Goal: Task Accomplishment & Management: Complete application form

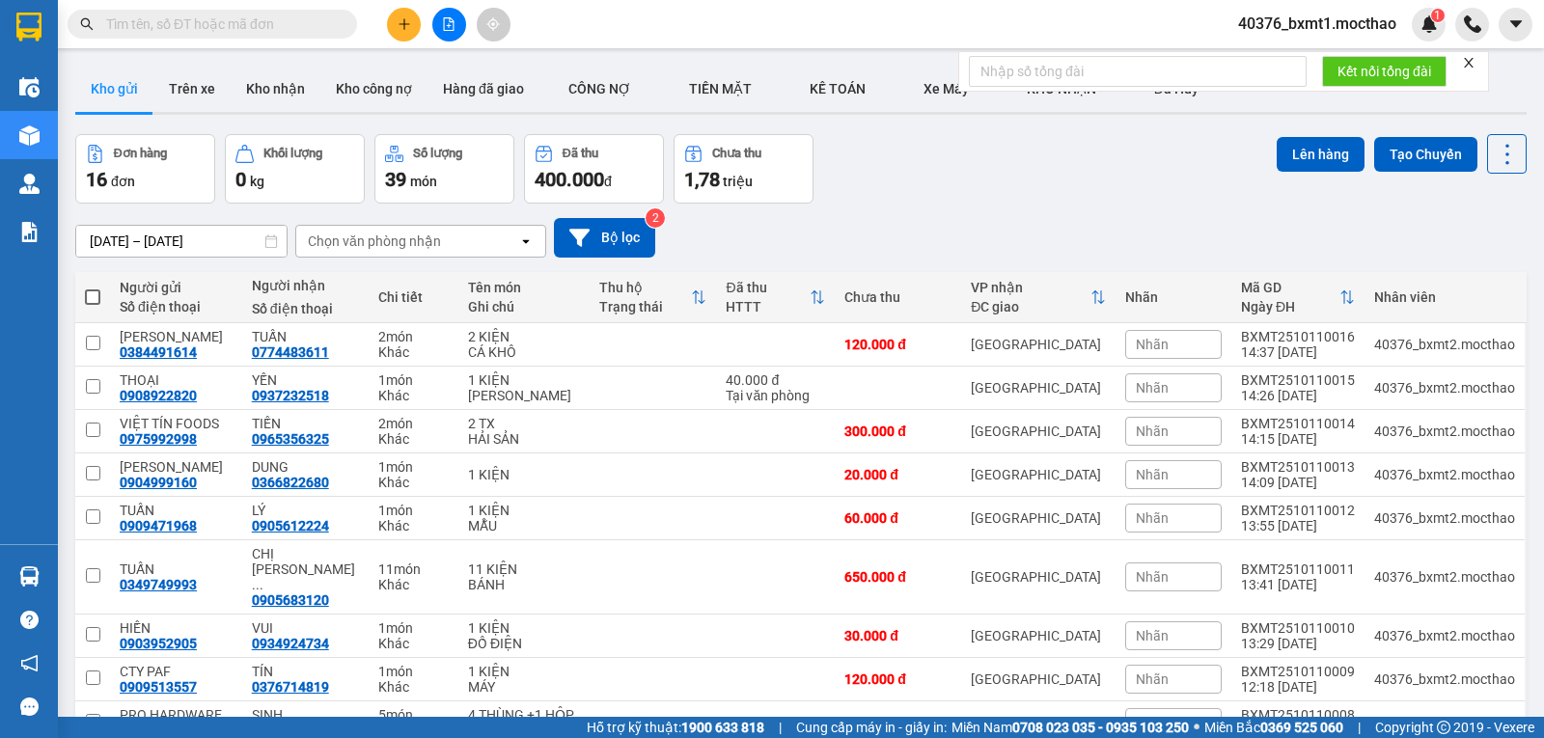
click at [406, 26] on icon "plus" at bounding box center [405, 24] width 14 height 14
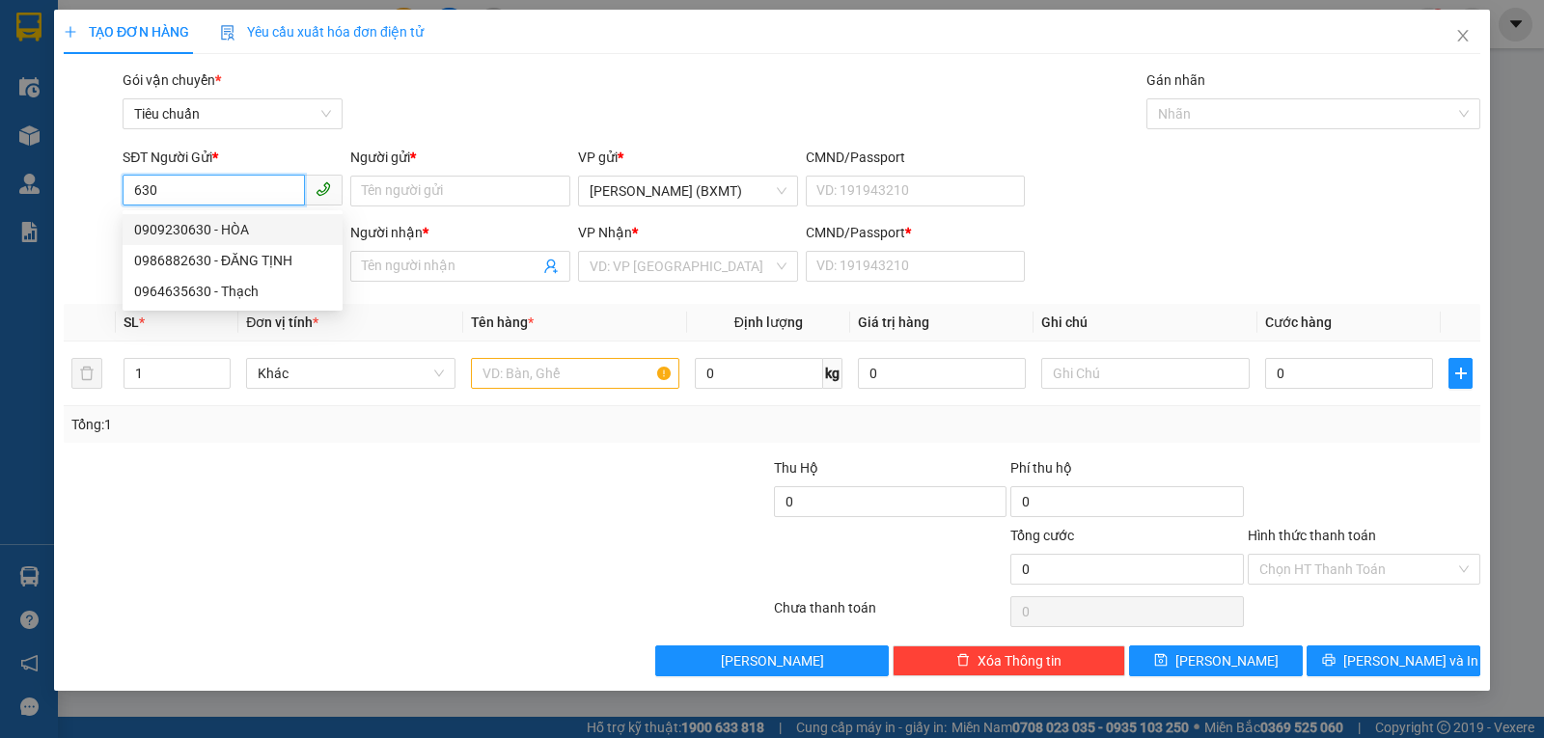
click at [218, 225] on div "0909230630 - HÒA" at bounding box center [232, 229] width 197 height 21
type input "0909230630"
type input "HÒA"
type input "0377989090"
type input "LOAN"
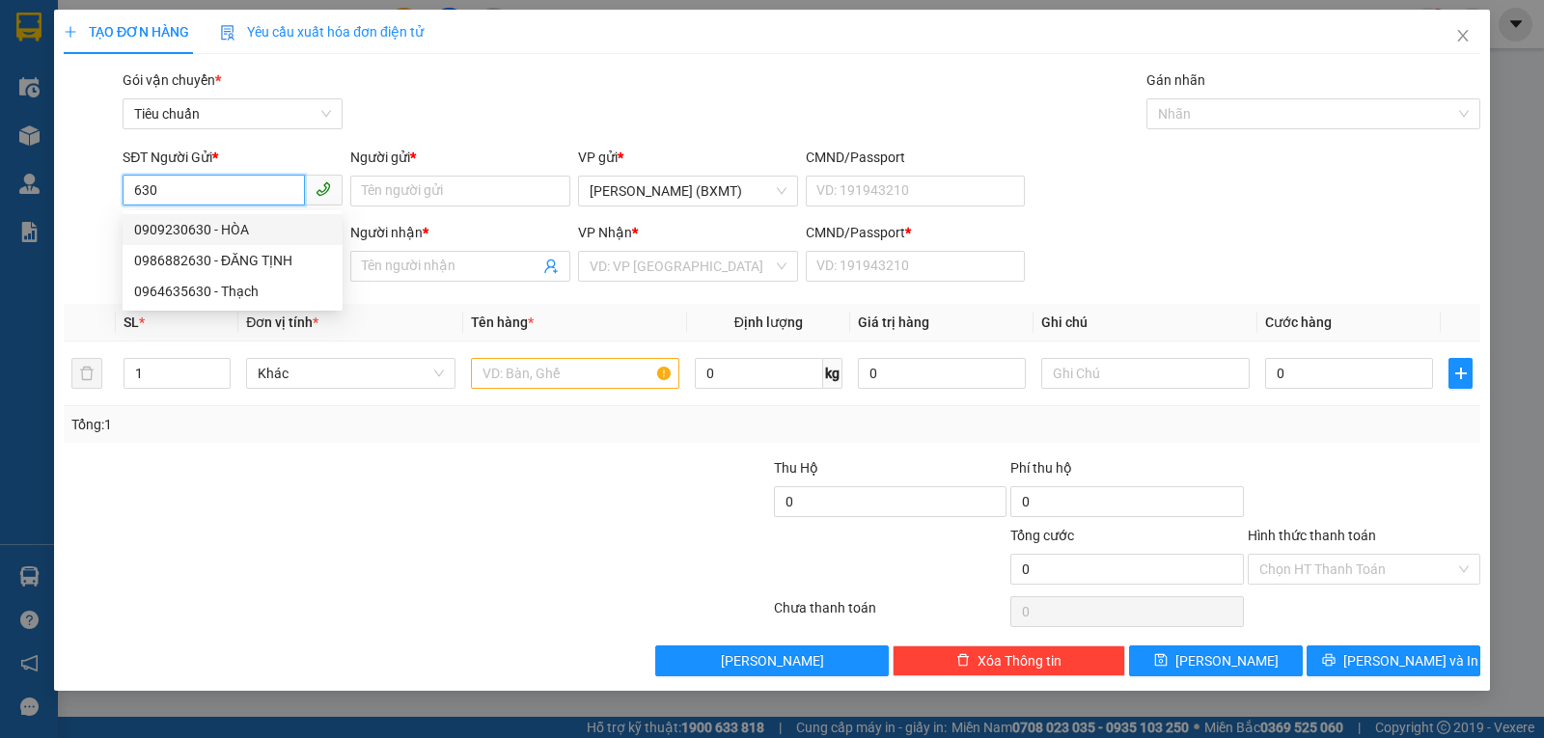
type input "0"
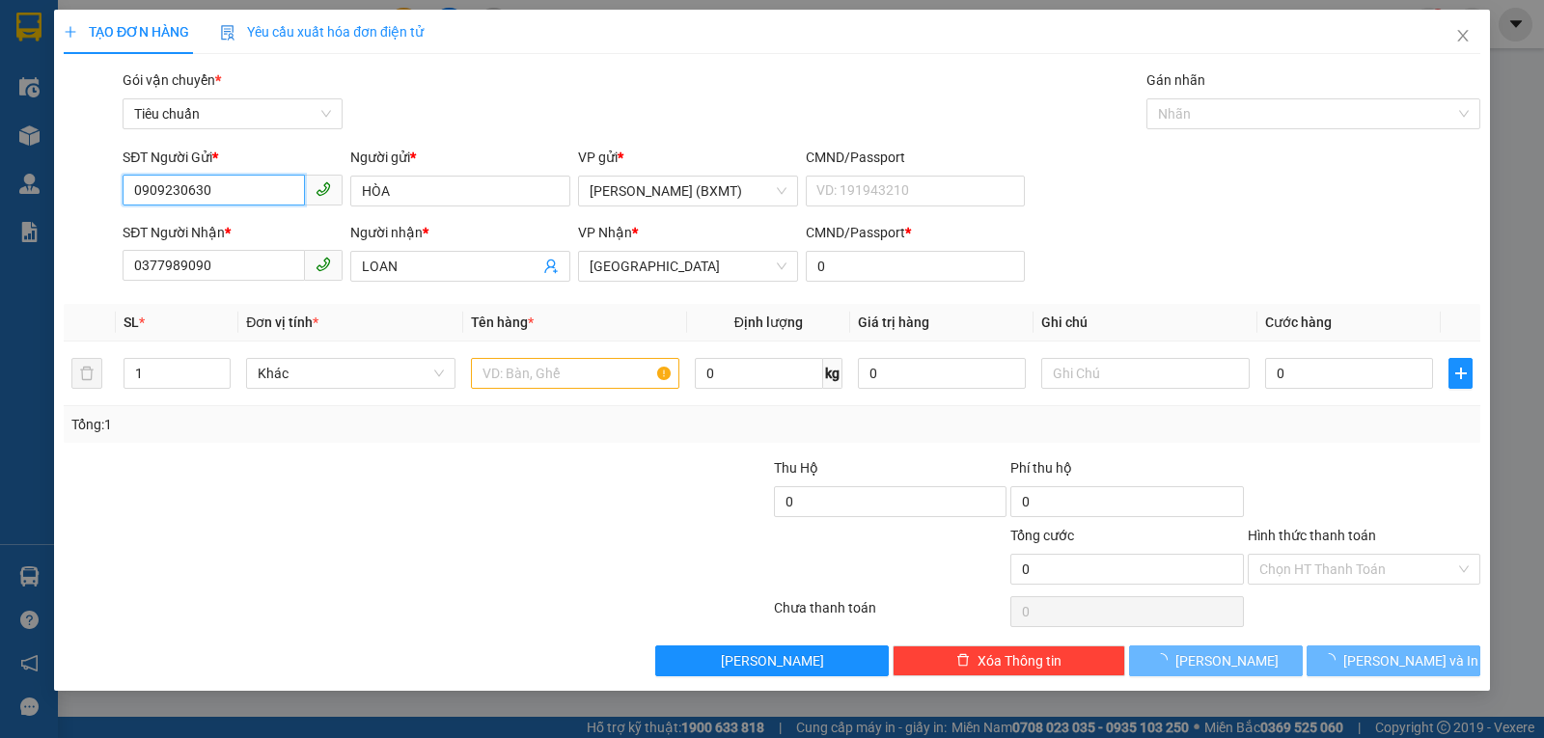
type input "30.000"
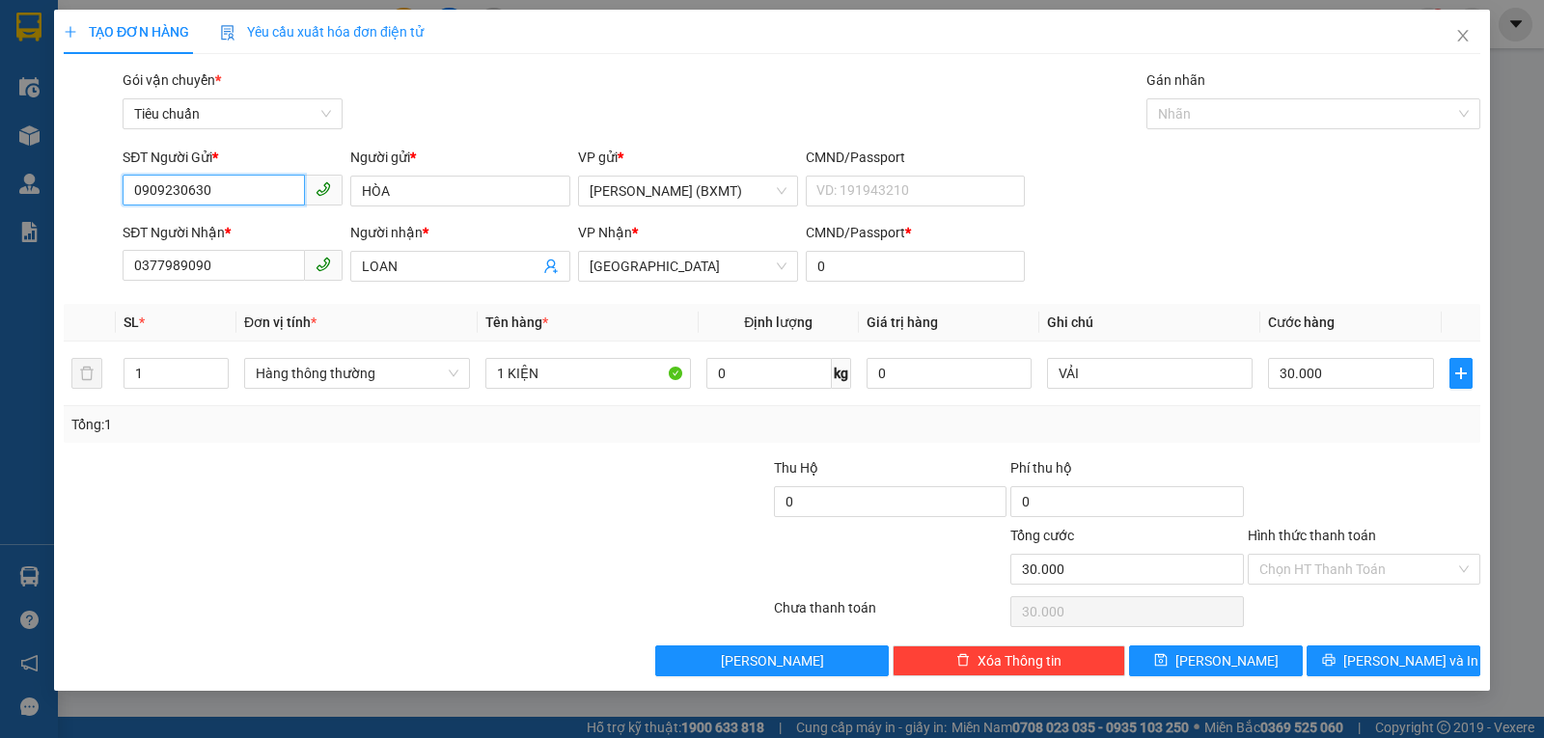
type input "0909230630"
click at [329, 374] on span "Hàng thông thường" at bounding box center [357, 373] width 203 height 29
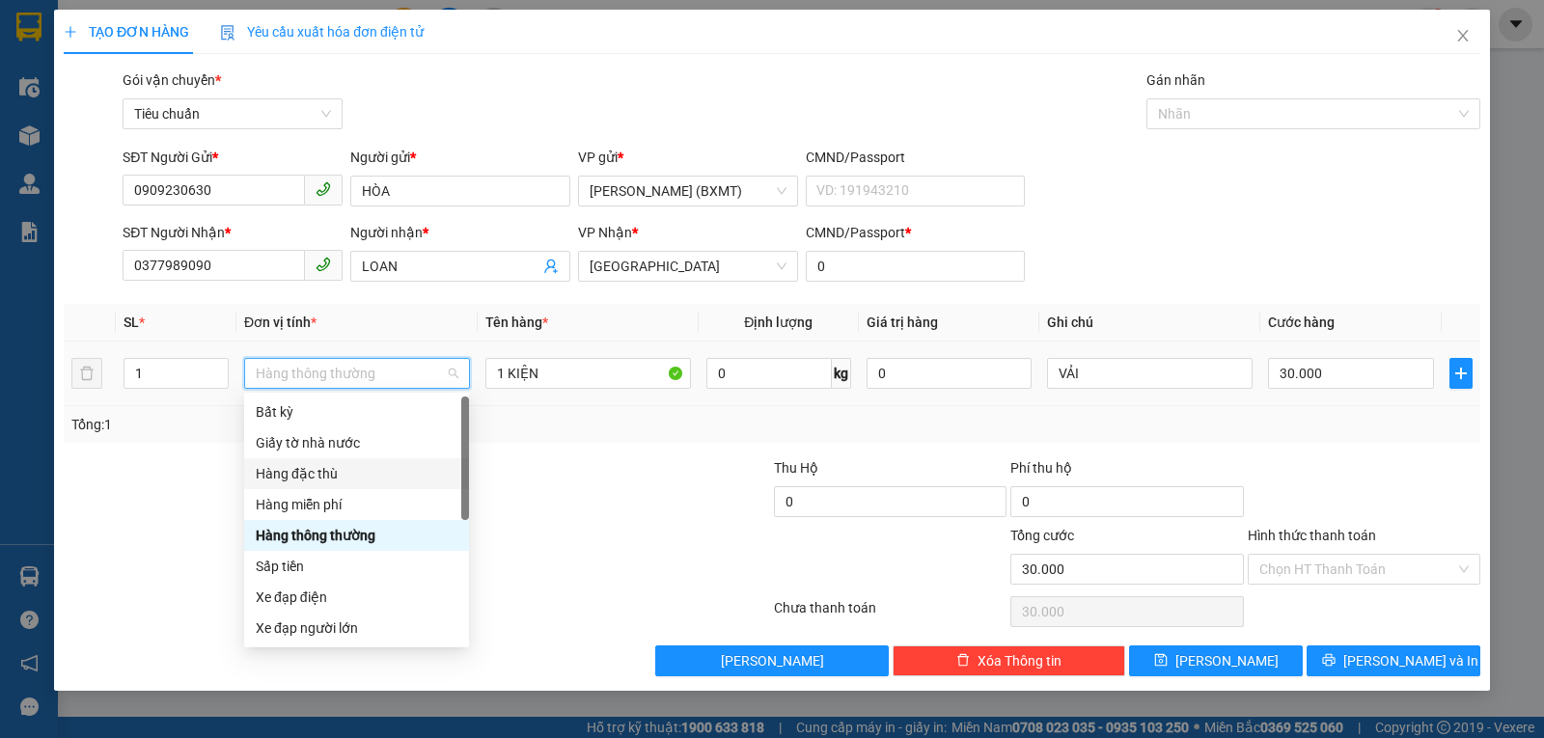
scroll to position [124, 0]
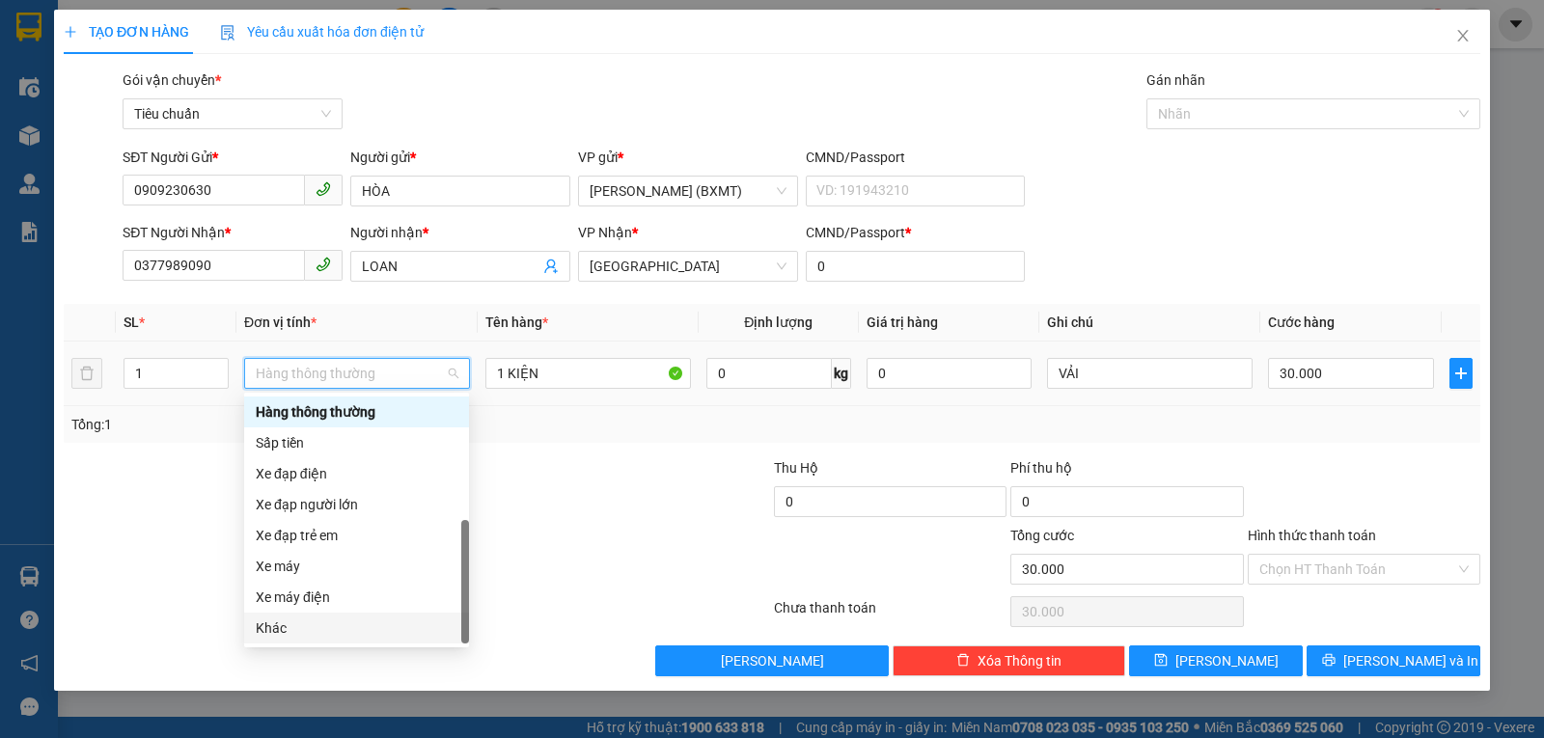
click at [304, 623] on div "Khác" at bounding box center [357, 628] width 202 height 21
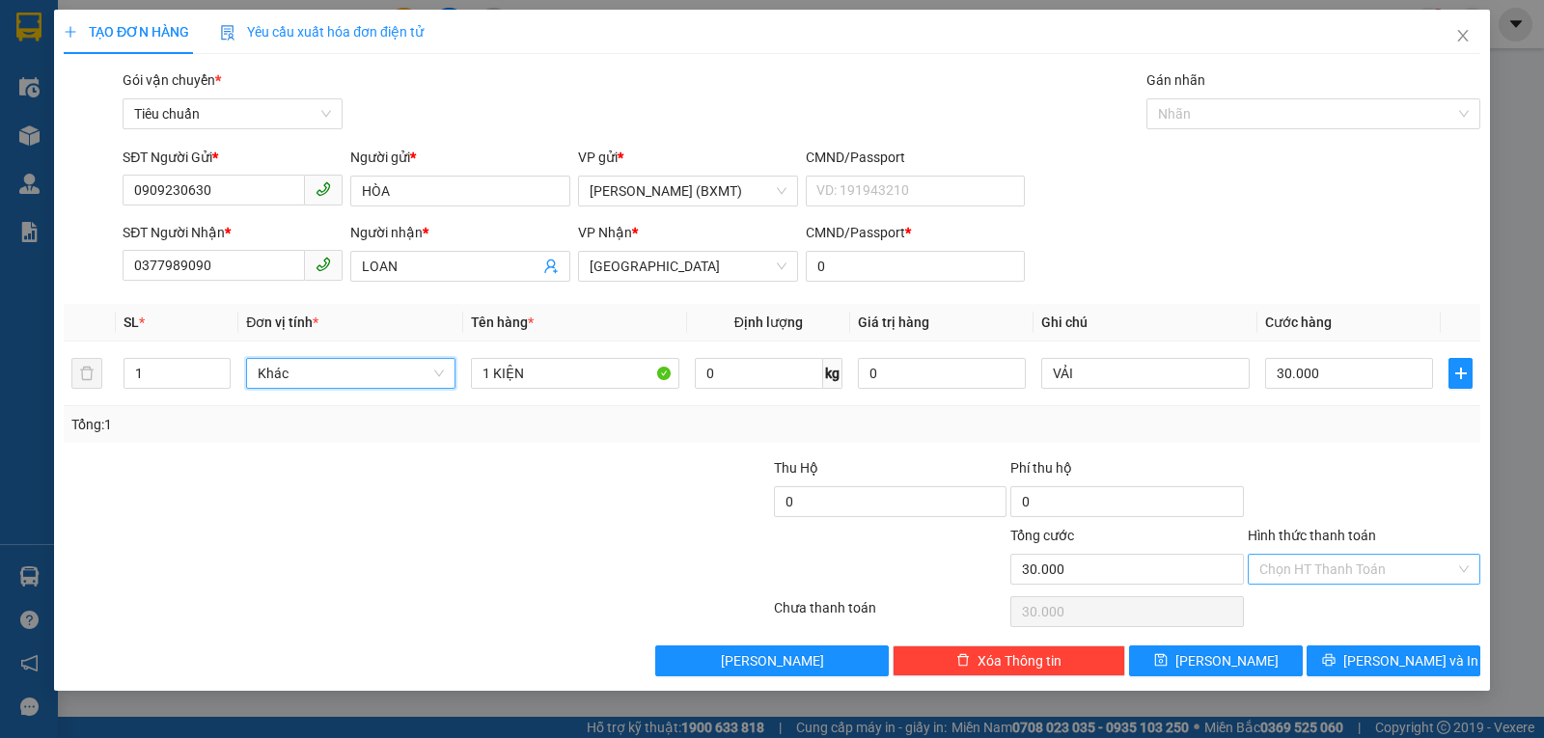
click at [1382, 570] on input "Hình thức thanh toán" at bounding box center [1357, 569] width 196 height 29
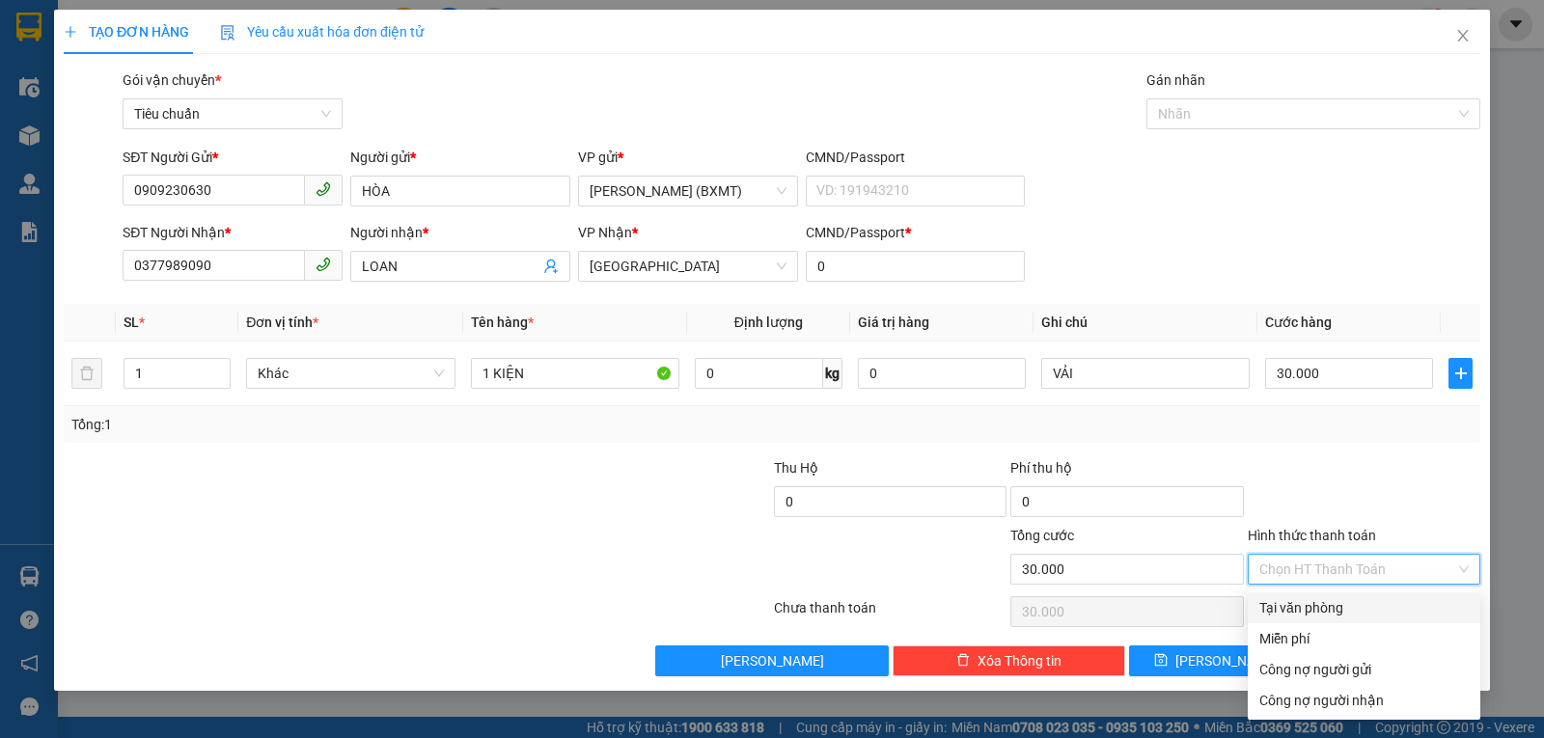
drag, startPoint x: 1348, startPoint y: 607, endPoint x: 1355, endPoint y: 622, distance: 16.0
click at [1348, 608] on div "Tại văn phòng" at bounding box center [1363, 607] width 209 height 21
type input "0"
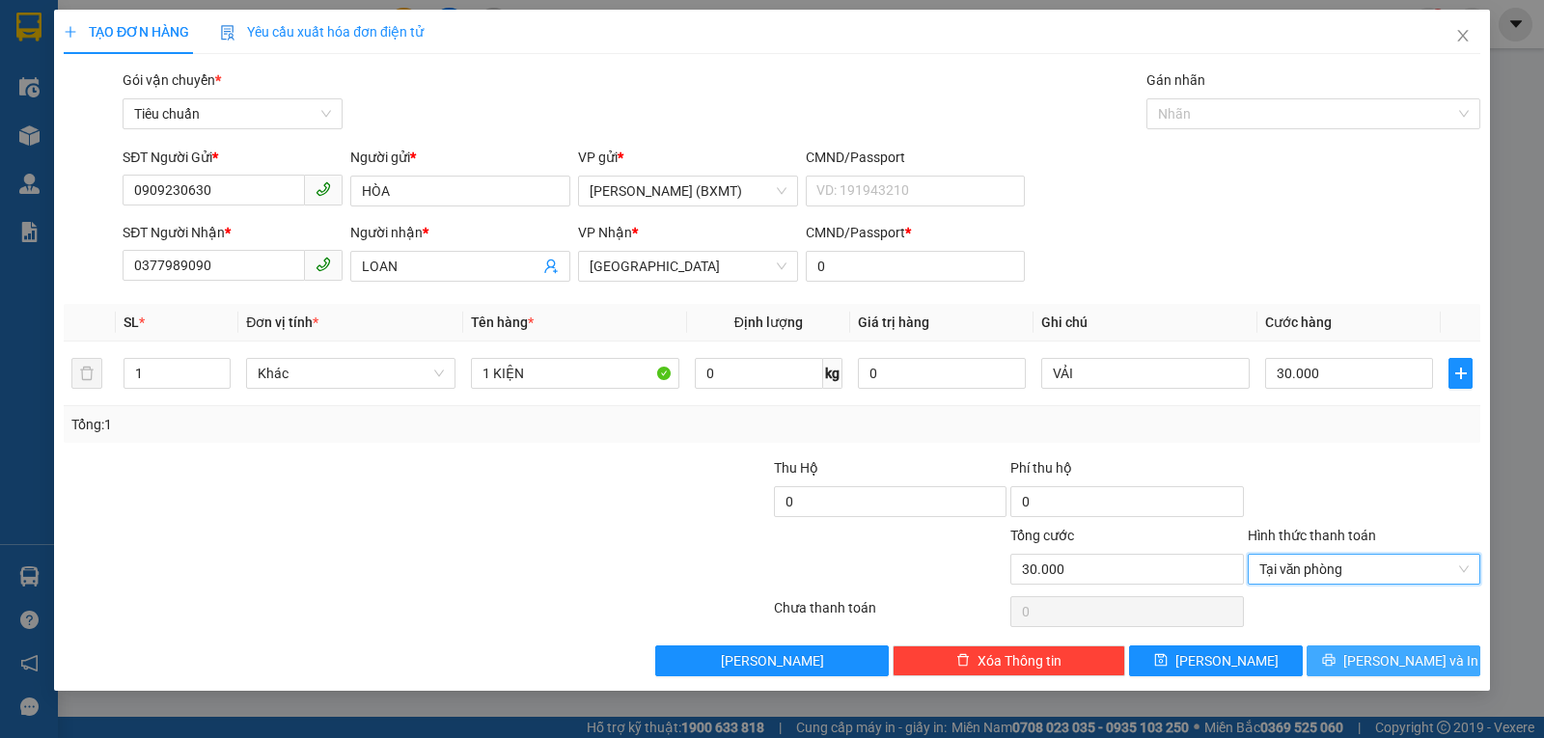
drag, startPoint x: 1359, startPoint y: 656, endPoint x: 1301, endPoint y: 613, distance: 72.4
click at [1336, 657] on icon "printer" at bounding box center [1329, 660] width 14 height 14
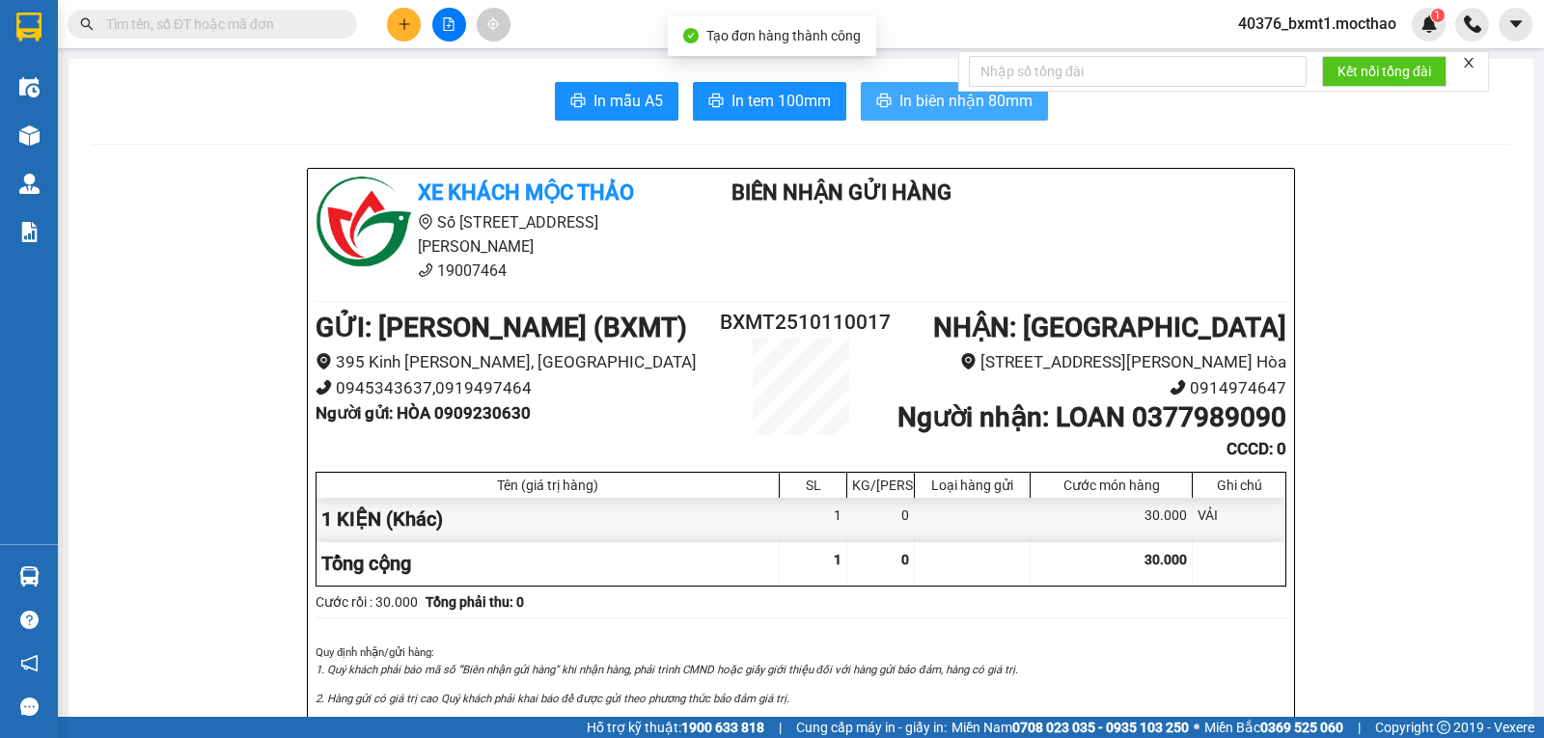
click at [915, 108] on span "In biên nhận 80mm" at bounding box center [965, 101] width 133 height 24
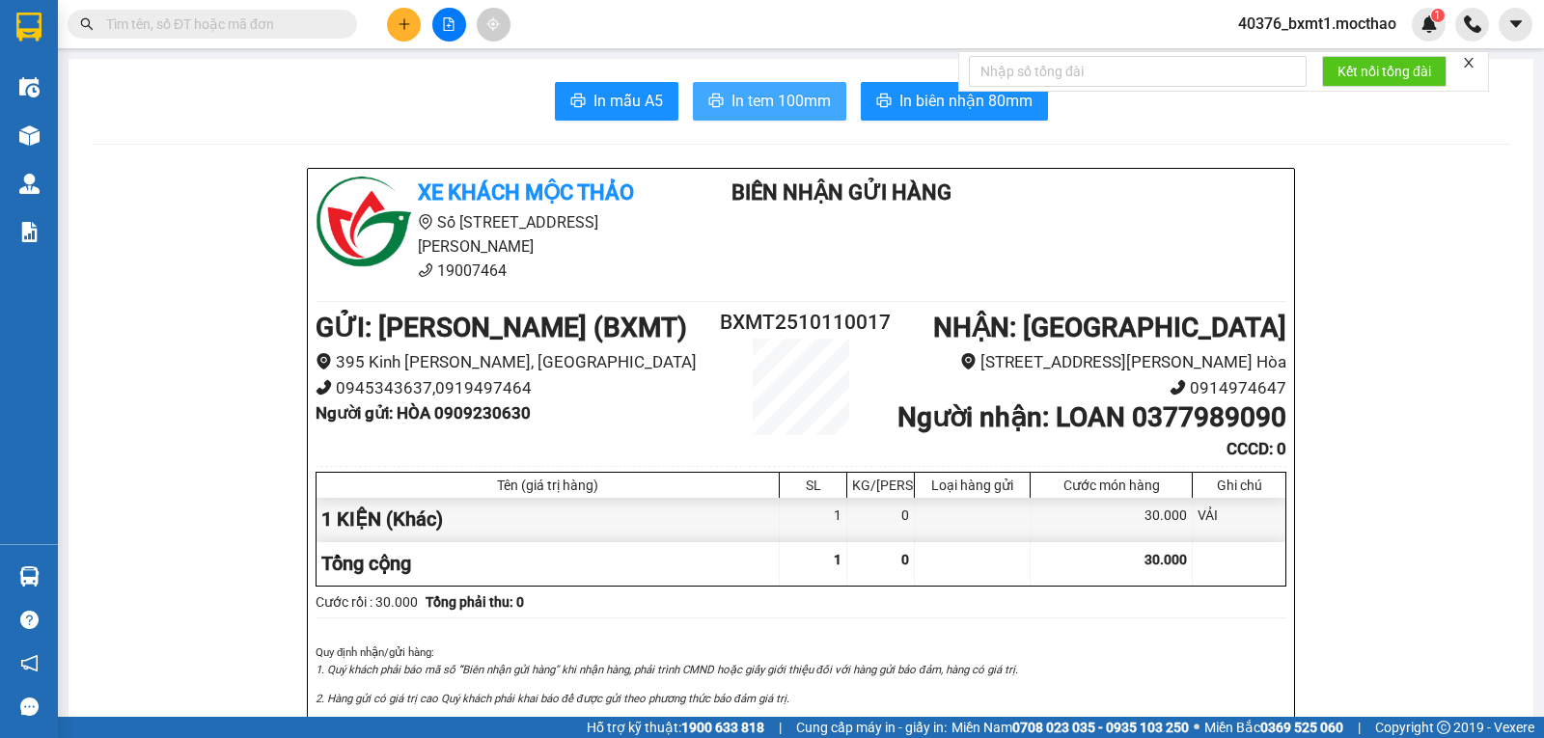
click at [745, 107] on span "In tem 100mm" at bounding box center [781, 101] width 99 height 24
click at [1468, 58] on icon "close" at bounding box center [1469, 63] width 14 height 14
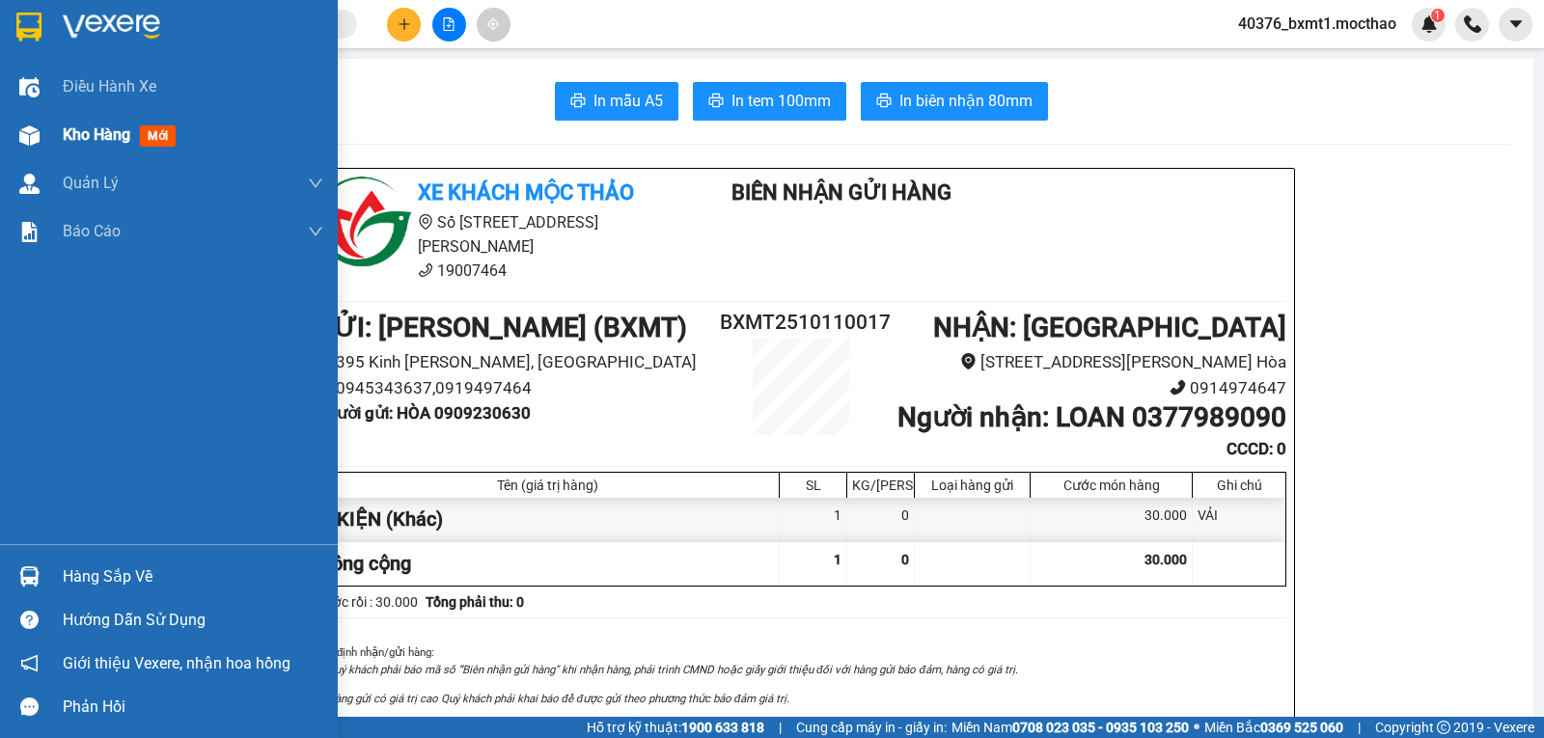
click at [60, 141] on div "Kho hàng mới" at bounding box center [169, 135] width 338 height 48
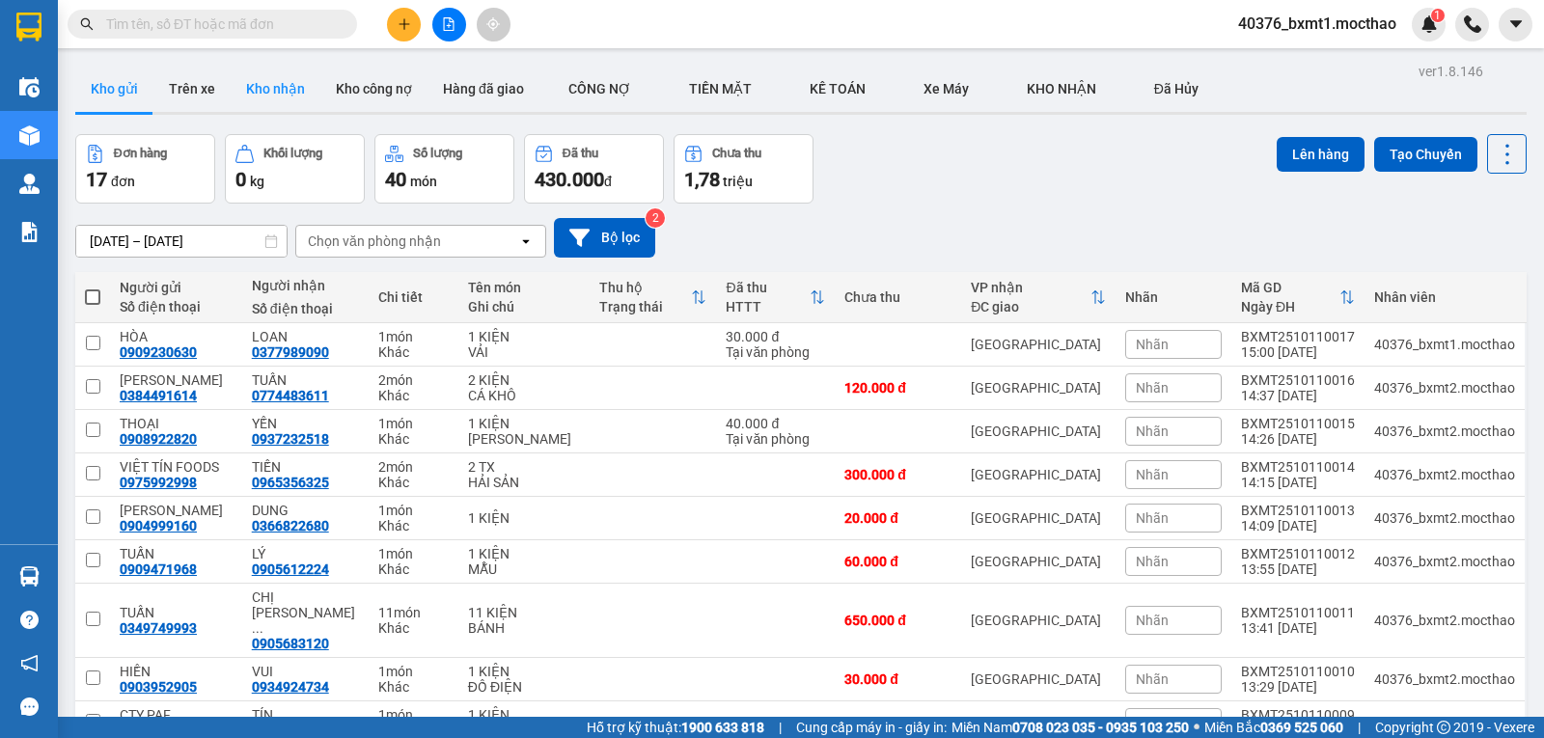
click at [277, 68] on button "Kho nhận" at bounding box center [276, 89] width 90 height 46
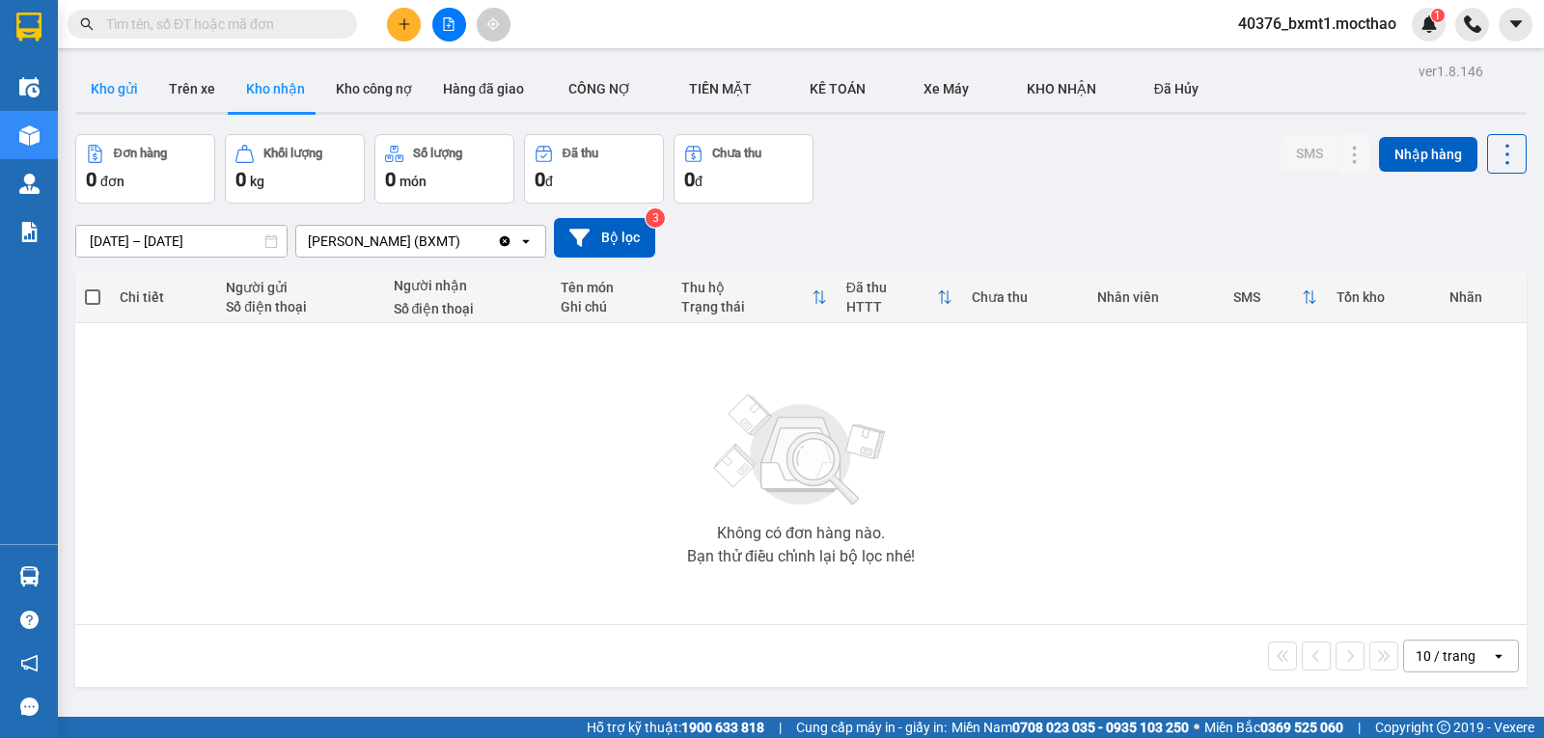
click at [144, 98] on button "Kho gửi" at bounding box center [114, 89] width 78 height 46
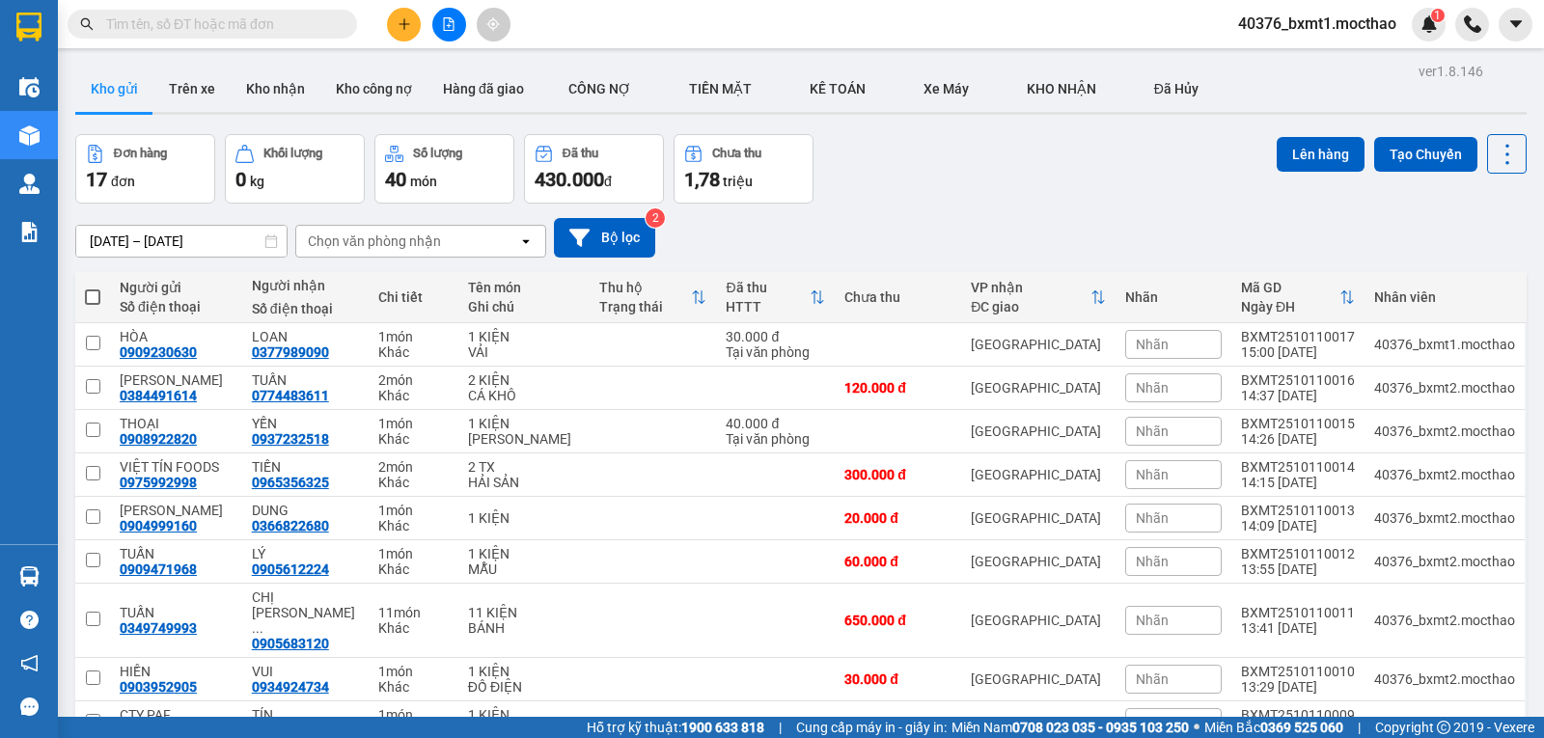
click at [407, 25] on icon "plus" at bounding box center [405, 24] width 14 height 14
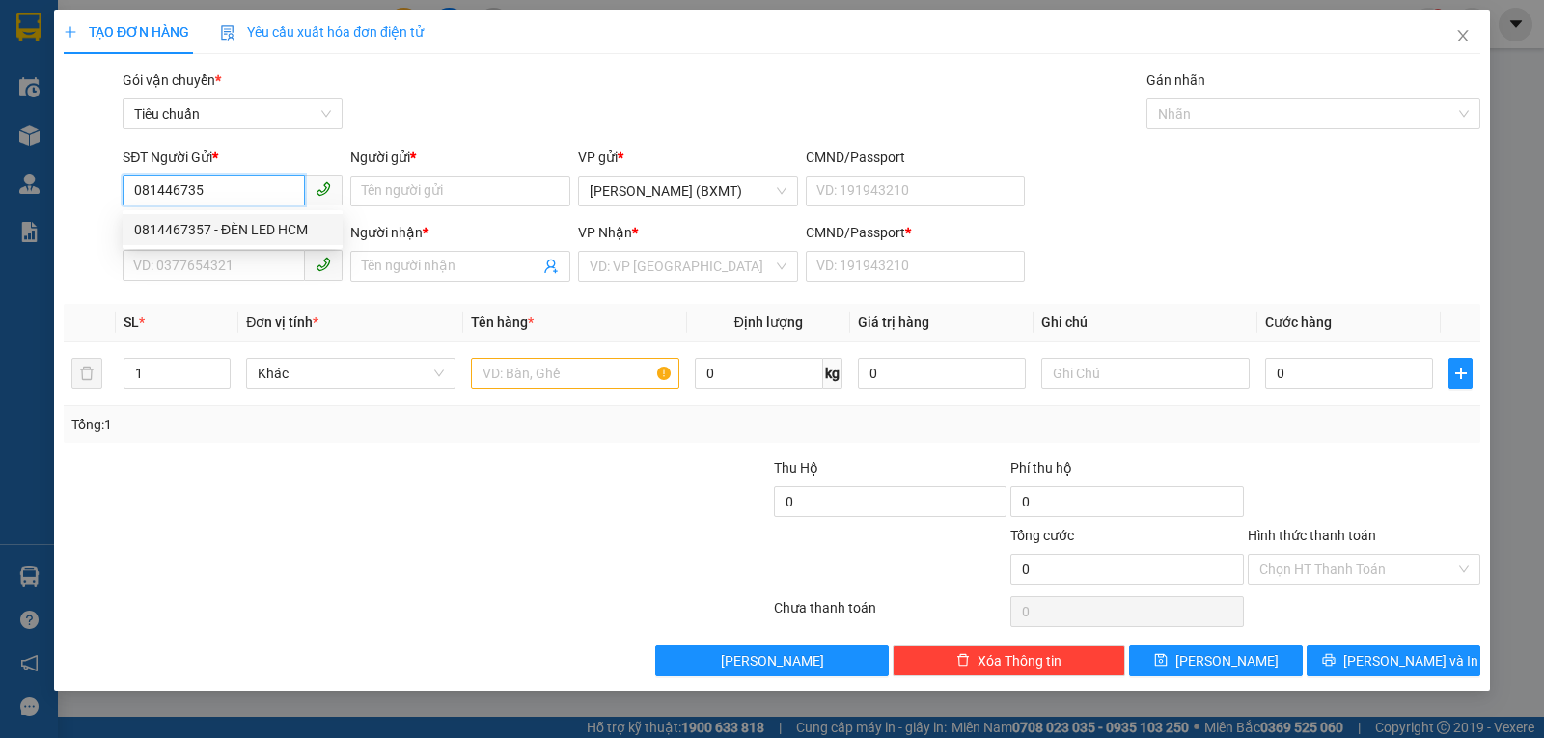
click at [254, 228] on div "0814467357 - ĐÈN LED HCM" at bounding box center [232, 229] width 197 height 21
type input "0814467357"
type input "ĐÈN LED HCM"
type input "0907091277"
type input "QUỐC TIẾN"
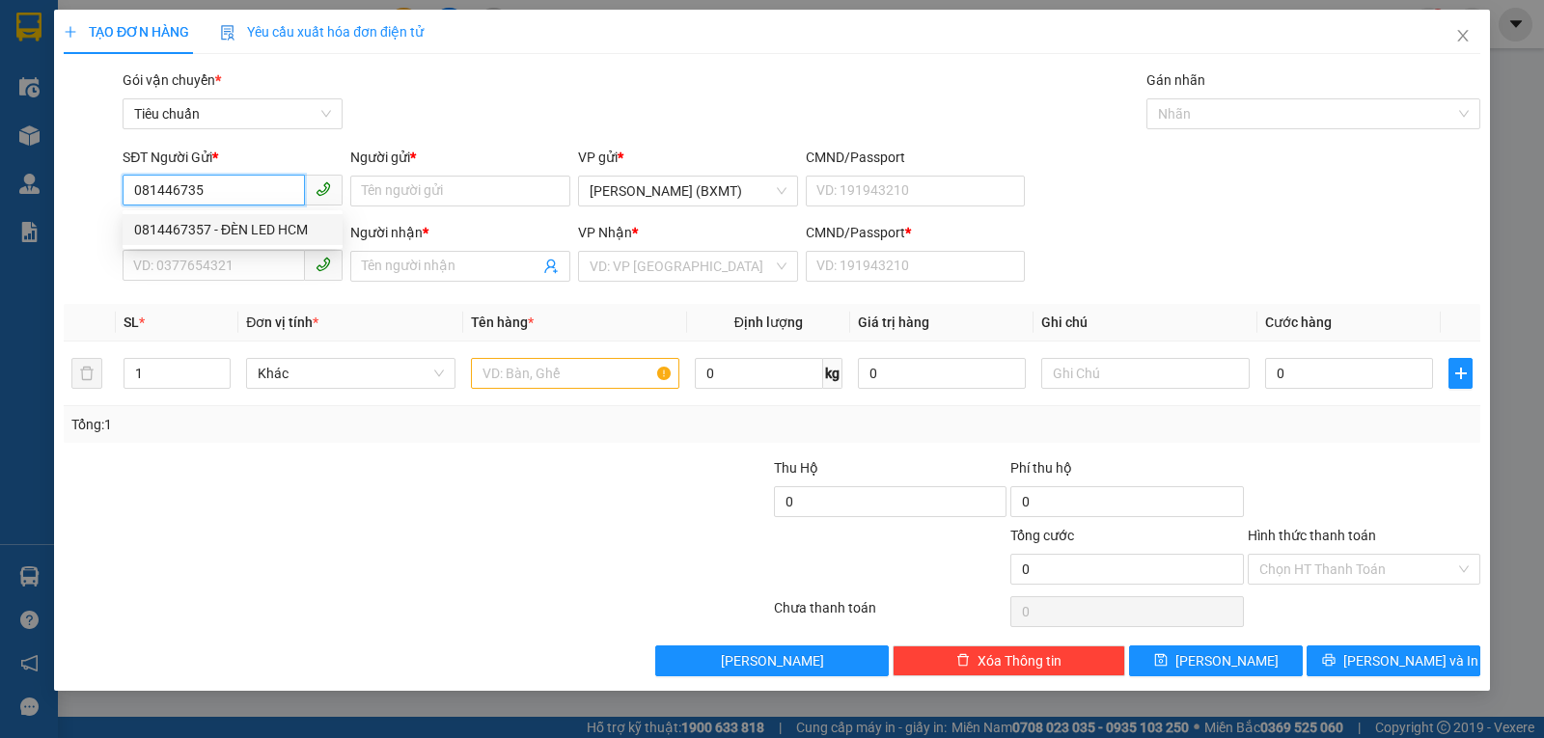
type input "0"
type input "80.000"
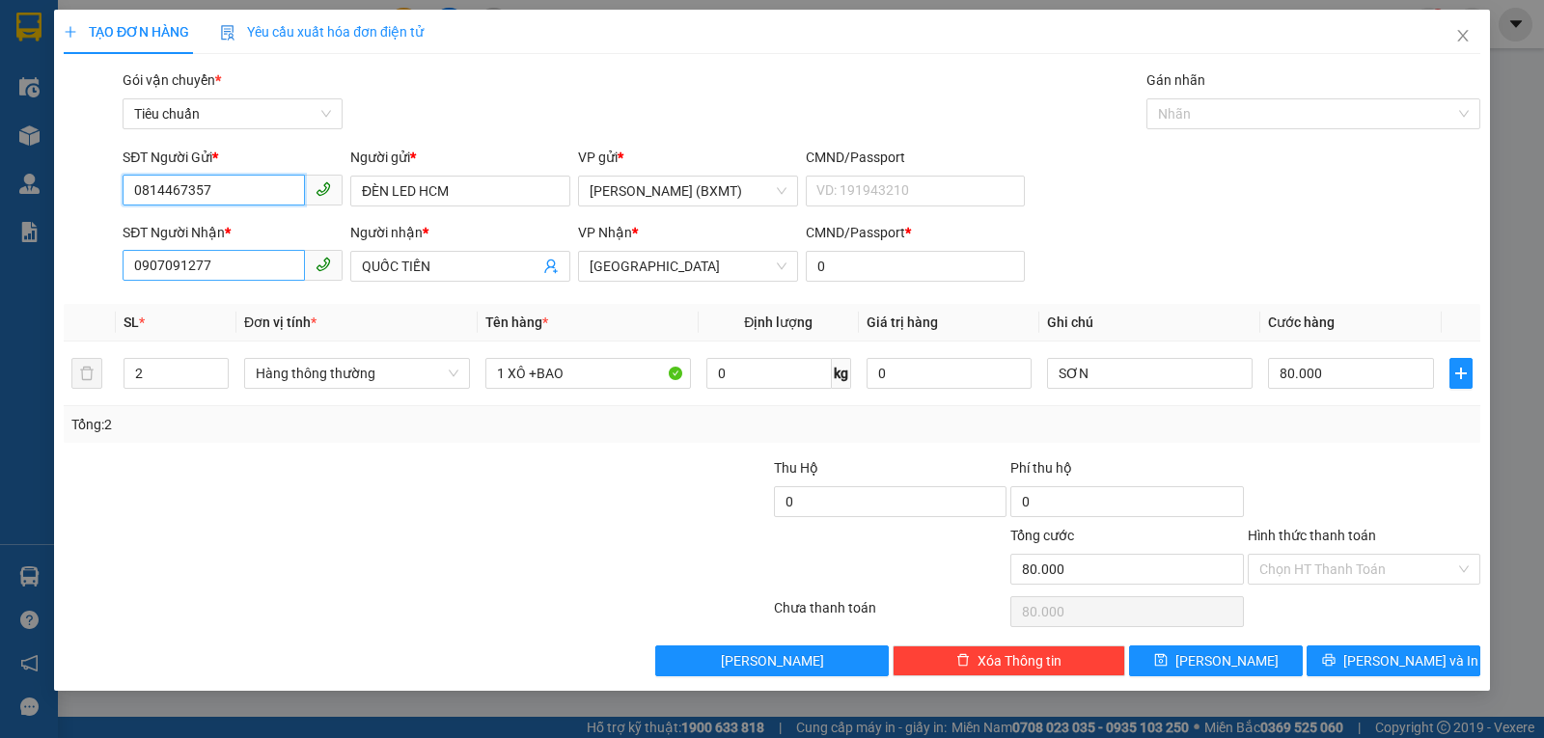
type input "0814467357"
click at [265, 253] on input "0907091277" at bounding box center [214, 265] width 182 height 31
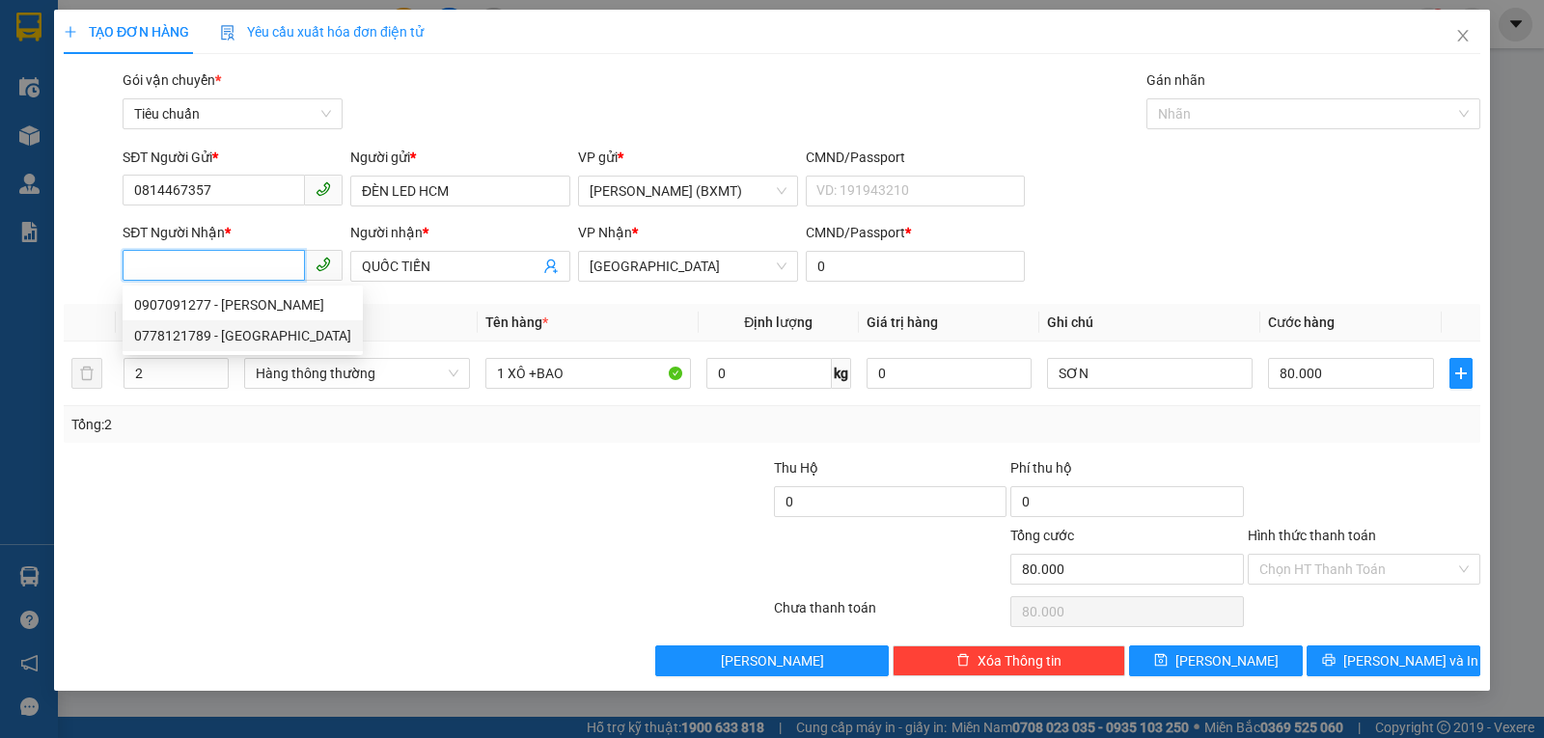
click at [198, 328] on div "0778121789 - HUY" at bounding box center [242, 335] width 217 height 21
type input "0778121789"
type input "HUY"
type input "40.000"
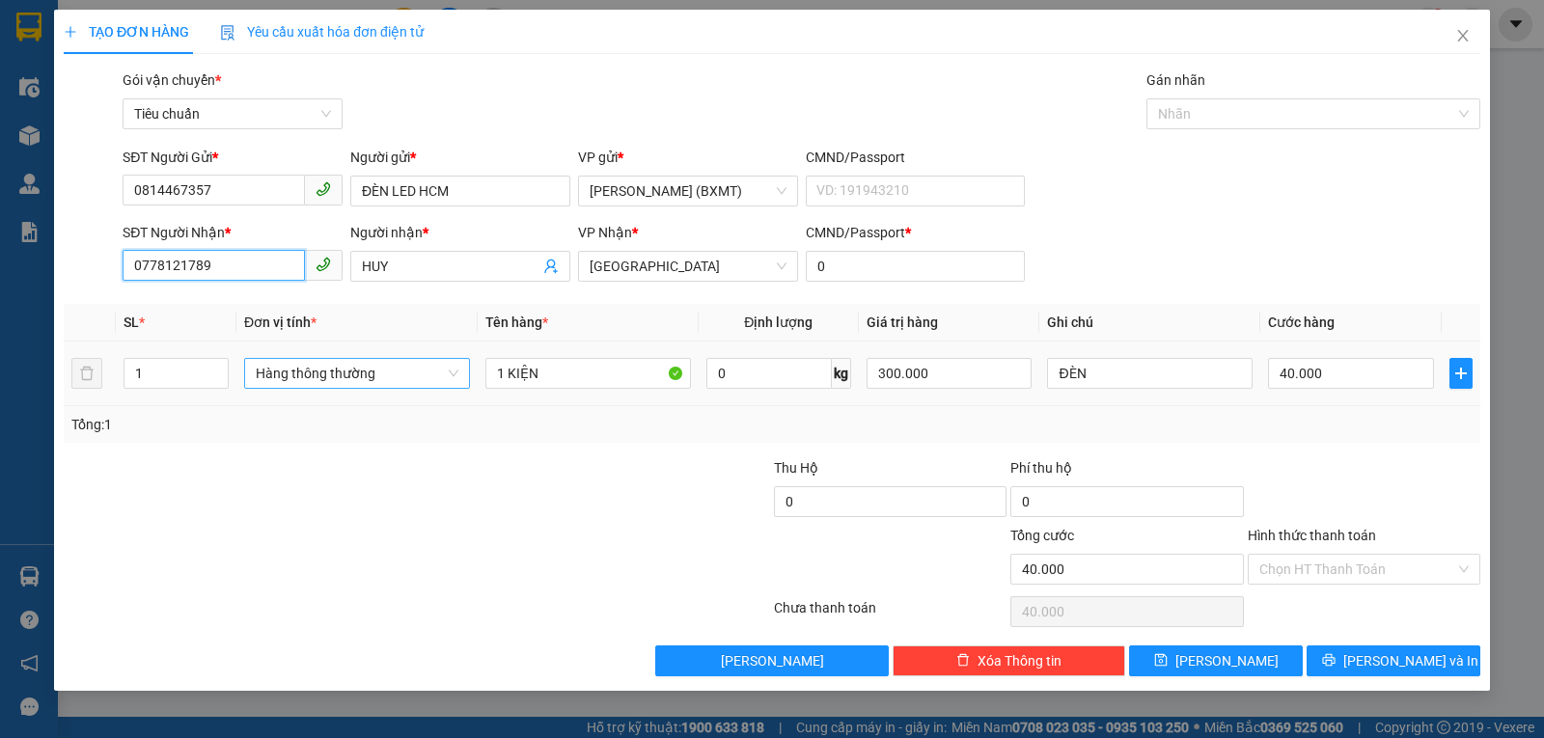
click at [339, 377] on span "Hàng thông thường" at bounding box center [357, 373] width 203 height 29
type input "0778121789"
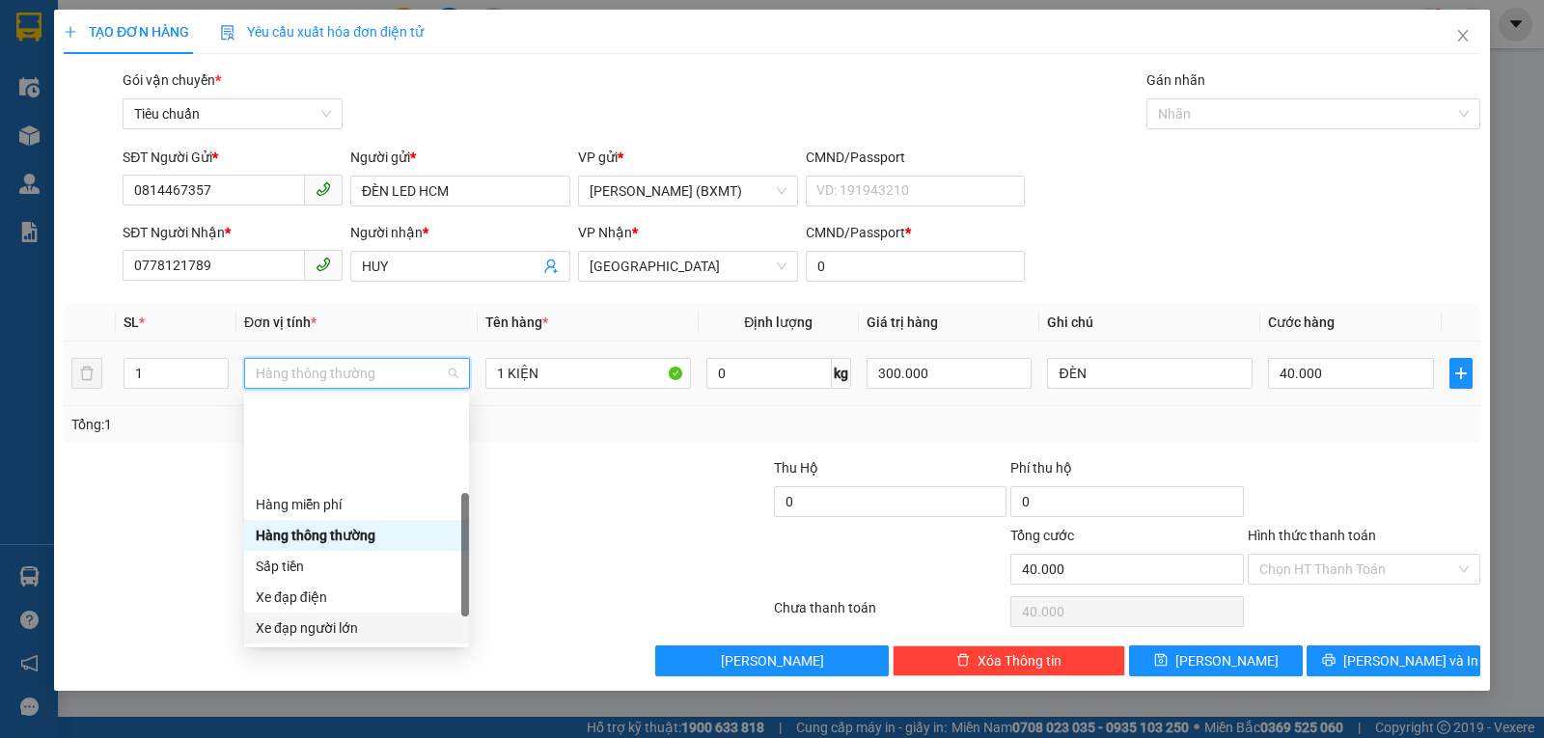
scroll to position [124, 0]
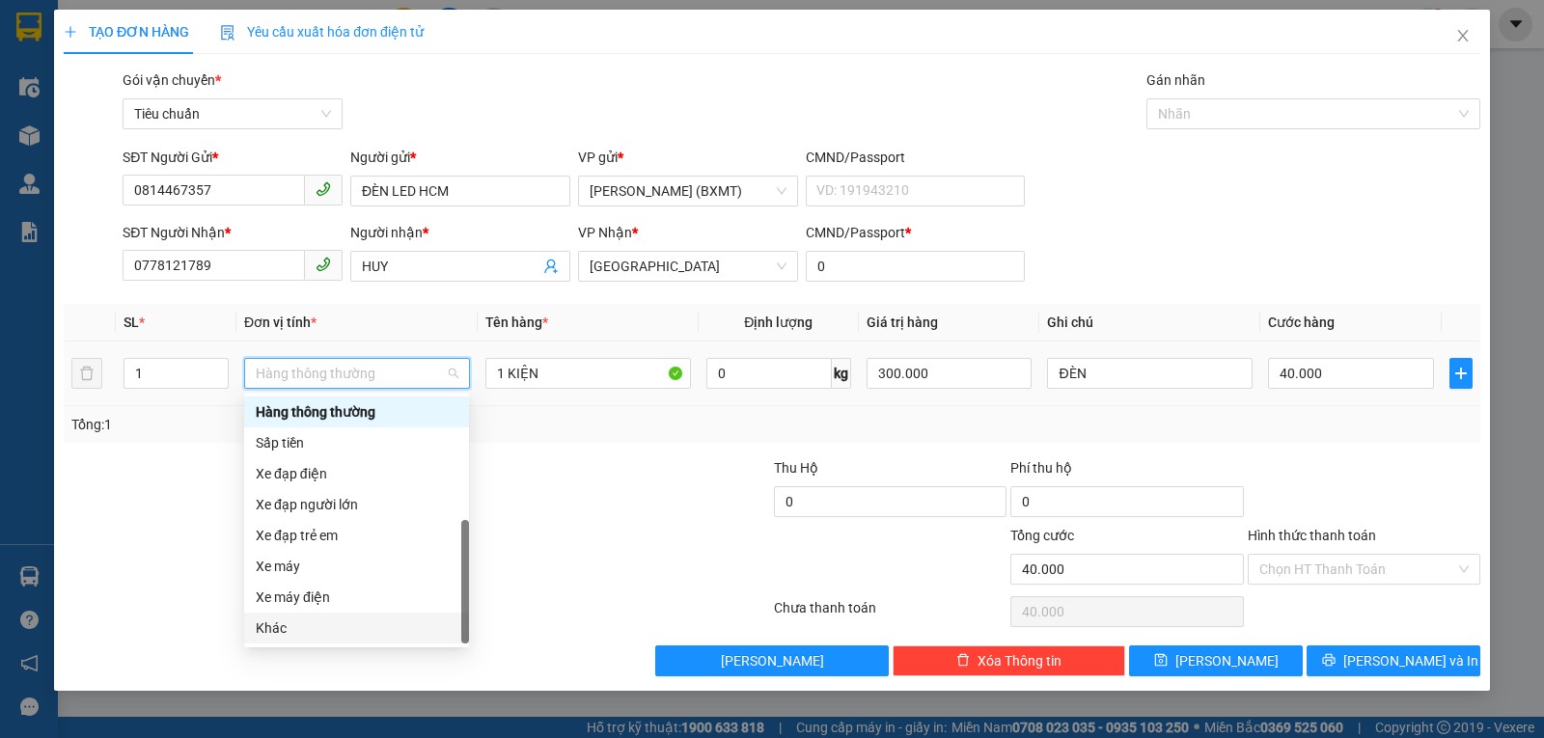
click at [331, 632] on div "Khác" at bounding box center [357, 628] width 202 height 21
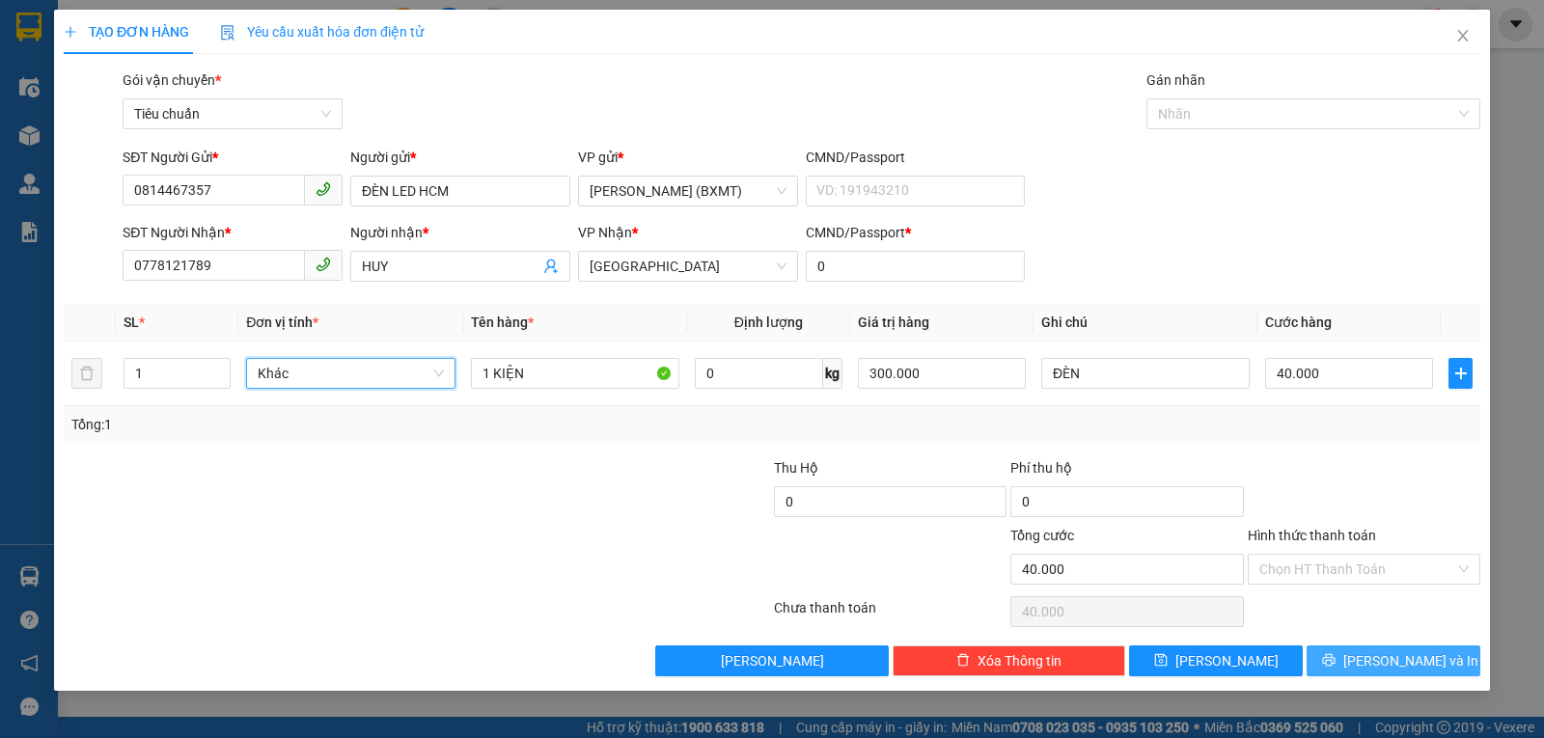
click at [1350, 652] on button "Lưu và In" at bounding box center [1394, 661] width 174 height 31
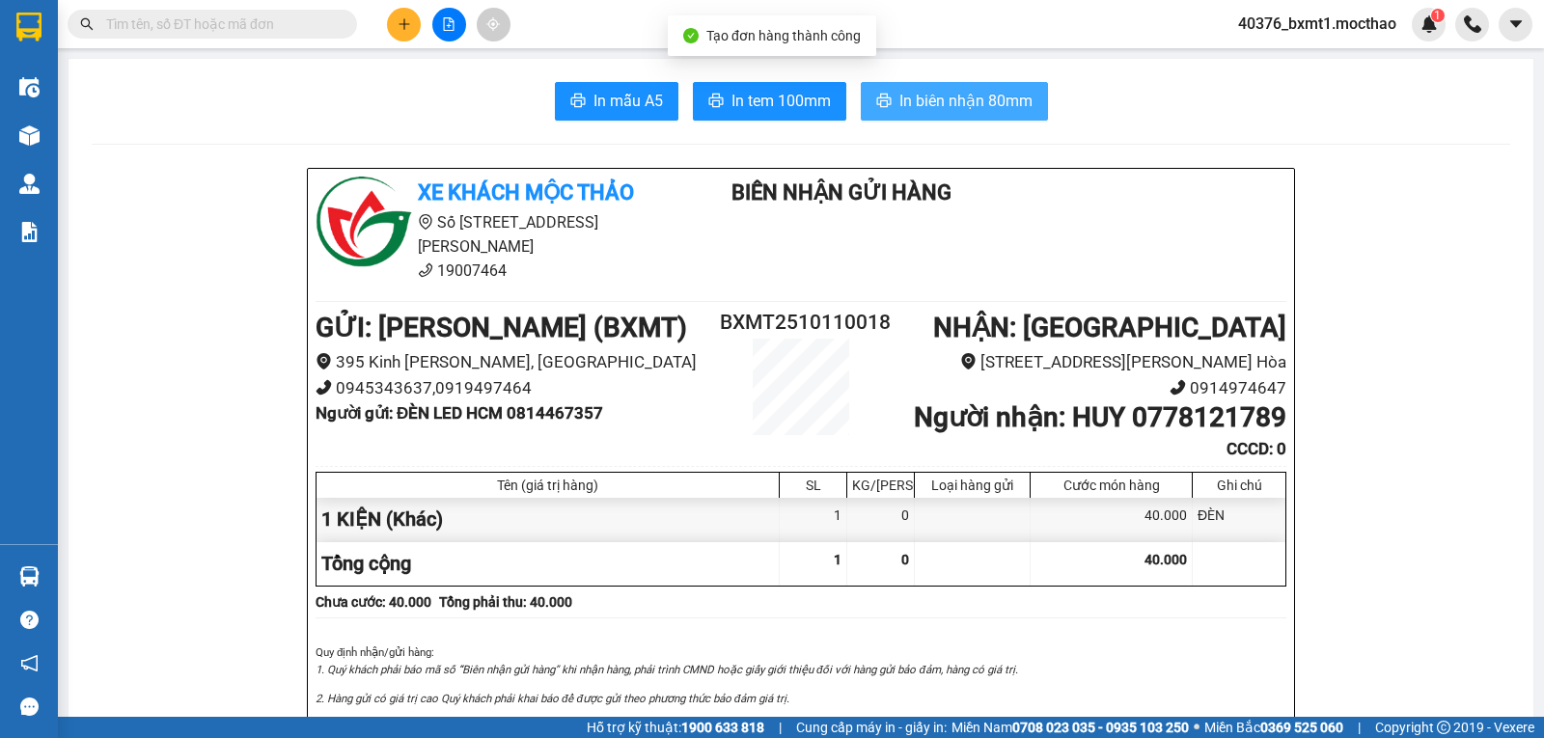
click at [891, 93] on button "In biên nhận 80mm" at bounding box center [954, 101] width 187 height 39
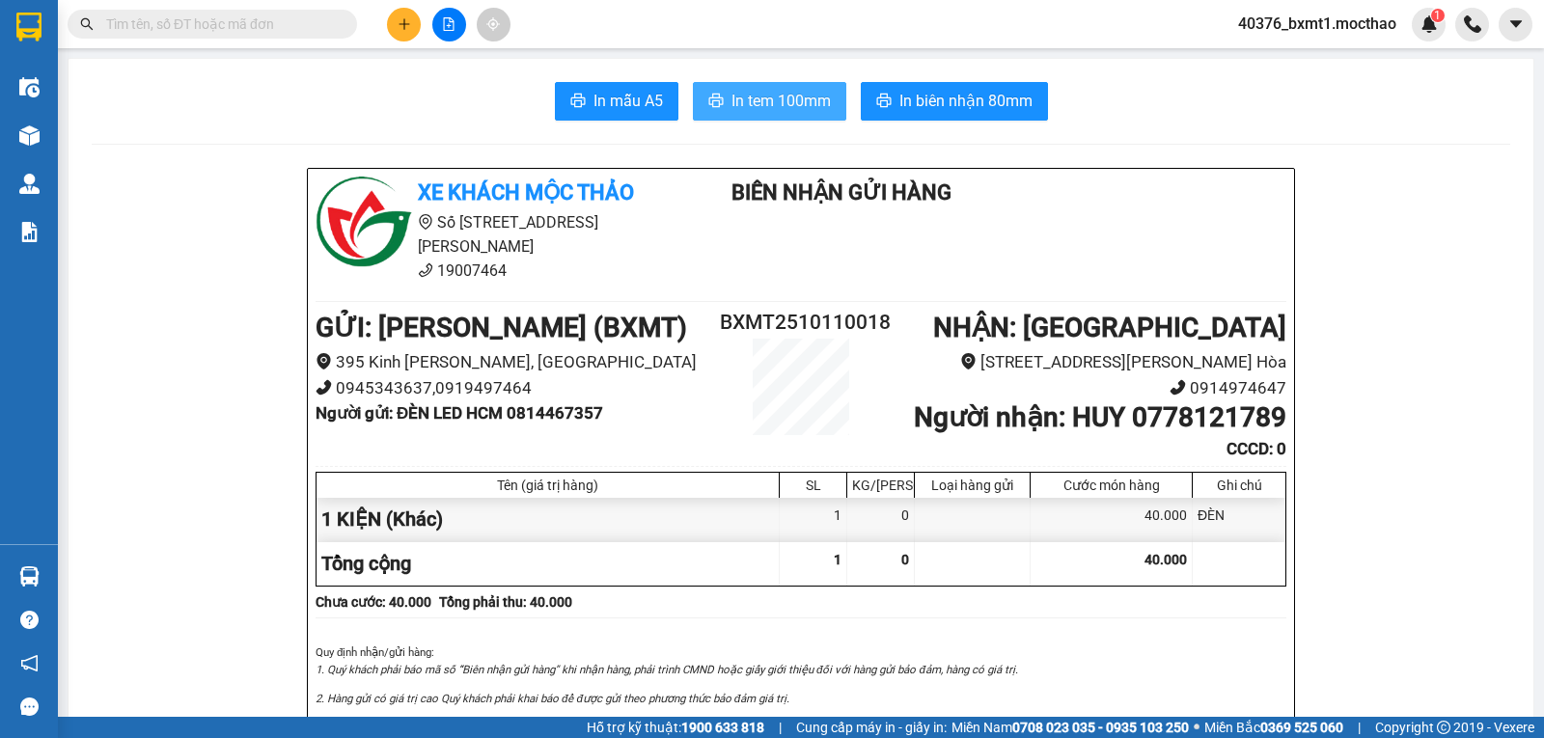
click at [777, 86] on button "In tem 100mm" at bounding box center [769, 101] width 153 height 39
click at [396, 25] on button at bounding box center [404, 25] width 34 height 34
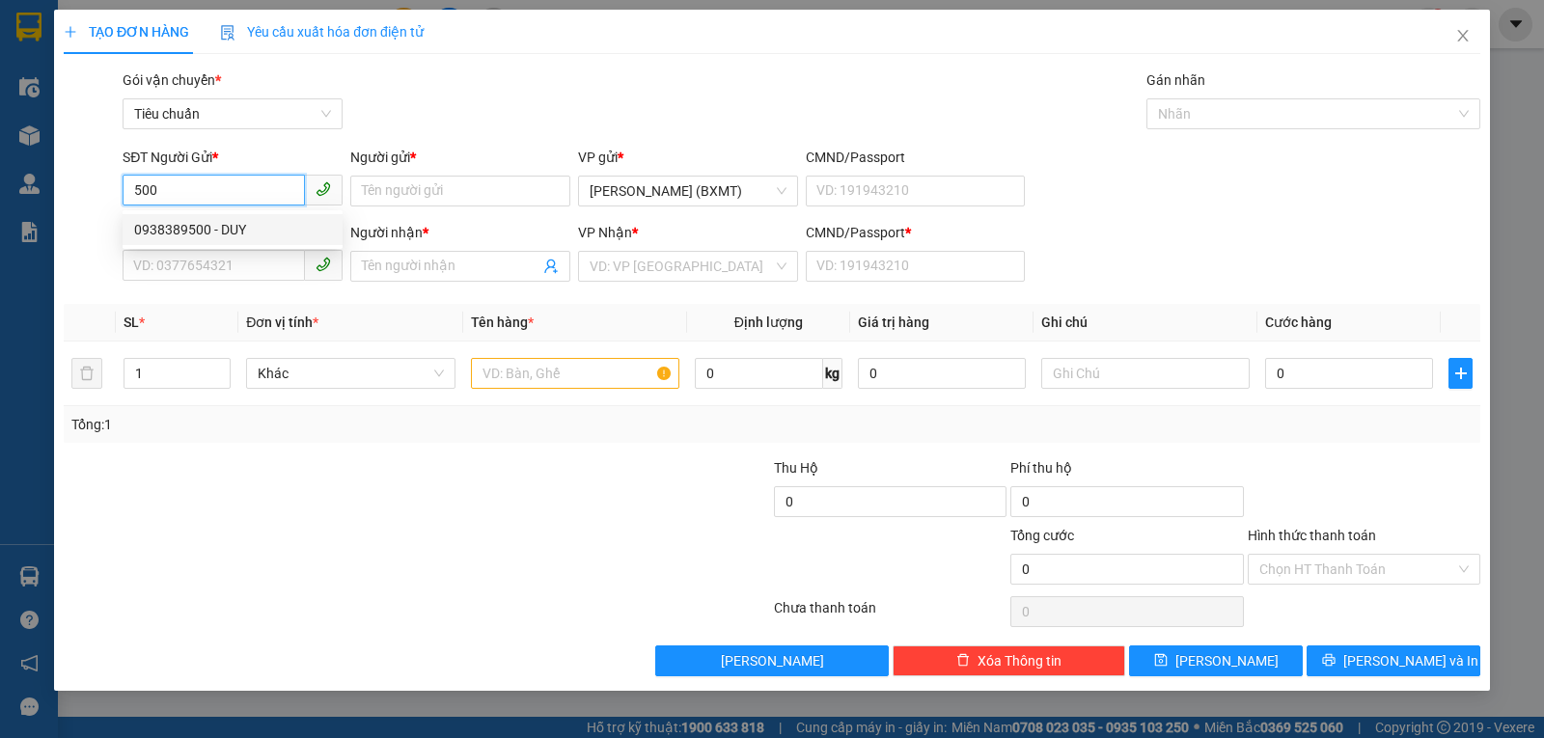
click at [231, 244] on div "0938389500 - DUY" at bounding box center [233, 229] width 220 height 31
type input "0938389500"
type input "DUY"
type input "0941587788"
type input "TRỢ"
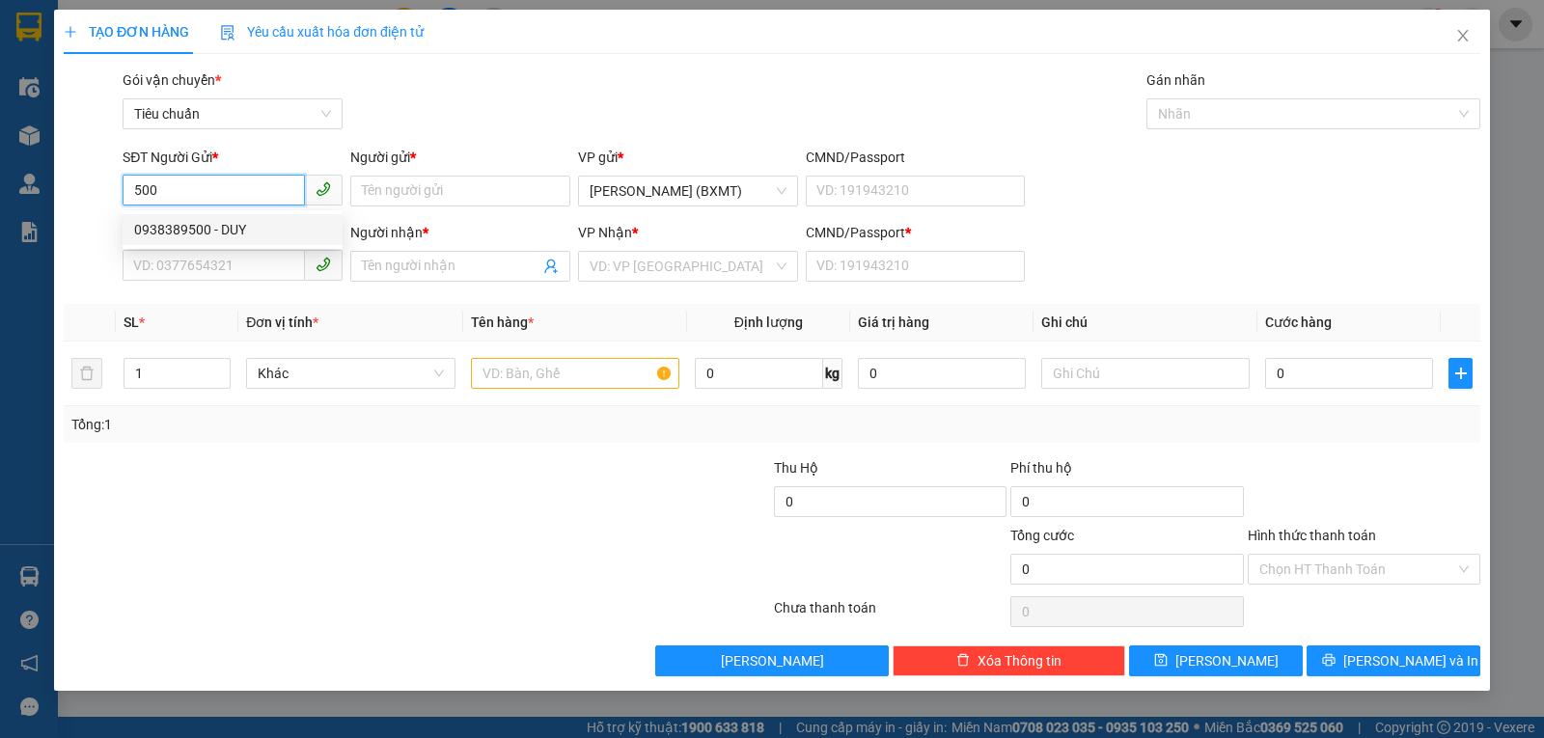
type input "0"
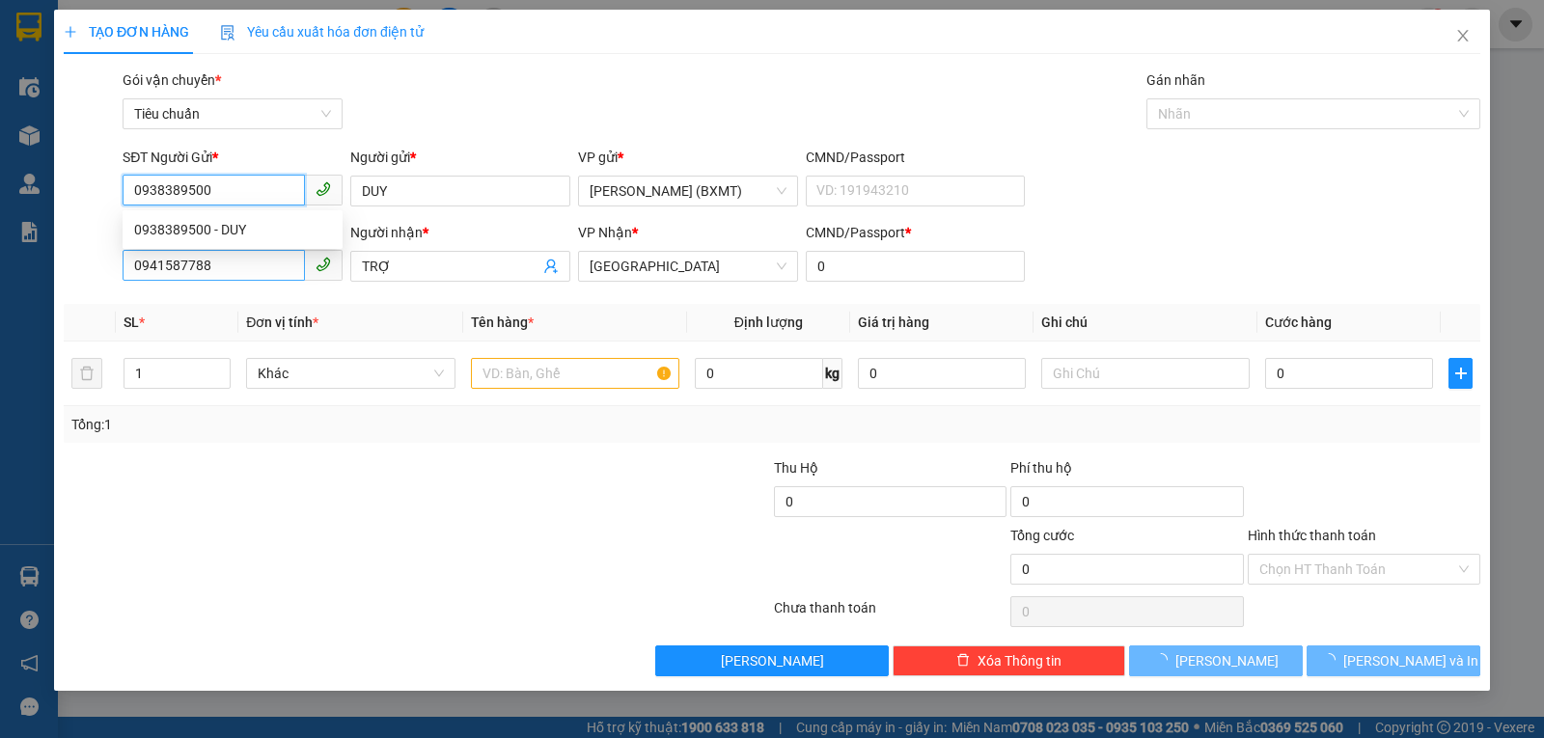
type input "180.000"
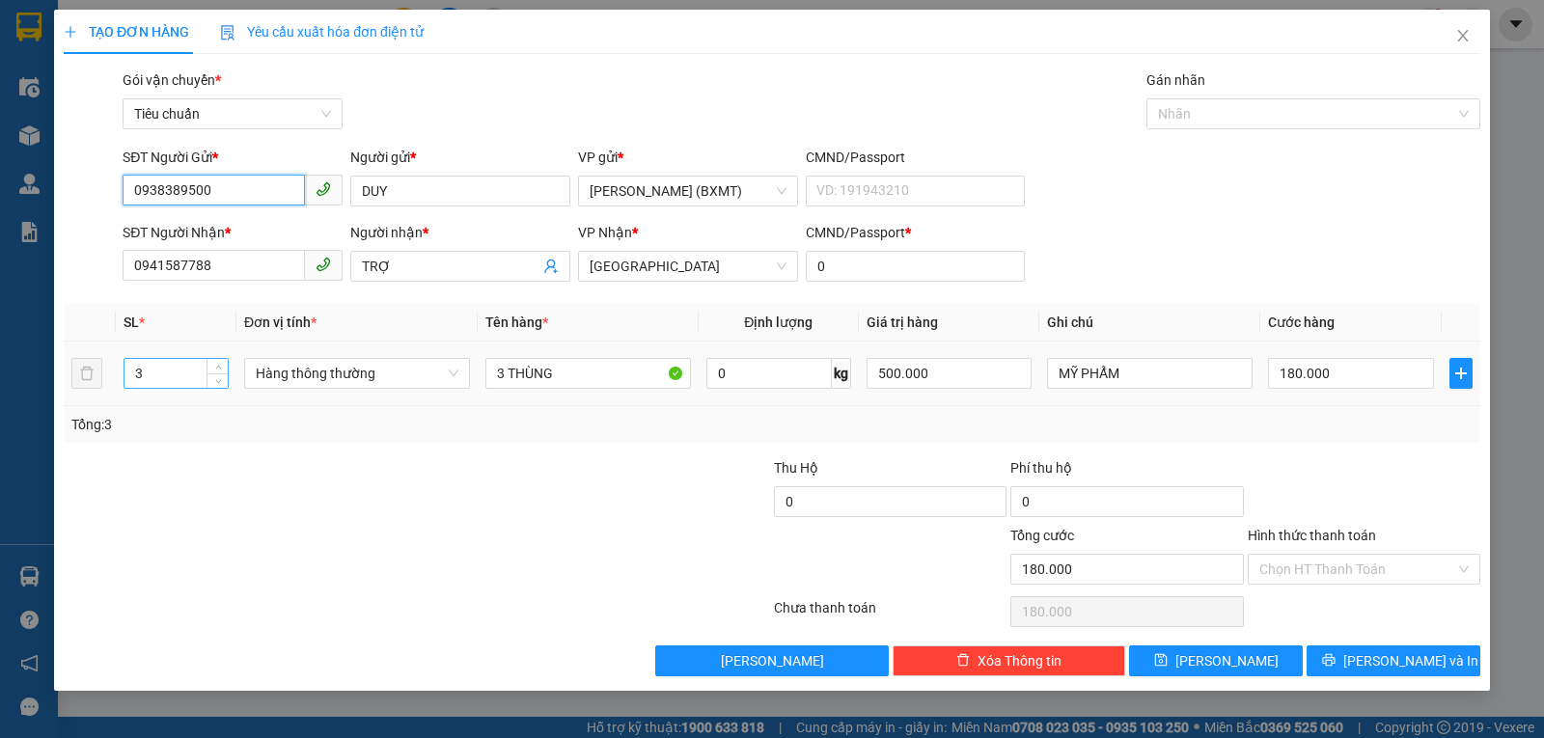
type input "0938389500"
drag, startPoint x: 189, startPoint y: 381, endPoint x: 84, endPoint y: 395, distance: 106.1
click at [79, 395] on tr "3 Hàng thông thường 3 THÙNG 0 kg 500.000 MỸ PHẨM 180.000" at bounding box center [772, 374] width 1417 height 65
click at [413, 376] on span "Hàng thông thường" at bounding box center [357, 373] width 203 height 29
type input "1"
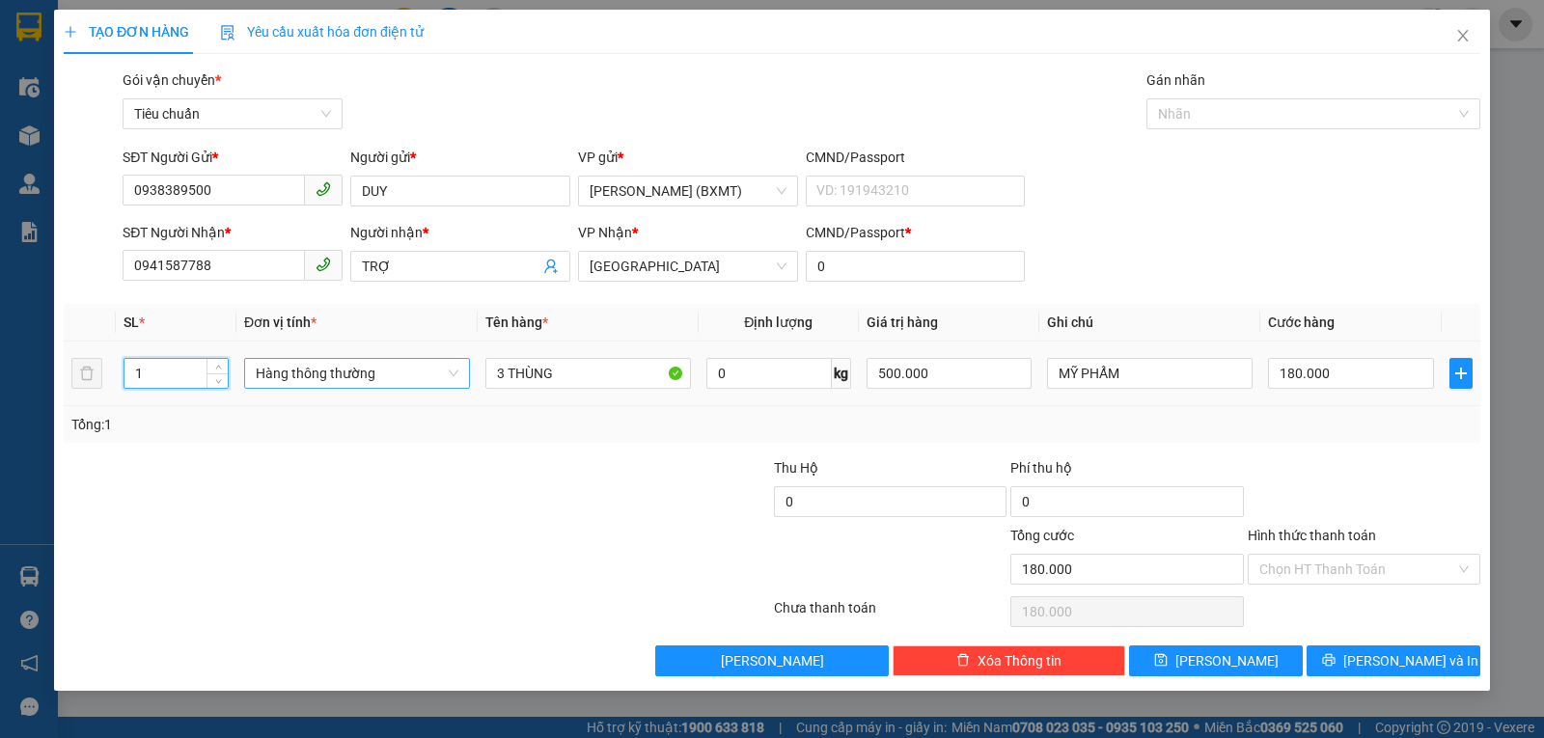
type input "0"
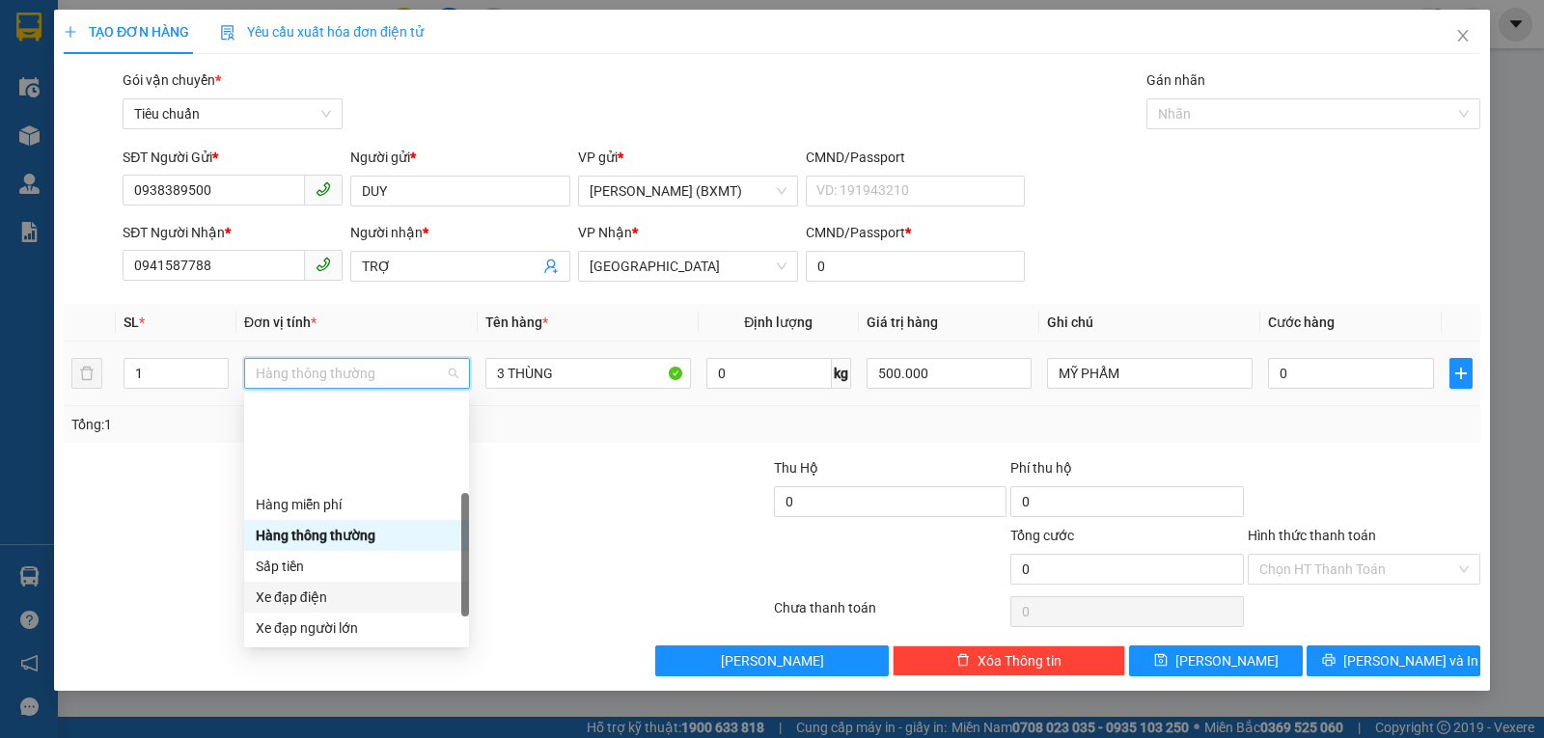
scroll to position [124, 0]
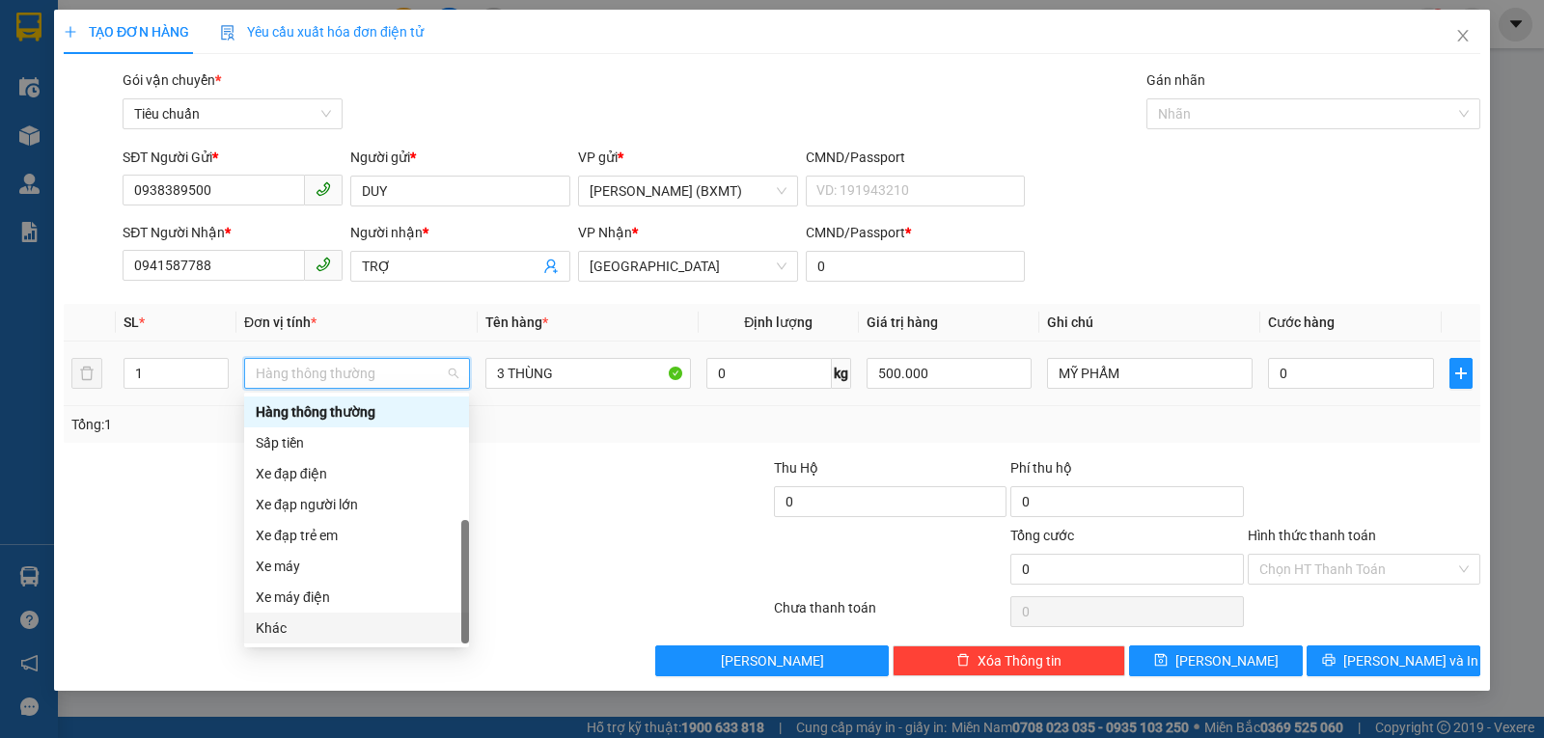
click at [314, 625] on div "Khác" at bounding box center [357, 628] width 202 height 21
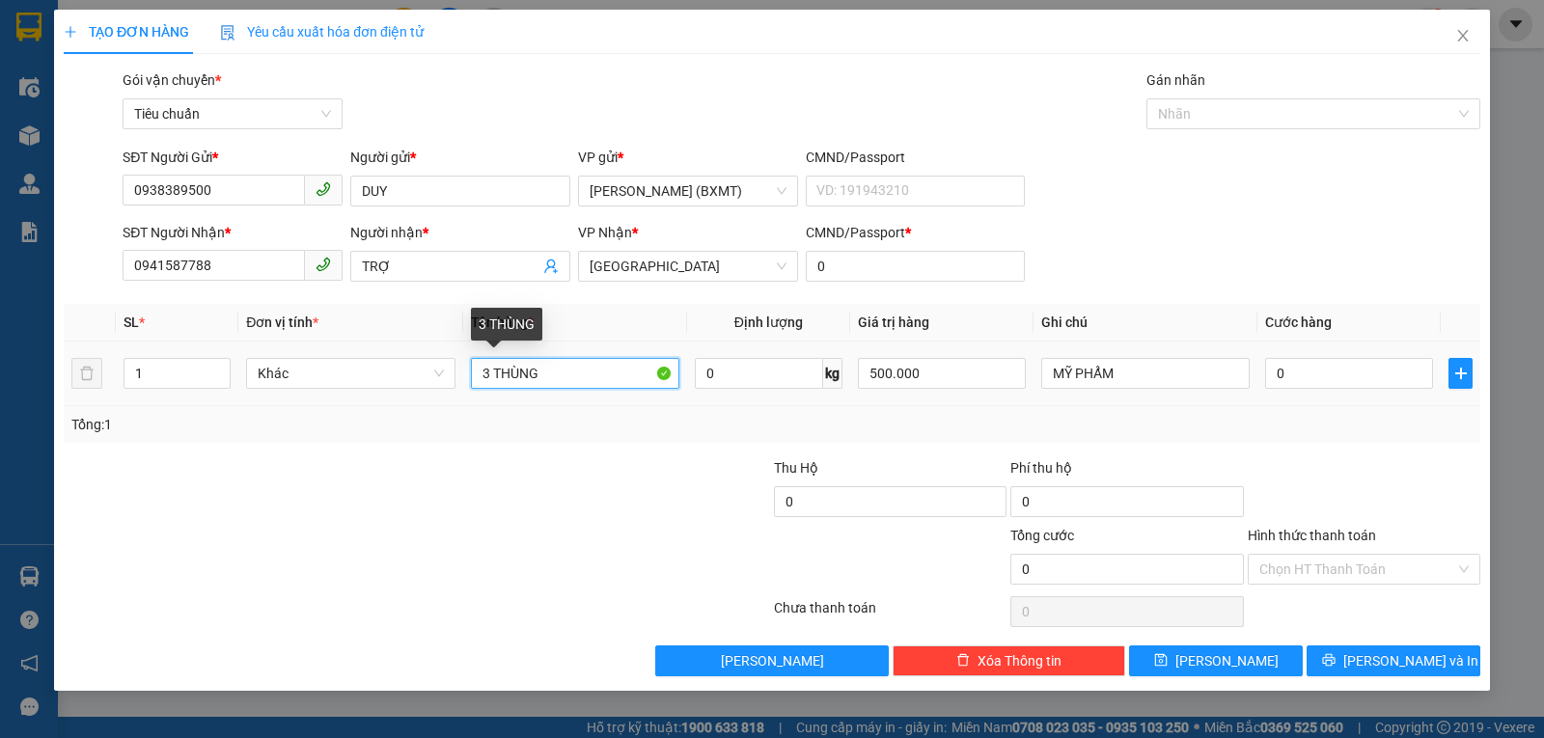
click at [487, 374] on input "3 THÙNG" at bounding box center [575, 373] width 208 height 31
type input "1 THÙNG"
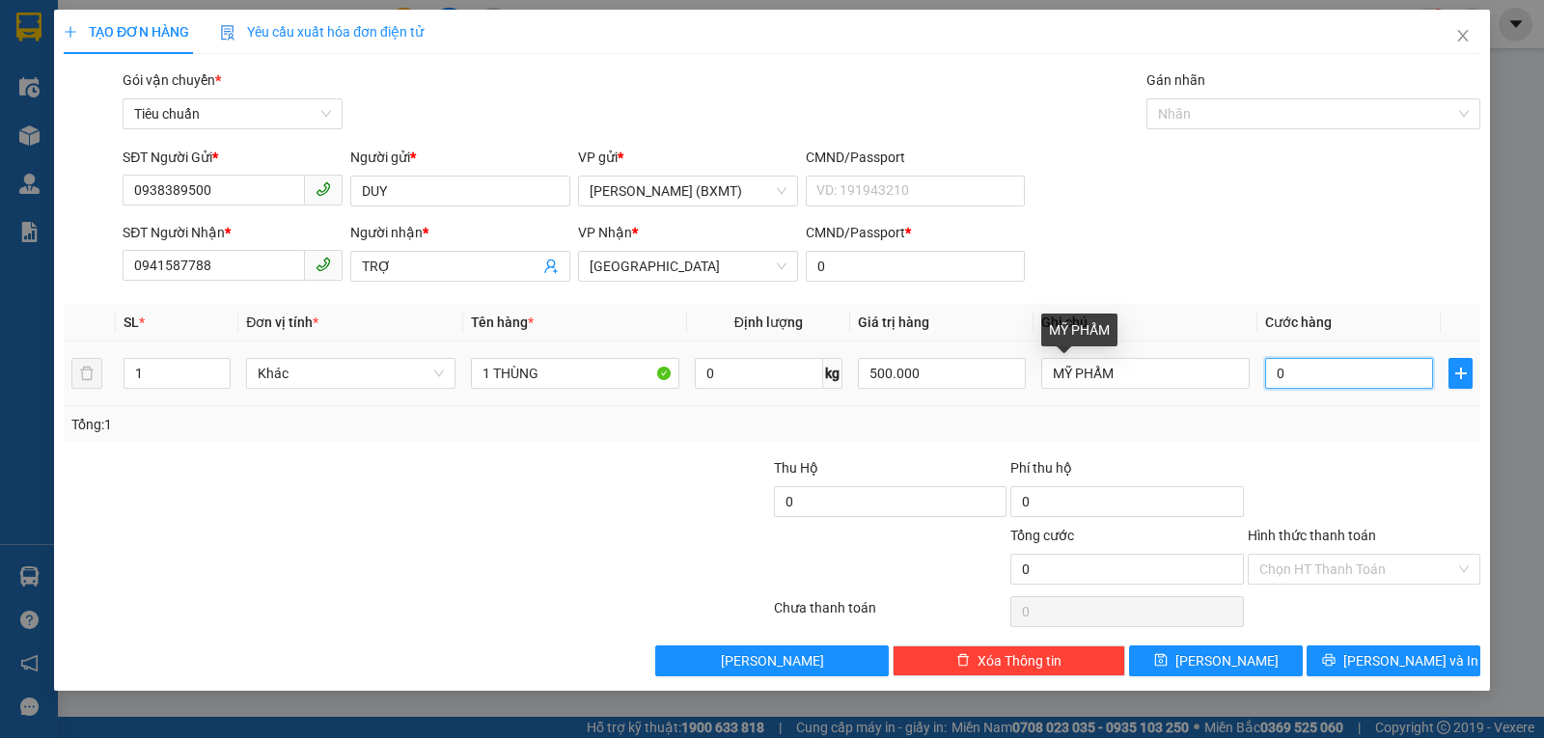
click at [1327, 378] on input "0" at bounding box center [1349, 373] width 168 height 31
type input "50"
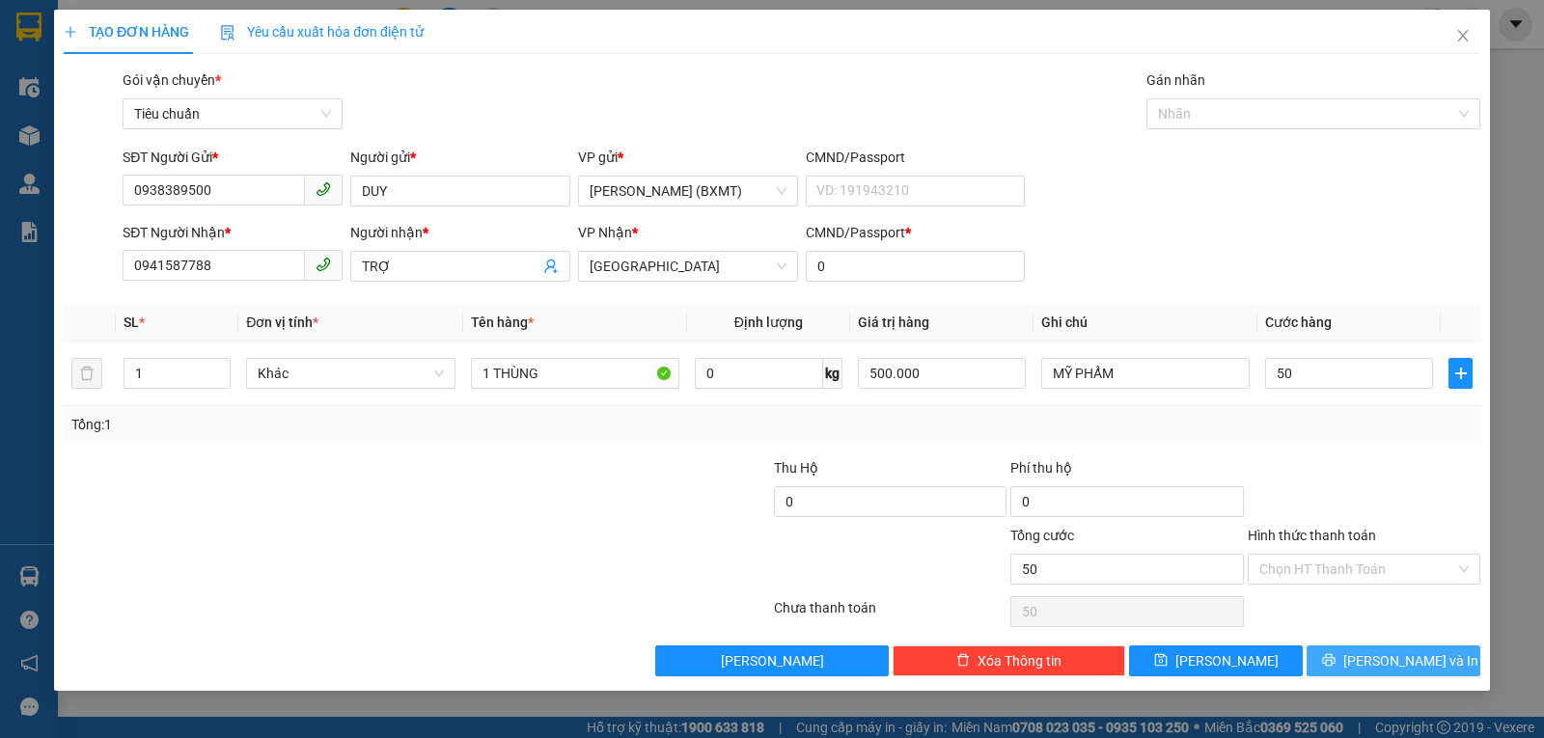
type input "50.000"
click at [1419, 658] on span "Lưu và In" at bounding box center [1410, 660] width 135 height 21
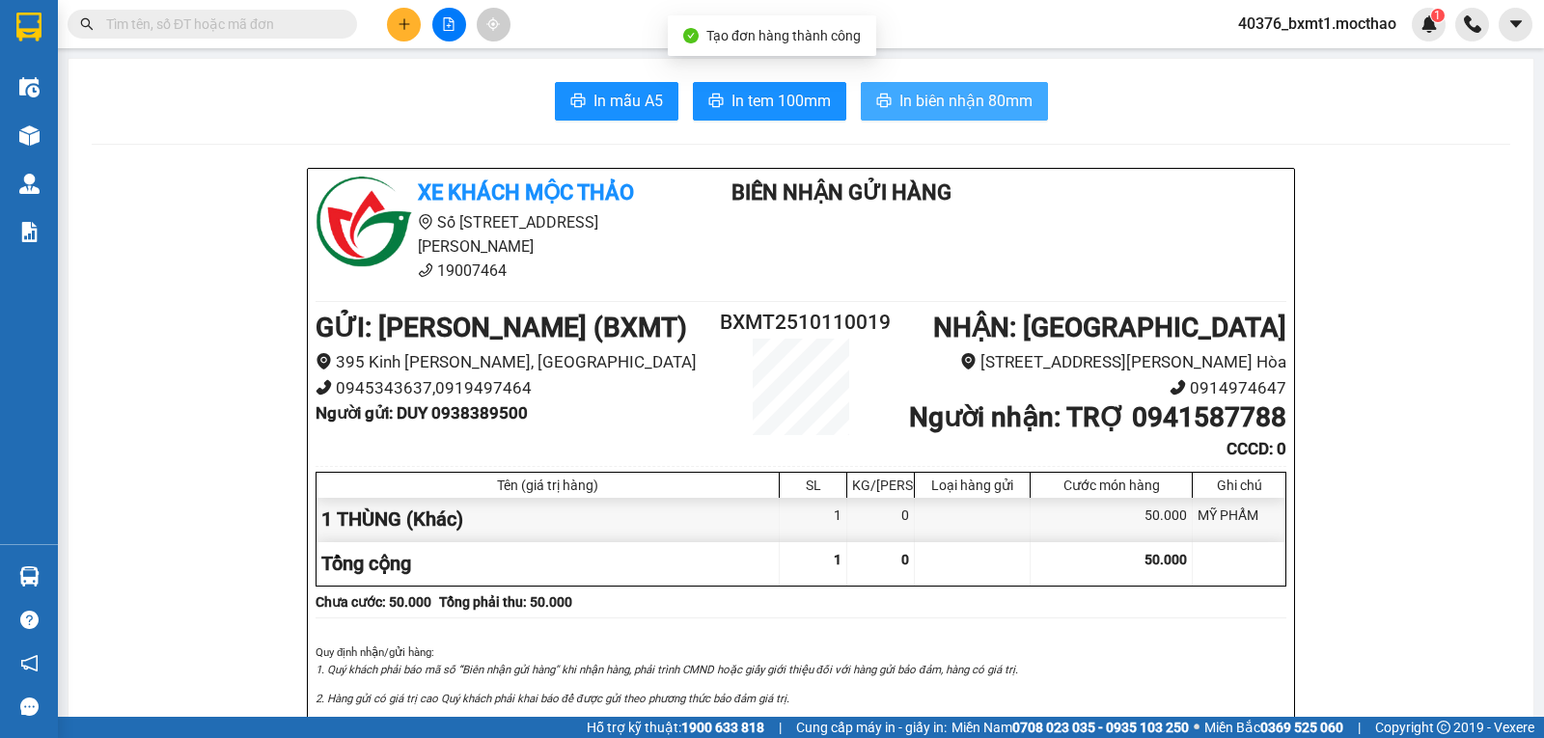
drag, startPoint x: 923, startPoint y: 105, endPoint x: 917, endPoint y: 114, distance: 10.4
click at [921, 105] on span "In biên nhận 80mm" at bounding box center [965, 101] width 133 height 24
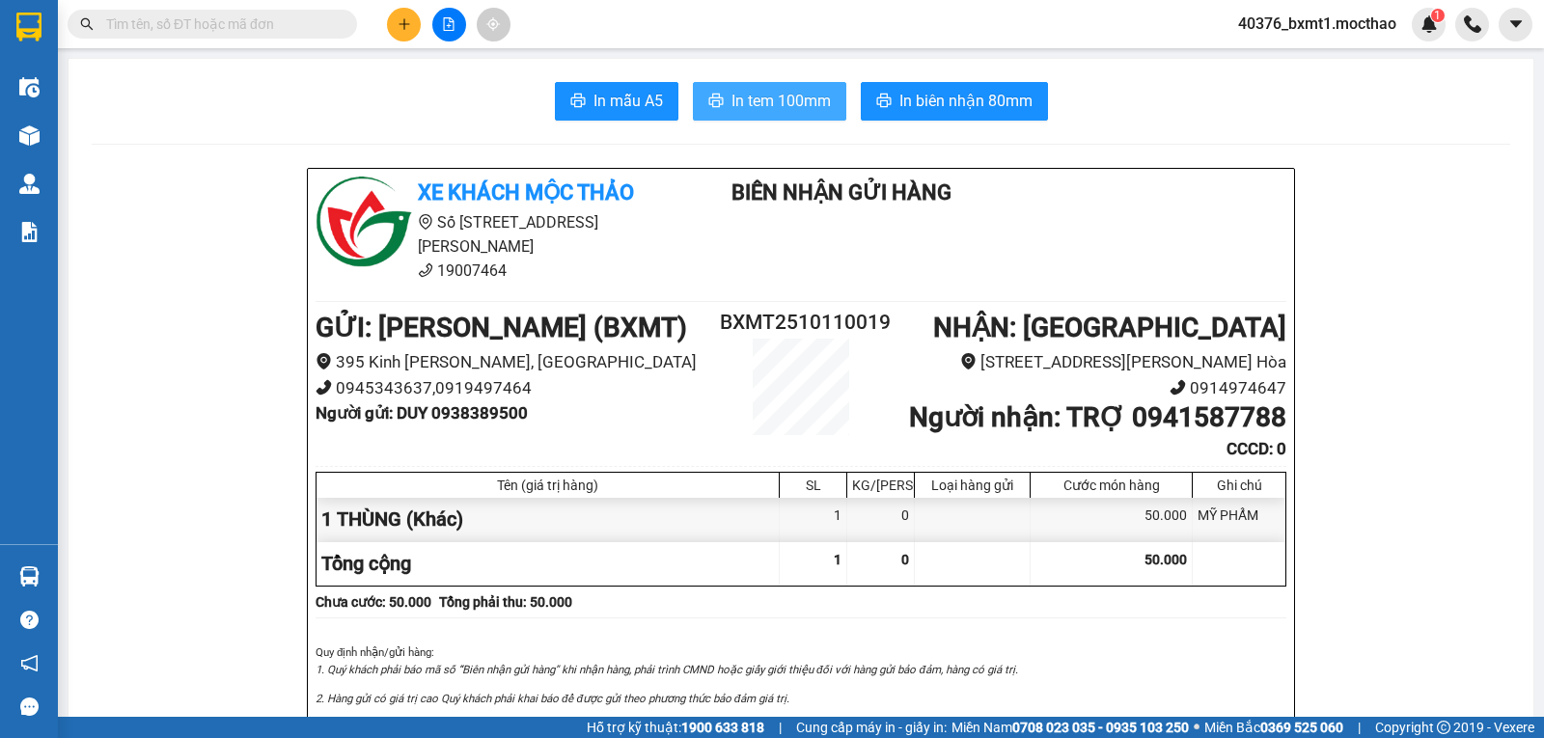
click at [733, 107] on span "In tem 100mm" at bounding box center [781, 101] width 99 height 24
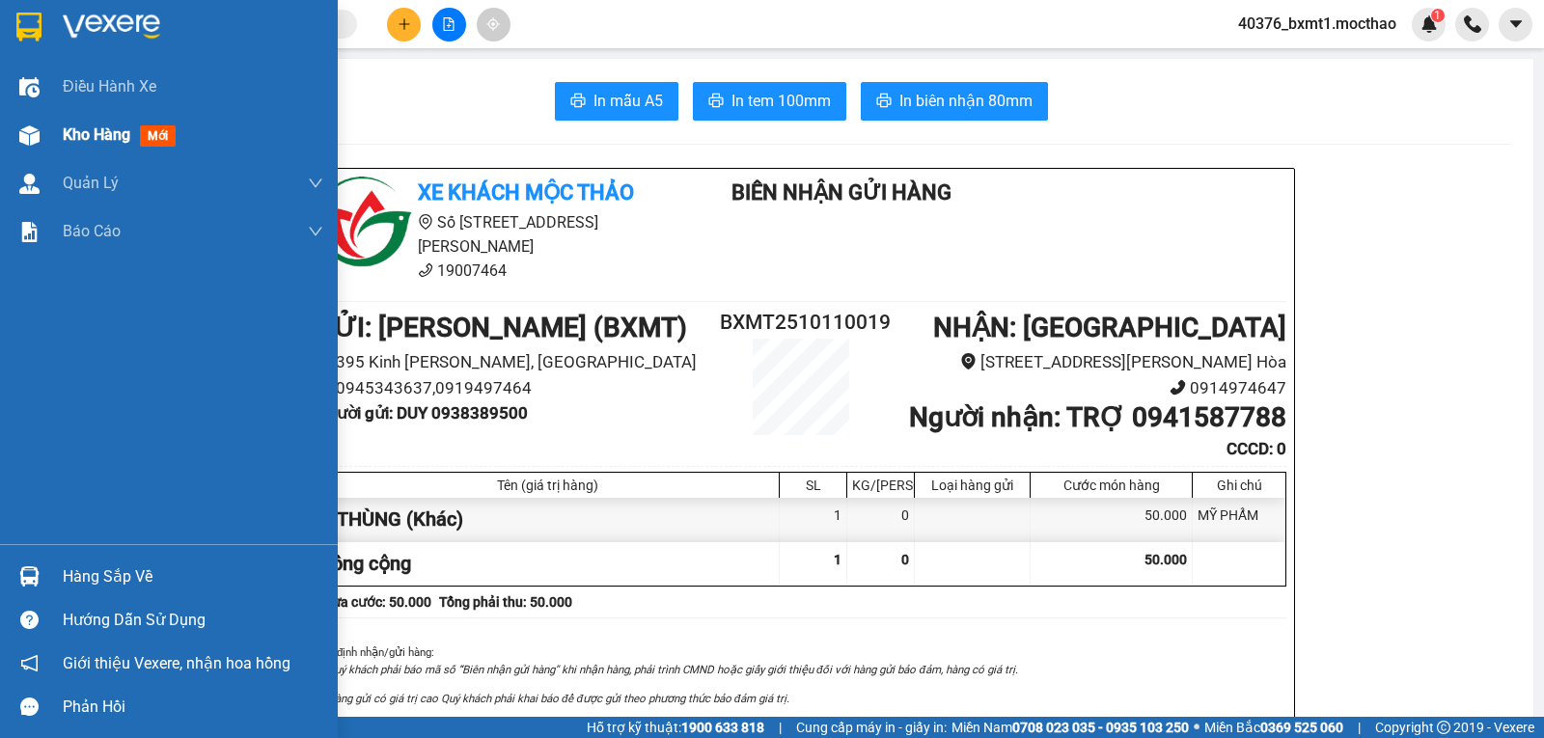
click at [54, 125] on div "Kho hàng mới" at bounding box center [169, 135] width 338 height 48
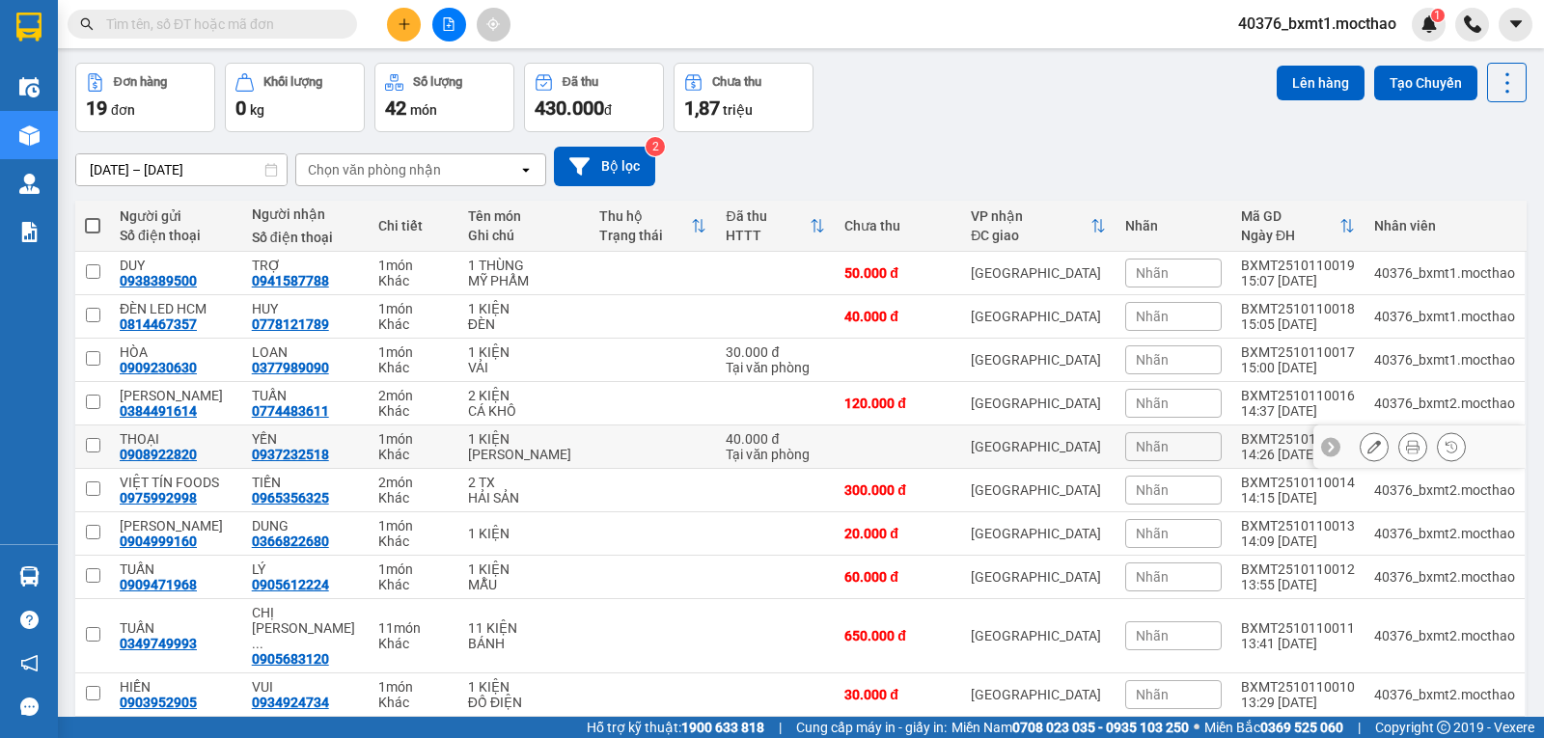
scroll to position [120, 0]
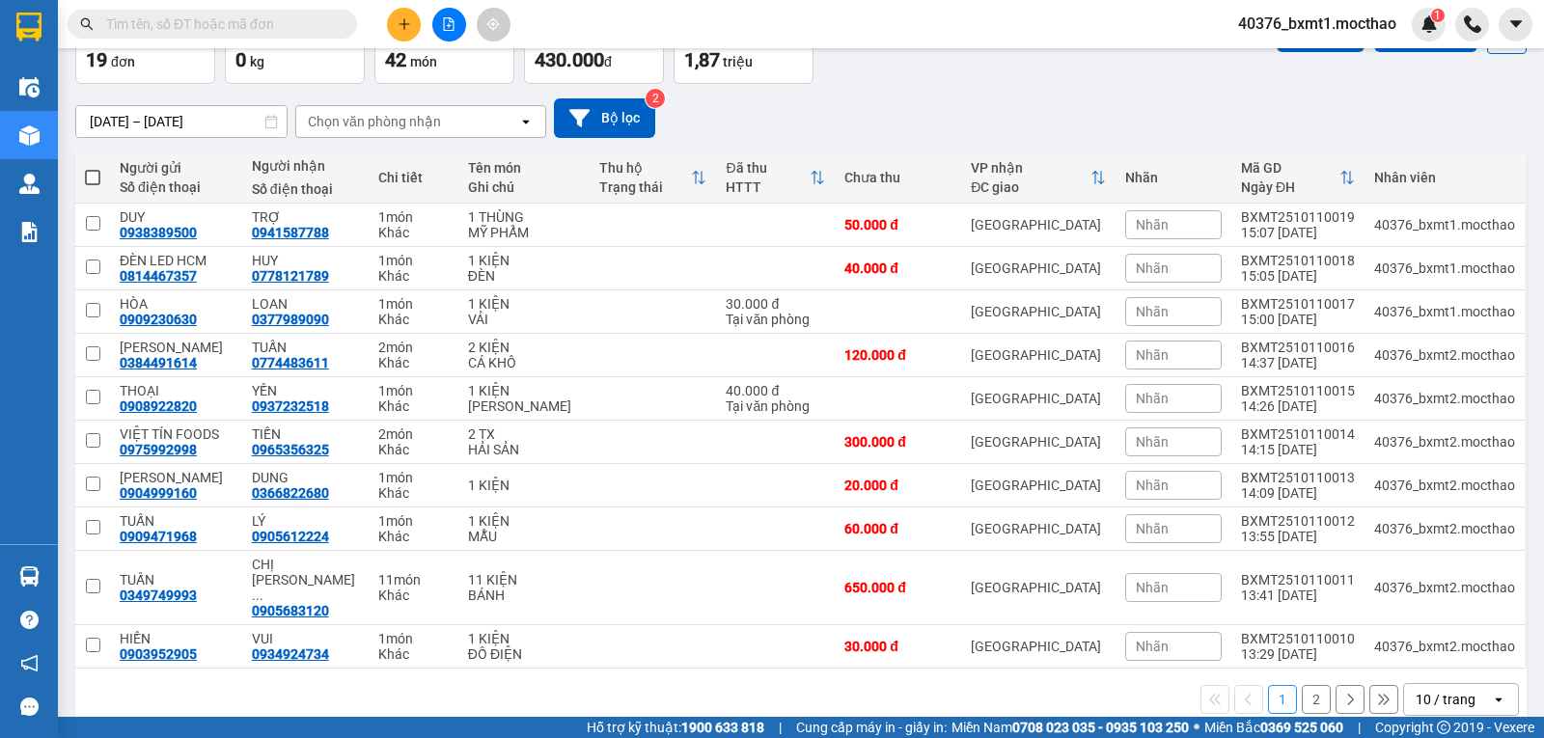
click at [1449, 690] on div "10 / trang" at bounding box center [1446, 699] width 60 height 19
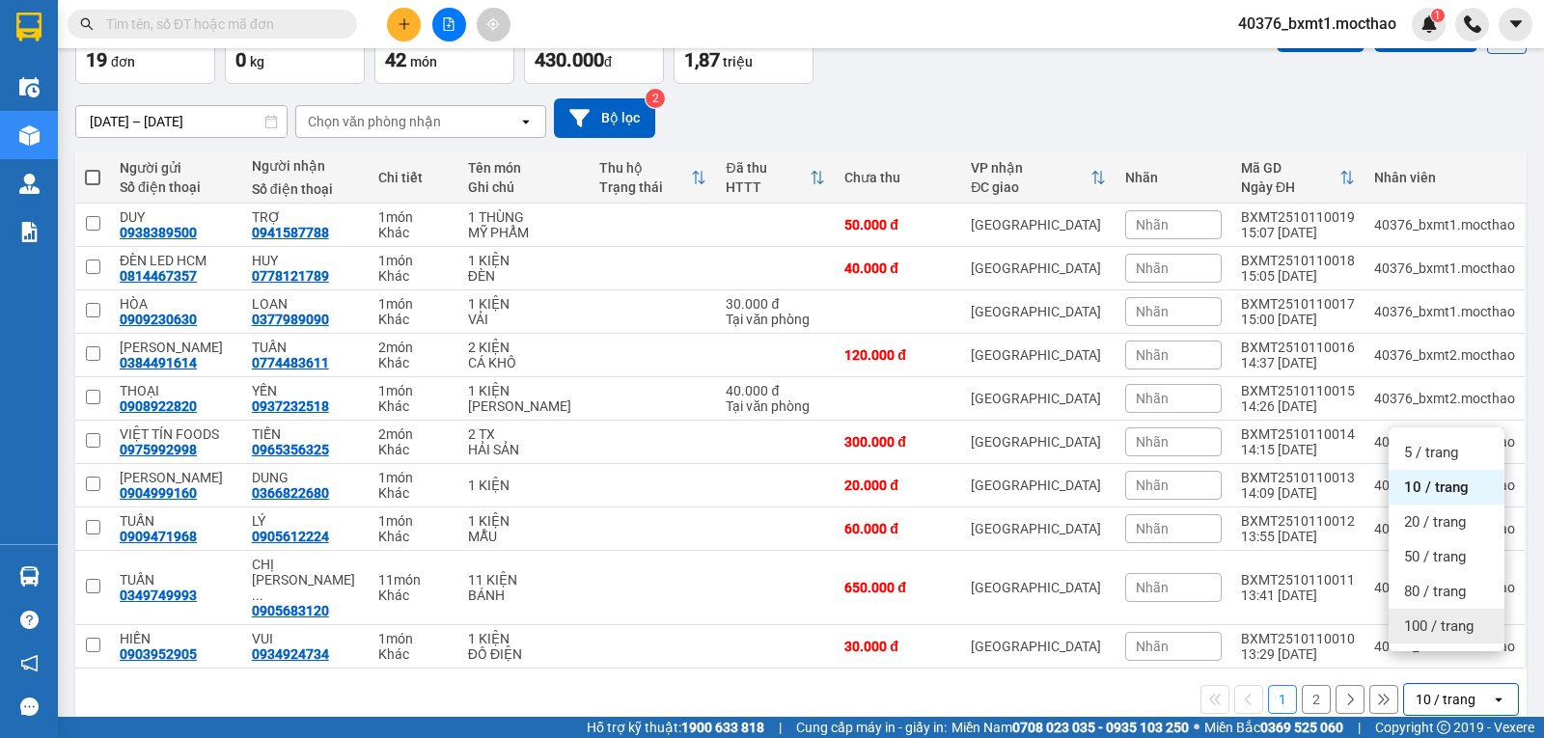
click at [1457, 634] on span "100 / trang" at bounding box center [1438, 626] width 69 height 19
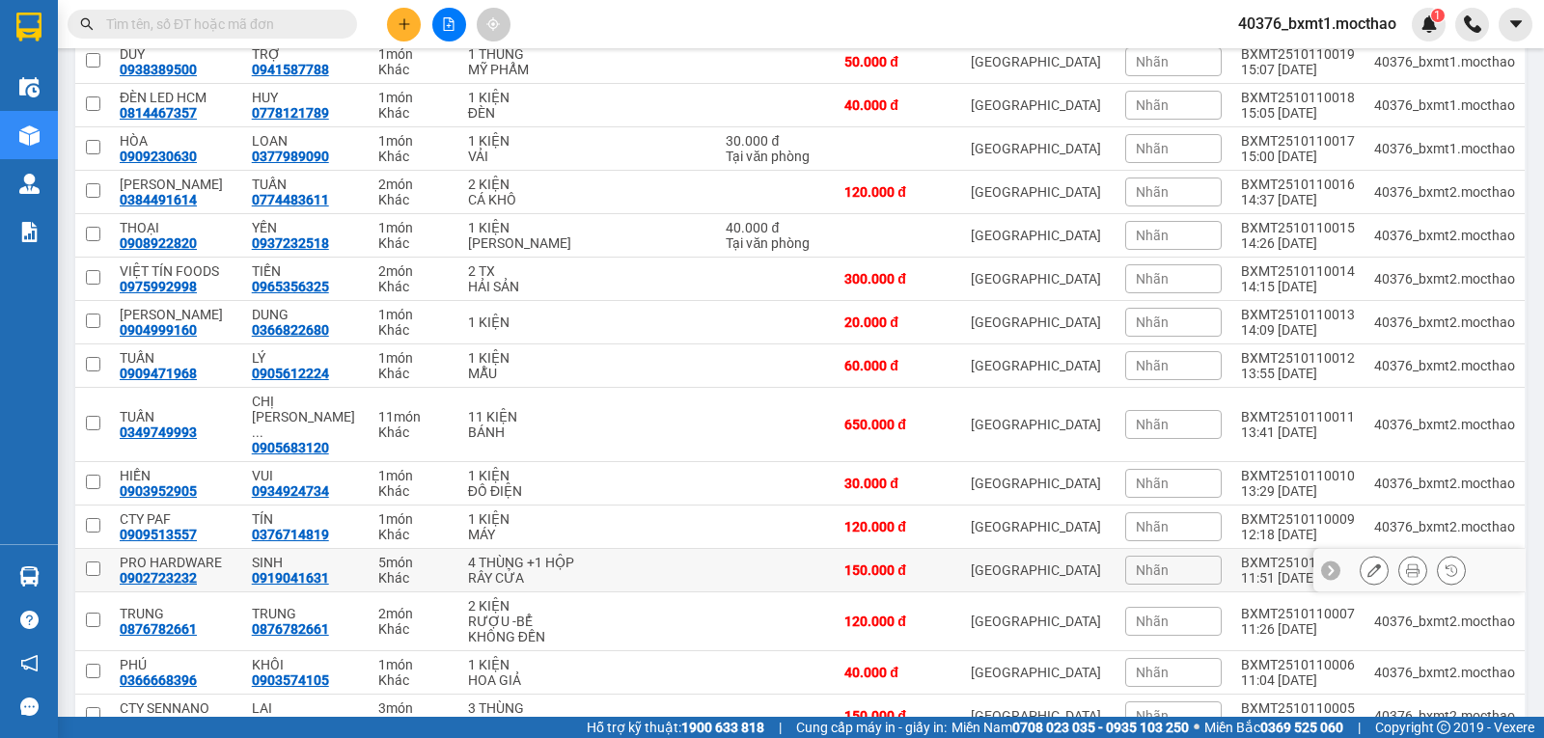
scroll to position [186, 0]
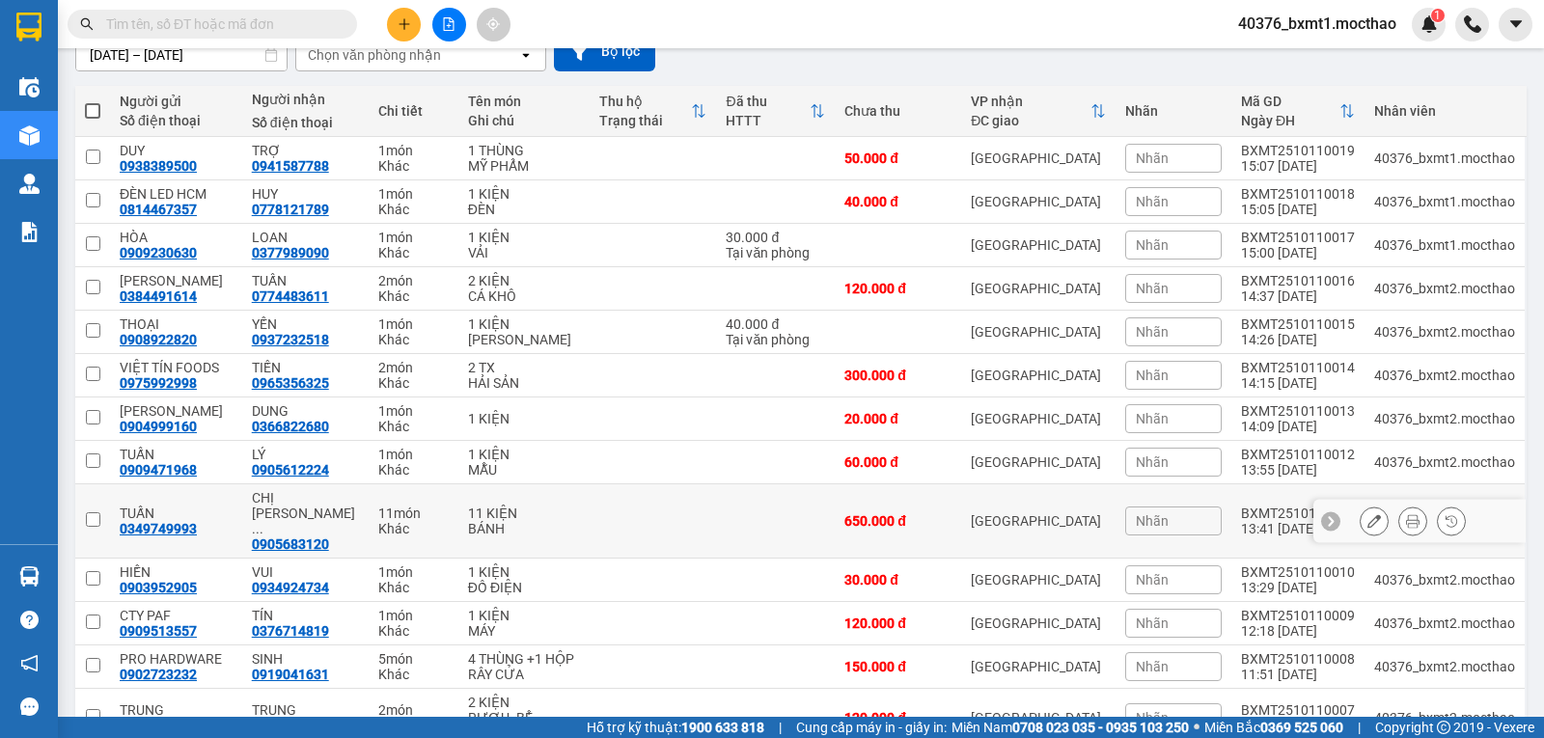
click at [1238, 499] on td "BXMT2510110011 13:41 11/10" at bounding box center [1297, 521] width 133 height 74
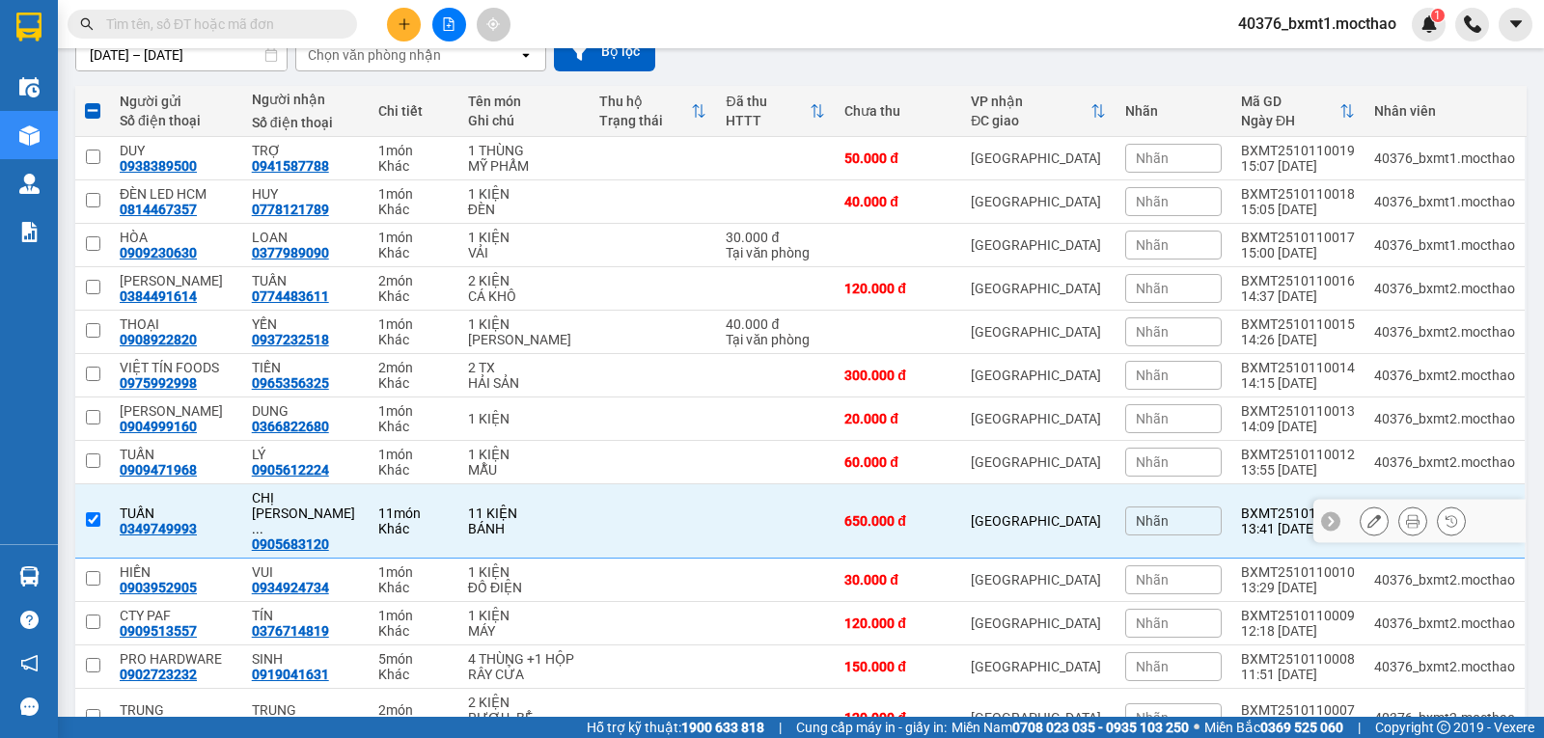
click at [1254, 506] on div "BXMT2510110011" at bounding box center [1298, 513] width 114 height 15
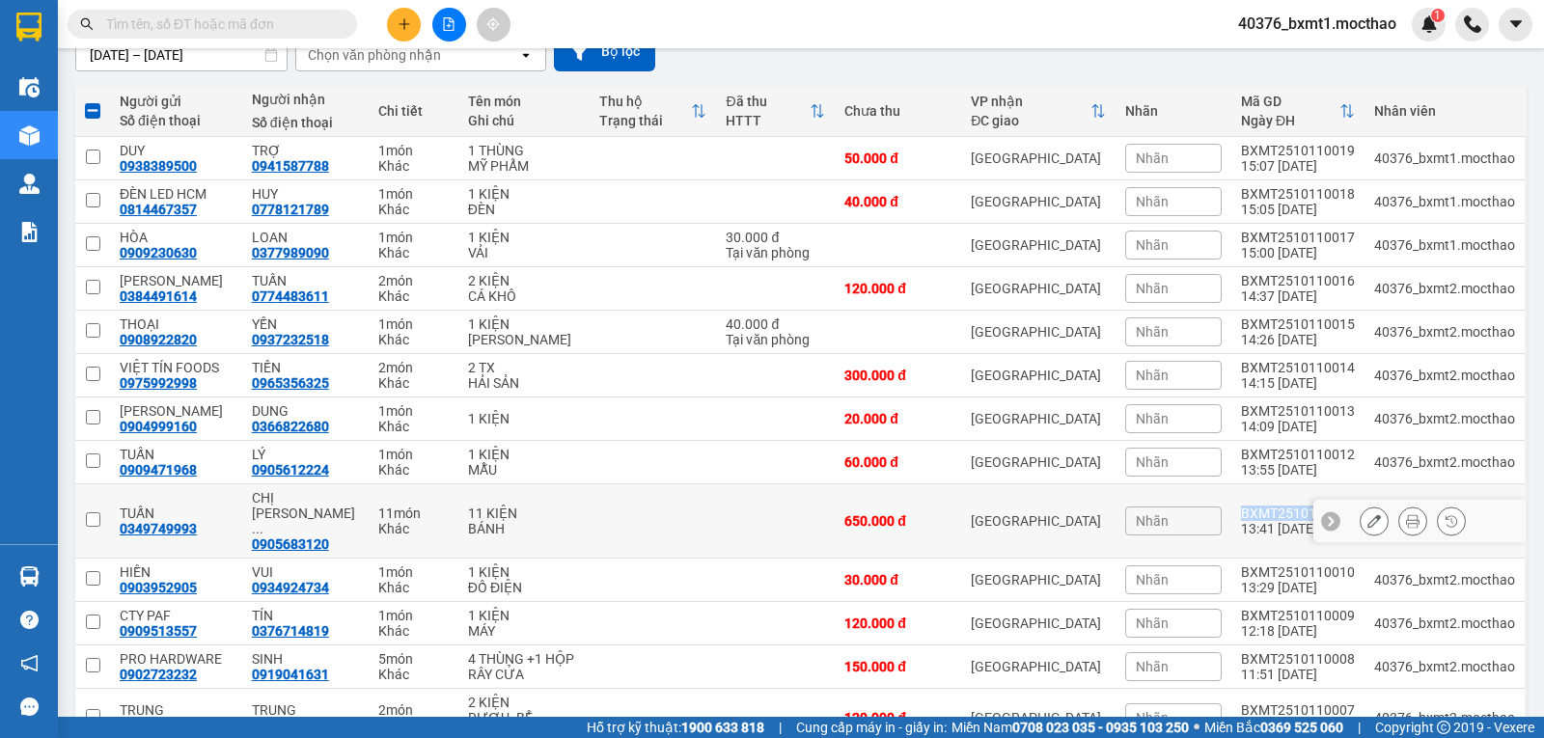
click at [1254, 506] on div "BXMT2510110011" at bounding box center [1298, 513] width 114 height 15
checkbox input "true"
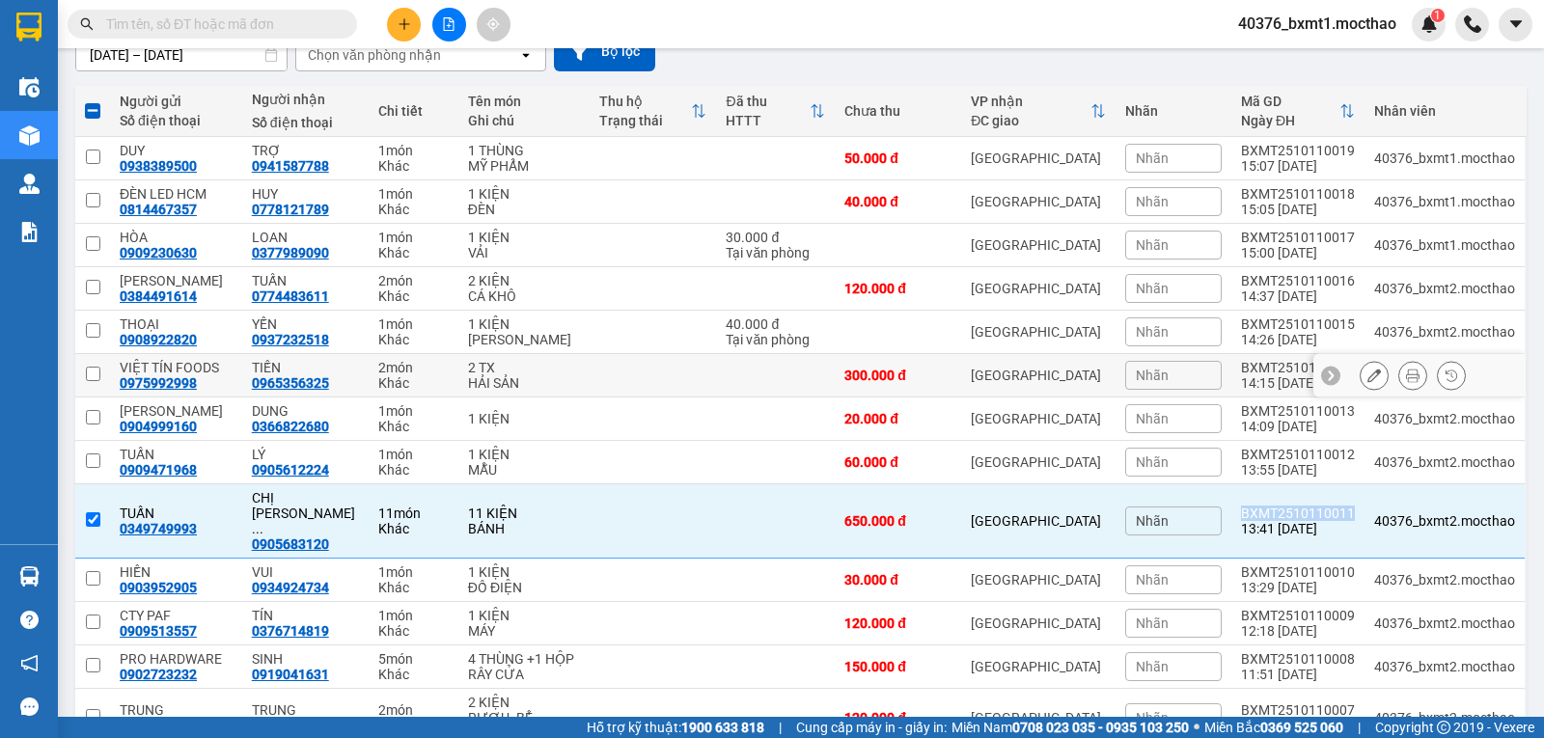
copy div "BXMT2510110011"
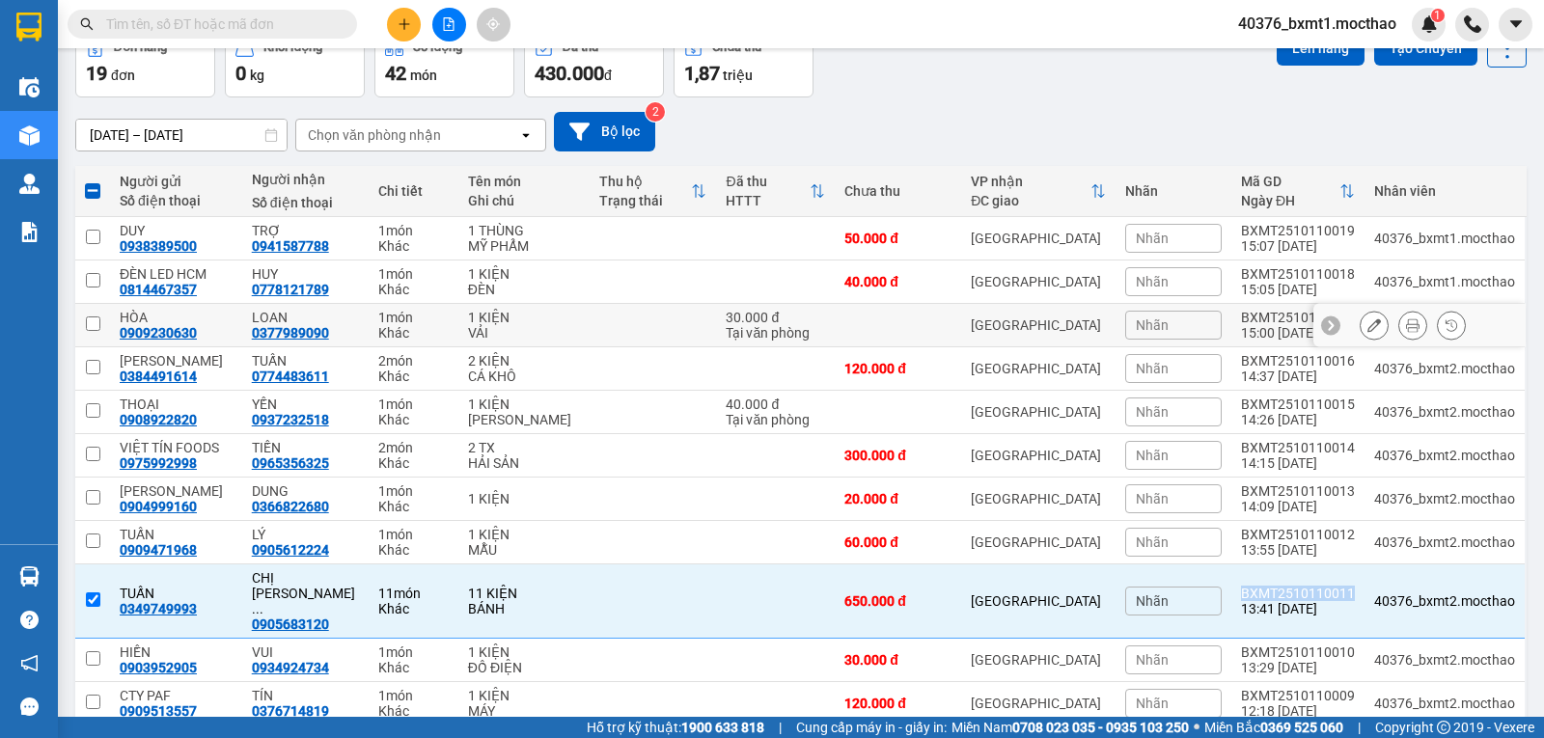
scroll to position [0, 0]
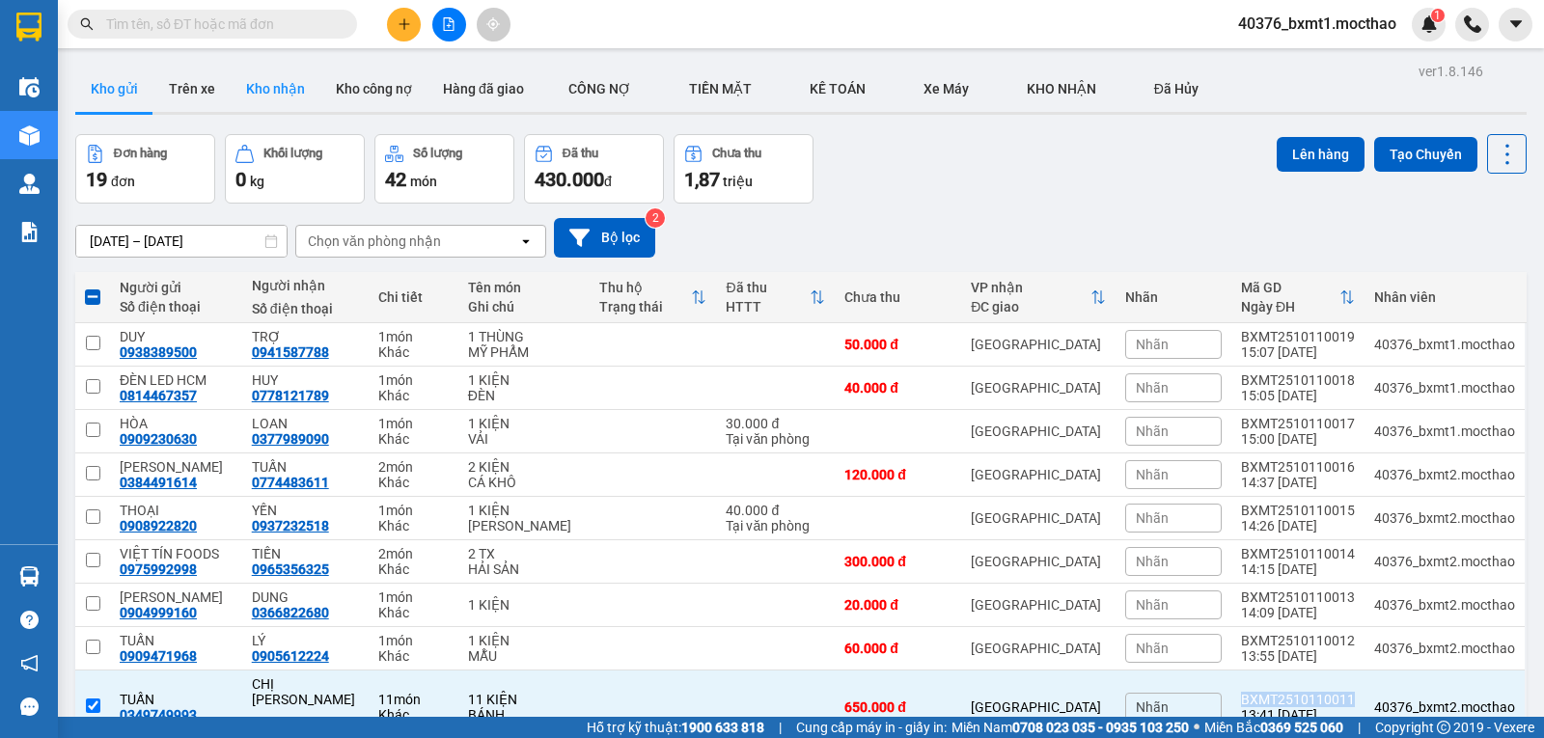
click at [268, 105] on button "Kho nhận" at bounding box center [276, 89] width 90 height 46
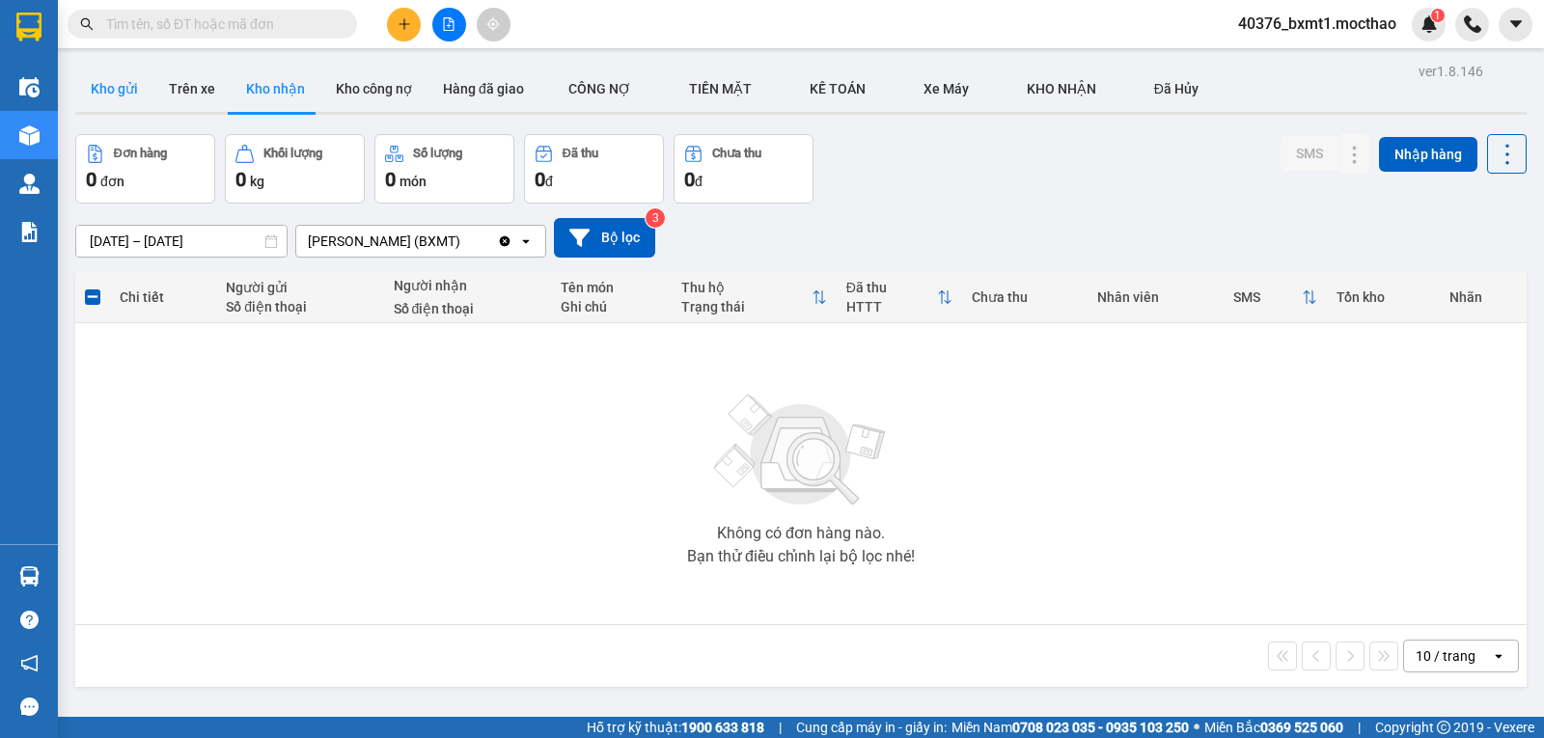
click at [103, 88] on button "Kho gửi" at bounding box center [114, 89] width 78 height 46
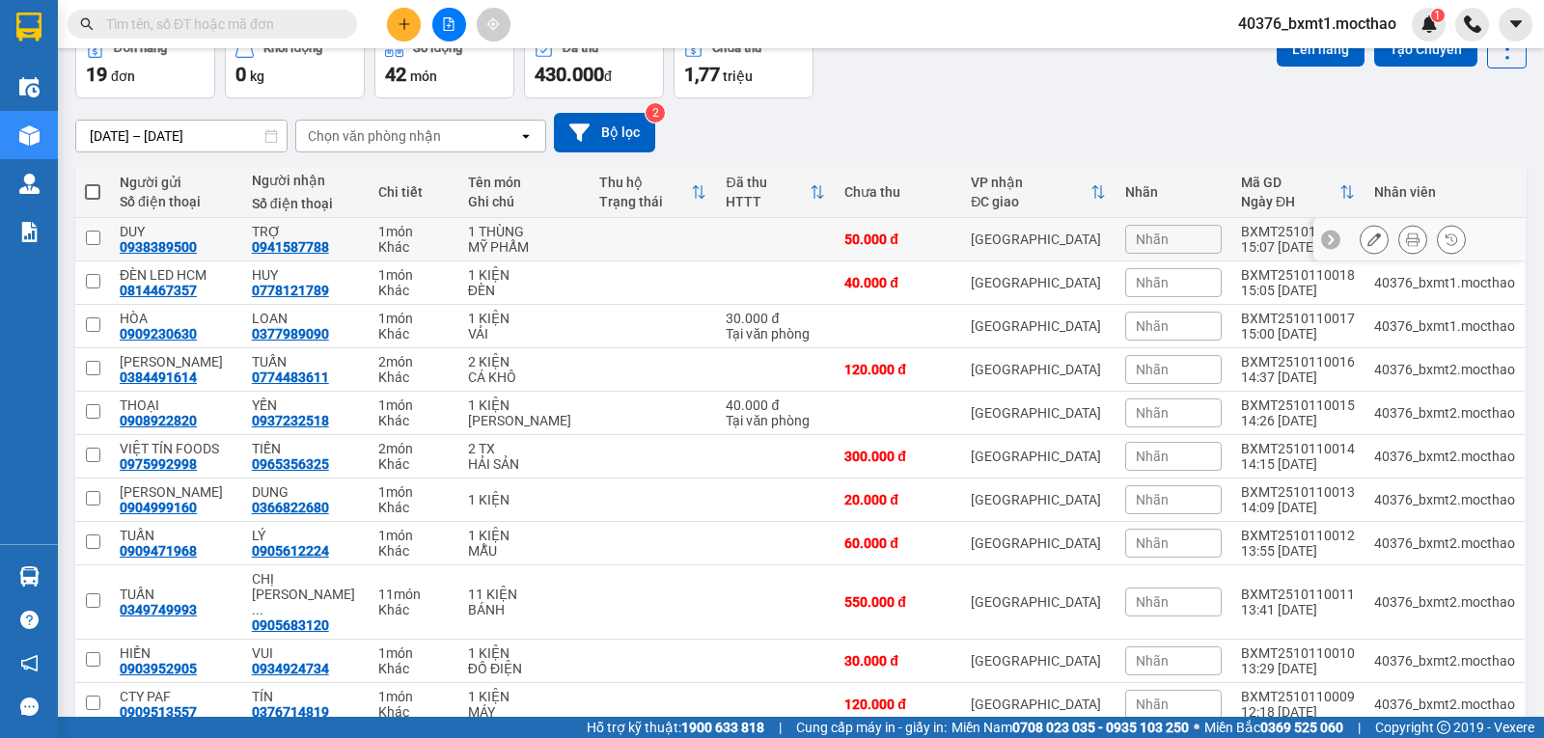
scroll to position [290, 0]
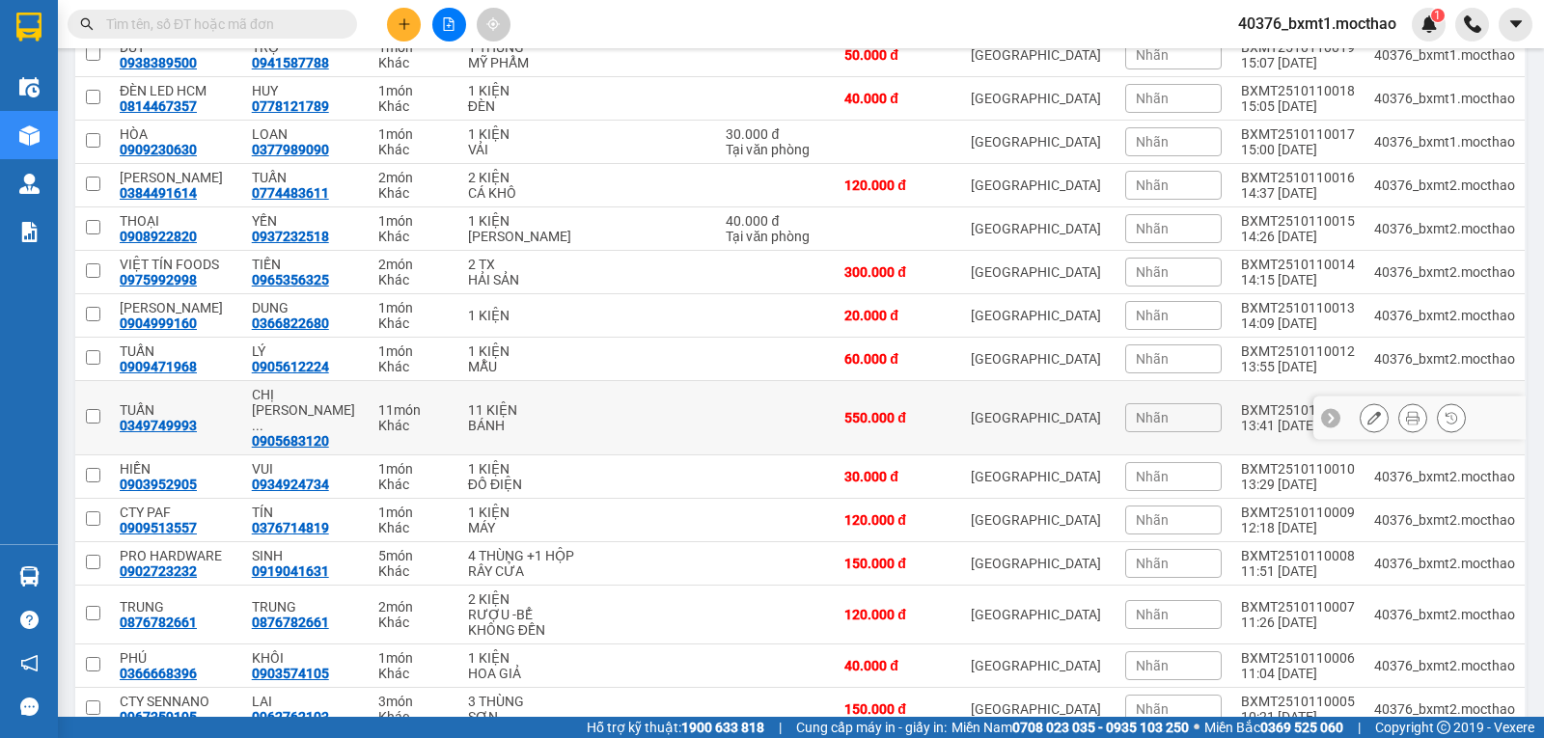
click at [1399, 410] on button at bounding box center [1412, 418] width 27 height 34
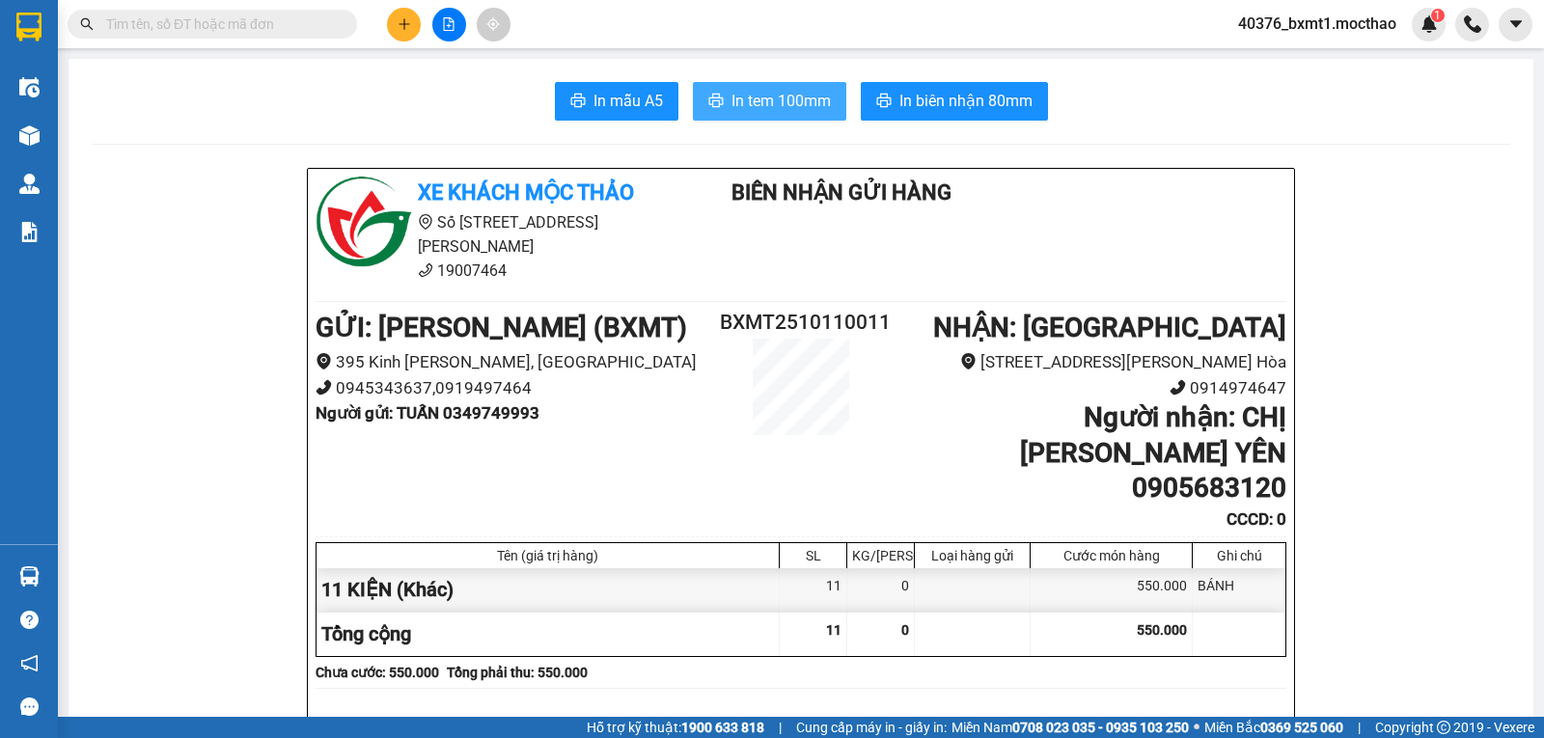
click at [799, 100] on span "In tem 100mm" at bounding box center [781, 101] width 99 height 24
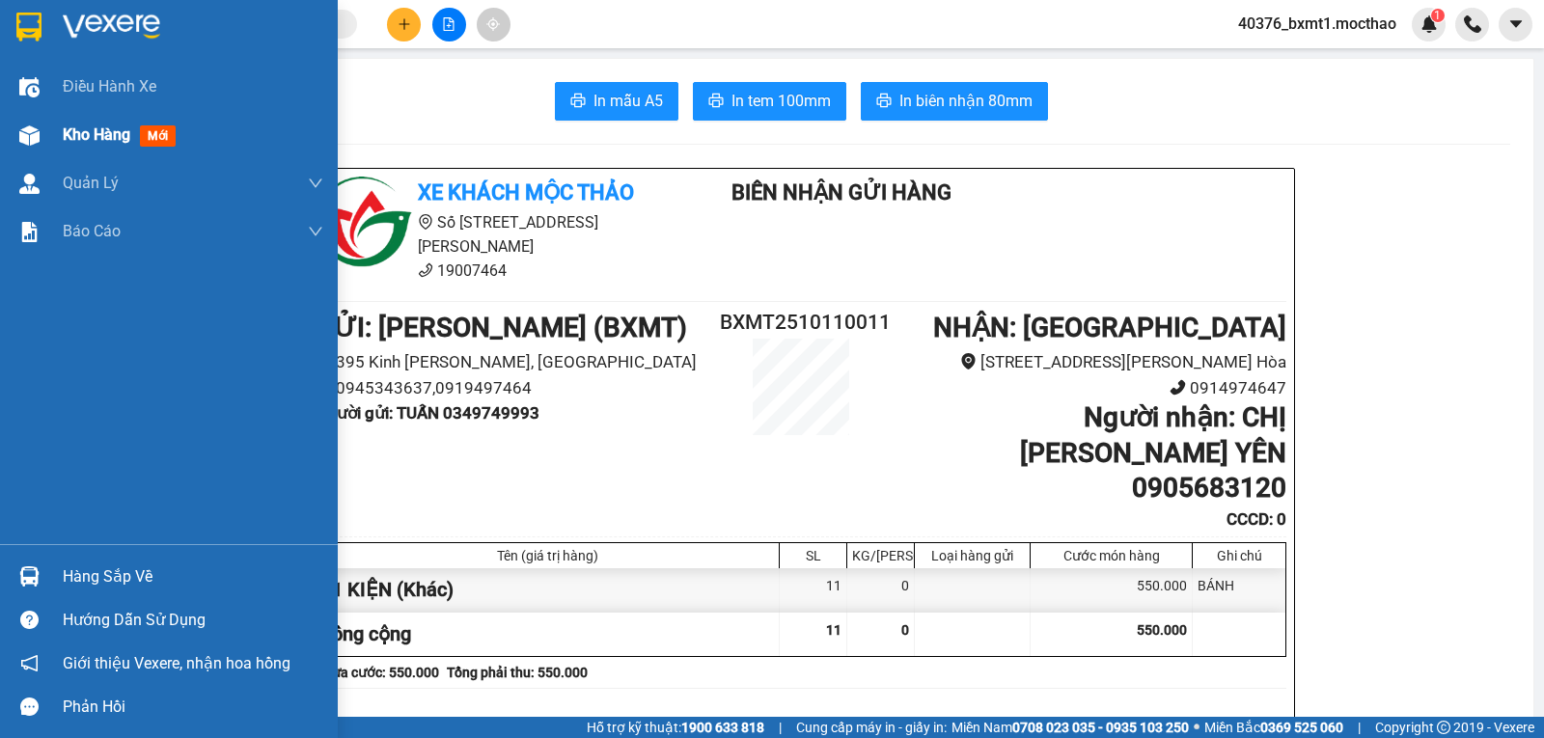
click at [60, 135] on div "Kho hàng mới" at bounding box center [169, 135] width 338 height 48
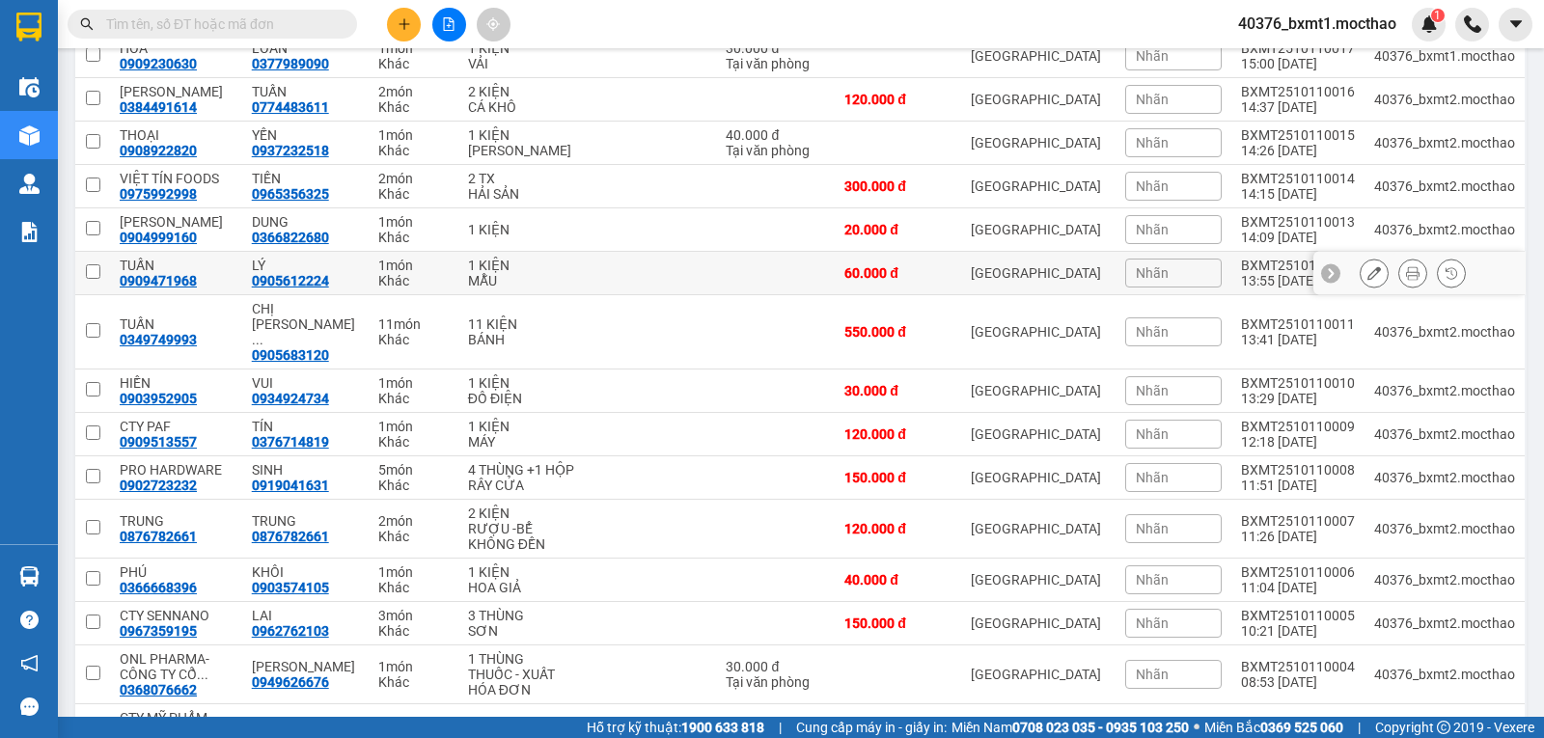
scroll to position [379, 0]
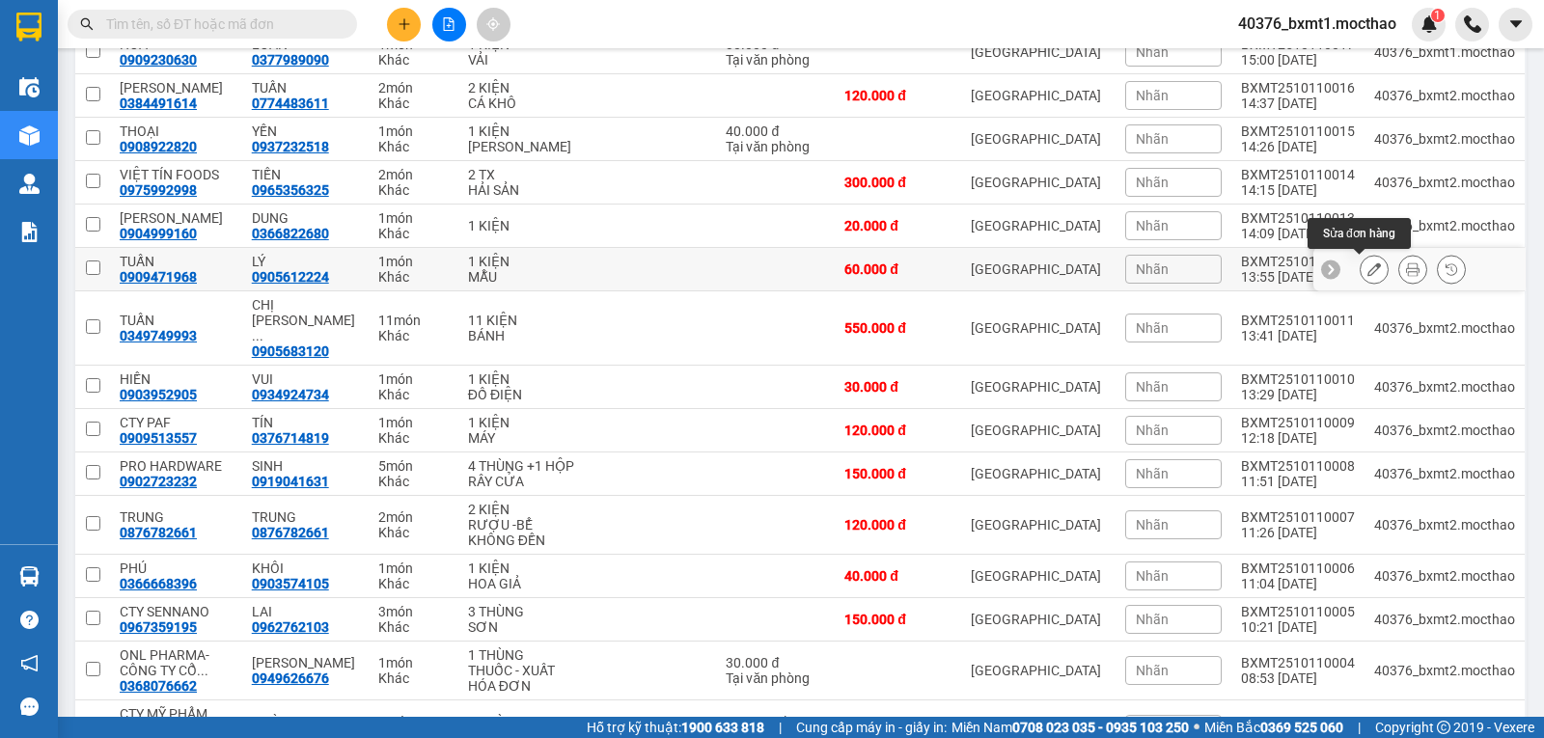
click at [1368, 271] on icon at bounding box center [1375, 270] width 14 height 14
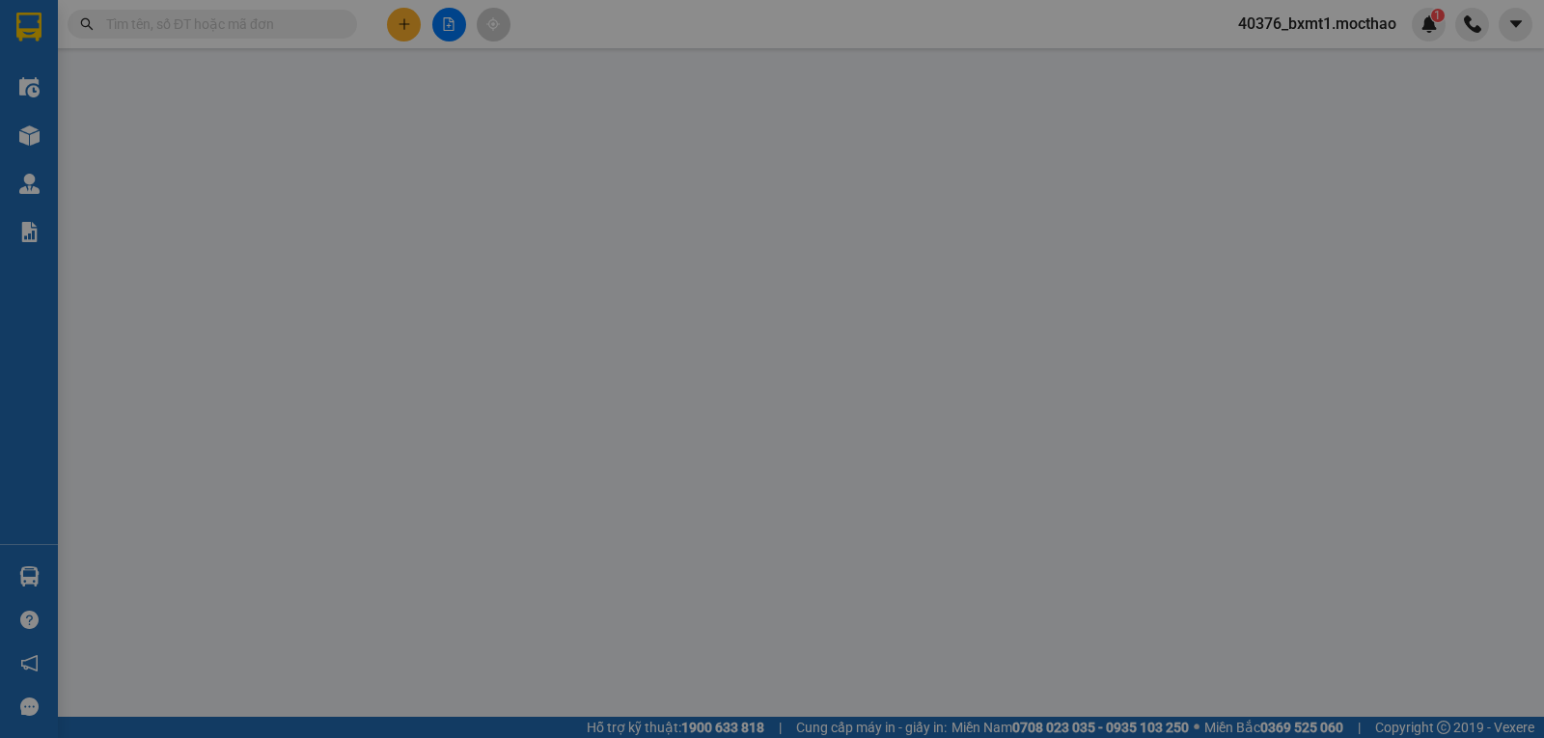
type input "0909471968"
type input "0905612224"
type input "0"
type input "60.000"
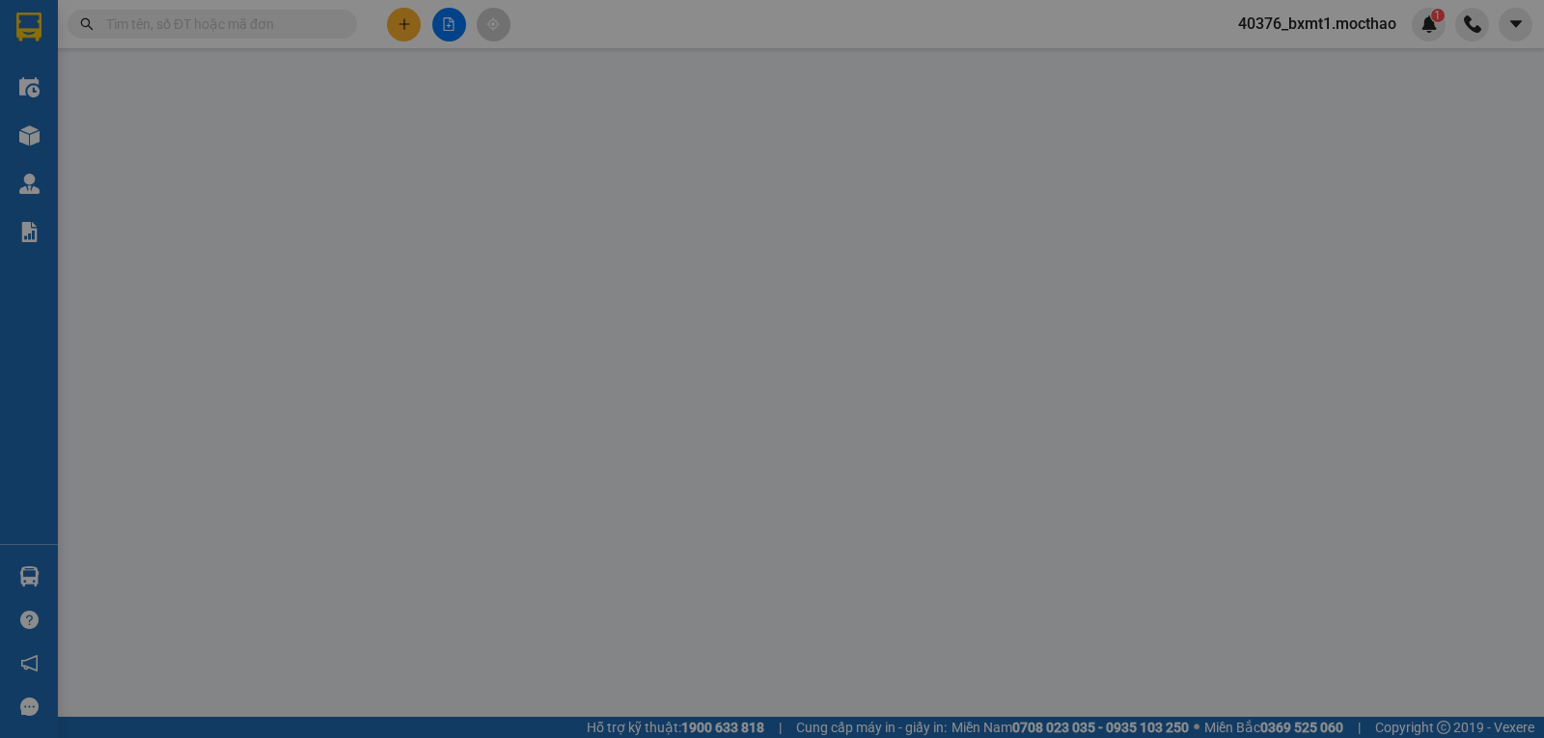
type input "60.000"
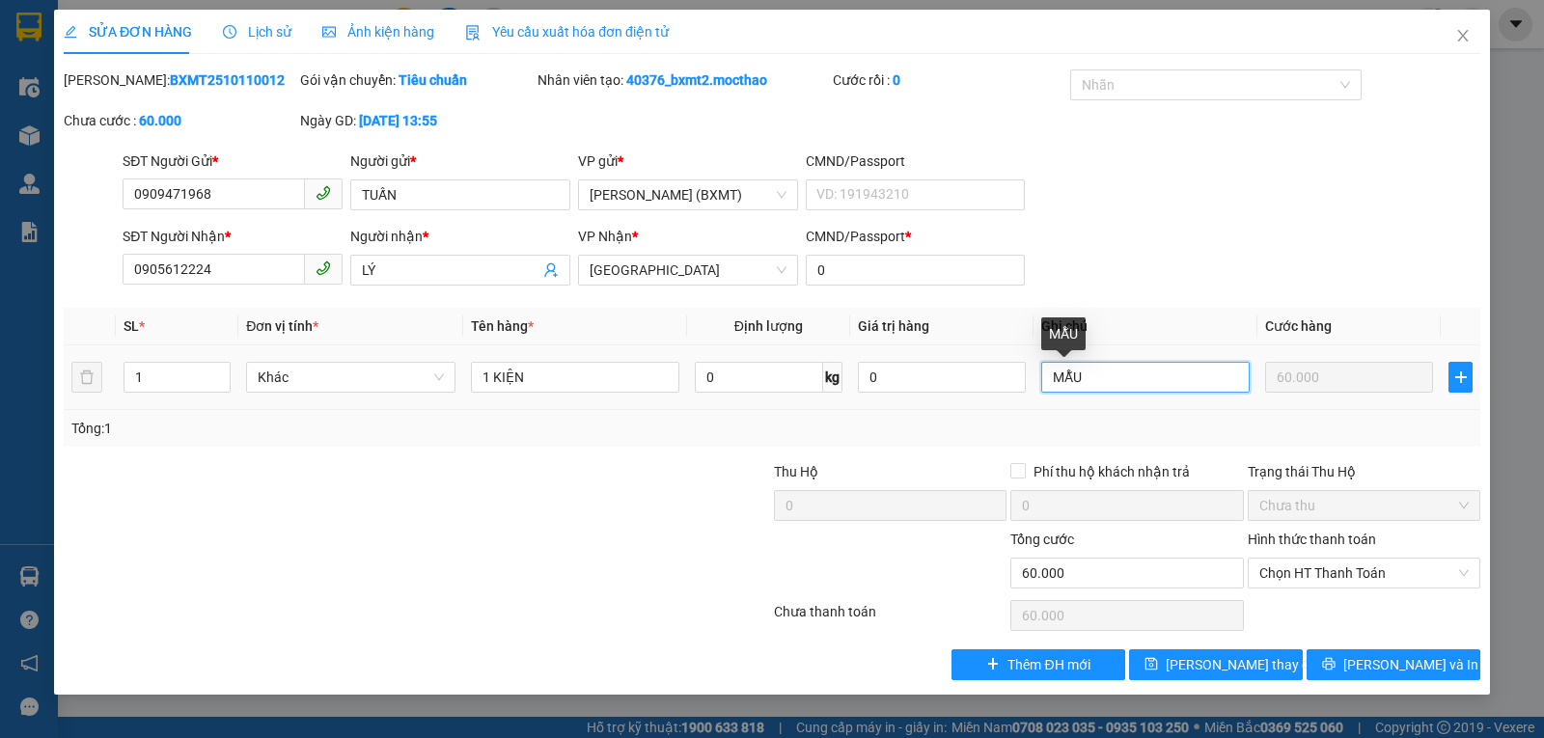
click at [1118, 377] on input "MẪU" at bounding box center [1145, 377] width 208 height 31
drag, startPoint x: 1347, startPoint y: 567, endPoint x: 1343, endPoint y: 592, distance: 25.4
click at [1347, 567] on span "Chọn HT Thanh Toán" at bounding box center [1363, 573] width 209 height 29
type input "MẪU- THU HỘ 60.000đ"
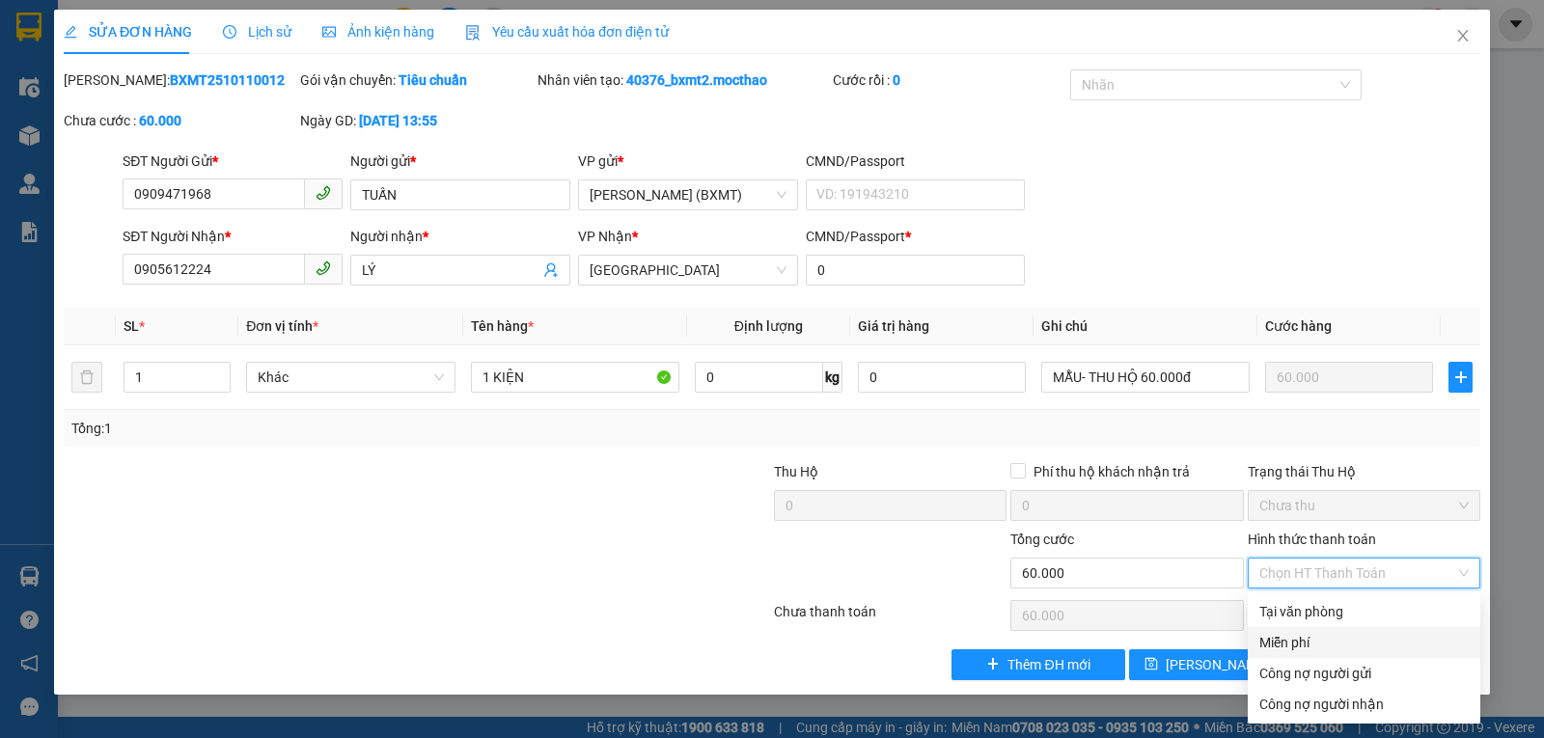
drag, startPoint x: 1289, startPoint y: 639, endPoint x: 1278, endPoint y: 640, distance: 11.6
click at [1289, 640] on div "Miễn phí" at bounding box center [1363, 642] width 209 height 21
type input "0"
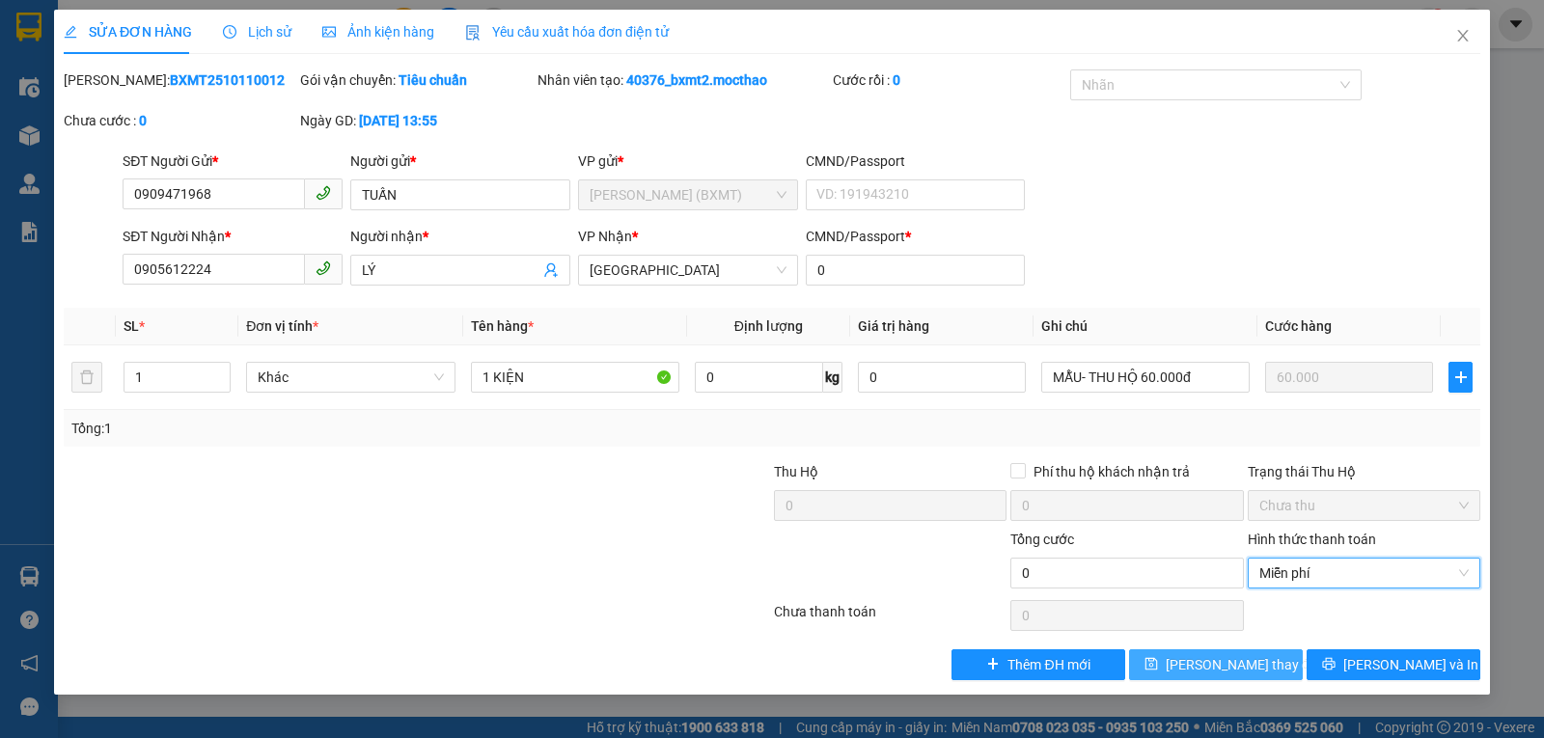
click at [1215, 660] on span "Lưu thay đổi" at bounding box center [1243, 664] width 154 height 21
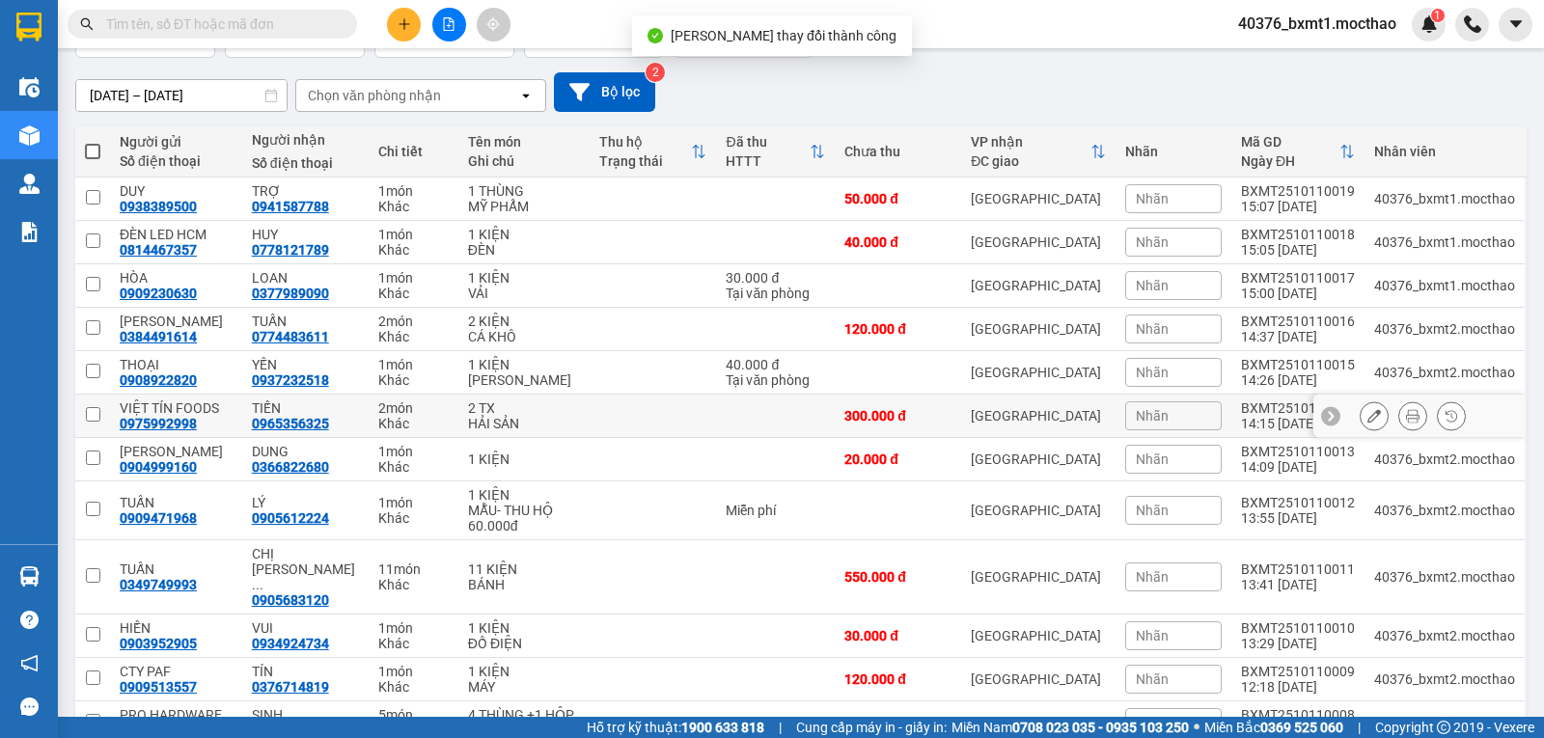
scroll to position [290, 0]
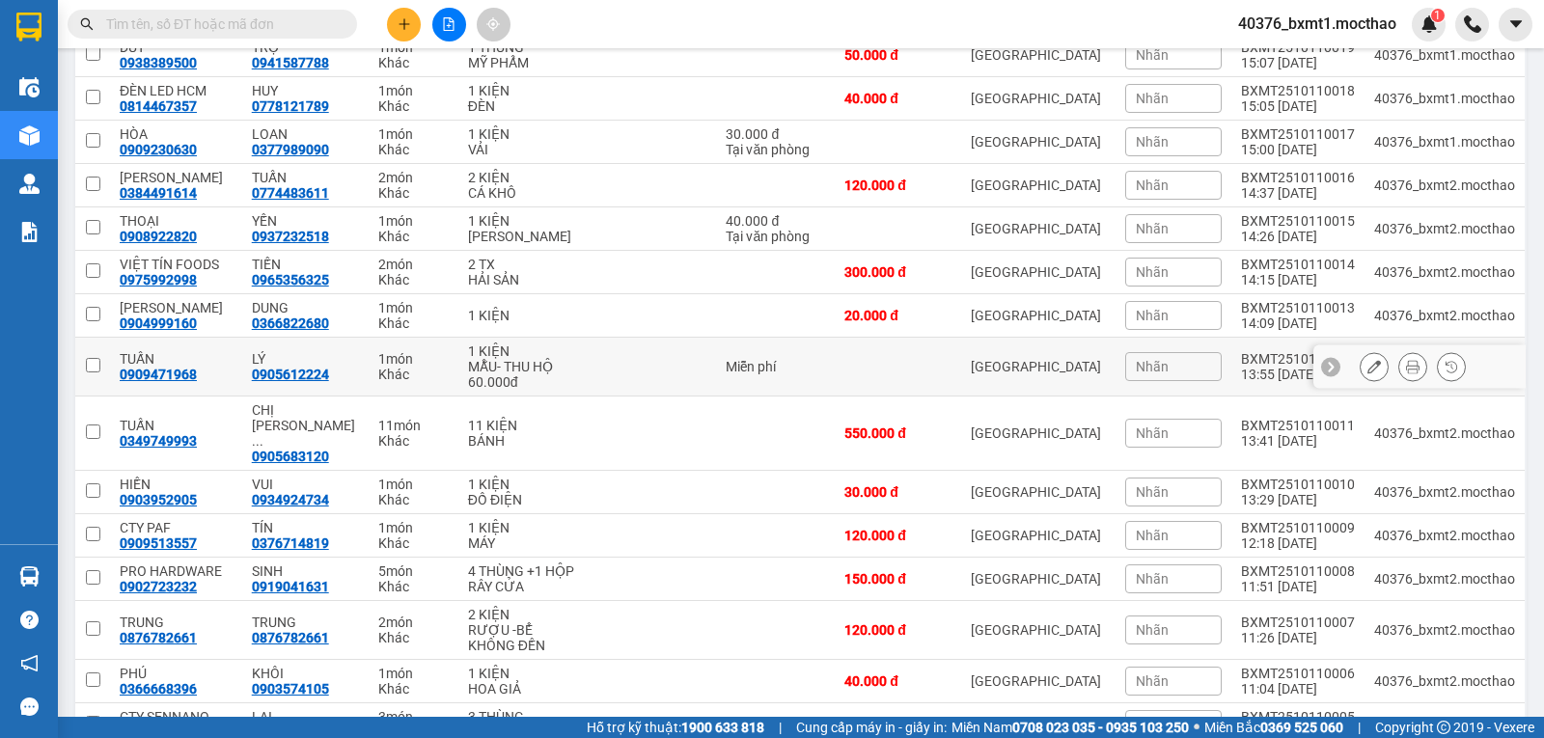
click at [1261, 360] on div "BXMT2510110012" at bounding box center [1298, 358] width 114 height 15
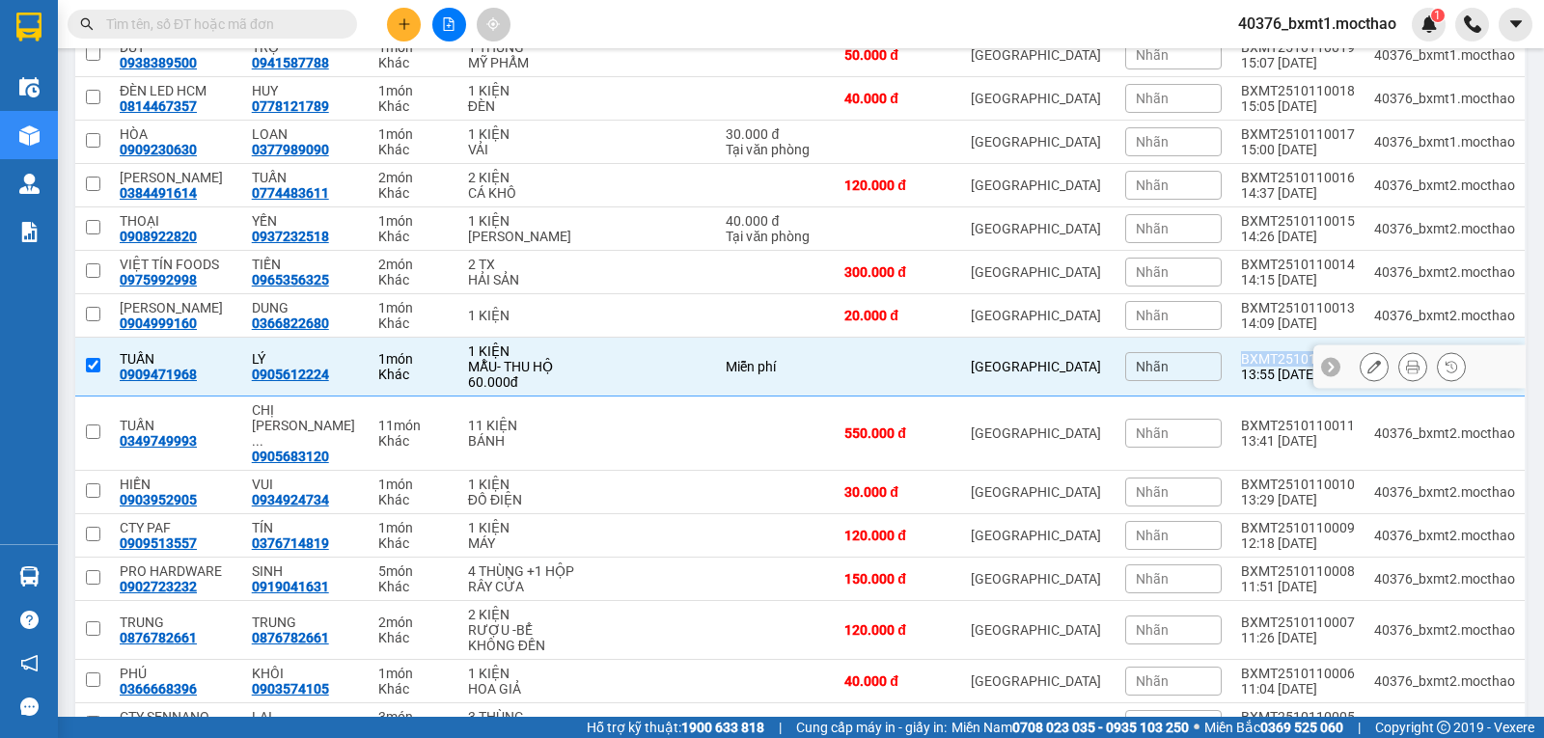
click at [1260, 359] on div "BXMT2510110012" at bounding box center [1298, 358] width 114 height 15
checkbox input "false"
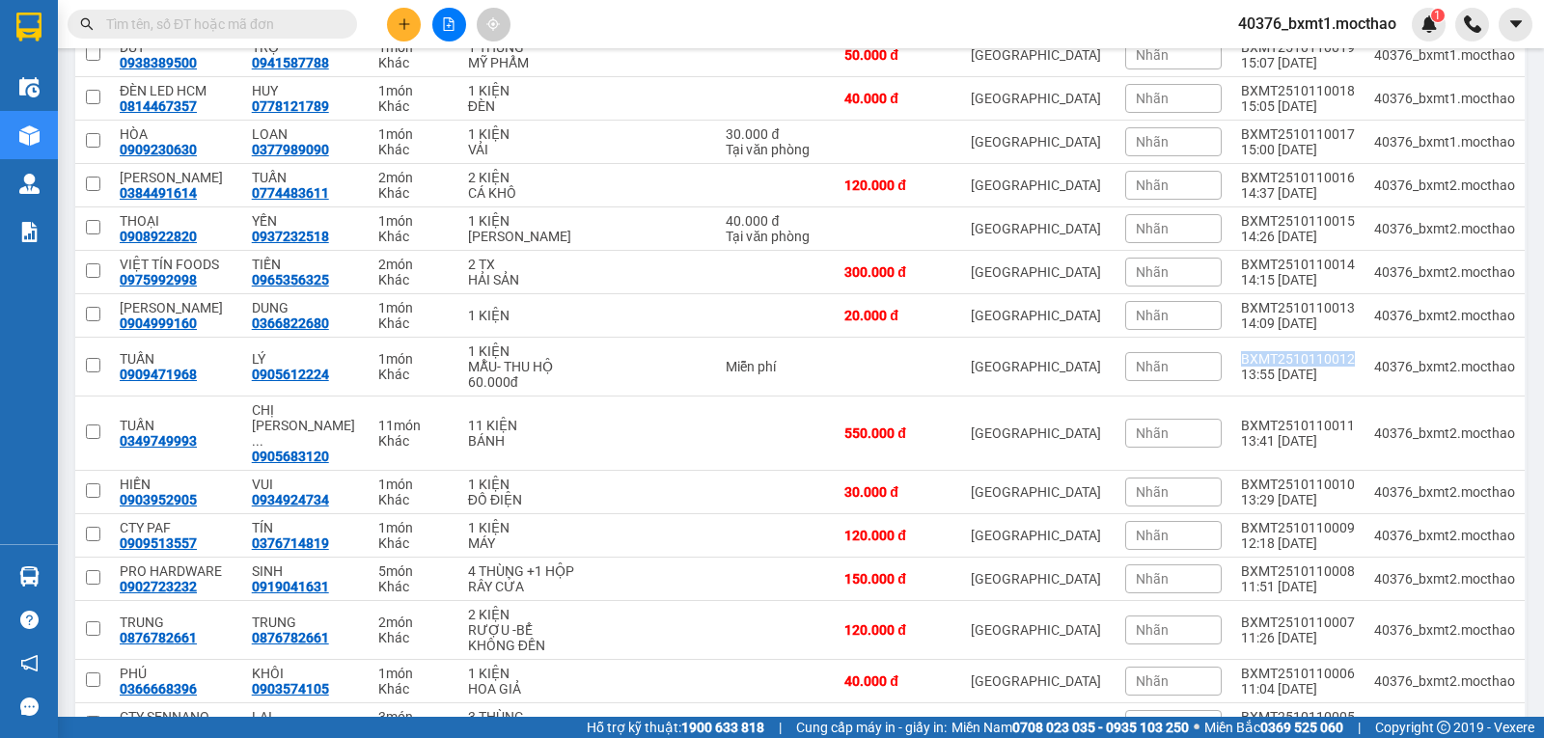
copy div "BXMT2510110012"
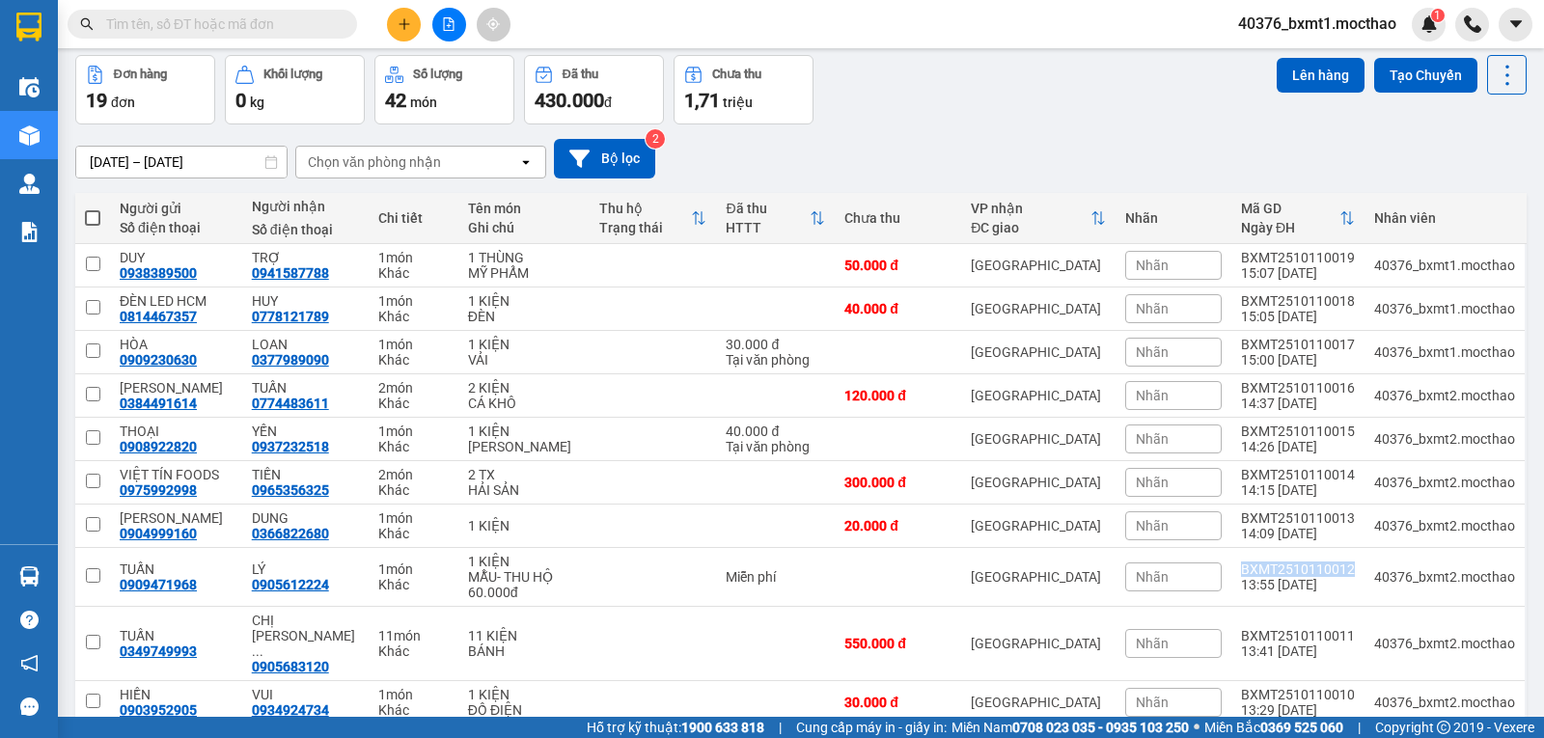
scroll to position [0, 0]
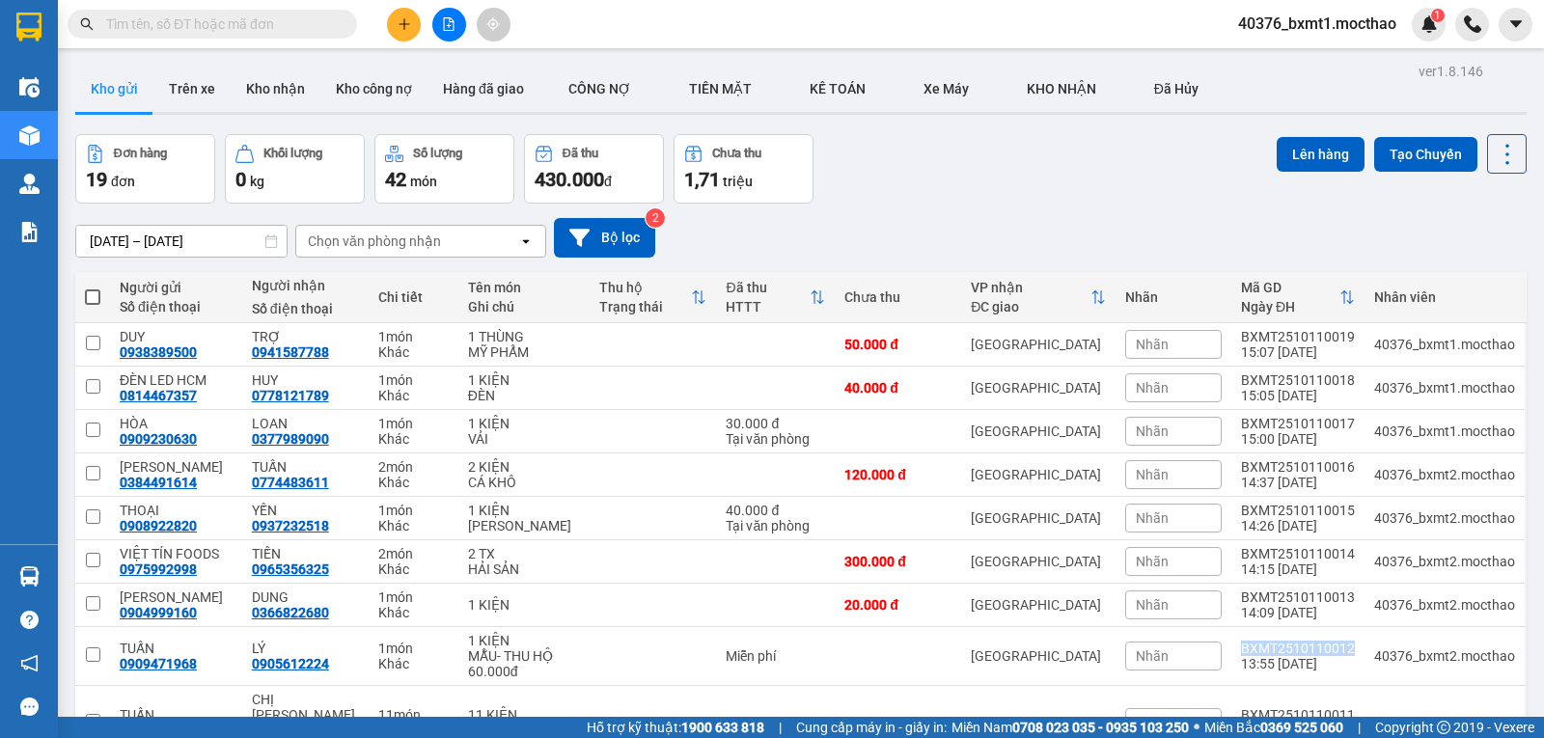
click at [458, 29] on button at bounding box center [449, 25] width 34 height 34
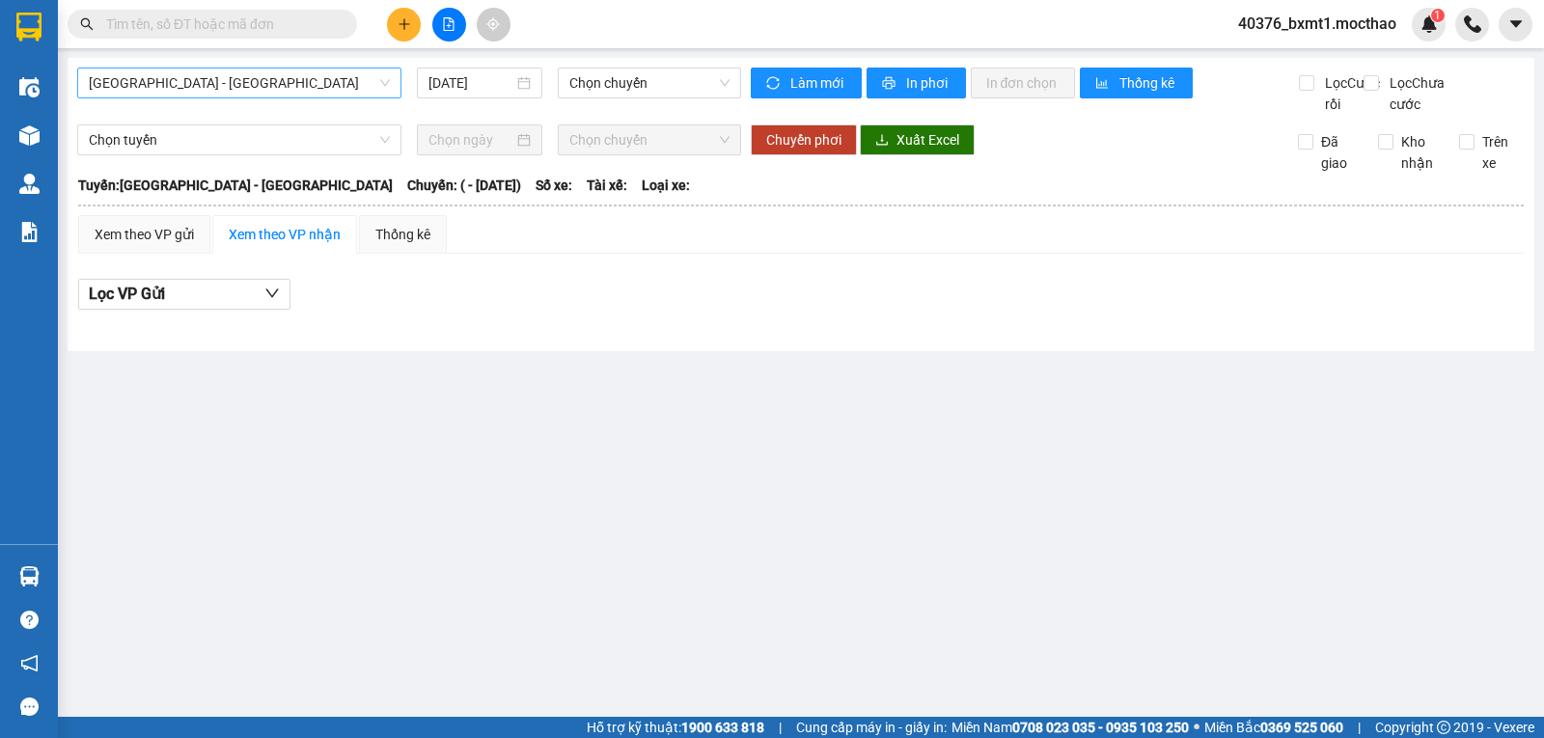
drag, startPoint x: 237, startPoint y: 91, endPoint x: 217, endPoint y: 97, distance: 21.4
click at [236, 91] on span "Sài Gòn - Tuy Hòa" at bounding box center [239, 83] width 301 height 29
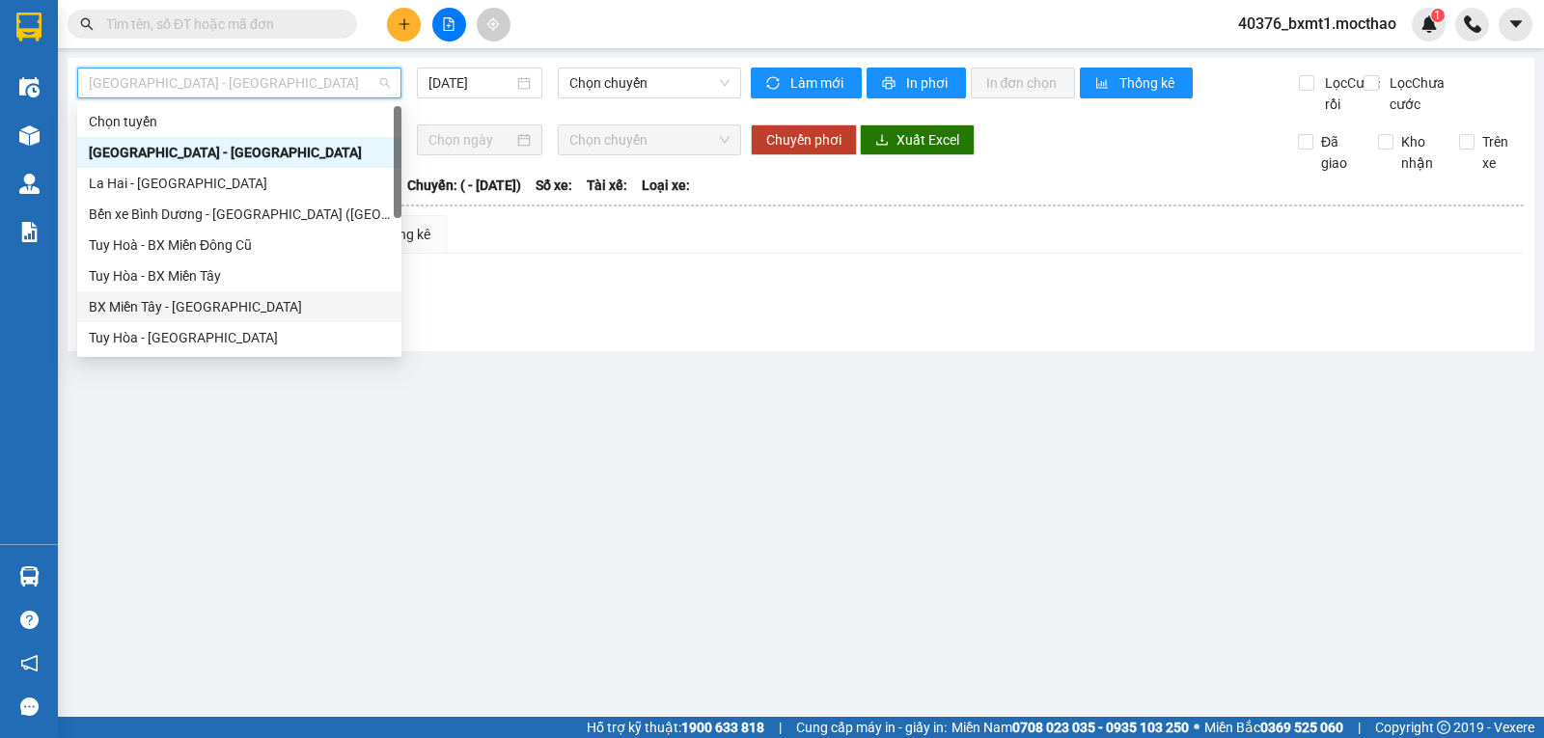
click at [163, 304] on div "BX Miền Tây - Tuy Hòa" at bounding box center [239, 306] width 301 height 21
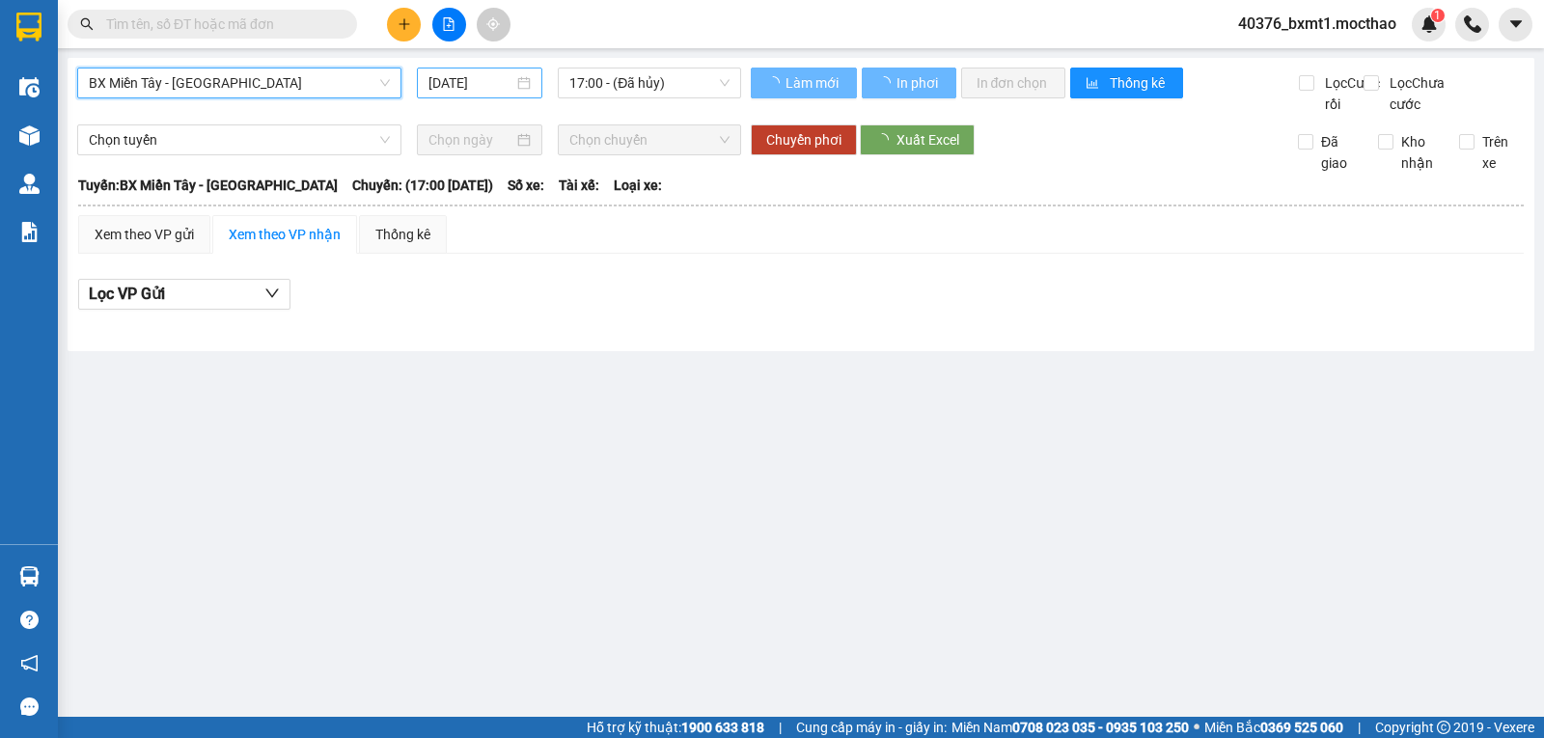
click at [475, 85] on input "11/10/2025" at bounding box center [472, 82] width 86 height 21
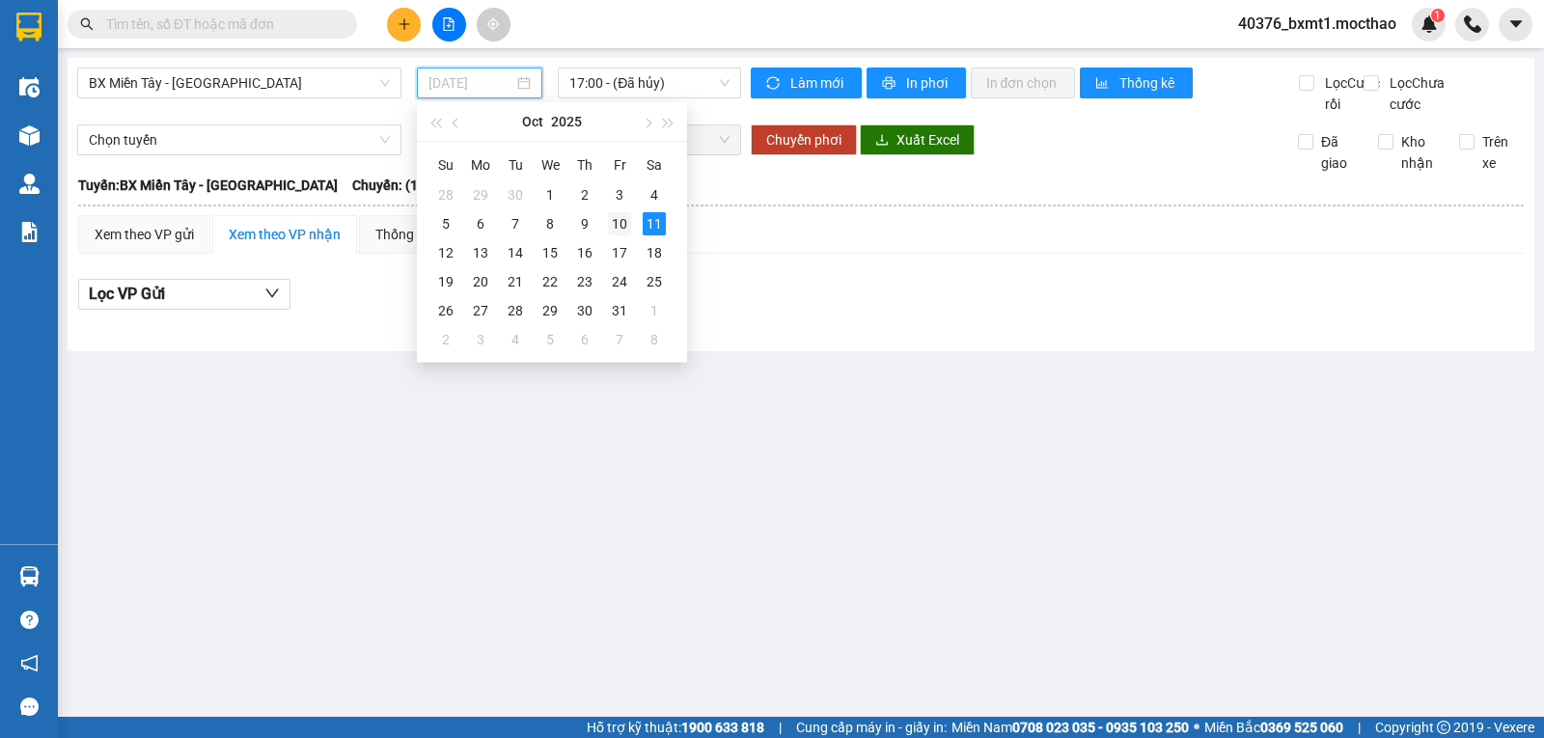
click at [624, 221] on div "10" at bounding box center [619, 223] width 23 height 23
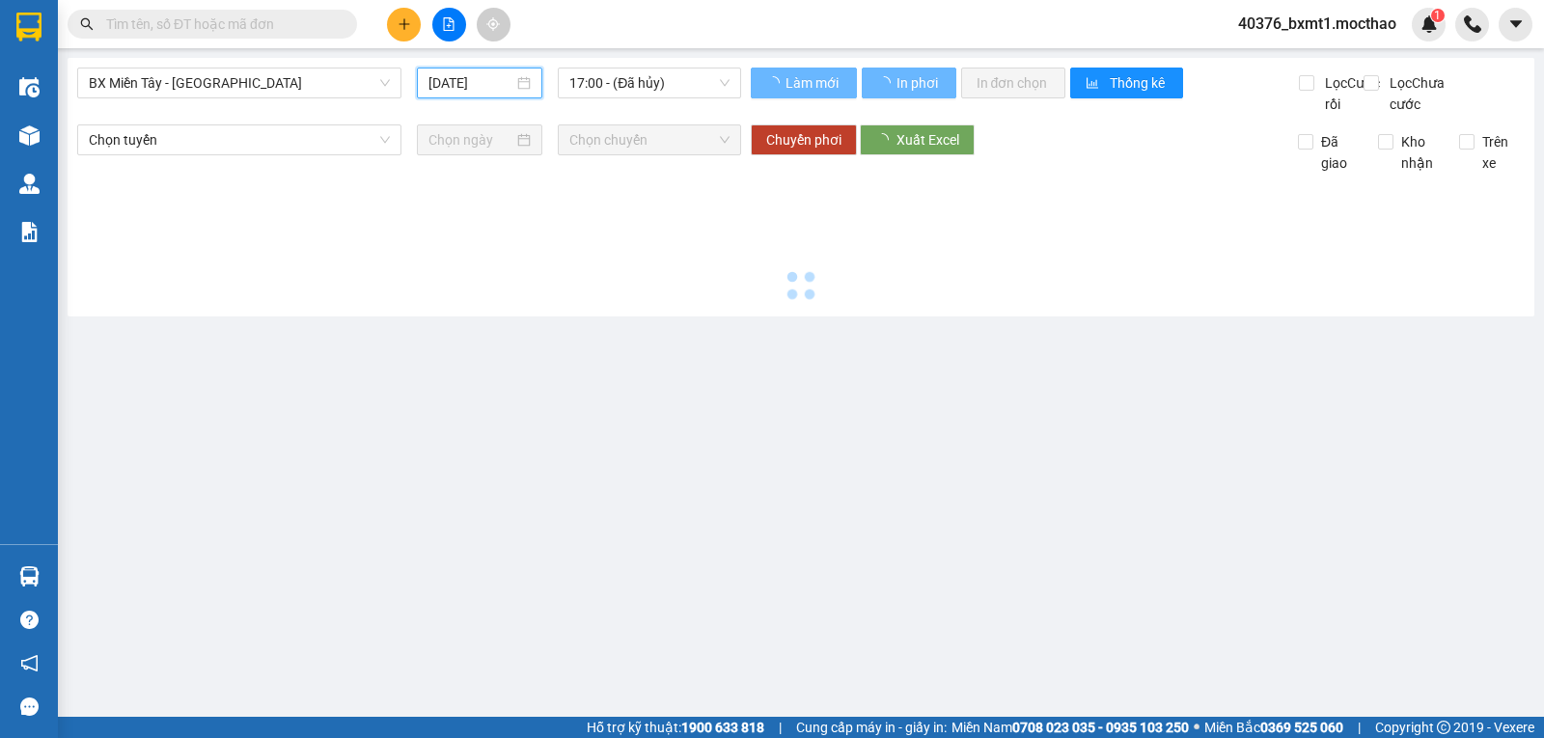
type input "10/10/2025"
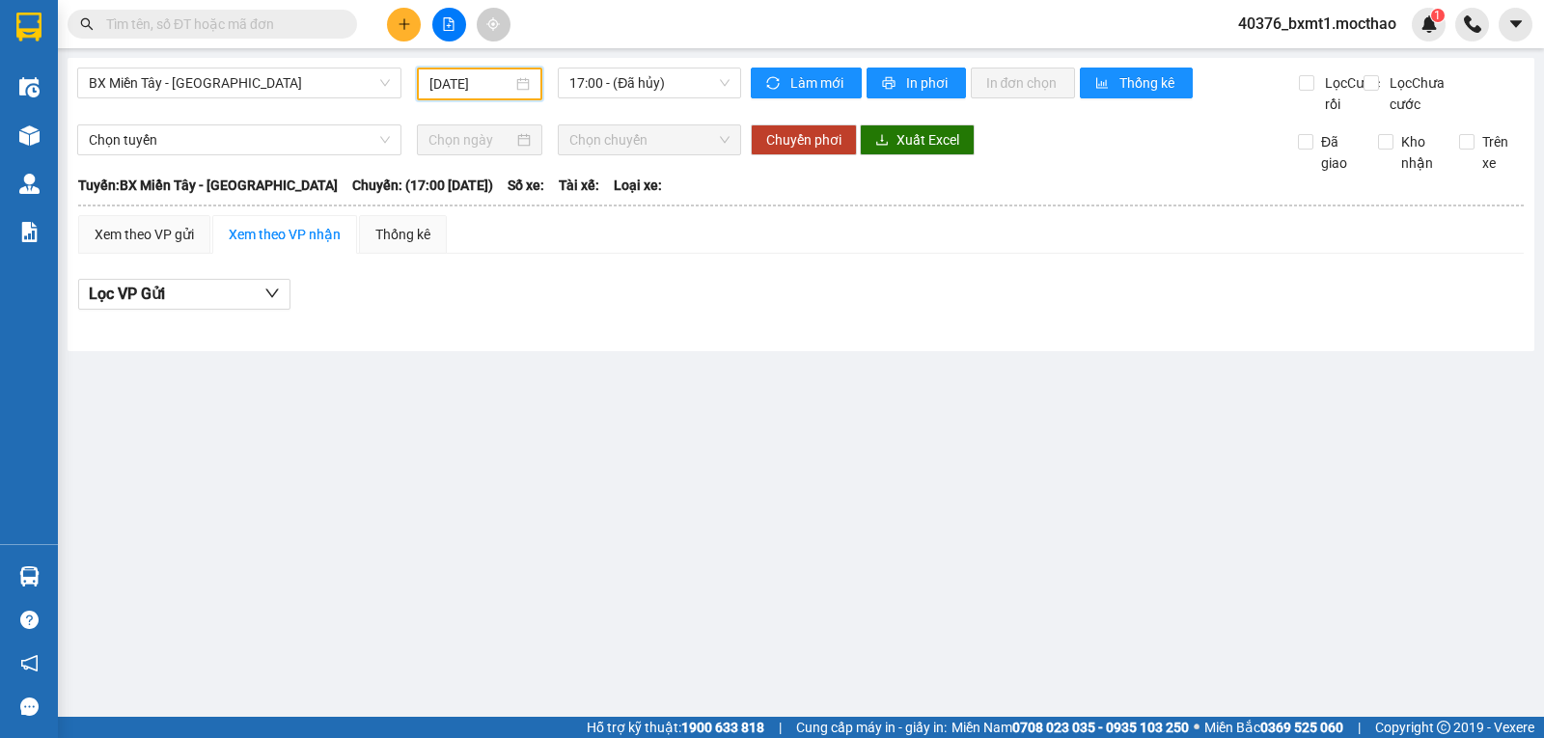
click at [651, 95] on span "17:00 - (Đã hủy)" at bounding box center [648, 83] width 159 height 29
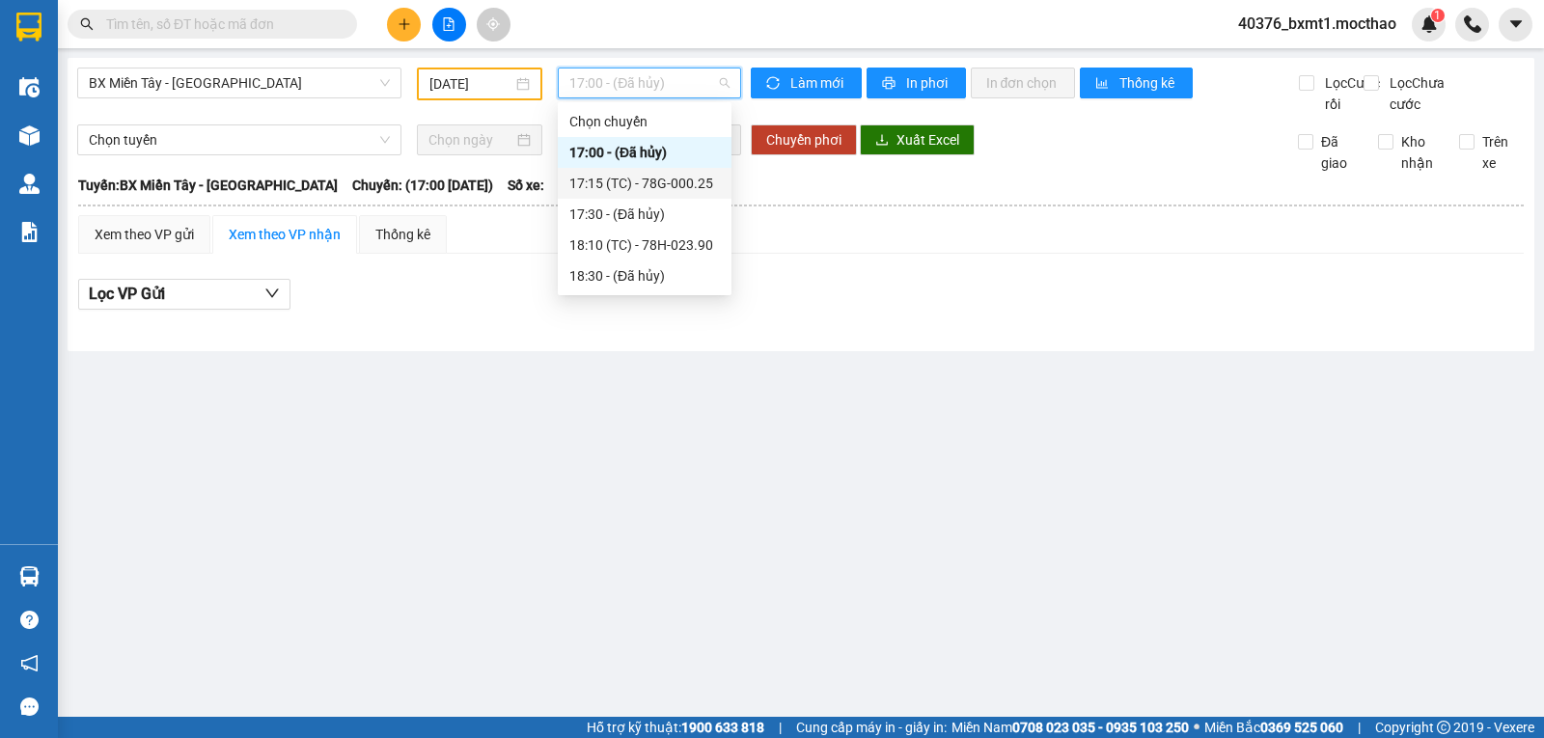
click at [697, 187] on div "17:15 (TC) - 78G-000.25" at bounding box center [644, 183] width 151 height 21
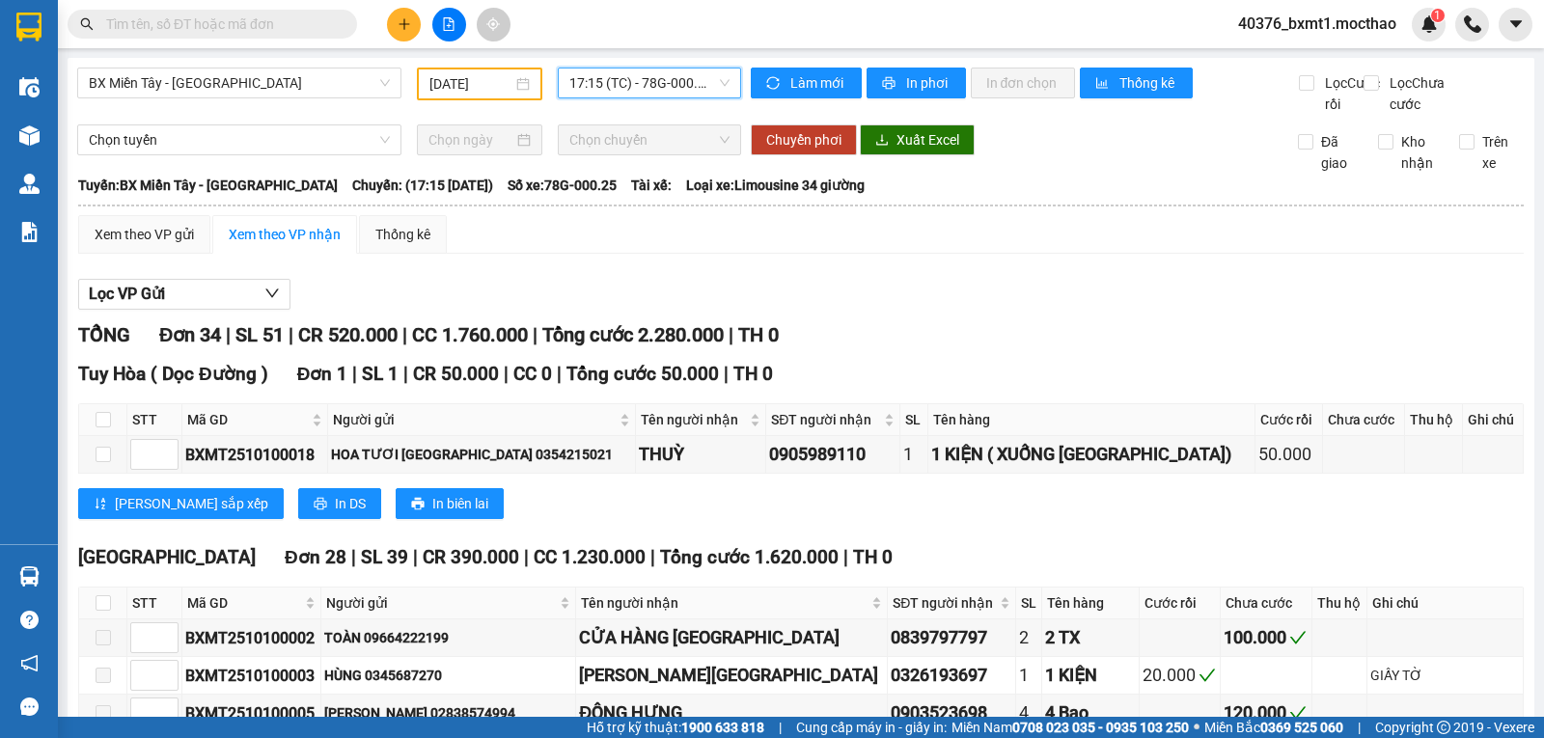
scroll to position [579, 0]
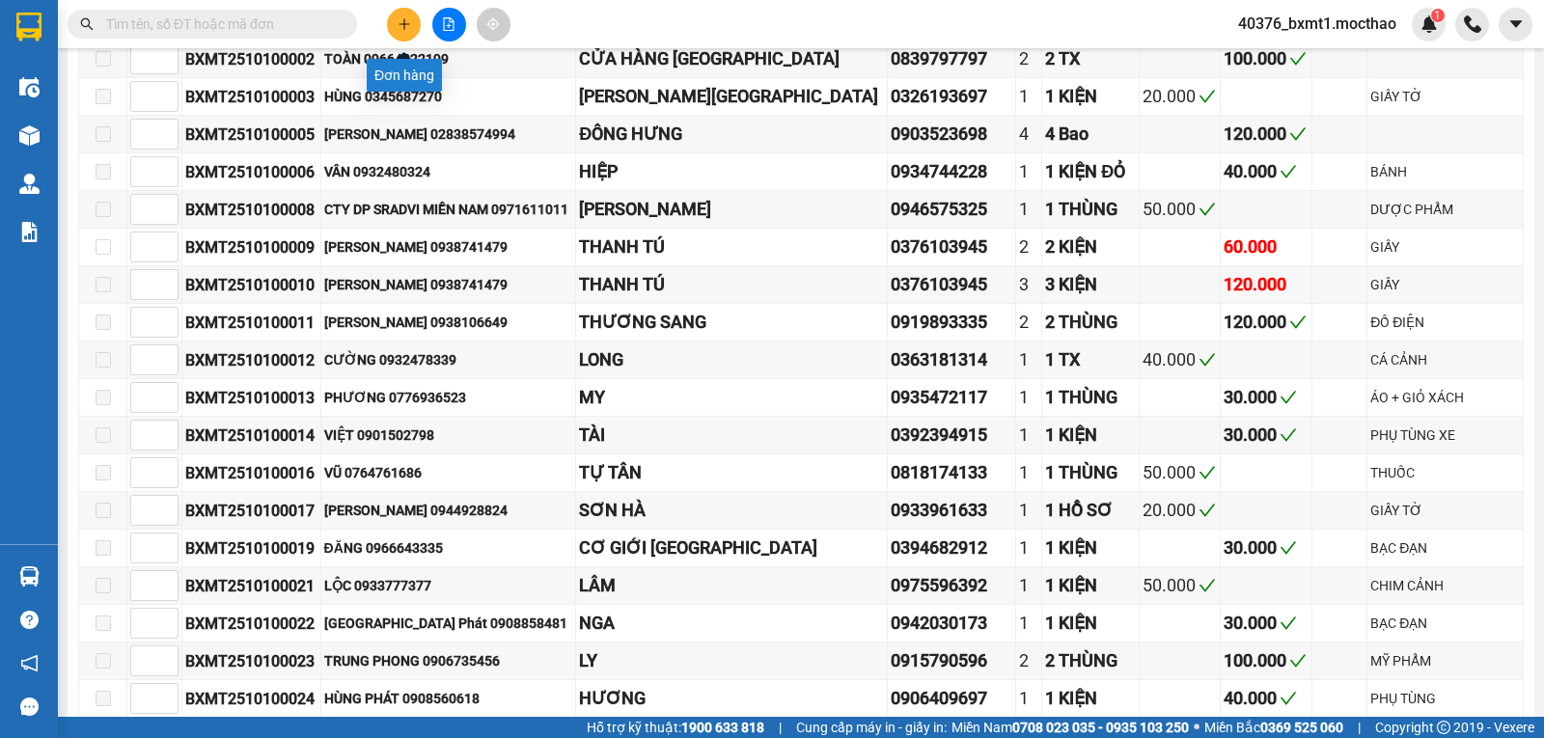
click at [399, 28] on icon "plus" at bounding box center [405, 24] width 14 height 14
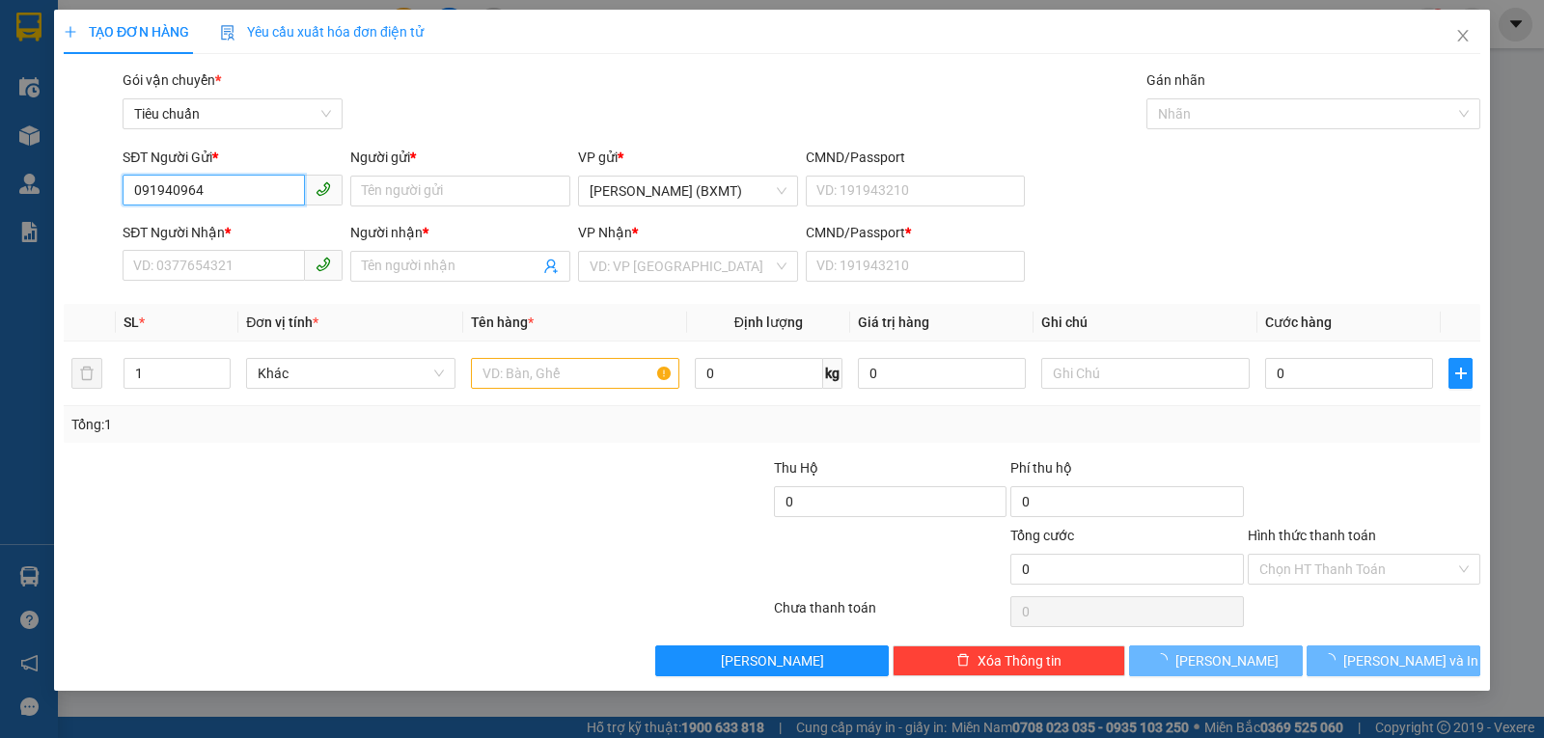
type input "0919409644"
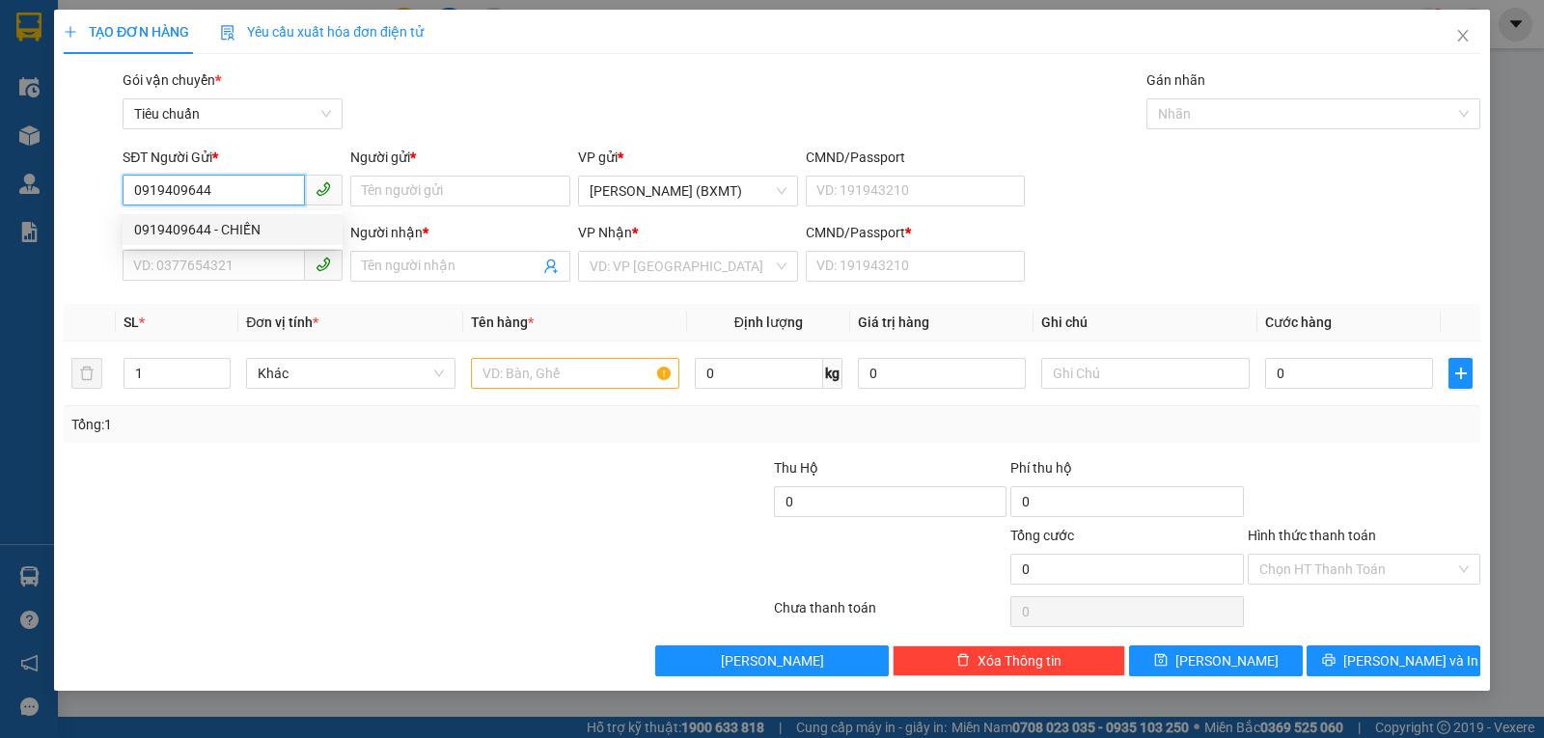
click at [203, 223] on div "0919409644 - CHIẾN" at bounding box center [232, 229] width 197 height 21
type input "CHIẾN"
type input "0973000468"
type input "DUNG"
type input "0"
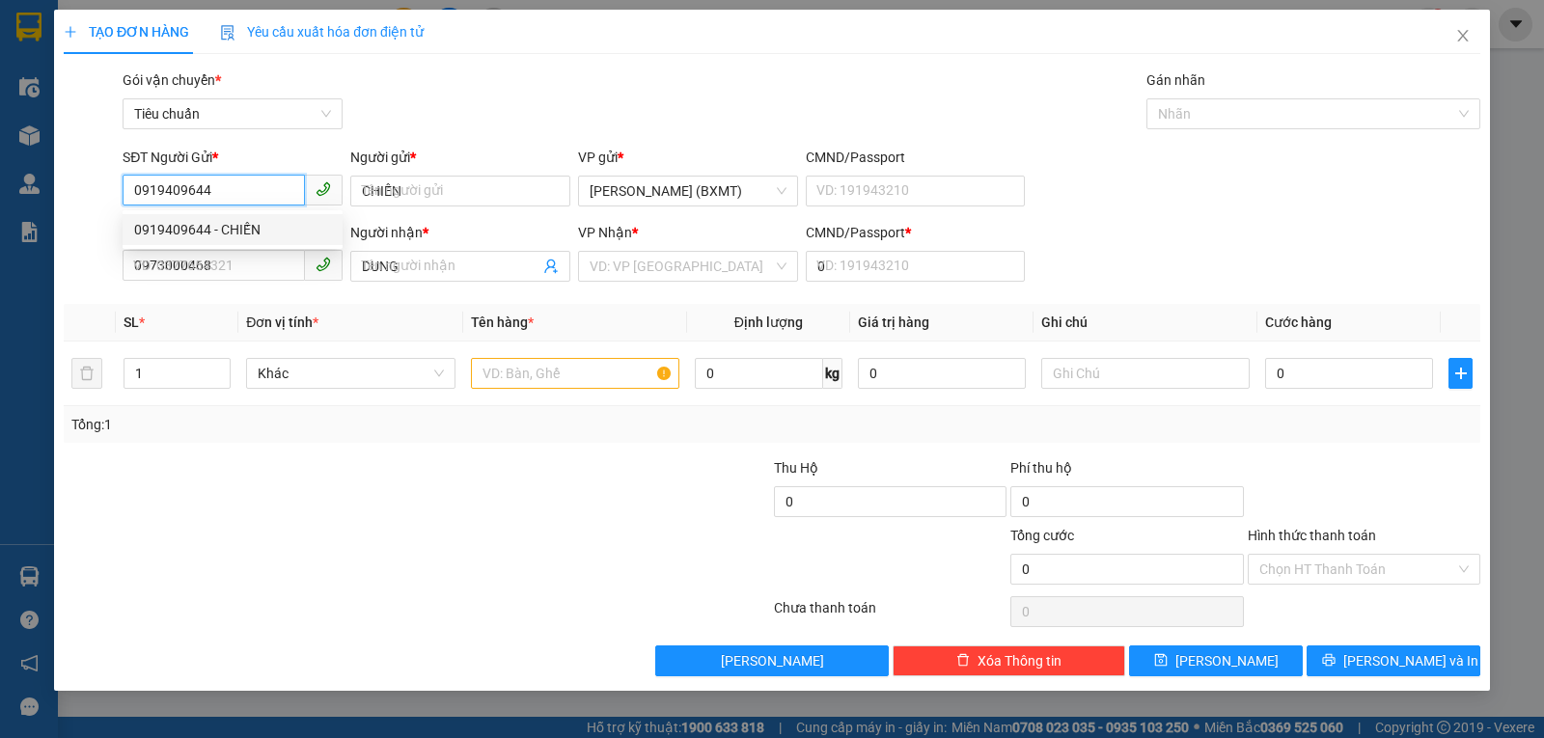
type input "30.000"
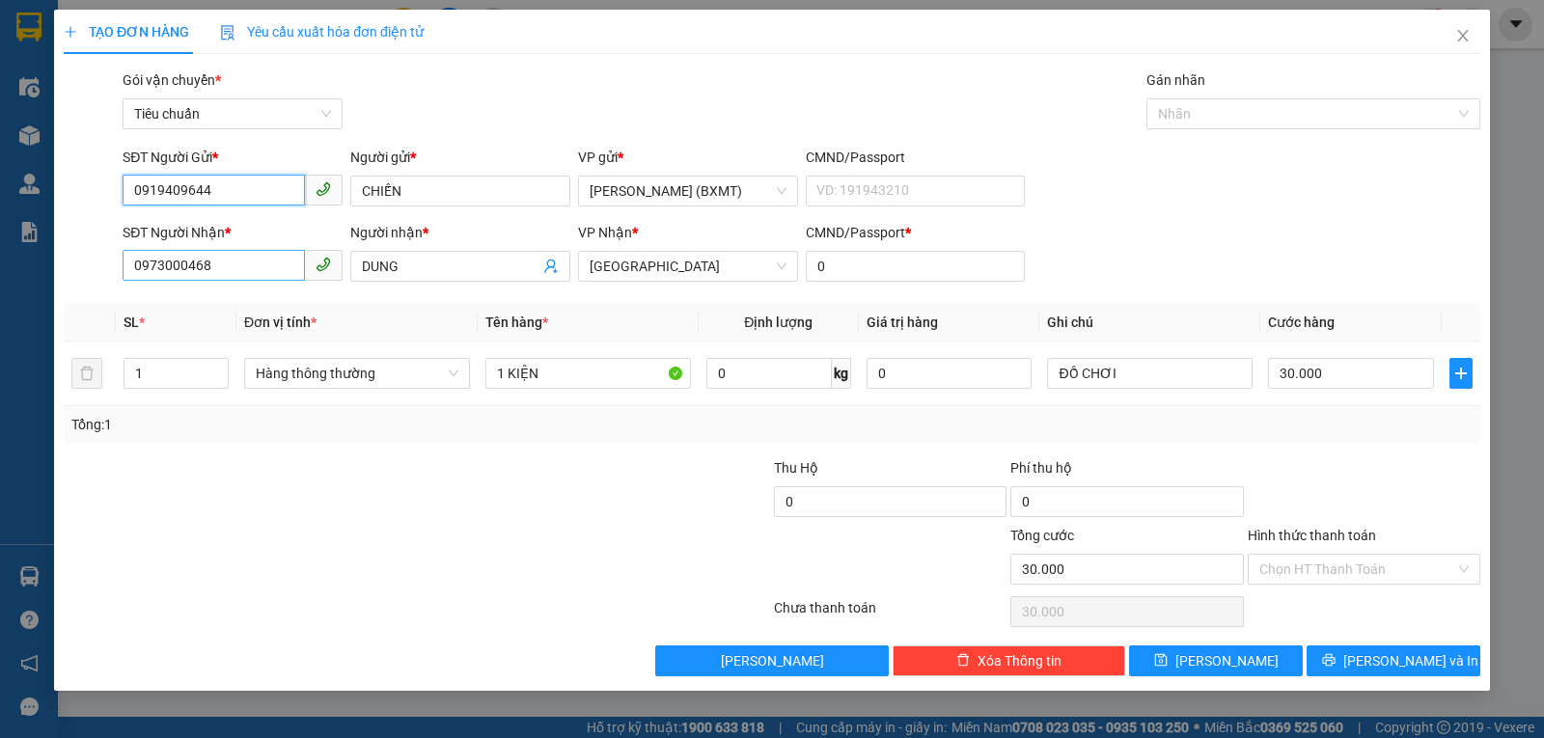
type input "0919409644"
click at [207, 269] on input "0973000468" at bounding box center [214, 265] width 182 height 31
click at [212, 267] on input "0973000468" at bounding box center [214, 265] width 182 height 31
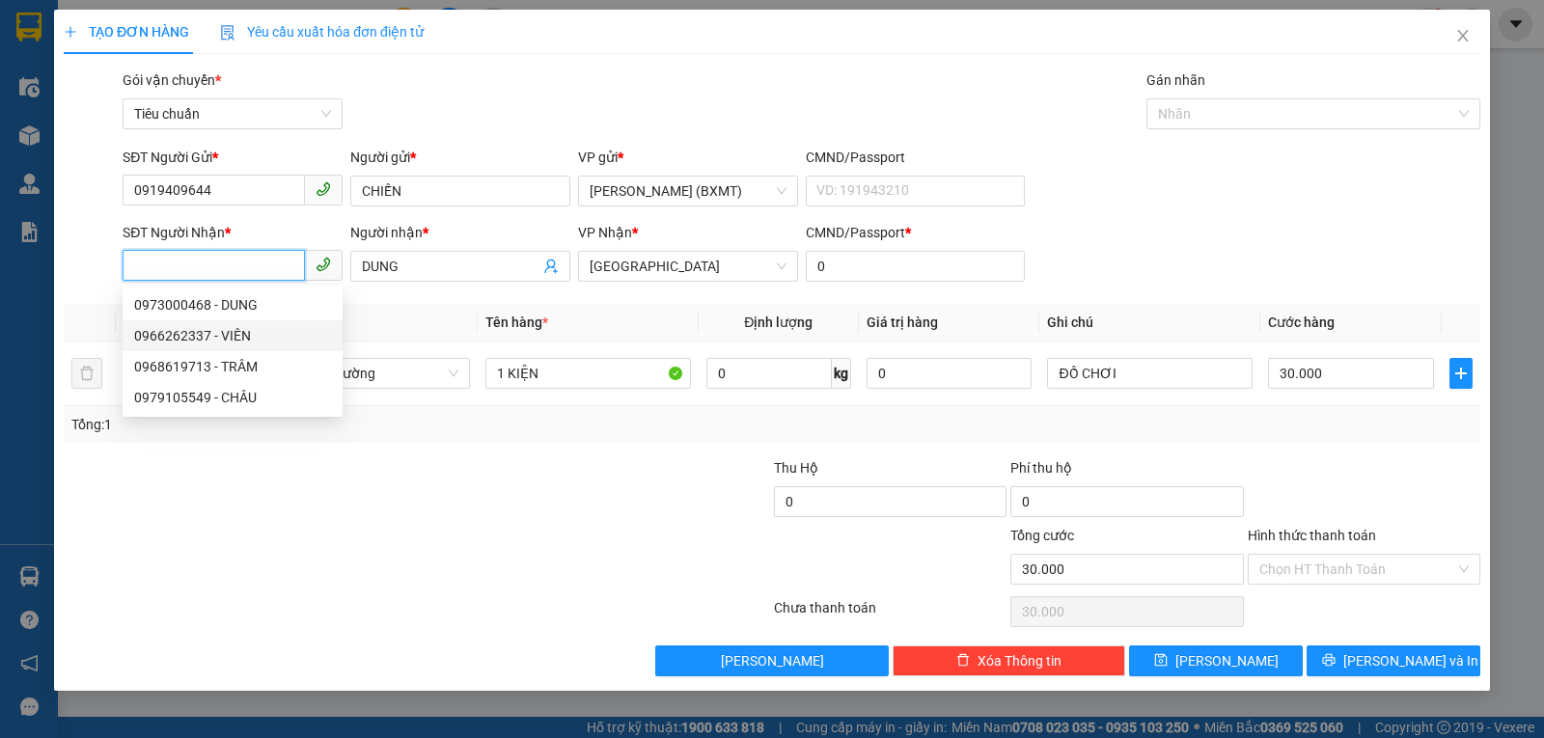
click at [223, 333] on div "0966262337 - VIÊN" at bounding box center [232, 335] width 197 height 21
type input "0966262337"
type input "VIÊN"
type input "50.000"
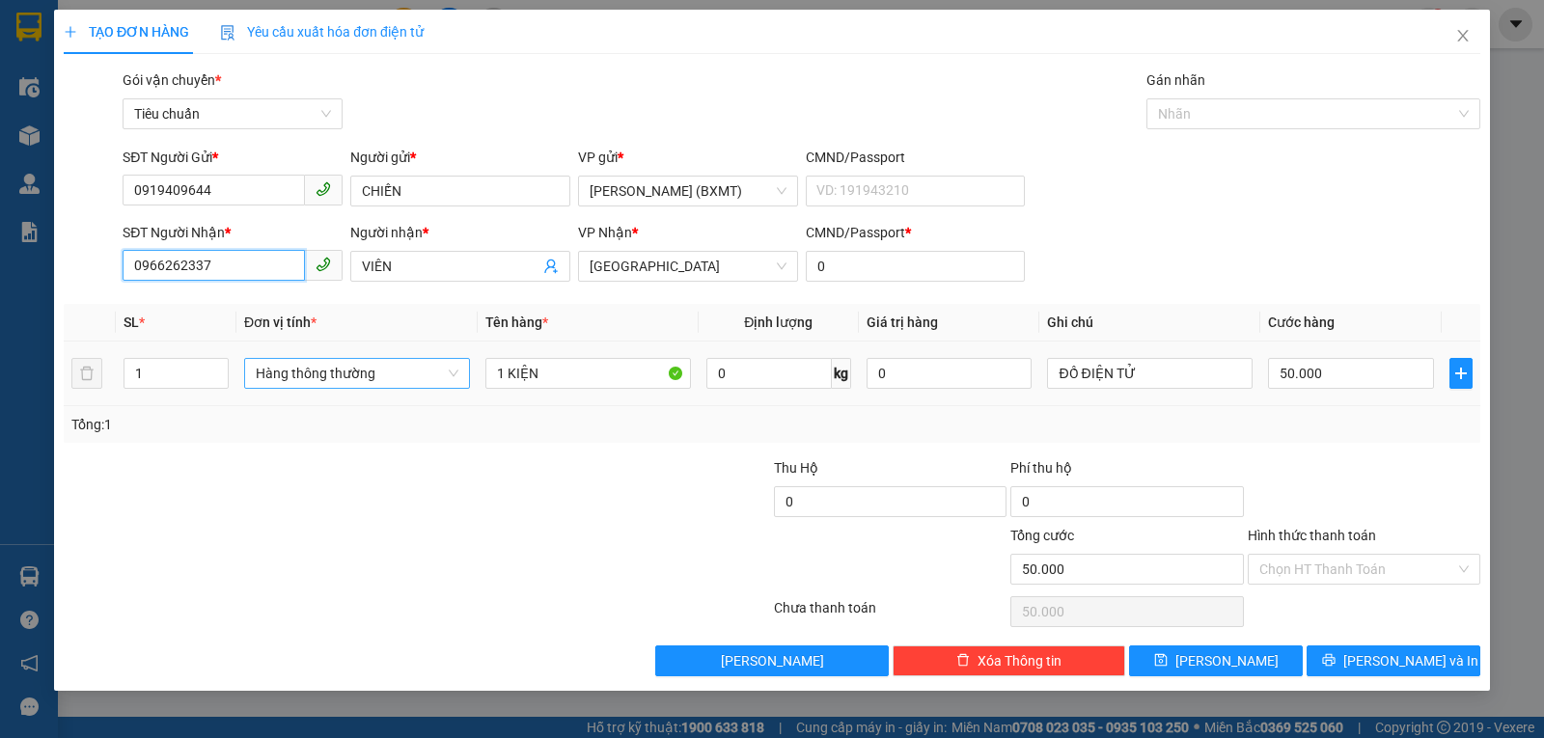
click at [366, 366] on span "Hàng thông thường" at bounding box center [357, 373] width 203 height 29
type input "0966262337"
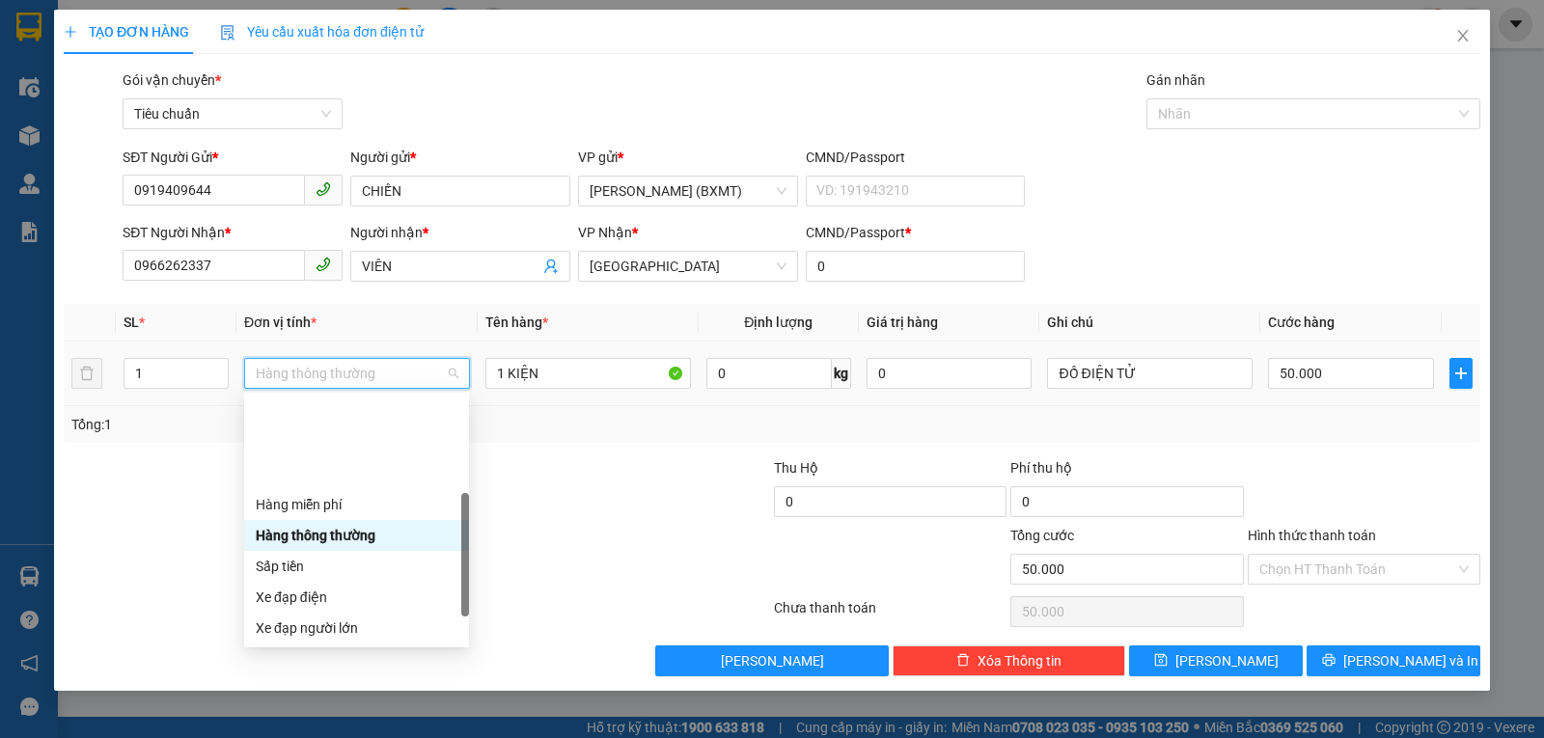
scroll to position [124, 0]
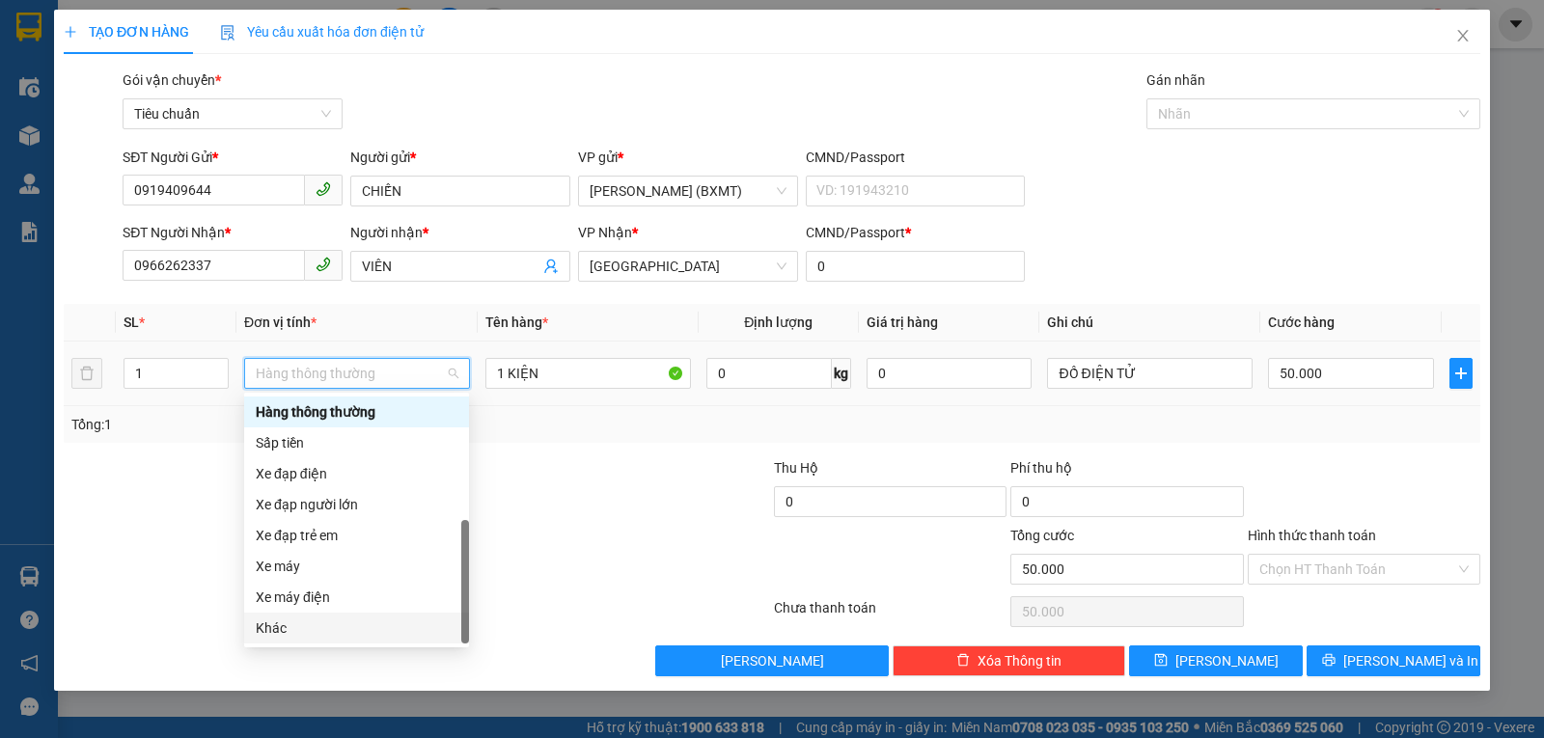
click at [406, 618] on div "Khác" at bounding box center [357, 628] width 202 height 21
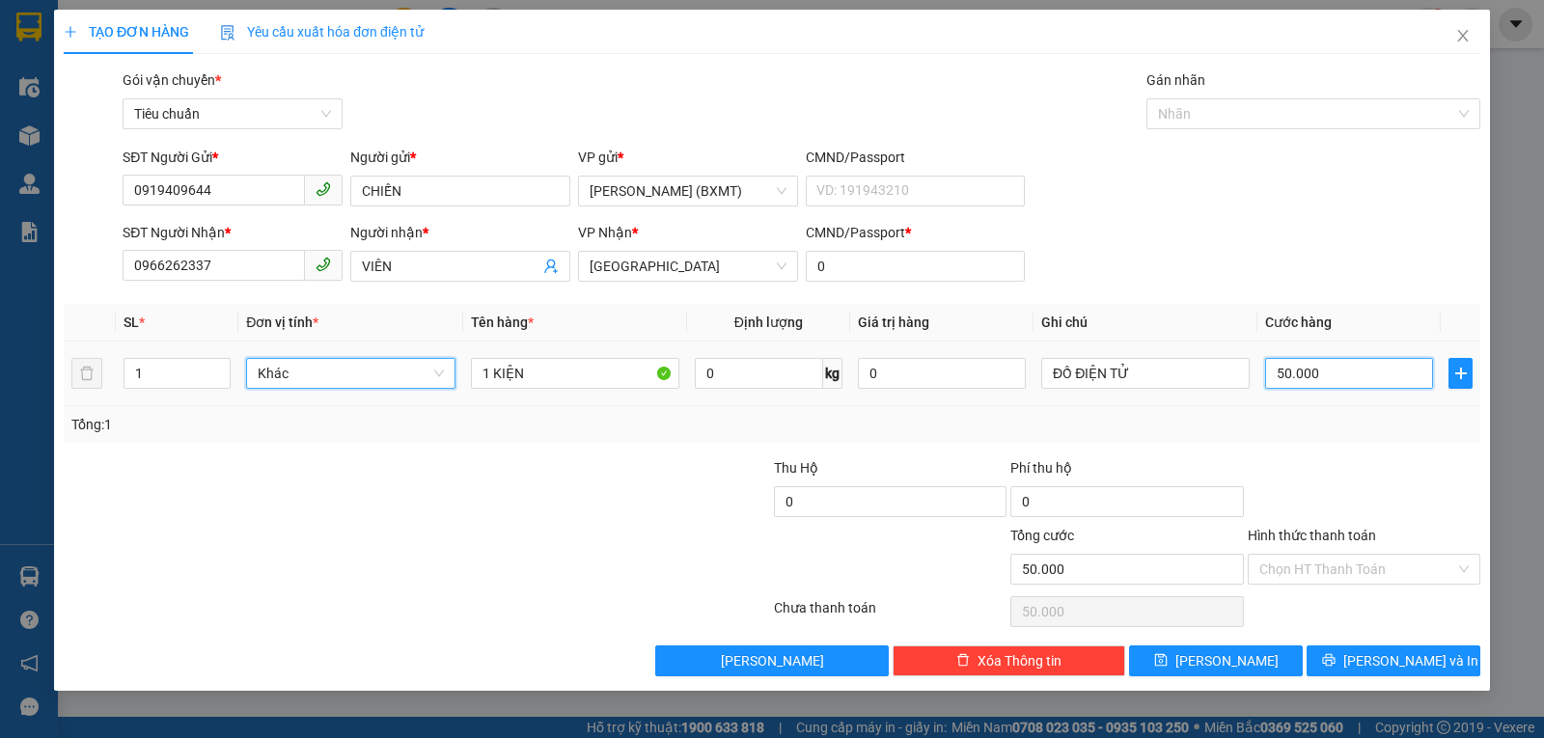
click at [1326, 363] on input "50.000" at bounding box center [1349, 373] width 168 height 31
click at [1326, 364] on input "50.000" at bounding box center [1349, 373] width 168 height 31
type input "3"
type input "30"
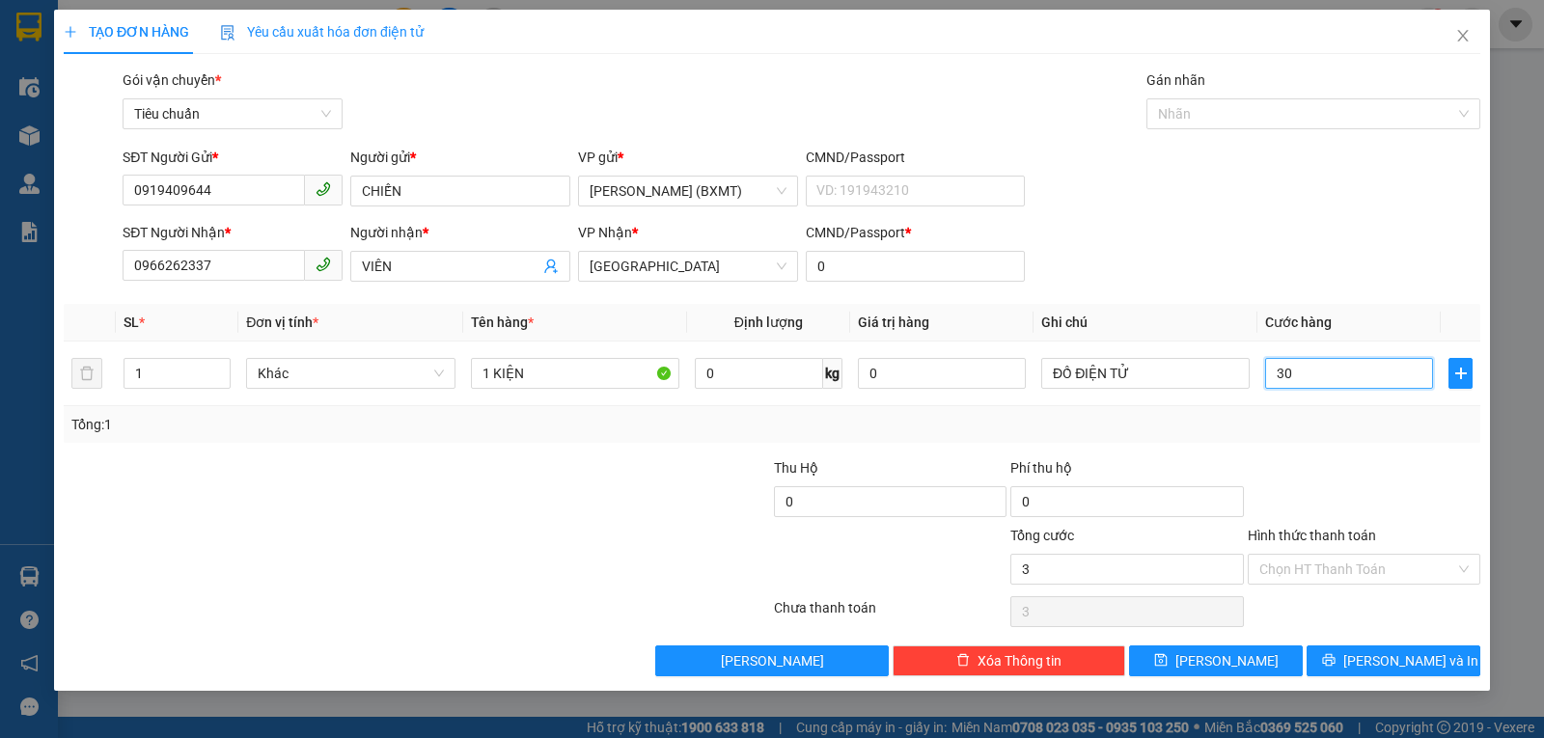
type input "30"
click at [1292, 439] on div "Tổng: 1" at bounding box center [772, 424] width 1417 height 37
type input "30.000"
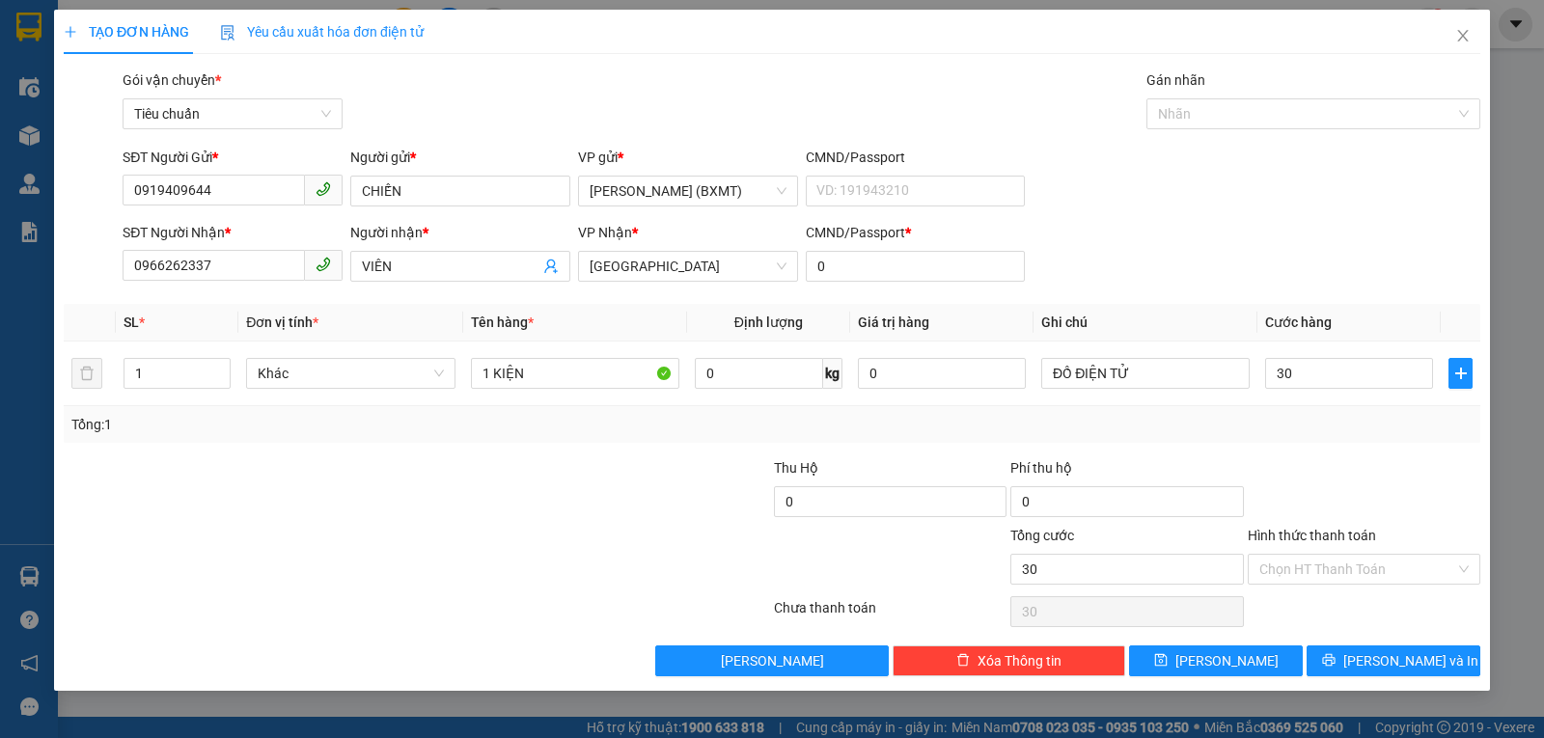
type input "30.000"
click at [1336, 661] on icon "printer" at bounding box center [1329, 660] width 14 height 14
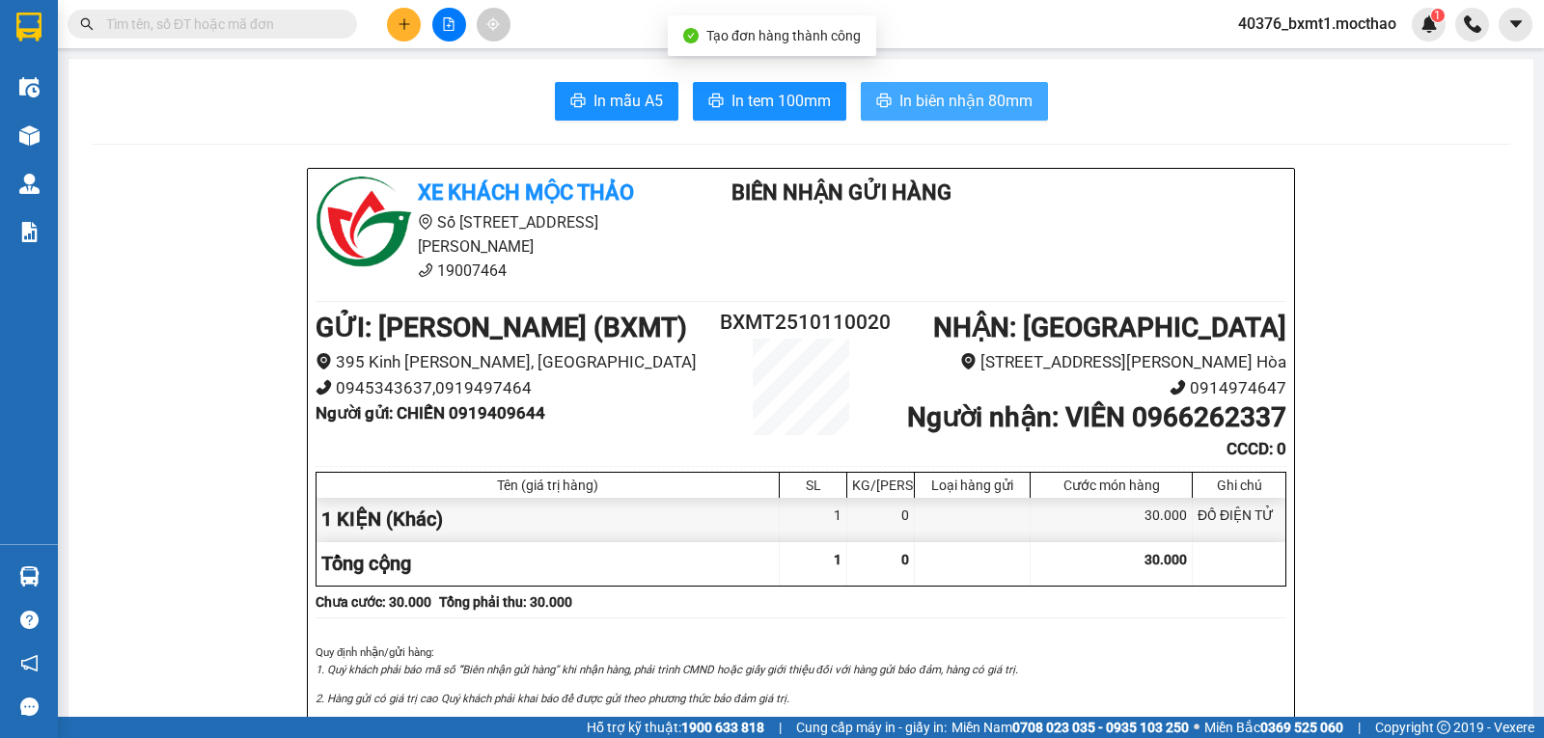
click at [919, 91] on span "In biên nhận 80mm" at bounding box center [965, 101] width 133 height 24
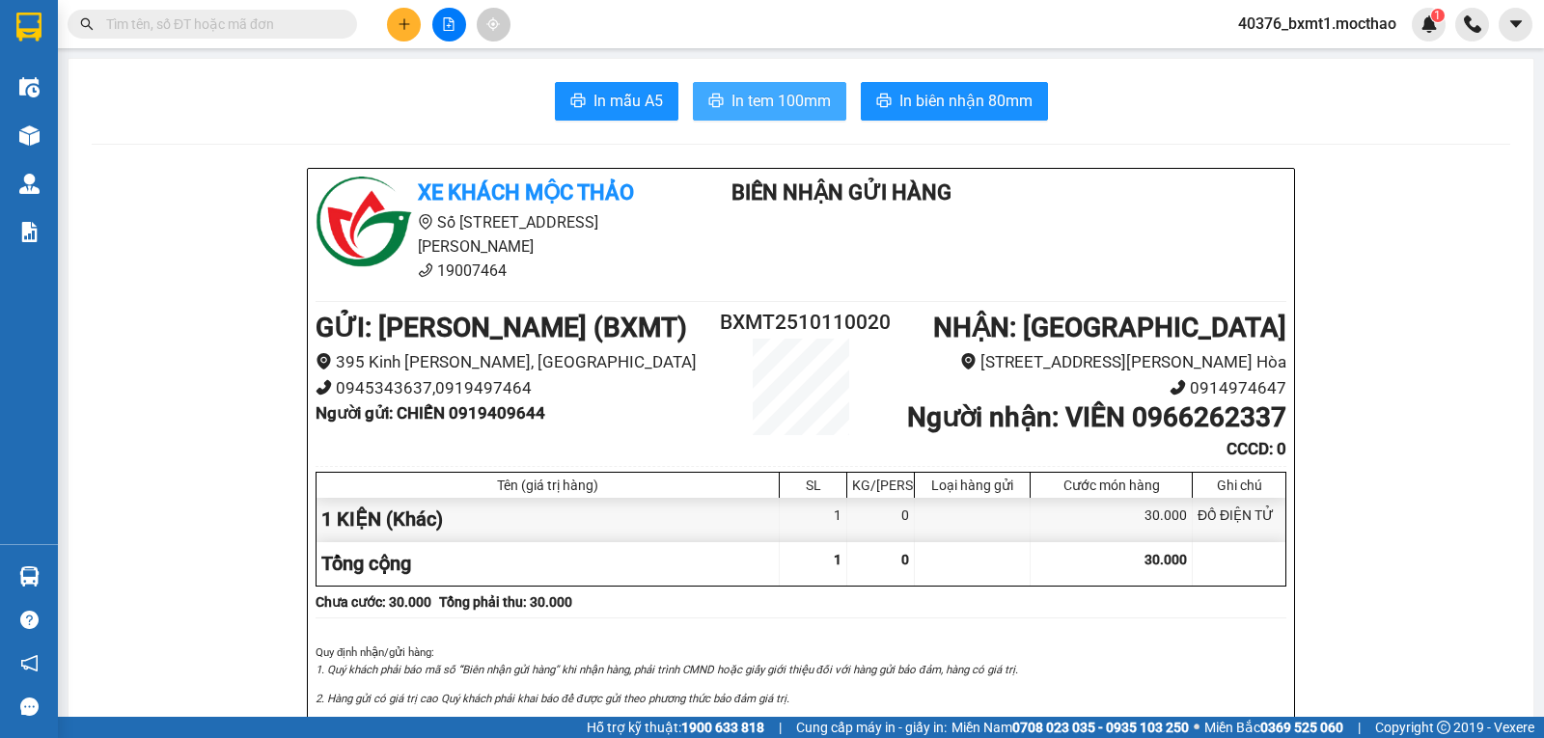
click at [751, 88] on button "In tem 100mm" at bounding box center [769, 101] width 153 height 39
click at [408, 24] on icon "plus" at bounding box center [405, 24] width 14 height 14
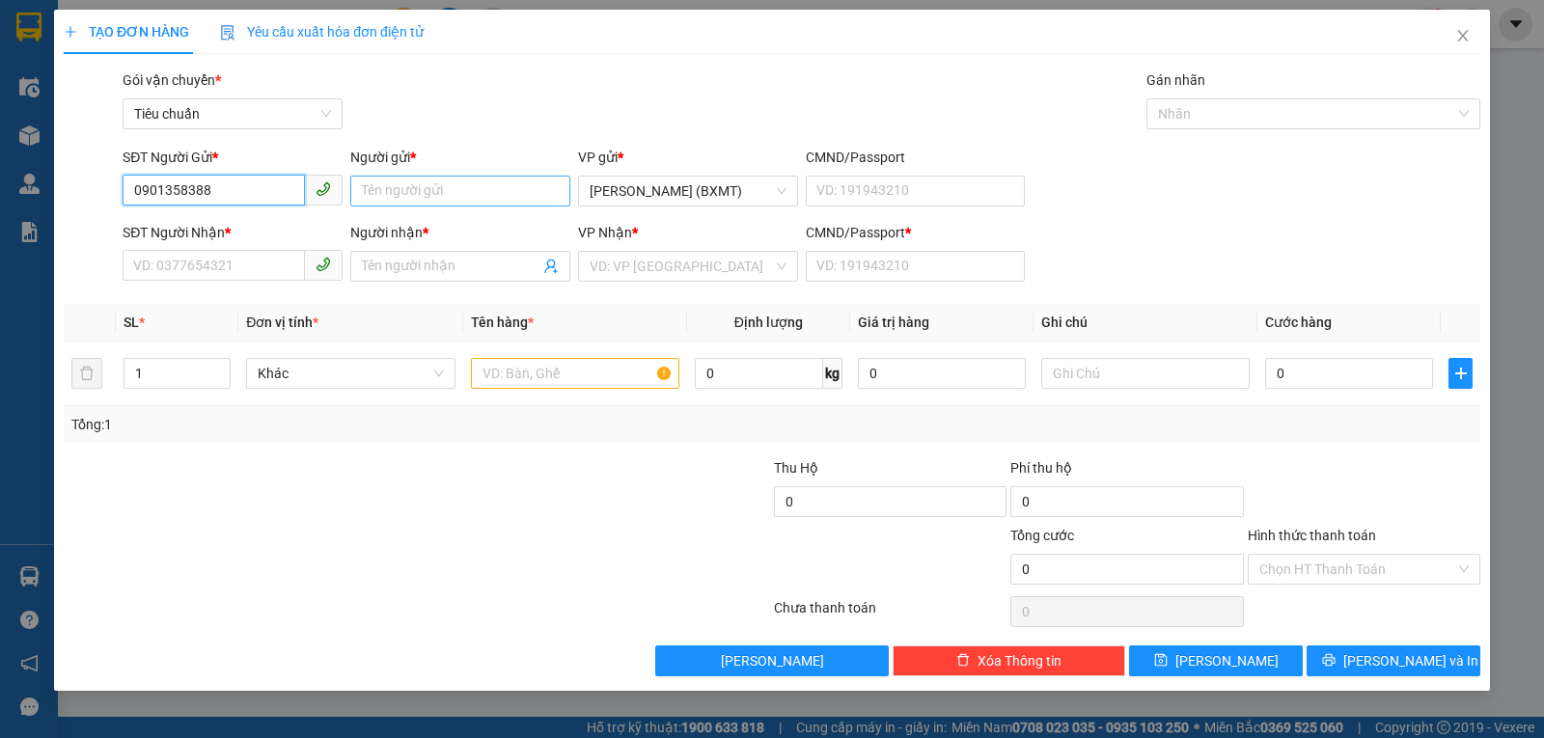
type input "0901358388"
click at [385, 197] on input "Người gửi *" at bounding box center [460, 191] width 220 height 31
type input "b"
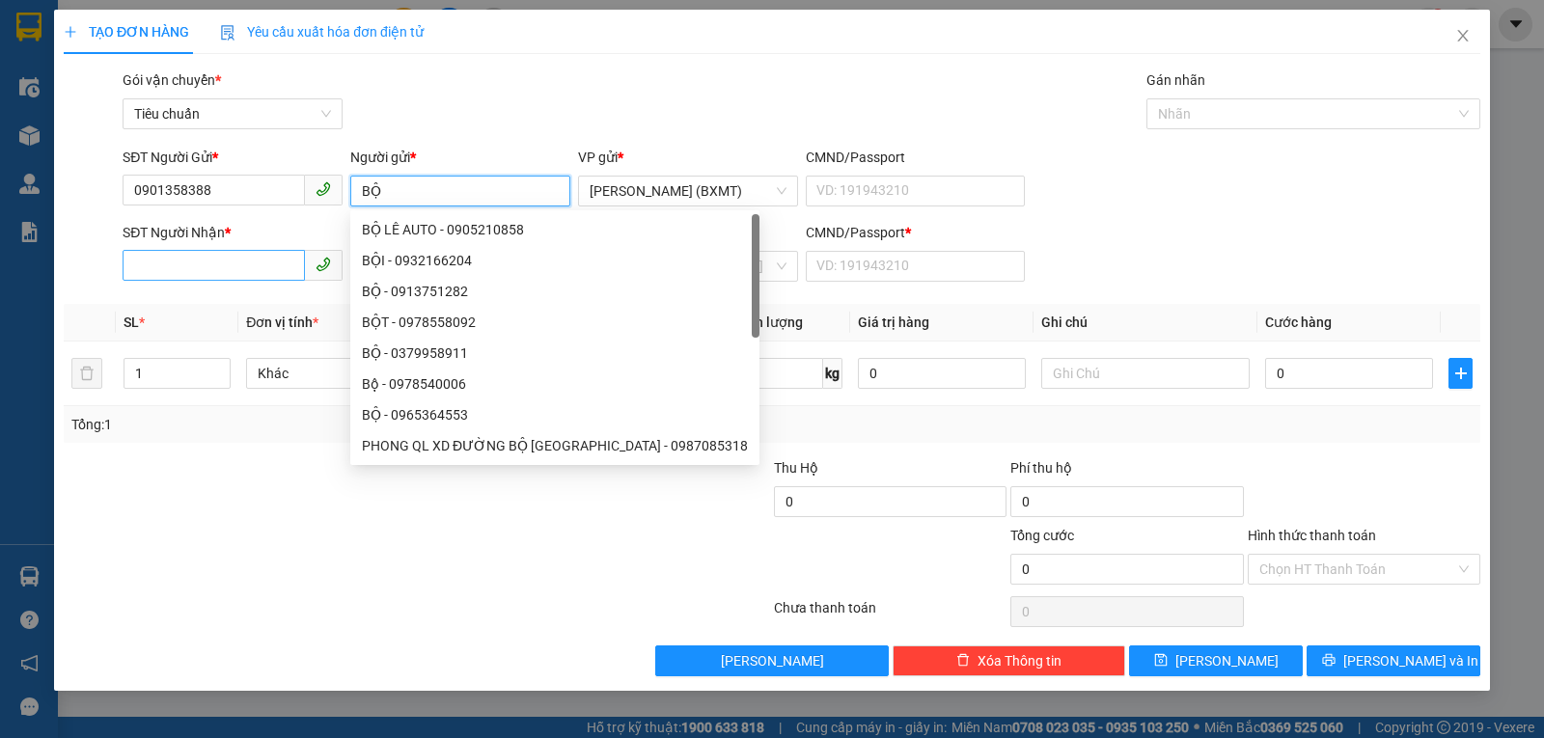
type input "BỘ"
click at [219, 264] on input "SĐT Người Nhận *" at bounding box center [214, 265] width 182 height 31
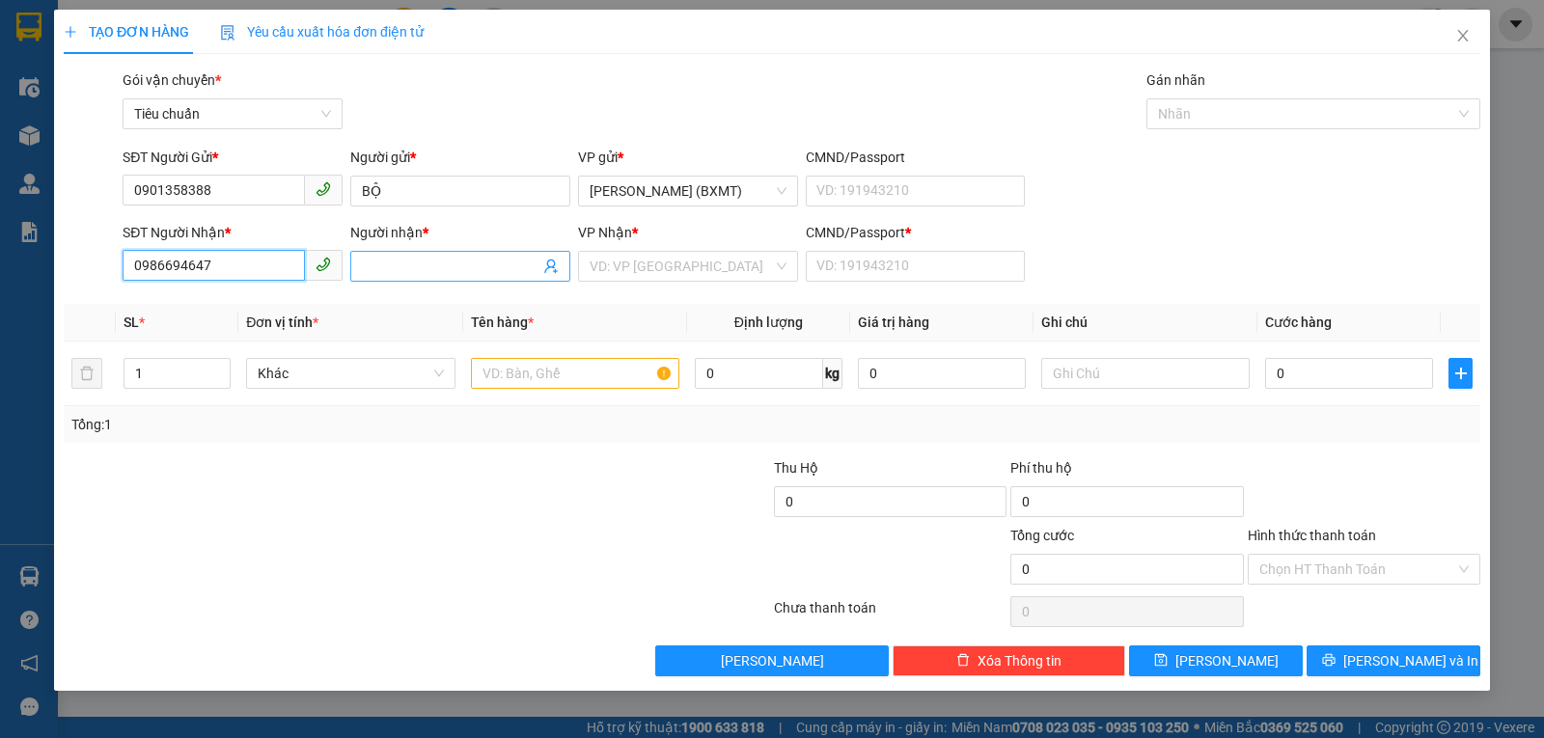
type input "0986694647"
click at [424, 274] on input "Người nhận *" at bounding box center [451, 266] width 178 height 21
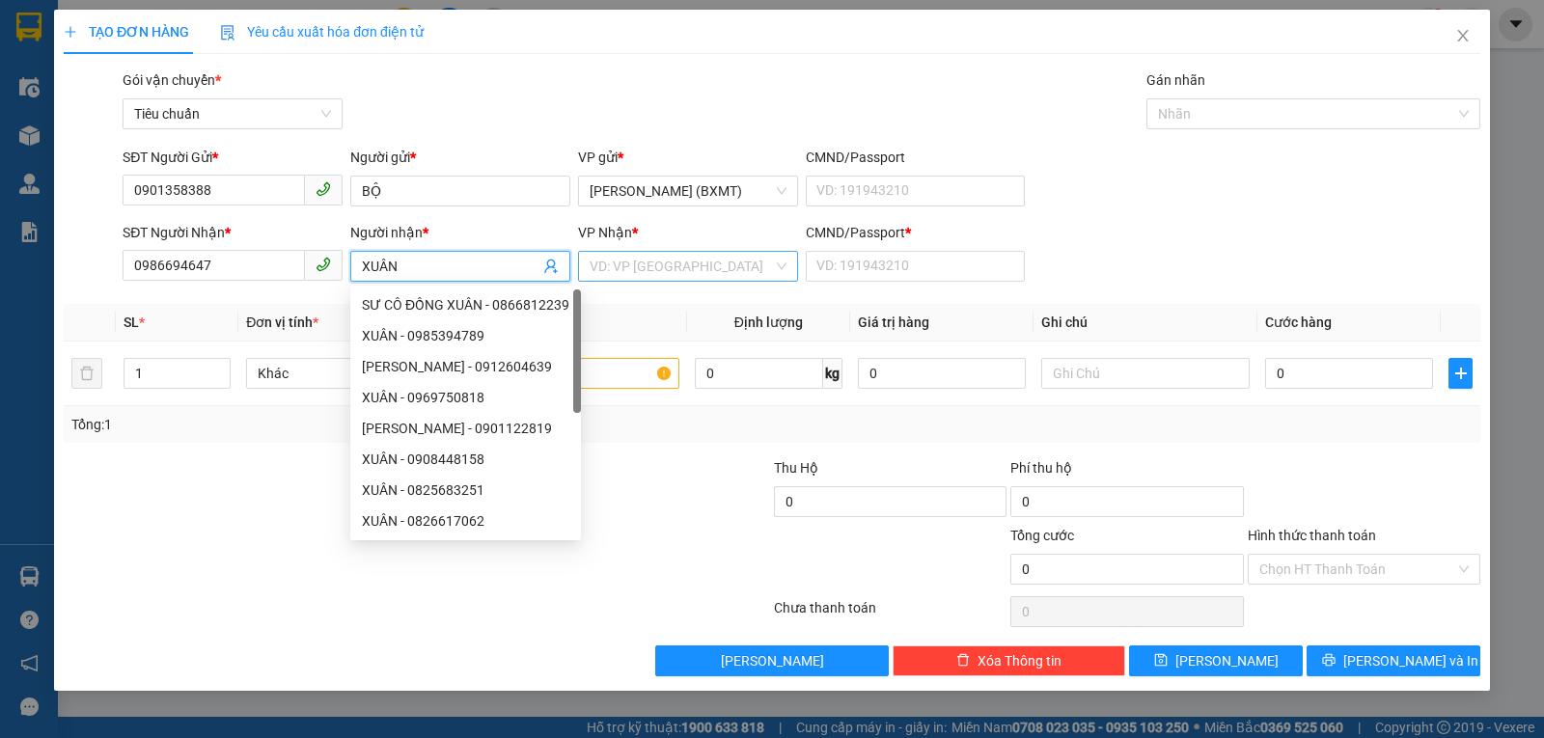
type input "XUÂN"
click at [668, 263] on input "search" at bounding box center [681, 266] width 183 height 29
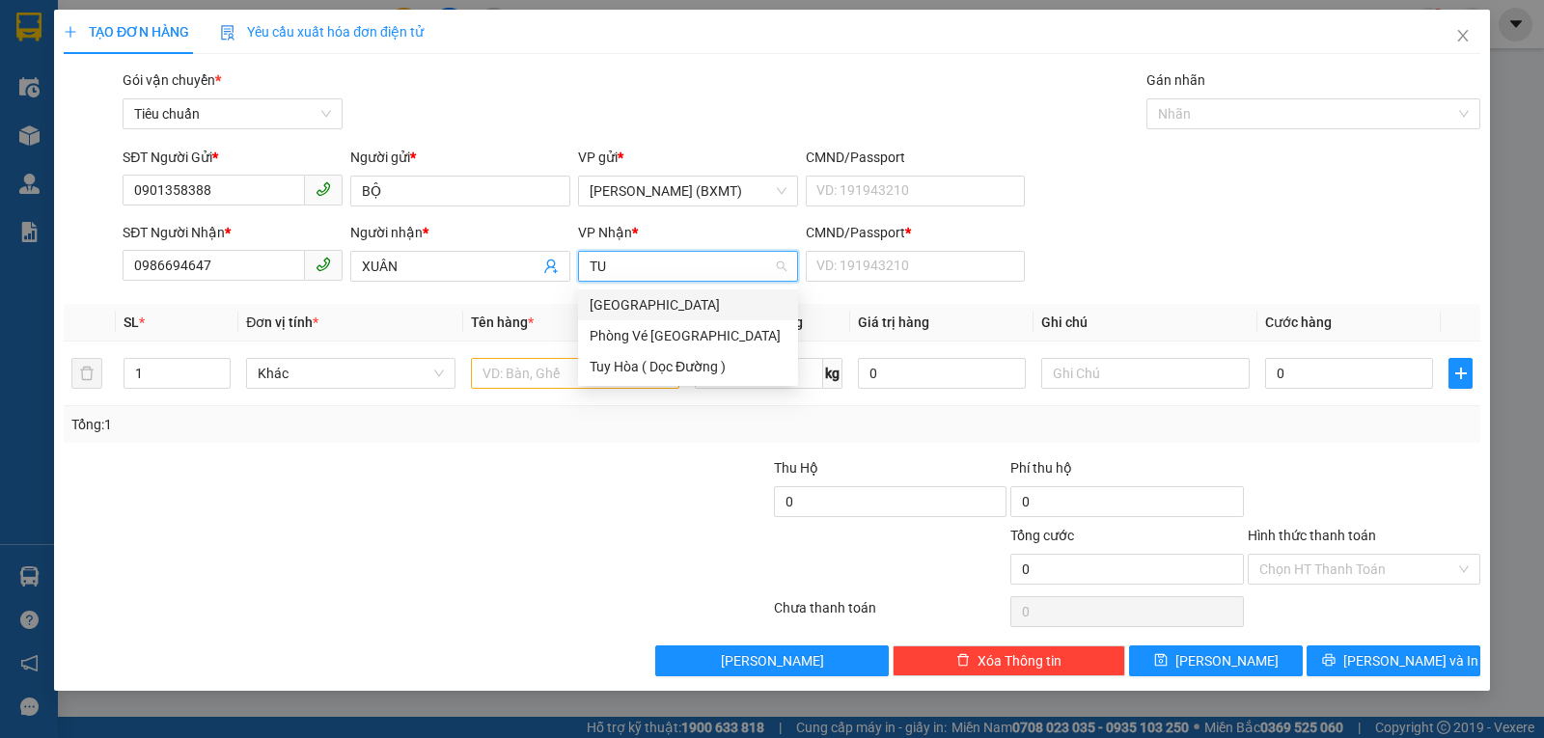
type input "TUY"
click at [653, 309] on div "[GEOGRAPHIC_DATA]" at bounding box center [688, 304] width 197 height 21
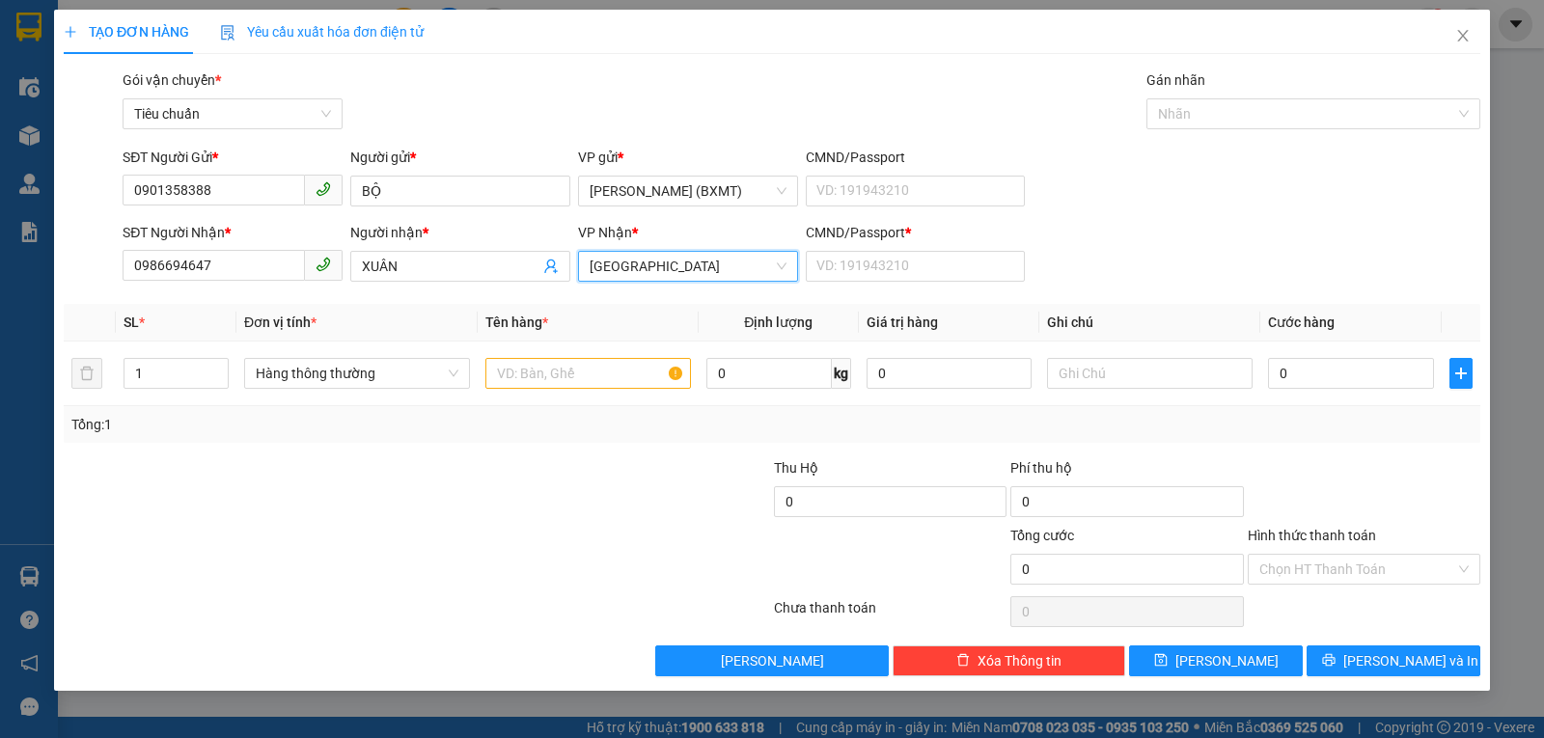
click at [642, 274] on span "[GEOGRAPHIC_DATA]" at bounding box center [688, 266] width 197 height 29
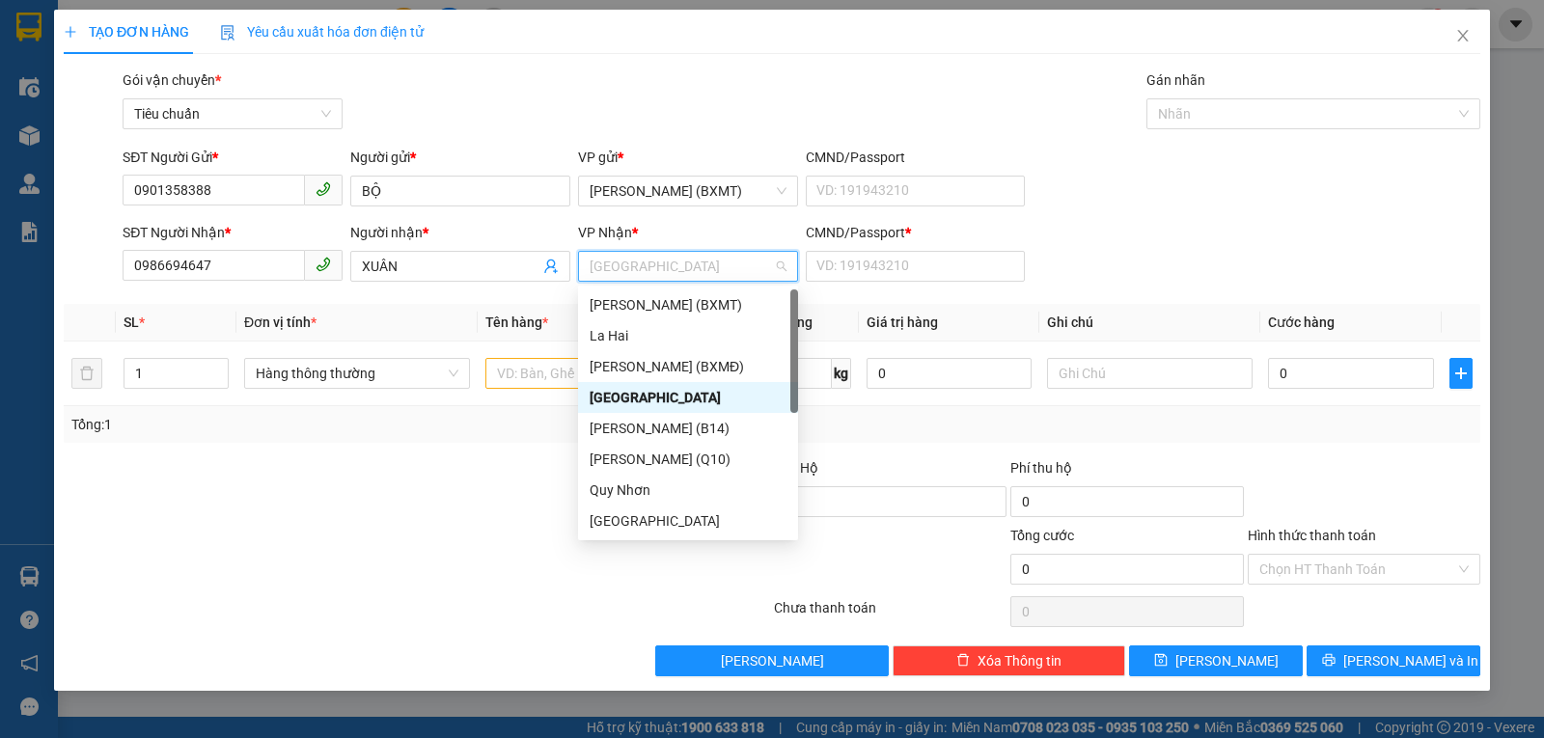
type input "L"
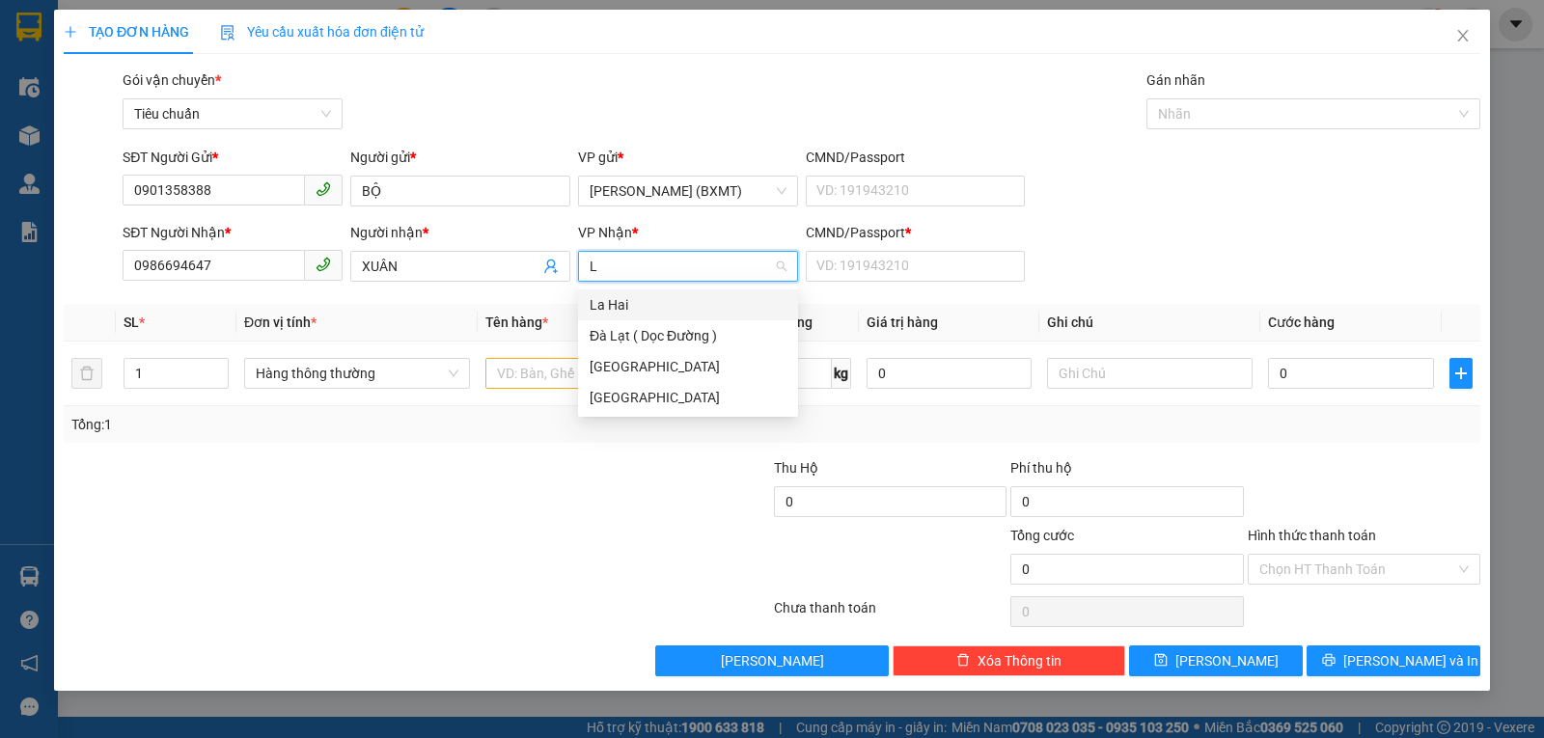
click at [637, 305] on div "La Hai" at bounding box center [688, 304] width 197 height 21
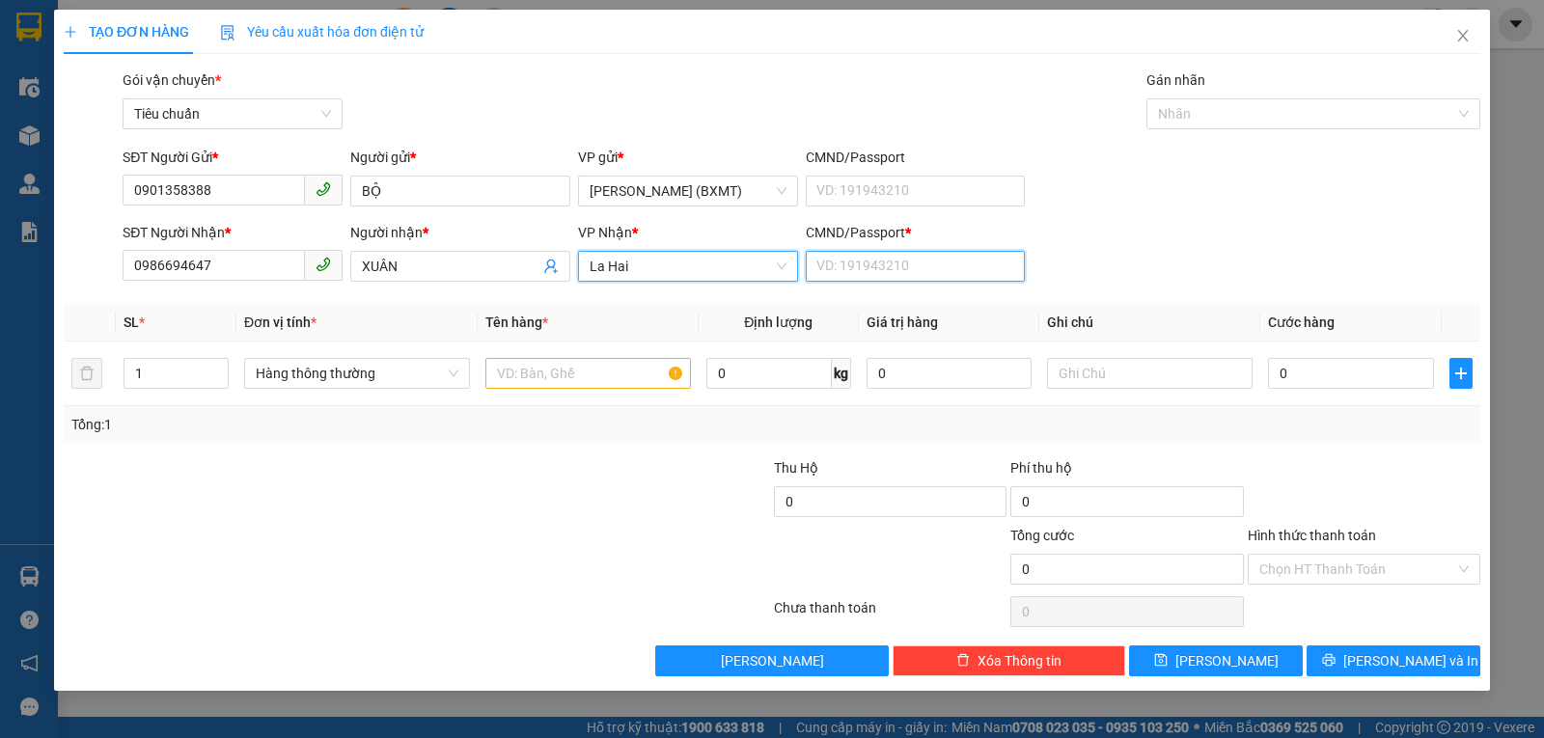
click at [846, 263] on input "CMND/Passport *" at bounding box center [916, 266] width 220 height 31
click at [318, 368] on span "Hàng thông thường" at bounding box center [357, 373] width 203 height 29
type input "0"
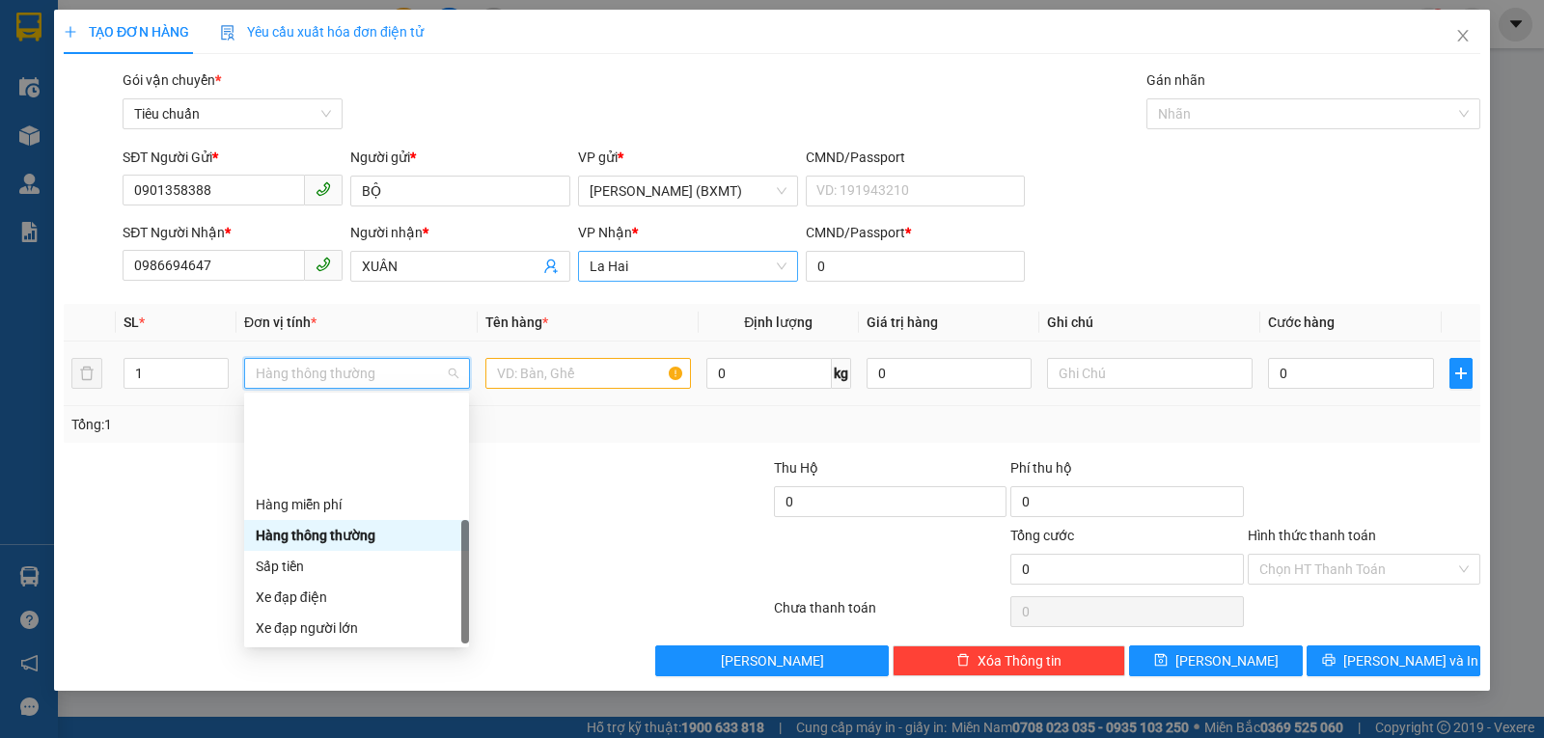
scroll to position [124, 0]
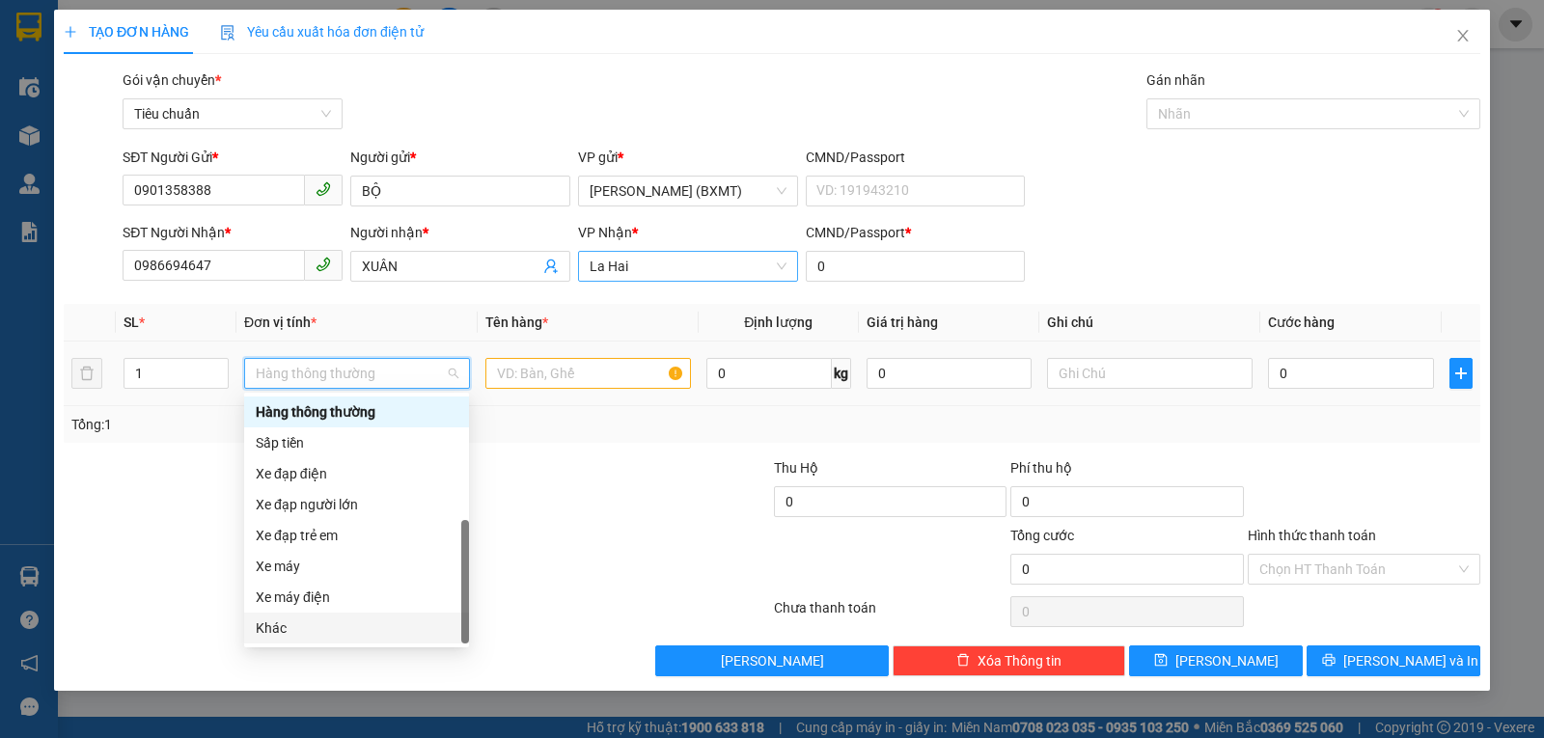
click at [296, 629] on div "Khác" at bounding box center [357, 628] width 202 height 21
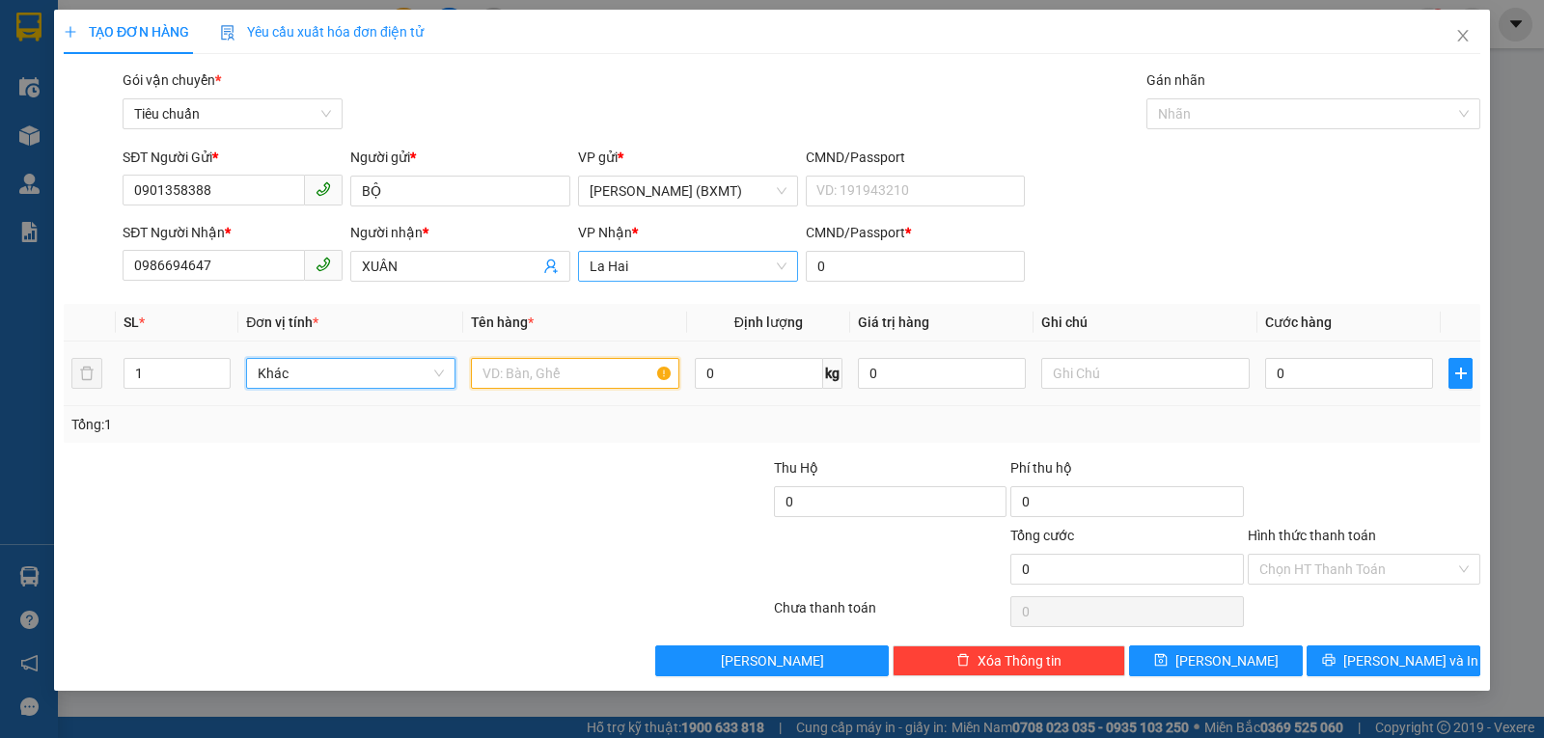
click at [519, 382] on input "text" at bounding box center [575, 373] width 208 height 31
type input "1 KIỆN ĐEN"
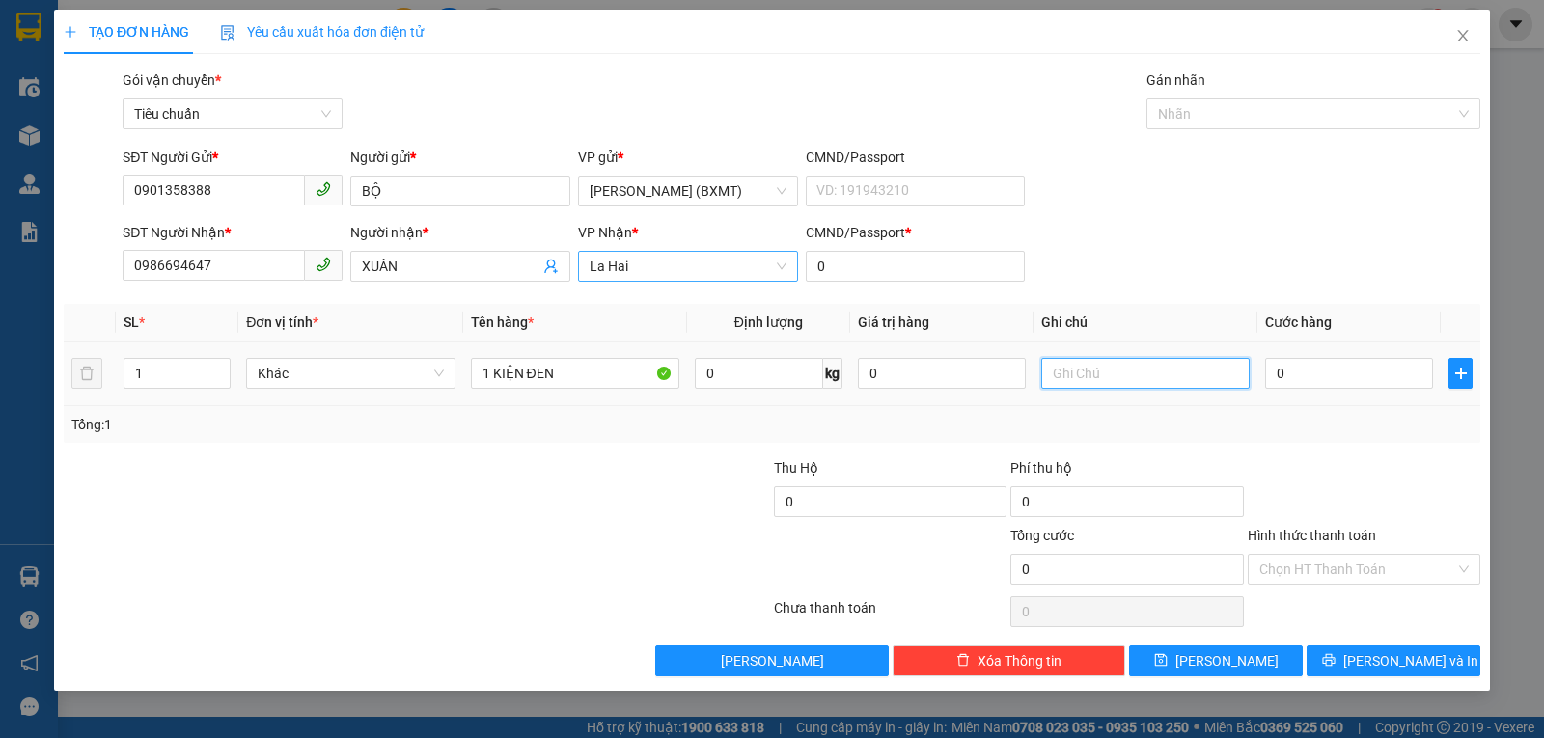
click at [1128, 370] on input "text" at bounding box center [1145, 373] width 208 height 31
type input "CHUYỂN LA HAI: 20.000đ"
click at [1378, 378] on input "0" at bounding box center [1349, 373] width 168 height 31
type input "3"
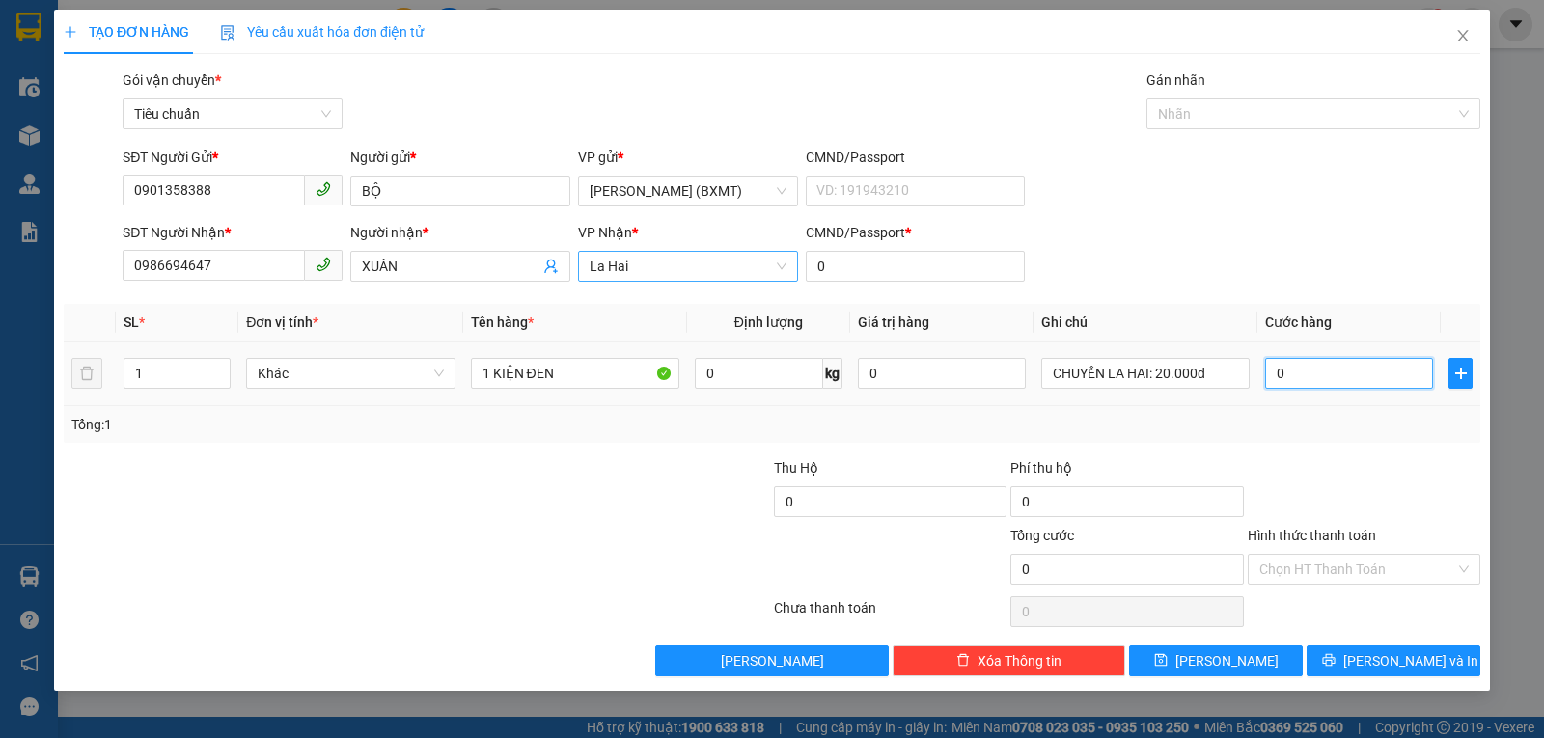
type input "3"
type input "30"
type input "30.000"
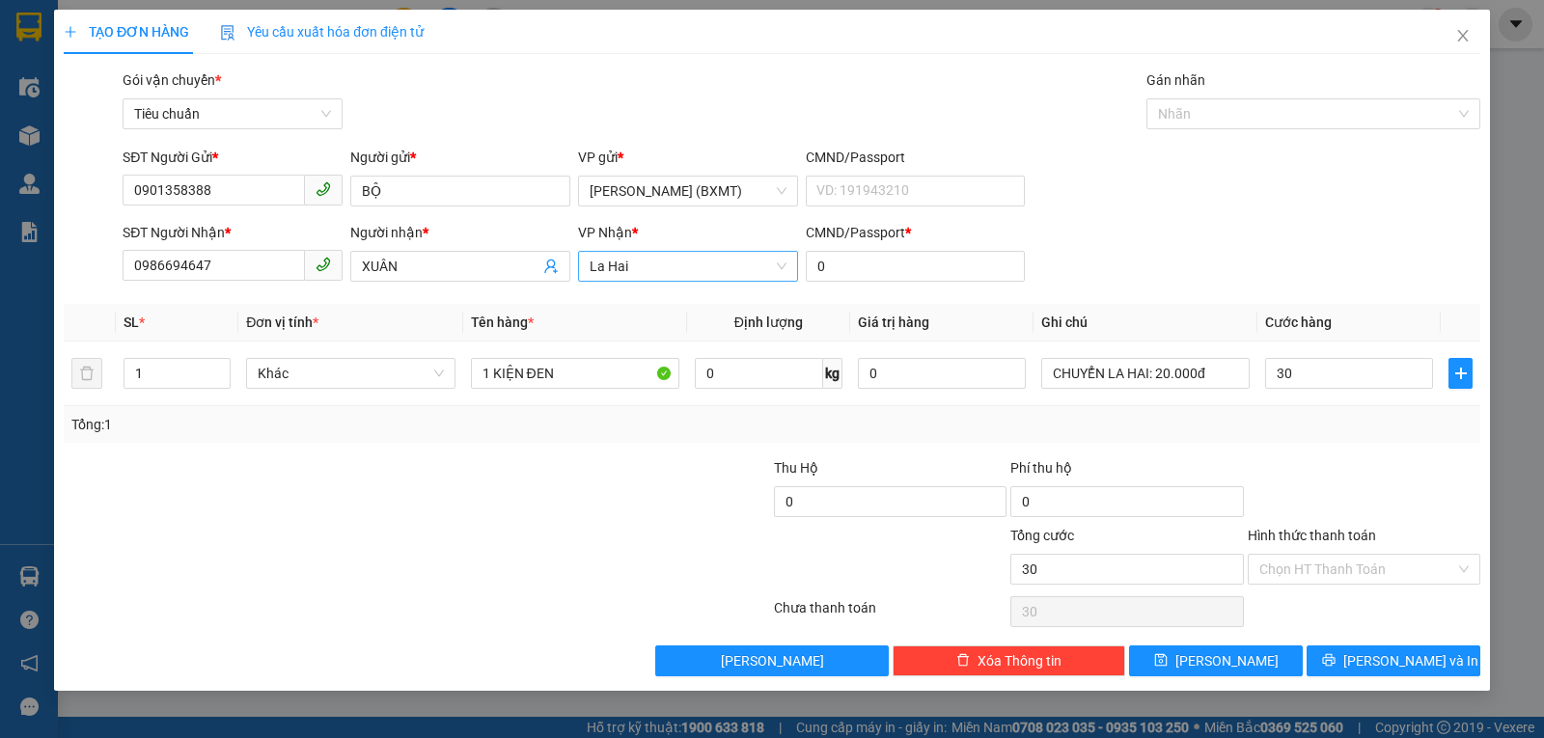
type input "30.000"
drag, startPoint x: 1404, startPoint y: 459, endPoint x: 1385, endPoint y: 533, distance: 75.8
click at [1403, 469] on div at bounding box center [1364, 491] width 236 height 68
click at [1377, 571] on input "Hình thức thanh toán" at bounding box center [1357, 569] width 196 height 29
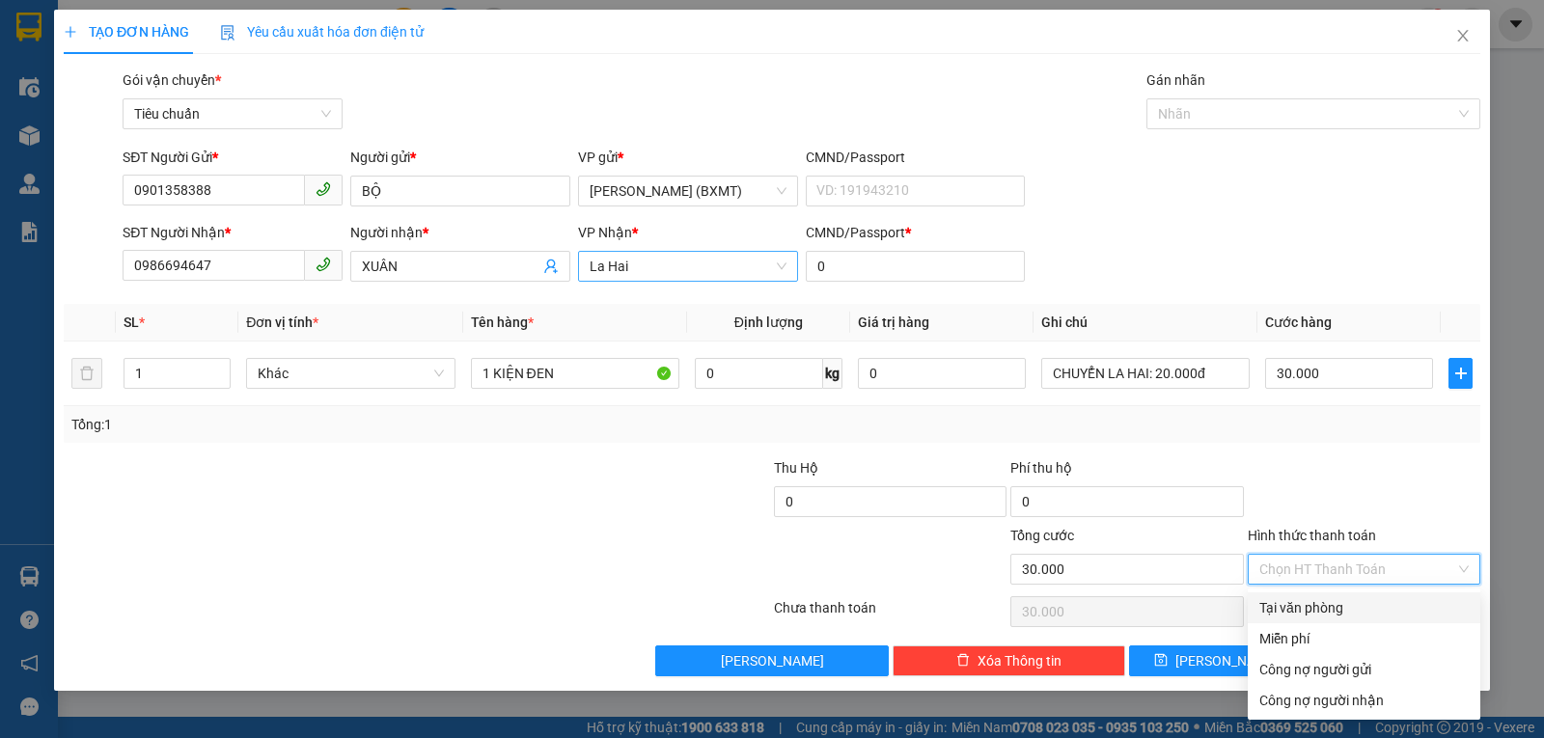
click at [1353, 614] on div "Tại văn phòng" at bounding box center [1363, 607] width 209 height 21
type input "0"
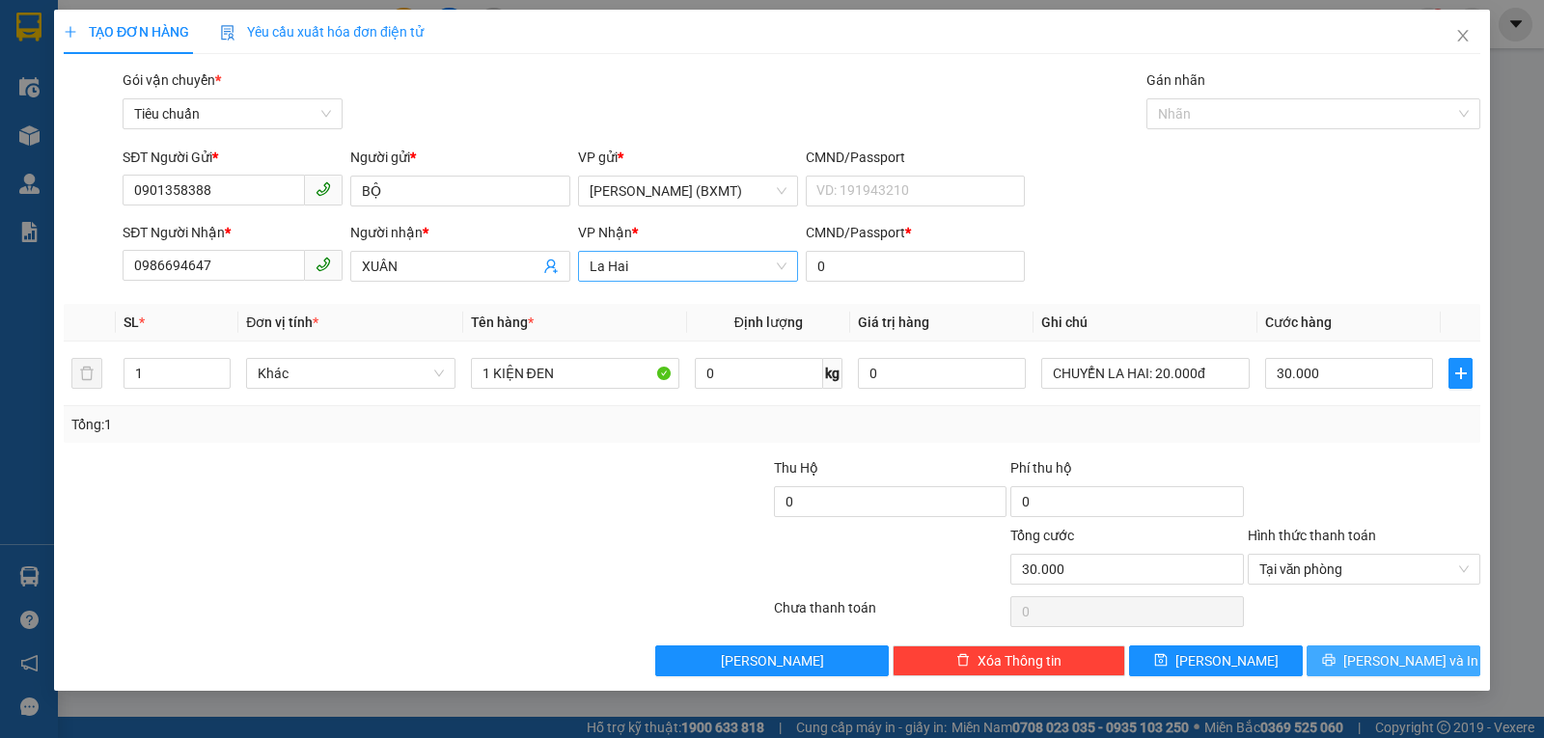
drag, startPoint x: 1394, startPoint y: 664, endPoint x: 1362, endPoint y: 630, distance: 46.4
click at [1394, 665] on span "Lưu và In" at bounding box center [1410, 660] width 135 height 21
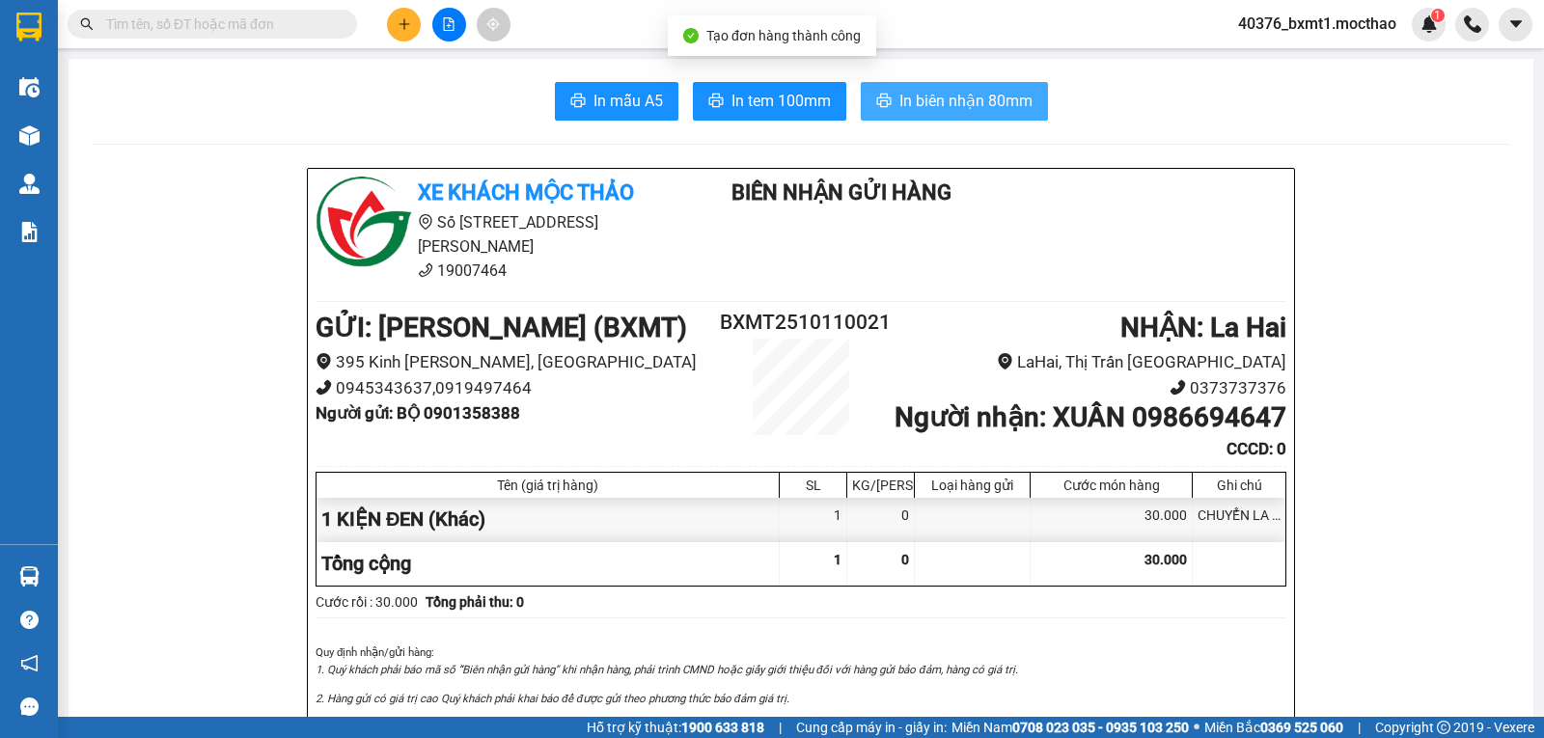
click at [910, 115] on button "In biên nhận 80mm" at bounding box center [954, 101] width 187 height 39
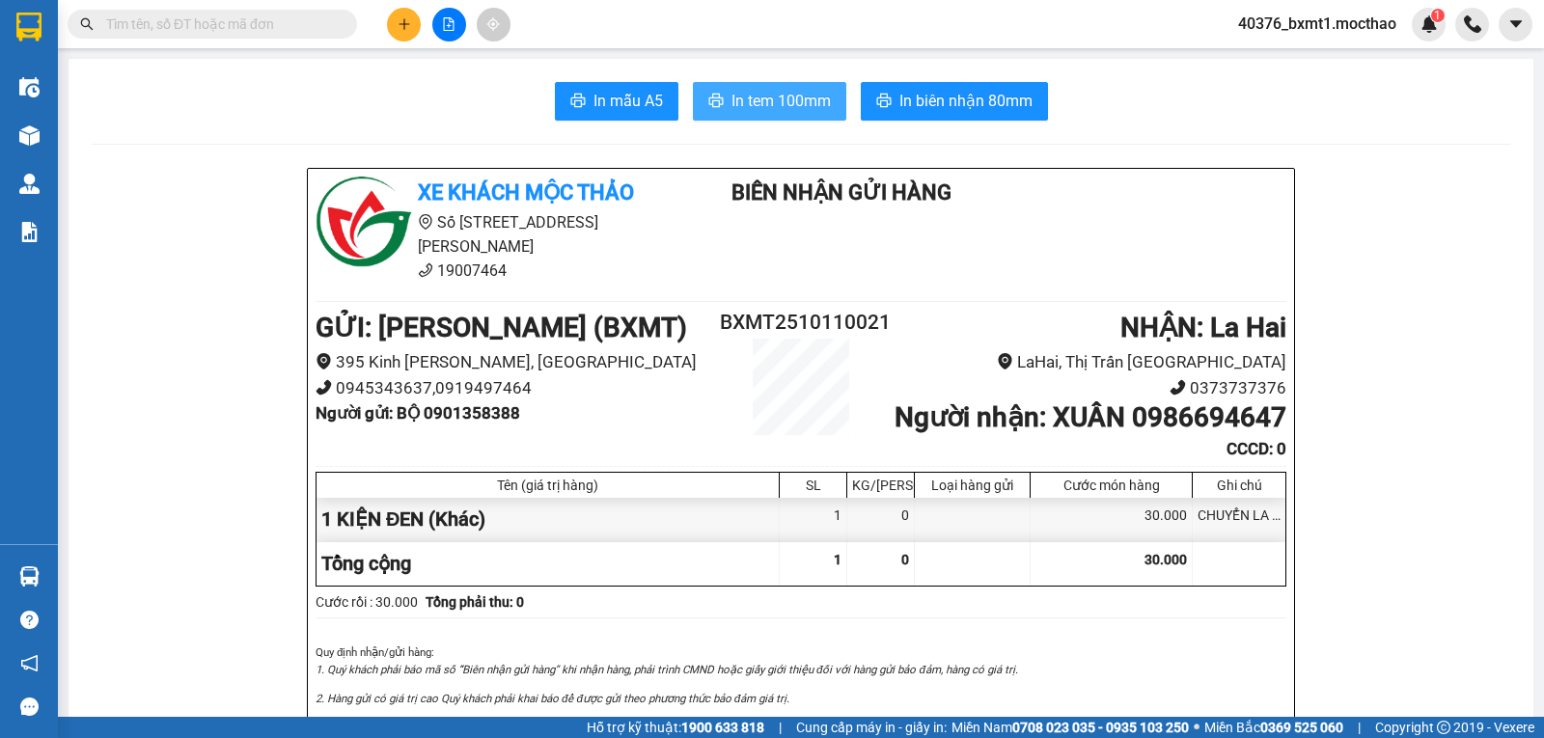
click at [789, 108] on span "In tem 100mm" at bounding box center [781, 101] width 99 height 24
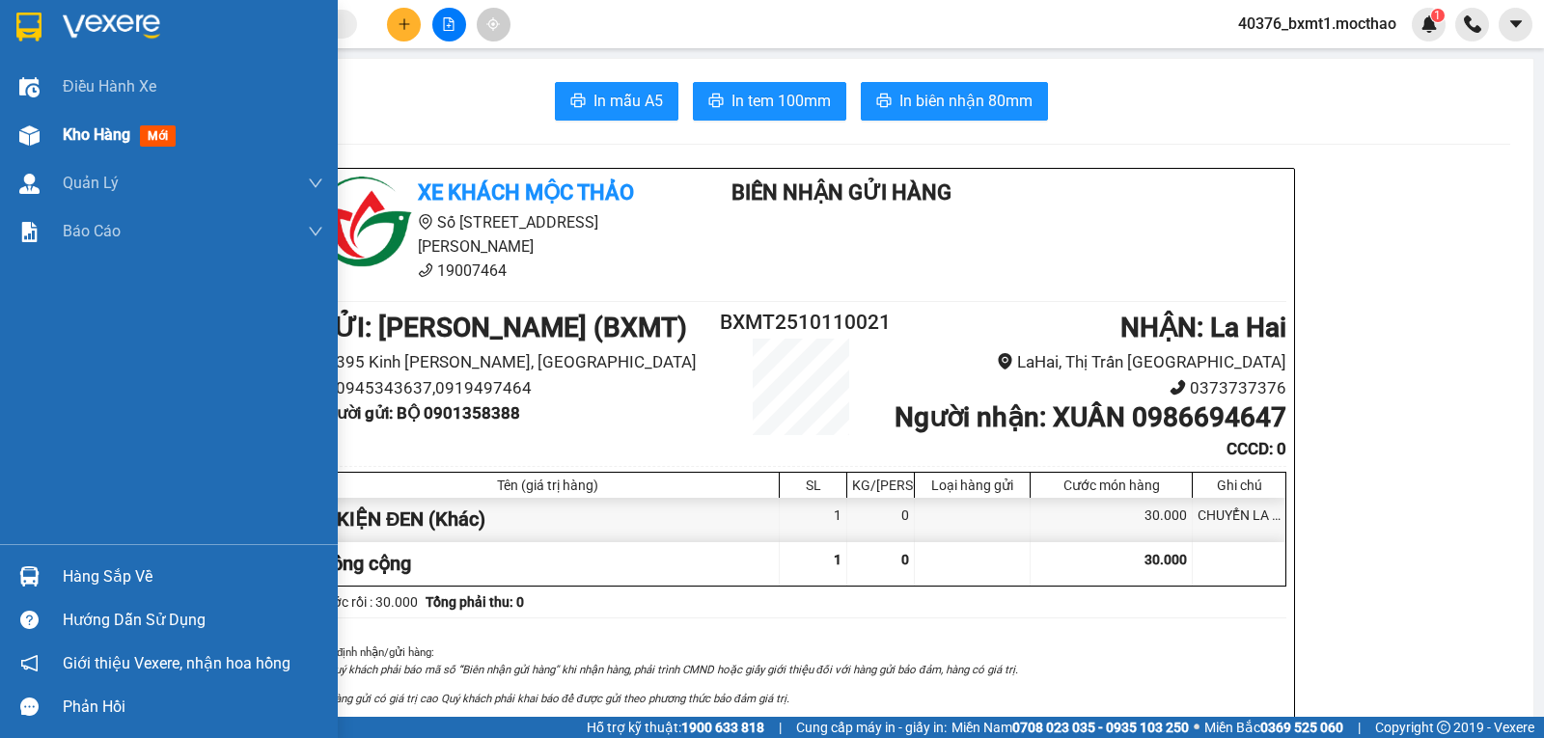
click at [100, 136] on span "Kho hàng" at bounding box center [97, 134] width 68 height 18
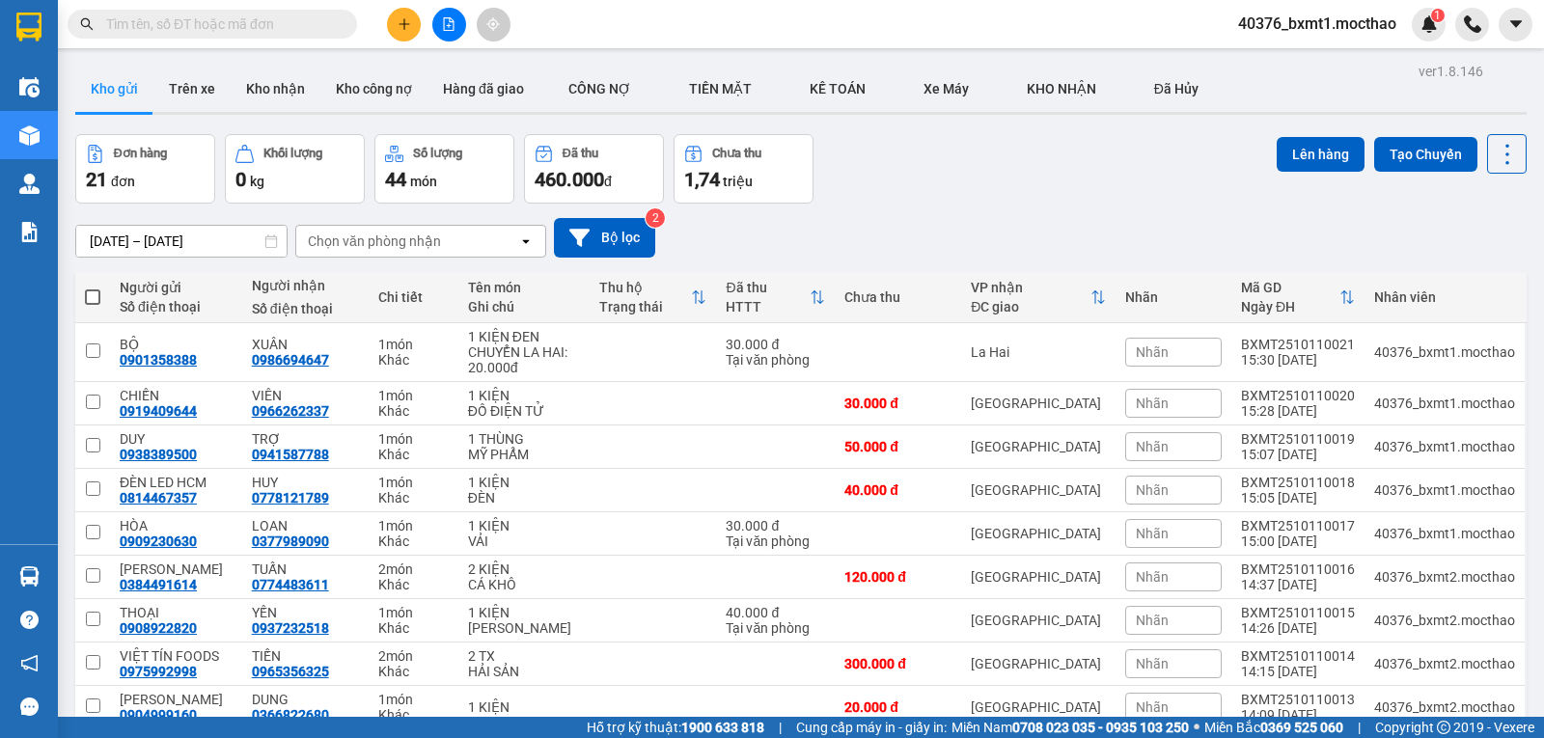
click at [86, 293] on span at bounding box center [92, 297] width 15 height 15
click at [93, 288] on input "checkbox" at bounding box center [93, 288] width 0 height 0
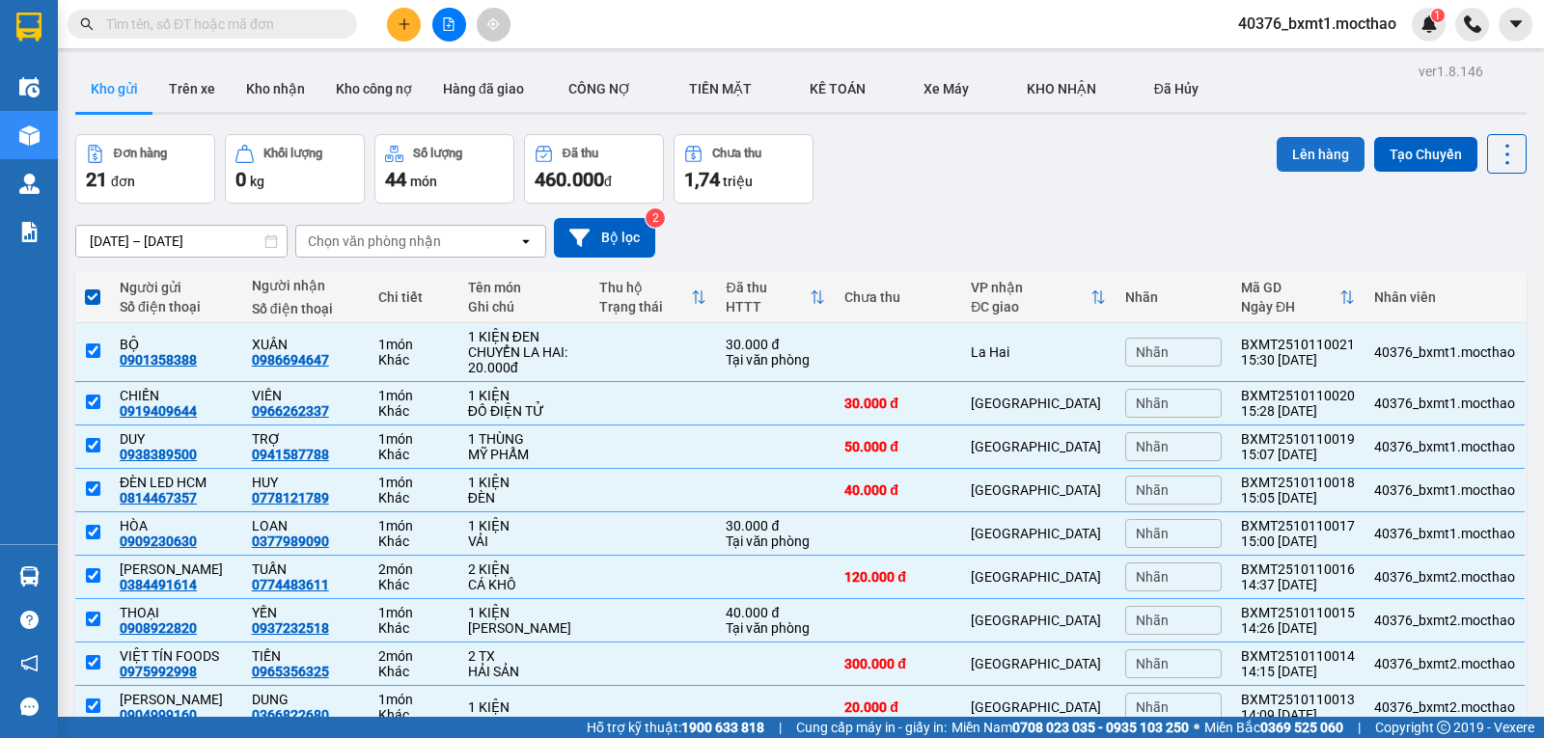
click at [1289, 150] on button "Lên hàng" at bounding box center [1321, 154] width 88 height 35
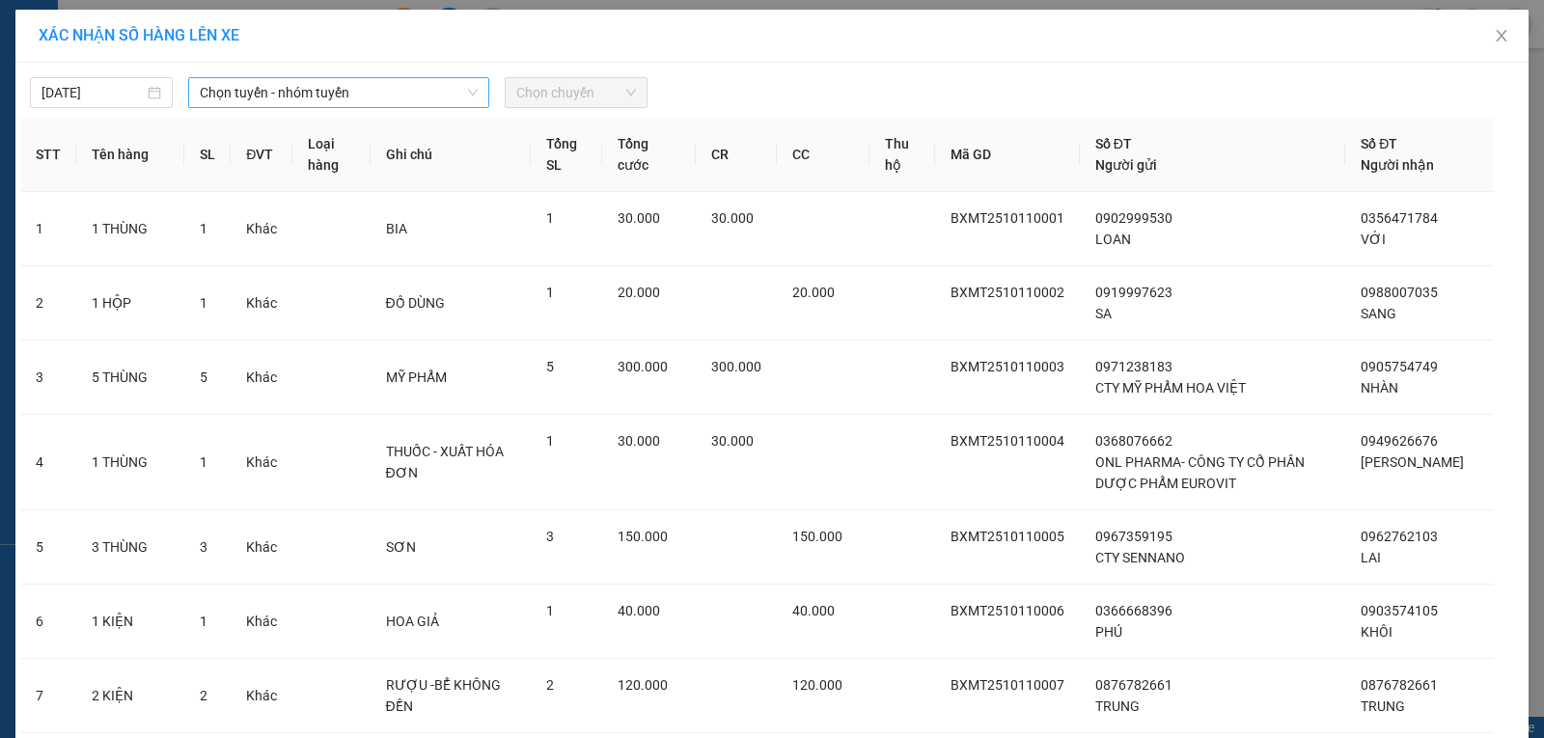
click at [290, 98] on span "Chọn tuyến - nhóm tuyến" at bounding box center [339, 92] width 278 height 29
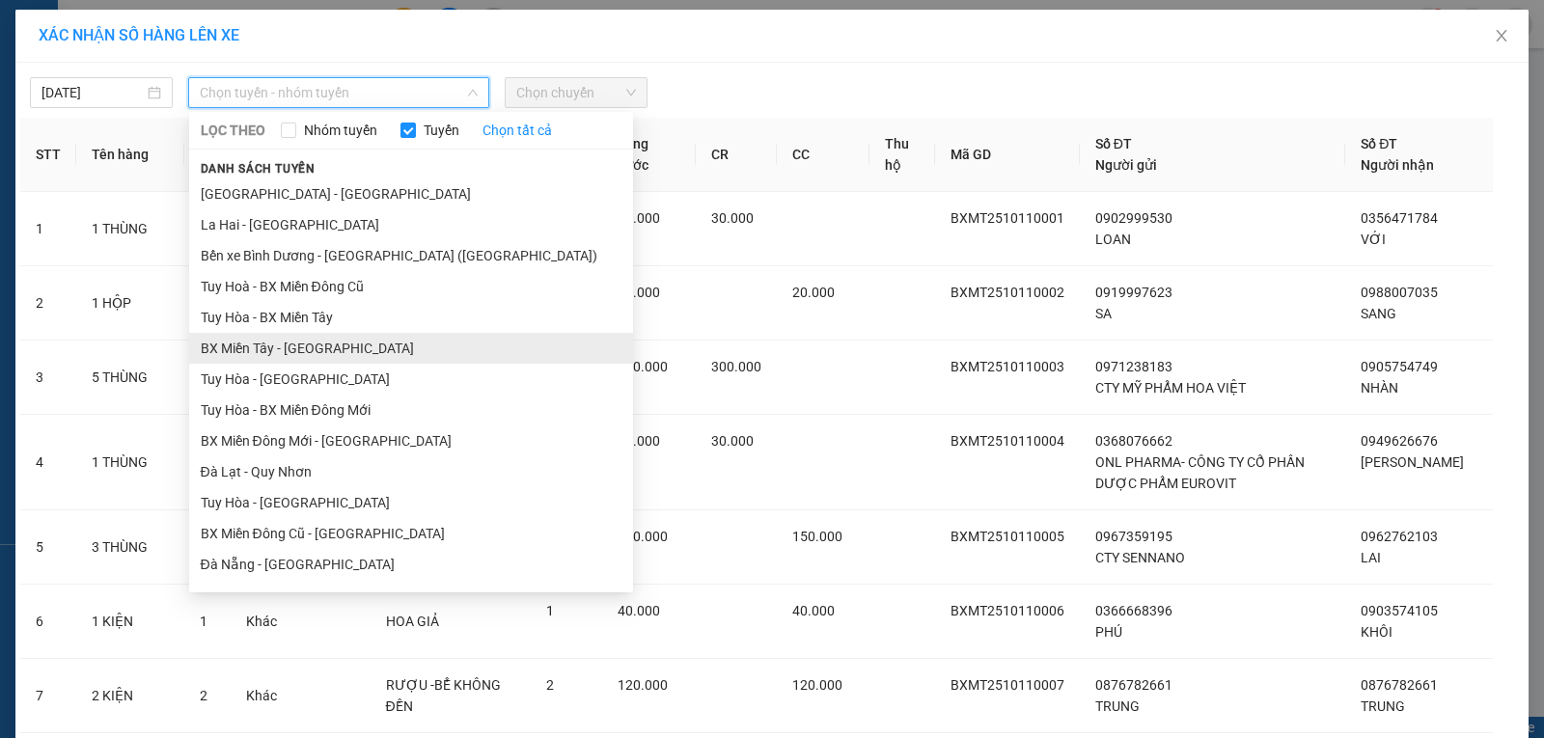
drag, startPoint x: 258, startPoint y: 342, endPoint x: 286, endPoint y: 303, distance: 47.7
click at [259, 343] on li "BX Miền Tây - Tuy Hòa" at bounding box center [411, 348] width 444 height 31
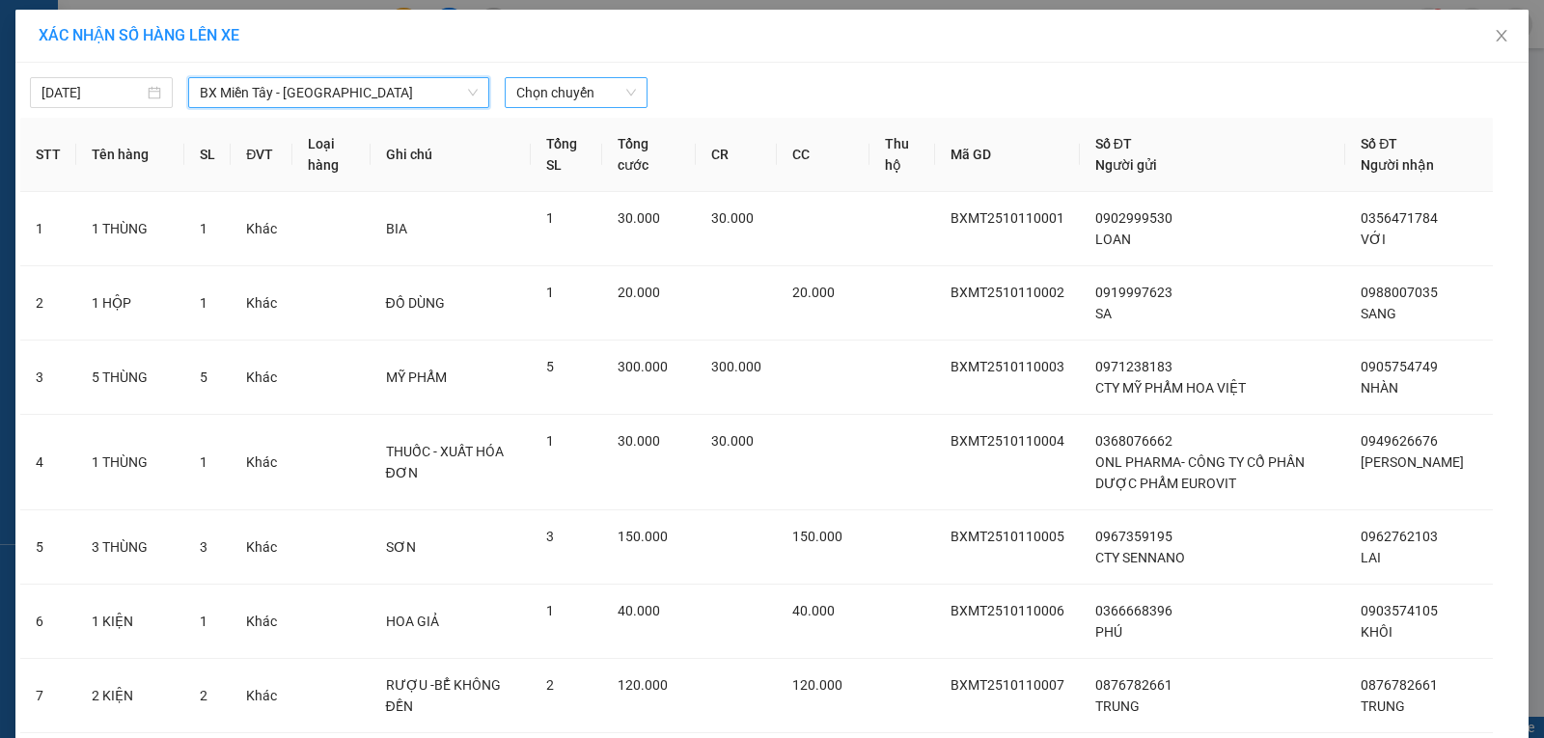
click at [517, 90] on span "Chọn chuyến" at bounding box center [576, 92] width 120 height 29
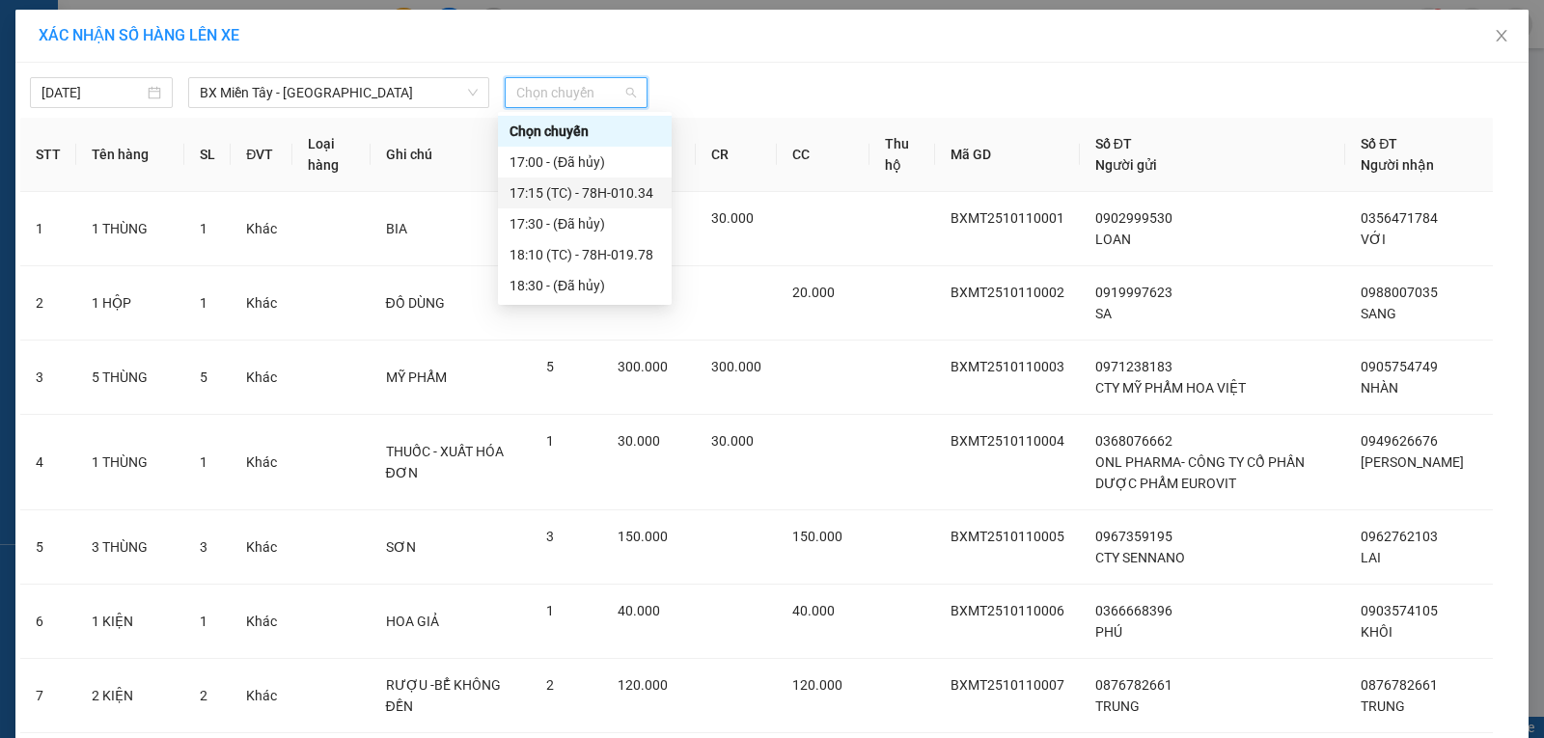
click at [662, 204] on div "17:15 (TC) - 78H-010.34" at bounding box center [585, 193] width 174 height 31
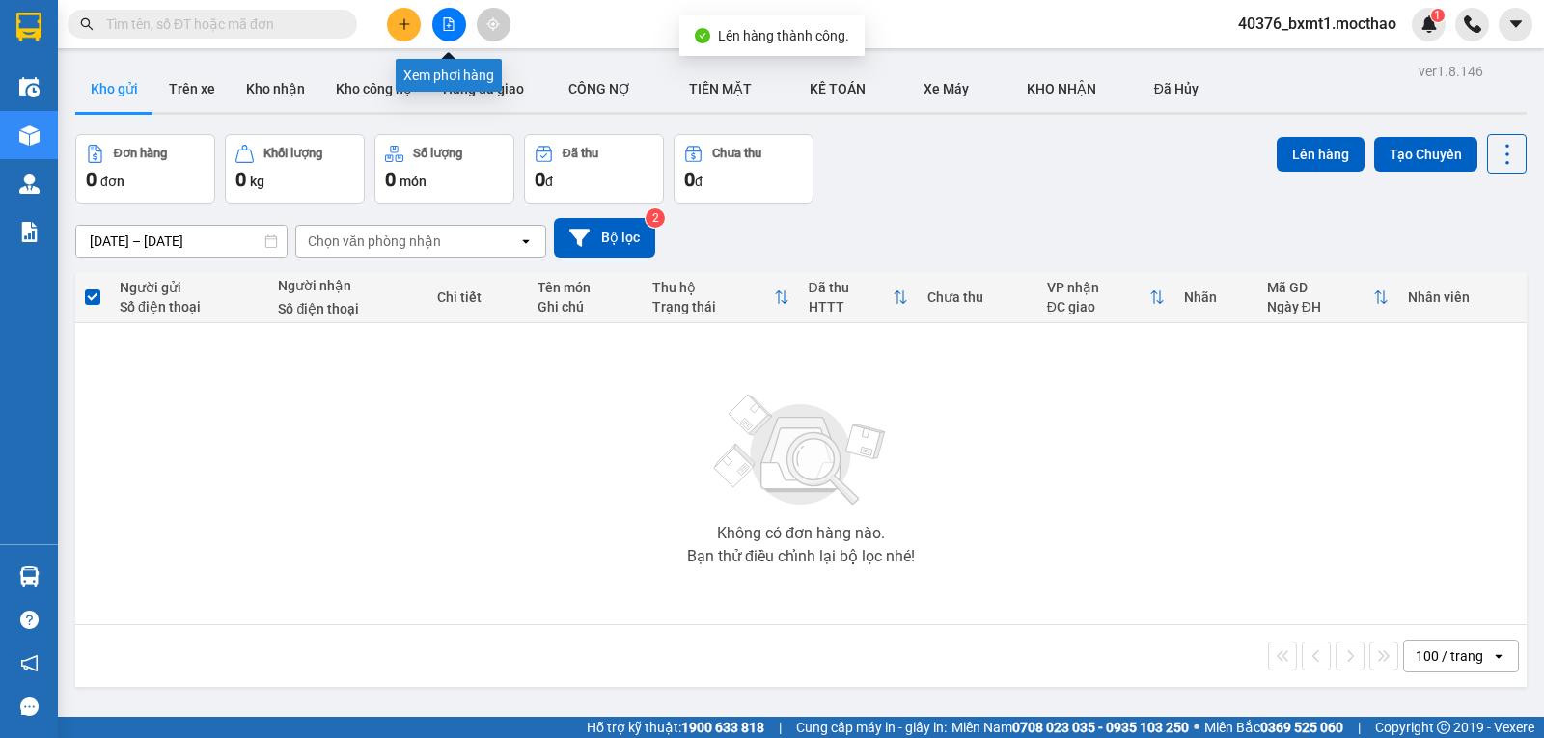
click at [452, 32] on button at bounding box center [449, 25] width 34 height 34
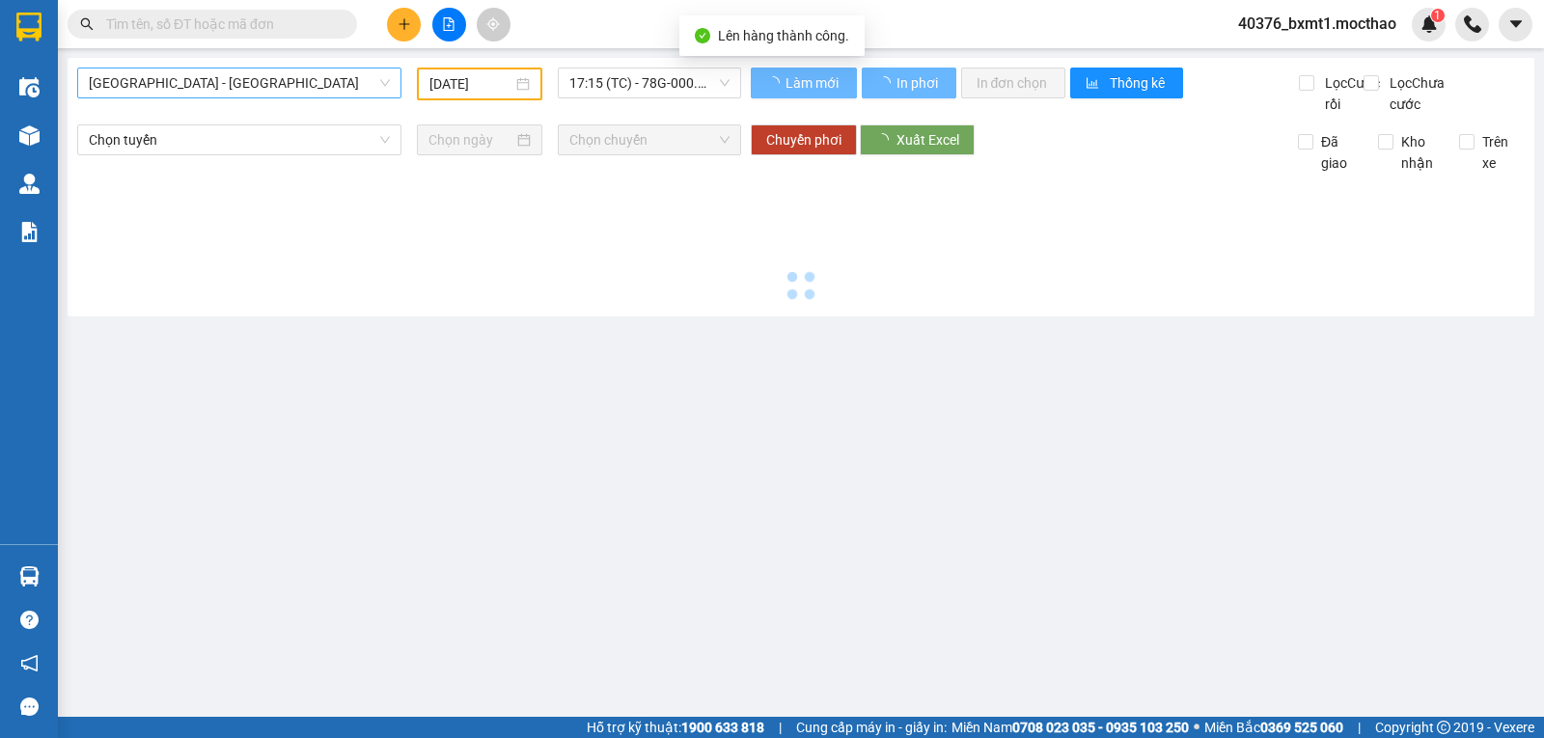
type input "11/10/2025"
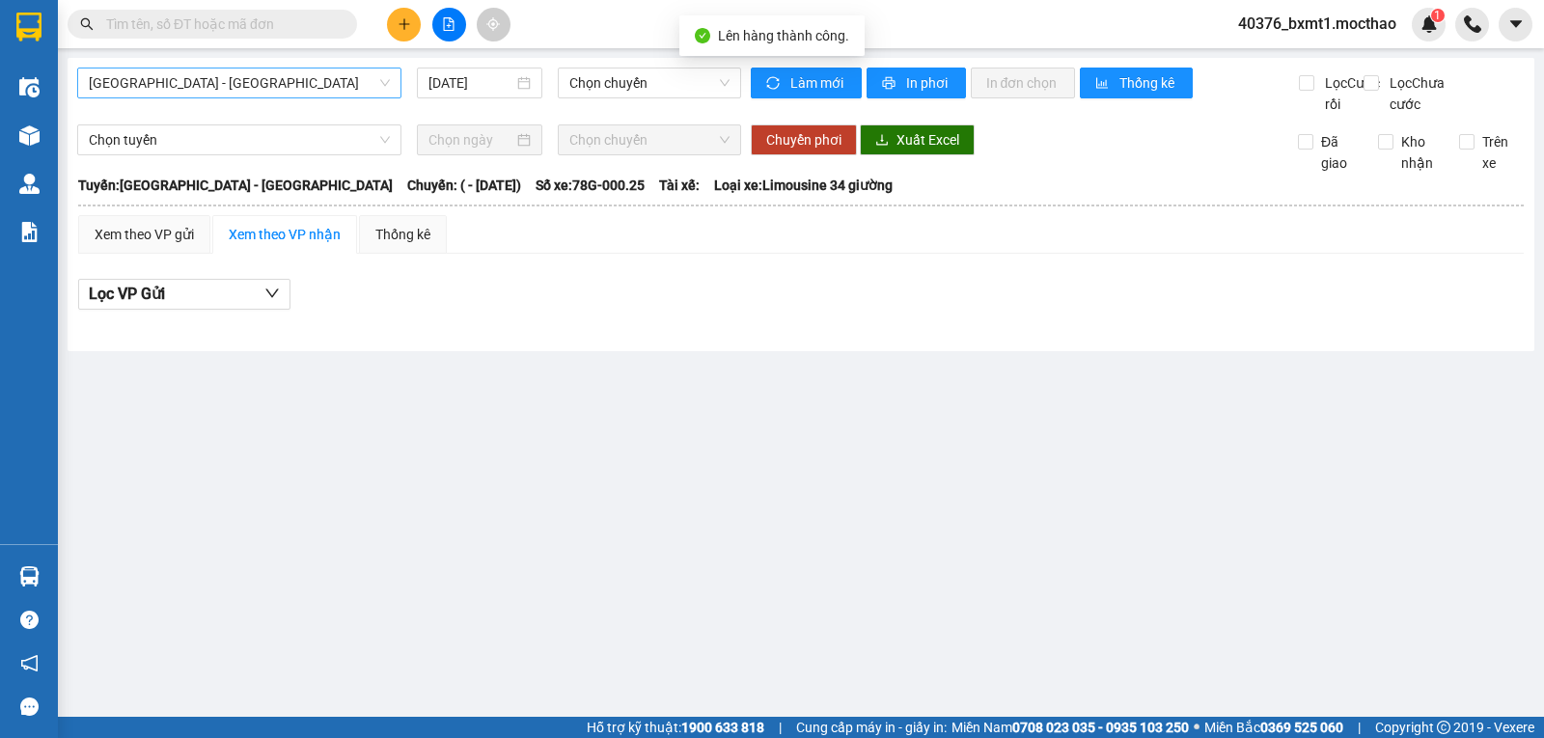
click at [218, 82] on span "Sài Gòn - Tuy Hòa" at bounding box center [239, 83] width 301 height 29
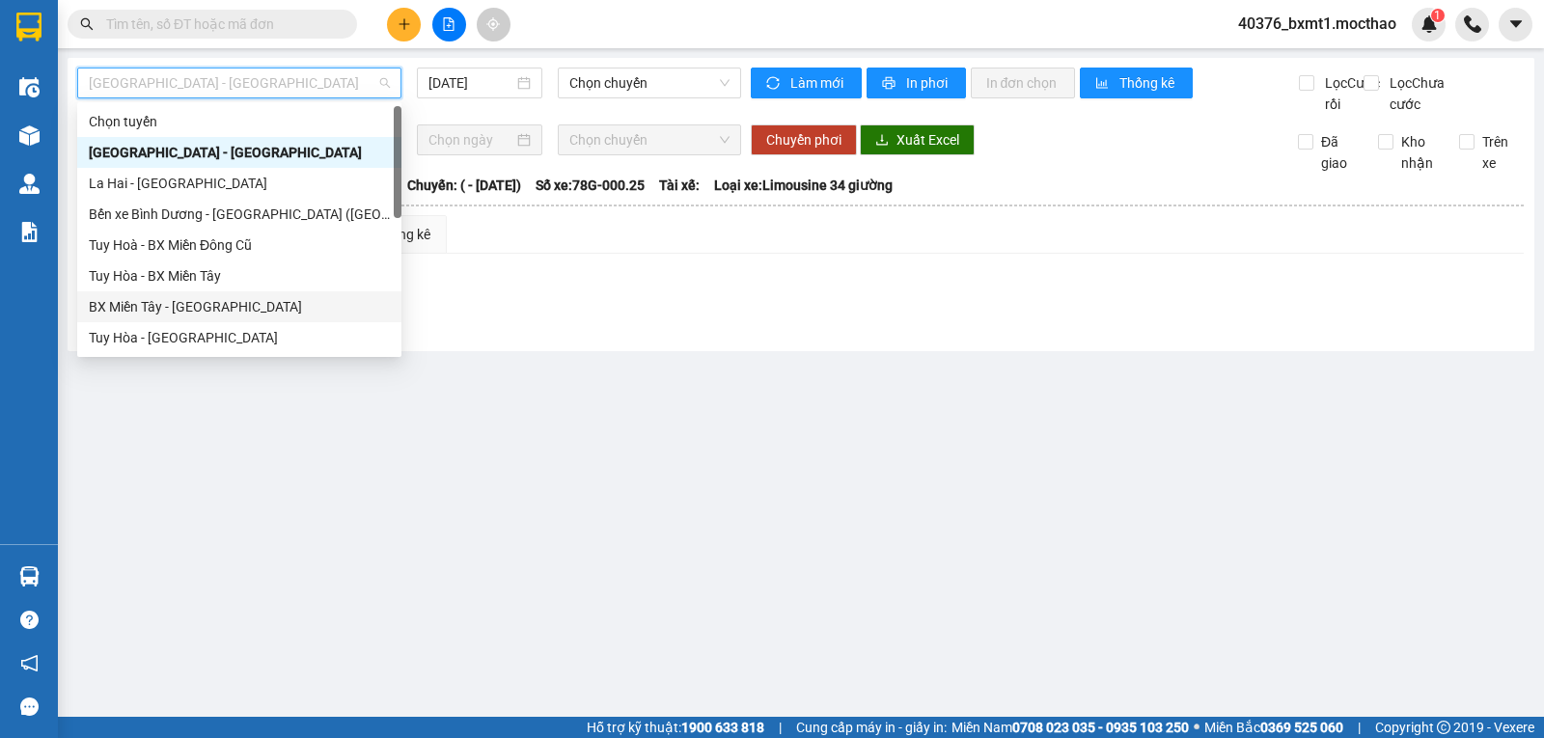
click at [166, 310] on div "BX Miền Tây - Tuy Hòa" at bounding box center [239, 306] width 301 height 21
type input "11/10/2025"
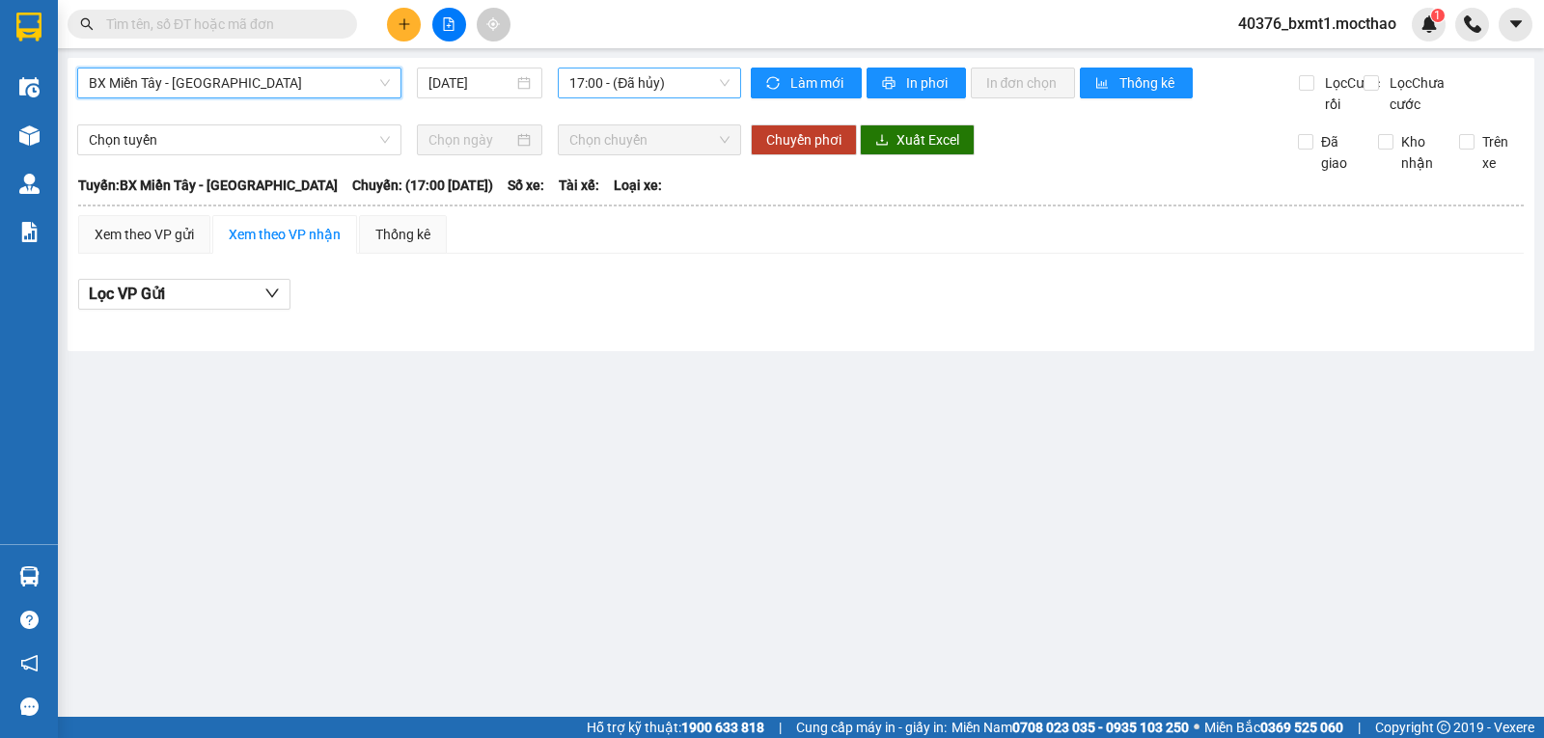
click at [665, 72] on span "17:00 - (Đã hủy)" at bounding box center [648, 83] width 159 height 29
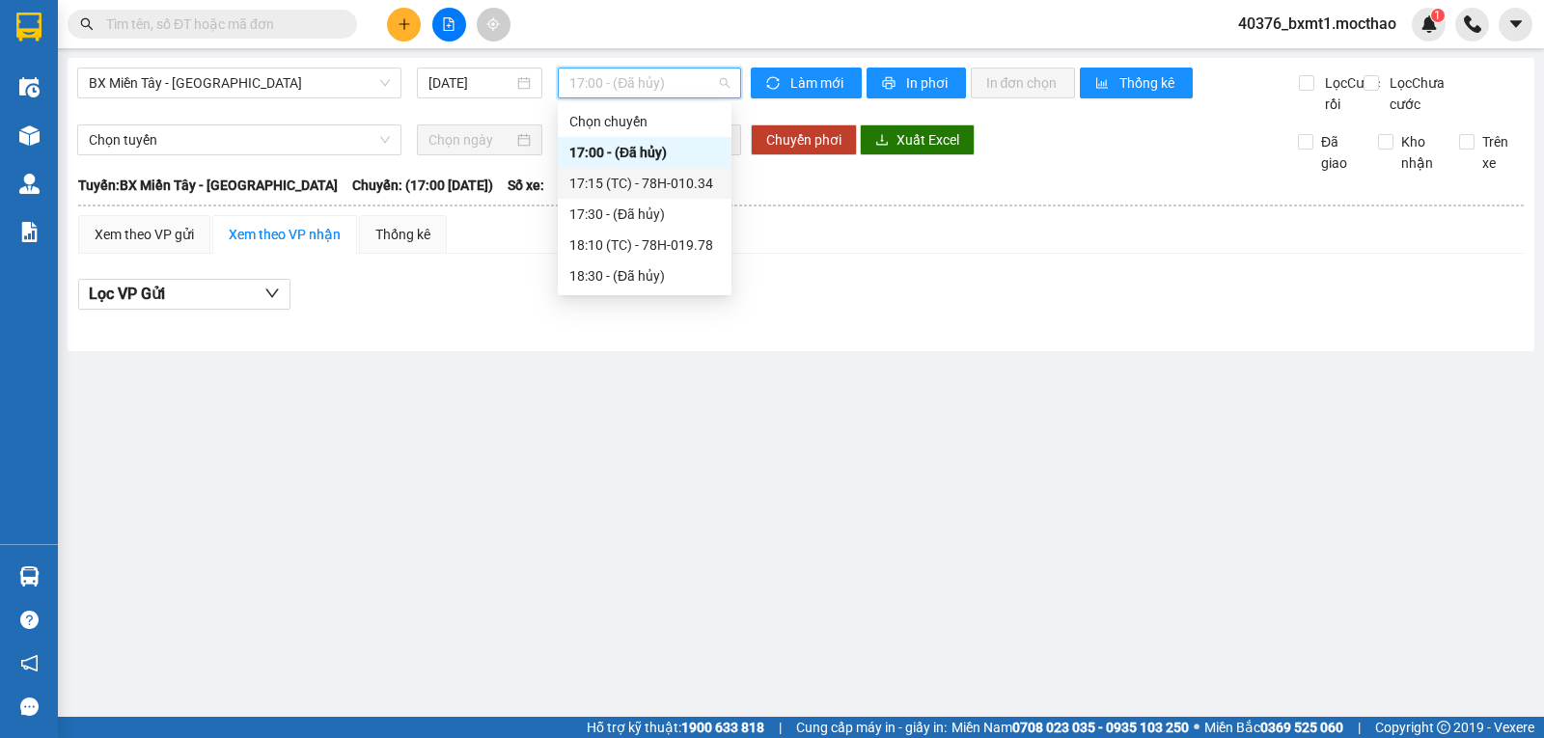
click at [642, 174] on div "17:15 (TC) - 78H-010.34" at bounding box center [644, 183] width 151 height 21
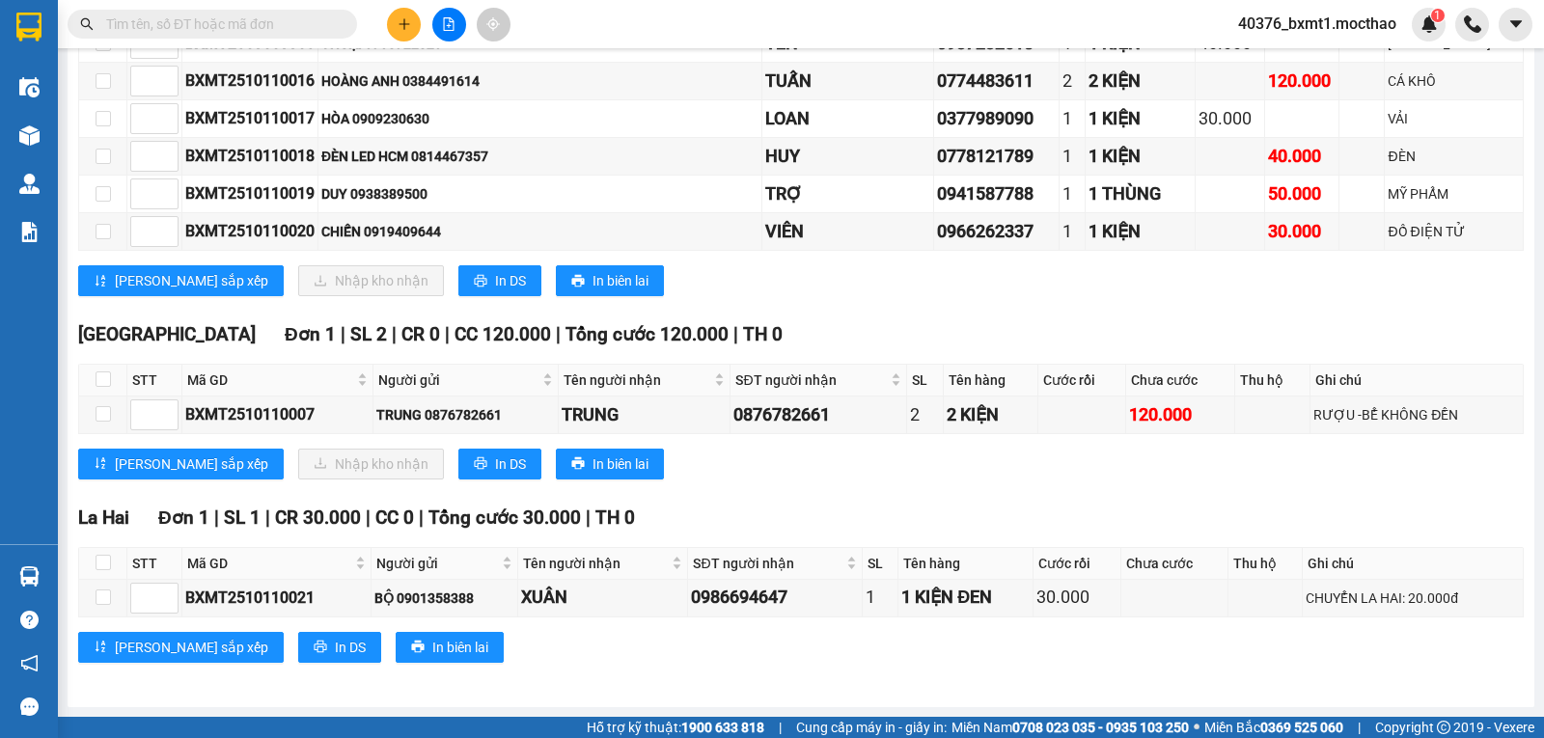
scroll to position [990, 0]
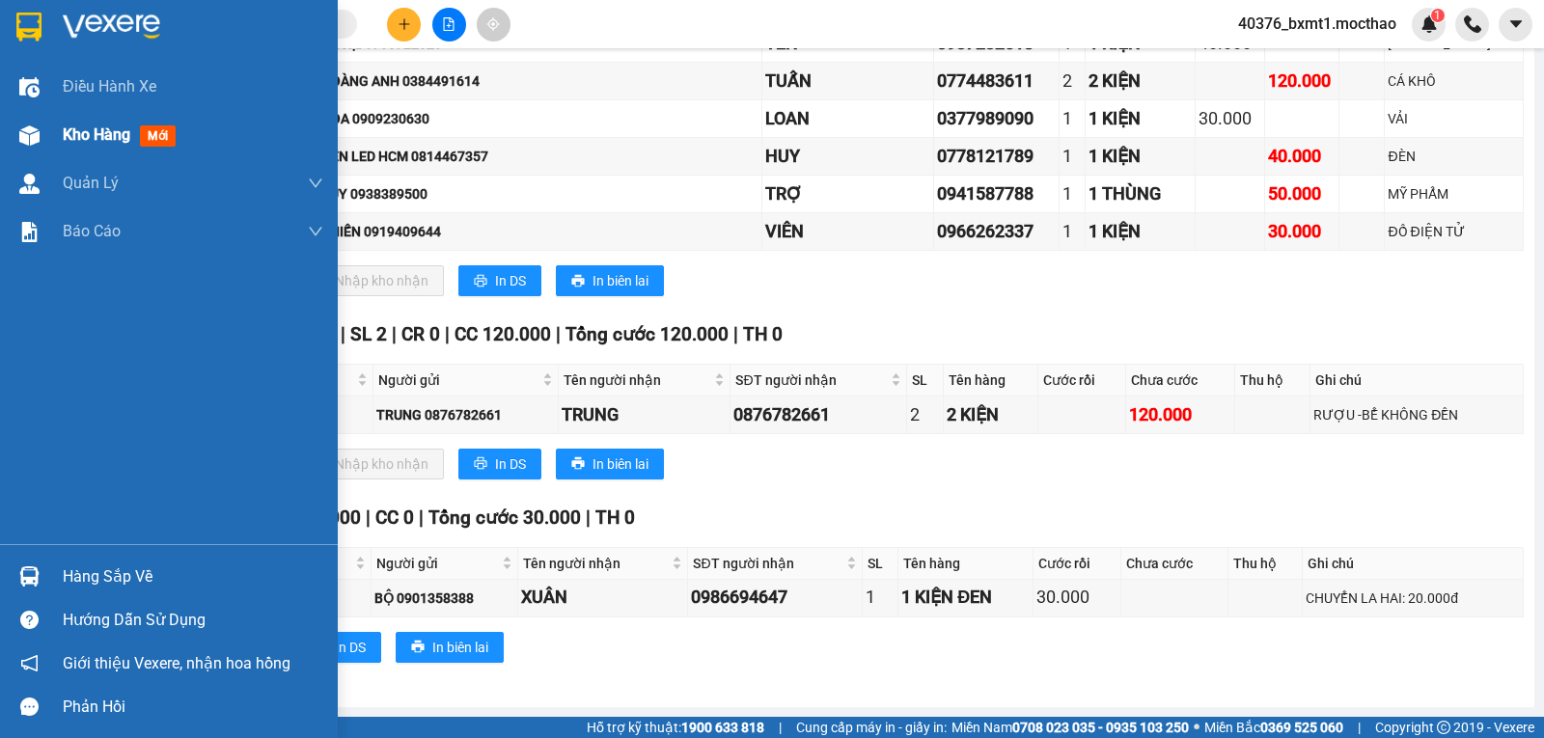
click at [45, 127] on div at bounding box center [30, 136] width 34 height 34
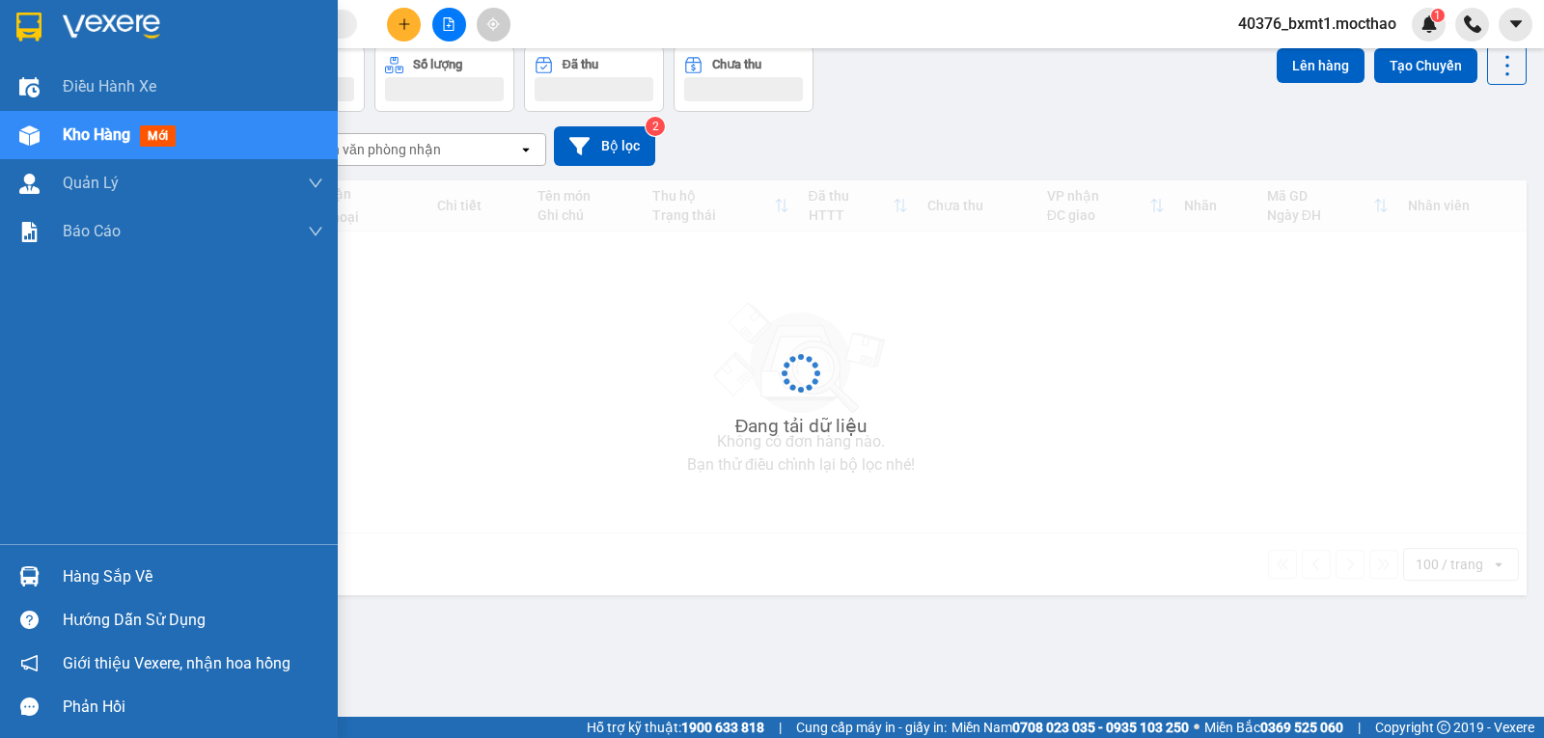
scroll to position [89, 0]
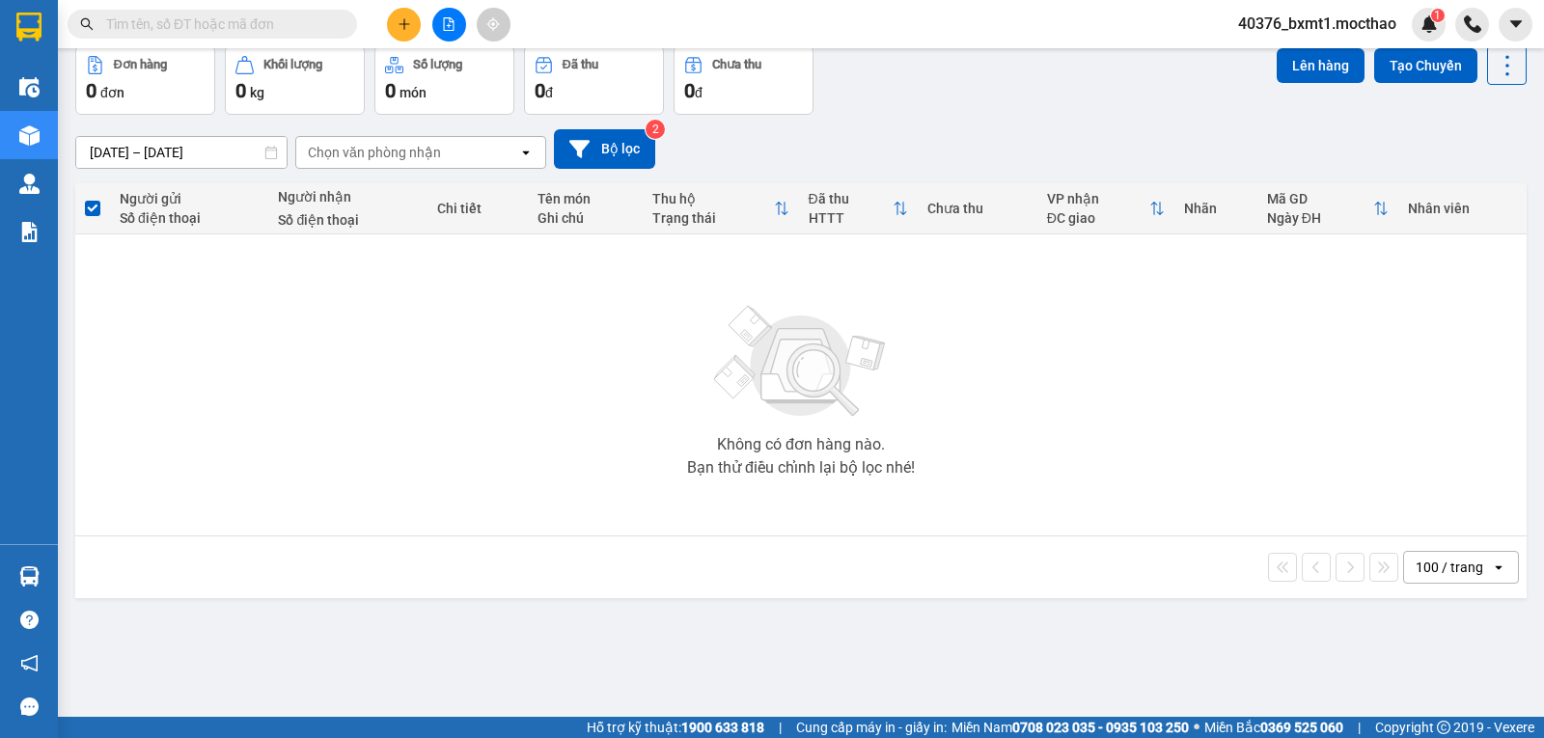
click at [399, 11] on button at bounding box center [404, 25] width 34 height 34
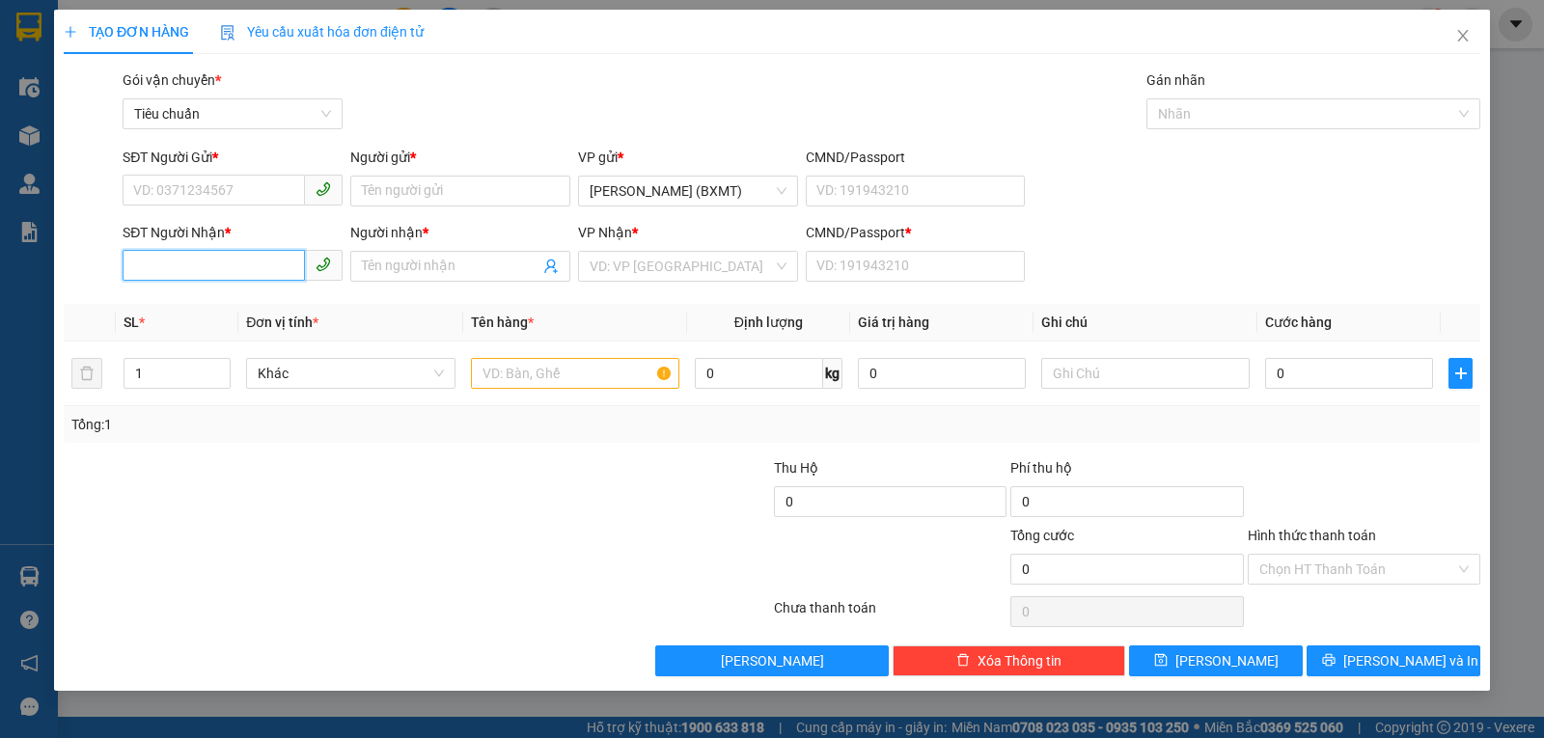
click at [225, 271] on input "SĐT Người Nhận *" at bounding box center [214, 265] width 182 height 31
click at [211, 303] on div "0982824401 - HUỲNH NGA" at bounding box center [232, 304] width 197 height 21
type input "0982824401"
type input "HUỲNH NGA"
type input "0"
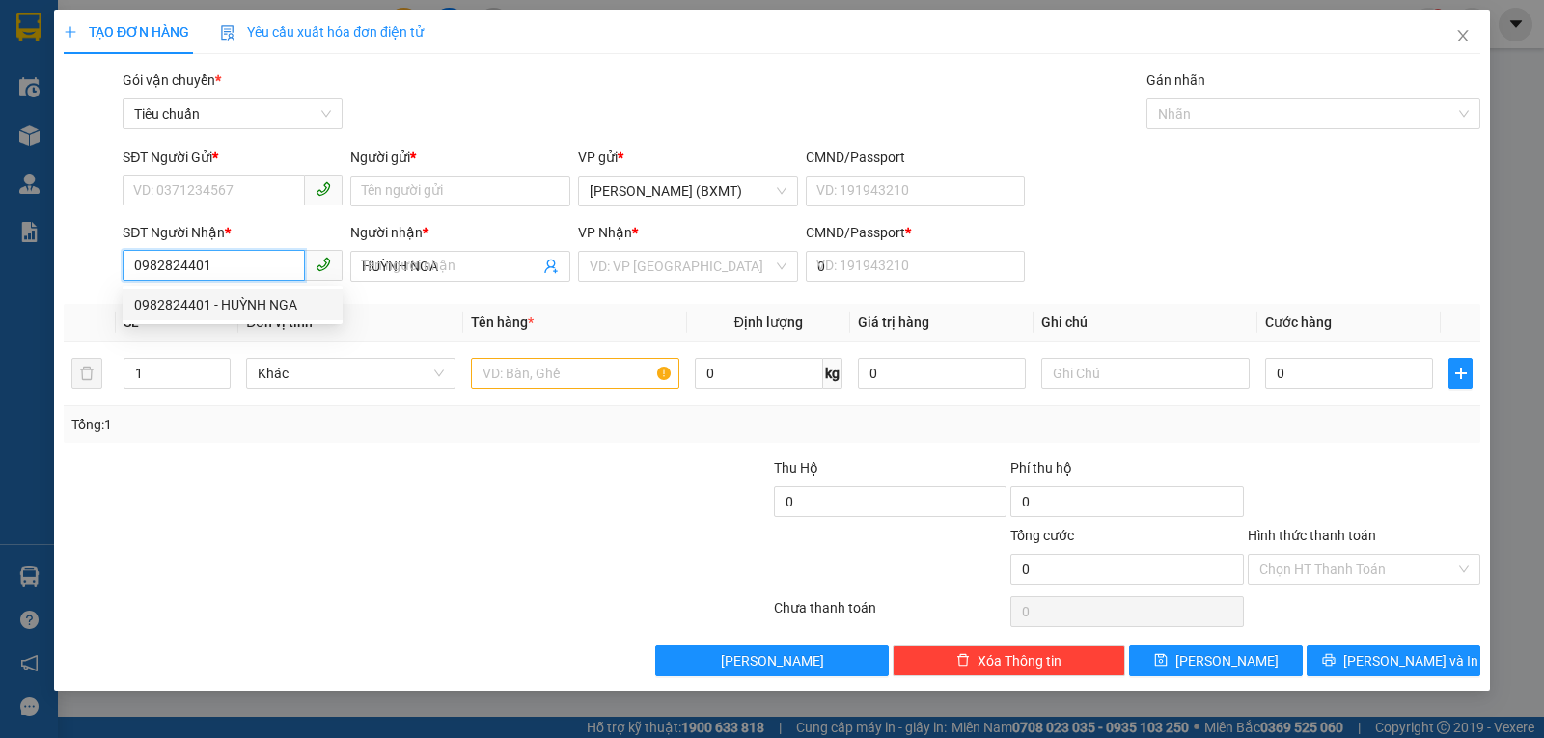
type input "30.000"
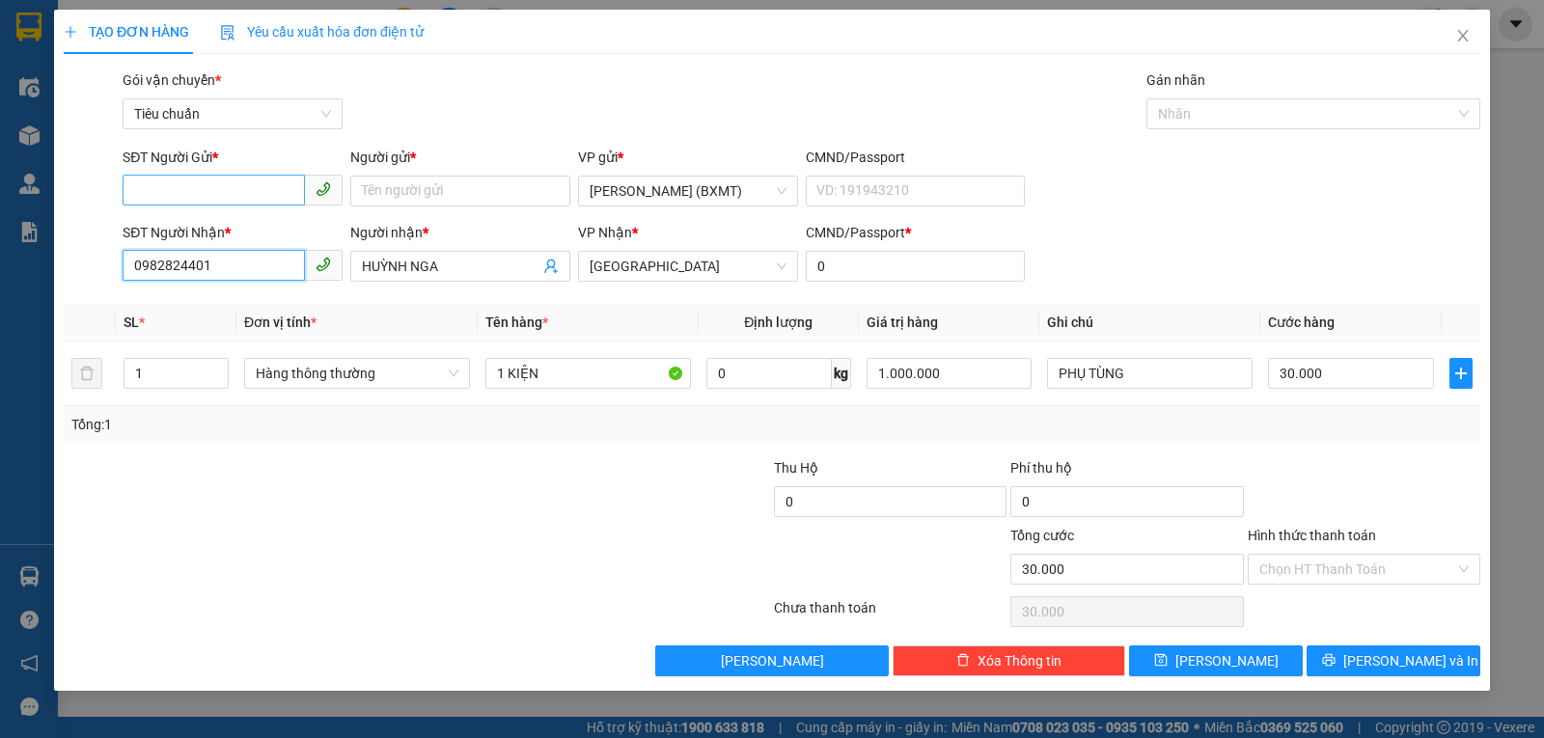
type input "0982824401"
click at [221, 192] on input "SĐT Người Gửi *" at bounding box center [214, 190] width 182 height 31
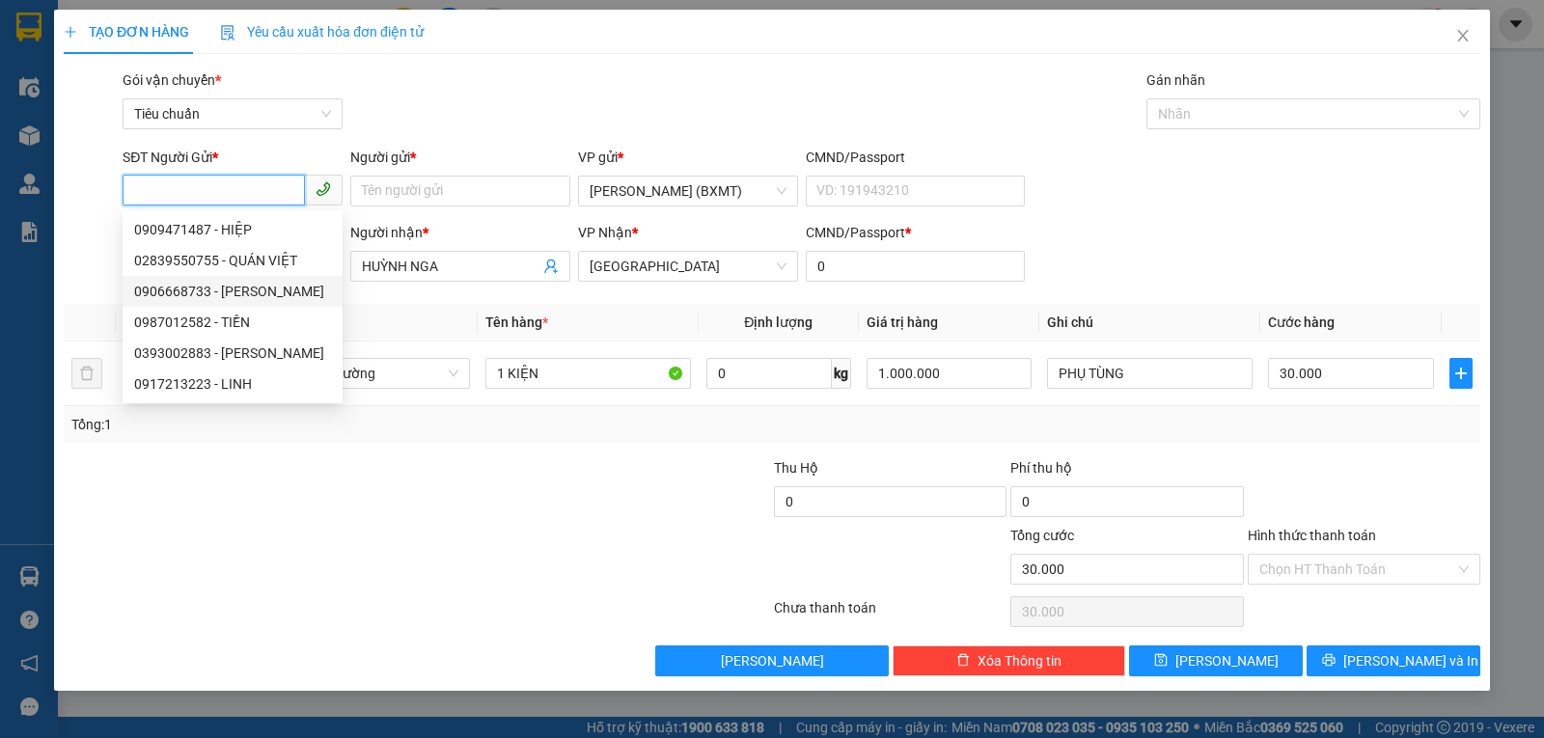
click at [237, 290] on div "0906668733 - DŨNG LINH" at bounding box center [232, 291] width 197 height 21
type input "0906668733"
type input "DŨNG LINH"
type input "40.000"
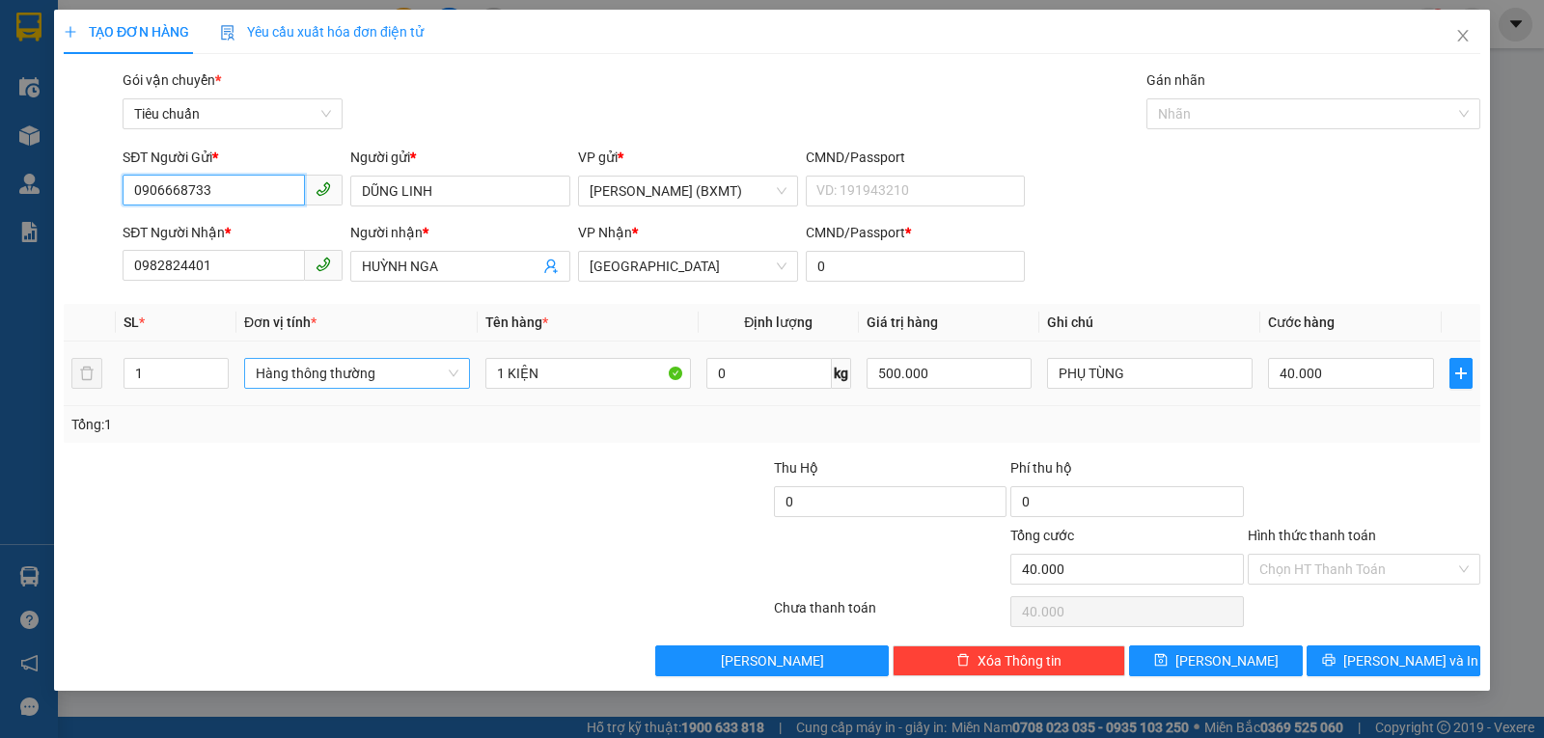
click at [349, 373] on span "Hàng thông thường" at bounding box center [357, 373] width 203 height 29
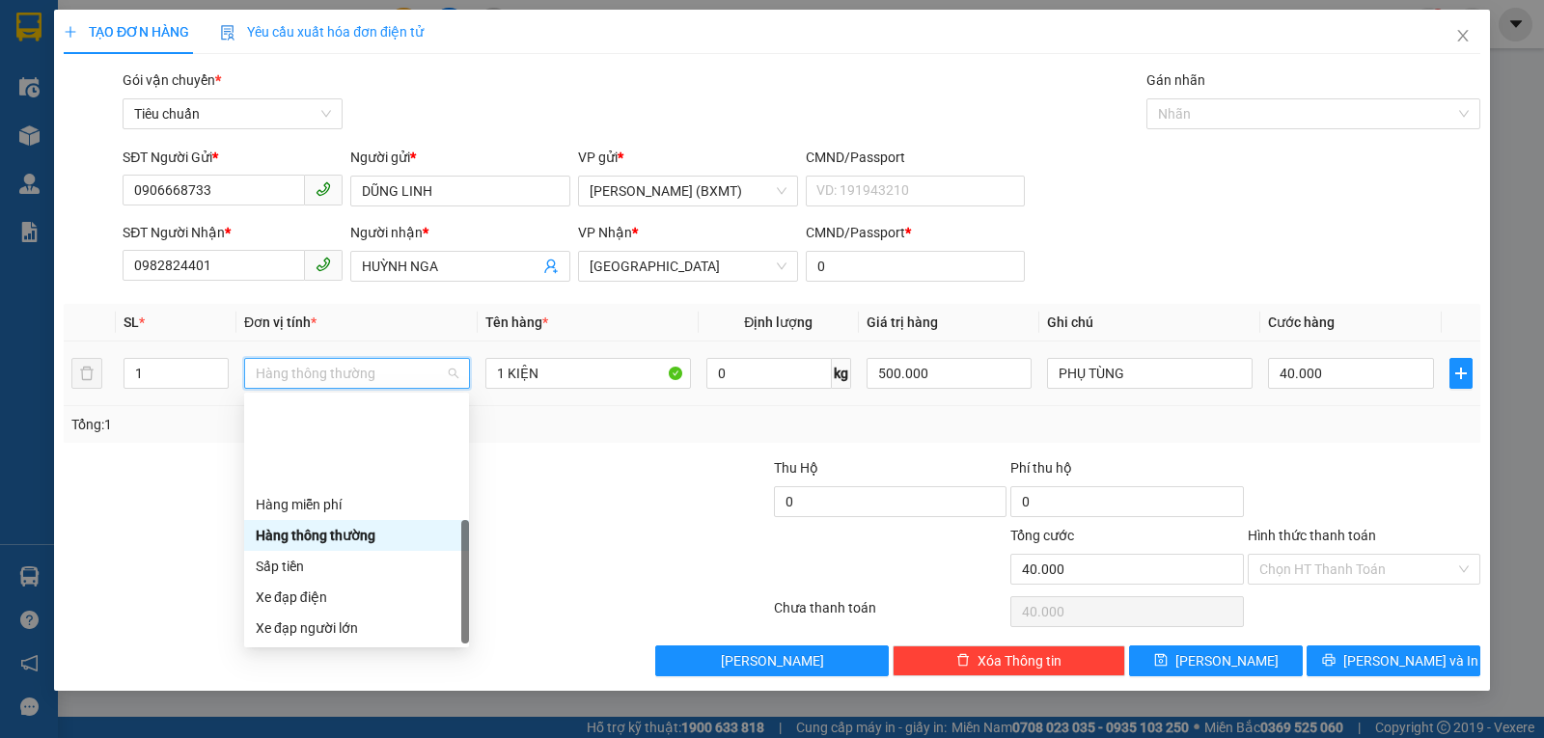
scroll to position [124, 0]
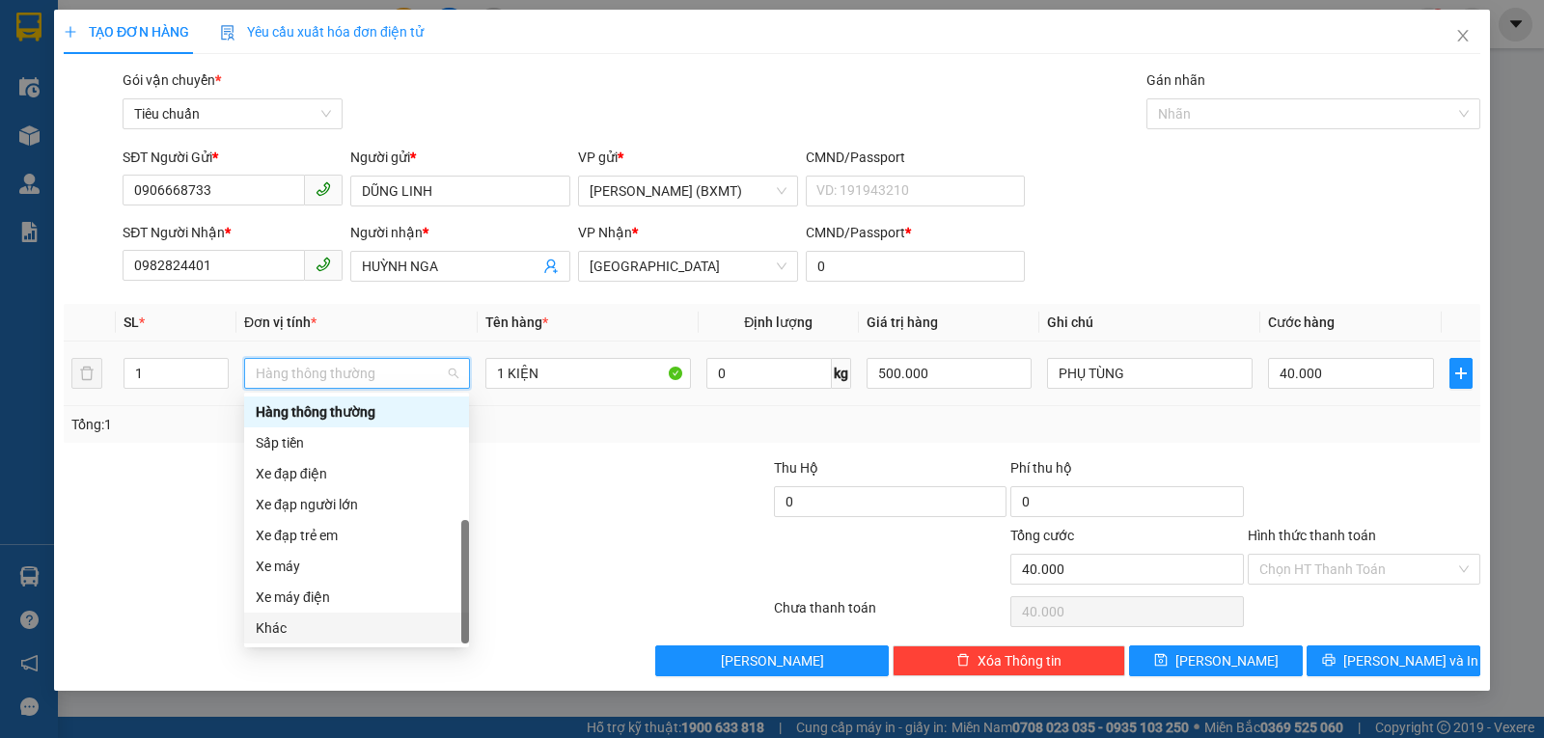
click at [304, 620] on div "Khác" at bounding box center [357, 628] width 202 height 21
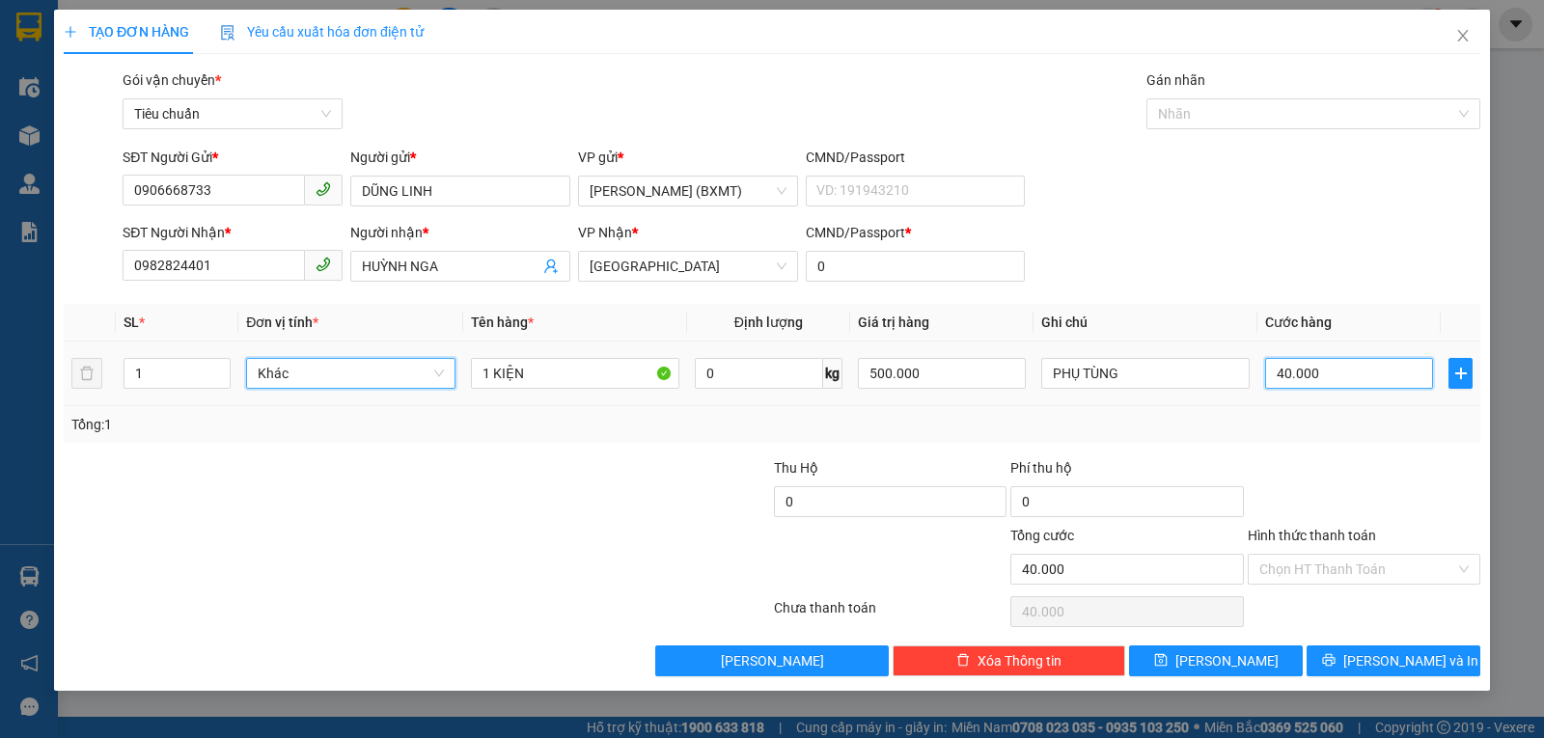
click at [1300, 369] on input "40.000" at bounding box center [1349, 373] width 168 height 31
type input "6"
type input "60"
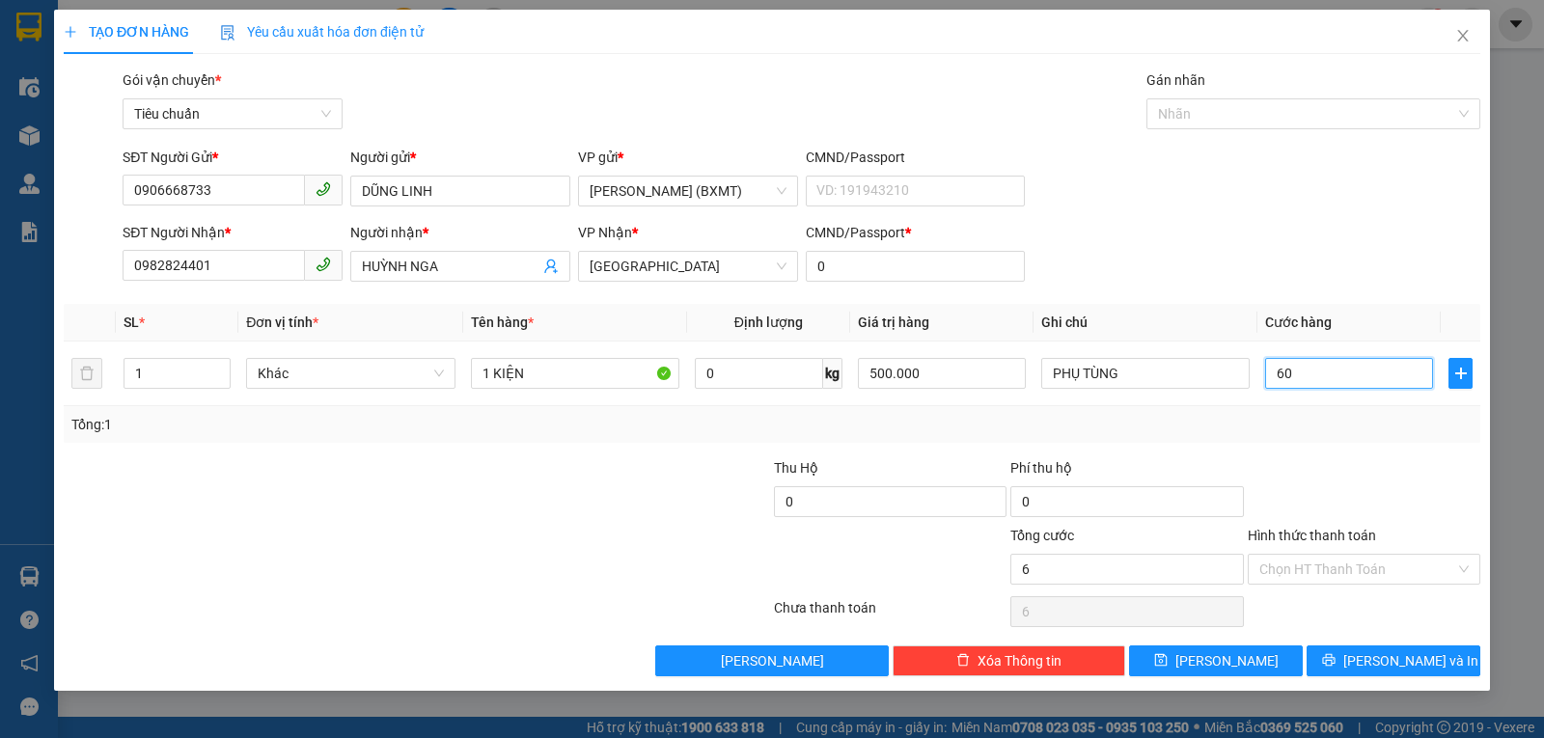
type input "60"
type input "60.000"
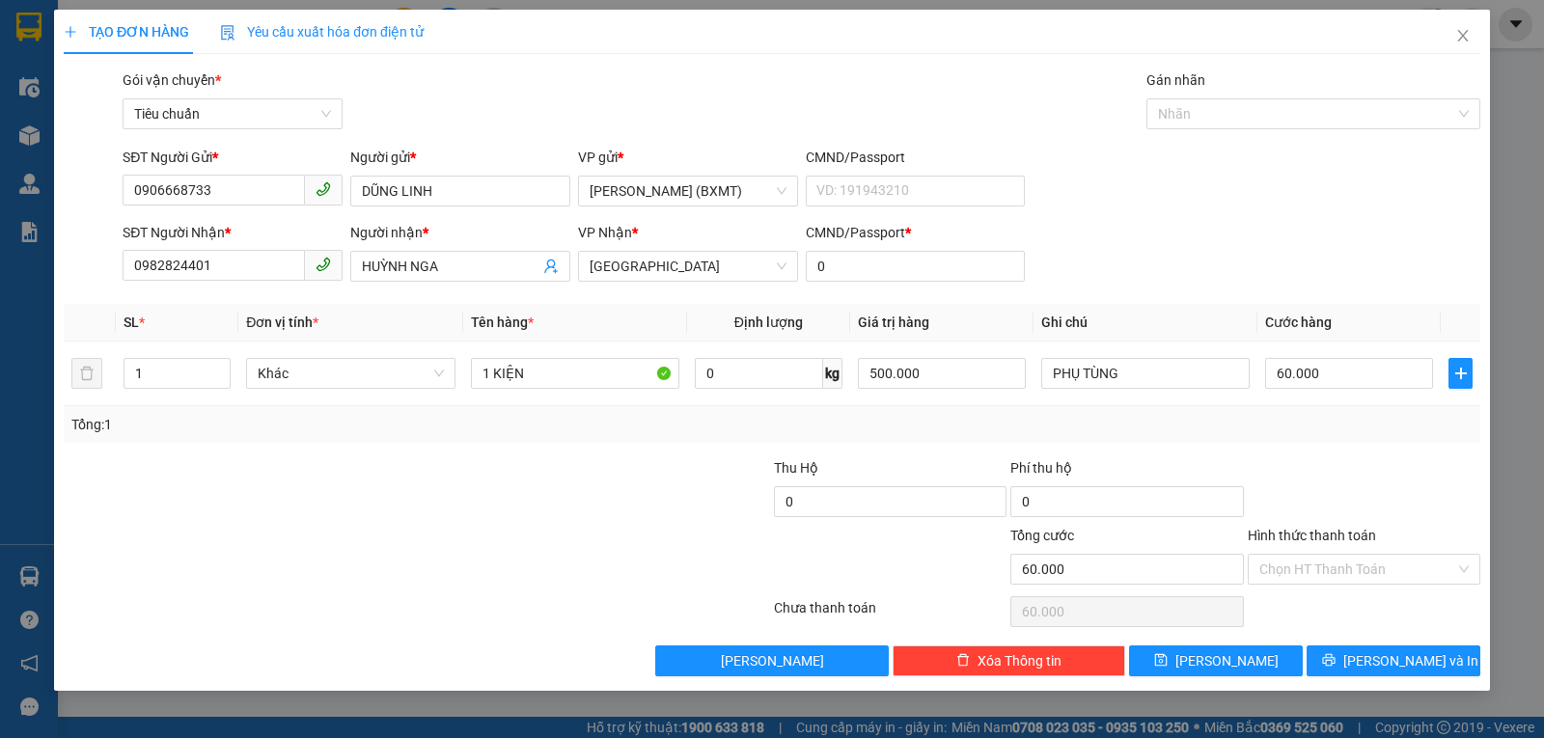
click at [1388, 452] on div "Transit Pickup Surcharge Ids Transit Deliver Surcharge Ids Transit Deliver Surc…" at bounding box center [772, 372] width 1417 height 607
click at [1335, 656] on icon "printer" at bounding box center [1328, 660] width 13 height 13
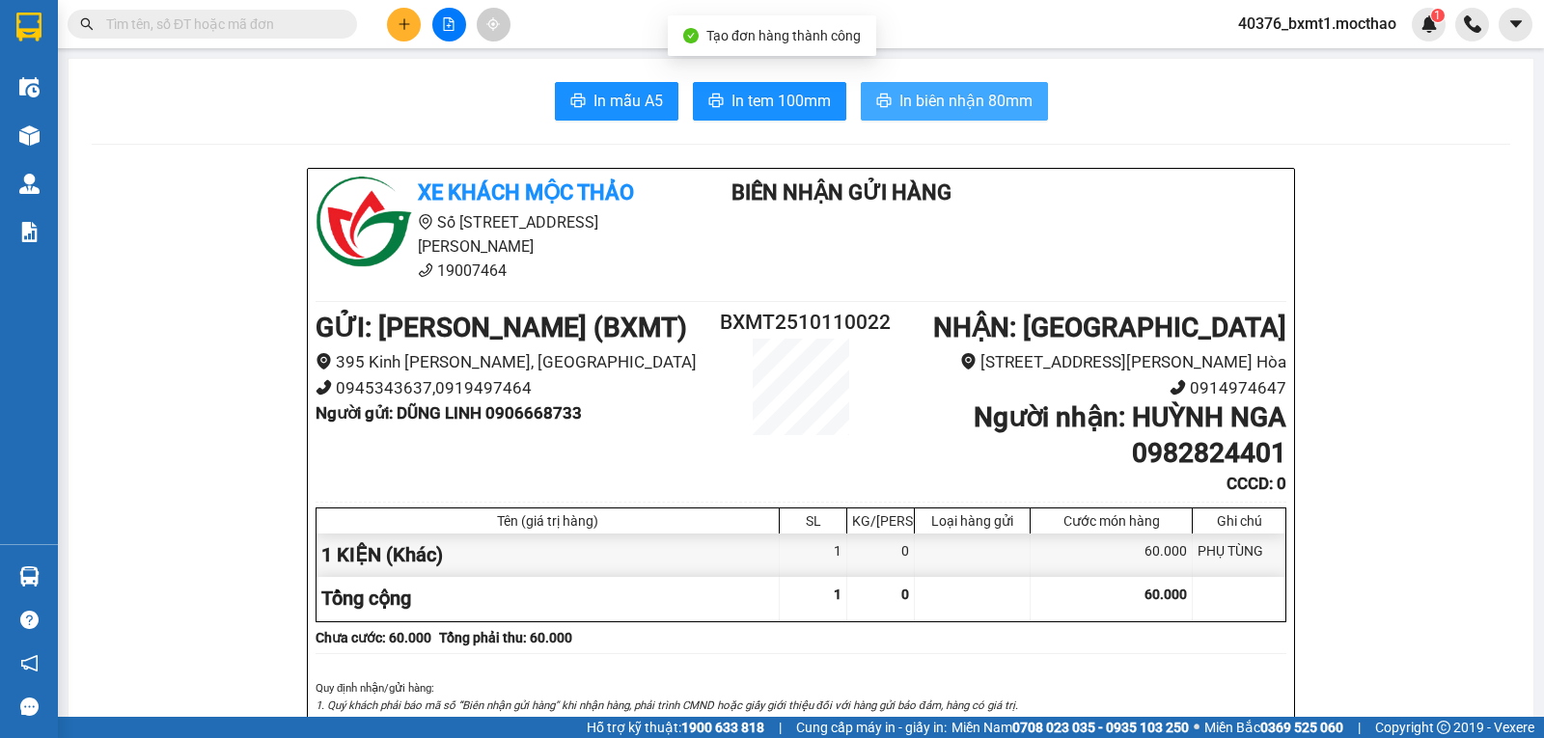
click at [926, 89] on button "In biên nhận 80mm" at bounding box center [954, 101] width 187 height 39
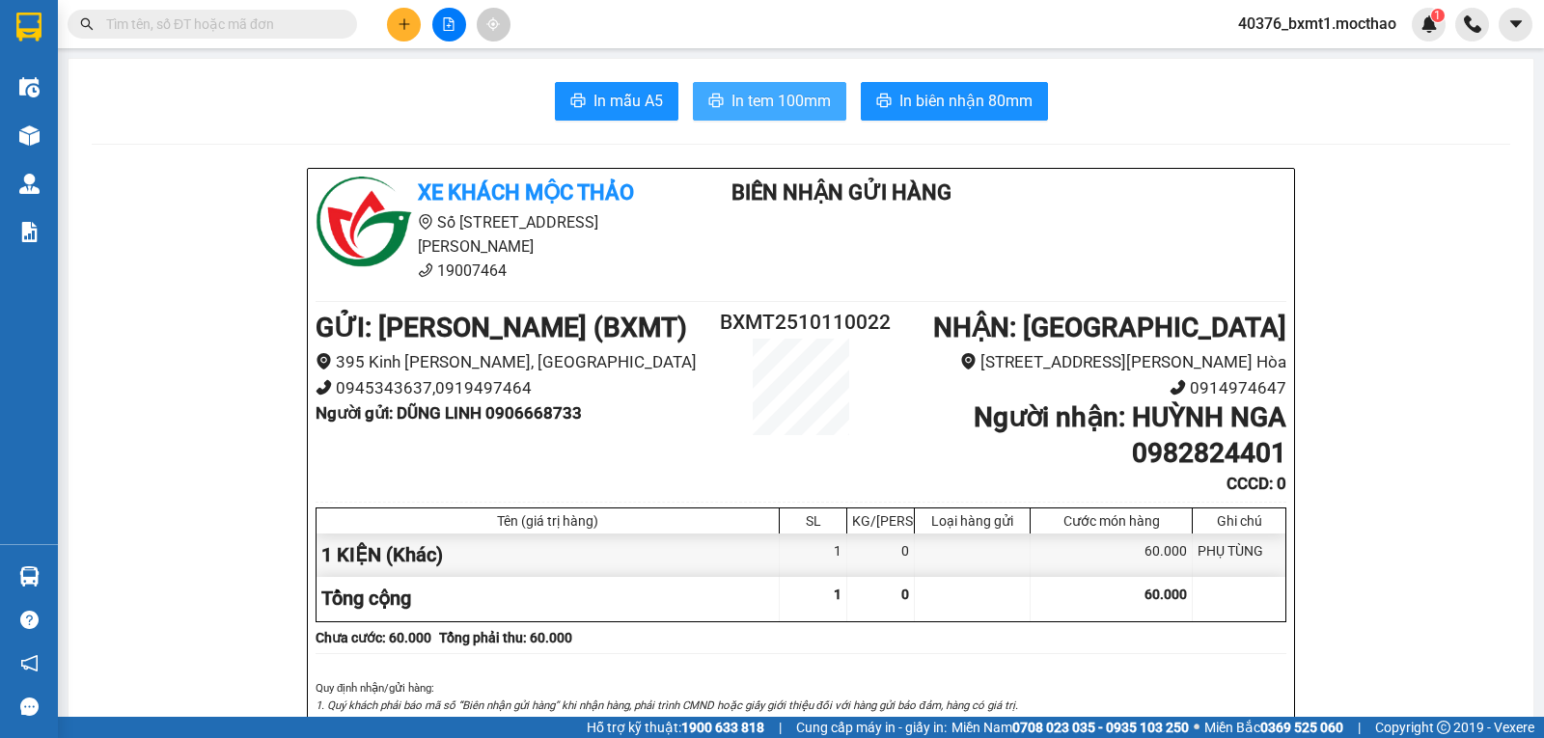
click at [742, 95] on span "In tem 100mm" at bounding box center [781, 101] width 99 height 24
click at [403, 33] on button at bounding box center [404, 25] width 34 height 34
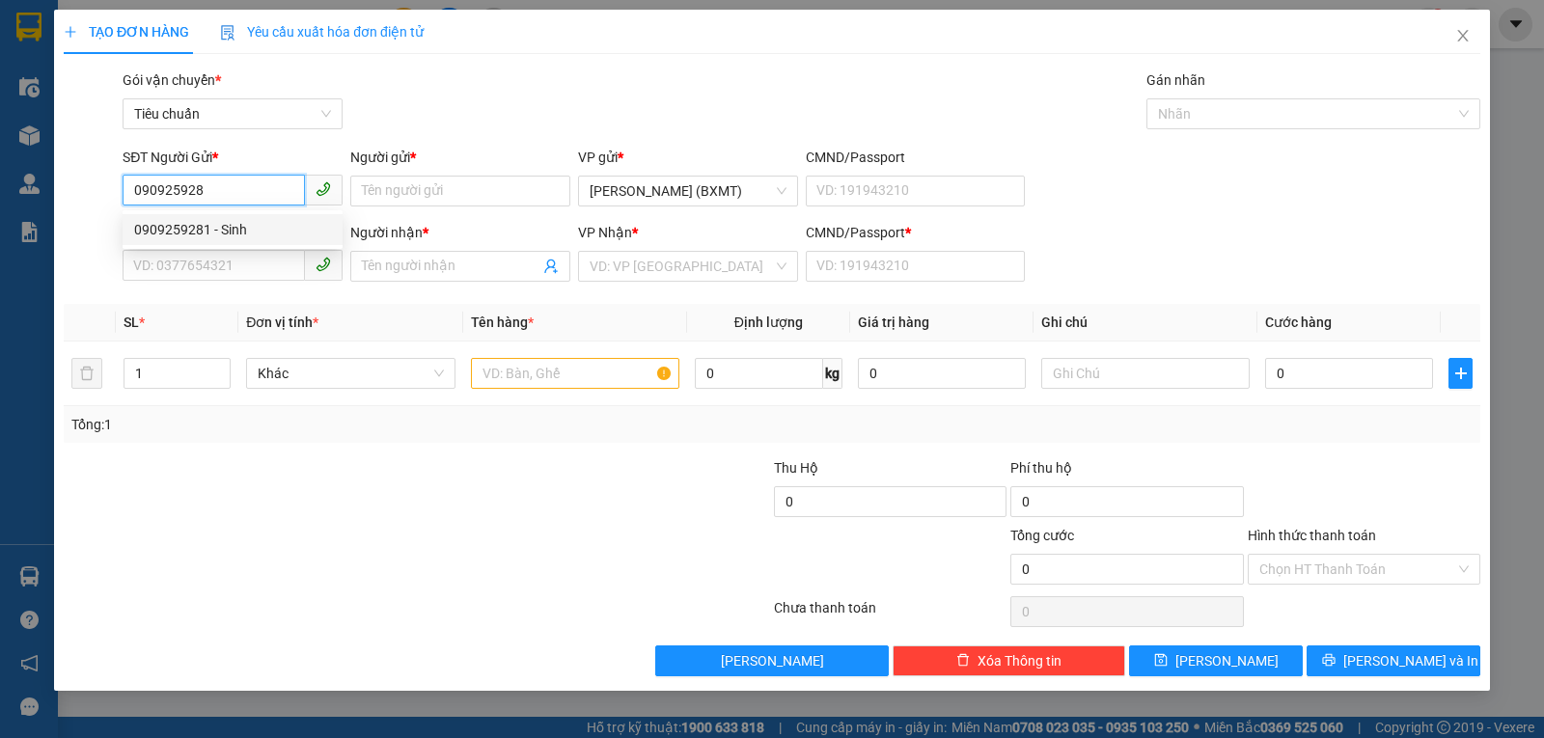
click at [203, 236] on div "0909259281 - Sinh" at bounding box center [232, 229] width 197 height 21
type input "0909259281"
type input "Sinh"
type input "0989832920"
type input "CHUNG"
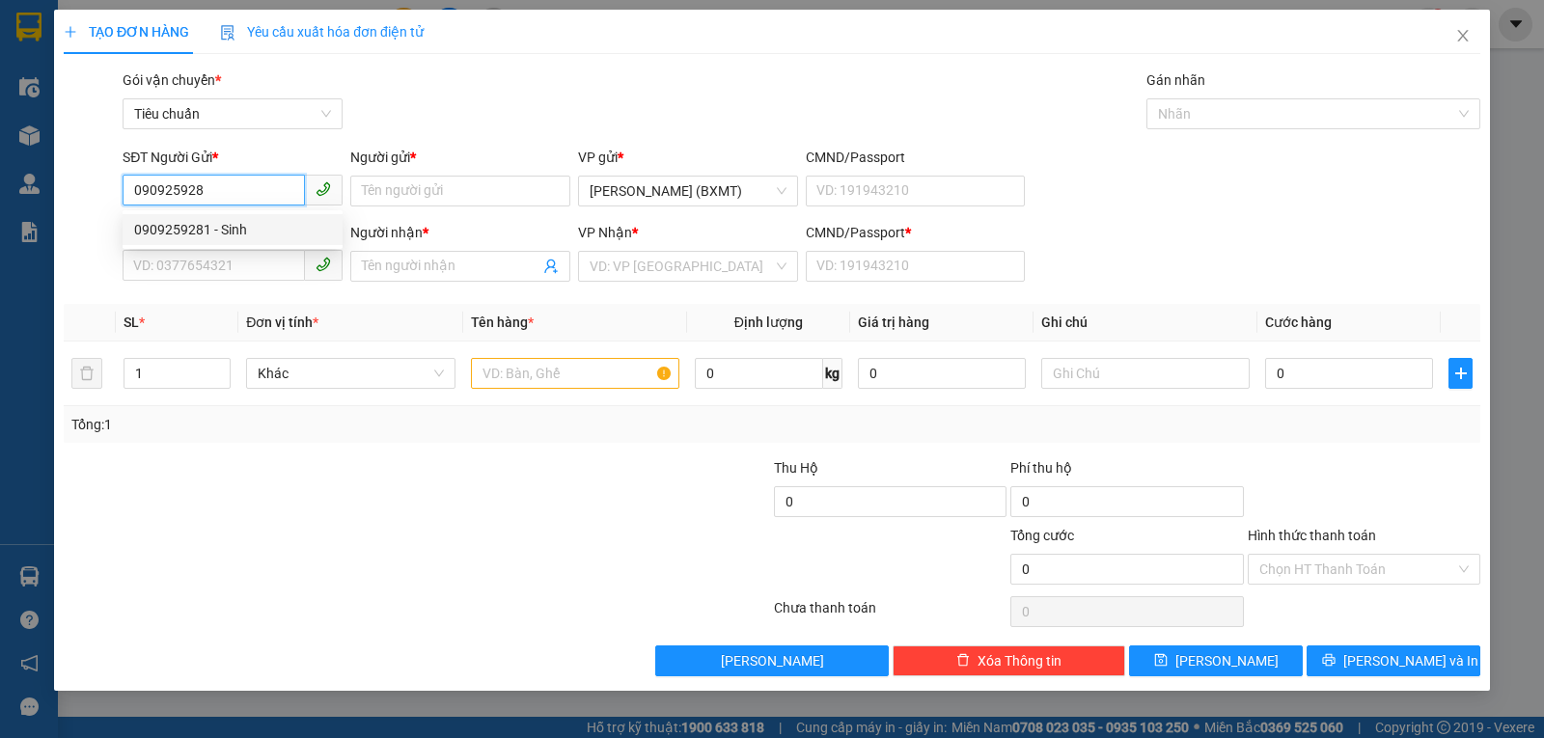
type input "0"
type input "30.000"
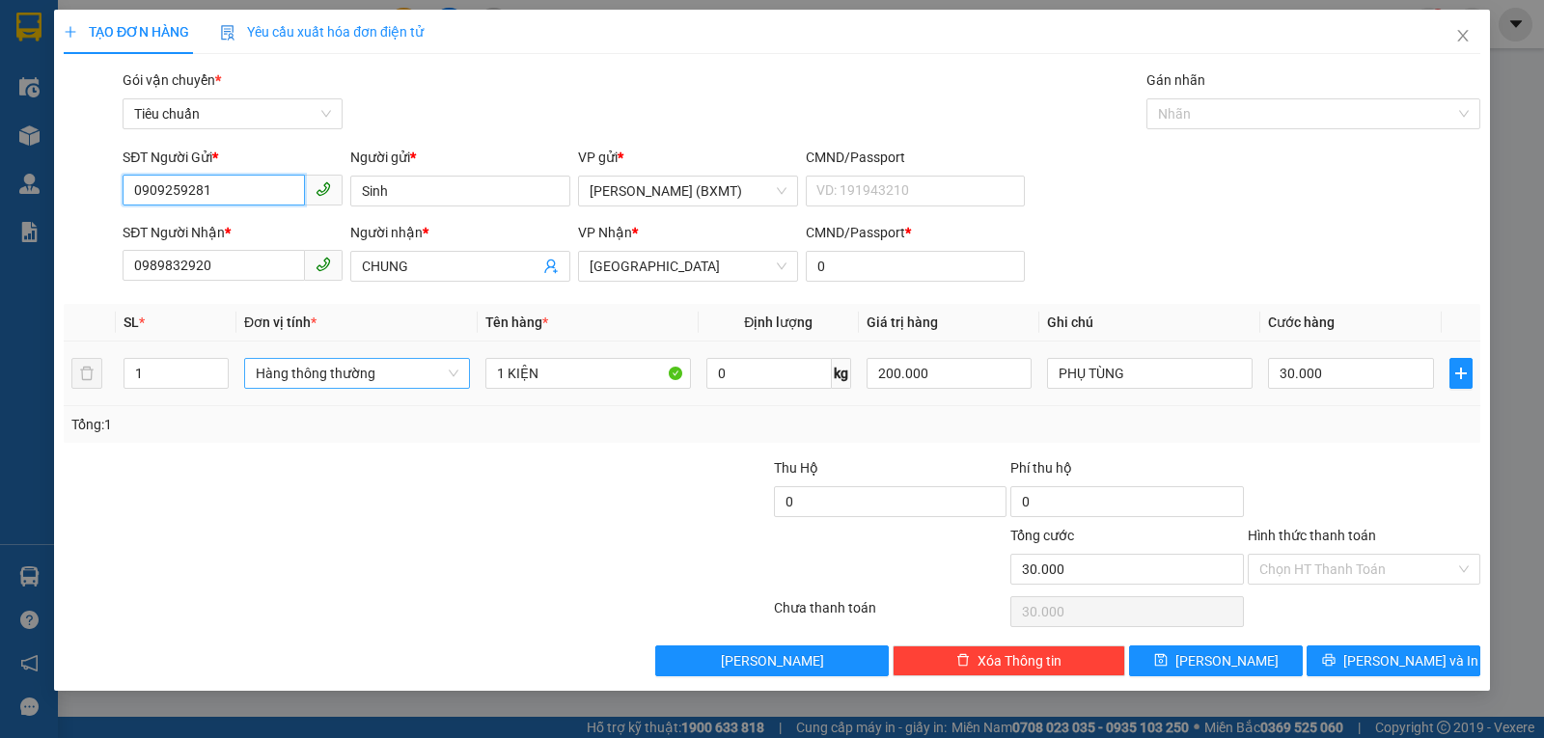
drag, startPoint x: 300, startPoint y: 377, endPoint x: 345, endPoint y: 386, distance: 45.2
click at [302, 379] on span "Hàng thông thường" at bounding box center [357, 373] width 203 height 29
type input "0909259281"
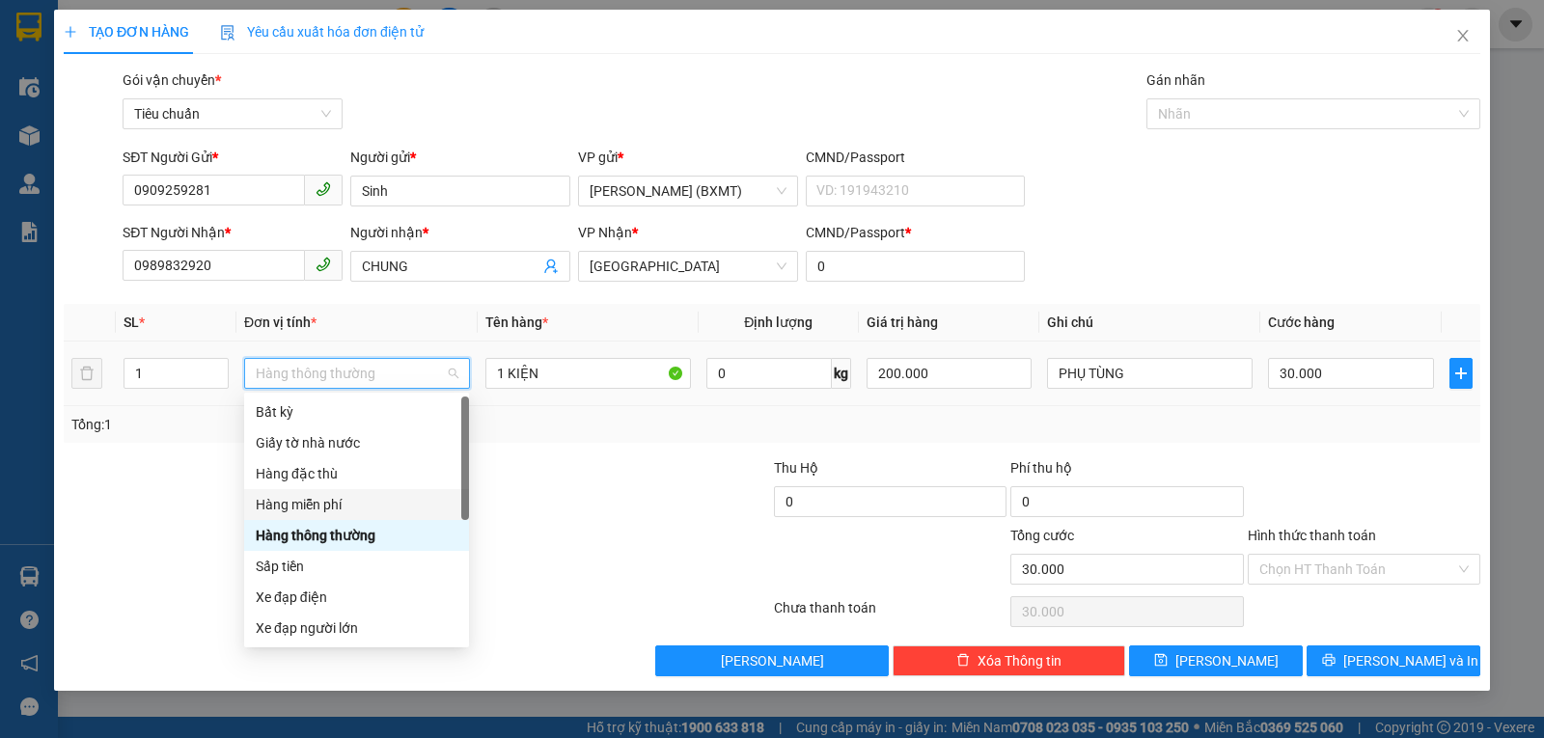
scroll to position [124, 0]
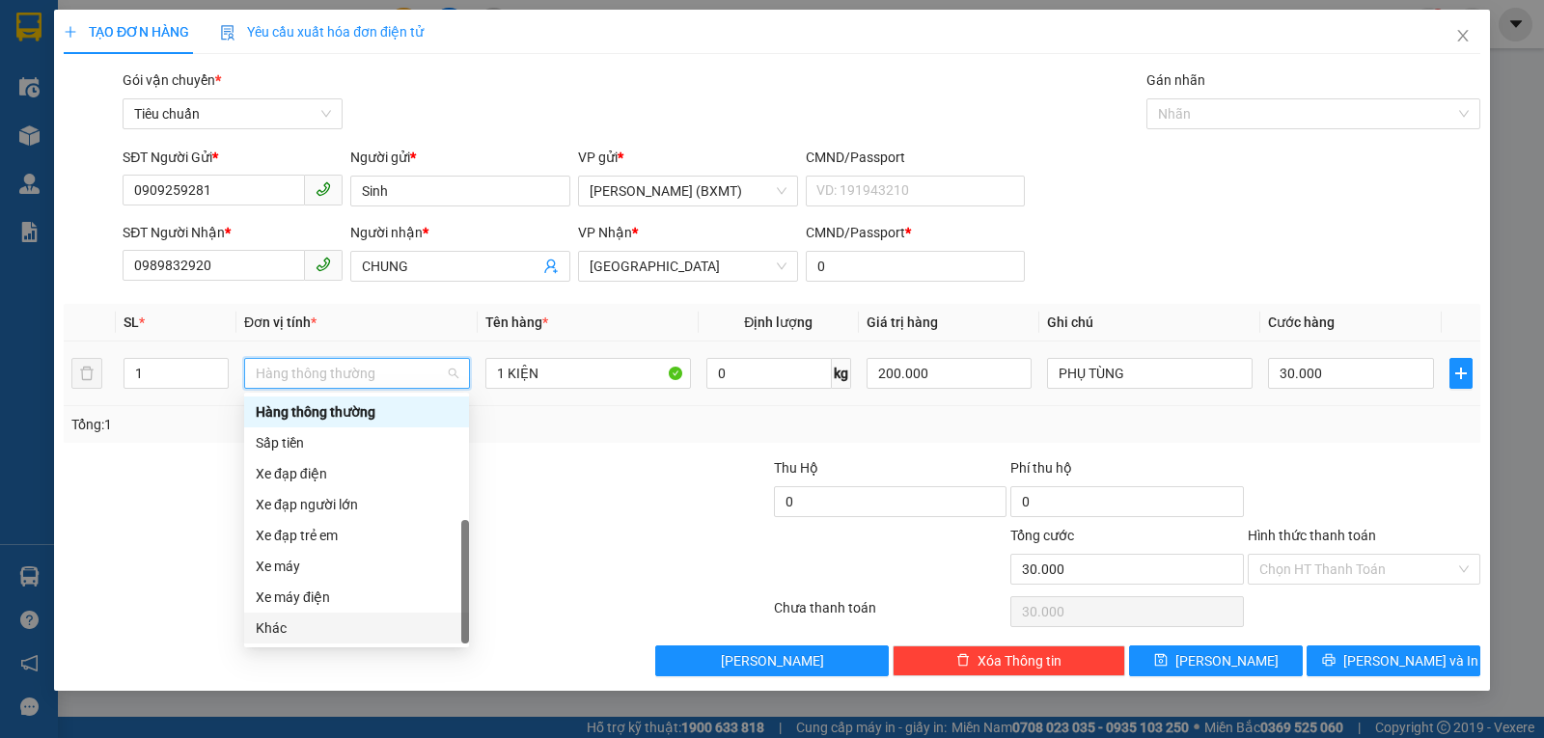
click at [326, 633] on div "Khác" at bounding box center [357, 628] width 202 height 21
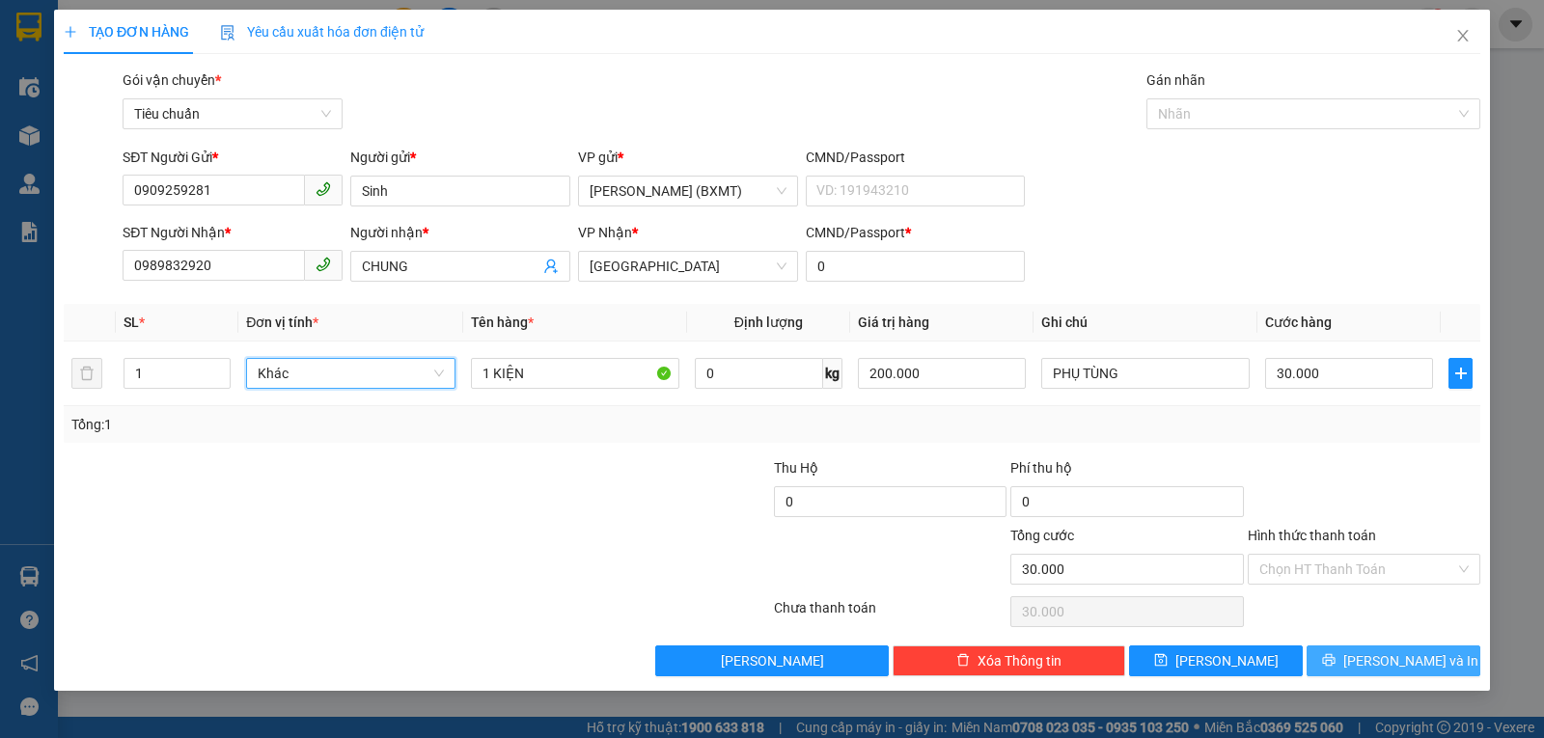
click at [1328, 661] on button "Lưu và In" at bounding box center [1394, 661] width 174 height 31
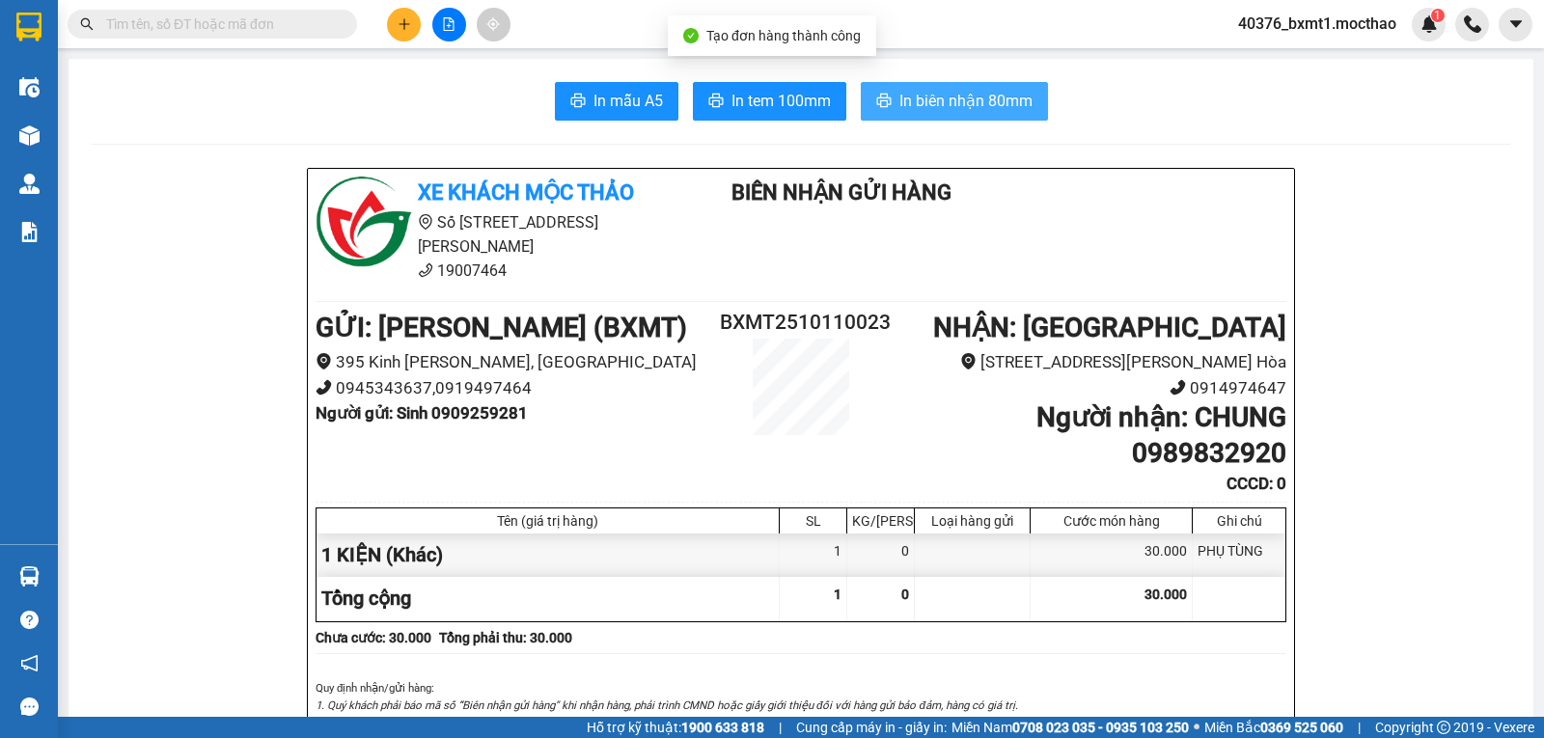
click at [940, 112] on span "In biên nhận 80mm" at bounding box center [965, 101] width 133 height 24
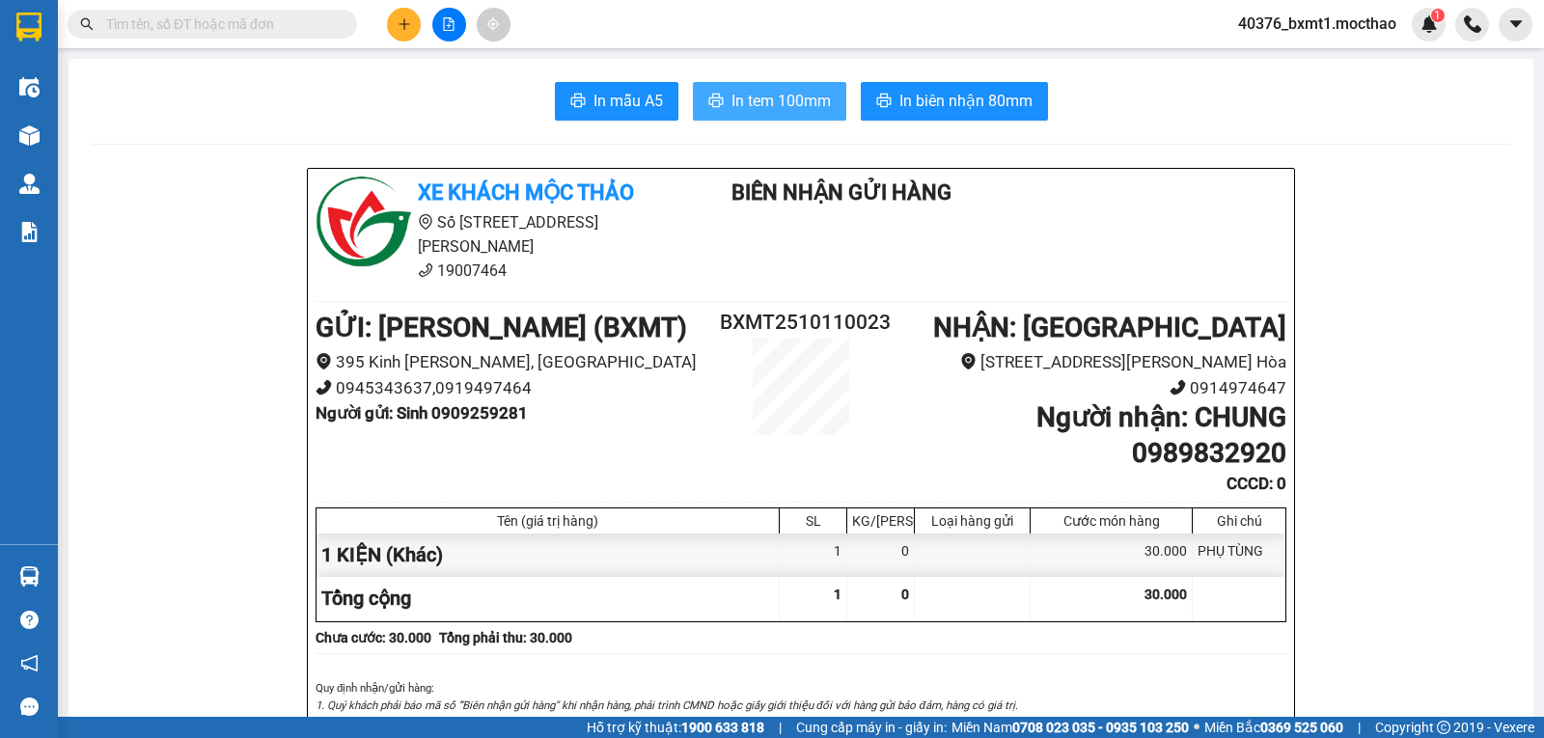
click at [789, 98] on span "In tem 100mm" at bounding box center [781, 101] width 99 height 24
click at [396, 16] on button at bounding box center [404, 25] width 34 height 34
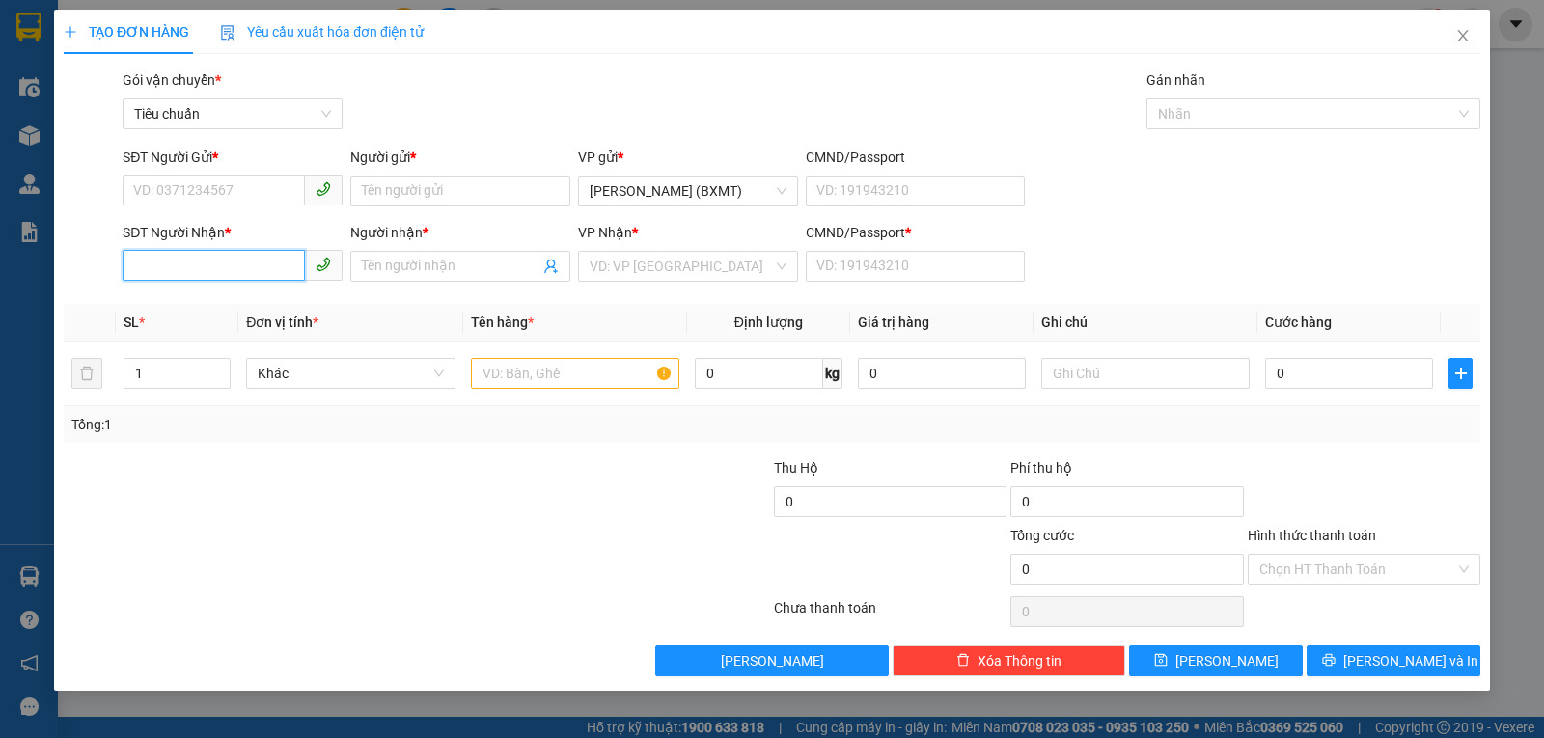
click at [272, 252] on input "SĐT Người Nhận *" at bounding box center [214, 265] width 182 height 31
click at [221, 310] on div "0911198015 - NHIÊN" at bounding box center [232, 304] width 197 height 21
type input "0911198015"
type input "NHIÊN"
type input "0"
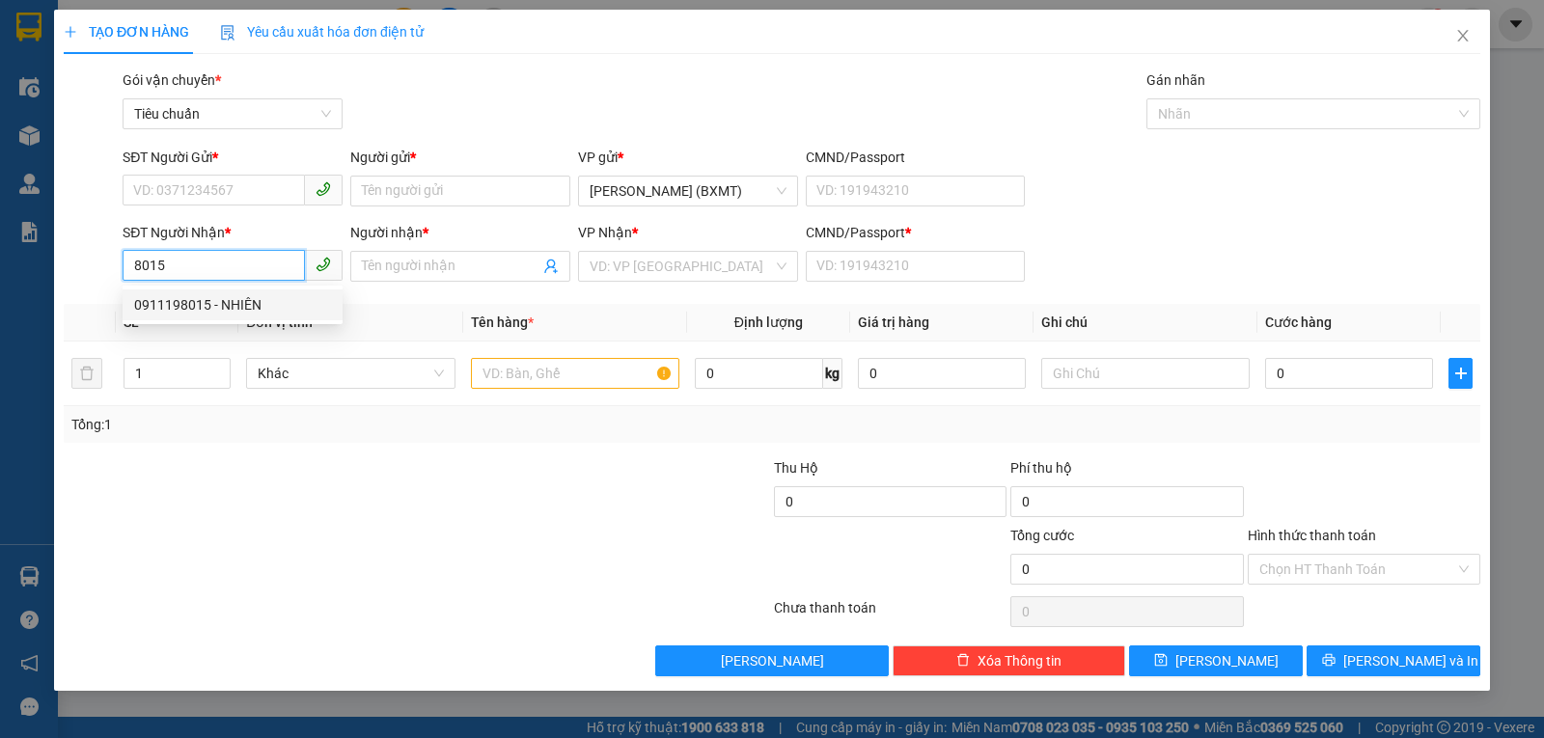
type input "745.000"
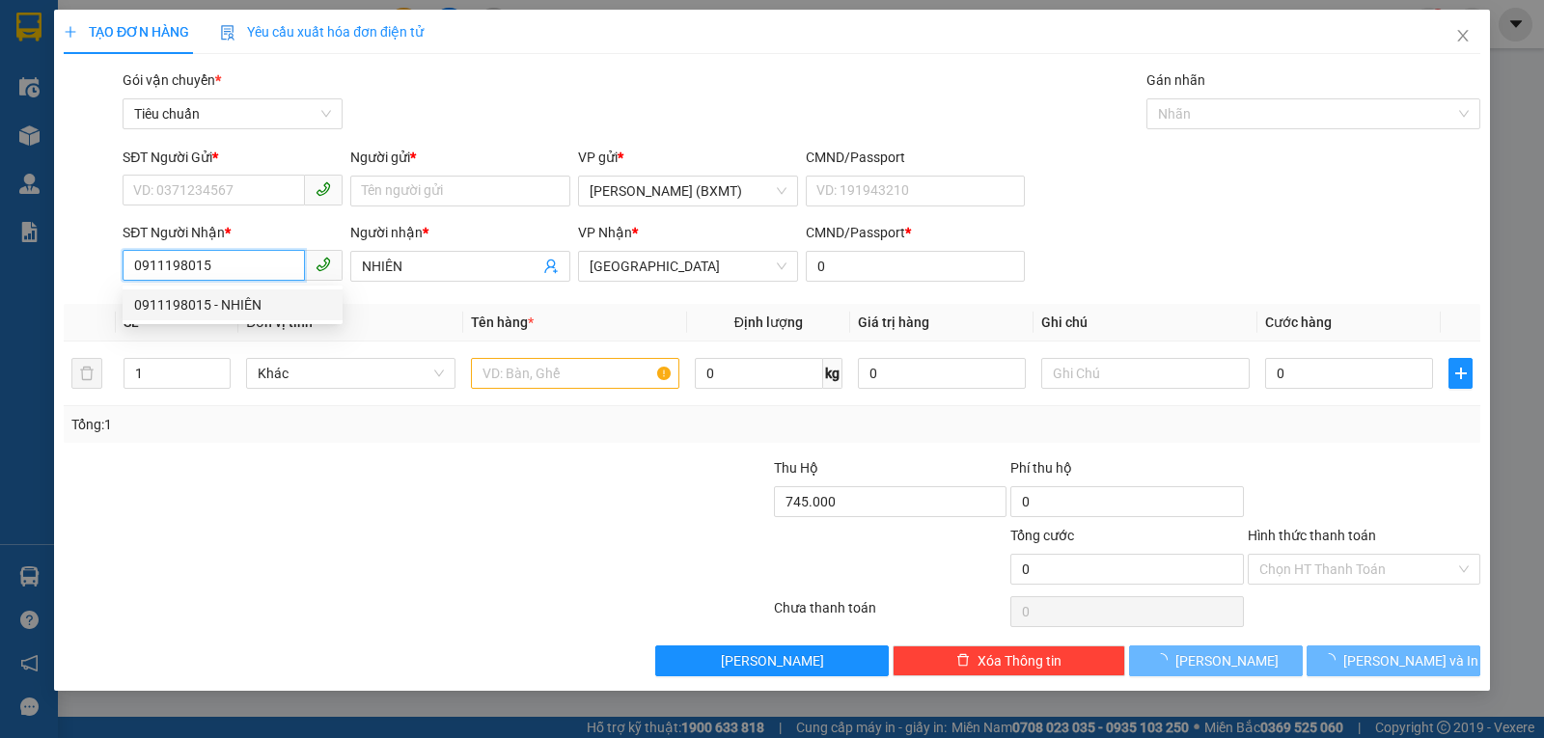
type input "30.000"
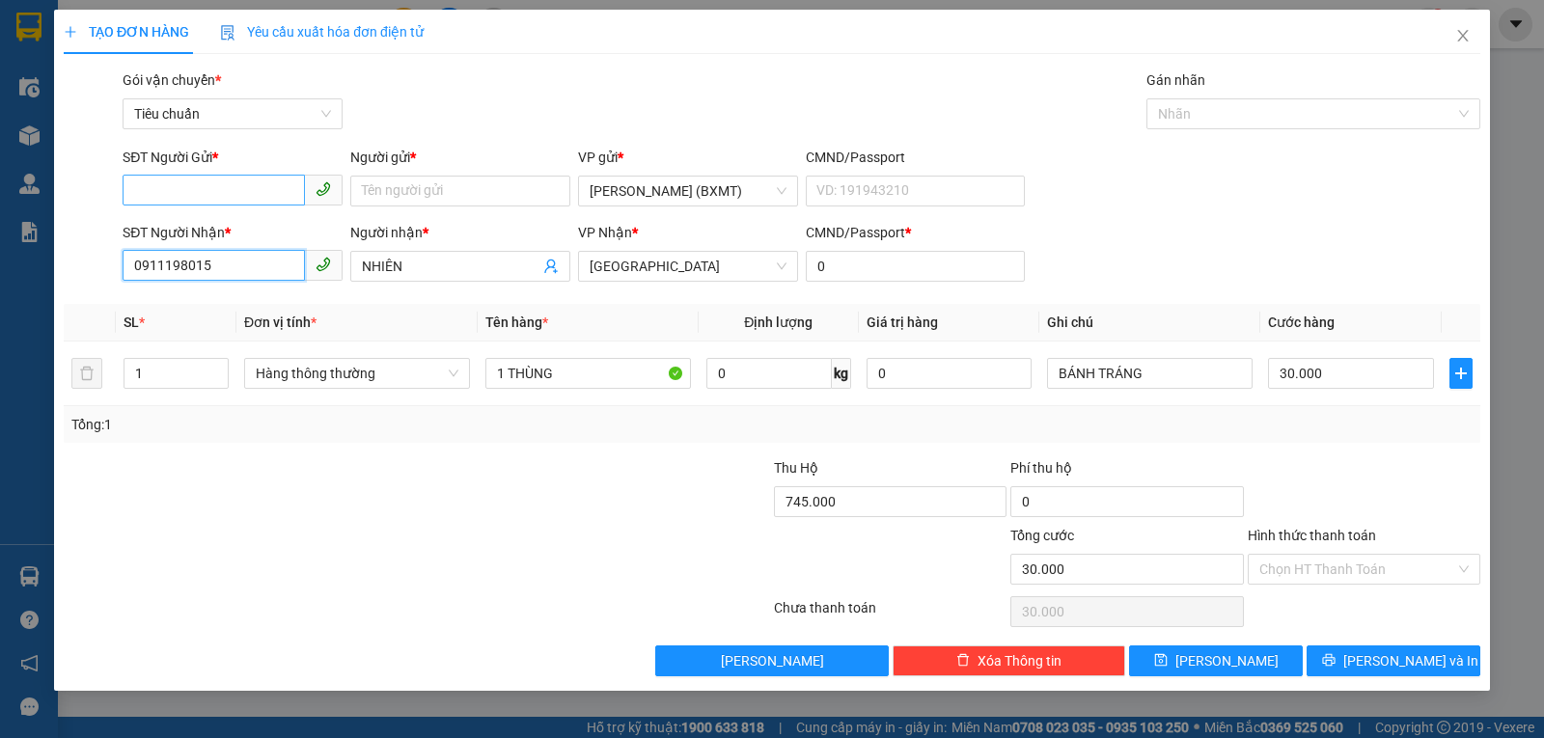
type input "0911198015"
click at [263, 185] on input "SĐT Người Gửi *" at bounding box center [214, 190] width 182 height 31
click at [299, 233] on div "0971699715 - MINH" at bounding box center [232, 229] width 197 height 21
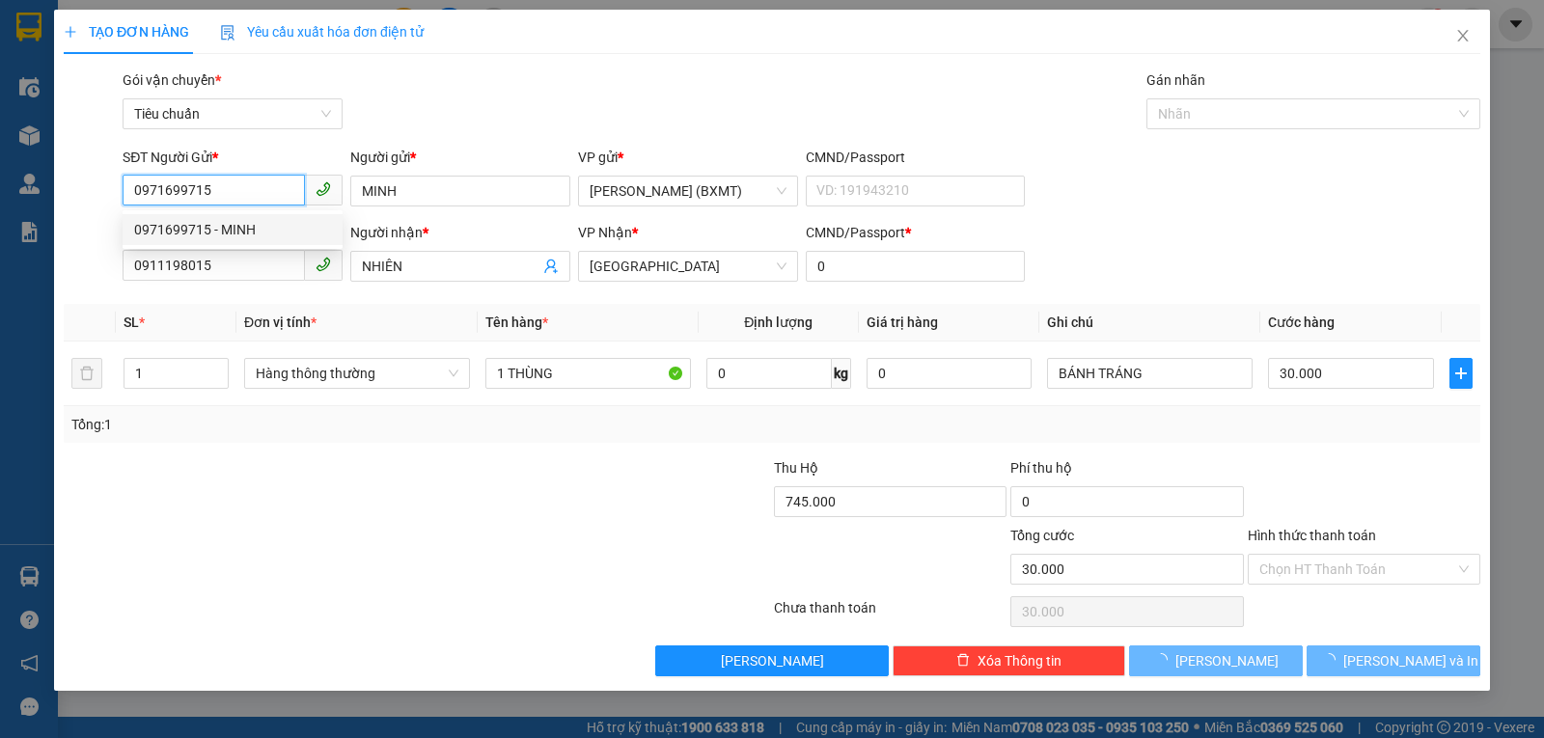
type input "0971699715"
type input "MINH"
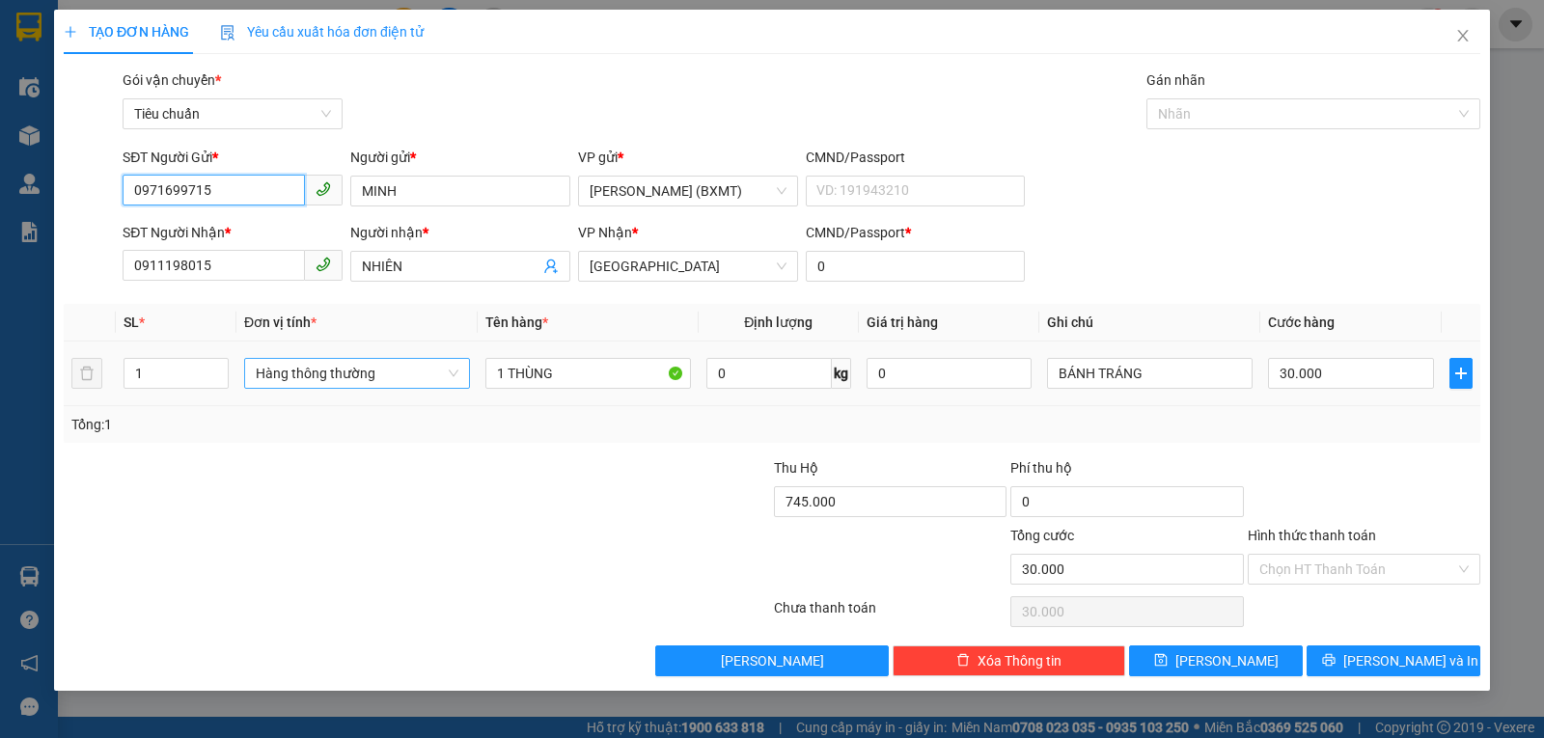
click at [374, 376] on span "Hàng thông thường" at bounding box center [357, 373] width 203 height 29
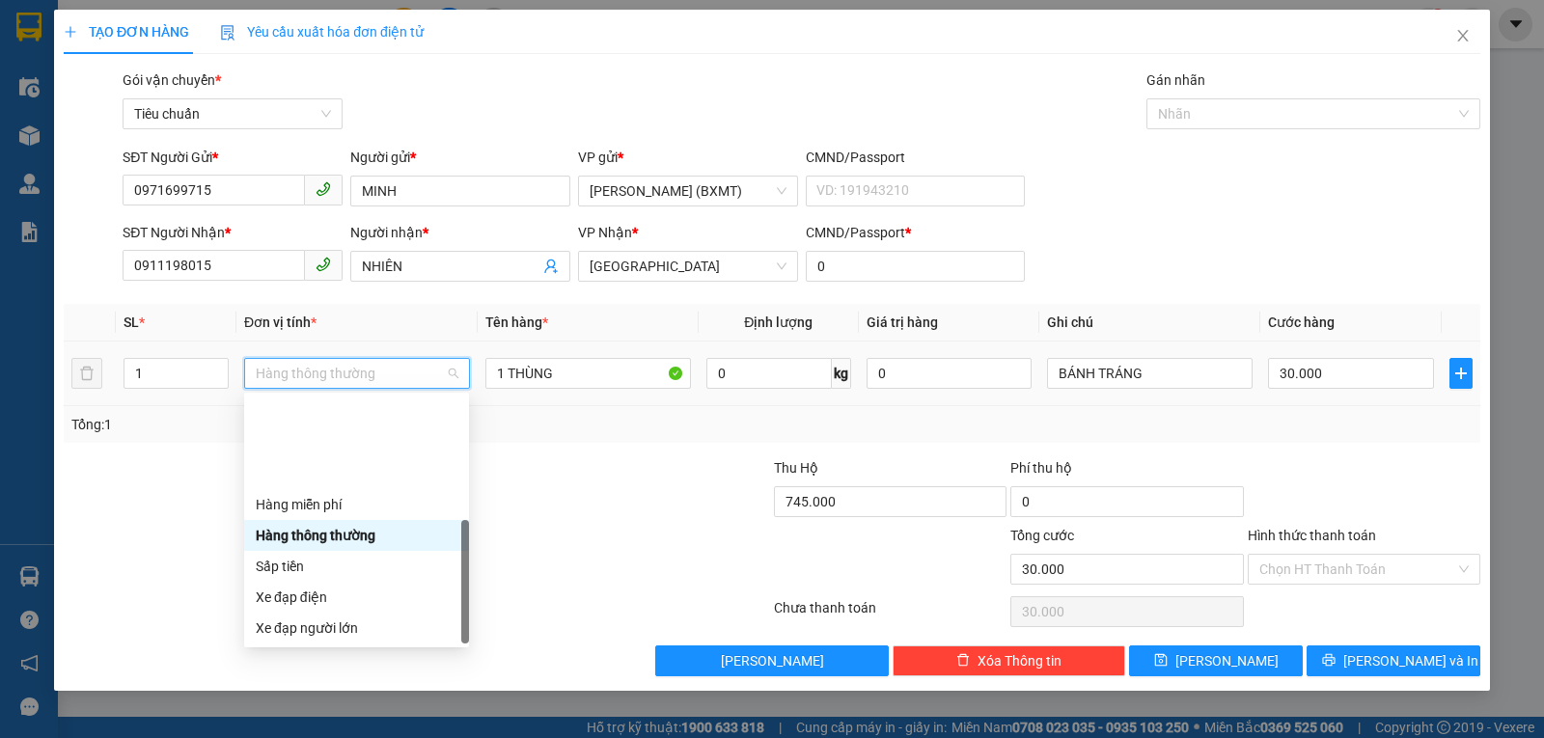
click at [351, 737] on div "Khác" at bounding box center [357, 751] width 202 height 21
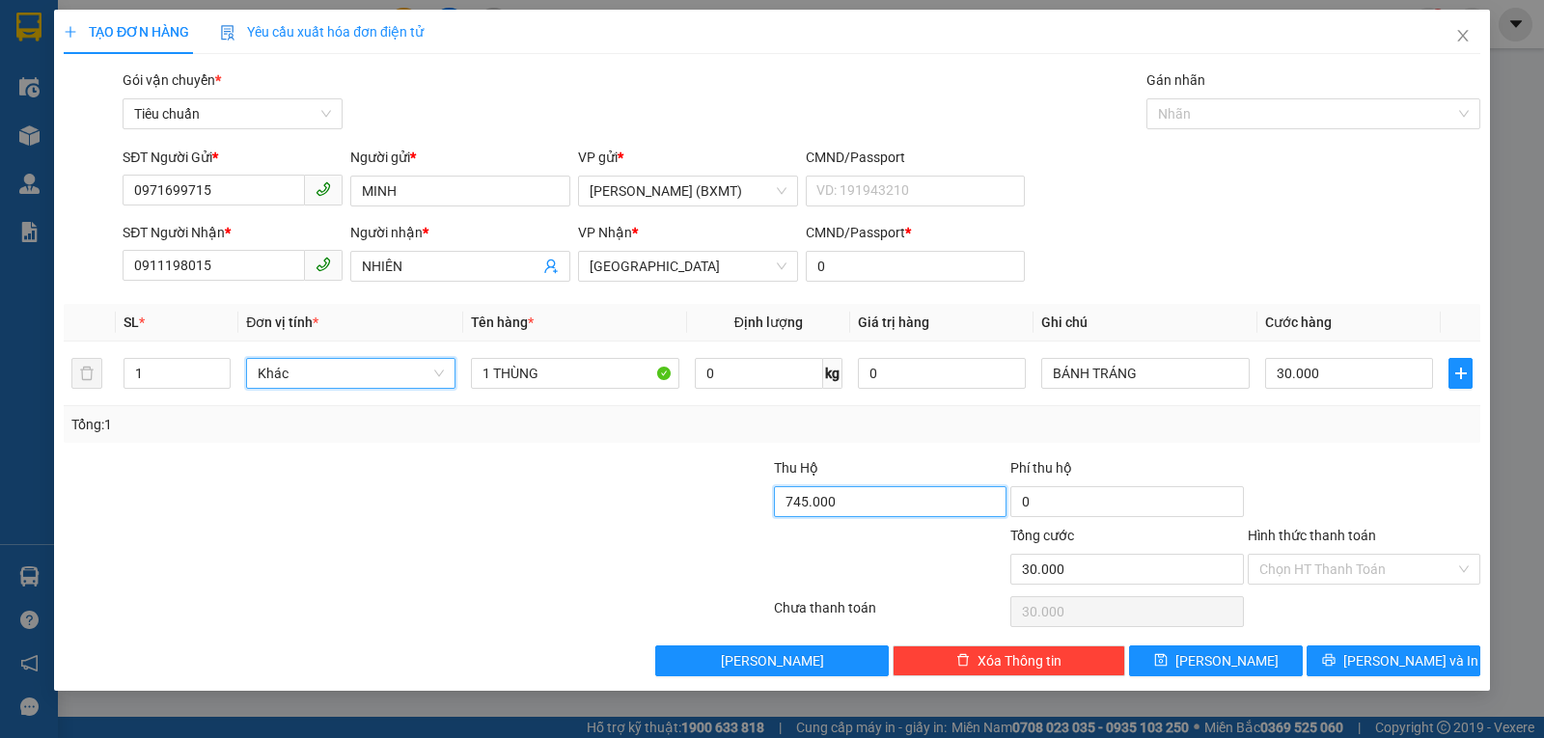
click at [870, 497] on input "745.000" at bounding box center [890, 501] width 233 height 31
type input "375"
click at [592, 469] on div at bounding box center [654, 491] width 236 height 68
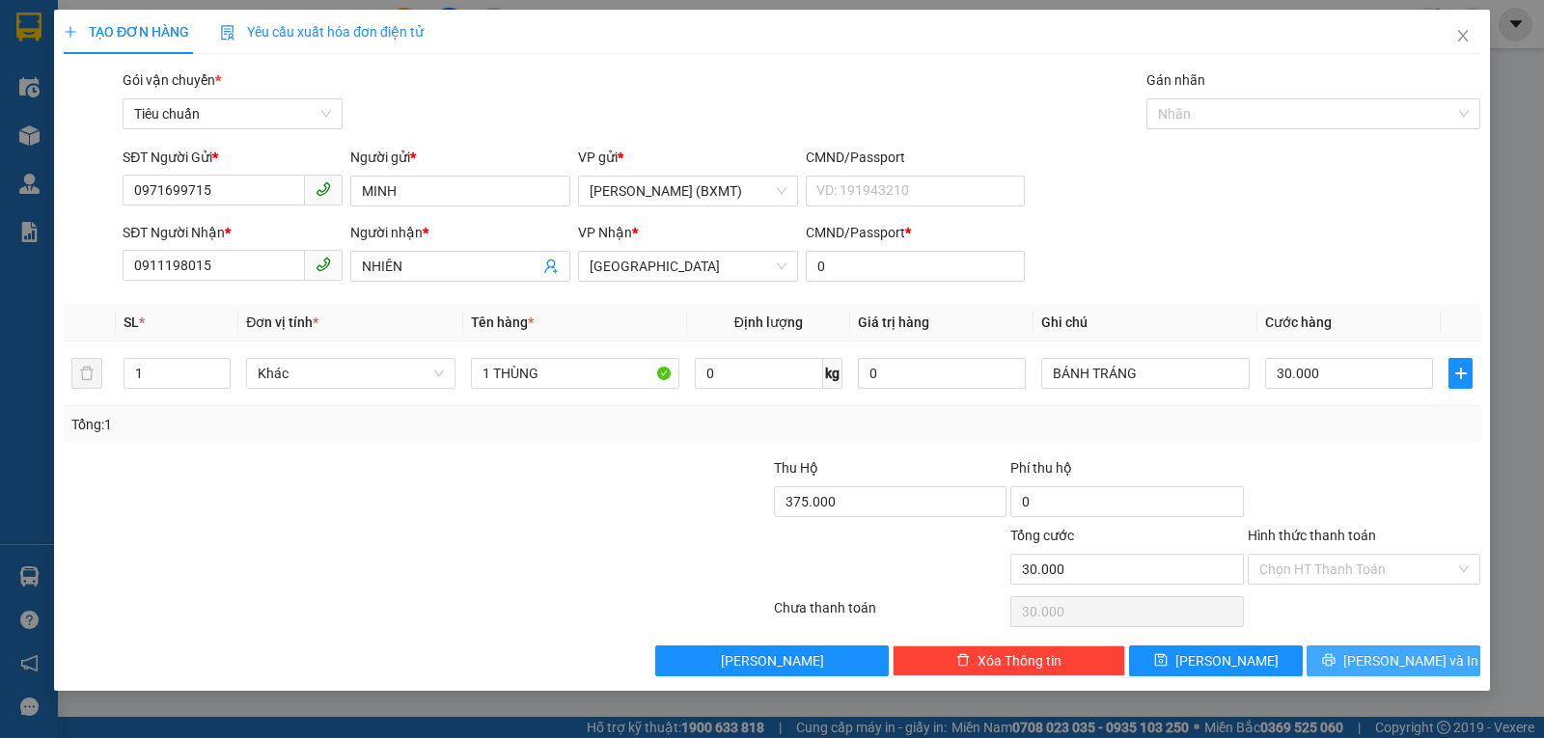
click at [1355, 666] on button "Lưu và In" at bounding box center [1394, 661] width 174 height 31
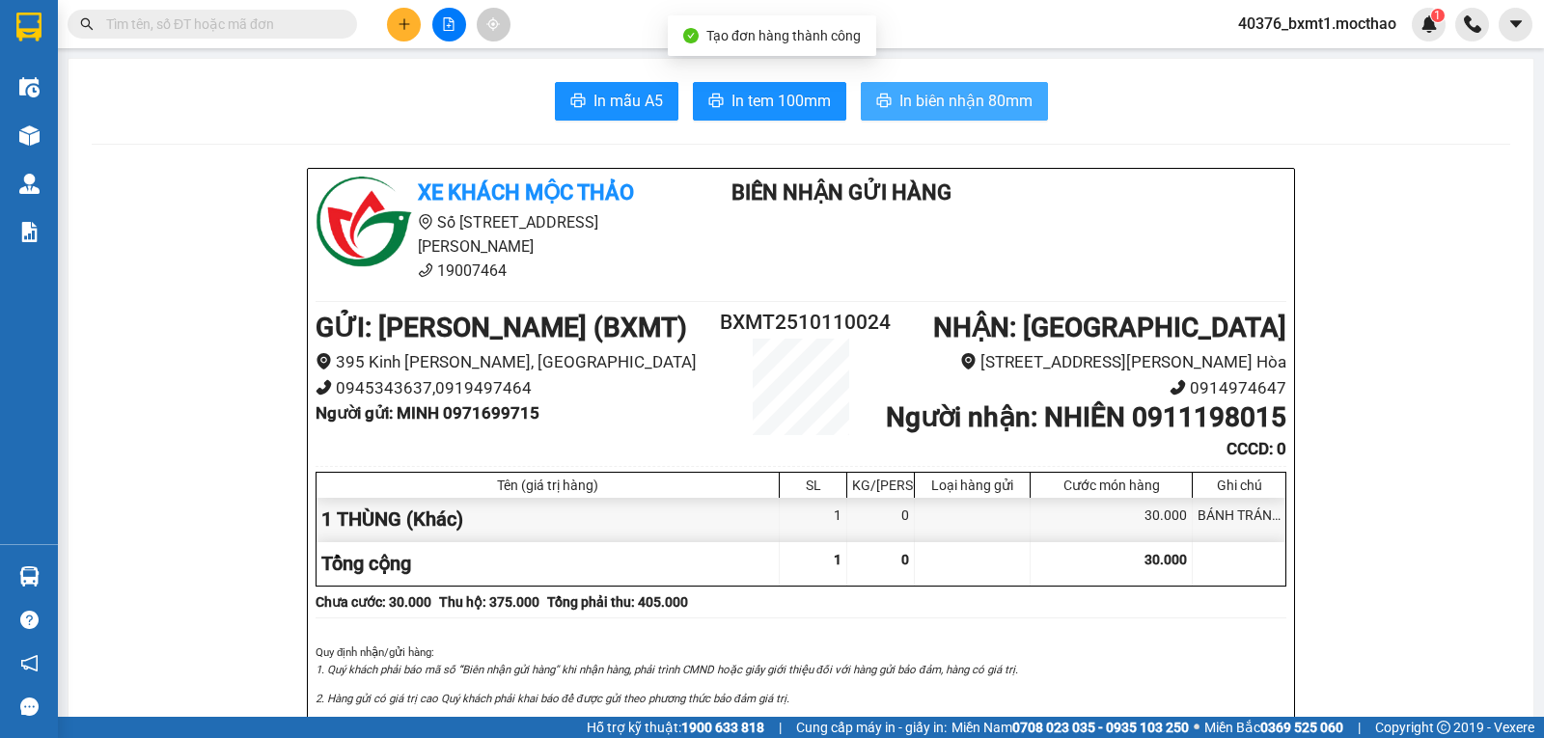
drag, startPoint x: 914, startPoint y: 91, endPoint x: 948, endPoint y: 124, distance: 47.1
click at [914, 90] on span "In biên nhận 80mm" at bounding box center [965, 101] width 133 height 24
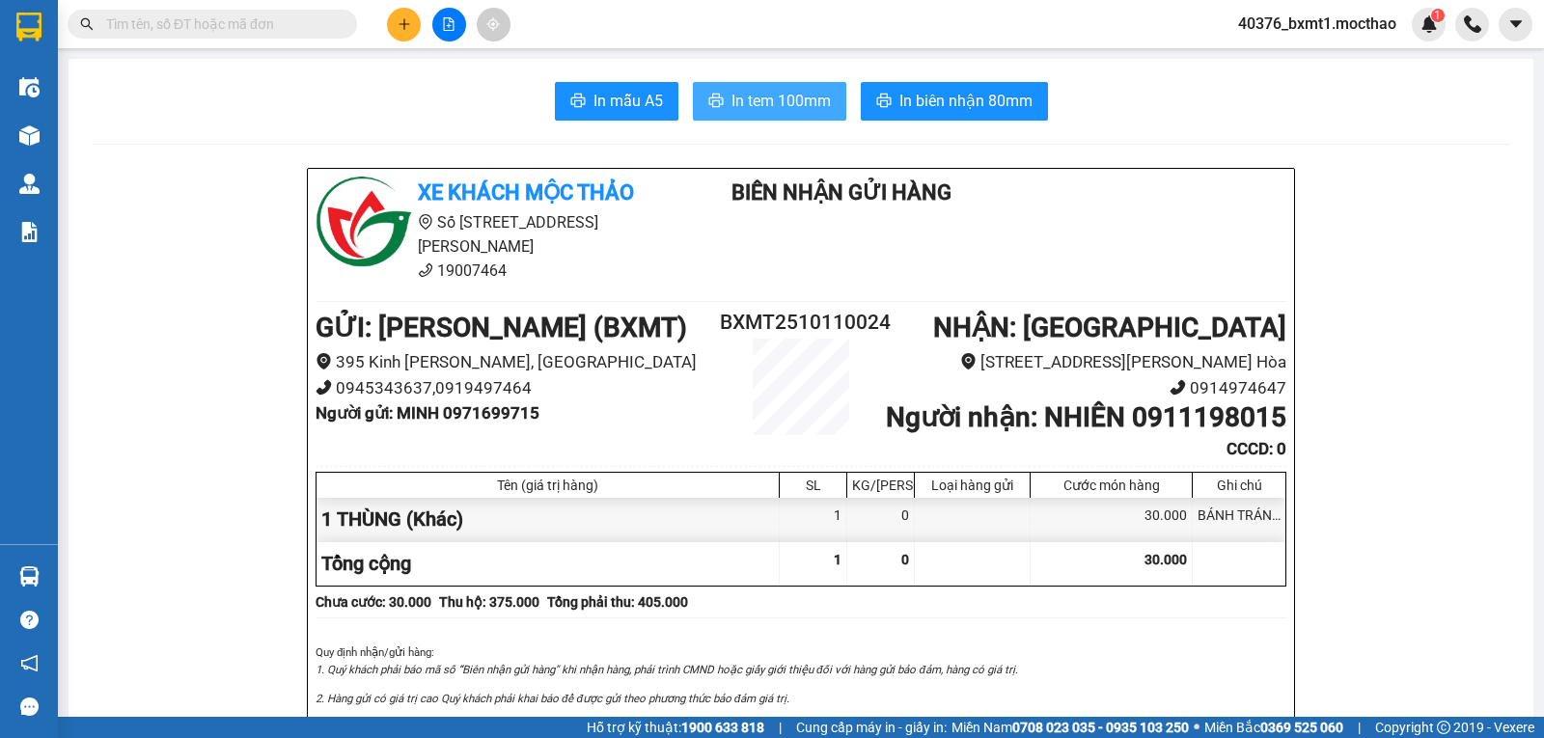
click at [742, 96] on span "In tem 100mm" at bounding box center [781, 101] width 99 height 24
click at [444, 29] on icon "file-add" at bounding box center [449, 24] width 11 height 14
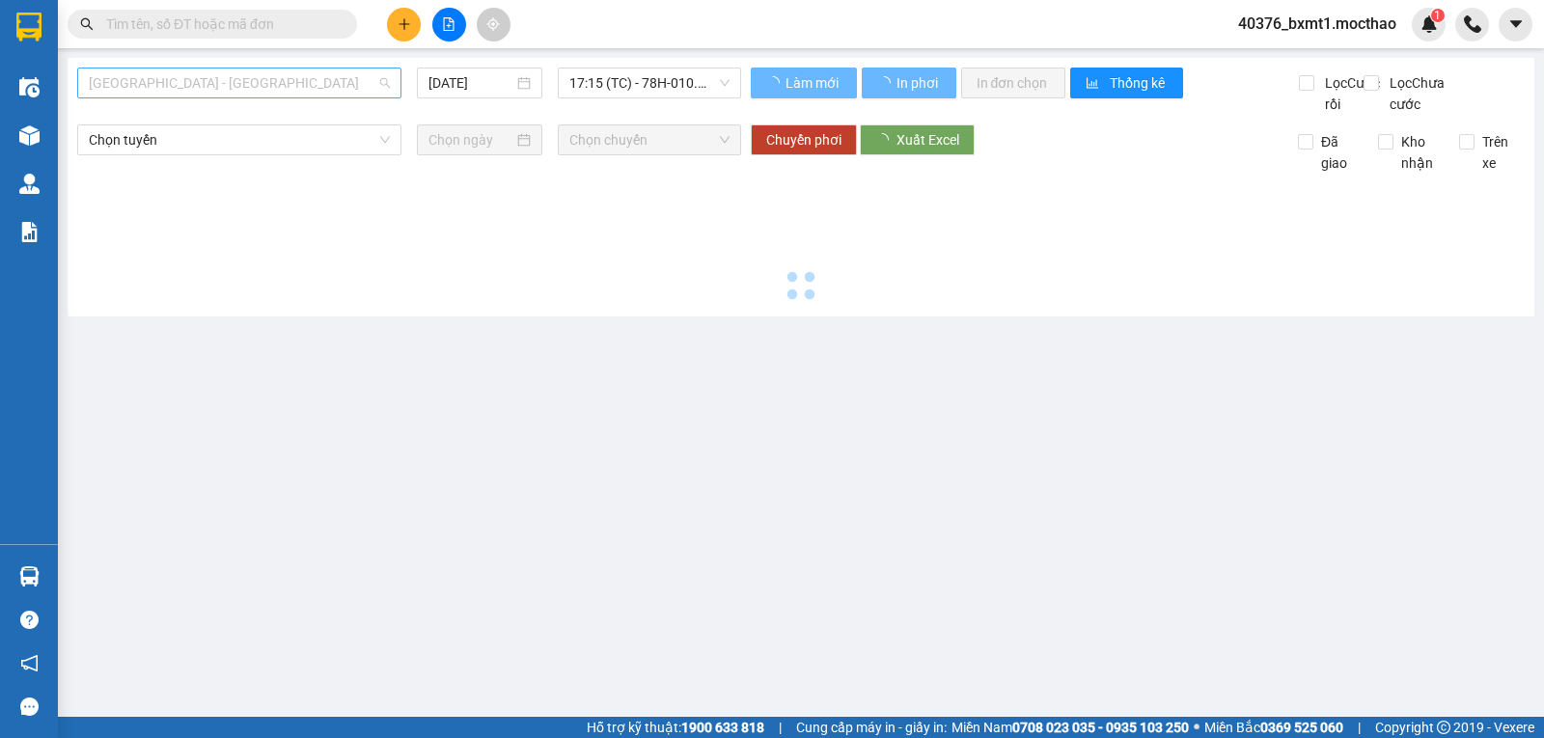
click at [202, 85] on span "Sài Gòn - Tuy Hòa" at bounding box center [239, 83] width 301 height 29
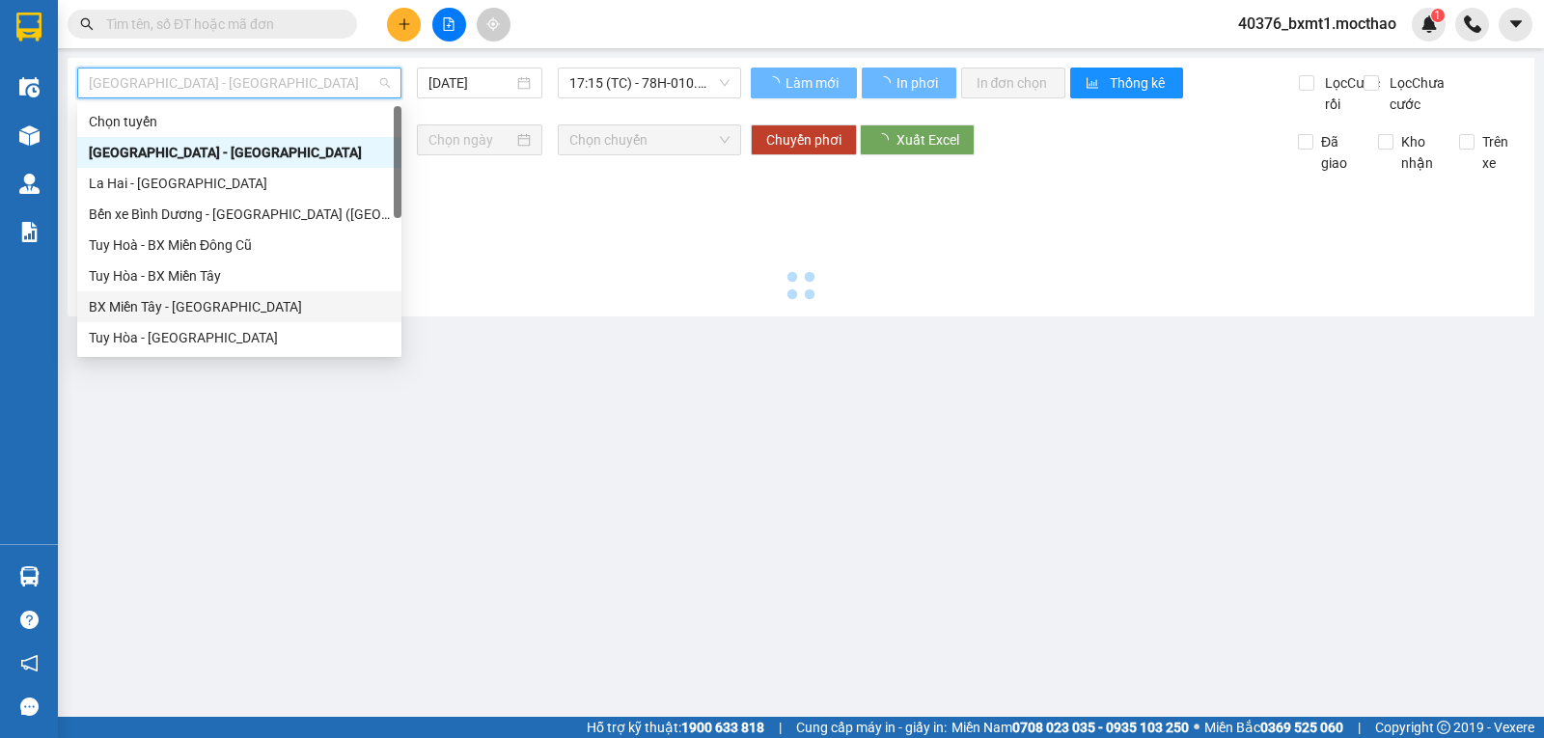
click at [145, 315] on div "BX Miền Tây - Tuy Hòa" at bounding box center [239, 306] width 301 height 21
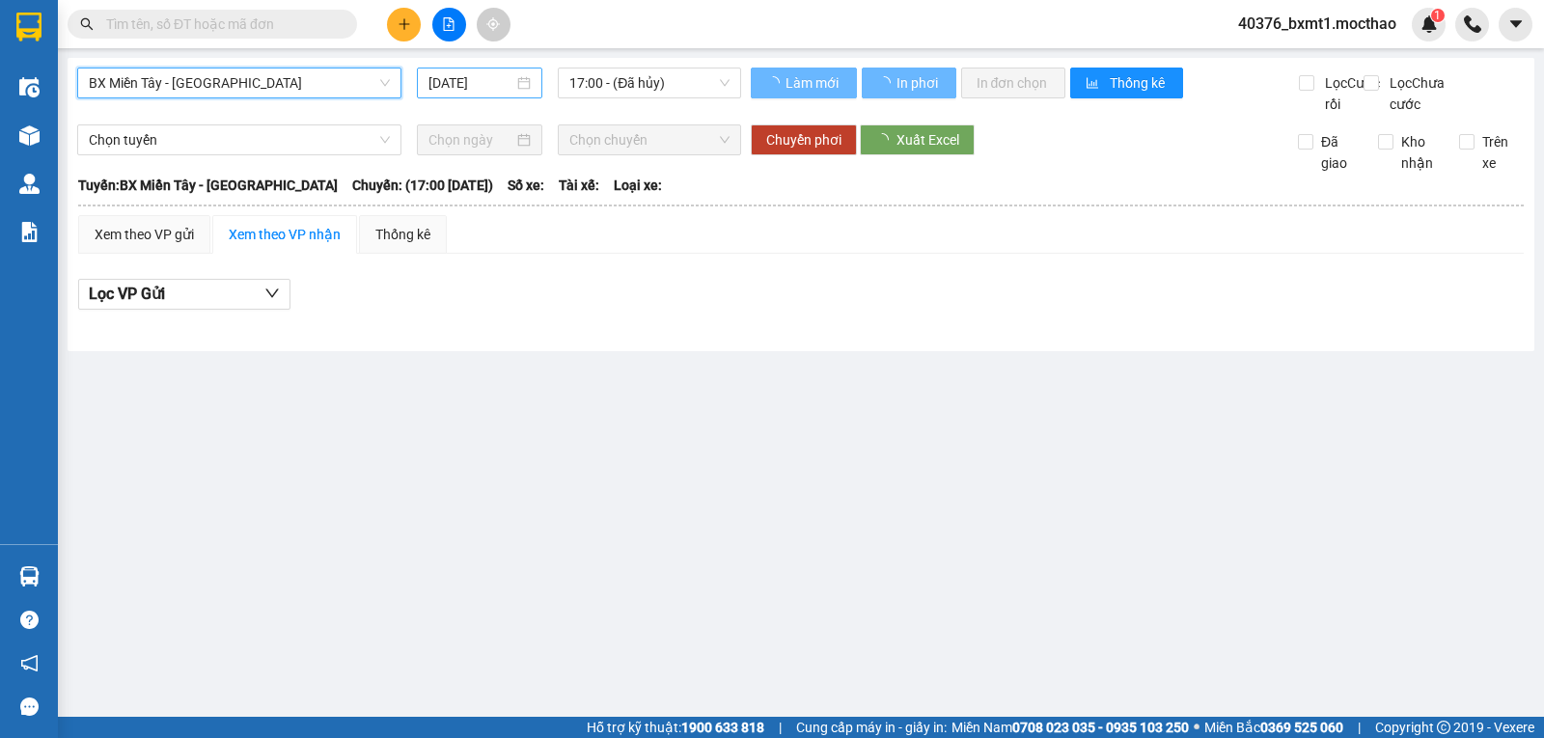
click at [457, 73] on input "11/10/2025" at bounding box center [472, 82] width 86 height 21
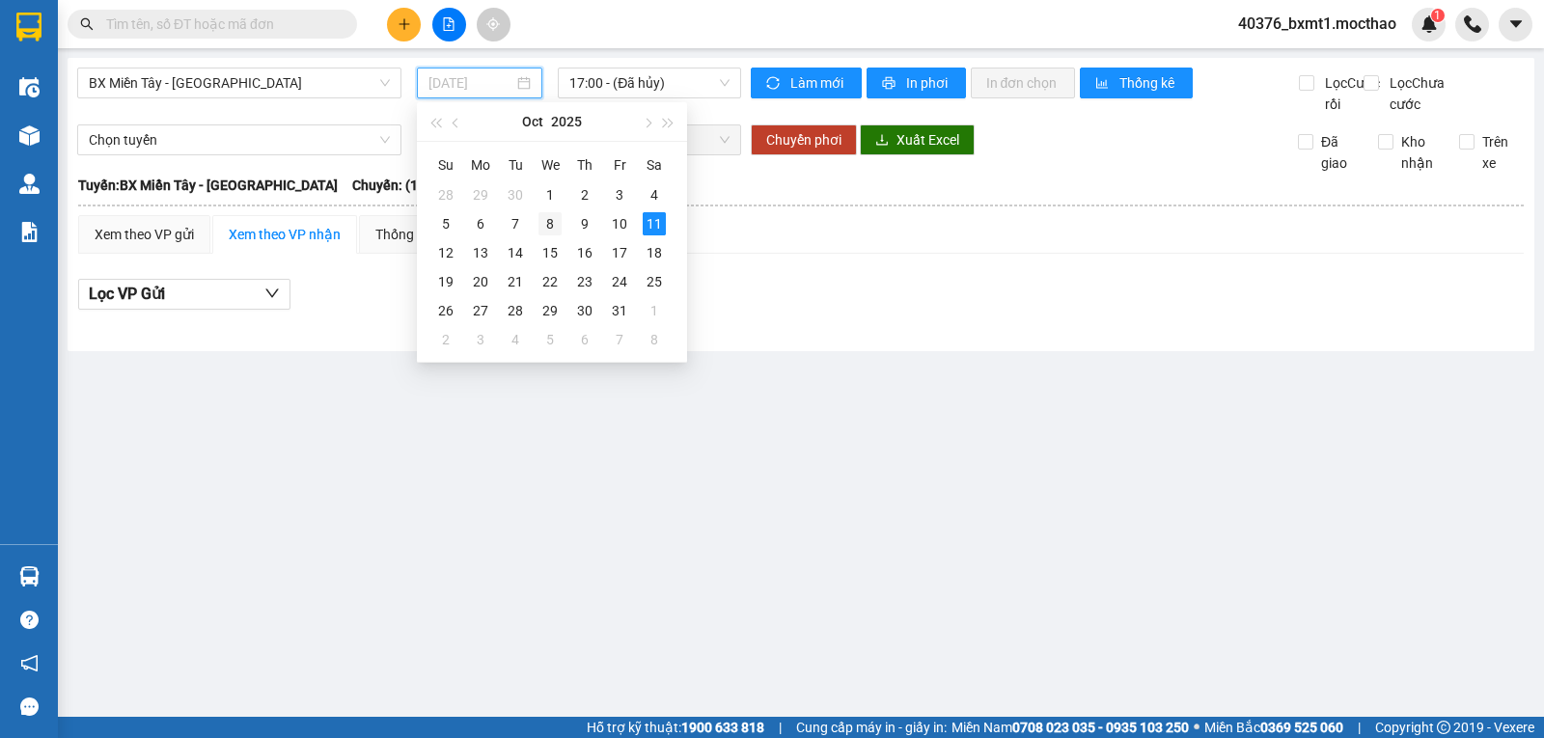
click at [543, 228] on div "8" at bounding box center [550, 223] width 23 height 23
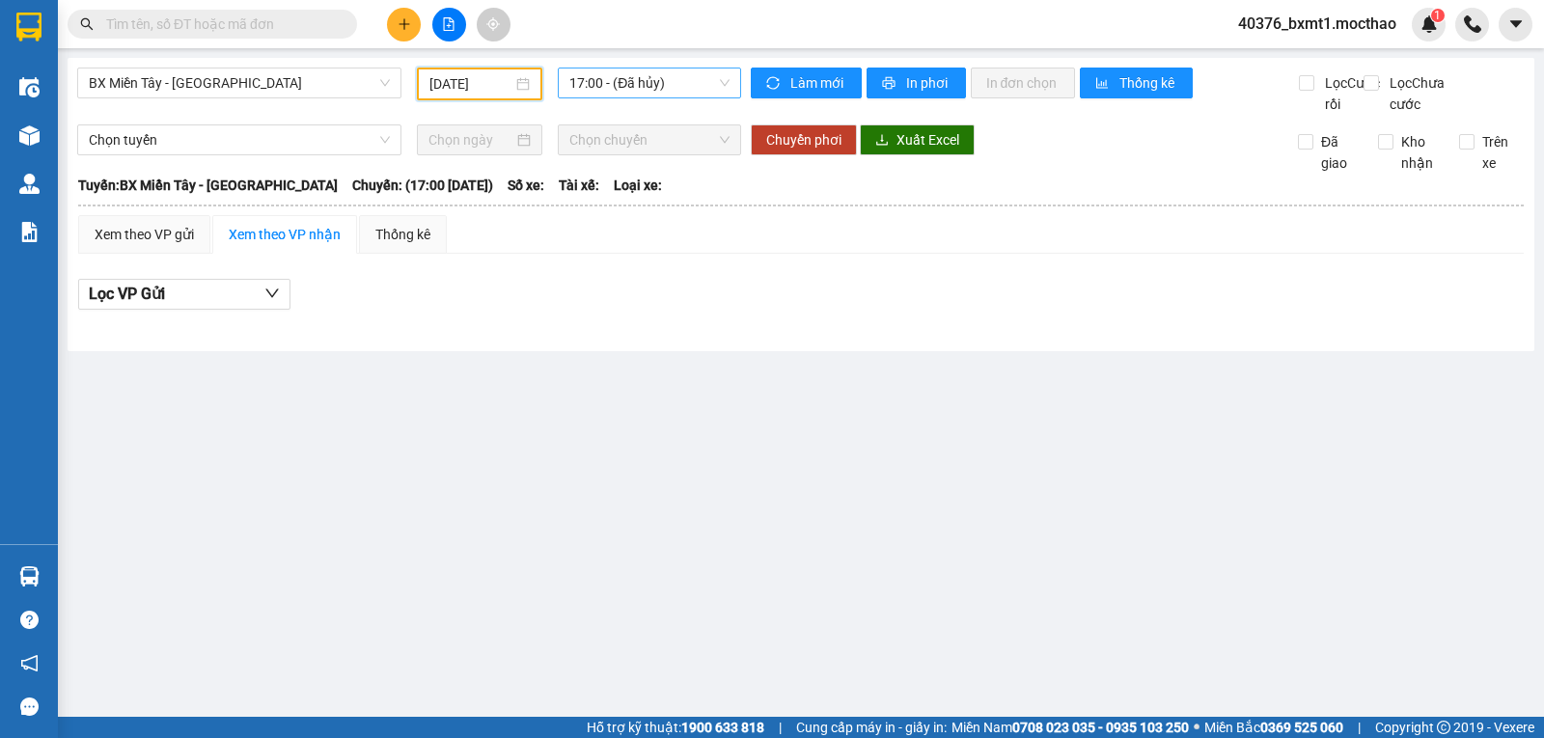
click at [628, 90] on span "17:00 - (Đã hủy)" at bounding box center [648, 83] width 159 height 29
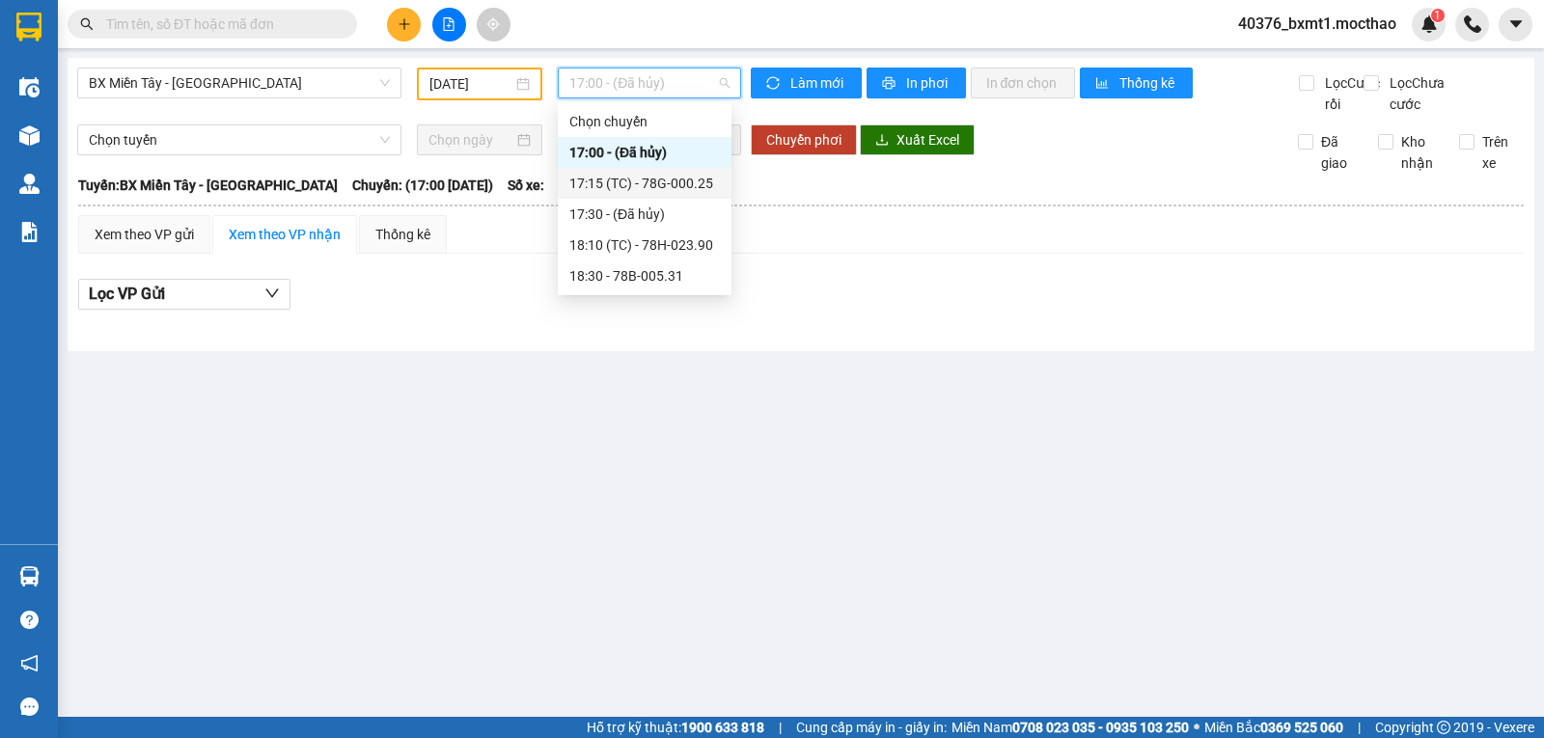
click at [677, 188] on div "17:15 (TC) - 78G-000.25" at bounding box center [644, 183] width 151 height 21
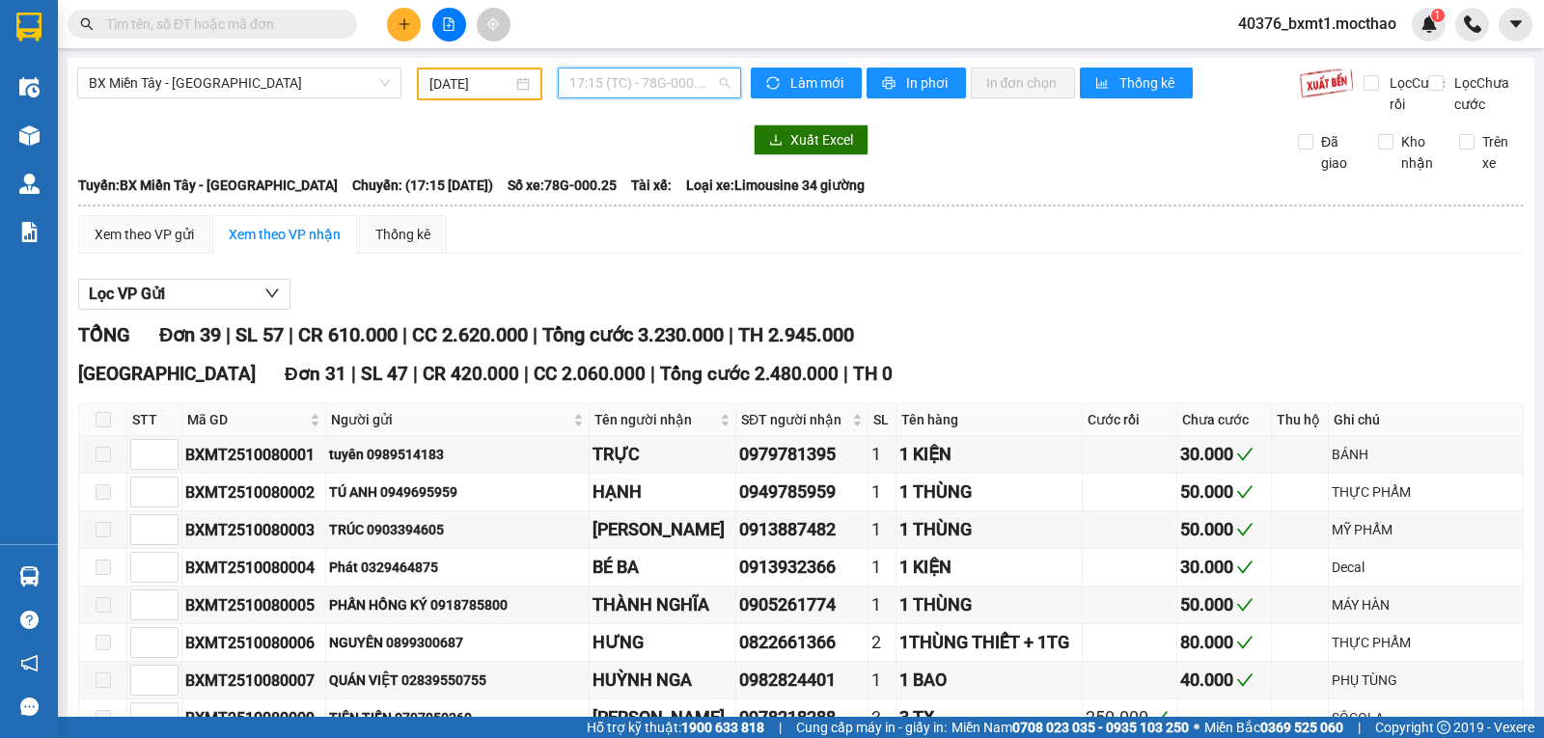
click at [636, 91] on span "17:15 (TC) - 78G-000.25" at bounding box center [648, 83] width 159 height 29
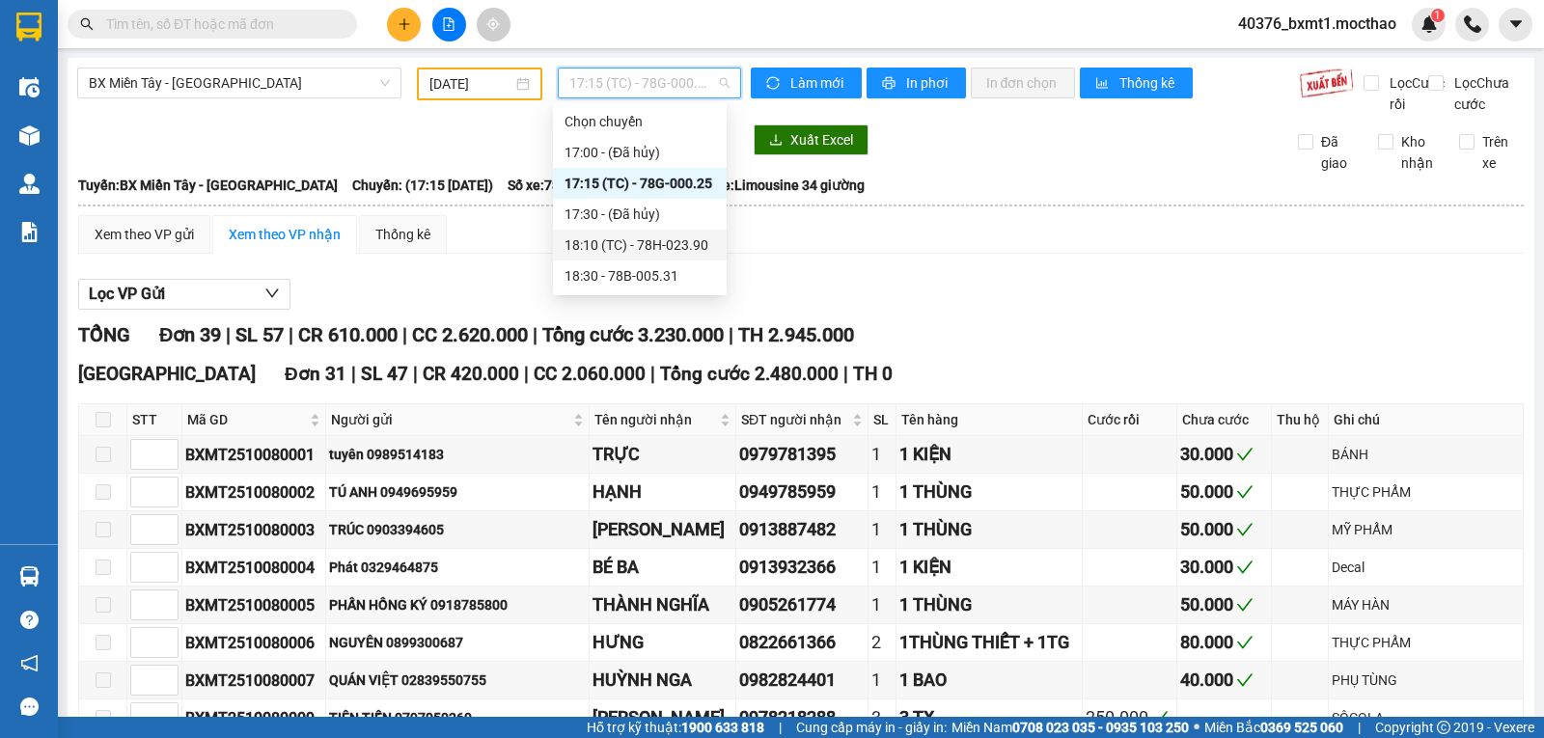
click at [691, 247] on div "18:10 (TC) - 78H-023.90" at bounding box center [640, 245] width 151 height 21
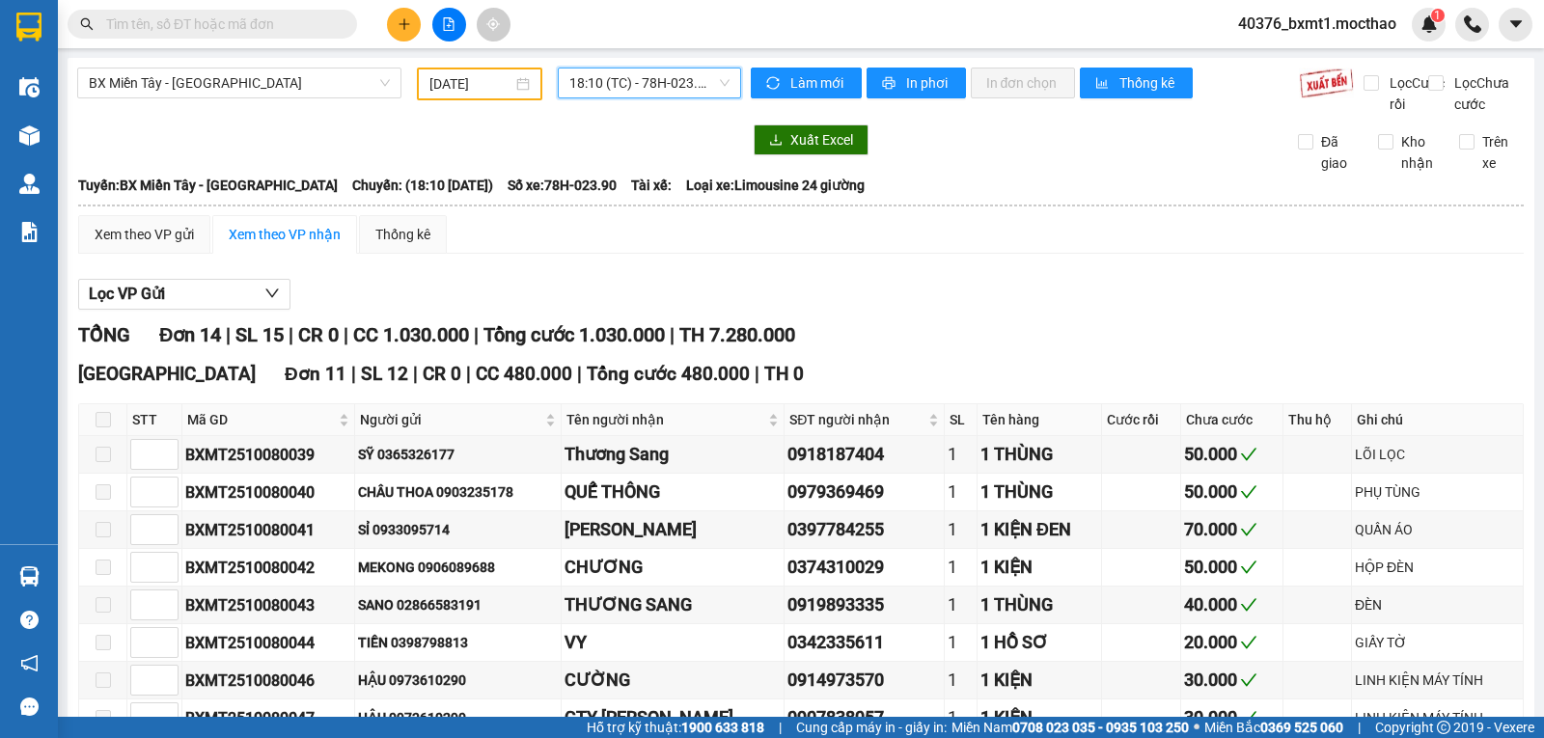
click at [649, 78] on span "18:10 (TC) - 78H-023.90" at bounding box center [648, 83] width 159 height 29
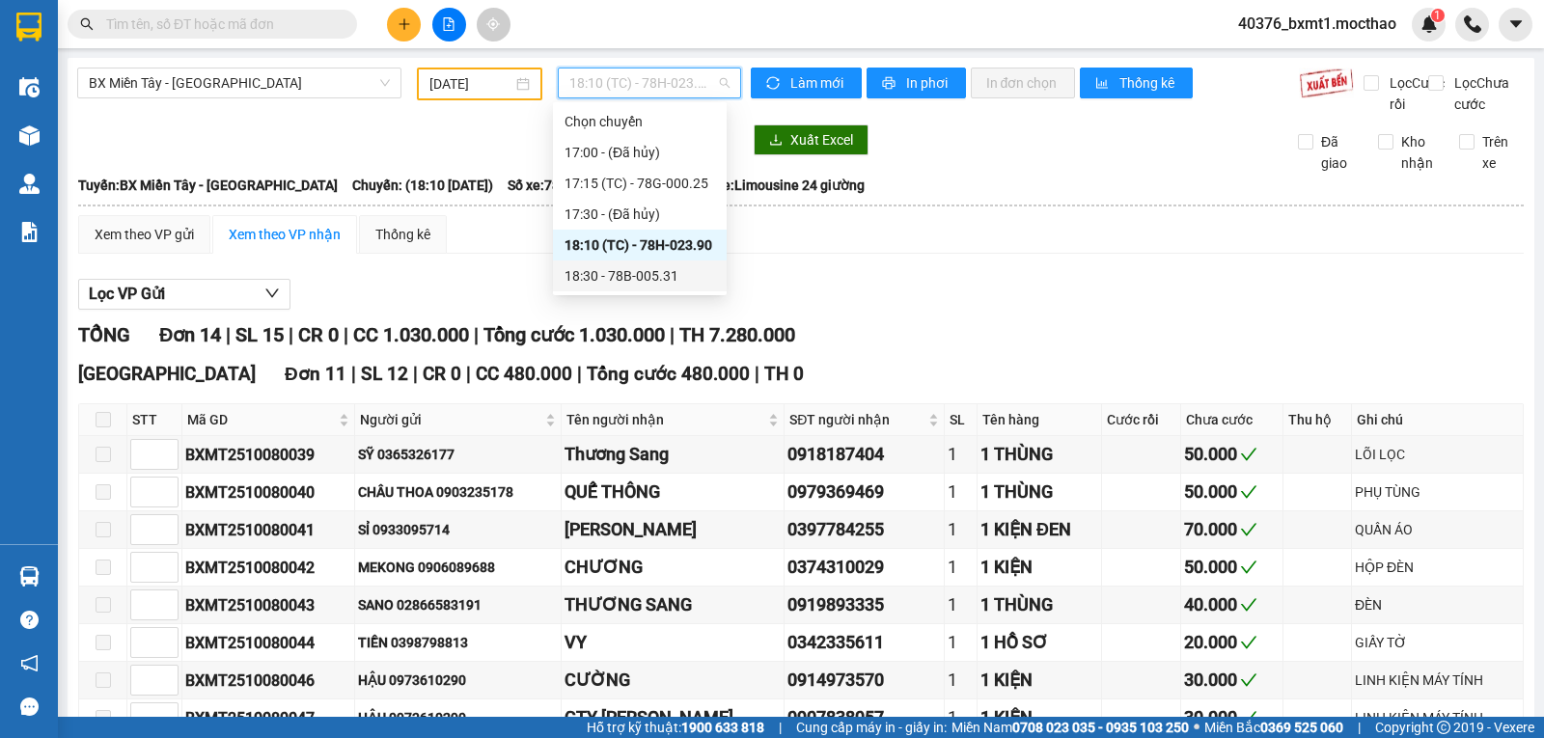
click at [662, 272] on div "18:30 - 78B-005.31" at bounding box center [640, 275] width 151 height 21
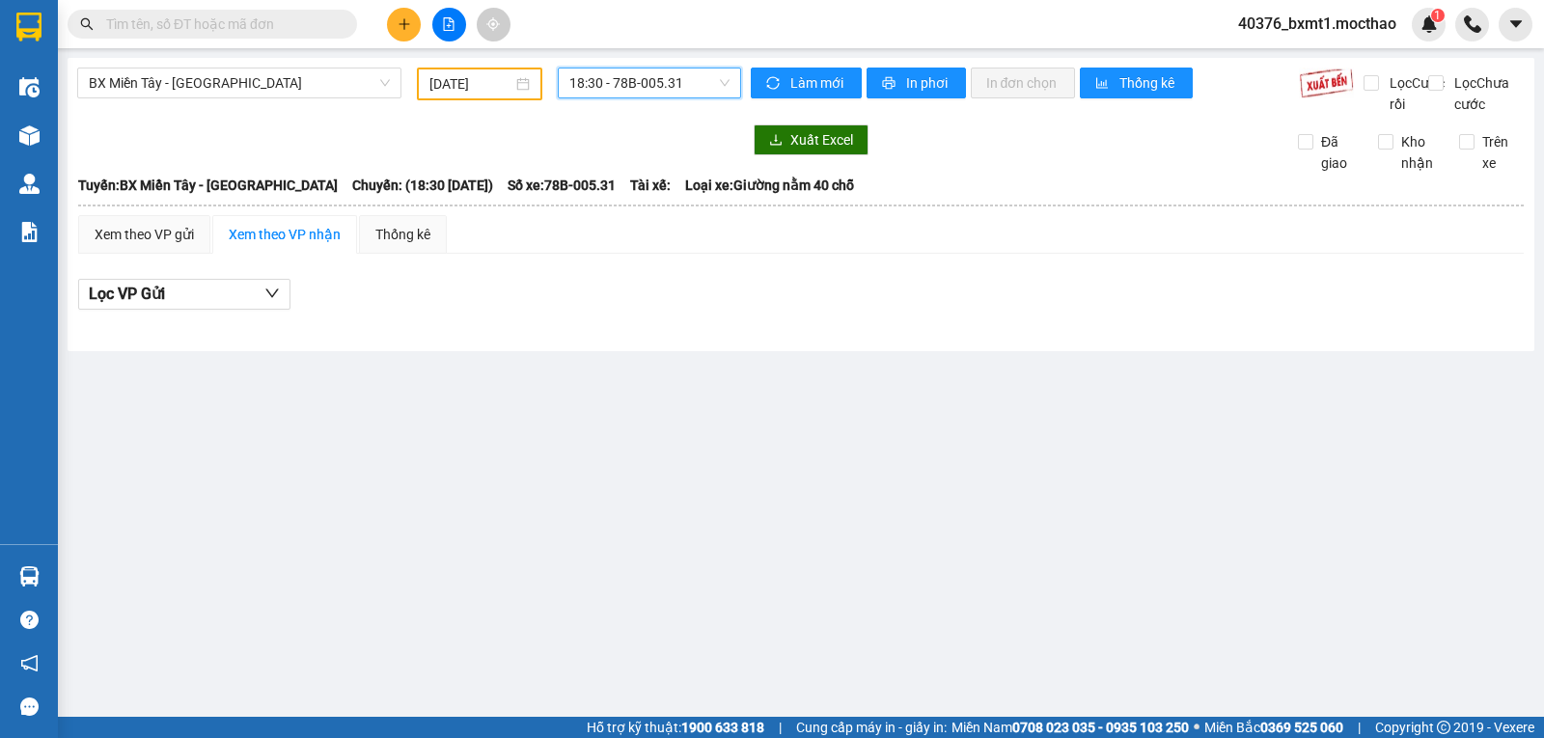
drag, startPoint x: 451, startPoint y: 74, endPoint x: 589, endPoint y: 155, distance: 160.1
click at [451, 78] on input "08/10/2025" at bounding box center [471, 83] width 84 height 21
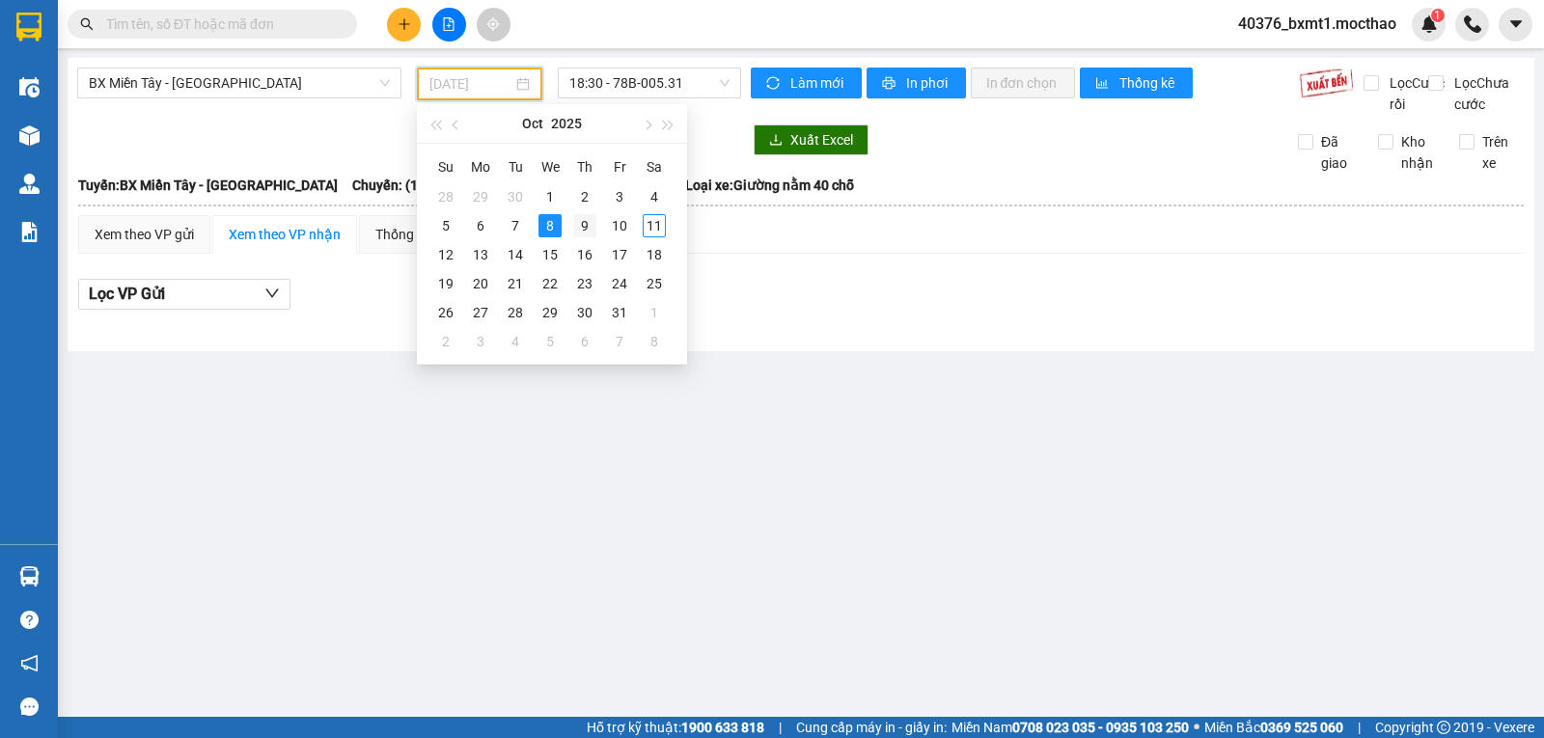
click at [585, 226] on div "9" at bounding box center [584, 225] width 23 height 23
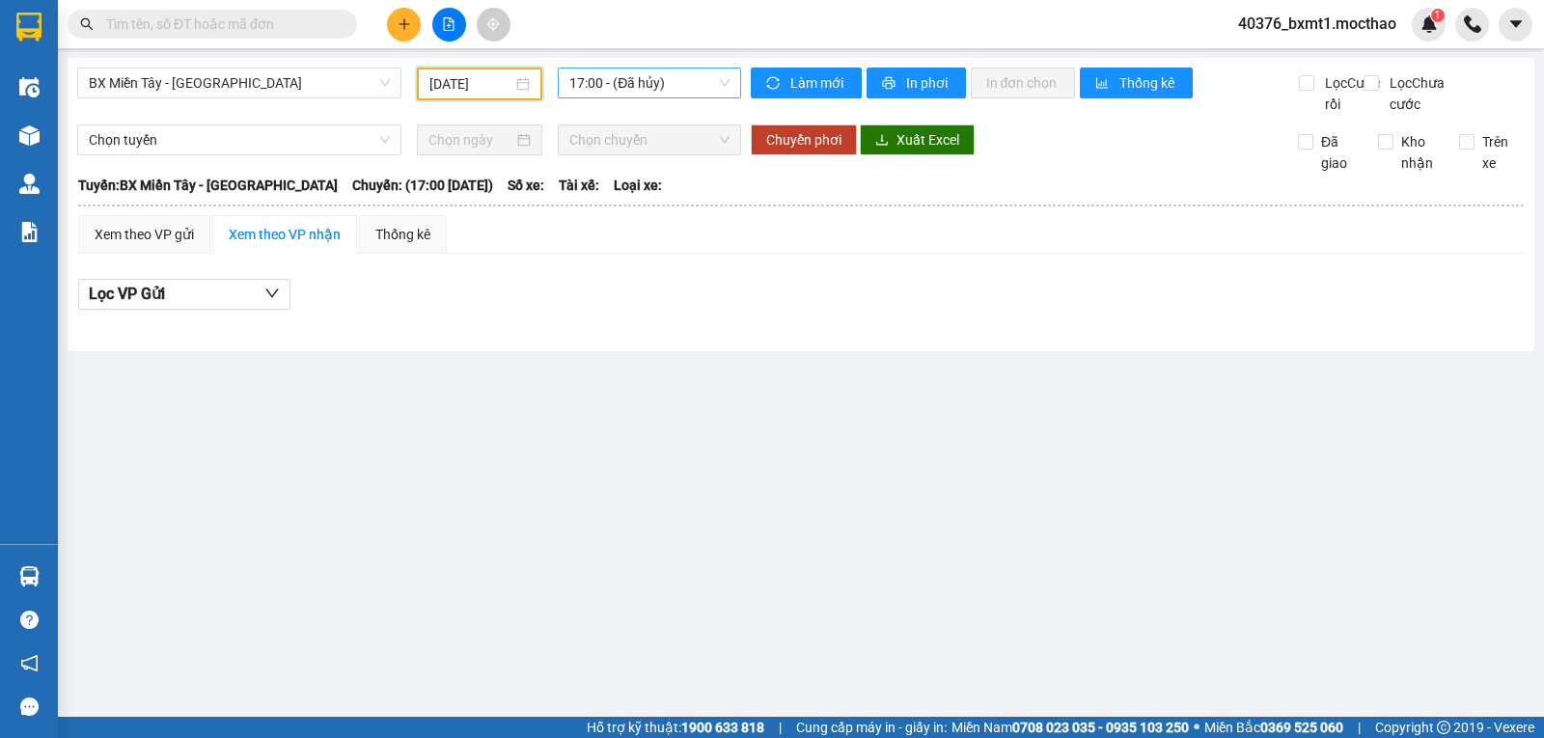
drag, startPoint x: 678, startPoint y: 78, endPoint x: 678, endPoint y: 97, distance: 19.3
click at [678, 79] on span "17:00 - (Đã hủy)" at bounding box center [648, 83] width 159 height 29
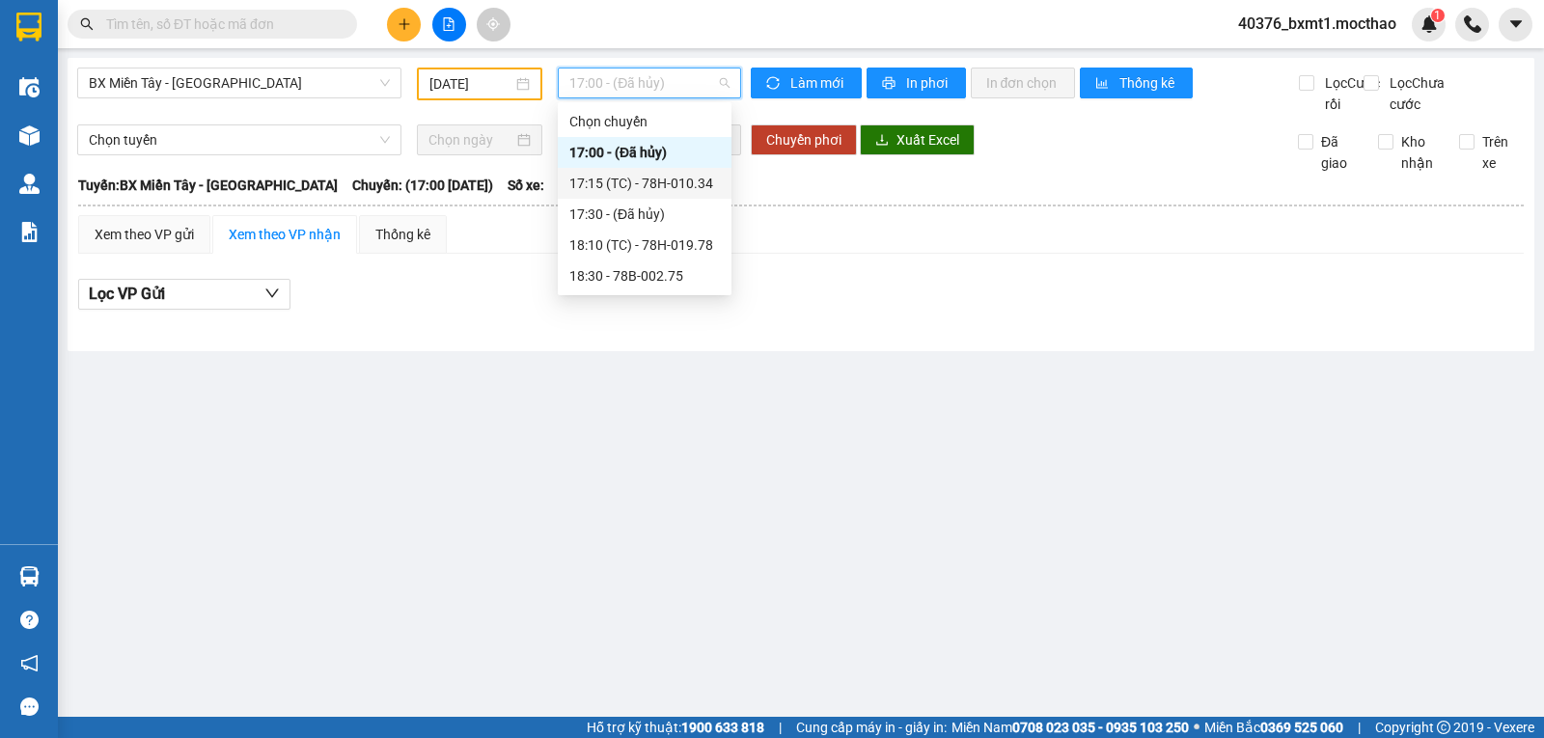
click at [671, 182] on div "17:15 (TC) - 78H-010.34" at bounding box center [644, 183] width 151 height 21
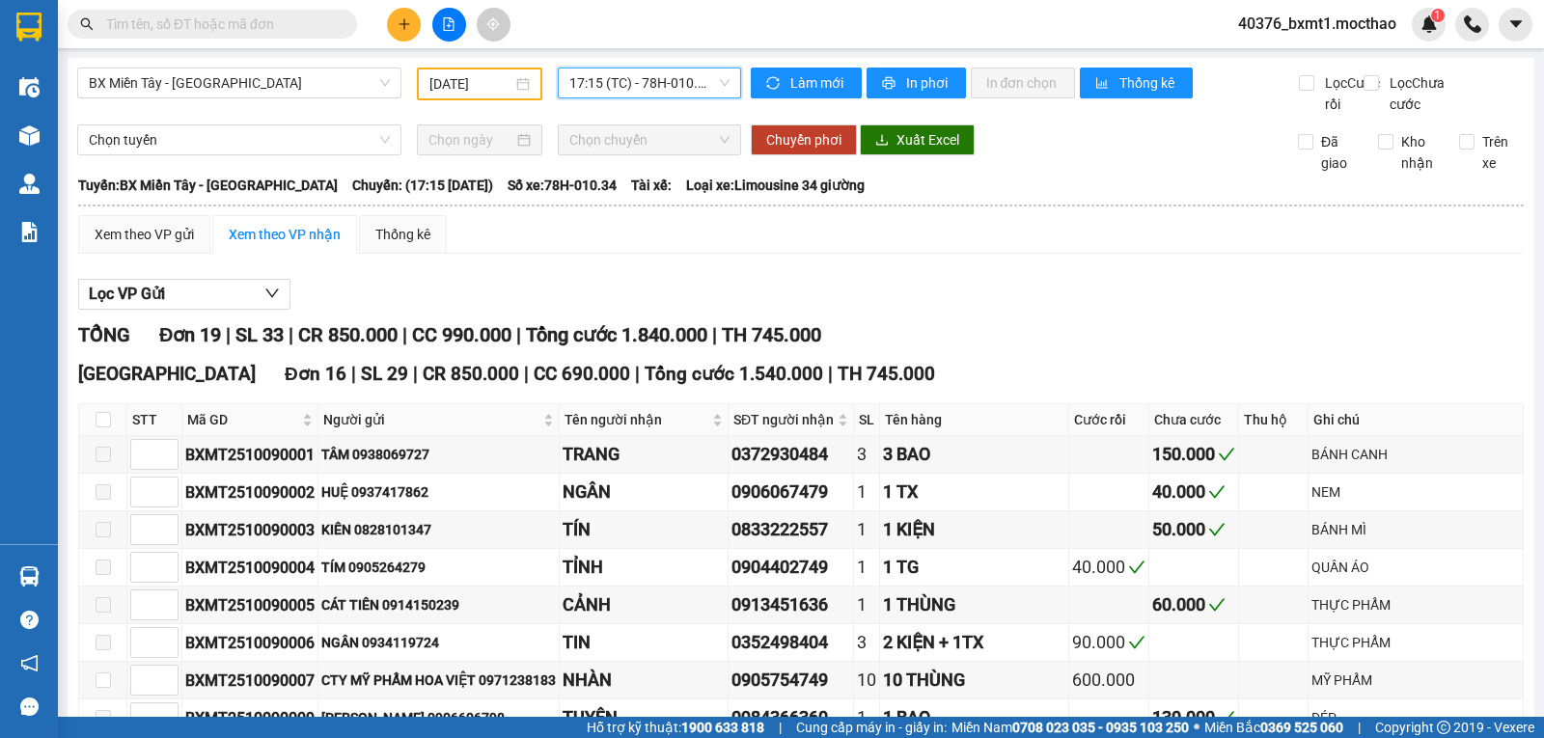
click at [650, 82] on span "17:15 (TC) - 78H-010.34" at bounding box center [648, 83] width 159 height 29
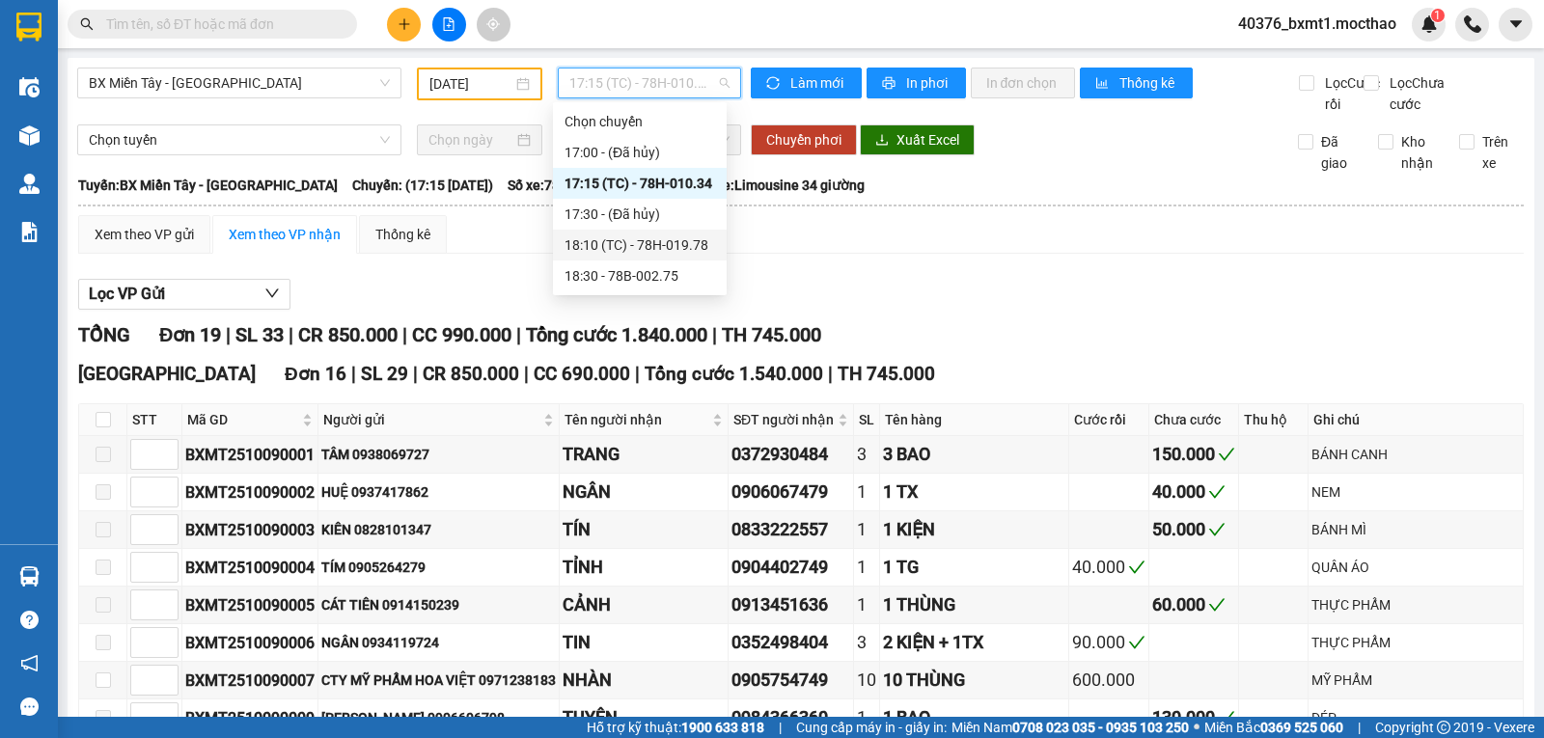
click at [679, 249] on div "18:10 (TC) - 78H-019.78" at bounding box center [640, 245] width 151 height 21
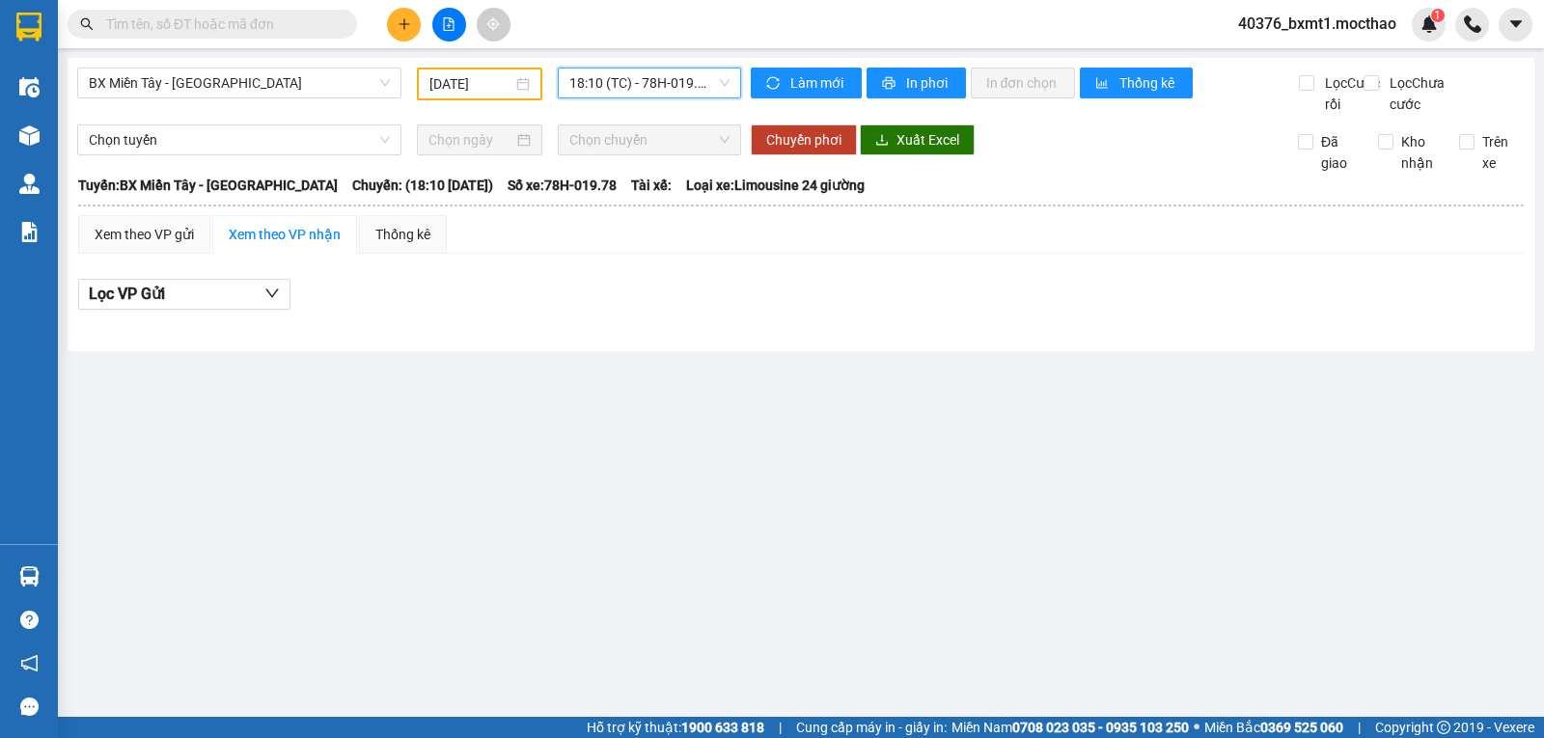
click at [637, 90] on span "18:10 (TC) - 78H-019.78" at bounding box center [648, 83] width 159 height 29
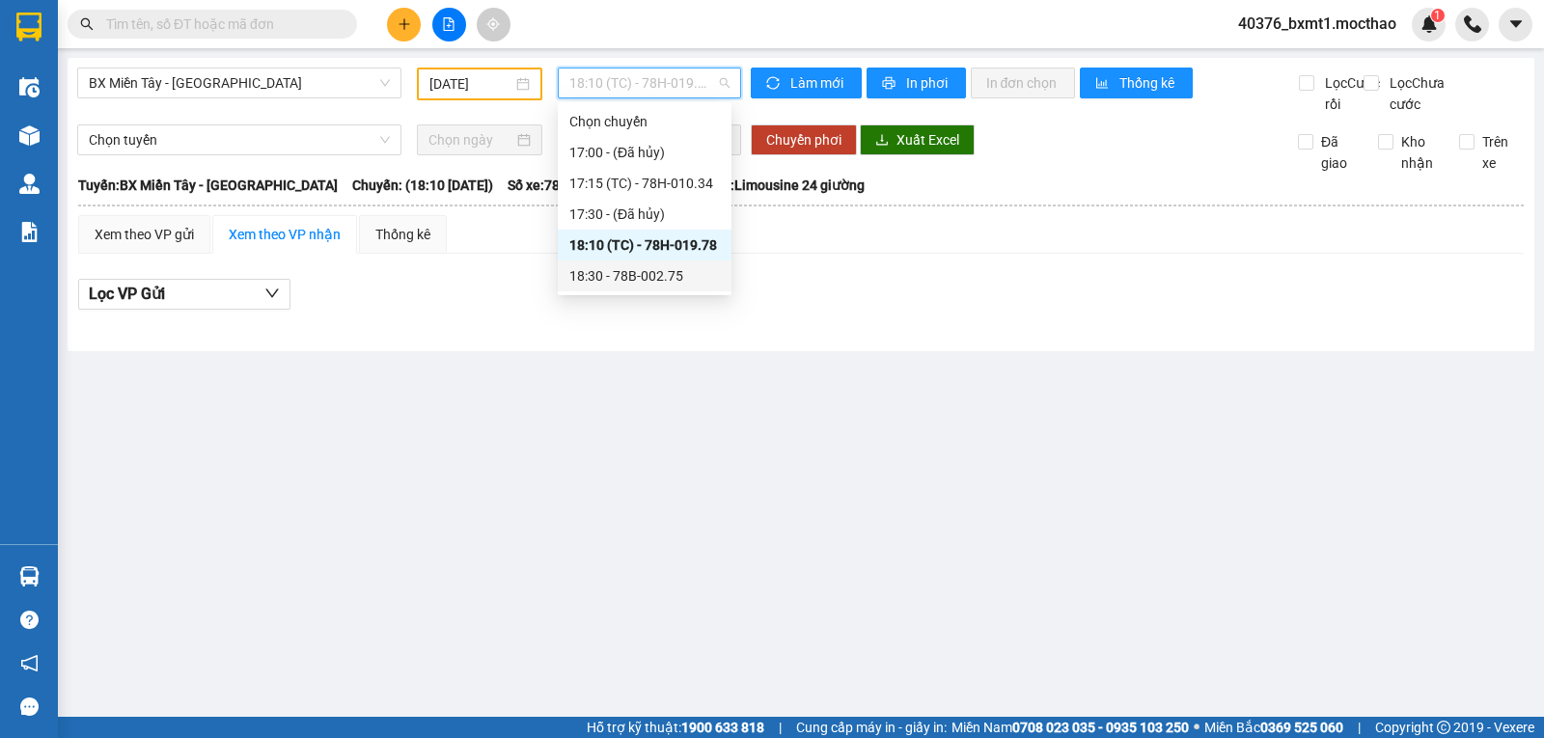
click at [669, 276] on div "18:30 - 78B-002.75" at bounding box center [644, 275] width 151 height 21
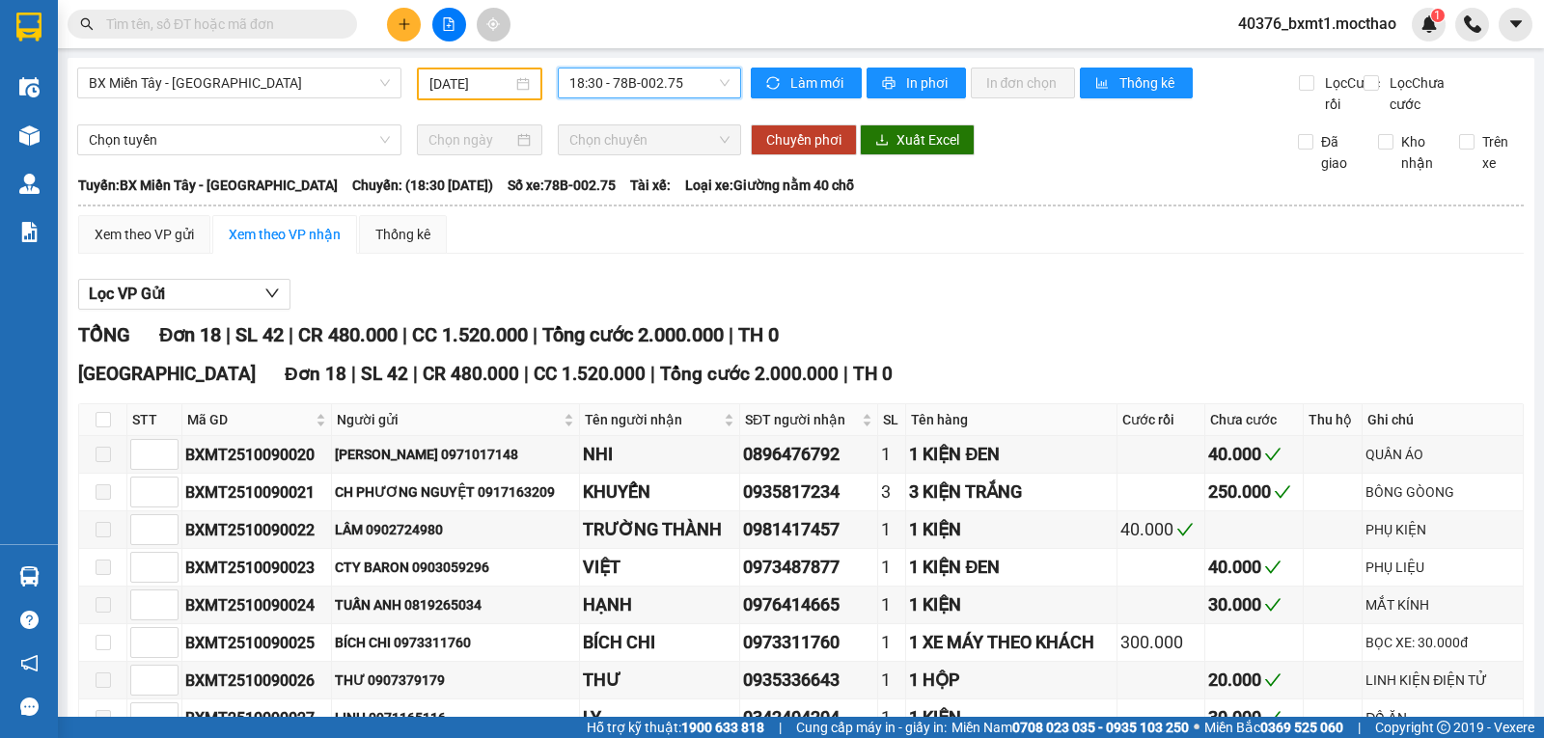
click at [457, 76] on input "09/10/2025" at bounding box center [471, 83] width 84 height 21
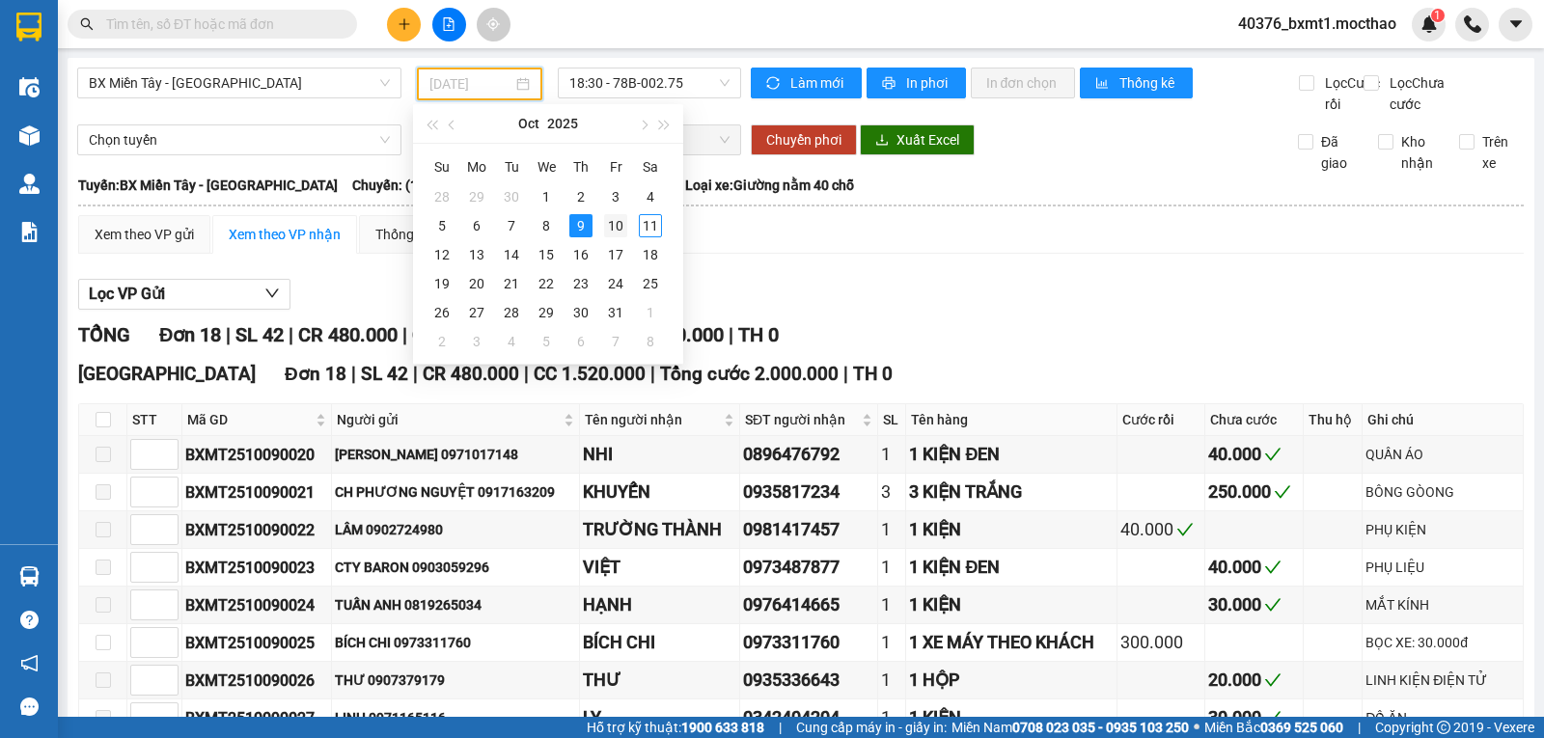
click at [619, 230] on div "10" at bounding box center [615, 225] width 23 height 23
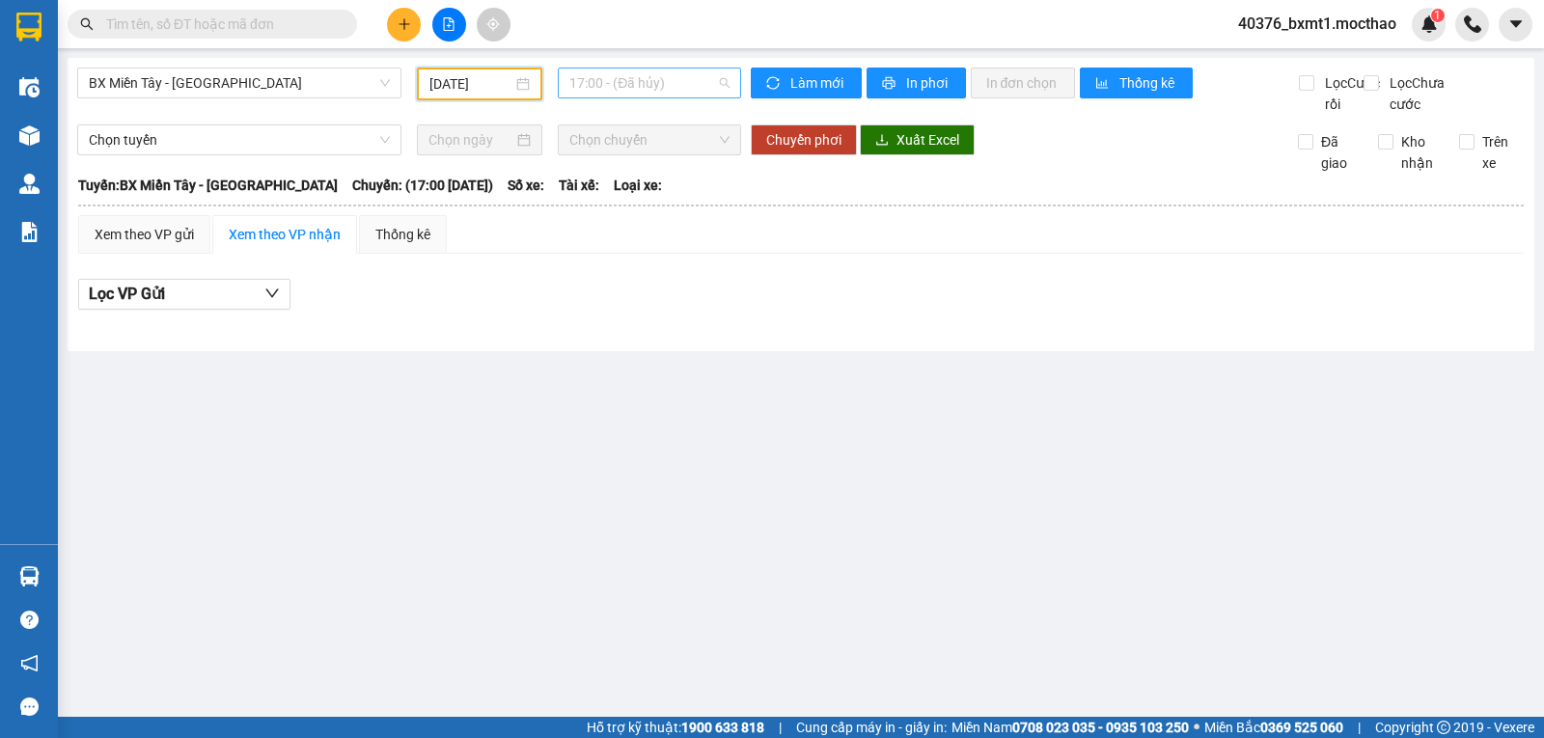
click at [623, 84] on span "17:00 - (Đã hủy)" at bounding box center [648, 83] width 159 height 29
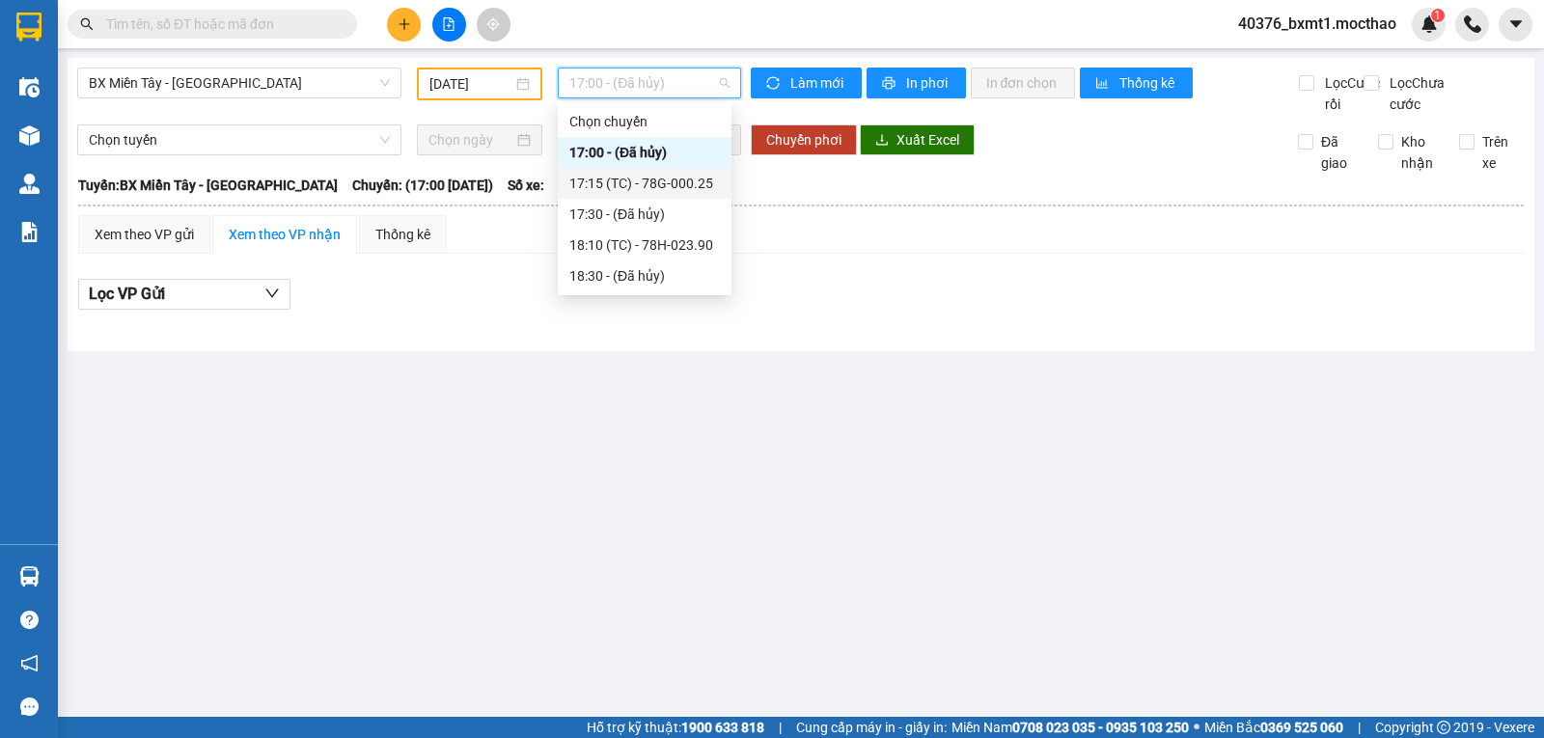
click at [640, 180] on div "17:15 (TC) - 78G-000.25" at bounding box center [644, 183] width 151 height 21
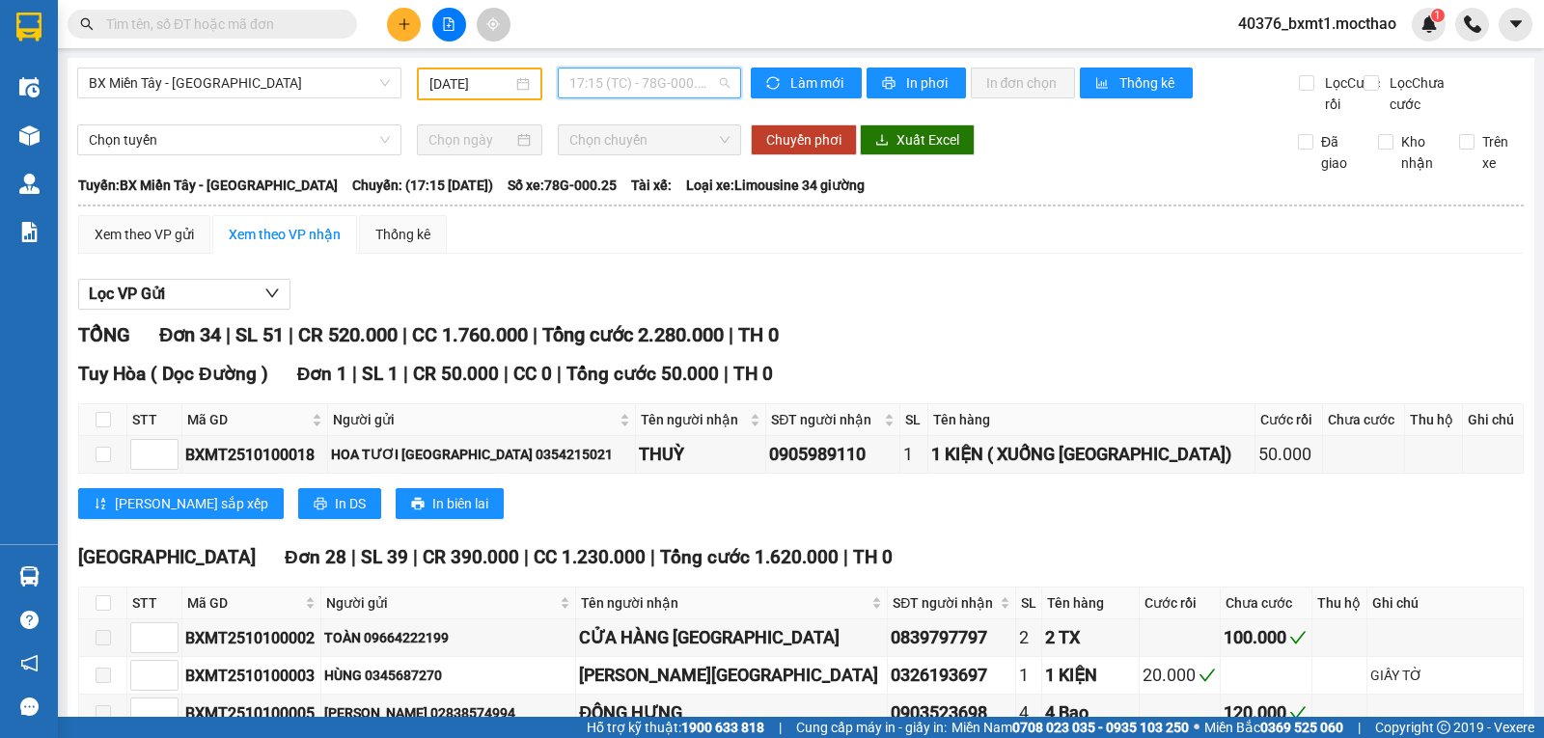
click at [693, 83] on span "17:15 (TC) - 78G-000.25" at bounding box center [648, 83] width 159 height 29
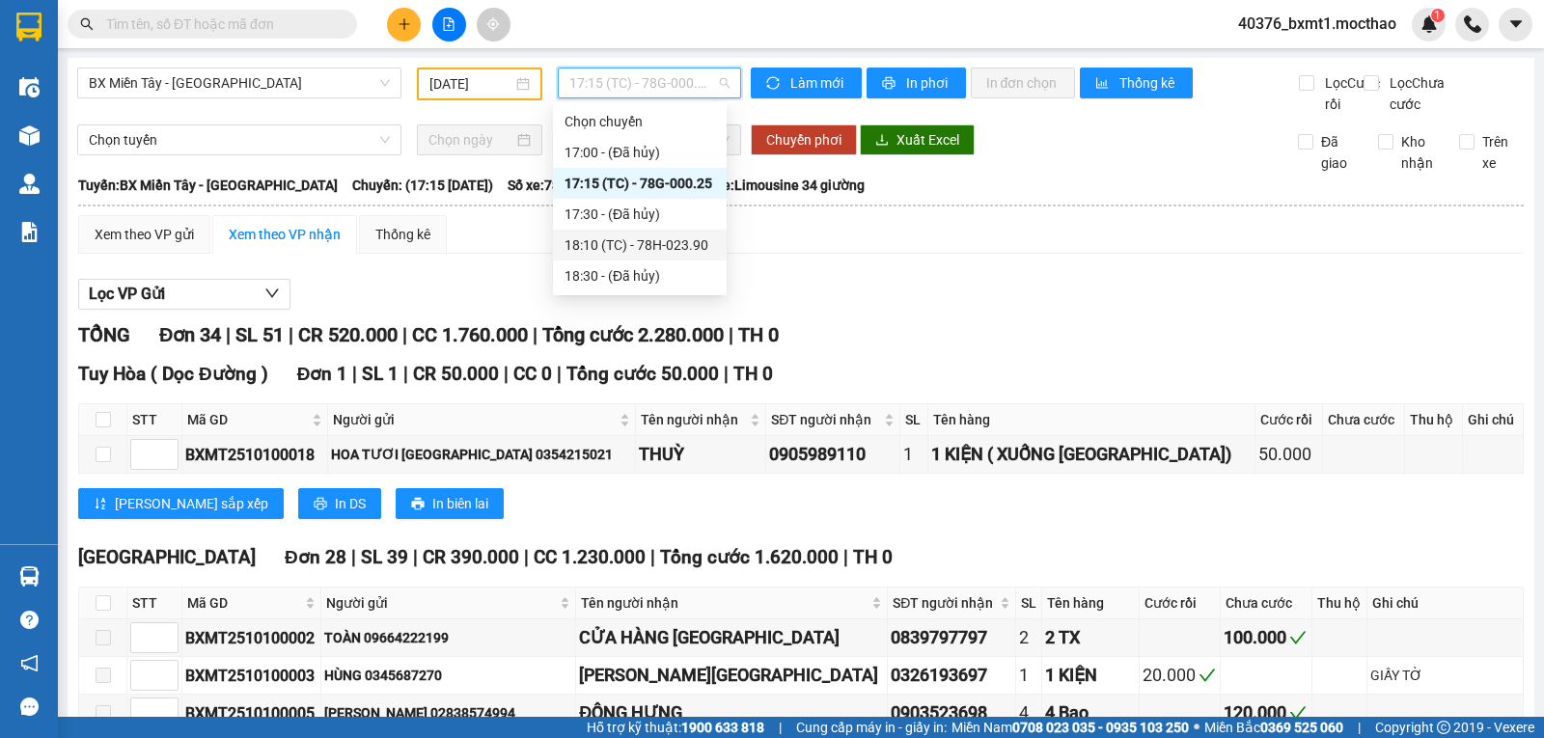
click at [675, 251] on div "18:10 (TC) - 78H-023.90" at bounding box center [640, 245] width 151 height 21
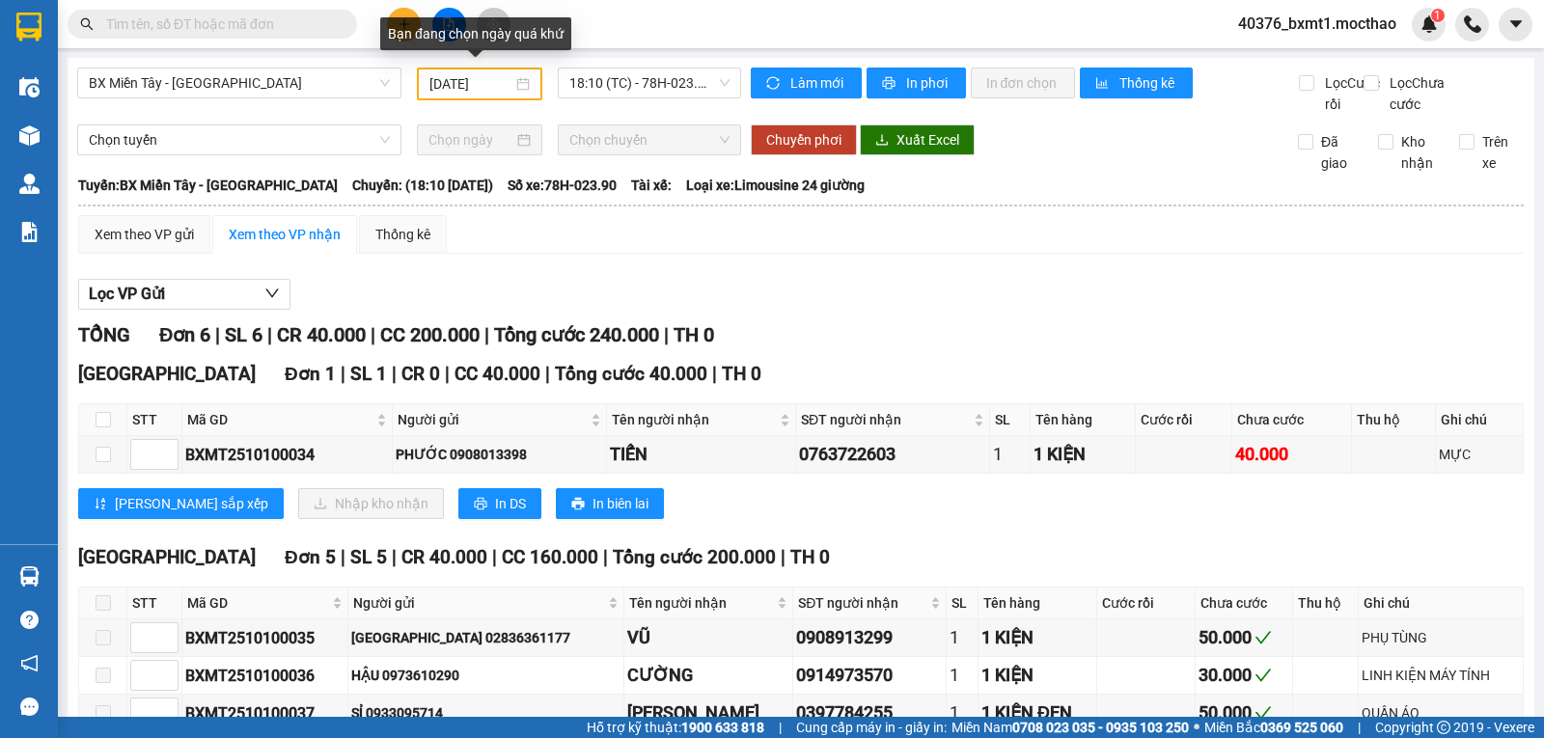
click at [484, 70] on div "10/10/2025" at bounding box center [480, 84] width 126 height 33
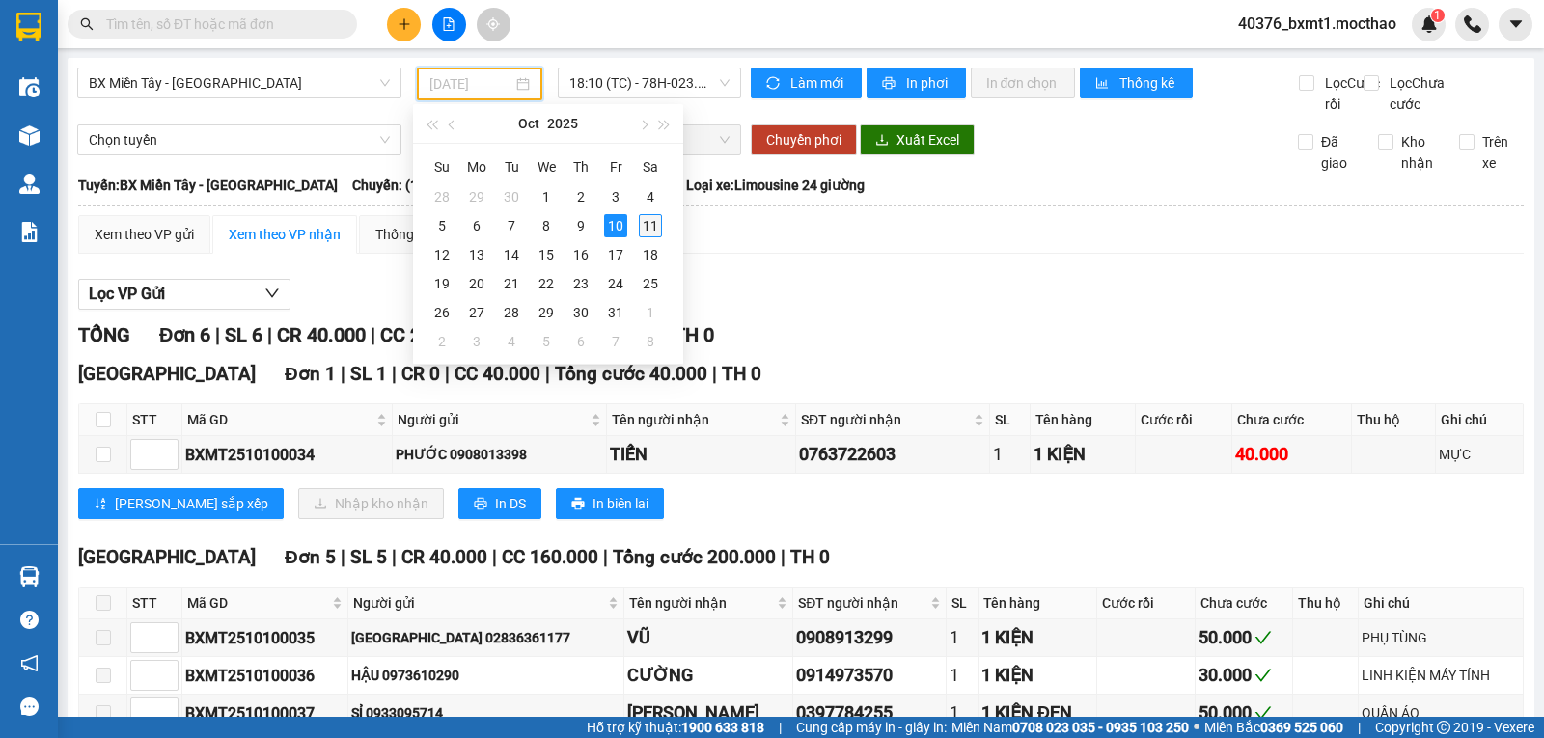
click at [645, 231] on div "11" at bounding box center [650, 225] width 23 height 23
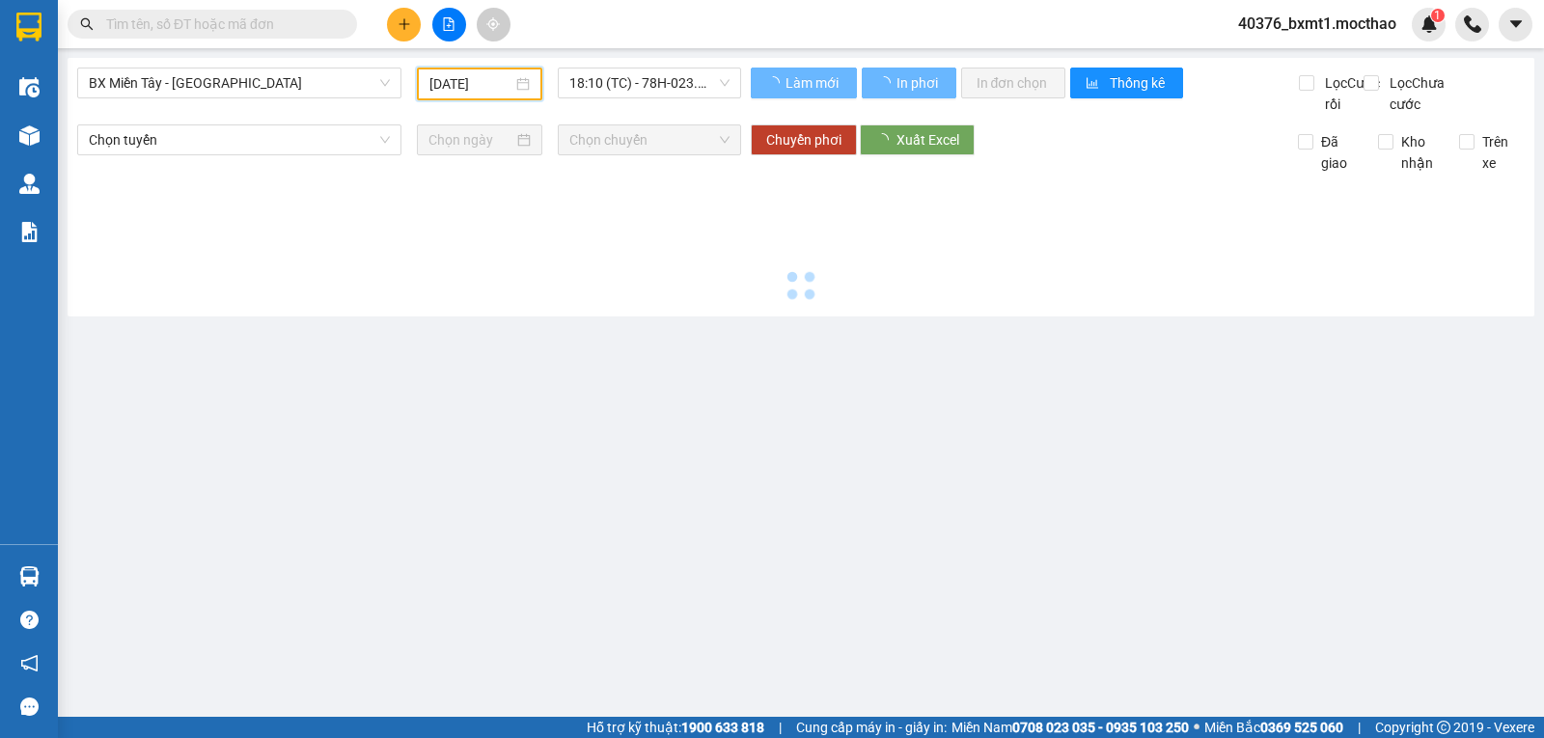
type input "11/10/2025"
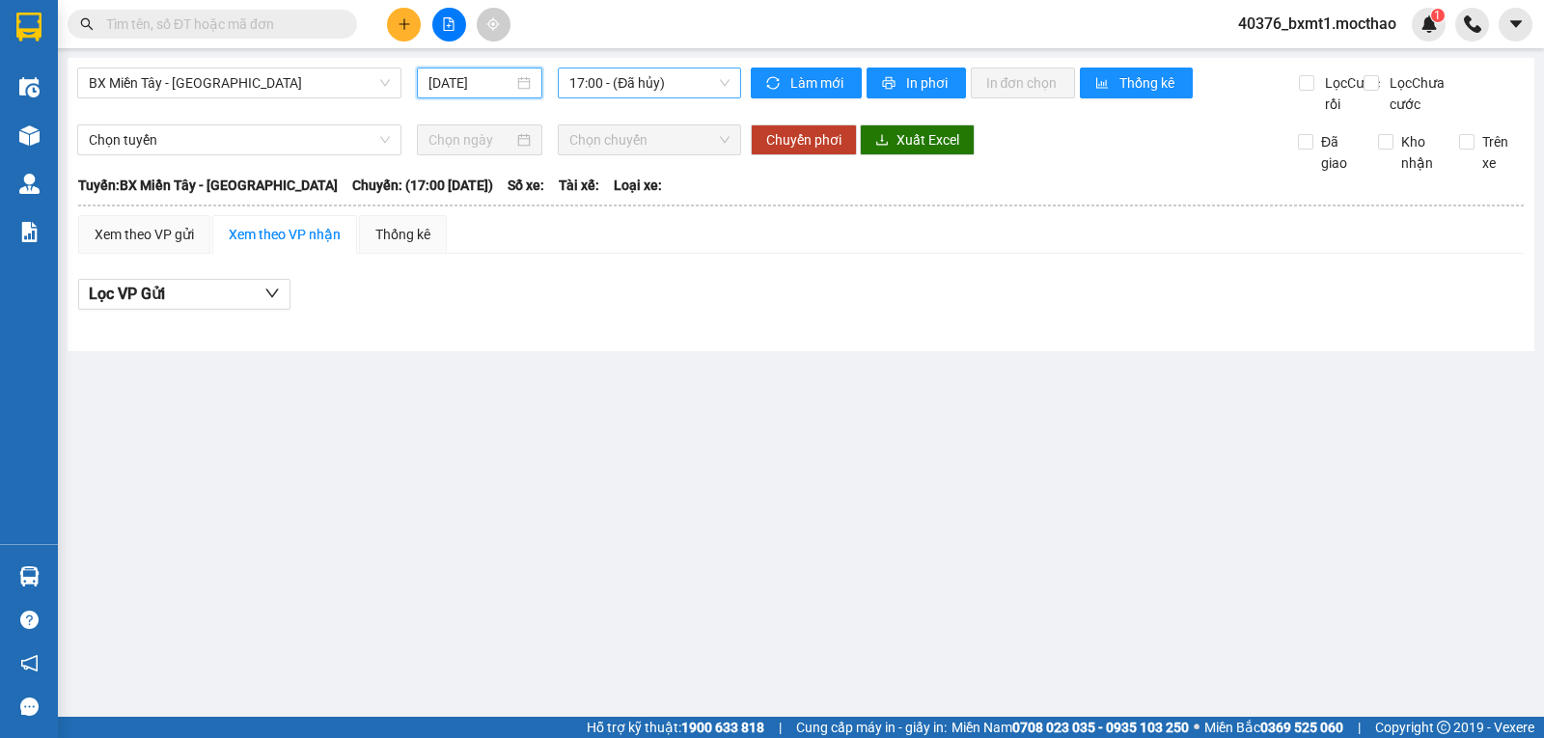
click at [664, 71] on span "17:00 - (Đã hủy)" at bounding box center [648, 83] width 159 height 29
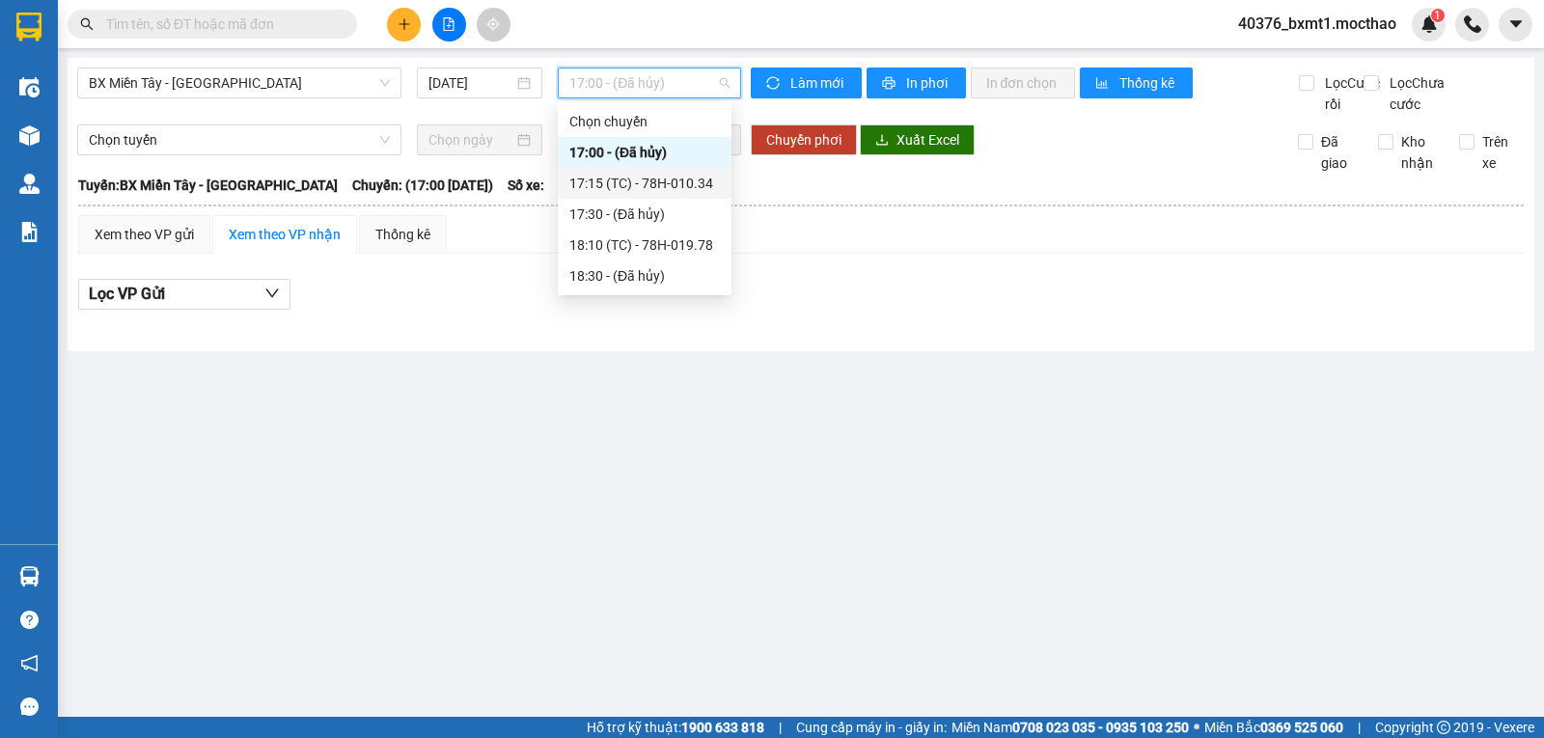
click at [666, 175] on div "17:15 (TC) - 78H-010.34" at bounding box center [644, 183] width 151 height 21
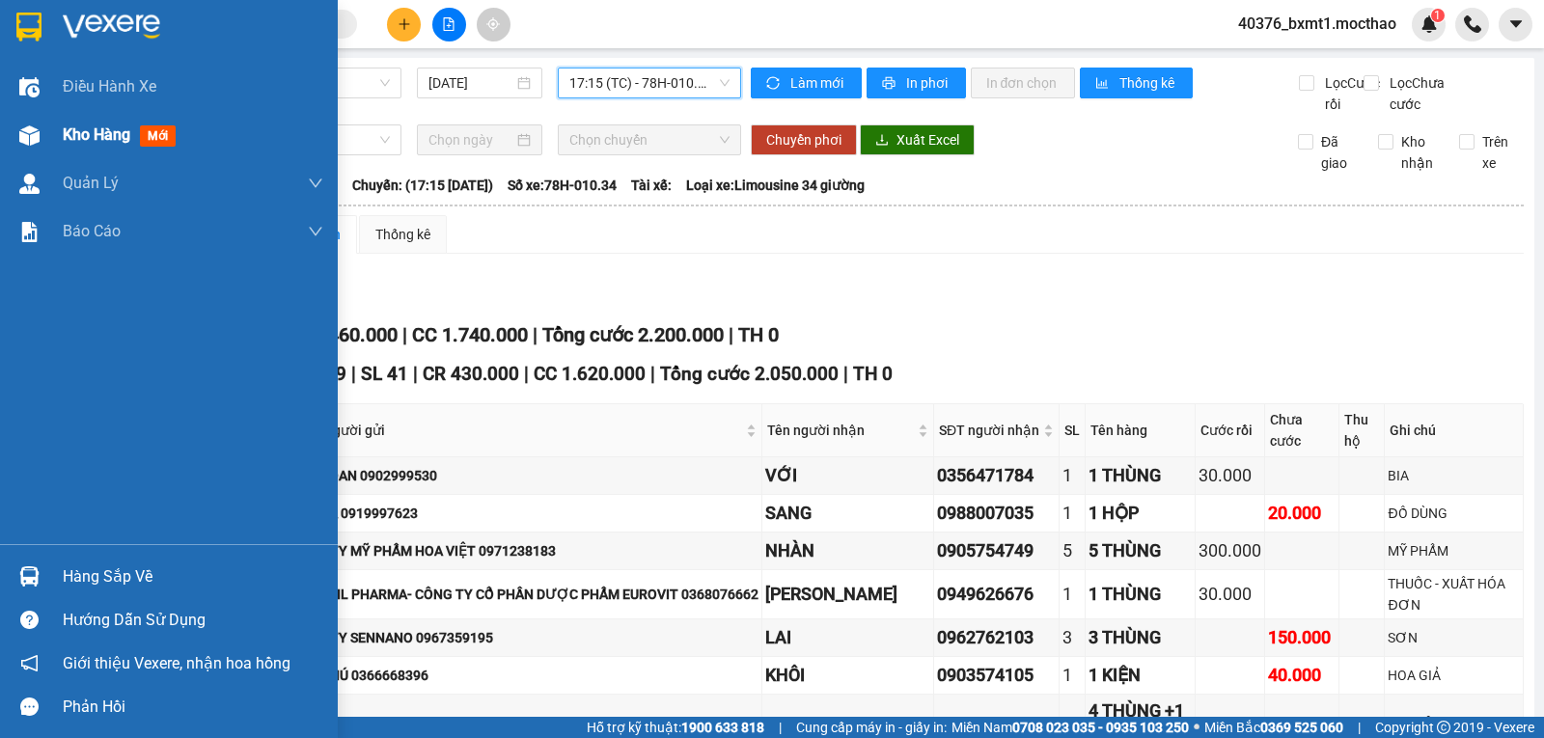
click at [69, 137] on span "Kho hàng" at bounding box center [97, 134] width 68 height 18
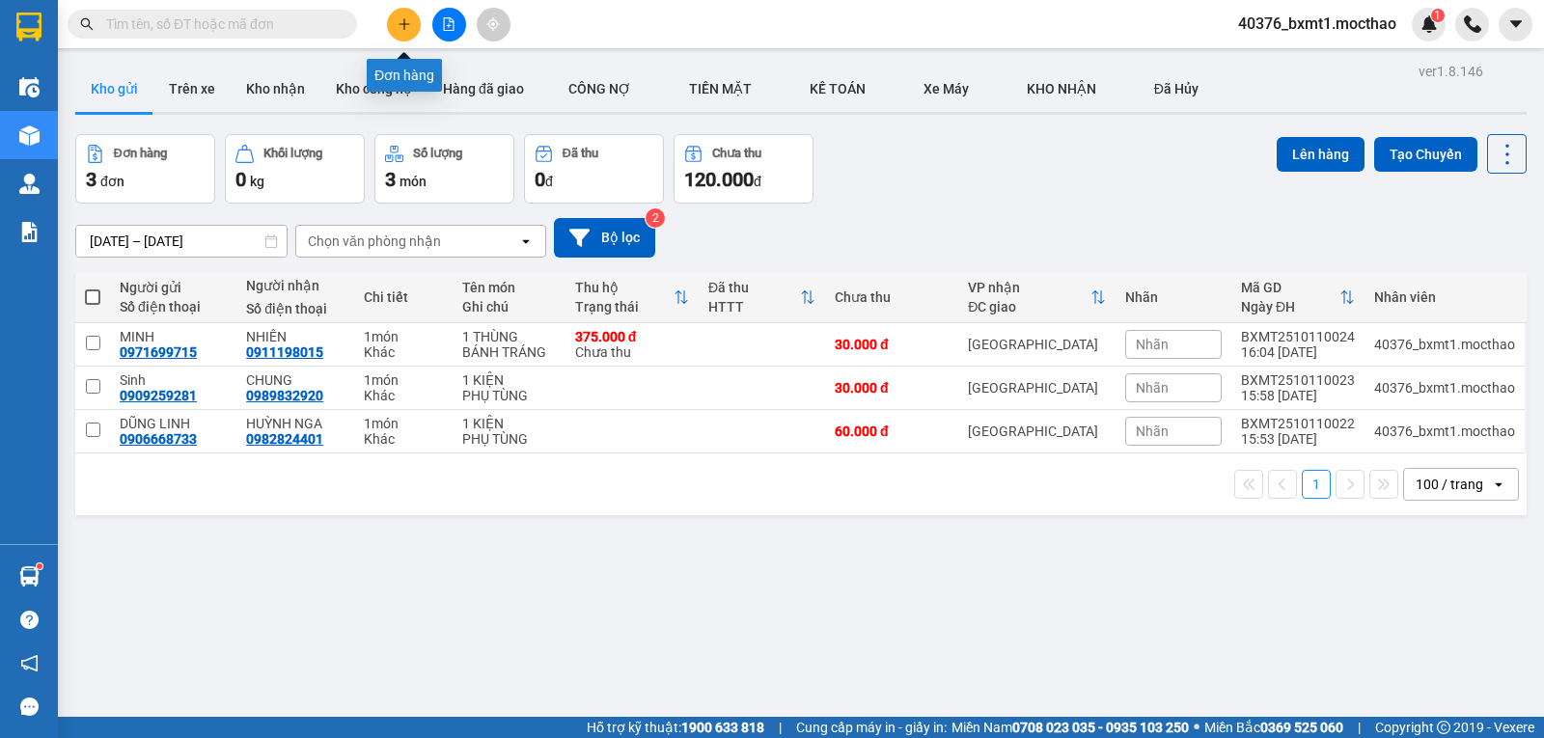
click at [403, 23] on icon "plus" at bounding box center [405, 24] width 14 height 14
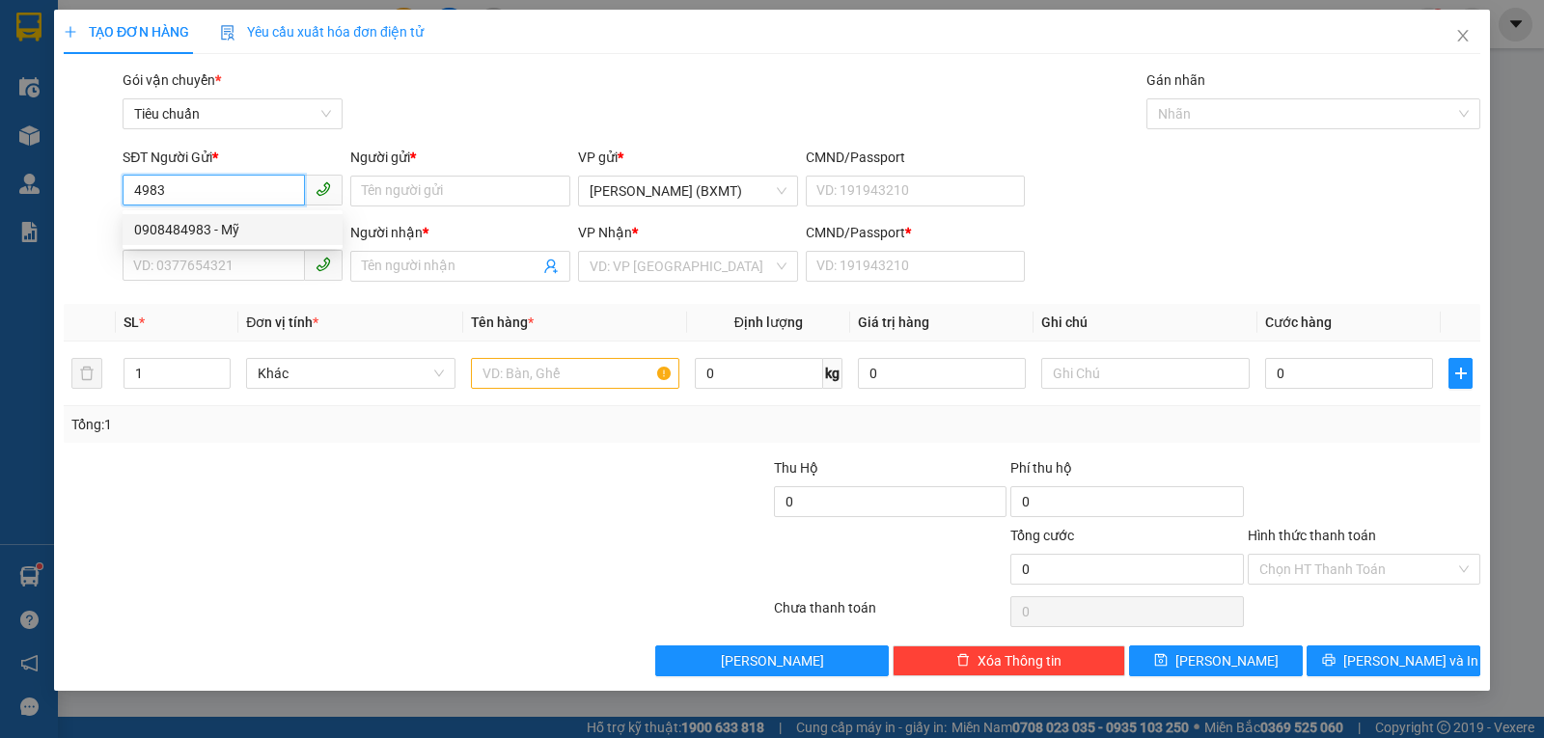
click at [202, 218] on div "0908484983 - Mỹ" at bounding box center [233, 229] width 220 height 31
type input "0908484983"
type input "Mỹ"
type input "0338358388"
type input "ĐỨC"
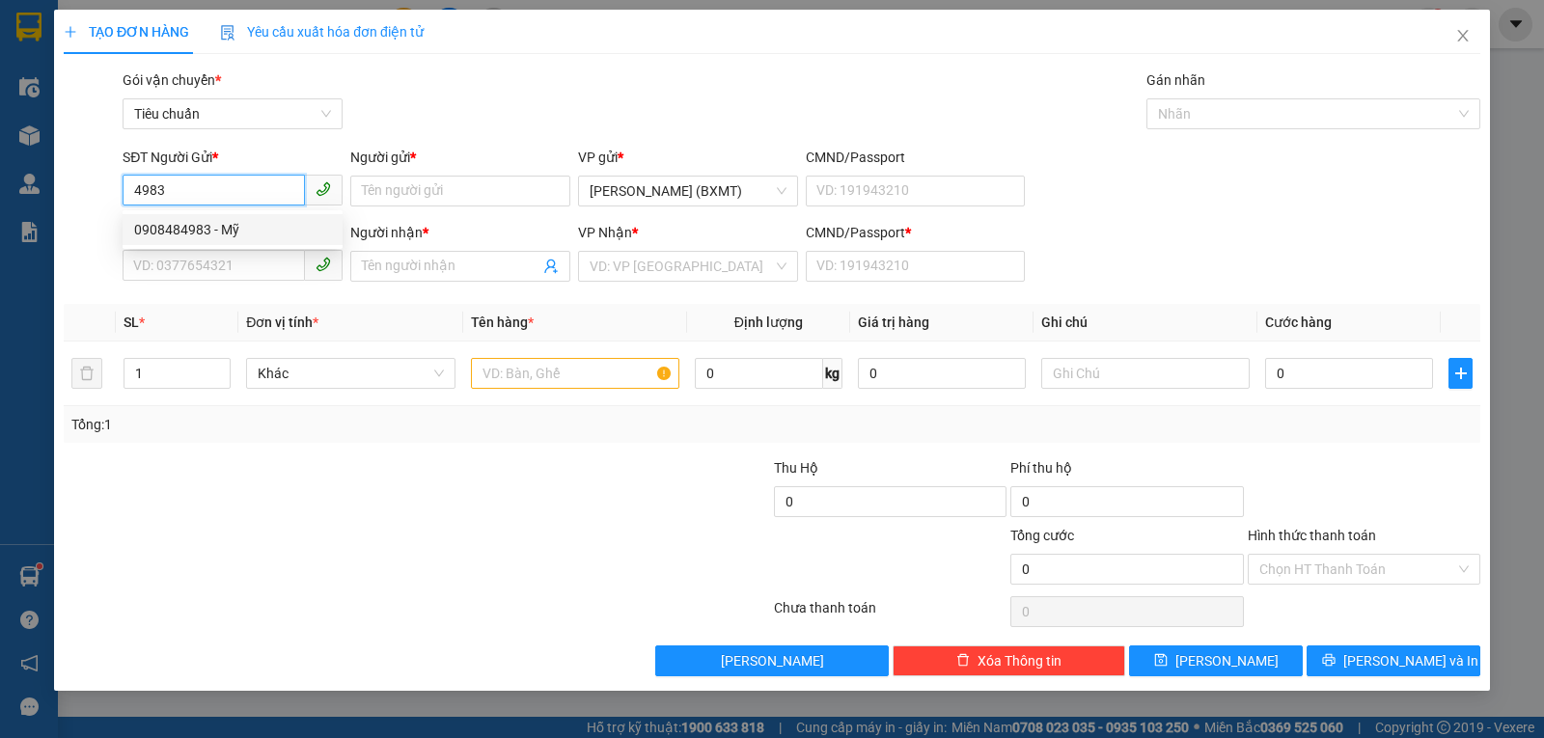
type input "0"
type input "120.000"
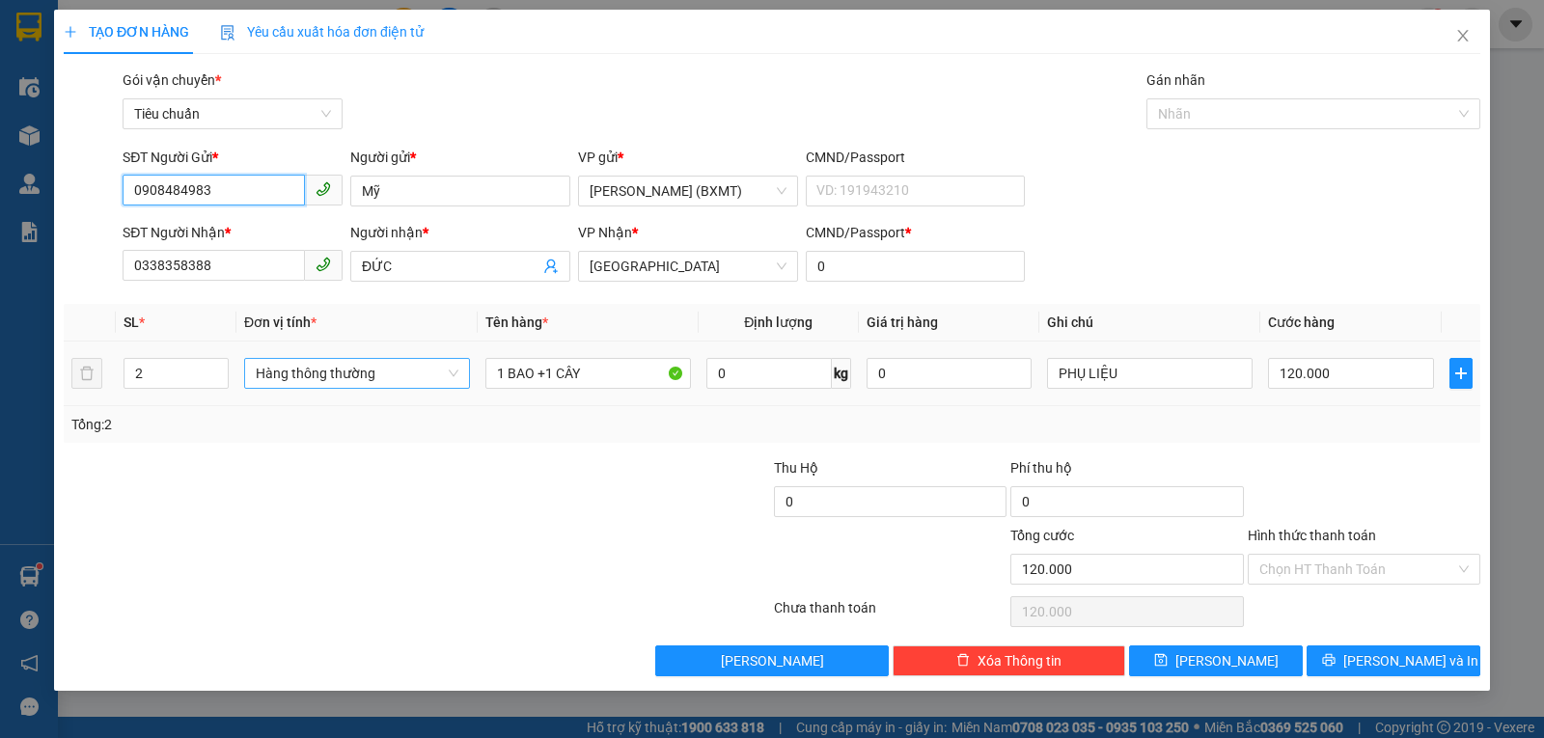
click at [325, 374] on span "Hàng thông thường" at bounding box center [357, 373] width 203 height 29
type input "0908484983"
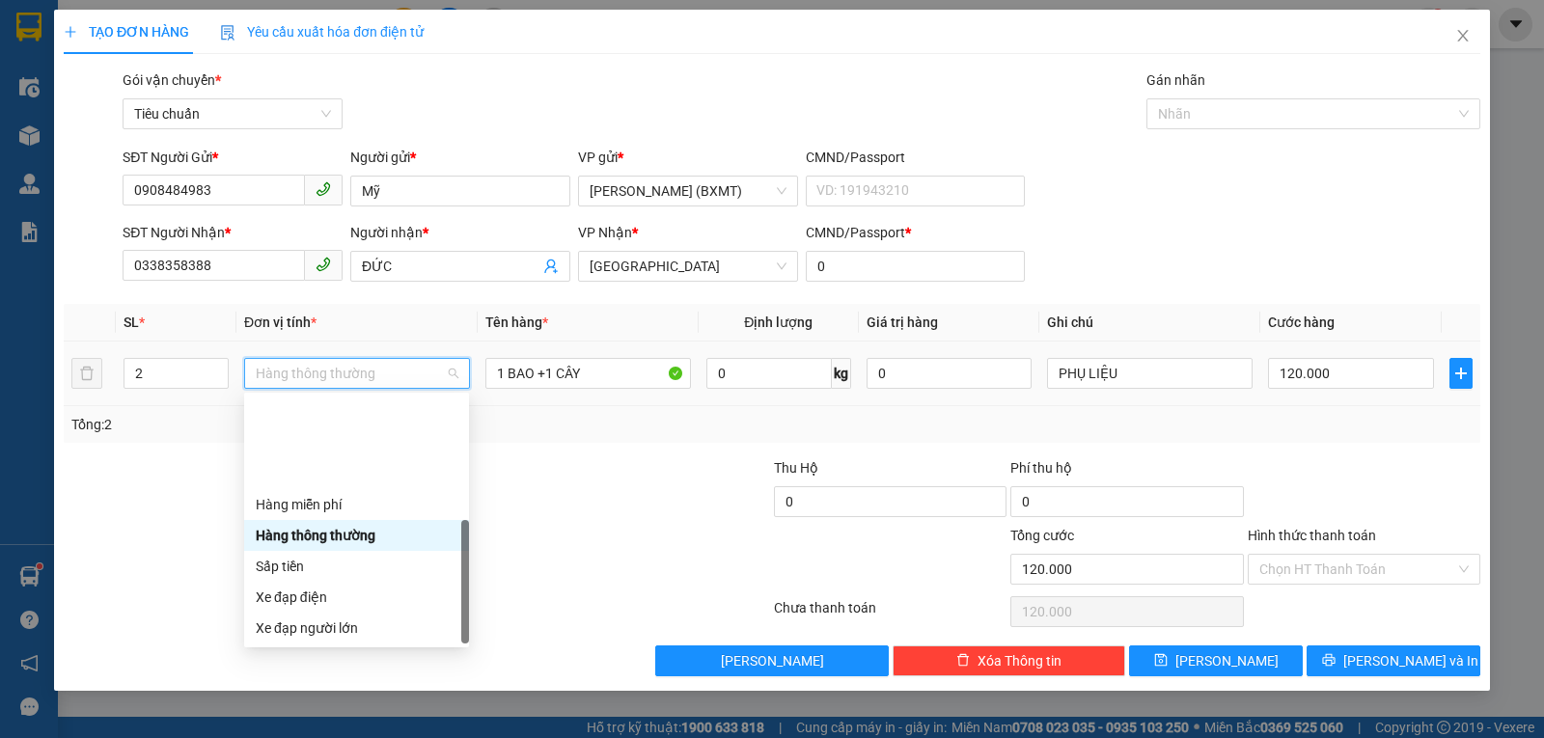
click at [296, 737] on div "Khác" at bounding box center [357, 751] width 202 height 21
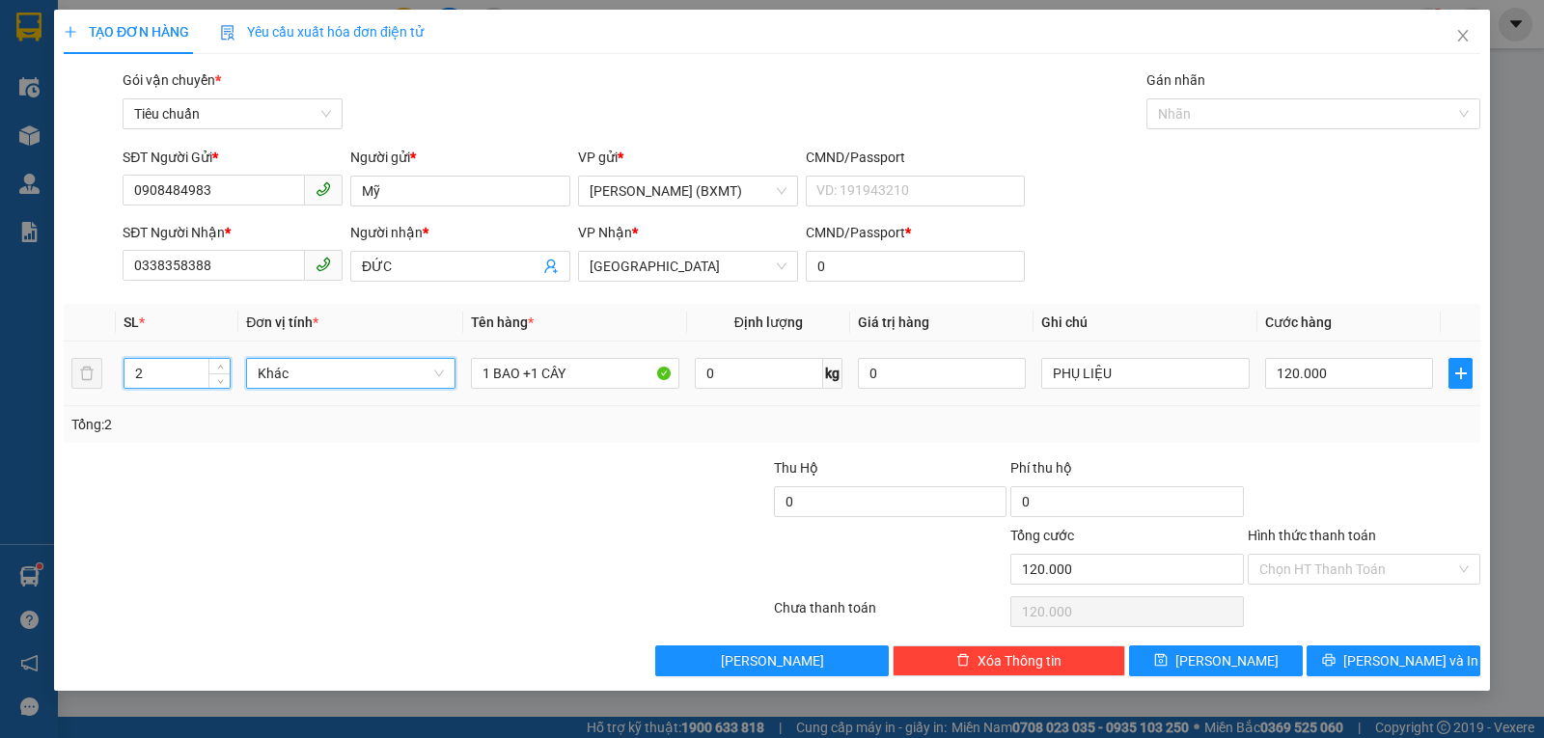
click at [89, 381] on tr "2 Khác Khác 1 BAO +1 CÂY 0 kg 0 PHỤ LIỆU 120.000" at bounding box center [772, 374] width 1417 height 65
type input "1"
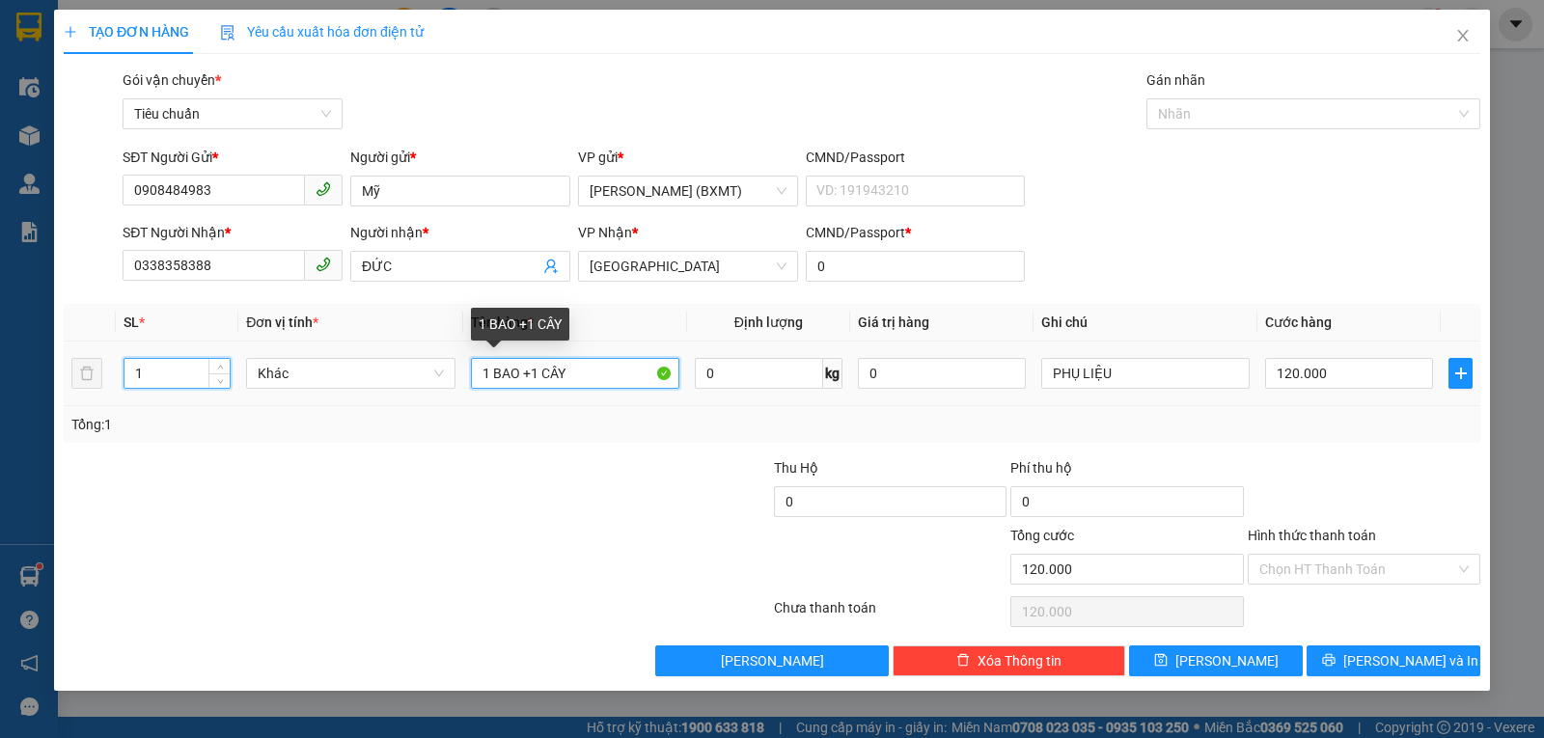
drag, startPoint x: 525, startPoint y: 381, endPoint x: 712, endPoint y: 348, distance: 190.1
click at [701, 389] on tr "1 Khác 1 BAO +1 CÂY 0 kg 0 PHỤ LIỆU 120.000" at bounding box center [772, 374] width 1417 height 65
type input "0"
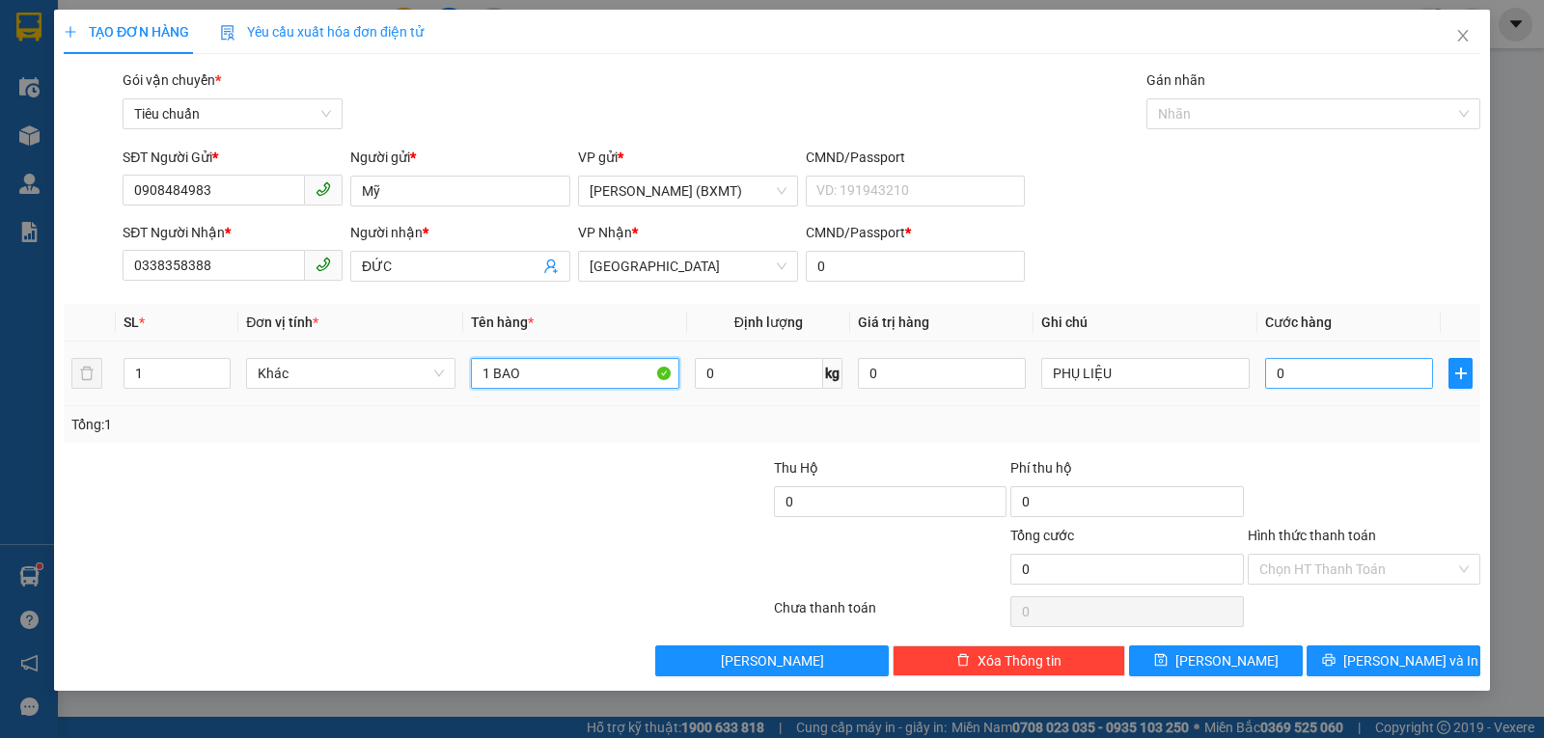
type input "1 BAO"
click at [1310, 368] on input "0" at bounding box center [1349, 373] width 168 height 31
type input "8"
type input "80"
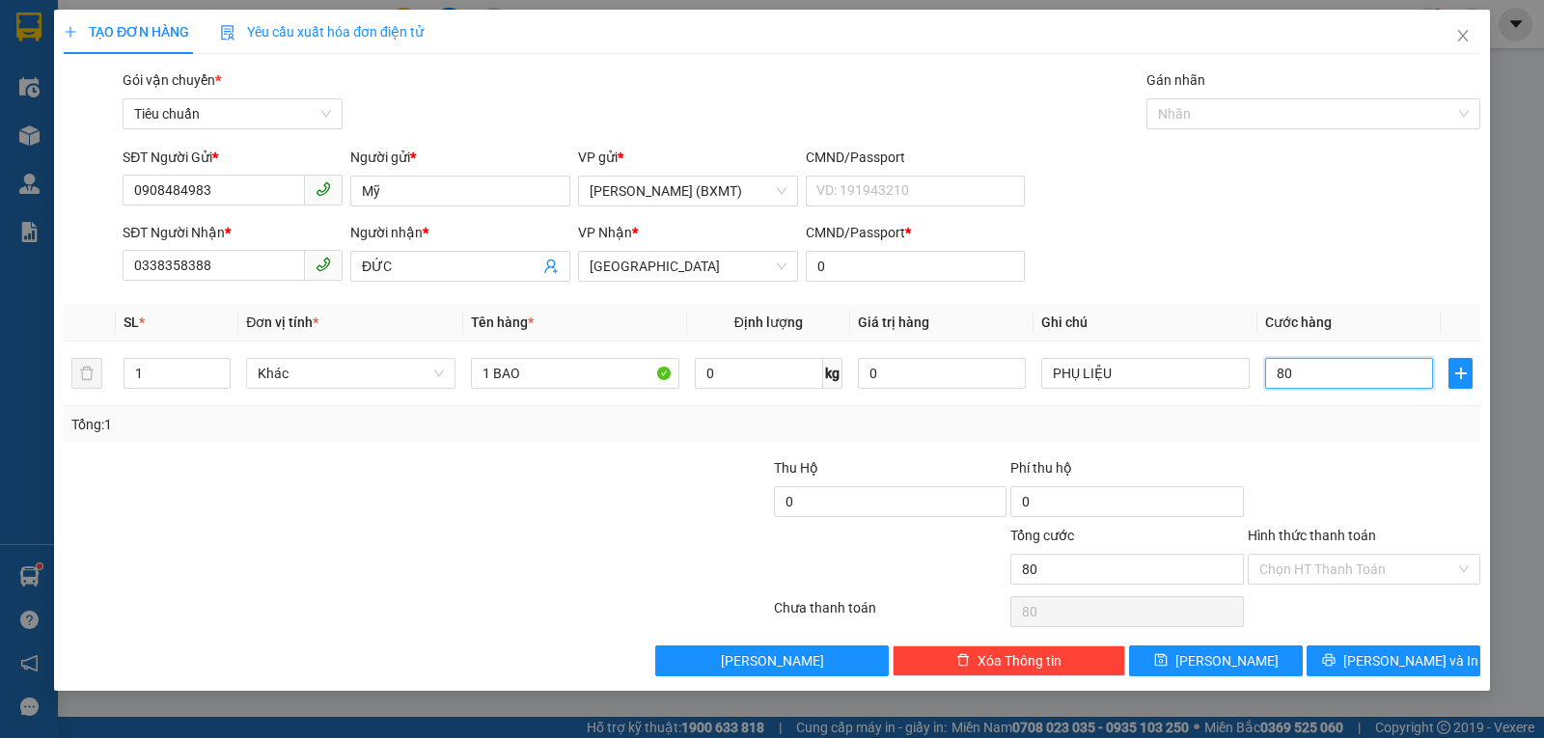
type input "80"
type input "80.000"
drag, startPoint x: 1290, startPoint y: 465, endPoint x: 1300, endPoint y: 464, distance: 9.7
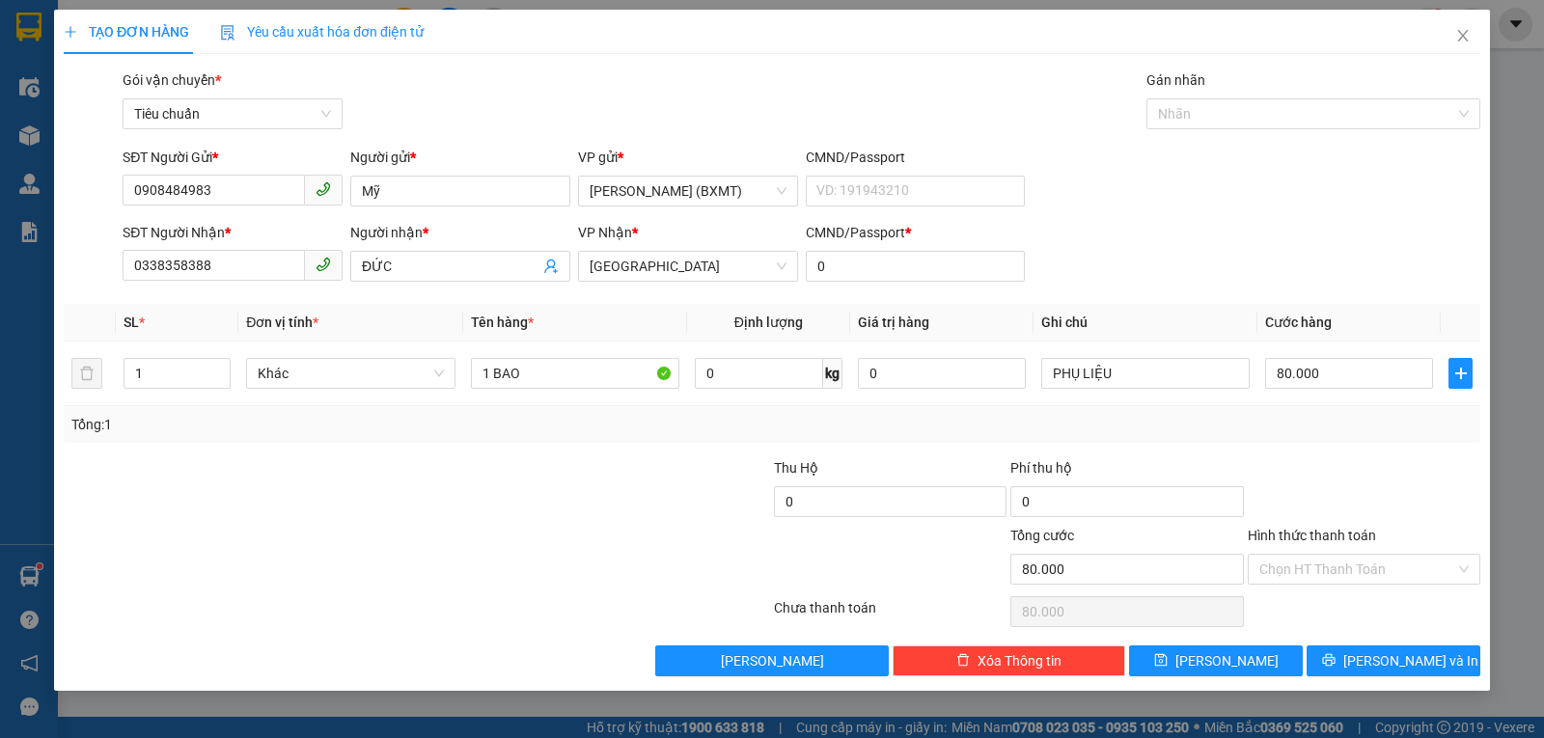
click at [1297, 465] on div at bounding box center [1364, 491] width 236 height 68
click at [1420, 649] on button "Lưu và In" at bounding box center [1394, 661] width 174 height 31
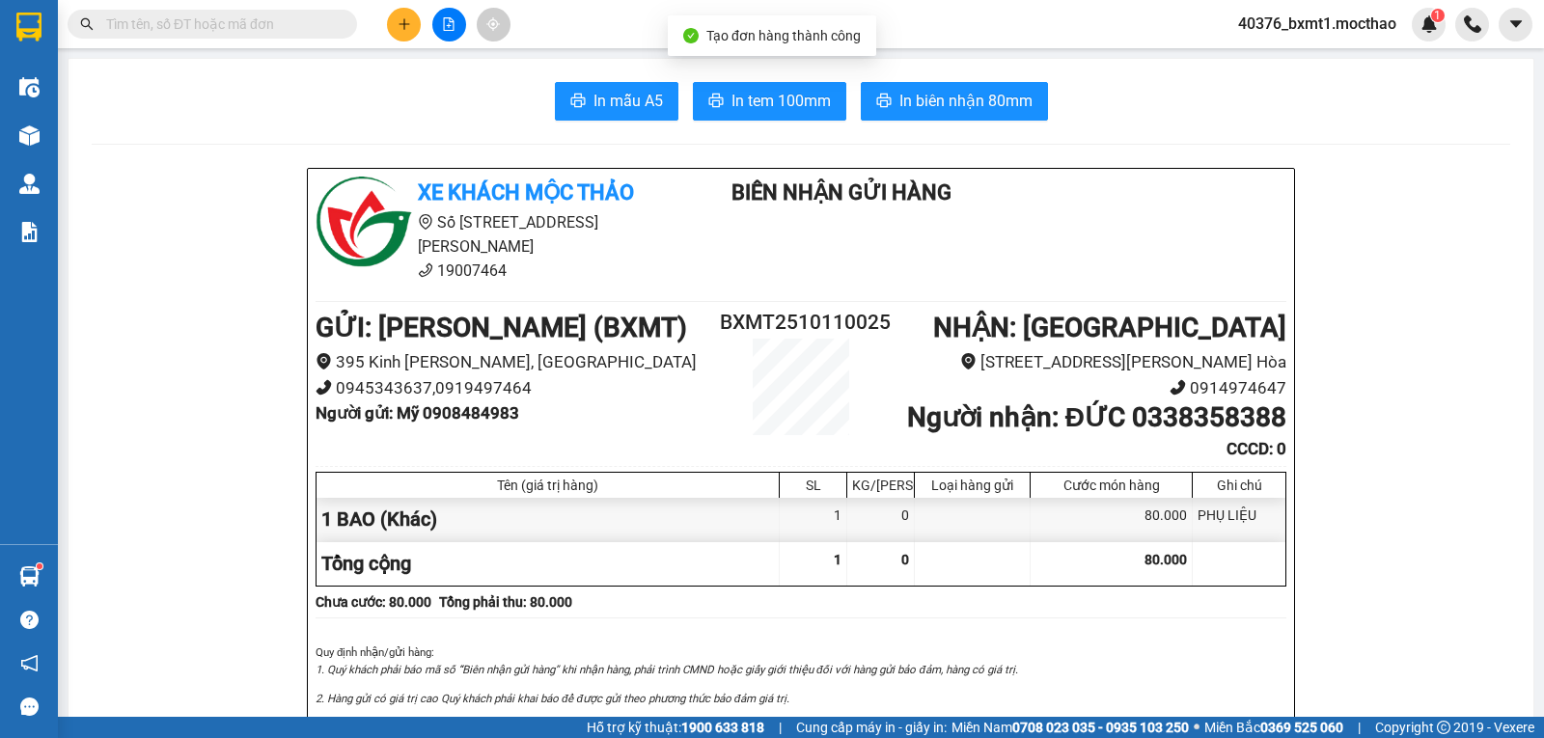
drag, startPoint x: 952, startPoint y: 113, endPoint x: 960, endPoint y: 133, distance: 22.1
click at [955, 114] on button "In biên nhận 80mm" at bounding box center [954, 101] width 187 height 39
click at [782, 88] on button "In tem 100mm" at bounding box center [769, 101] width 153 height 39
click at [412, 26] on button at bounding box center [404, 25] width 34 height 34
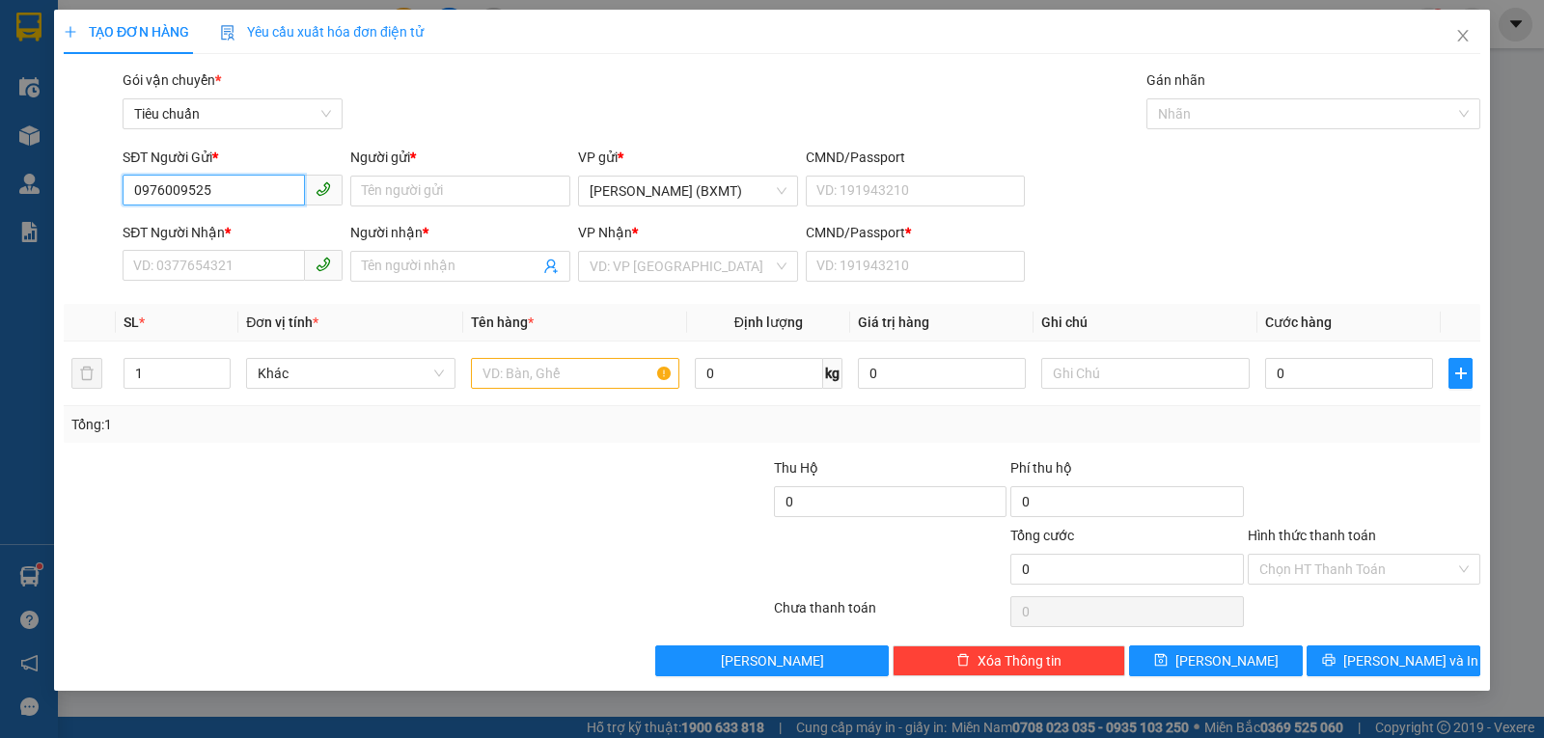
type input "0976009525"
click at [450, 171] on div "Người gửi *" at bounding box center [460, 161] width 220 height 29
click at [445, 186] on input "Người gửi *" at bounding box center [460, 191] width 220 height 31
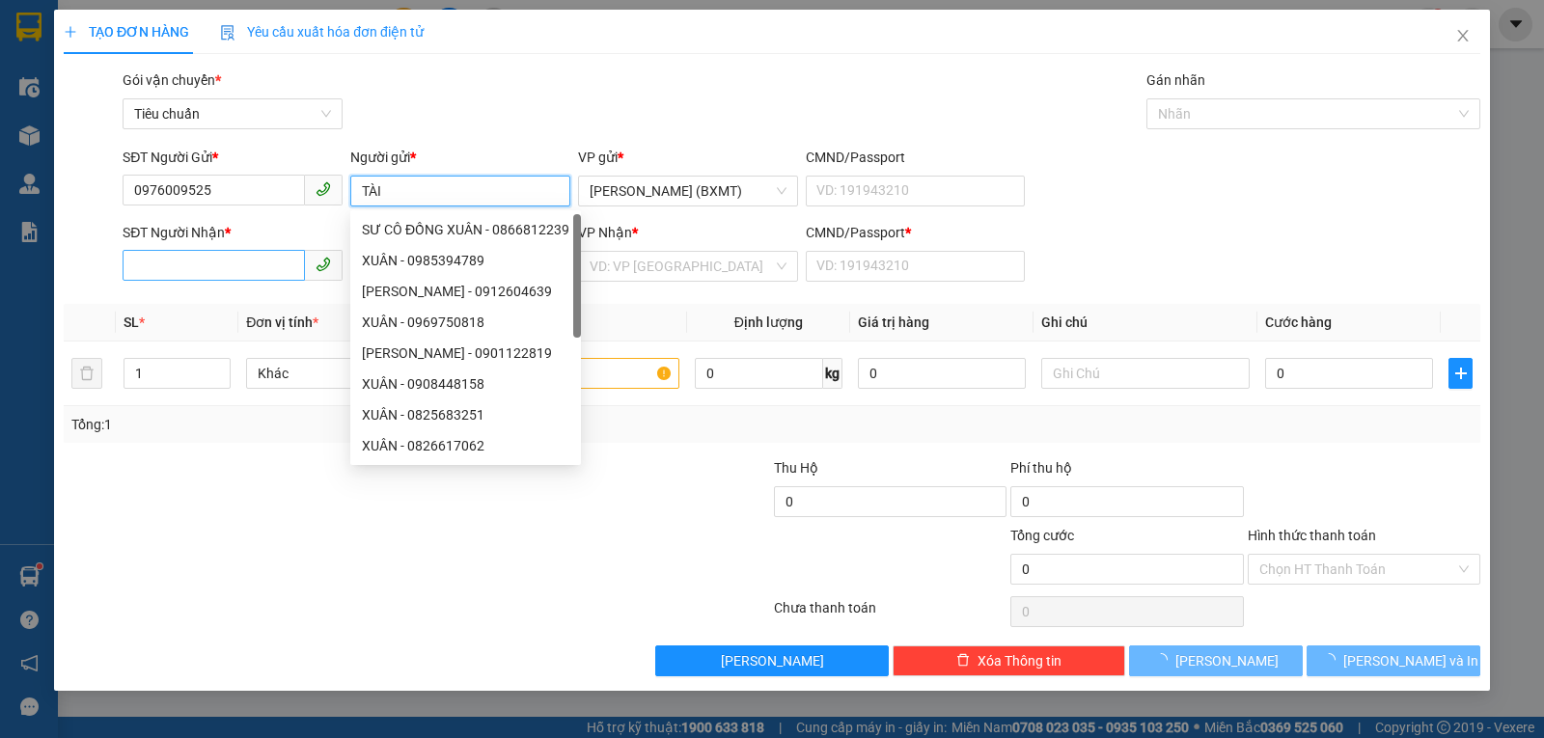
type input "TÀI"
click at [243, 261] on input "SĐT Người Nhận *" at bounding box center [214, 265] width 182 height 31
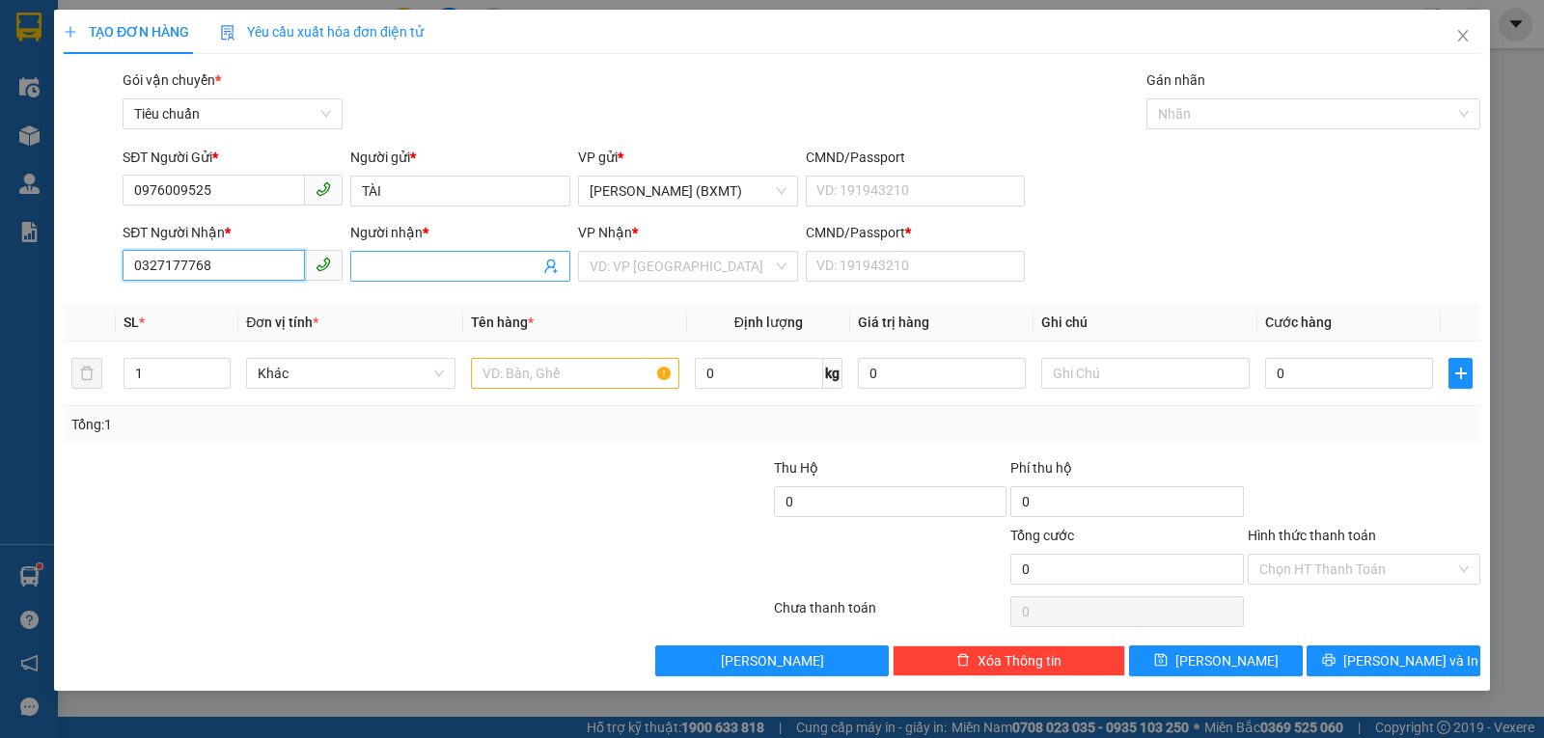
type input "0327177768"
click at [472, 255] on span at bounding box center [460, 266] width 220 height 31
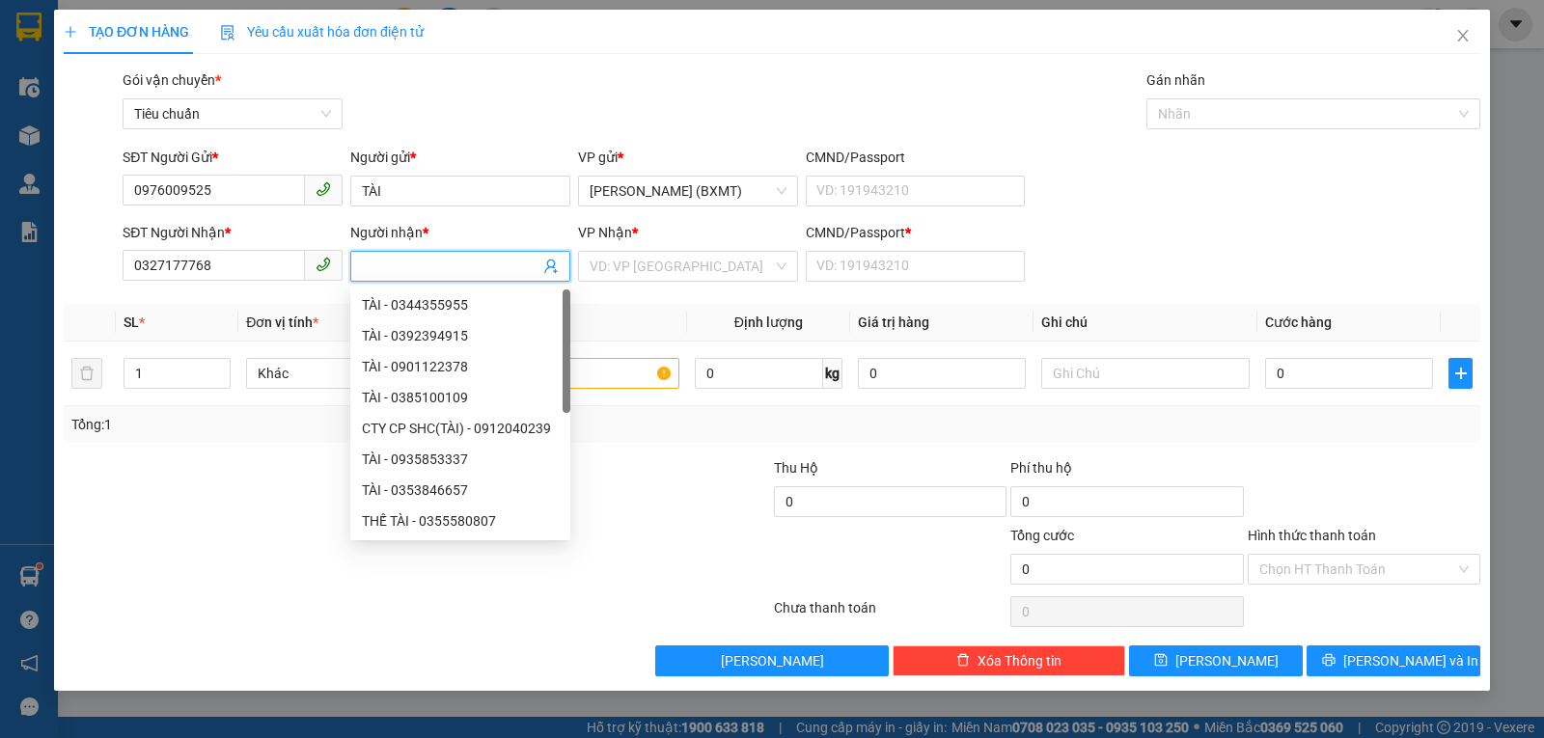
click at [457, 272] on input "Người nhận *" at bounding box center [451, 266] width 178 height 21
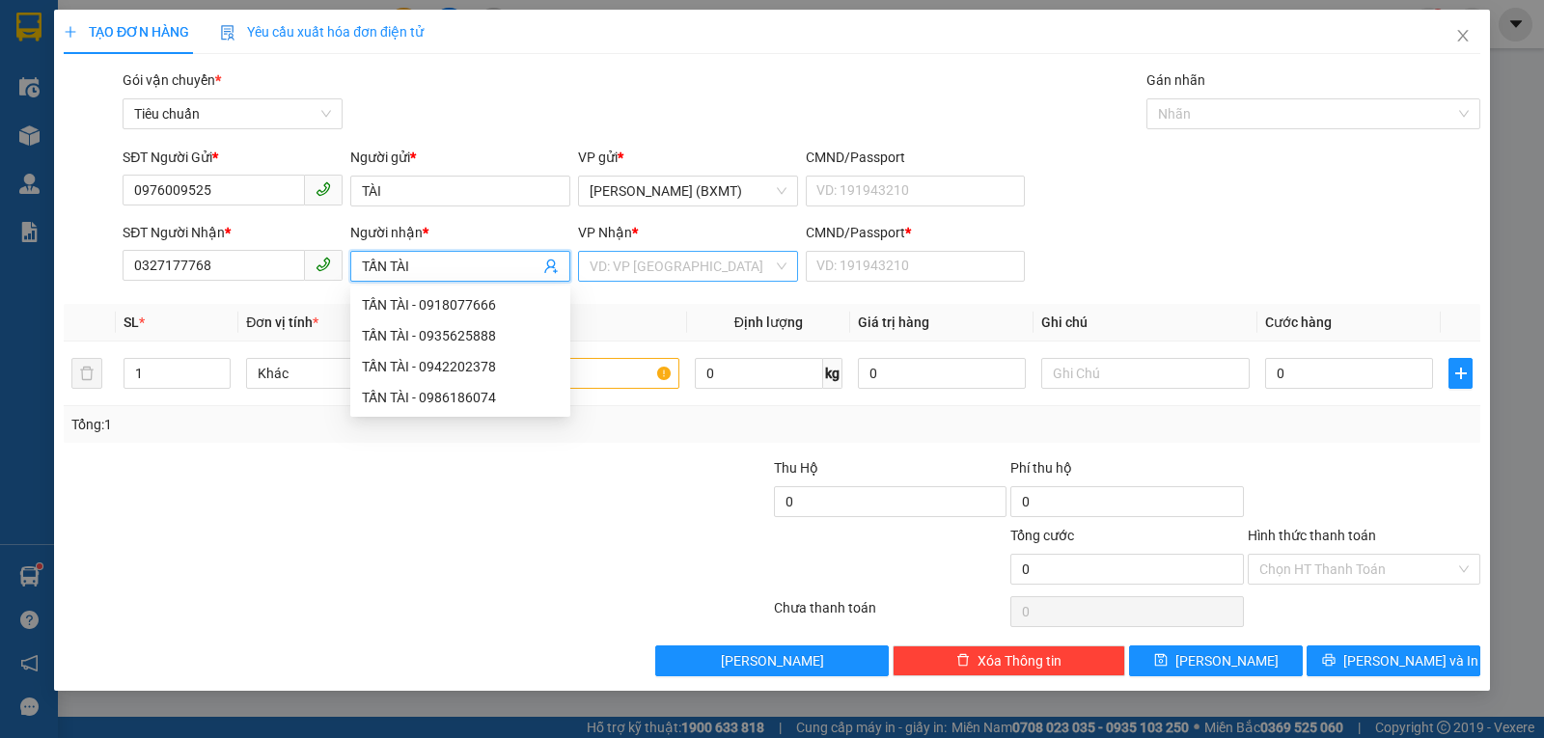
type input "TẤN TÀI"
click at [636, 279] on input "search" at bounding box center [681, 266] width 183 height 29
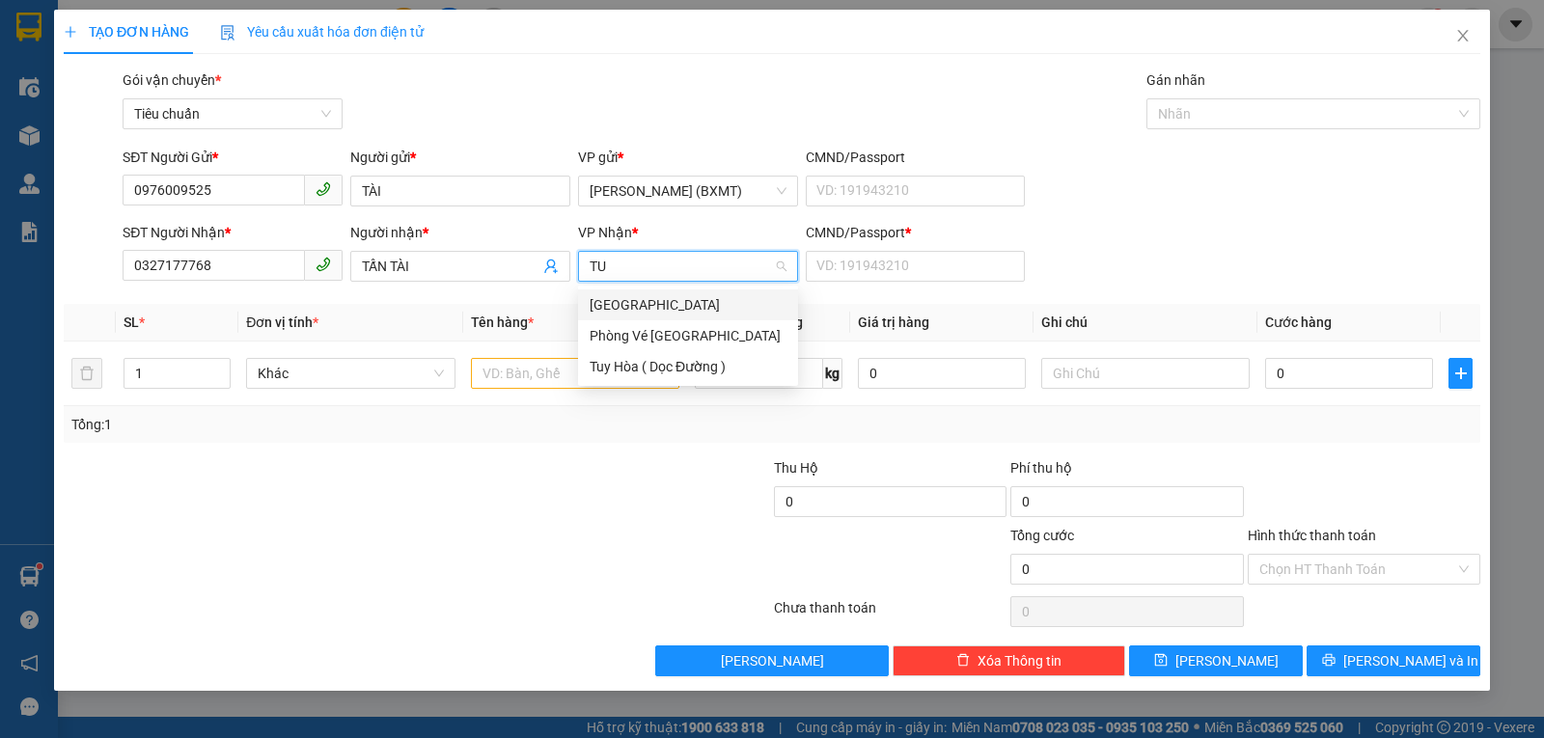
type input "TUY"
click at [640, 305] on div "[GEOGRAPHIC_DATA]" at bounding box center [688, 304] width 197 height 21
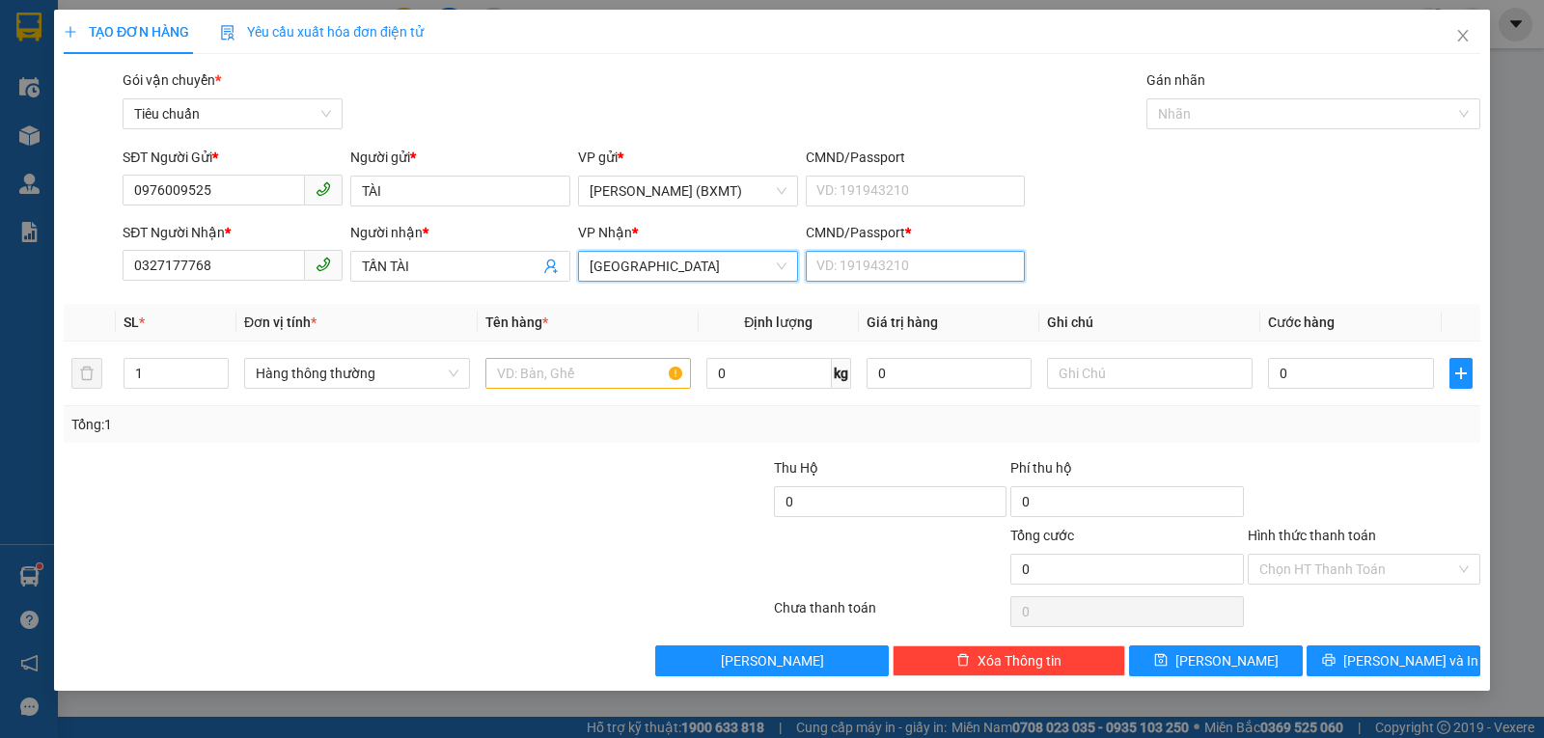
click at [894, 261] on input "CMND/Passport *" at bounding box center [916, 266] width 220 height 31
click at [342, 380] on span "Hàng thông thường" at bounding box center [357, 373] width 203 height 29
type input "0"
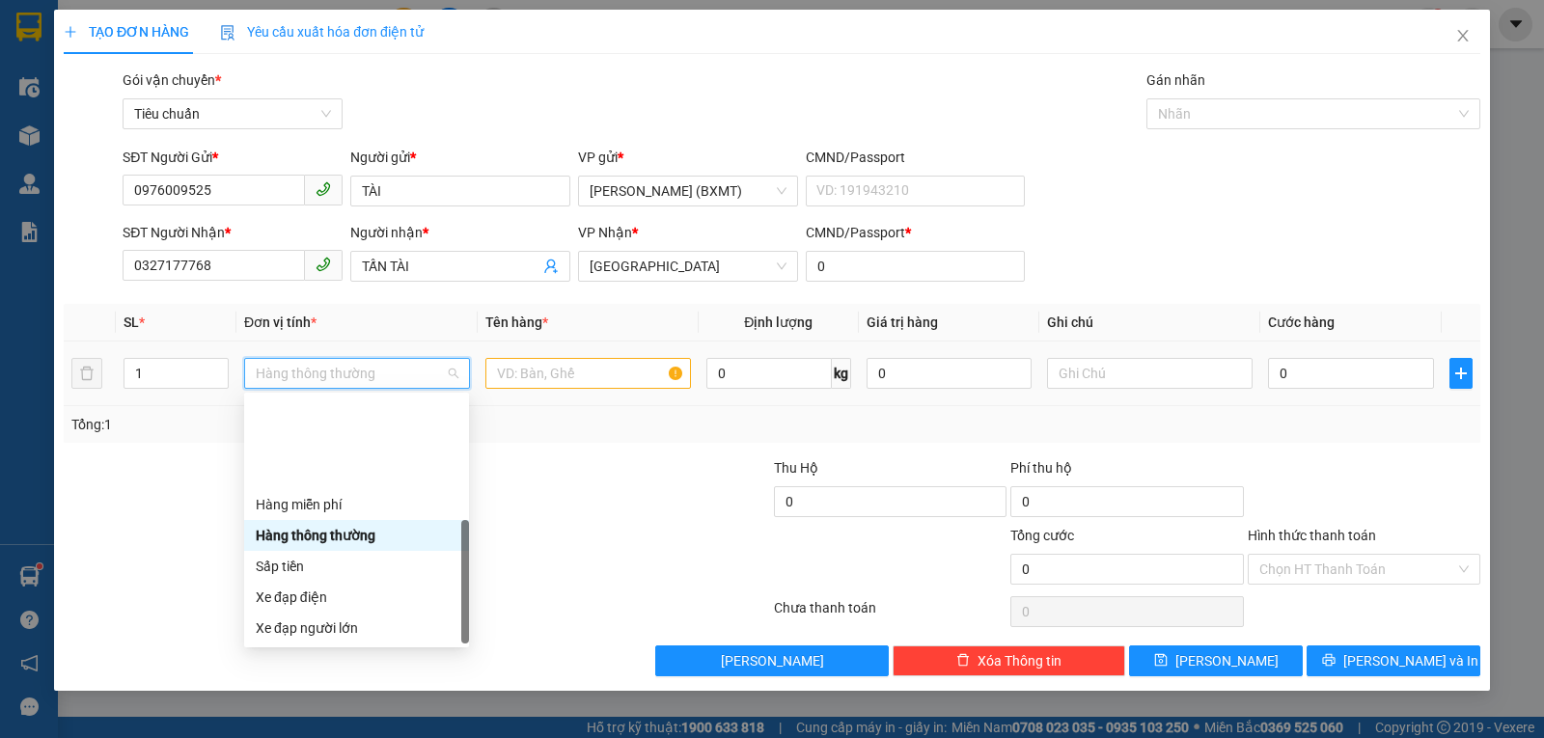
click at [321, 737] on div "Khác" at bounding box center [357, 751] width 202 height 21
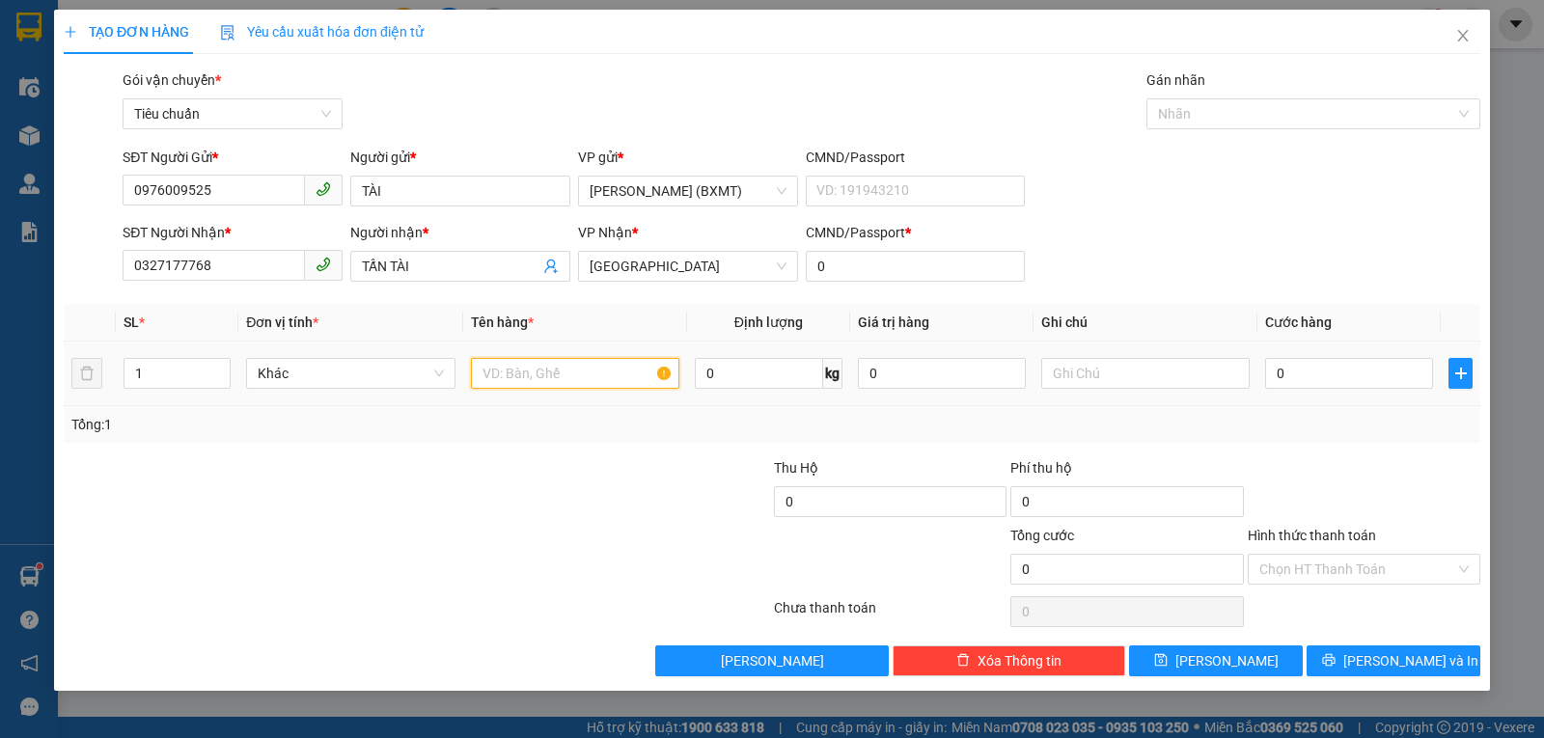
click at [528, 380] on input "text" at bounding box center [575, 373] width 208 height 31
type input "1 KIỆN"
click at [1075, 376] on input "text" at bounding box center [1145, 373] width 208 height 31
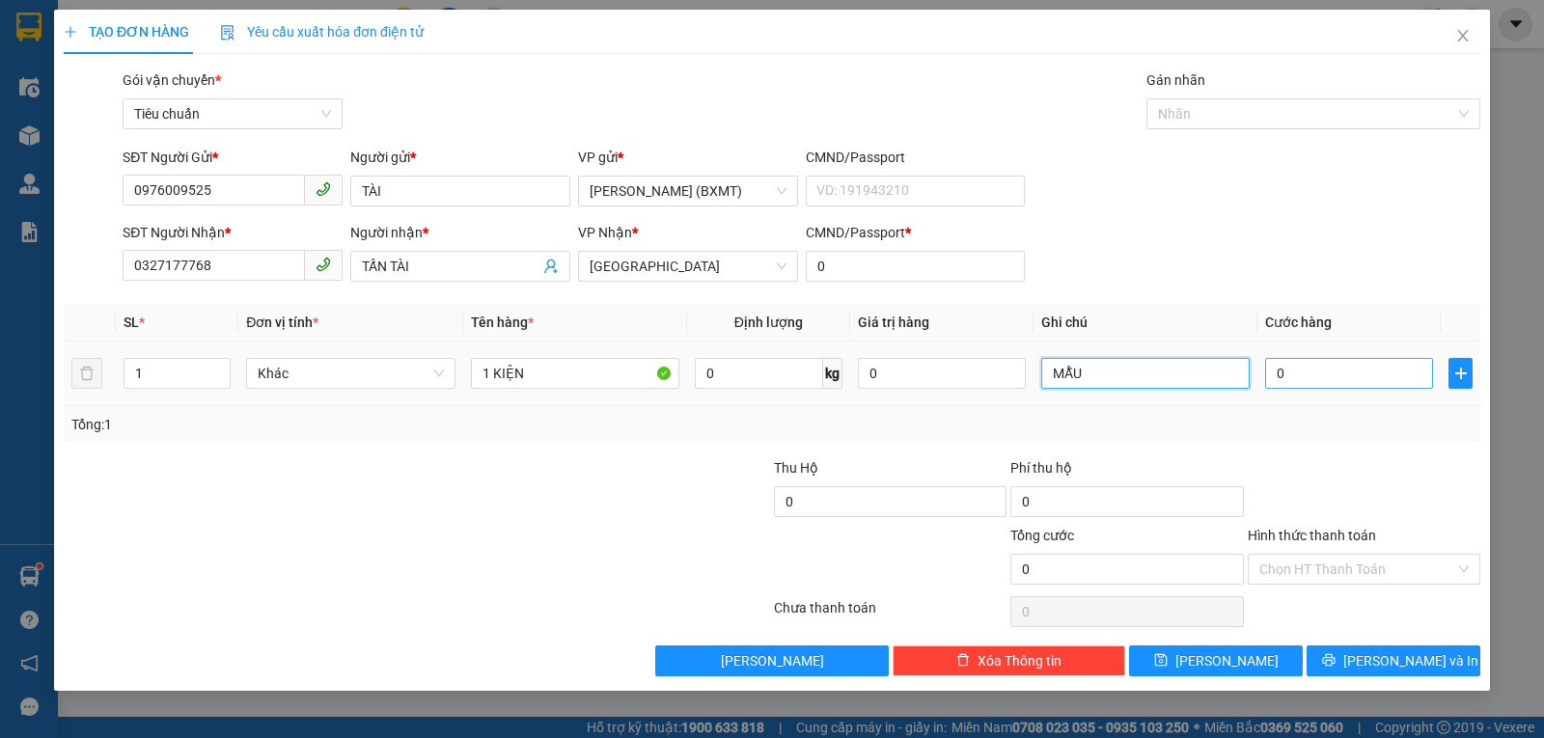
type input "MẪU"
click at [1277, 374] on input "0" at bounding box center [1349, 373] width 168 height 31
type input "4"
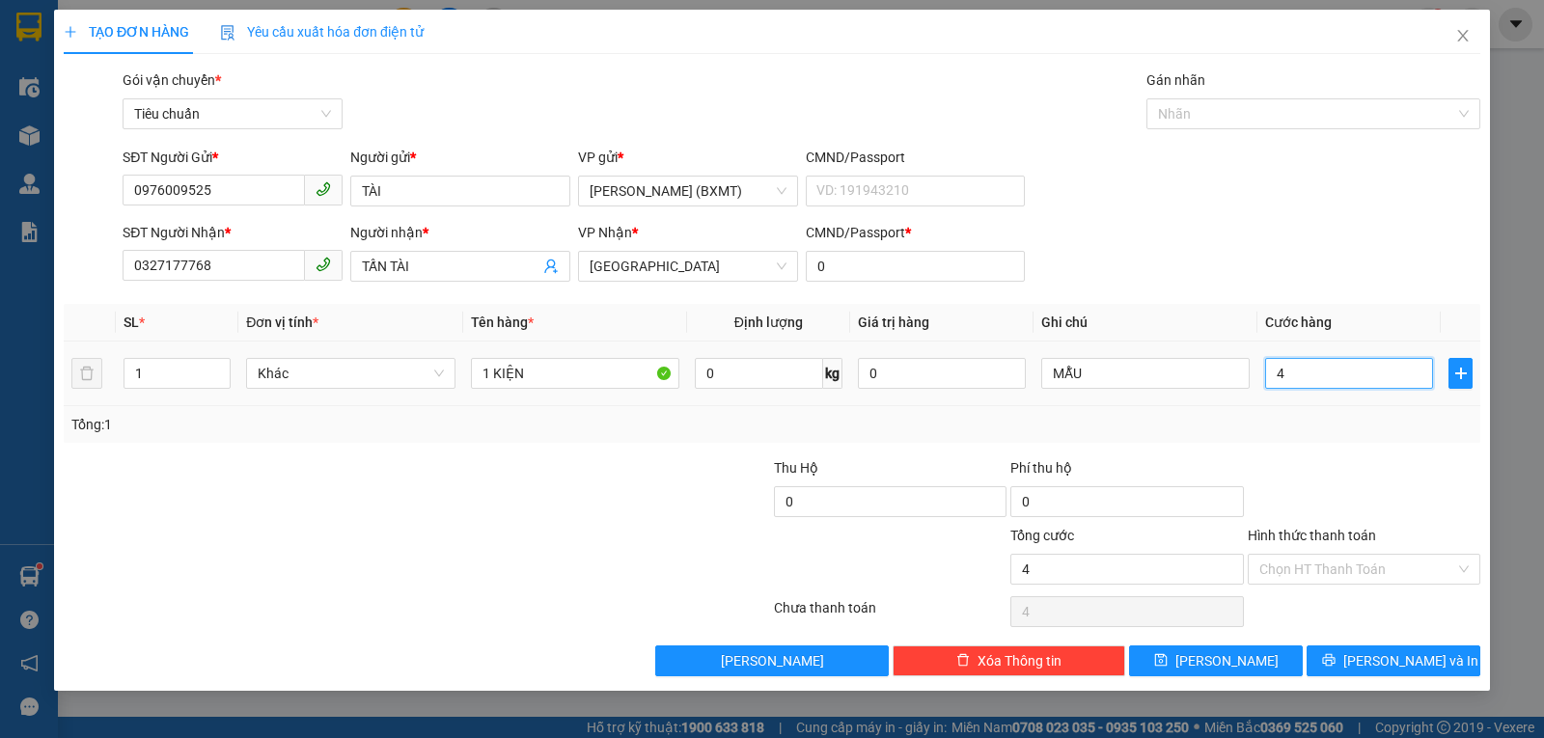
type input "40"
type input "40.000"
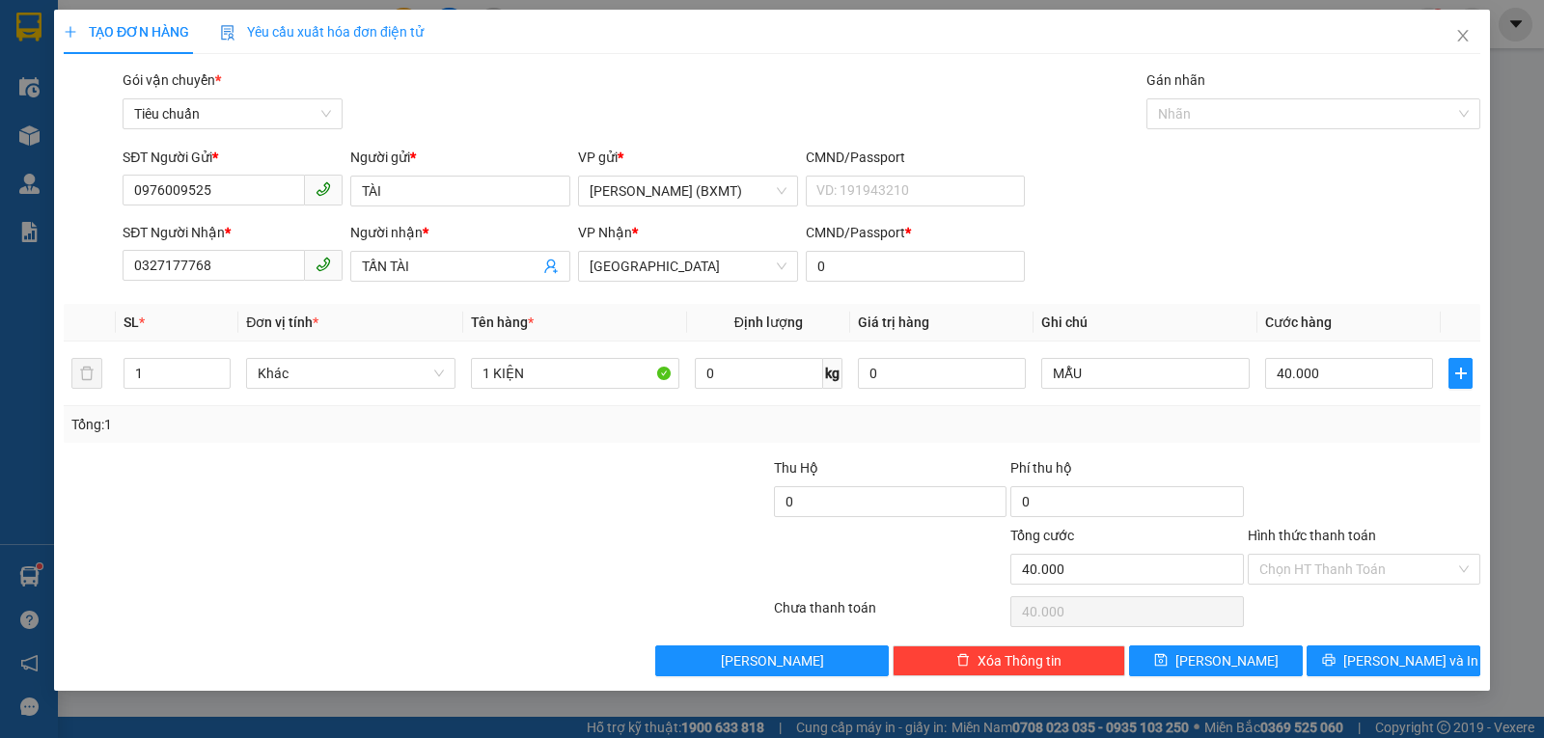
click at [1408, 472] on div at bounding box center [1364, 491] width 236 height 68
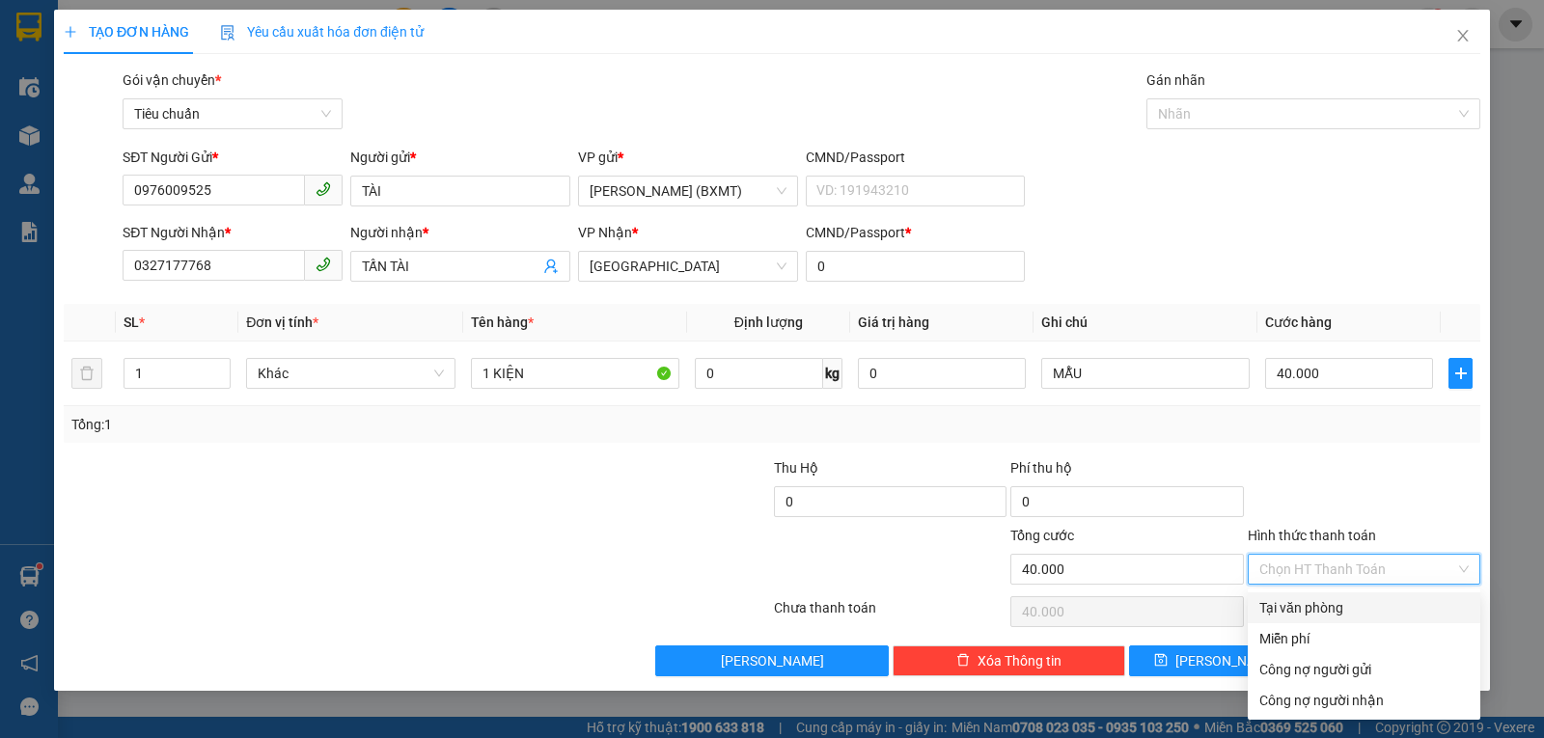
click at [1365, 573] on input "Hình thức thanh toán" at bounding box center [1357, 569] width 196 height 29
click at [1358, 602] on div "Tại văn phòng" at bounding box center [1363, 607] width 209 height 21
type input "0"
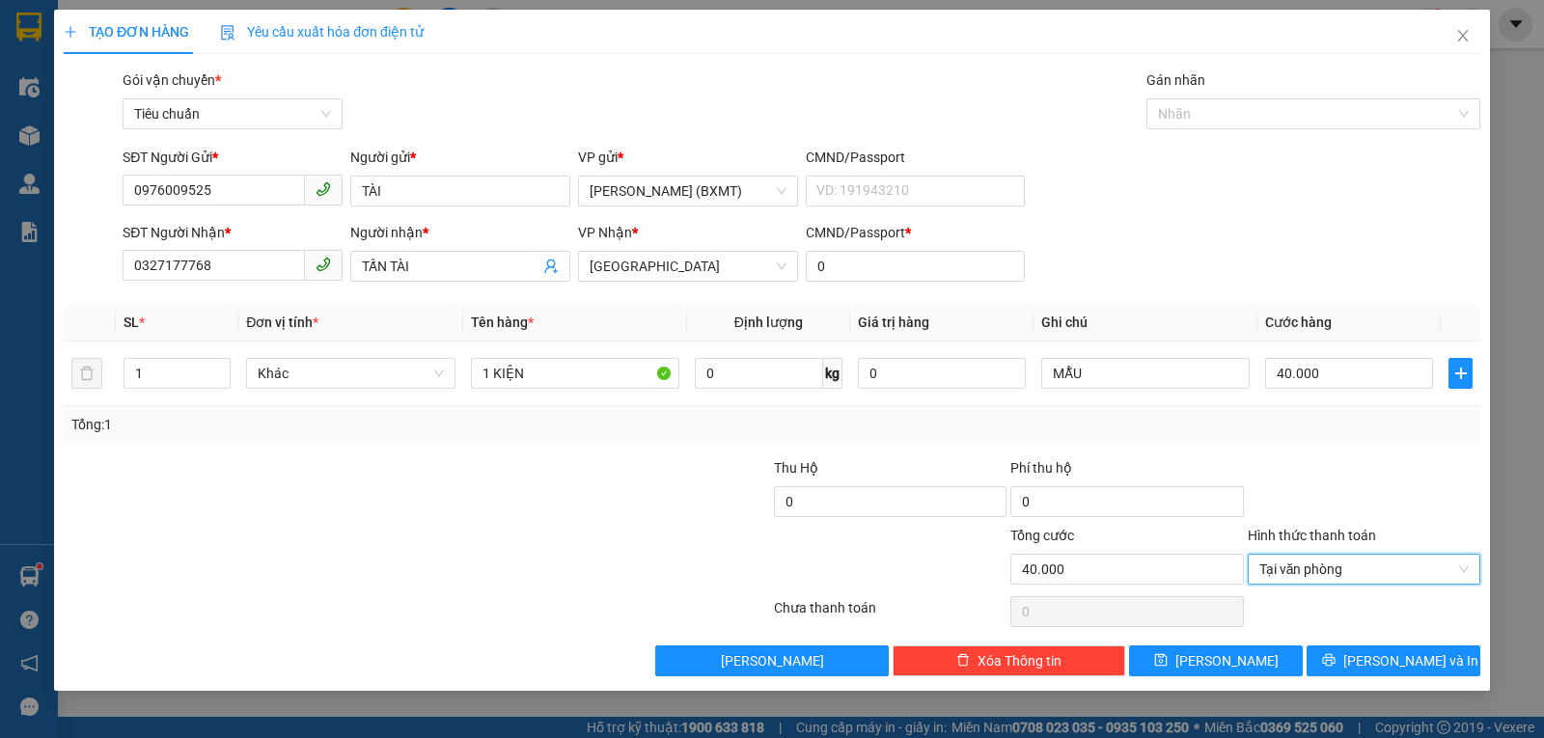
click at [1350, 454] on div "Transit Pickup Surcharge Ids Transit Deliver Surcharge Ids Transit Deliver Surc…" at bounding box center [772, 372] width 1417 height 607
click at [1404, 656] on span "Lưu và In" at bounding box center [1410, 660] width 135 height 21
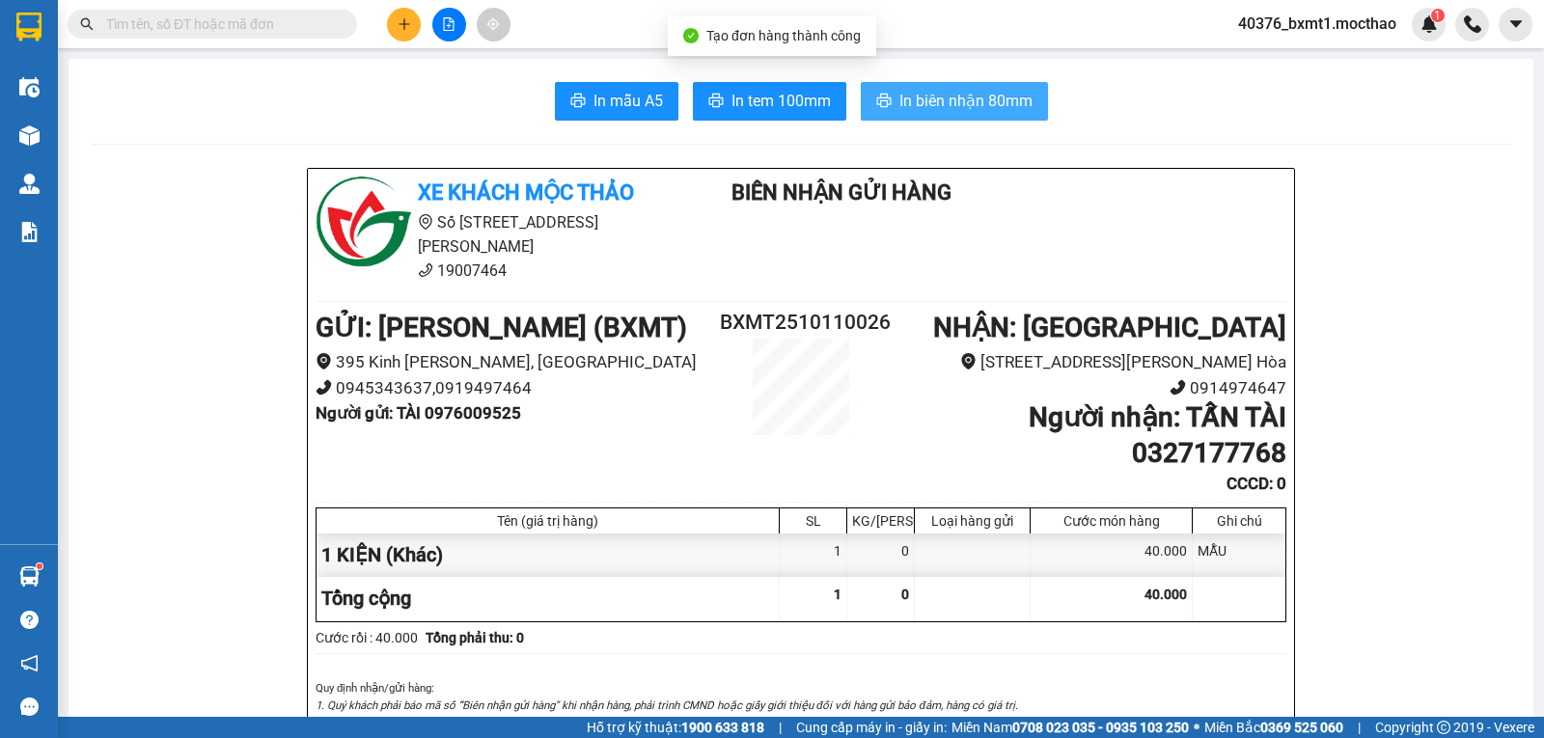
click at [914, 98] on span "In biên nhận 80mm" at bounding box center [965, 101] width 133 height 24
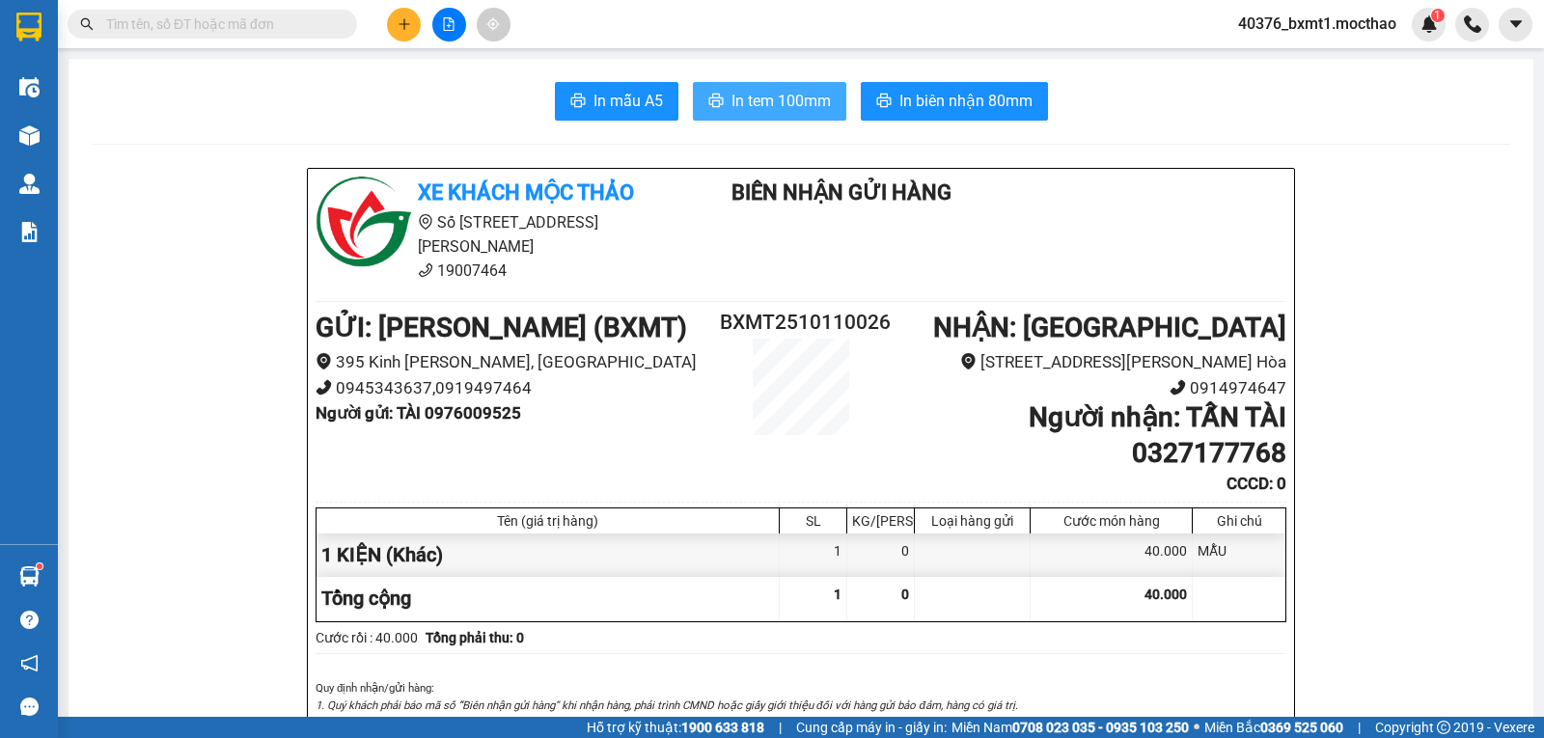
click at [761, 99] on span "In tem 100mm" at bounding box center [781, 101] width 99 height 24
click at [402, 11] on button at bounding box center [404, 25] width 34 height 34
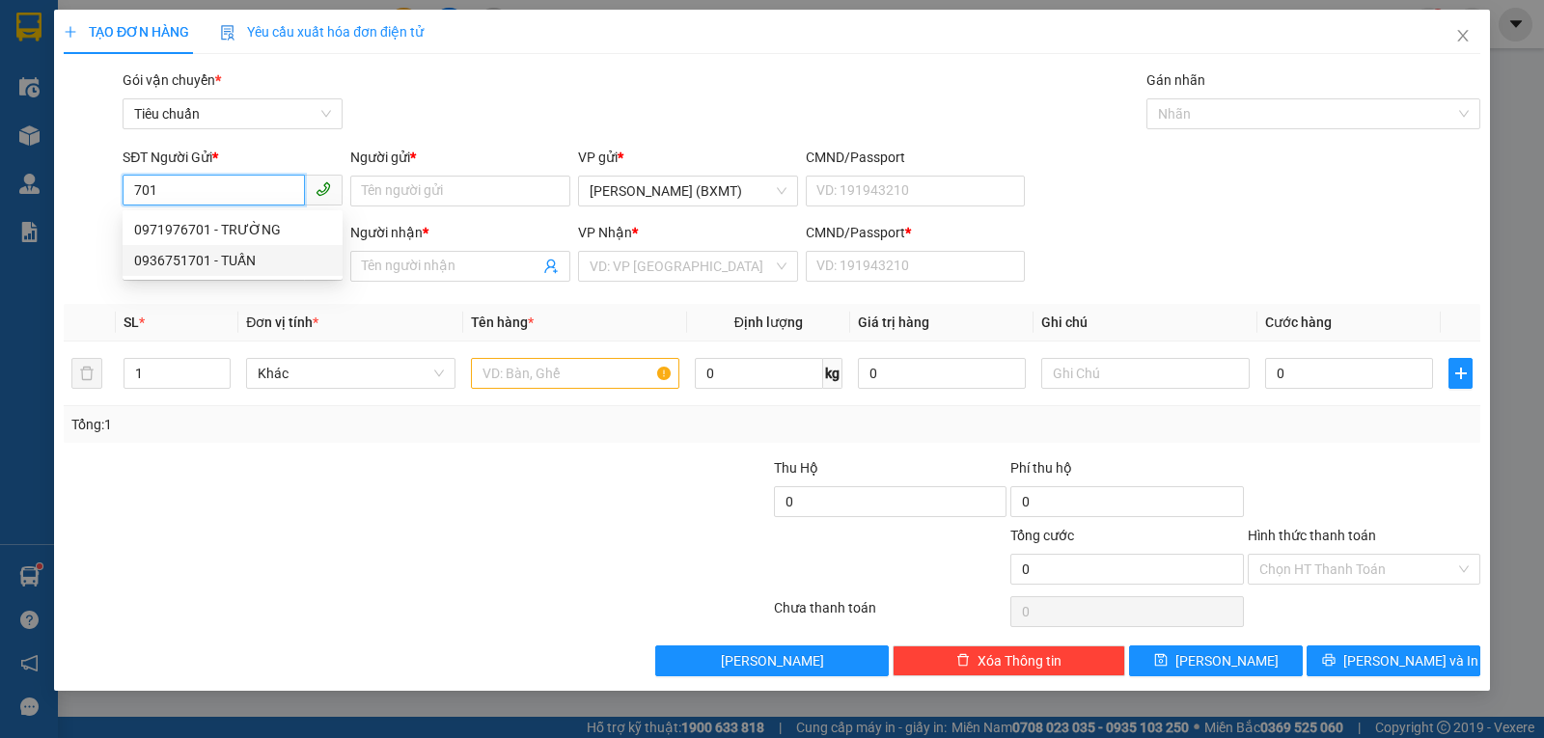
click at [186, 252] on div "0936751701 - TUẤN" at bounding box center [232, 260] width 197 height 21
type input "0936751701"
type input "TUẤN"
type input "0934845454"
type input "CƯỜNG"
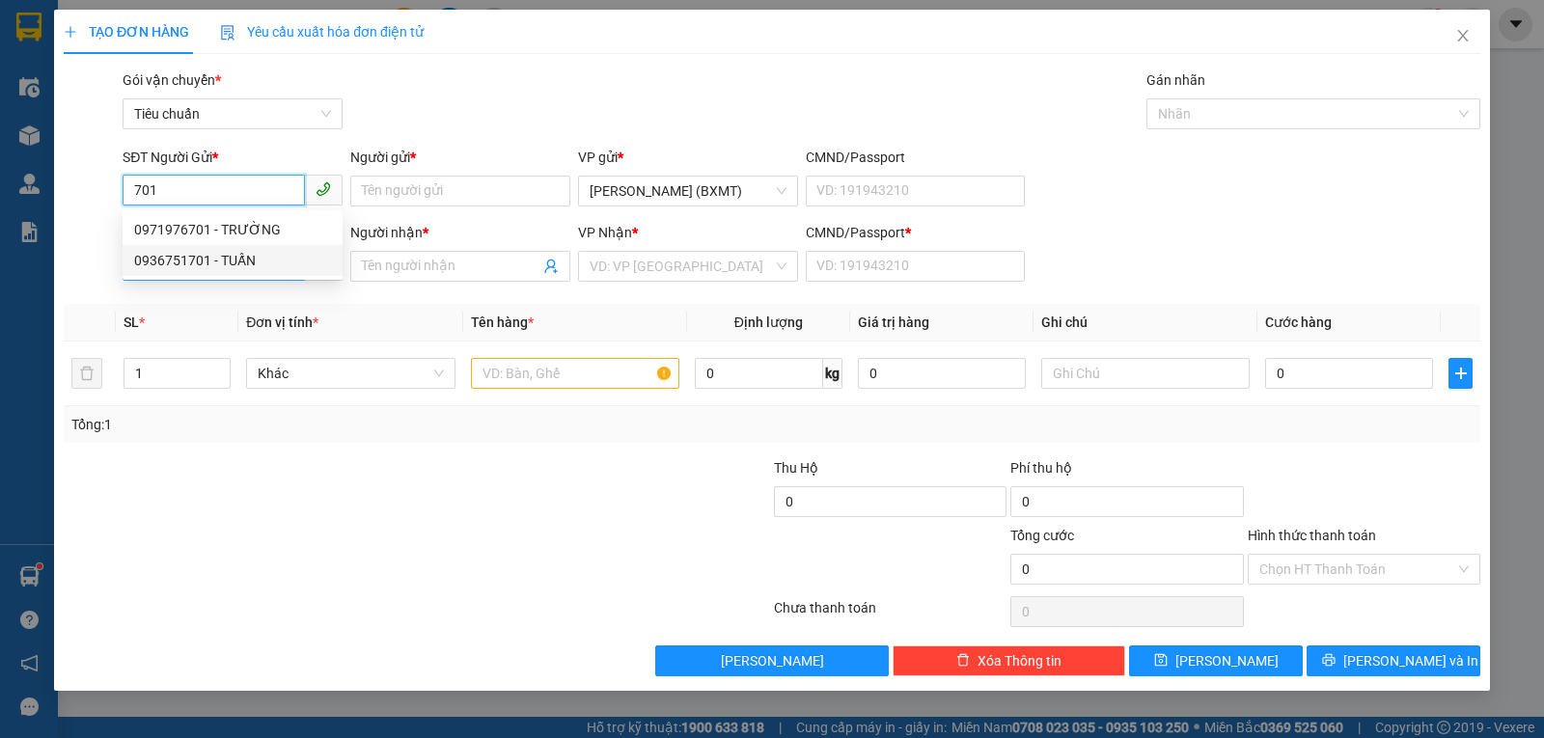
type input "0"
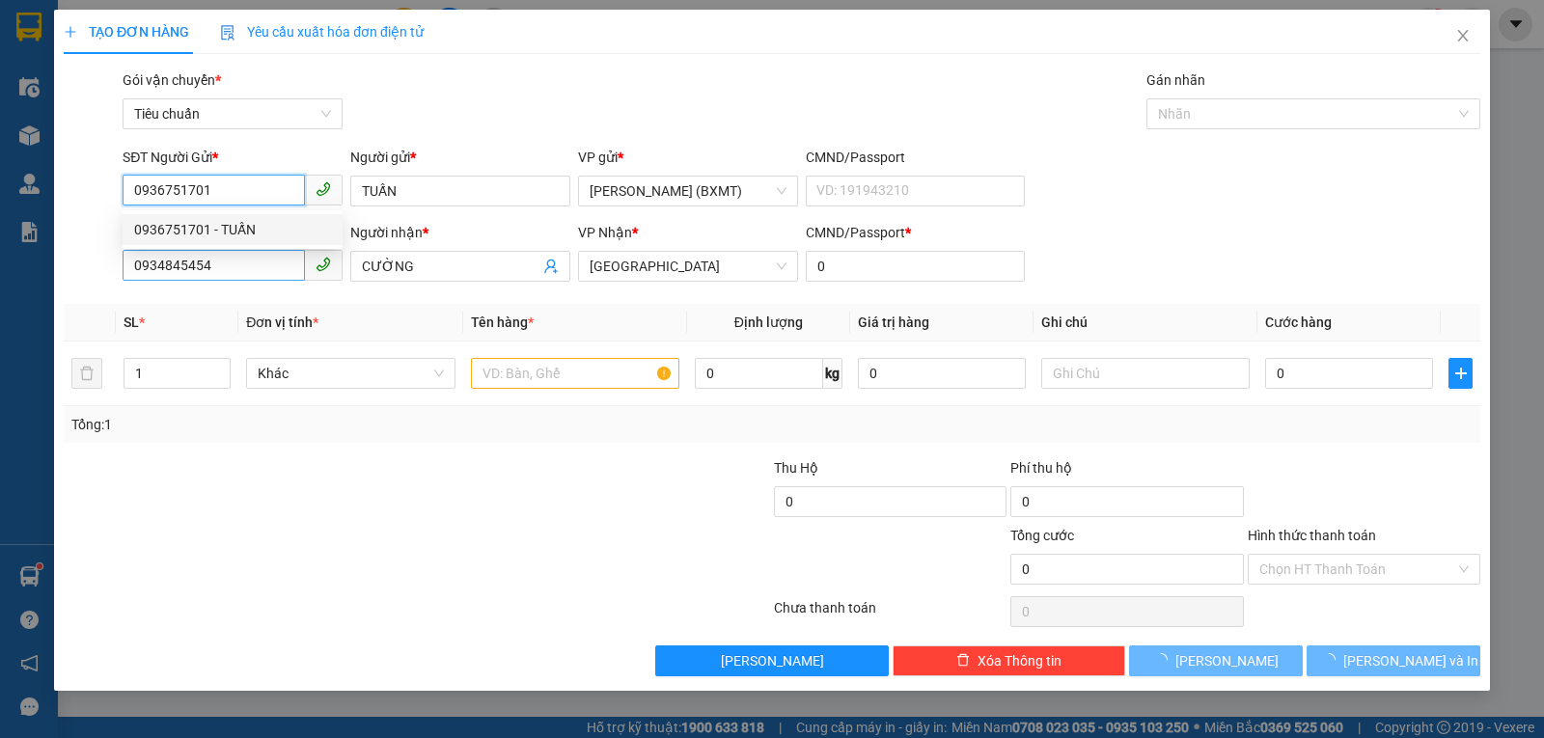
type input "20.000"
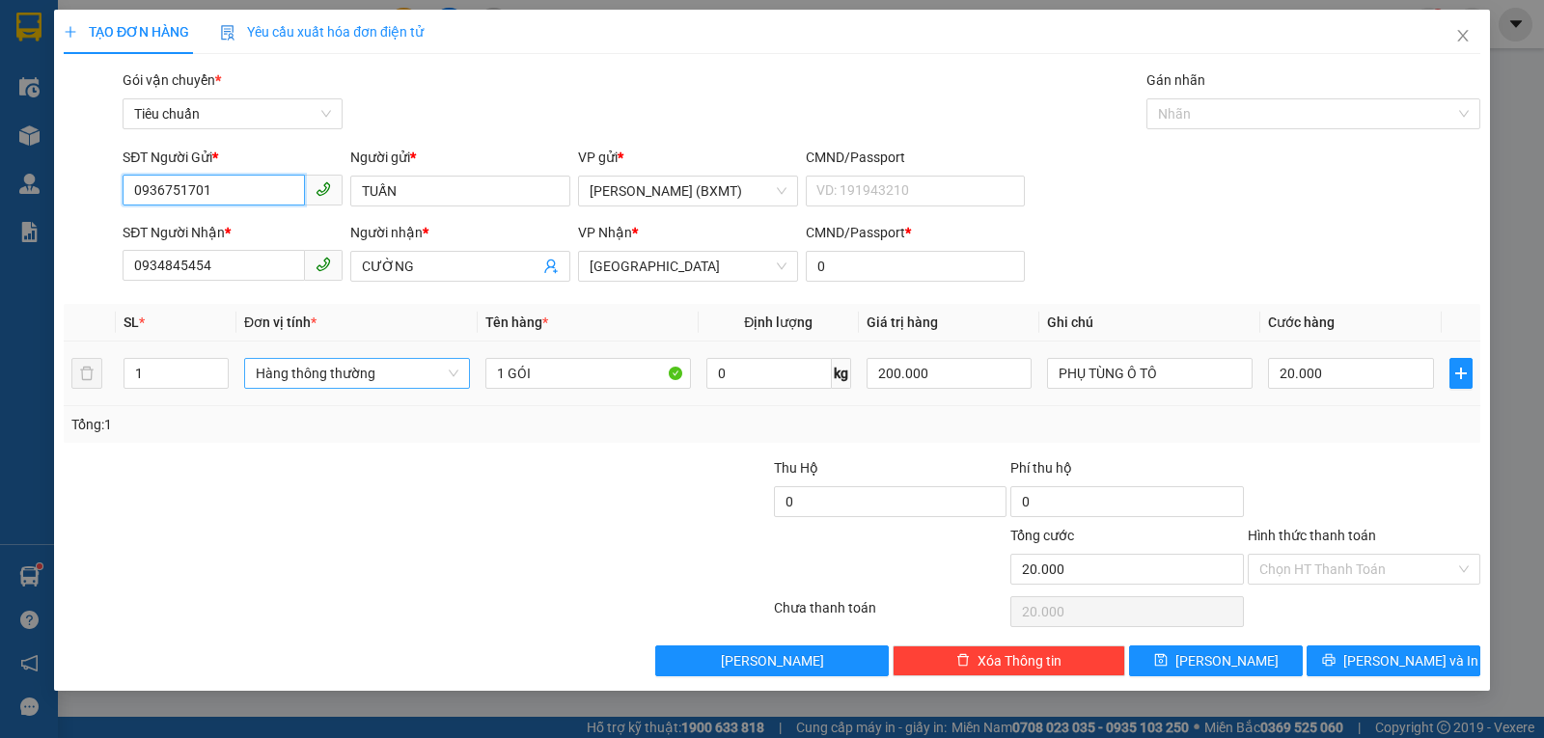
click at [363, 379] on span "Hàng thông thường" at bounding box center [357, 373] width 203 height 29
type input "0936751701"
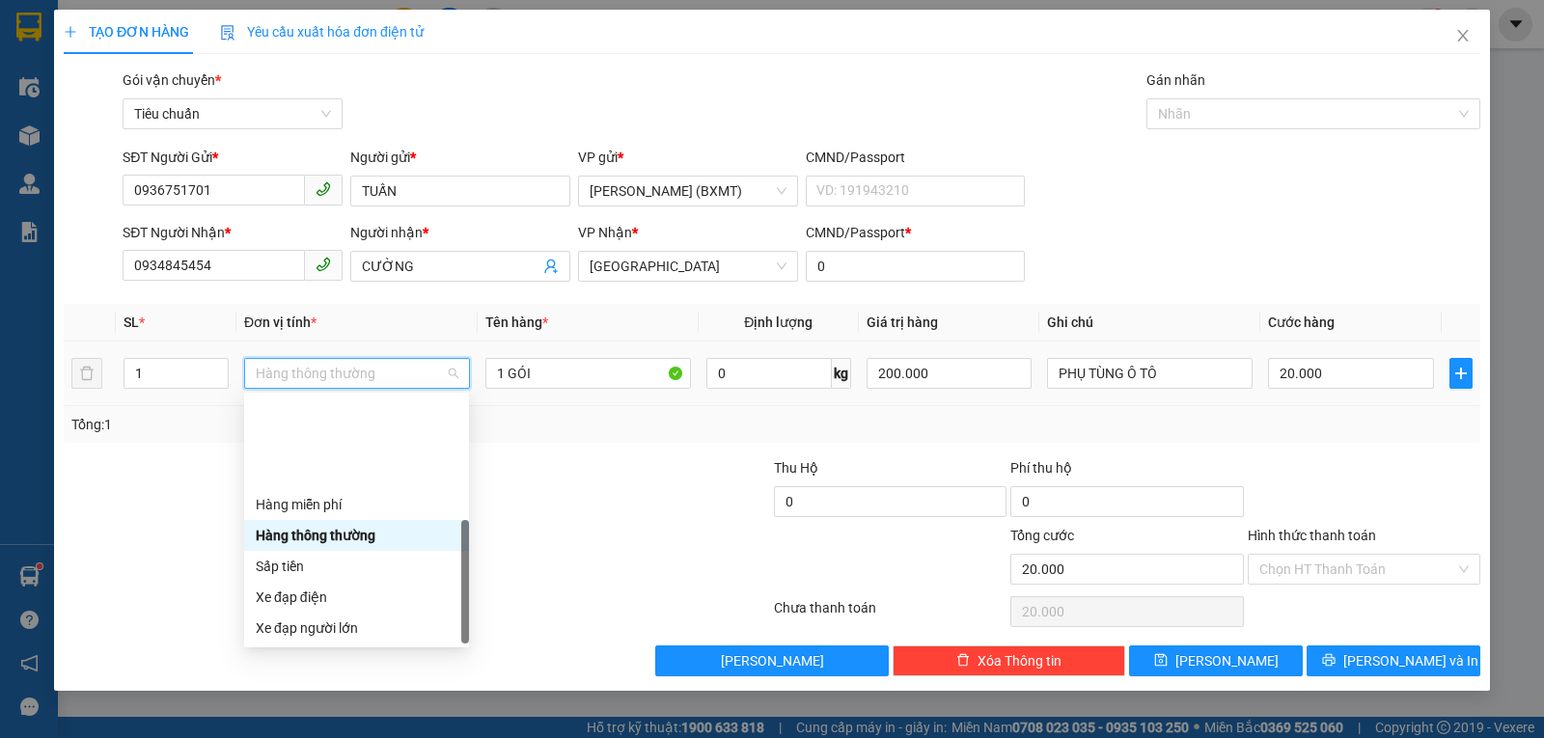
click at [319, 737] on div "Khác" at bounding box center [357, 751] width 202 height 21
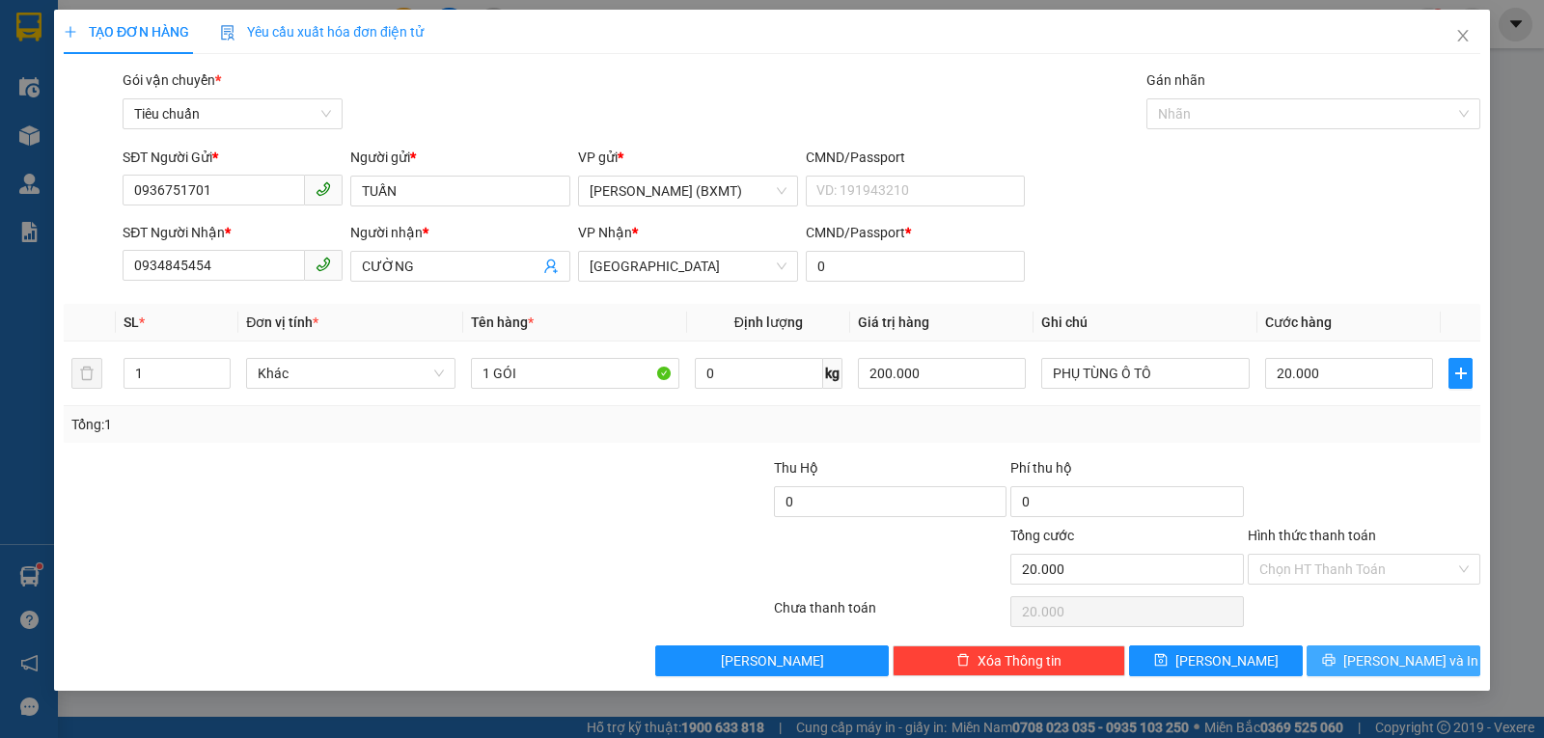
click at [1388, 657] on span "Lưu và In" at bounding box center [1410, 660] width 135 height 21
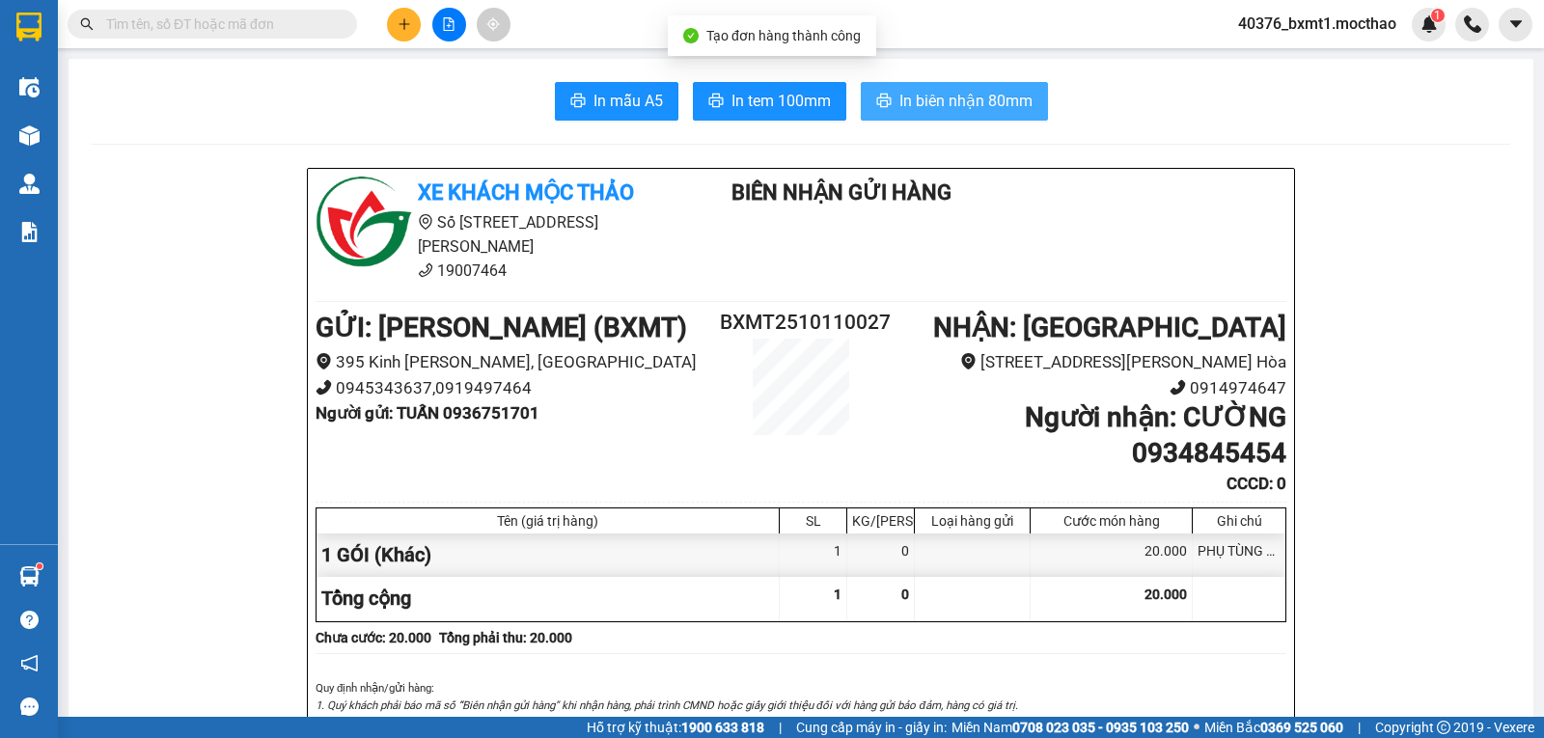
click at [924, 97] on span "In biên nhận 80mm" at bounding box center [965, 101] width 133 height 24
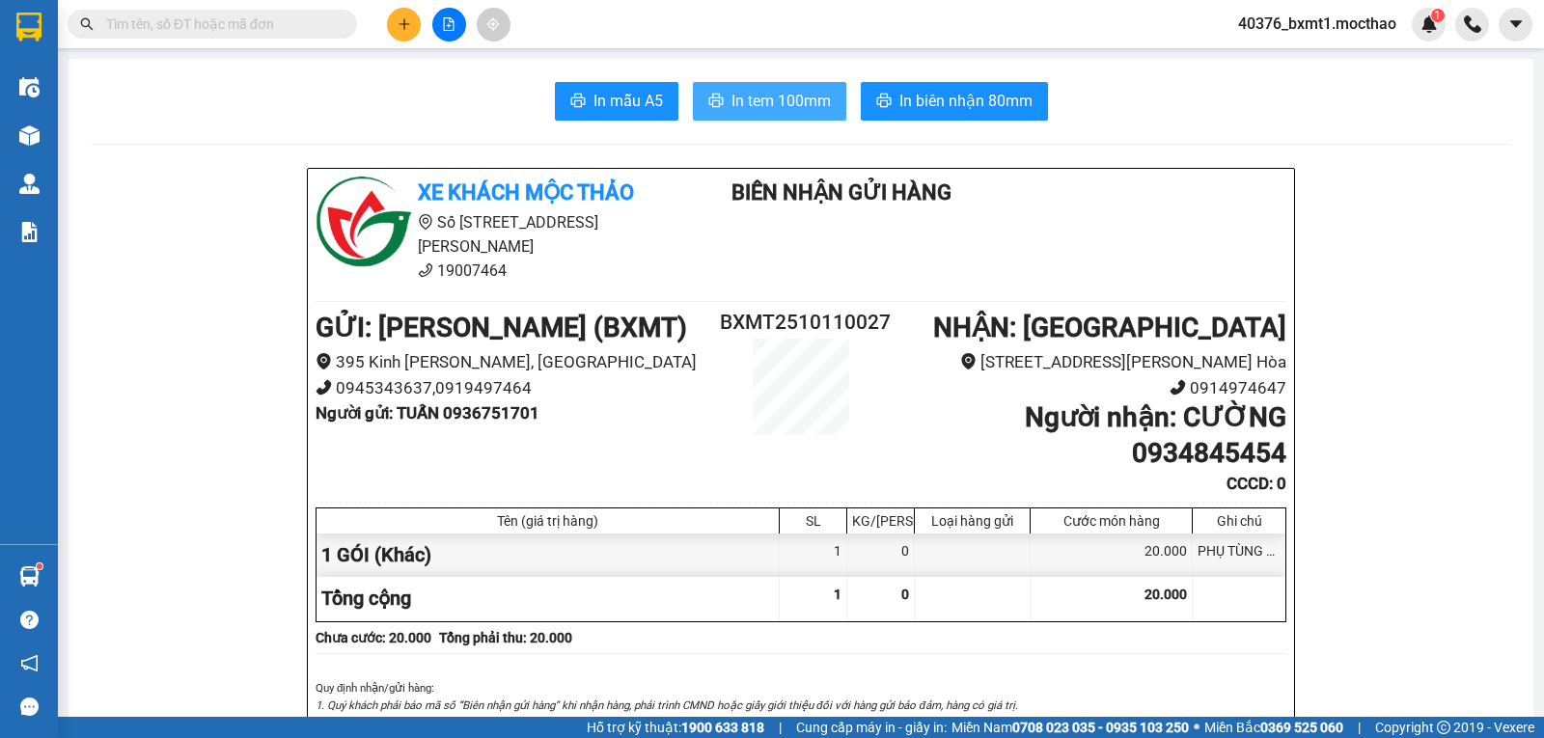
drag, startPoint x: 753, startPoint y: 107, endPoint x: 724, endPoint y: 108, distance: 29.0
click at [755, 108] on span "In tem 100mm" at bounding box center [781, 101] width 99 height 24
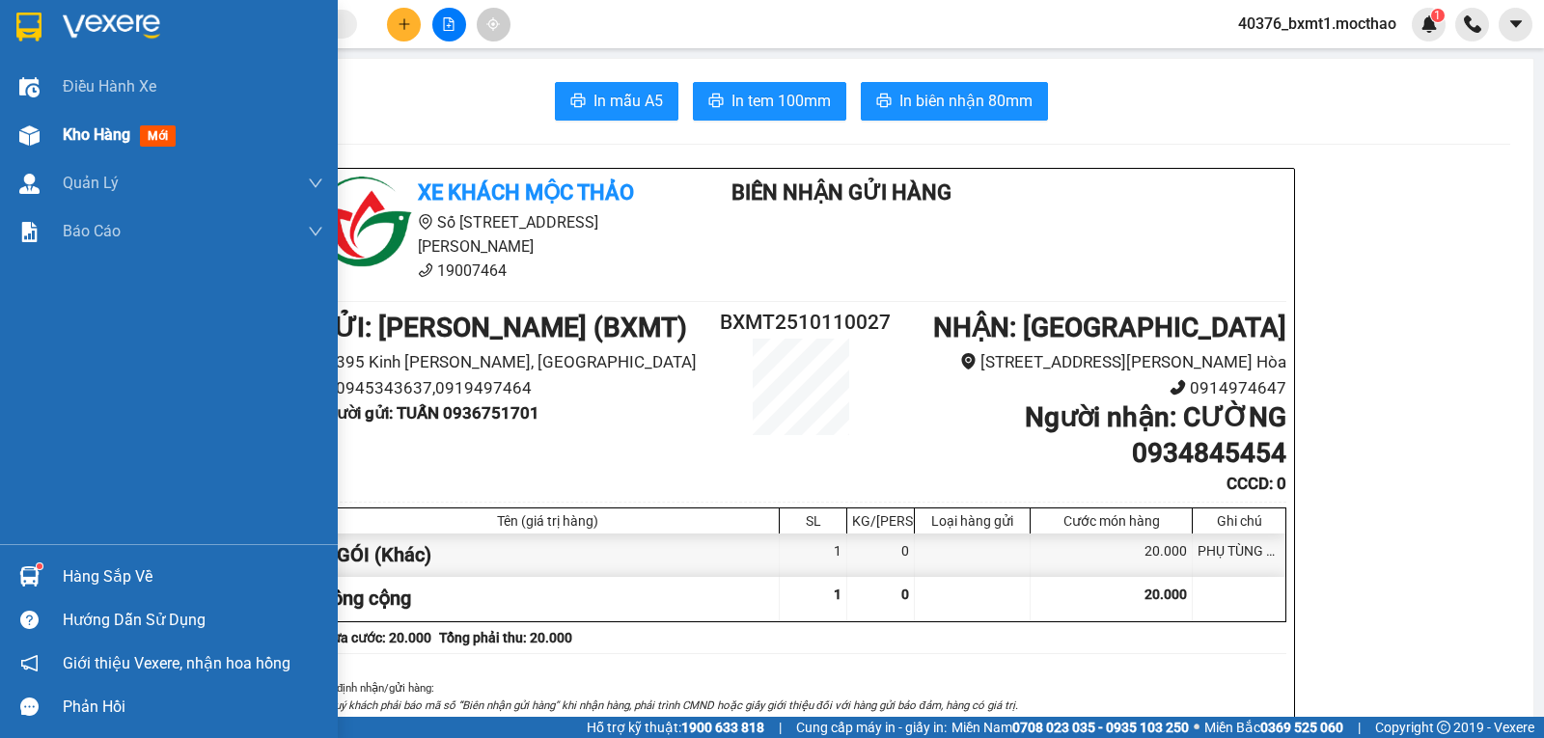
click at [41, 131] on div at bounding box center [30, 136] width 34 height 34
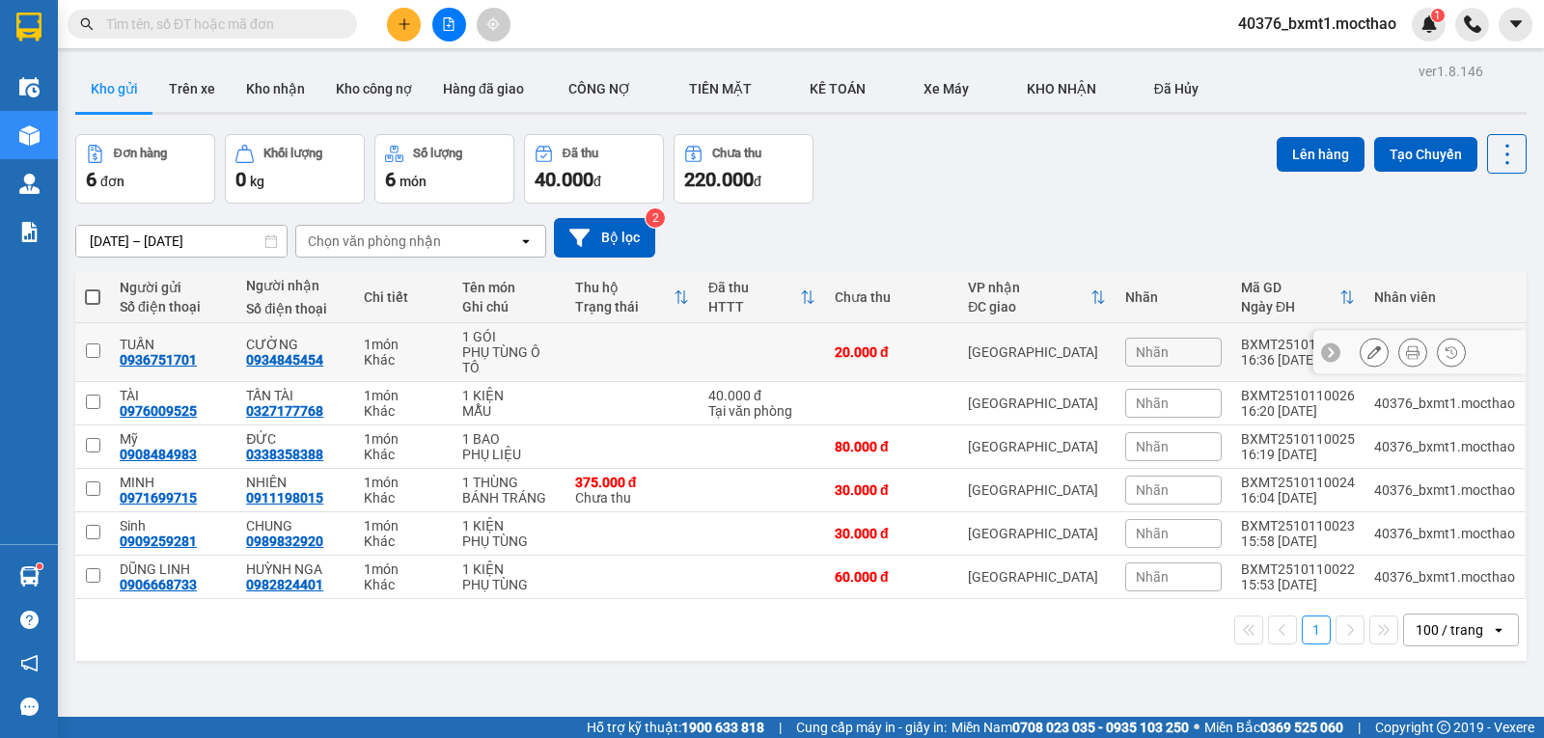
click at [552, 346] on div "PHỤ TÙNG Ô TÔ" at bounding box center [509, 360] width 94 height 31
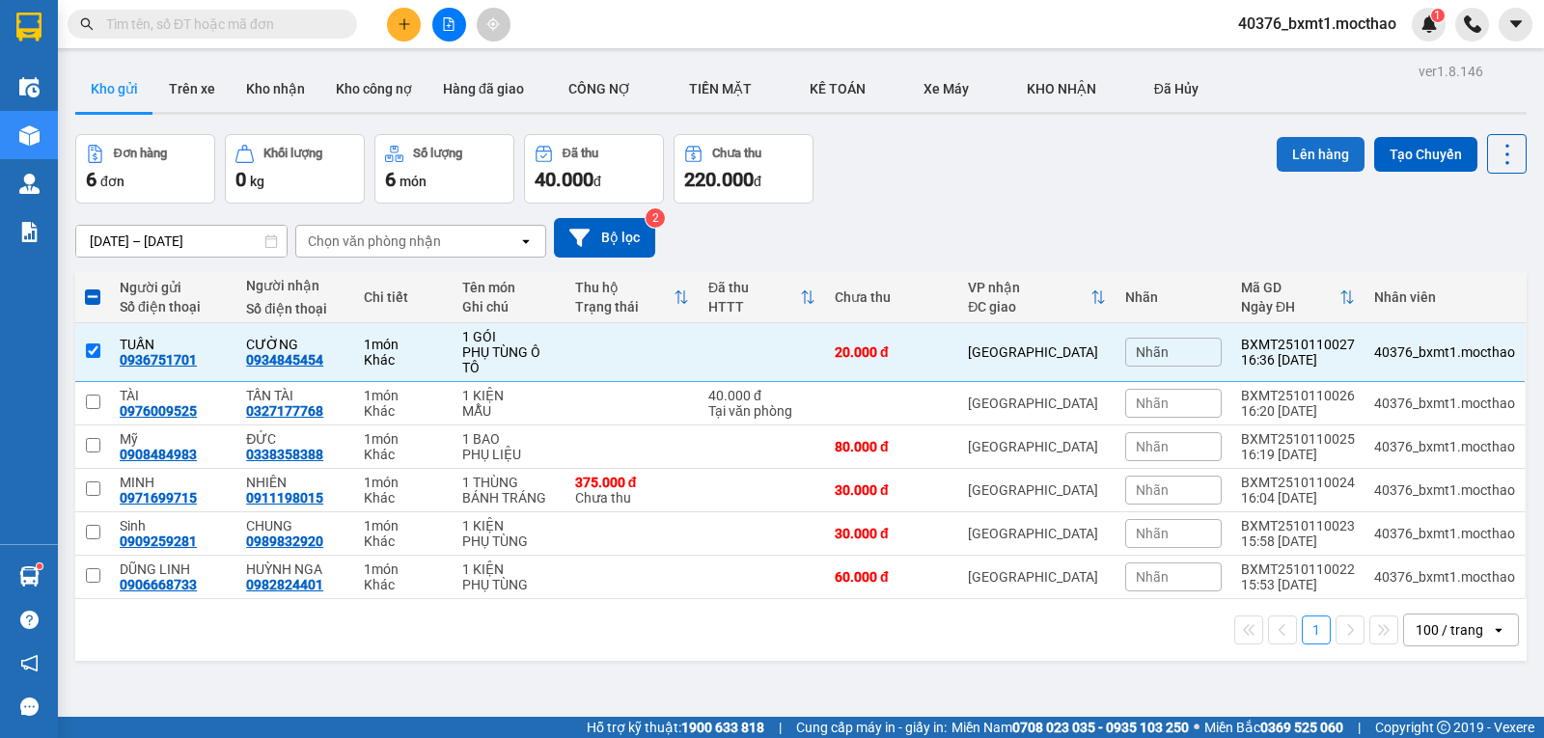
click at [1342, 157] on button "Lên hàng" at bounding box center [1321, 154] width 88 height 35
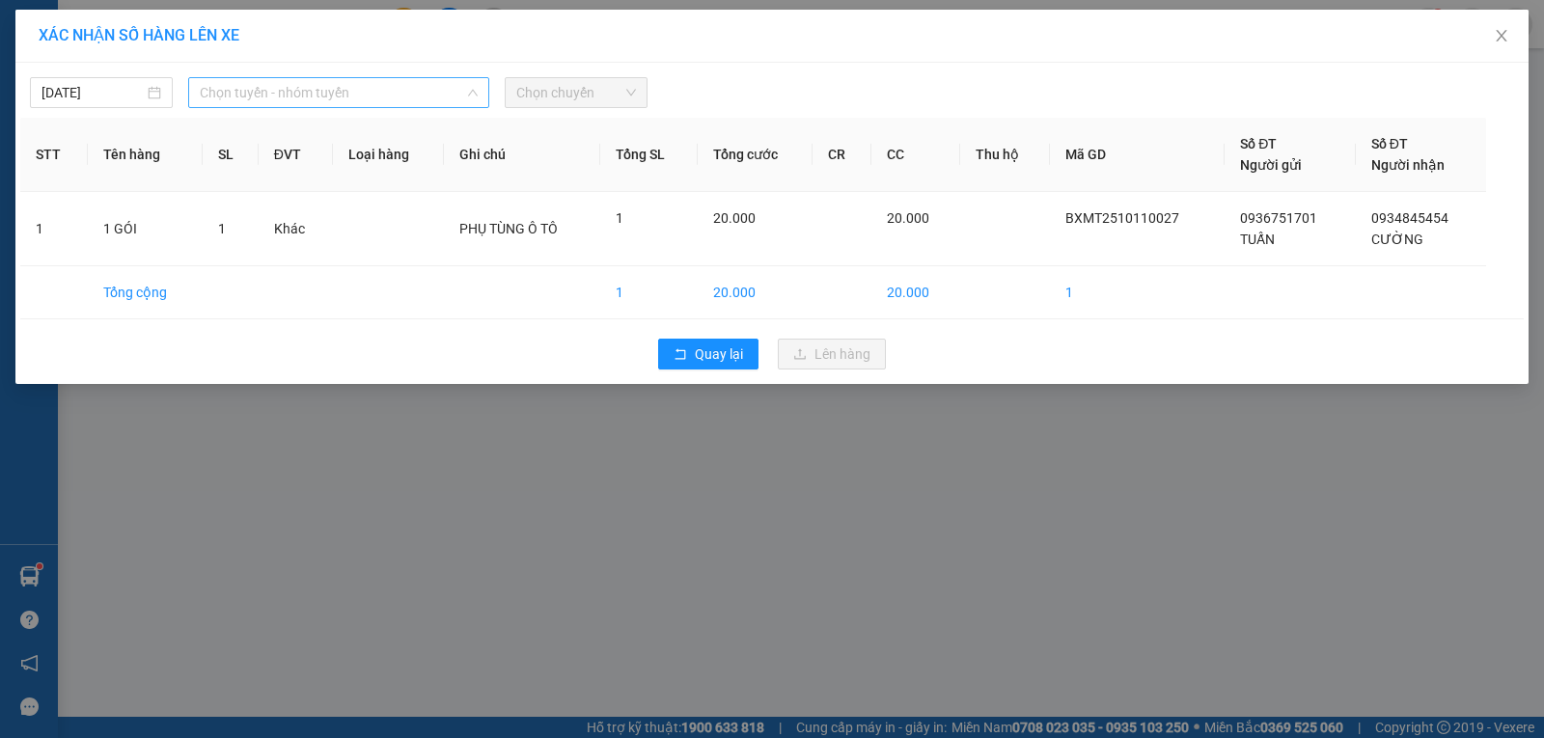
click at [362, 103] on span "Chọn tuyến - nhóm tuyến" at bounding box center [339, 92] width 278 height 29
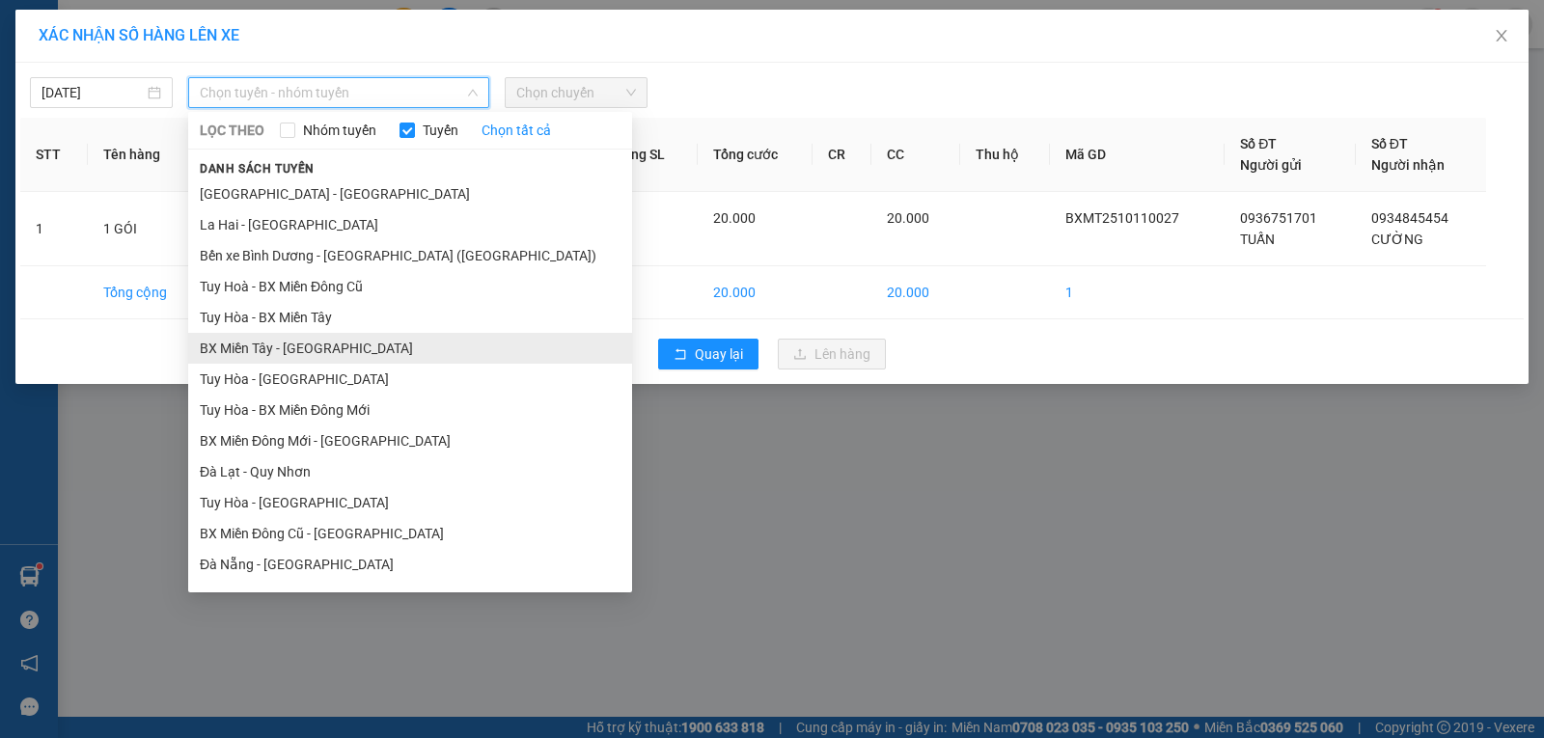
click at [283, 335] on li "BX Miền Tây - Tuy Hòa" at bounding box center [410, 348] width 444 height 31
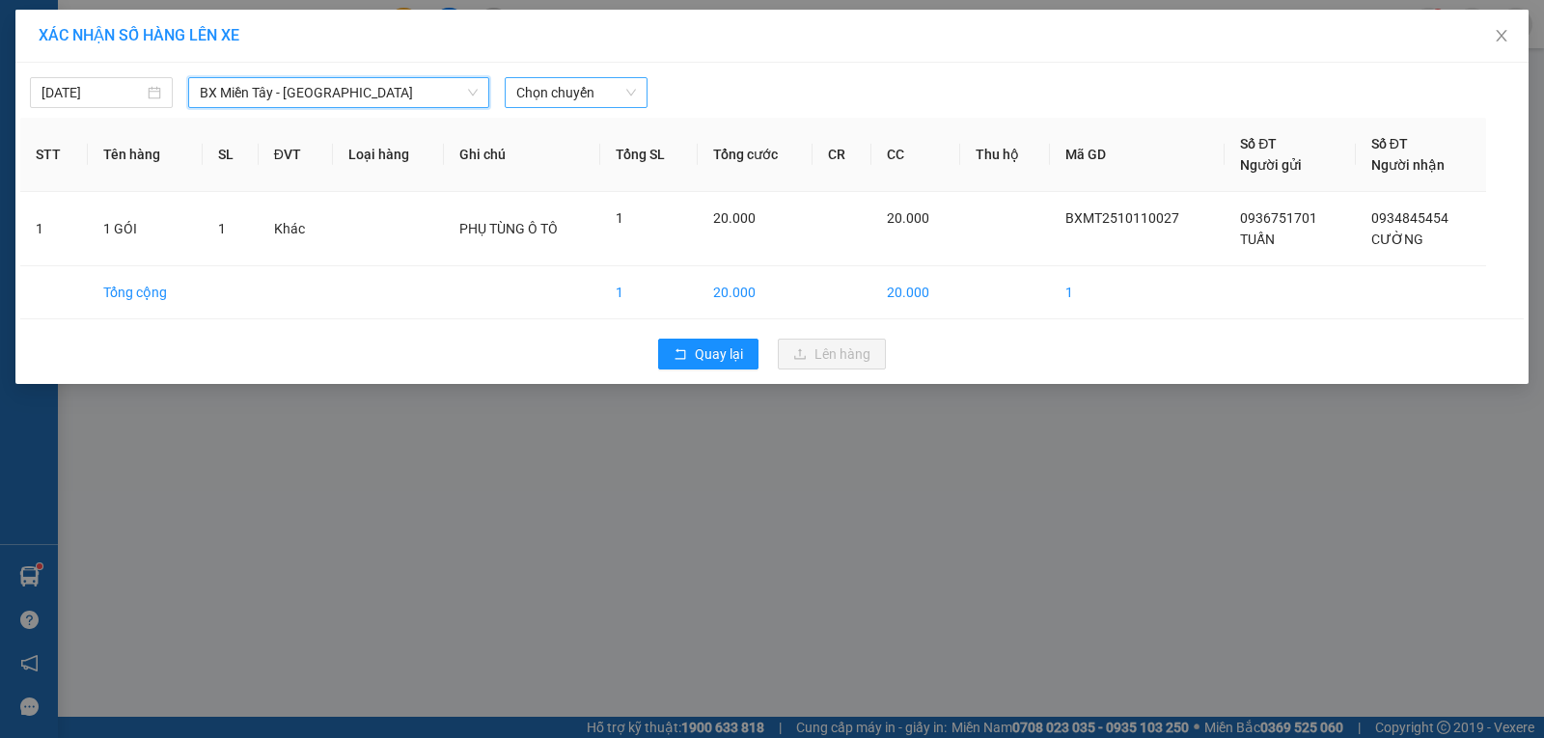
drag, startPoint x: 565, startPoint y: 110, endPoint x: 595, endPoint y: 103, distance: 30.7
click at [567, 107] on div "11/10/2025 BX Miền Tây - Tuy Hòa BX Miền Tây - Tuy Hòa LỌC THEO Nhóm tuyến Tuyế…" at bounding box center [771, 223] width 1513 height 321
click at [602, 100] on span "Chọn chuyến" at bounding box center [576, 92] width 120 height 29
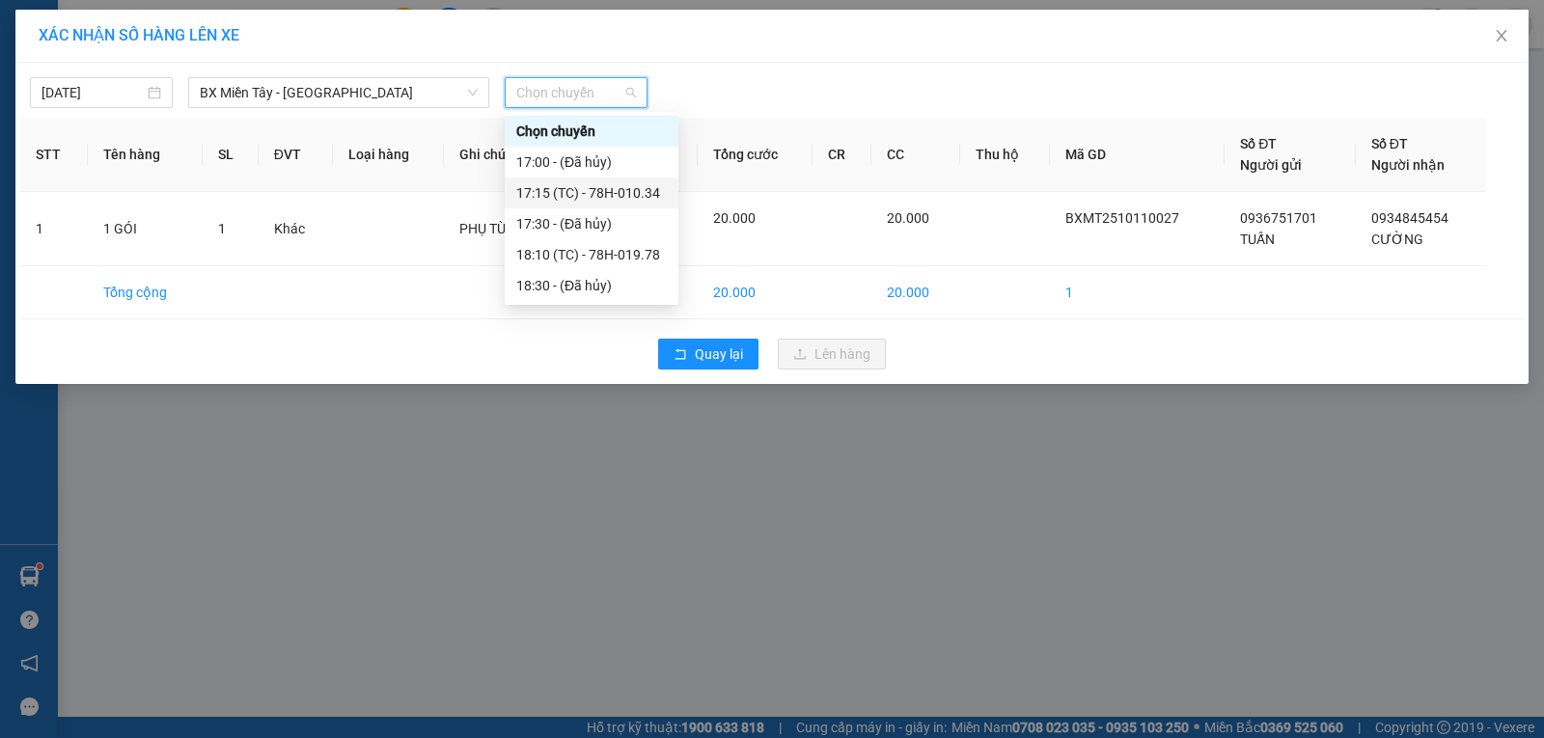
click at [637, 198] on div "17:15 (TC) - 78H-010.34" at bounding box center [591, 192] width 151 height 21
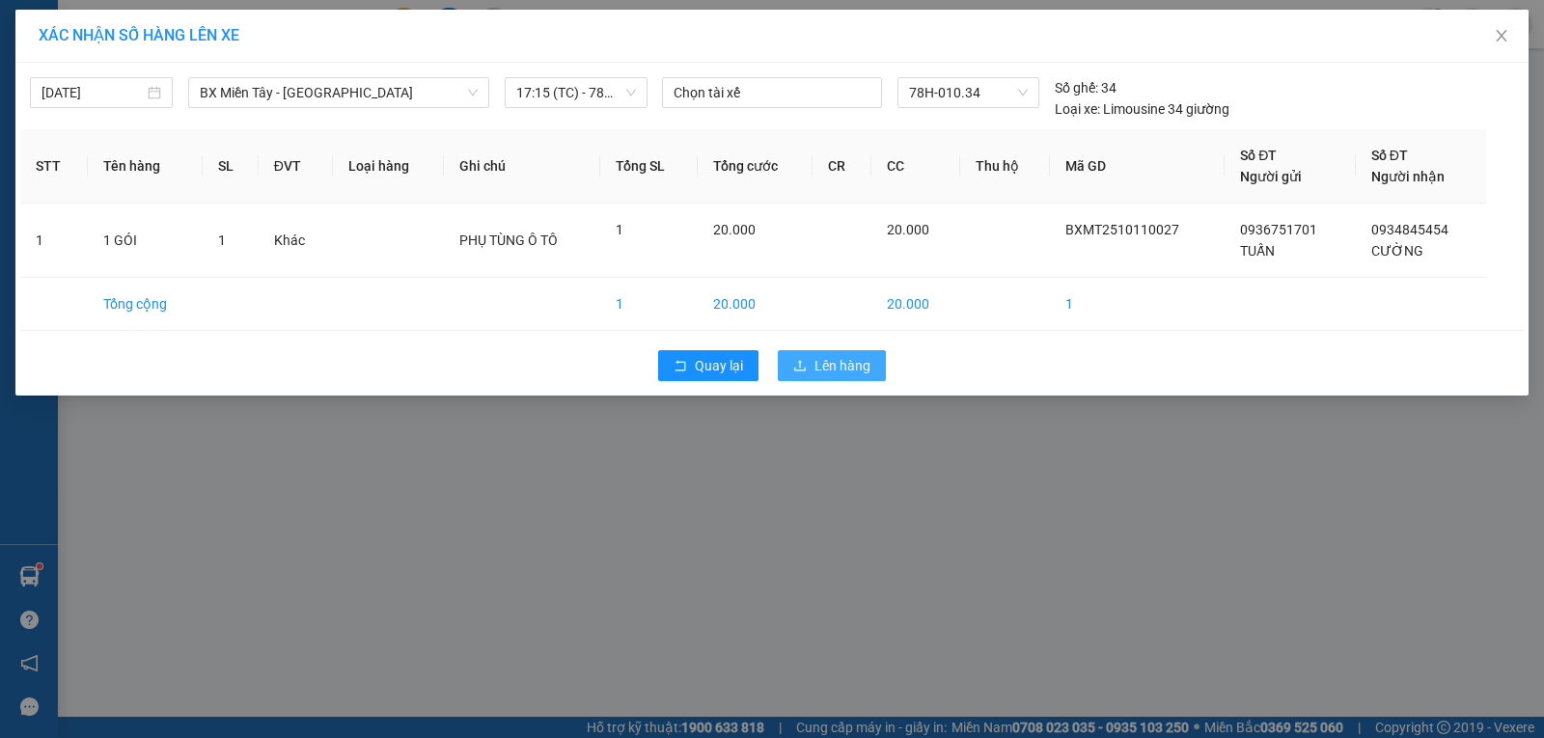
click at [854, 367] on span "Lên hàng" at bounding box center [843, 365] width 56 height 21
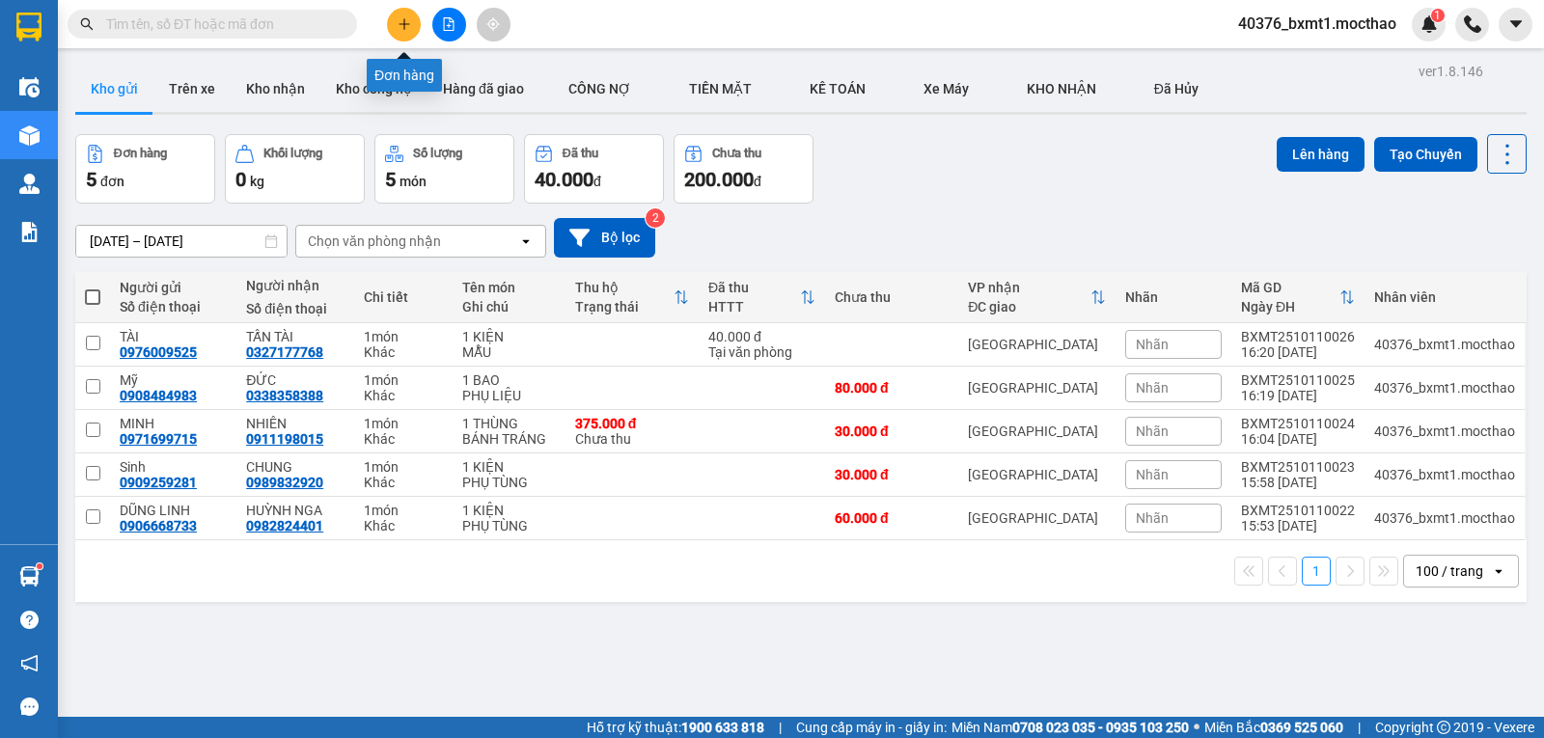
click at [411, 28] on button at bounding box center [404, 25] width 34 height 34
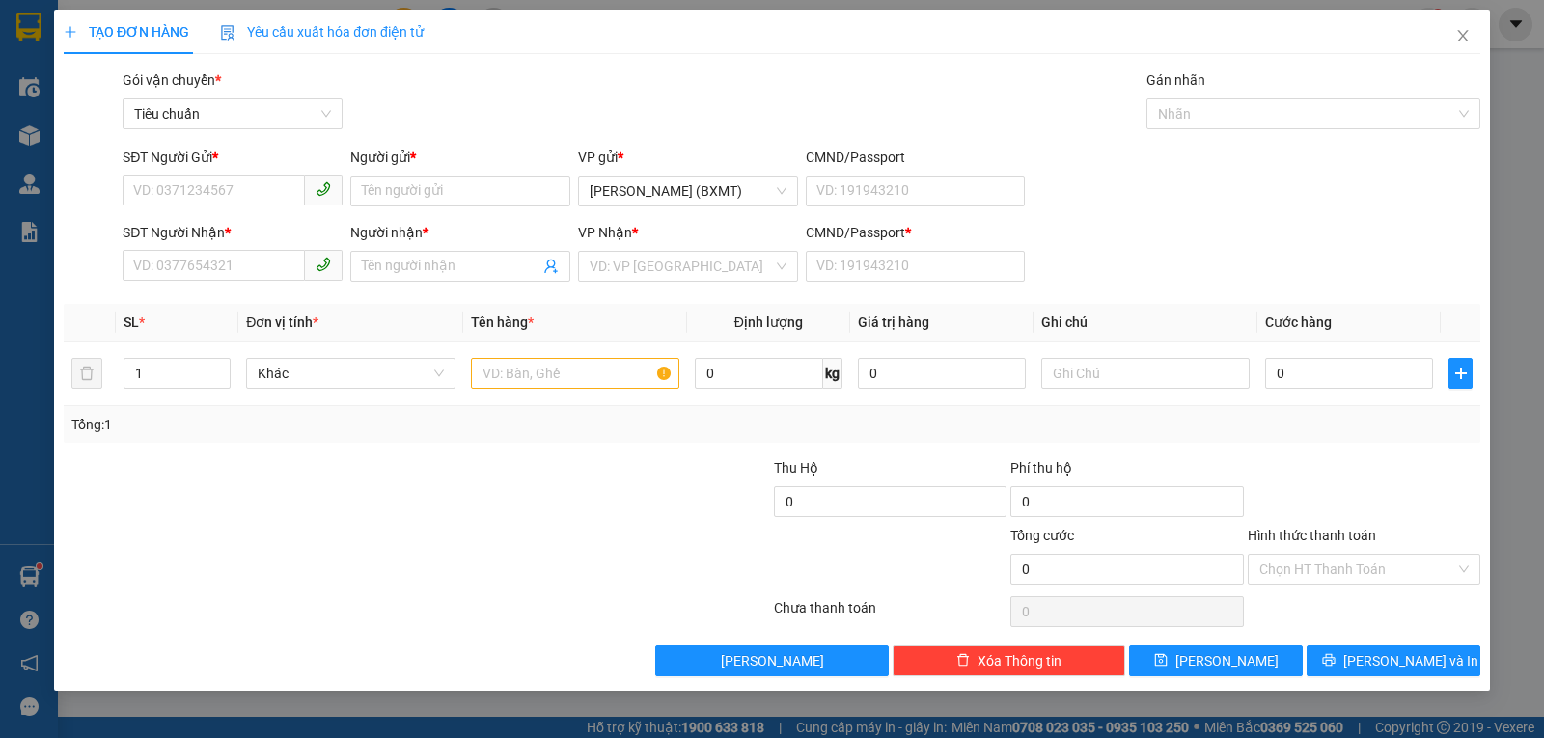
click at [186, 283] on div "SĐT Người Nhận * VD: 0377654321" at bounding box center [233, 256] width 220 height 68
click at [196, 270] on input "SĐT Người Nhận *" at bounding box center [214, 265] width 182 height 31
type input "0967138568"
click at [244, 291] on div "0967138568 - TOÀN" at bounding box center [233, 305] width 220 height 31
type input "TOÀN"
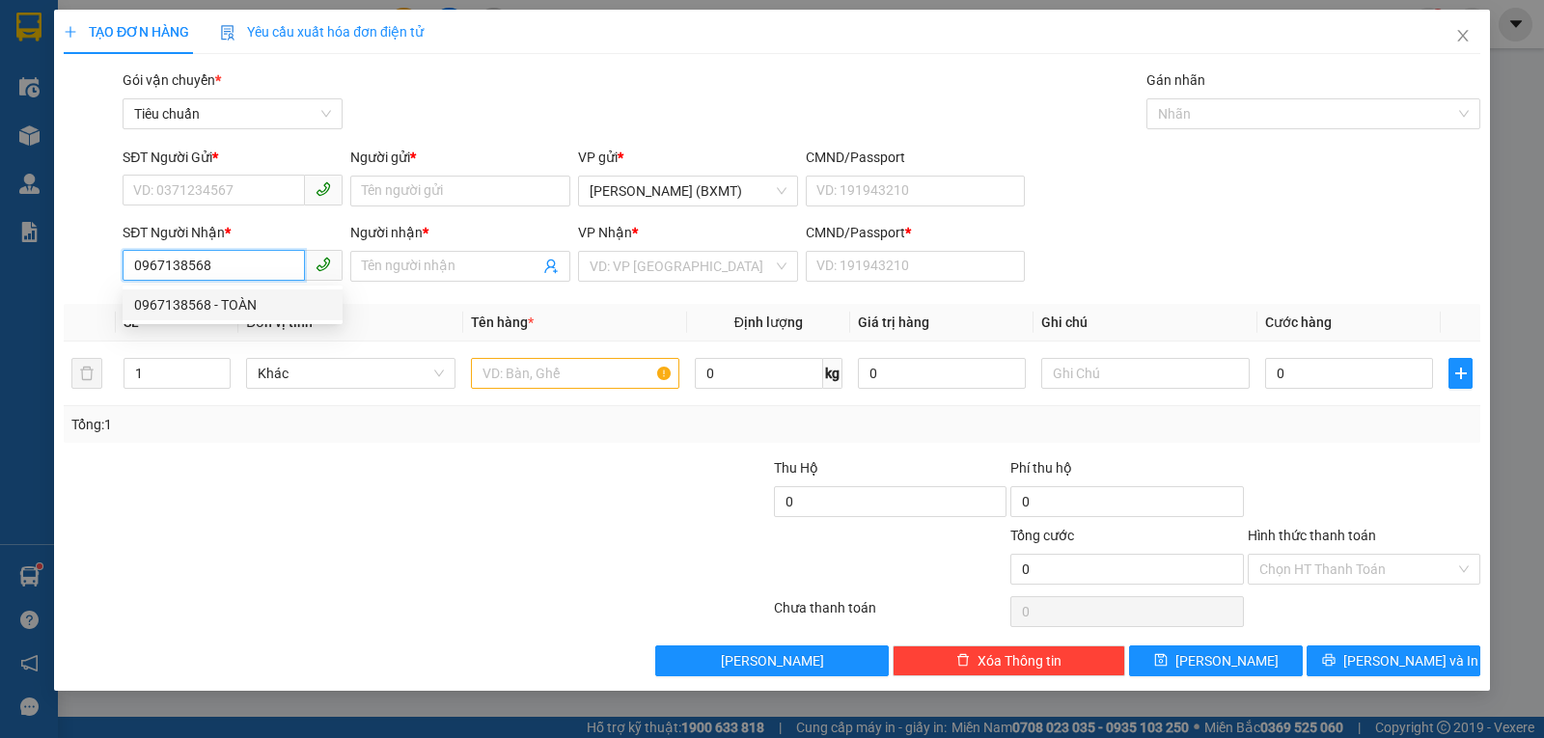
type input "0"
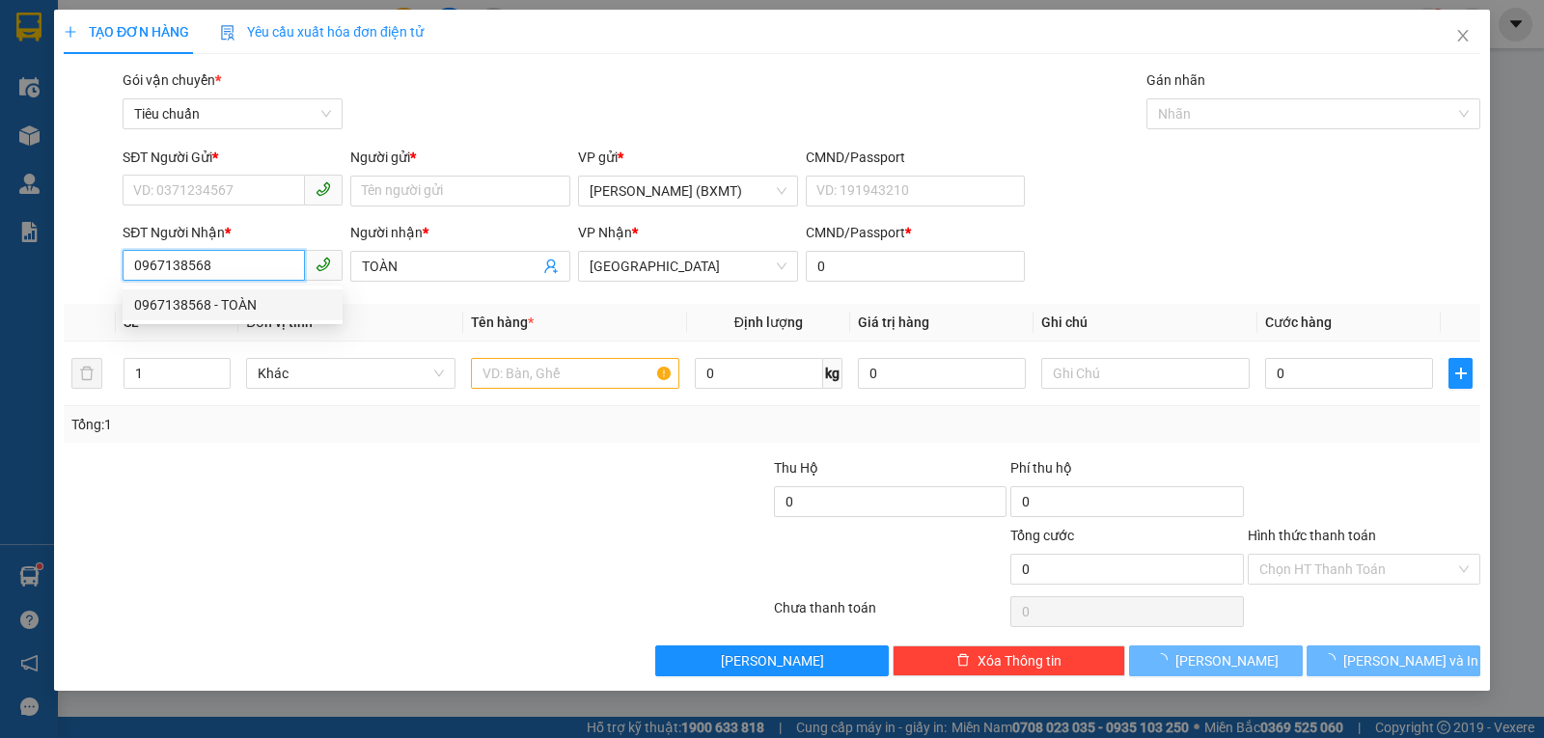
type input "30.000"
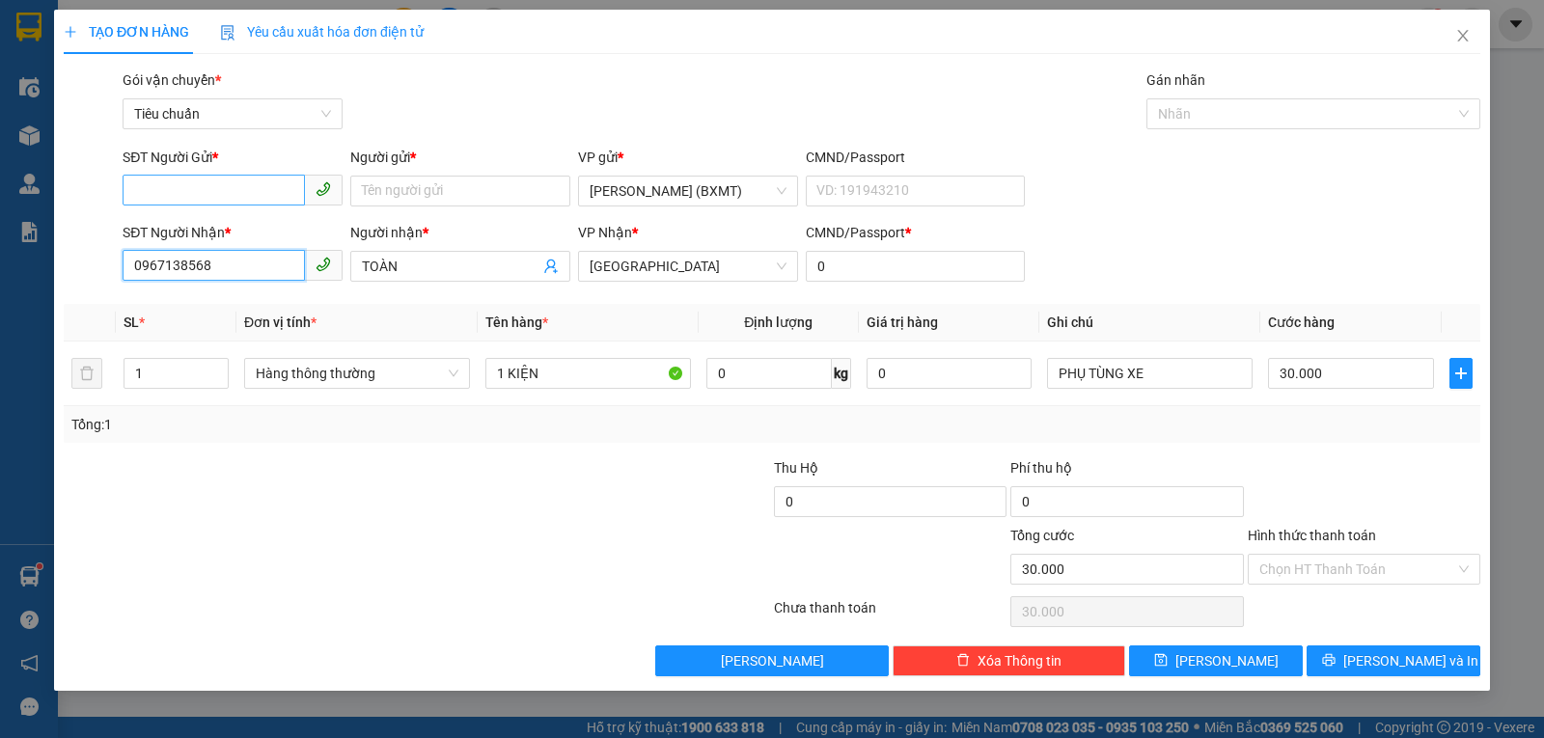
type input "0967138568"
click at [260, 191] on input "SĐT Người Gửi *" at bounding box center [214, 190] width 182 height 31
click at [215, 223] on div "0916471571 - MƯỜI" at bounding box center [232, 229] width 197 height 21
type input "0916471571"
type input "MƯỜI"
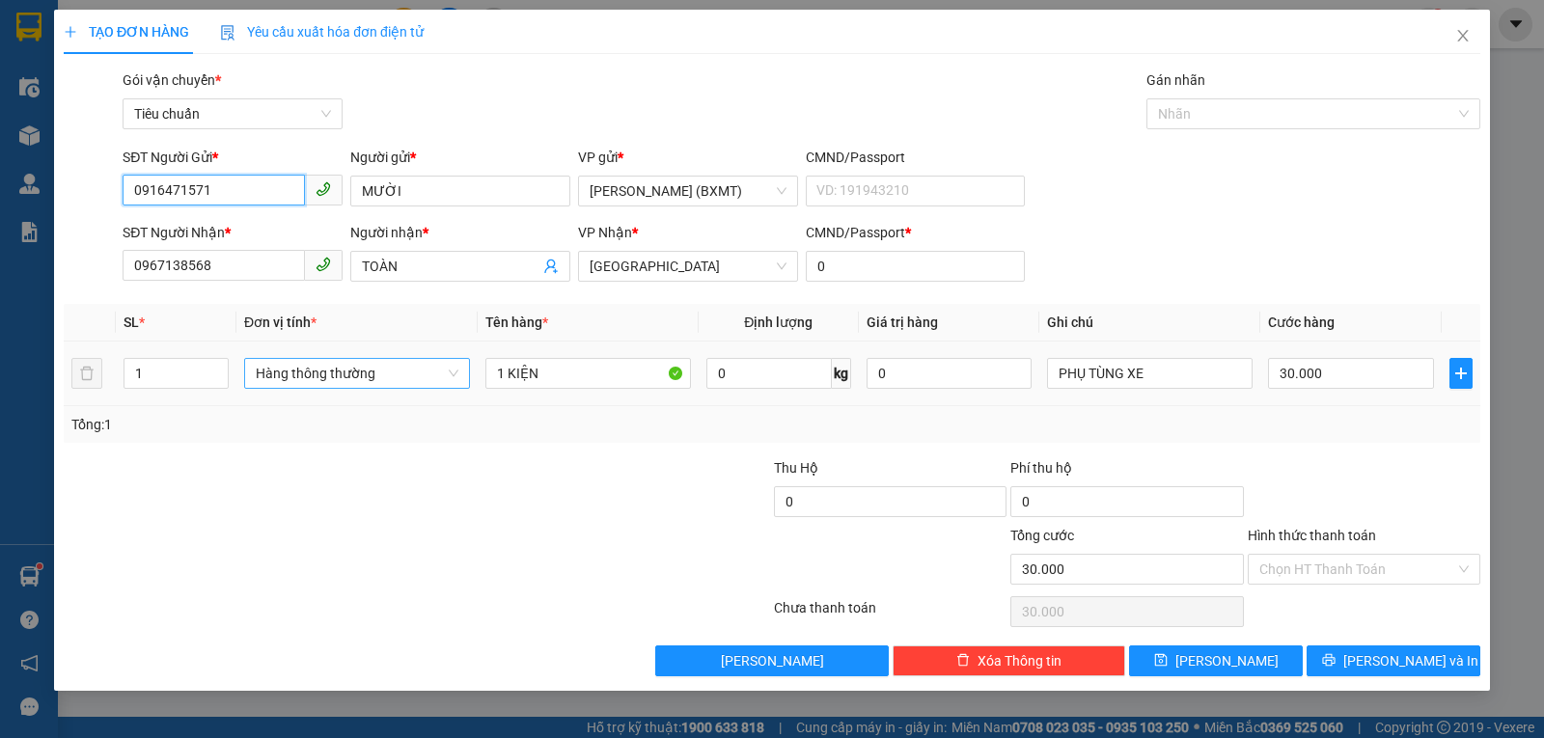
click at [338, 381] on span "Hàng thông thường" at bounding box center [357, 373] width 203 height 29
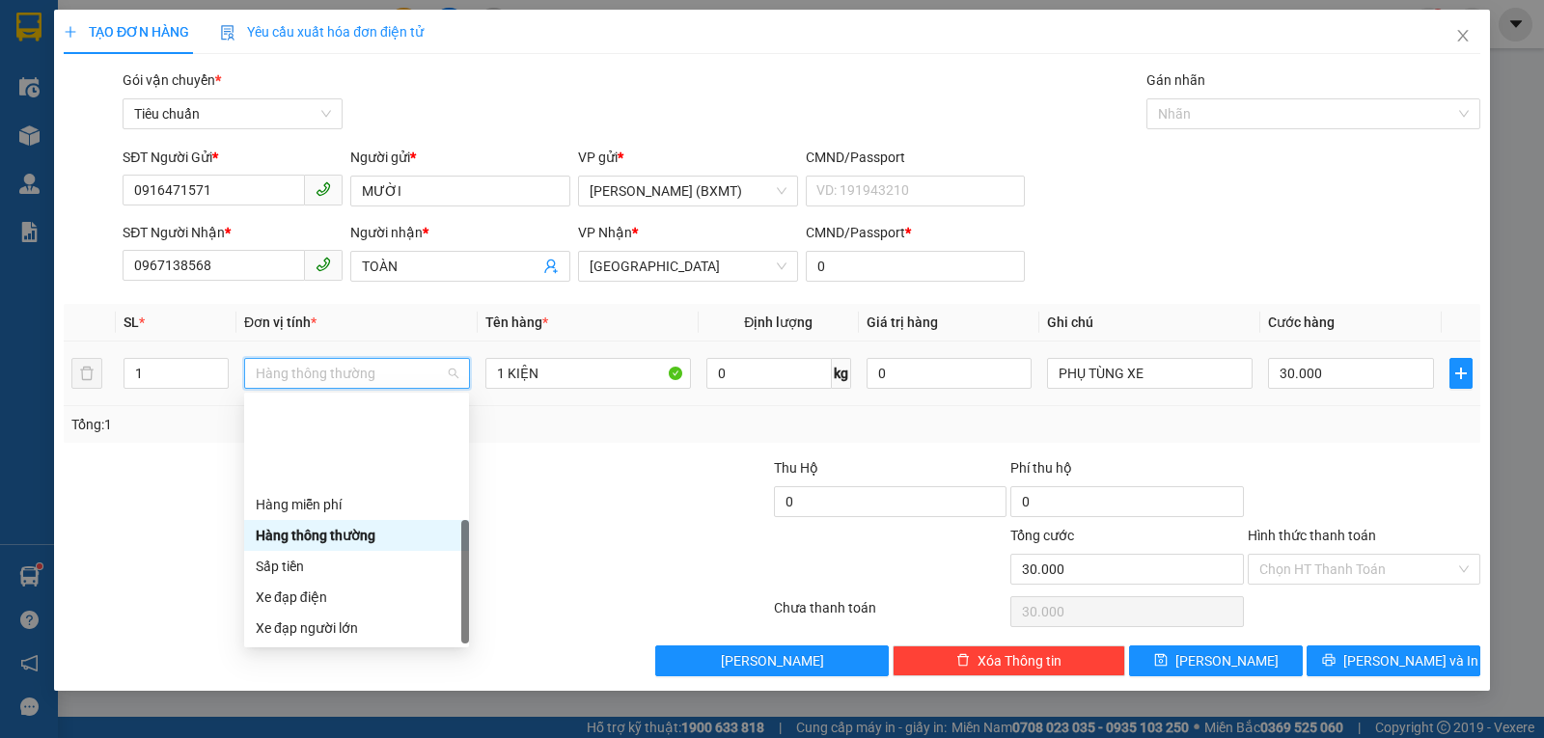
click at [294, 737] on div "Khác" at bounding box center [357, 751] width 202 height 21
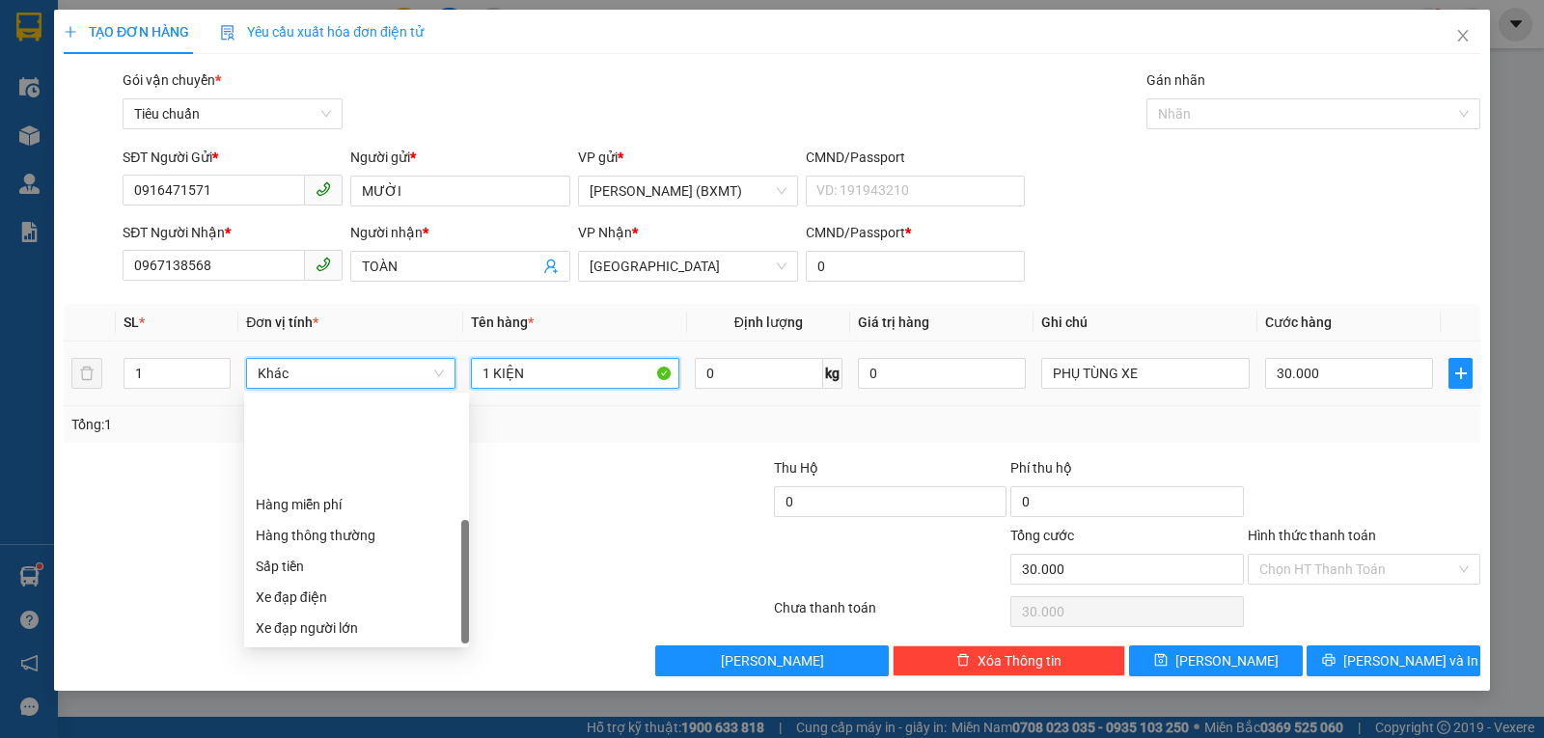
click at [606, 376] on input "1 KIỆN" at bounding box center [575, 373] width 208 height 31
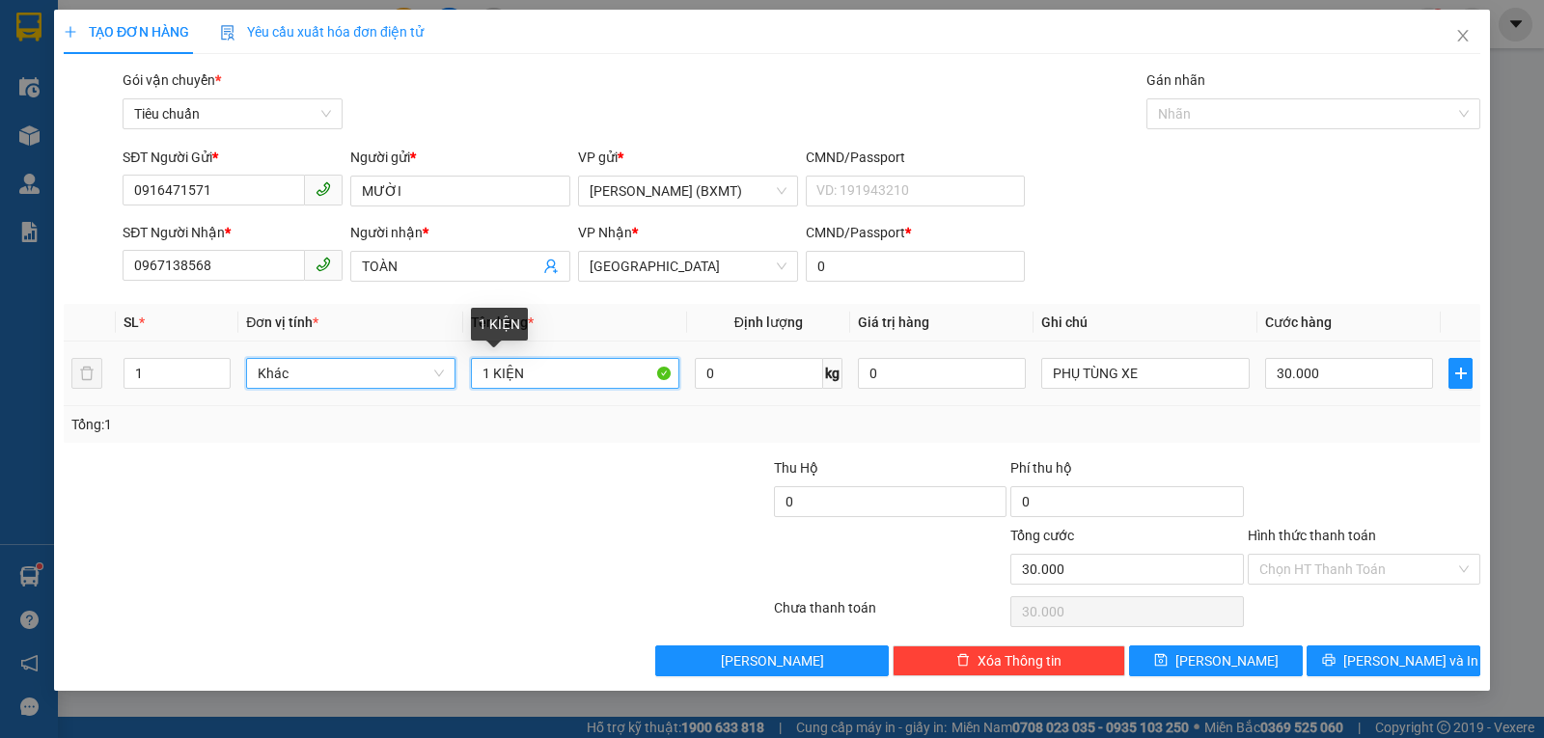
click at [606, 376] on input "1 KIỆN" at bounding box center [575, 373] width 208 height 31
type input "1 h"
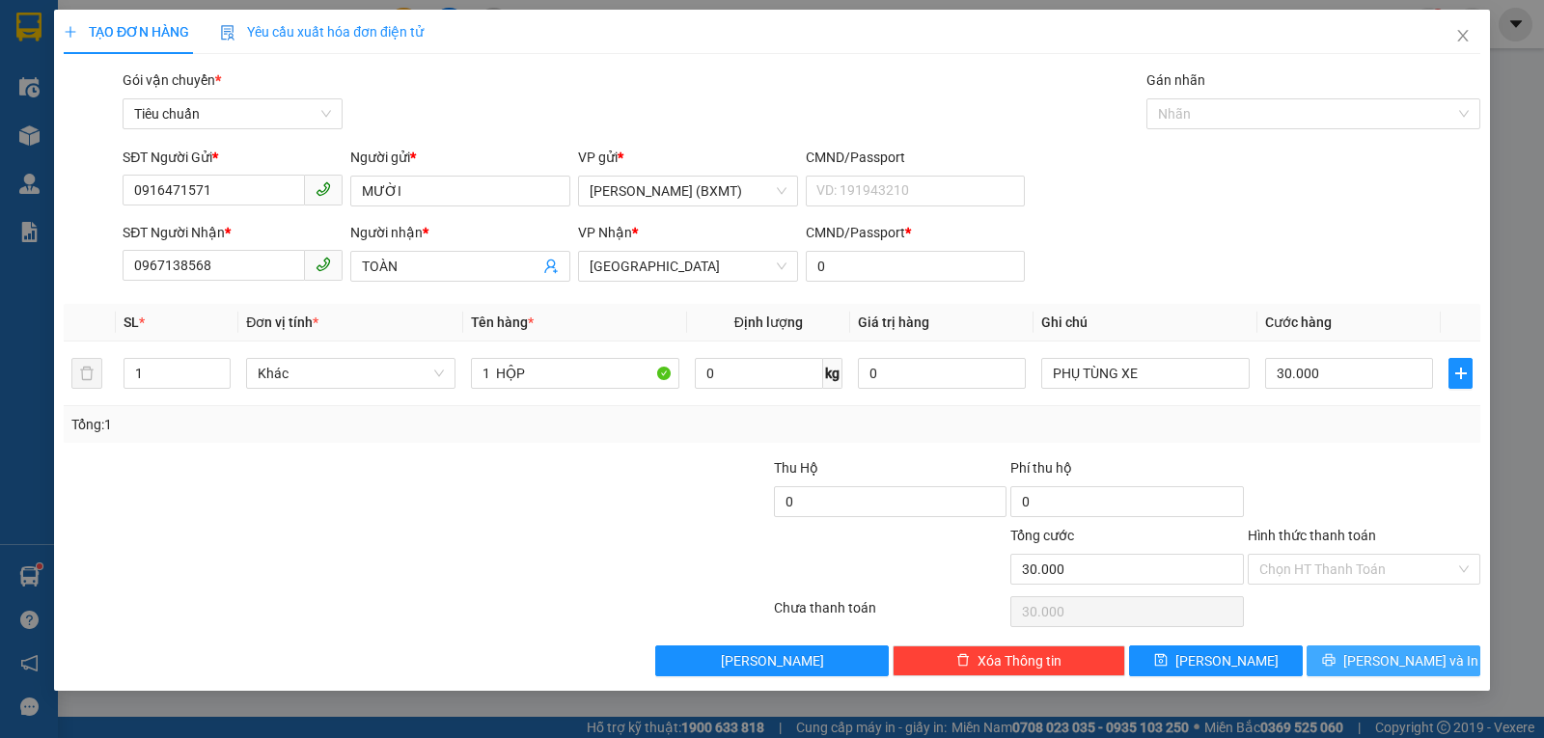
click at [1377, 664] on button "Lưu và In" at bounding box center [1394, 661] width 174 height 31
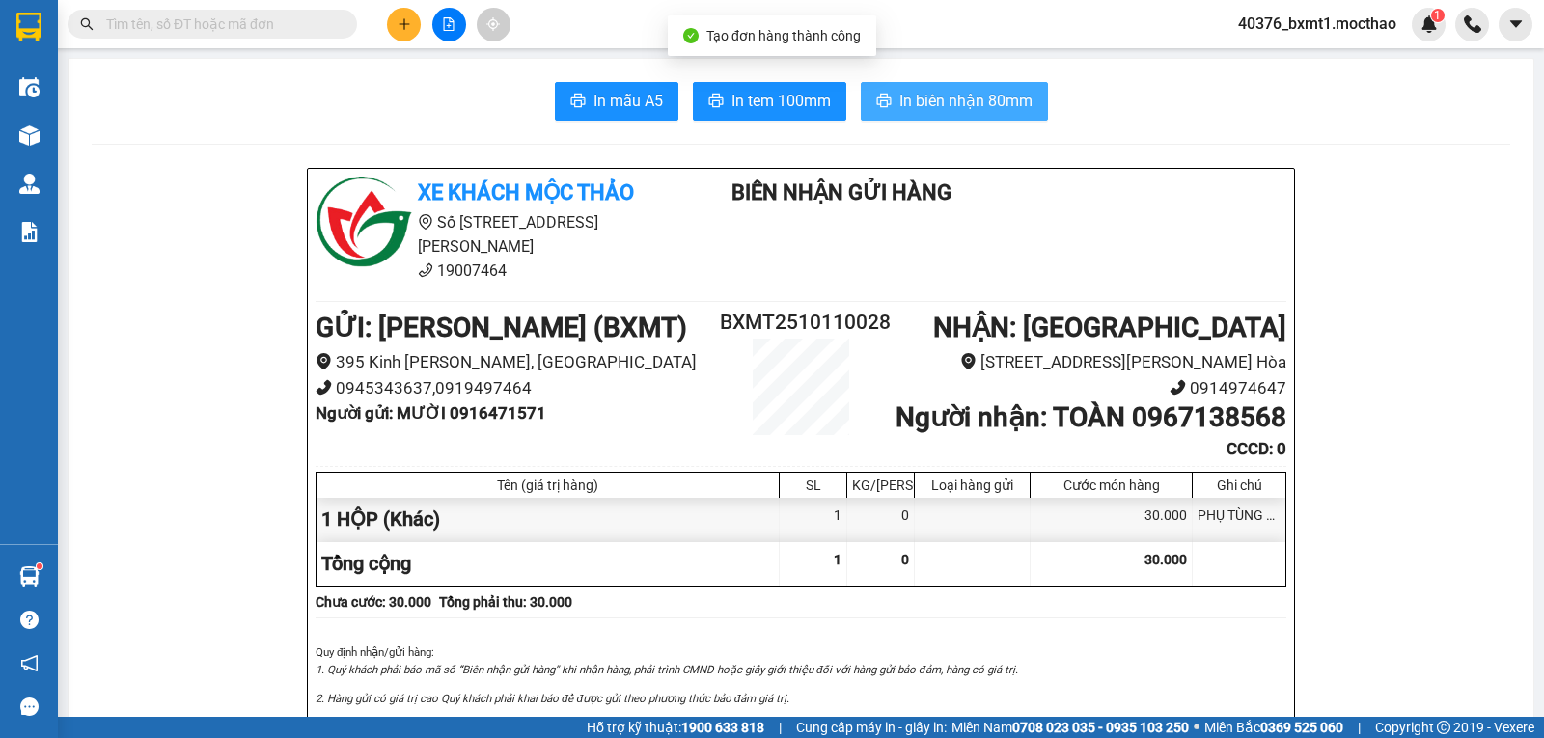
click at [884, 95] on icon "printer" at bounding box center [883, 100] width 15 height 15
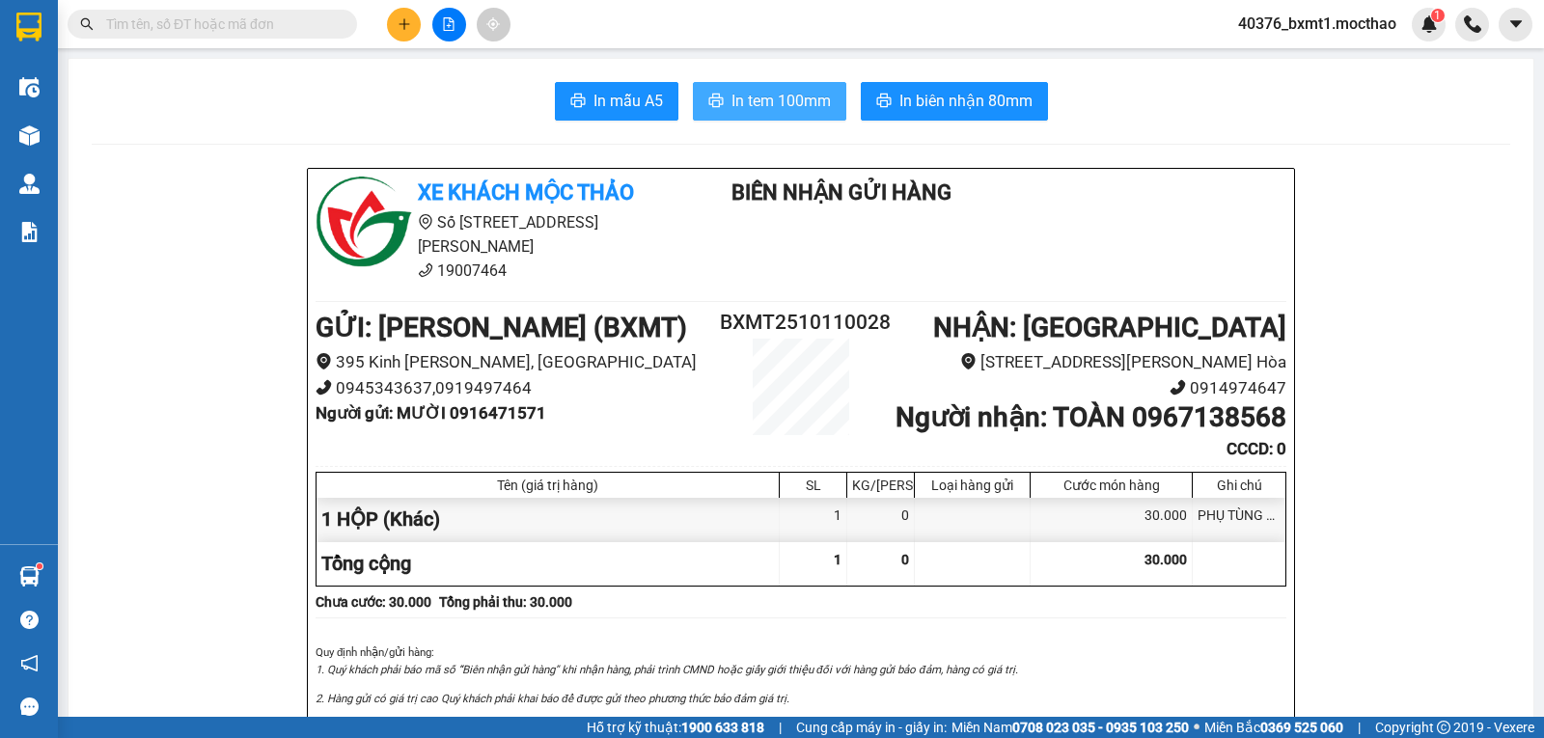
click at [752, 110] on span "In tem 100mm" at bounding box center [781, 101] width 99 height 24
click at [406, 22] on icon "plus" at bounding box center [405, 24] width 14 height 14
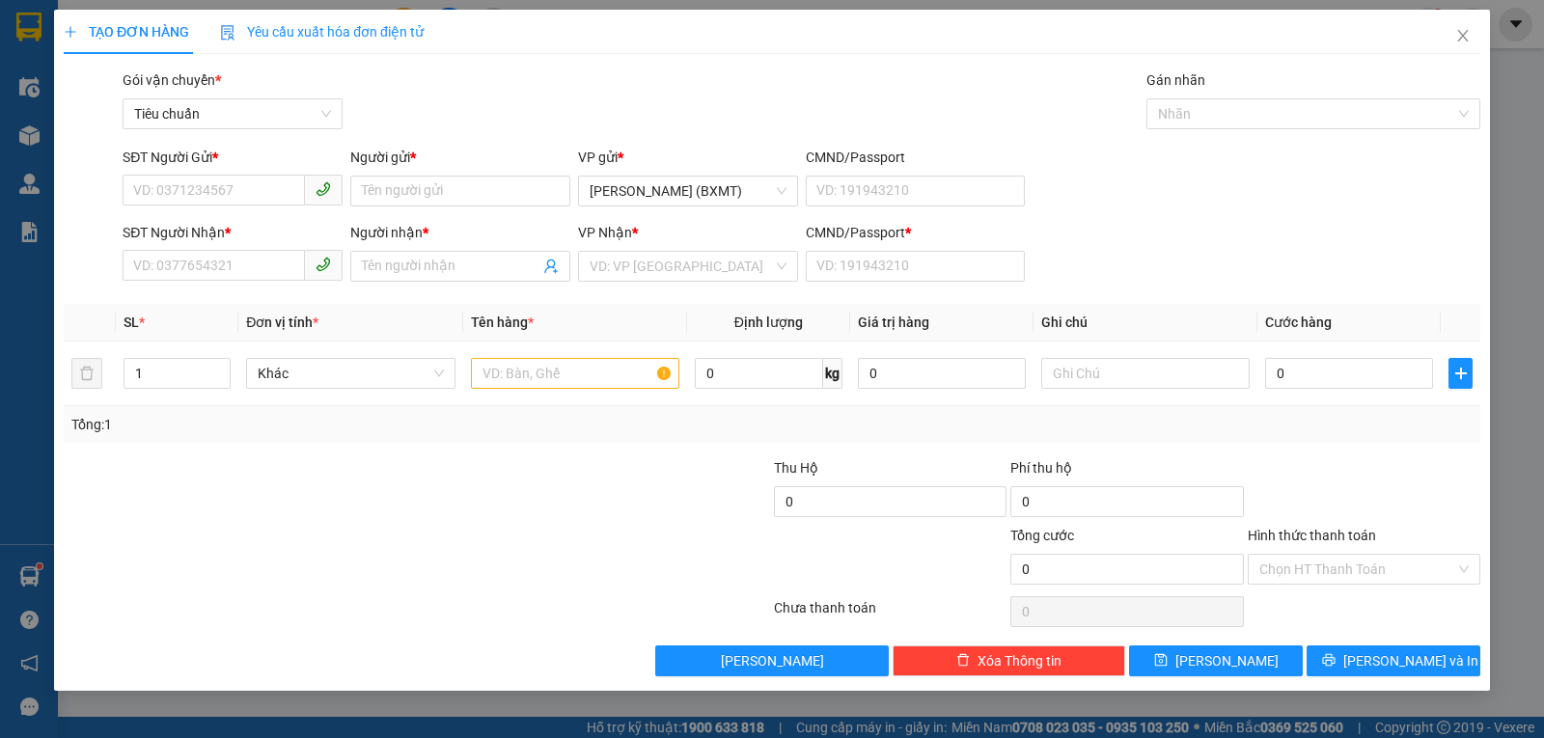
click at [192, 208] on div "SĐT Người Gửi * VD: 0371234567" at bounding box center [233, 181] width 220 height 68
click at [195, 190] on input "SĐT Người Gửi *" at bounding box center [214, 190] width 182 height 31
type input "0949565188"
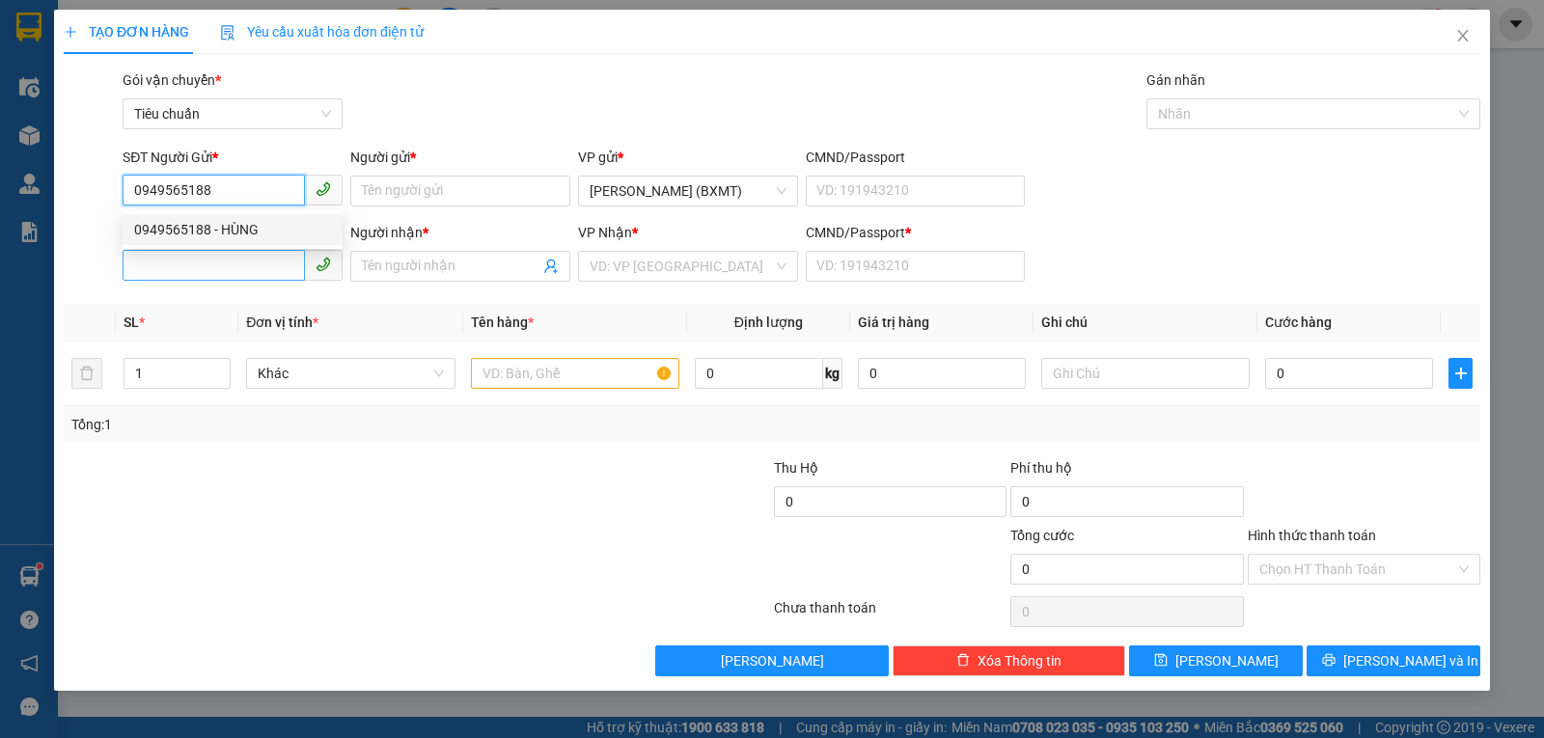
drag, startPoint x: 254, startPoint y: 234, endPoint x: 235, endPoint y: 265, distance: 36.8
click at [254, 235] on div "0949565188 - HÙNG" at bounding box center [232, 229] width 197 height 21
type input "HÙNG"
type input "0985390739"
type input "QUANG LƯU"
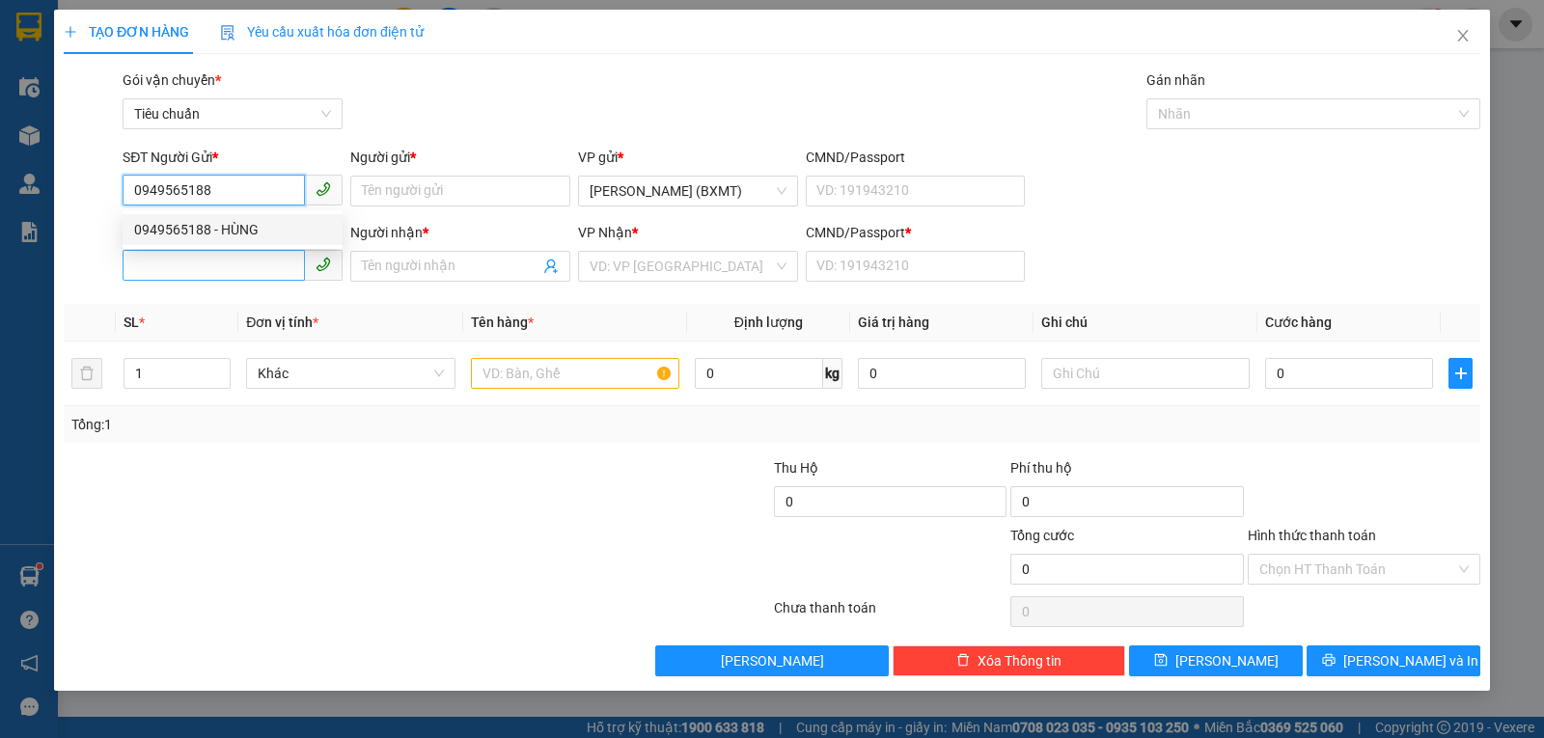
type input "0"
type input "40.000"
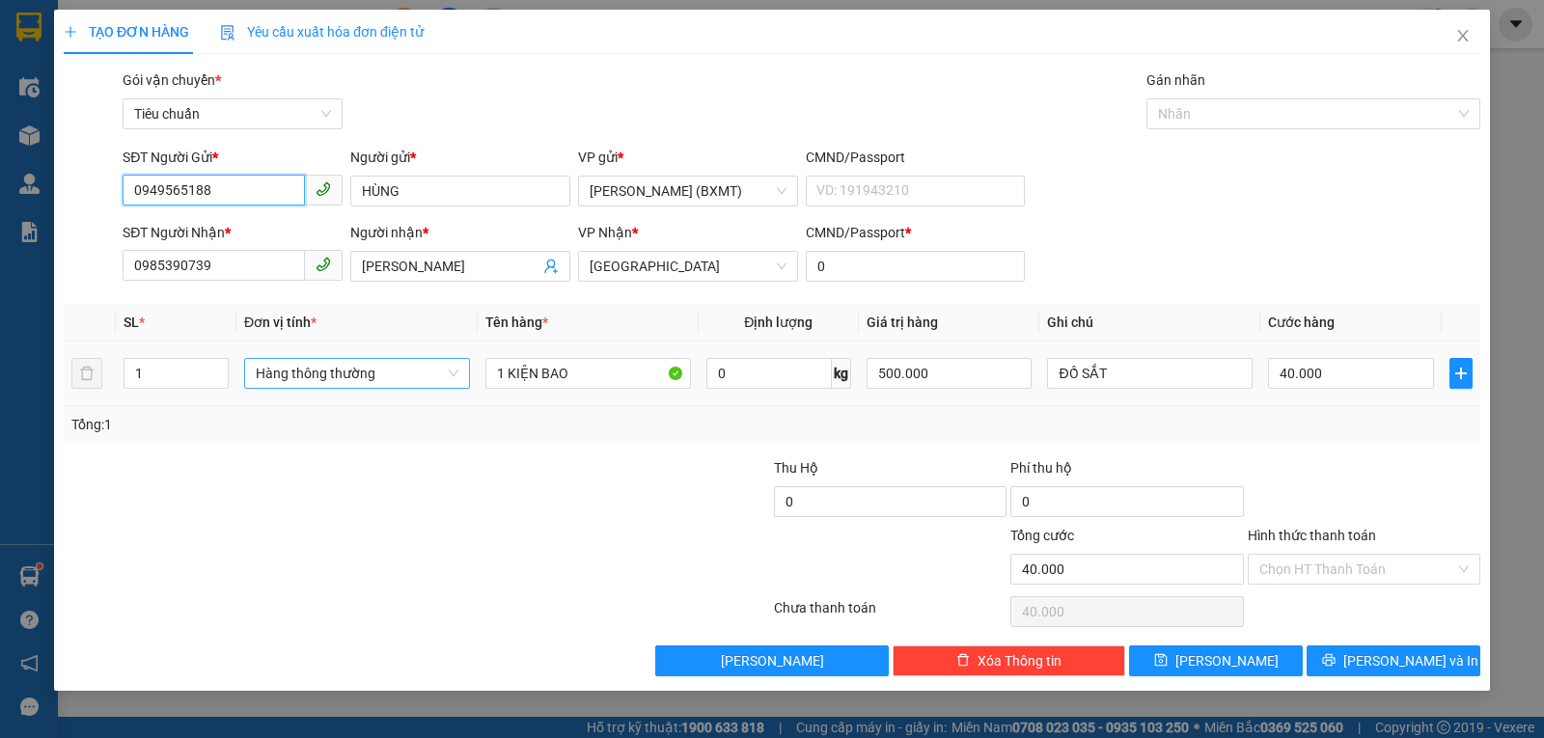
drag, startPoint x: 343, startPoint y: 375, endPoint x: 391, endPoint y: 386, distance: 49.4
click at [345, 375] on span "Hàng thông thường" at bounding box center [357, 373] width 203 height 29
type input "0949565188"
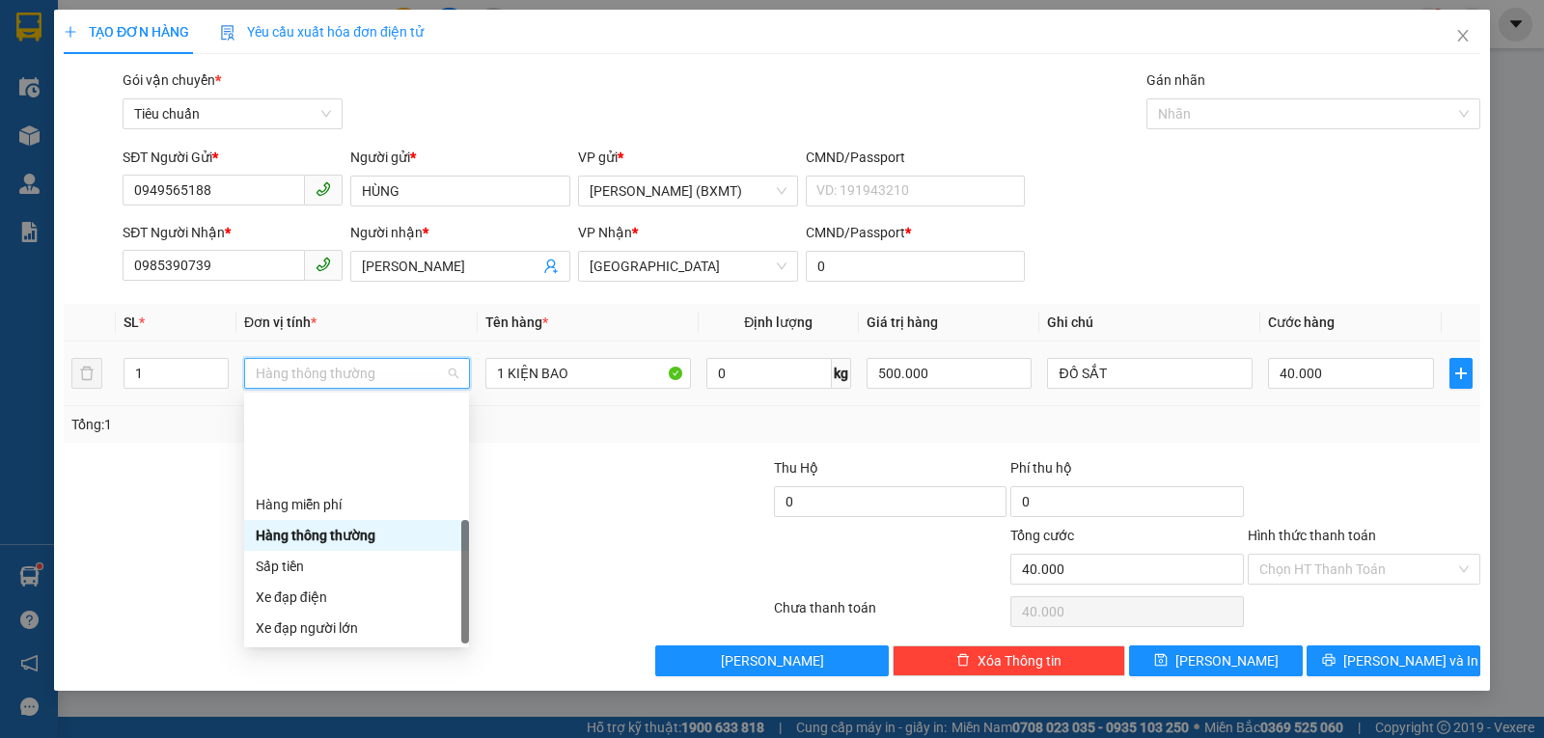
click at [329, 737] on div "Khác" at bounding box center [357, 751] width 202 height 21
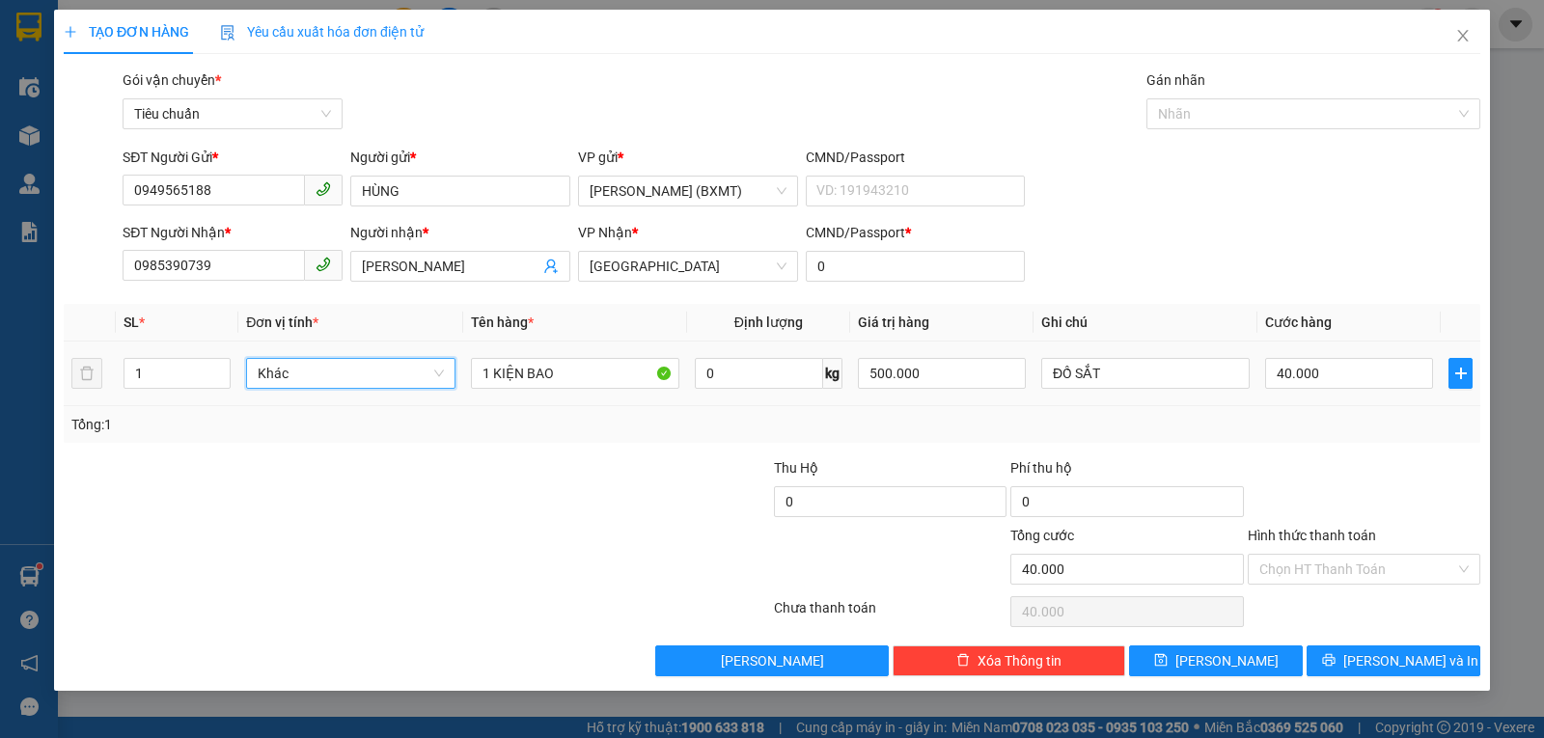
click at [1390, 395] on td "40.000" at bounding box center [1349, 374] width 183 height 65
click at [1367, 374] on input "40.000" at bounding box center [1349, 373] width 168 height 31
type input "6"
click at [1379, 429] on div "Tổng: 1" at bounding box center [771, 424] width 1401 height 21
click at [1336, 669] on span "printer" at bounding box center [1329, 660] width 14 height 15
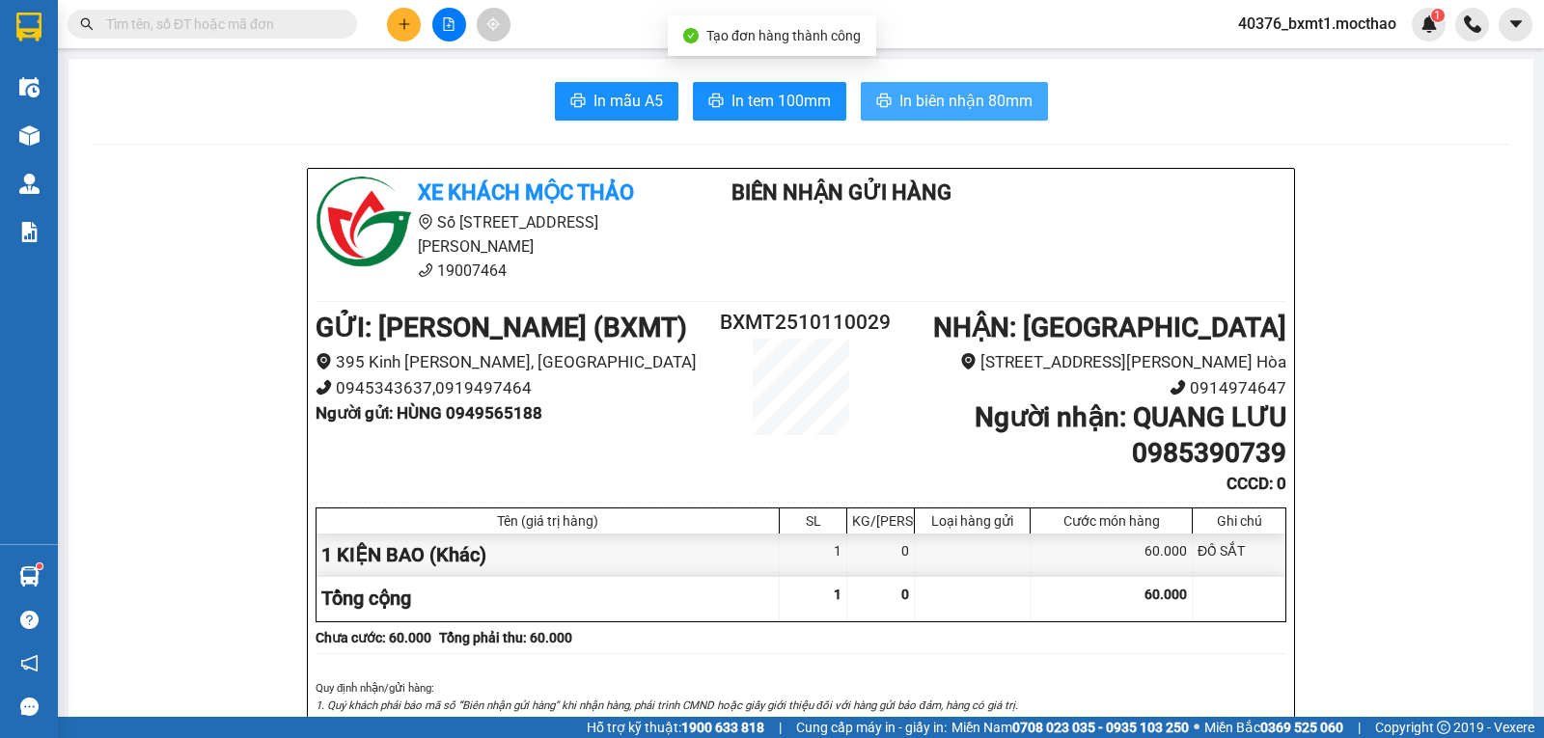
drag, startPoint x: 960, startPoint y: 94, endPoint x: 927, endPoint y: 125, distance: 45.8
click at [960, 93] on span "In biên nhận 80mm" at bounding box center [965, 101] width 133 height 24
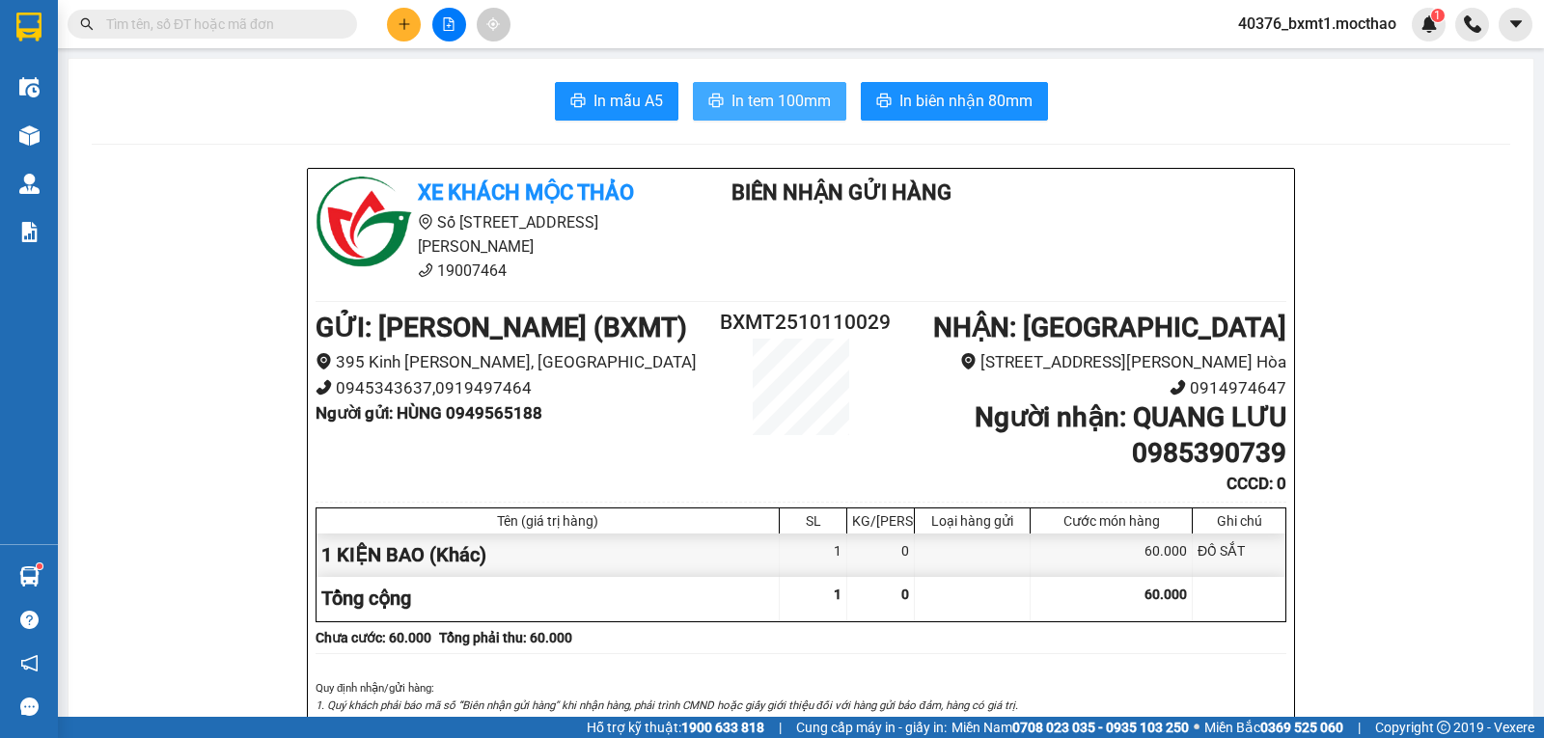
click at [757, 91] on span "In tem 100mm" at bounding box center [781, 101] width 99 height 24
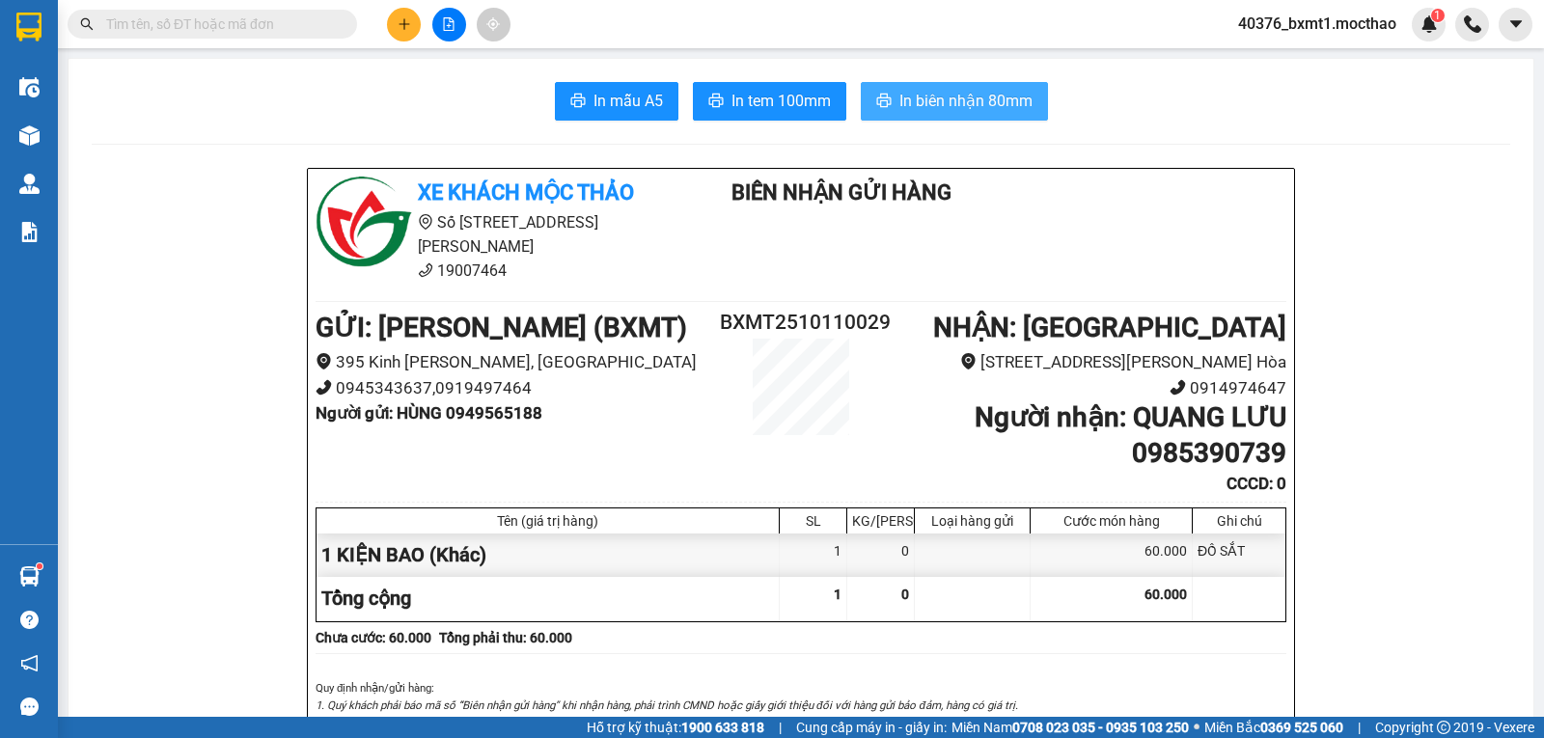
click at [920, 89] on span "In biên nhận 80mm" at bounding box center [965, 101] width 133 height 24
click at [413, 27] on button at bounding box center [404, 25] width 34 height 34
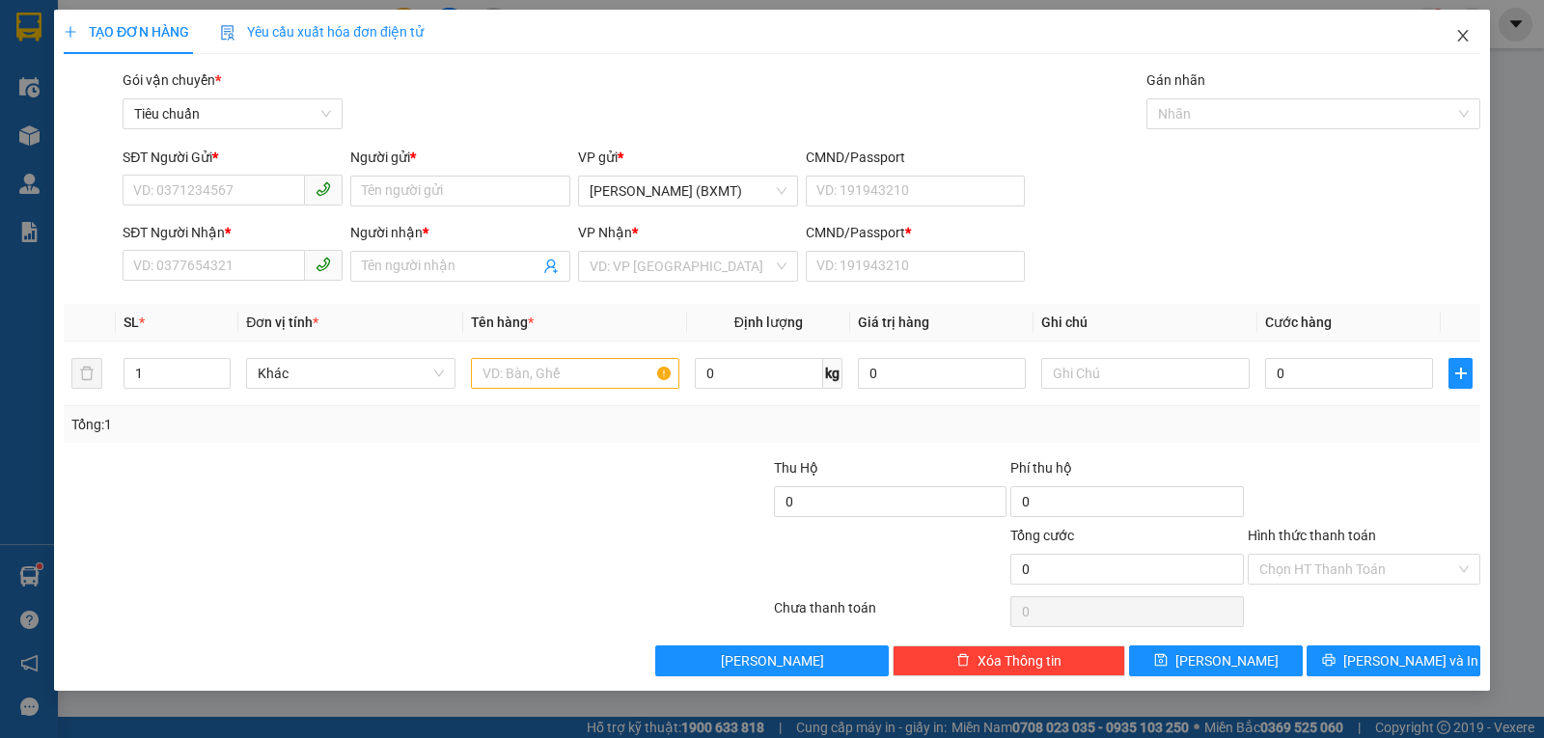
drag, startPoint x: 1470, startPoint y: 36, endPoint x: 1172, endPoint y: 44, distance: 298.3
click at [1465, 39] on icon "close" at bounding box center [1462, 35] width 15 height 15
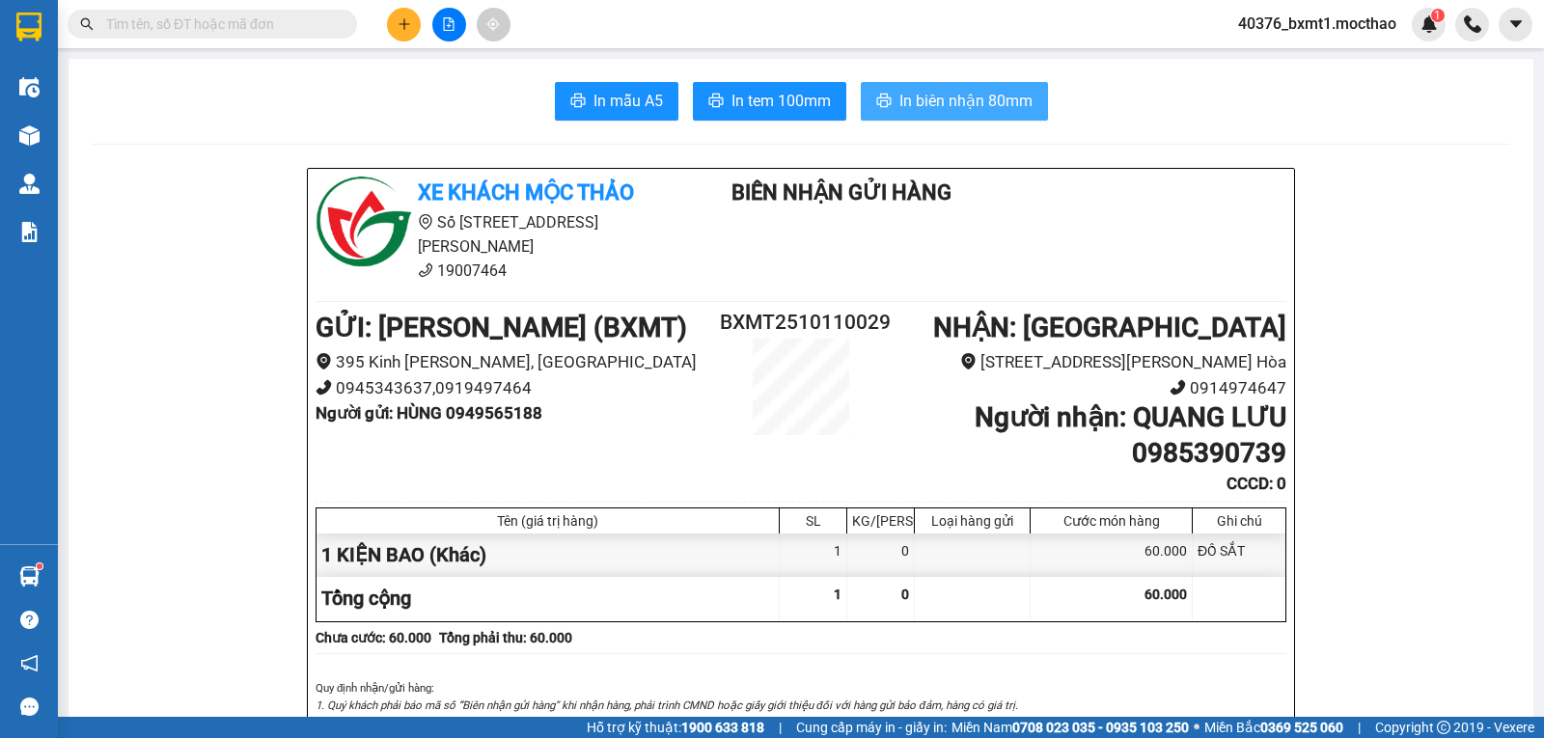
click at [919, 94] on span "In biên nhận 80mm" at bounding box center [965, 101] width 133 height 24
click at [393, 12] on button at bounding box center [404, 25] width 34 height 34
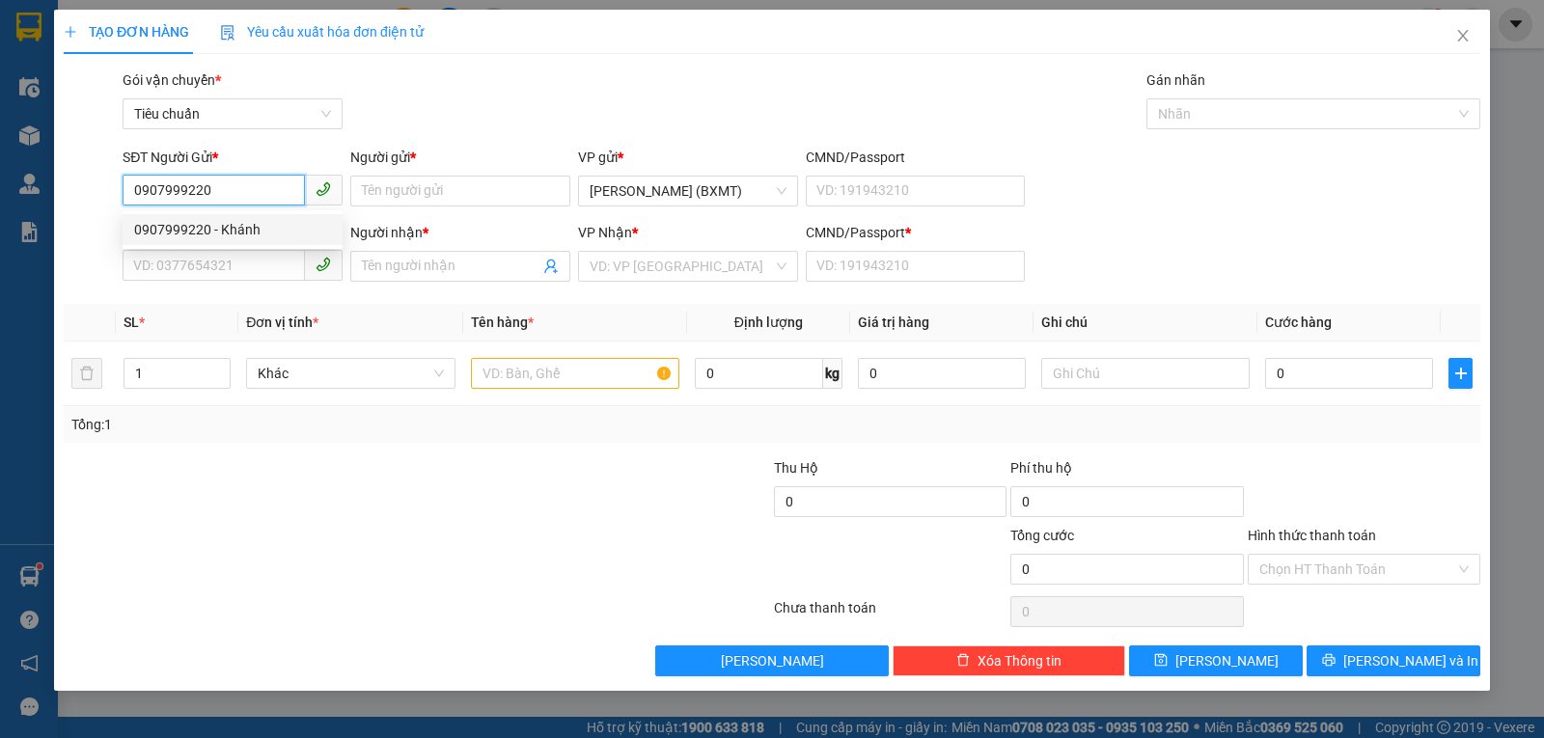
click at [277, 230] on div "0907999220 - Khánh" at bounding box center [232, 229] width 197 height 21
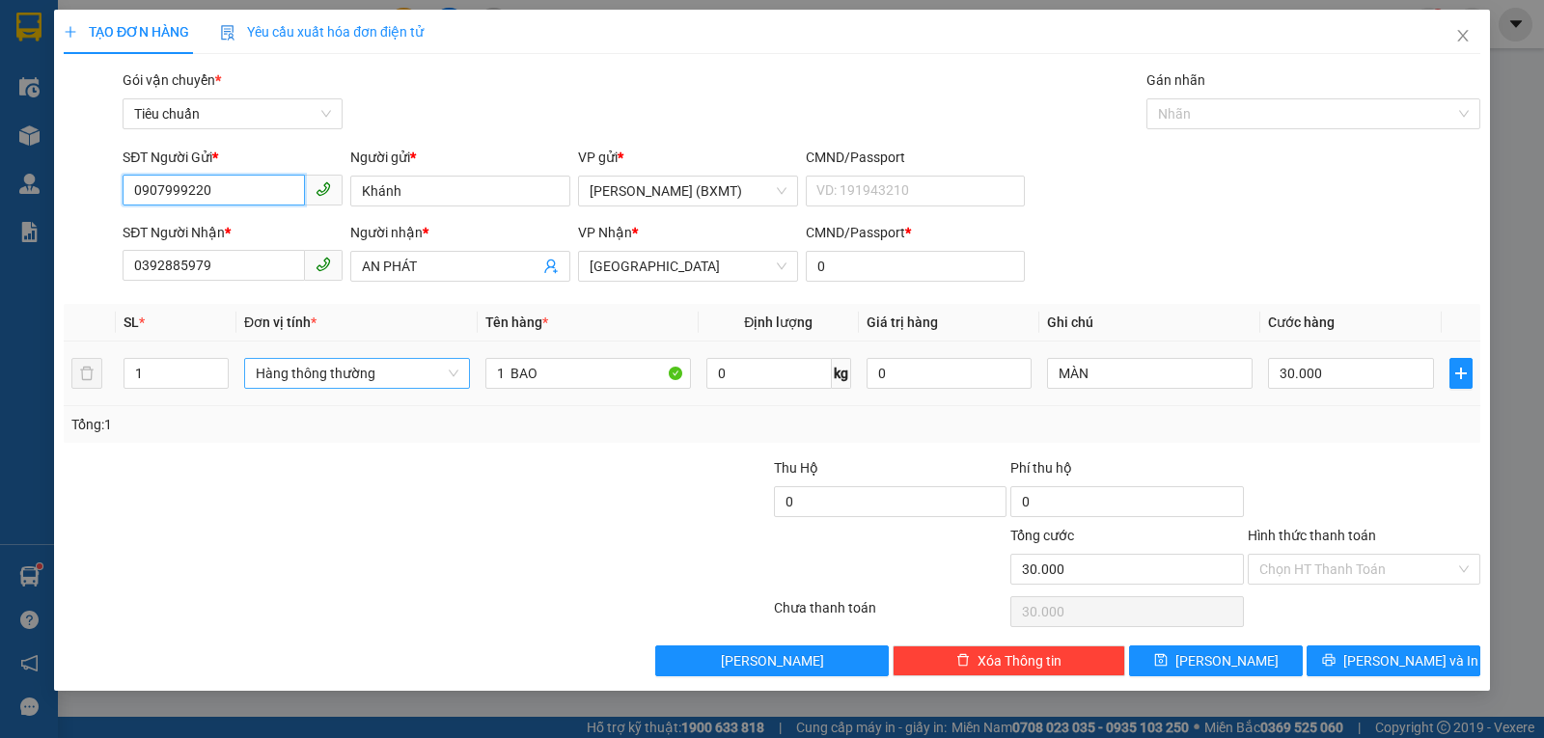
click at [397, 363] on span "Hàng thông thường" at bounding box center [357, 373] width 203 height 29
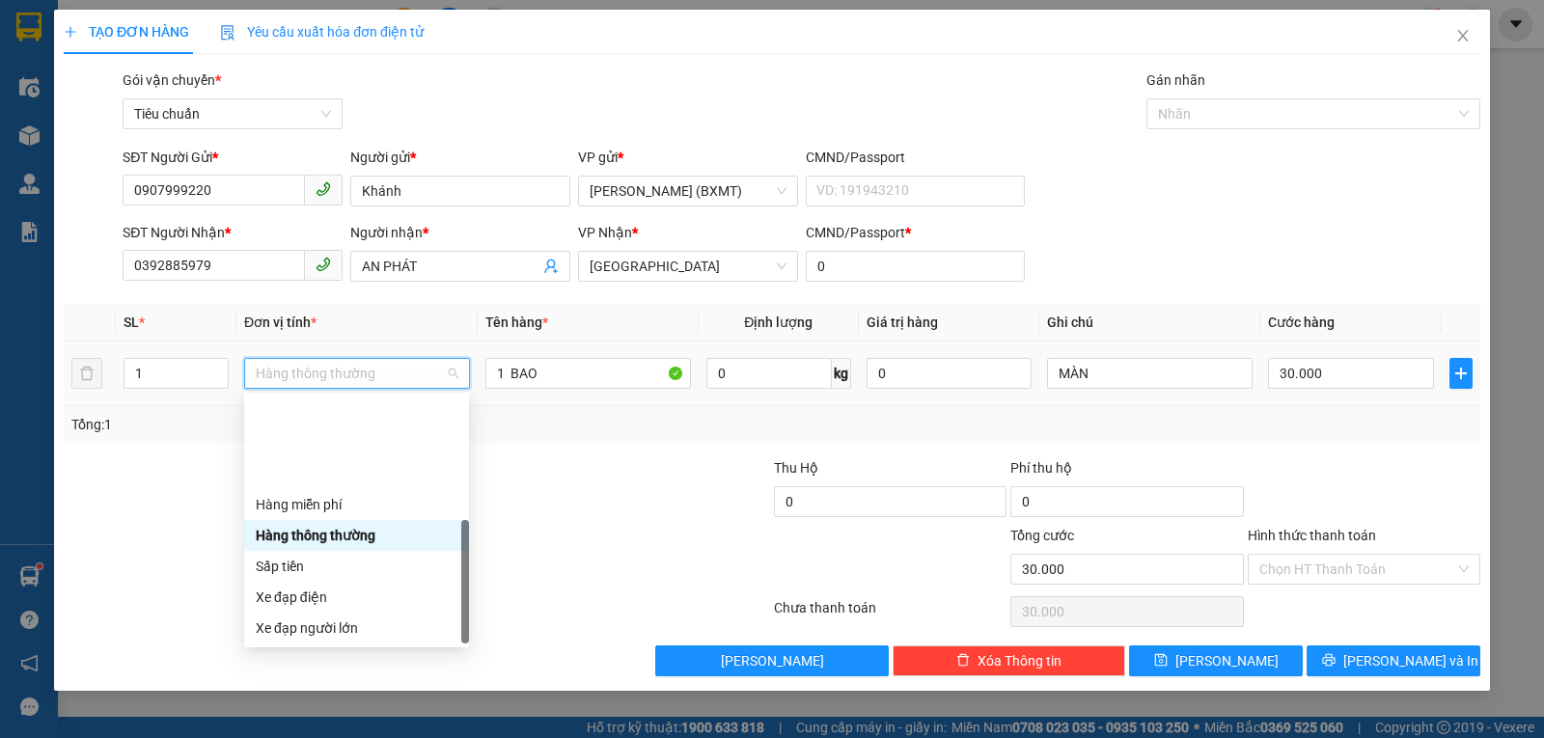
click at [304, 736] on div "Khác" at bounding box center [356, 751] width 225 height 31
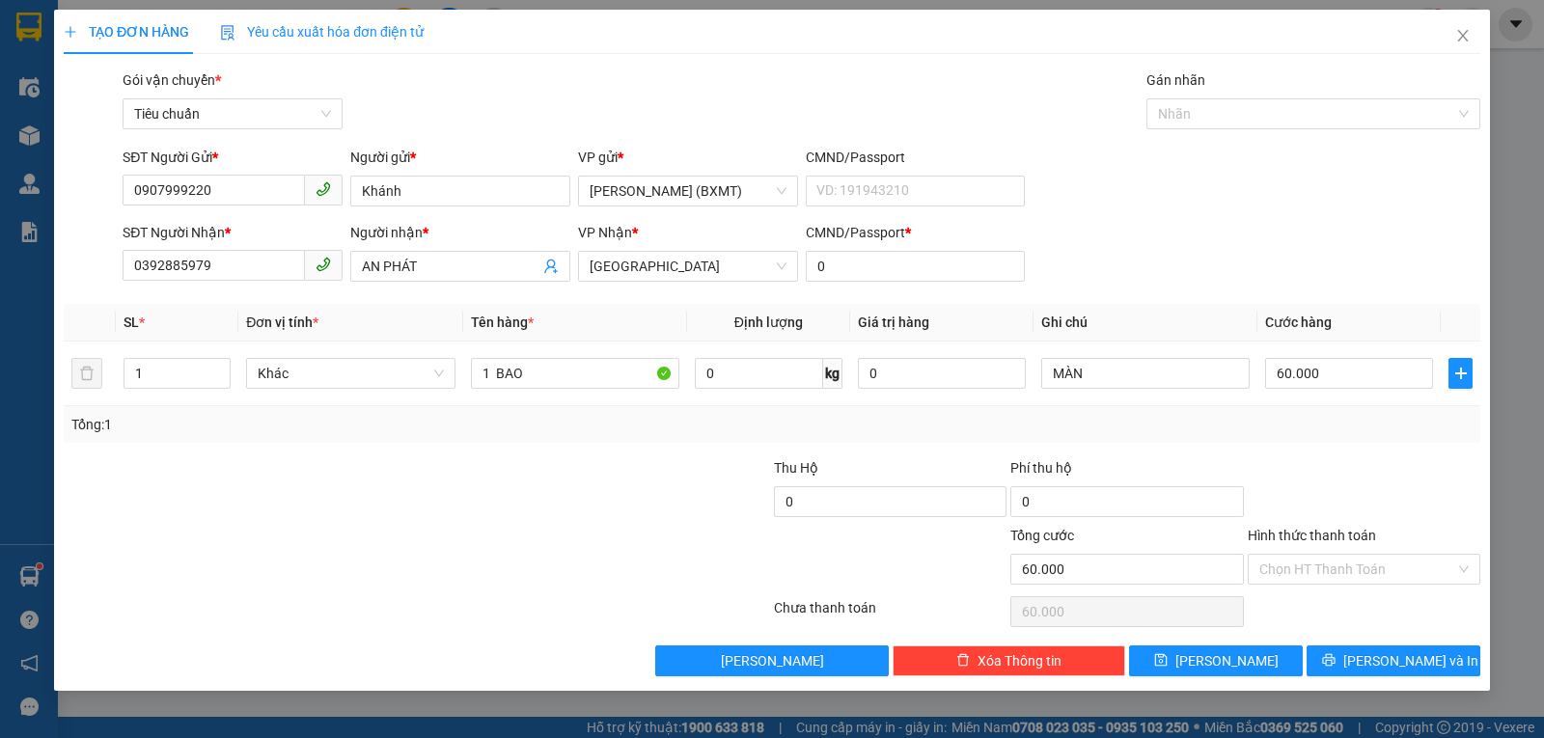
click at [1346, 434] on div "Tổng: 1" at bounding box center [771, 424] width 1401 height 21
click at [1380, 669] on span "Lưu và In" at bounding box center [1410, 660] width 135 height 21
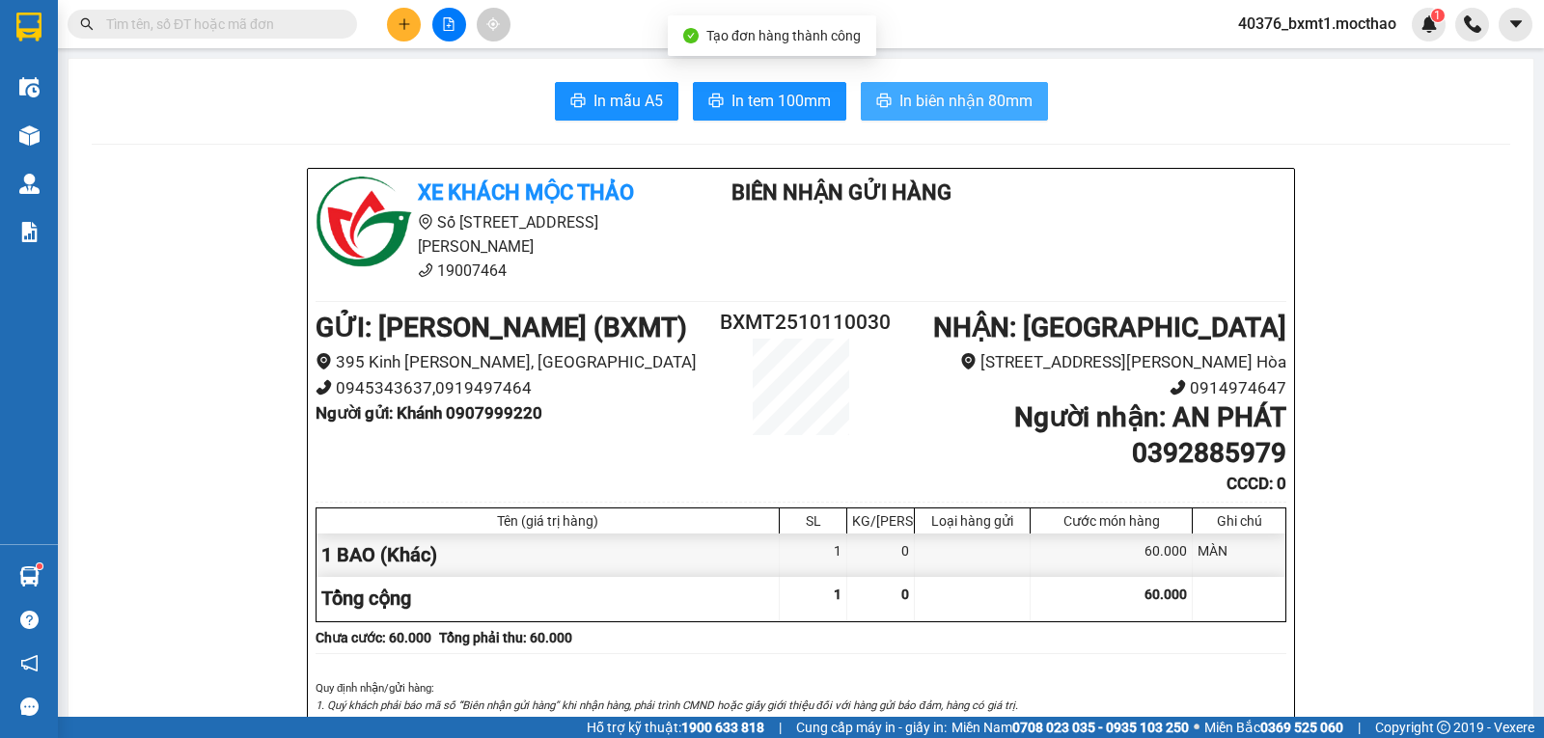
drag, startPoint x: 918, startPoint y: 115, endPoint x: 922, endPoint y: 127, distance: 13.1
click at [919, 116] on button "In biên nhận 80mm" at bounding box center [954, 101] width 187 height 39
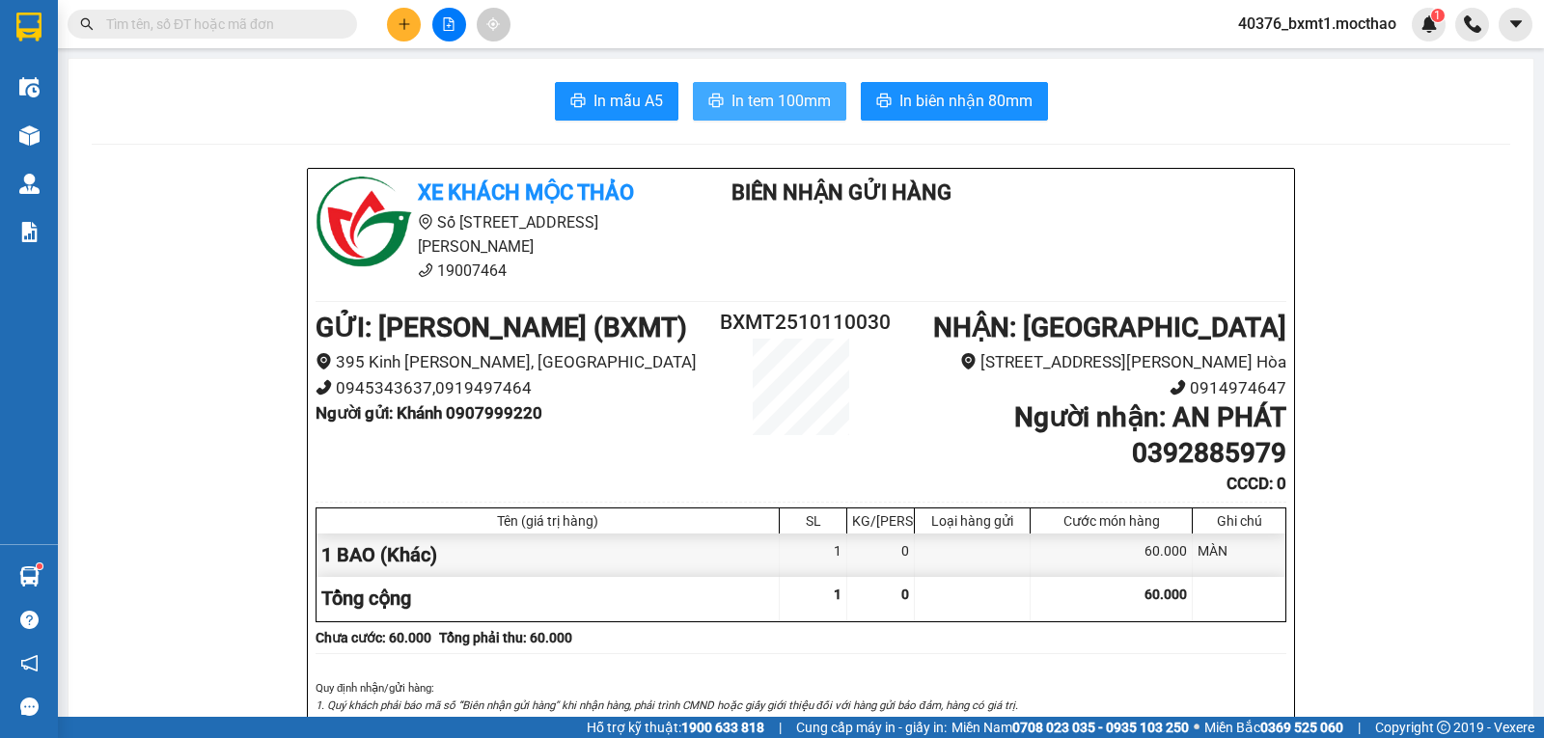
drag, startPoint x: 789, startPoint y: 105, endPoint x: 693, endPoint y: 167, distance: 113.8
click at [789, 105] on span "In tem 100mm" at bounding box center [781, 101] width 99 height 24
click at [394, 16] on button at bounding box center [404, 25] width 34 height 34
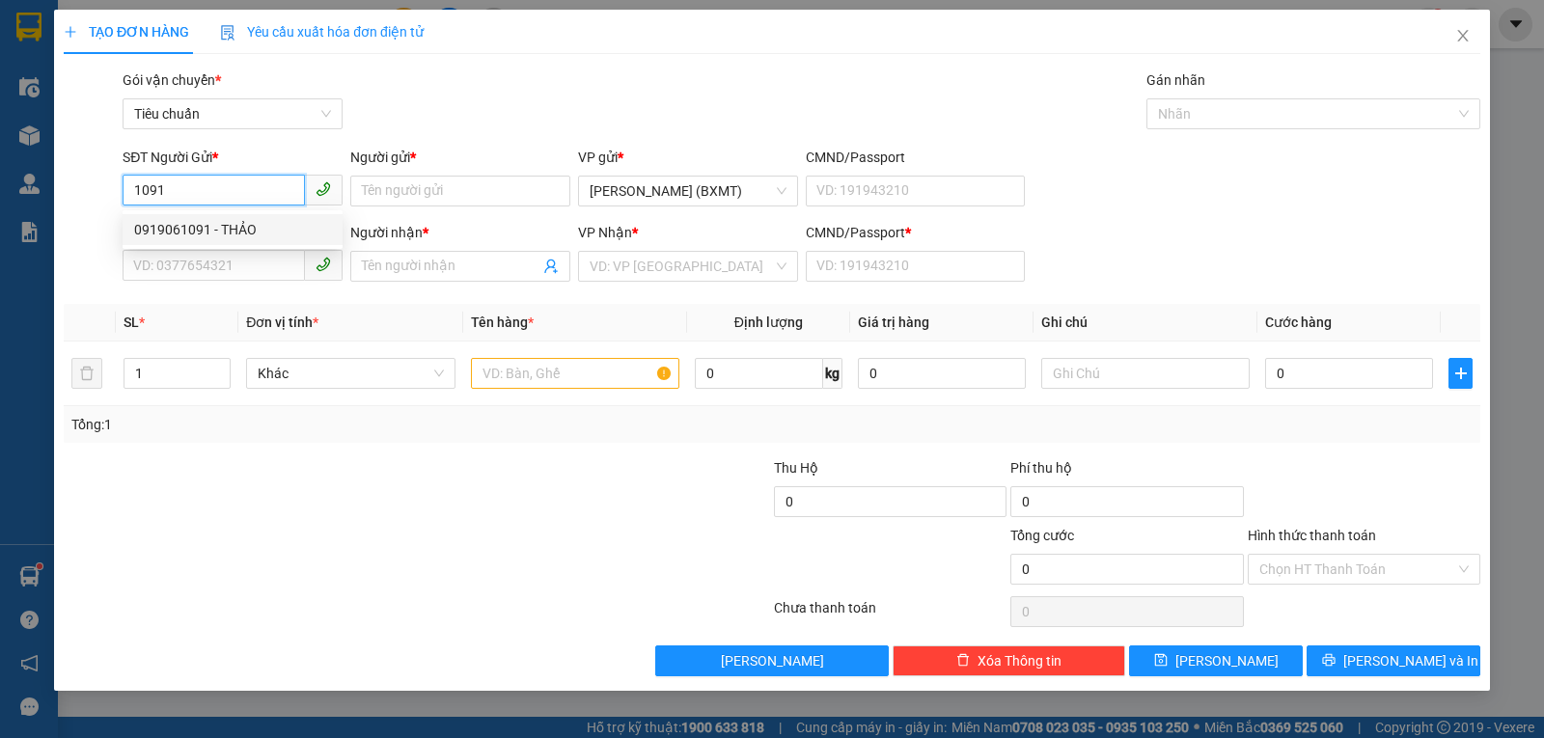
click at [210, 237] on div "0919061091 - THẢO" at bounding box center [232, 229] width 197 height 21
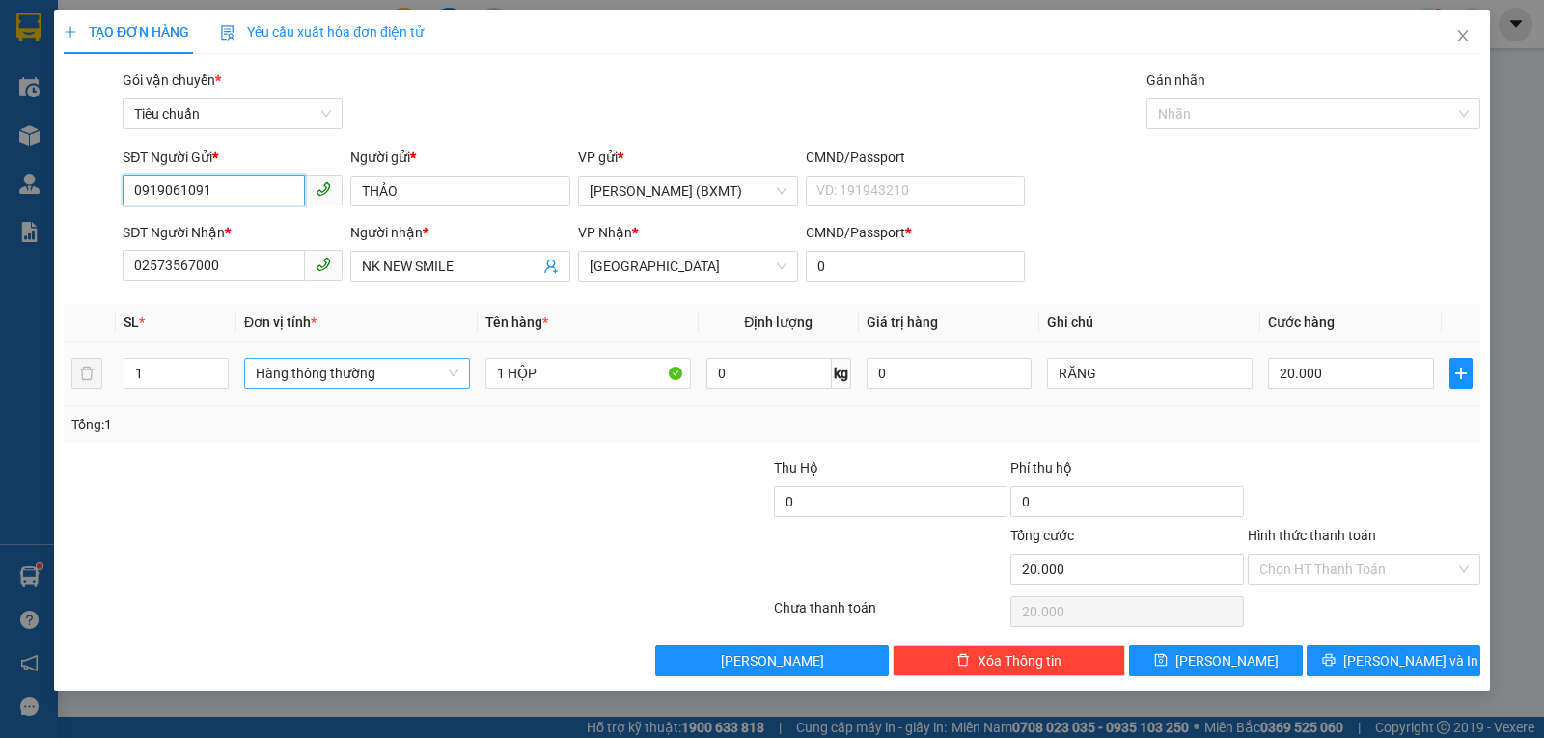
drag, startPoint x: 328, startPoint y: 374, endPoint x: 350, endPoint y: 385, distance: 24.6
click at [327, 376] on span "Hàng thông thường" at bounding box center [357, 373] width 203 height 29
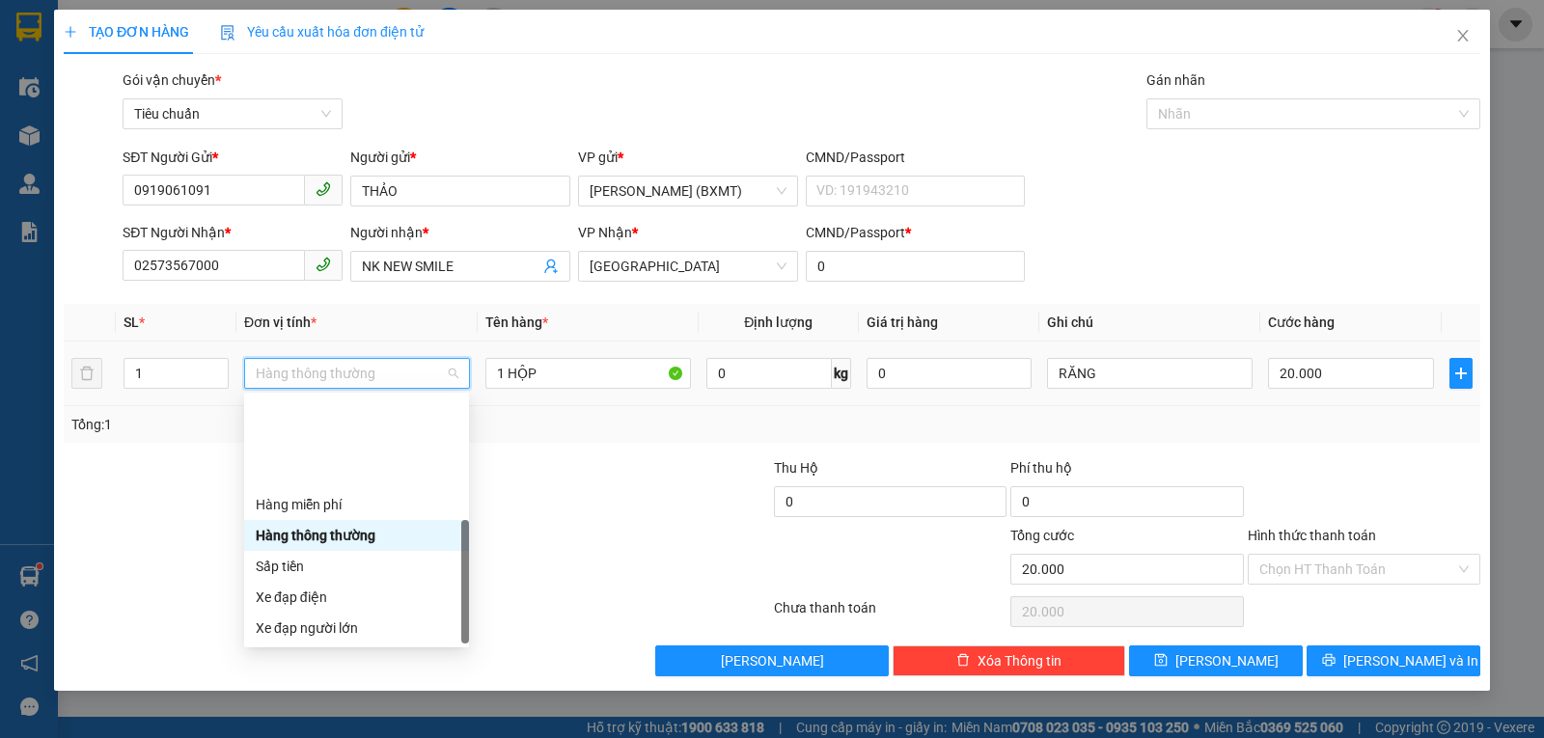
click at [326, 737] on div "Khác" at bounding box center [357, 751] width 202 height 21
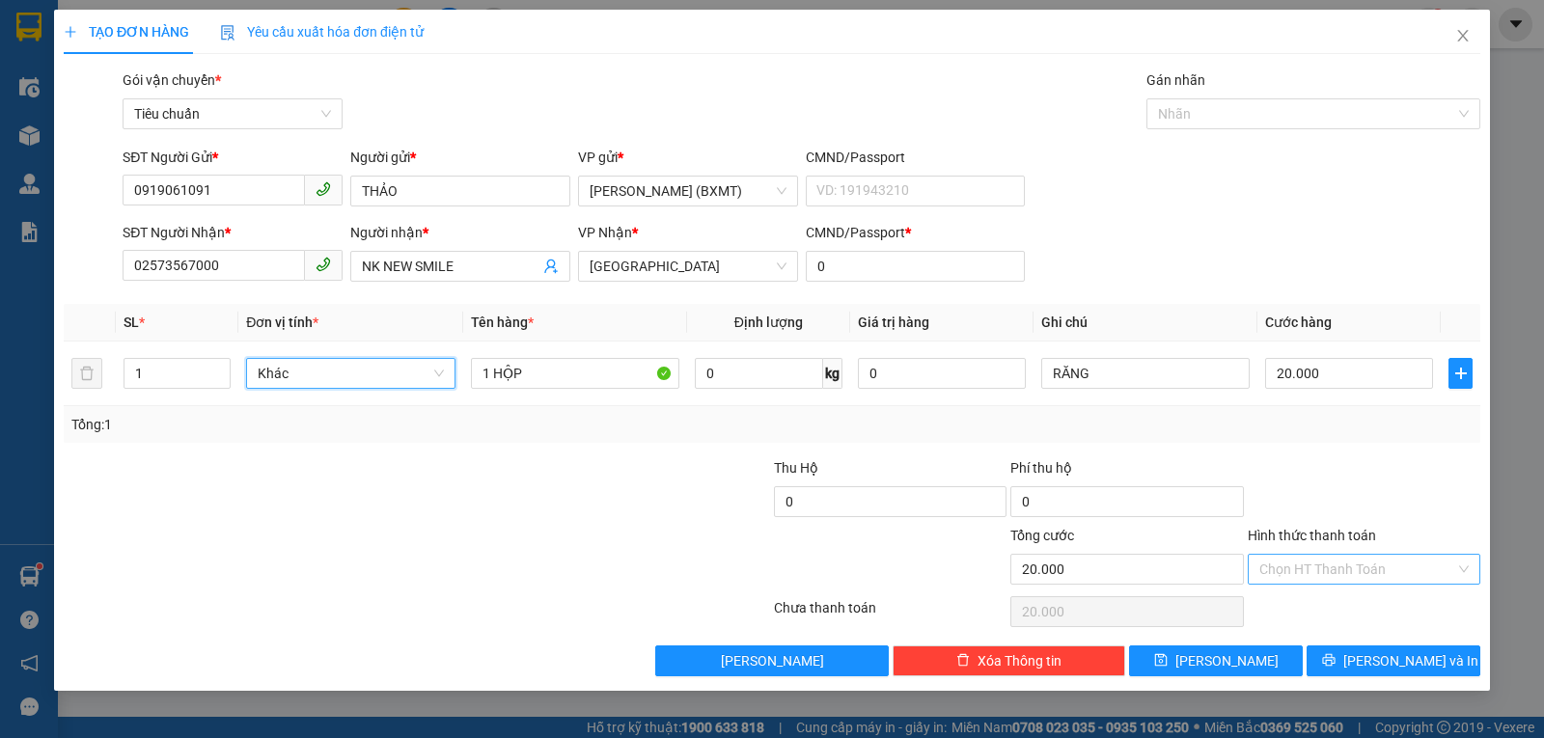
click at [1314, 567] on input "Hình thức thanh toán" at bounding box center [1357, 569] width 196 height 29
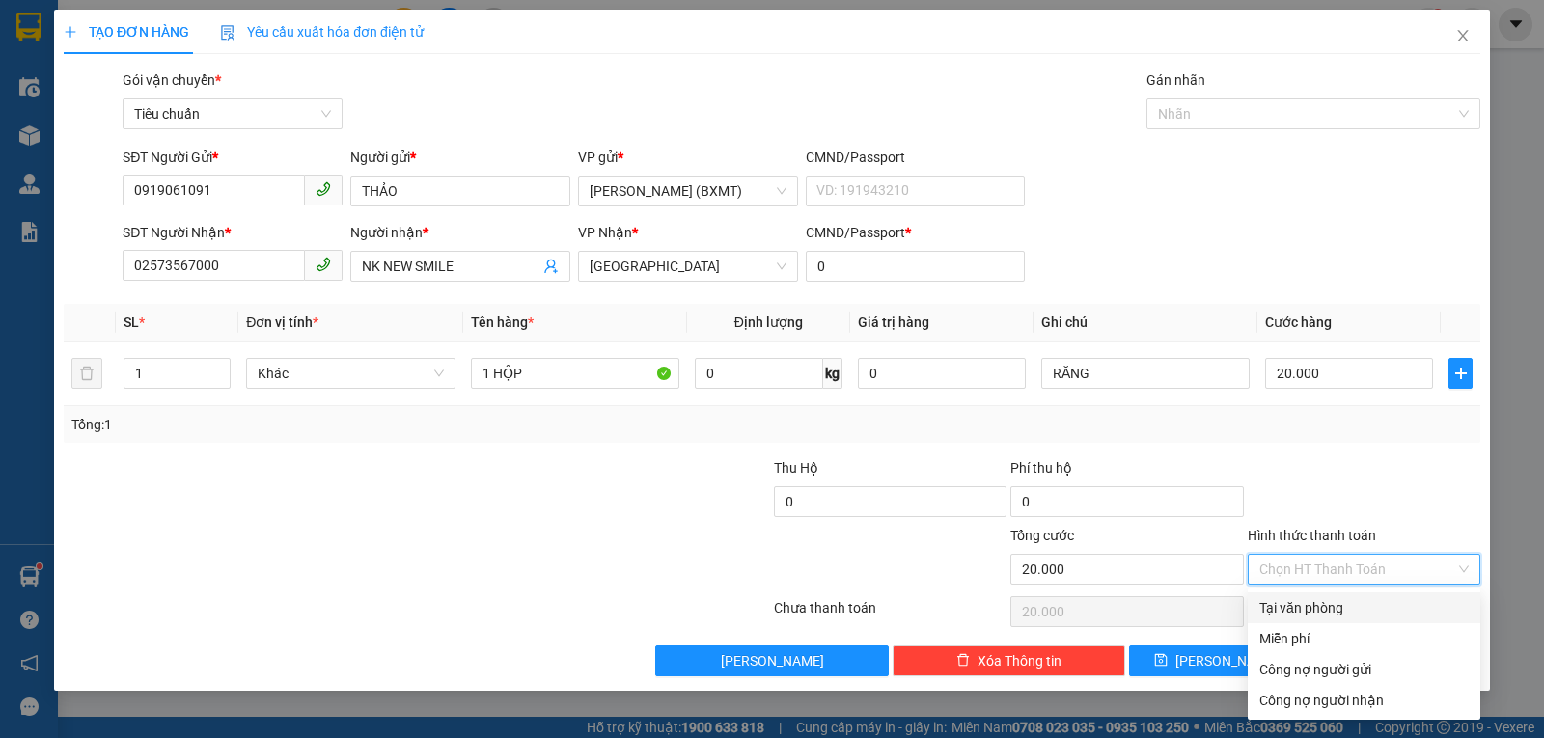
click at [1316, 598] on div "Tại văn phòng" at bounding box center [1363, 607] width 209 height 21
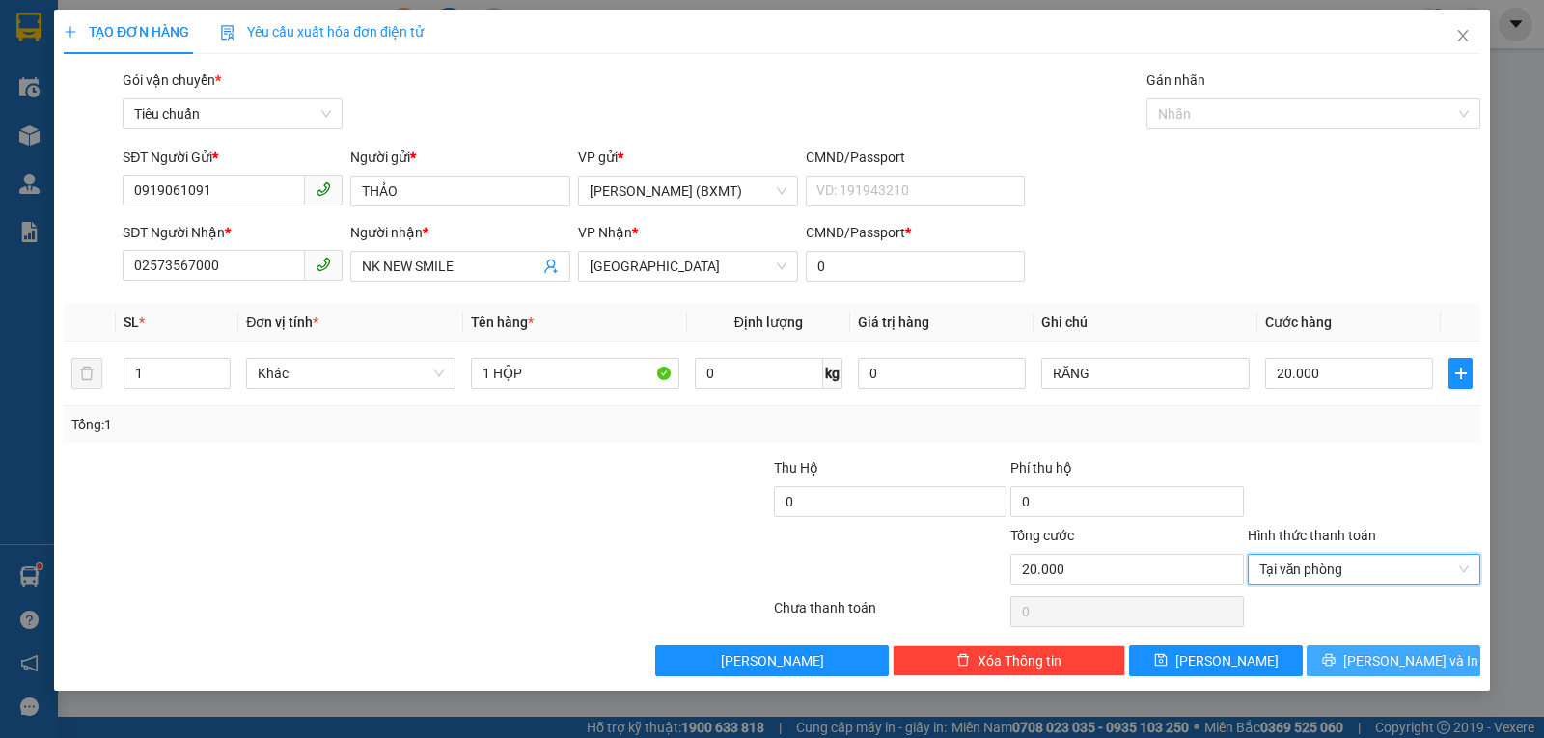
click at [1447, 662] on button "Lưu và In" at bounding box center [1394, 661] width 174 height 31
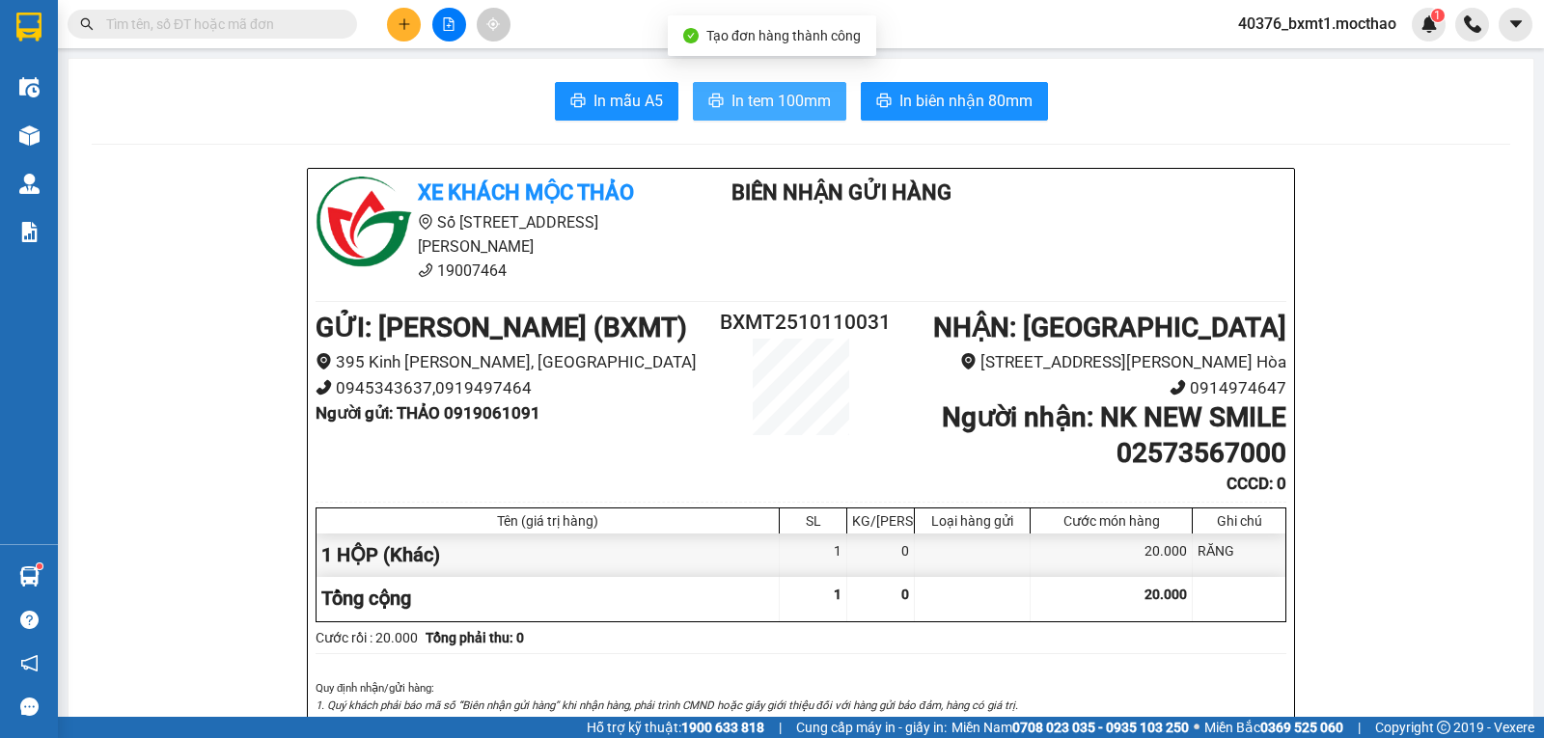
click at [775, 90] on span "In tem 100mm" at bounding box center [781, 101] width 99 height 24
click at [405, 33] on button at bounding box center [404, 25] width 34 height 34
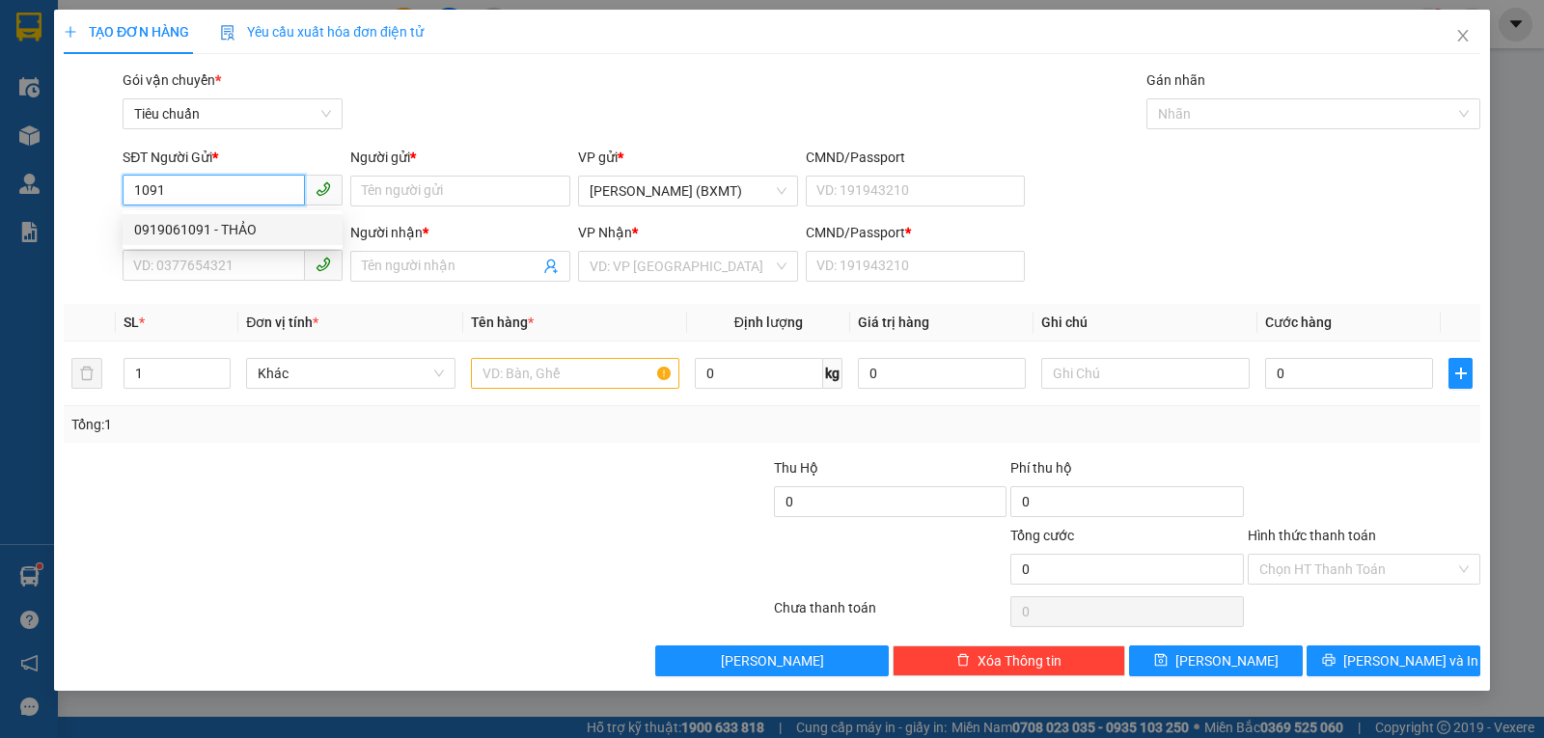
click at [211, 231] on div "0919061091 - THẢO" at bounding box center [232, 229] width 197 height 21
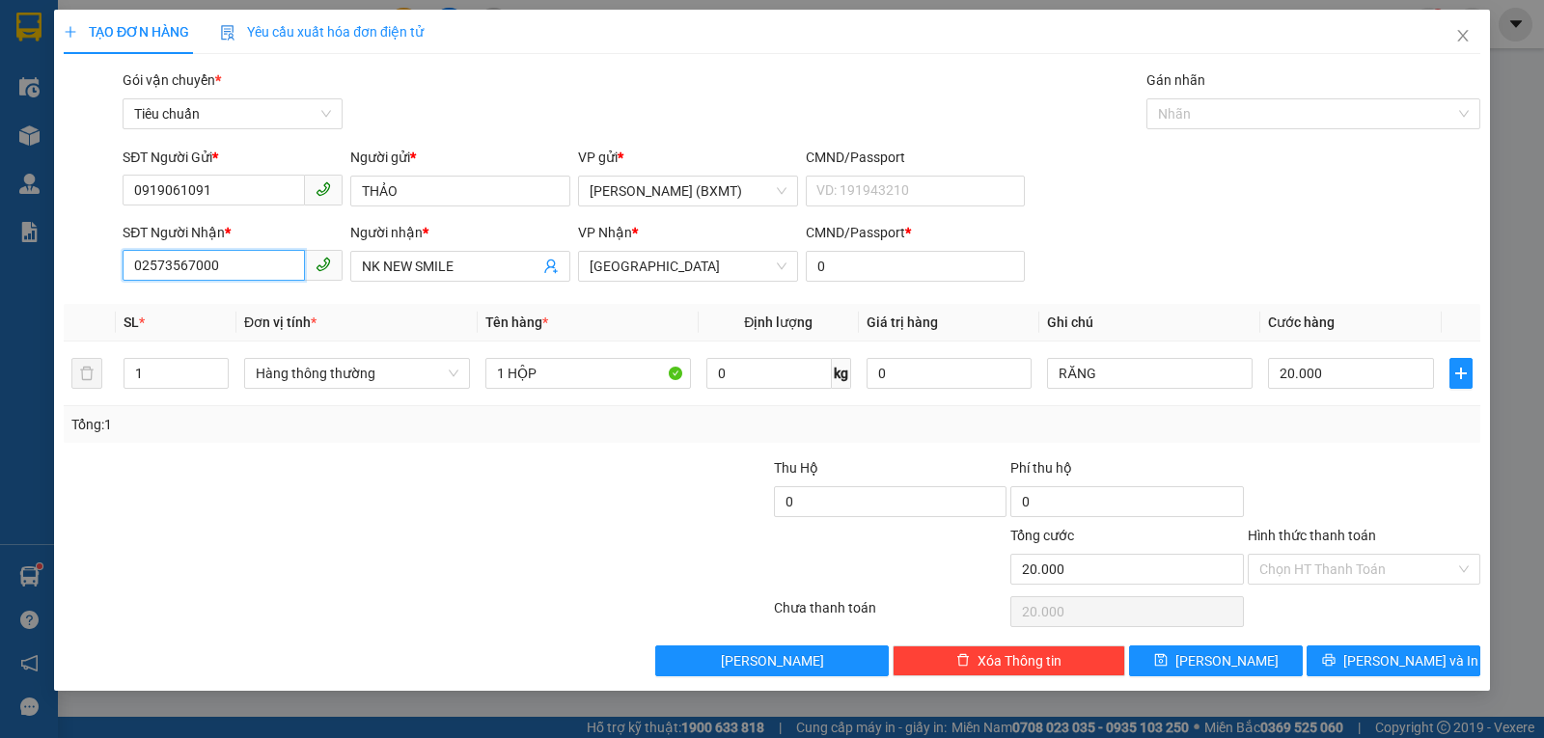
click at [261, 262] on input "02573567000" at bounding box center [214, 265] width 182 height 31
click at [260, 262] on input "02573567000" at bounding box center [214, 265] width 182 height 31
click at [262, 262] on input "02573567000" at bounding box center [214, 265] width 182 height 31
click at [274, 337] on div "02573668855 - NK BẾN THÀNH" at bounding box center [246, 335] width 225 height 21
click at [325, 376] on span "Hàng thông thường" at bounding box center [357, 373] width 203 height 29
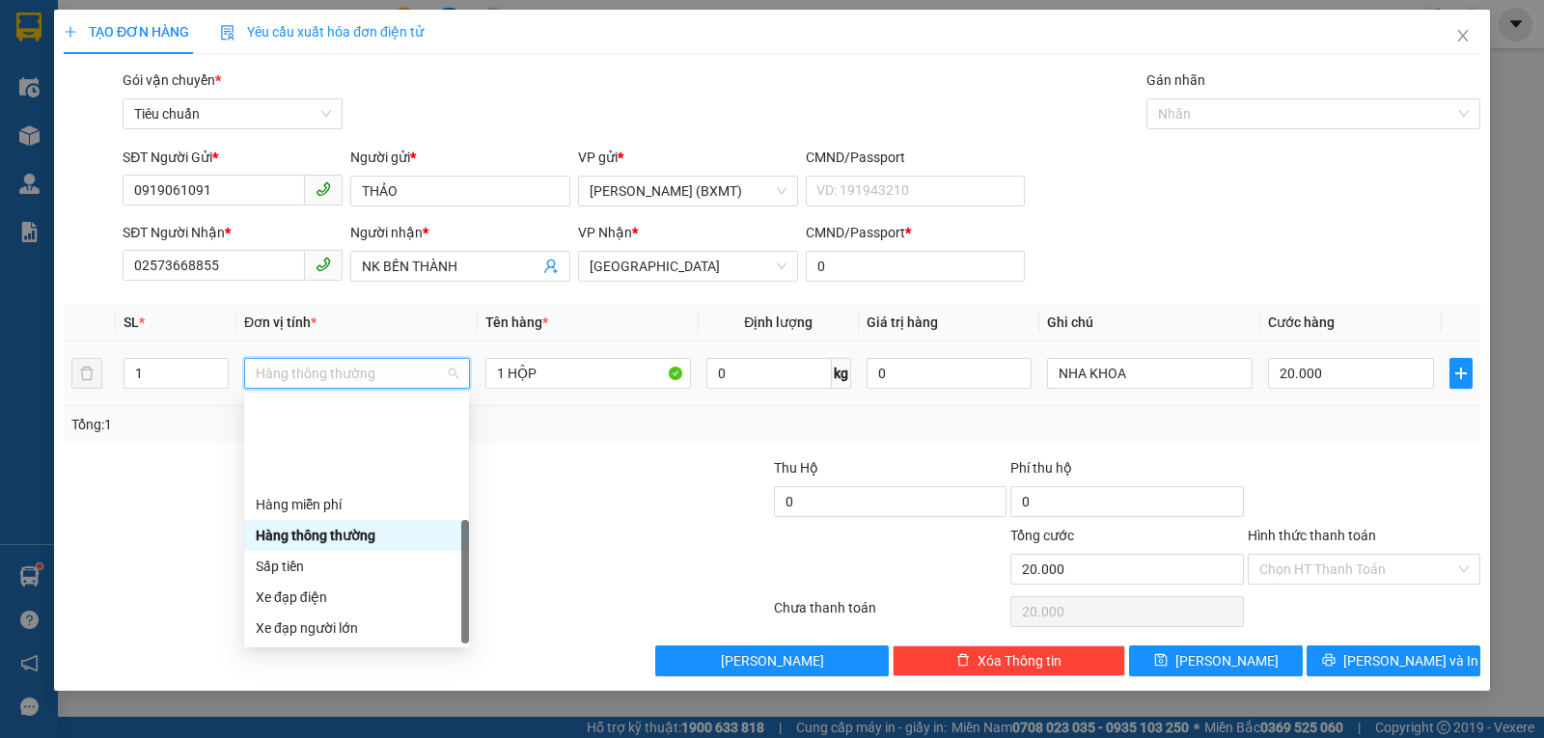
drag, startPoint x: 286, startPoint y: 616, endPoint x: 604, endPoint y: 586, distance: 319.9
click at [288, 736] on div "Khác" at bounding box center [356, 751] width 225 height 31
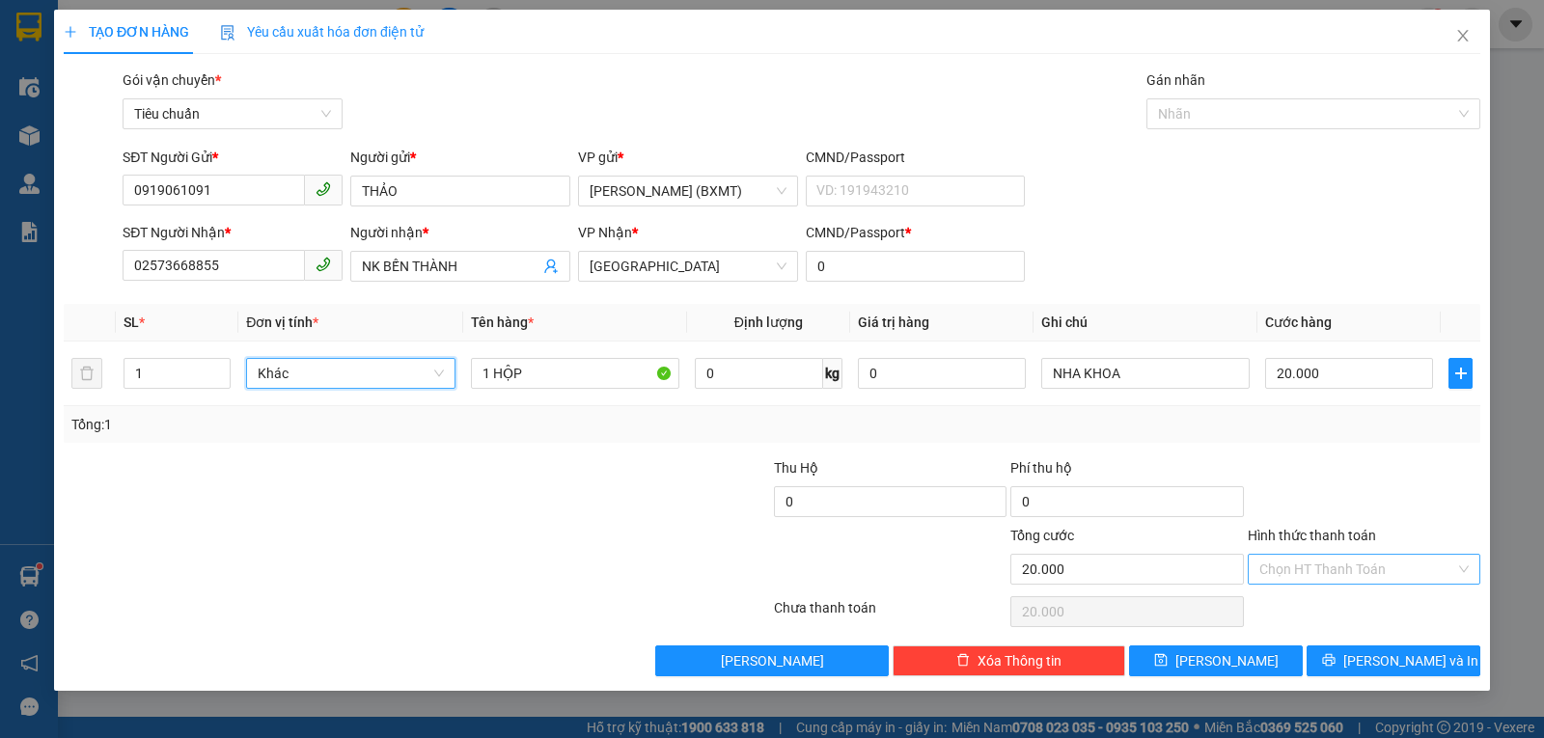
click at [1344, 570] on input "Hình thức thanh toán" at bounding box center [1357, 569] width 196 height 29
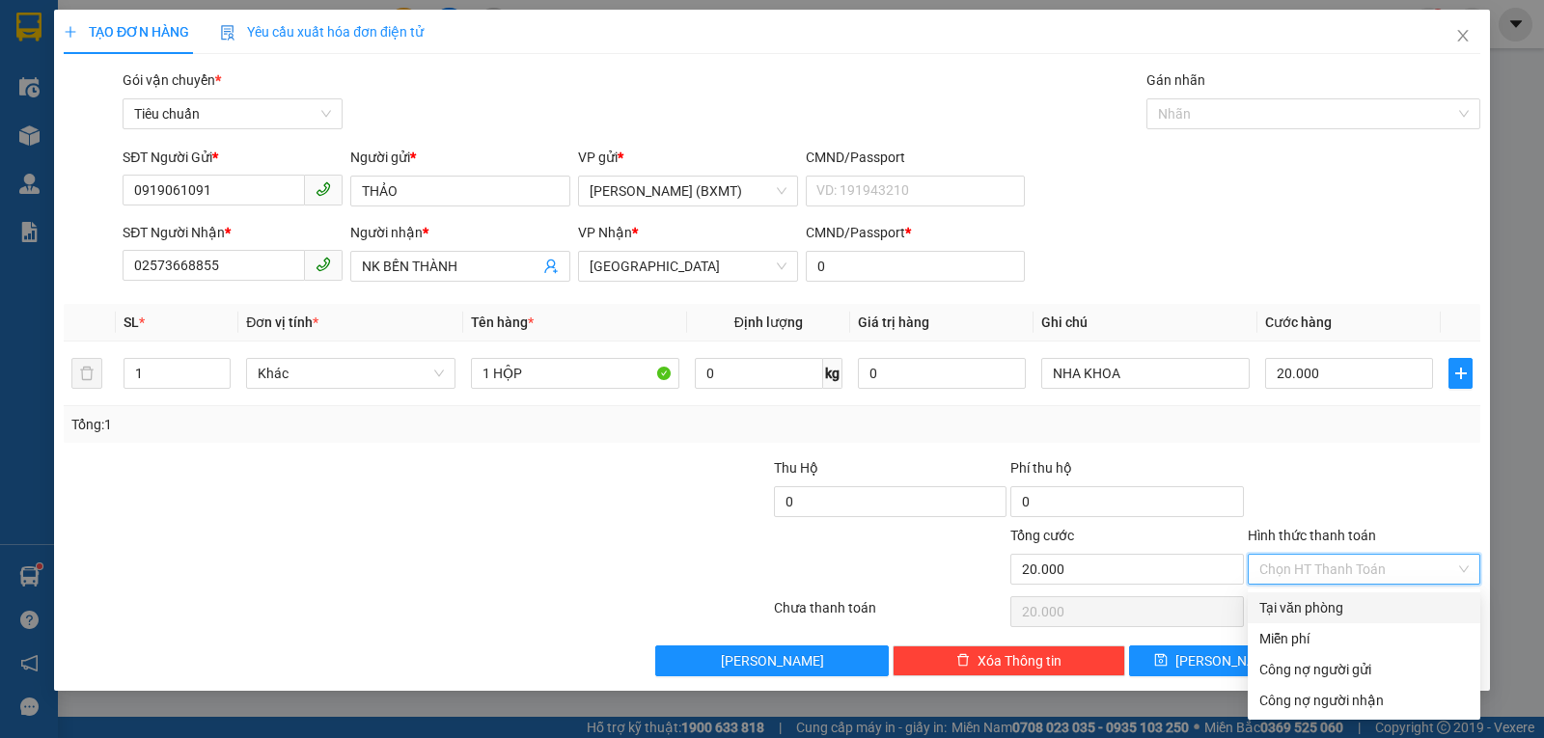
click at [1325, 615] on div "Tại văn phòng" at bounding box center [1363, 607] width 209 height 21
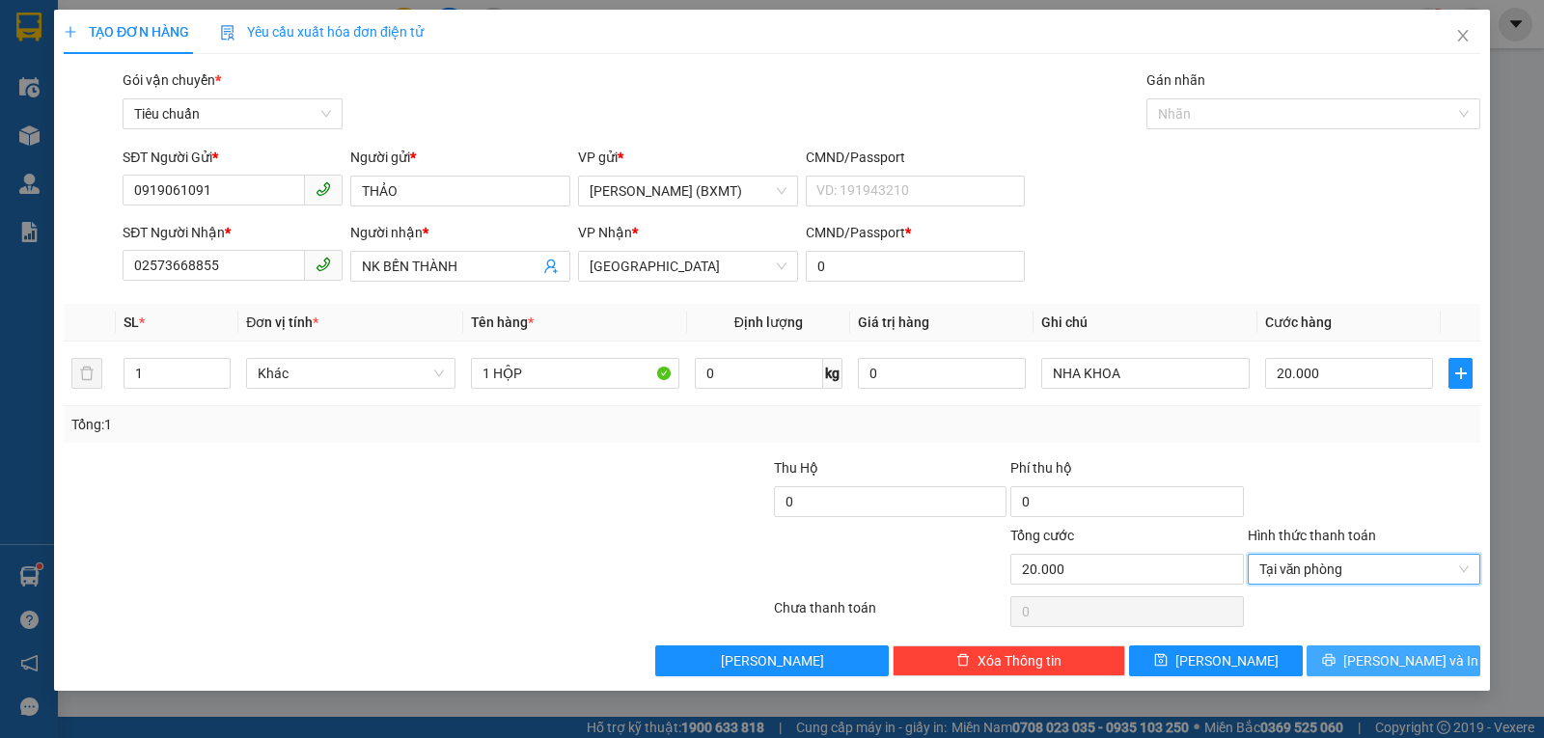
click at [1336, 666] on icon "printer" at bounding box center [1329, 660] width 14 height 14
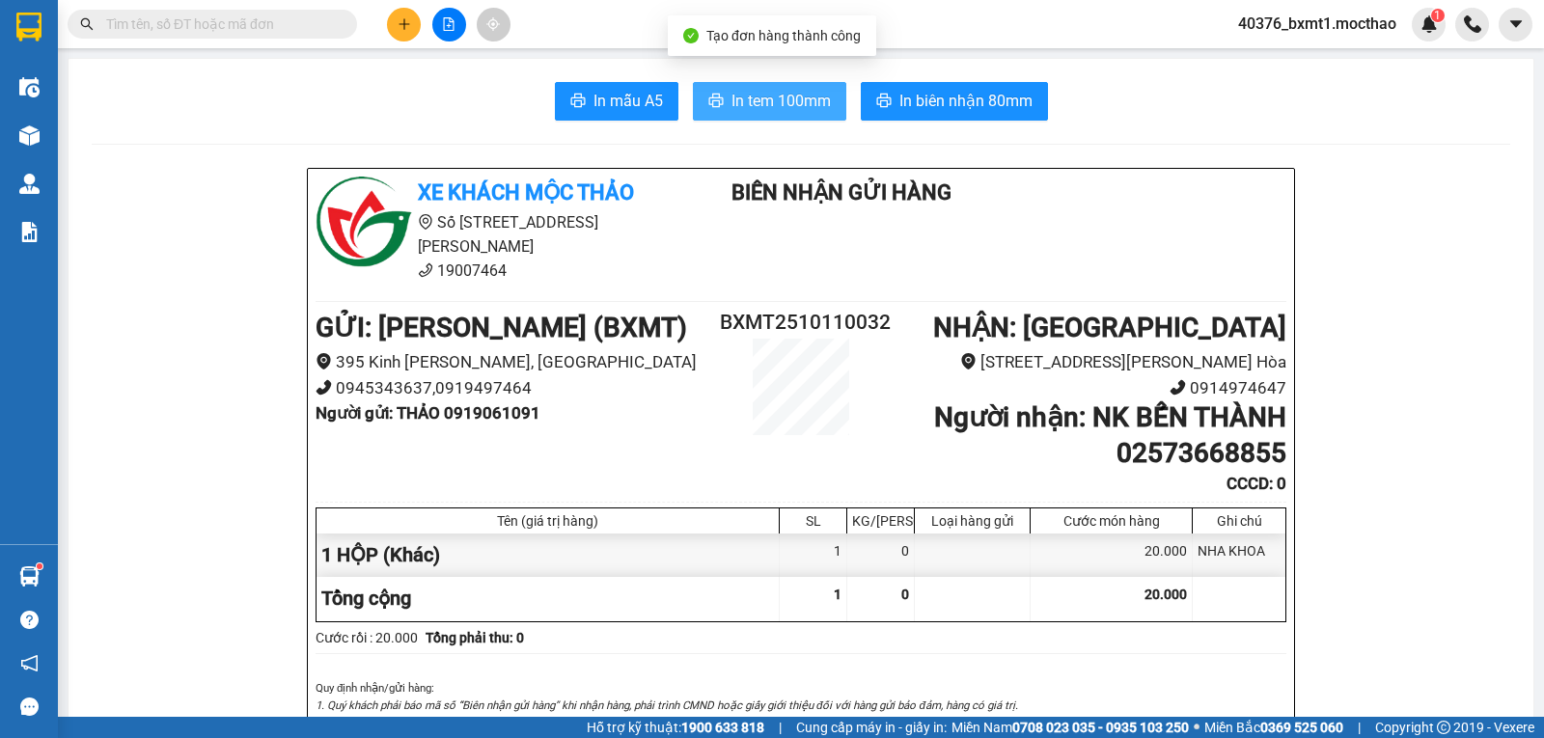
click at [789, 105] on span "In tem 100mm" at bounding box center [781, 101] width 99 height 24
click at [392, 22] on button at bounding box center [404, 25] width 34 height 34
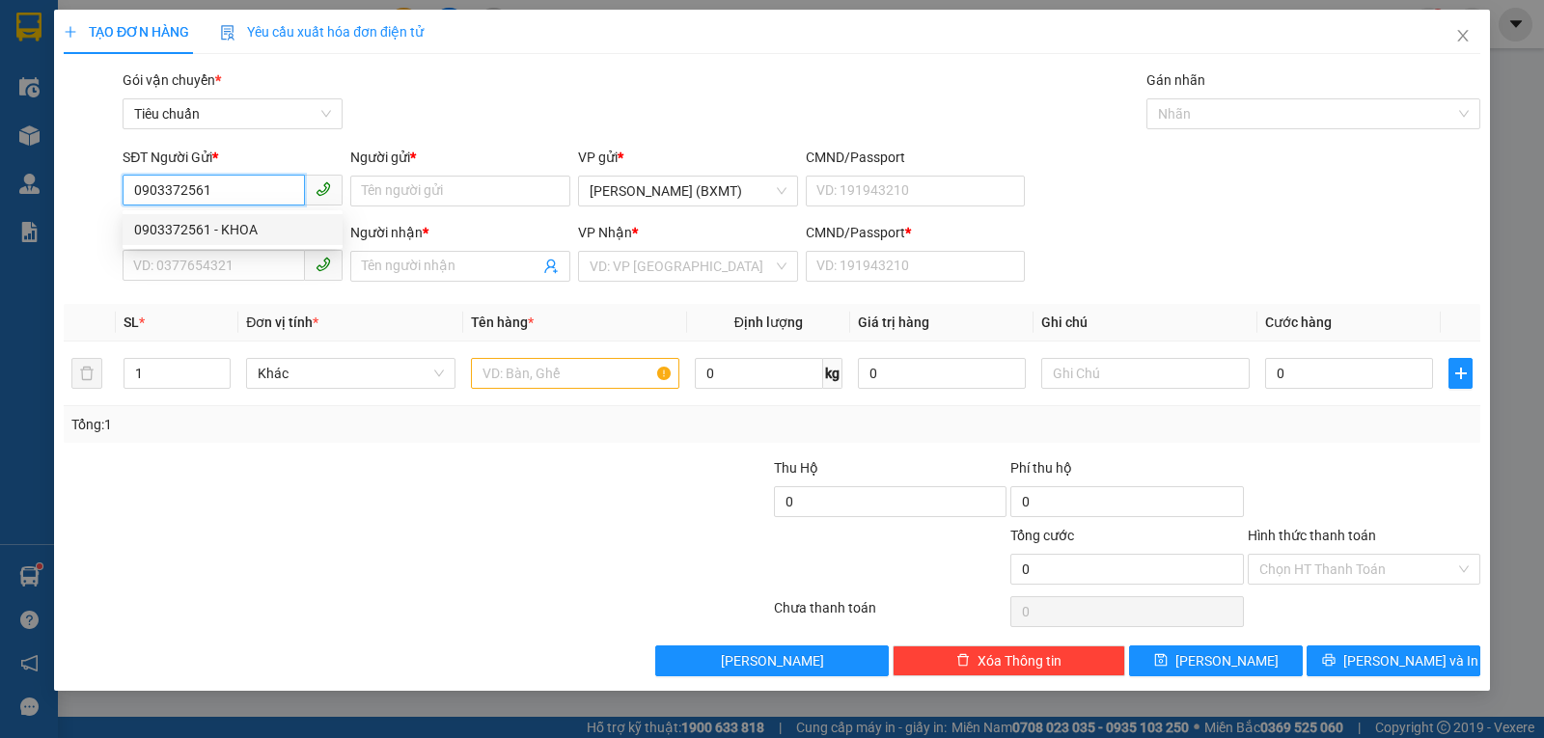
click at [234, 225] on div "0903372561 - KHOA" at bounding box center [232, 229] width 197 height 21
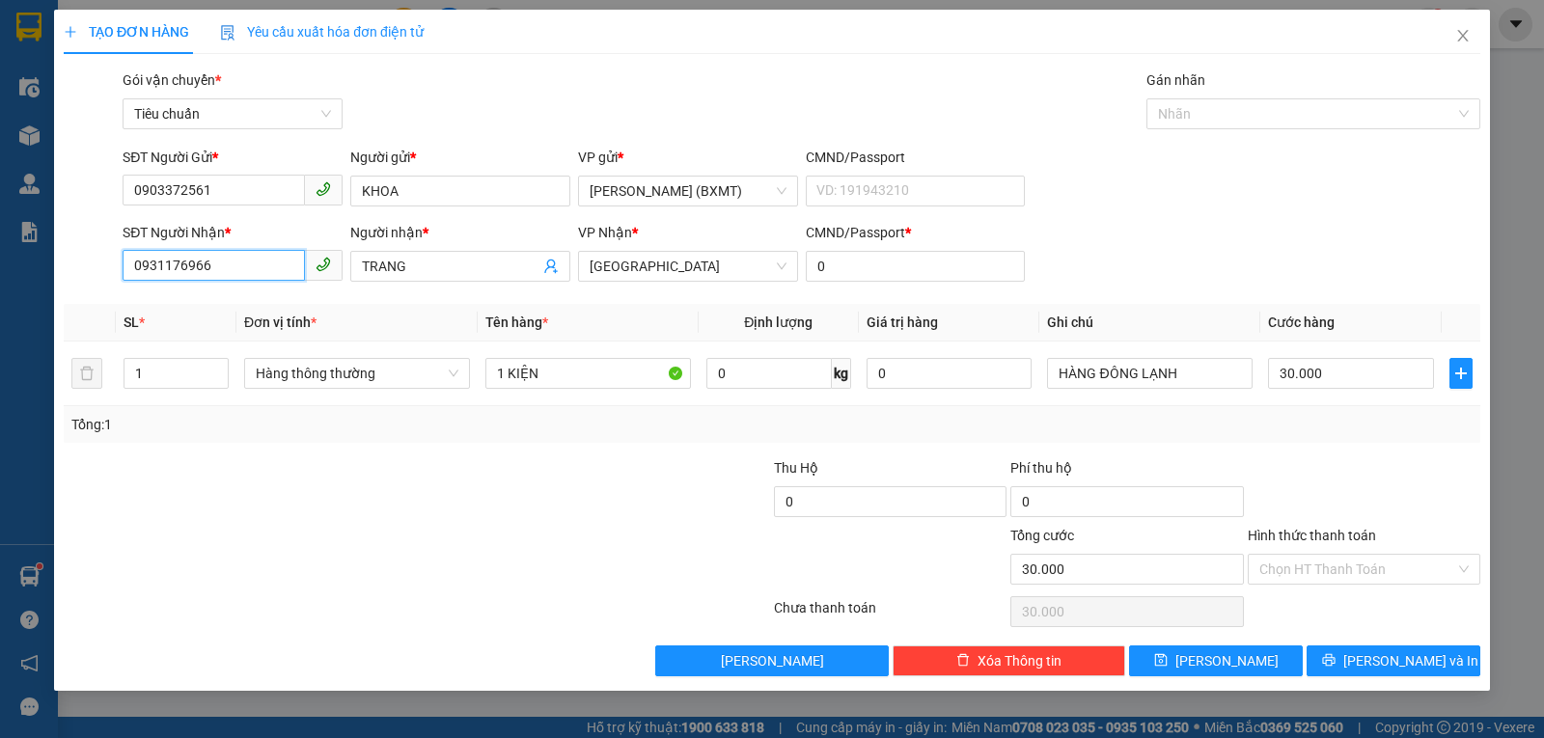
click at [249, 252] on input "0931176966" at bounding box center [214, 265] width 182 height 31
drag, startPoint x: 229, startPoint y: 347, endPoint x: 240, endPoint y: 353, distance: 12.9
click at [229, 348] on div "0981415968 - THÚY" at bounding box center [233, 335] width 220 height 31
drag, startPoint x: 342, startPoint y: 369, endPoint x: 346, endPoint y: 380, distance: 12.2
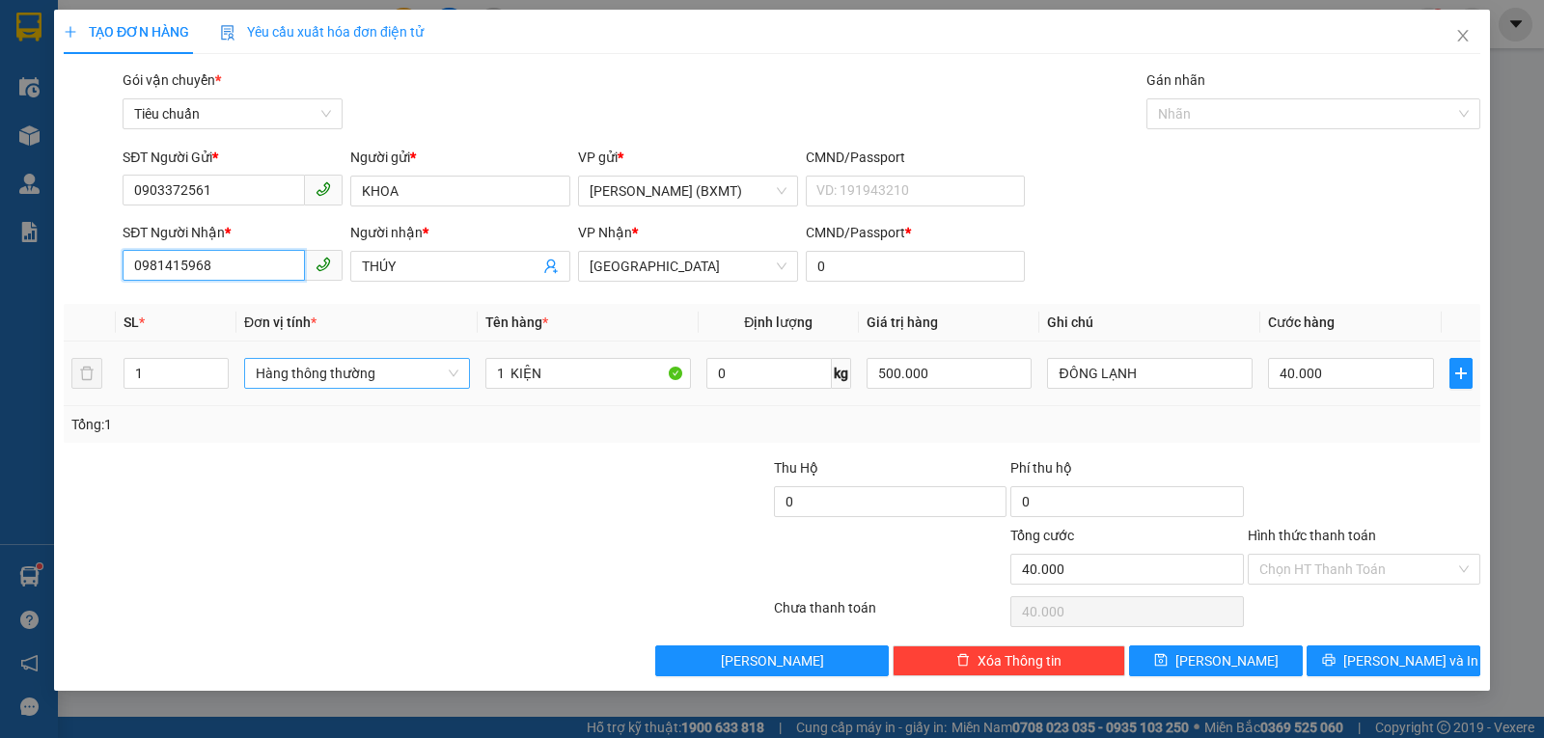
click at [342, 370] on span "Hàng thông thường" at bounding box center [357, 373] width 203 height 29
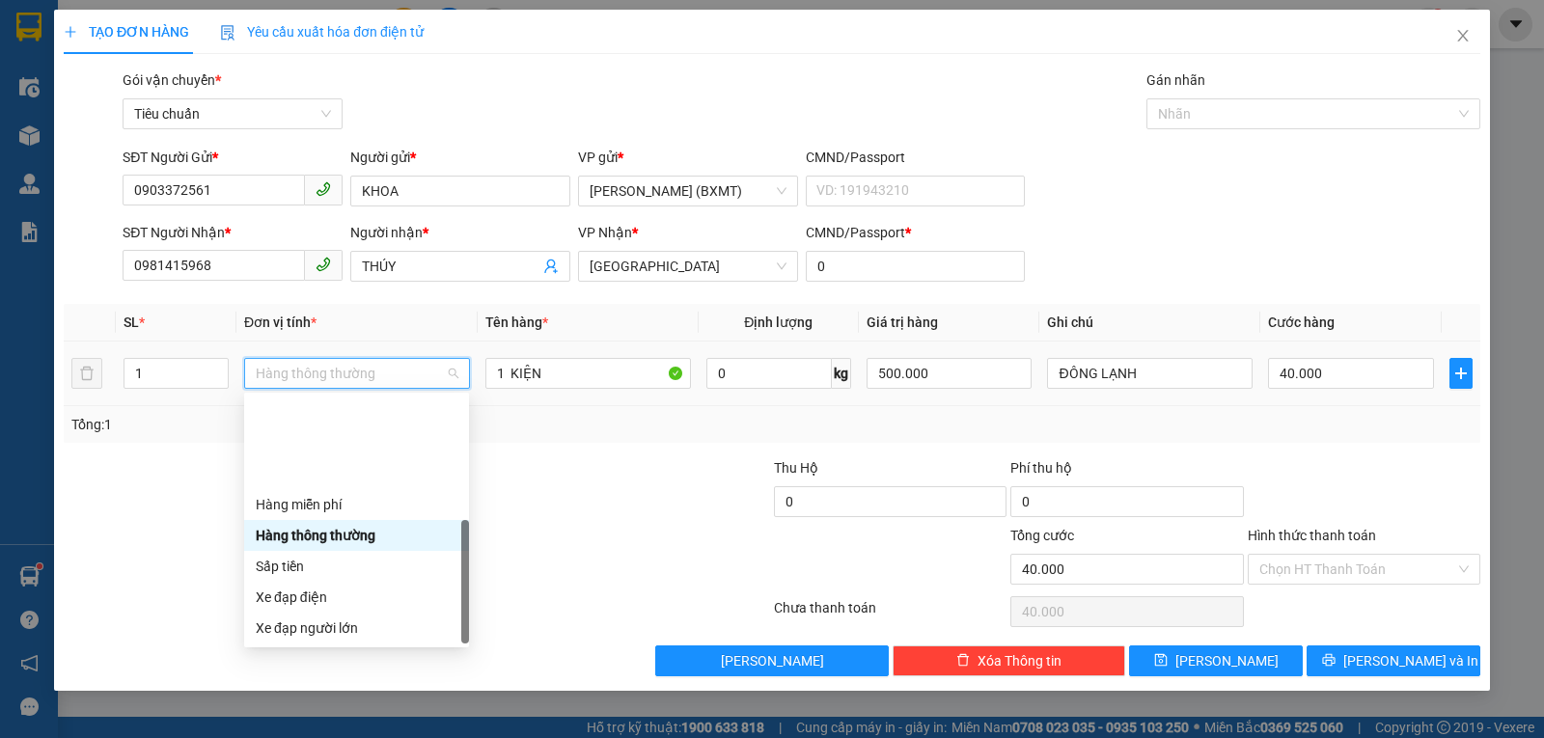
click at [308, 644] on body "Kết quả tìm kiếm ( 0 ) Bộ lọc No Data 40376_bxmt1.mocthao 1 Điều hành xe Kho hà…" at bounding box center [772, 369] width 1544 height 738
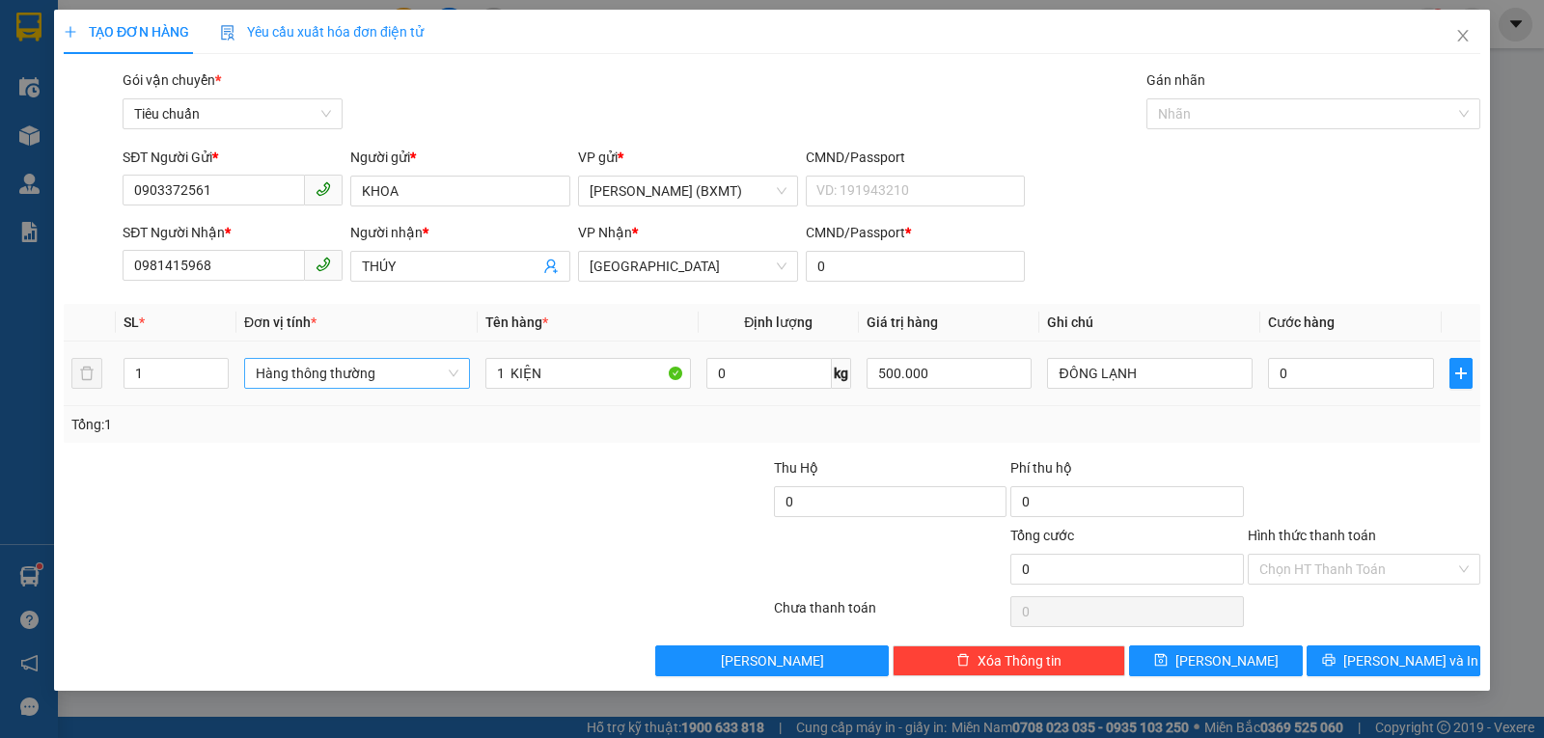
click at [342, 383] on span "Hàng thông thường" at bounding box center [357, 373] width 203 height 29
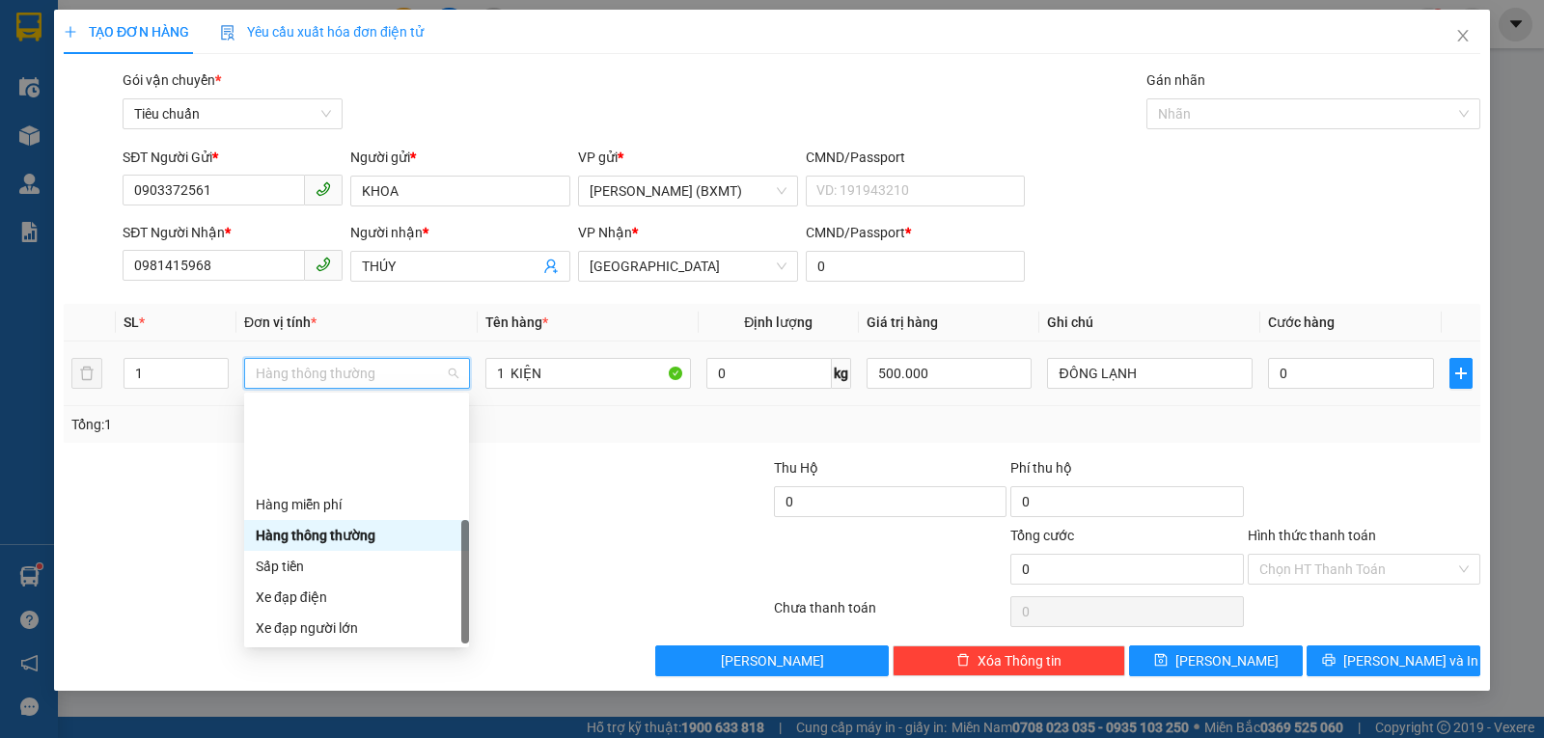
click at [308, 736] on div "Khác" at bounding box center [356, 751] width 225 height 31
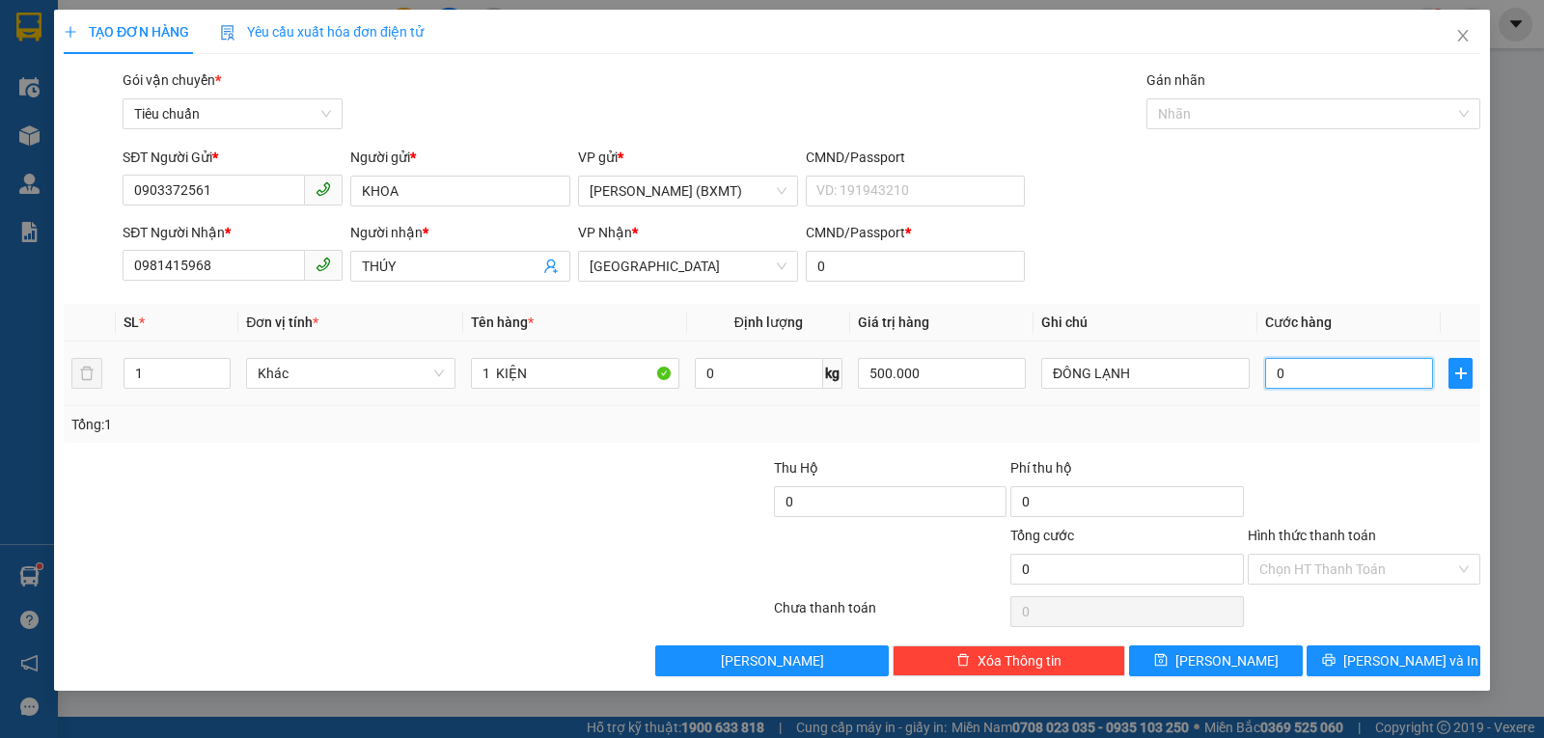
click at [1309, 370] on input "0" at bounding box center [1349, 373] width 168 height 31
drag, startPoint x: 1377, startPoint y: 476, endPoint x: 1423, endPoint y: 538, distance: 76.6
click at [1378, 477] on div at bounding box center [1364, 491] width 236 height 68
click at [1373, 670] on button "Lưu và In" at bounding box center [1394, 661] width 174 height 31
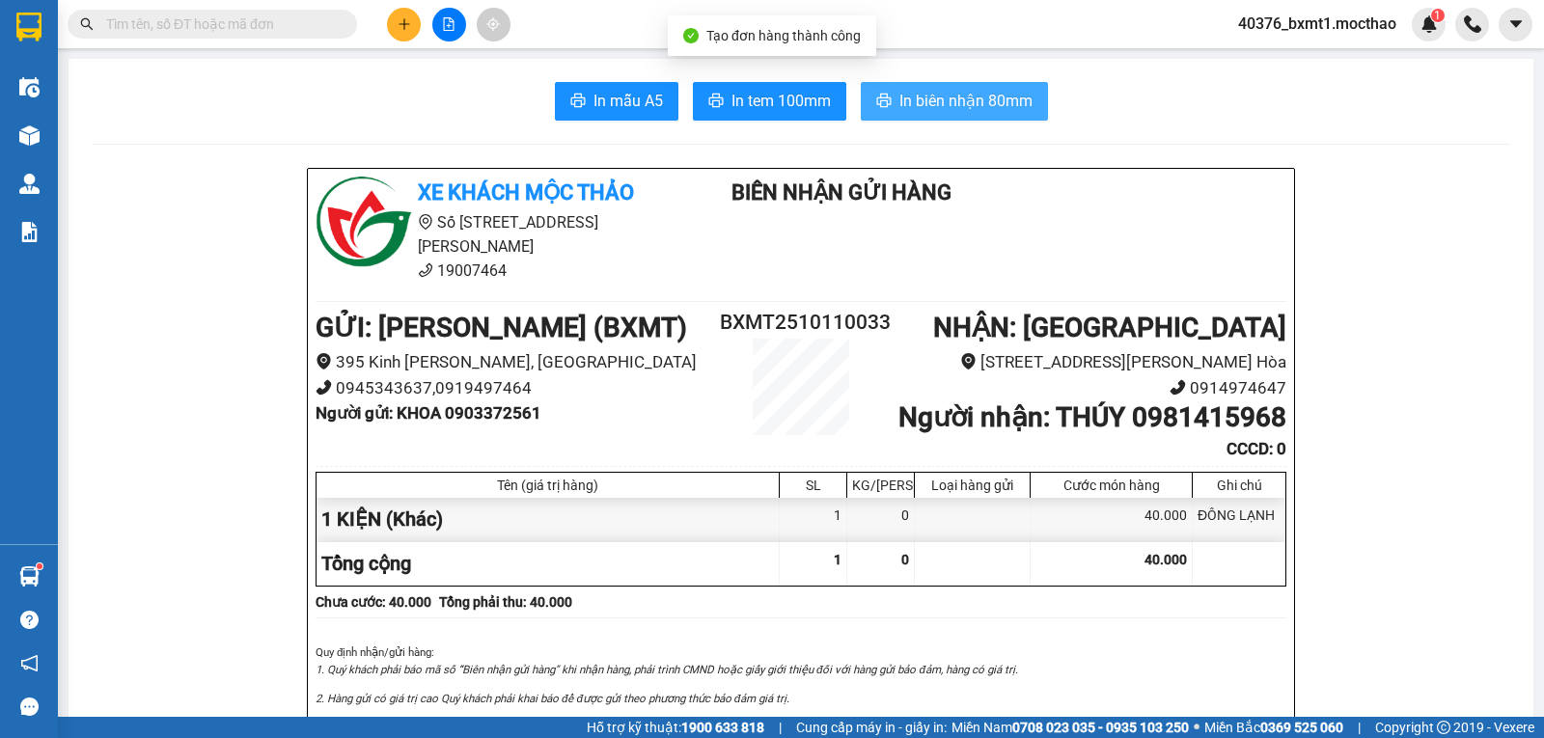
click at [903, 95] on span "In biên nhận 80mm" at bounding box center [965, 101] width 133 height 24
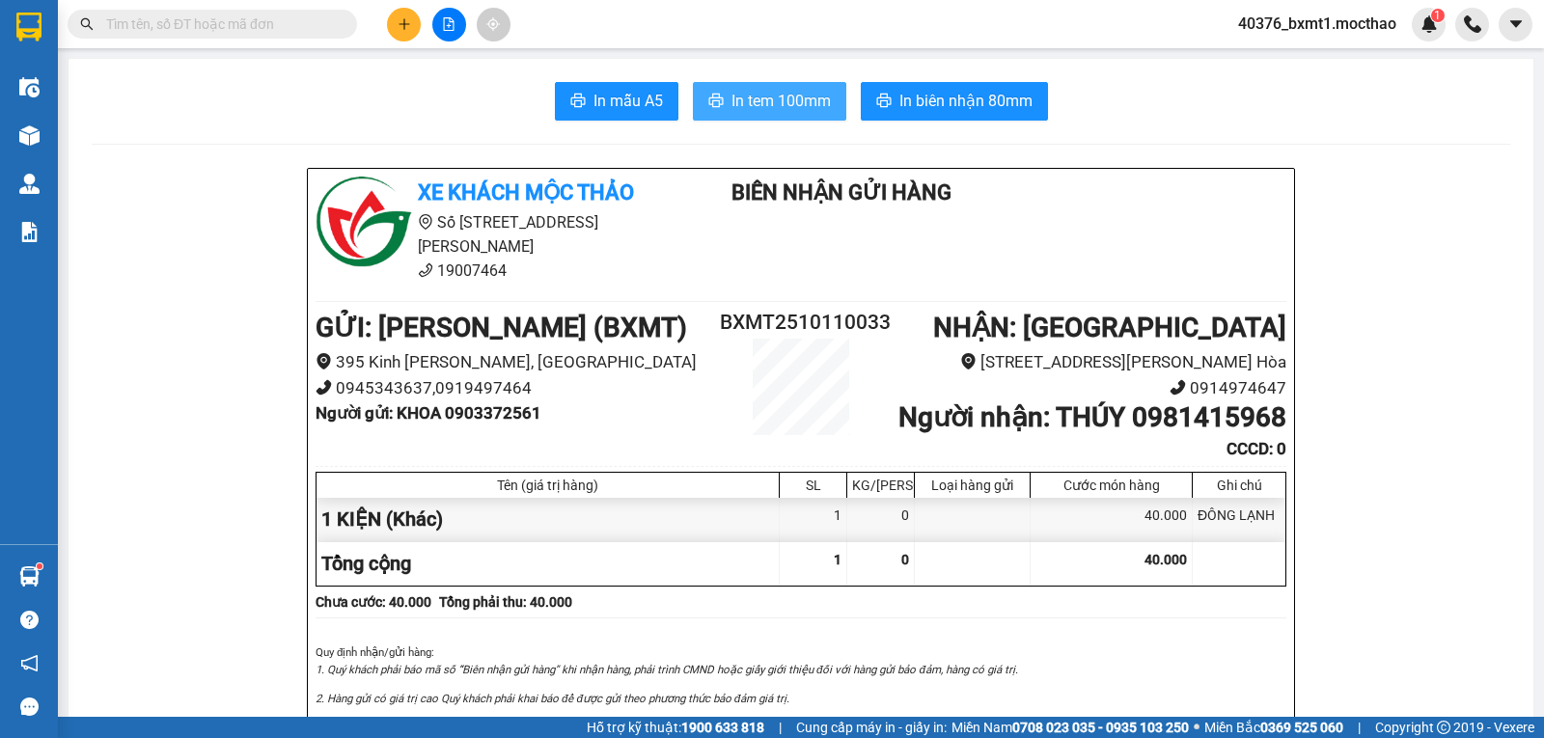
click at [803, 109] on span "In tem 100mm" at bounding box center [781, 101] width 99 height 24
click at [501, 403] on b "Người gửi : KHOA 0903372561" at bounding box center [429, 412] width 226 height 19
click at [499, 403] on b "Người gửi : KHOA 0903372561" at bounding box center [429, 412] width 226 height 19
click at [408, 37] on button at bounding box center [404, 25] width 34 height 34
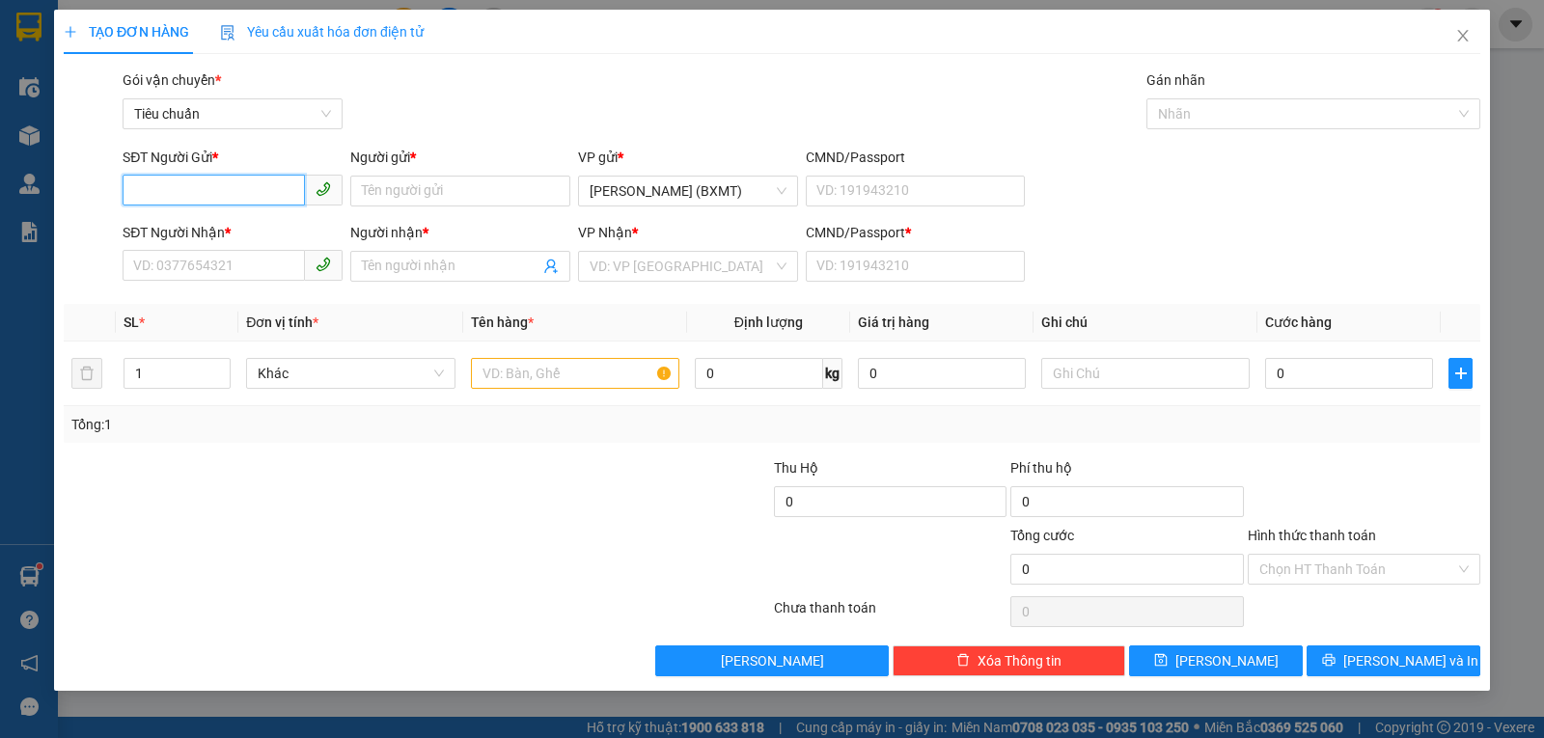
paste input "0903372561"
click at [215, 227] on div "0903372561 - KHOA" at bounding box center [232, 229] width 197 height 21
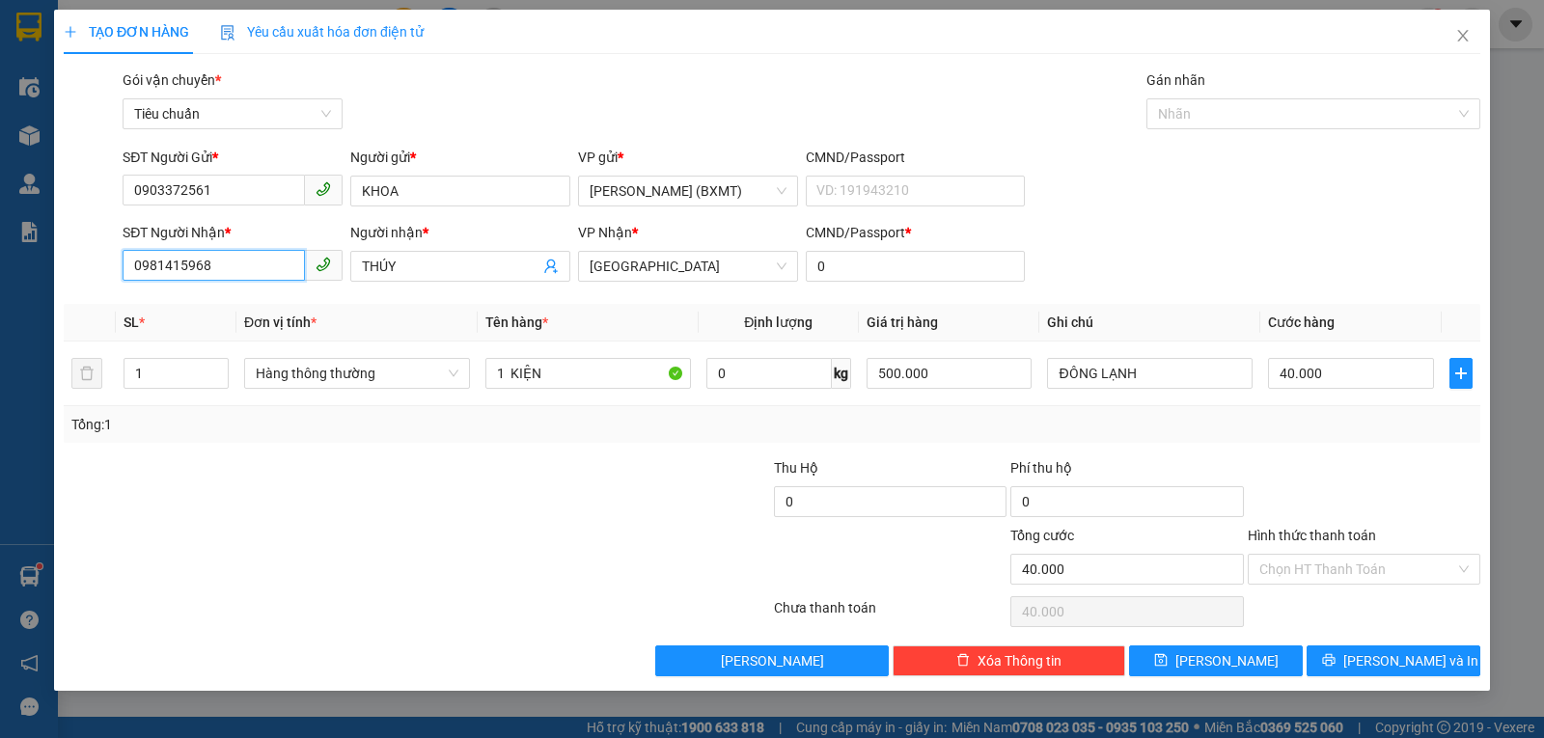
click at [228, 263] on input "0981415968" at bounding box center [214, 265] width 182 height 31
click at [217, 340] on div "0931176966 - TRANG" at bounding box center [232, 335] width 197 height 21
drag, startPoint x: 345, startPoint y: 373, endPoint x: 353, endPoint y: 382, distance: 13.0
click at [343, 374] on span "Hàng thông thường" at bounding box center [357, 373] width 203 height 29
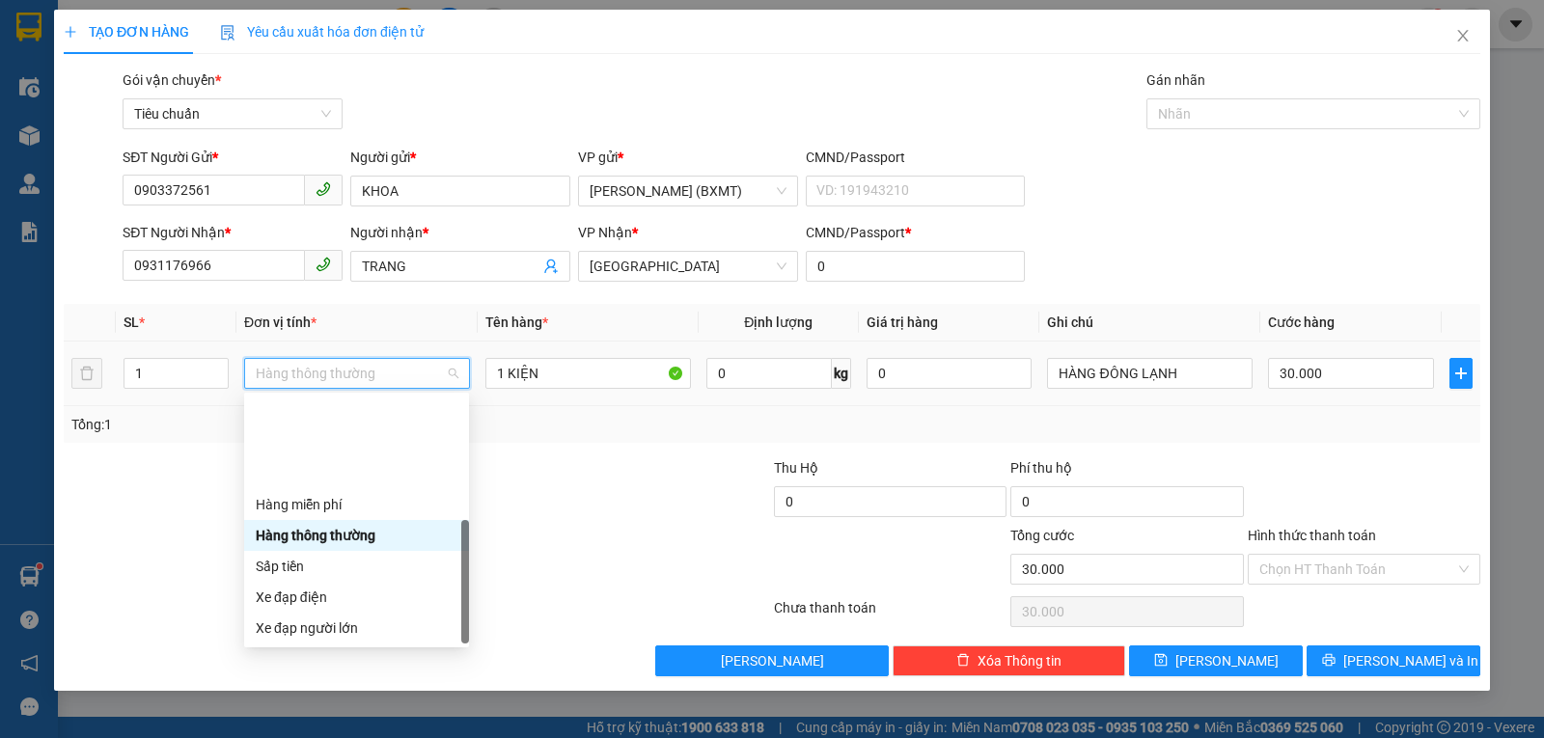
click at [328, 737] on div "Khác" at bounding box center [357, 751] width 202 height 21
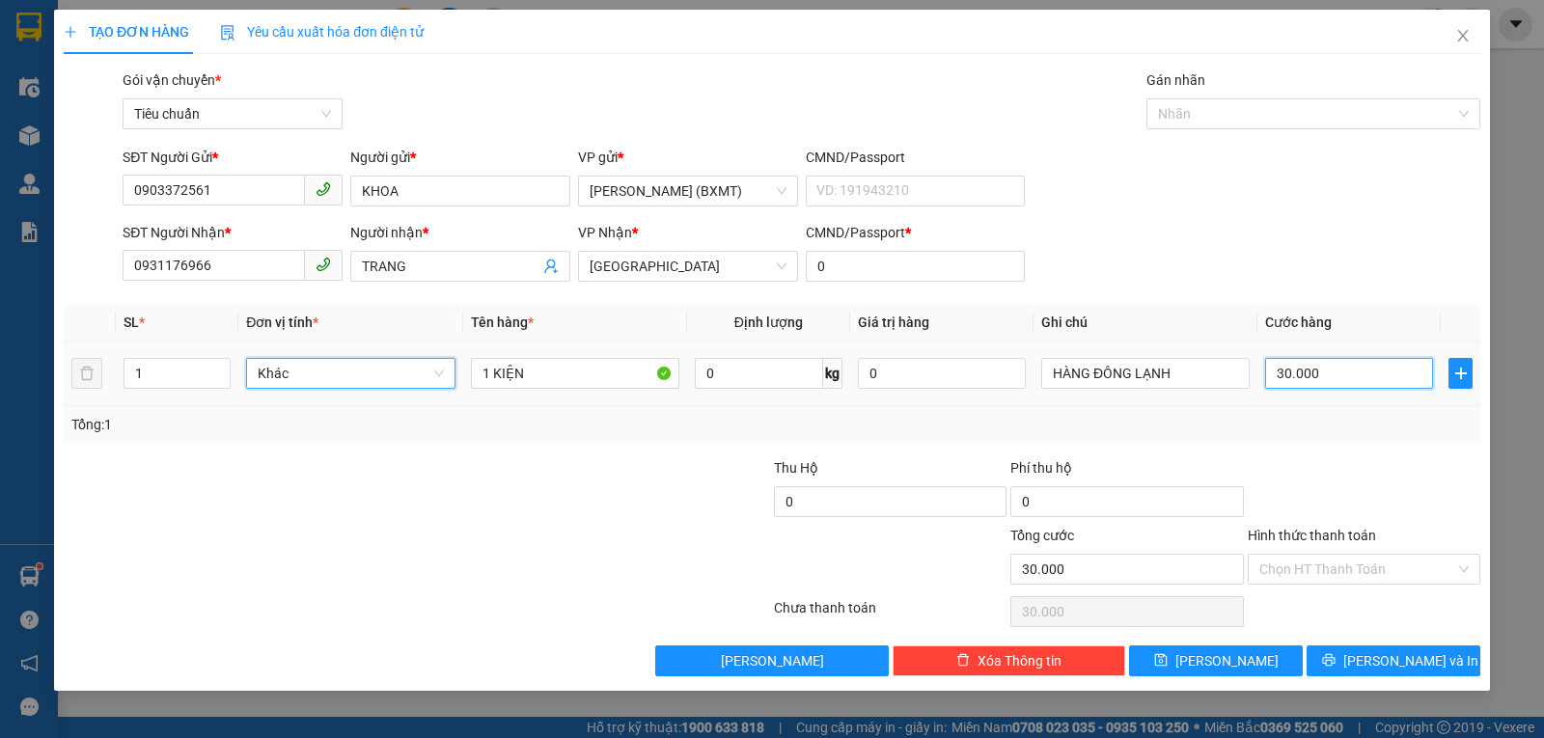
click at [1331, 377] on input "30.000" at bounding box center [1349, 373] width 168 height 31
drag, startPoint x: 1349, startPoint y: 447, endPoint x: 1351, endPoint y: 480, distance: 32.9
click at [1351, 448] on div "Transit Pickup Surcharge Ids Transit Deliver Surcharge Ids Transit Deliver Surc…" at bounding box center [772, 372] width 1417 height 607
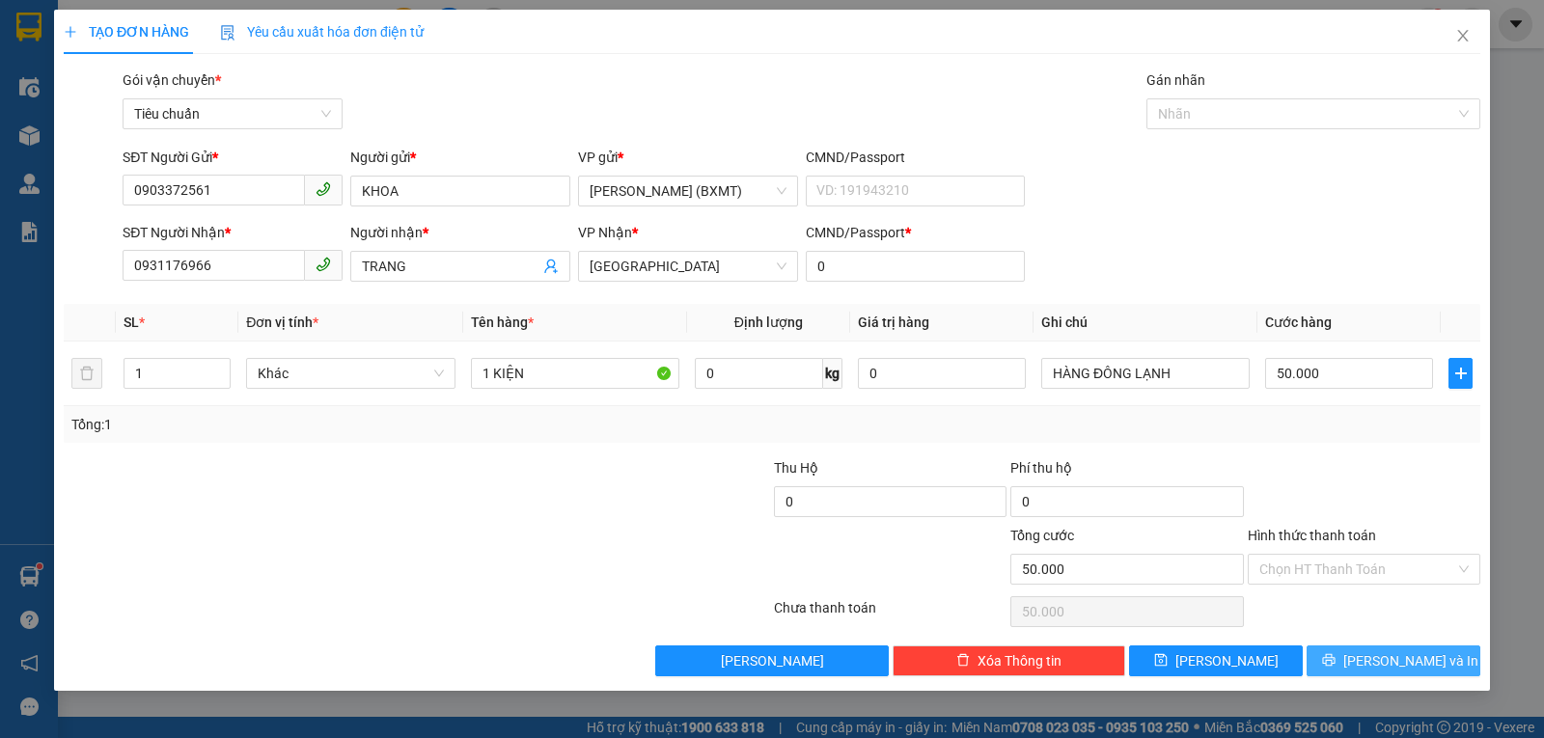
click at [1336, 656] on icon "printer" at bounding box center [1329, 660] width 14 height 14
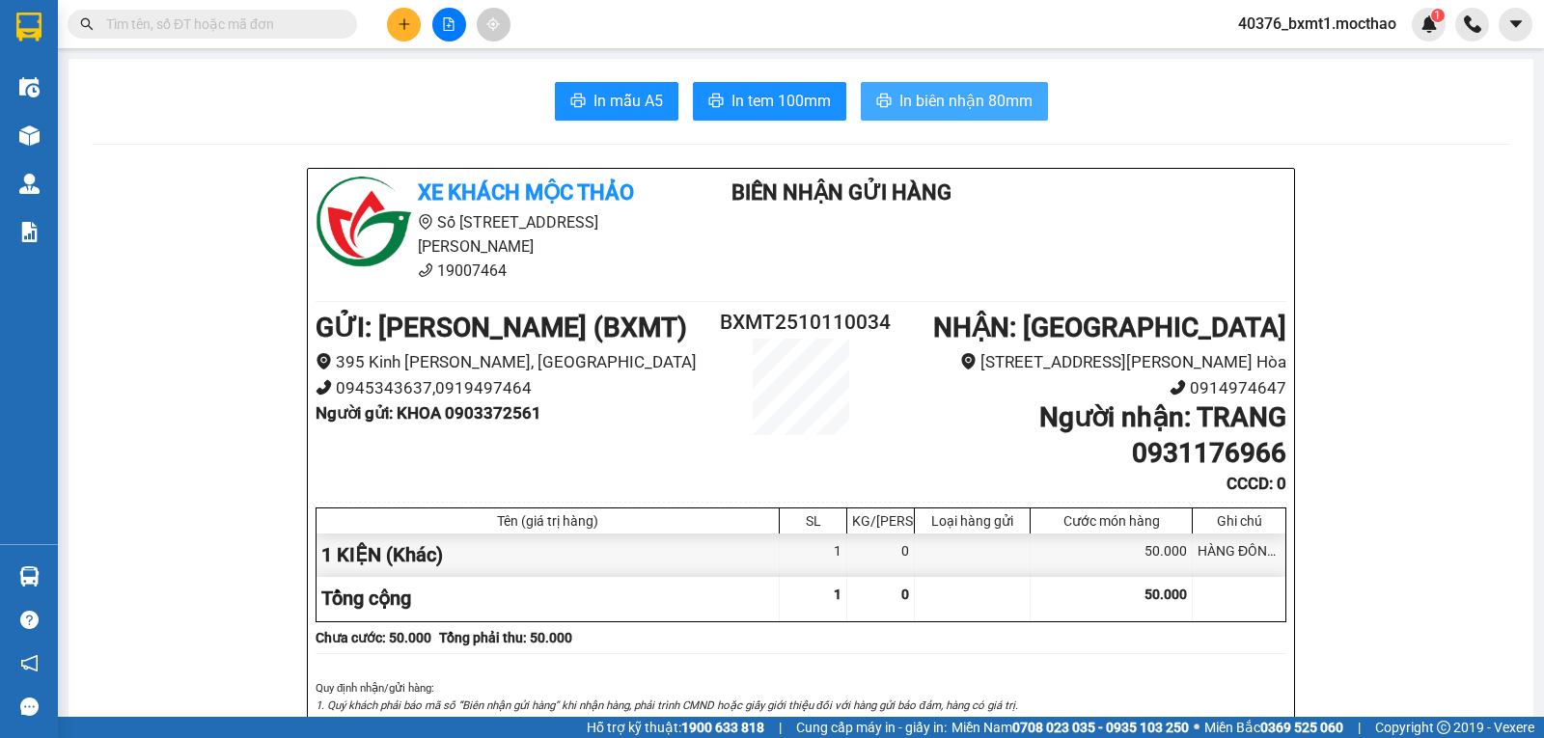
click at [955, 111] on span "In biên nhận 80mm" at bounding box center [965, 101] width 133 height 24
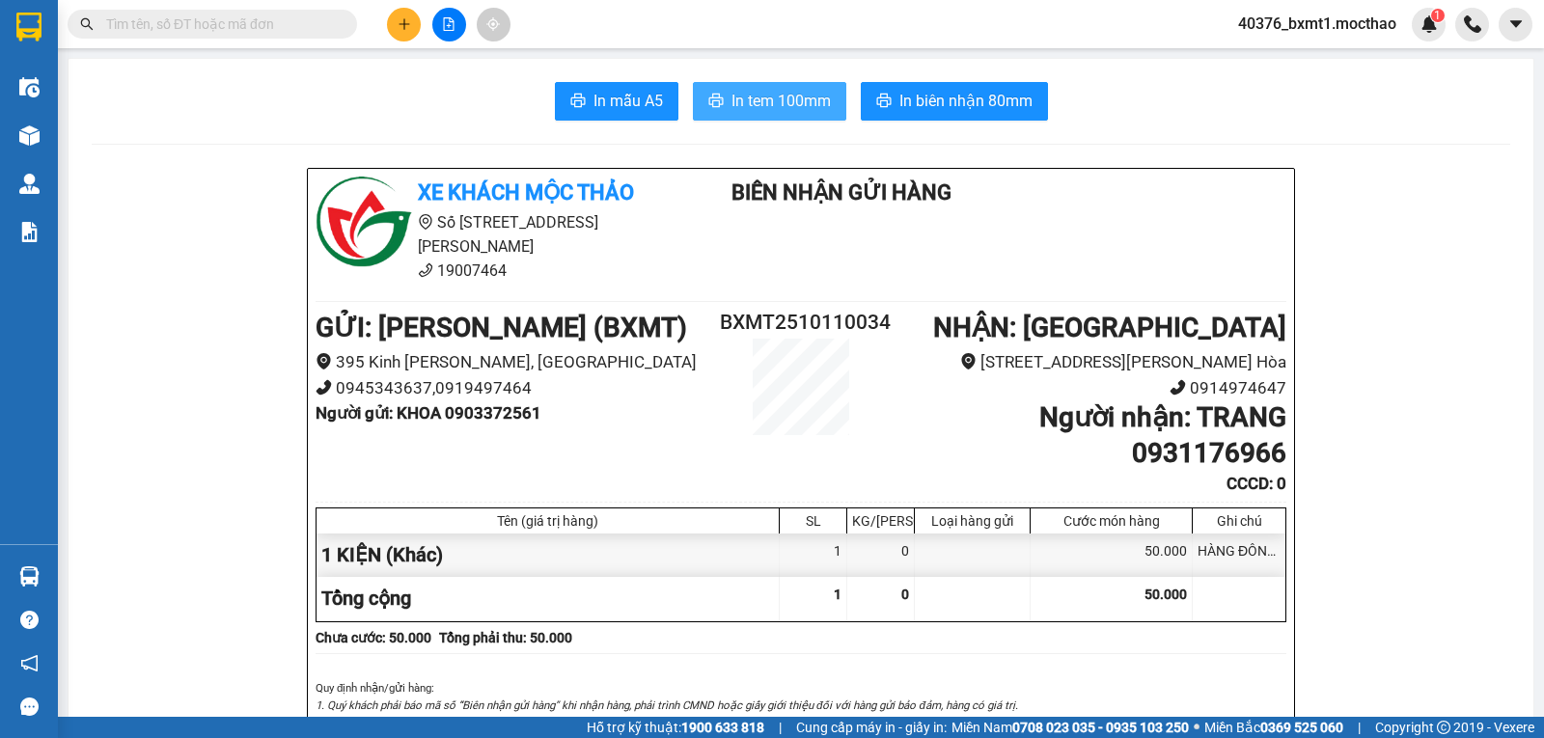
drag, startPoint x: 756, startPoint y: 107, endPoint x: 793, endPoint y: 135, distance: 46.9
click at [756, 108] on span "In tem 100mm" at bounding box center [781, 101] width 99 height 24
click at [403, 18] on icon "plus" at bounding box center [405, 24] width 14 height 14
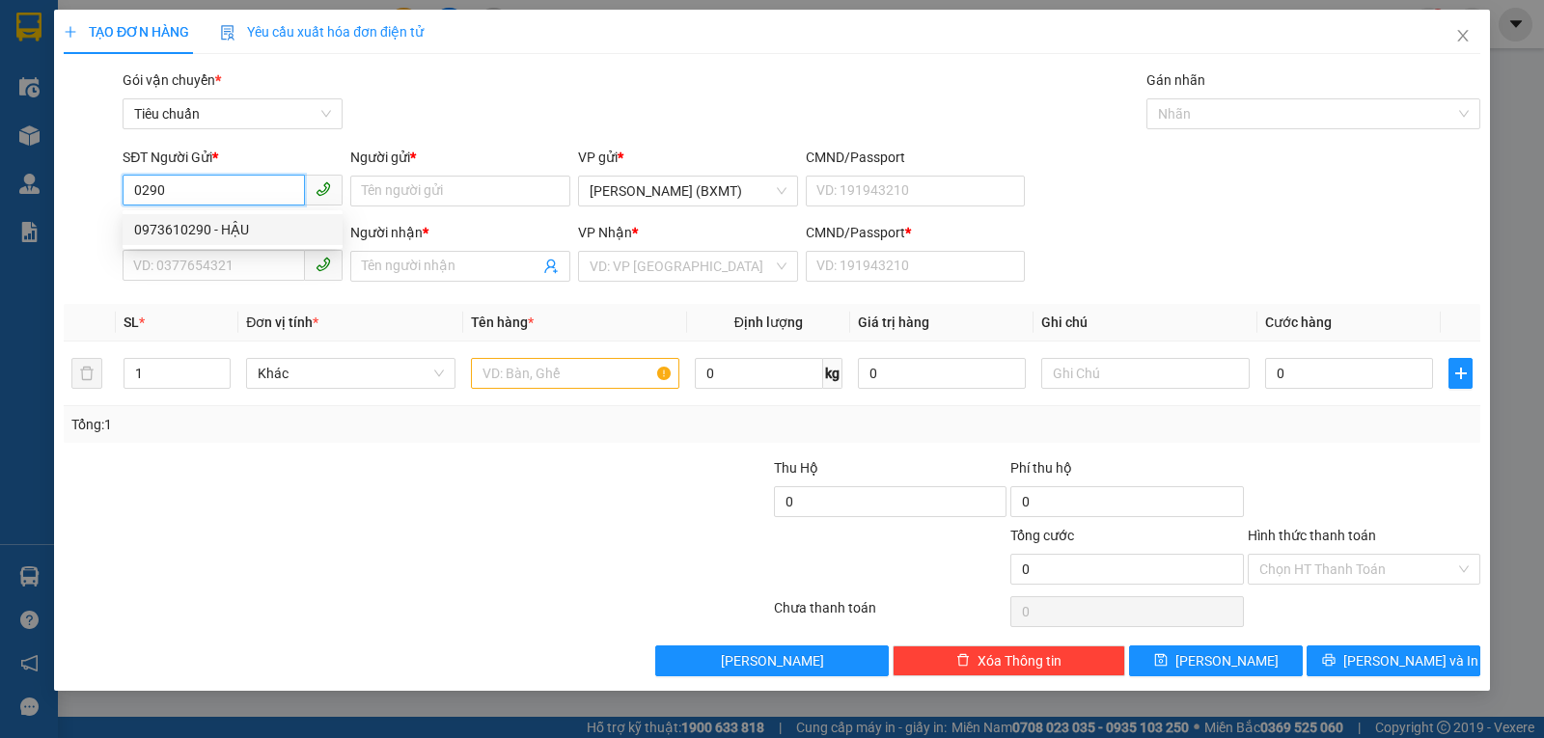
click at [238, 224] on div "0973610290 - HẬU" at bounding box center [232, 229] width 197 height 21
type input "0973610290"
type input "HẬU"
type input "0914973570"
type input "CƯỜNG"
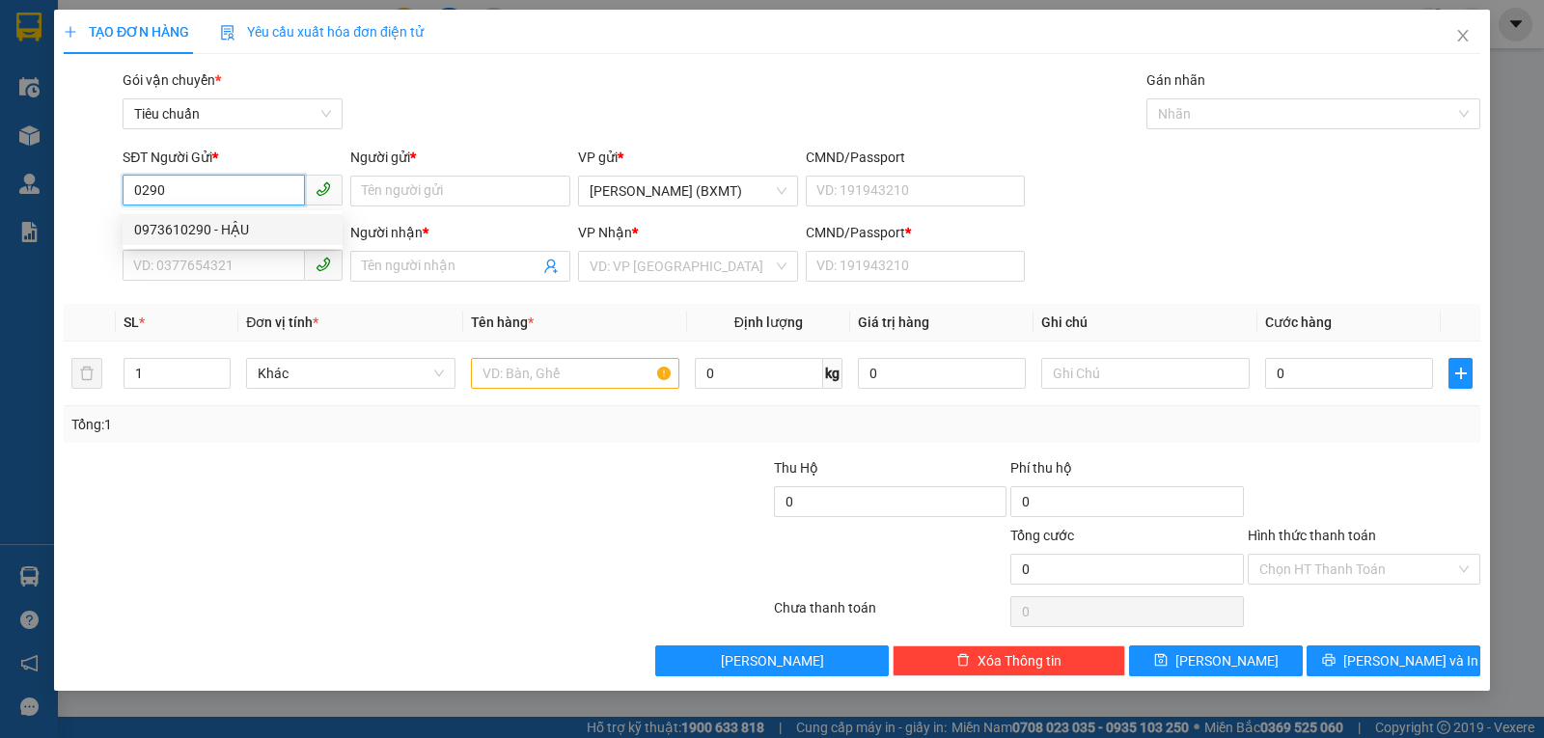
type input "0"
type input "30.000"
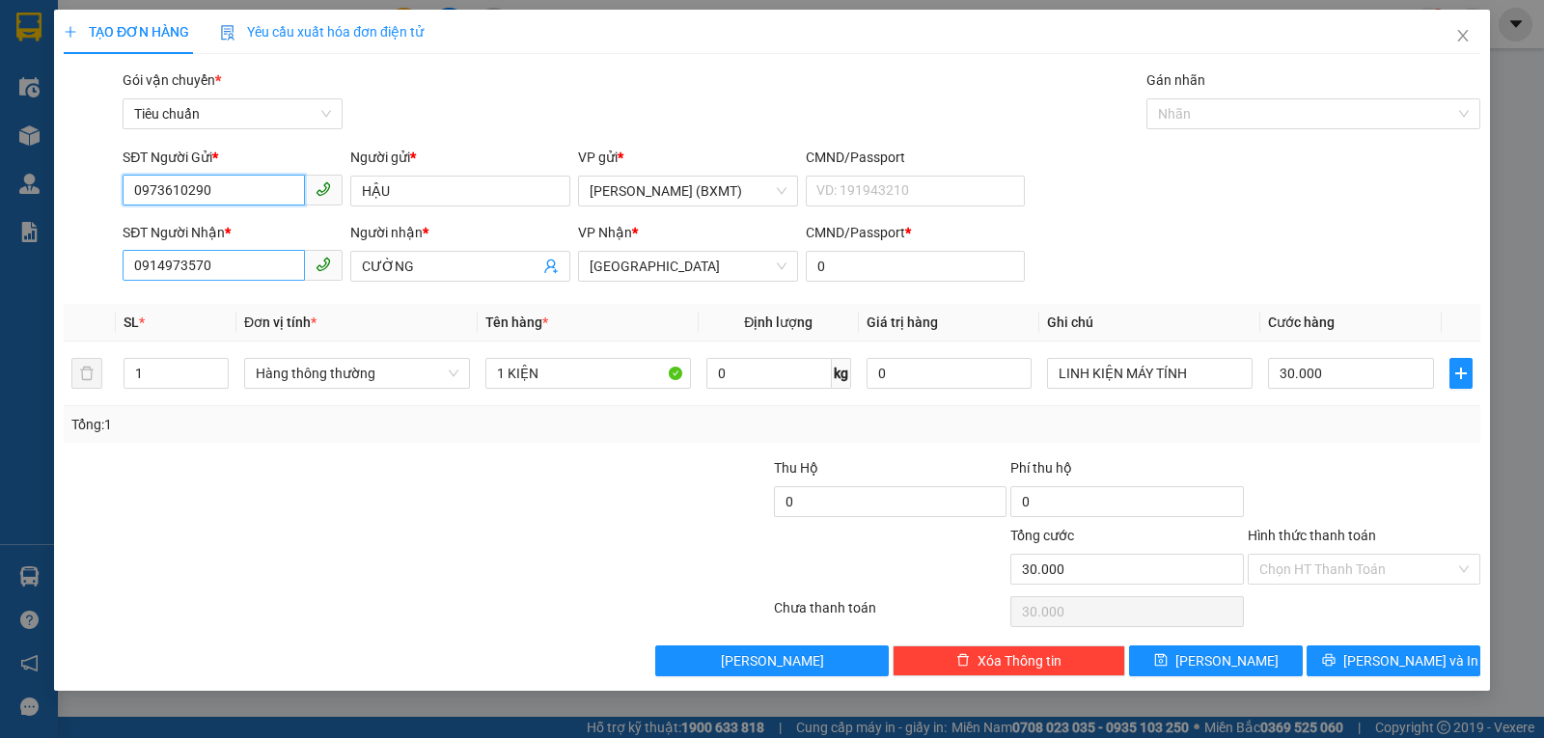
type input "0973610290"
click at [246, 263] on input "0914973570" at bounding box center [214, 265] width 182 height 31
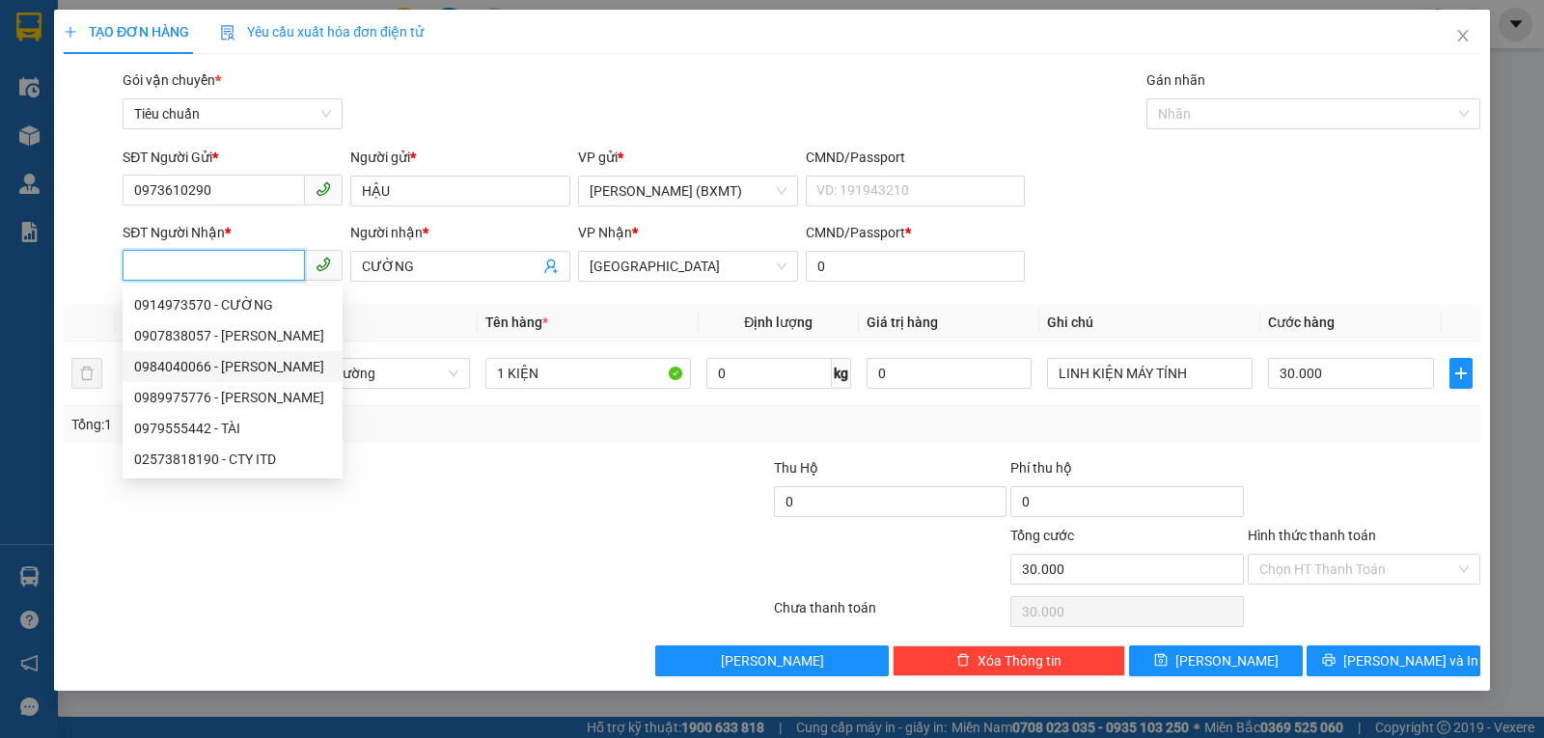
click at [271, 368] on div "0984040066 - Mạnh Tuấn" at bounding box center [232, 366] width 197 height 21
type input "0984040066"
type input "Mạnh Tuấn"
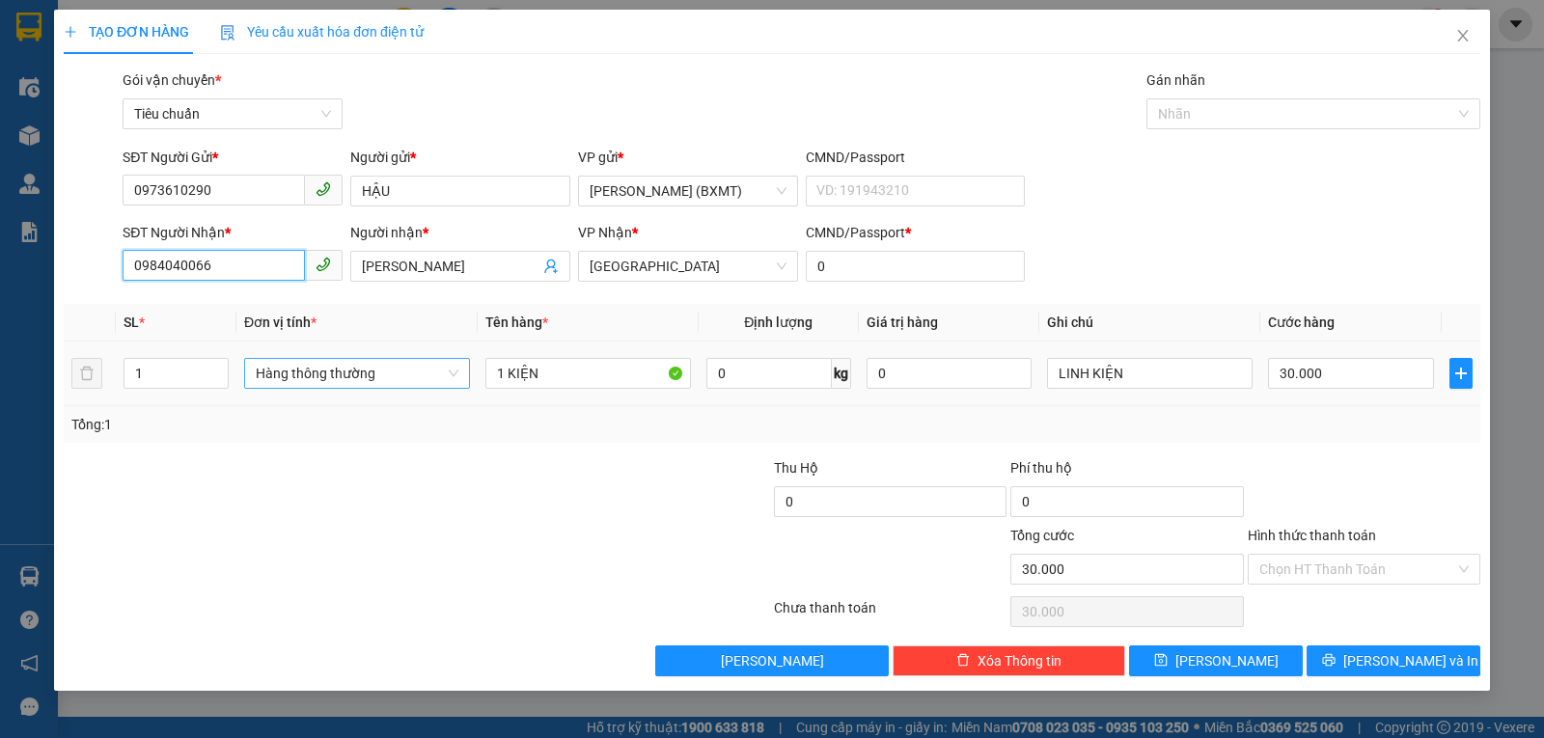
click at [387, 380] on span "Hàng thông thường" at bounding box center [357, 373] width 203 height 29
type input "0984040066"
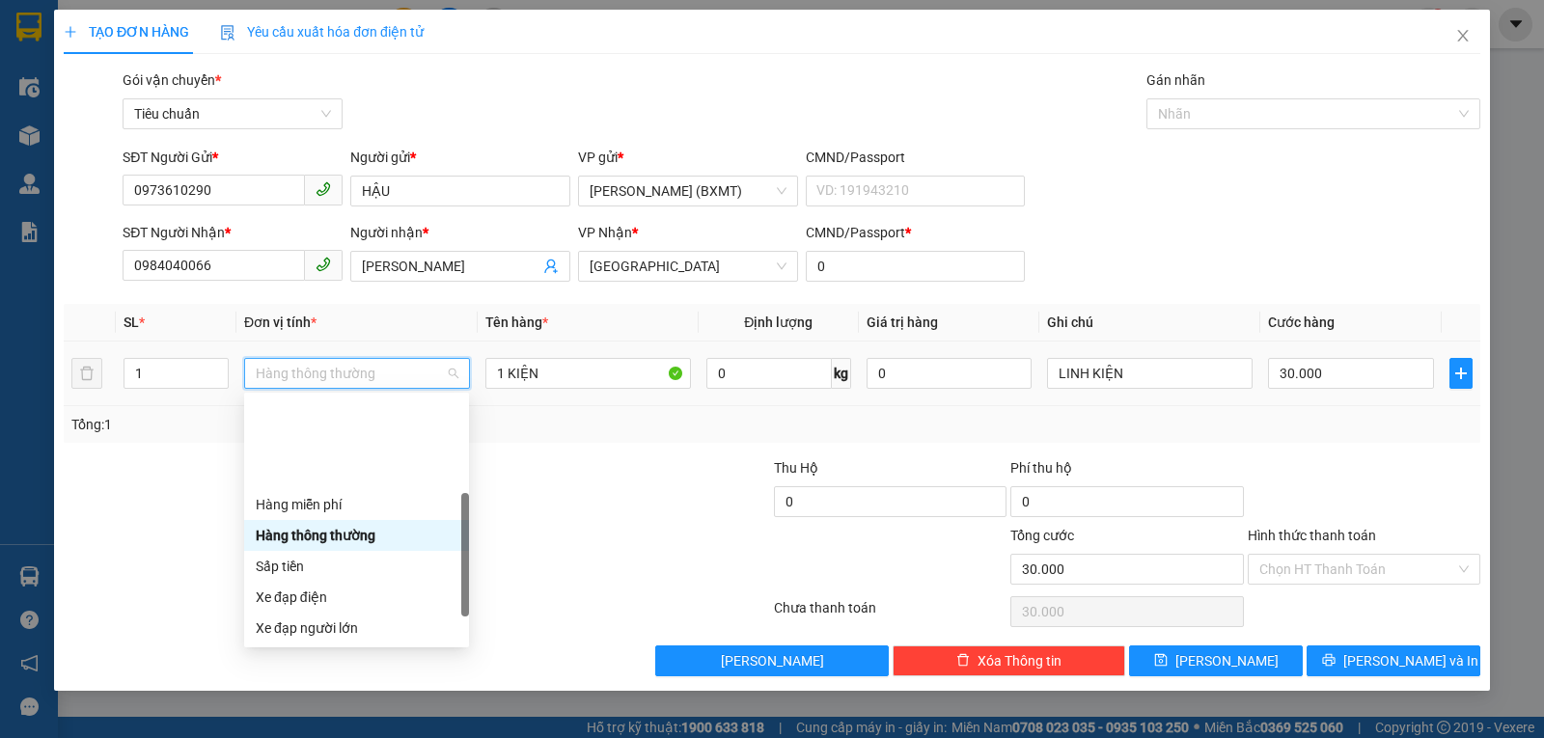
scroll to position [124, 0]
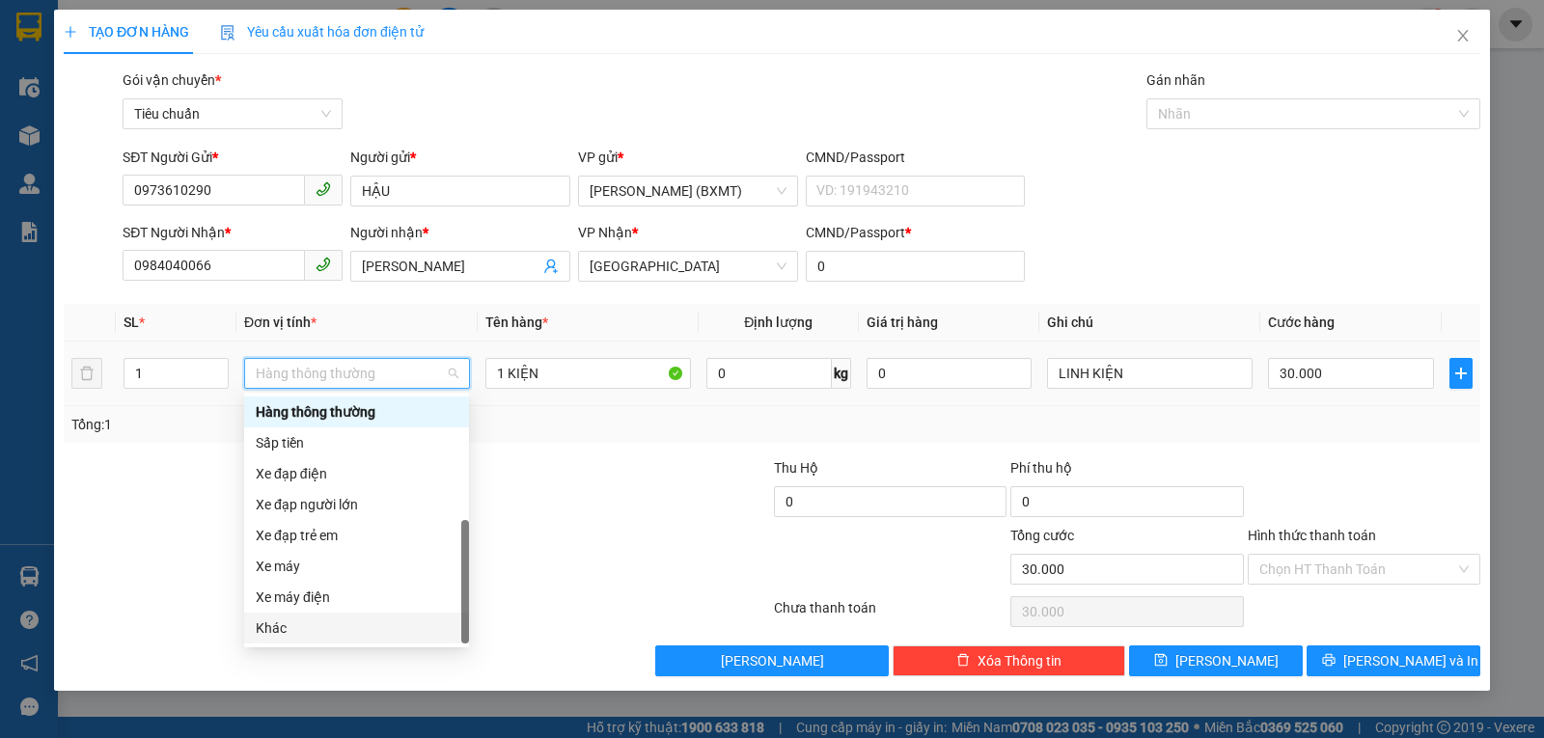
drag, startPoint x: 302, startPoint y: 627, endPoint x: 524, endPoint y: 630, distance: 222.0
click at [303, 627] on div "Khác" at bounding box center [357, 628] width 202 height 21
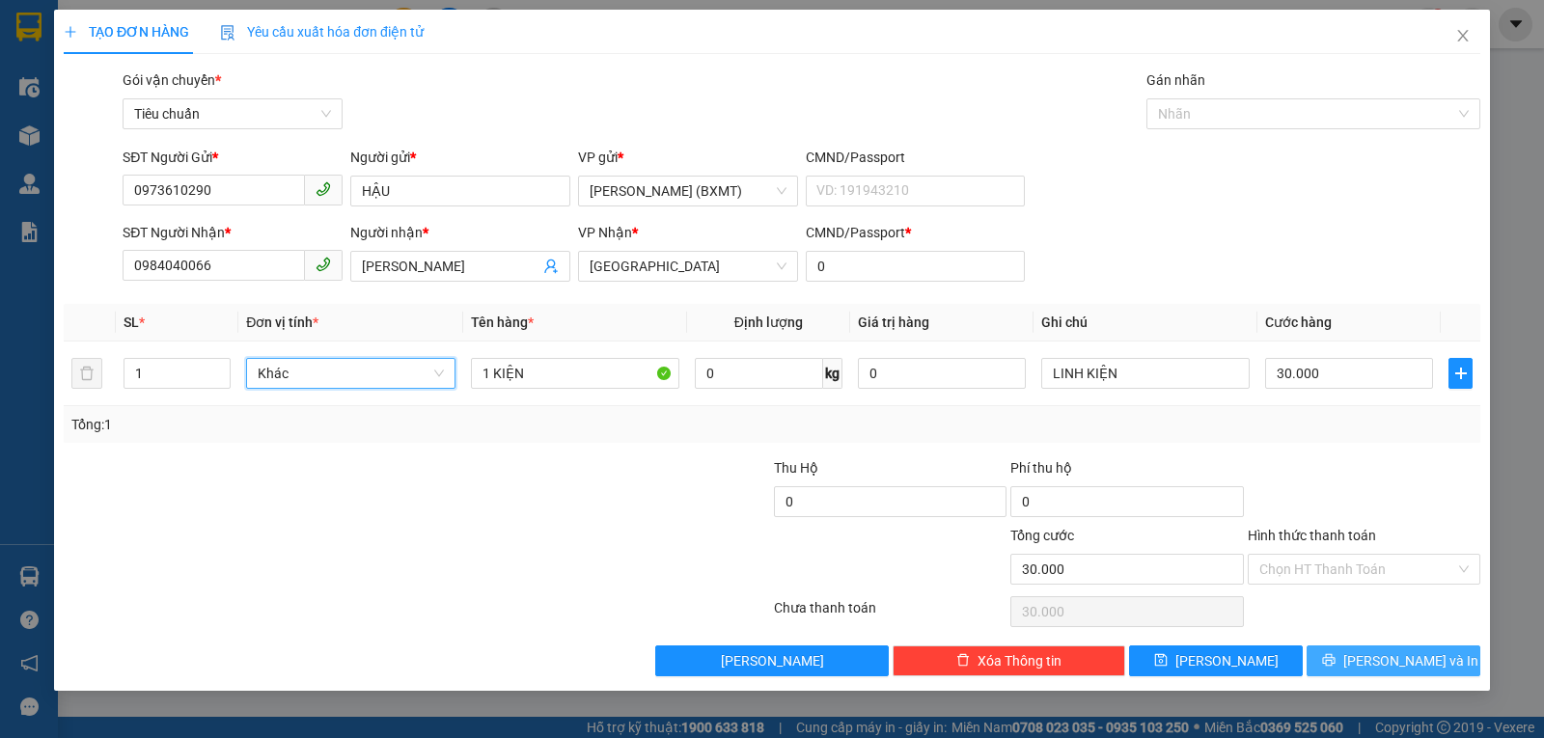
click at [1386, 665] on span "Lưu và In" at bounding box center [1410, 660] width 135 height 21
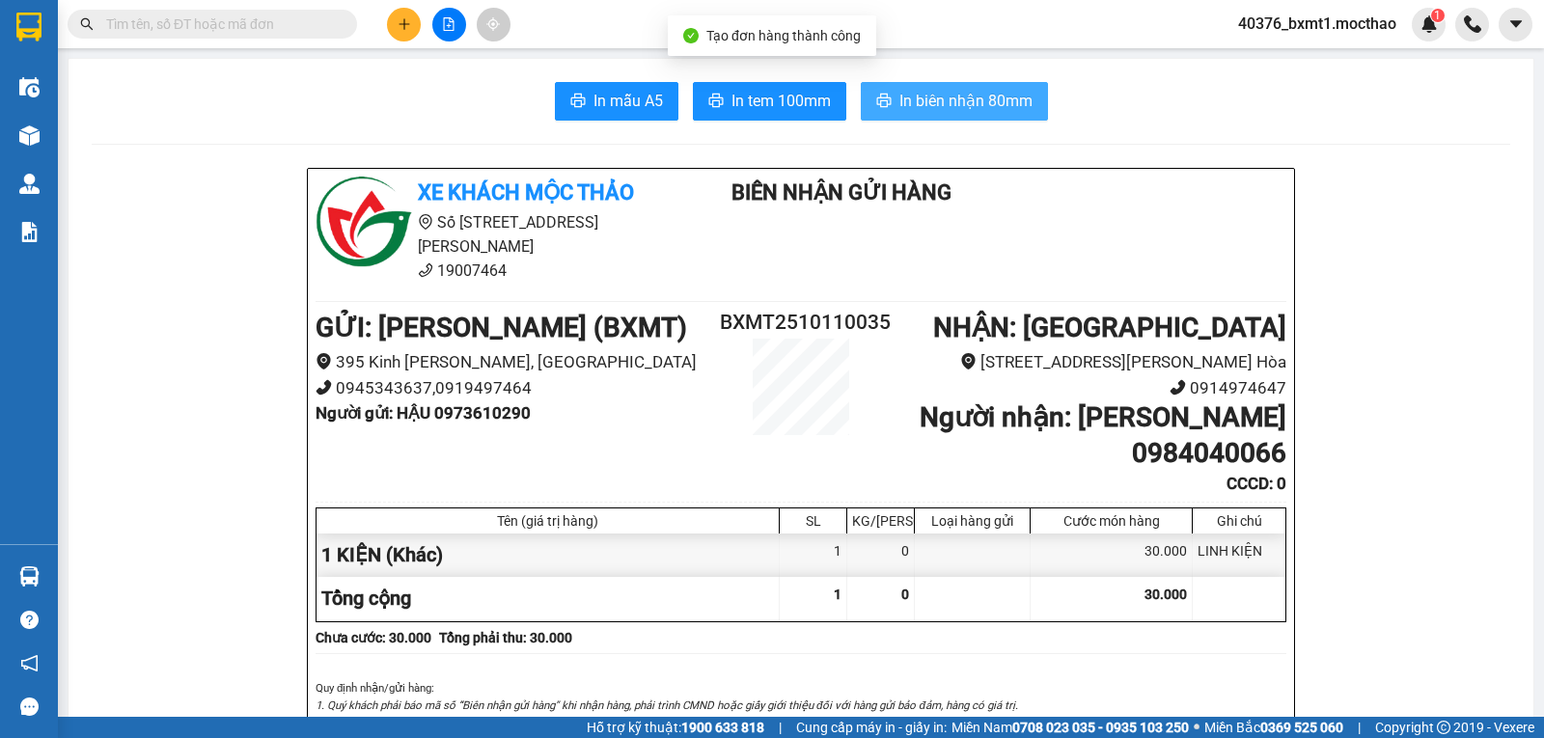
drag, startPoint x: 901, startPoint y: 97, endPoint x: 923, endPoint y: 120, distance: 30.7
click at [901, 99] on span "In biên nhận 80mm" at bounding box center [965, 101] width 133 height 24
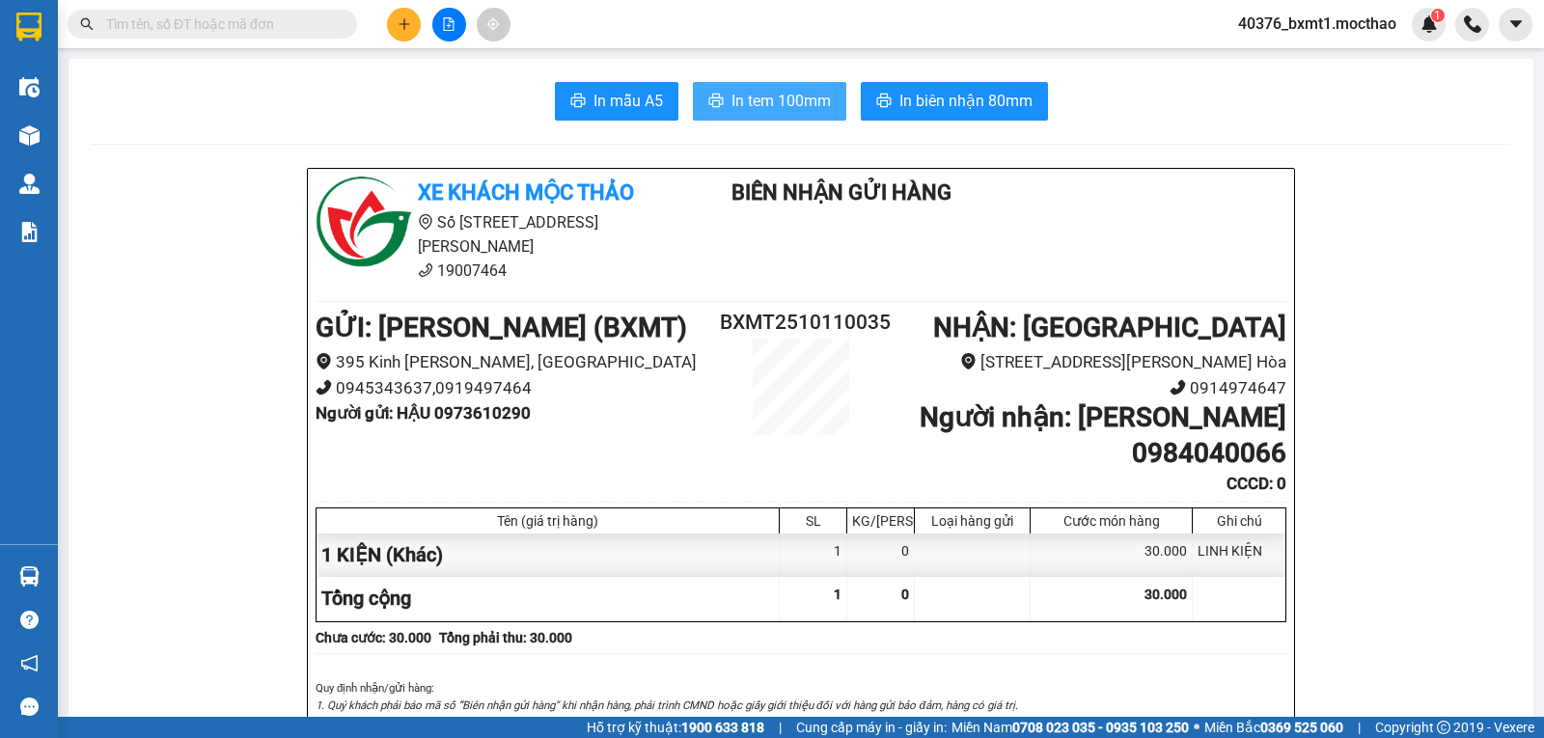
click at [777, 104] on span "In tem 100mm" at bounding box center [781, 101] width 99 height 24
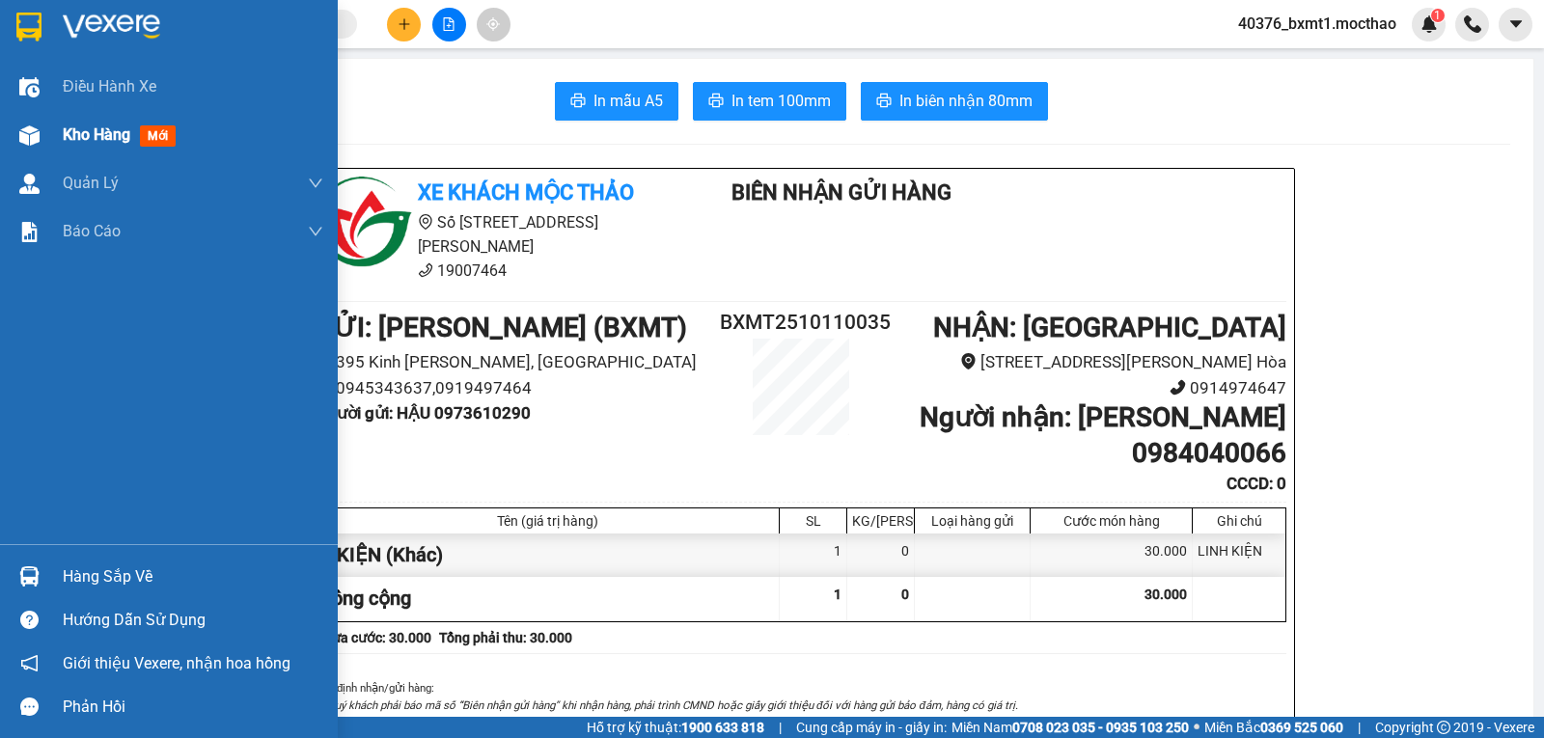
drag, startPoint x: 17, startPoint y: 134, endPoint x: 76, endPoint y: 134, distance: 58.9
click at [22, 135] on div at bounding box center [30, 136] width 34 height 34
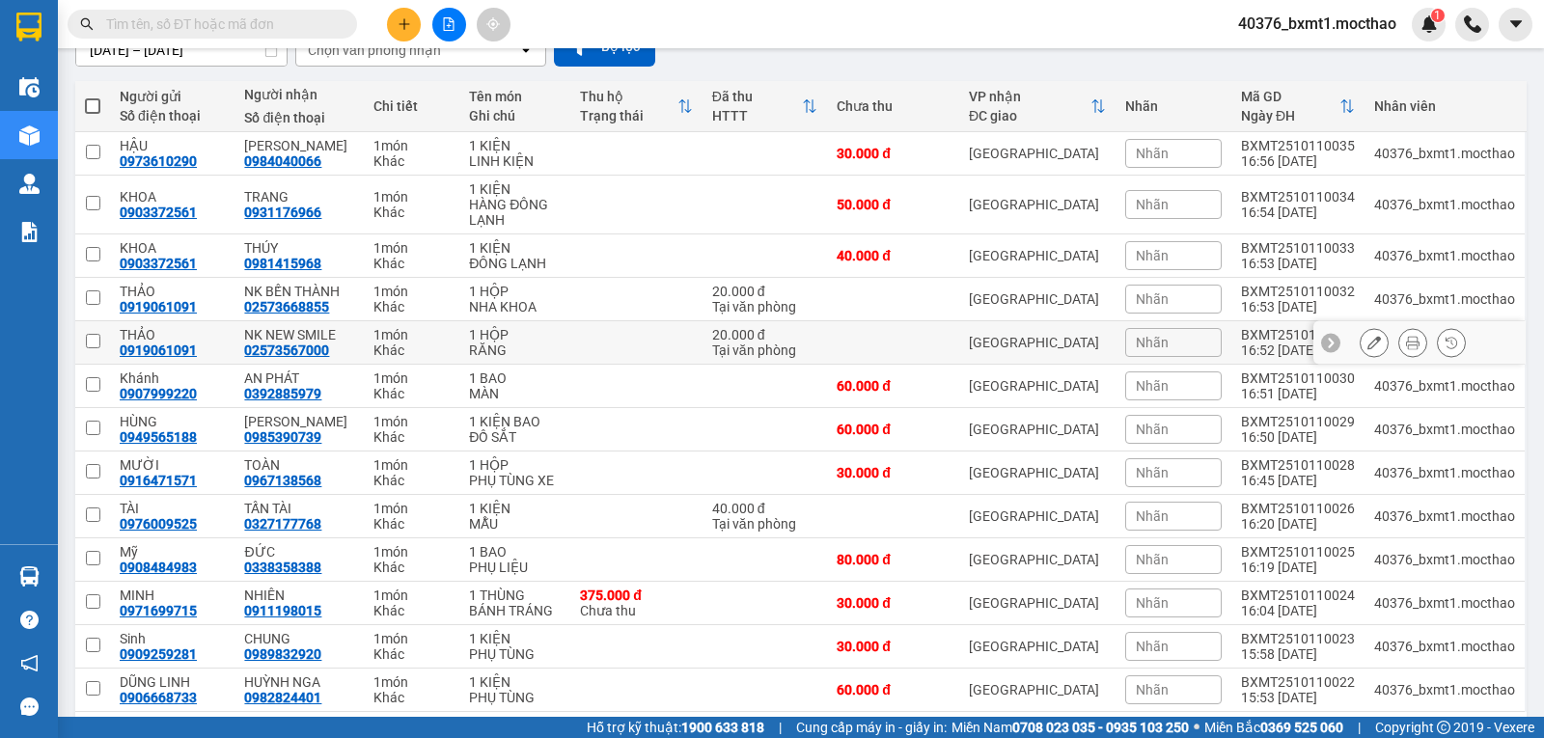
scroll to position [193, 0]
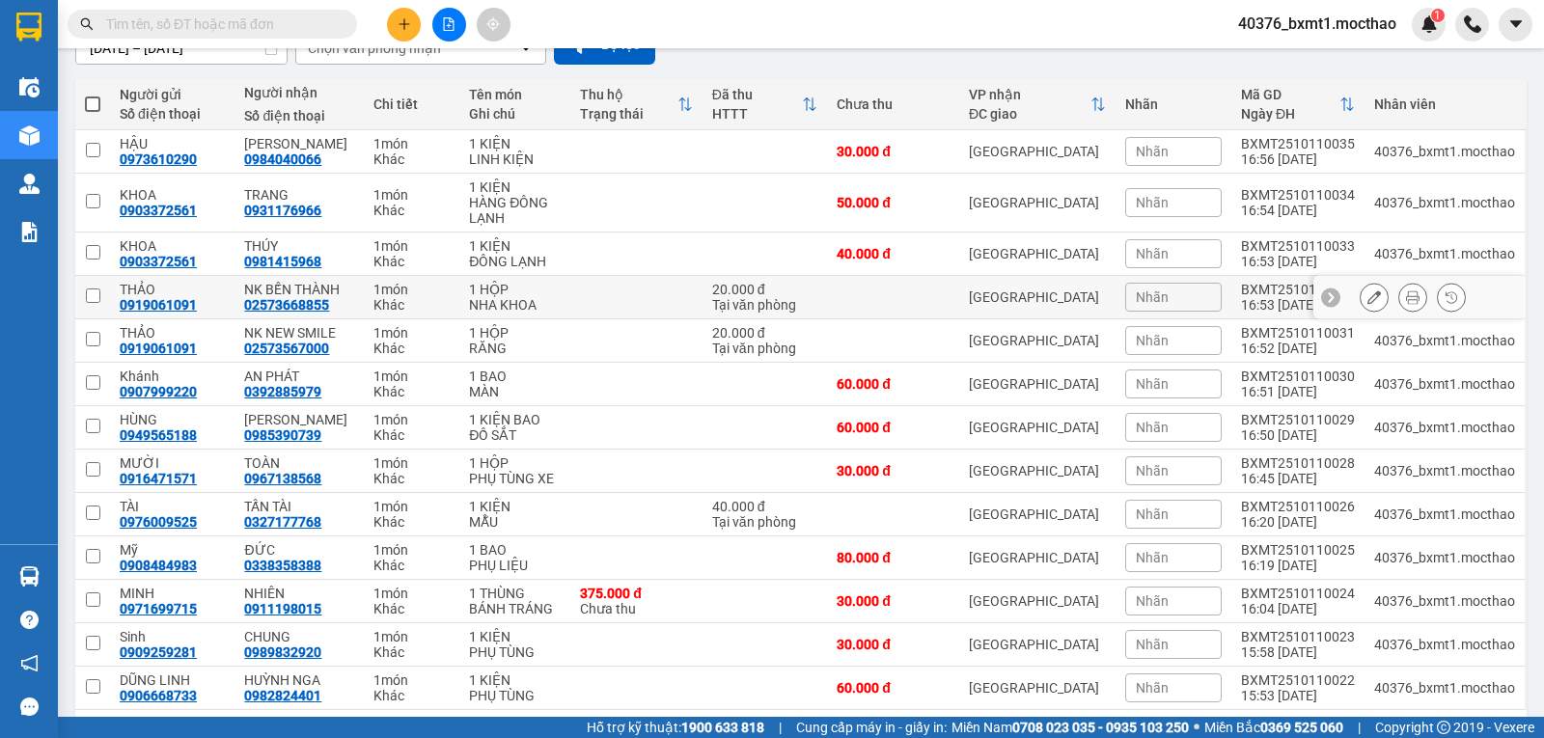
click at [866, 290] on td at bounding box center [893, 297] width 132 height 43
checkbox input "true"
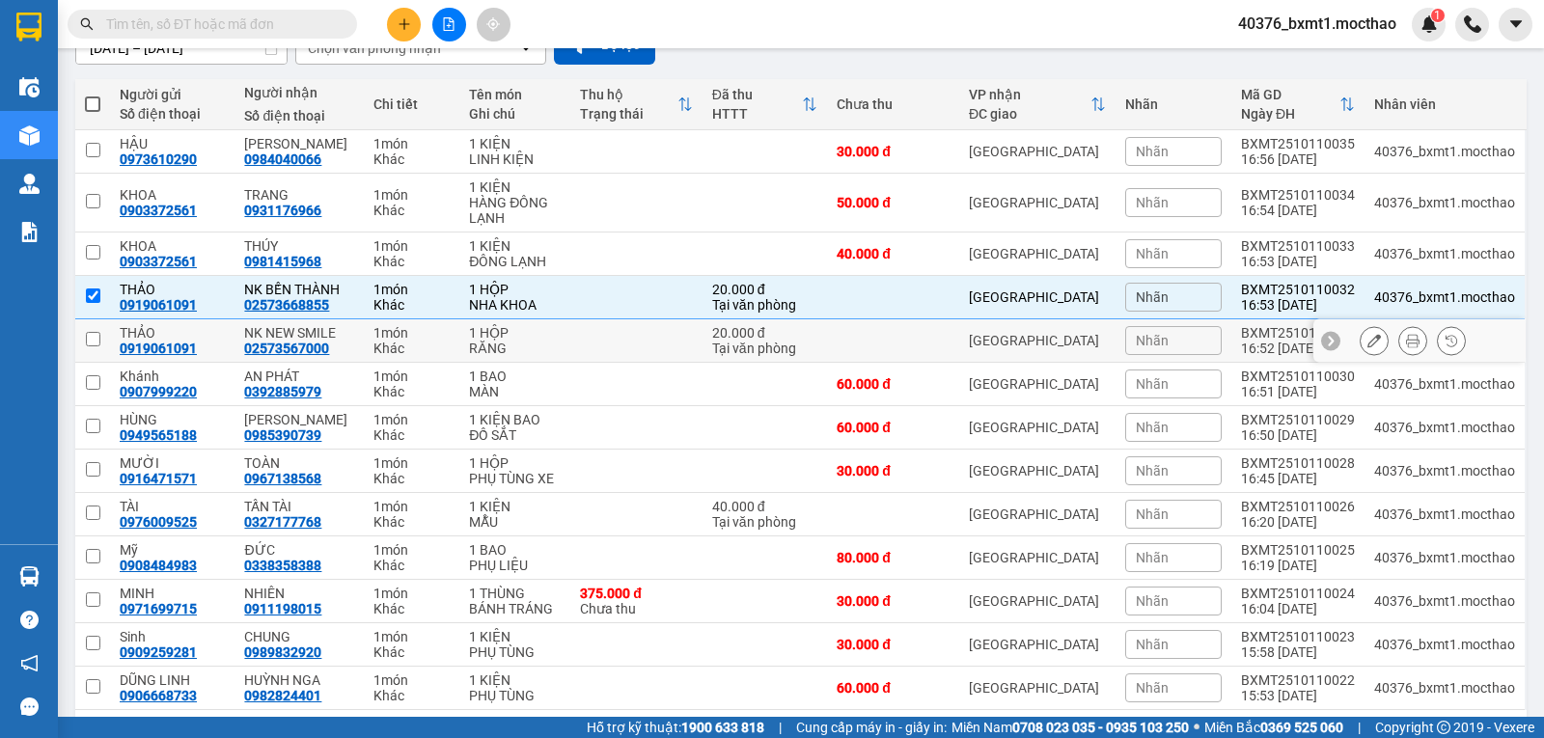
drag, startPoint x: 864, startPoint y: 342, endPoint x: 974, endPoint y: 311, distance: 114.3
click at [864, 343] on td at bounding box center [893, 340] width 132 height 43
checkbox input "true"
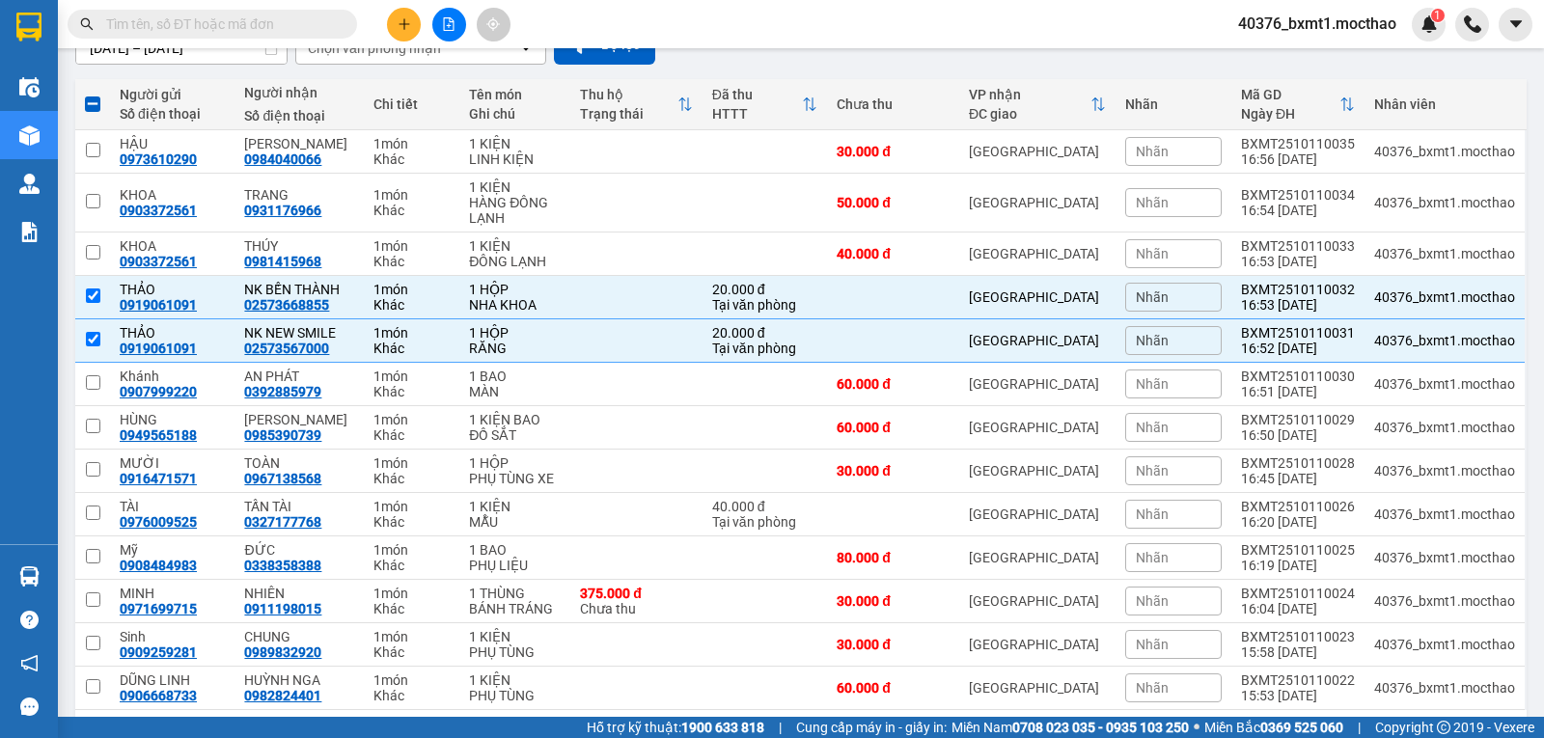
scroll to position [0, 0]
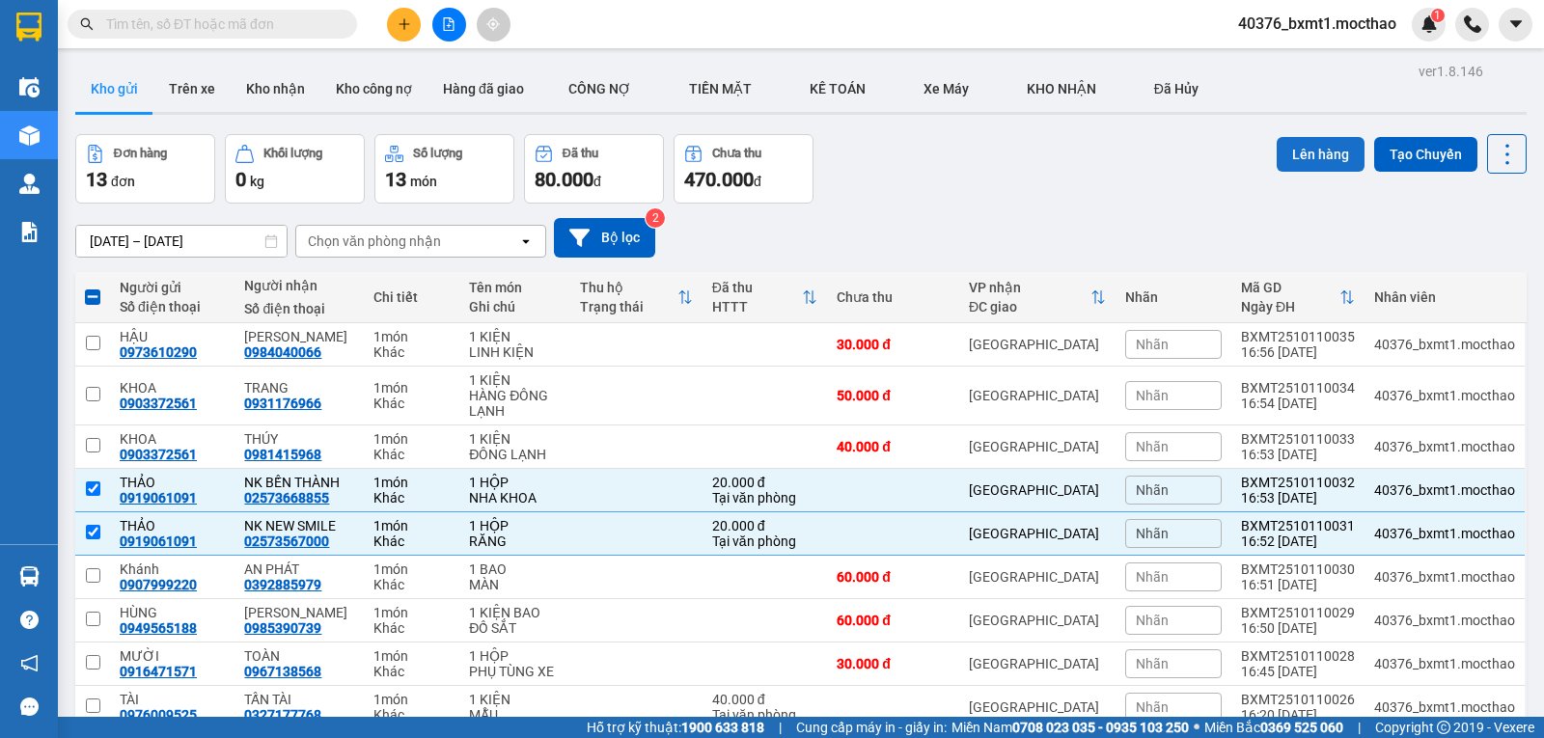
click at [1277, 152] on button "Lên hàng" at bounding box center [1321, 154] width 88 height 35
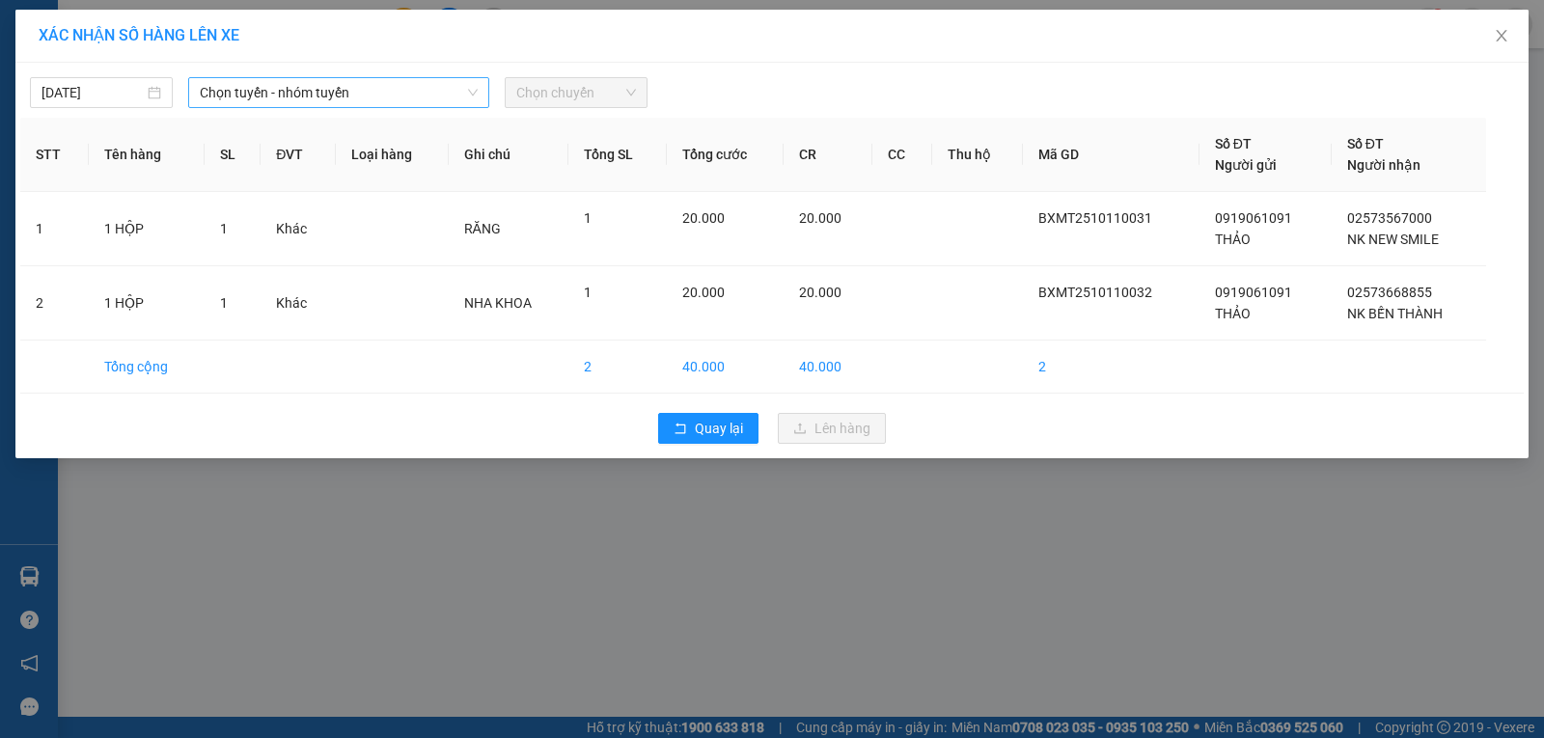
click at [231, 96] on span "Chọn tuyến - nhóm tuyến" at bounding box center [339, 92] width 278 height 29
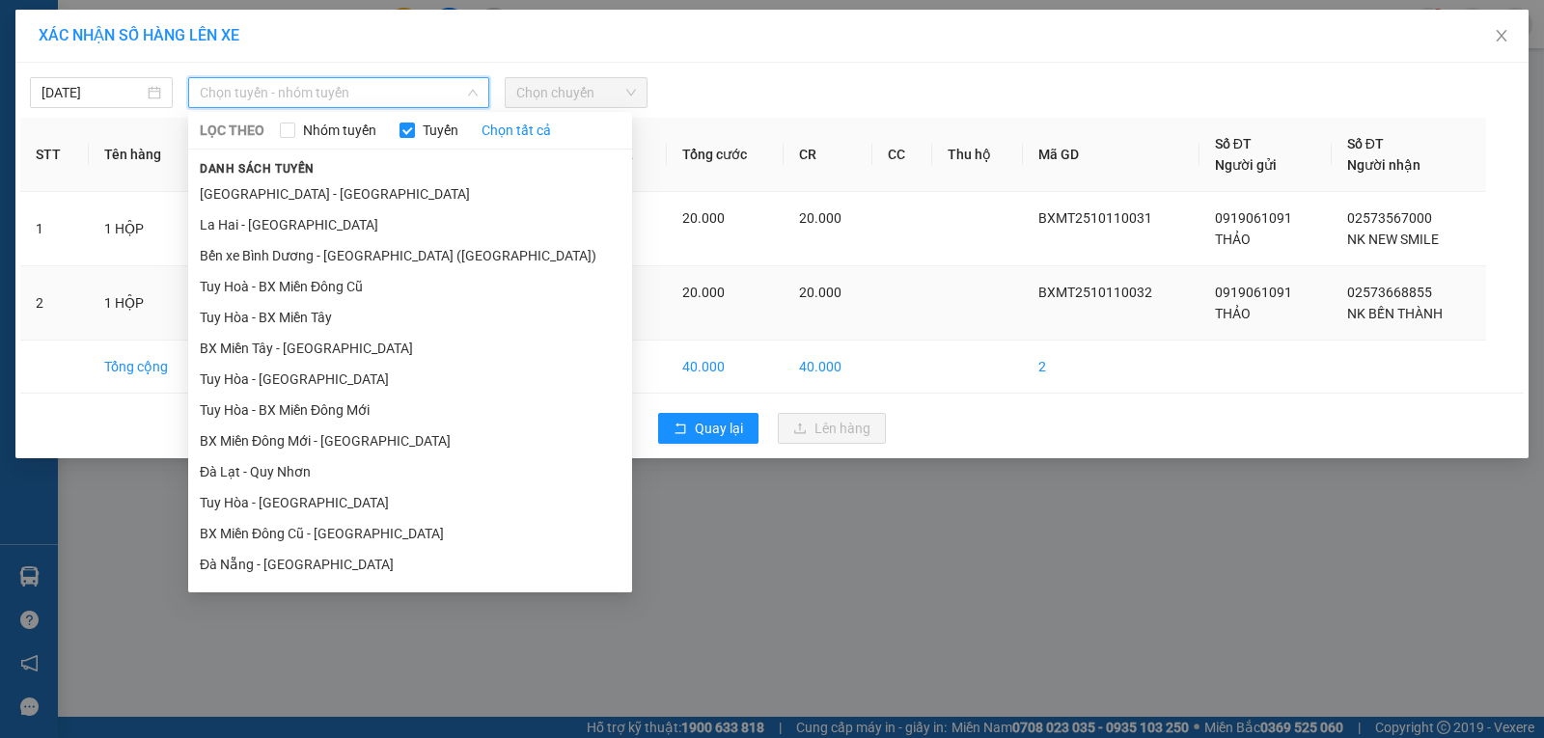
drag, startPoint x: 257, startPoint y: 340, endPoint x: 268, endPoint y: 338, distance: 11.7
click at [258, 341] on li "BX Miền Tây - Tuy Hòa" at bounding box center [410, 348] width 444 height 31
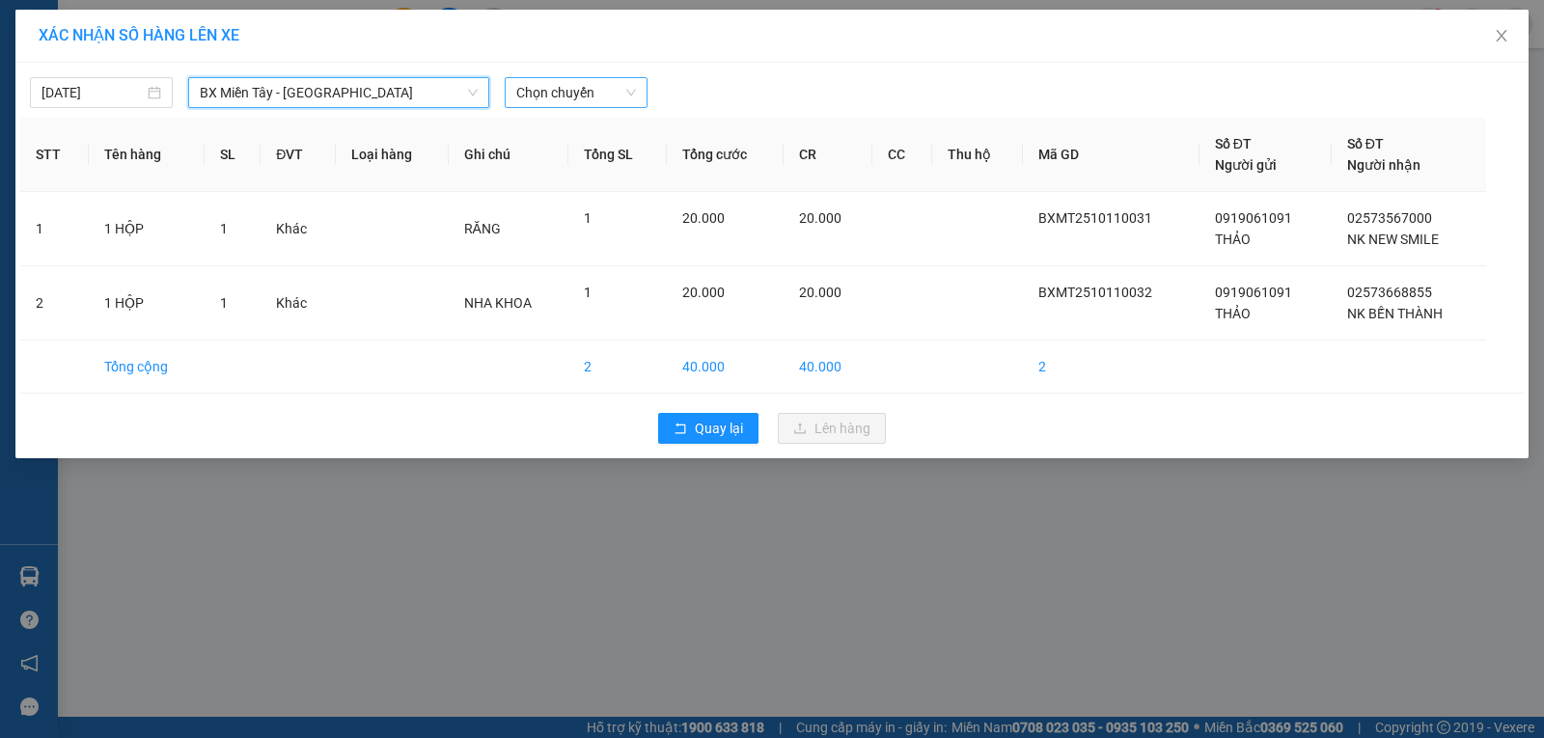
click at [597, 94] on span "Chọn chuyến" at bounding box center [576, 92] width 120 height 29
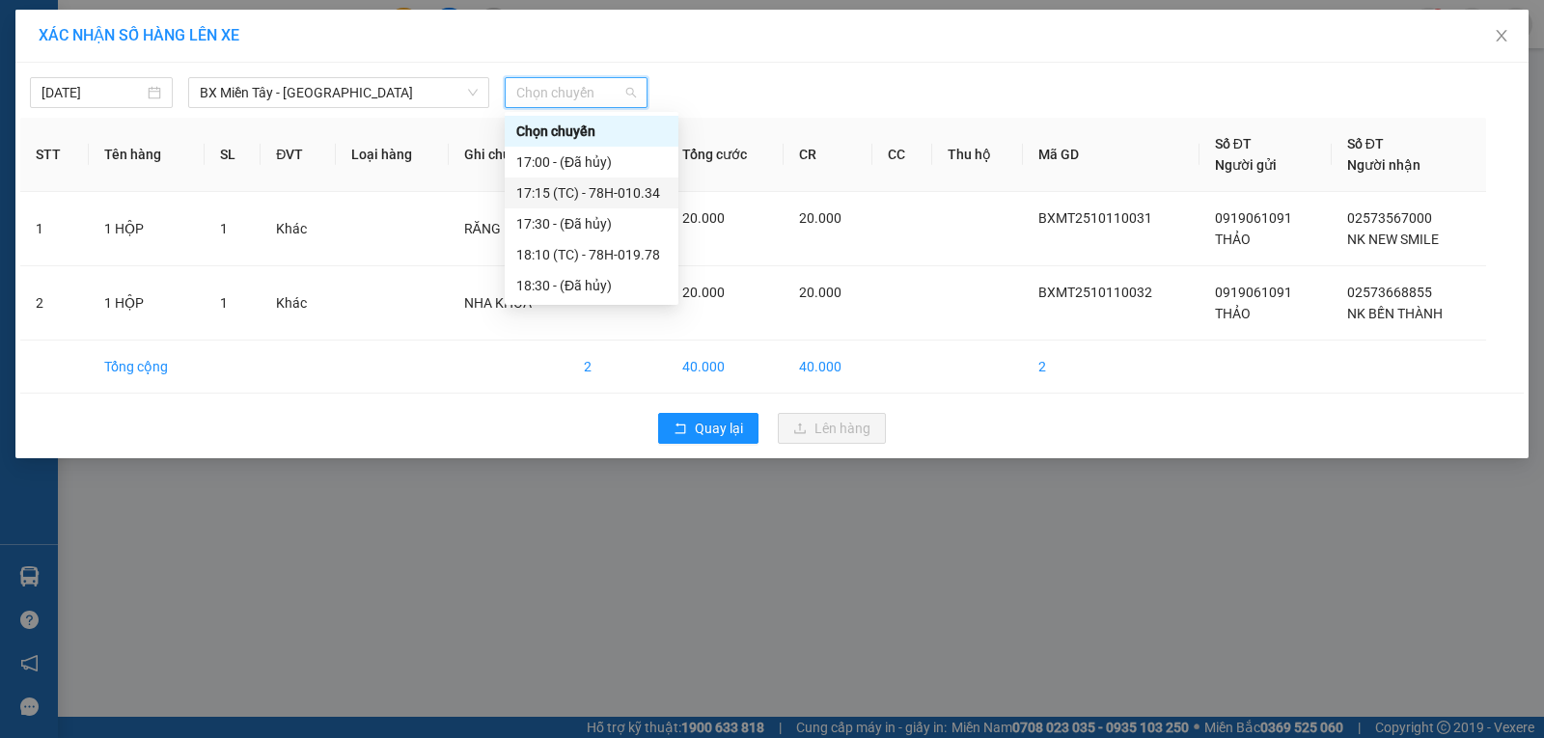
click at [596, 202] on div "17:15 (TC) - 78H-010.34" at bounding box center [591, 192] width 151 height 21
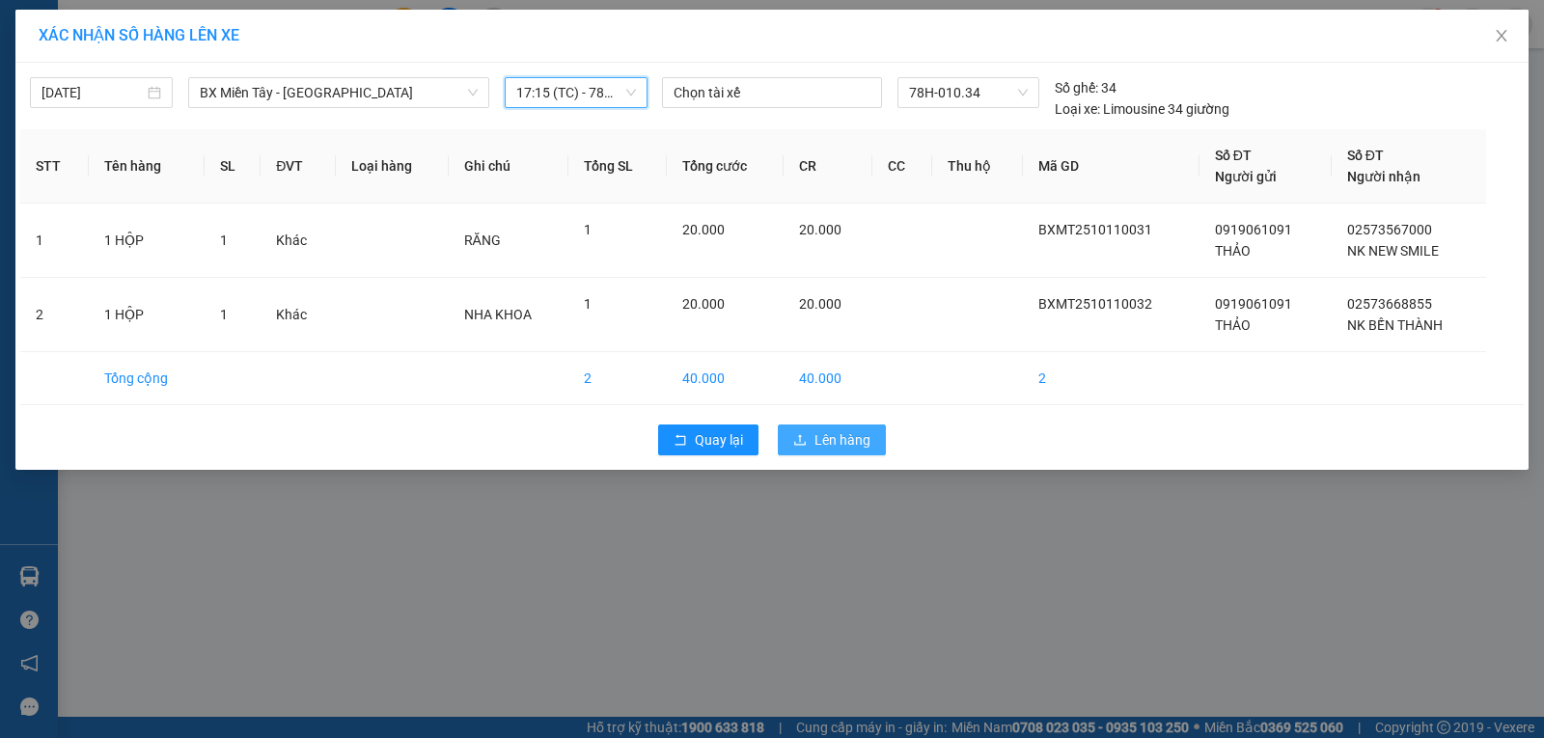
click at [791, 433] on button "Lên hàng" at bounding box center [832, 440] width 108 height 31
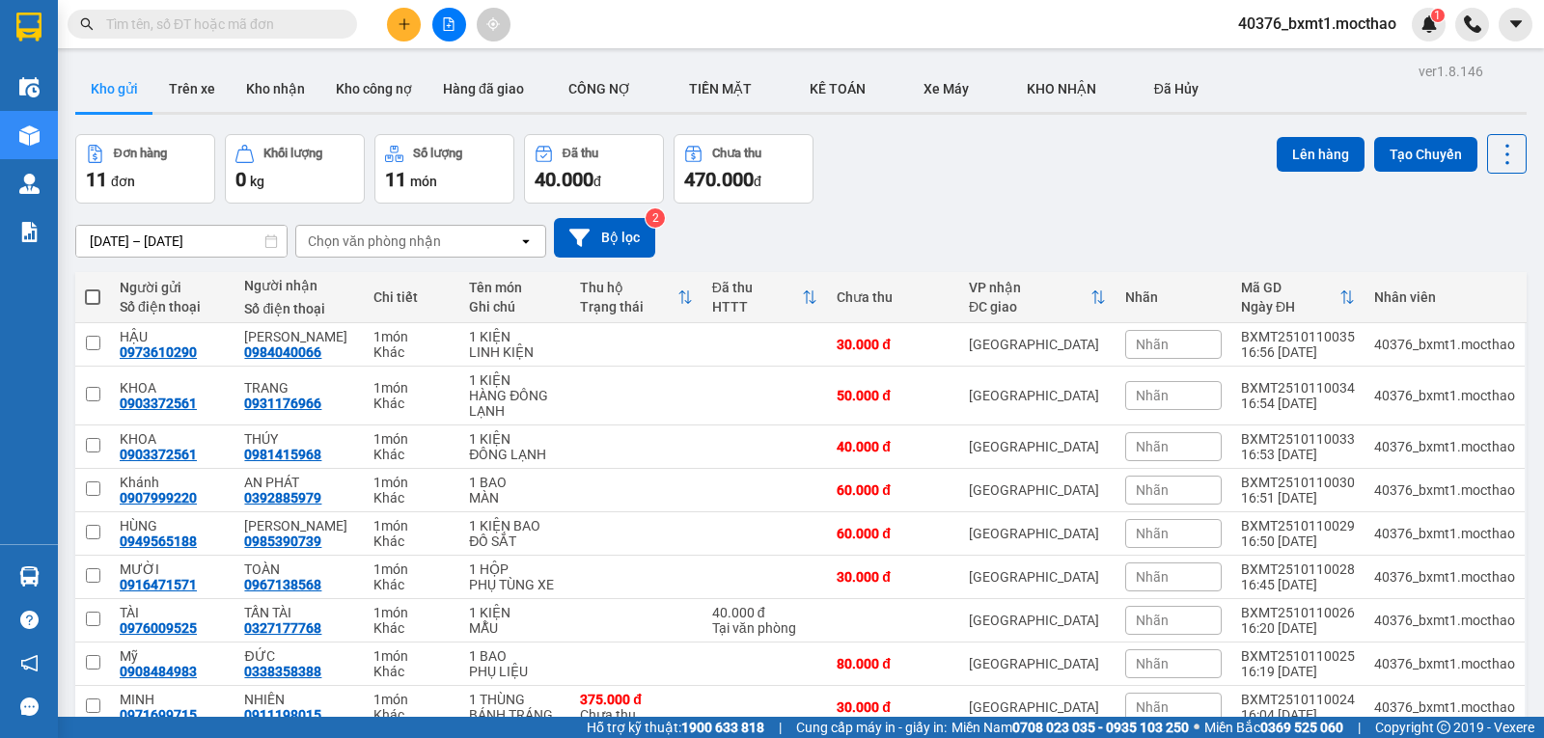
click at [446, 29] on icon "file-add" at bounding box center [449, 24] width 14 height 14
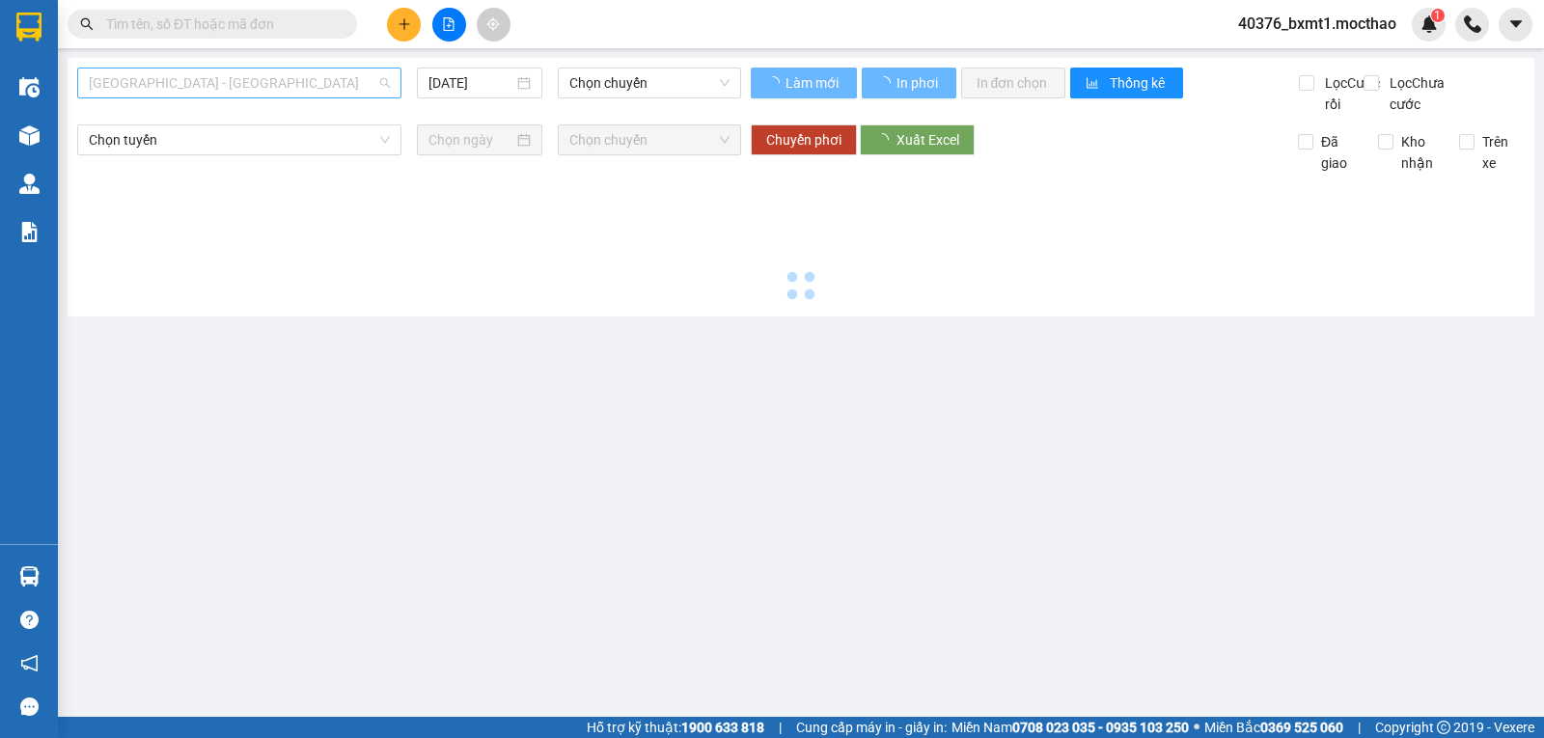
click at [169, 92] on span "Sài Gòn - Tuy Hòa" at bounding box center [239, 83] width 301 height 29
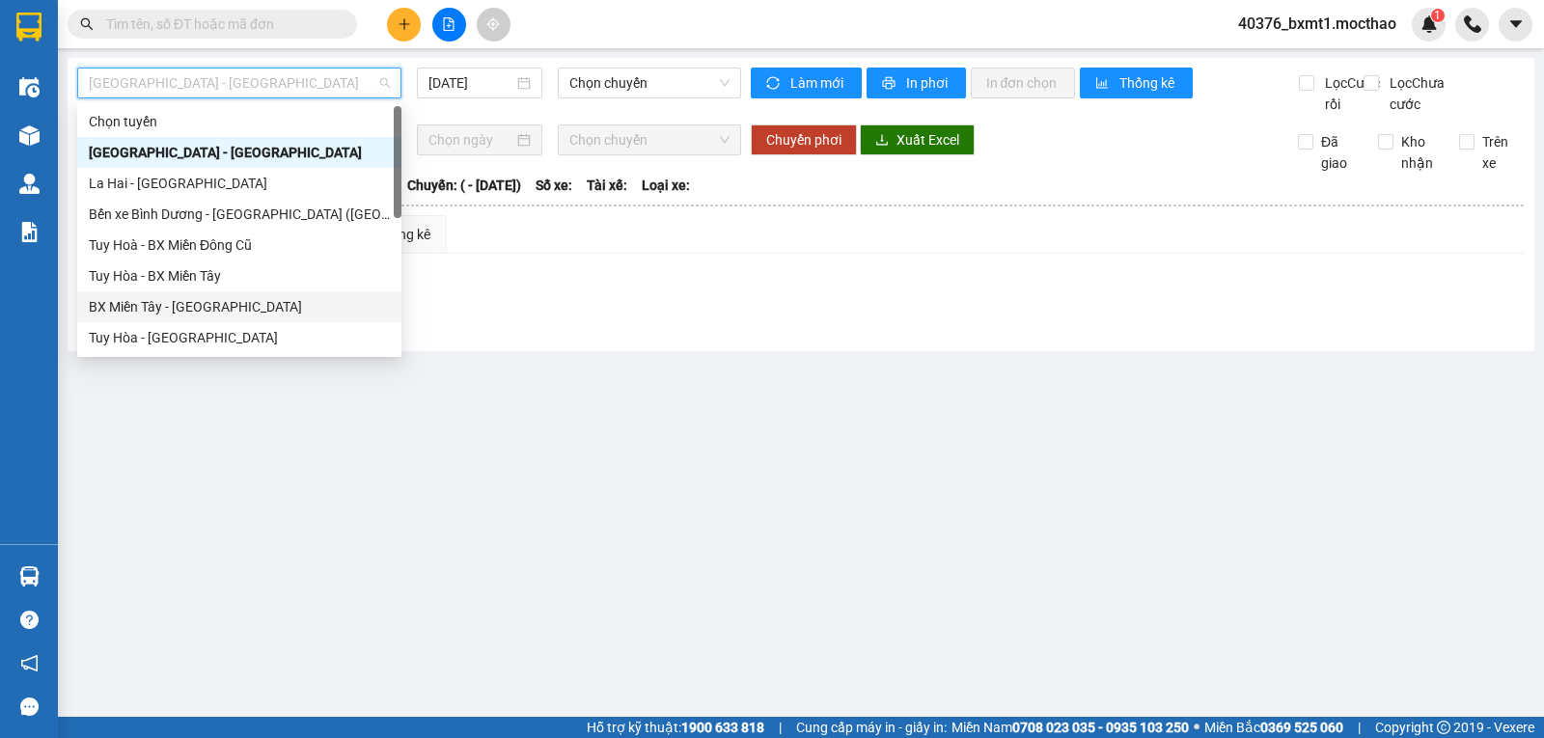
click at [173, 302] on div "BX Miền Tây - Tuy Hòa" at bounding box center [239, 306] width 301 height 21
type input "11/10/2025"
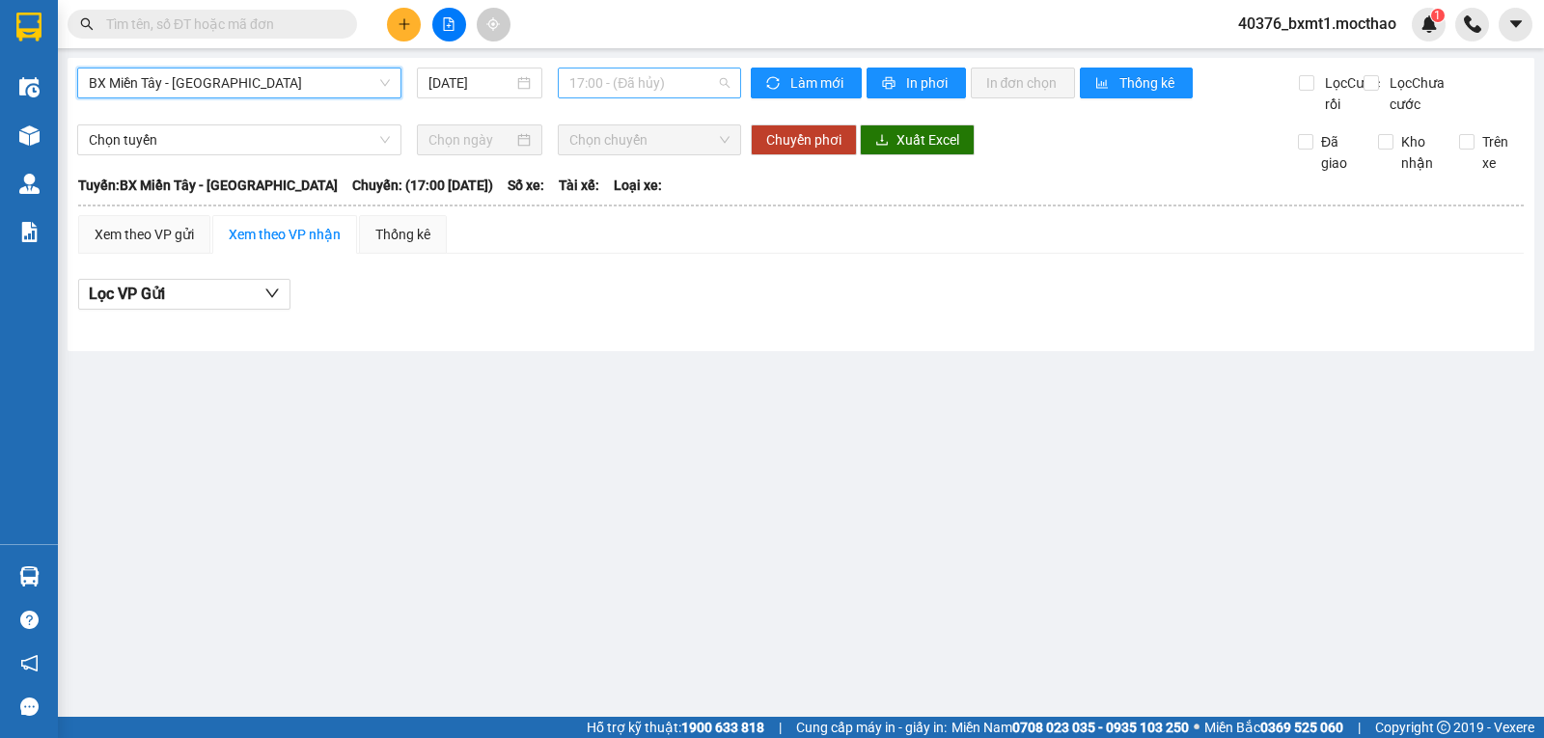
click at [641, 71] on span "17:00 - (Đã hủy)" at bounding box center [648, 83] width 159 height 29
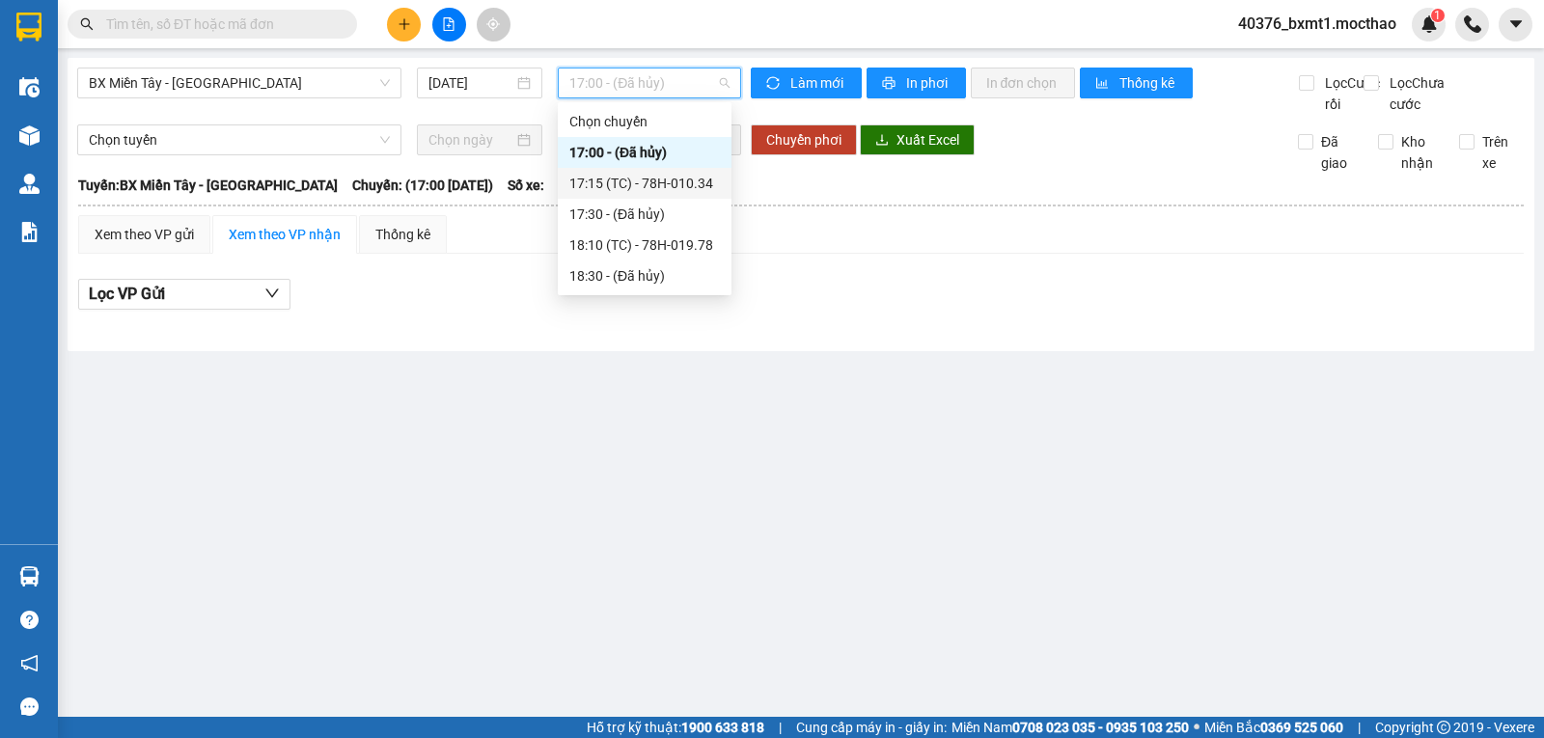
click at [625, 184] on div "17:15 (TC) - 78H-010.34" at bounding box center [644, 183] width 151 height 21
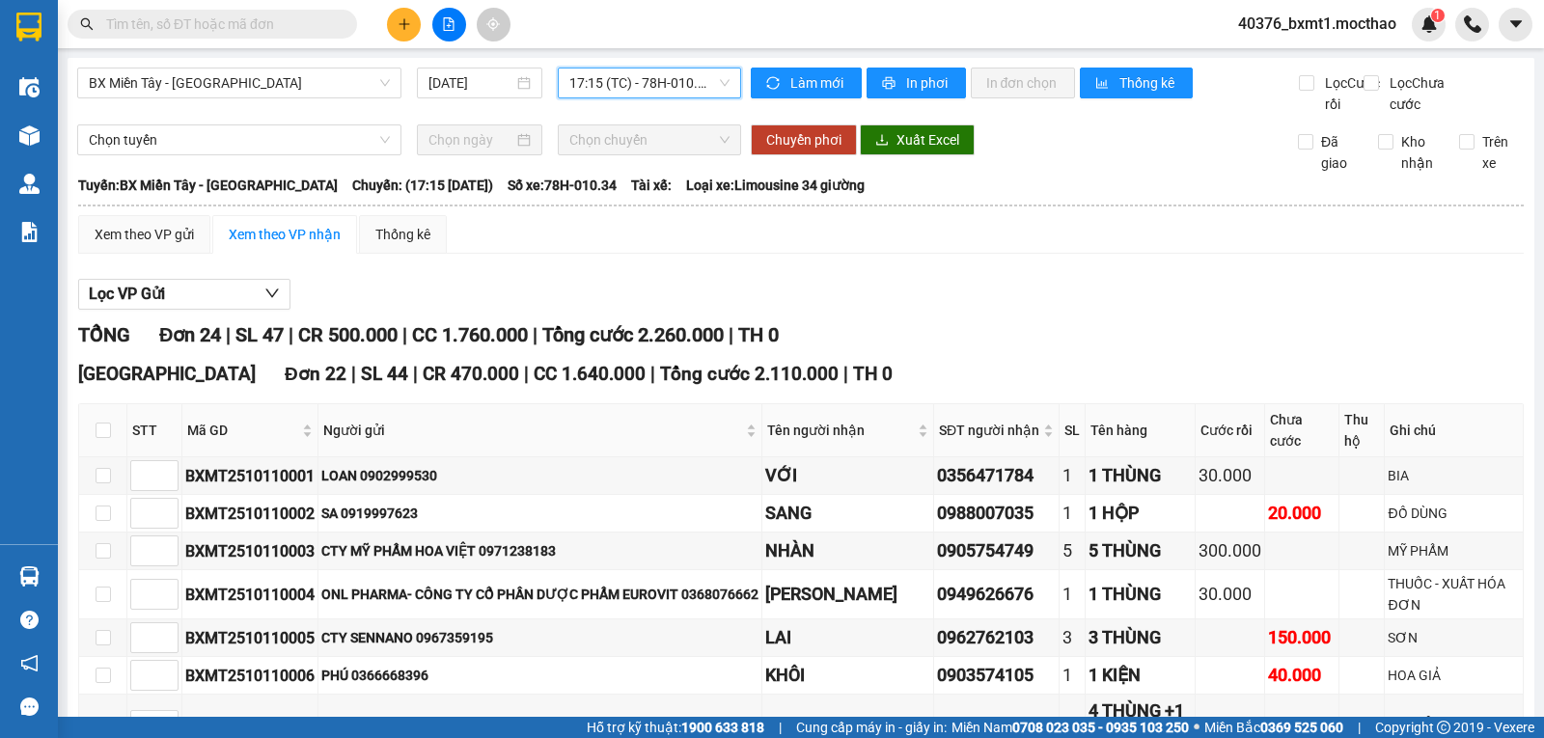
click at [534, 385] on span "CC 1.640.000" at bounding box center [590, 374] width 112 height 22
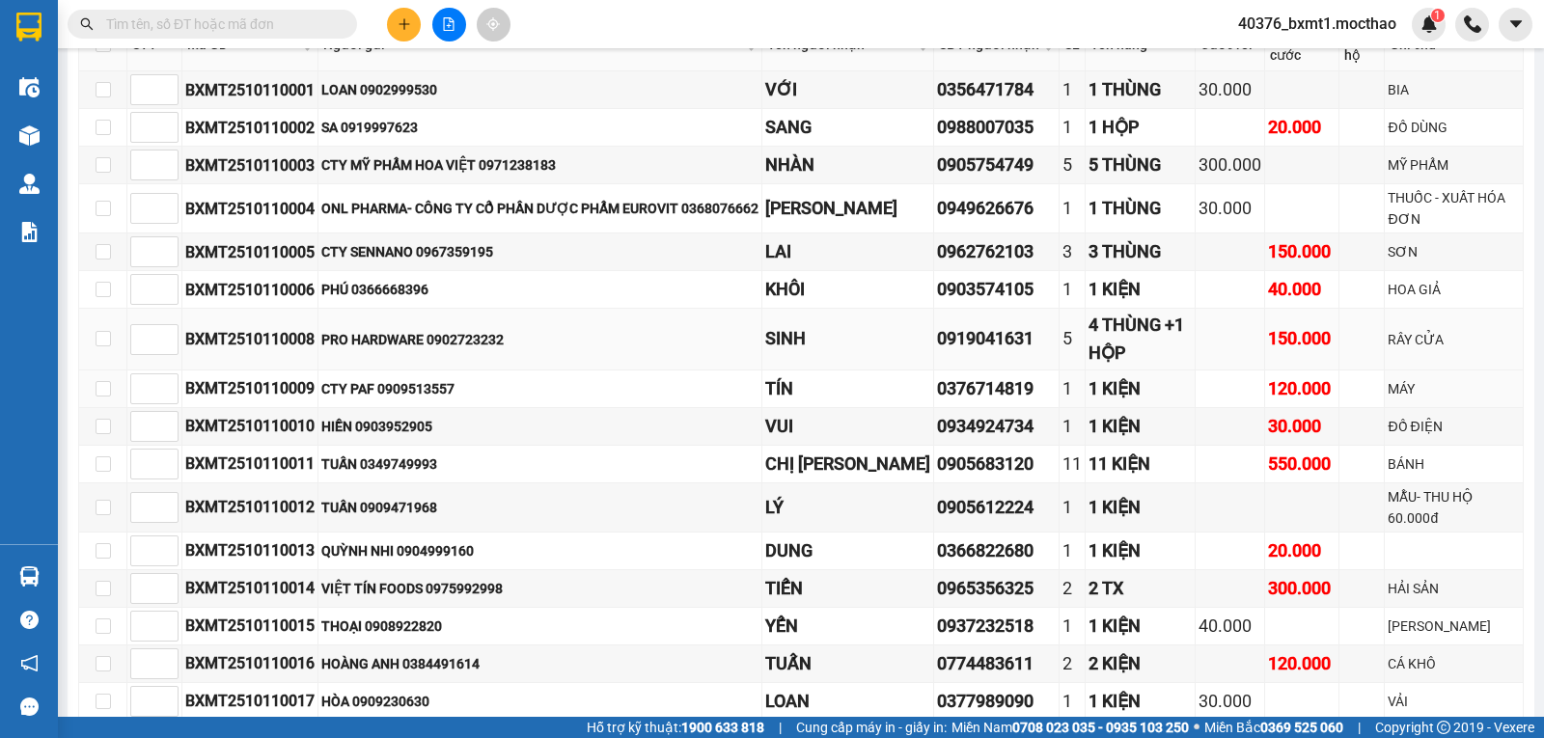
click at [1117, 371] on td "4 THÙNG +1 HỘP" at bounding box center [1141, 340] width 110 height 62
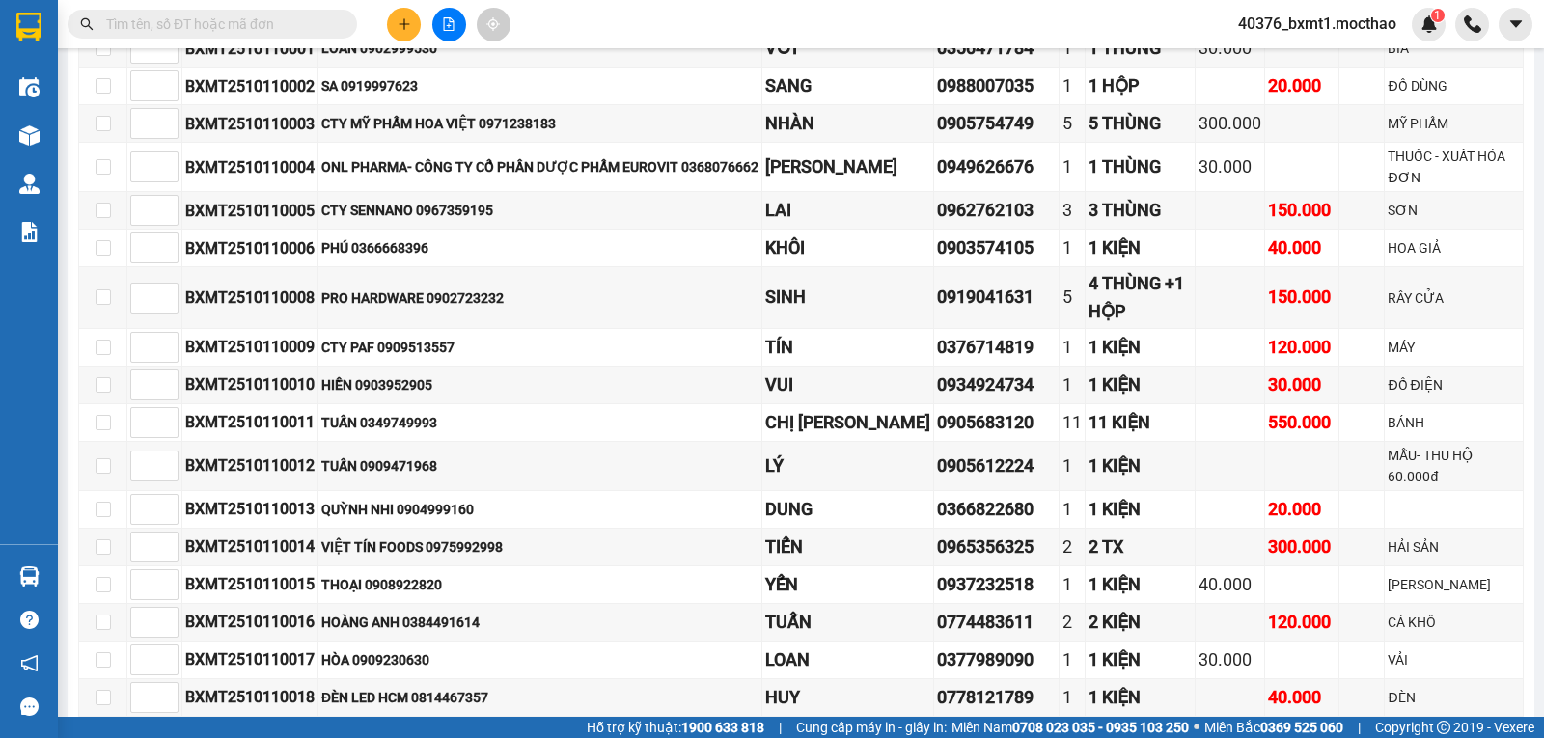
scroll to position [0, 0]
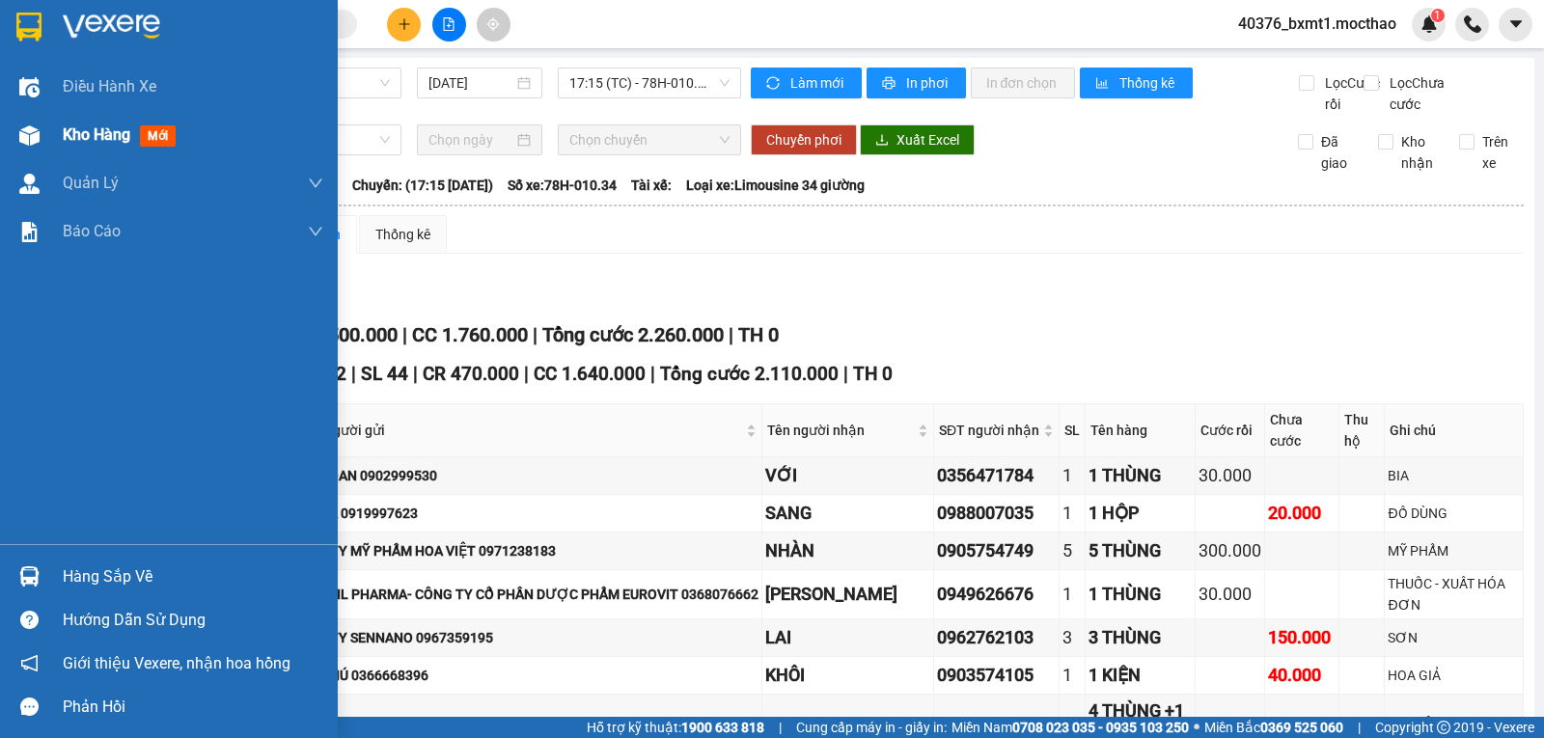
click at [42, 137] on div at bounding box center [30, 136] width 34 height 34
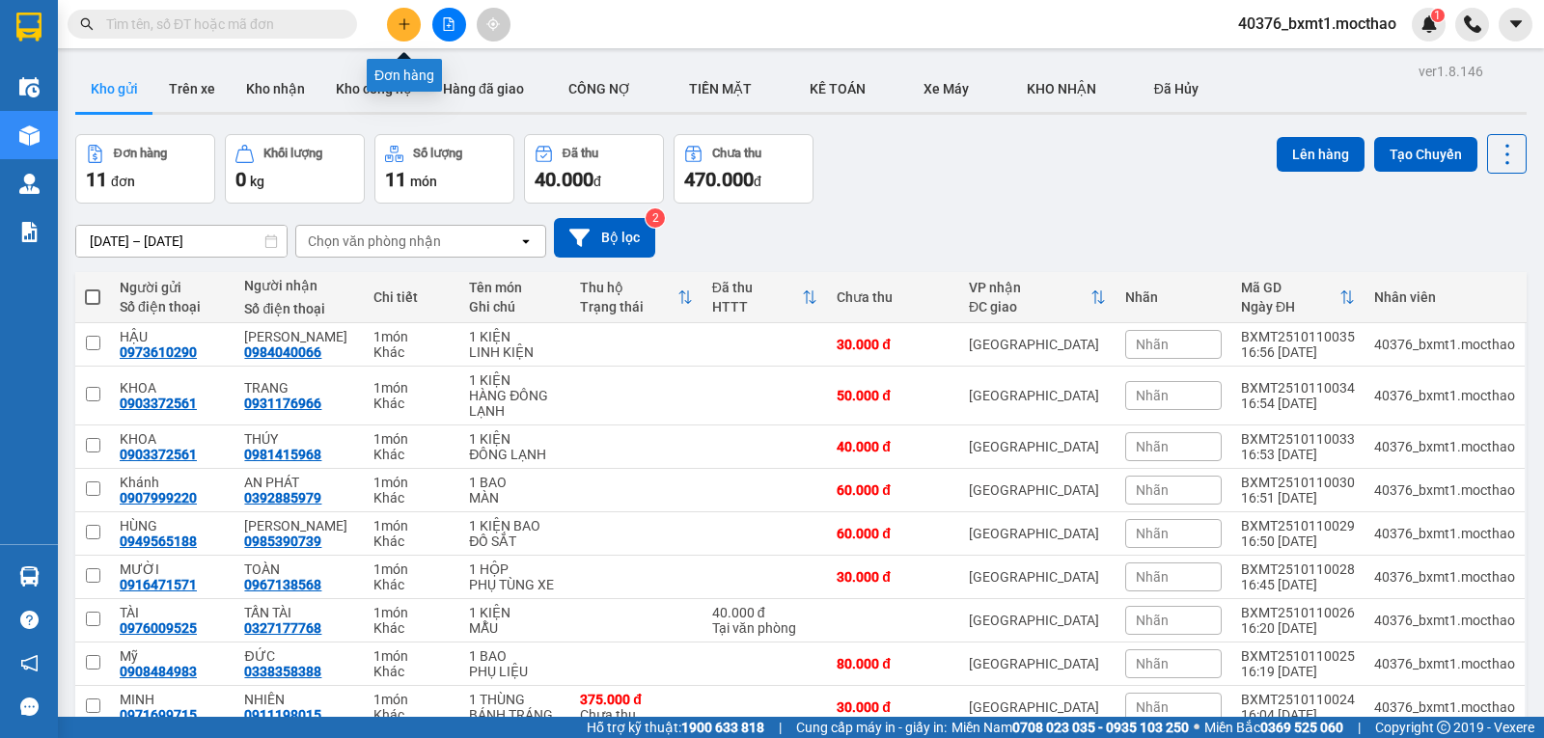
click at [404, 28] on icon "plus" at bounding box center [403, 23] width 1 height 11
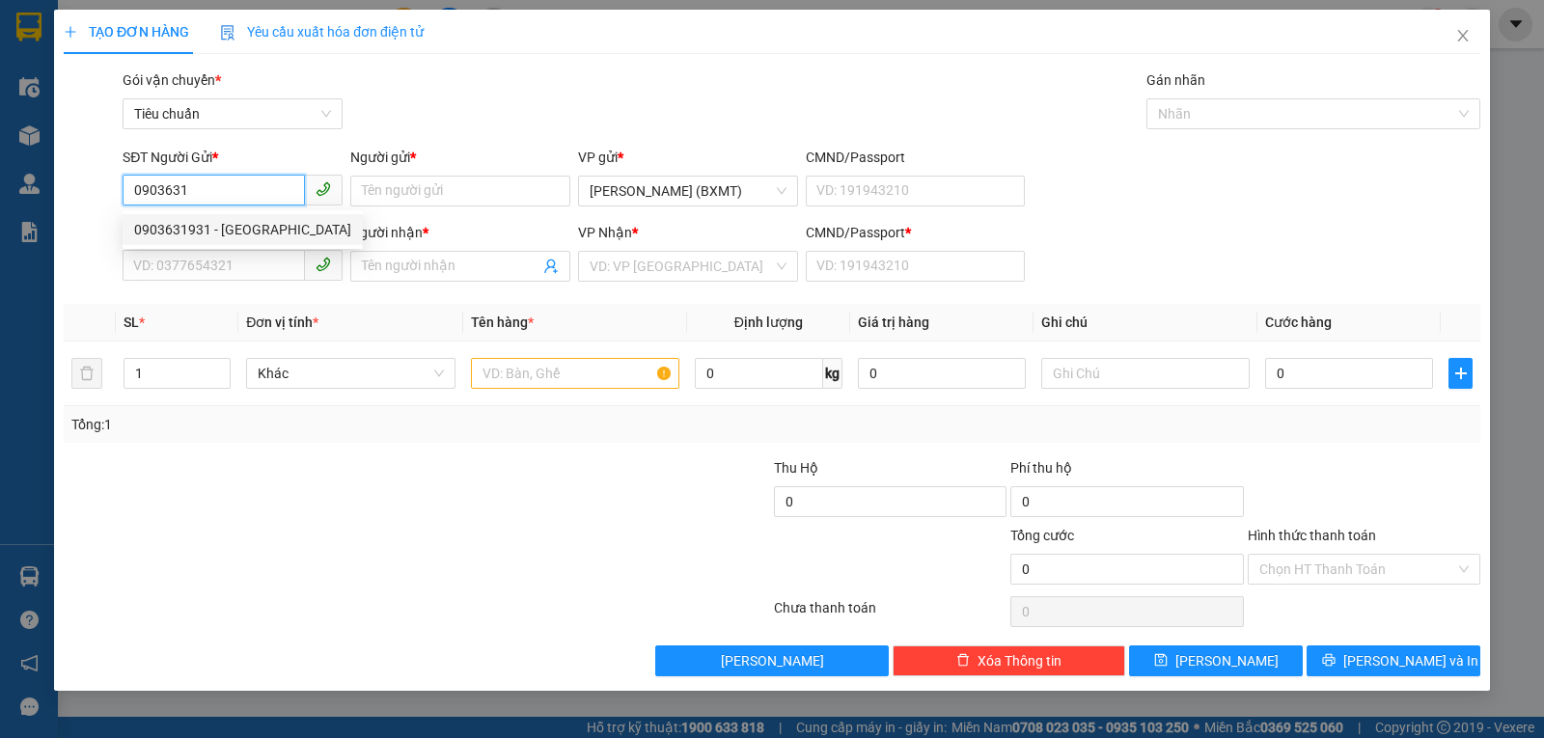
click at [251, 227] on div "0903631931 - Gia Hưng" at bounding box center [242, 229] width 217 height 21
type input "0903631931"
type input "Gia Hưng"
type input "0903523698"
type input "ĐÔNG HƯNG"
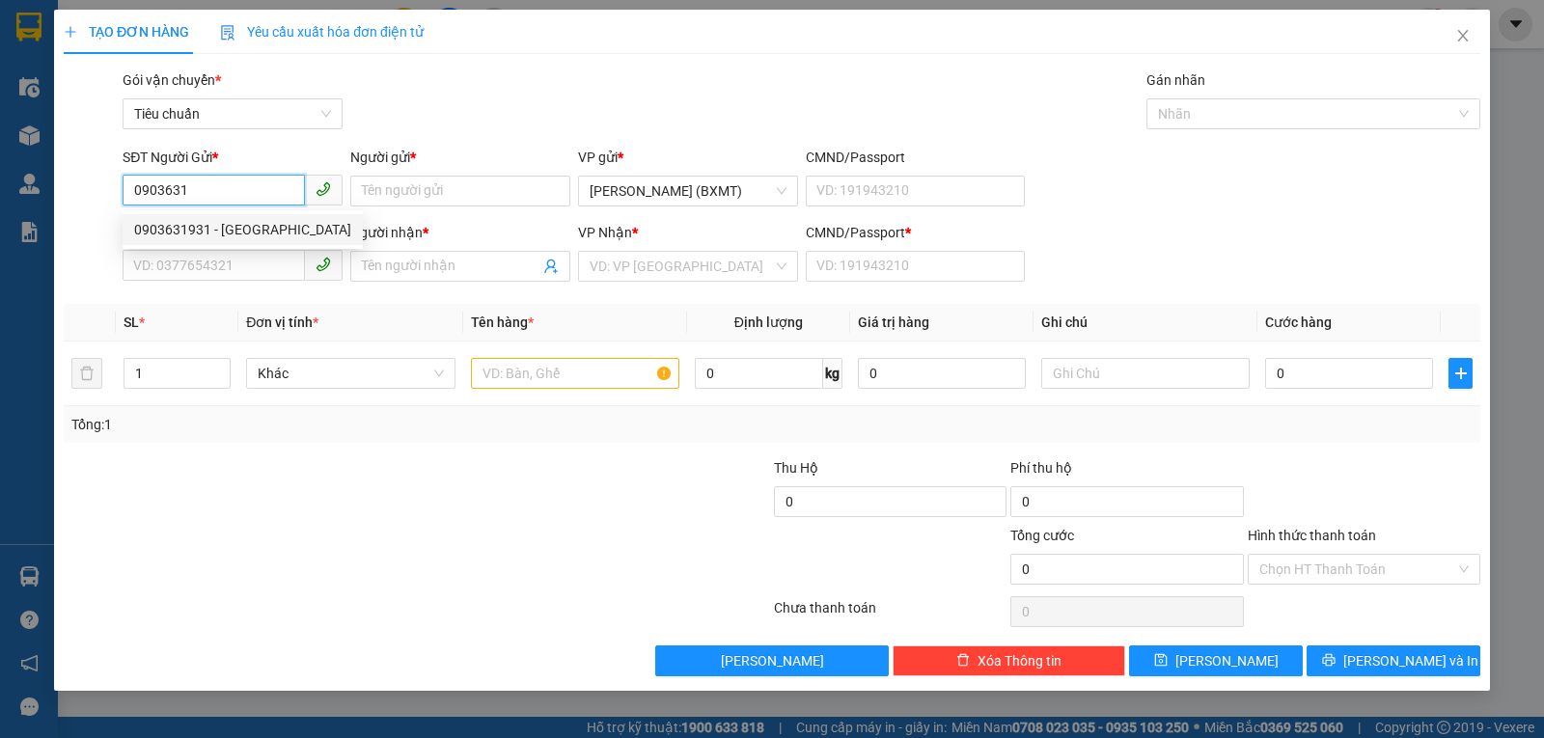
type input "0"
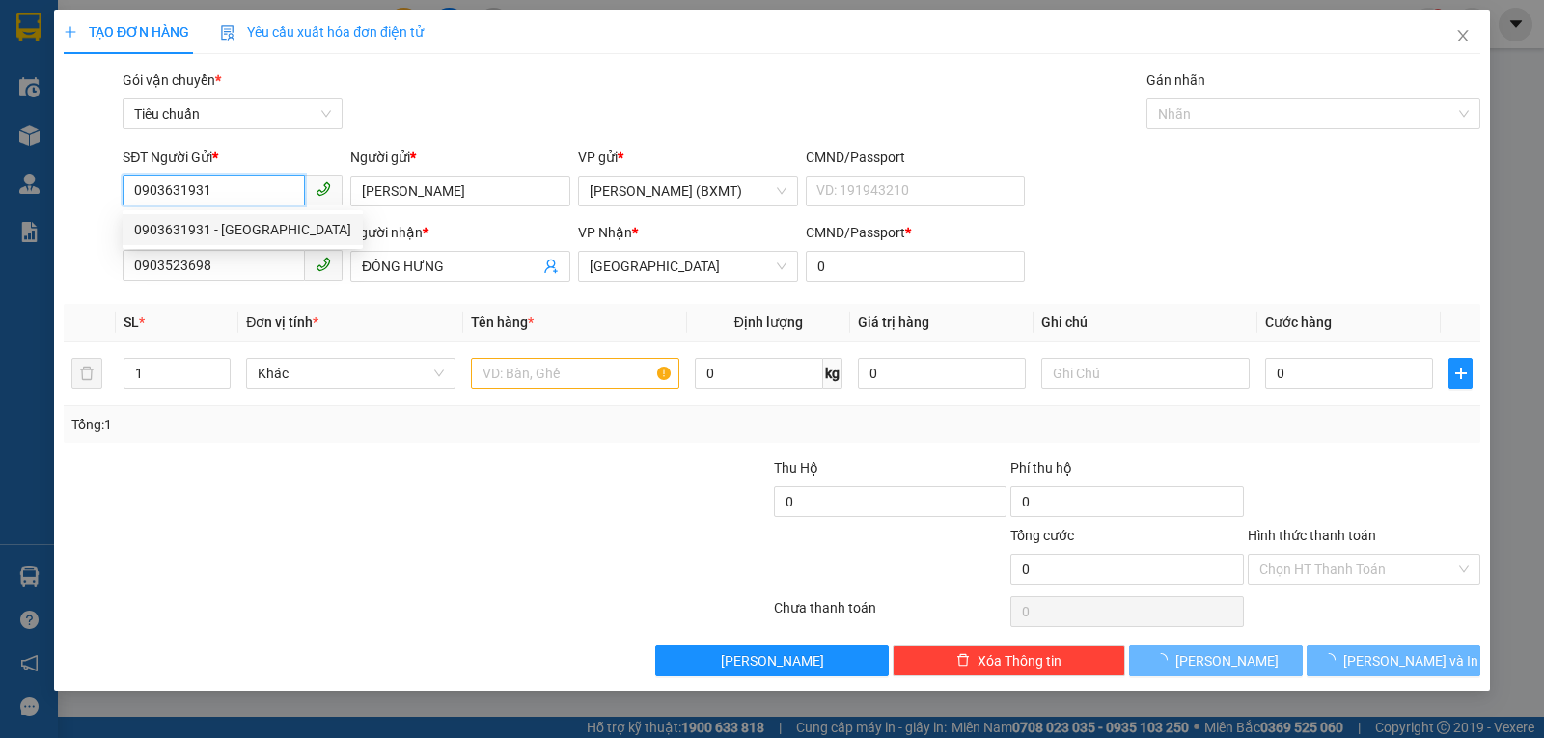
type input "60.000"
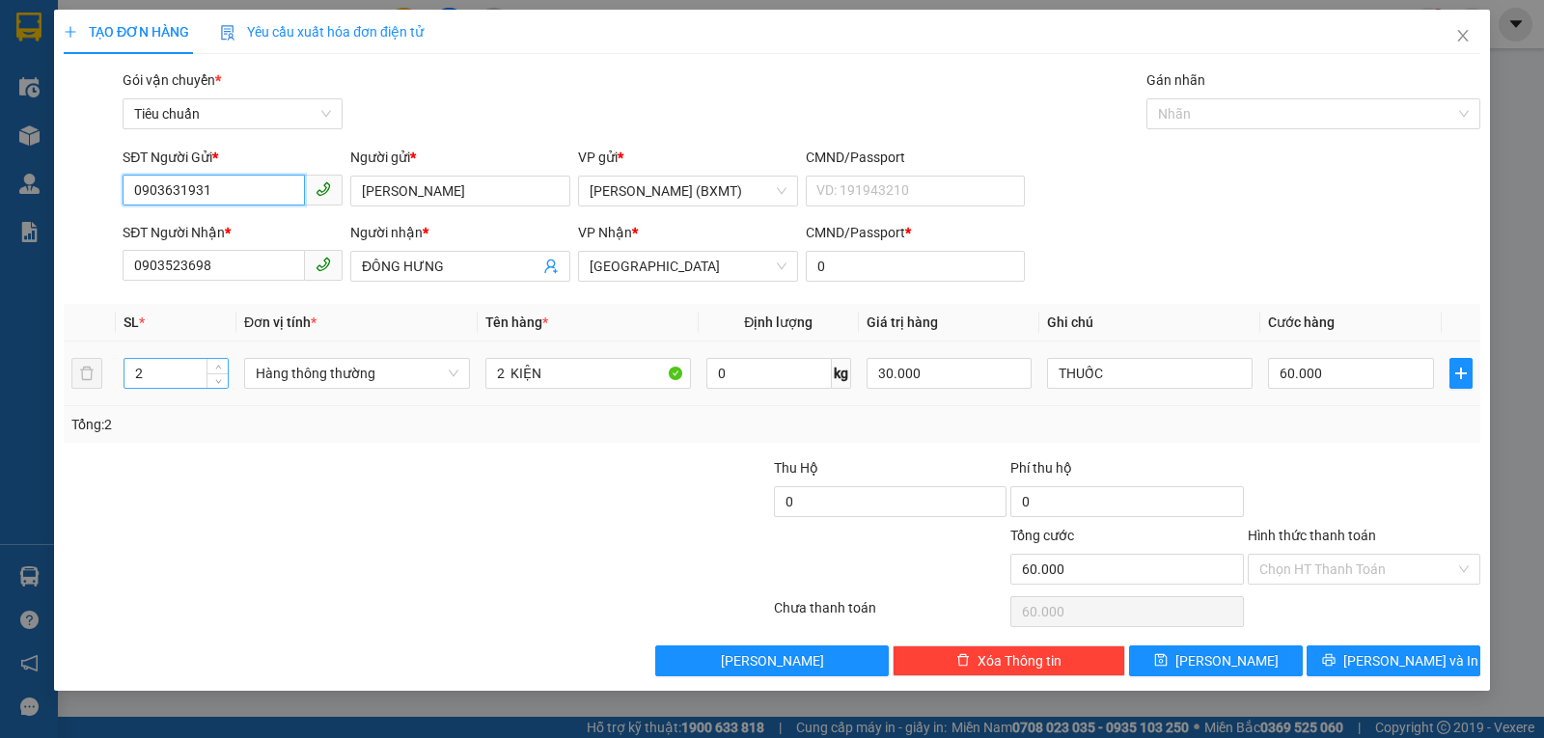
type input "0903631931"
drag, startPoint x: 160, startPoint y: 375, endPoint x: 70, endPoint y: 395, distance: 91.8
click at [70, 395] on tr "2 Hàng thông thường 2 KIỆN 0 kg 30.000 THUỐC 60.000" at bounding box center [772, 374] width 1417 height 65
drag, startPoint x: 304, startPoint y: 386, endPoint x: 318, endPoint y: 391, distance: 14.3
click at [306, 387] on span "Hàng thông thường" at bounding box center [357, 373] width 203 height 29
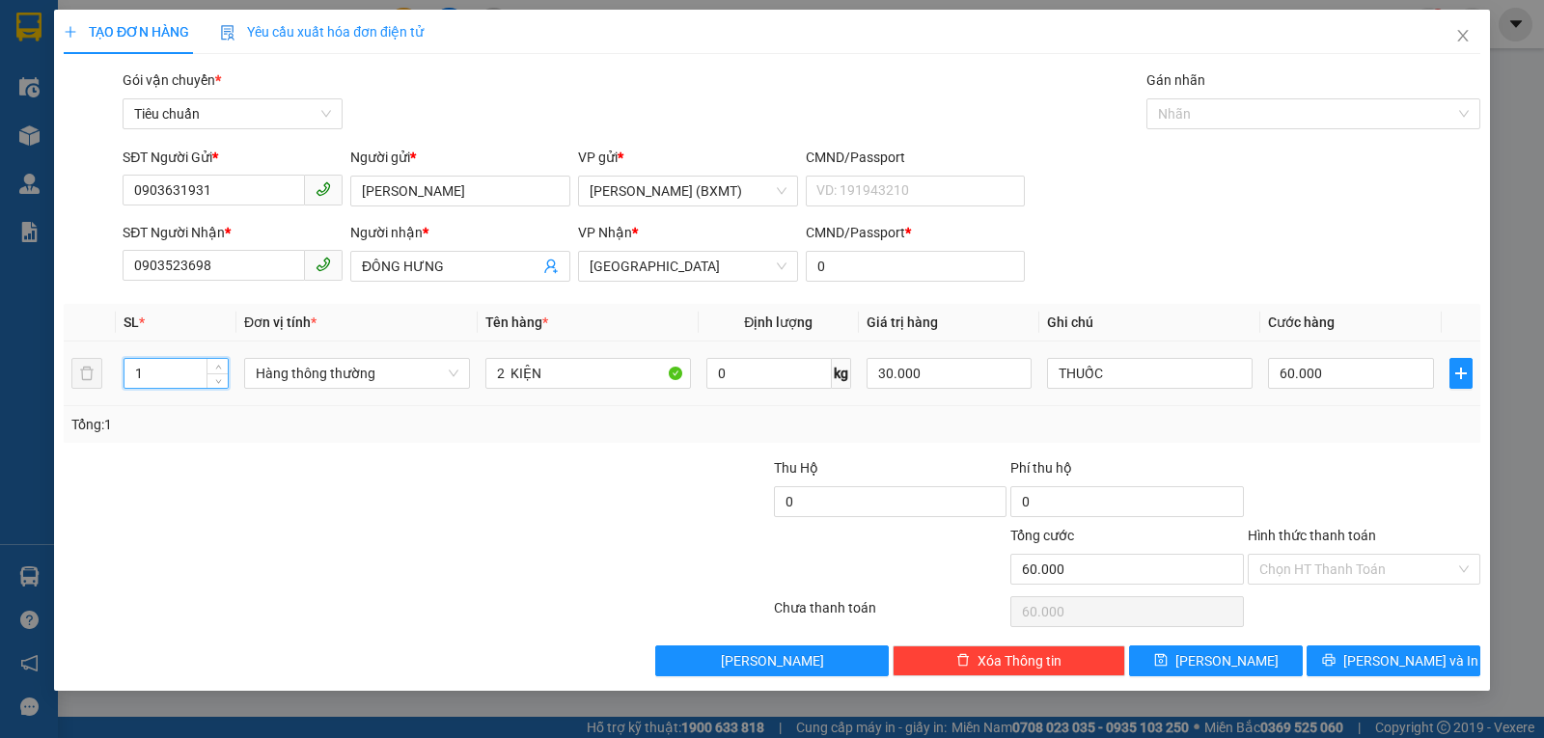
type input "1"
type input "0"
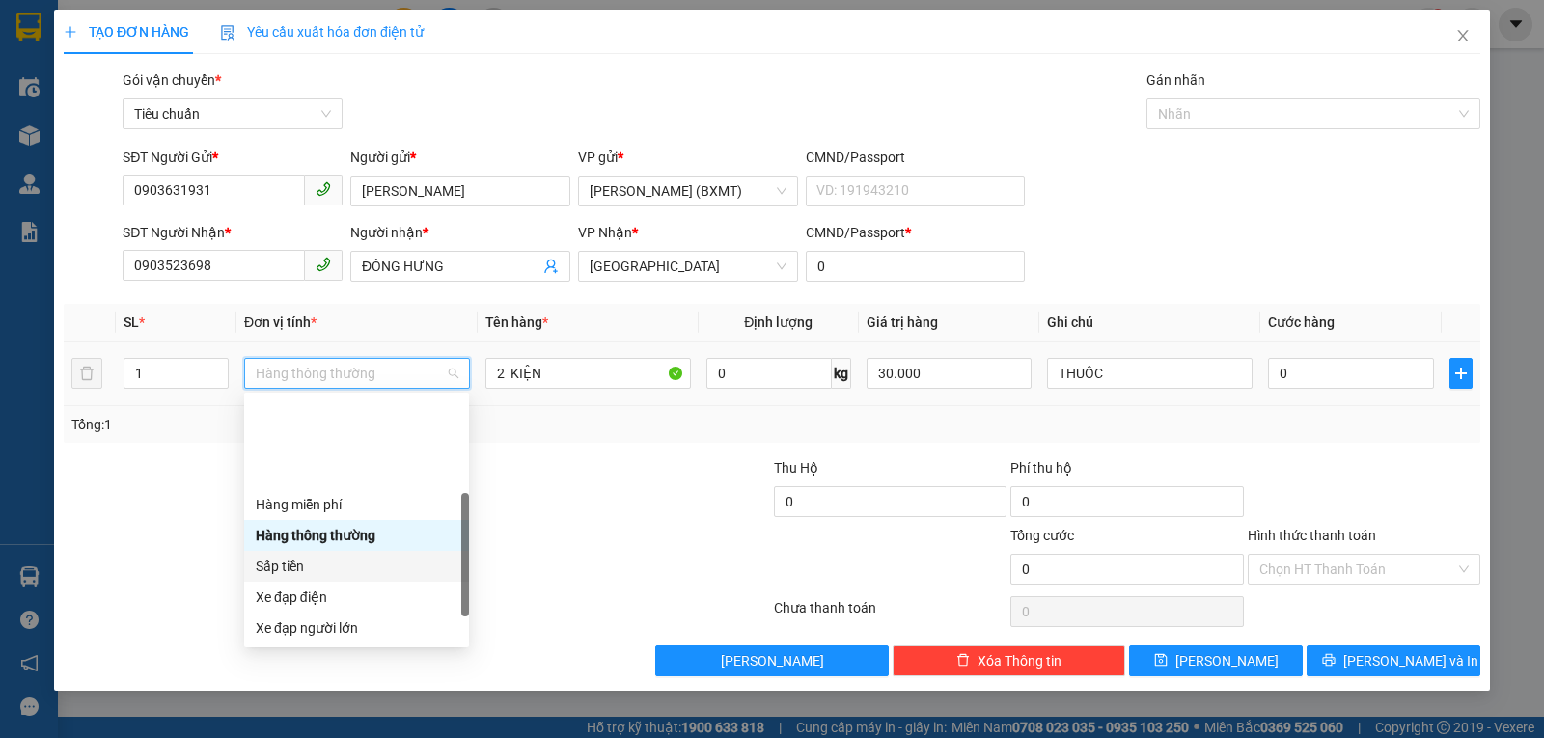
scroll to position [124, 0]
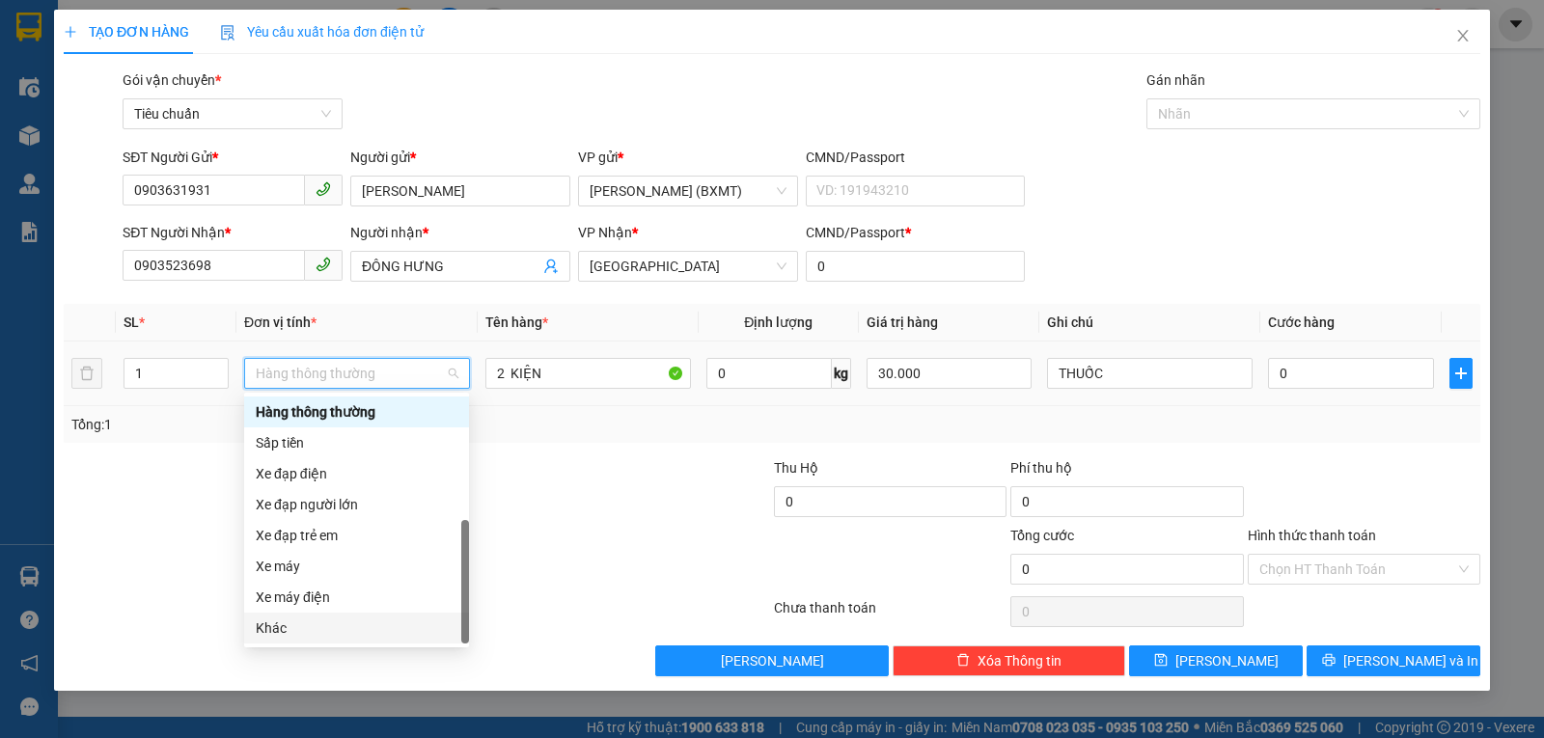
click at [281, 627] on div "Khác" at bounding box center [357, 628] width 202 height 21
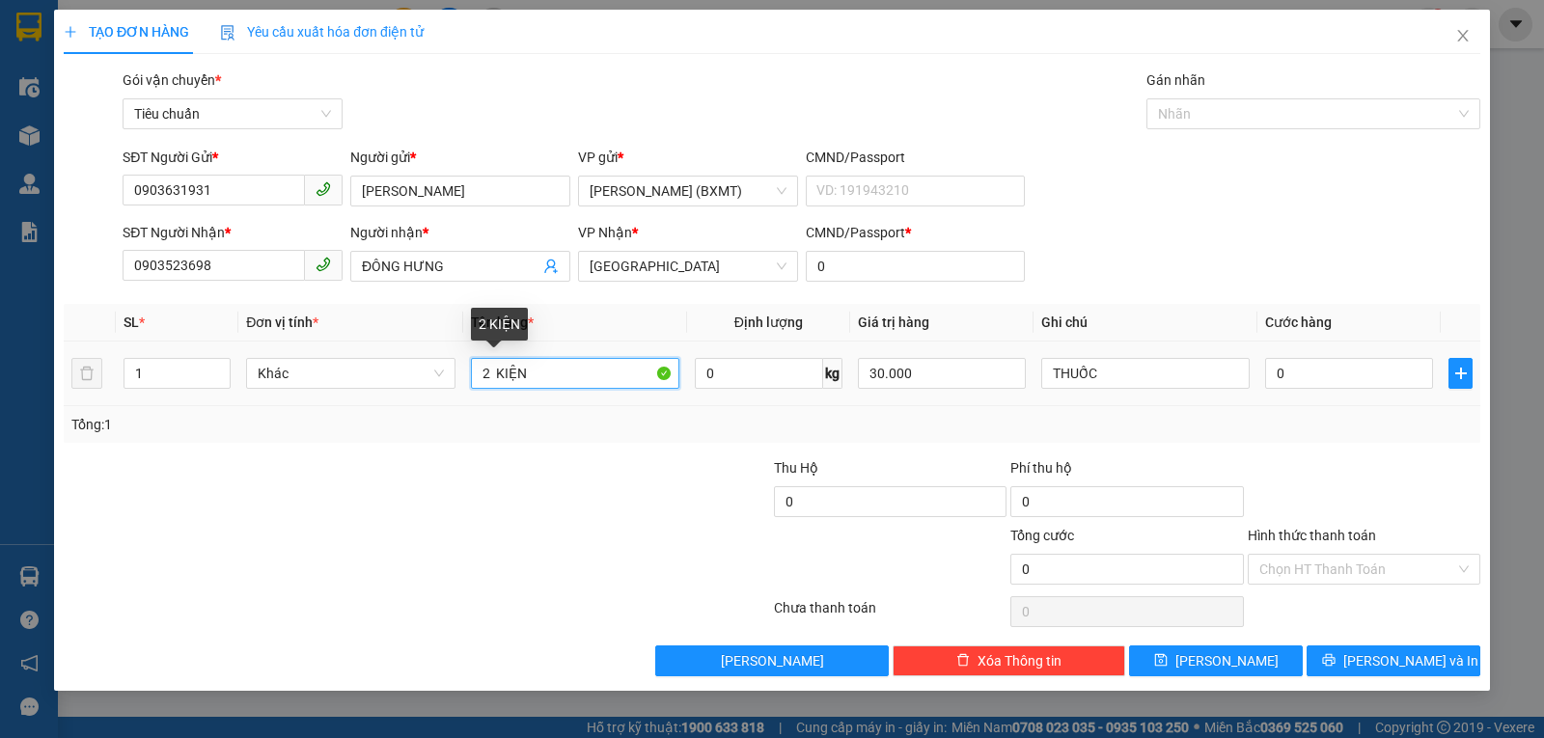
drag, startPoint x: 485, startPoint y: 380, endPoint x: 473, endPoint y: 380, distance: 12.5
click at [473, 380] on input "2 KIỆN" at bounding box center [575, 373] width 208 height 31
drag, startPoint x: 489, startPoint y: 379, endPoint x: 512, endPoint y: 374, distance: 22.7
click at [471, 379] on input "2 KIỆN" at bounding box center [575, 373] width 208 height 31
type input "1 KIỆN"
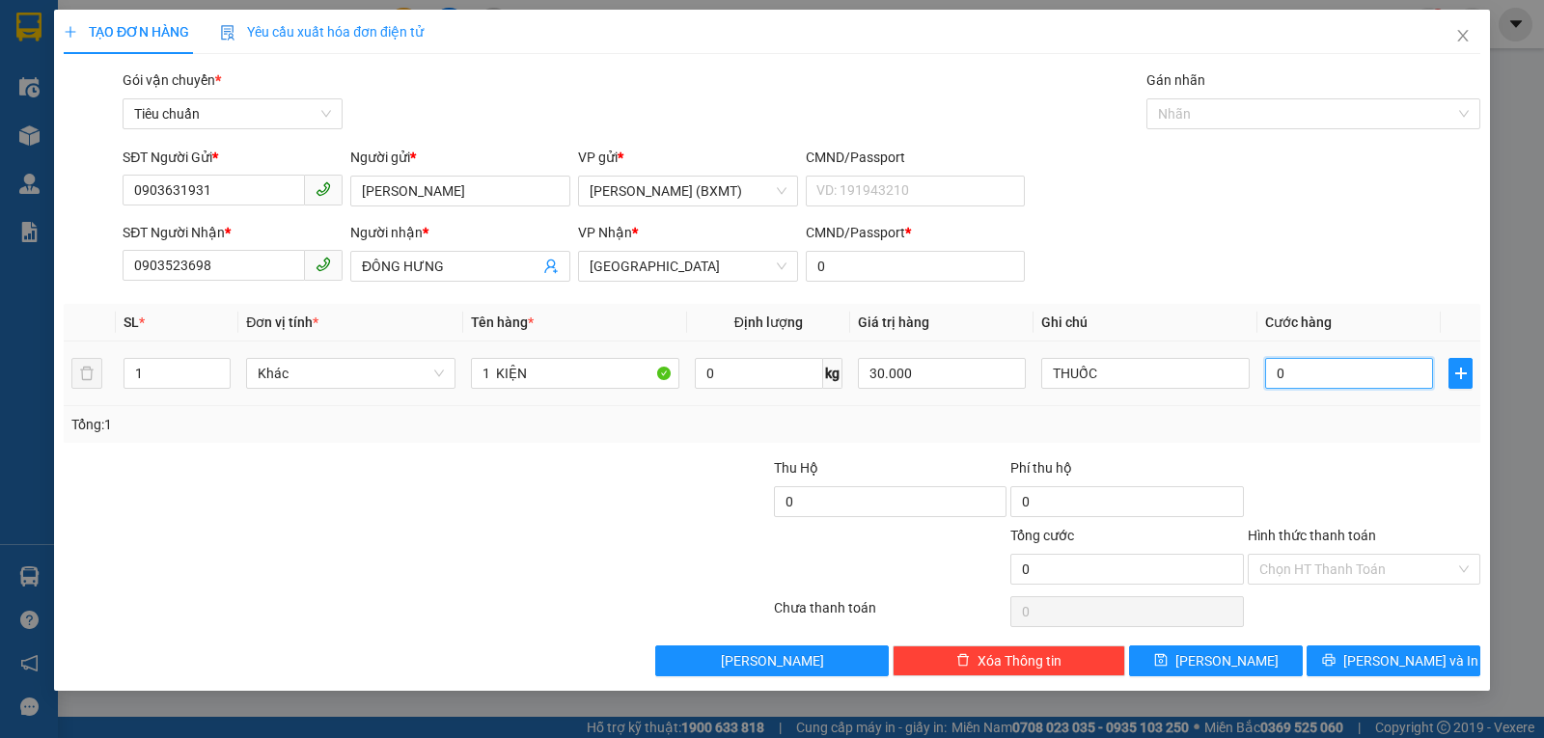
click at [1307, 371] on input "0" at bounding box center [1349, 373] width 168 height 31
type input "3"
type input "30"
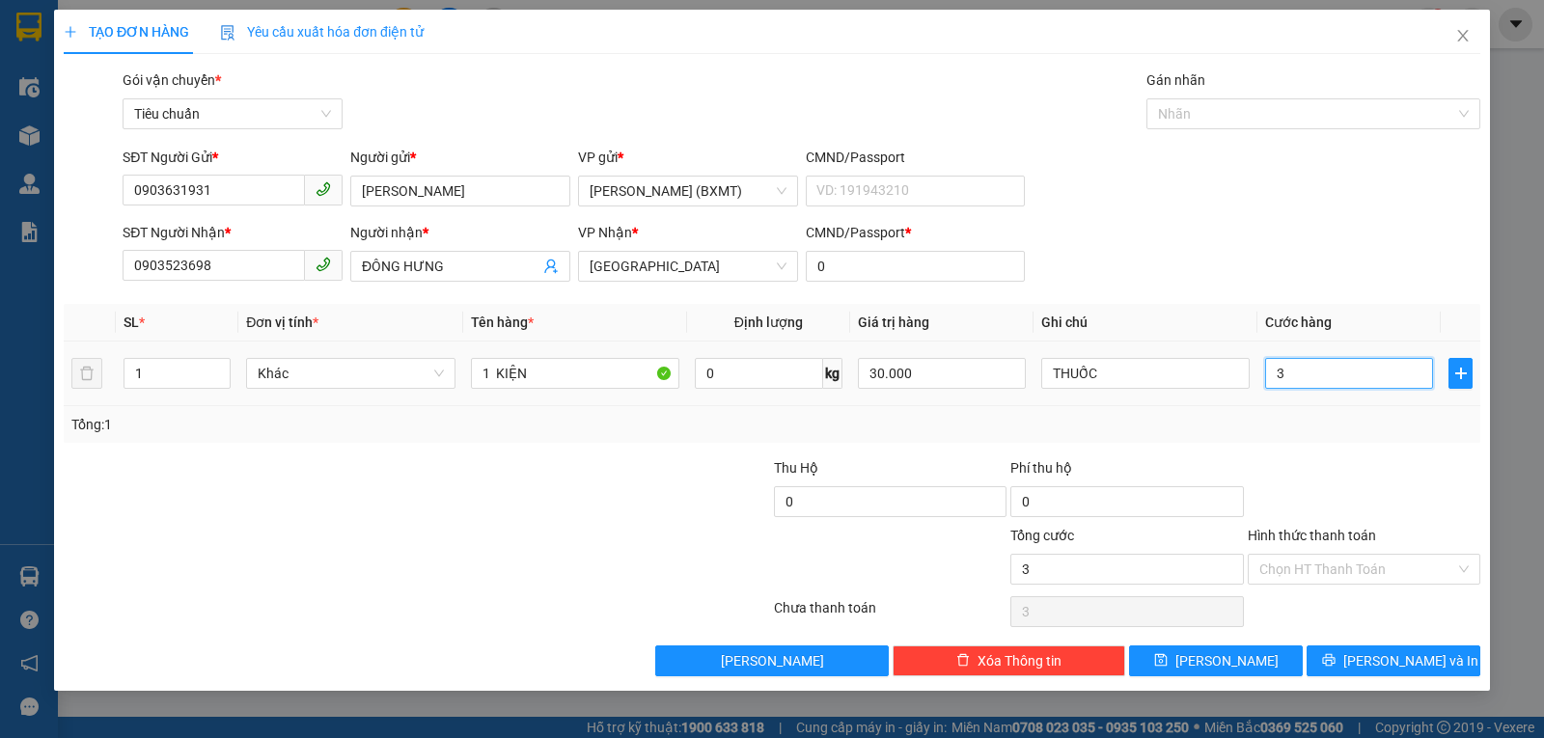
type input "30"
type input "30.000"
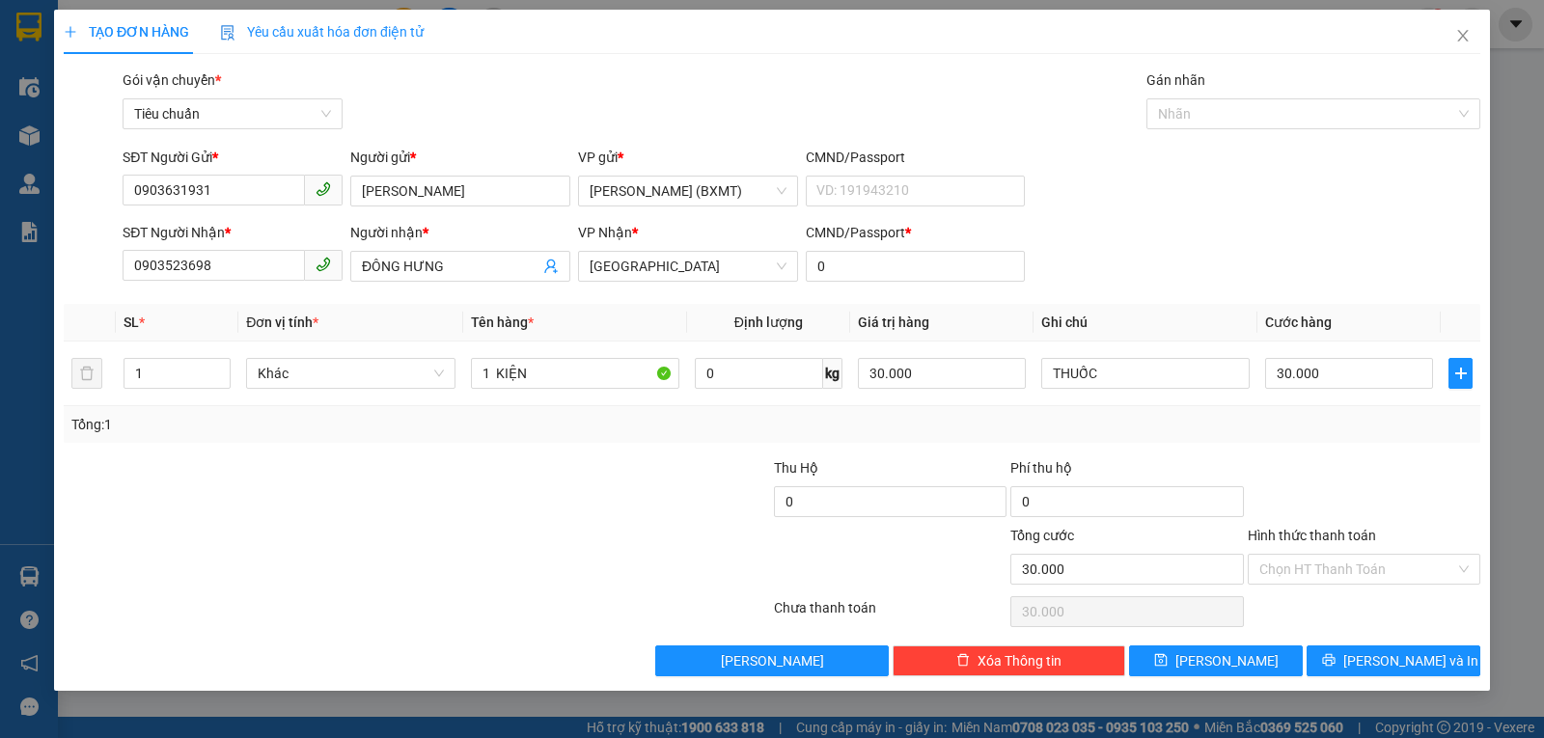
drag, startPoint x: 1342, startPoint y: 423, endPoint x: 1343, endPoint y: 439, distance: 16.5
click at [1342, 424] on div "Tổng: 1" at bounding box center [771, 424] width 1401 height 21
click at [1335, 652] on button "Lưu và In" at bounding box center [1394, 661] width 174 height 31
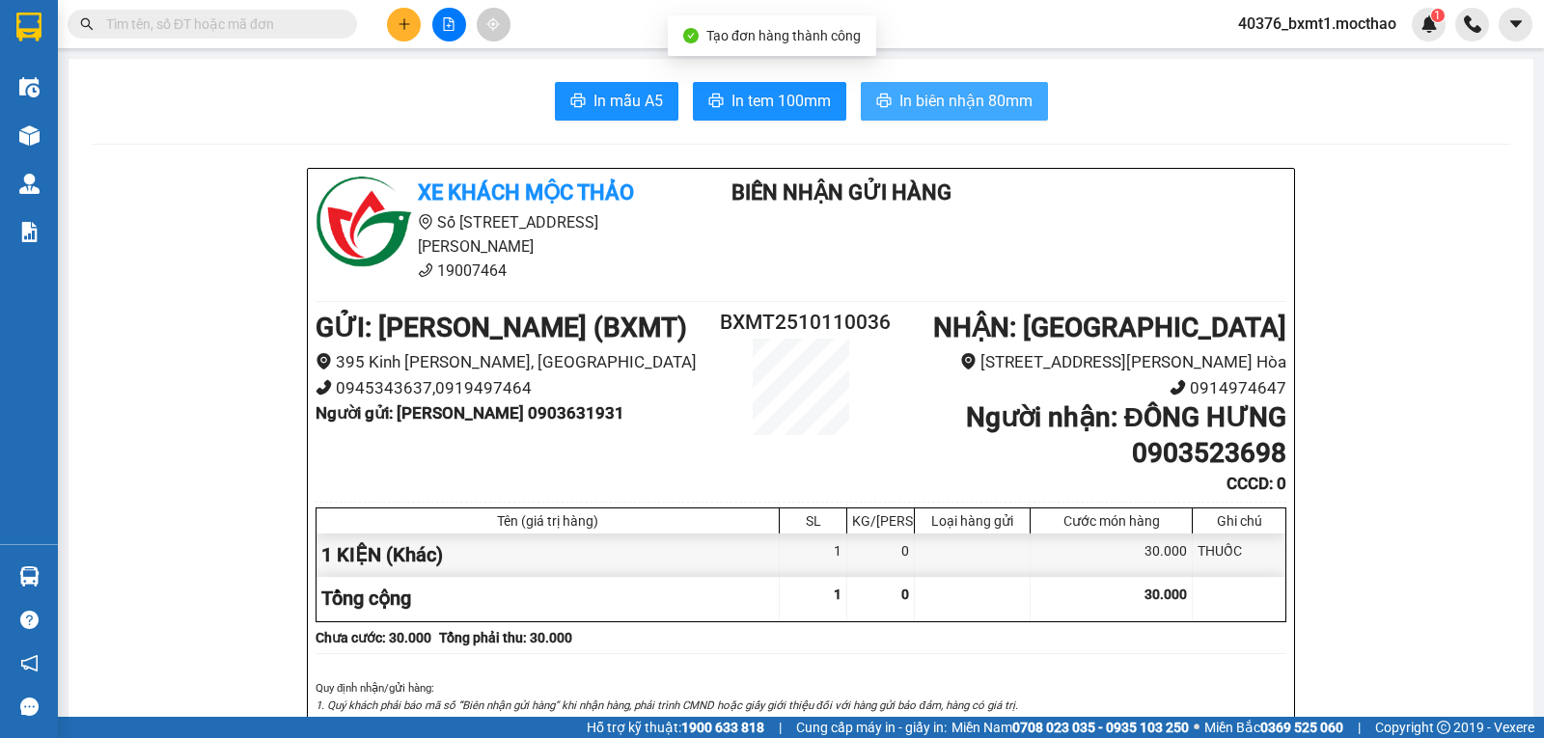
click at [908, 96] on span "In biên nhận 80mm" at bounding box center [965, 101] width 133 height 24
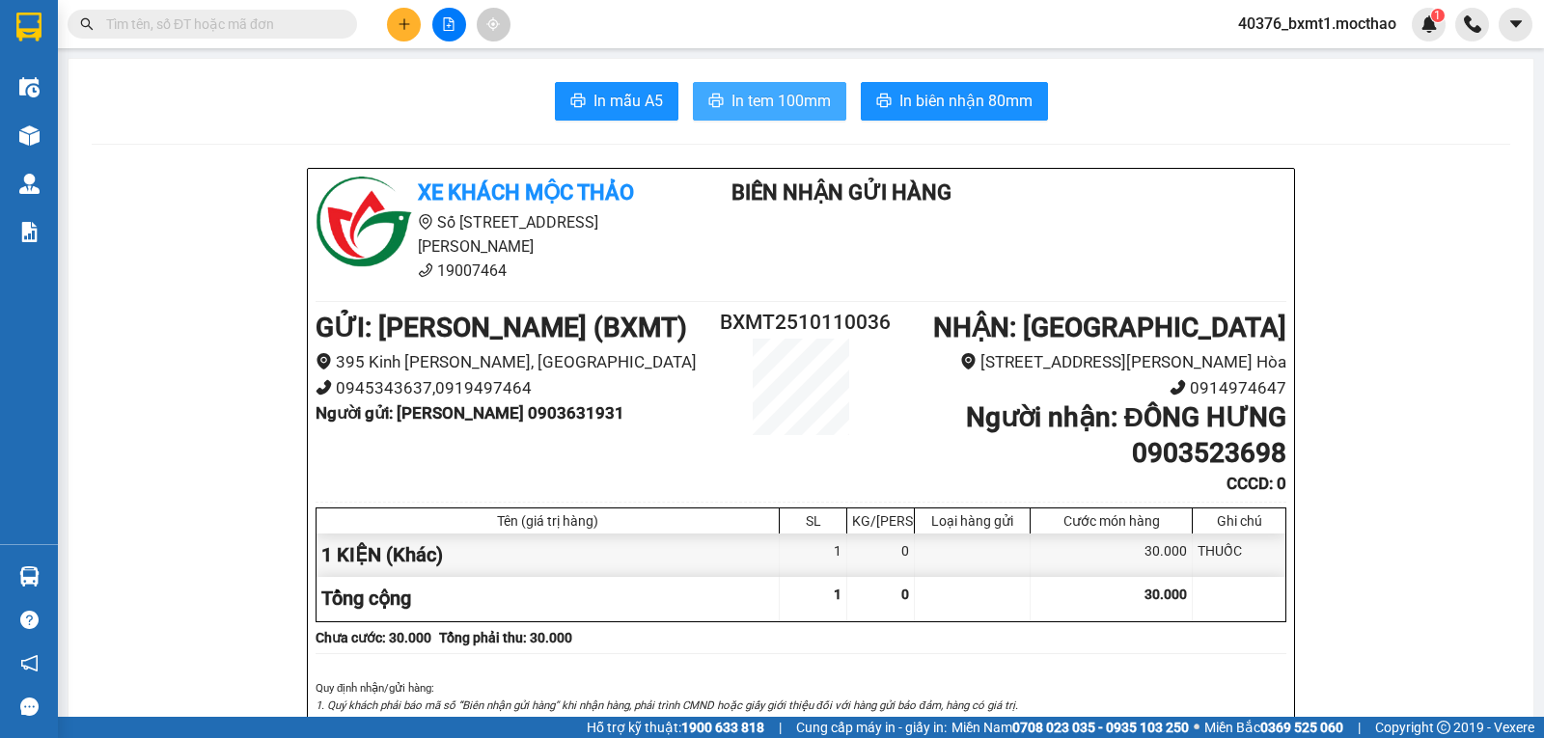
click at [769, 86] on button "In tem 100mm" at bounding box center [769, 101] width 153 height 39
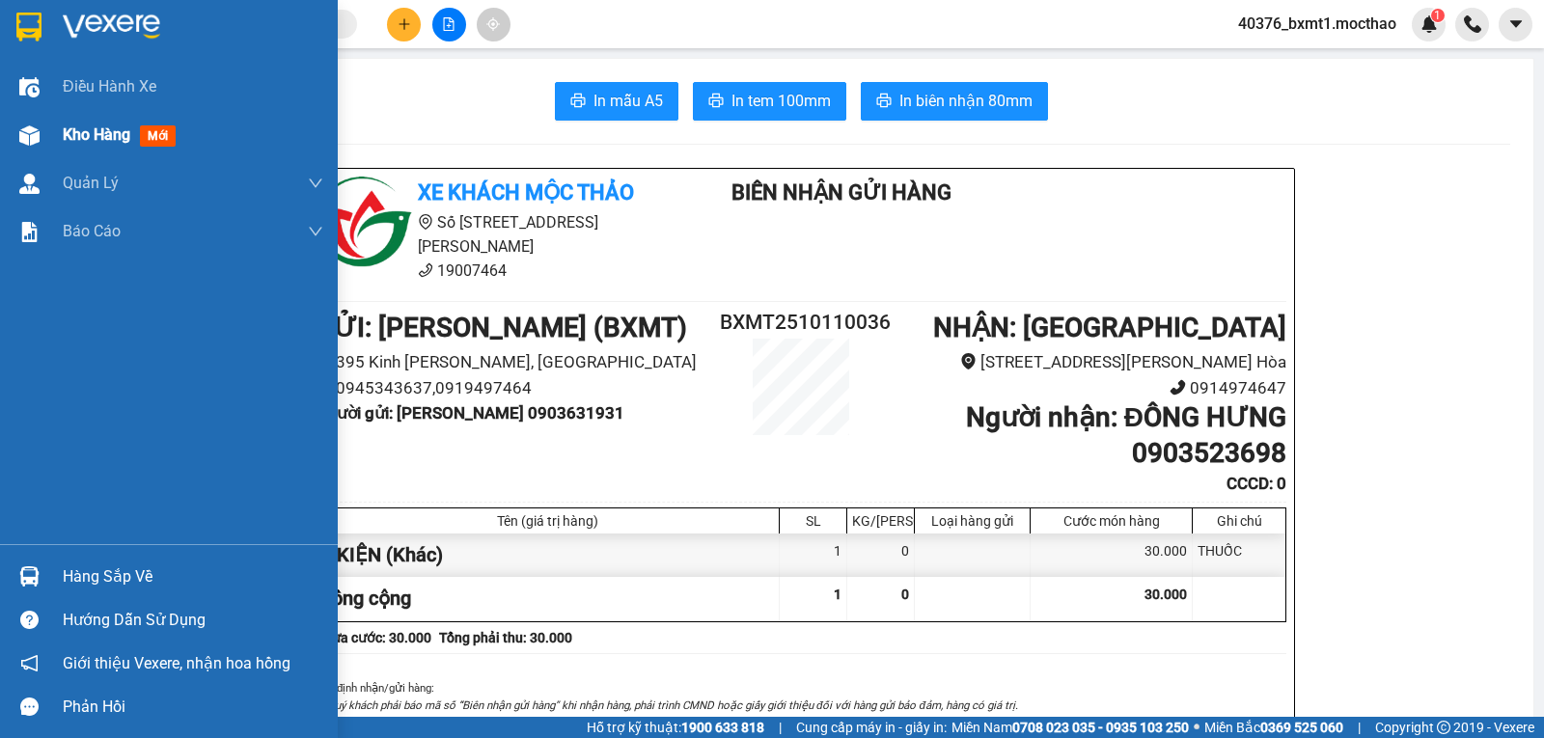
click at [78, 137] on span "Kho hàng" at bounding box center [97, 134] width 68 height 18
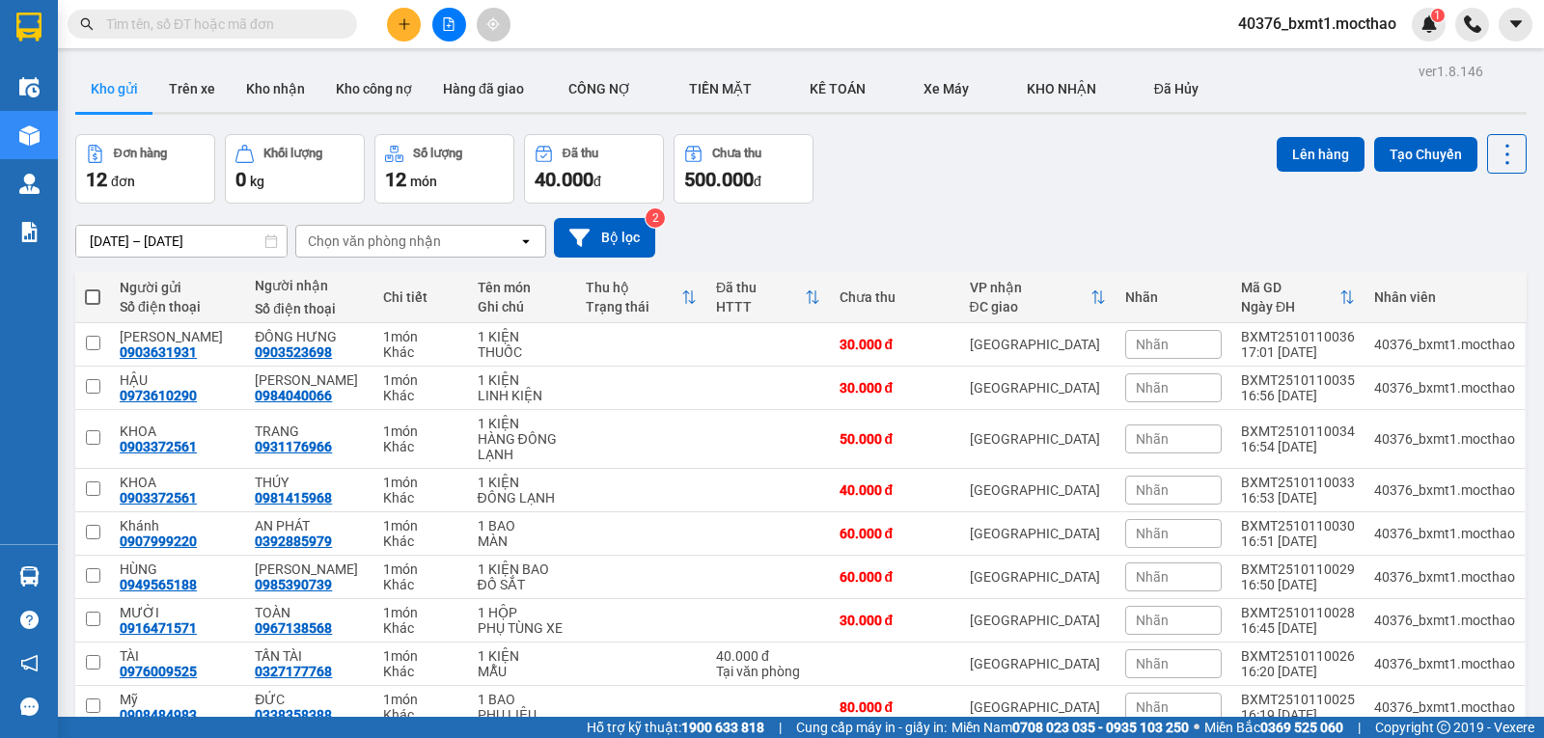
click at [90, 299] on span at bounding box center [92, 297] width 15 height 15
click at [93, 288] on input "checkbox" at bounding box center [93, 288] width 0 height 0
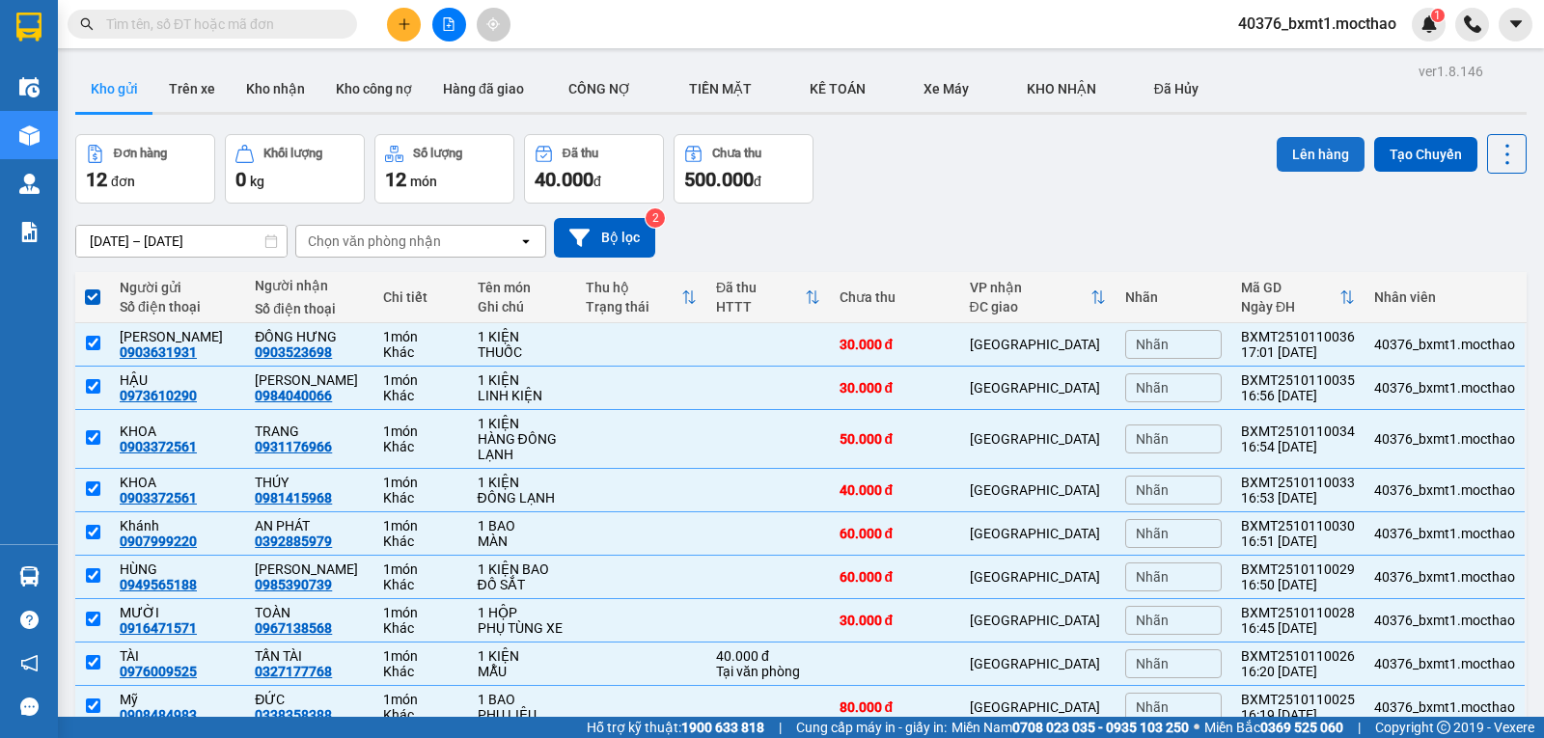
click at [1305, 152] on button "Lên hàng" at bounding box center [1321, 154] width 88 height 35
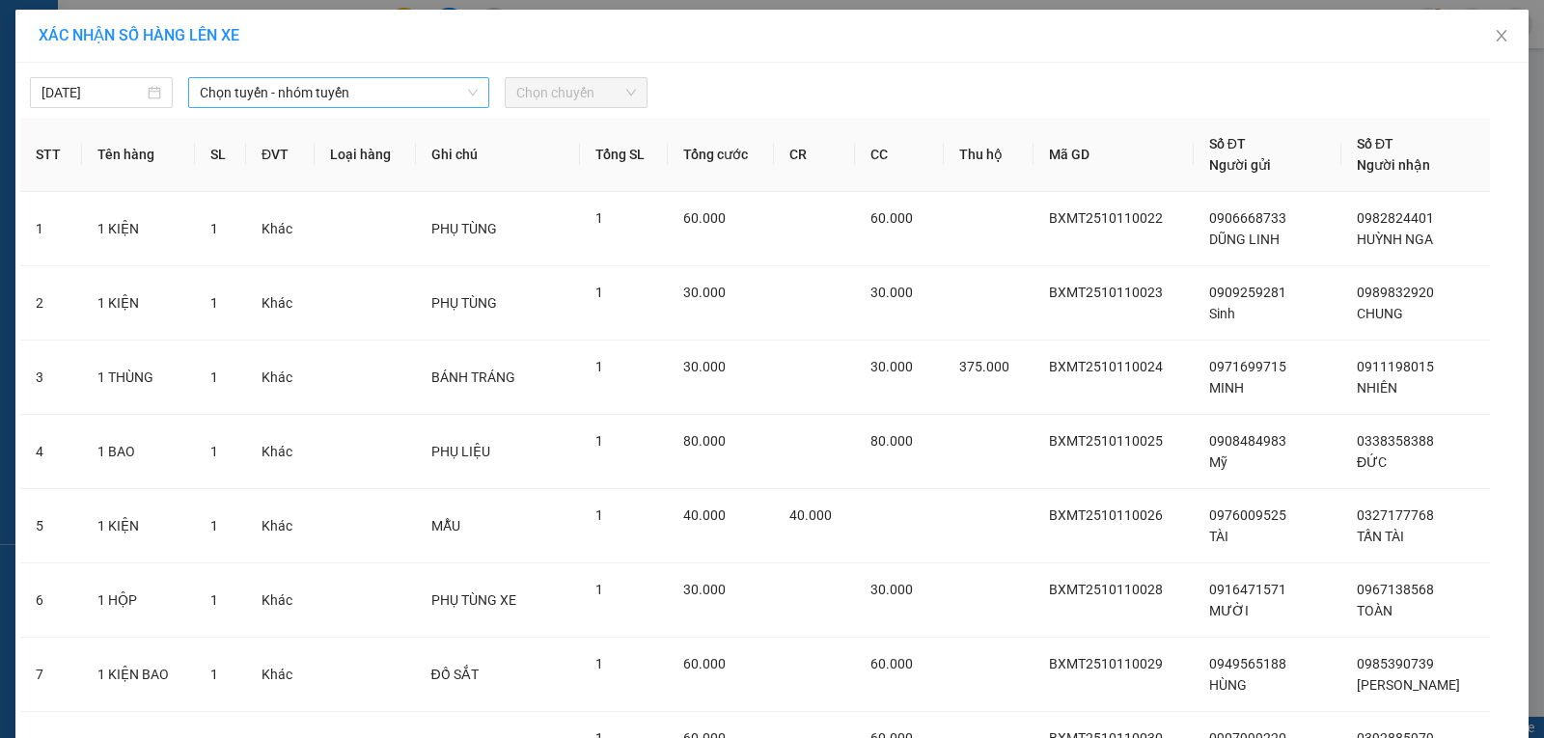
click at [363, 97] on span "Chọn tuyến - nhóm tuyến" at bounding box center [339, 92] width 278 height 29
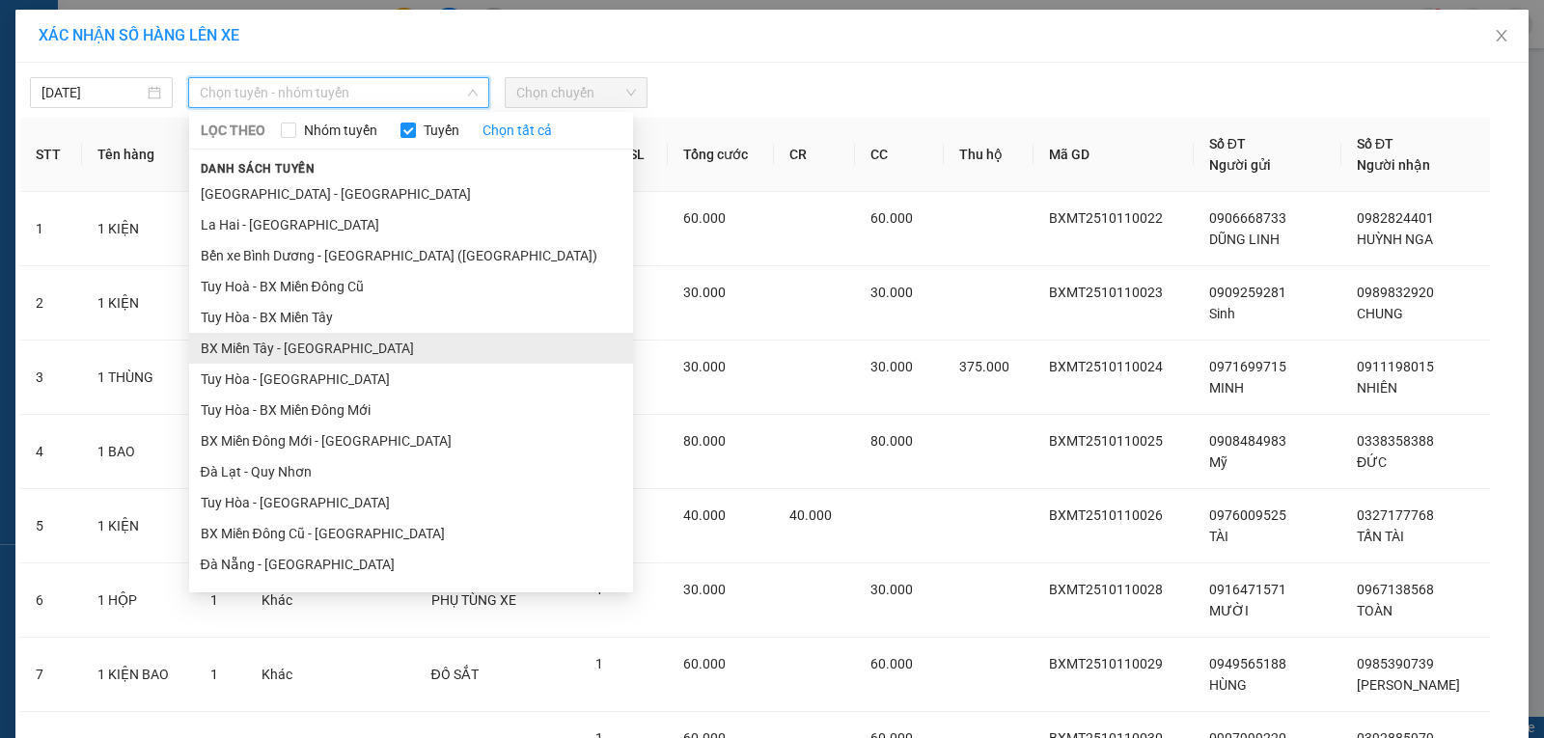
click at [241, 342] on li "BX Miền Tây - Tuy Hòa" at bounding box center [411, 348] width 444 height 31
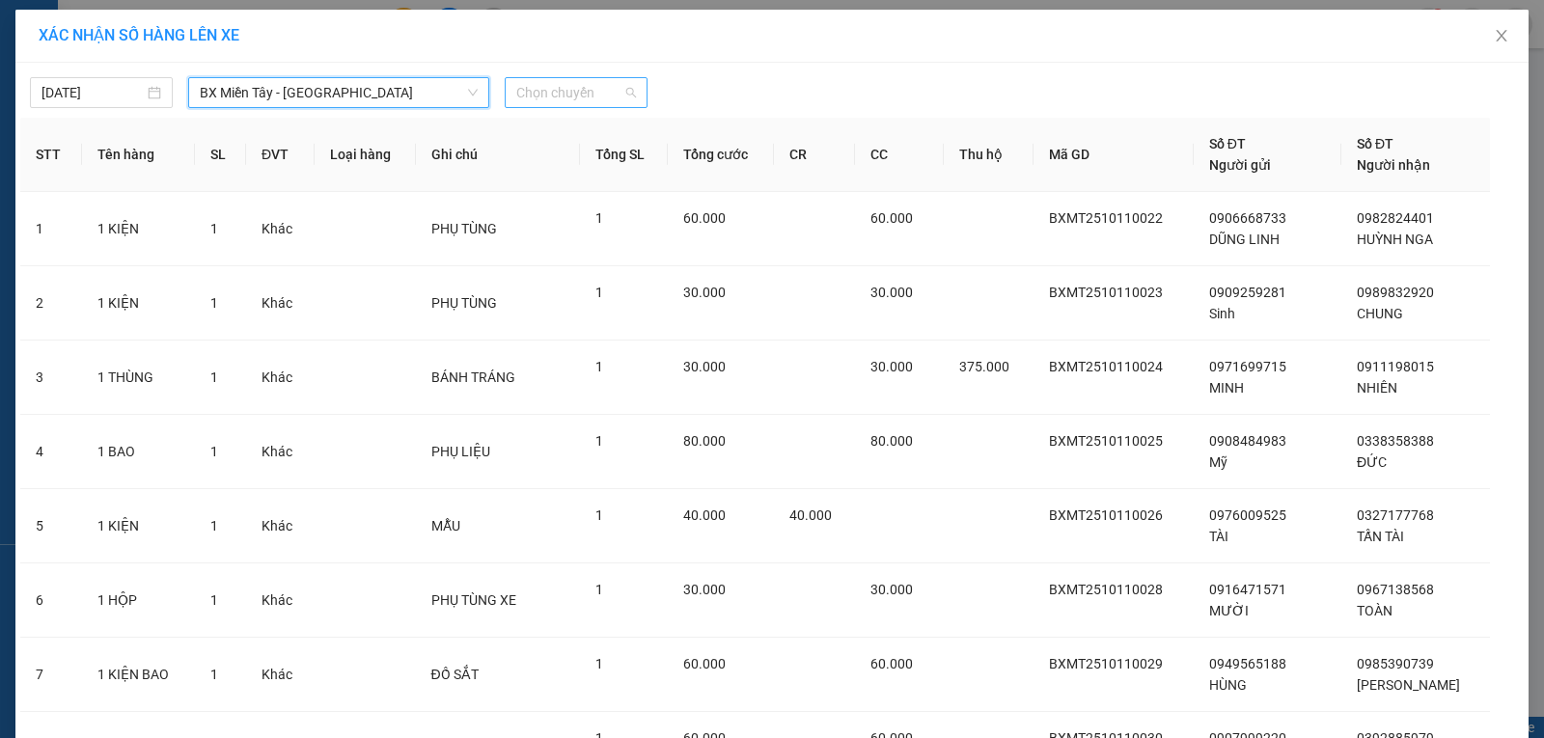
click at [558, 103] on span "Chọn chuyến" at bounding box center [576, 92] width 120 height 29
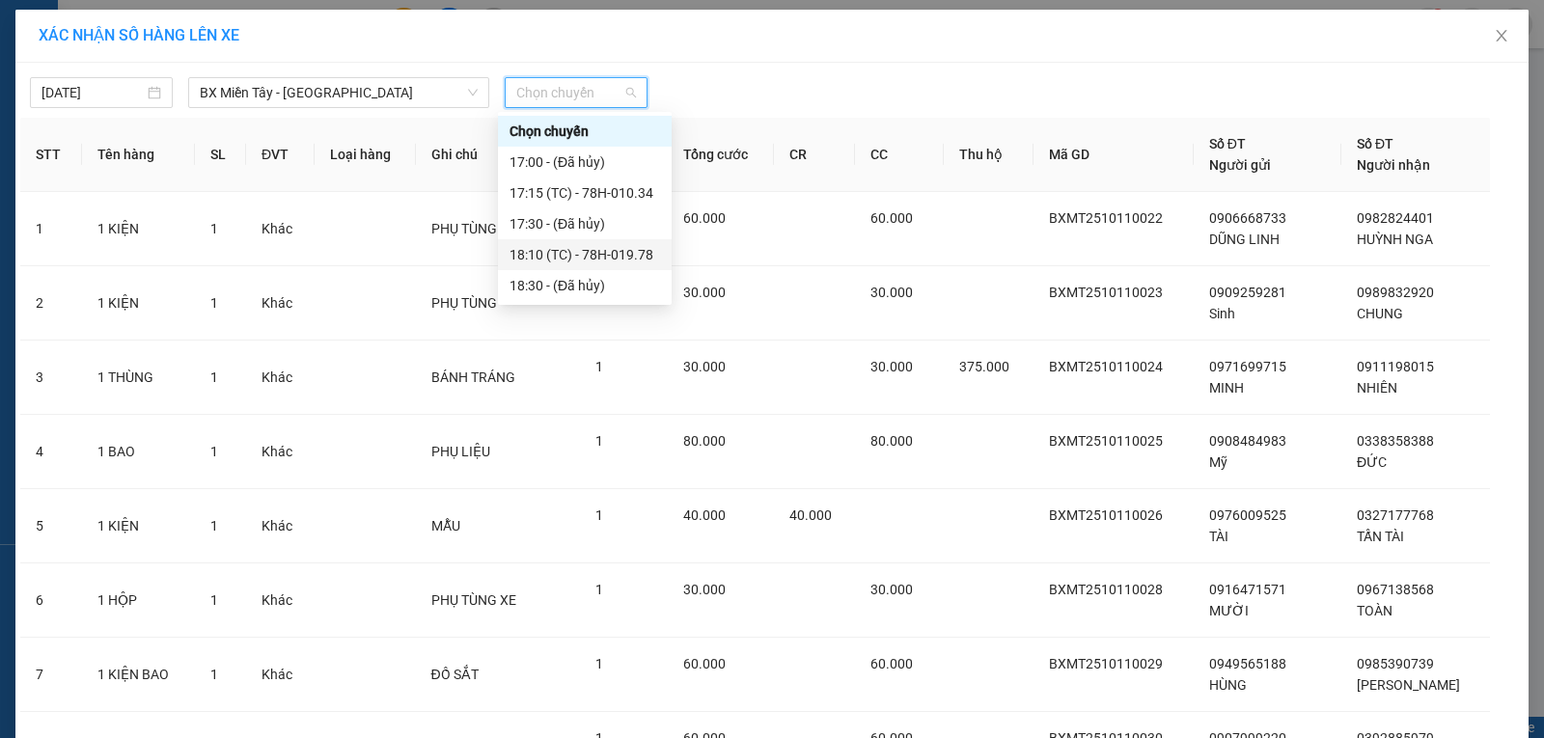
click at [629, 246] on div "18:10 (TC) - 78H-019.78" at bounding box center [585, 254] width 151 height 21
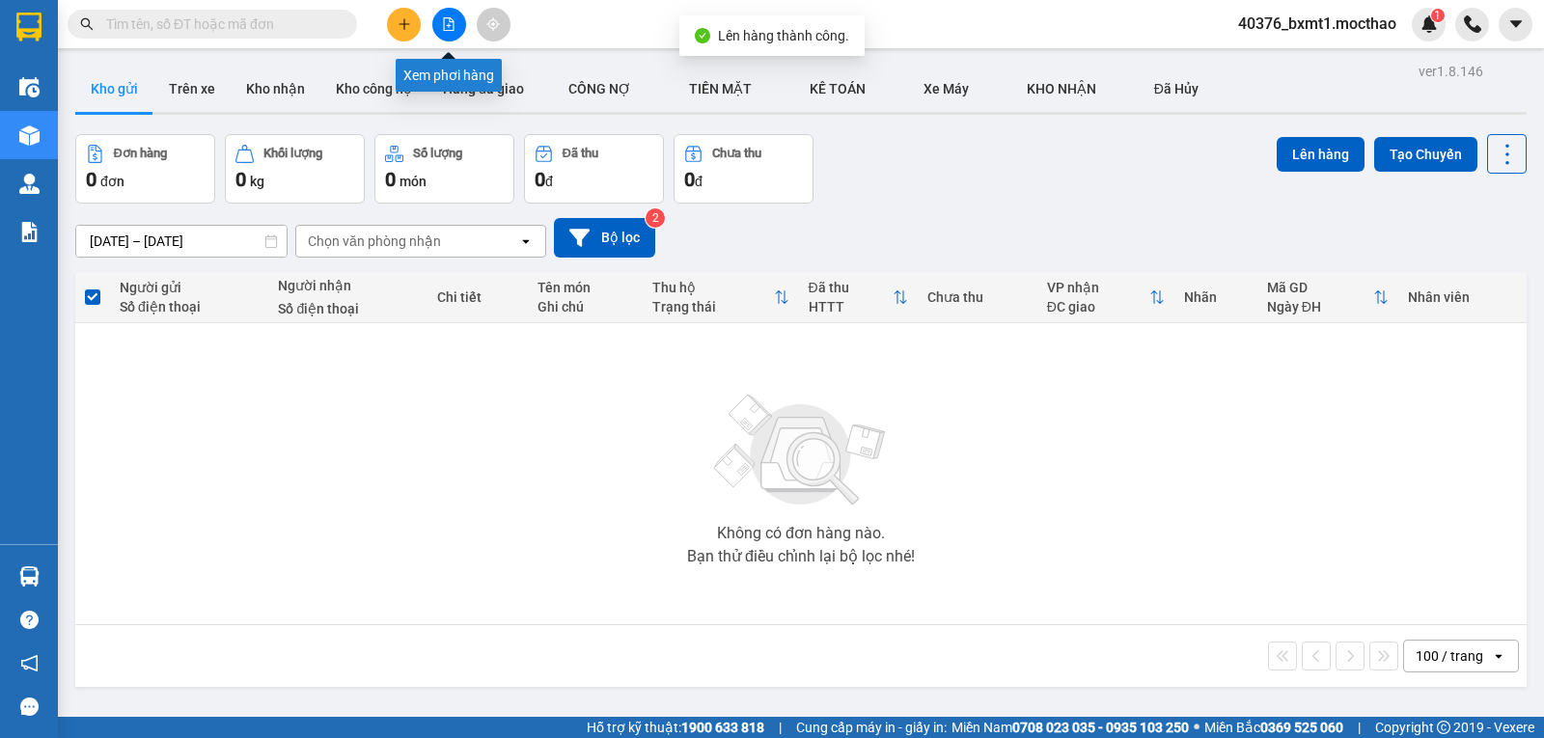
click at [445, 23] on icon "file-add" at bounding box center [449, 24] width 14 height 14
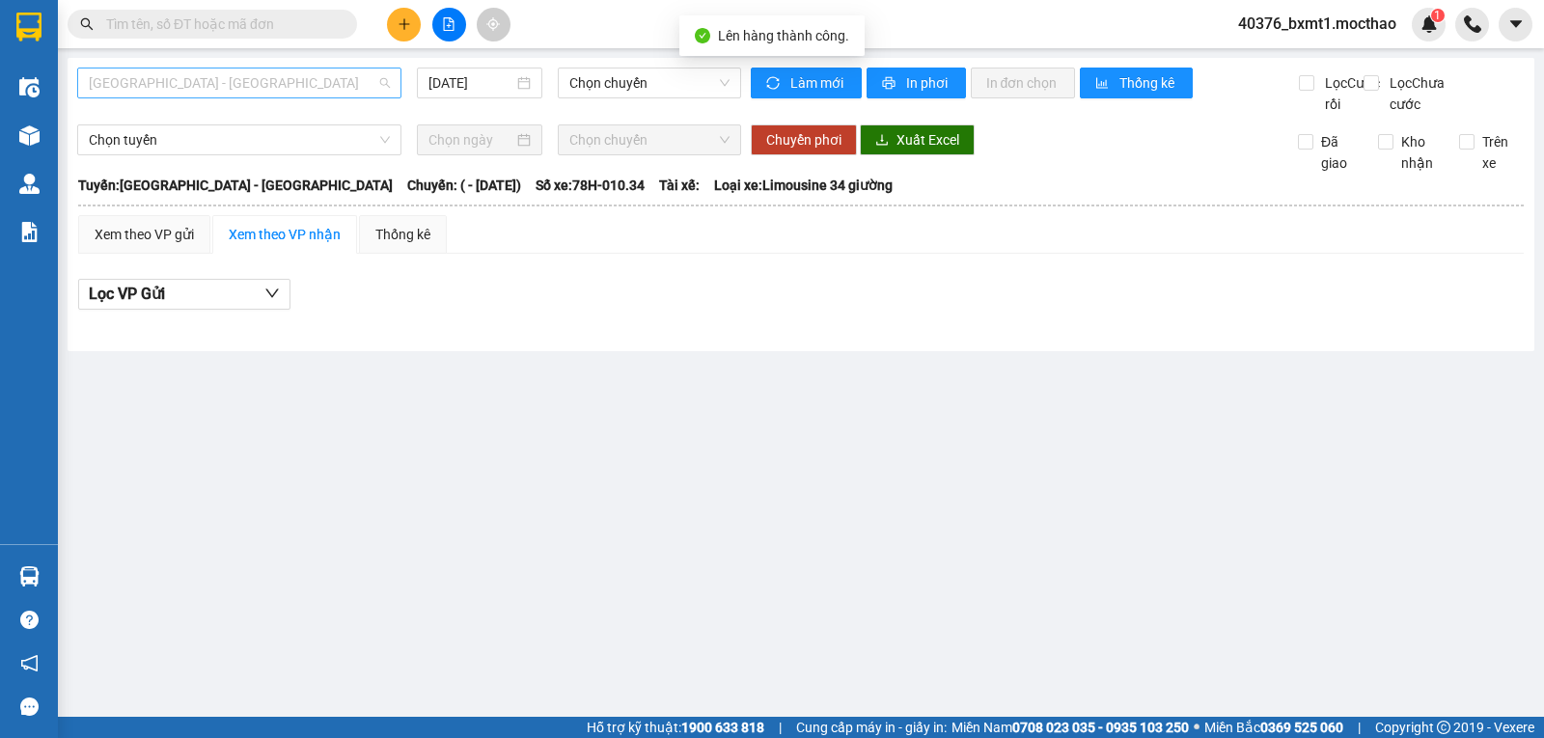
click at [224, 83] on span "Sài Gòn - Tuy Hòa" at bounding box center [239, 83] width 301 height 29
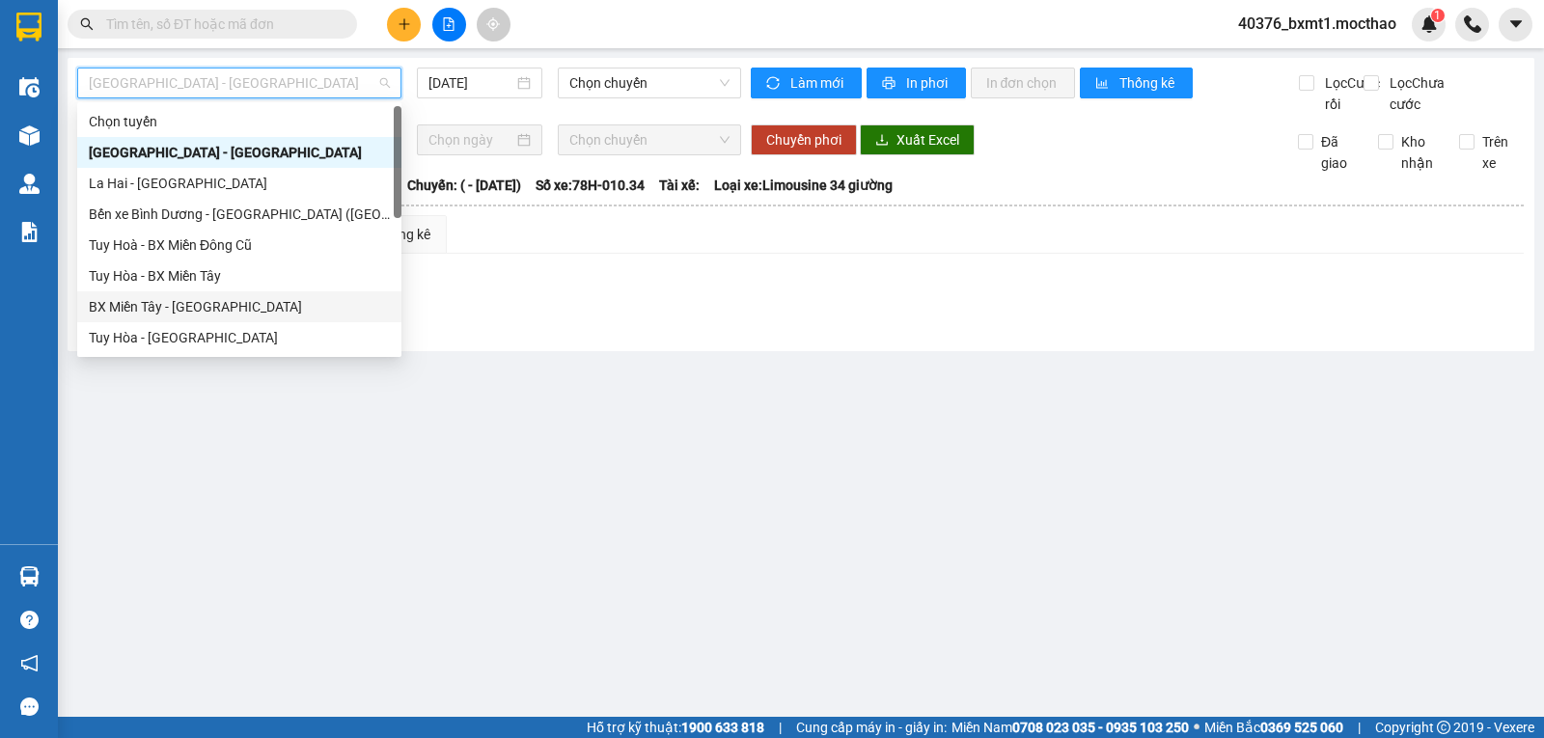
click at [171, 292] on div "BX Miền Tây - Tuy Hòa" at bounding box center [239, 306] width 324 height 31
type input "11/10/2025"
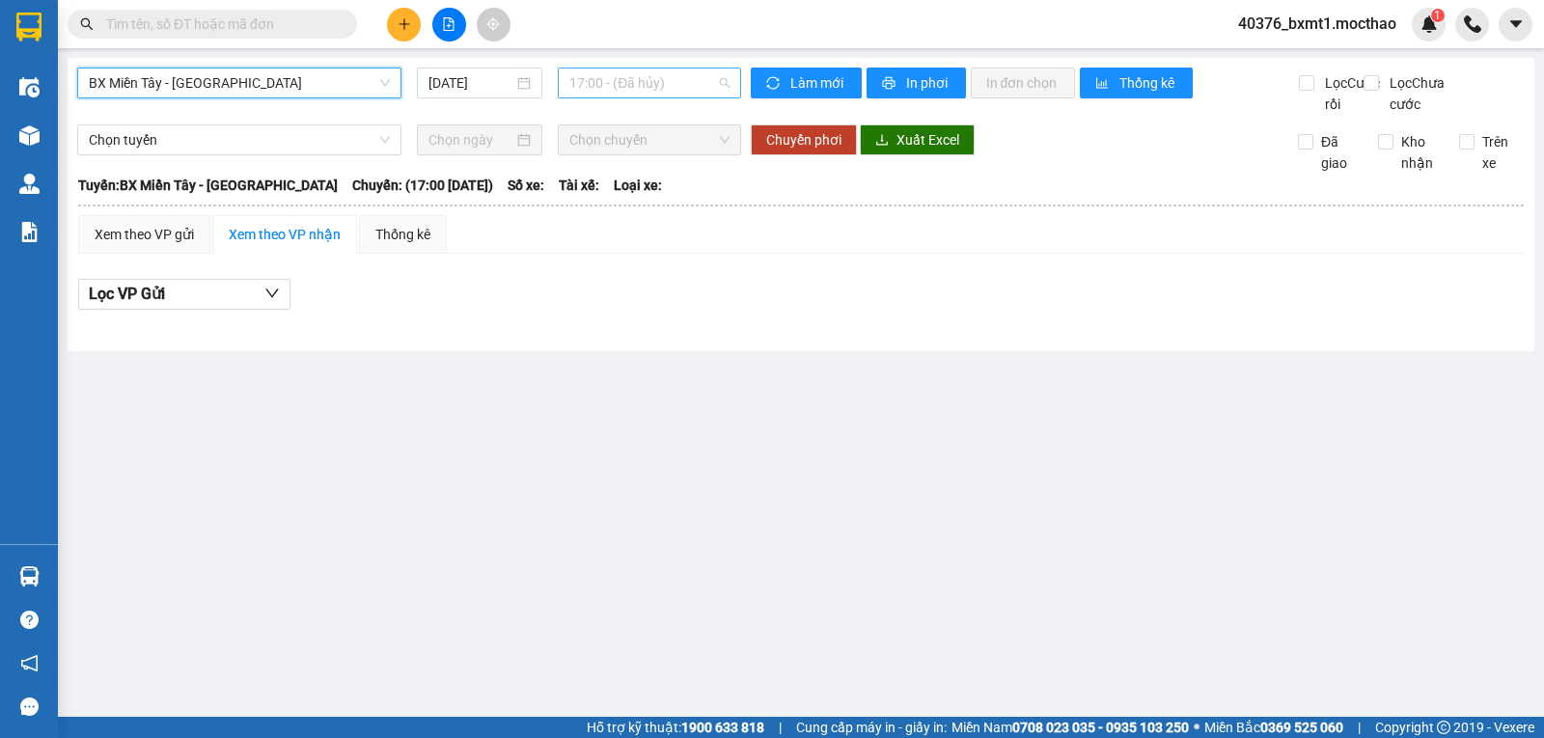
click at [620, 85] on span "17:00 - (Đã hủy)" at bounding box center [648, 83] width 159 height 29
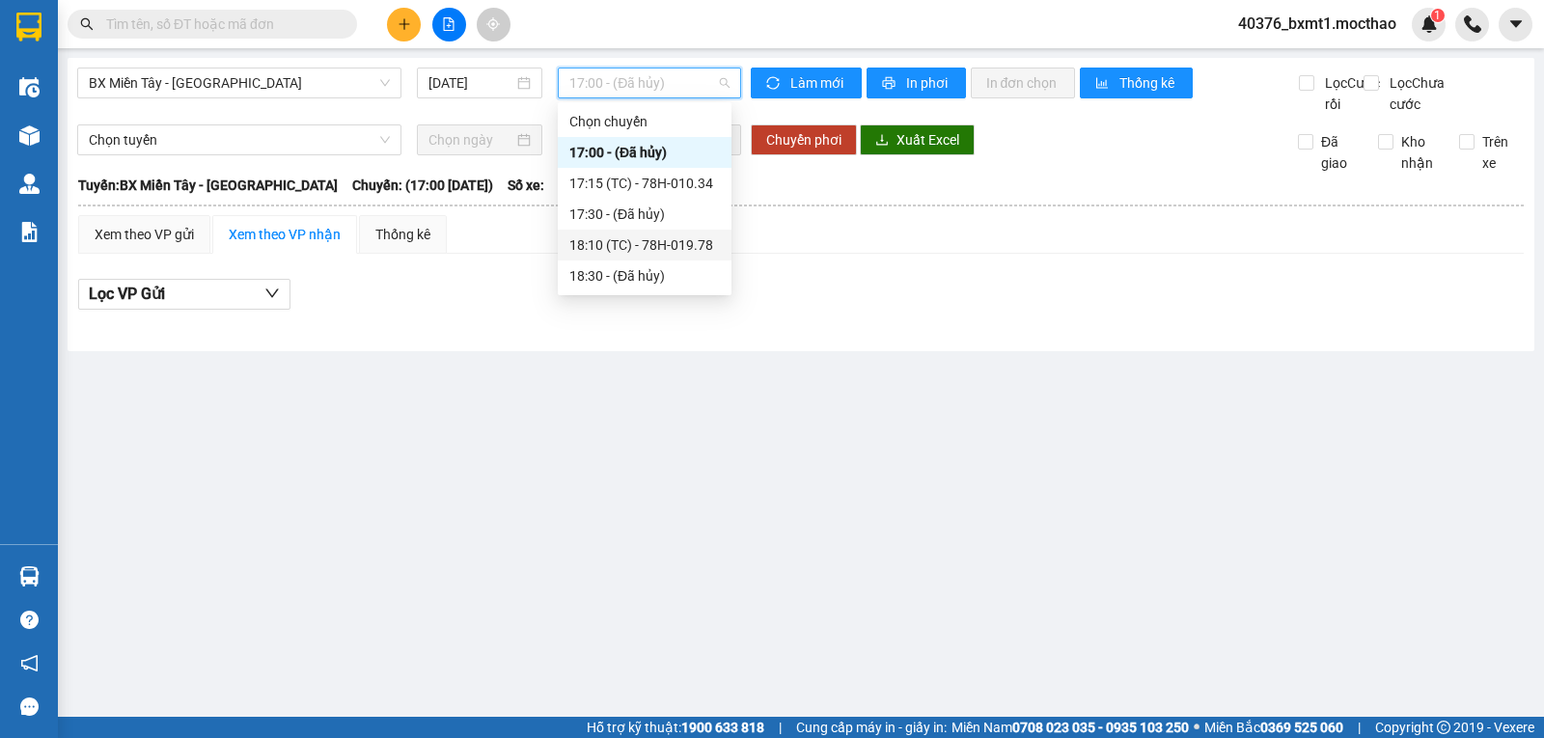
click at [642, 244] on div "18:10 (TC) - 78H-019.78" at bounding box center [644, 245] width 151 height 21
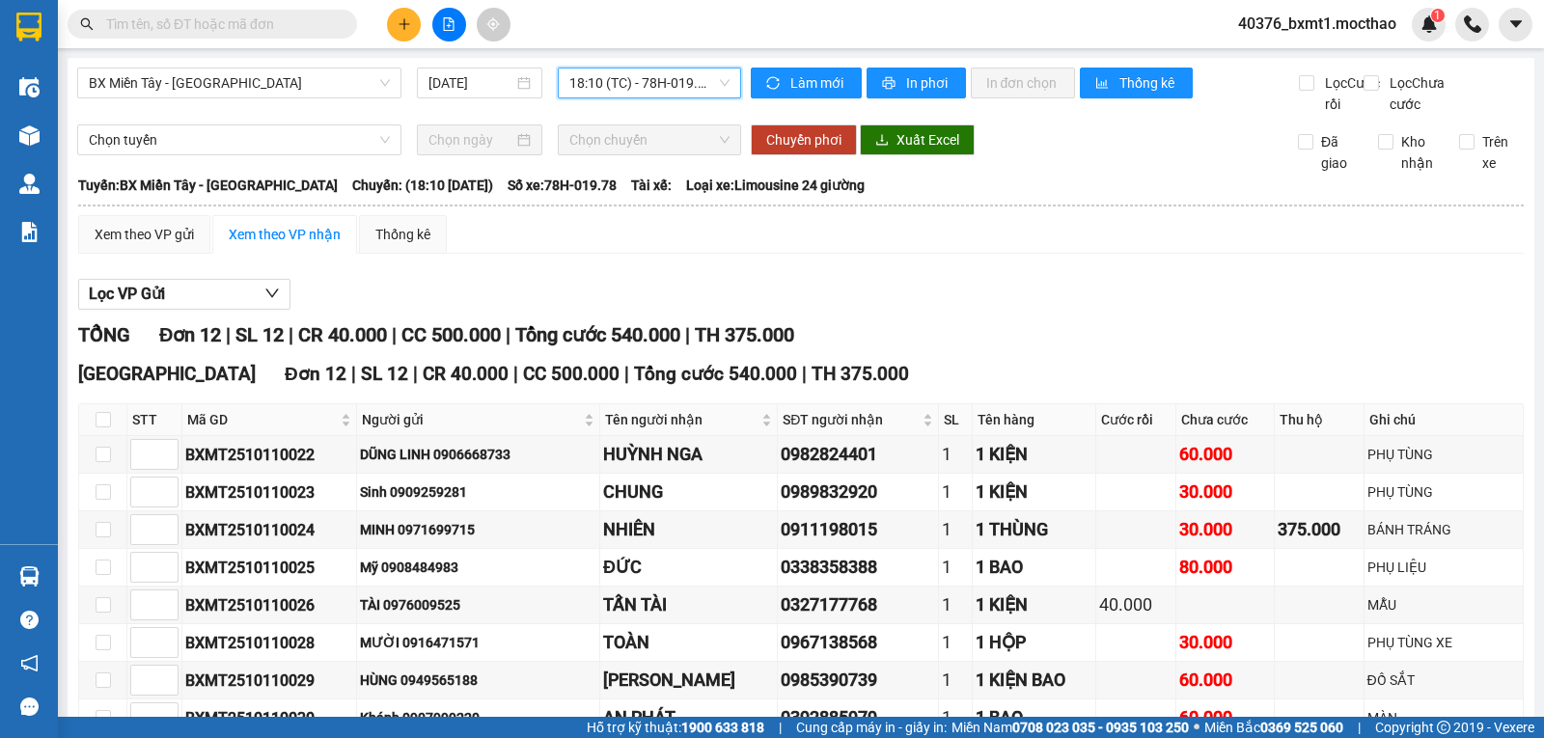
click at [664, 107] on div "BX Miền Tây - Tuy Hòa 11/10/2025 18:10 18:10 (TC) - 78H-019.78" at bounding box center [409, 91] width 664 height 47
drag, startPoint x: 670, startPoint y: 86, endPoint x: 703, endPoint y: 118, distance: 45.7
click at [672, 86] on span "18:10 (TC) - 78H-019.78" at bounding box center [648, 83] width 159 height 29
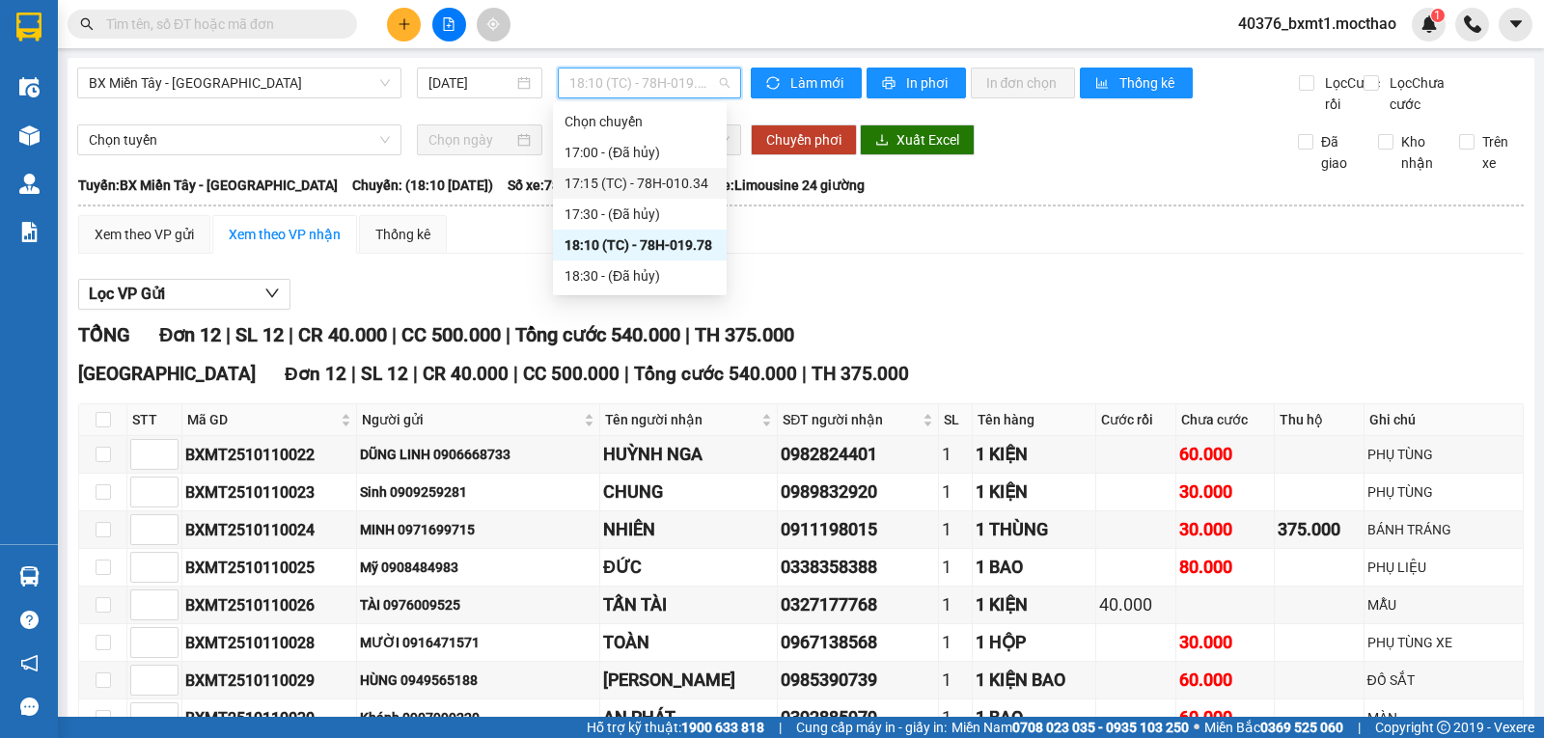
click at [700, 177] on div "17:15 (TC) - 78H-010.34" at bounding box center [640, 183] width 151 height 21
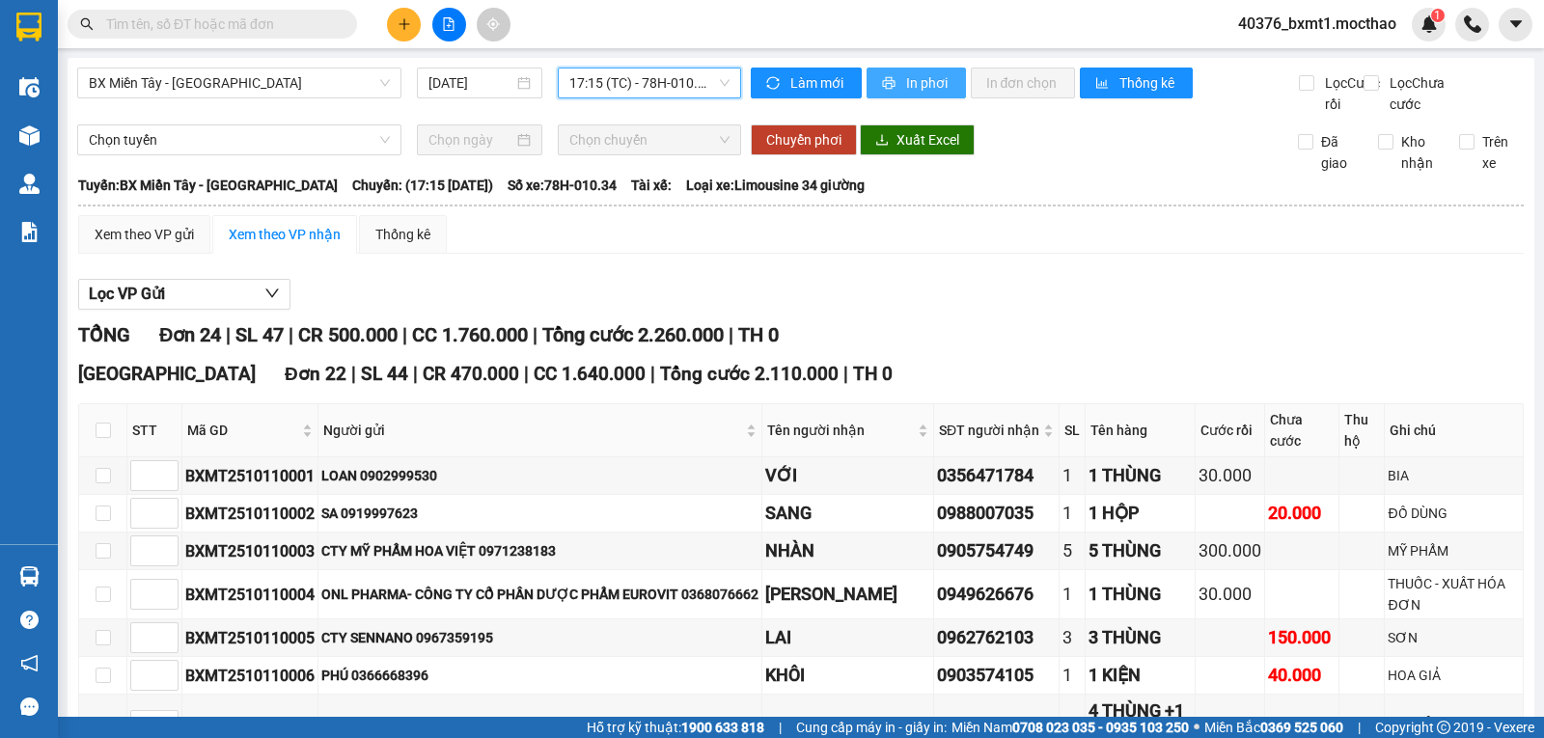
drag, startPoint x: 920, startPoint y: 75, endPoint x: 927, endPoint y: 106, distance: 31.8
click at [921, 77] on span "In phơi" at bounding box center [928, 82] width 44 height 21
click at [910, 72] on span "In phơi" at bounding box center [928, 82] width 44 height 21
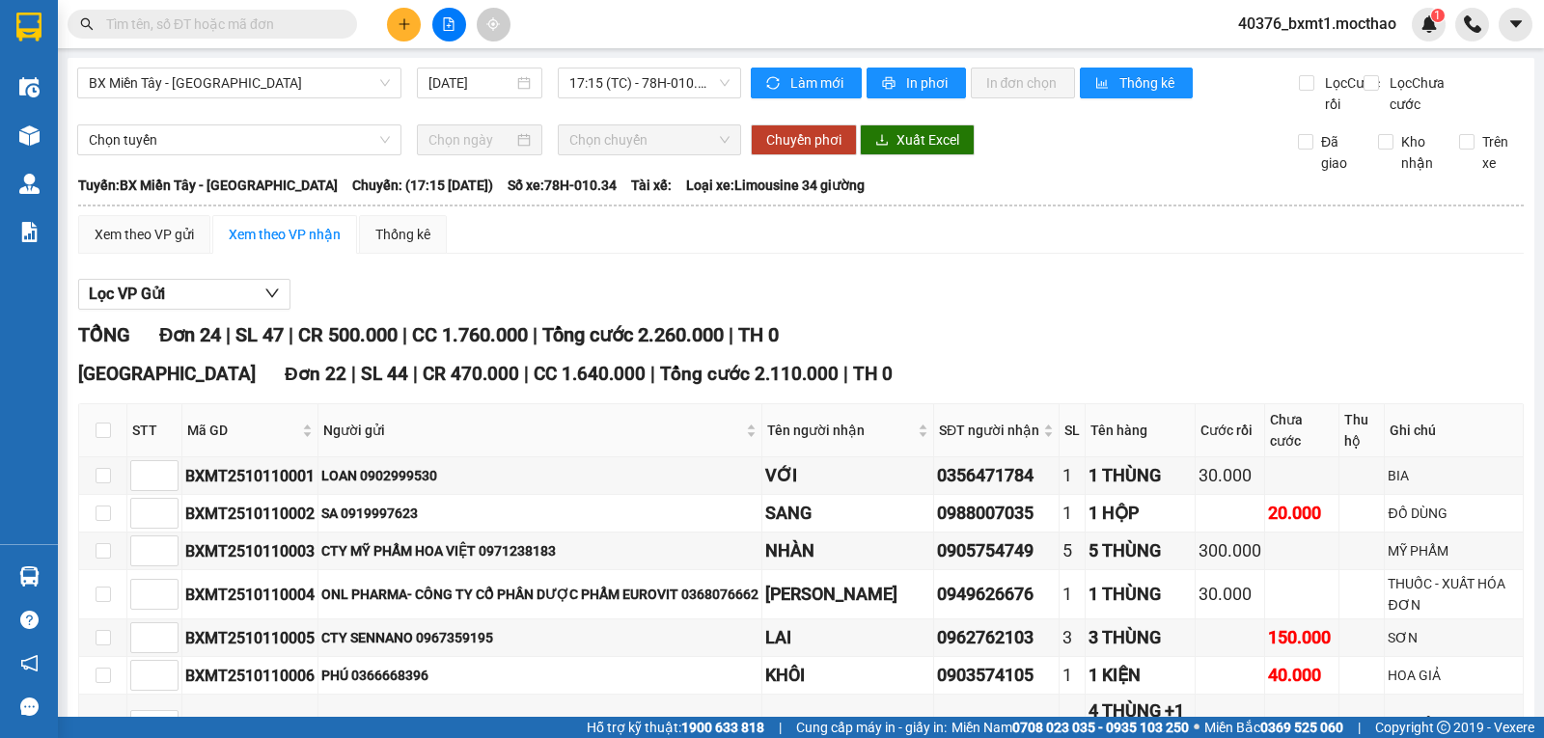
drag, startPoint x: 914, startPoint y: 80, endPoint x: 945, endPoint y: 84, distance: 31.1
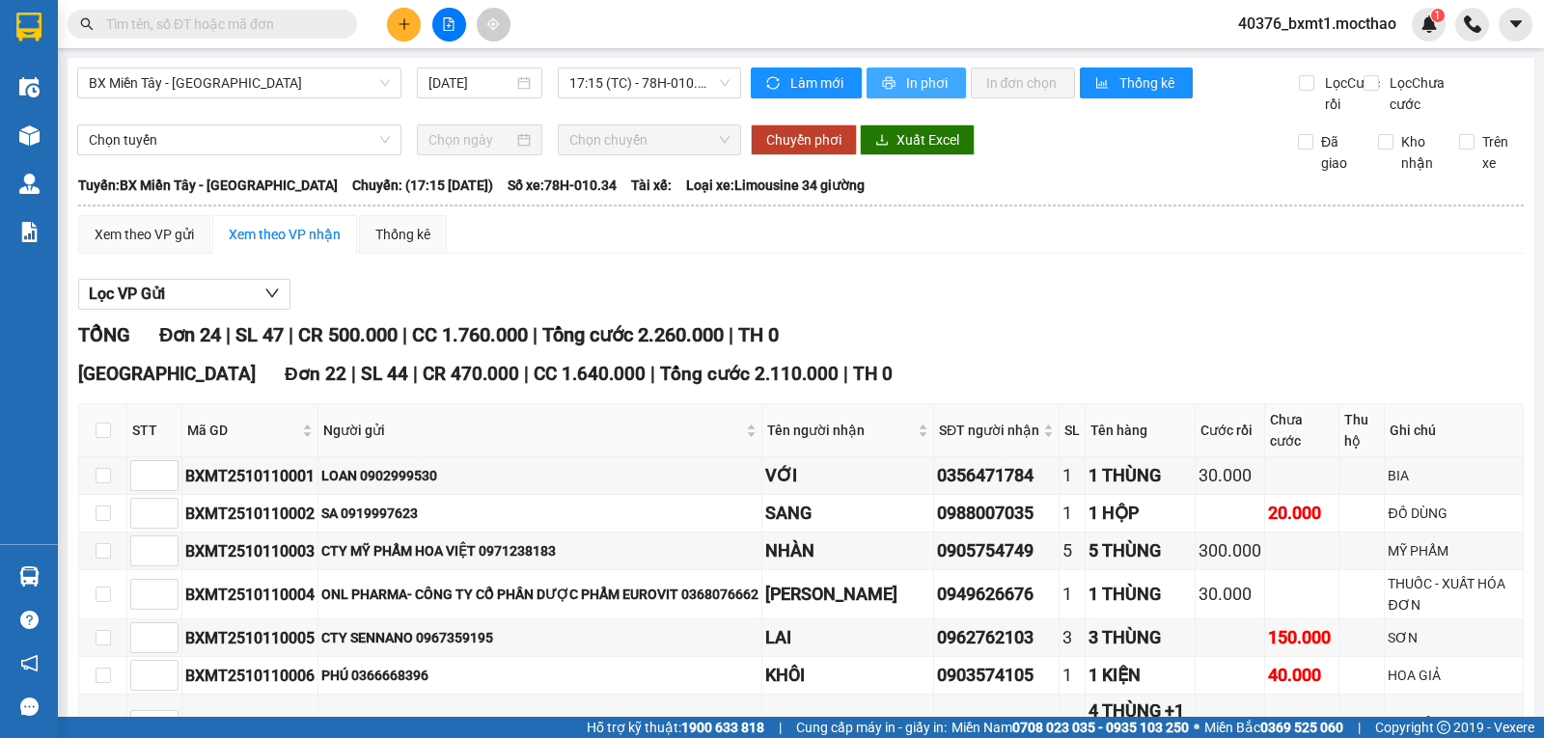
click at [915, 79] on span "In phơi" at bounding box center [928, 82] width 44 height 21
click at [678, 80] on span "17:15 (TC) - 78H-010.34" at bounding box center [648, 83] width 159 height 29
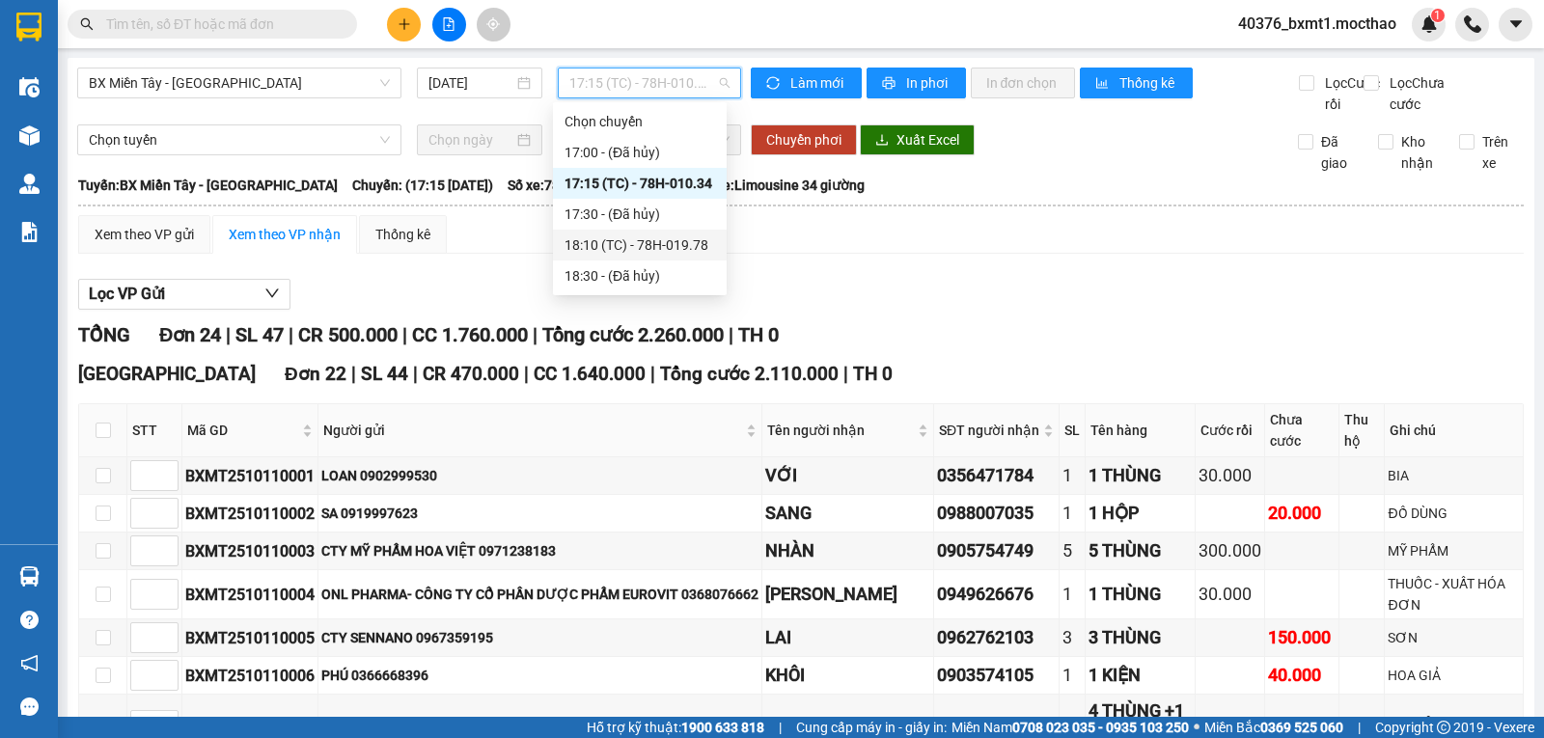
click at [660, 243] on div "18:10 (TC) - 78H-019.78" at bounding box center [640, 245] width 151 height 21
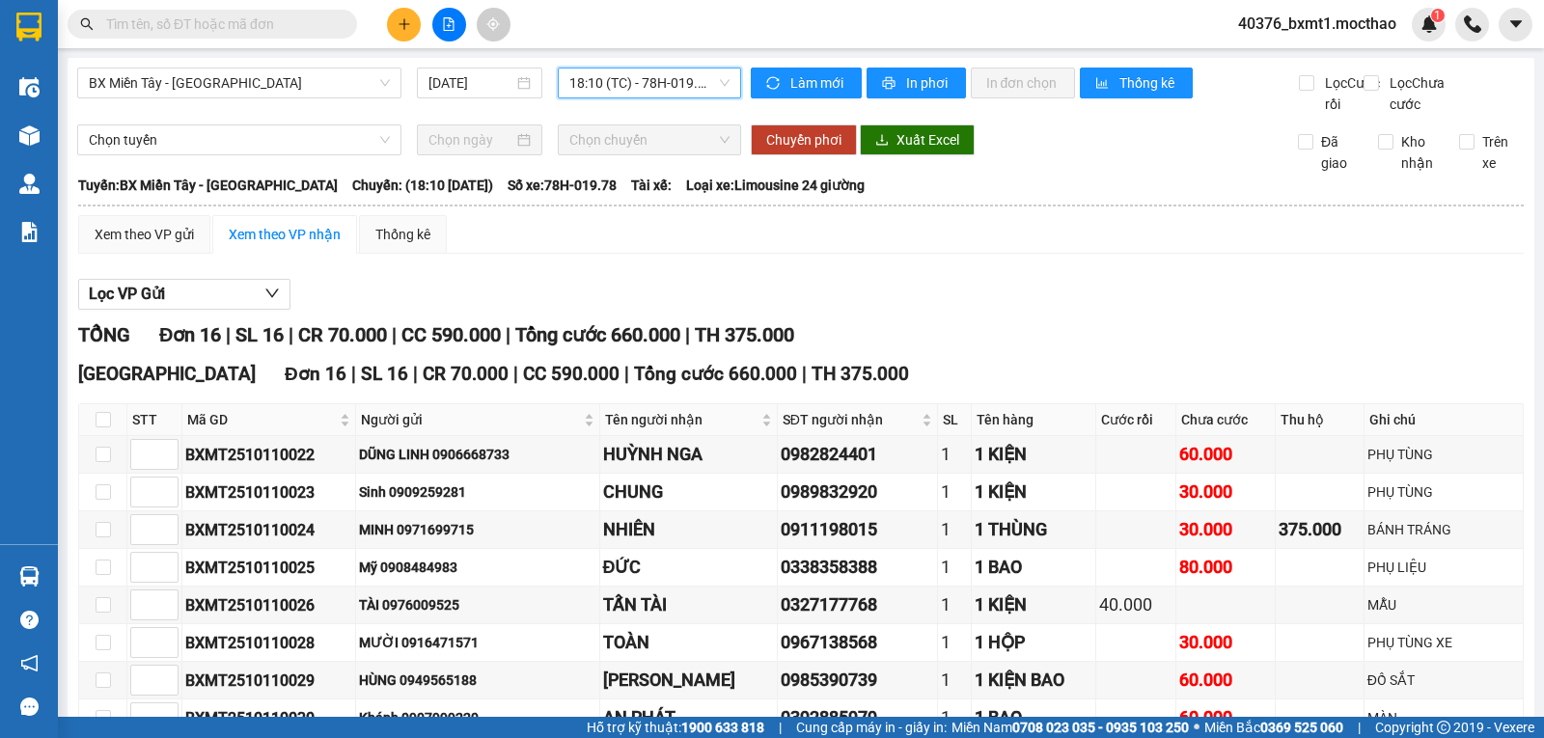
drag, startPoint x: 675, startPoint y: 79, endPoint x: 702, endPoint y: 125, distance: 53.6
click at [670, 79] on span "18:10 (TC) - 78H-019.78" at bounding box center [648, 83] width 159 height 29
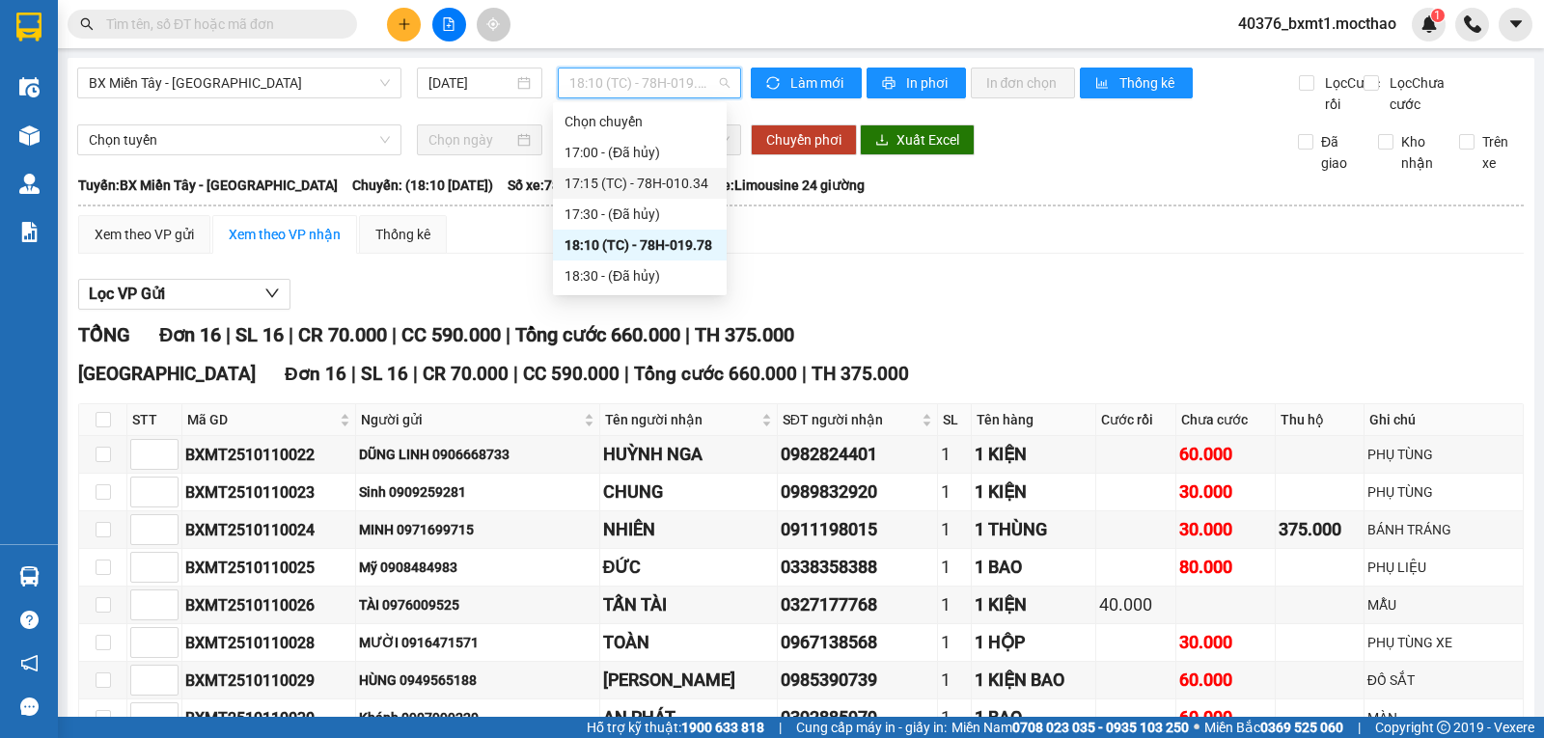
click at [684, 179] on div "17:15 (TC) - 78H-010.34" at bounding box center [640, 183] width 151 height 21
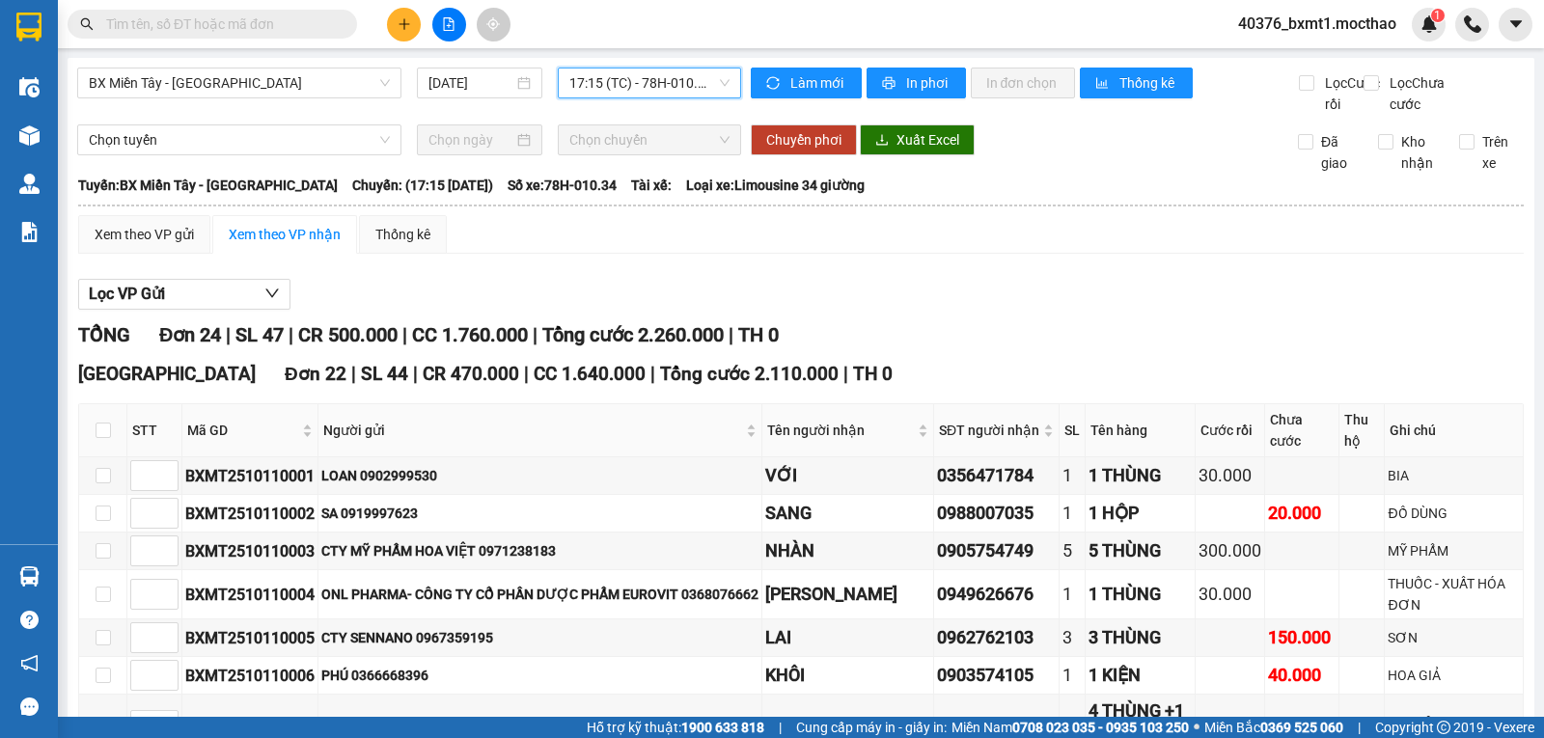
click at [616, 84] on span "17:15 (TC) - 78H-010.34" at bounding box center [648, 83] width 159 height 29
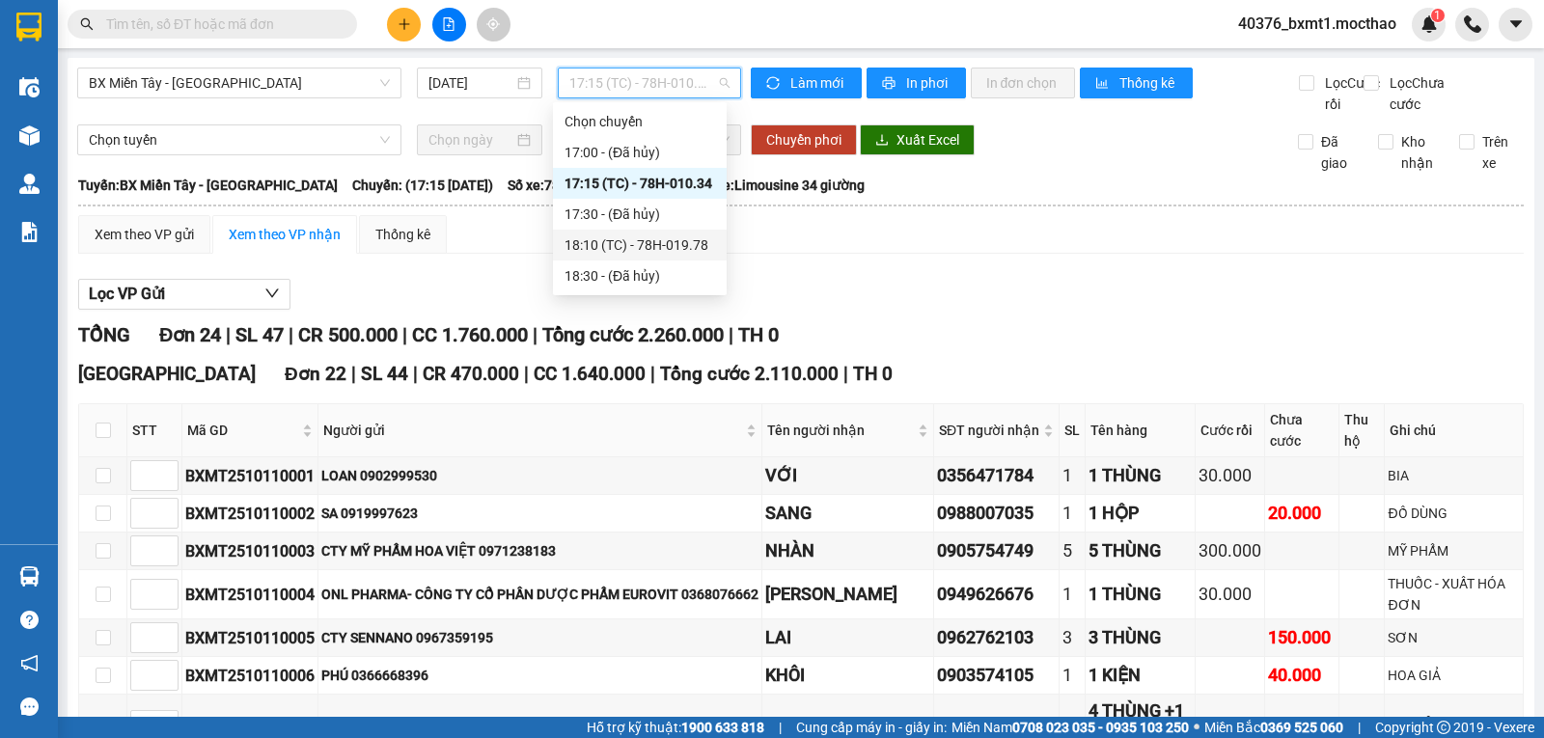
click at [652, 242] on div "18:10 (TC) - 78H-019.78" at bounding box center [640, 245] width 151 height 21
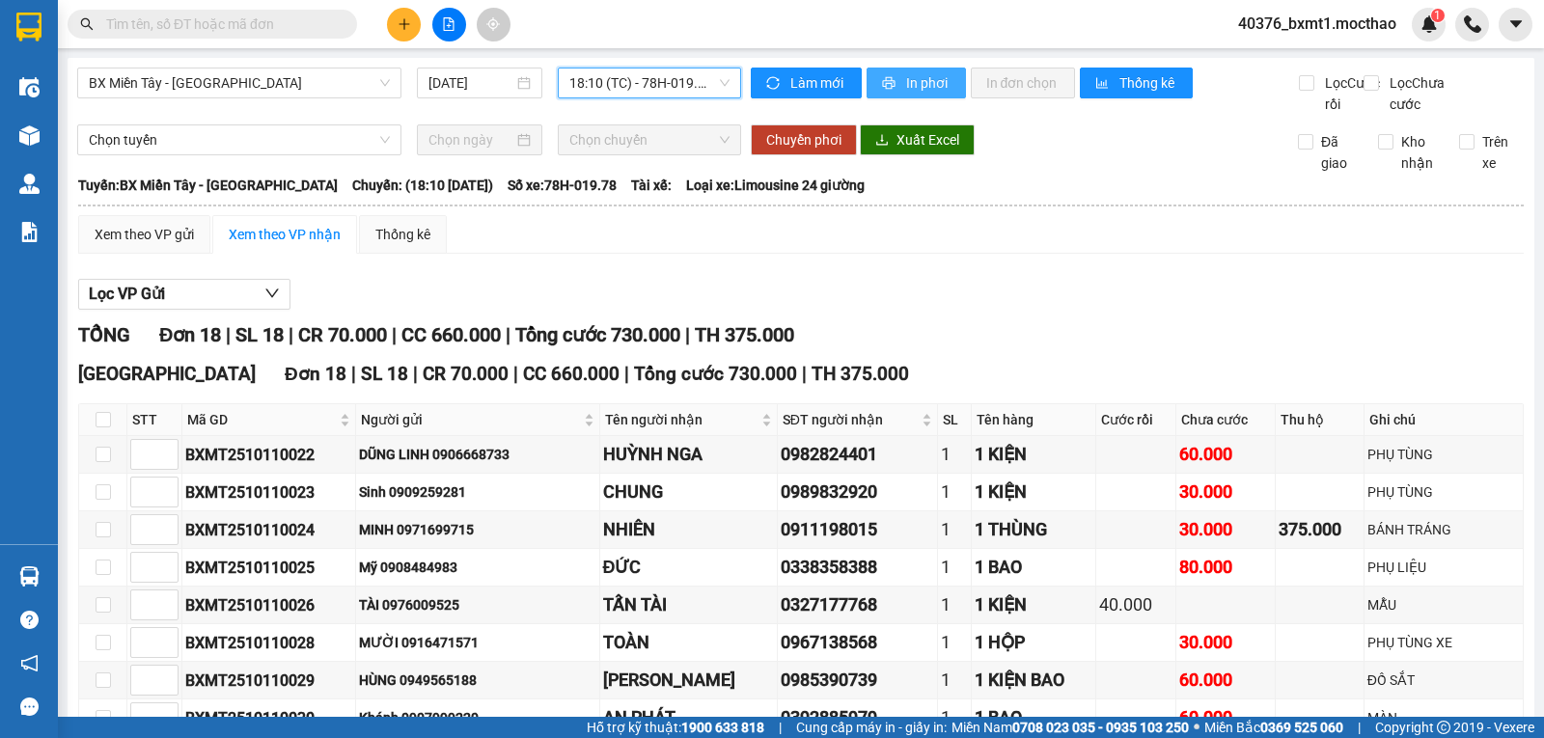
click at [906, 83] on span "In phơi" at bounding box center [928, 82] width 44 height 21
click at [249, 90] on span "BX Miền Tây - Tuy Hòa" at bounding box center [239, 83] width 301 height 29
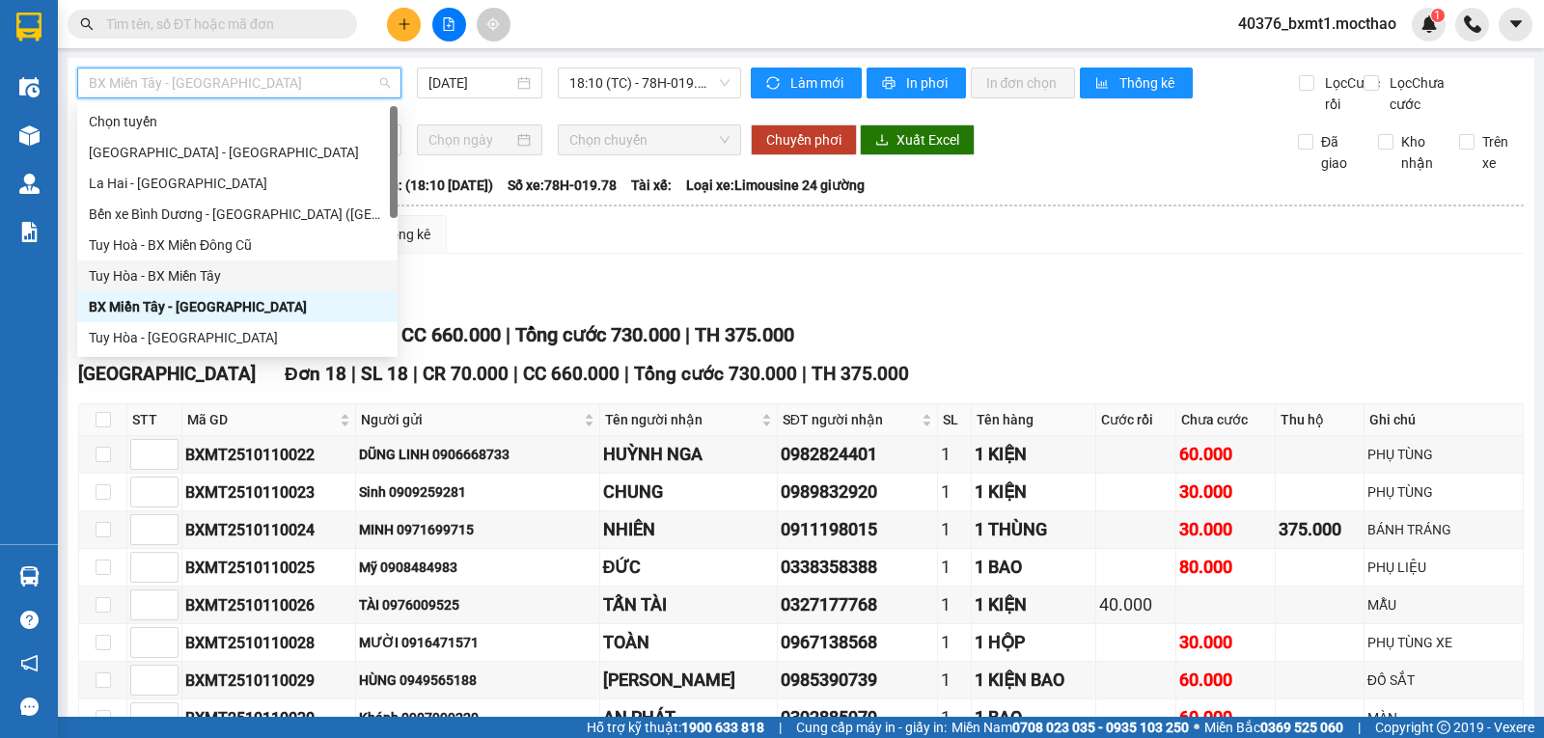
click at [164, 275] on div "Tuy Hòa - BX Miền Tây" at bounding box center [237, 275] width 297 height 21
type input "11/10/2025"
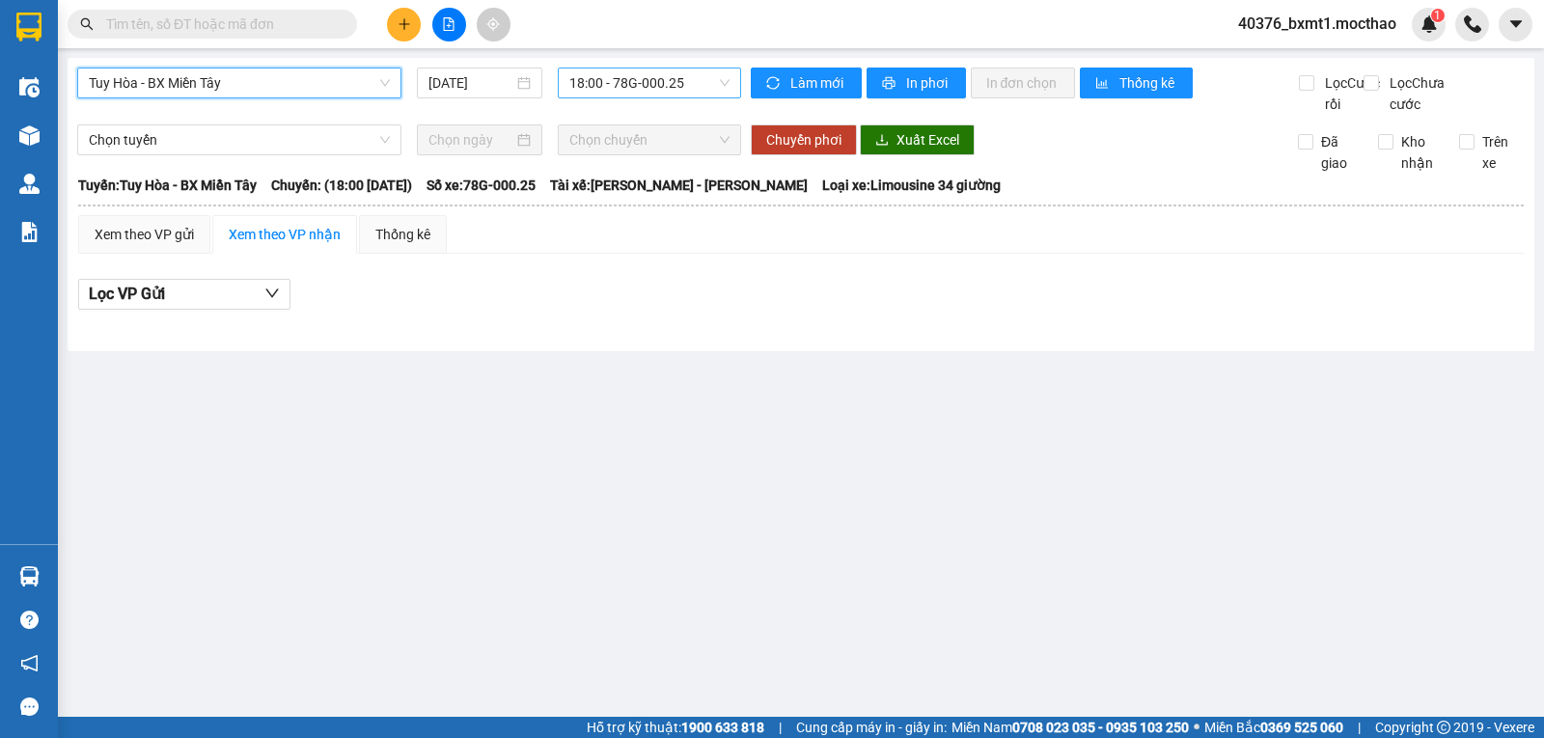
click at [608, 73] on span "18:00 - 78G-000.25" at bounding box center [648, 83] width 159 height 29
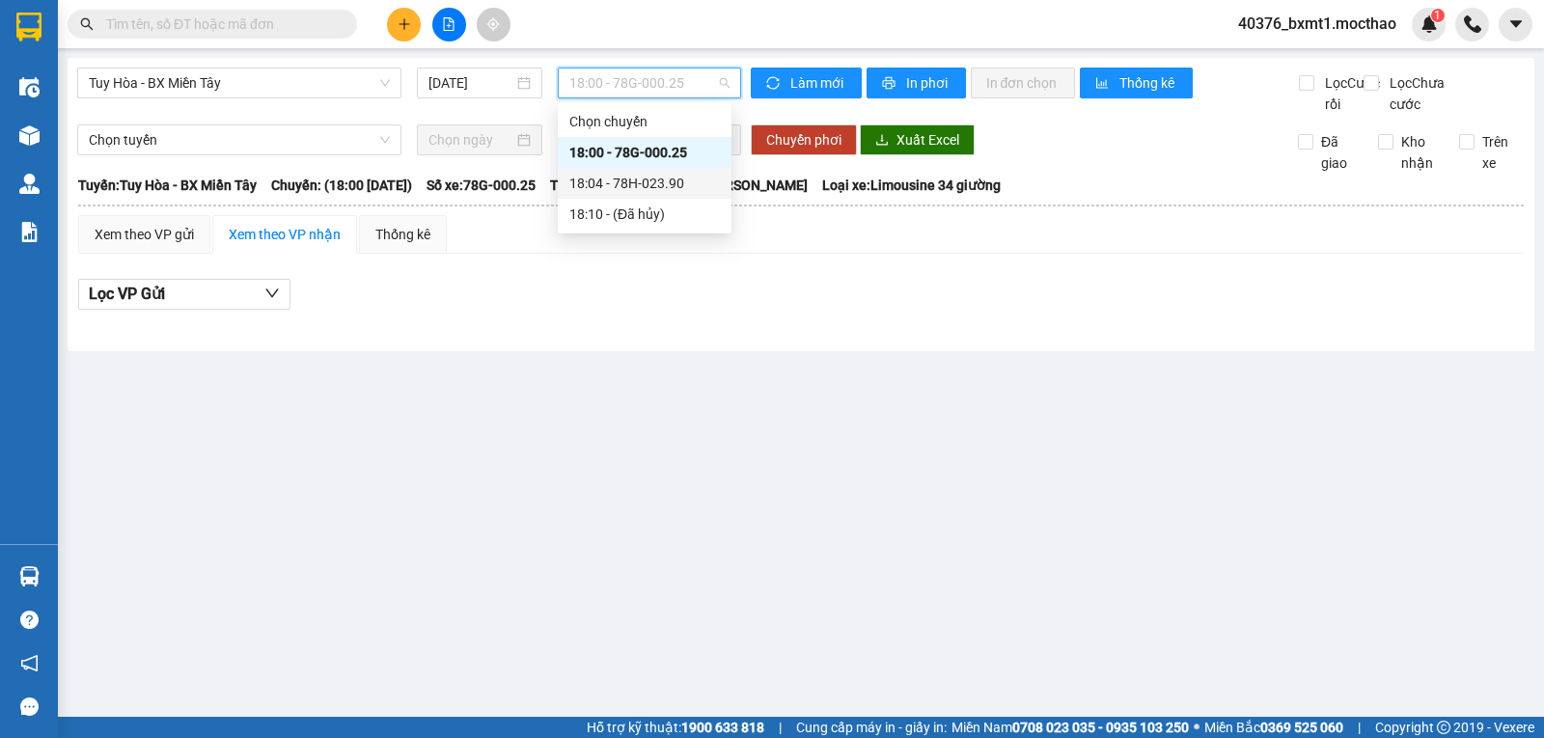
click at [673, 182] on div "18:04 - 78H-023.90" at bounding box center [644, 183] width 151 height 21
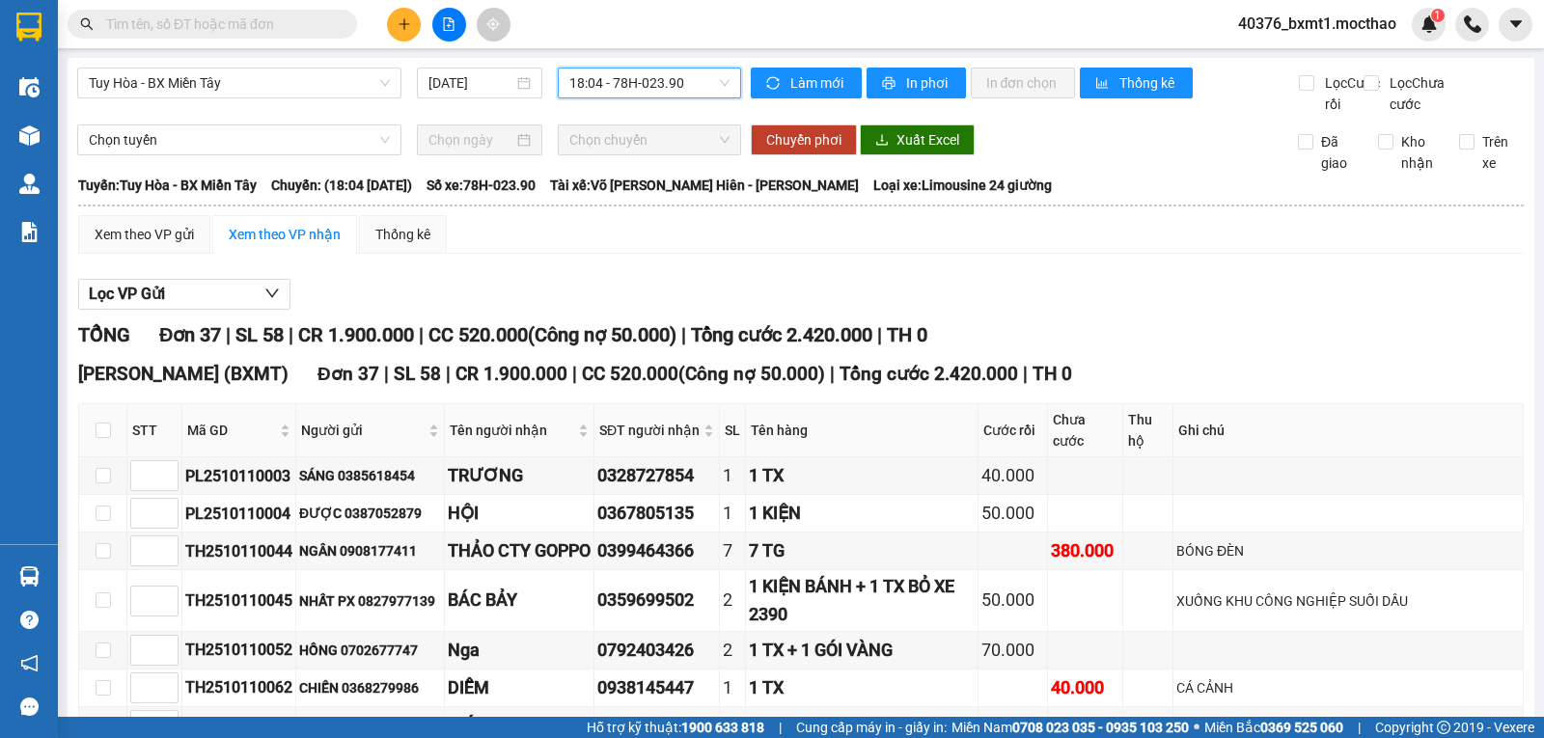
drag, startPoint x: 426, startPoint y: 649, endPoint x: 483, endPoint y: 626, distance: 61.1
drag, startPoint x: 316, startPoint y: 88, endPoint x: 240, endPoint y: 159, distance: 103.8
click at [316, 89] on span "Tuy Hòa - BX Miền Tây" at bounding box center [239, 83] width 301 height 29
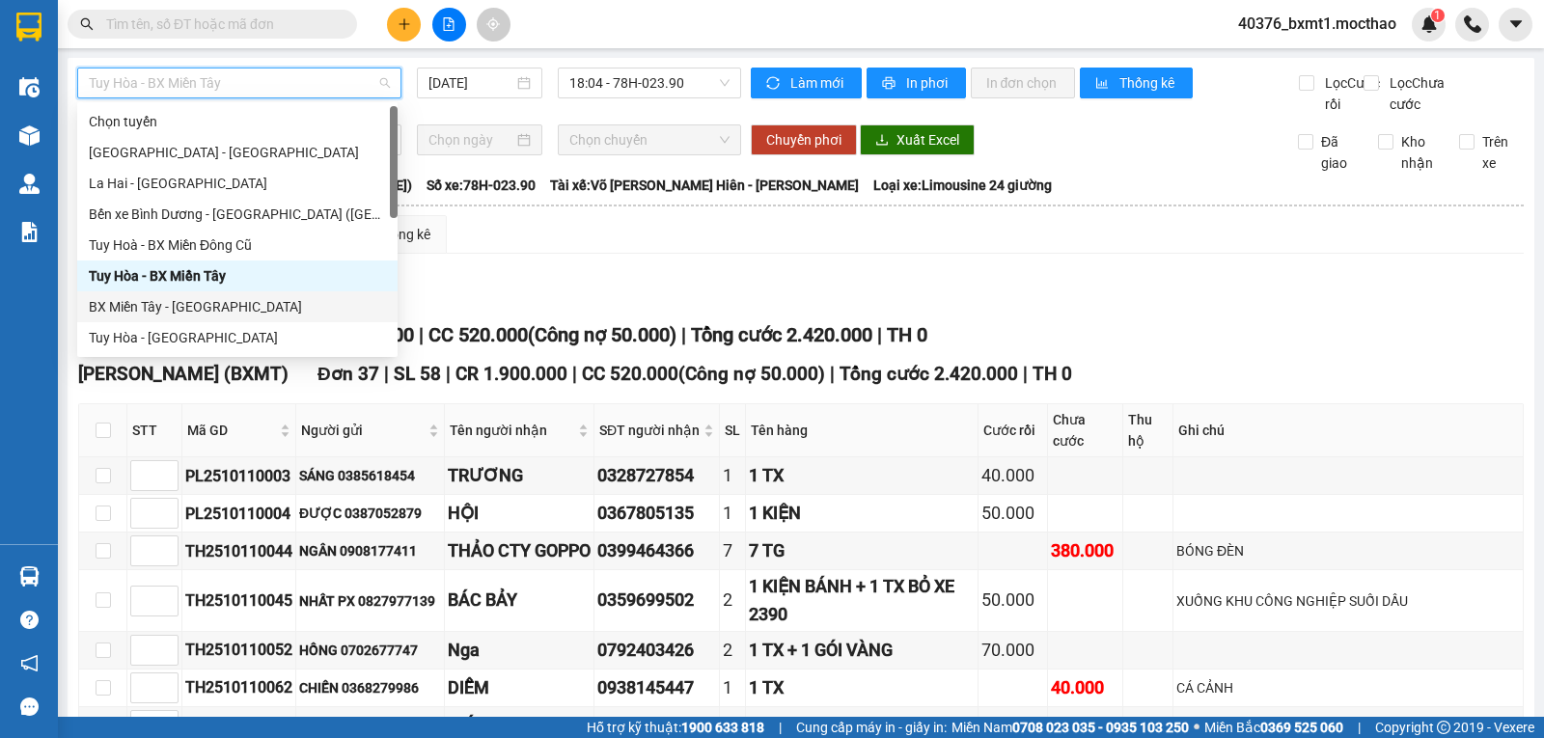
click at [204, 303] on div "BX Miền Tây - Tuy Hòa" at bounding box center [237, 306] width 297 height 21
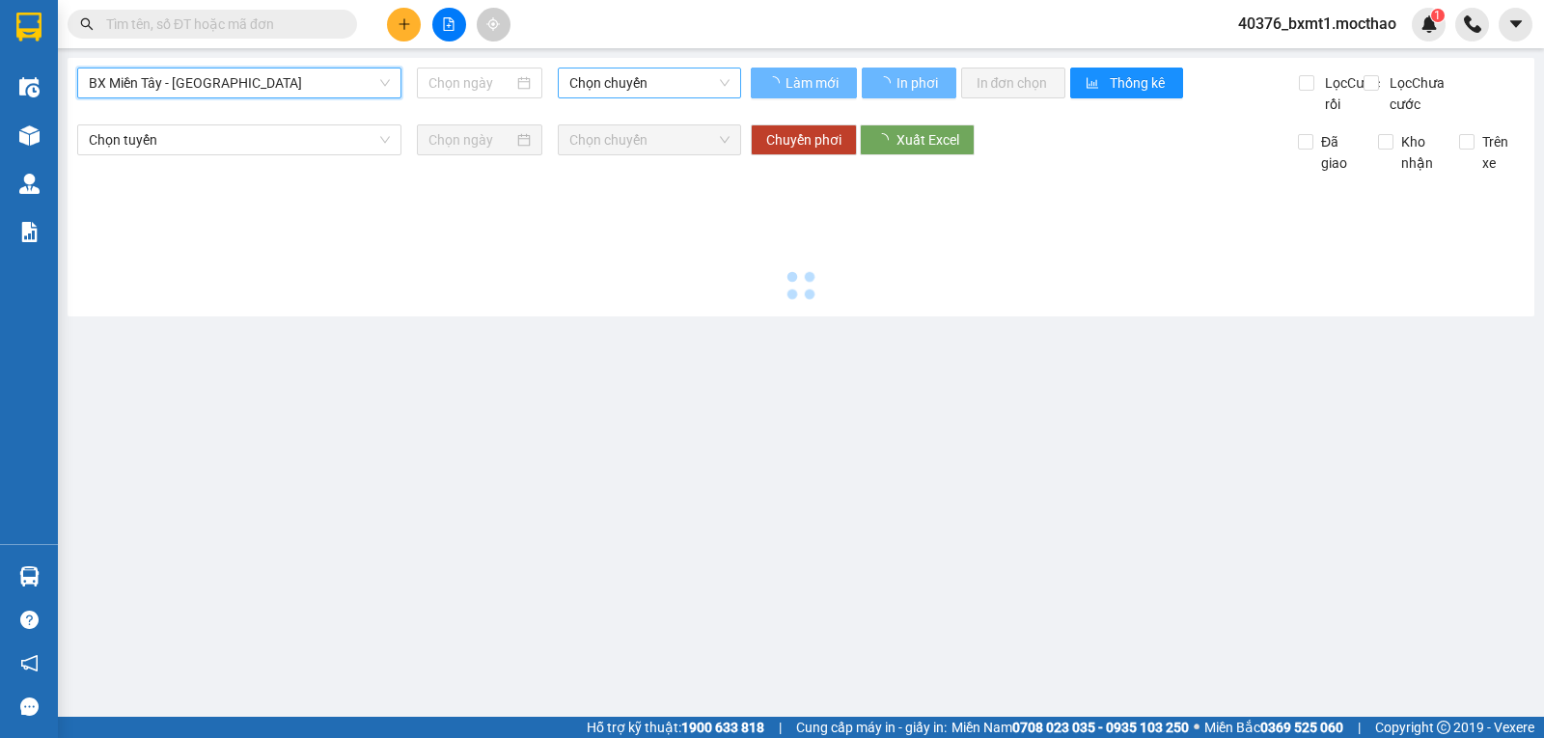
type input "11/10/2025"
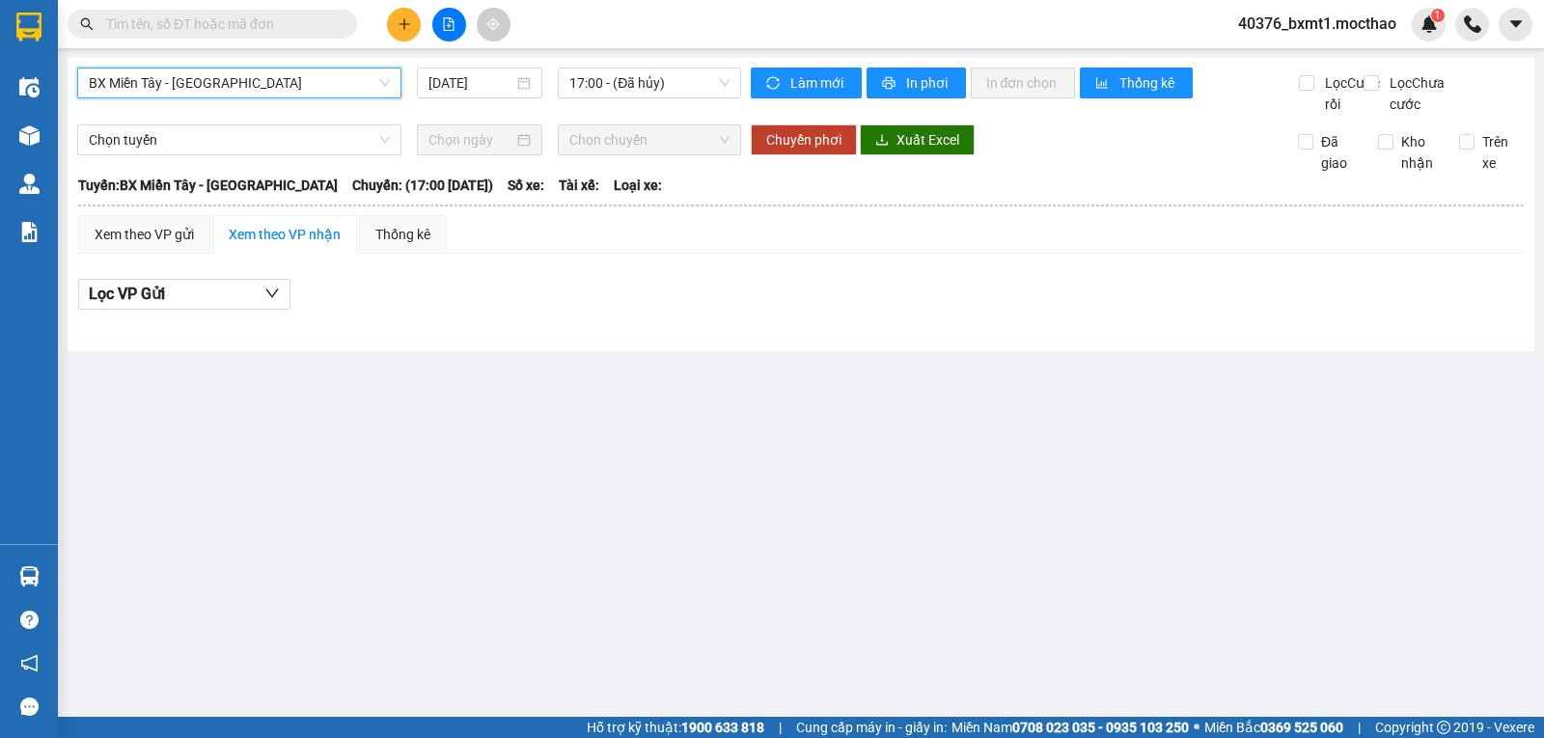
drag, startPoint x: 632, startPoint y: 78, endPoint x: 653, endPoint y: 107, distance: 35.9
click at [632, 79] on span "17:00 - (Đã hủy)" at bounding box center [648, 83] width 159 height 29
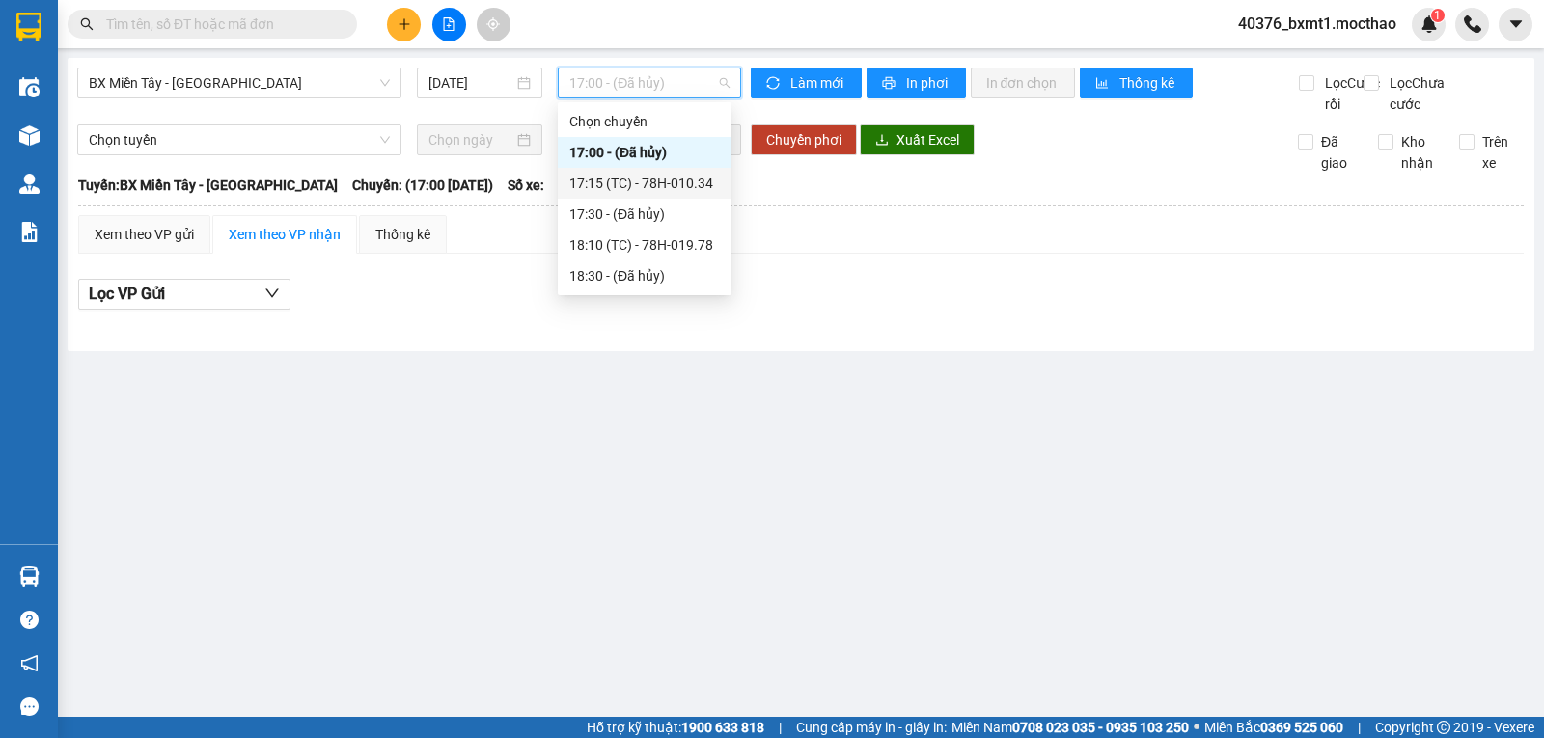
click at [674, 174] on div "17:15 (TC) - 78H-010.34" at bounding box center [644, 183] width 151 height 21
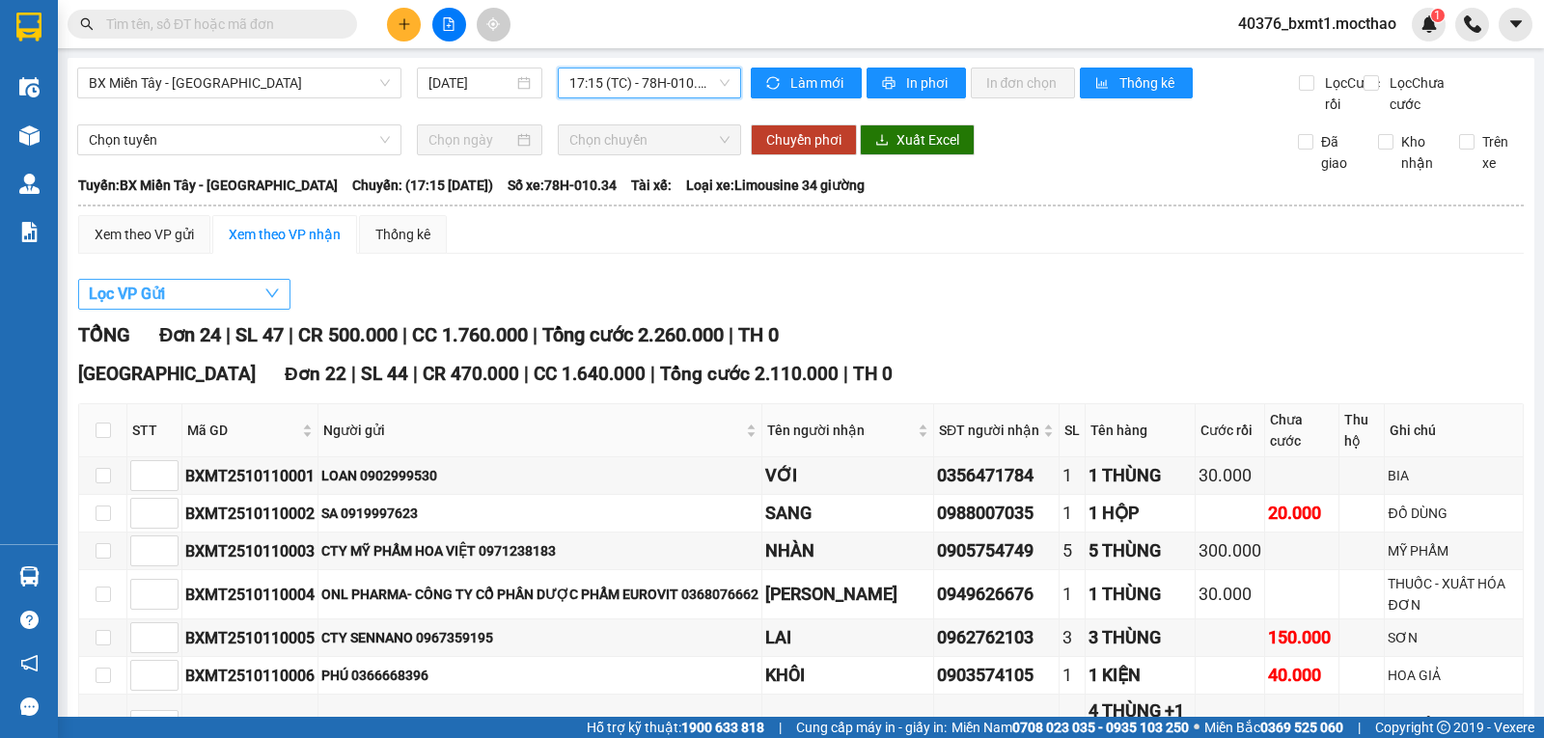
click at [149, 305] on span "Lọc VP Gửi" at bounding box center [127, 294] width 76 height 24
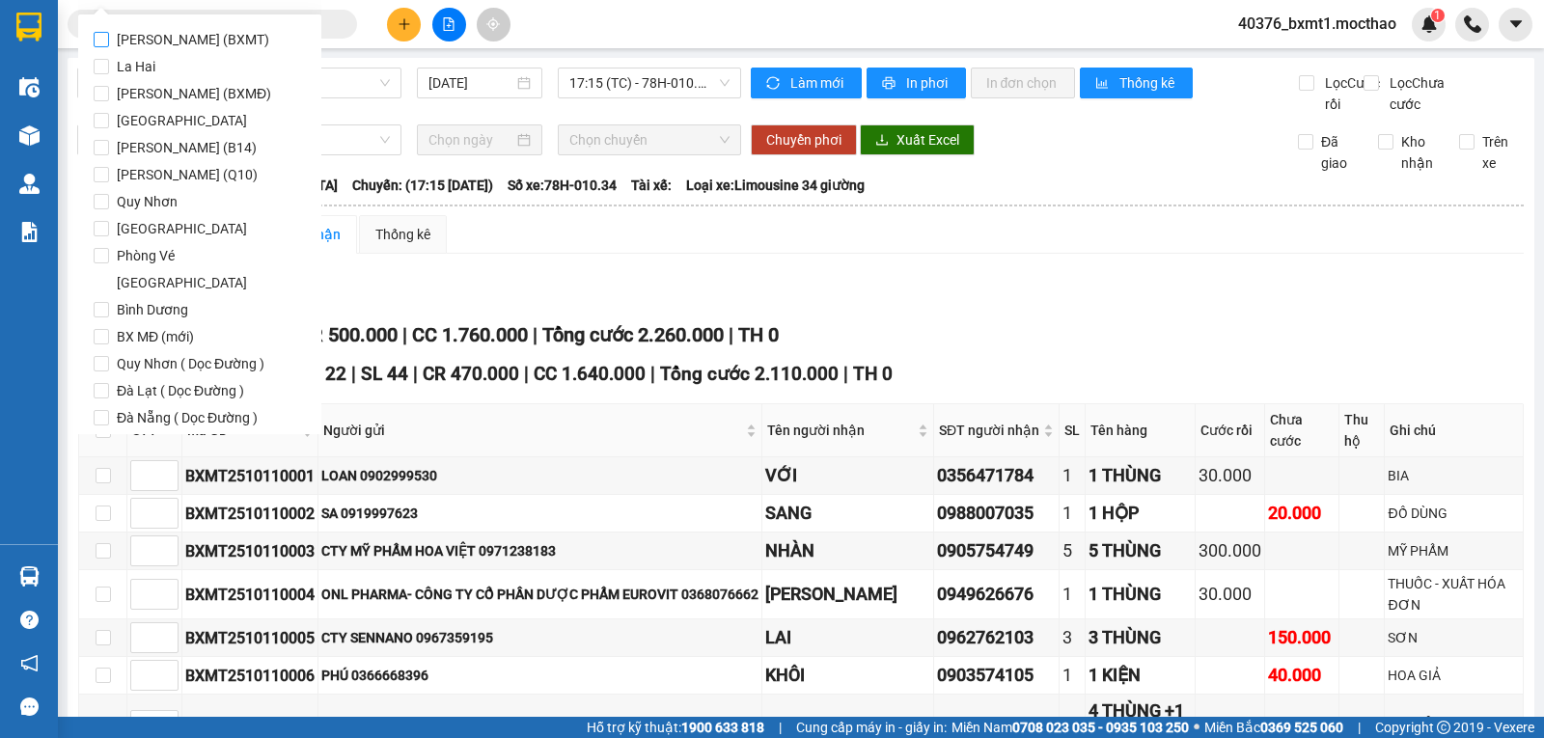
click at [183, 40] on span "Hồ Chí Minh (BXMT)" at bounding box center [193, 39] width 168 height 27
click at [109, 40] on input "Hồ Chí Minh (BXMT)" at bounding box center [101, 39] width 15 height 15
click at [124, 517] on span "Lọc" at bounding box center [120, 527] width 22 height 21
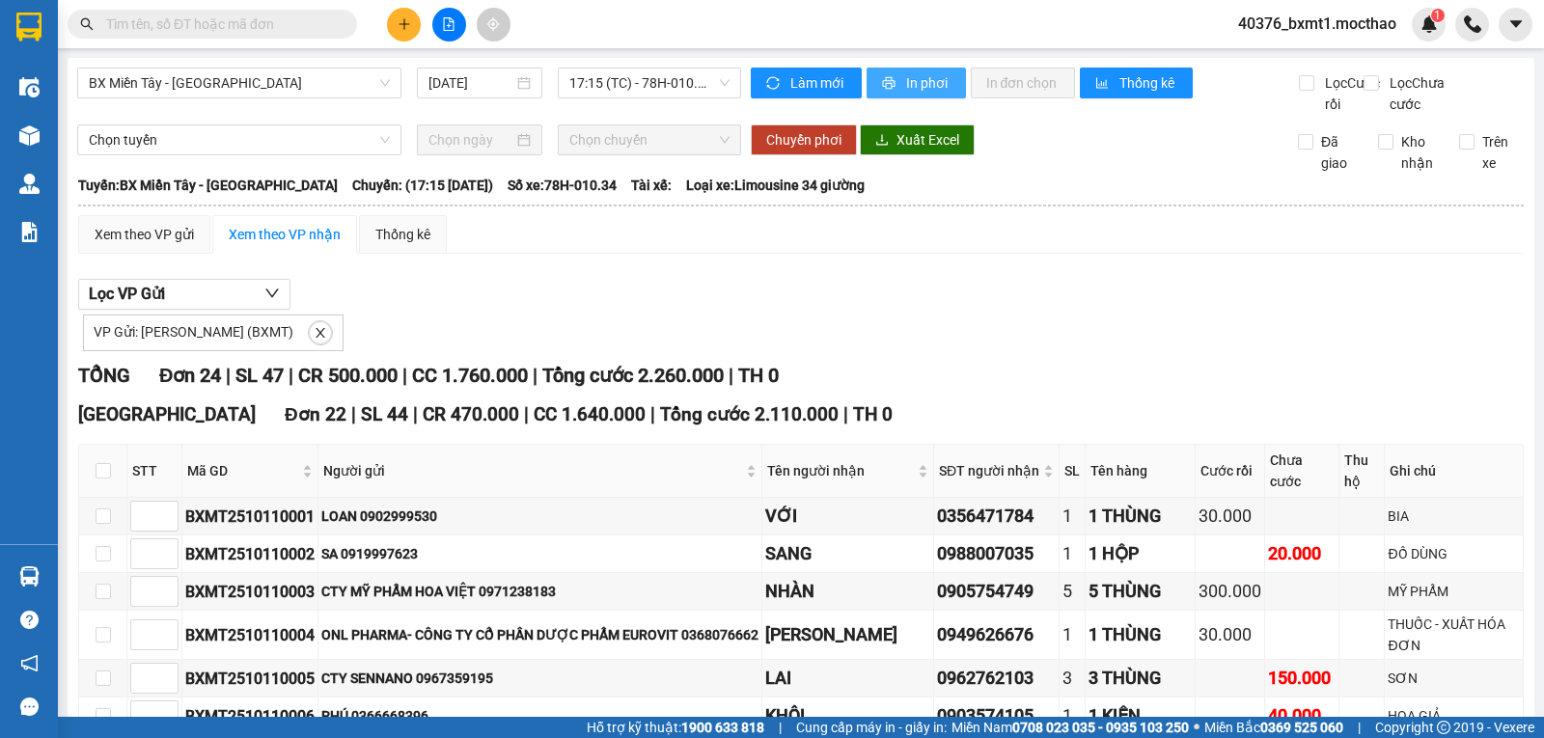
click at [885, 79] on icon "printer" at bounding box center [889, 83] width 14 height 14
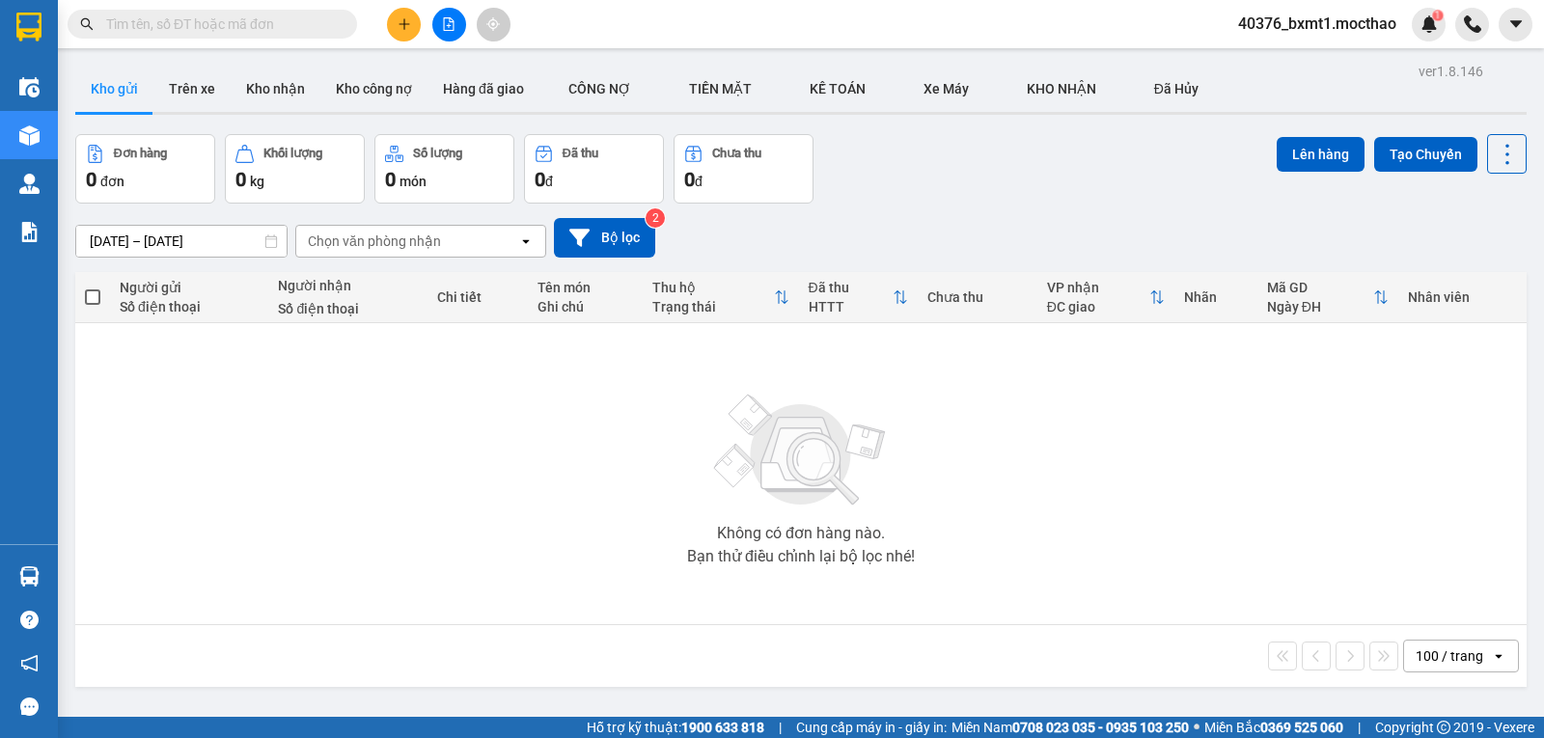
click at [399, 26] on icon "plus" at bounding box center [405, 24] width 14 height 14
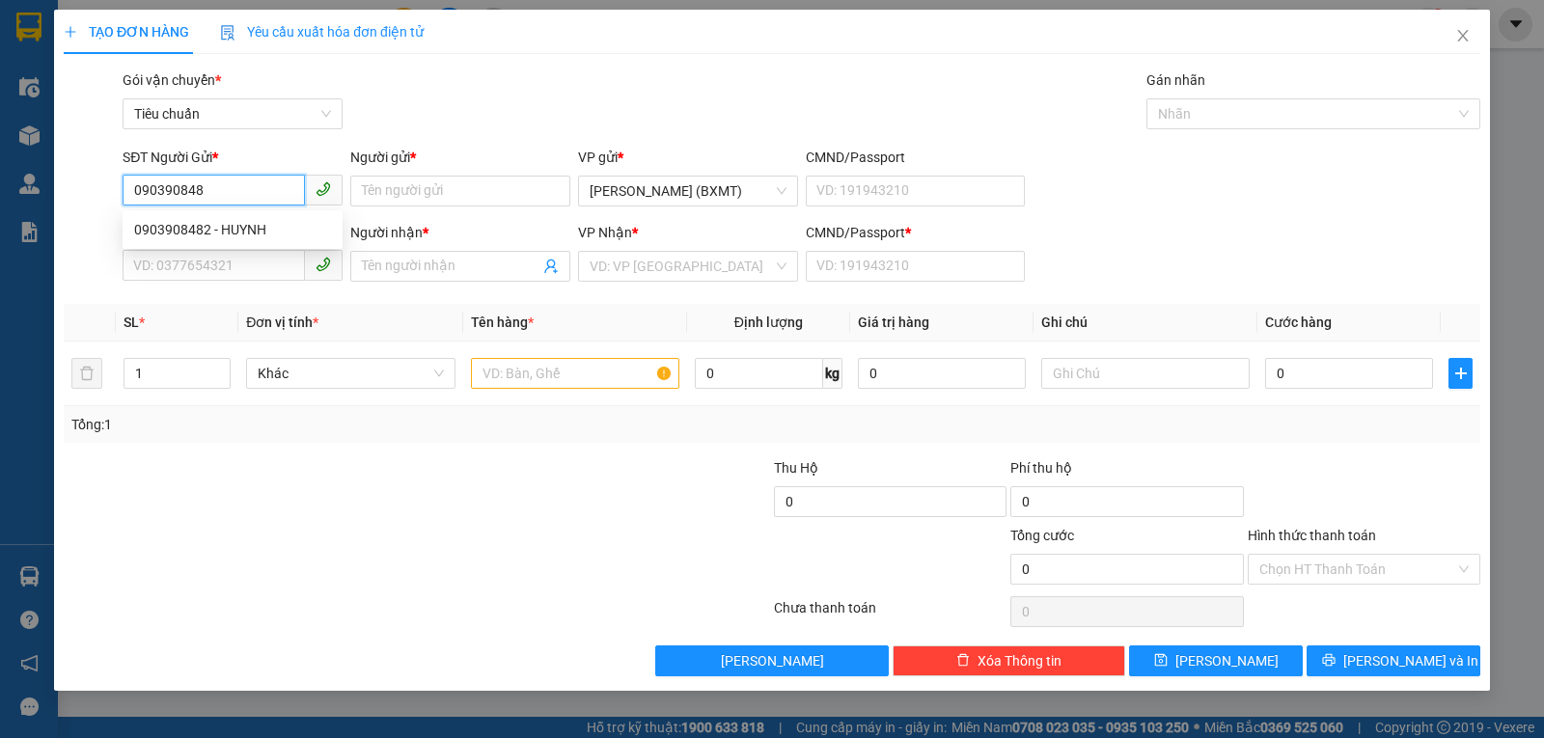
type input "0903908482"
click at [226, 229] on div "0903908482 - HUYNH" at bounding box center [232, 229] width 197 height 21
type input "HUYNH"
type input "0989832920"
type input "CHUNG"
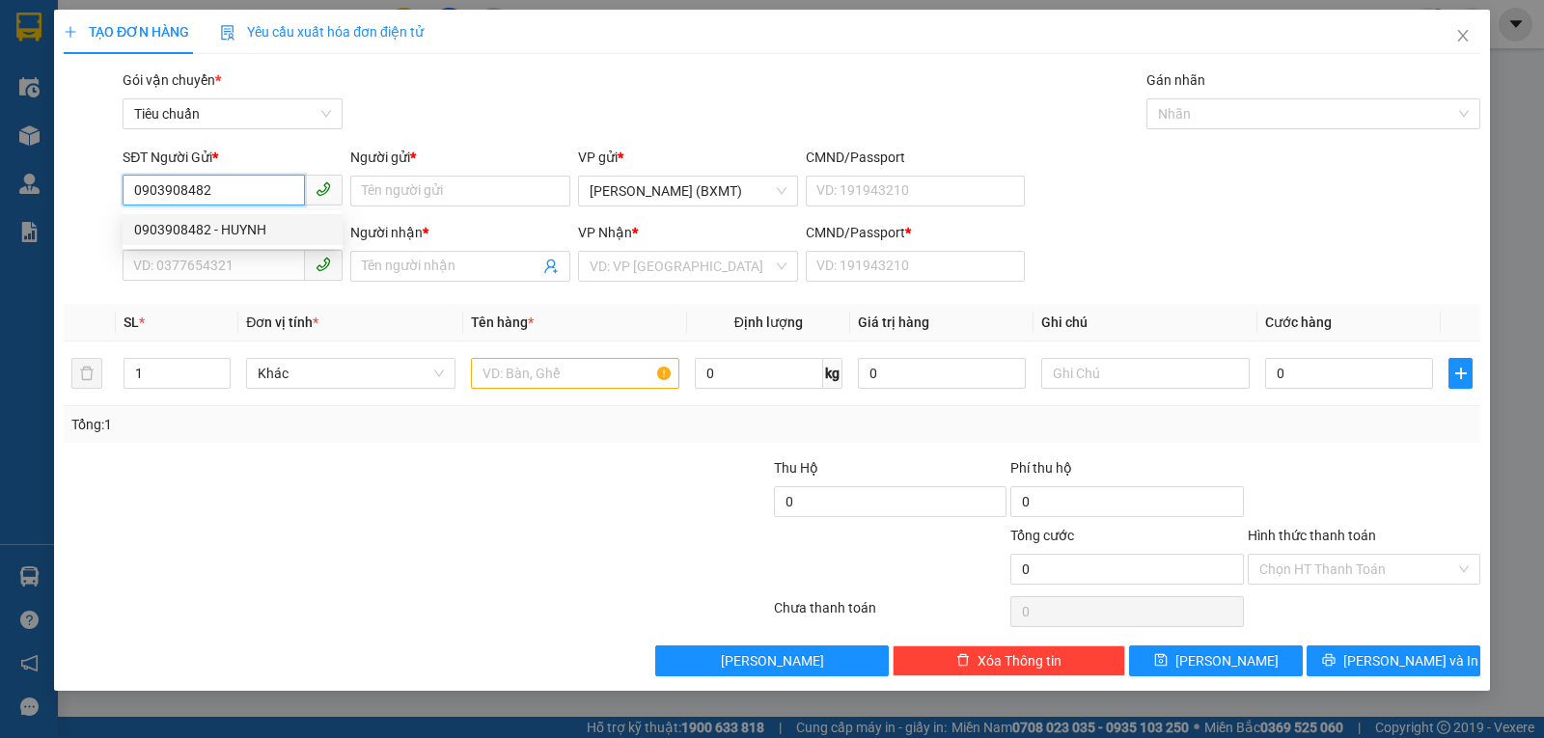
type input "0"
type input "30.000"
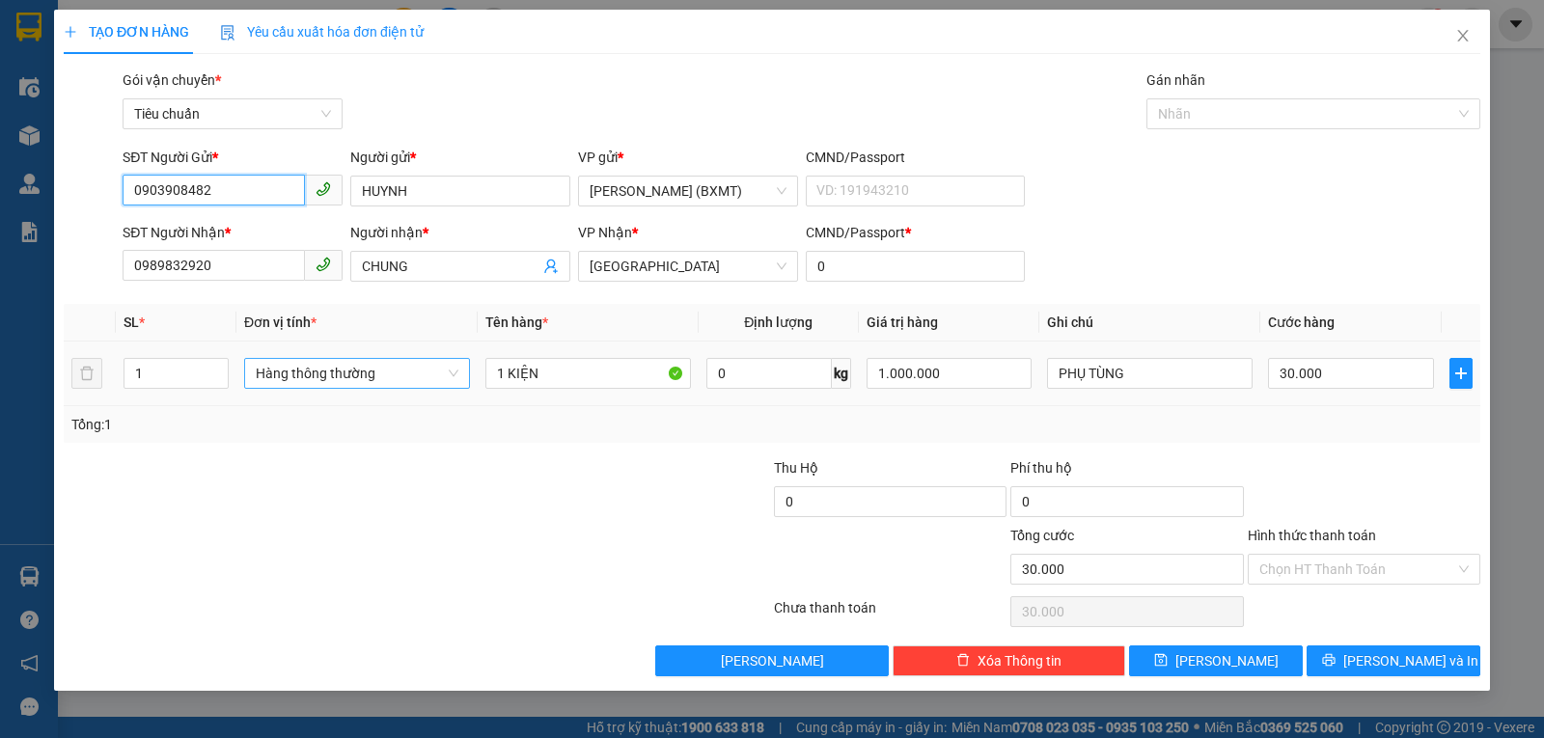
click at [368, 386] on span "Hàng thông thường" at bounding box center [357, 373] width 203 height 29
type input "0903908482"
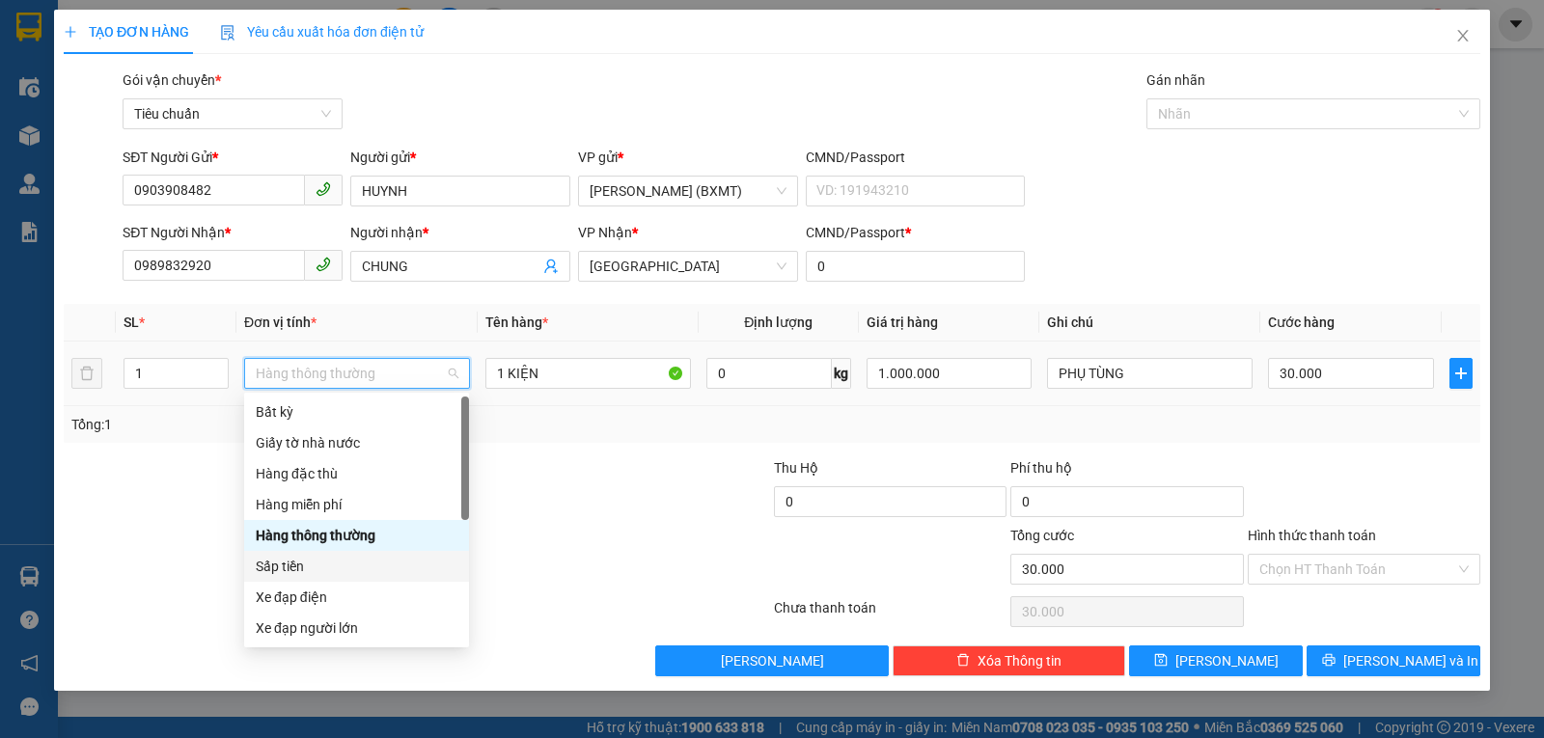
scroll to position [124, 0]
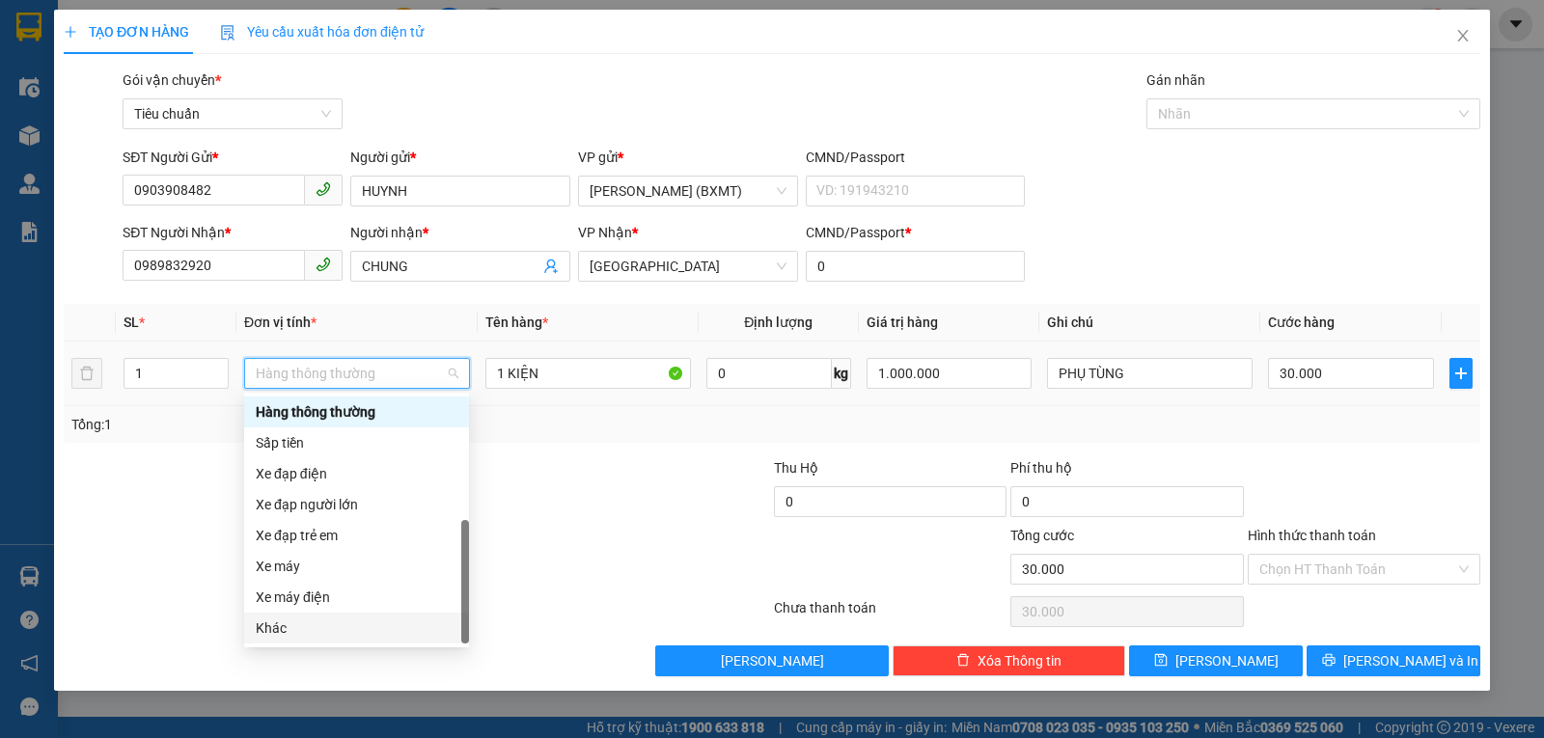
click at [305, 639] on div "Khác" at bounding box center [356, 628] width 225 height 31
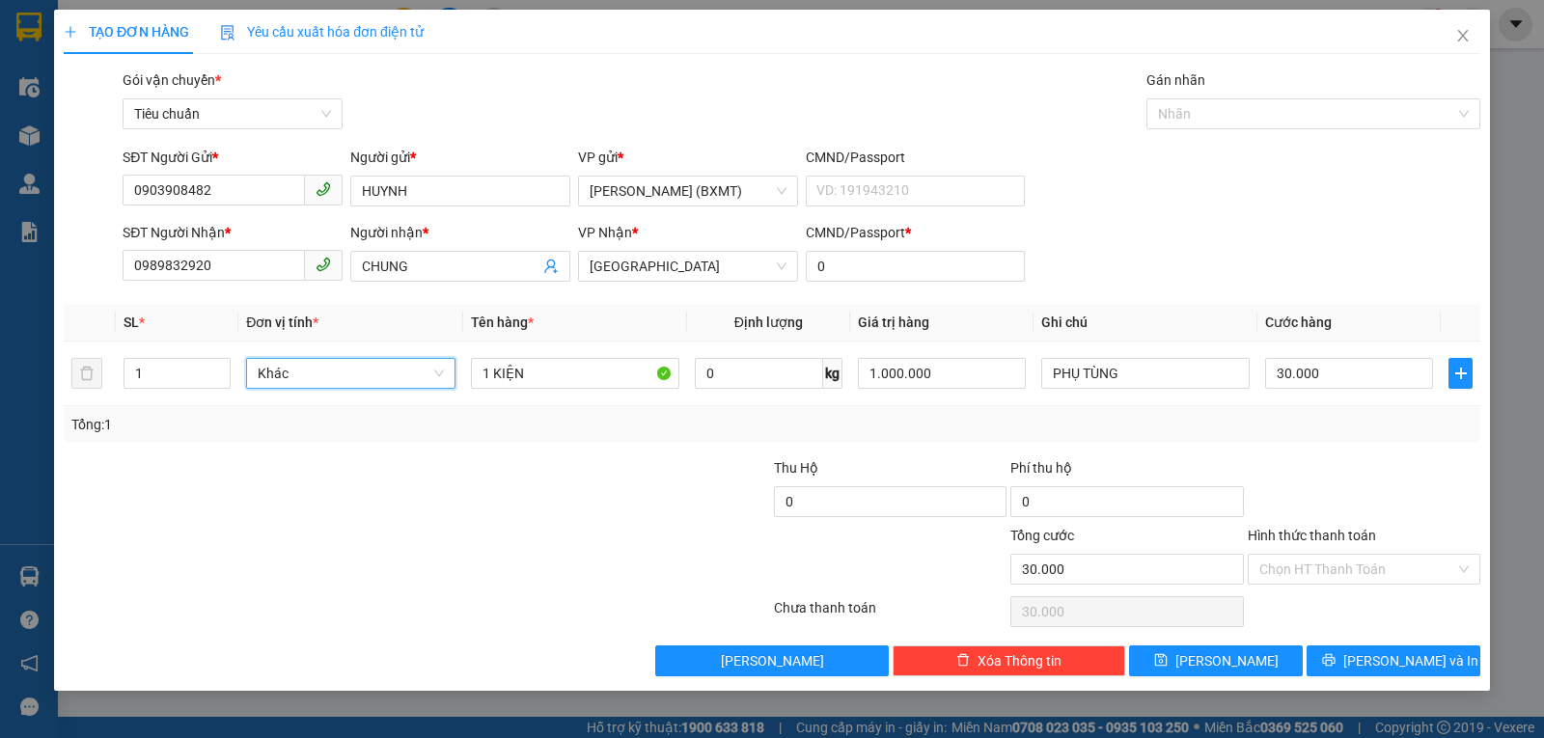
click at [1418, 680] on div "TẠO ĐƠN HÀNG Yêu cầu xuất hóa đơn điện tử Transit Pickup Surcharge Ids Transit …" at bounding box center [772, 350] width 1436 height 681
click at [1402, 661] on span "Lưu và In" at bounding box center [1410, 660] width 135 height 21
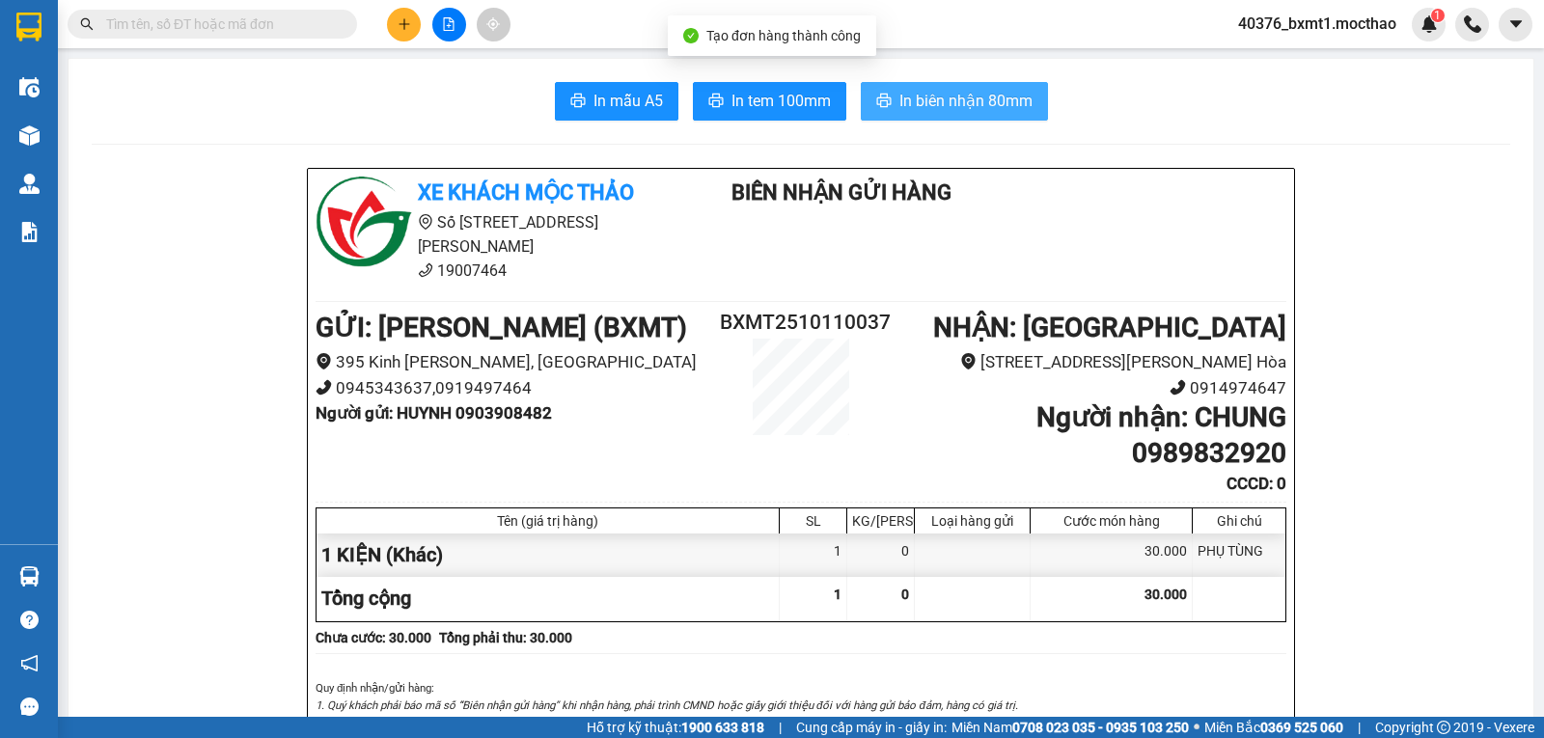
click at [966, 84] on button "In biên nhận 80mm" at bounding box center [954, 101] width 187 height 39
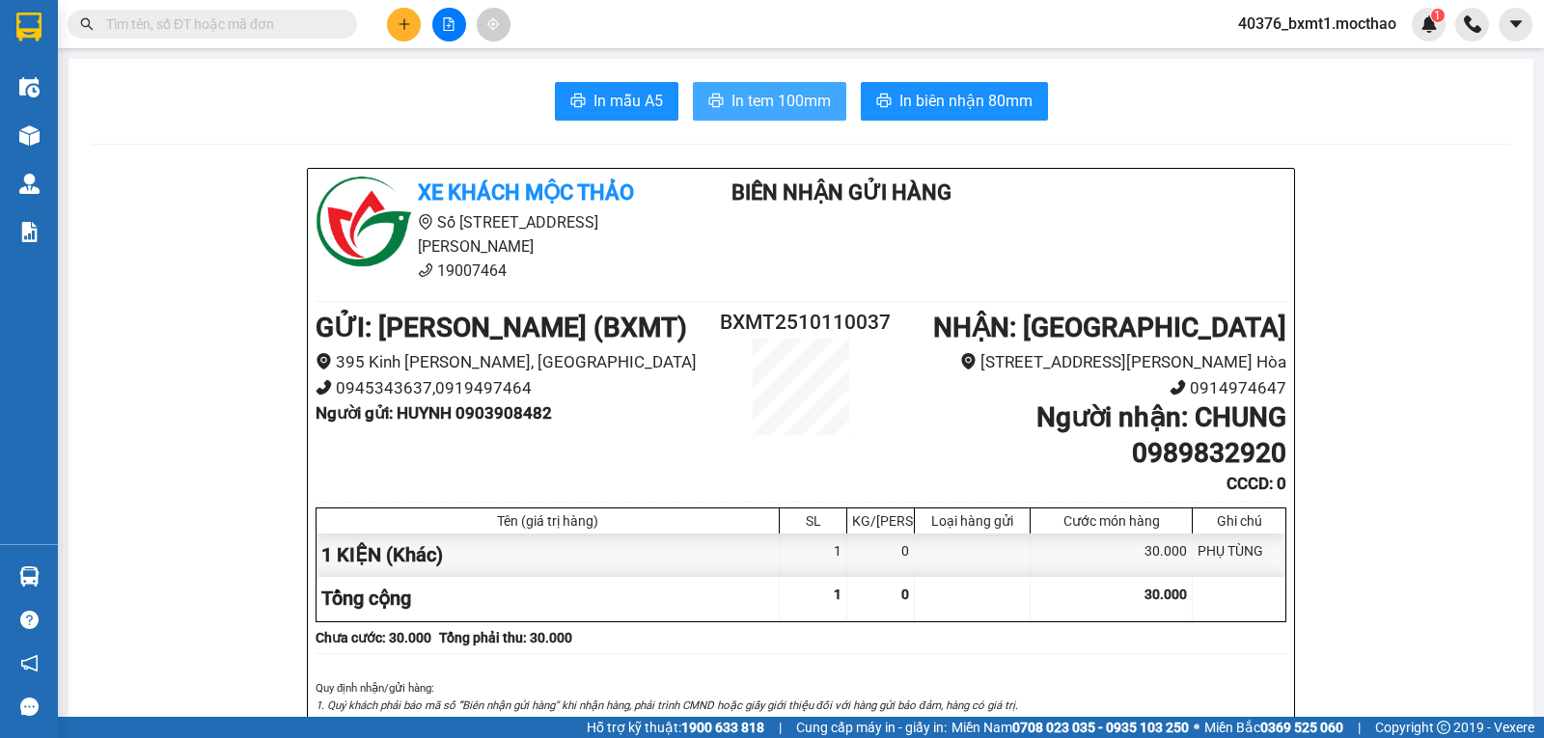
click at [765, 96] on span "In tem 100mm" at bounding box center [781, 101] width 99 height 24
click at [390, 30] on button at bounding box center [404, 25] width 34 height 34
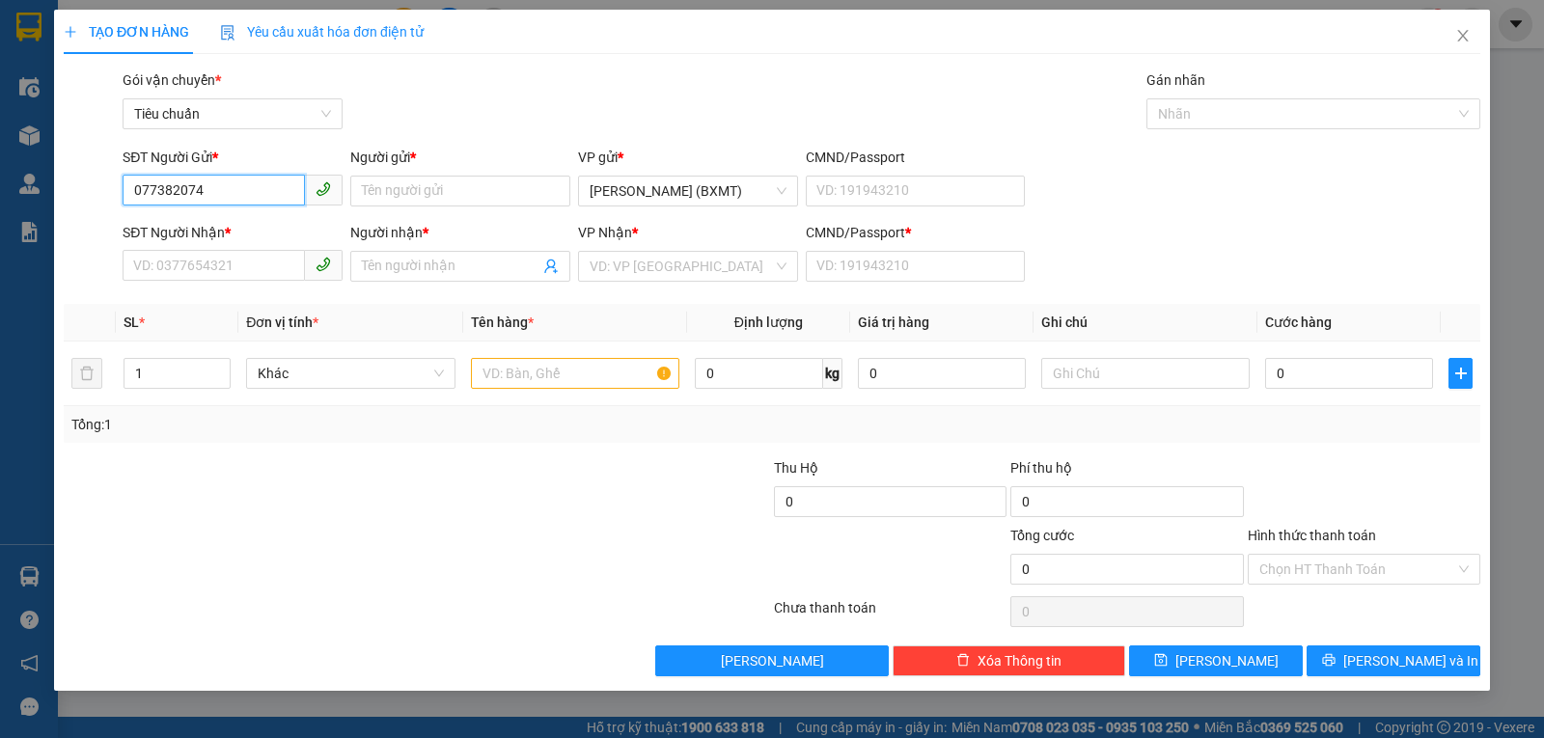
type input "0773820741"
click at [245, 188] on input "0773820741" at bounding box center [214, 190] width 182 height 31
click at [171, 259] on input "SĐT Người Nhận *" at bounding box center [214, 265] width 182 height 31
paste input "0773820741"
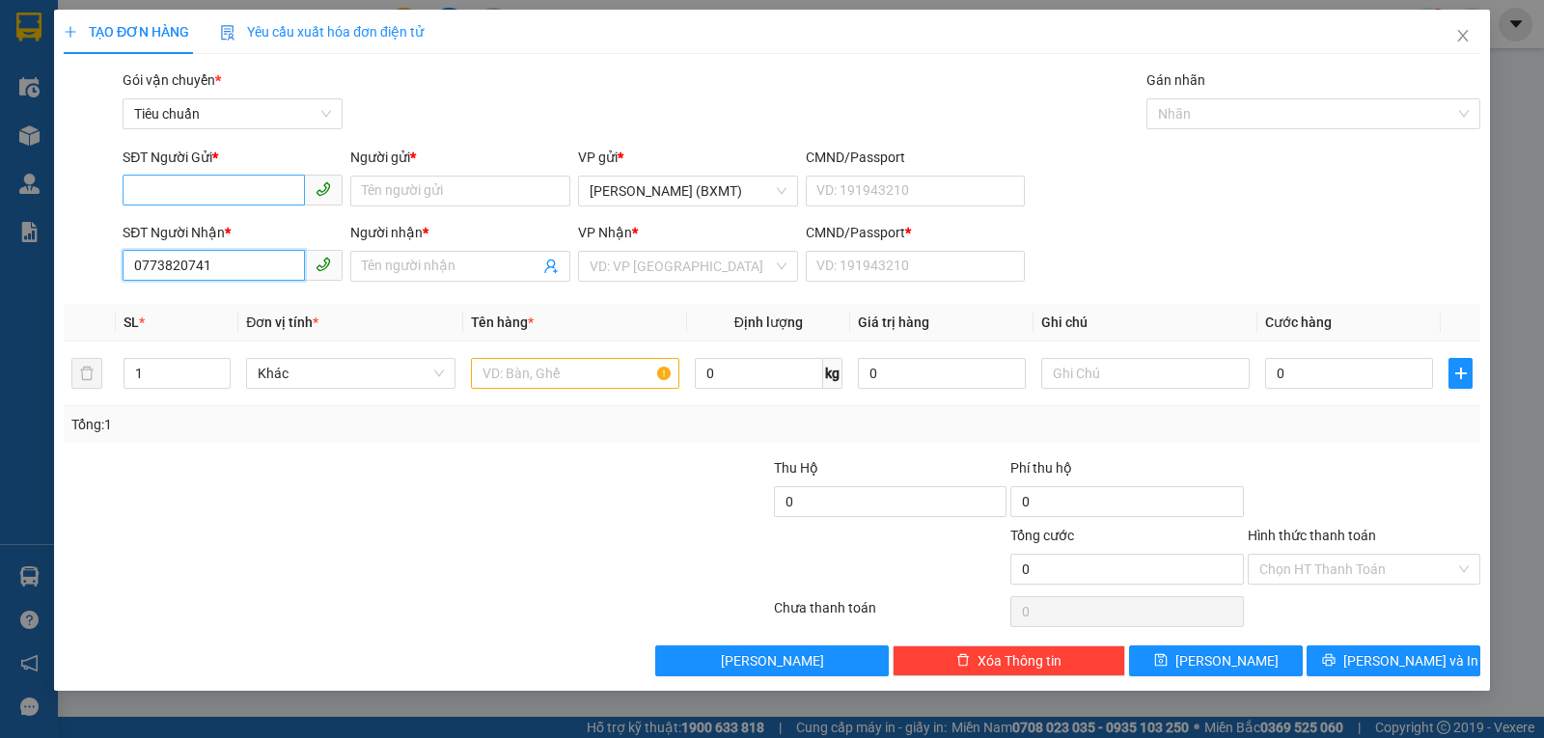
type input "0773820741"
click at [204, 187] on input "SĐT Người Gửi *" at bounding box center [214, 190] width 182 height 31
paste input "0773820741"
type input "0773820741"
drag, startPoint x: 223, startPoint y: 263, endPoint x: 96, endPoint y: 260, distance: 127.5
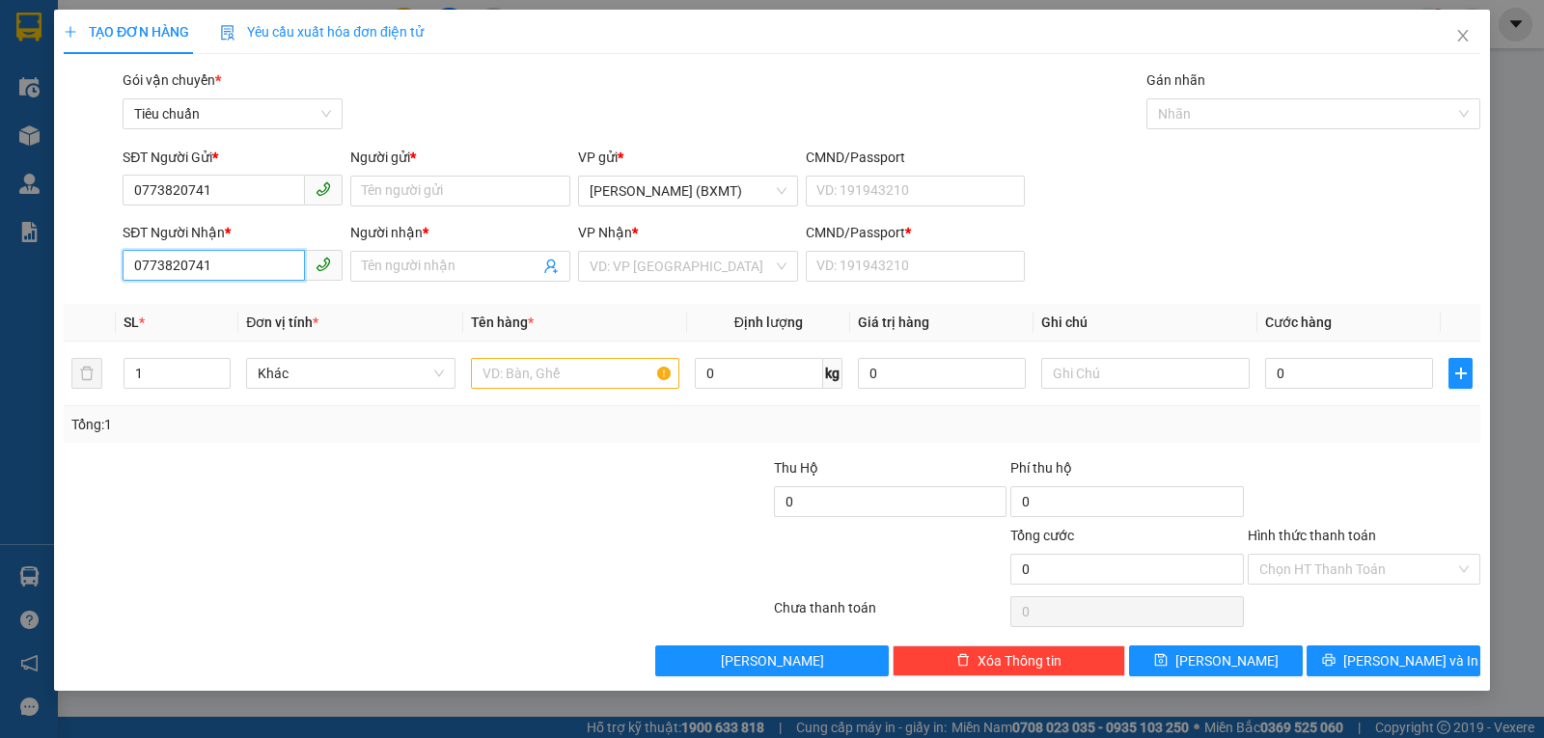
click at [96, 260] on div "SĐT Người Nhận * 0773820741 0773820741 Người nhận * Tên người nhận VP Nhận * VD…" at bounding box center [772, 256] width 1421 height 68
type input "0905261774"
click at [221, 309] on div "0905261774 - THÀNH NGHĨA" at bounding box center [232, 304] width 197 height 21
type input "THÀNH NGHĨA"
type input "0"
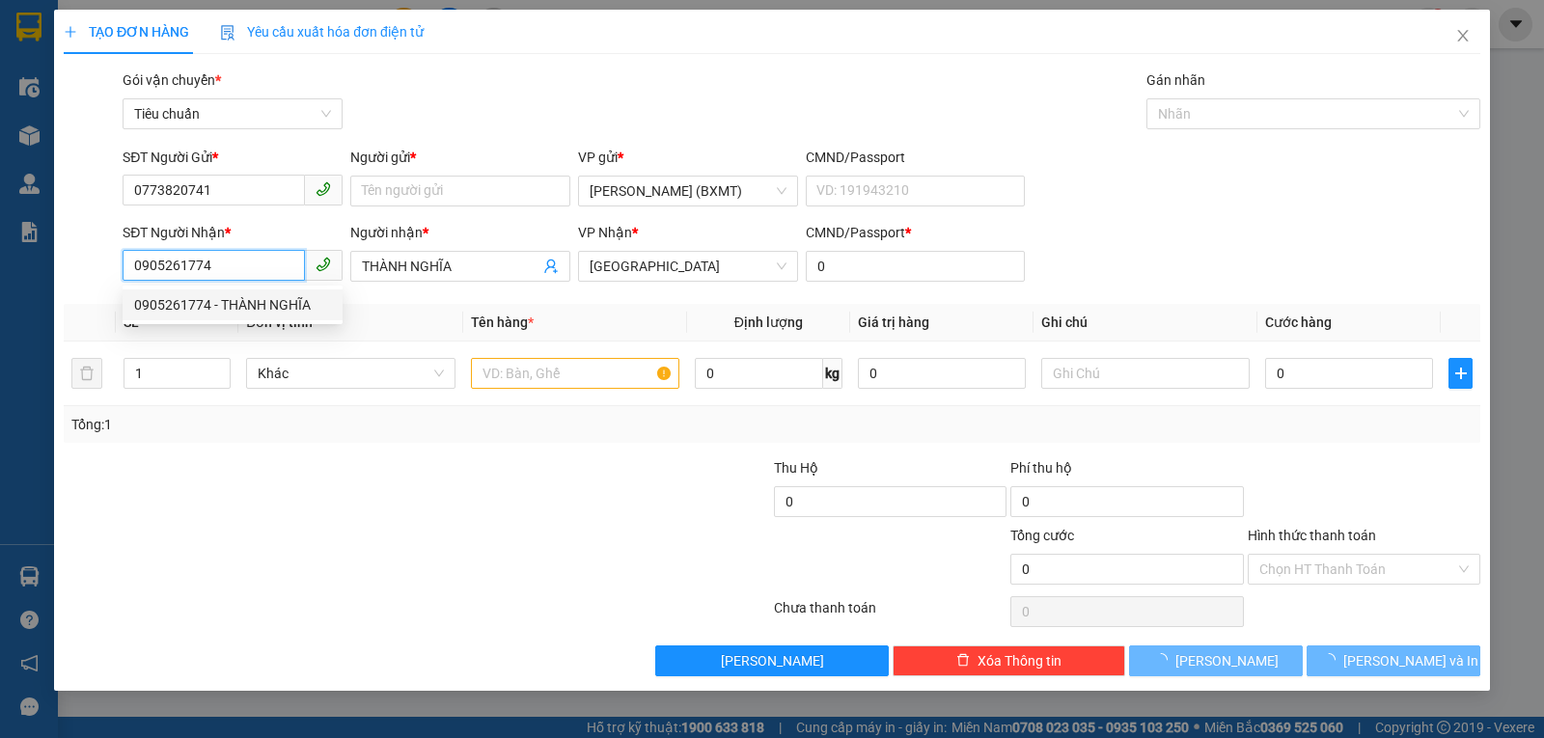
type input "50.000"
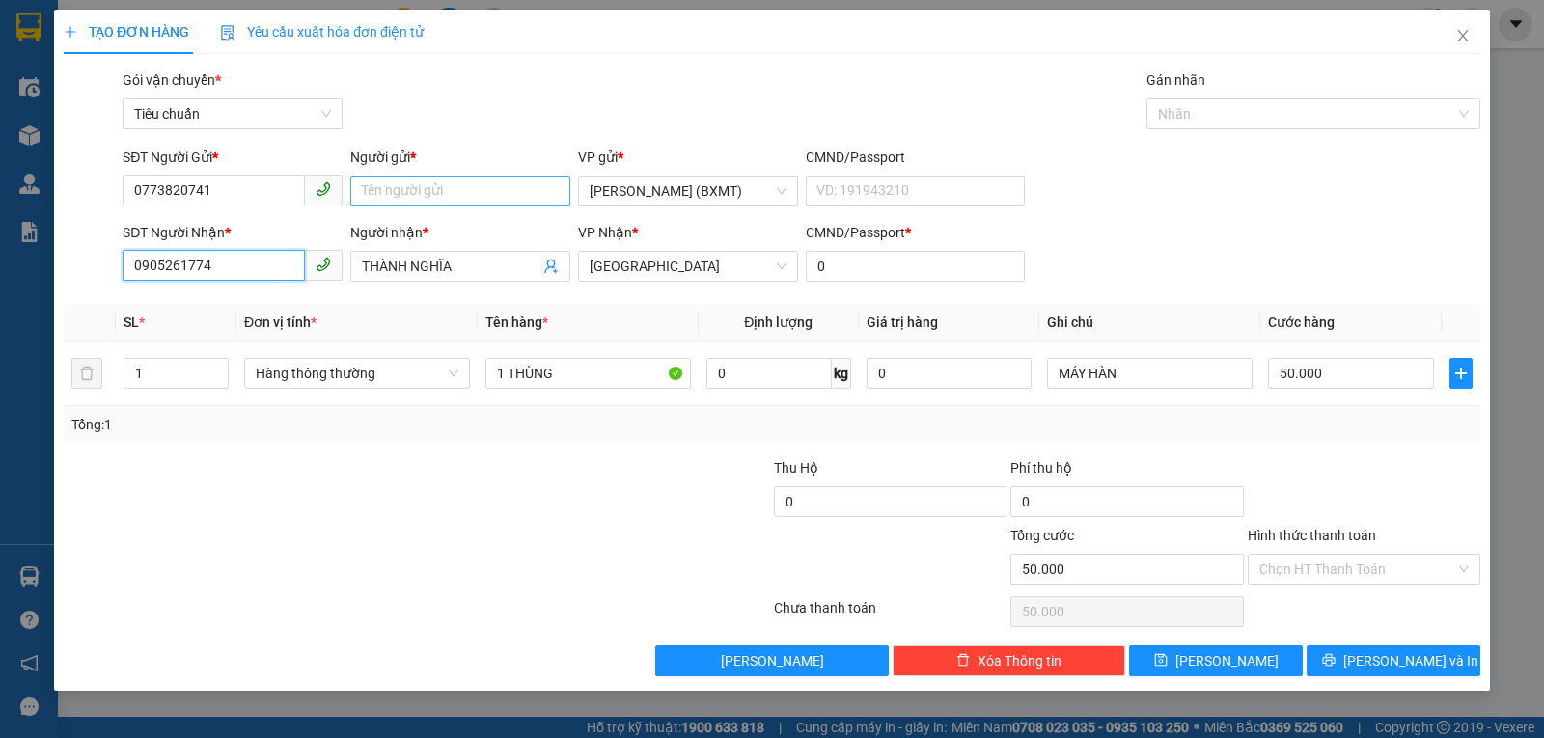
type input "0905261774"
click at [418, 189] on input "Người gửi *" at bounding box center [460, 191] width 220 height 31
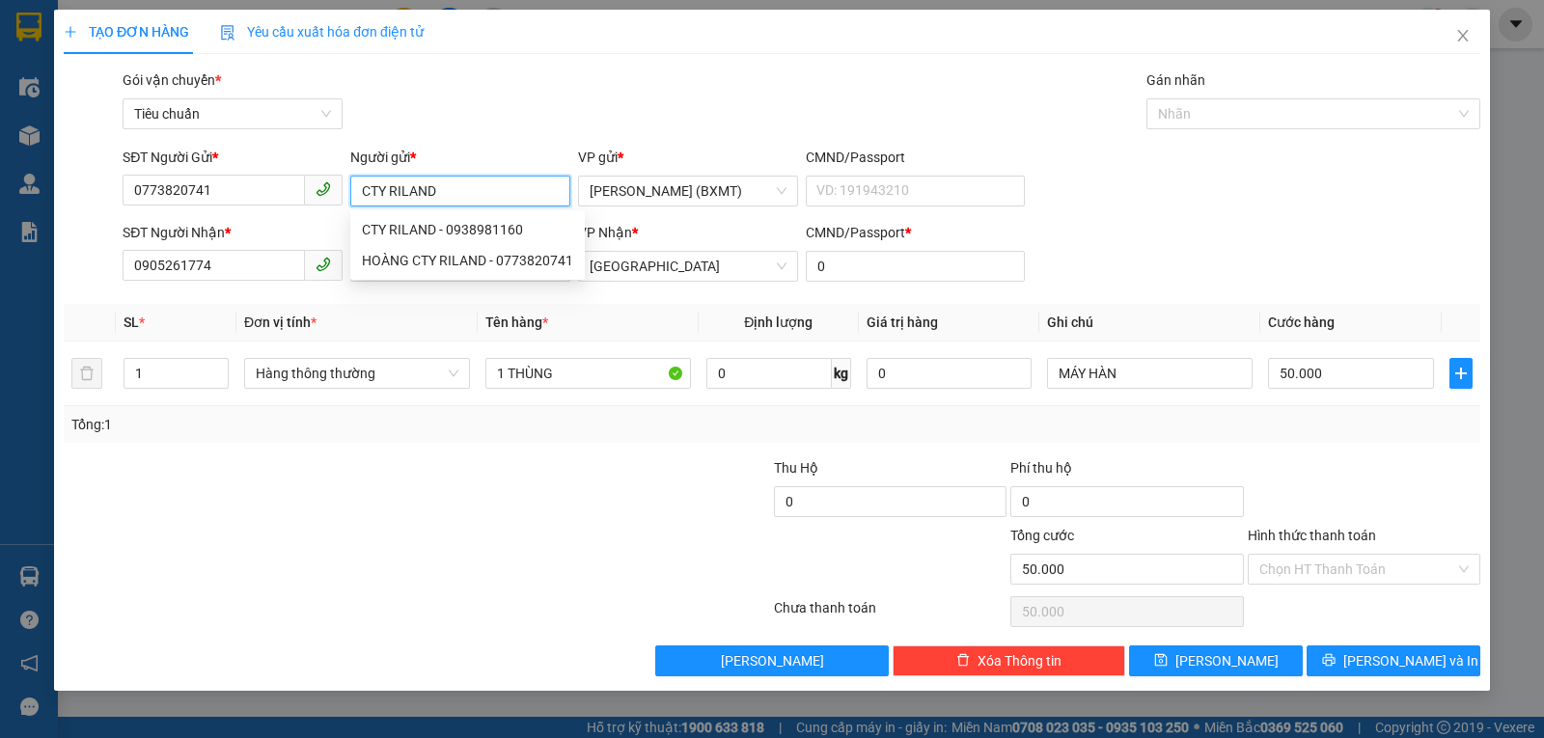
type input "CTY RILAND"
click at [650, 109] on div "Gói vận chuyển * Tiêu chuẩn Gán nhãn Nhãn" at bounding box center [802, 103] width 1366 height 68
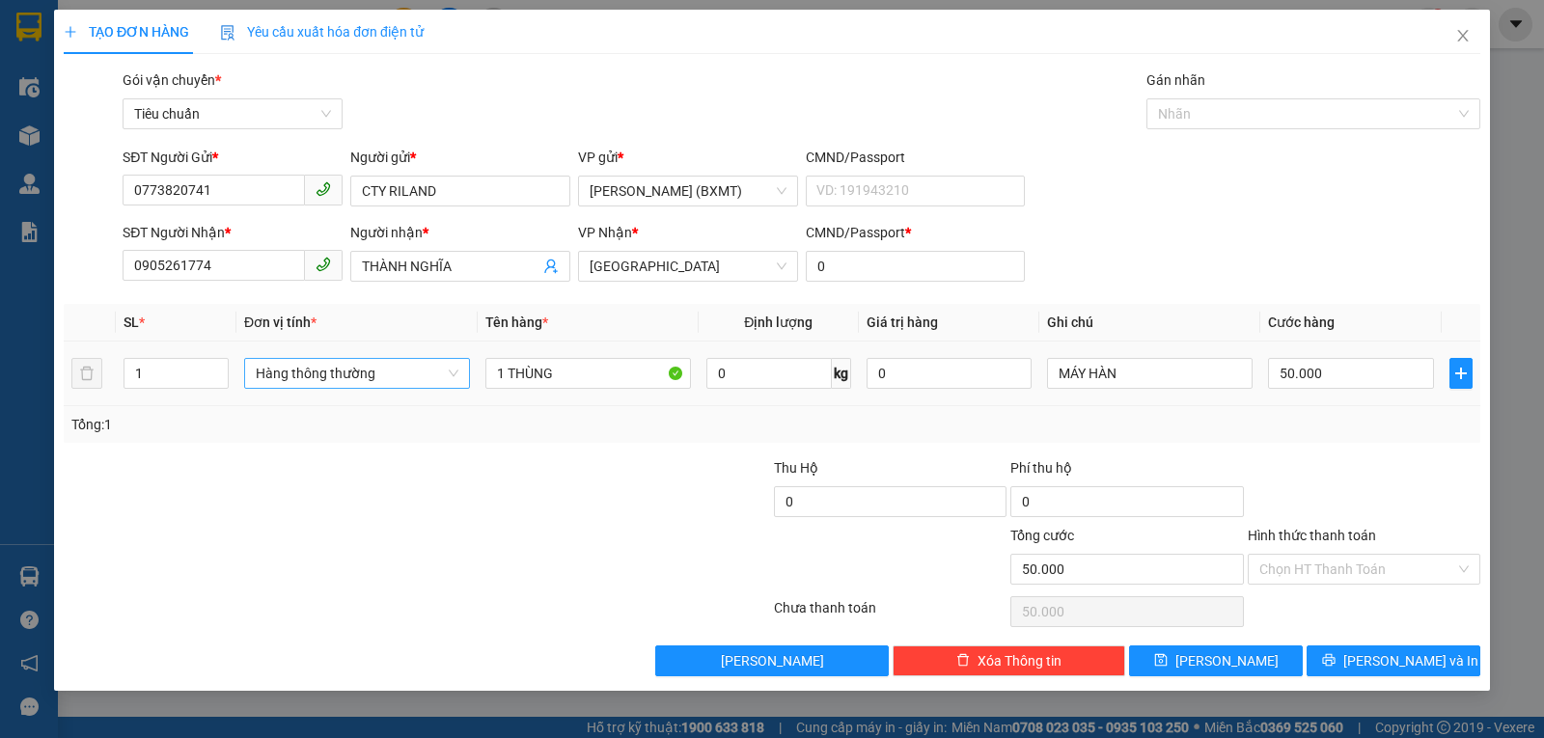
click at [359, 374] on span "Hàng thông thường" at bounding box center [357, 373] width 203 height 29
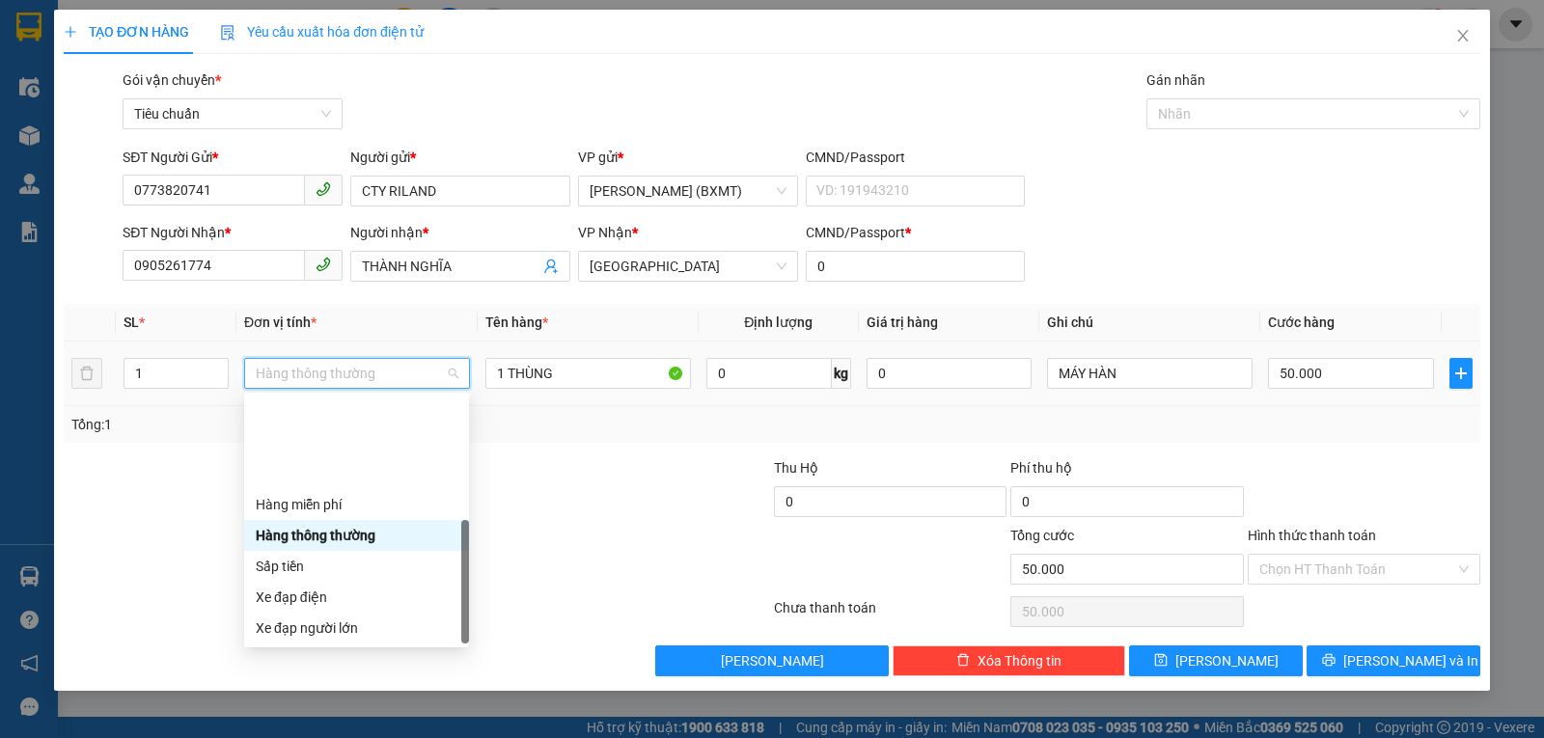
click at [285, 705] on div "Khác" at bounding box center [357, 751] width 202 height 21
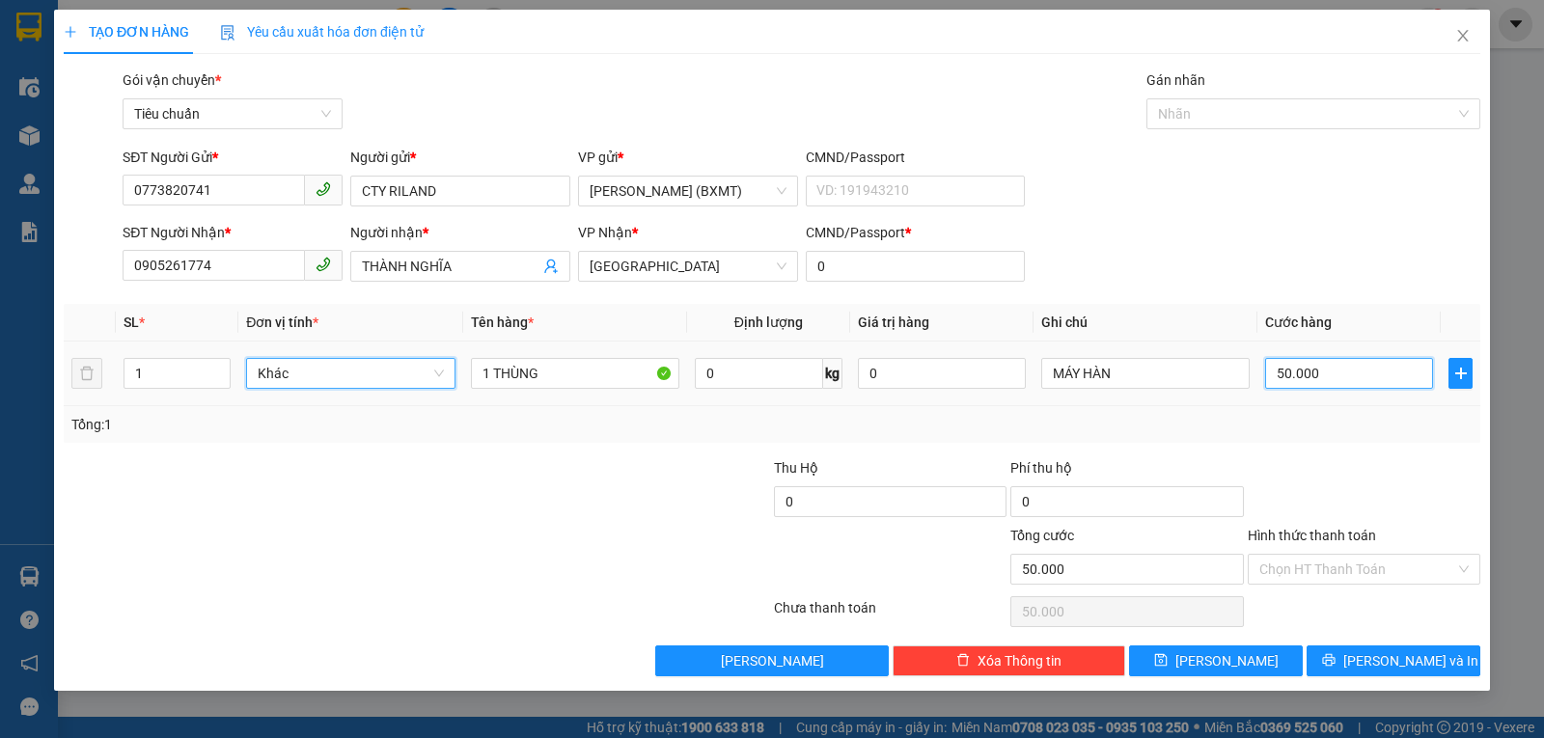
click at [1327, 374] on input "50.000" at bounding box center [1349, 373] width 168 height 31
type input "3"
type input "30"
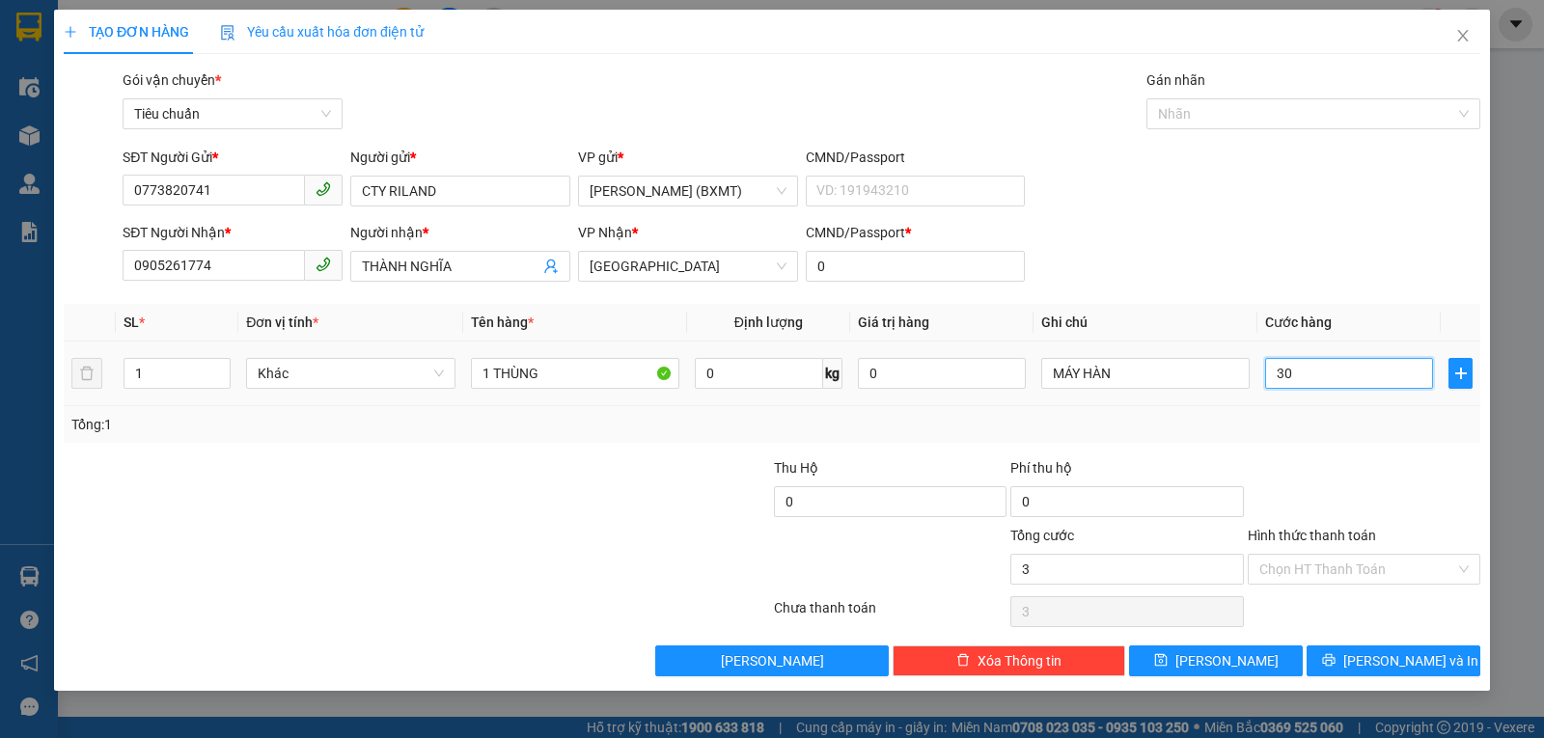
type input "30"
click at [1335, 414] on div "Tổng: 1" at bounding box center [771, 424] width 1401 height 21
click at [1349, 658] on button "Lưu và In" at bounding box center [1394, 661] width 174 height 31
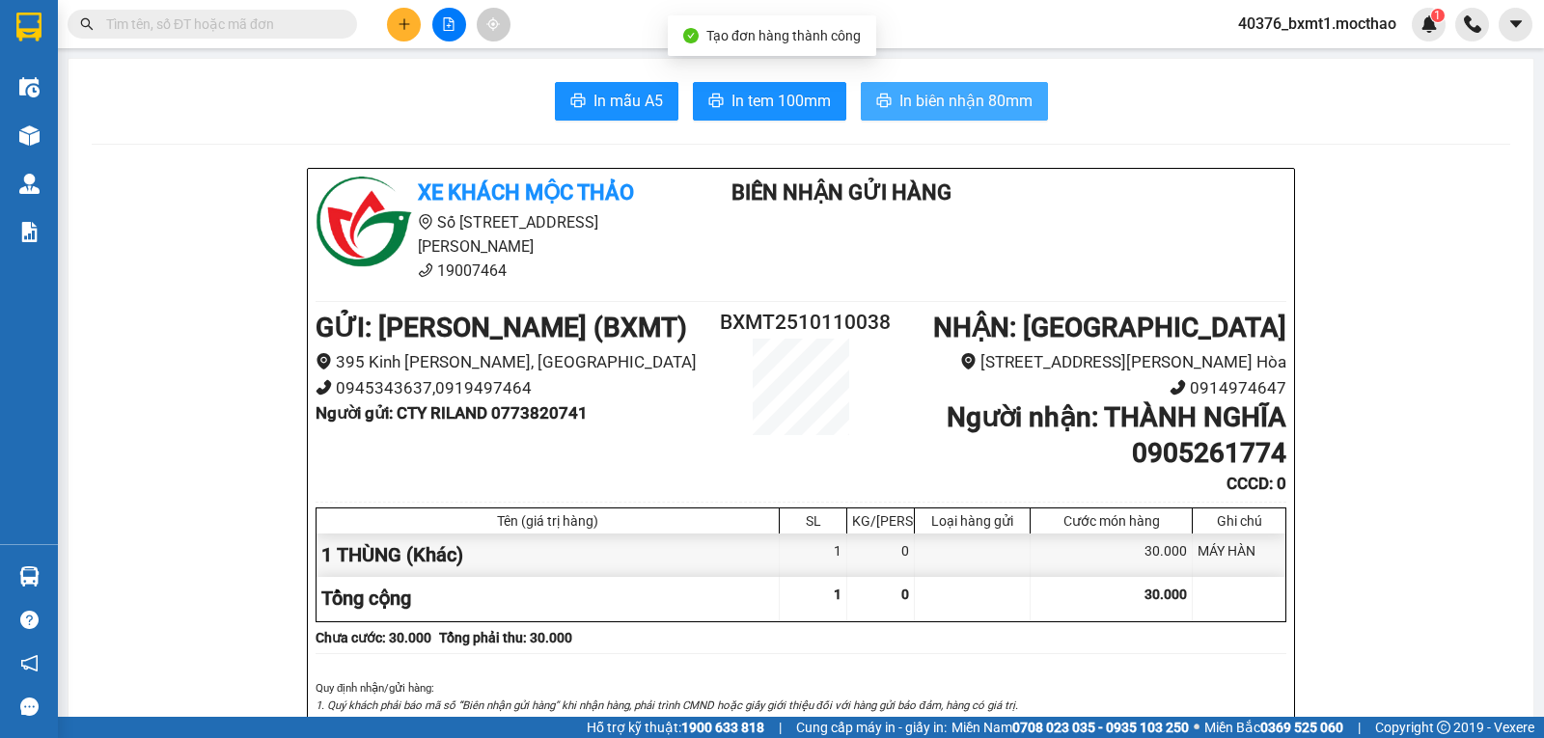
click at [942, 93] on span "In biên nhận 80mm" at bounding box center [965, 101] width 133 height 24
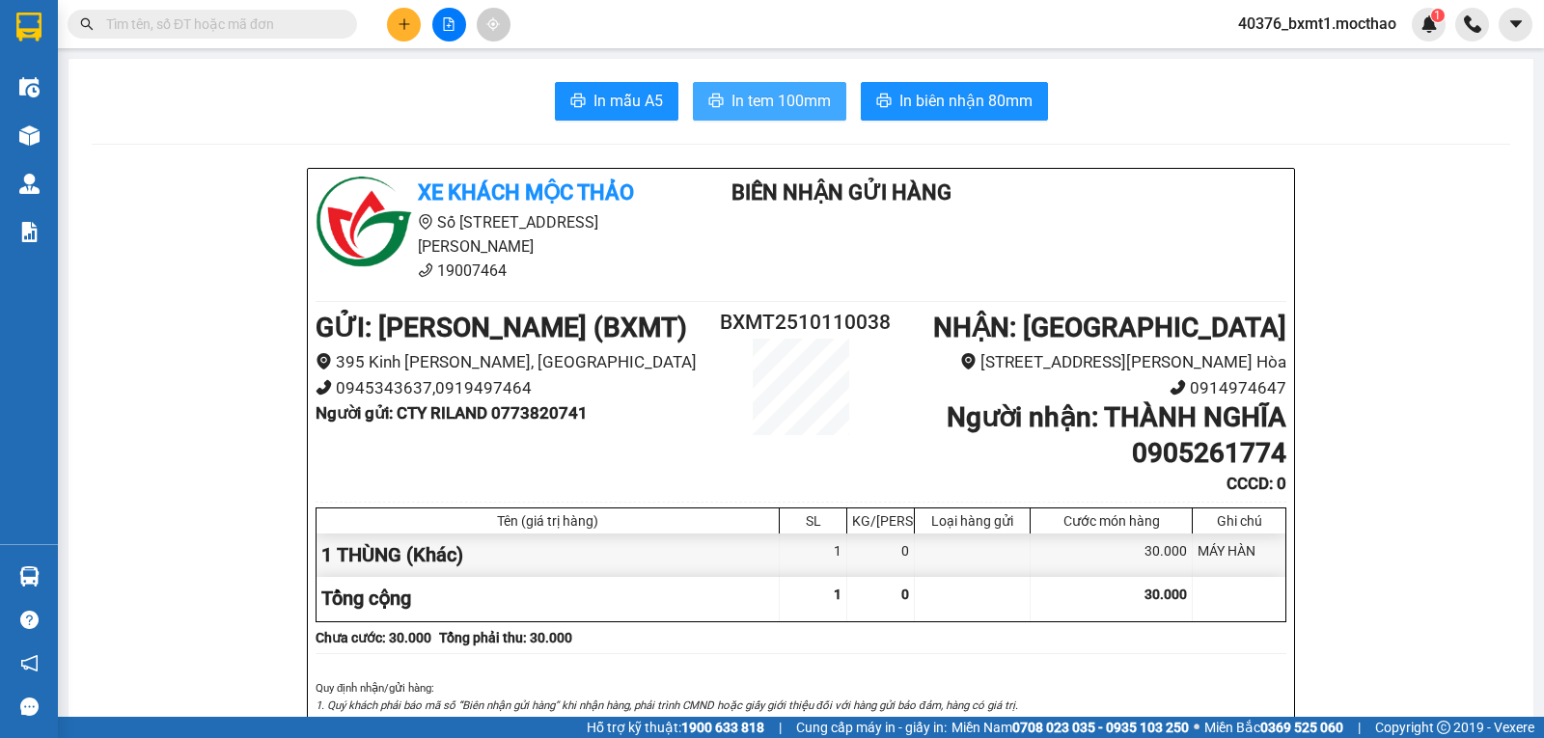
click at [766, 97] on span "In tem 100mm" at bounding box center [781, 101] width 99 height 24
click at [404, 26] on icon "plus" at bounding box center [405, 24] width 14 height 14
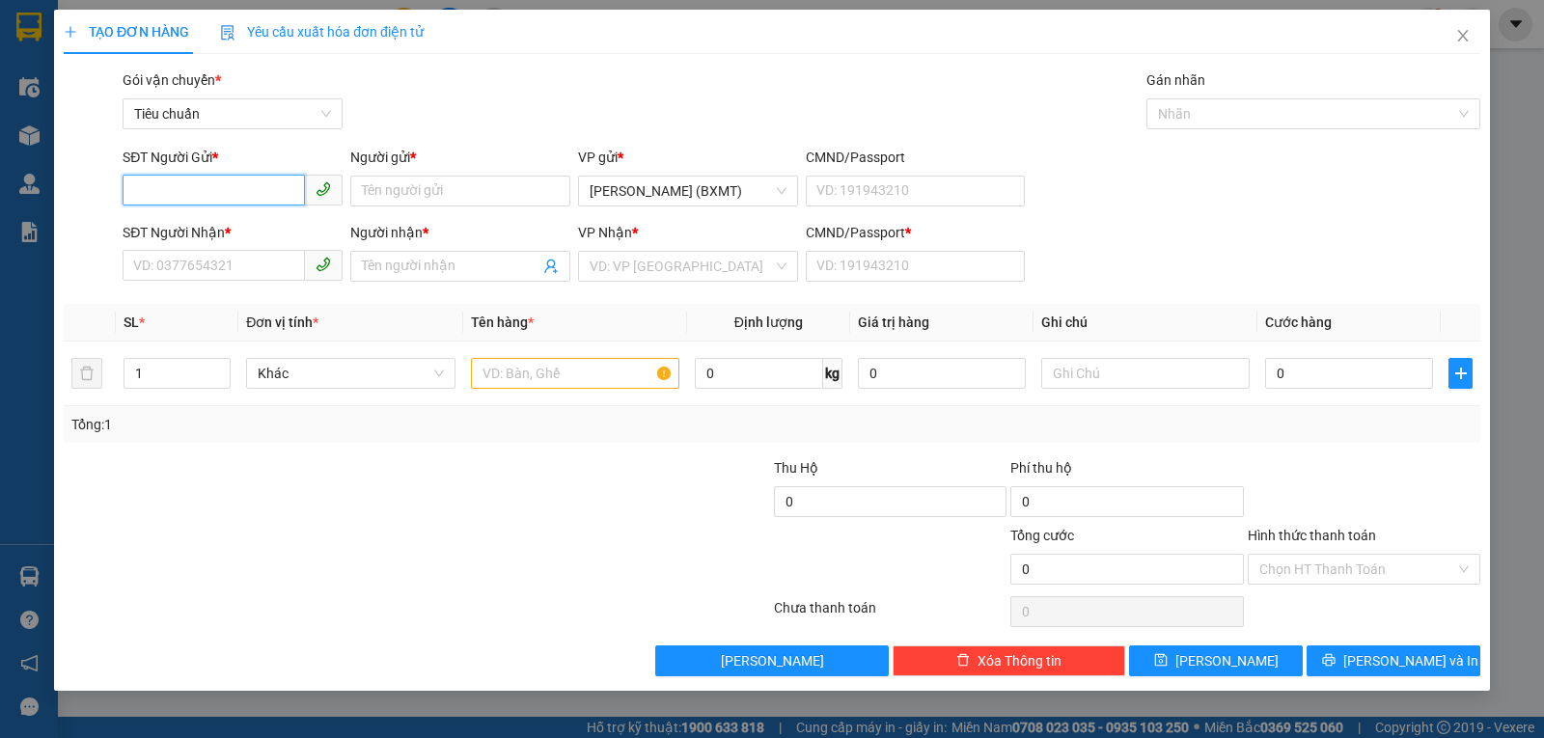
paste input "0337887468"
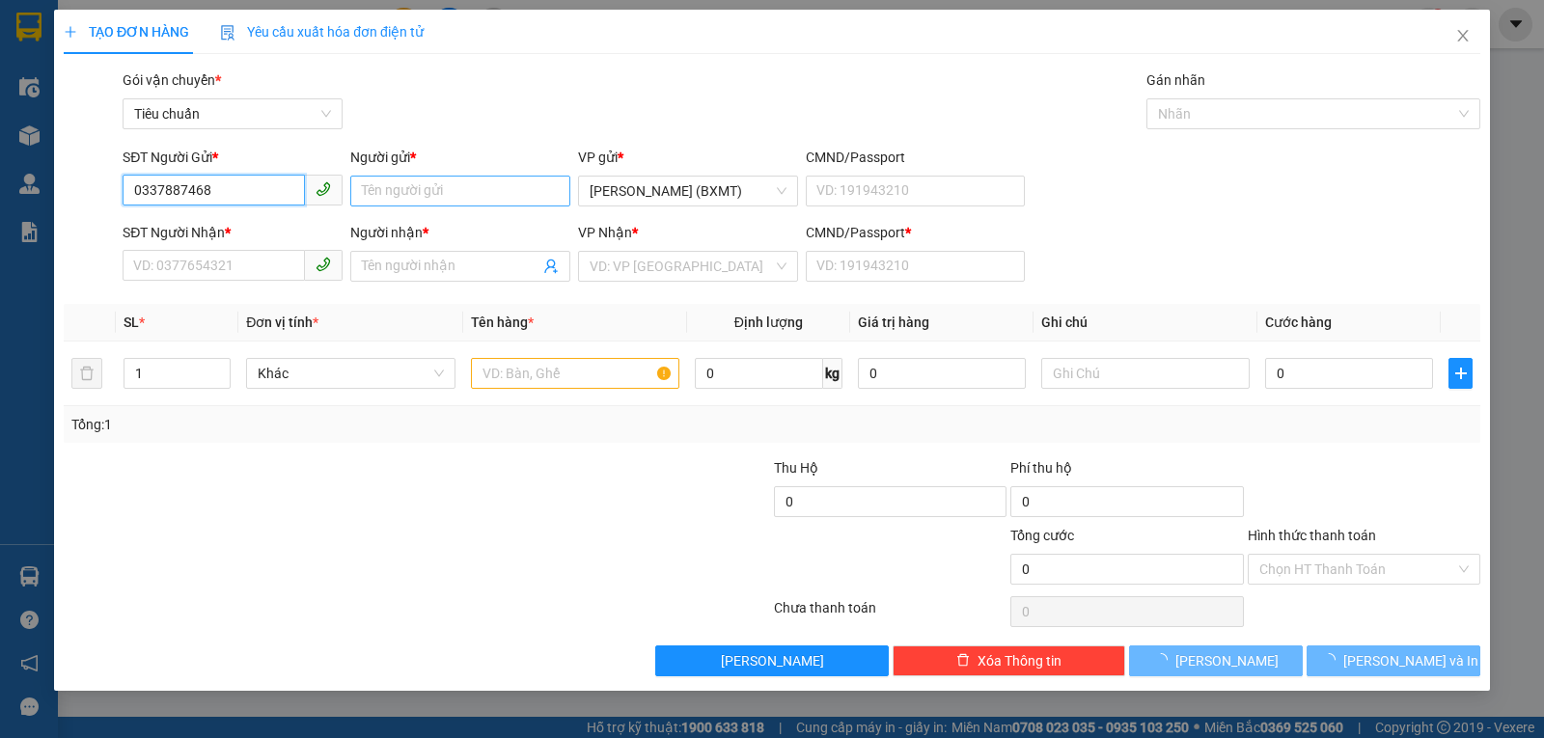
type input "0337887468"
click at [392, 180] on input "Người gửi *" at bounding box center [460, 191] width 220 height 31
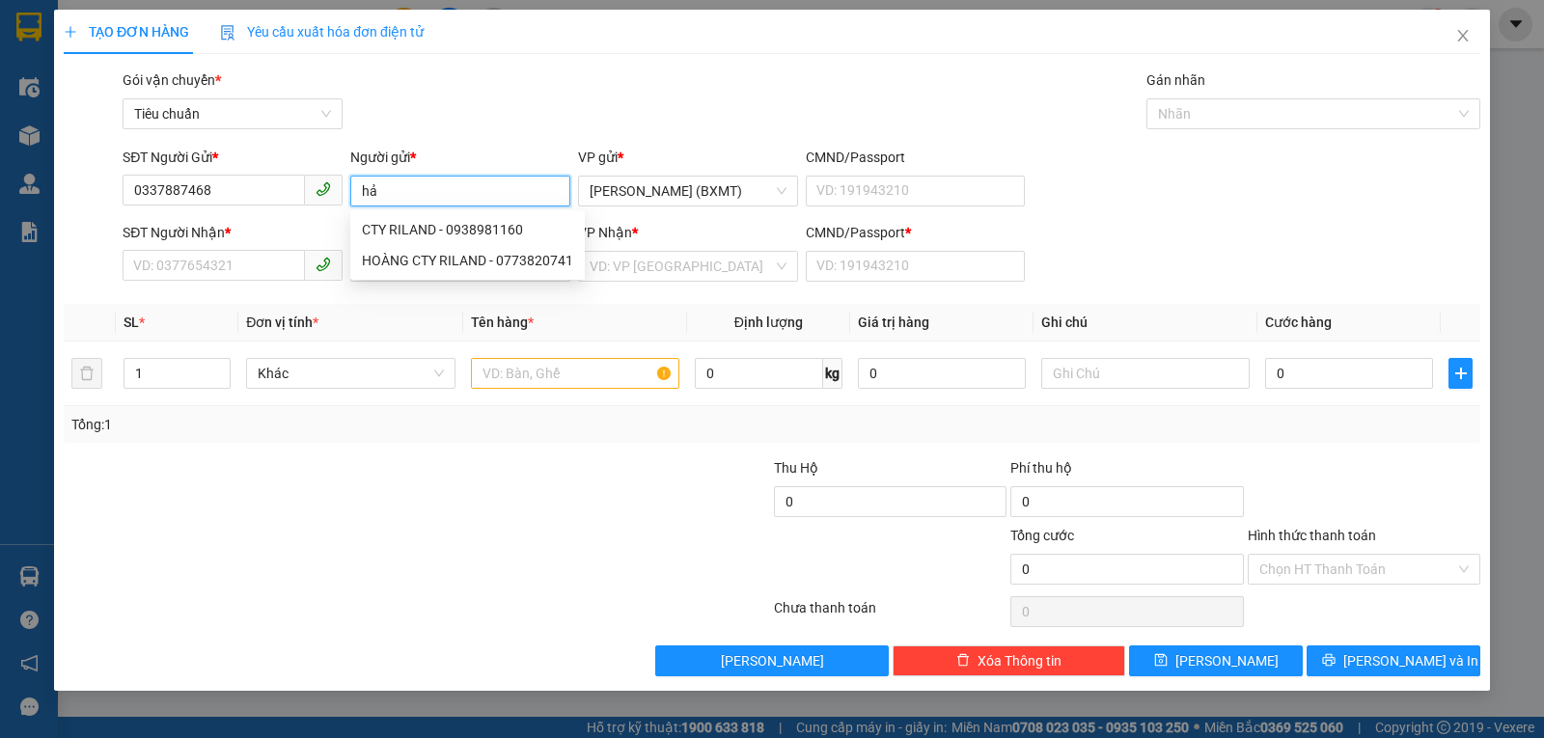
type input "h"
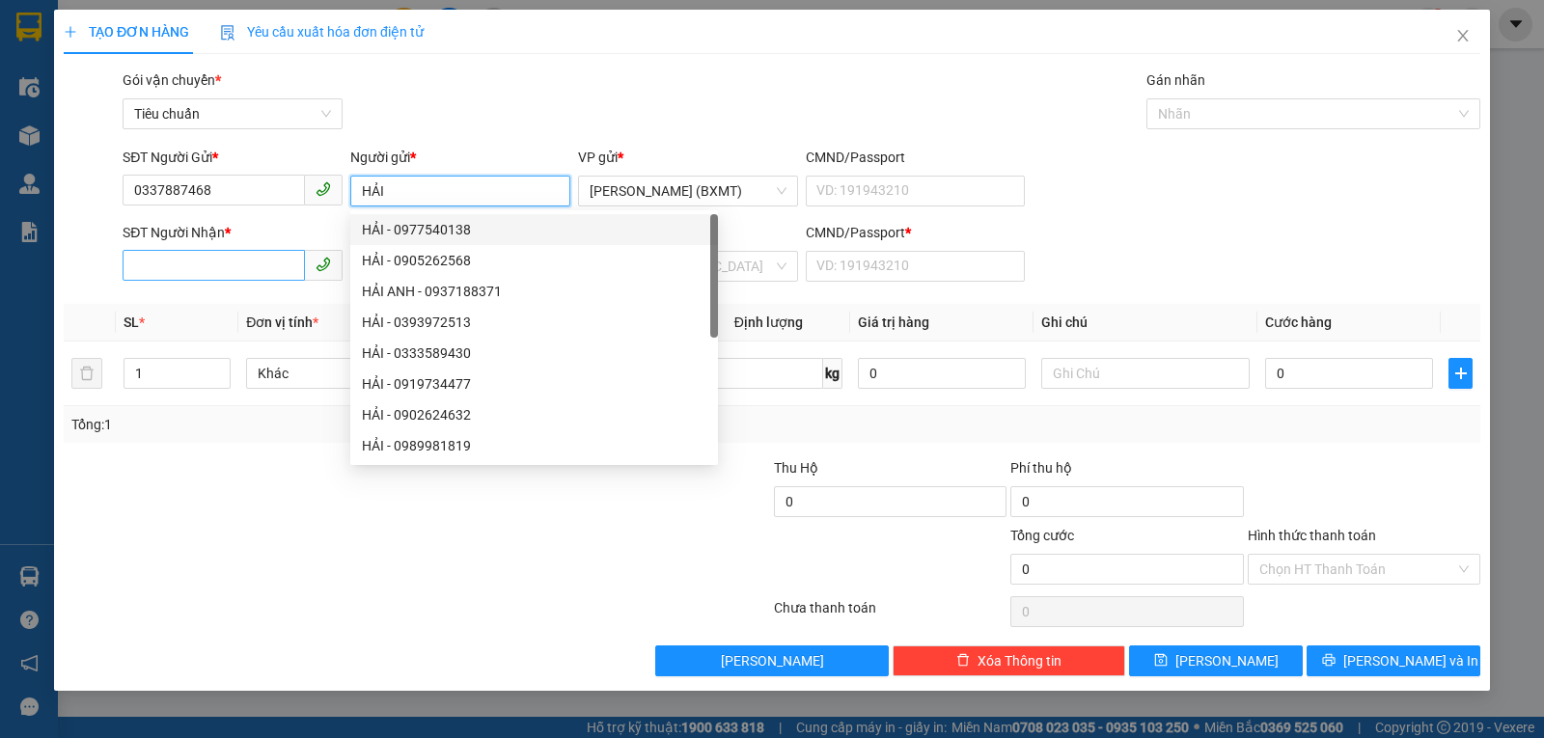
type input "HẢI"
click at [219, 276] on input "SĐT Người Nhận *" at bounding box center [214, 265] width 182 height 31
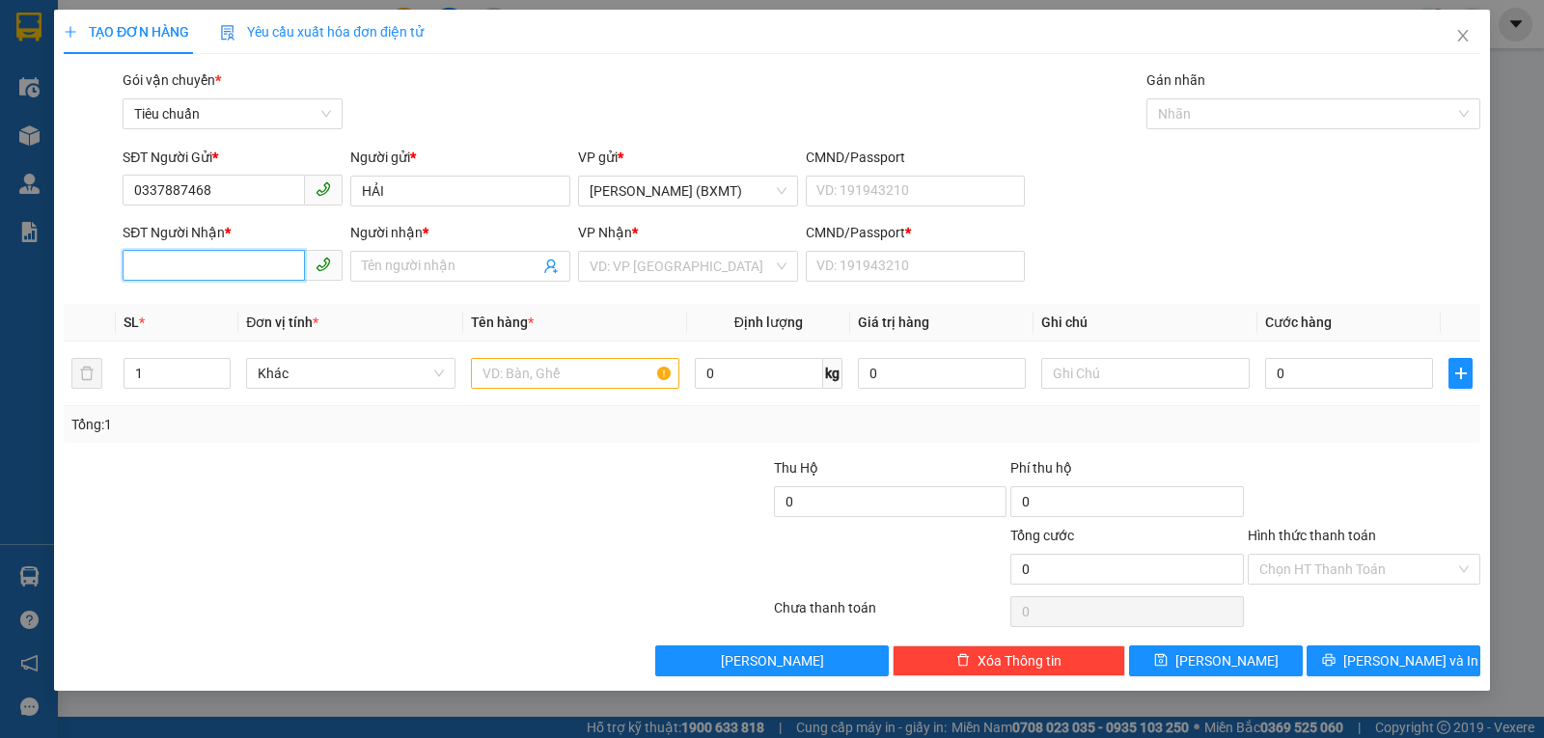
click at [256, 272] on input "SĐT Người Nhận *" at bounding box center [214, 265] width 182 height 31
type input "0988486799"
click at [446, 263] on input "Người nhận *" at bounding box center [451, 266] width 178 height 21
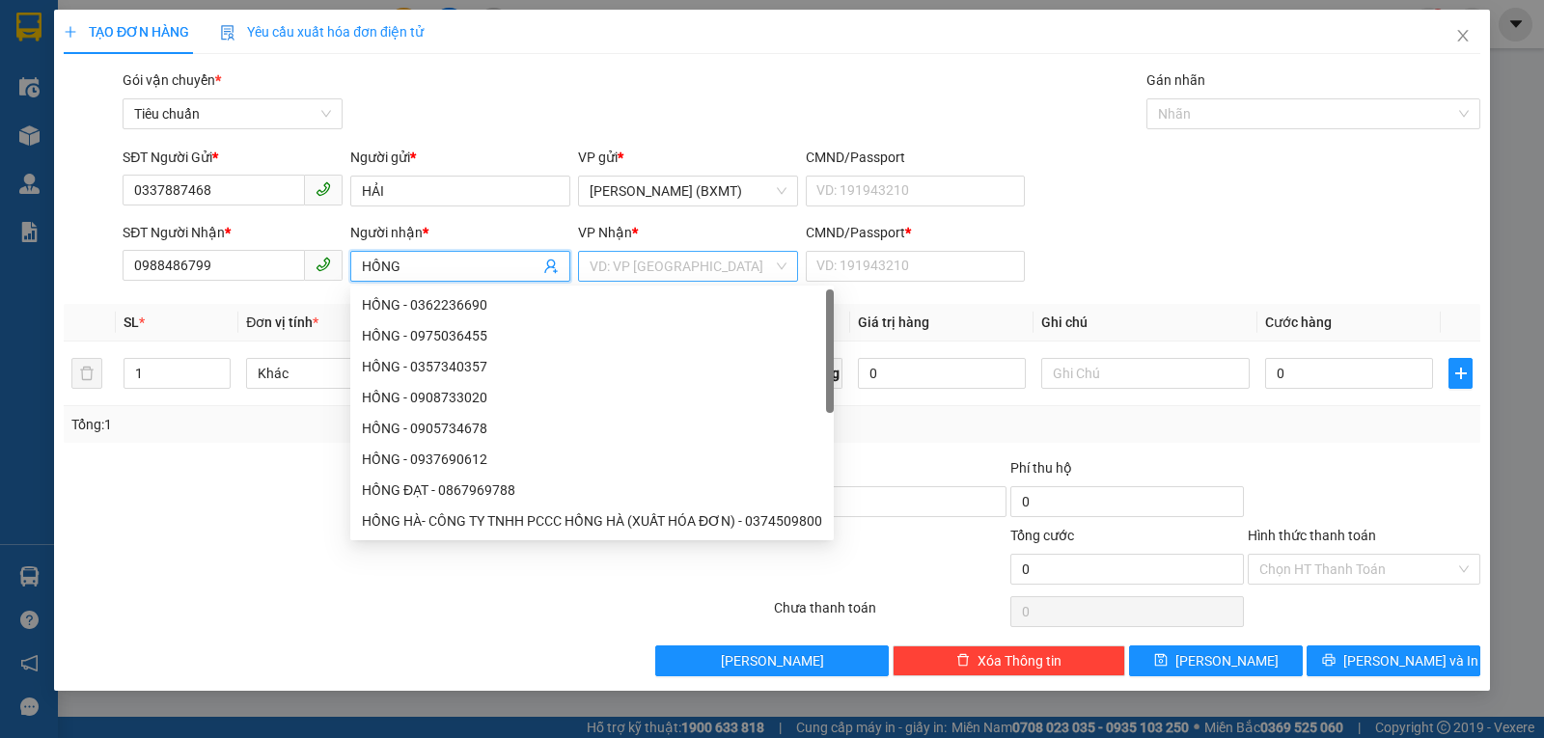
type input "HỒNG"
click at [663, 256] on input "search" at bounding box center [681, 266] width 183 height 29
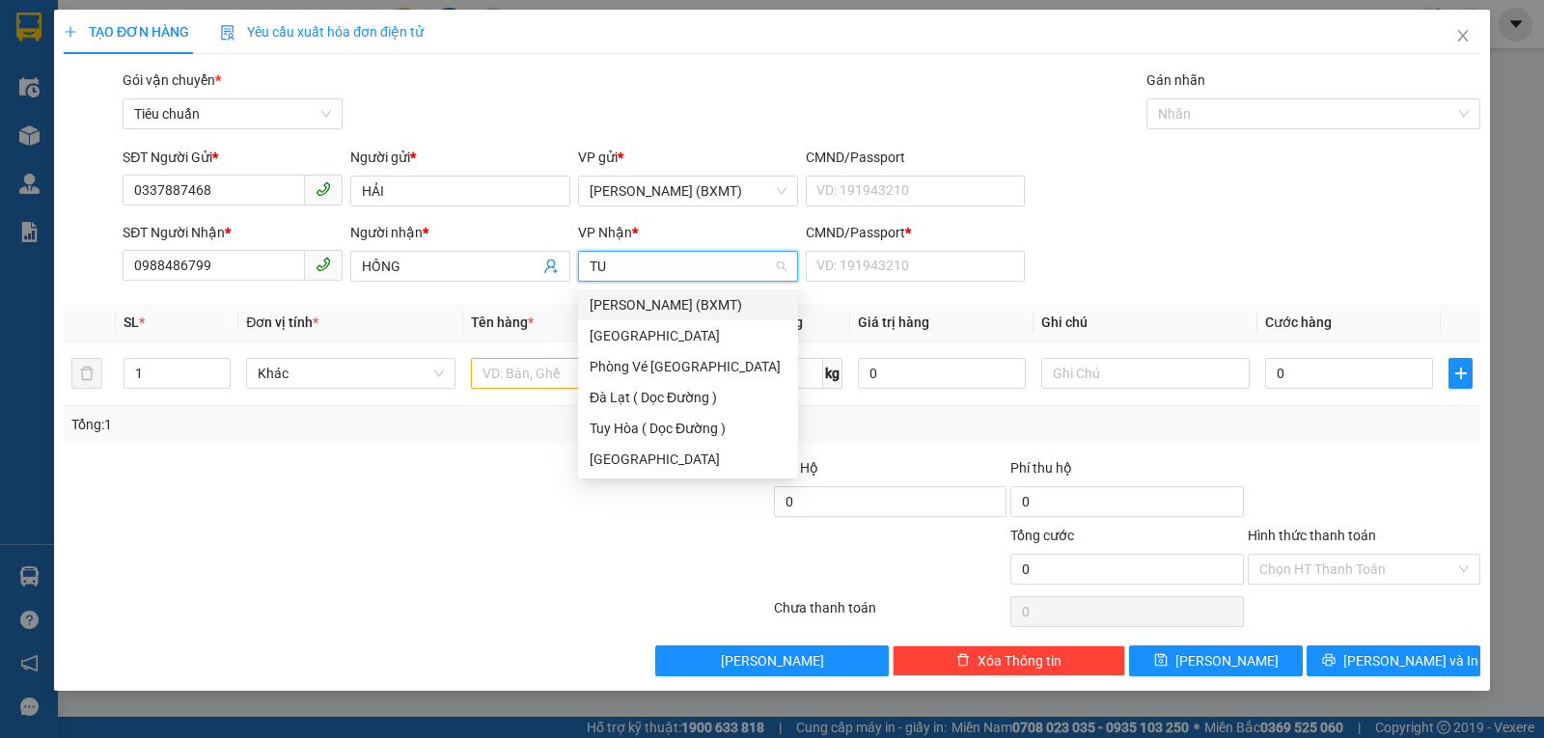
type input "TUY"
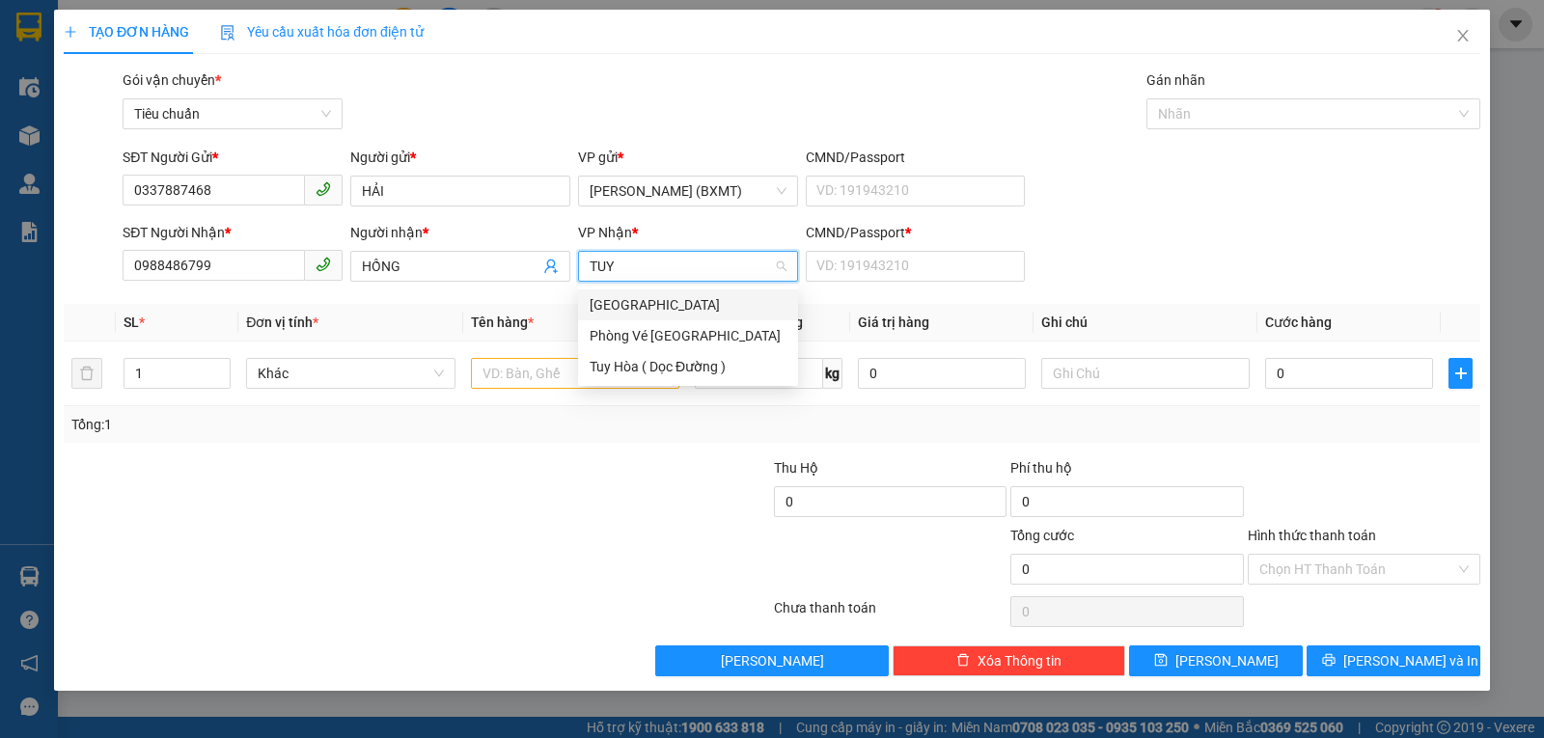
click at [623, 291] on div "[GEOGRAPHIC_DATA]" at bounding box center [688, 305] width 220 height 31
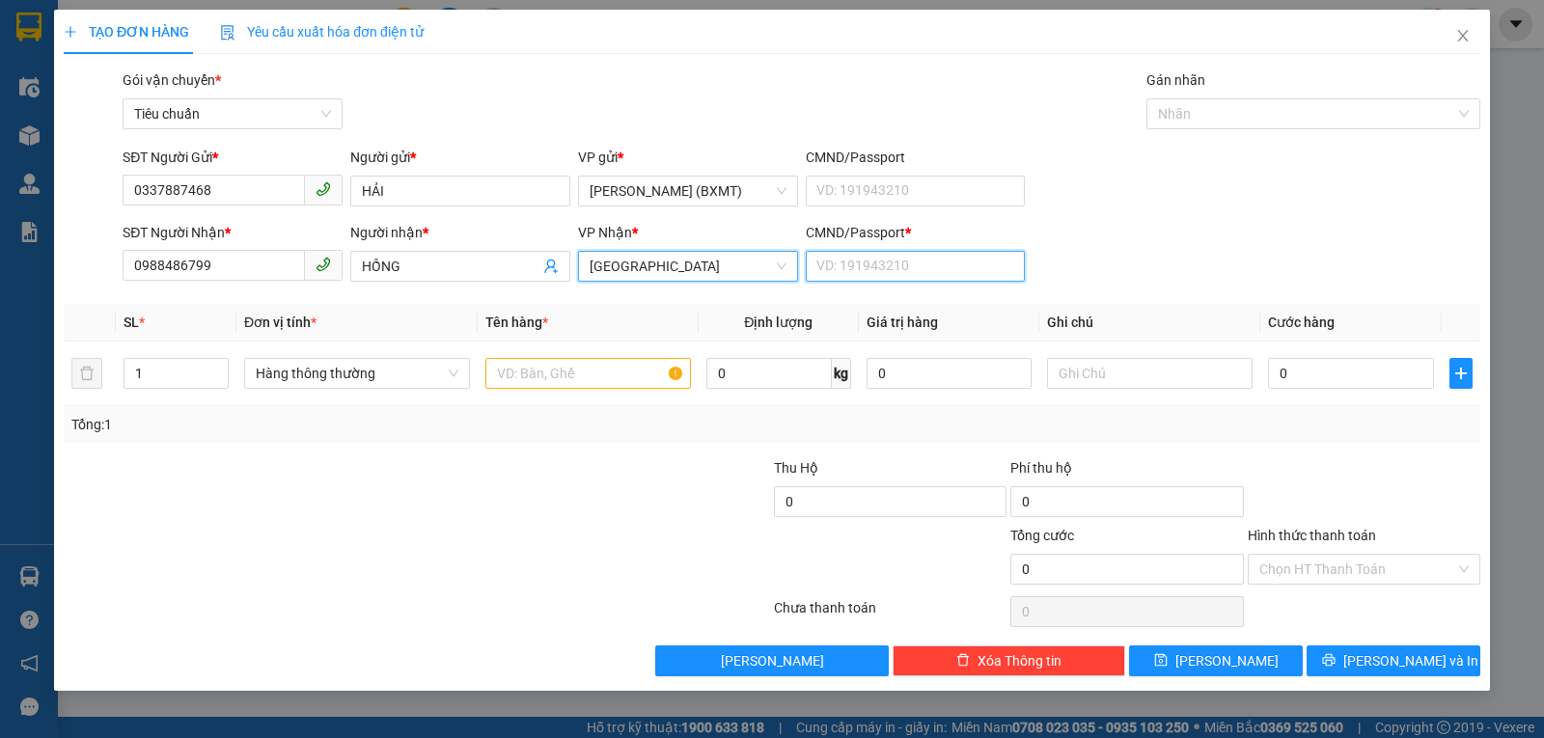
click at [871, 270] on input "CMND/Passport *" at bounding box center [916, 266] width 220 height 31
click at [301, 369] on span "Hàng thông thường" at bounding box center [357, 373] width 203 height 29
type input "0"
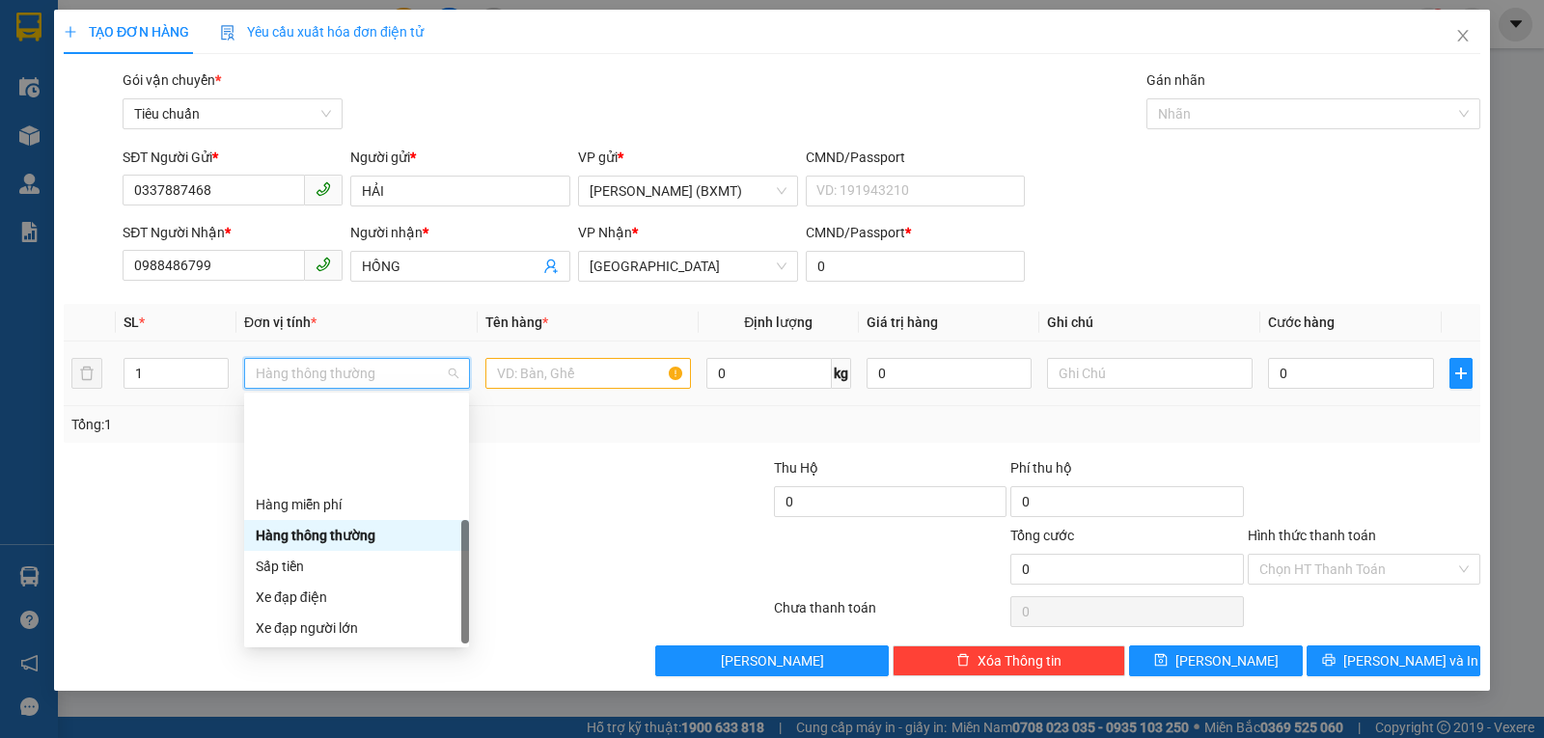
click at [323, 705] on div "Khác" at bounding box center [357, 751] width 202 height 21
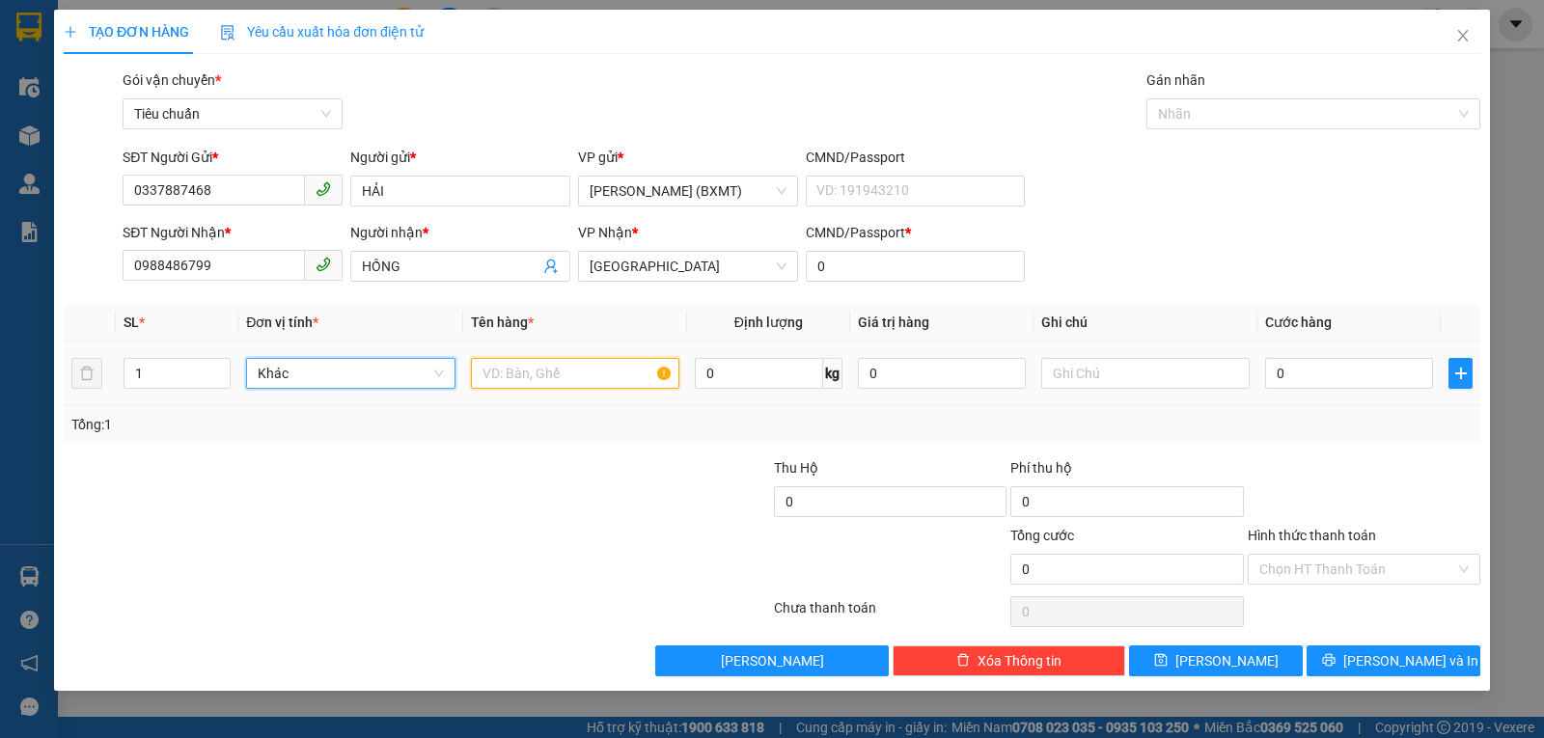
click at [515, 369] on input "text" at bounding box center [575, 373] width 208 height 31
type input "1 BALO"
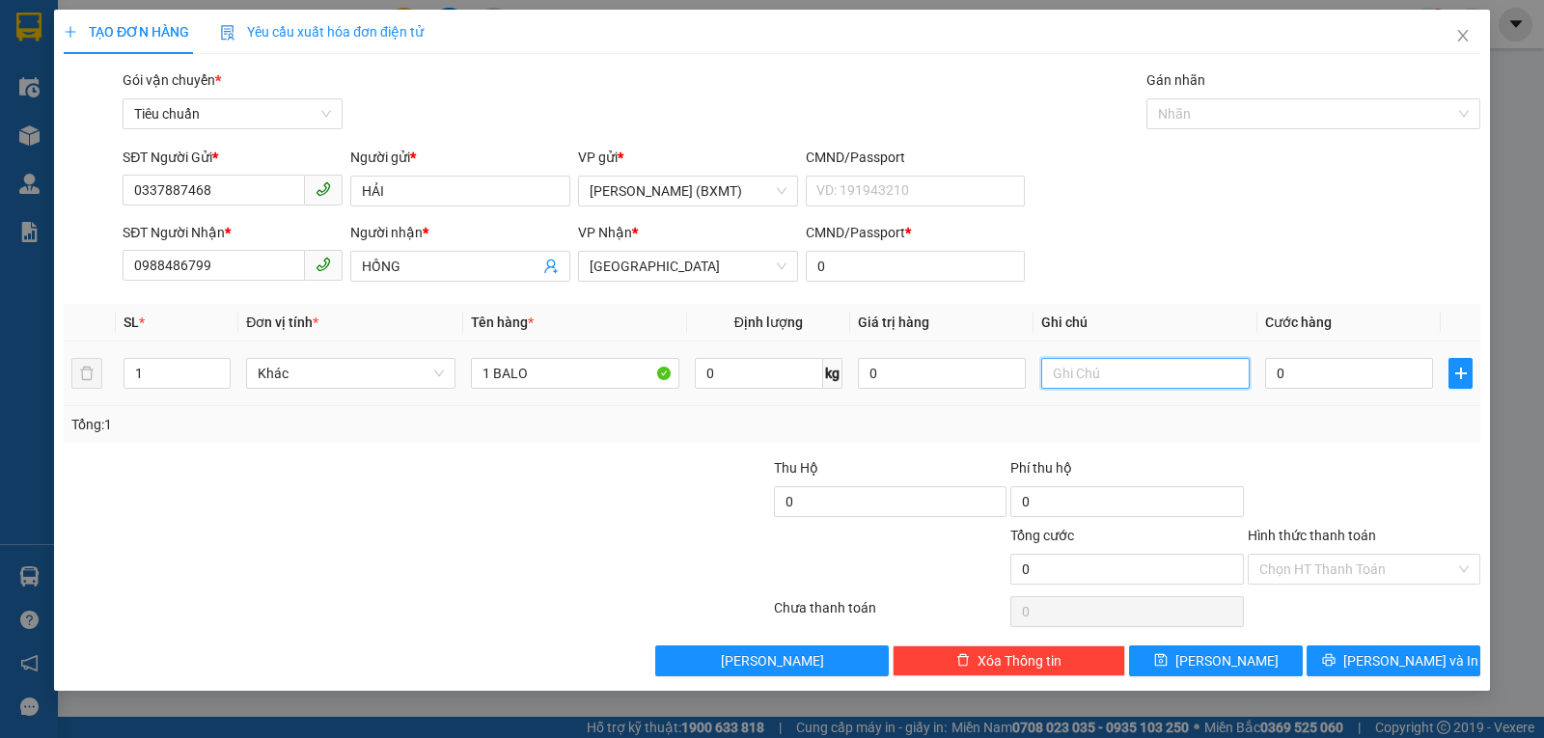
click at [1194, 379] on input "text" at bounding box center [1145, 373] width 208 height 31
type input "D"
type input "ĐỒ DÙNG"
type input "3"
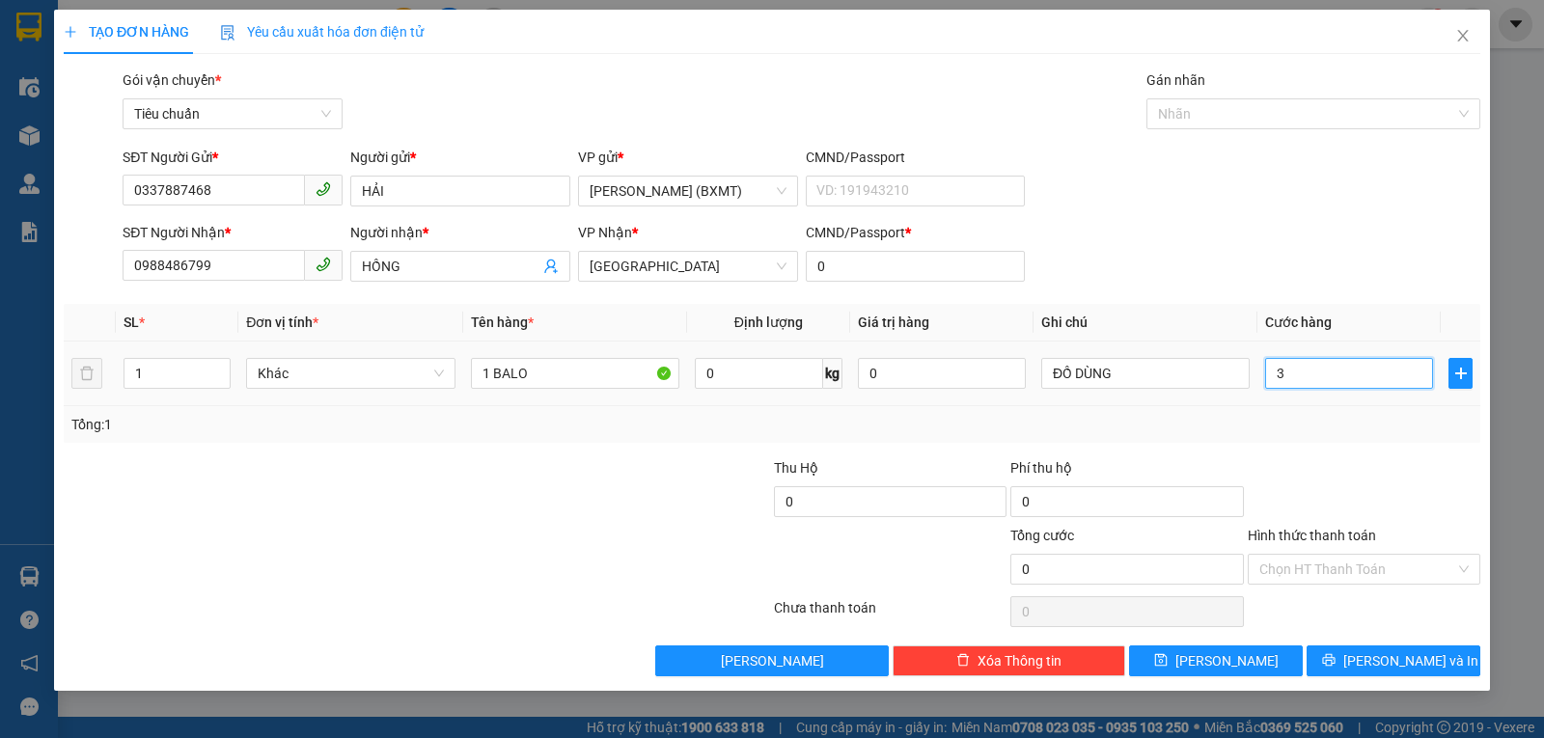
type input "3"
type input "30"
click at [1372, 458] on div "Transit Pickup Surcharge Ids Transit Deliver Surcharge Ids Transit Deliver Surc…" at bounding box center [772, 372] width 1417 height 607
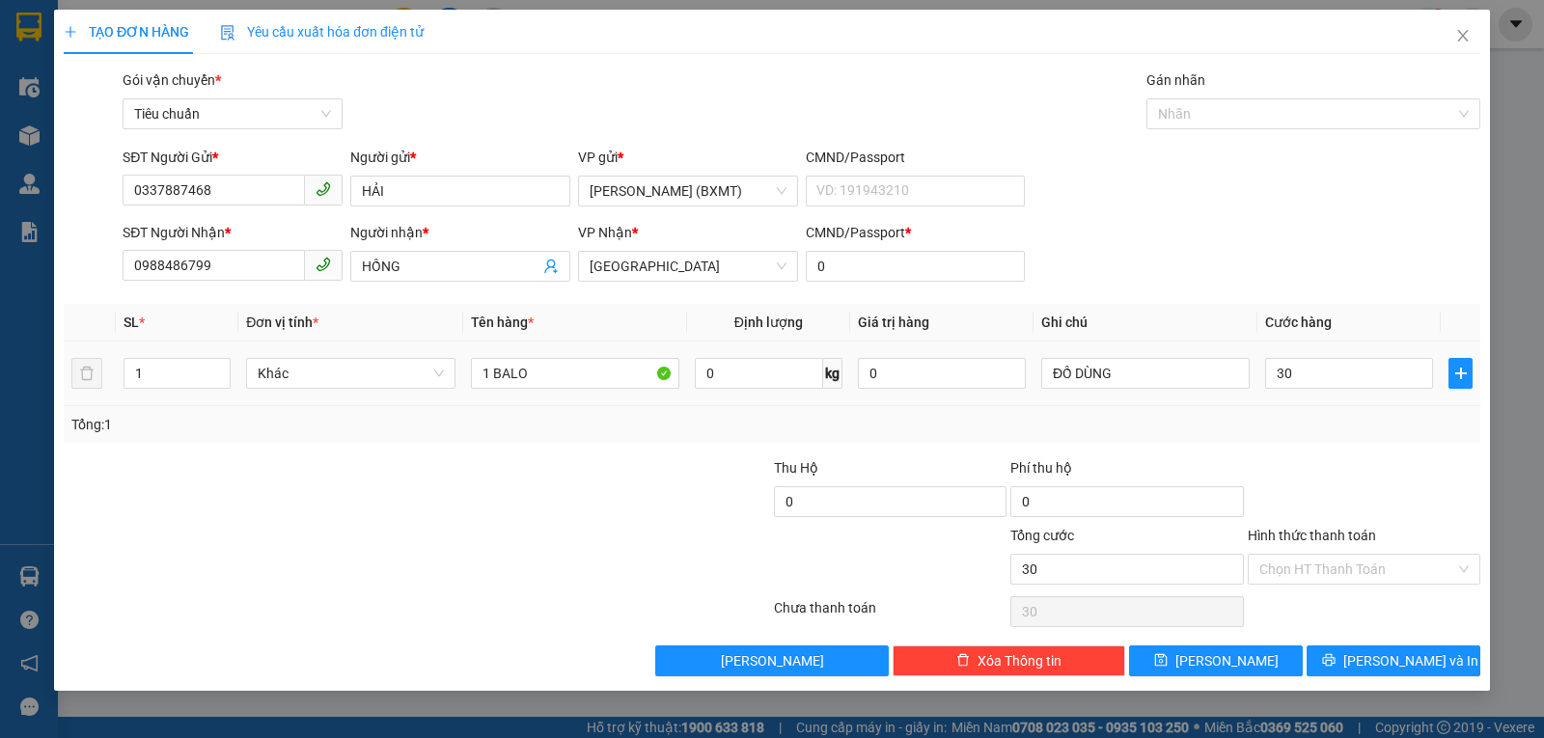
type input "30.000"
click at [1342, 570] on input "Hình thức thanh toán" at bounding box center [1357, 569] width 196 height 29
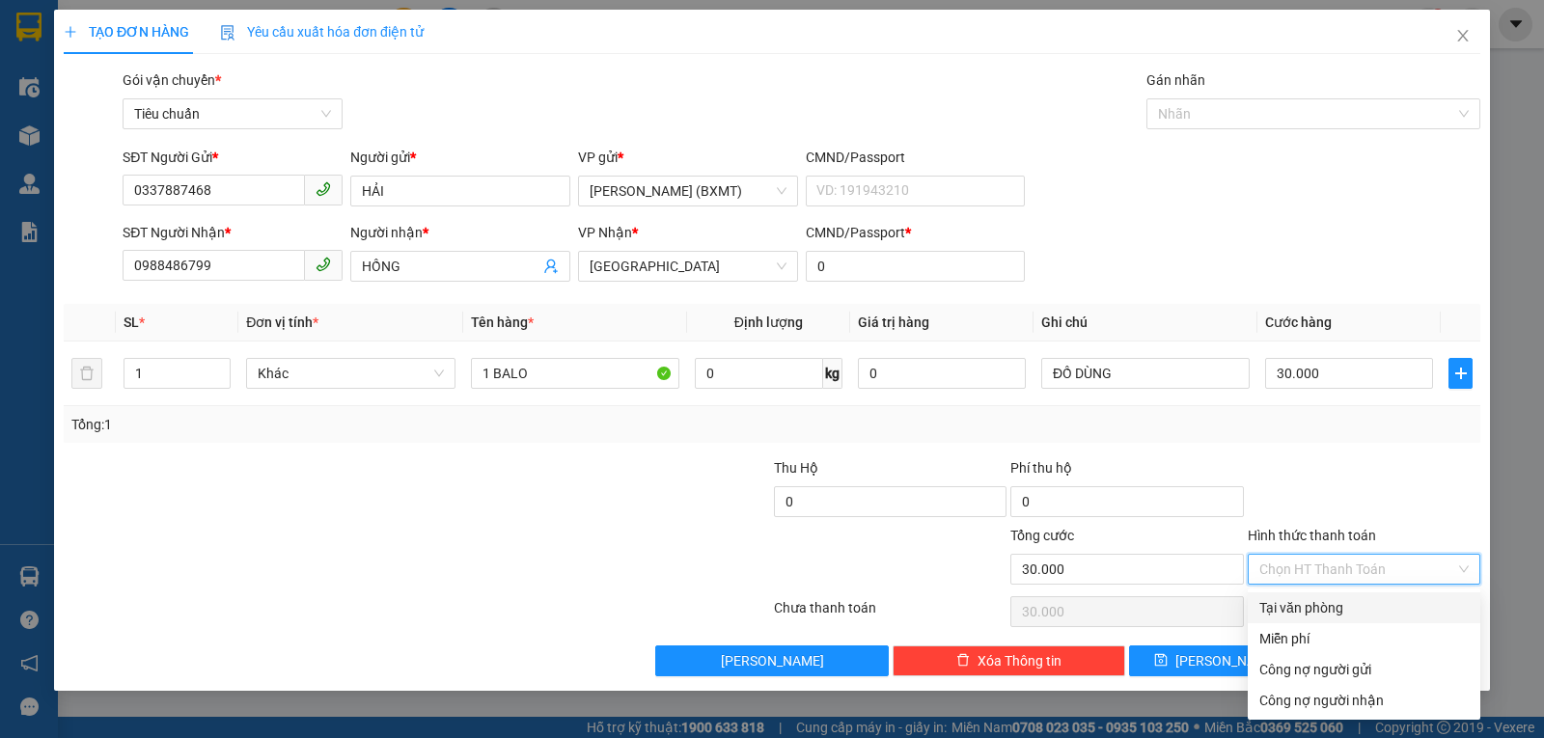
click at [1326, 607] on div "Tại văn phòng" at bounding box center [1363, 607] width 209 height 21
type input "0"
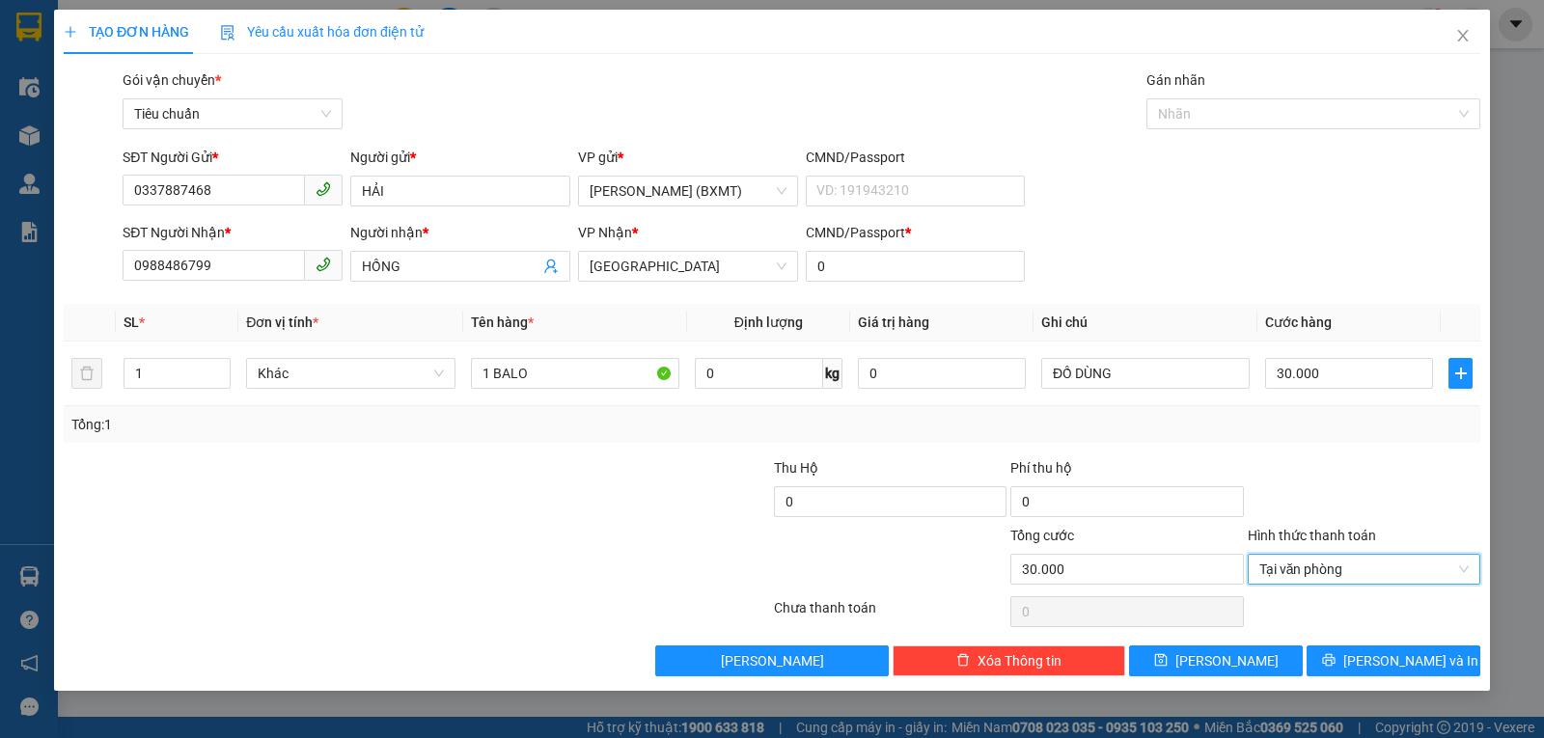
click at [1344, 505] on div at bounding box center [1364, 491] width 236 height 68
click at [1335, 662] on icon "printer" at bounding box center [1328, 660] width 13 height 13
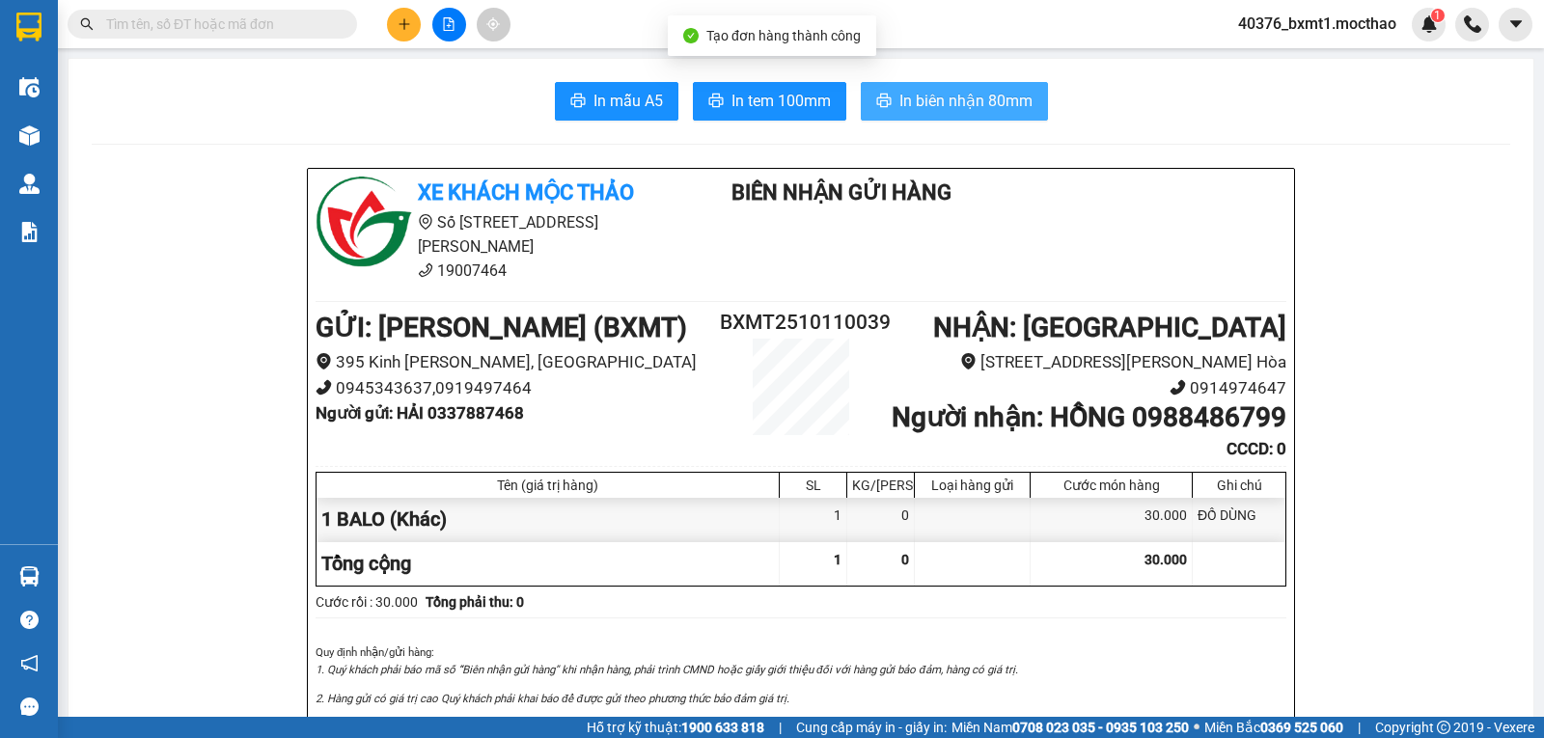
click at [944, 110] on span "In biên nhận 80mm" at bounding box center [965, 101] width 133 height 24
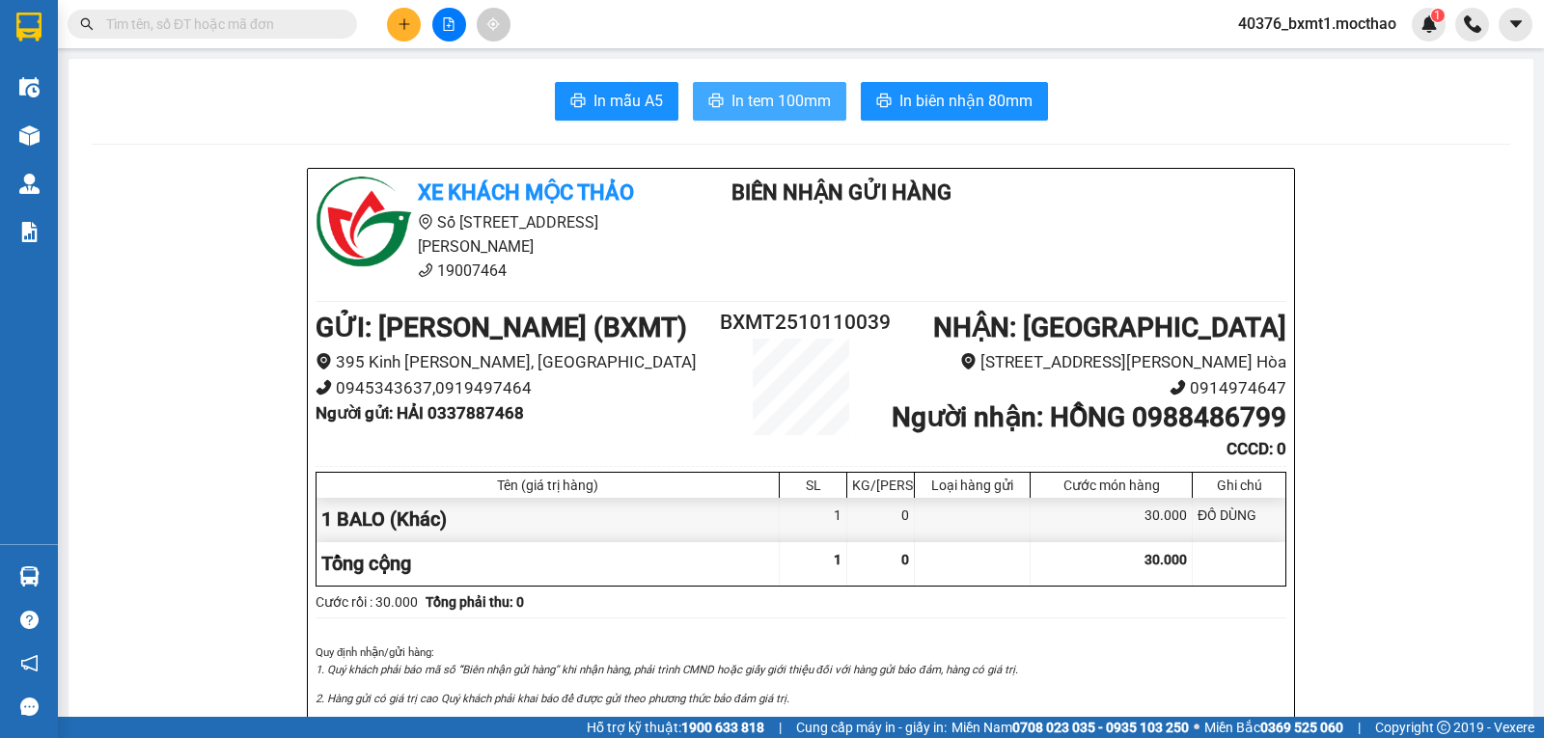
click at [788, 102] on span "In tem 100mm" at bounding box center [781, 101] width 99 height 24
click at [411, 26] on button at bounding box center [404, 25] width 34 height 34
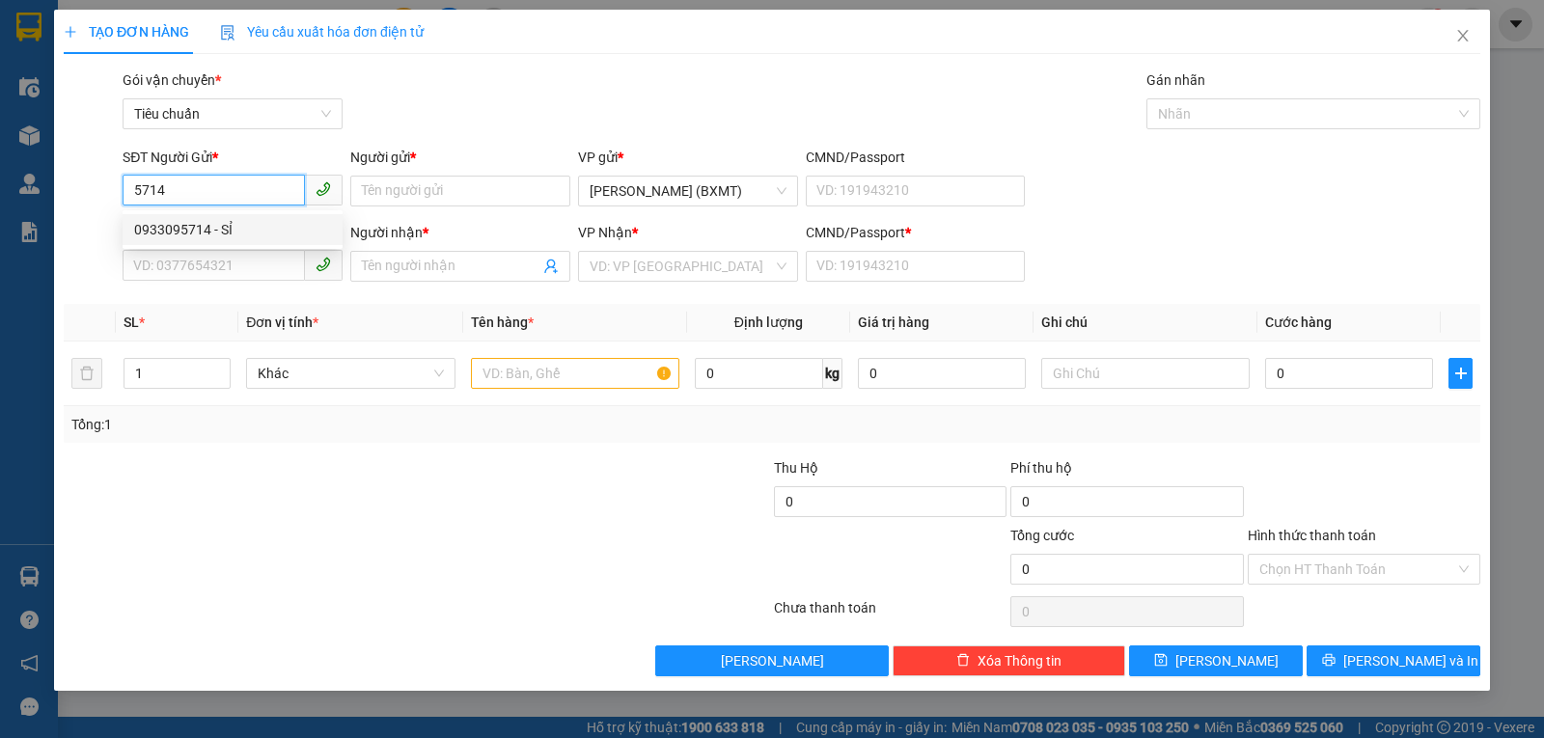
click at [211, 224] on div "0933095714 - SỈ" at bounding box center [232, 229] width 197 height 21
type input "0933095714"
type input "SỈ"
type input "0397784255"
type input "PHẠM SỸ"
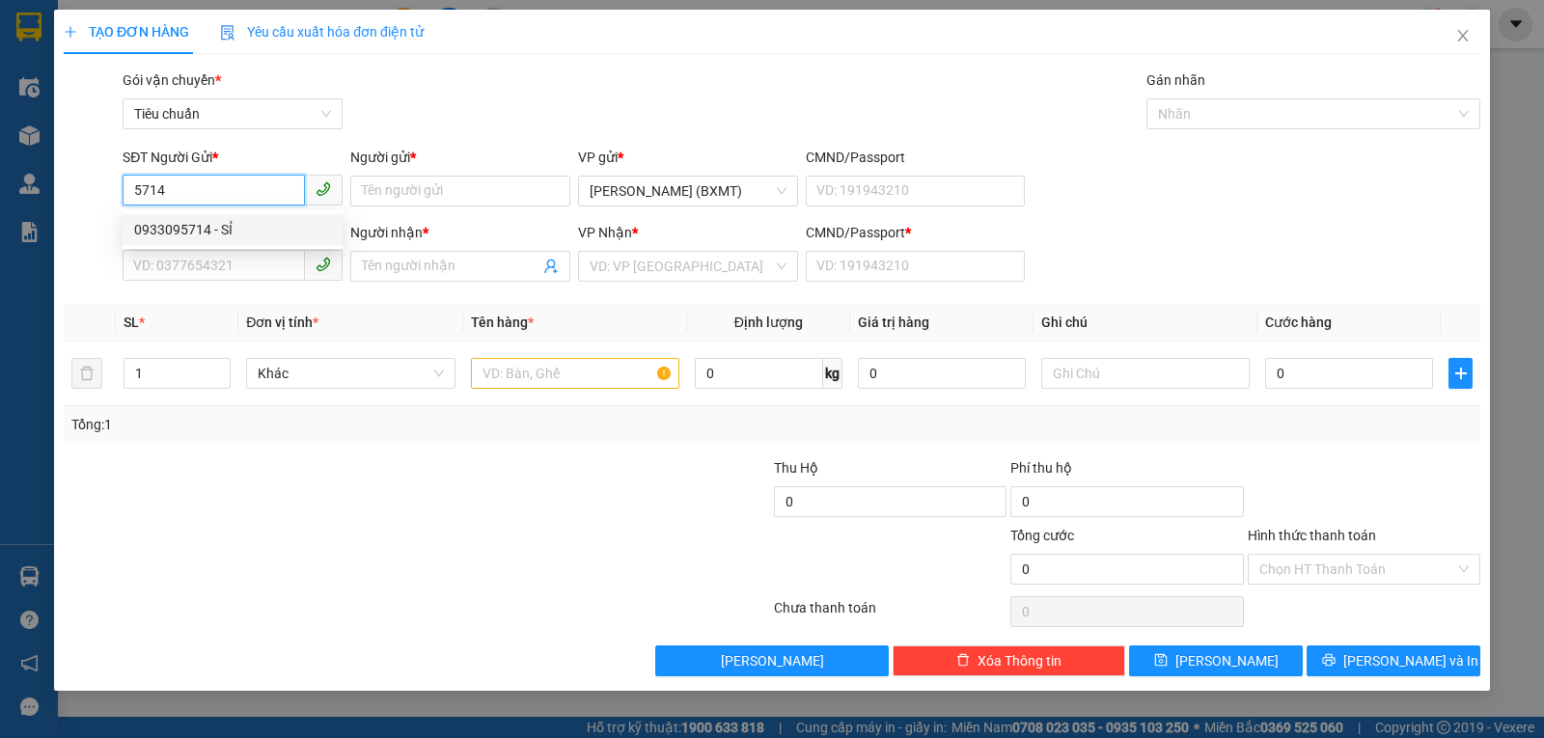
type input "0"
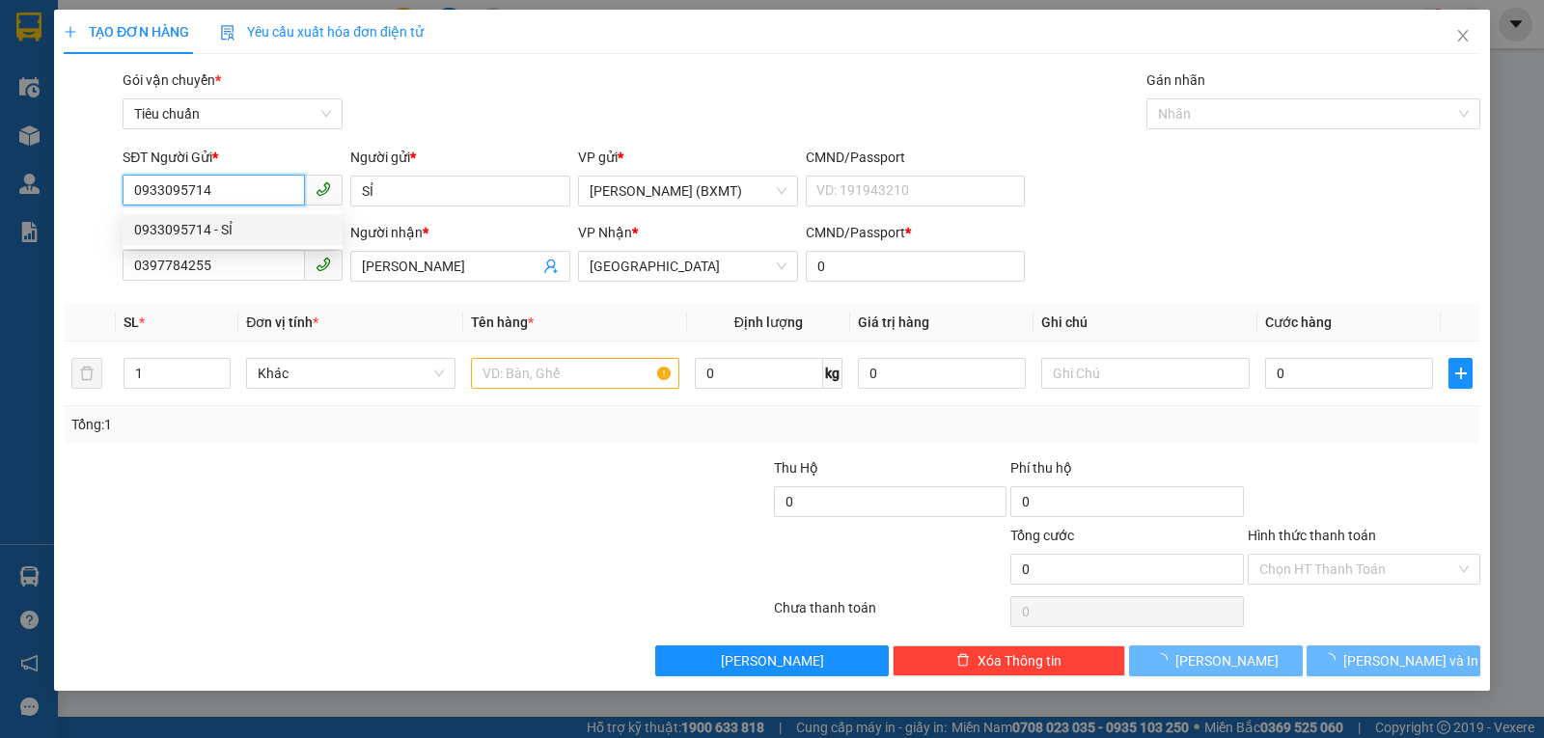
type input "50.000"
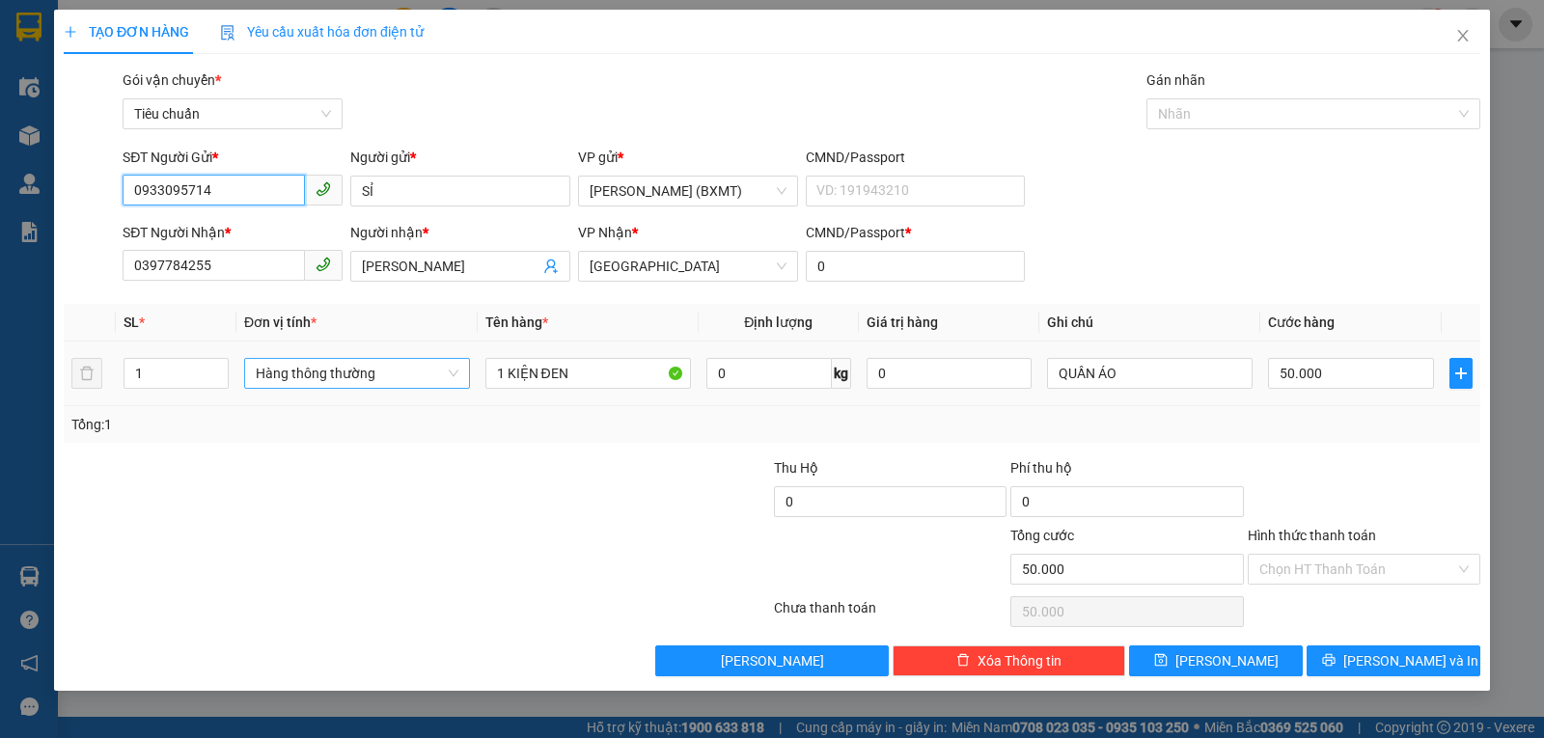
click at [358, 368] on span "Hàng thông thường" at bounding box center [357, 373] width 203 height 29
type input "0933095714"
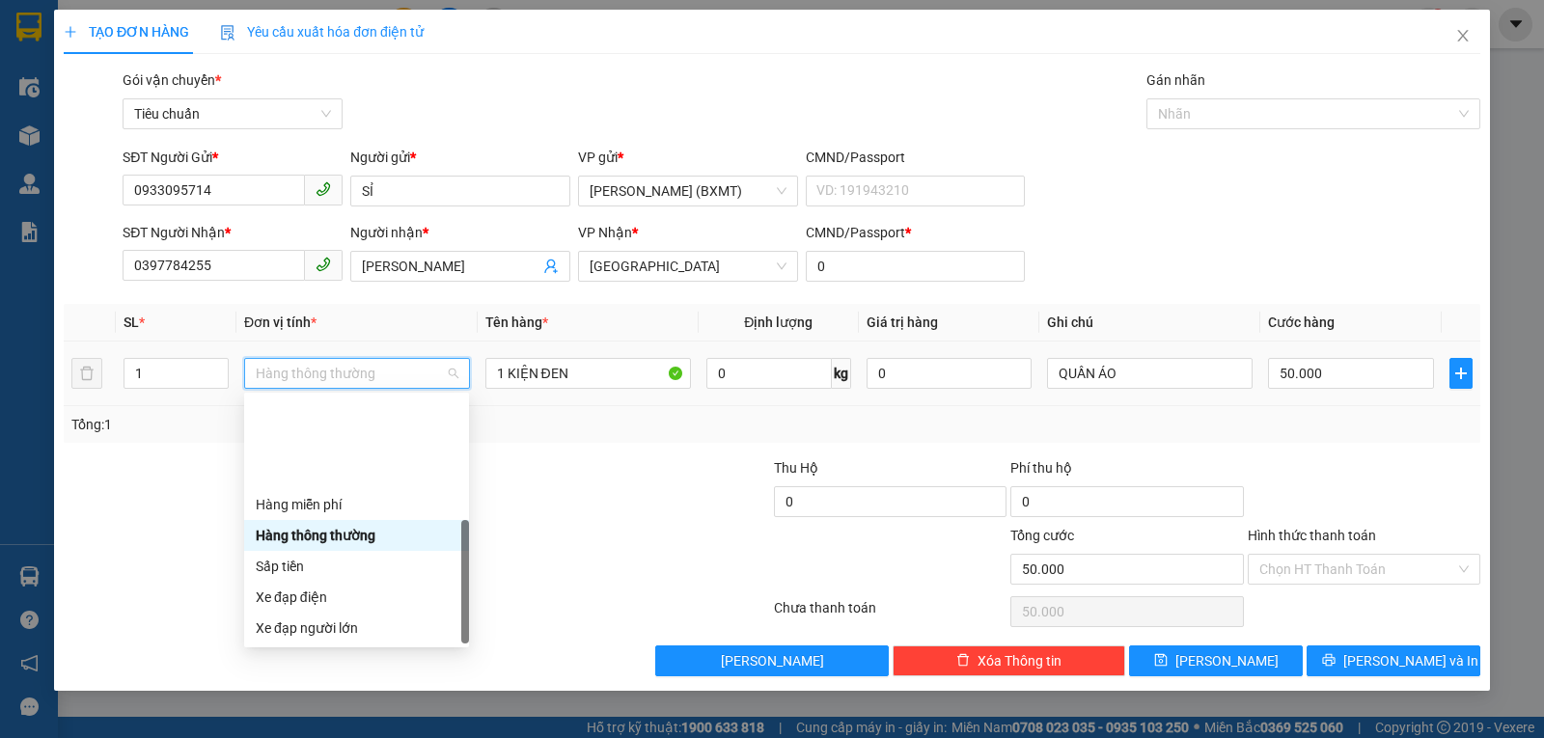
click at [314, 705] on div "Khác" at bounding box center [357, 751] width 202 height 21
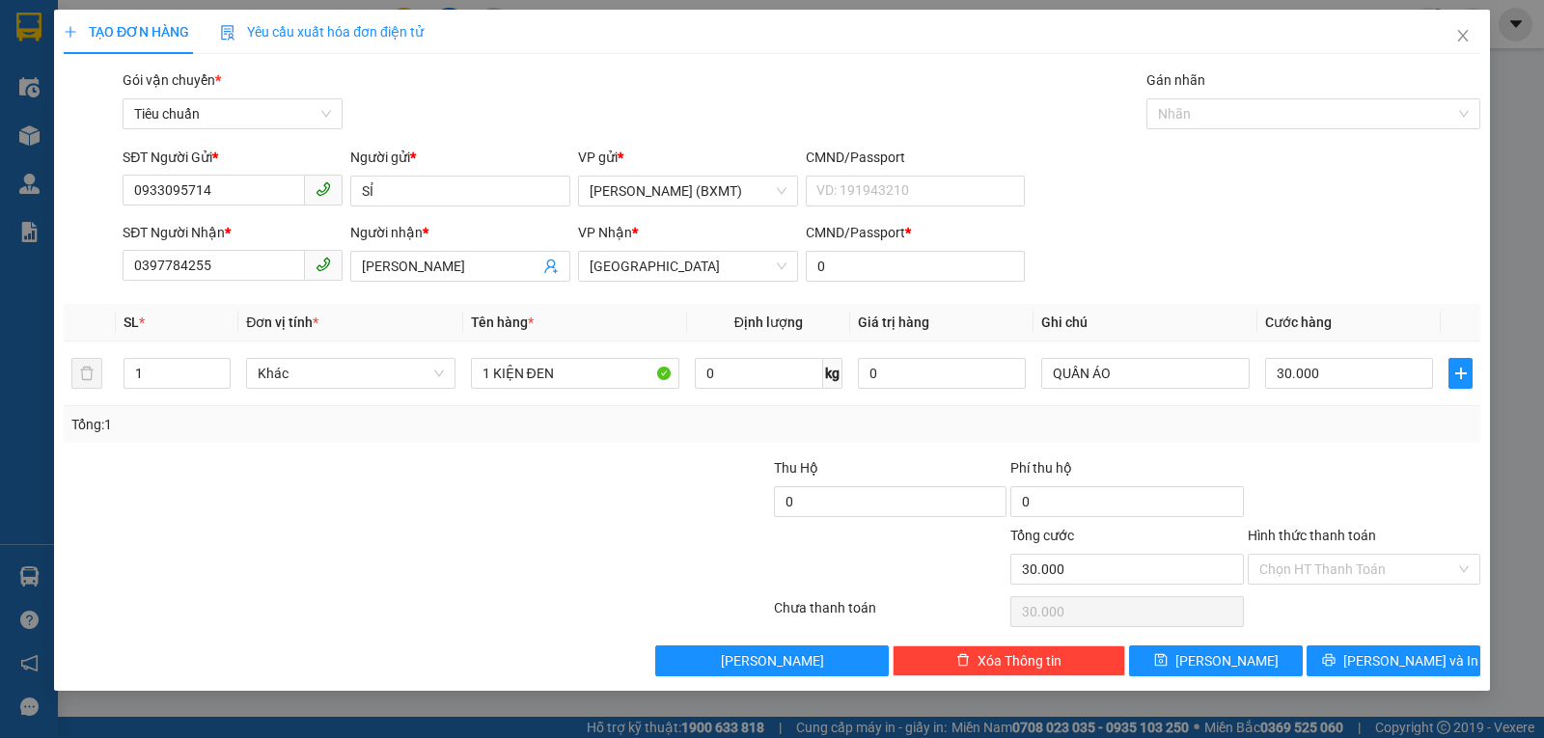
click at [1327, 452] on div "Transit Pickup Surcharge Ids Transit Deliver Surcharge Ids Transit Deliver Surc…" at bounding box center [772, 372] width 1417 height 607
click at [1376, 646] on div "Transit Pickup Surcharge Ids Transit Deliver Surcharge Ids Transit Deliver Surc…" at bounding box center [772, 372] width 1417 height 607
click at [1376, 650] on button "Lưu và In" at bounding box center [1394, 661] width 174 height 31
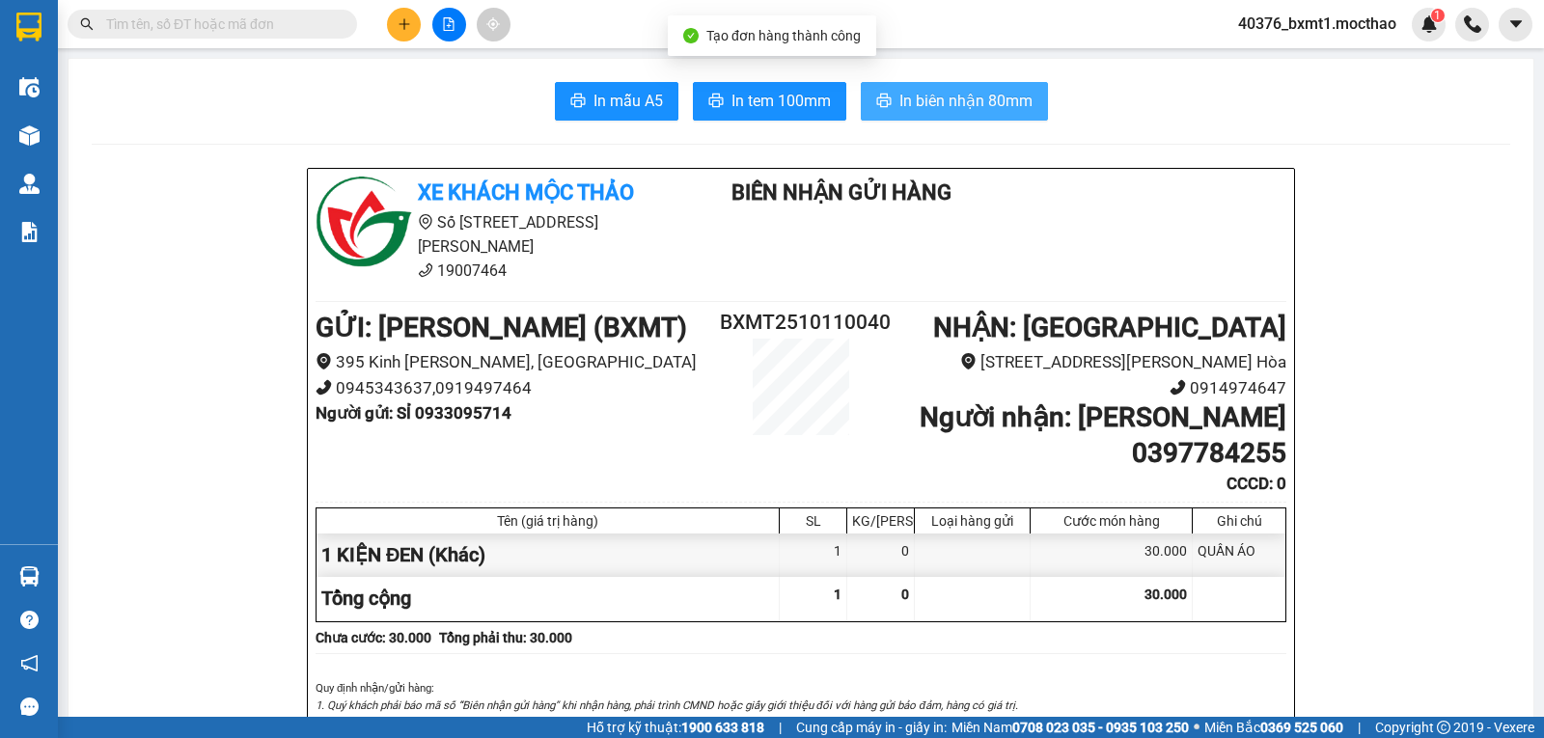
click at [921, 114] on button "In biên nhận 80mm" at bounding box center [954, 101] width 187 height 39
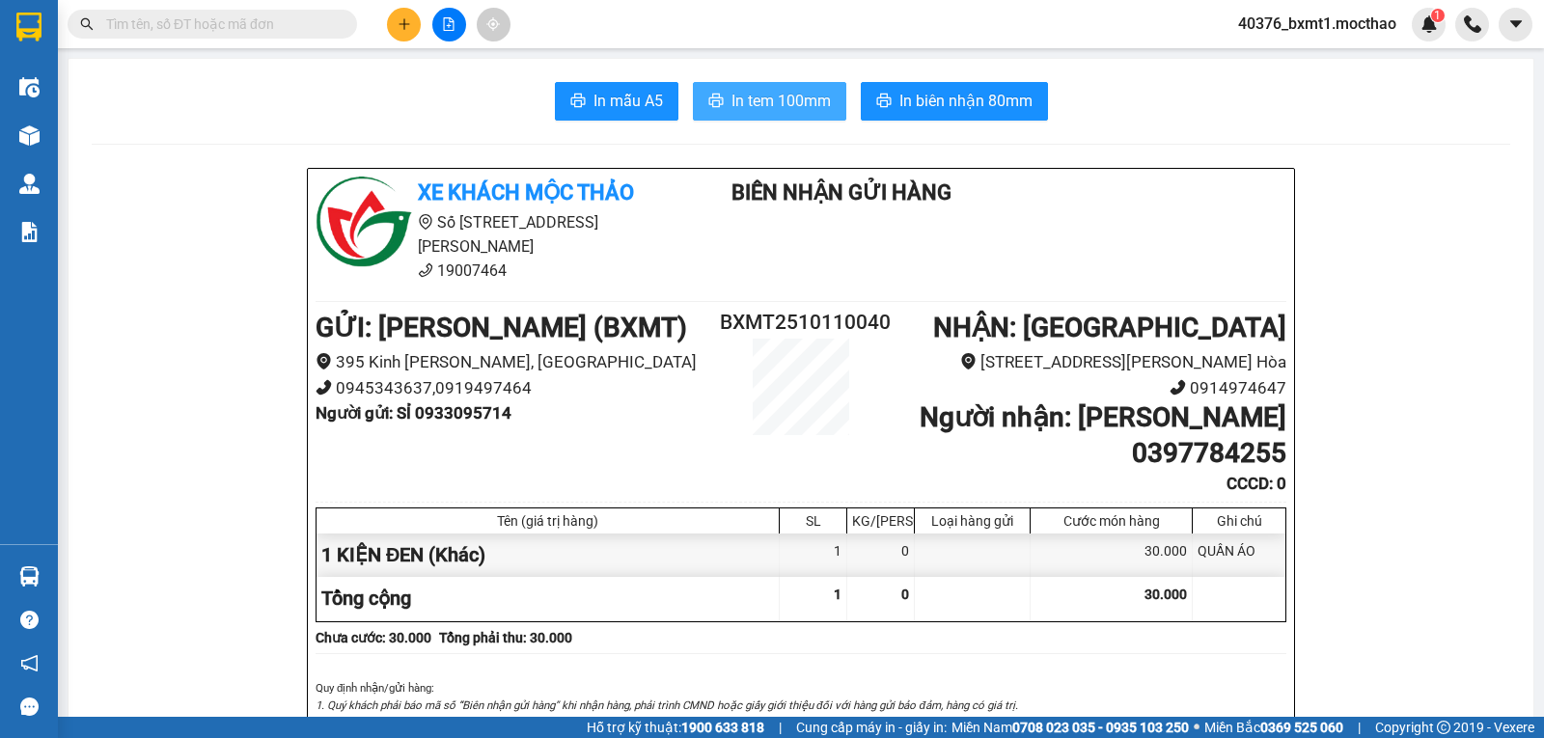
click at [785, 107] on span "In tem 100mm" at bounding box center [781, 101] width 99 height 24
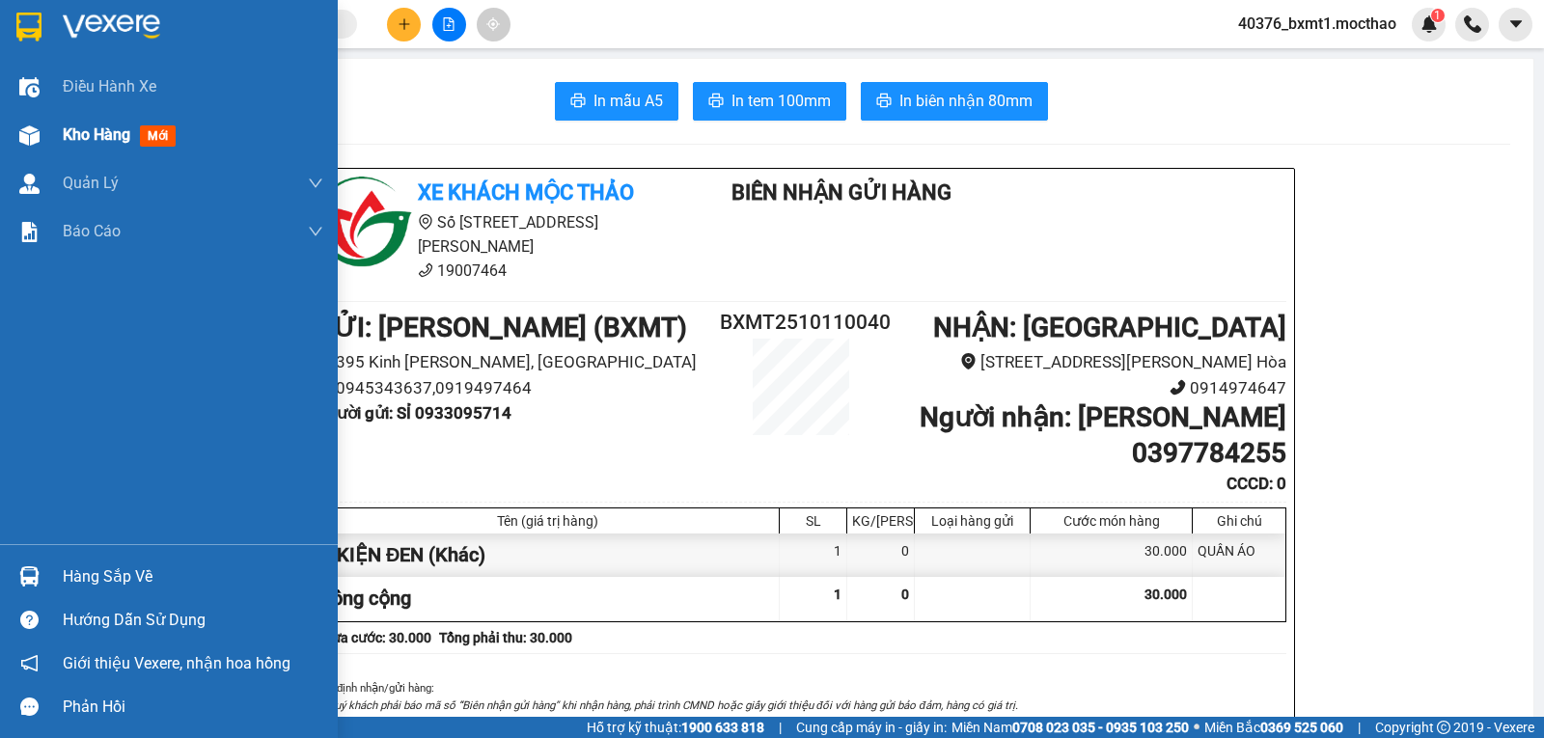
click at [38, 140] on img at bounding box center [29, 135] width 20 height 20
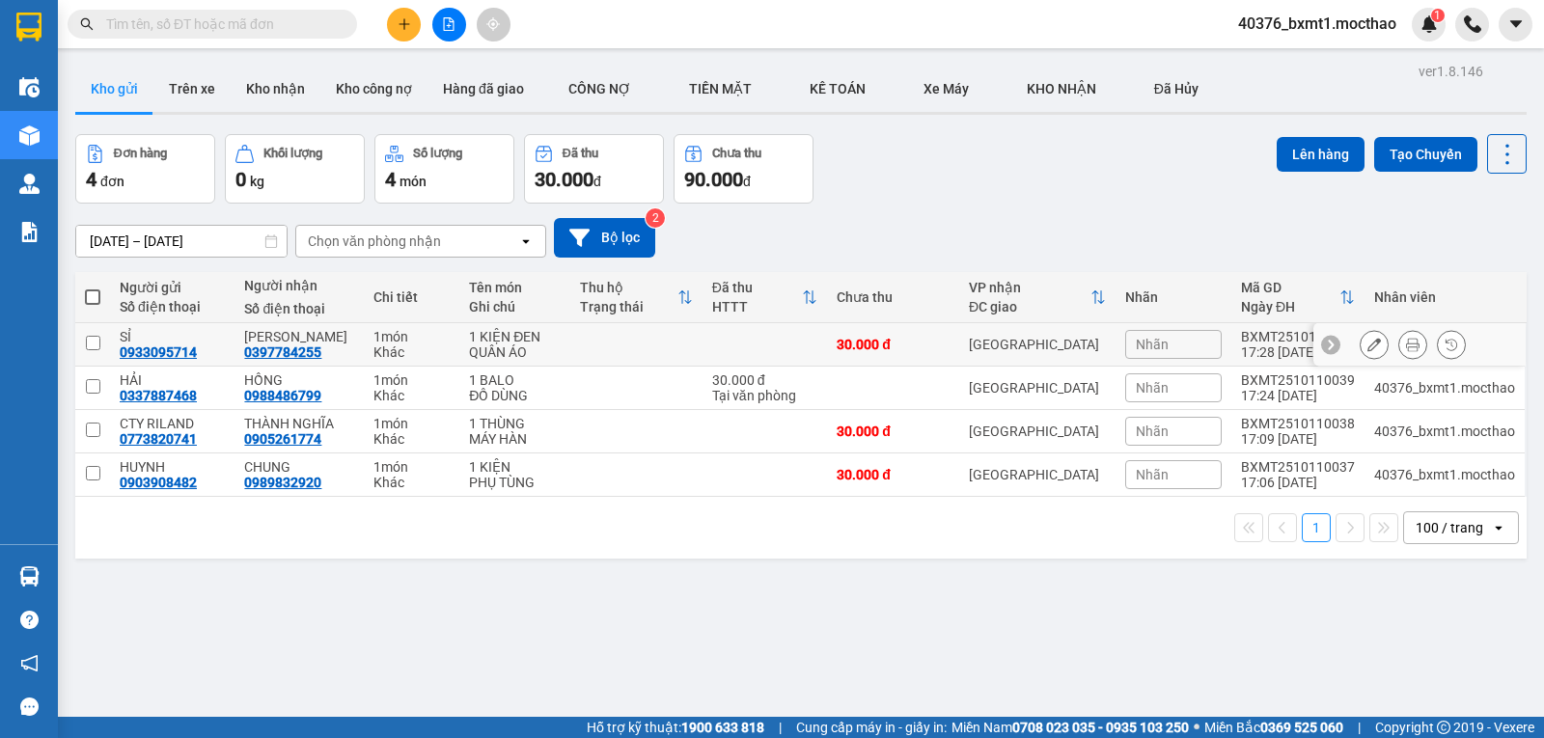
click at [684, 342] on td at bounding box center [636, 344] width 132 height 43
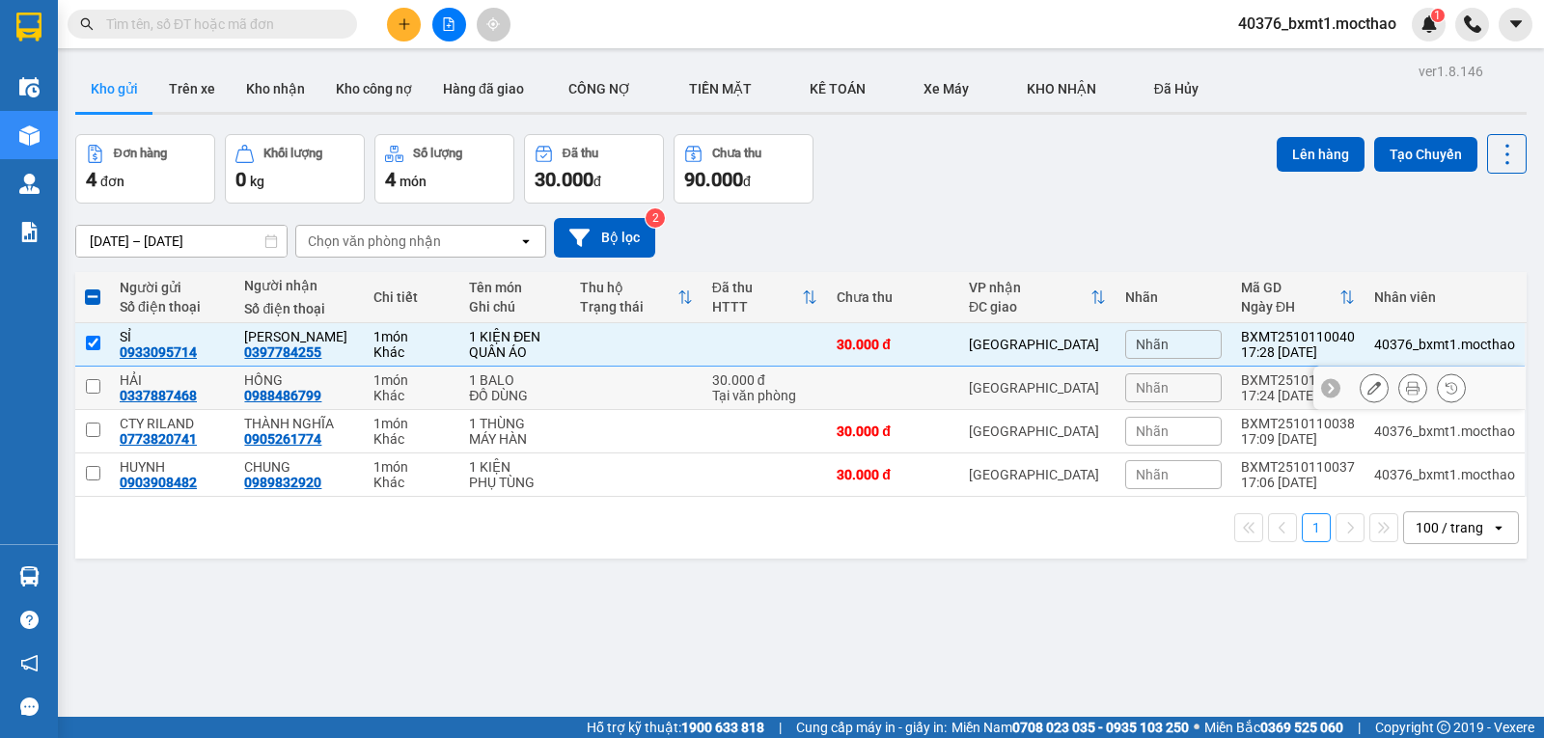
drag, startPoint x: 672, startPoint y: 382, endPoint x: 691, endPoint y: 400, distance: 26.0
click at [673, 382] on td at bounding box center [636, 388] width 132 height 43
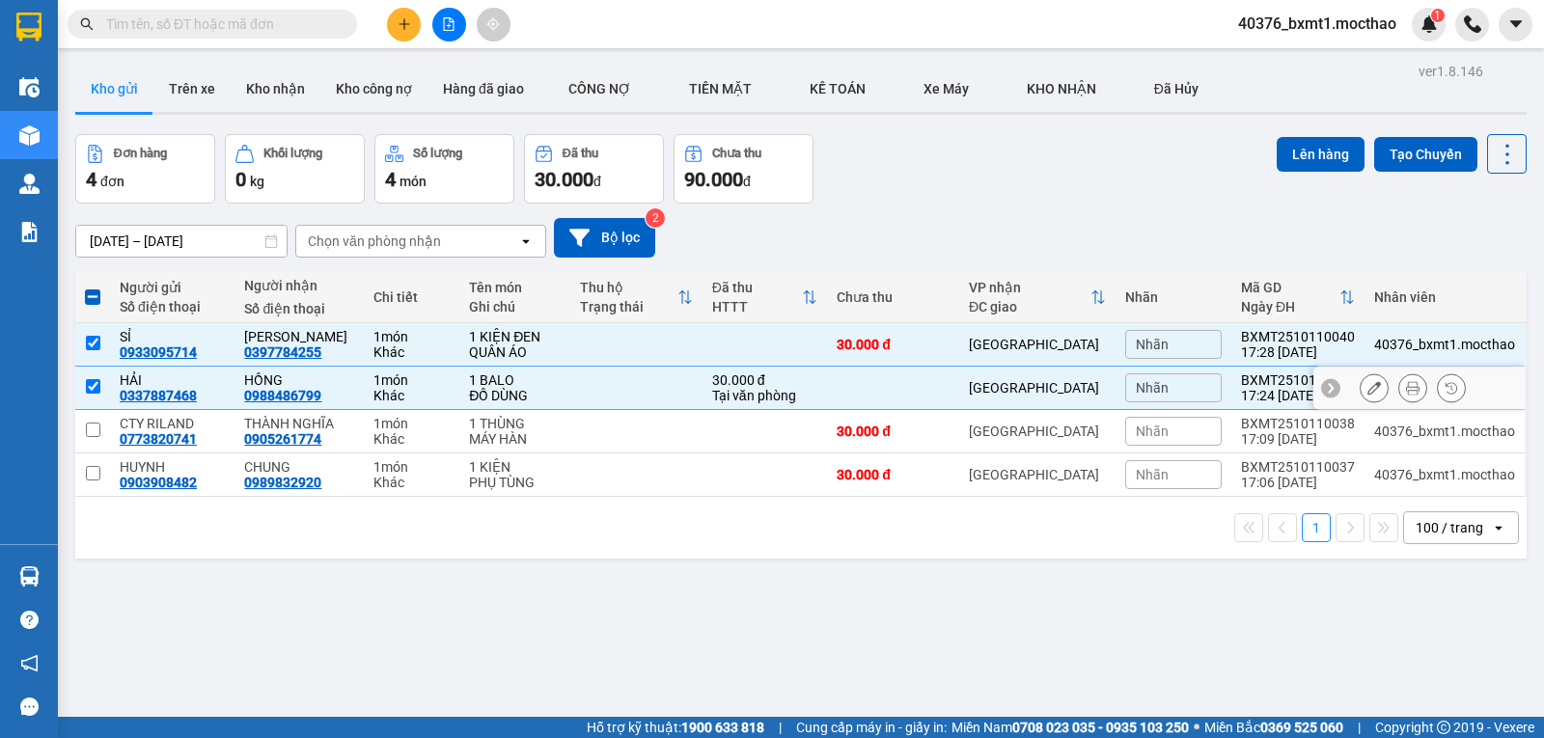
click at [697, 407] on td at bounding box center [636, 388] width 132 height 43
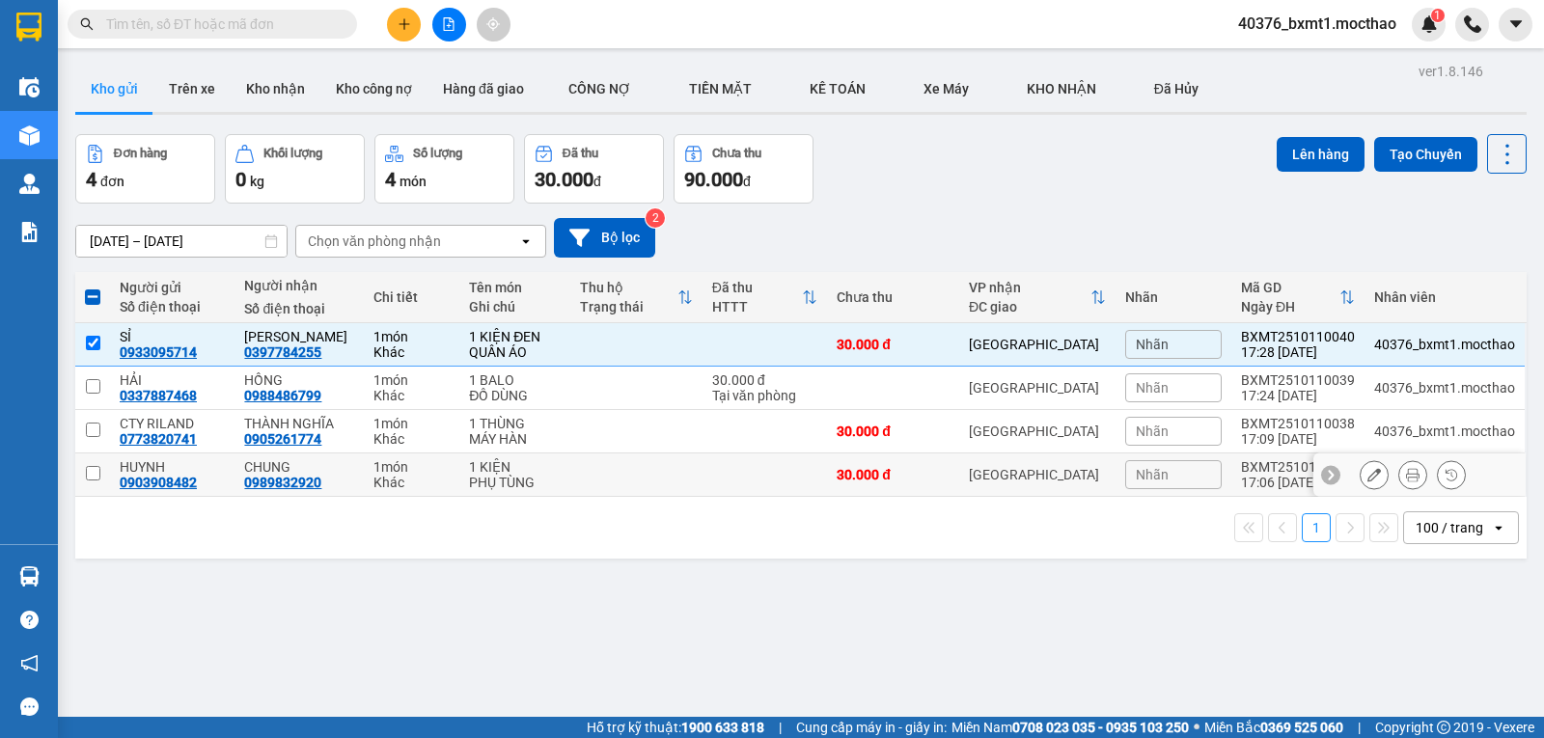
drag, startPoint x: 699, startPoint y: 476, endPoint x: 383, endPoint y: 429, distance: 319.1
click at [698, 477] on tr "HUYNH 0903908482 CHUNG 0989832920 1 món Khác 1 KIỆN PHỤ TÙNG 30.000 đ Tuy Hòa N…" at bounding box center [801, 475] width 1452 height 43
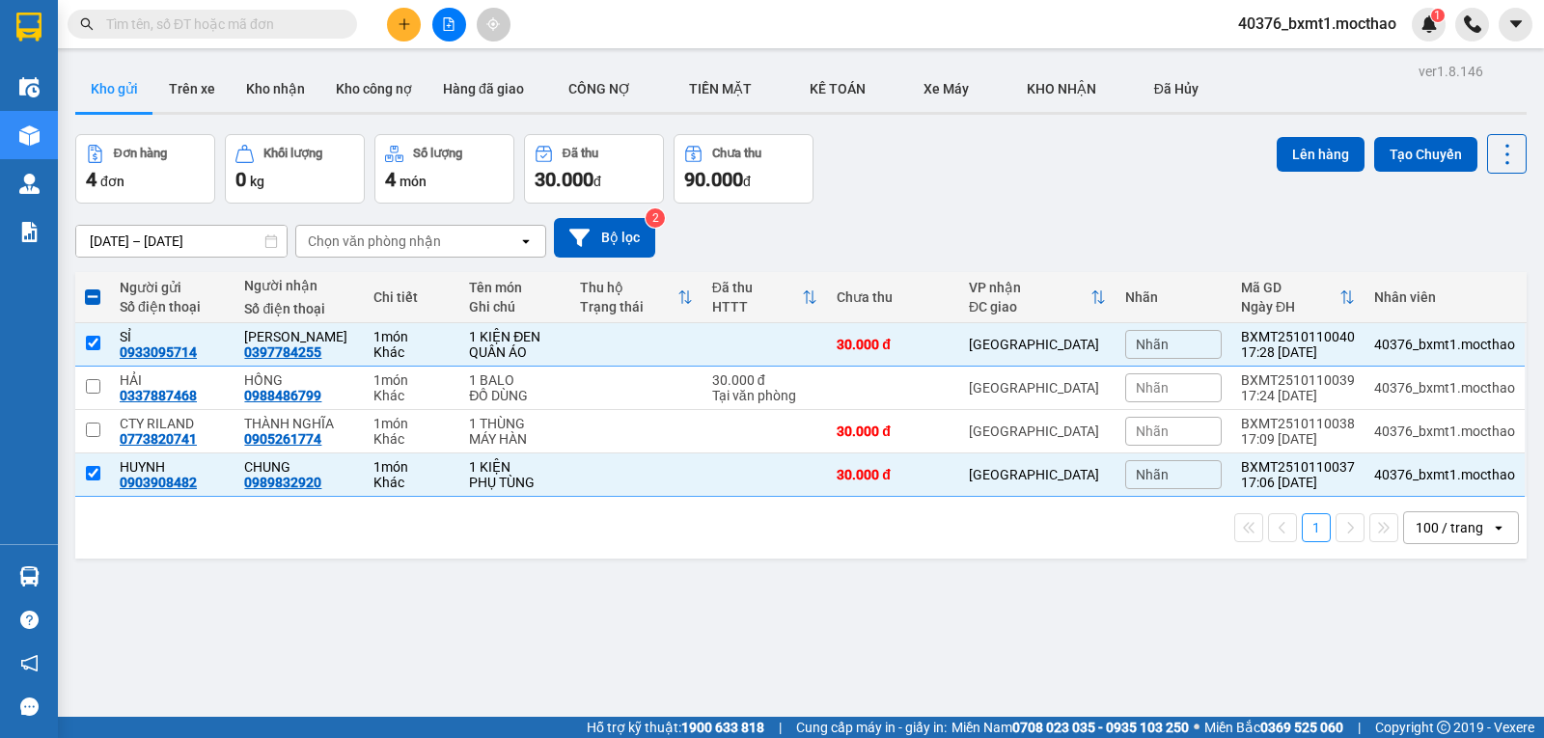
click at [97, 293] on span at bounding box center [92, 297] width 15 height 15
click at [93, 288] on input "checkbox" at bounding box center [93, 288] width 0 height 0
click at [97, 294] on span at bounding box center [92, 297] width 15 height 15
click at [93, 288] on input "checkbox" at bounding box center [93, 288] width 0 height 0
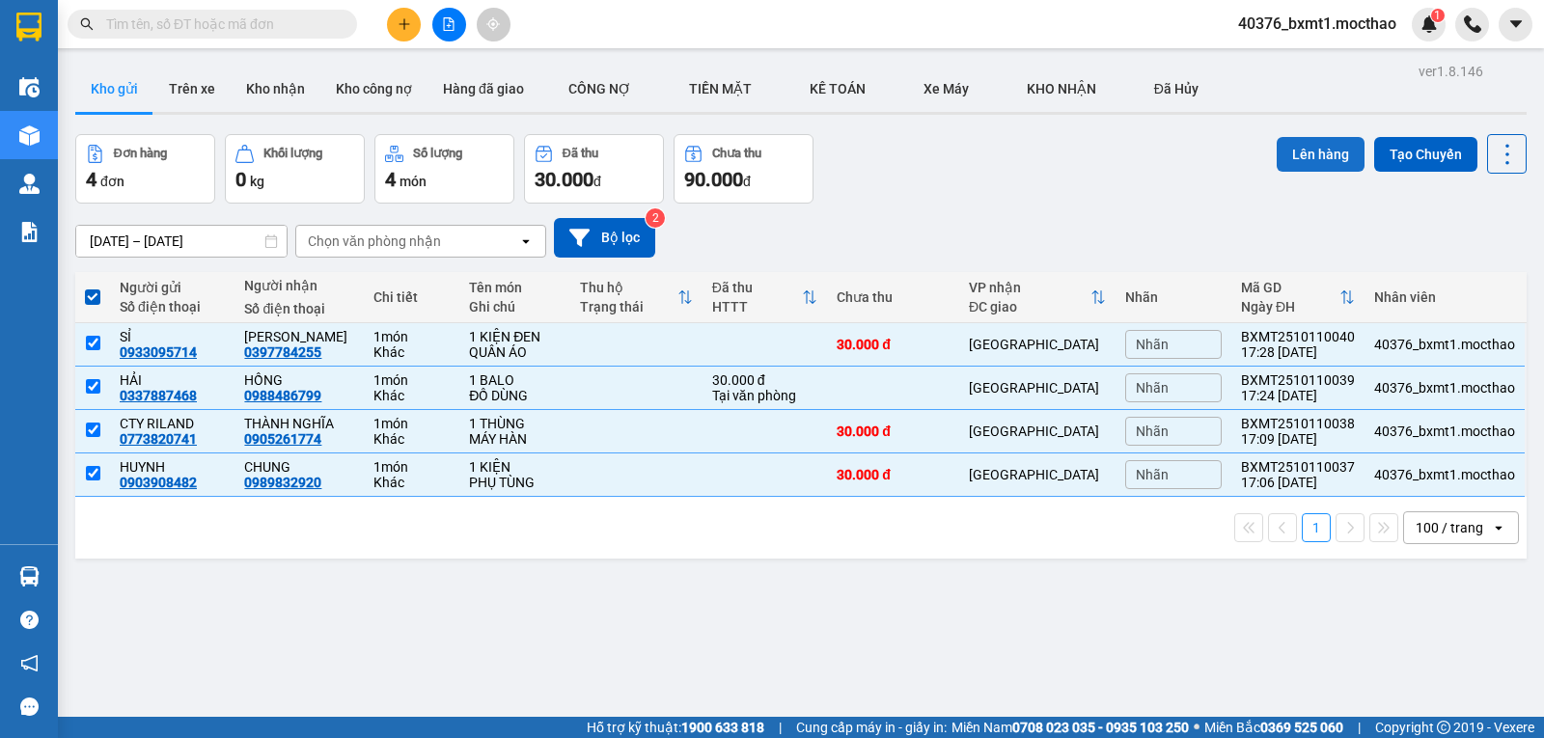
click at [1290, 143] on button "Lên hàng" at bounding box center [1321, 154] width 88 height 35
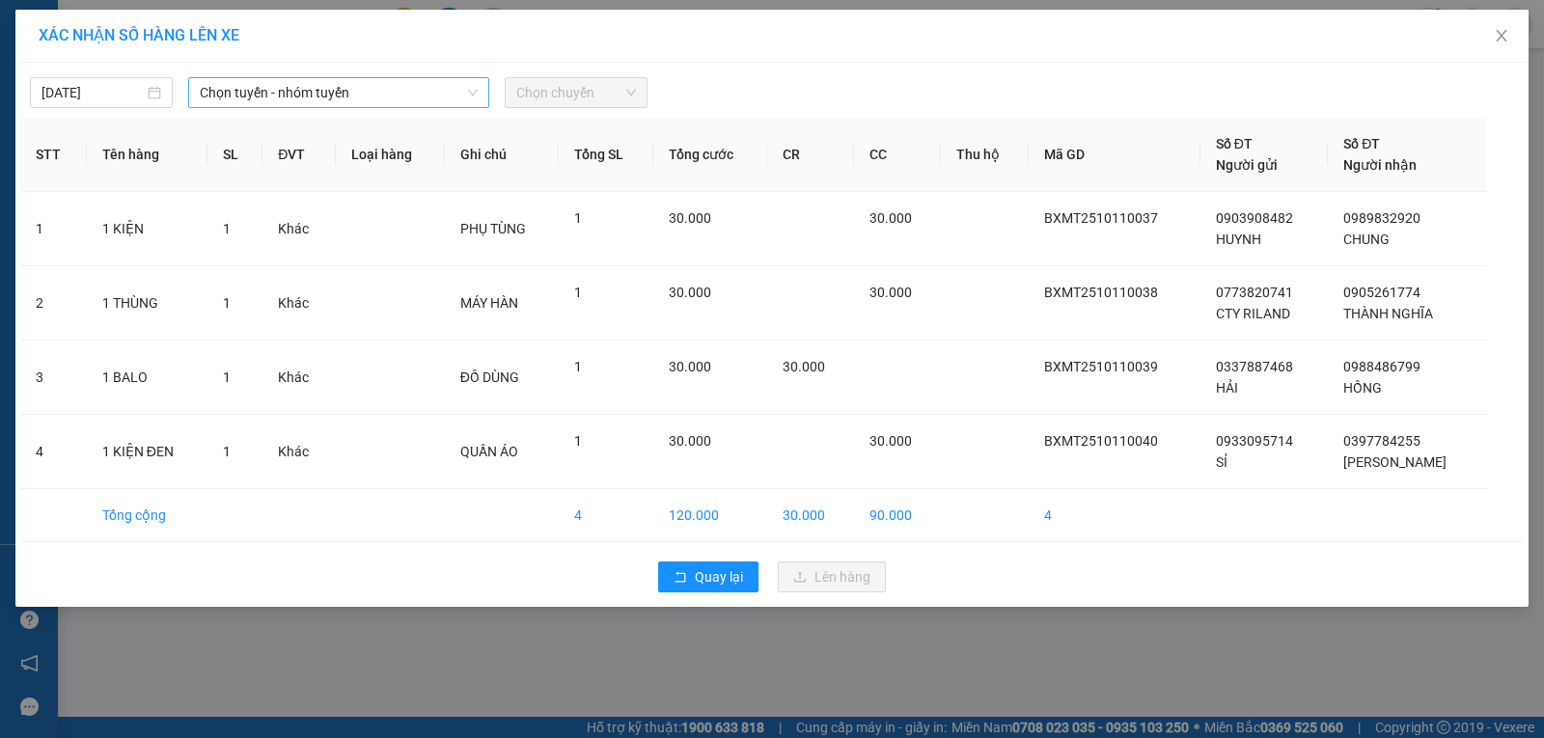
click at [244, 100] on span "Chọn tuyến - nhóm tuyến" at bounding box center [339, 92] width 278 height 29
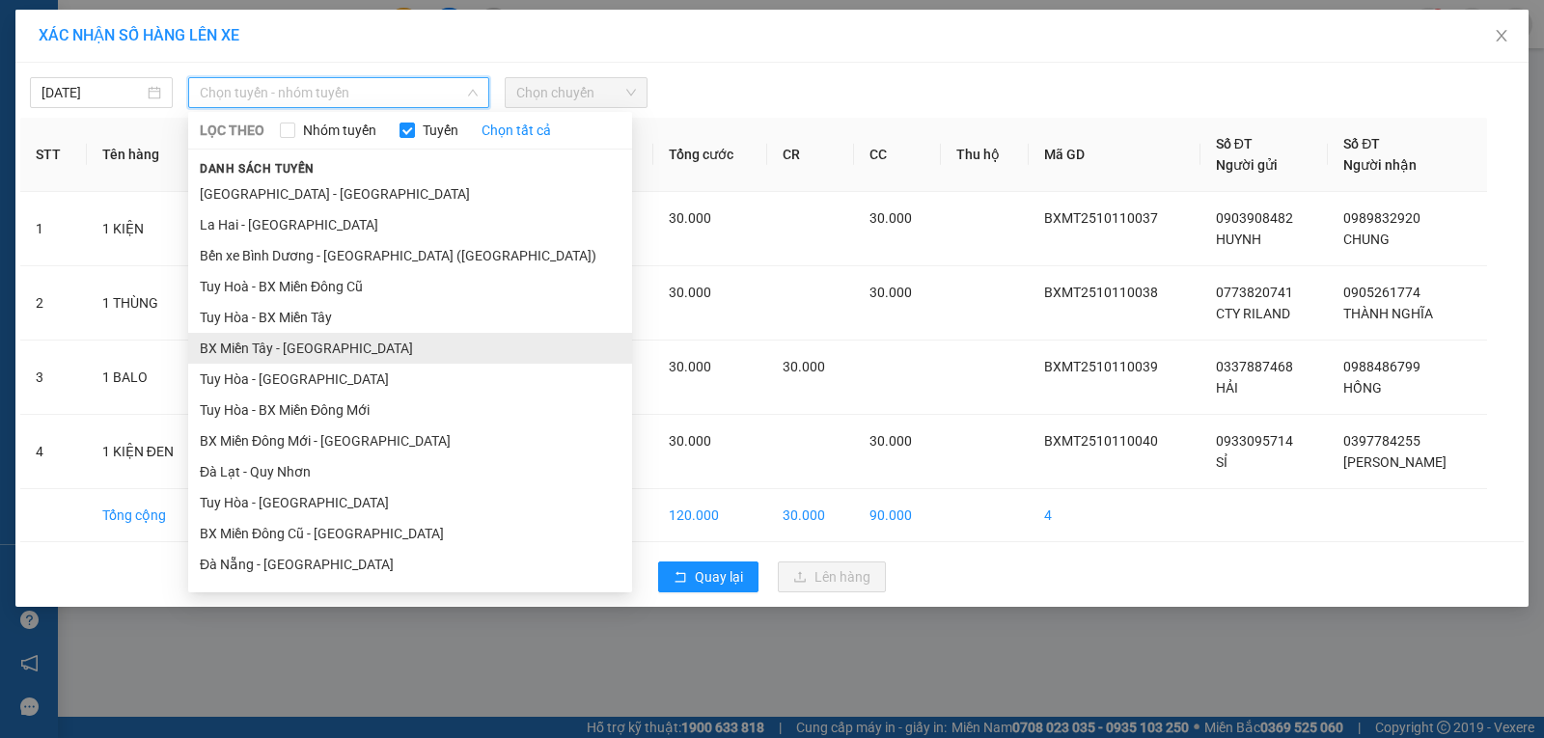
click at [257, 342] on li "BX Miền Tây - Tuy Hòa" at bounding box center [410, 348] width 444 height 31
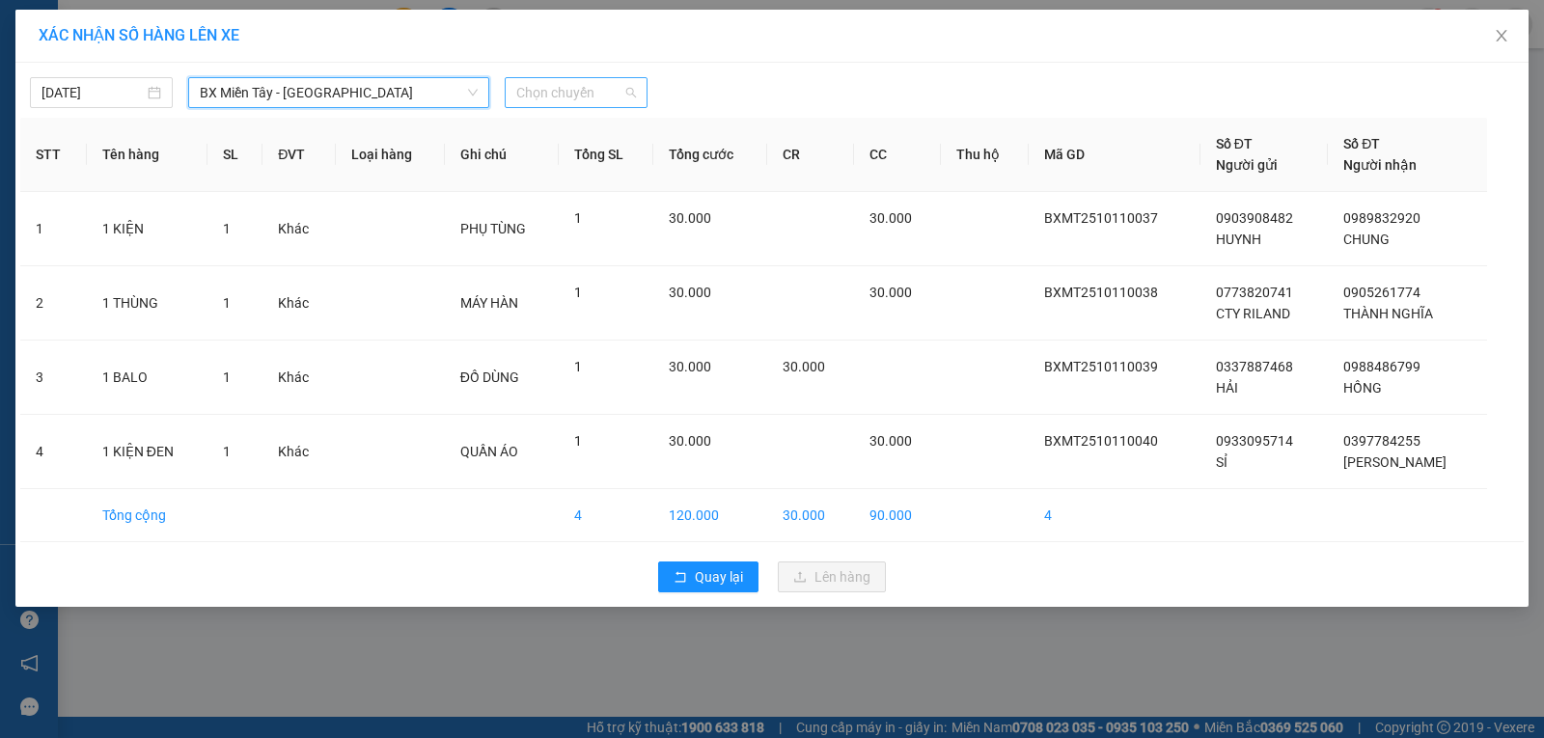
click at [549, 91] on span "Chọn chuyến" at bounding box center [576, 92] width 120 height 29
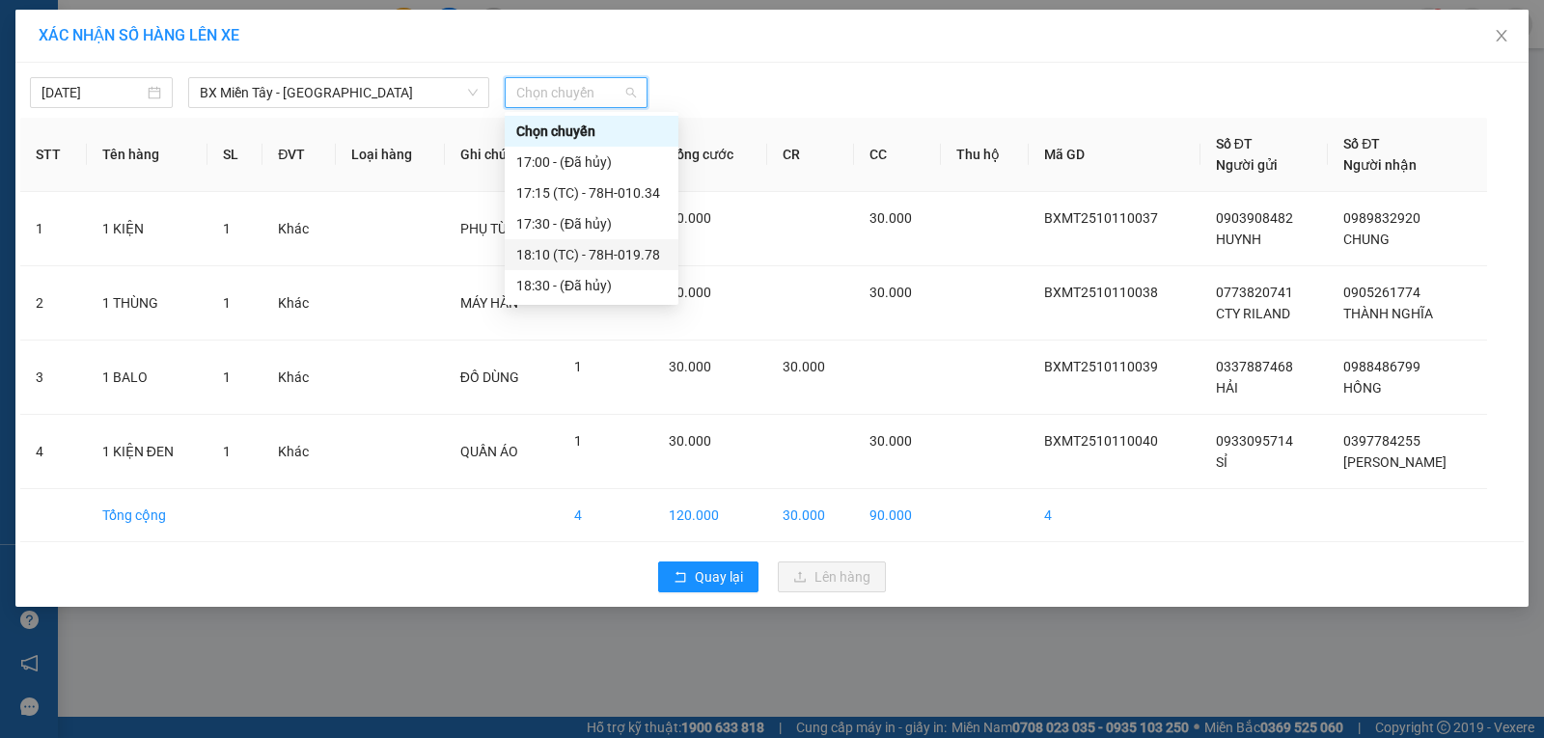
click at [621, 251] on div "18:10 (TC) - 78H-019.78" at bounding box center [591, 254] width 151 height 21
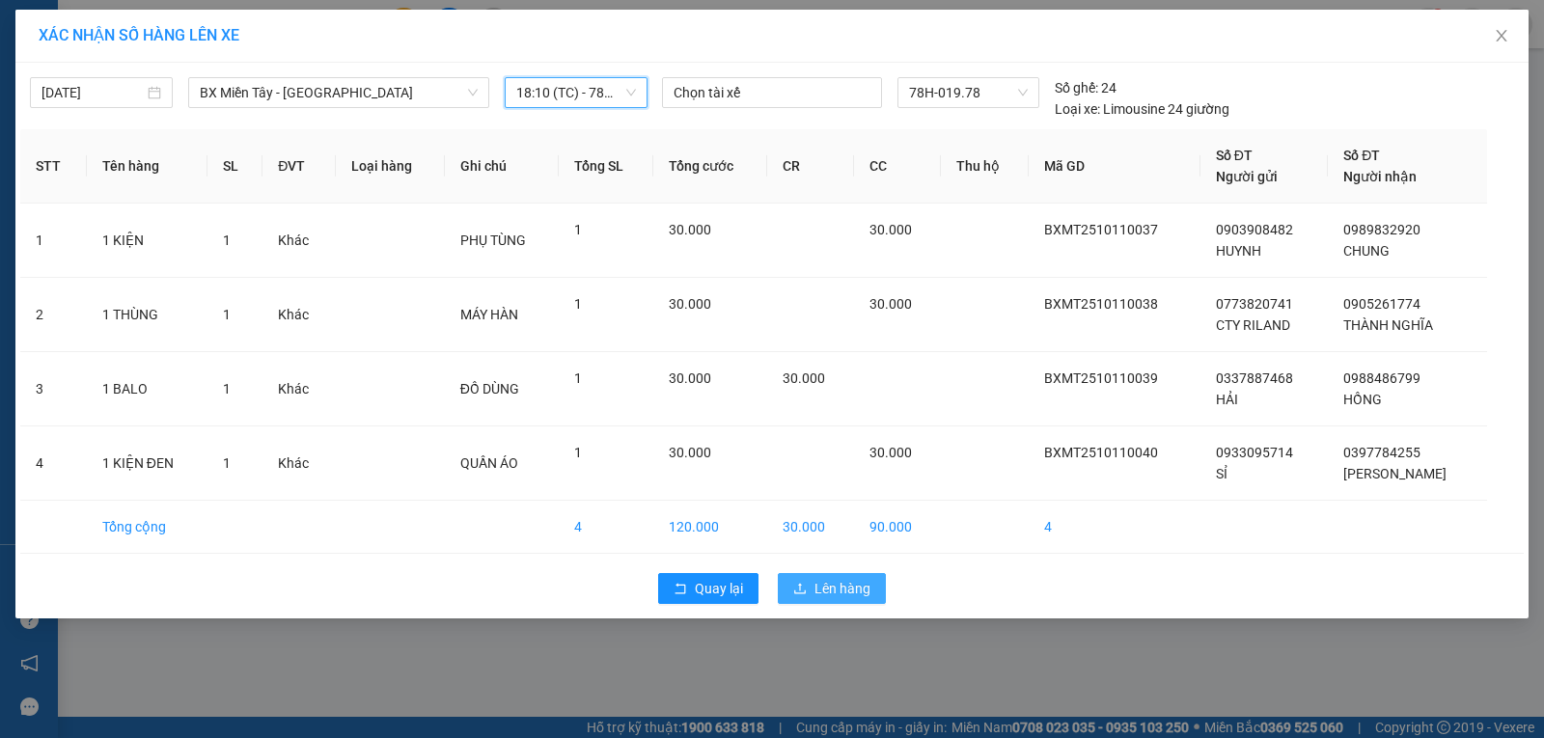
click at [831, 597] on span "Lên hàng" at bounding box center [843, 588] width 56 height 21
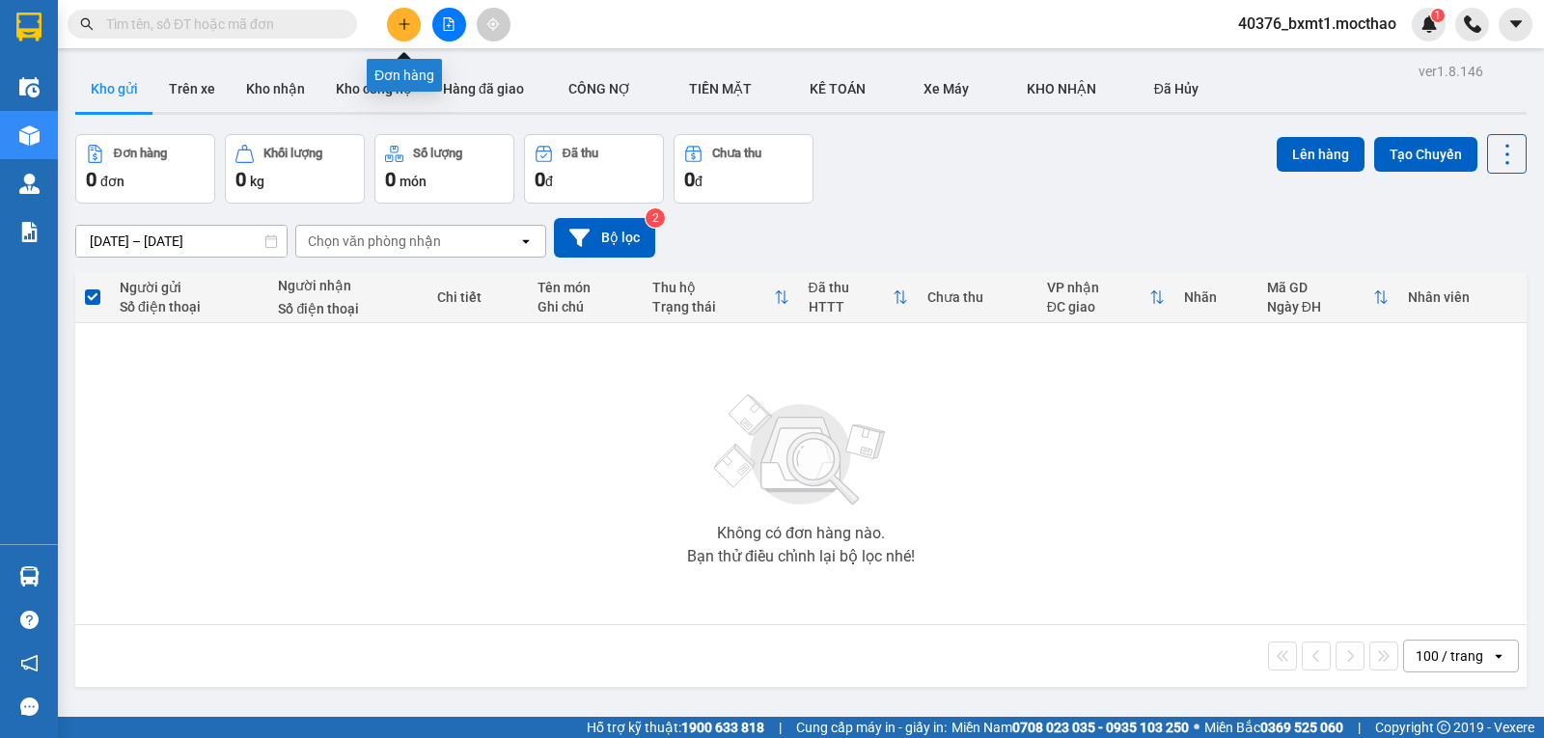
click at [398, 29] on icon "plus" at bounding box center [405, 24] width 14 height 14
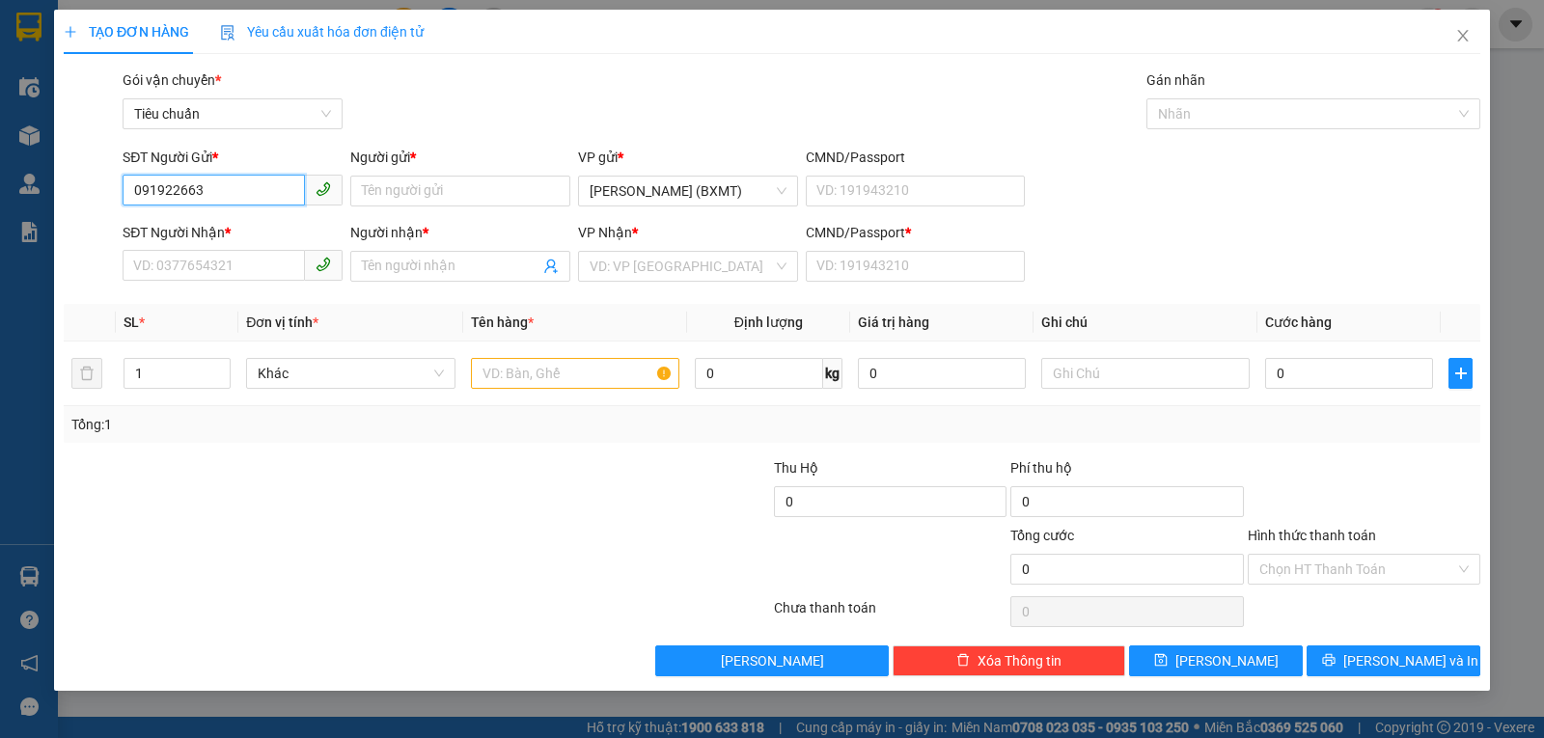
type input "0919226633"
click at [208, 221] on div "0919226633 - BẢO ANH" at bounding box center [232, 229] width 197 height 21
type input "BẢO ANH"
type input "0903523698"
type input "ĐÔNG HƯNG"
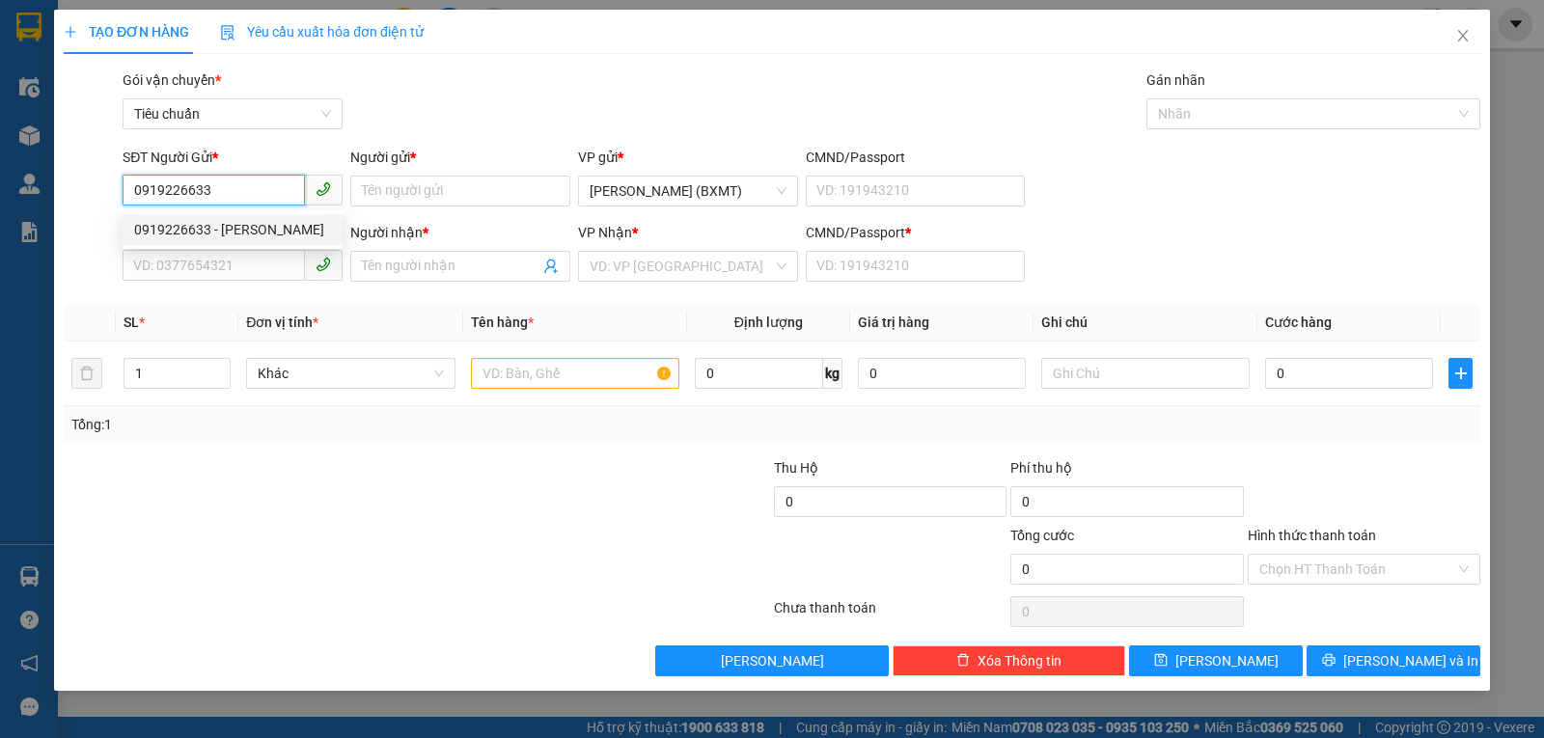
type input "0"
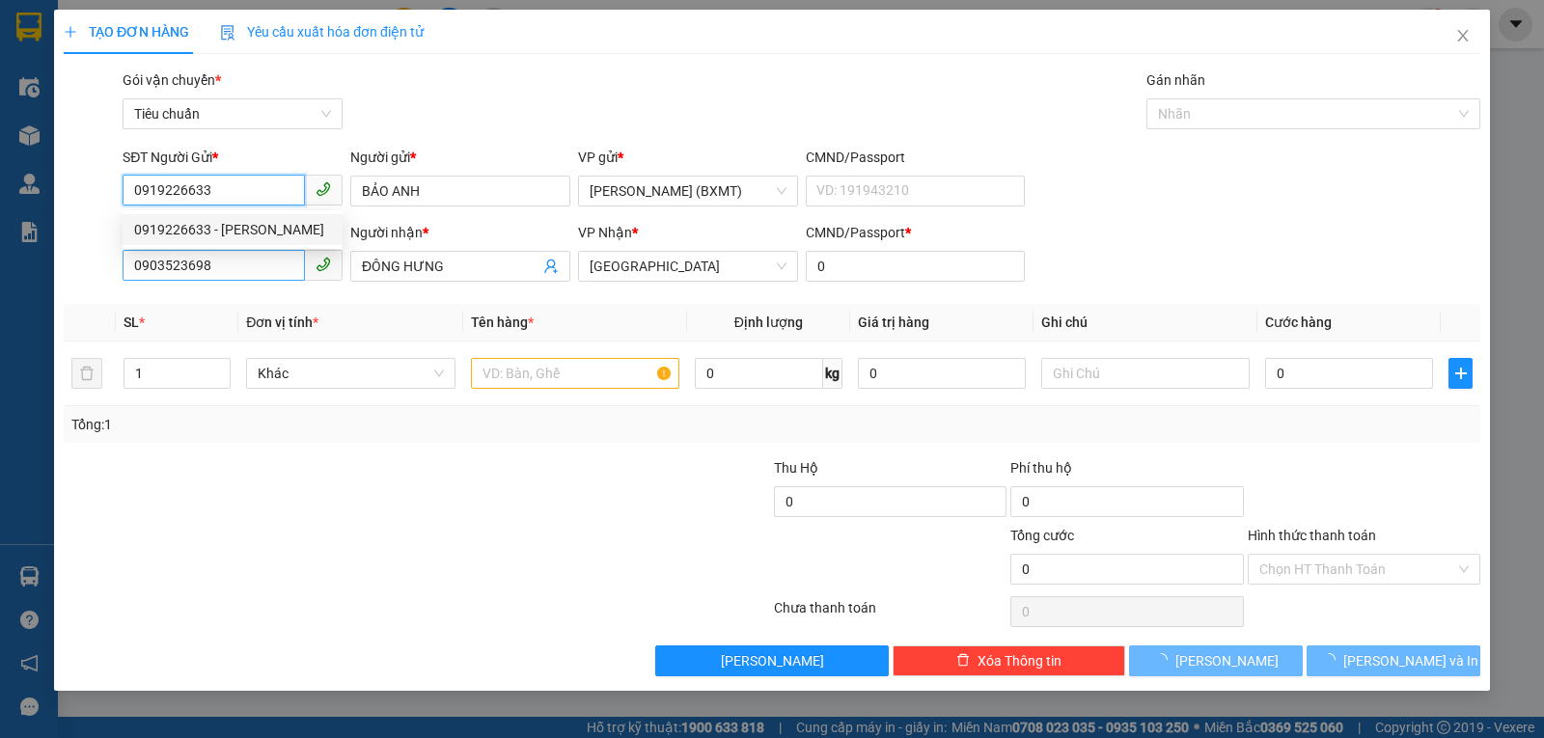
type input "60.000"
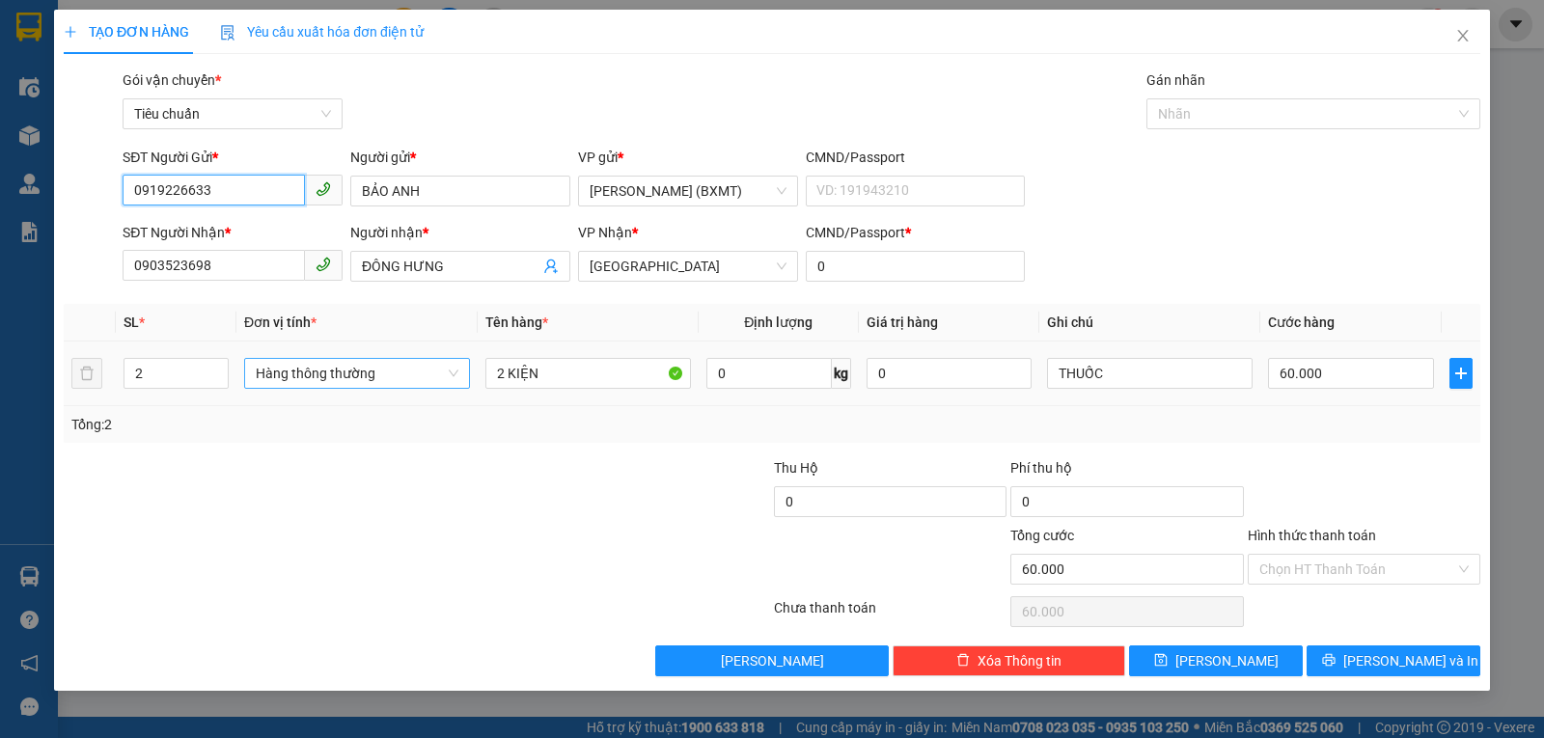
click at [314, 373] on span "Hàng thông thường" at bounding box center [357, 373] width 203 height 29
type input "0919226633"
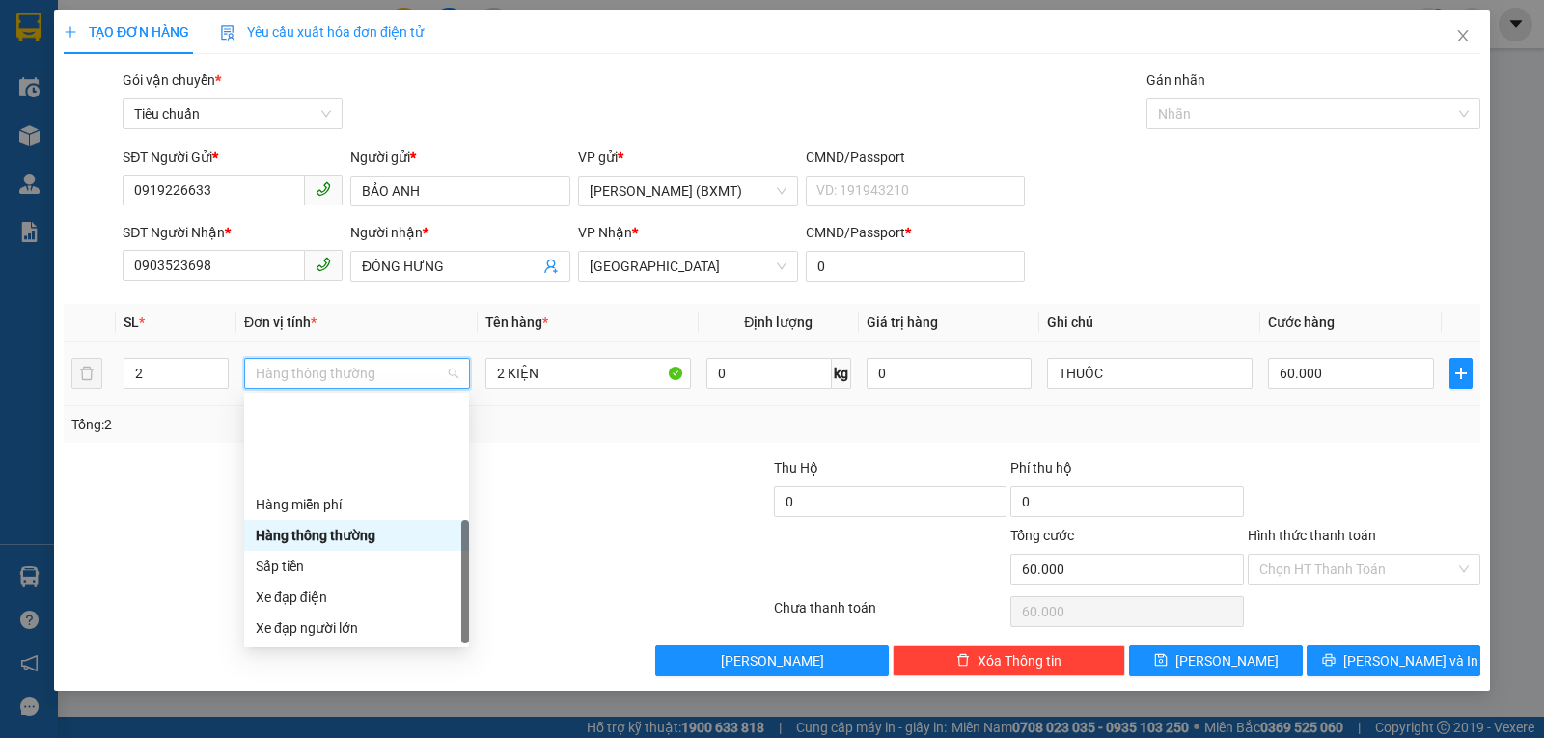
click at [283, 705] on div "Khác" at bounding box center [357, 751] width 202 height 21
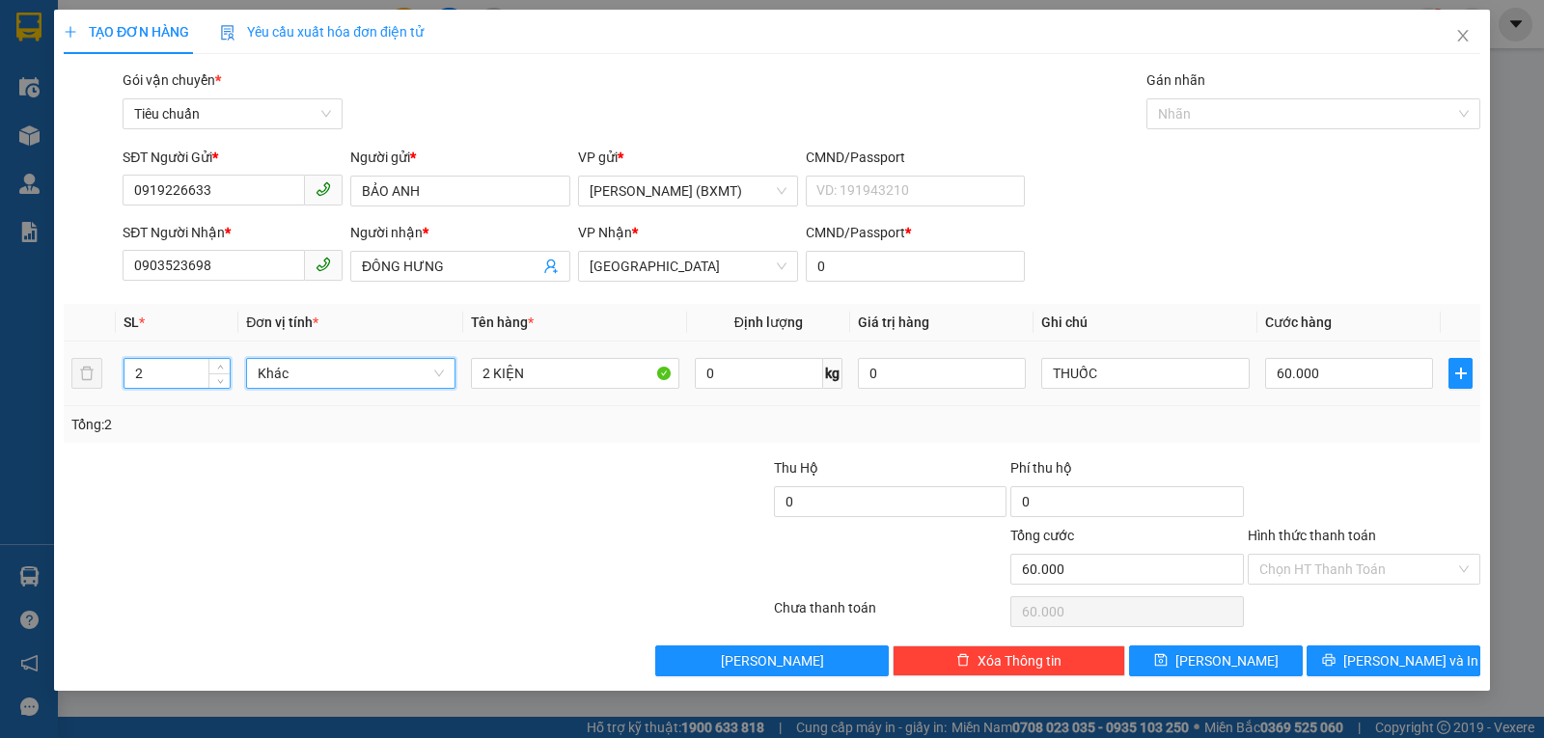
click at [127, 377] on input "2" at bounding box center [177, 373] width 105 height 29
type input "1"
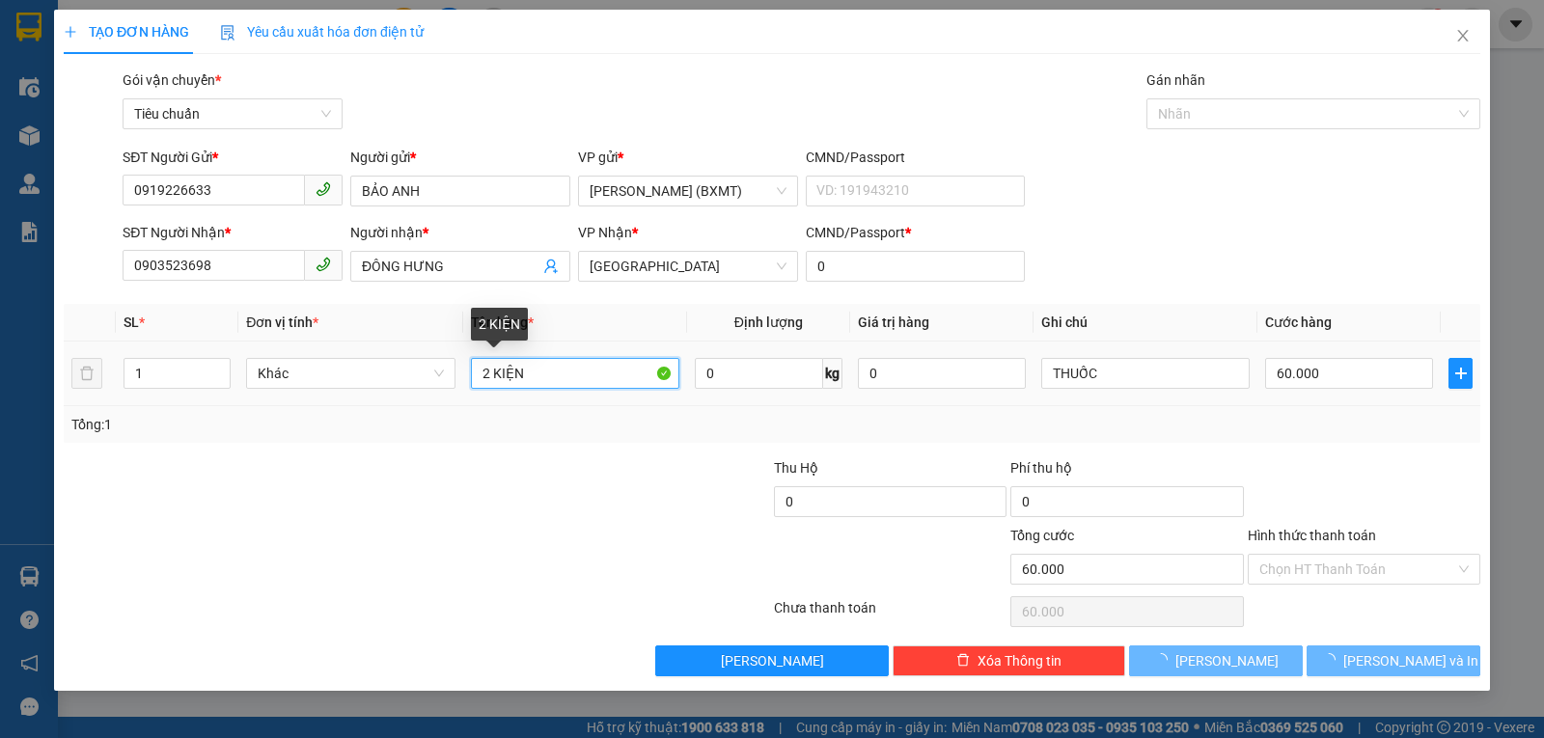
drag, startPoint x: 490, startPoint y: 376, endPoint x: 472, endPoint y: 374, distance: 18.4
click at [472, 375] on input "2 KIỆN" at bounding box center [575, 373] width 208 height 31
type input "0"
type input "1KIỆN"
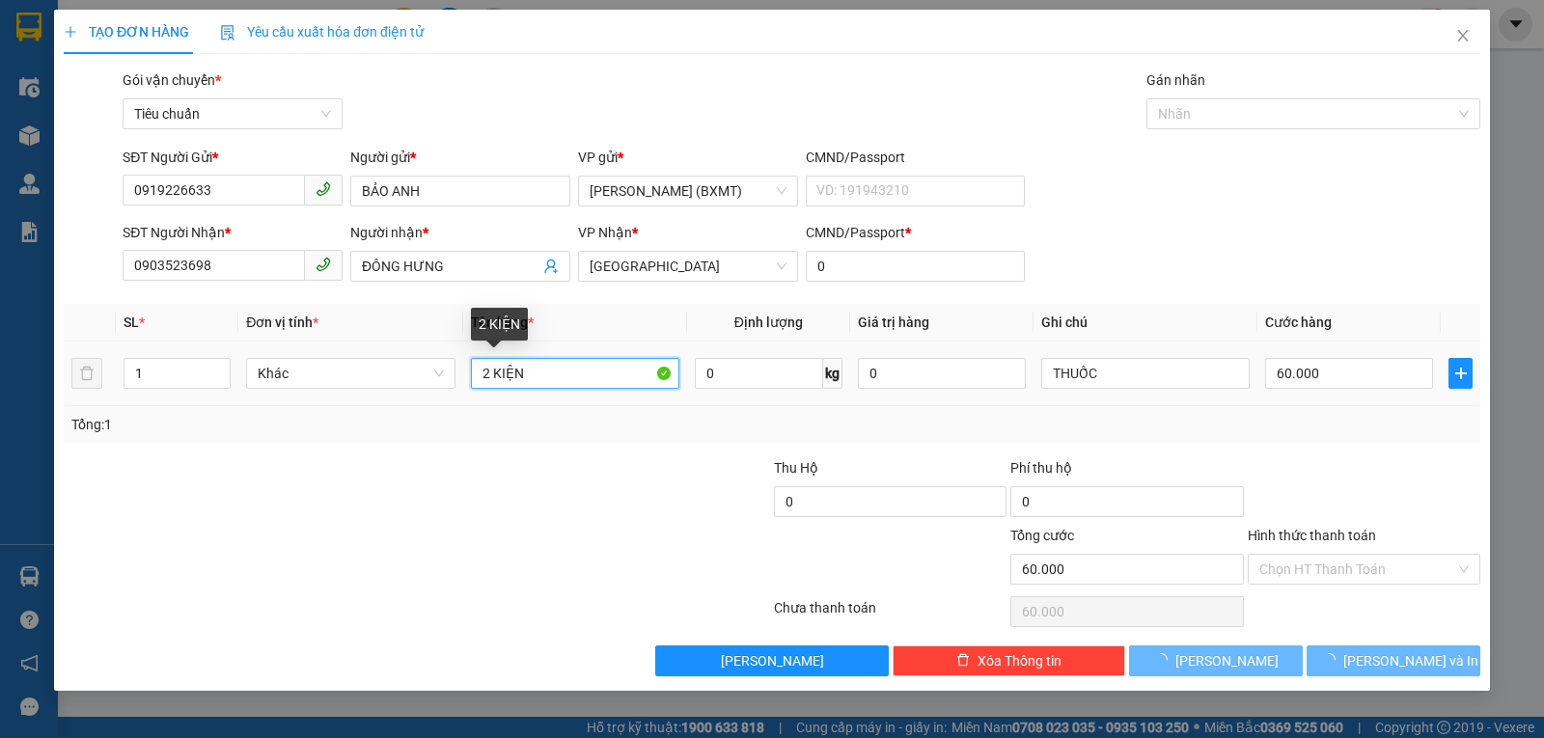
type input "0"
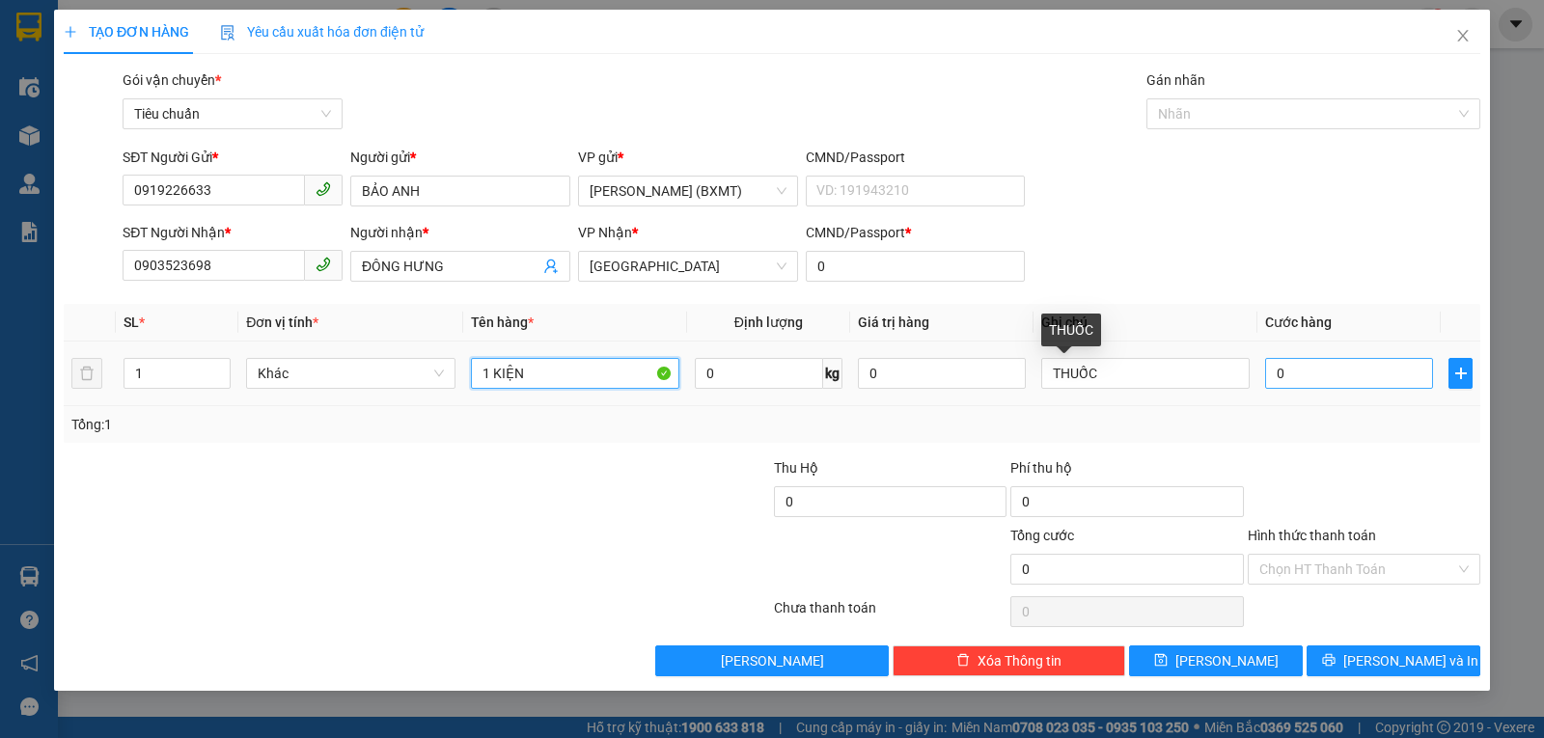
type input "1 KIỆN"
click at [1357, 377] on input "0" at bounding box center [1349, 373] width 168 height 31
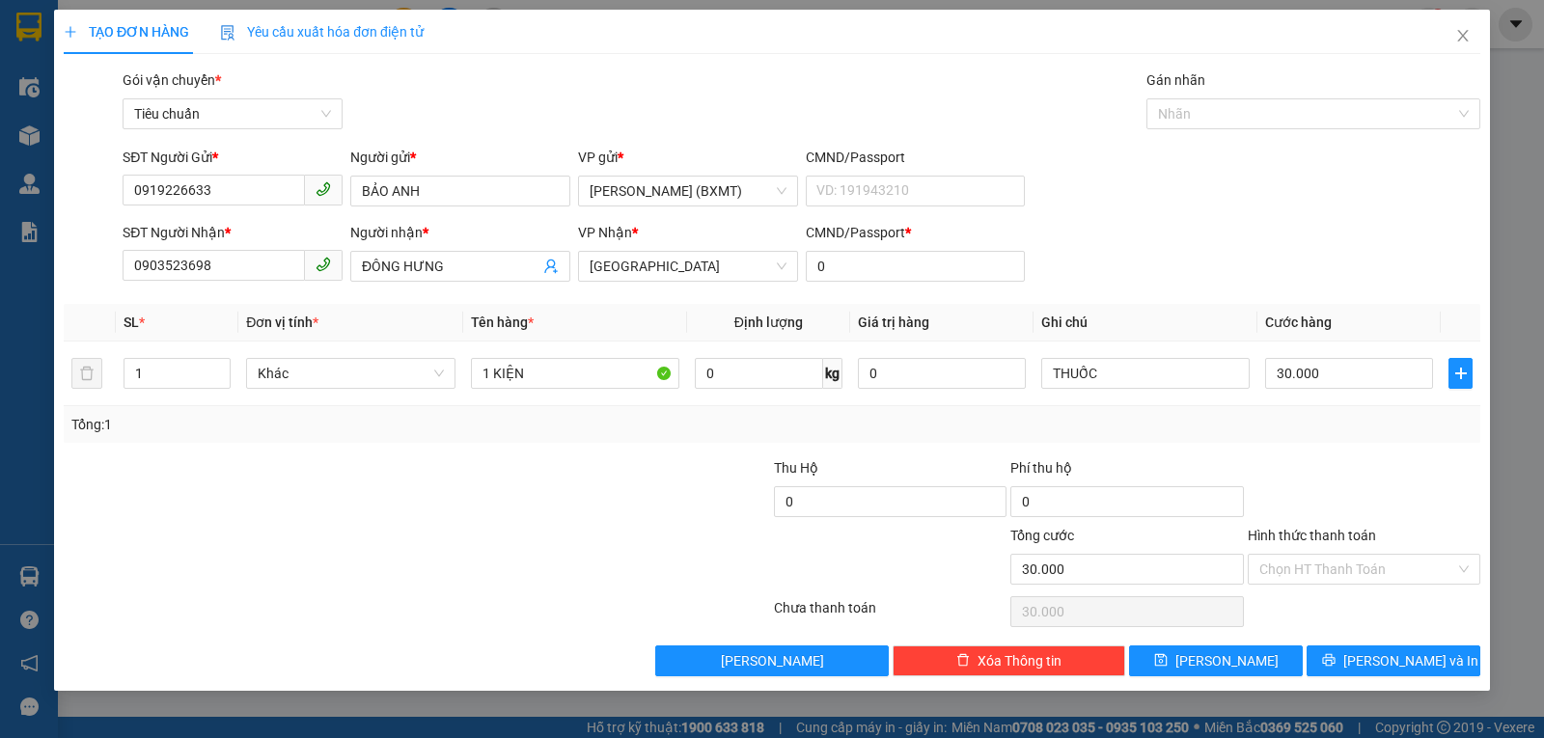
click at [1374, 411] on div "Tổng: 1" at bounding box center [772, 424] width 1417 height 37
click at [1375, 675] on button "Lưu và In" at bounding box center [1394, 661] width 174 height 31
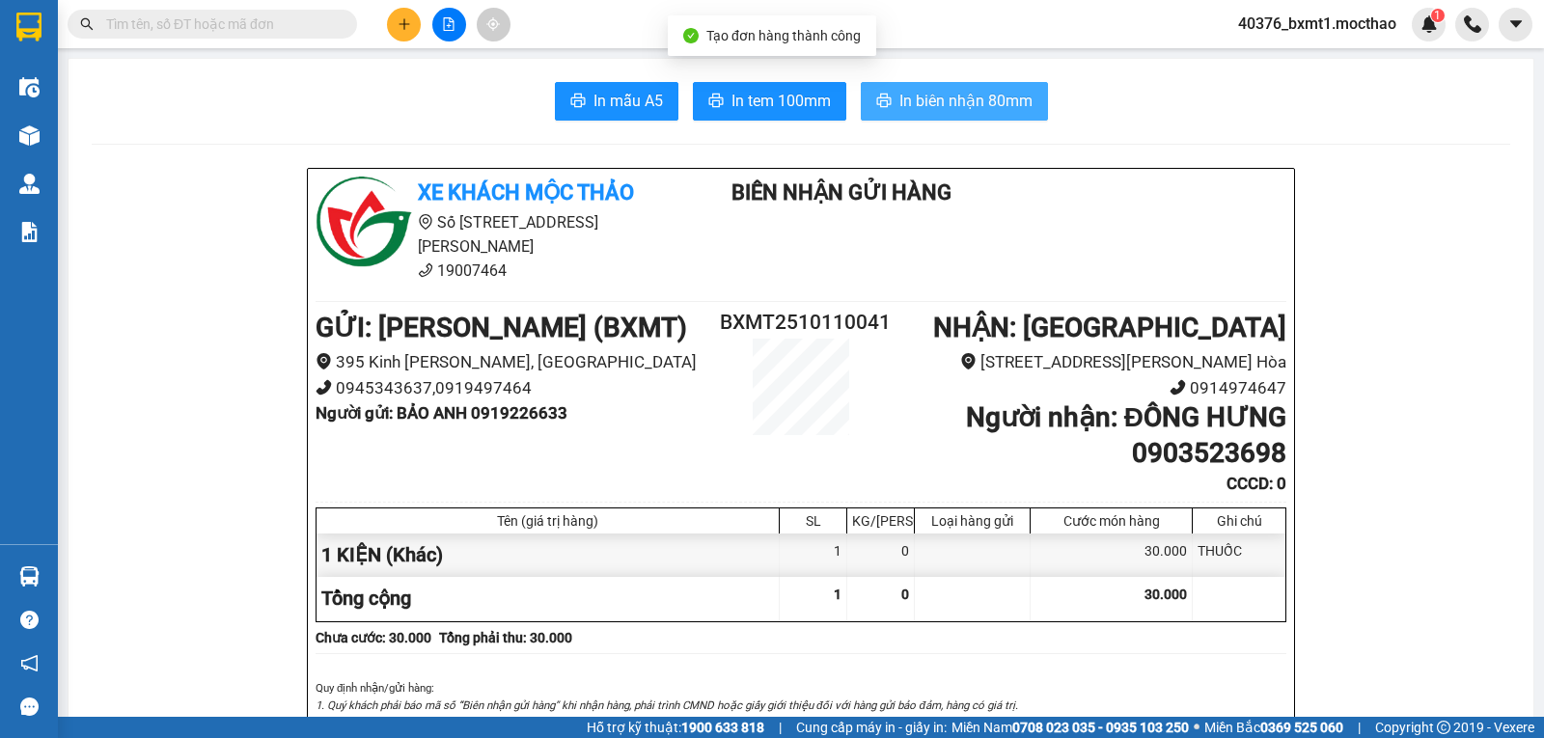
click at [899, 109] on span "In biên nhận 80mm" at bounding box center [965, 101] width 133 height 24
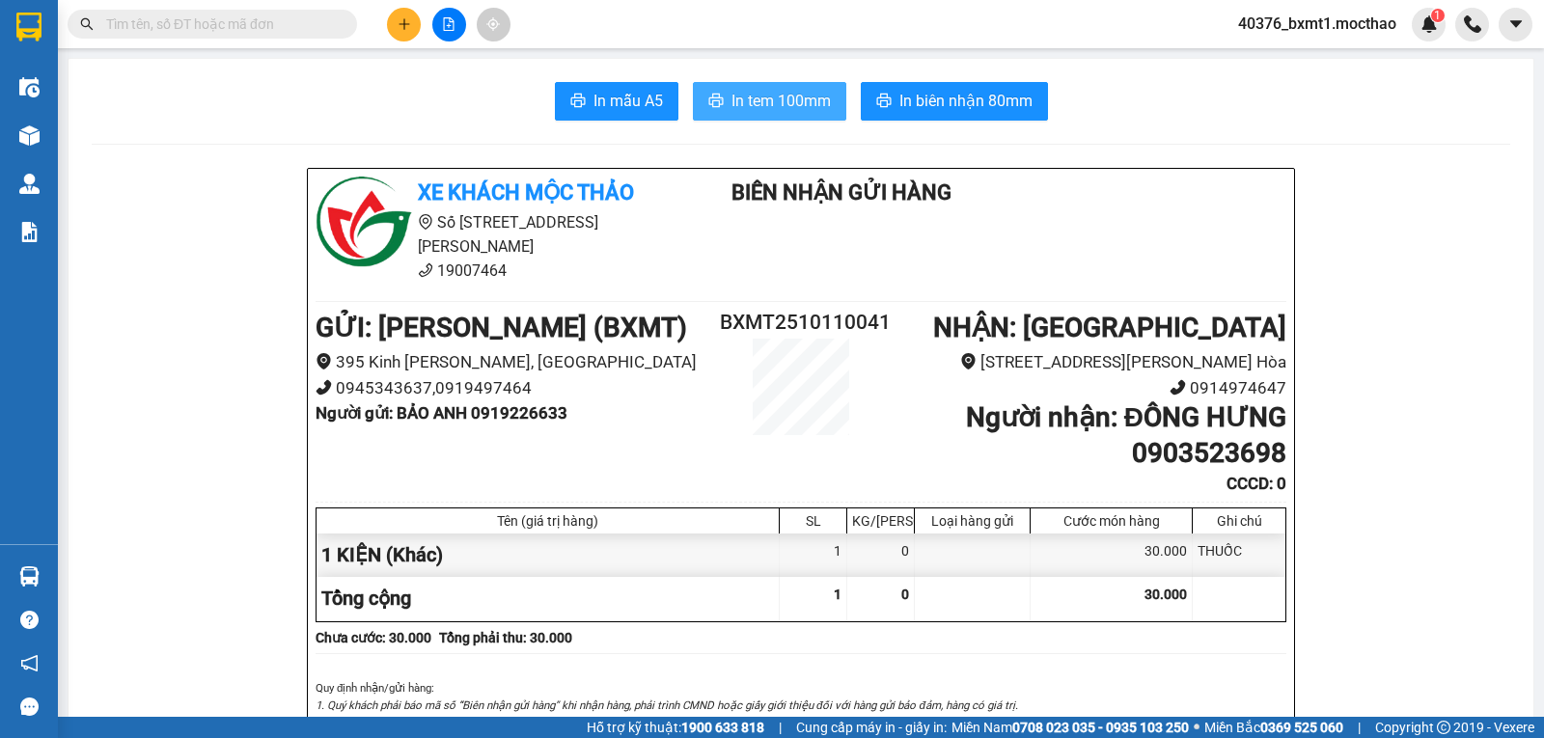
click at [787, 88] on button "In tem 100mm" at bounding box center [769, 101] width 153 height 39
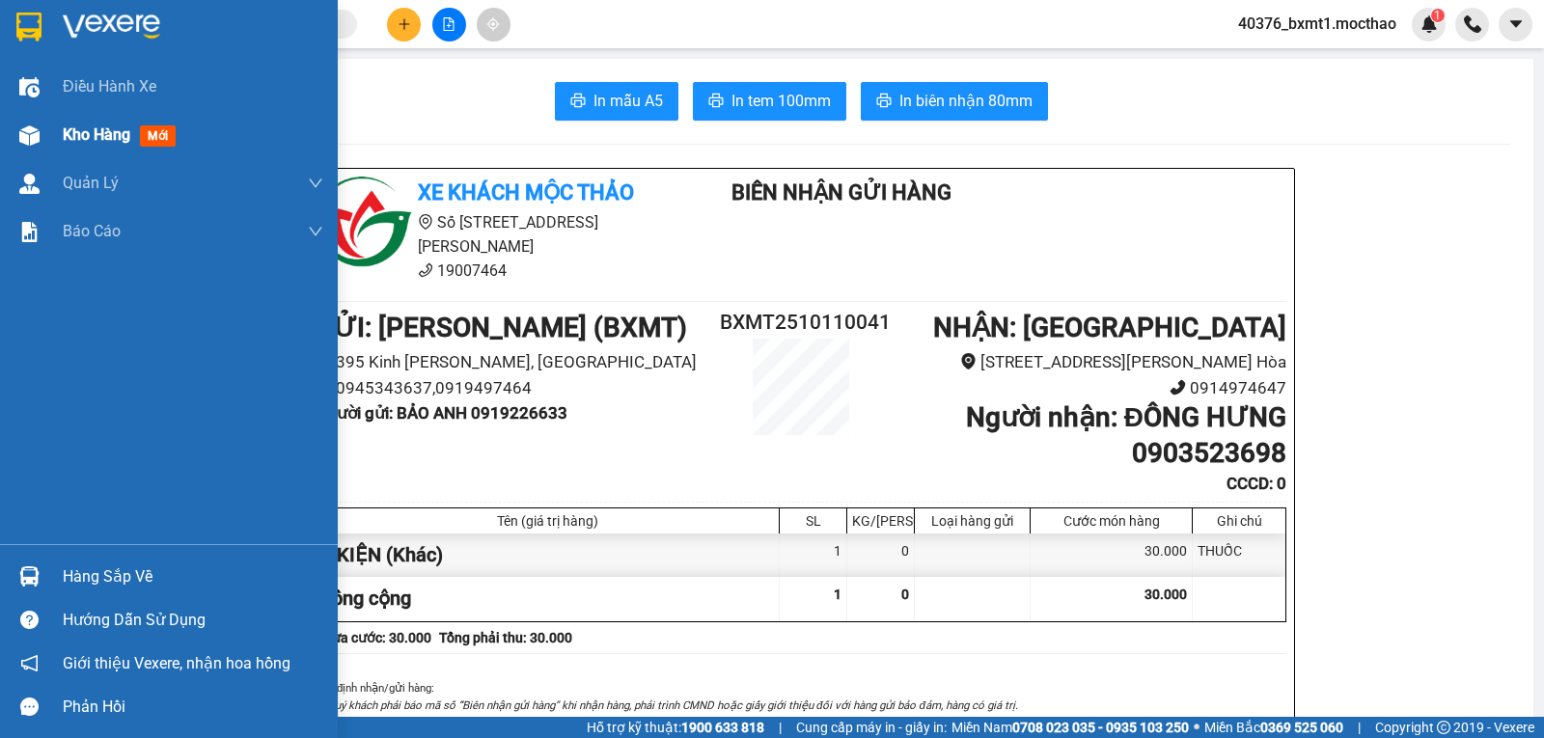
drag, startPoint x: 85, startPoint y: 133, endPoint x: 144, endPoint y: 152, distance: 61.7
click at [86, 135] on span "Kho hàng" at bounding box center [97, 134] width 68 height 18
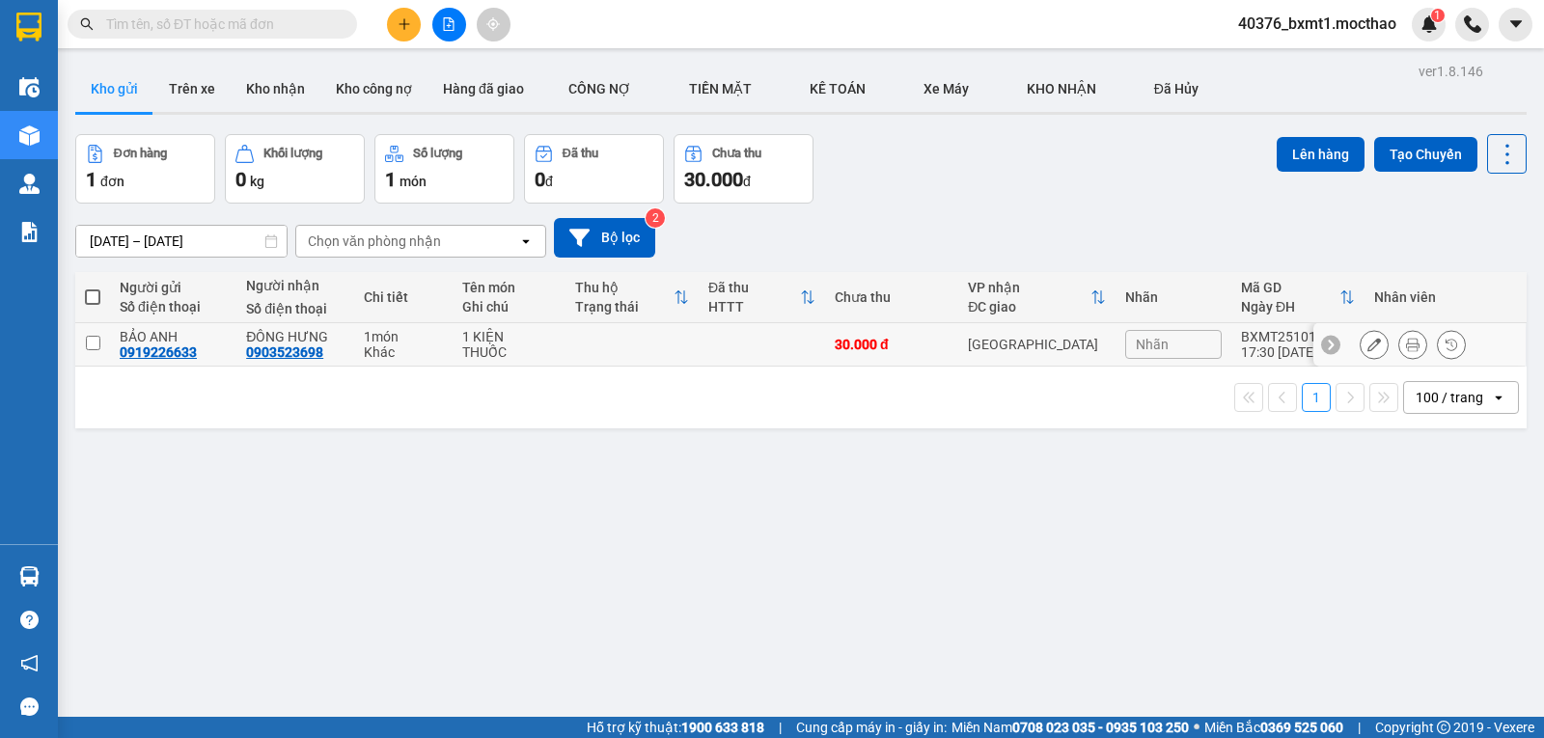
click at [699, 344] on td at bounding box center [762, 344] width 126 height 43
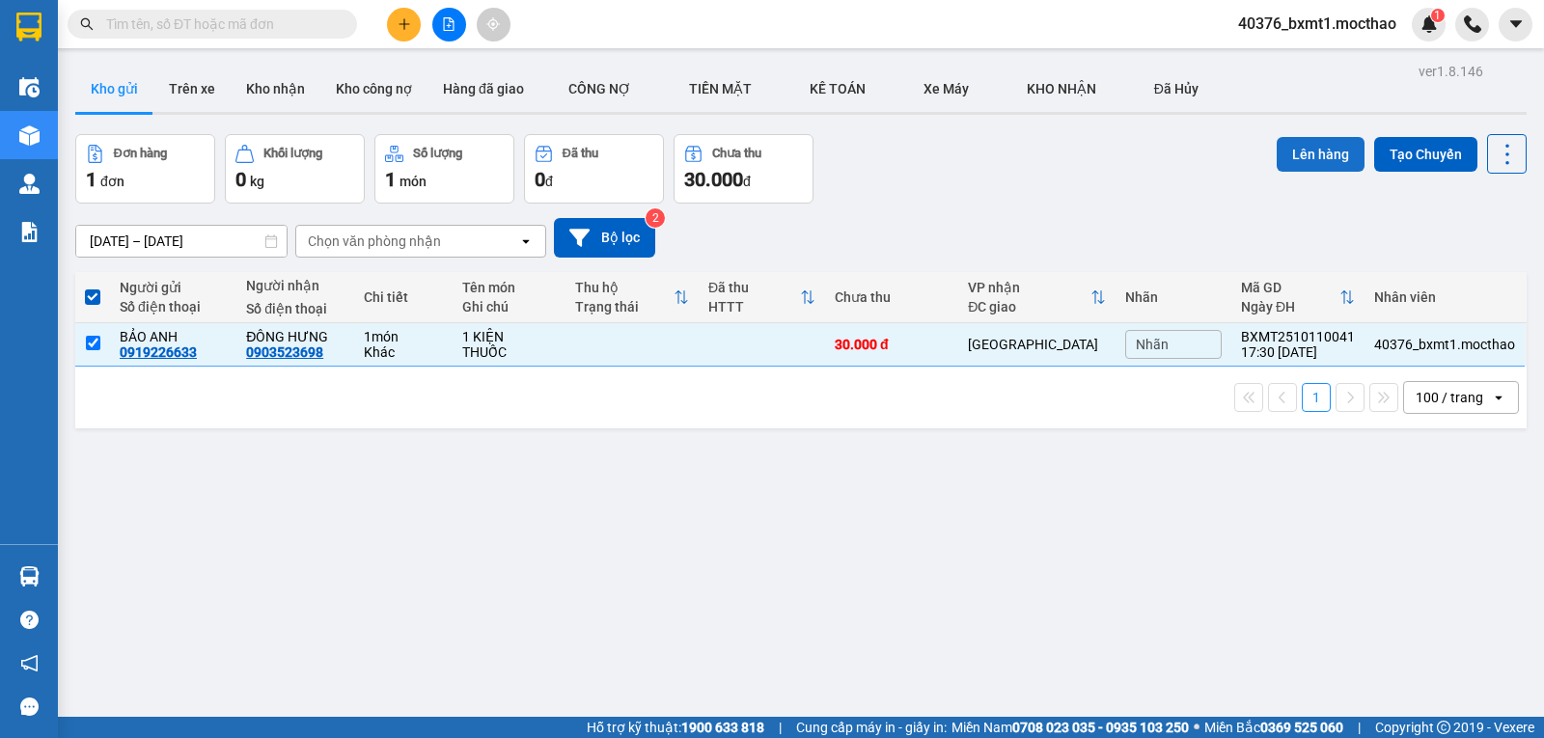
click at [1309, 148] on button "Lên hàng" at bounding box center [1321, 154] width 88 height 35
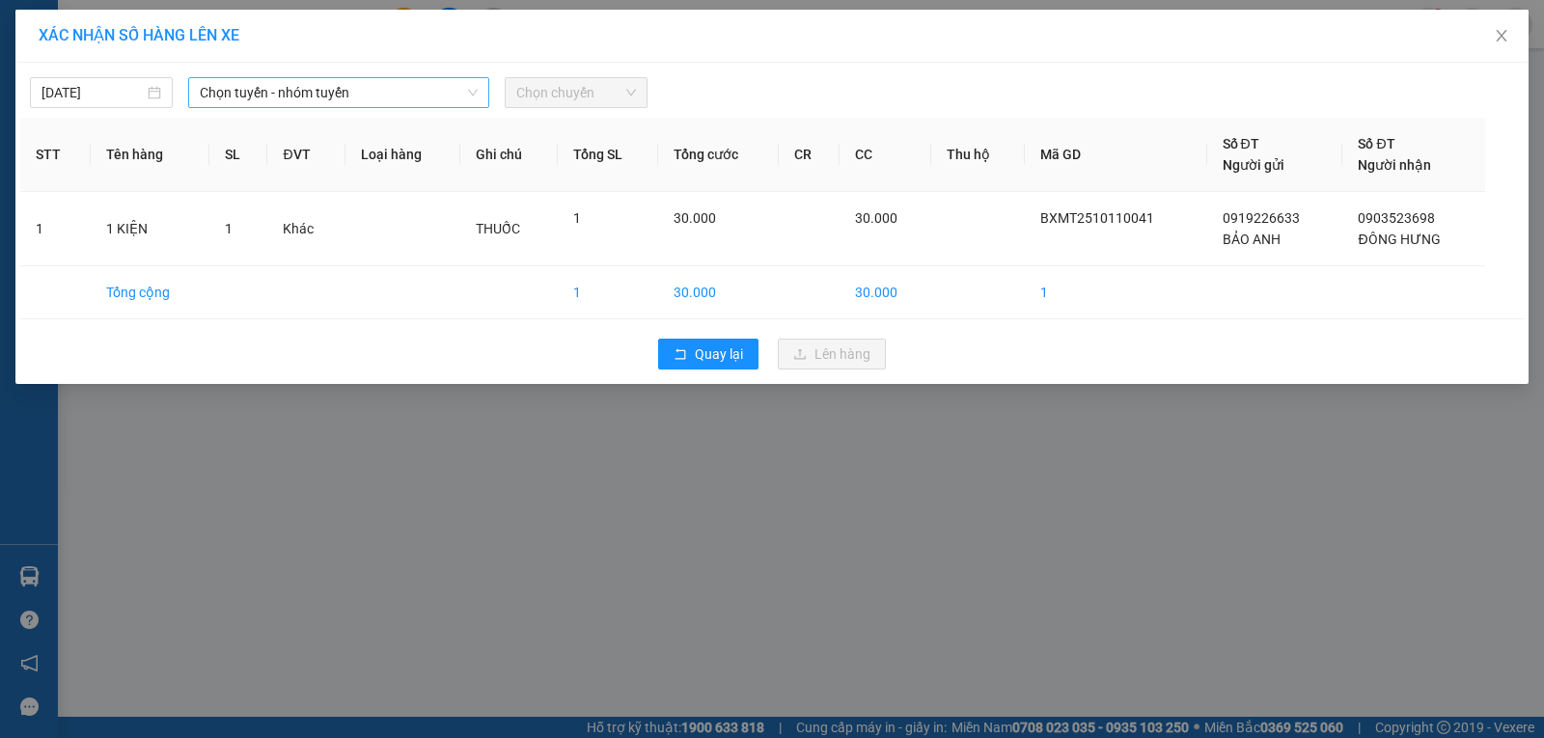
click at [368, 100] on span "Chọn tuyến - nhóm tuyến" at bounding box center [339, 92] width 278 height 29
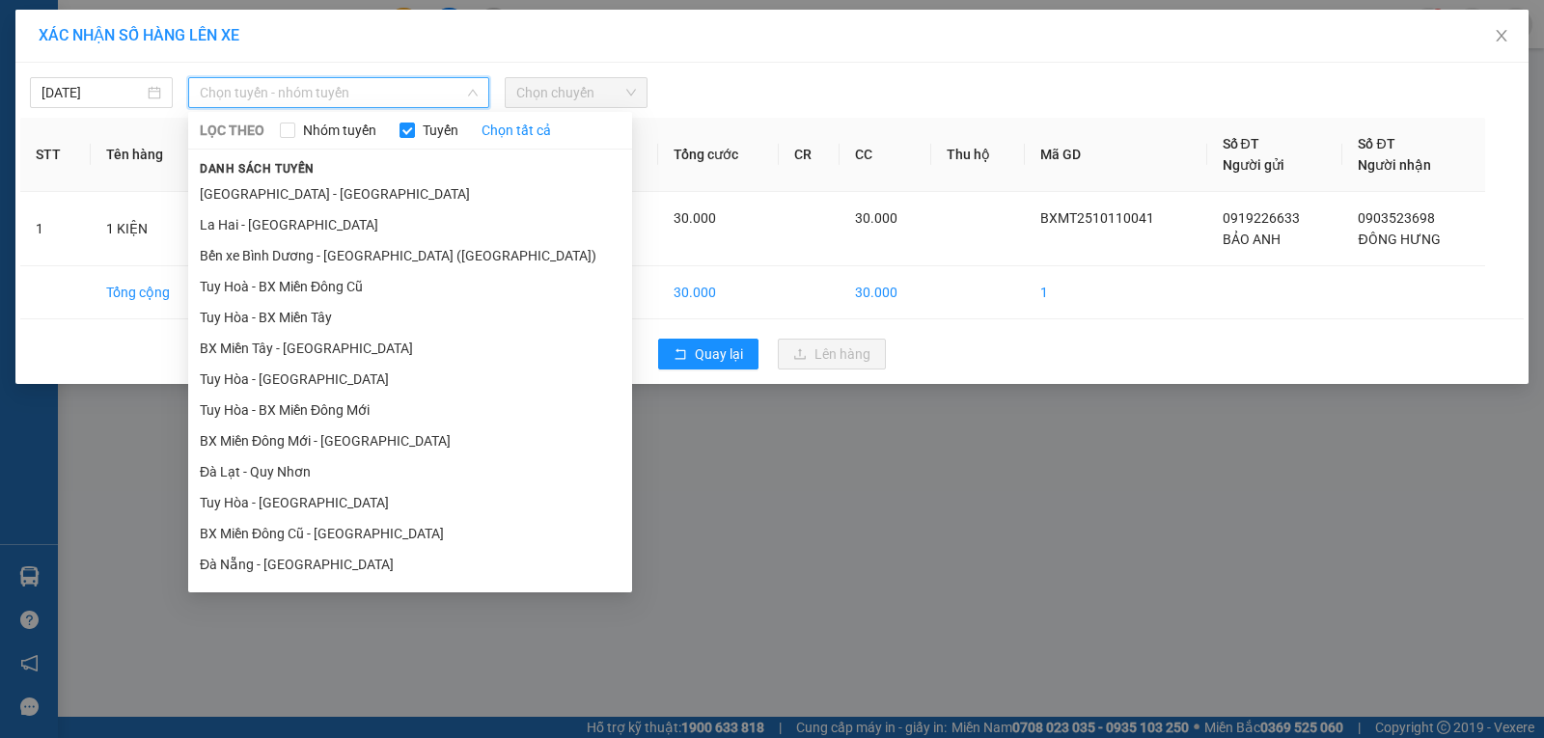
drag, startPoint x: 264, startPoint y: 349, endPoint x: 276, endPoint y: 339, distance: 15.7
click at [265, 349] on li "BX Miền Tây - Tuy Hòa" at bounding box center [410, 348] width 444 height 31
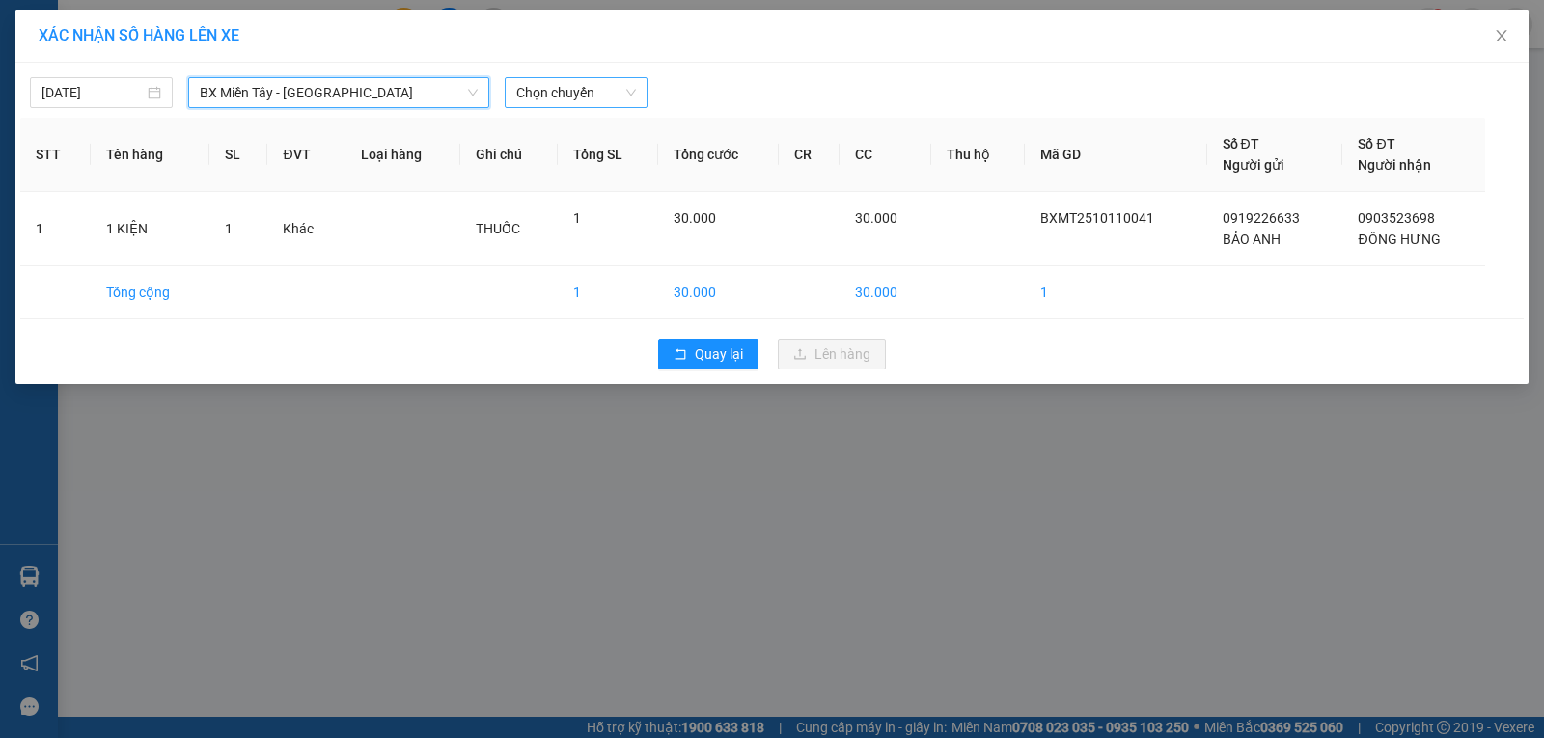
click at [558, 93] on span "Chọn chuyến" at bounding box center [576, 92] width 120 height 29
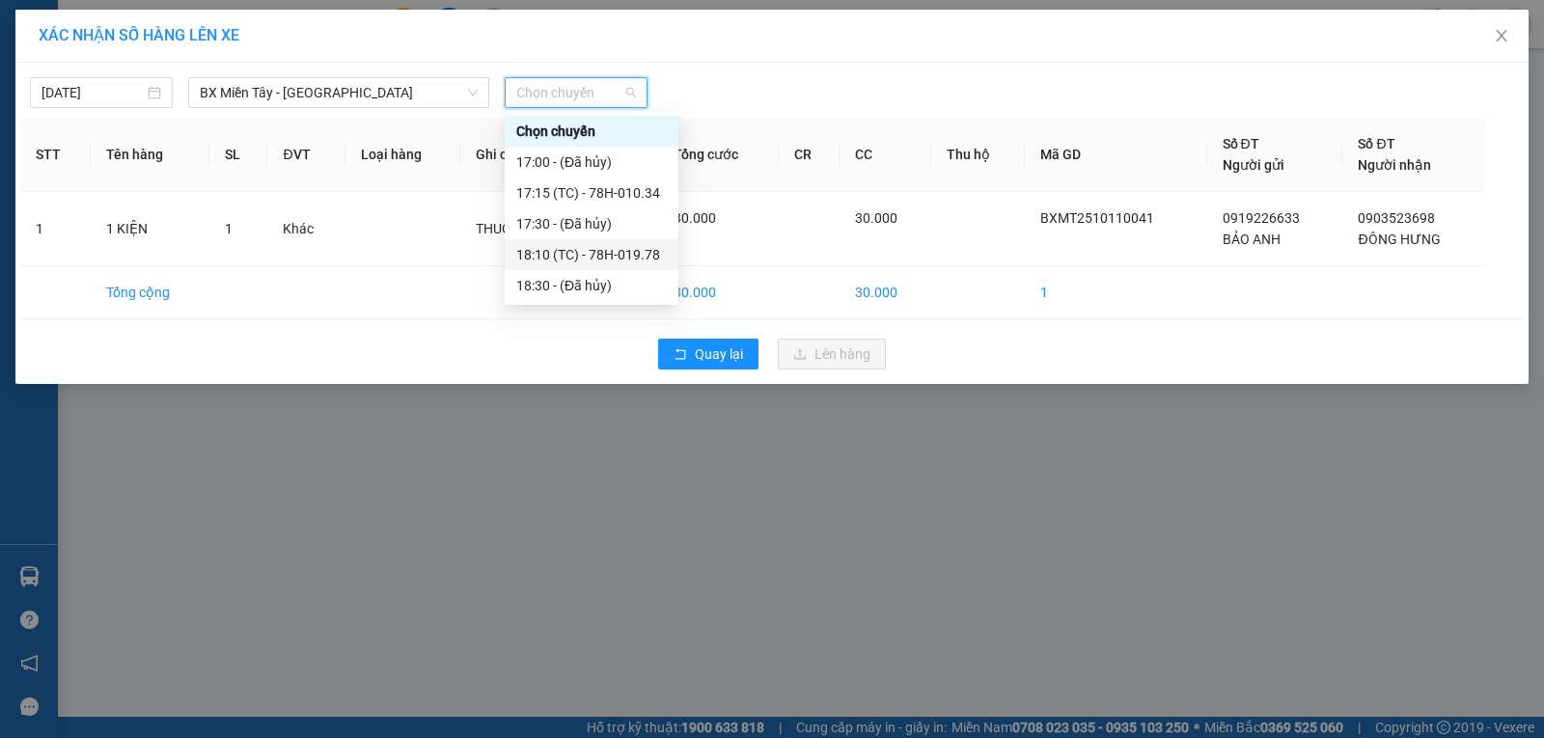
click at [646, 257] on div "18:10 (TC) - 78H-019.78" at bounding box center [591, 254] width 151 height 21
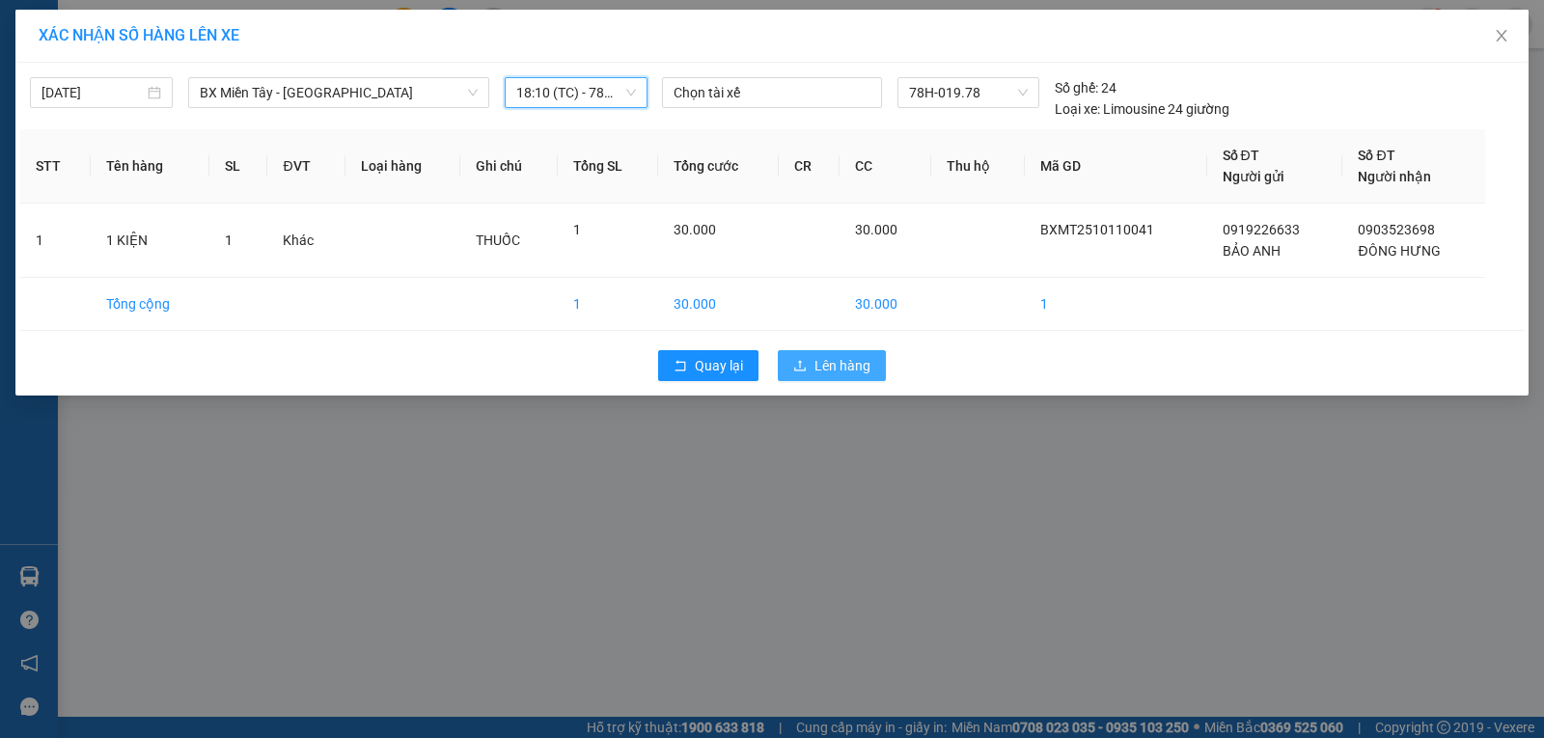
click at [841, 356] on span "Lên hàng" at bounding box center [843, 365] width 56 height 21
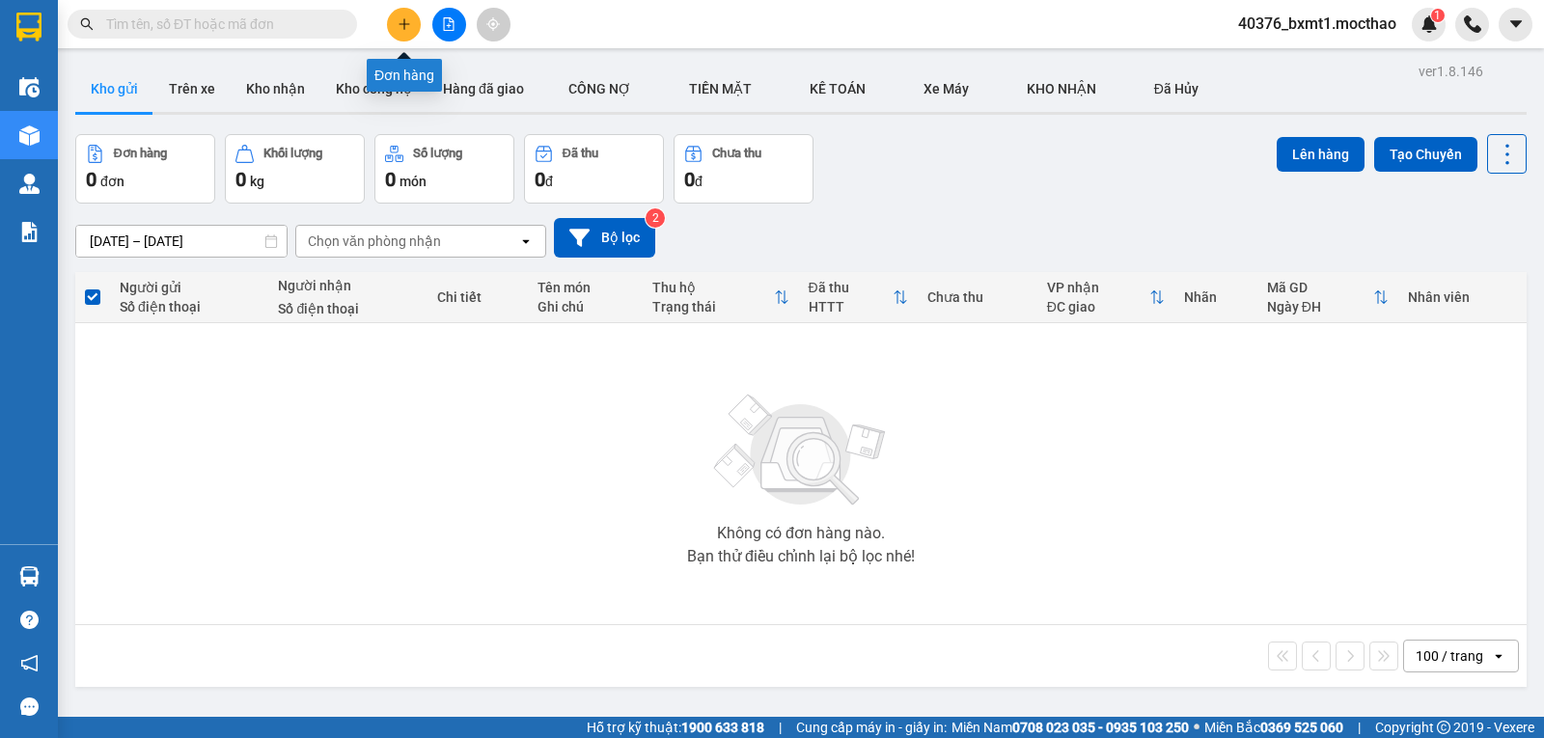
click at [402, 21] on icon "plus" at bounding box center [405, 24] width 14 height 14
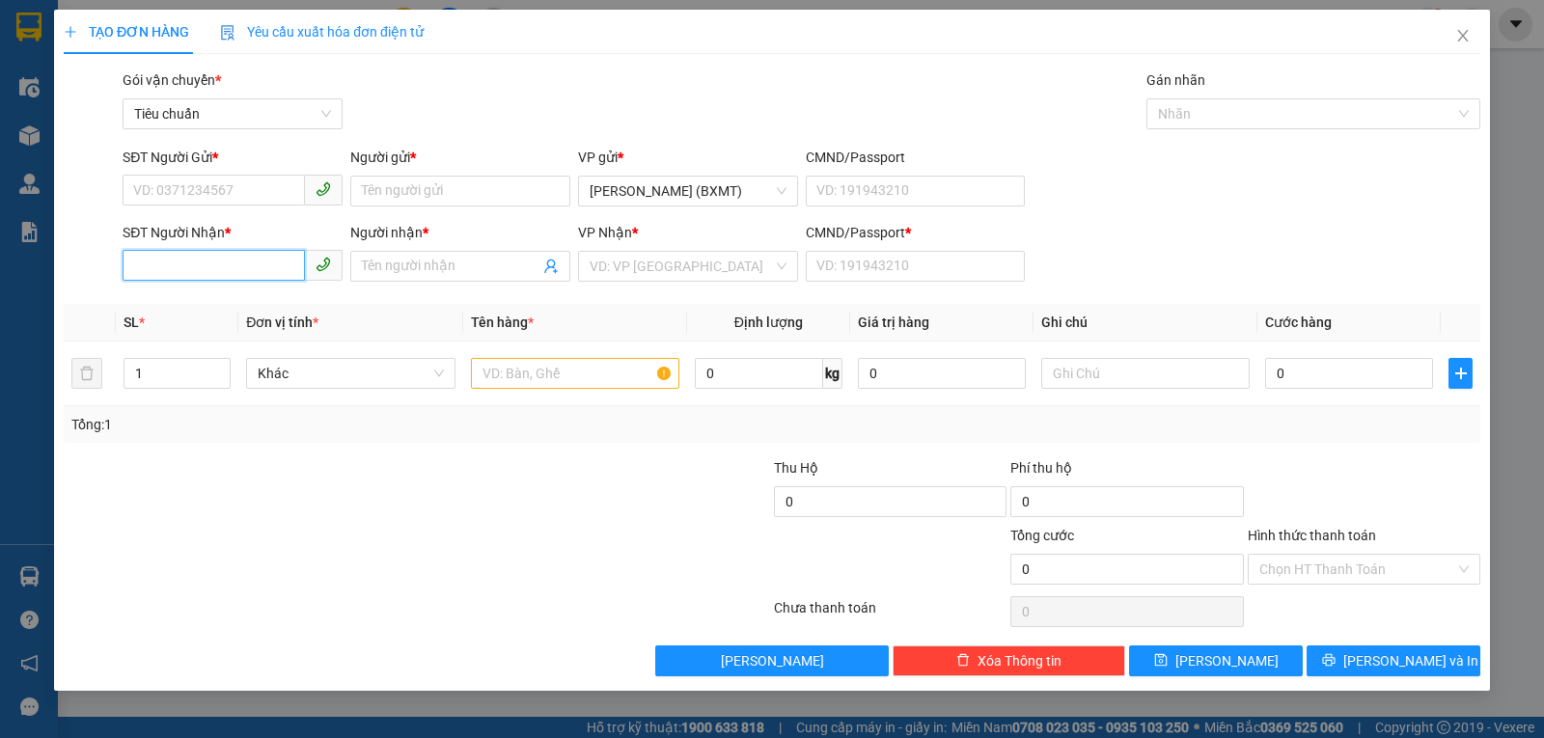
click at [202, 261] on input "SĐT Người Nhận *" at bounding box center [214, 265] width 182 height 31
type input "0909093976"
click at [240, 204] on input "SĐT Người Gửi *" at bounding box center [214, 190] width 182 height 31
click at [239, 185] on input "SĐT Người Gửi *" at bounding box center [214, 190] width 182 height 31
type input "0983403567"
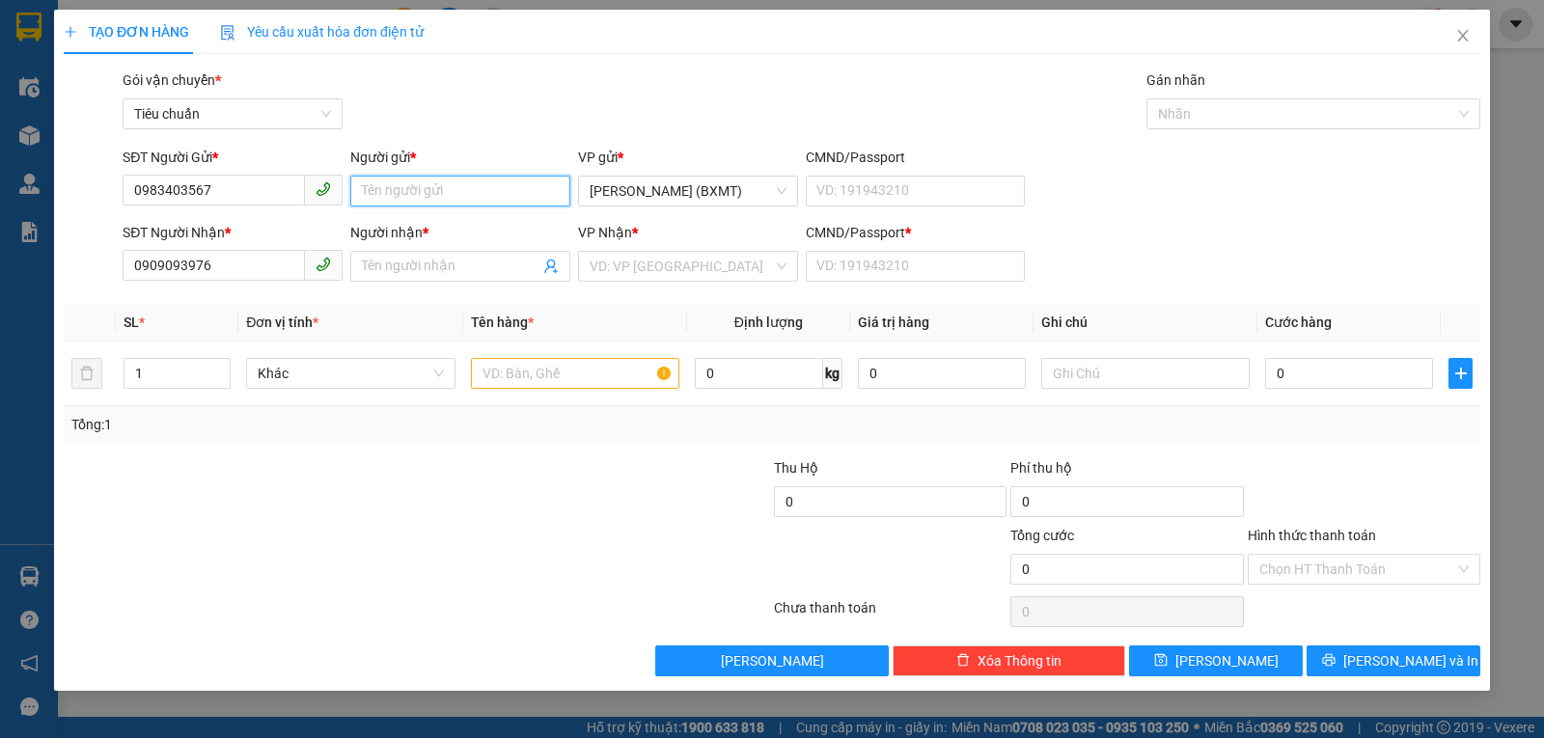
click at [423, 187] on input "Người gửi *" at bounding box center [460, 191] width 220 height 31
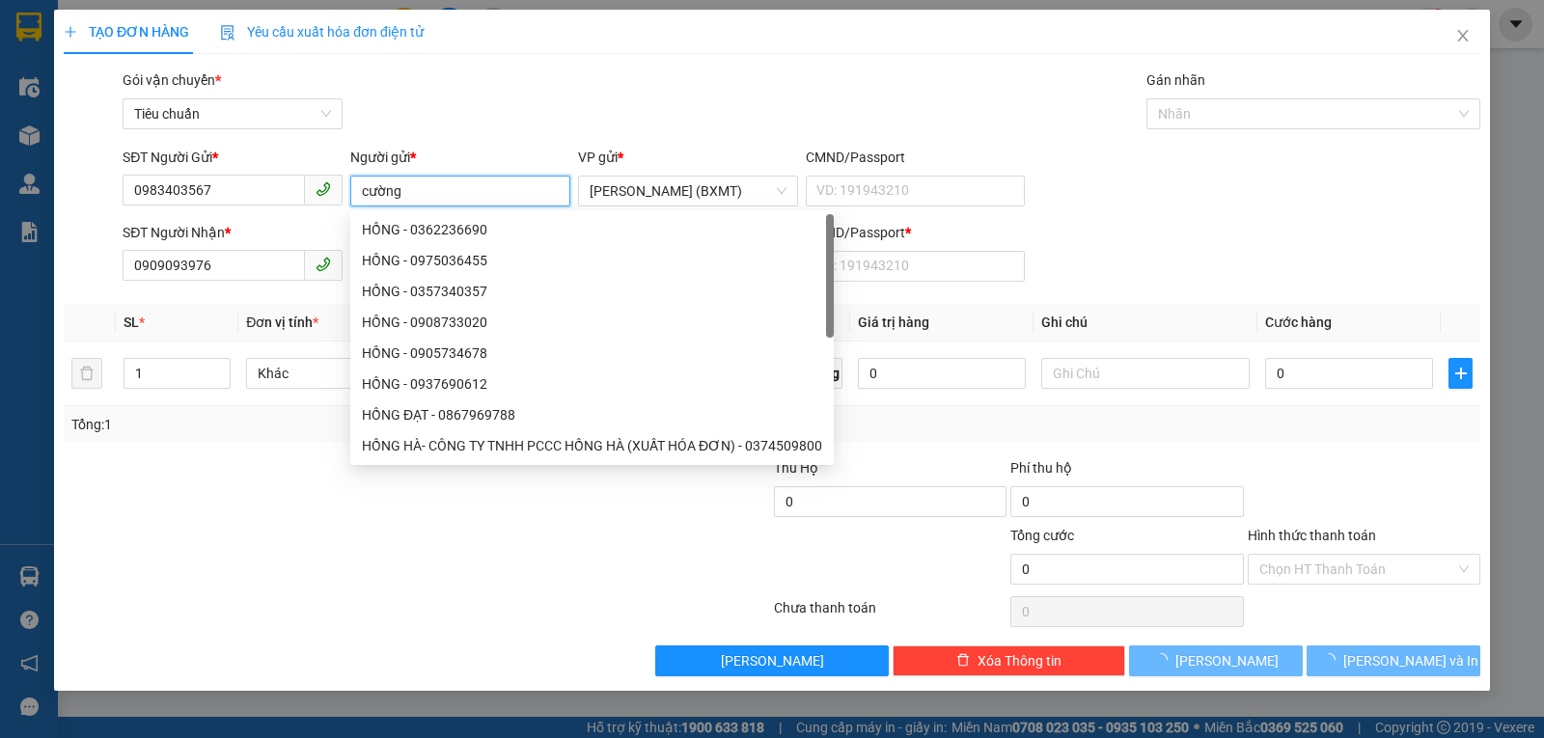
click at [423, 187] on input "cường" at bounding box center [460, 191] width 220 height 31
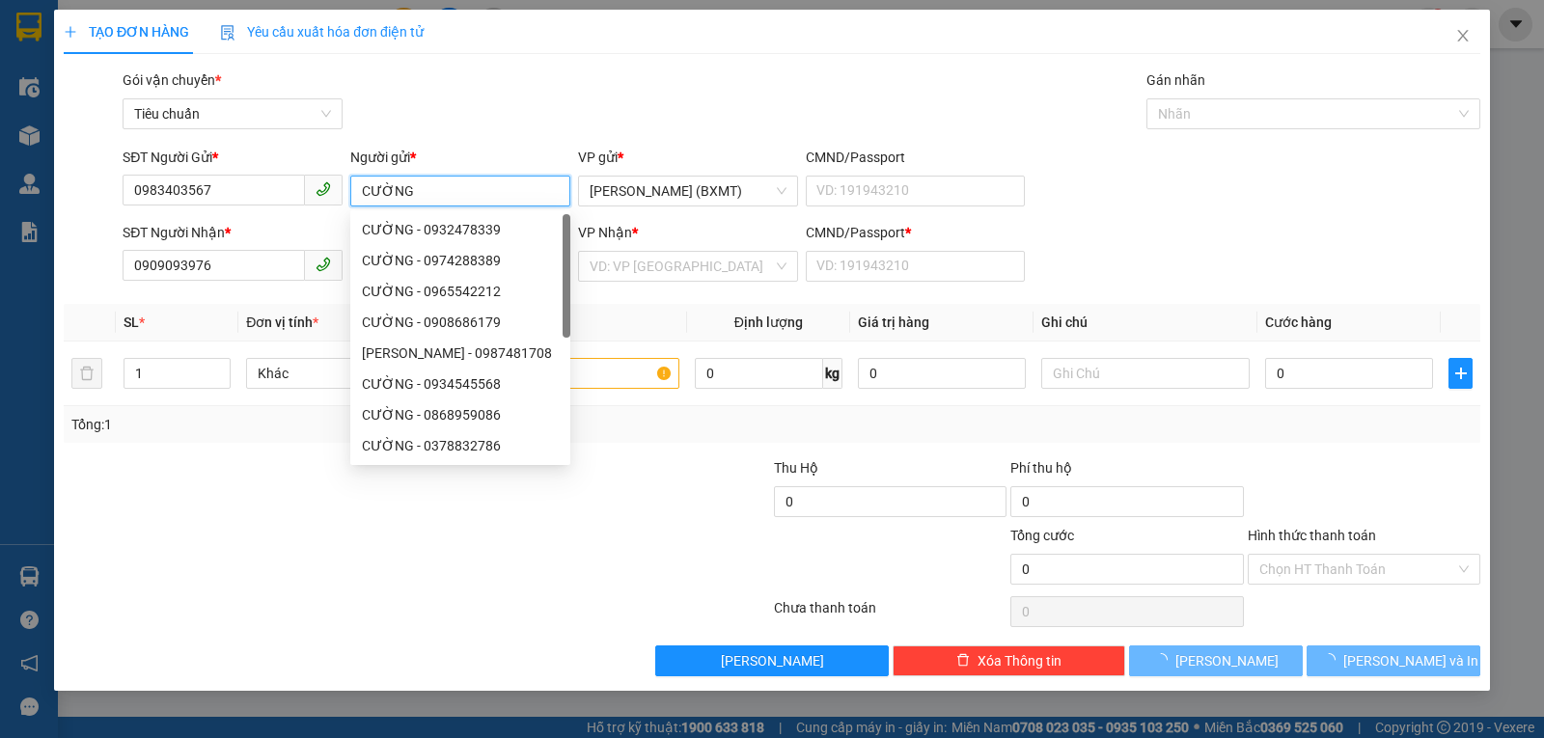
type input "CƯỜNG"
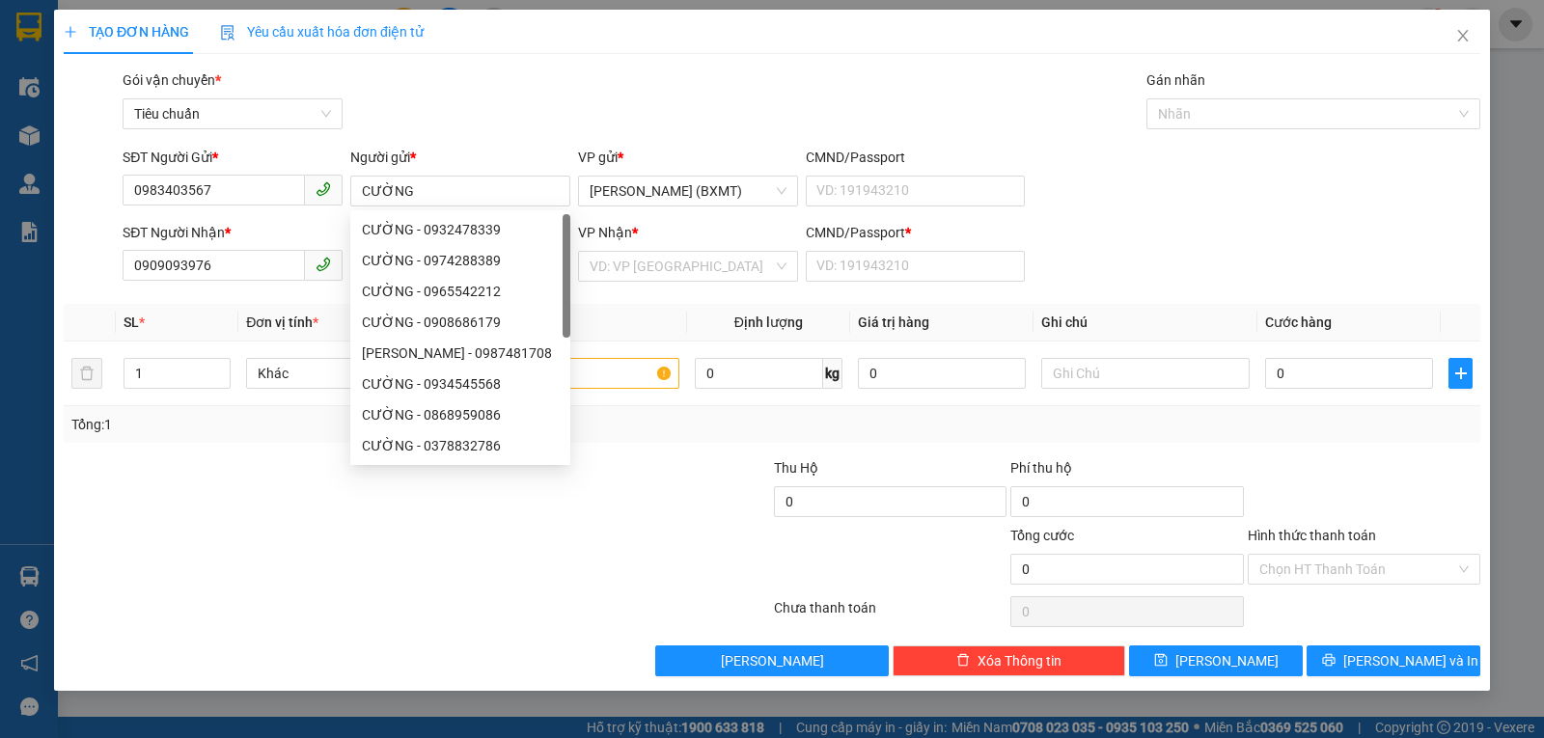
click at [476, 100] on div "Gói vận chuyển * Tiêu chuẩn Gán nhãn Nhãn" at bounding box center [802, 103] width 1366 height 68
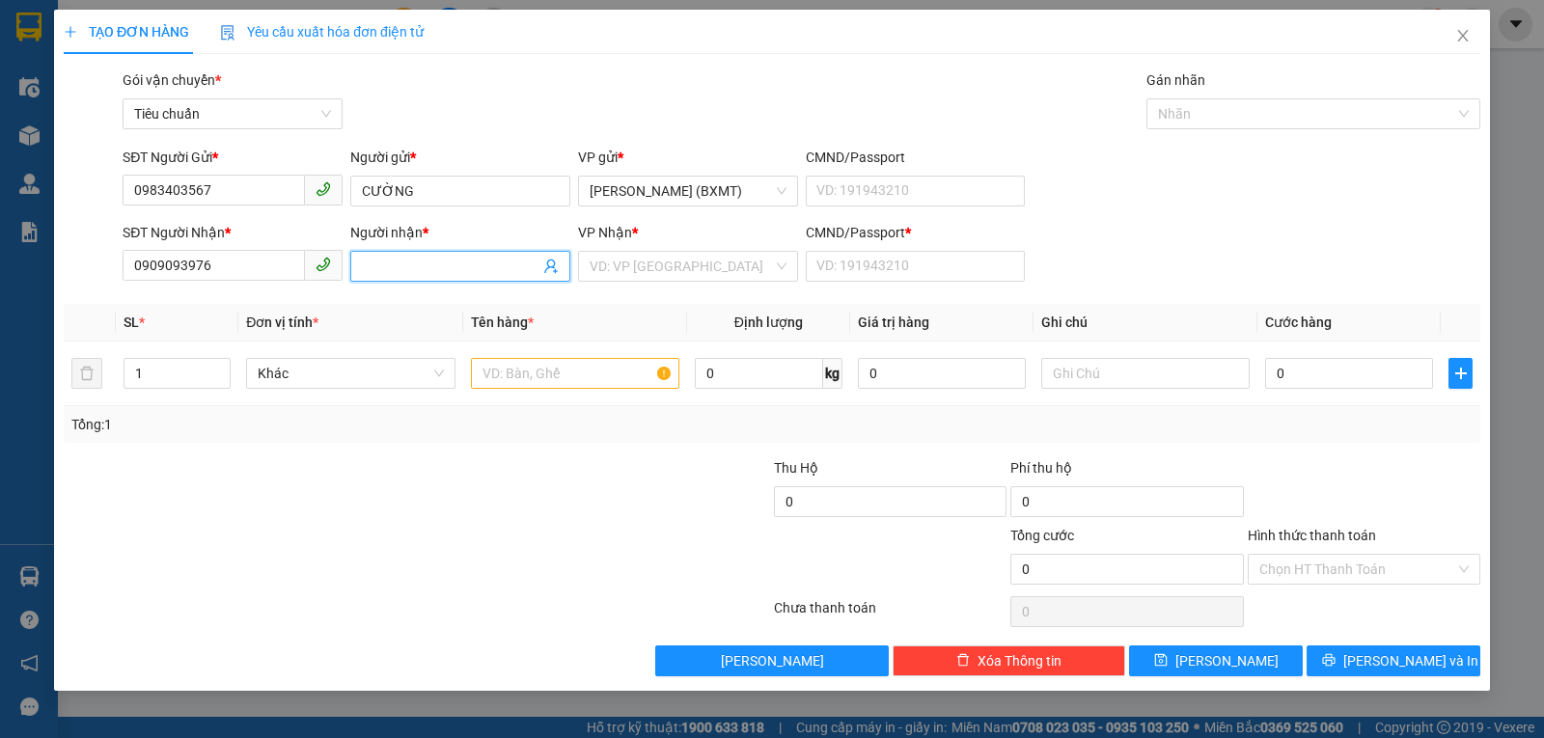
click at [445, 274] on input "Người nhận *" at bounding box center [451, 266] width 178 height 21
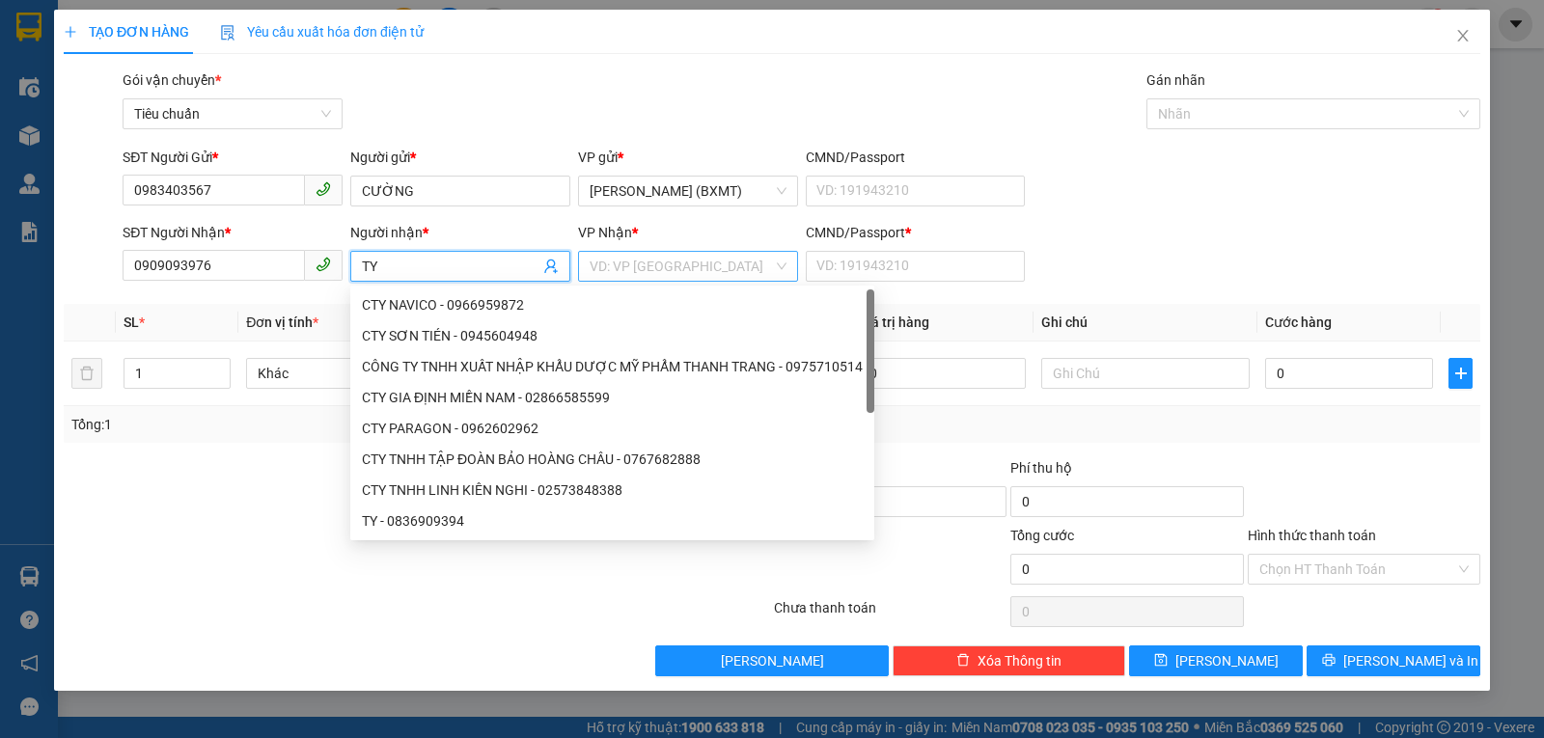
type input "TY"
click at [680, 272] on input "search" at bounding box center [681, 266] width 183 height 29
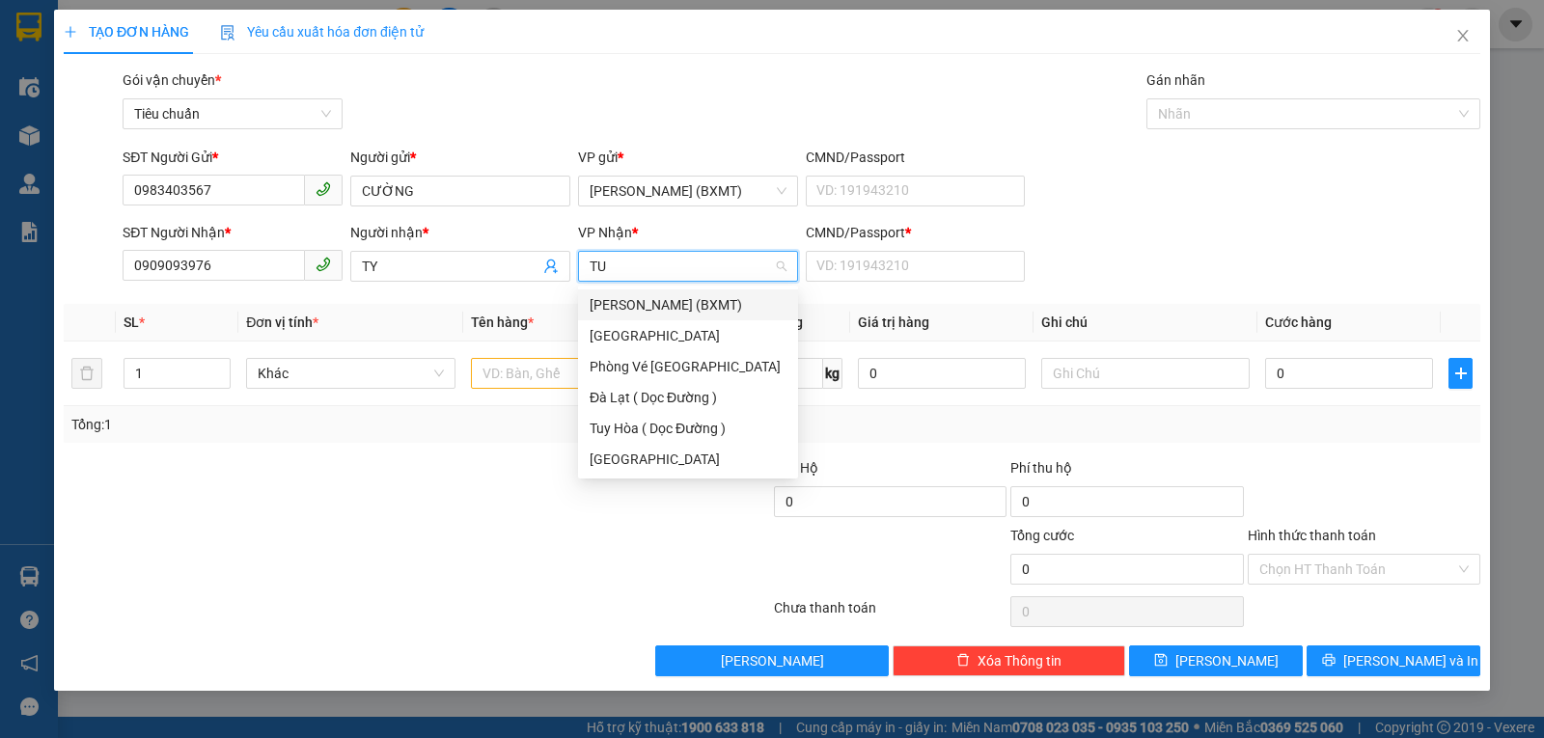
type input "TUY"
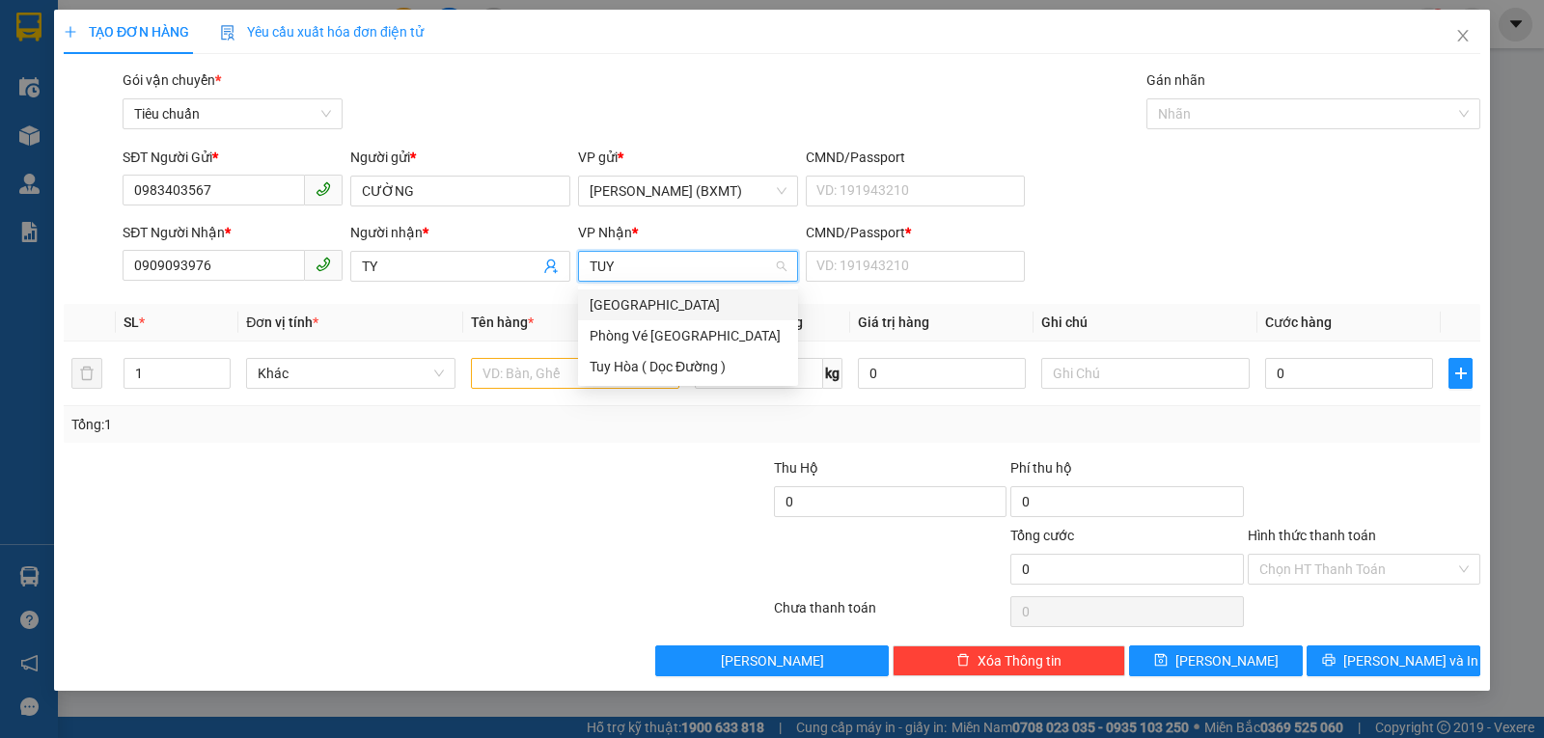
drag, startPoint x: 641, startPoint y: 301, endPoint x: 856, endPoint y: 241, distance: 223.4
click at [642, 302] on div "[GEOGRAPHIC_DATA]" at bounding box center [688, 304] width 197 height 21
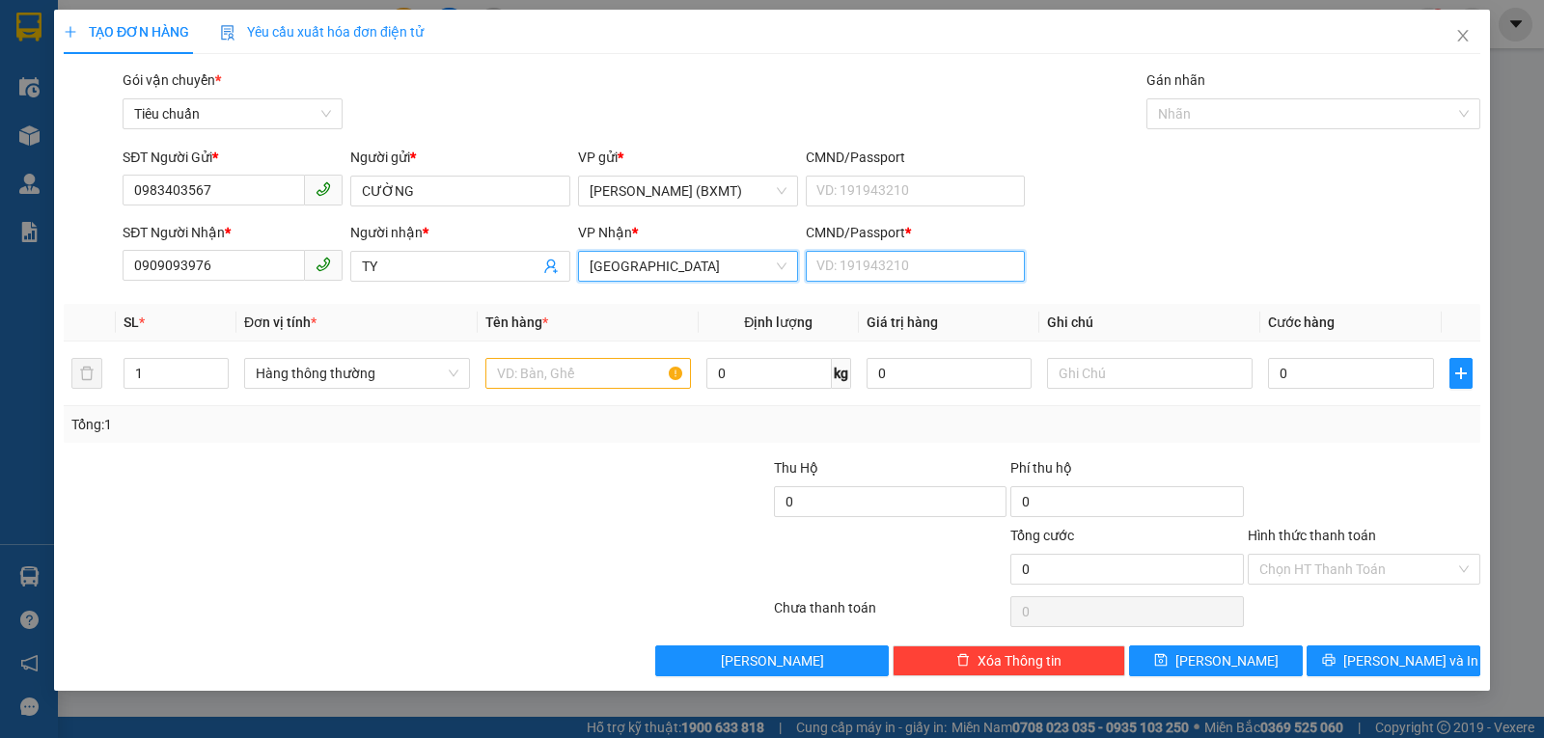
click at [876, 255] on input "CMND/Passport *" at bounding box center [916, 266] width 220 height 31
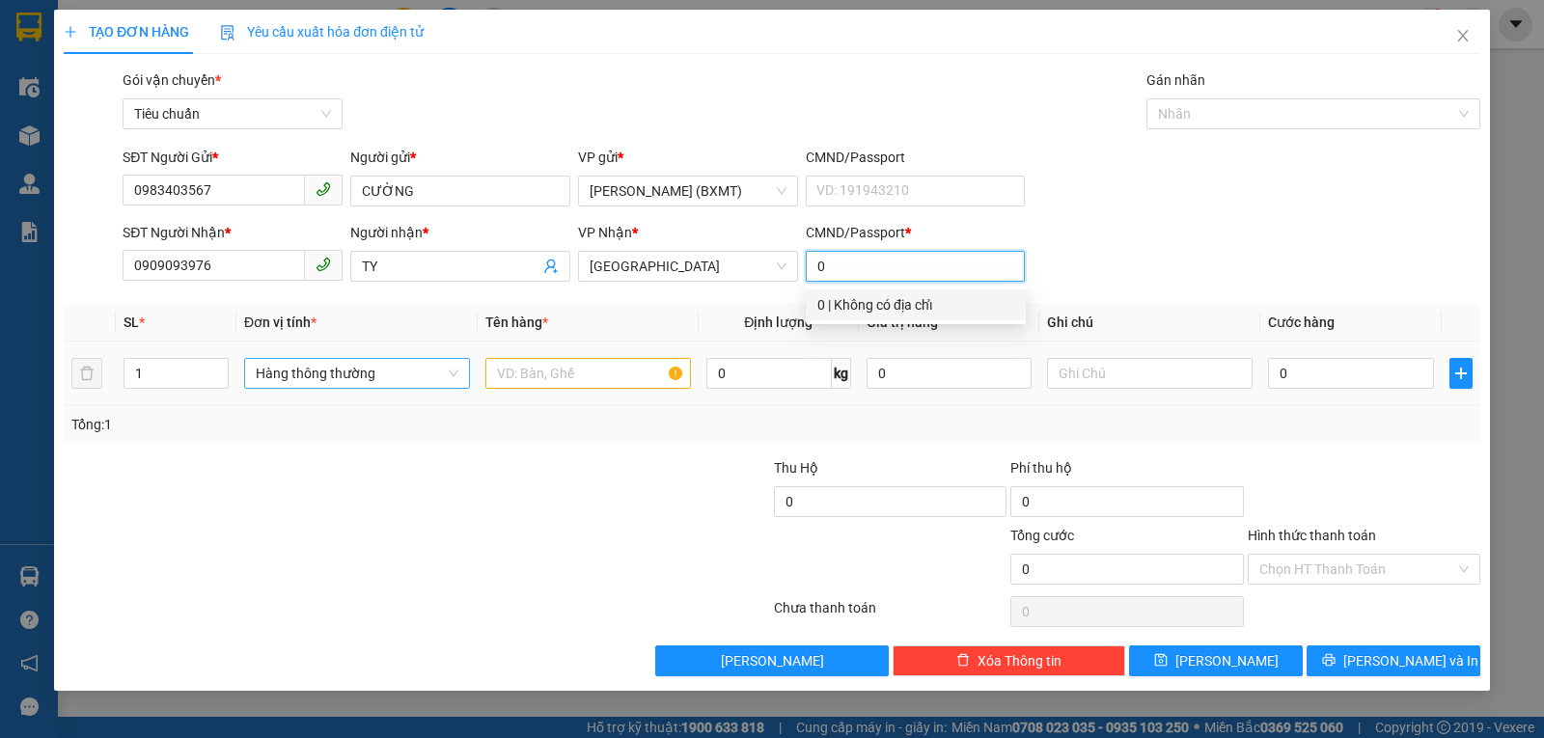
click at [374, 363] on span "Hàng thông thường" at bounding box center [357, 373] width 203 height 29
type input "0"
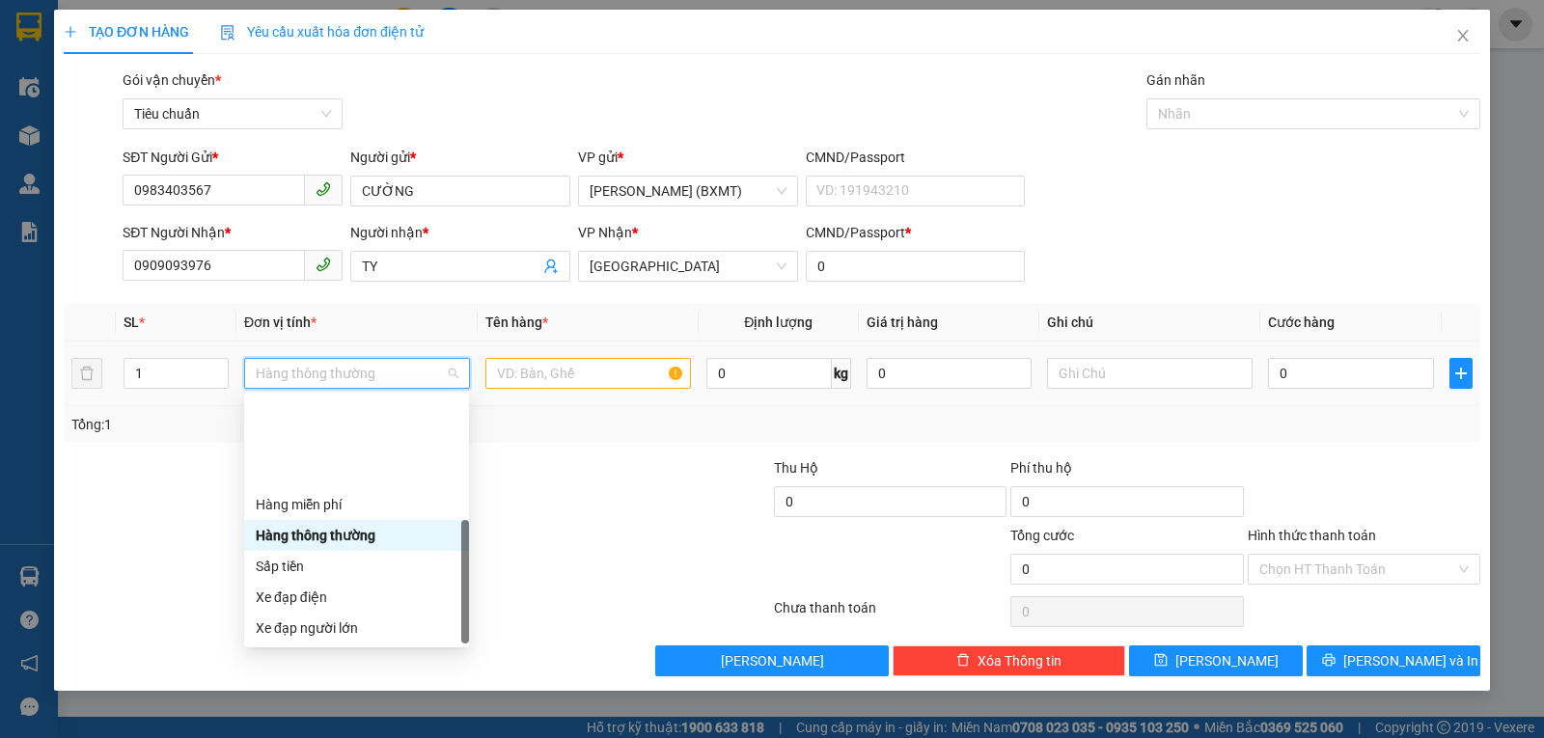
click at [298, 705] on div "Khác" at bounding box center [357, 751] width 202 height 21
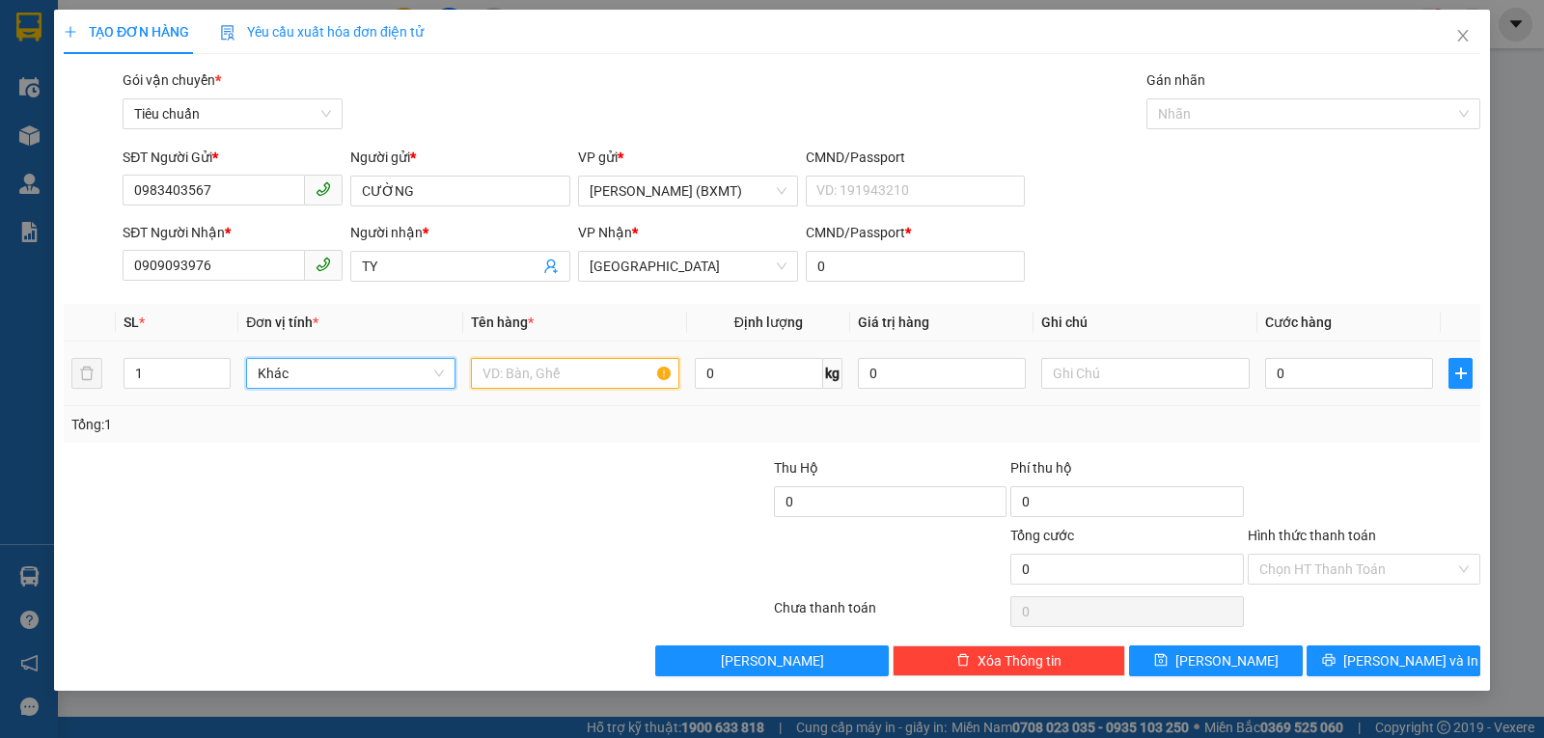
click at [513, 361] on input "text" at bounding box center [575, 373] width 208 height 31
type input "1 KIỆN"
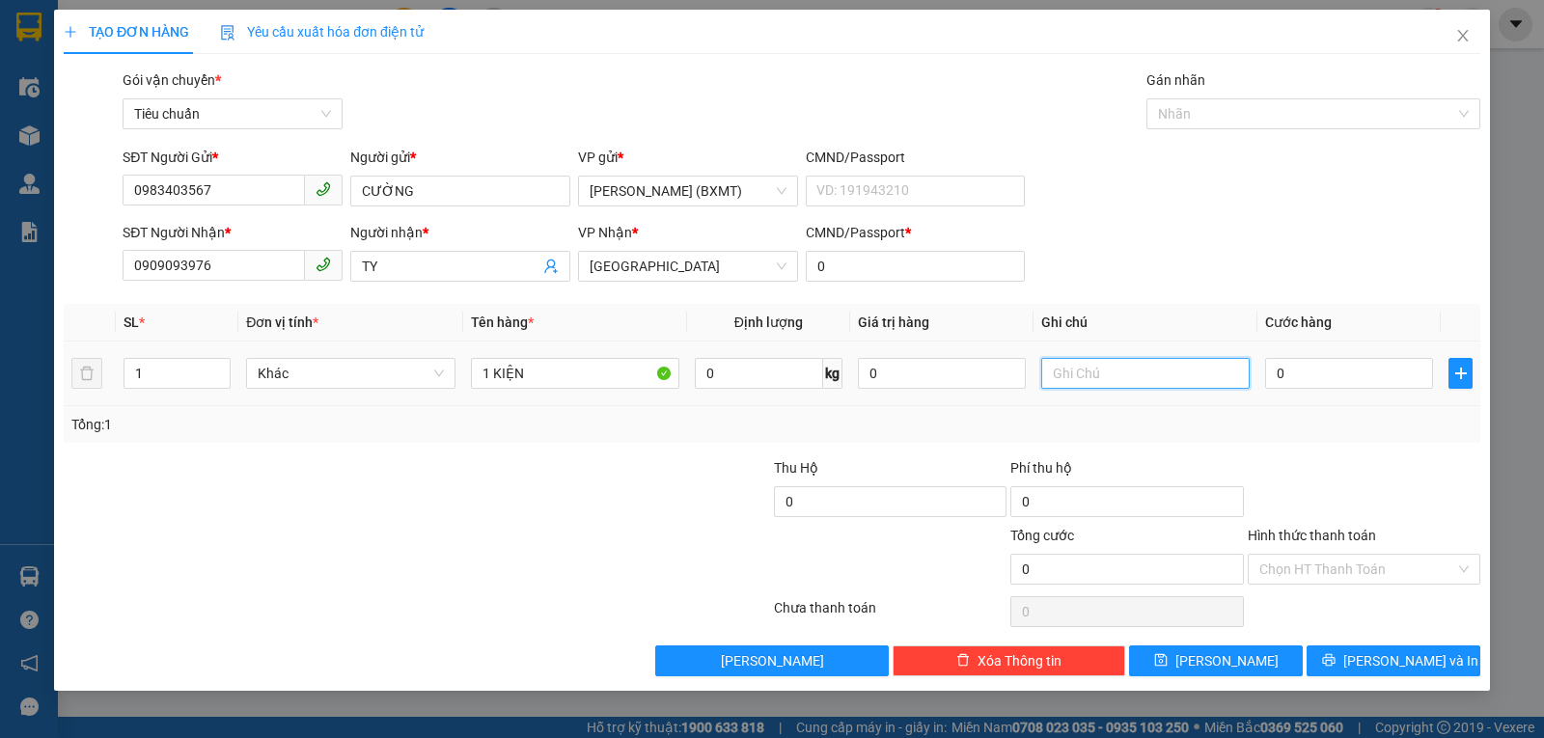
click at [1121, 363] on input "text" at bounding box center [1145, 373] width 208 height 31
type input "LINH KIỆN XE CẨU"
click at [1320, 372] on input "0" at bounding box center [1349, 373] width 168 height 31
type input "4"
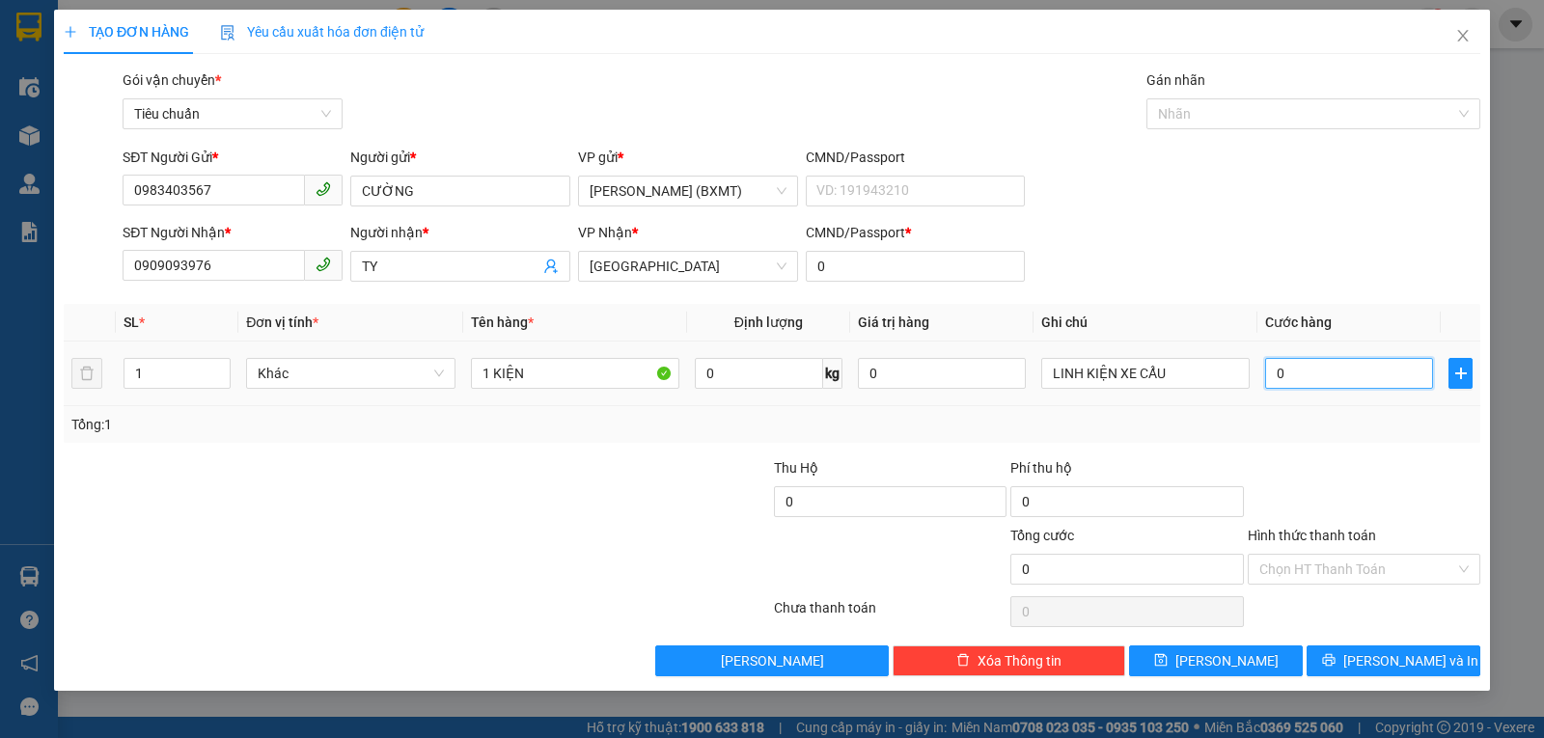
type input "4"
type input "40"
click at [1284, 437] on div "Tổng: 1" at bounding box center [772, 424] width 1417 height 37
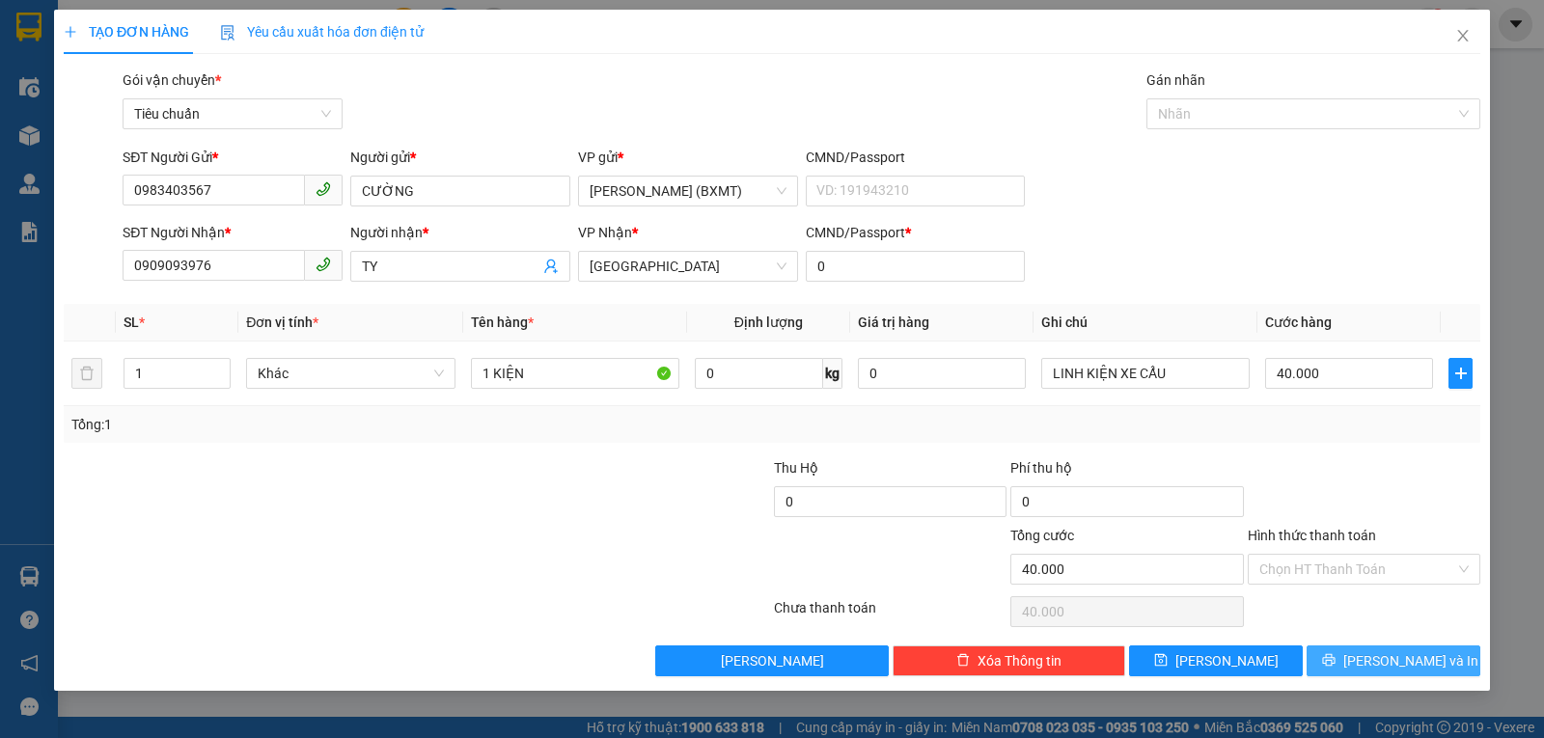
click at [1330, 661] on button "Lưu và In" at bounding box center [1394, 661] width 174 height 31
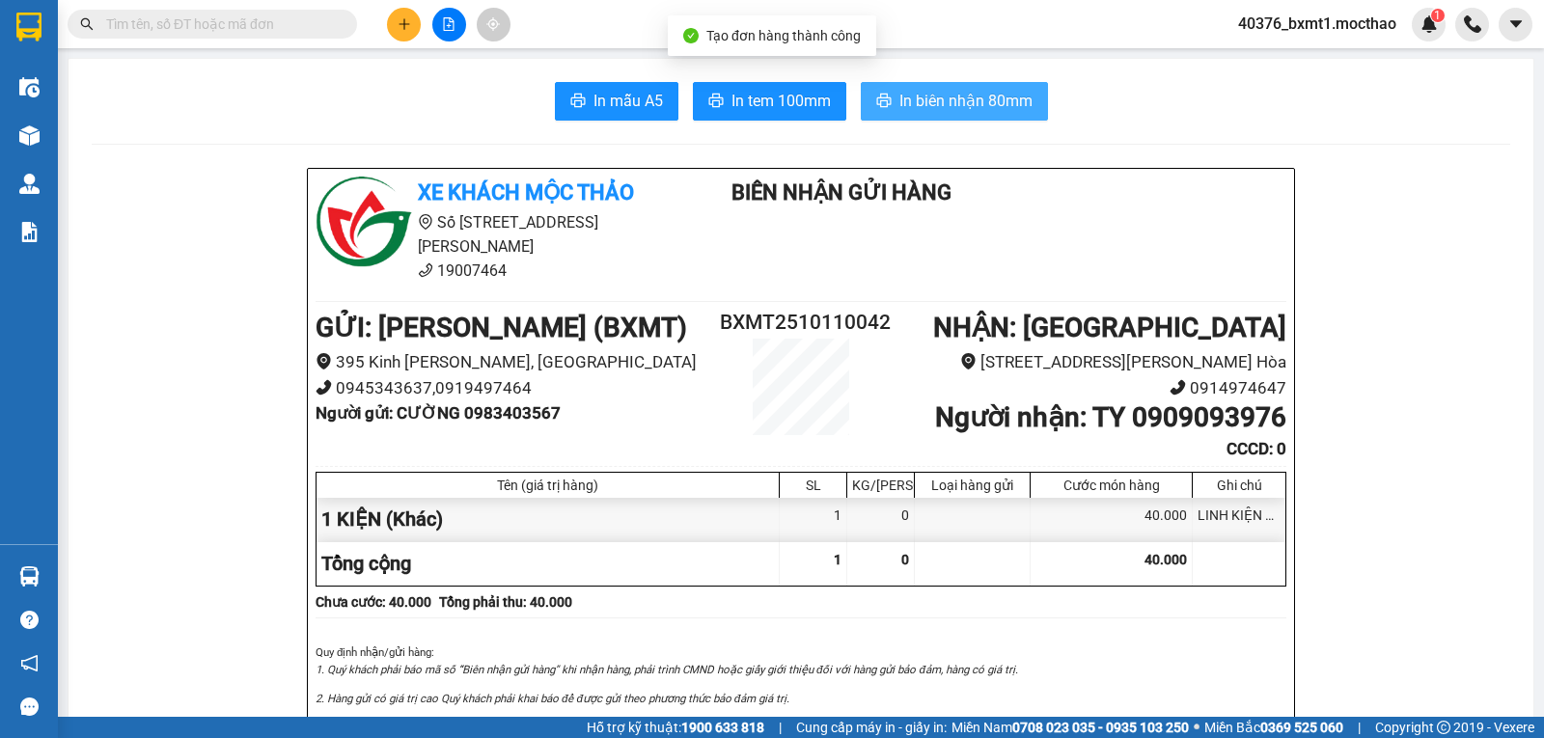
click at [949, 94] on span "In biên nhận 80mm" at bounding box center [965, 101] width 133 height 24
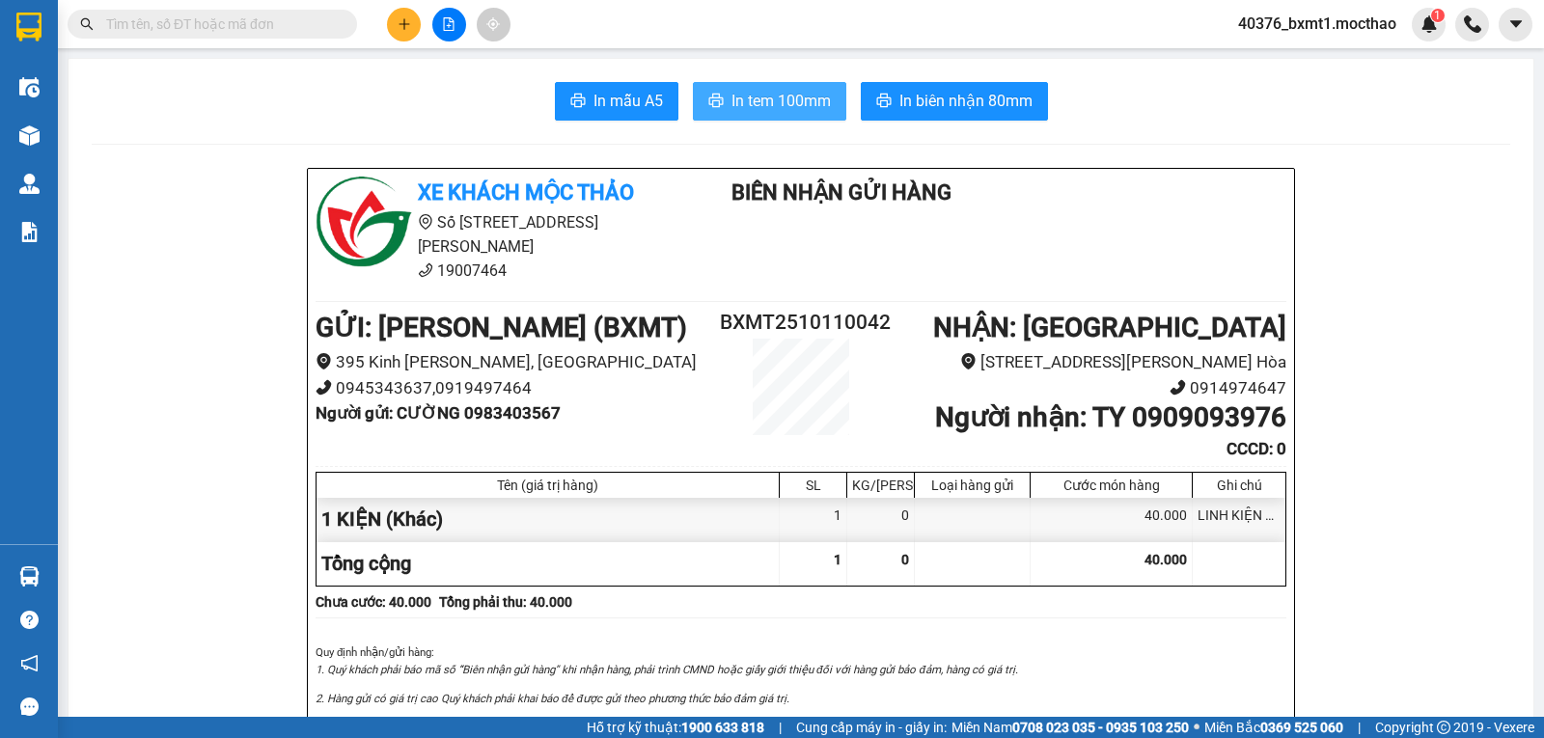
click at [770, 98] on span "In tem 100mm" at bounding box center [781, 101] width 99 height 24
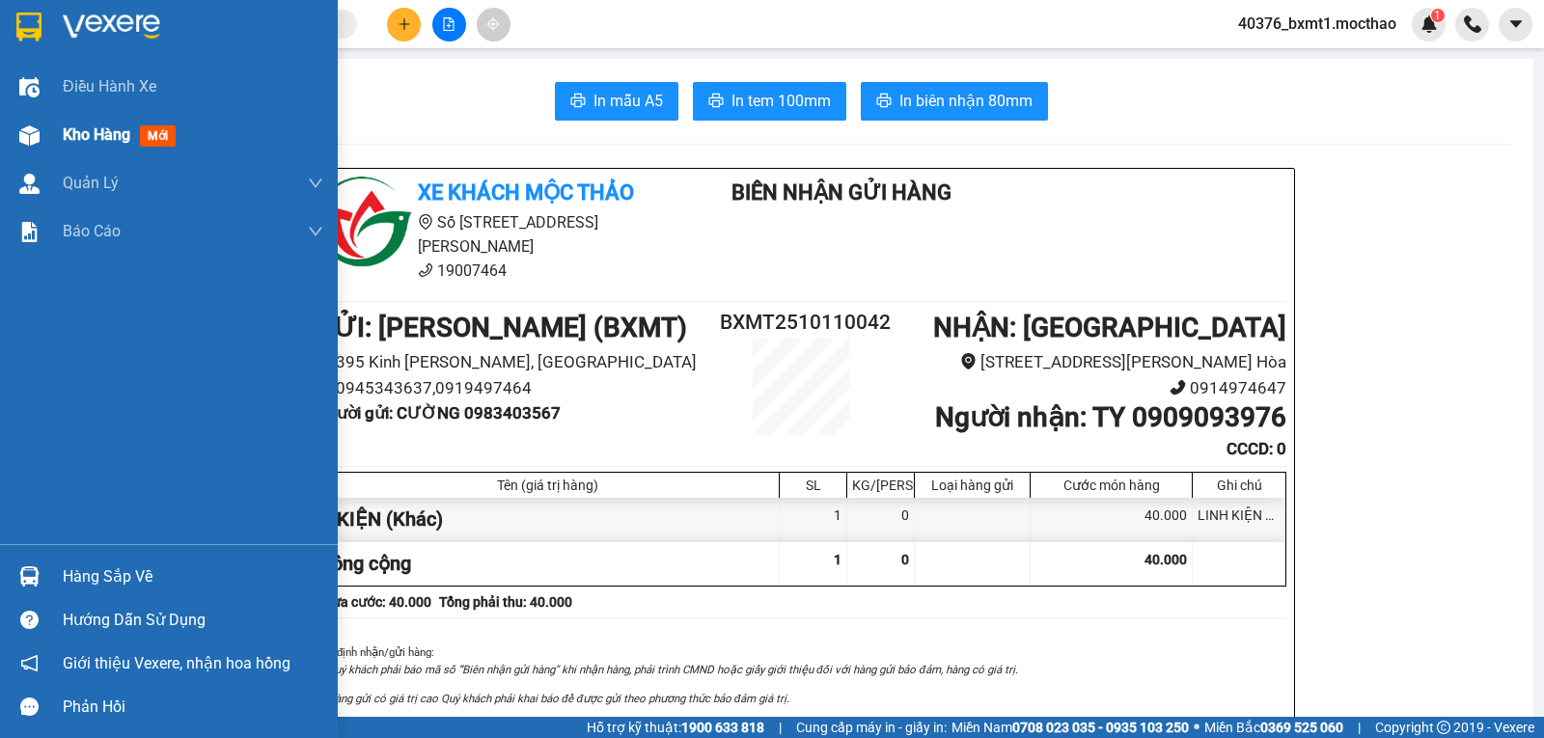
click at [64, 148] on div "Kho hàng mới" at bounding box center [193, 135] width 261 height 48
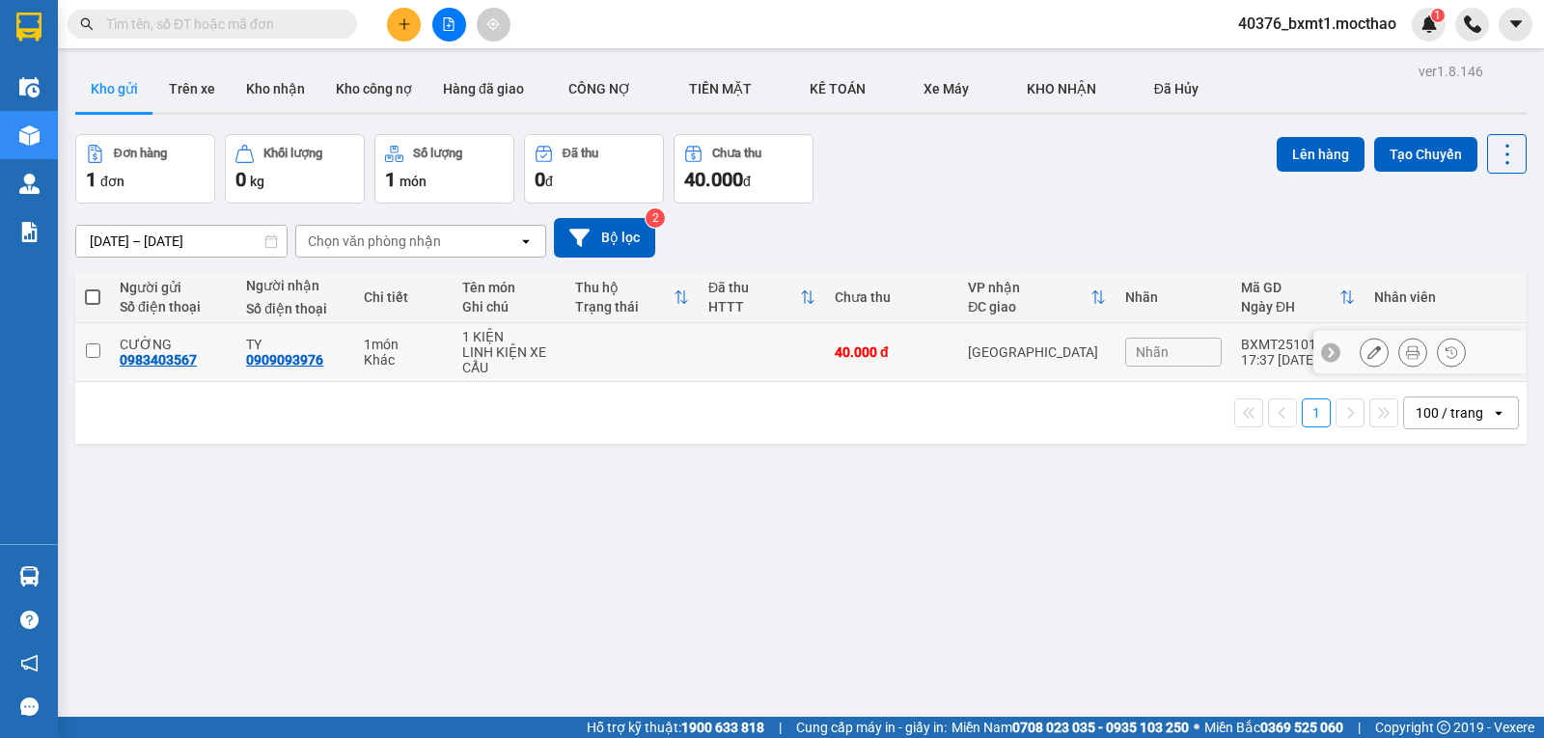
drag, startPoint x: 727, startPoint y: 362, endPoint x: 849, endPoint y: 341, distance: 124.4
click at [727, 361] on td at bounding box center [762, 352] width 126 height 59
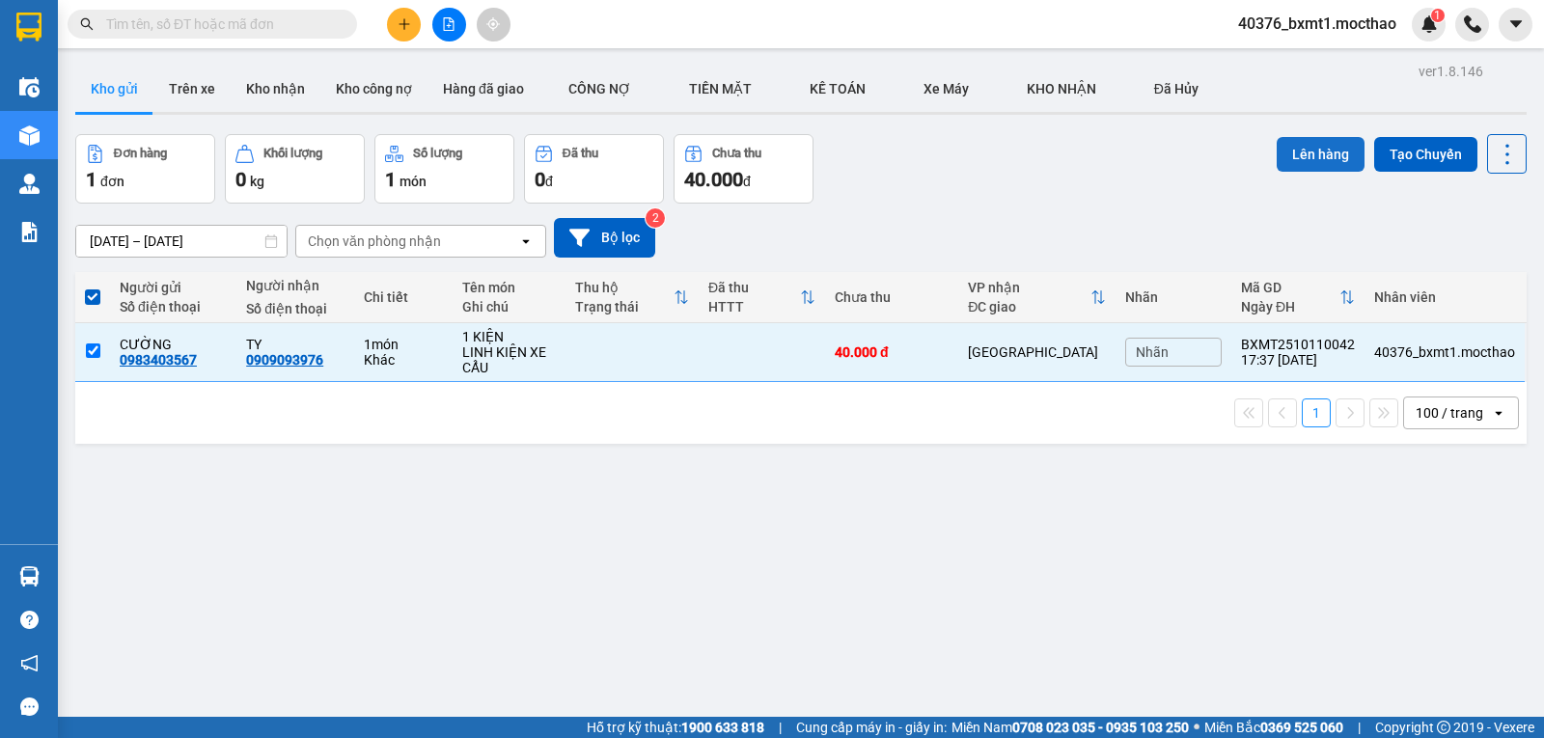
click at [1290, 159] on button "Lên hàng" at bounding box center [1321, 154] width 88 height 35
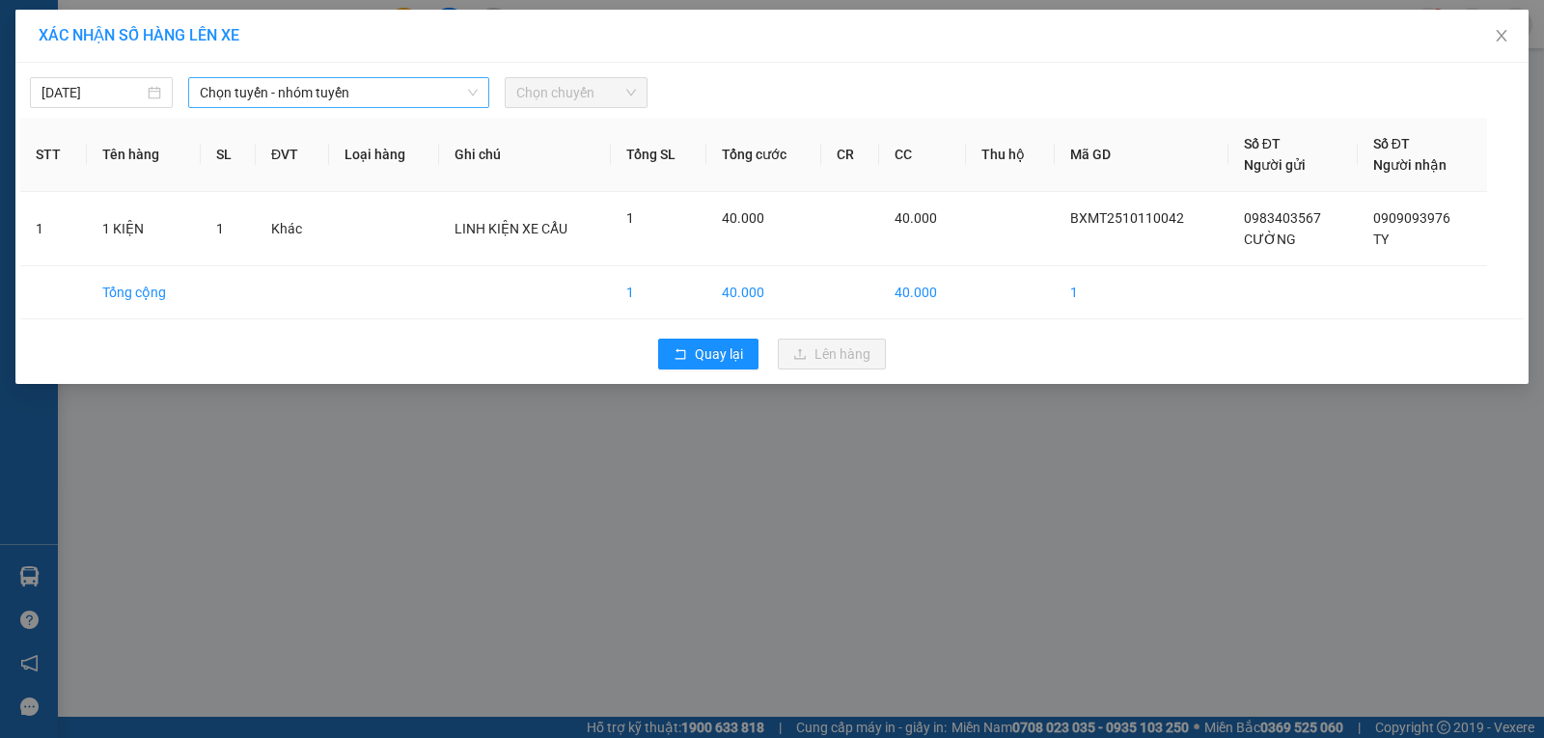
click at [264, 97] on span "Chọn tuyến - nhóm tuyến" at bounding box center [339, 92] width 278 height 29
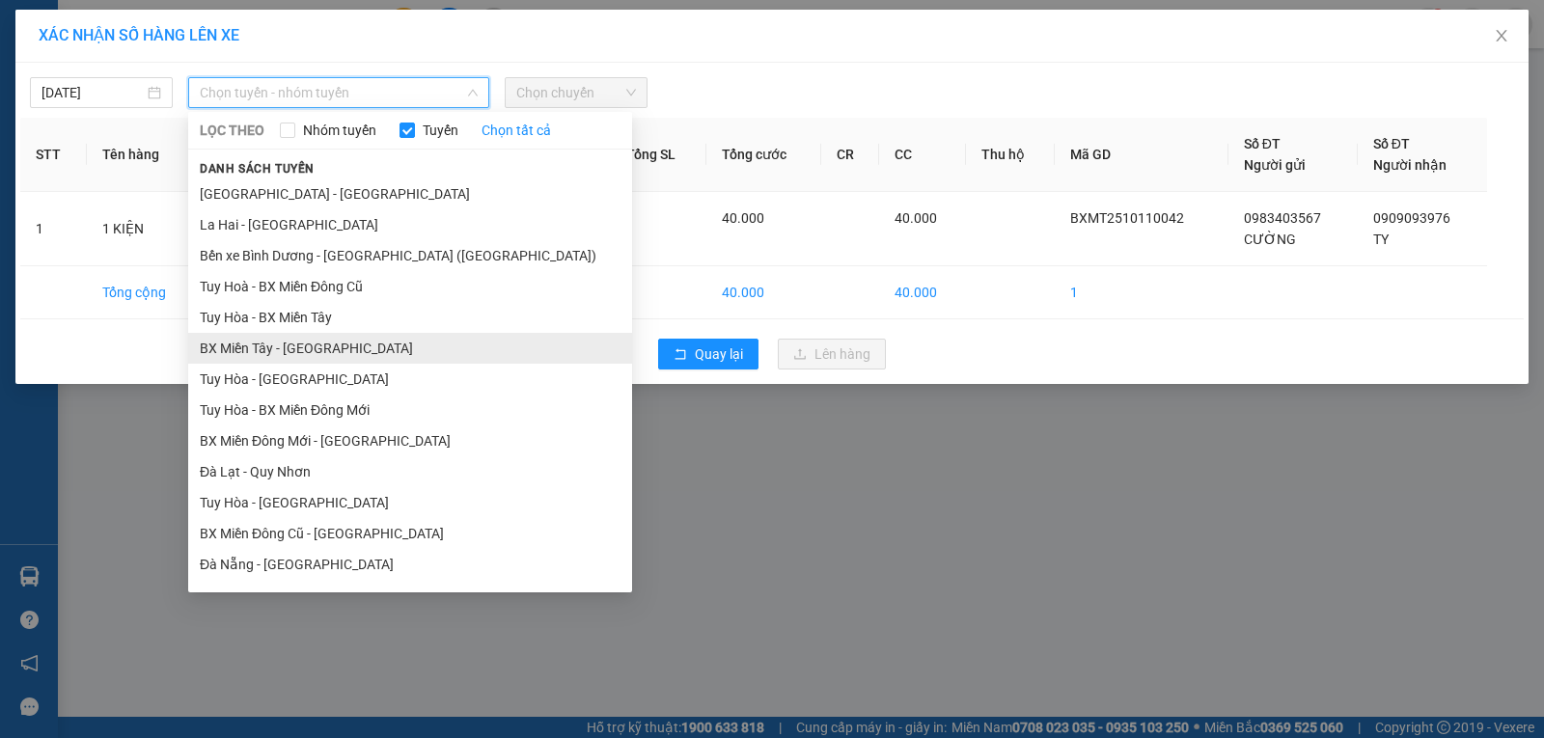
click at [253, 342] on li "BX Miền Tây - Tuy Hòa" at bounding box center [410, 348] width 444 height 31
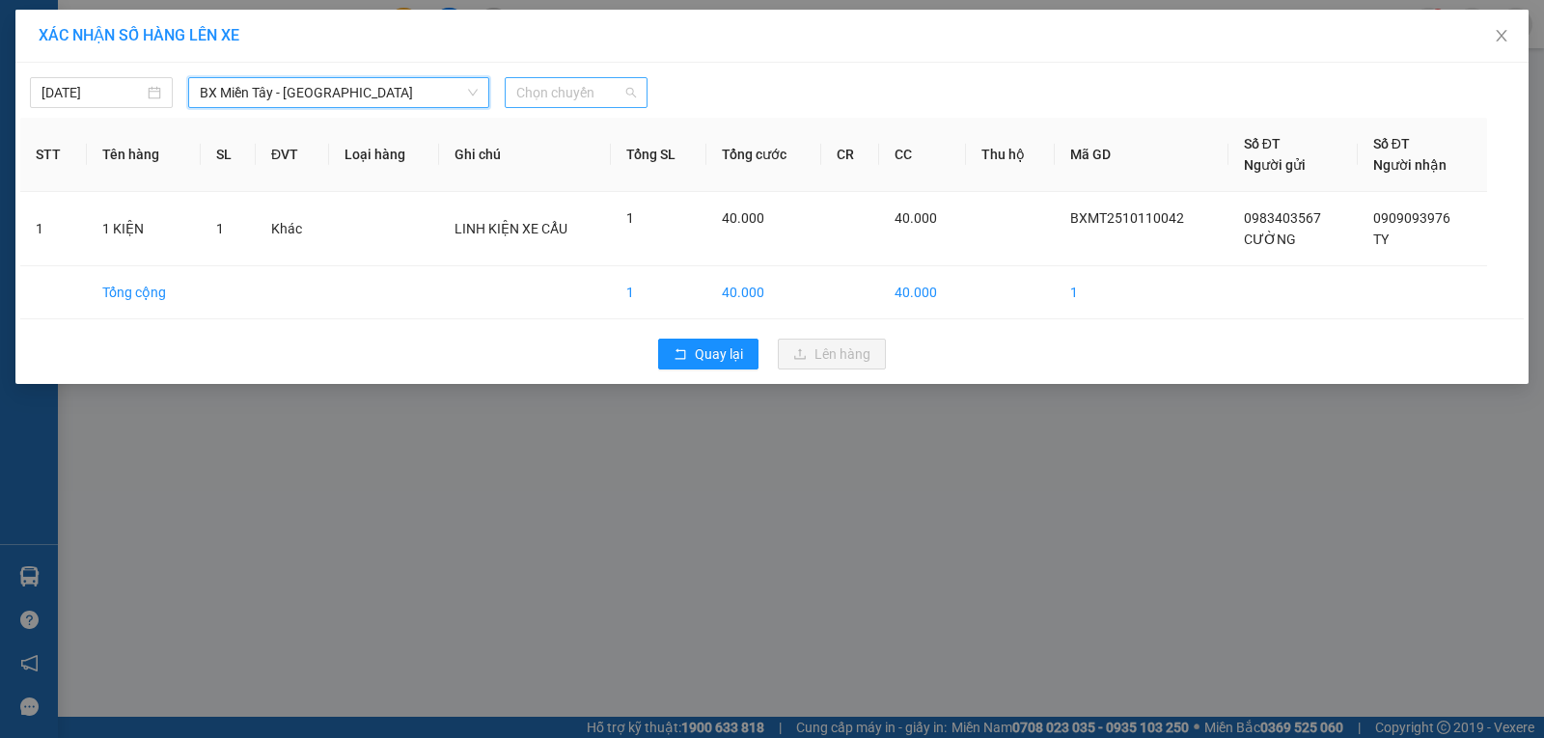
click at [563, 102] on span "Chọn chuyến" at bounding box center [576, 92] width 120 height 29
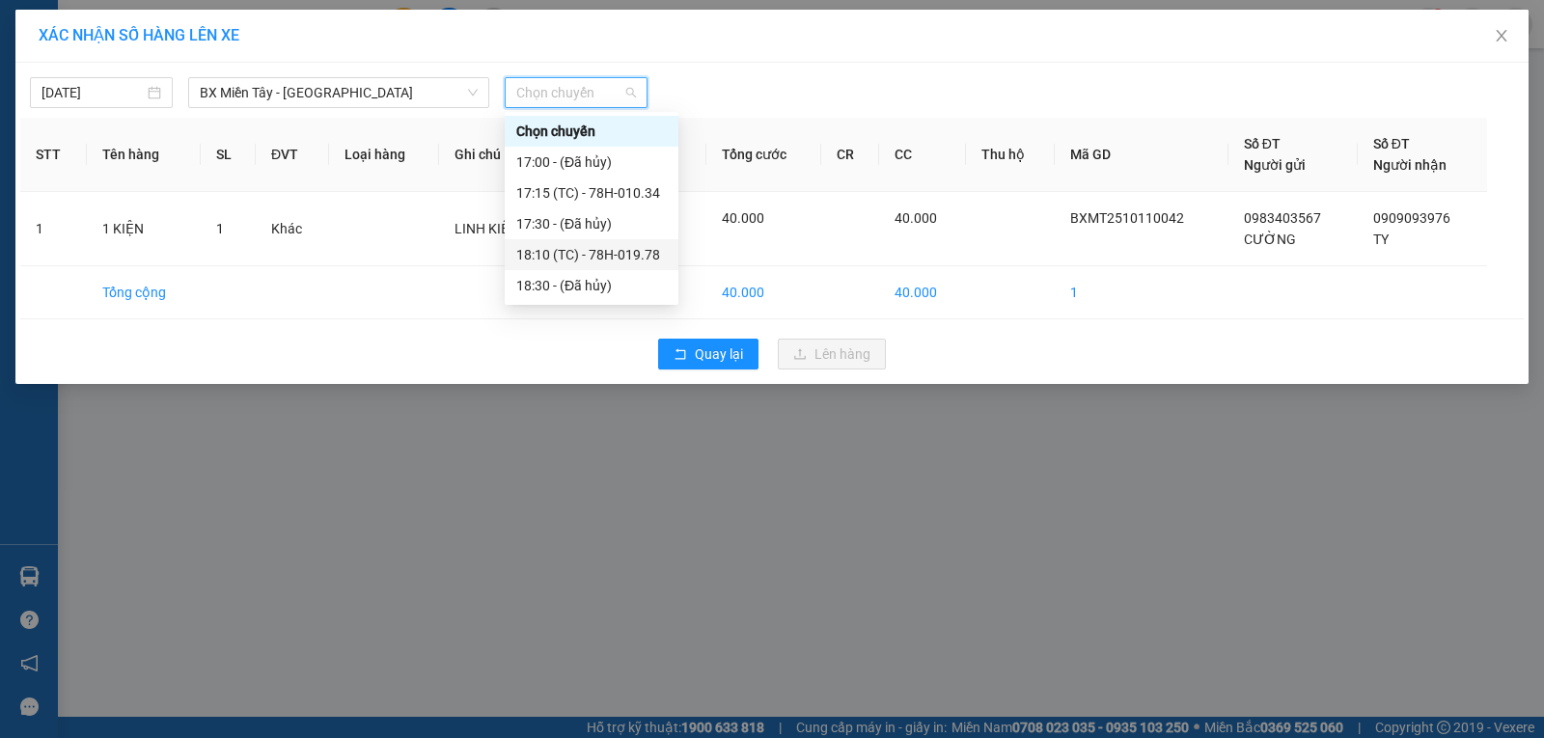
click at [625, 253] on div "18:10 (TC) - 78H-019.78" at bounding box center [591, 254] width 151 height 21
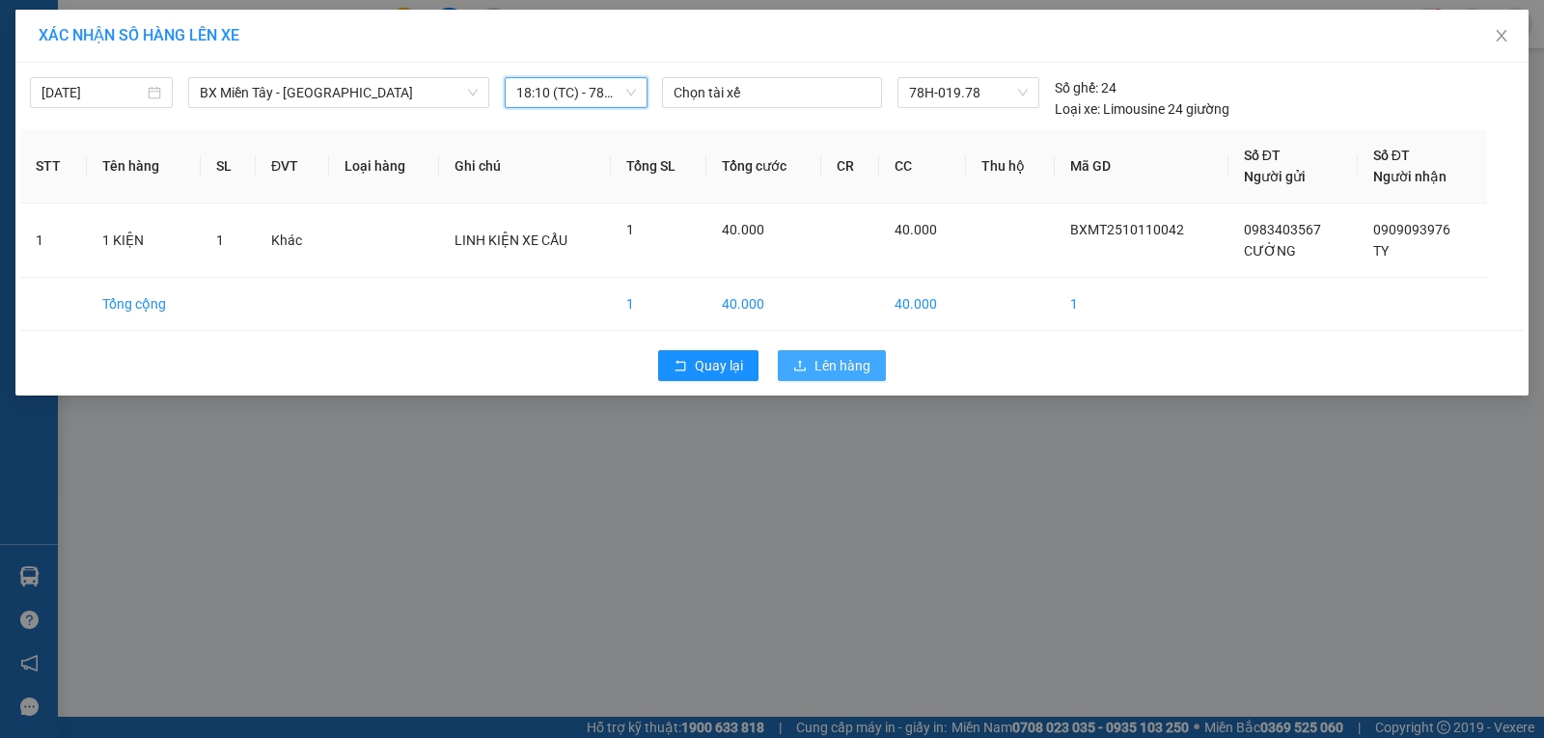
click at [836, 371] on span "Lên hàng" at bounding box center [843, 365] width 56 height 21
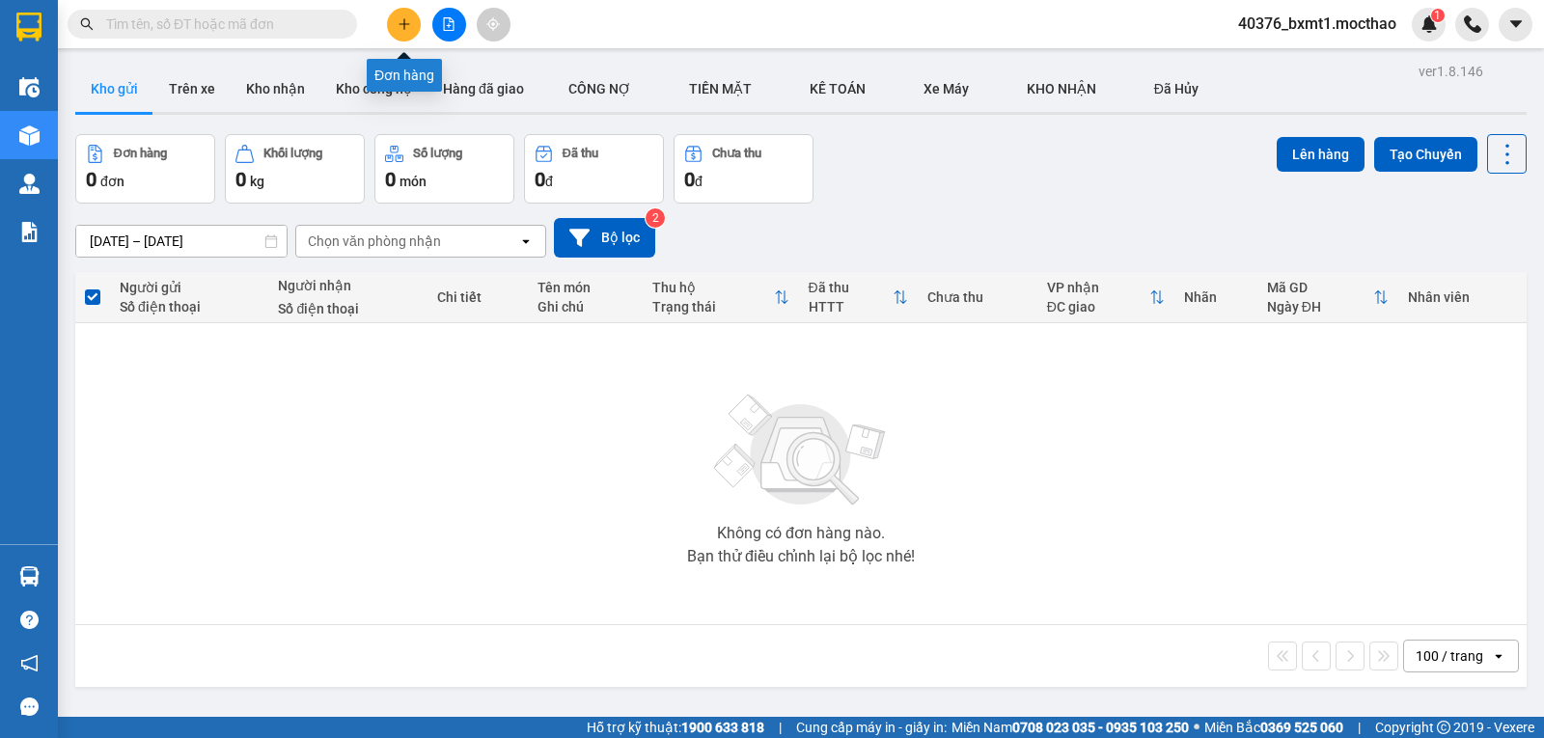
click at [407, 23] on icon "plus" at bounding box center [405, 24] width 14 height 14
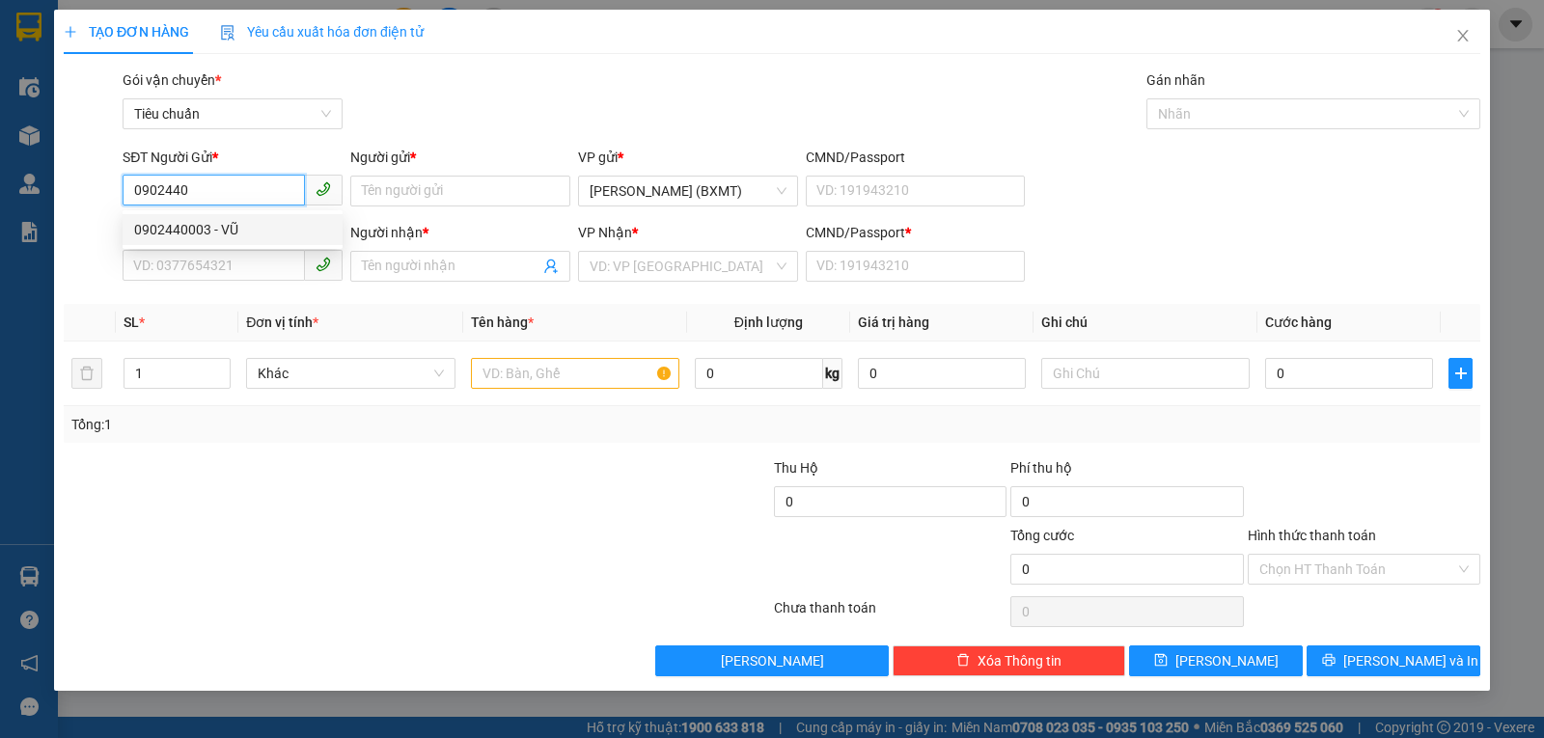
click at [274, 225] on div "0902440003 - VŨ" at bounding box center [232, 229] width 197 height 21
type input "0902440003"
type input "VŨ"
type input "0905675806"
type input "Danh"
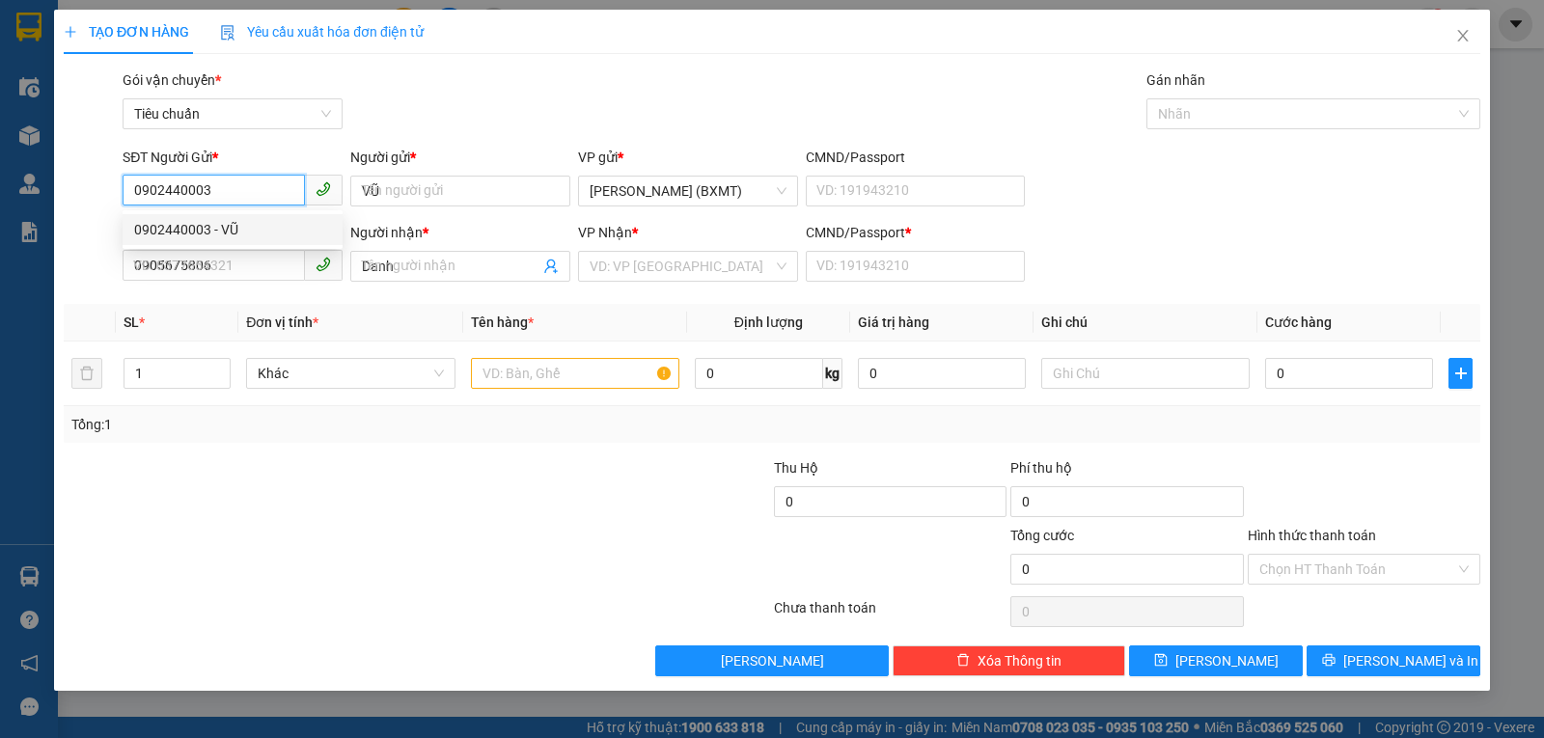
type input "80.000"
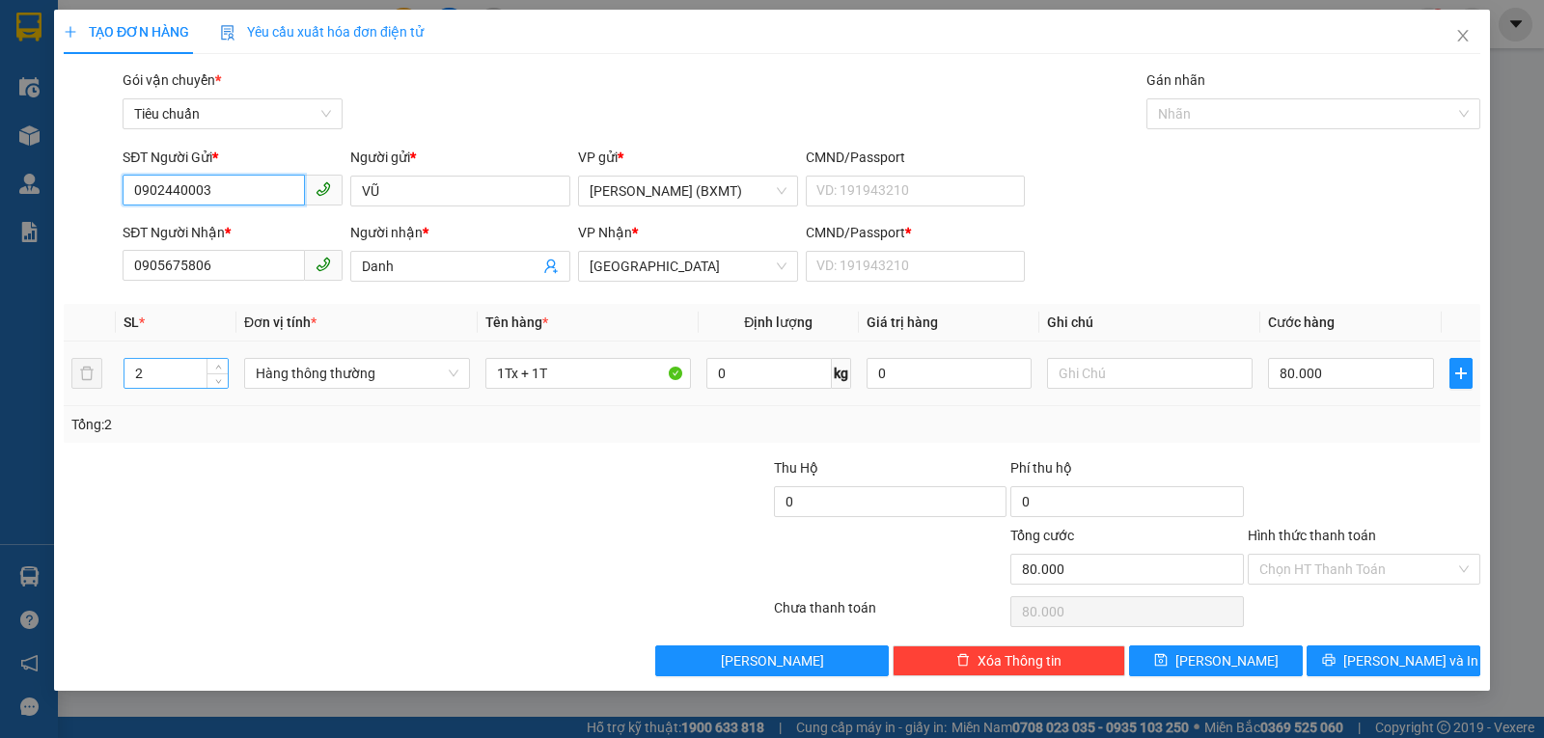
type input "0902440003"
click at [180, 378] on input "2" at bounding box center [176, 373] width 103 height 29
click at [303, 382] on span "Hàng thông thường" at bounding box center [357, 373] width 203 height 29
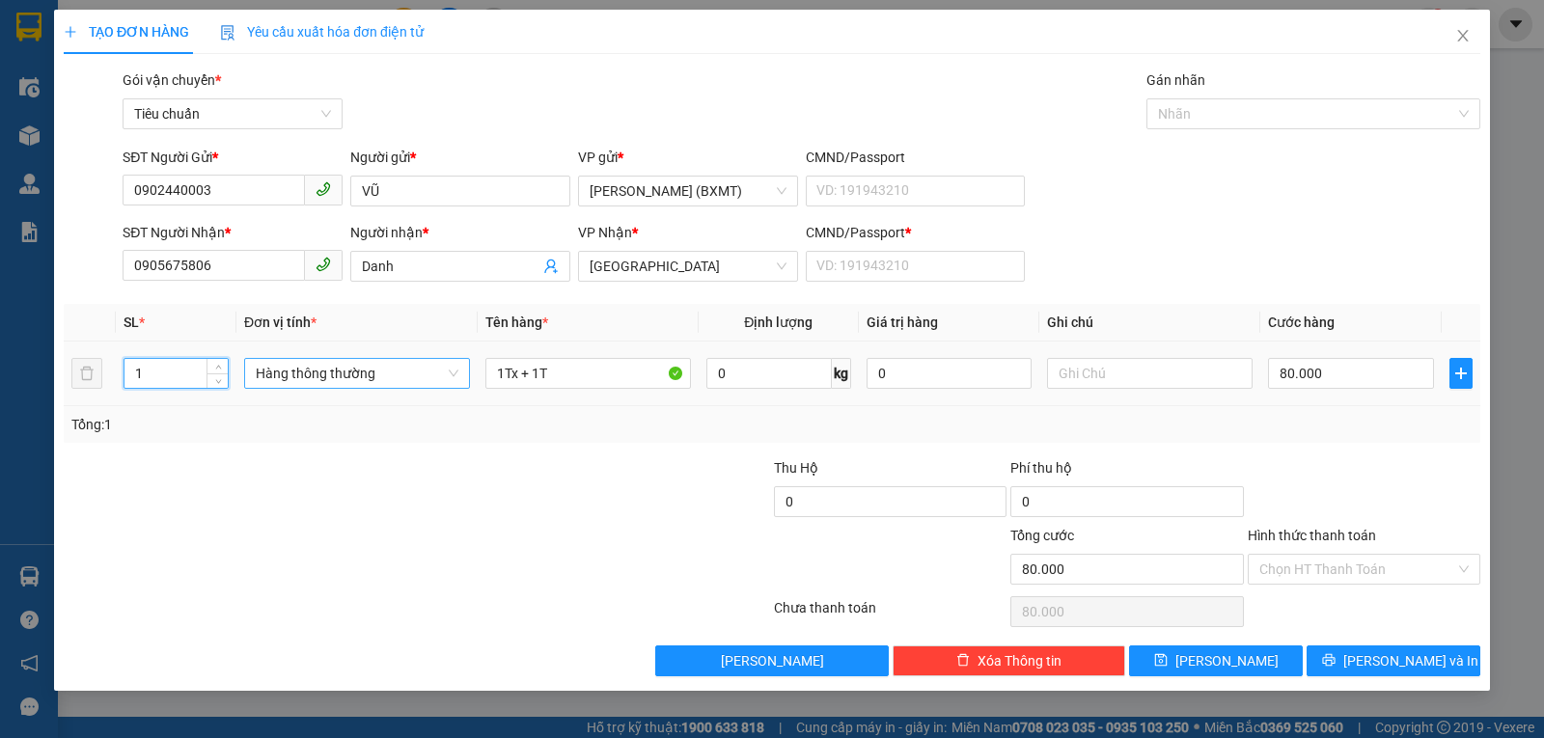
type input "1"
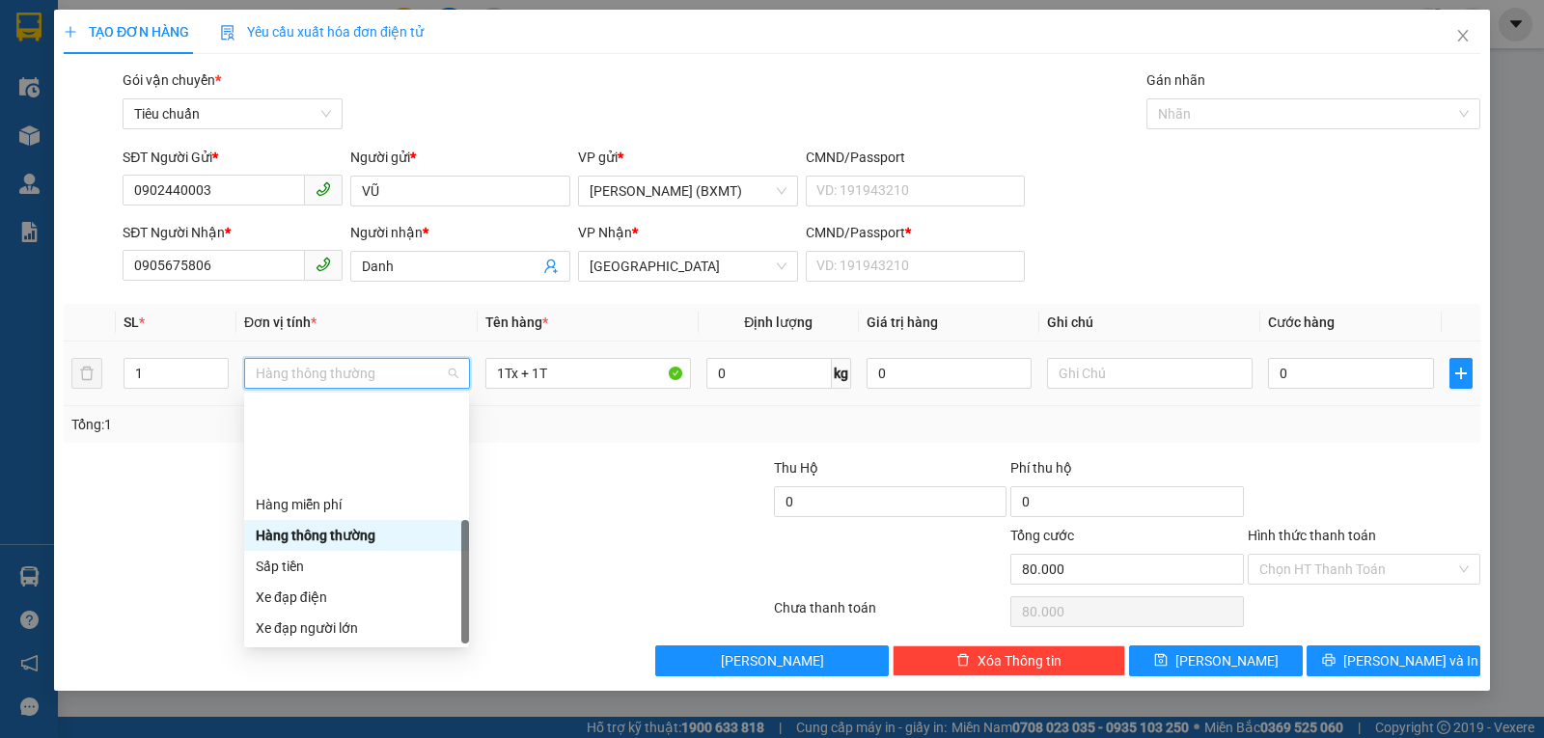
type input "0"
click at [305, 705] on div "Khác" at bounding box center [357, 751] width 202 height 21
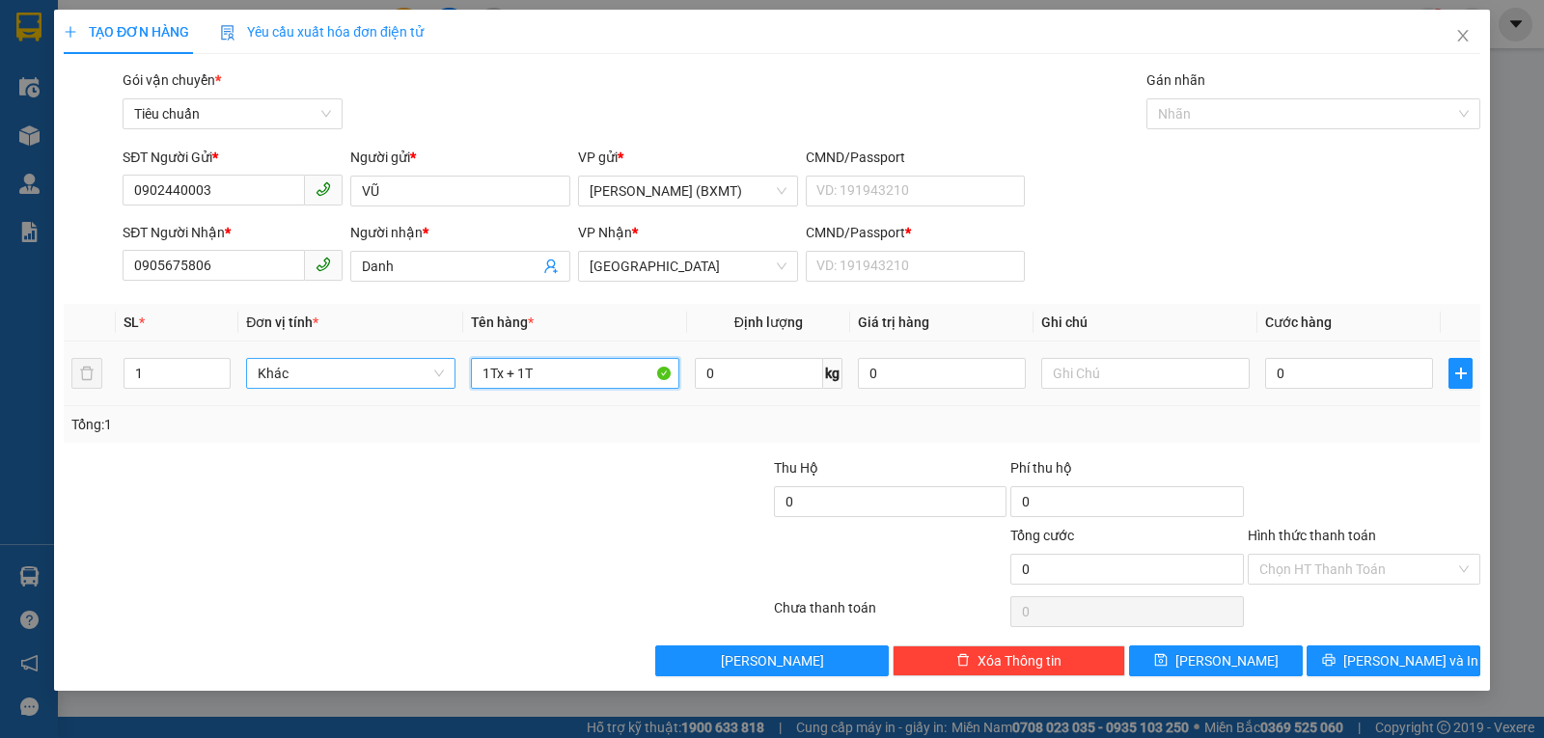
drag, startPoint x: 572, startPoint y: 368, endPoint x: 449, endPoint y: 372, distance: 123.6
click at [449, 372] on tr "1 Khác 1Tx + 1T 0 kg 0 0" at bounding box center [772, 374] width 1417 height 65
type input "1 HỒ SƠ"
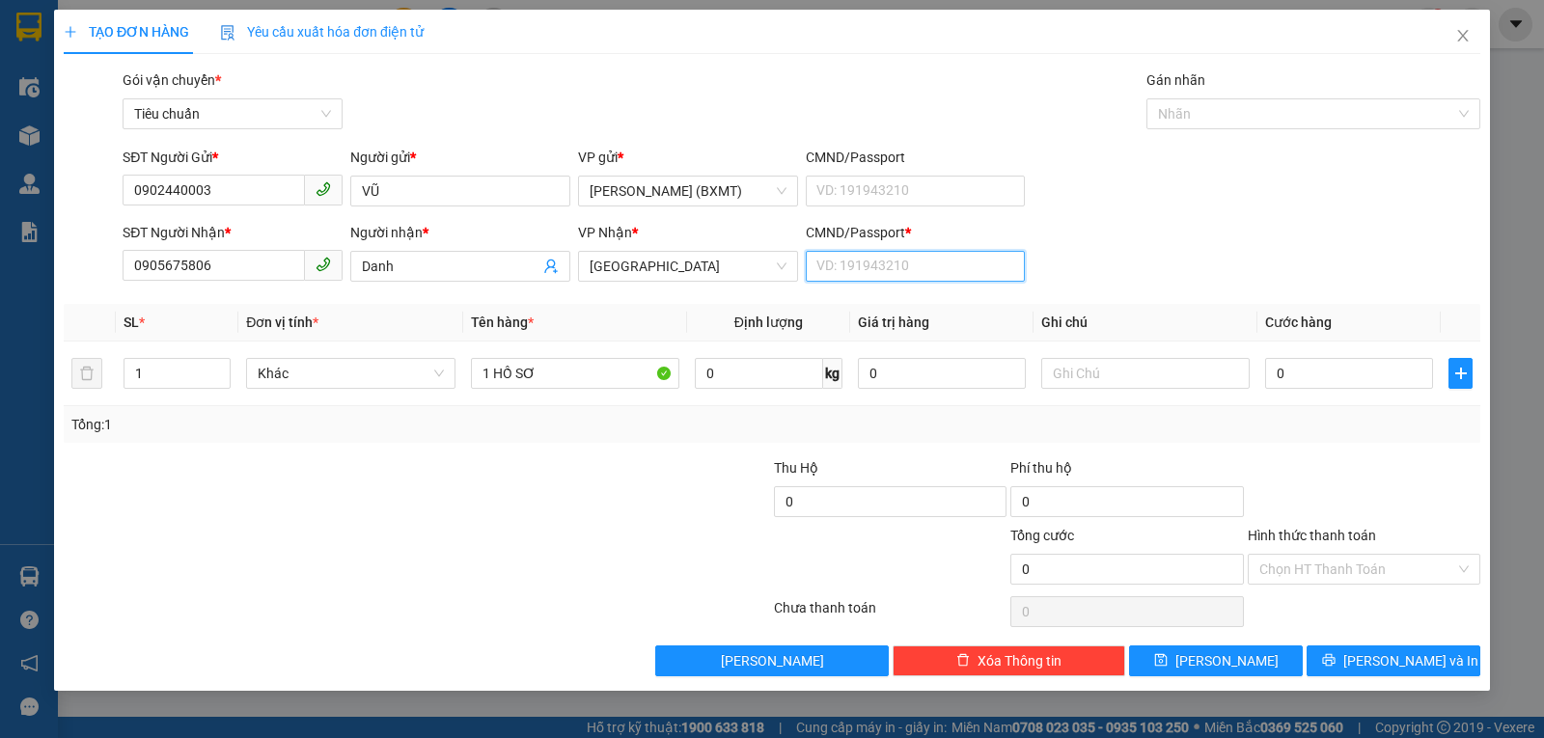
click at [928, 275] on input "CMND/Passport *" at bounding box center [916, 266] width 220 height 31
type input "0"
click at [1070, 374] on input "text" at bounding box center [1145, 373] width 208 height 31
click at [1397, 374] on input "0" at bounding box center [1349, 373] width 168 height 31
click at [1287, 473] on div at bounding box center [1364, 491] width 236 height 68
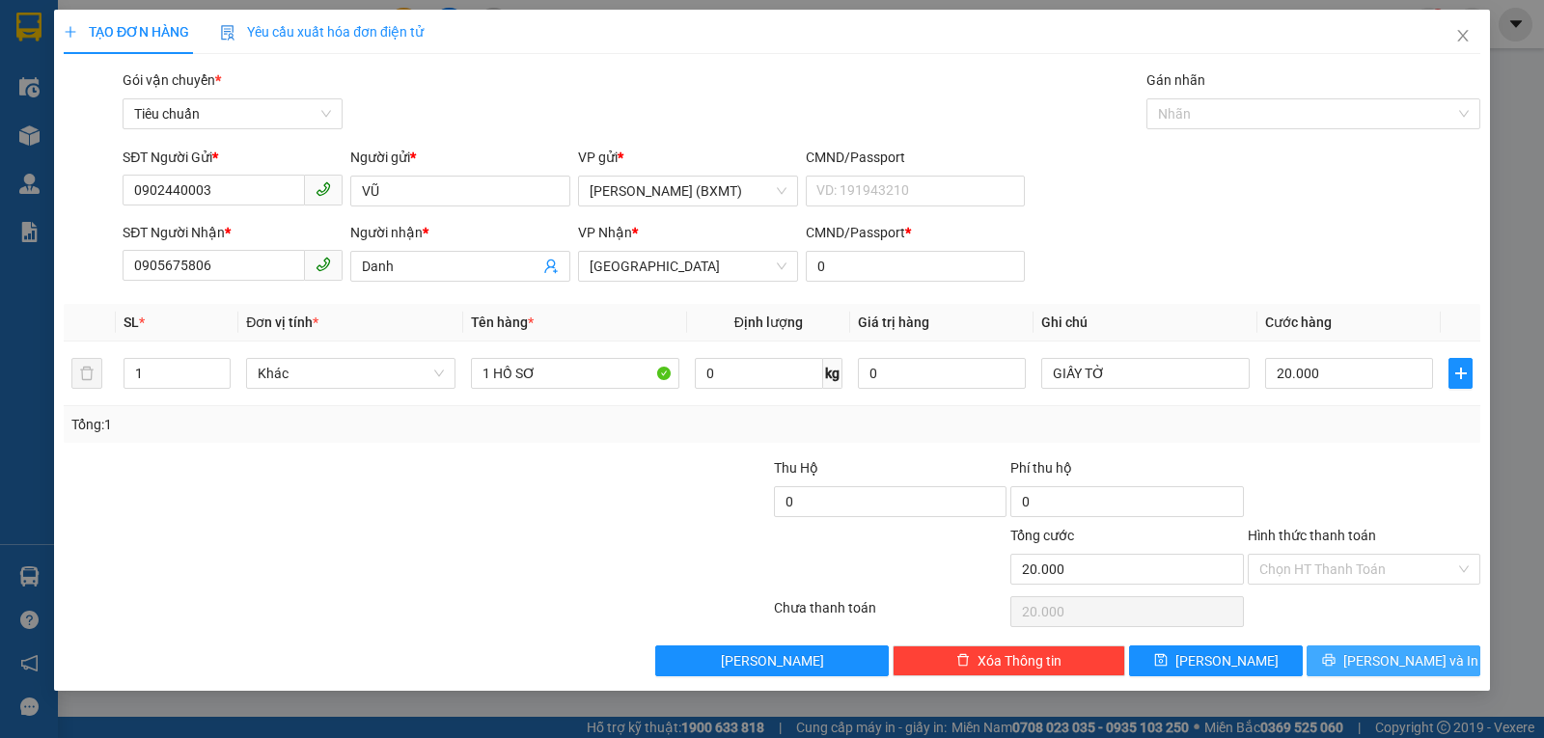
click at [1388, 652] on span "Lưu và In" at bounding box center [1410, 660] width 135 height 21
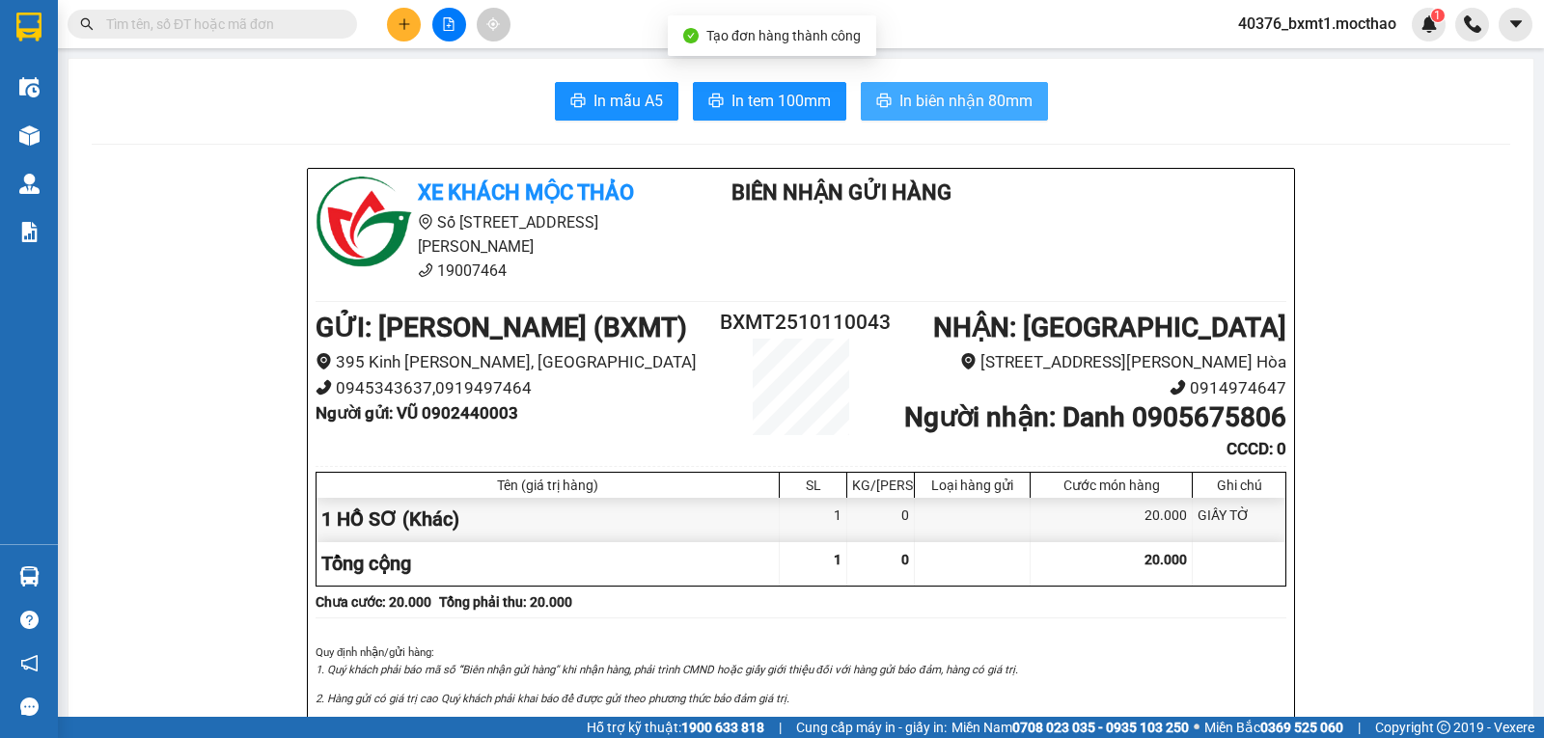
click at [968, 109] on span "In biên nhận 80mm" at bounding box center [965, 101] width 133 height 24
click at [876, 97] on icon "printer" at bounding box center [883, 100] width 15 height 15
click at [713, 97] on icon "printer" at bounding box center [715, 100] width 15 height 15
